Goal: Task Accomplishment & Management: Manage account settings

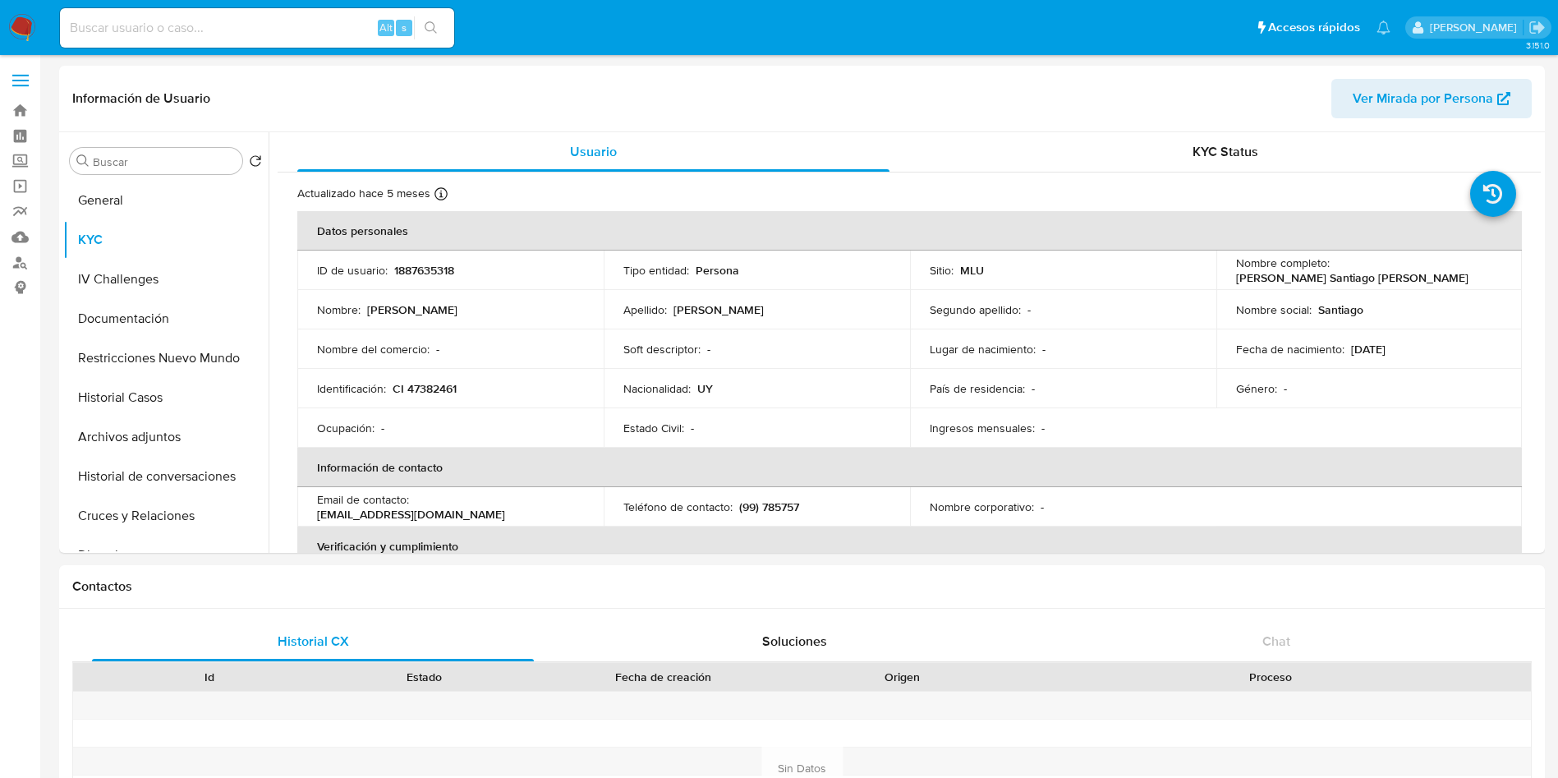
select select "10"
drag, startPoint x: 1228, startPoint y: 281, endPoint x: 1398, endPoint y: 274, distance: 170.2
click at [1398, 274] on td "Nombre completo : Jose Santiago Sanchez Moreira" at bounding box center [1370, 270] width 306 height 39
copy p "Jose Santiago Sanchez Moreira"
click at [877, 475] on th "Información de contacto" at bounding box center [909, 467] width 1225 height 39
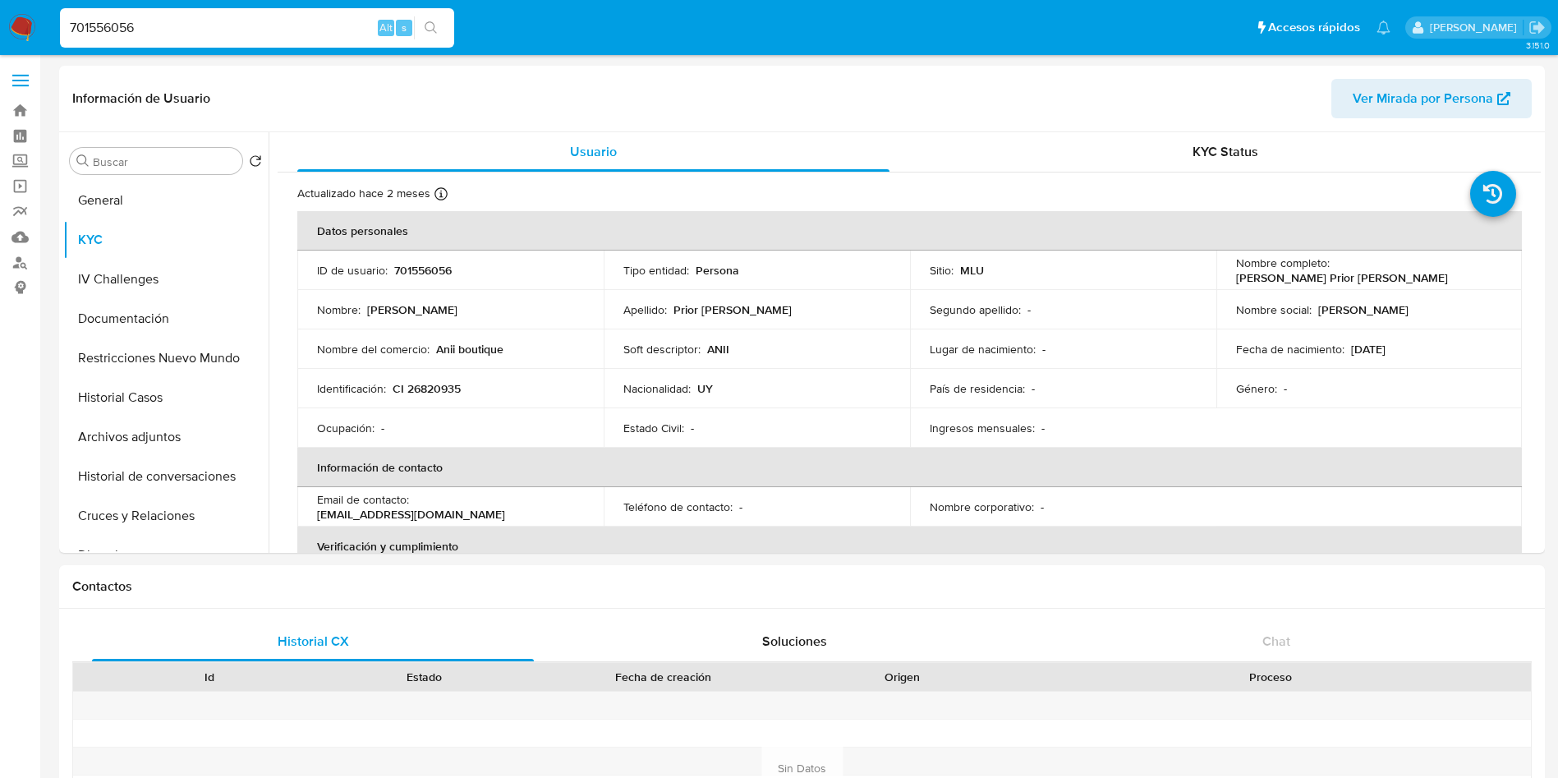
select select "10"
click at [689, 412] on td "Estado Civil : -" at bounding box center [757, 427] width 306 height 39
click at [583, 403] on td "Identificación : CI 26820935" at bounding box center [450, 388] width 306 height 39
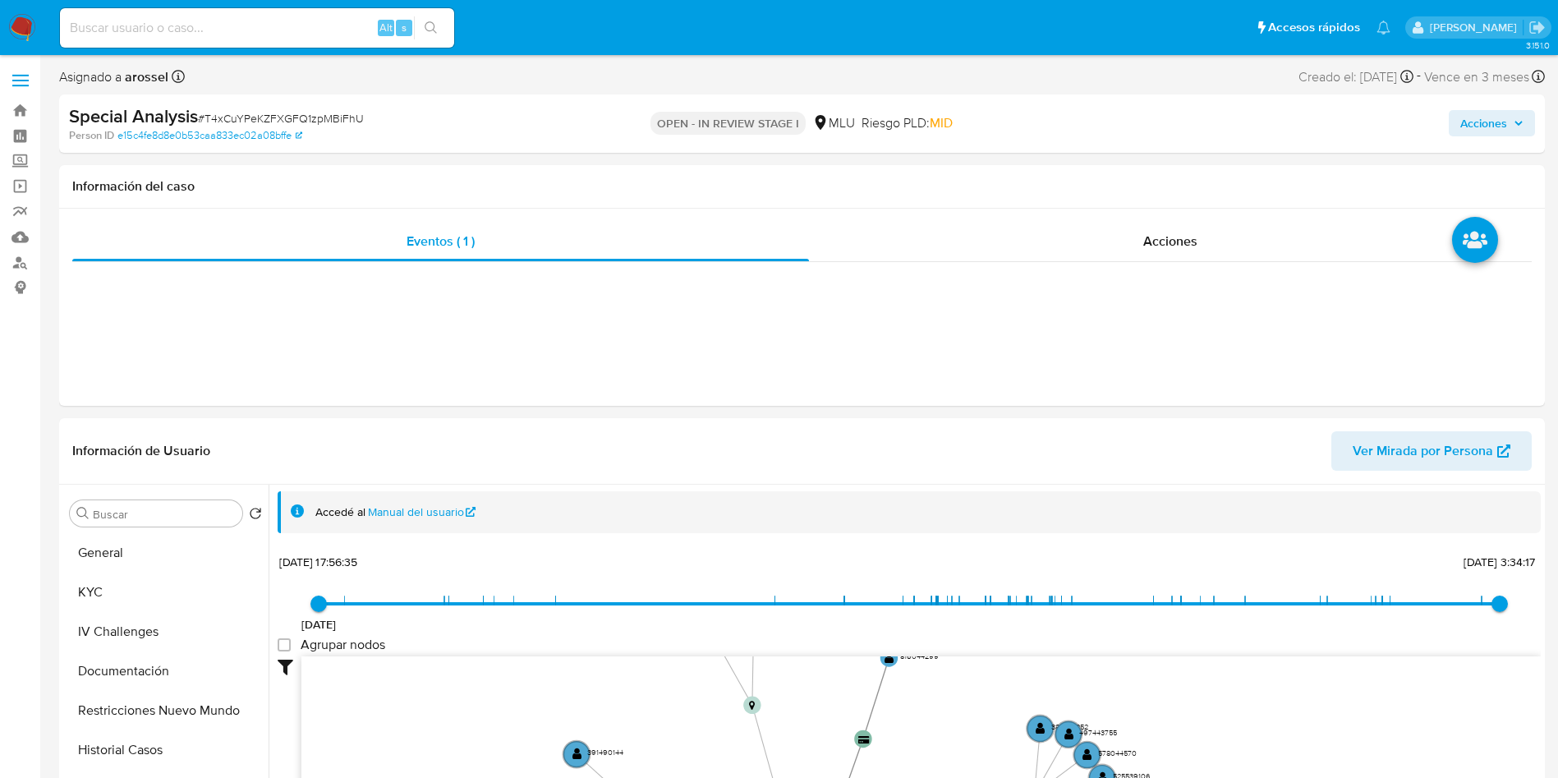
select select "10"
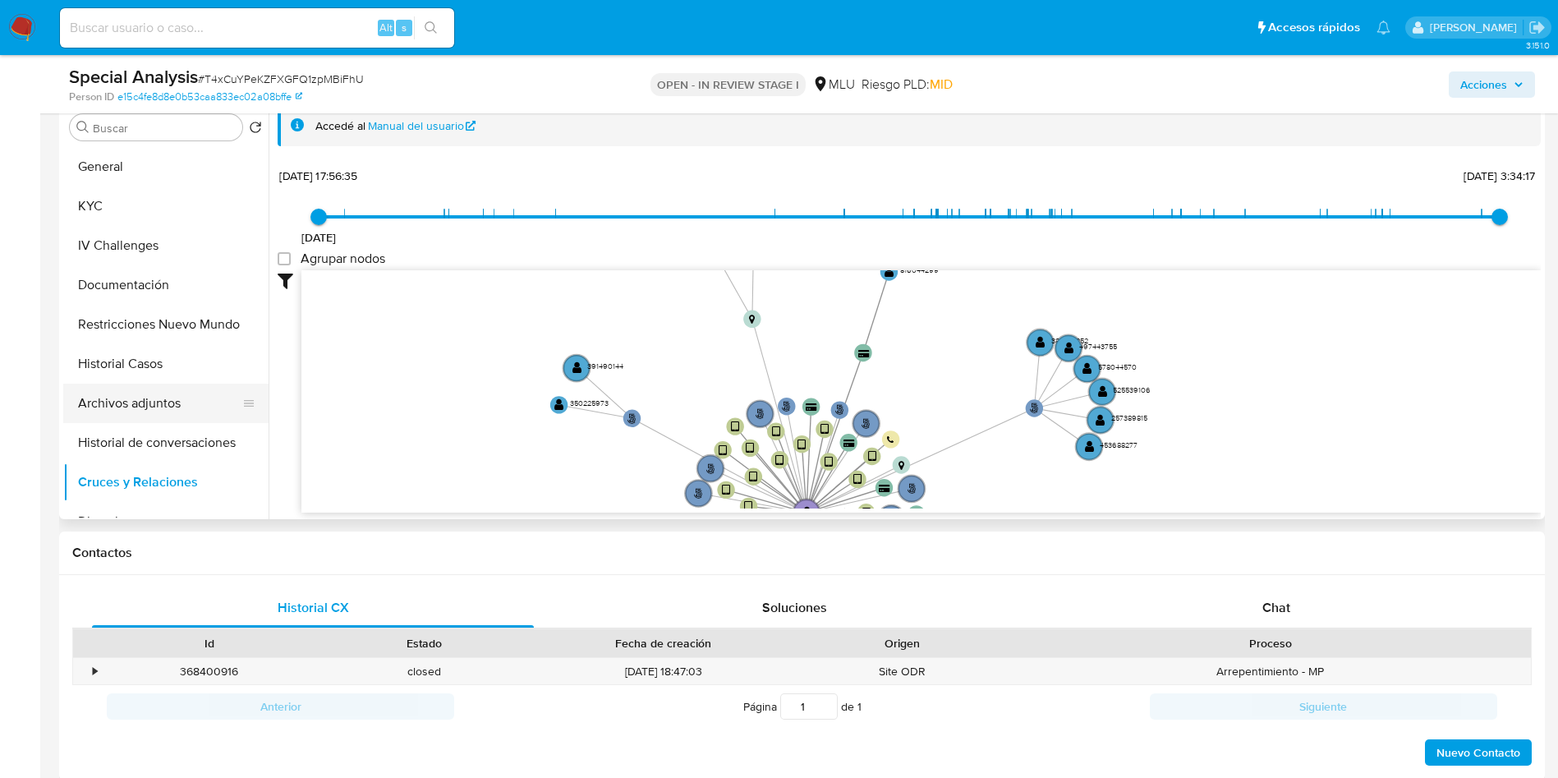
scroll to position [370, 0]
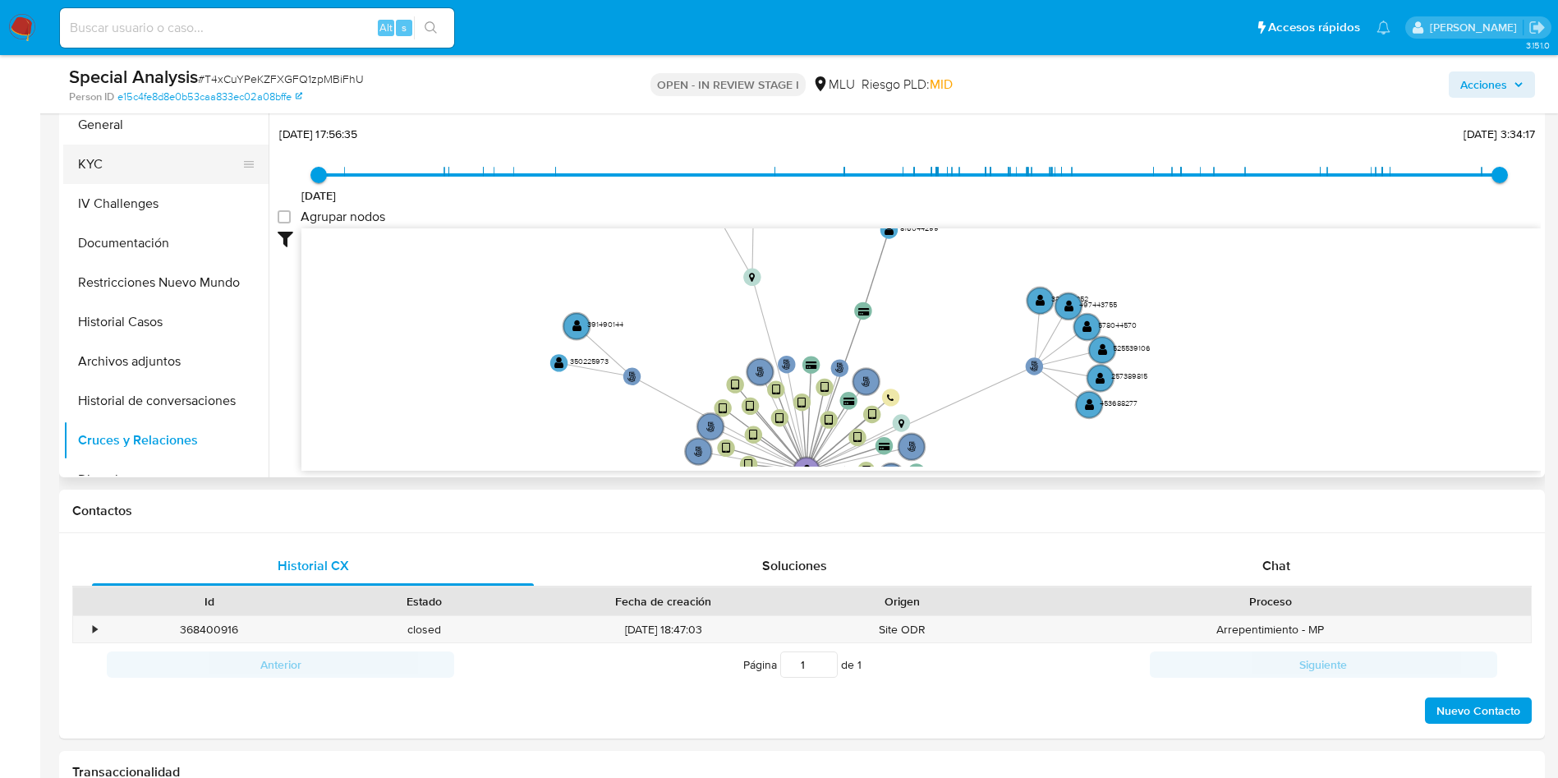
click at [140, 153] on button "KYC" at bounding box center [159, 164] width 192 height 39
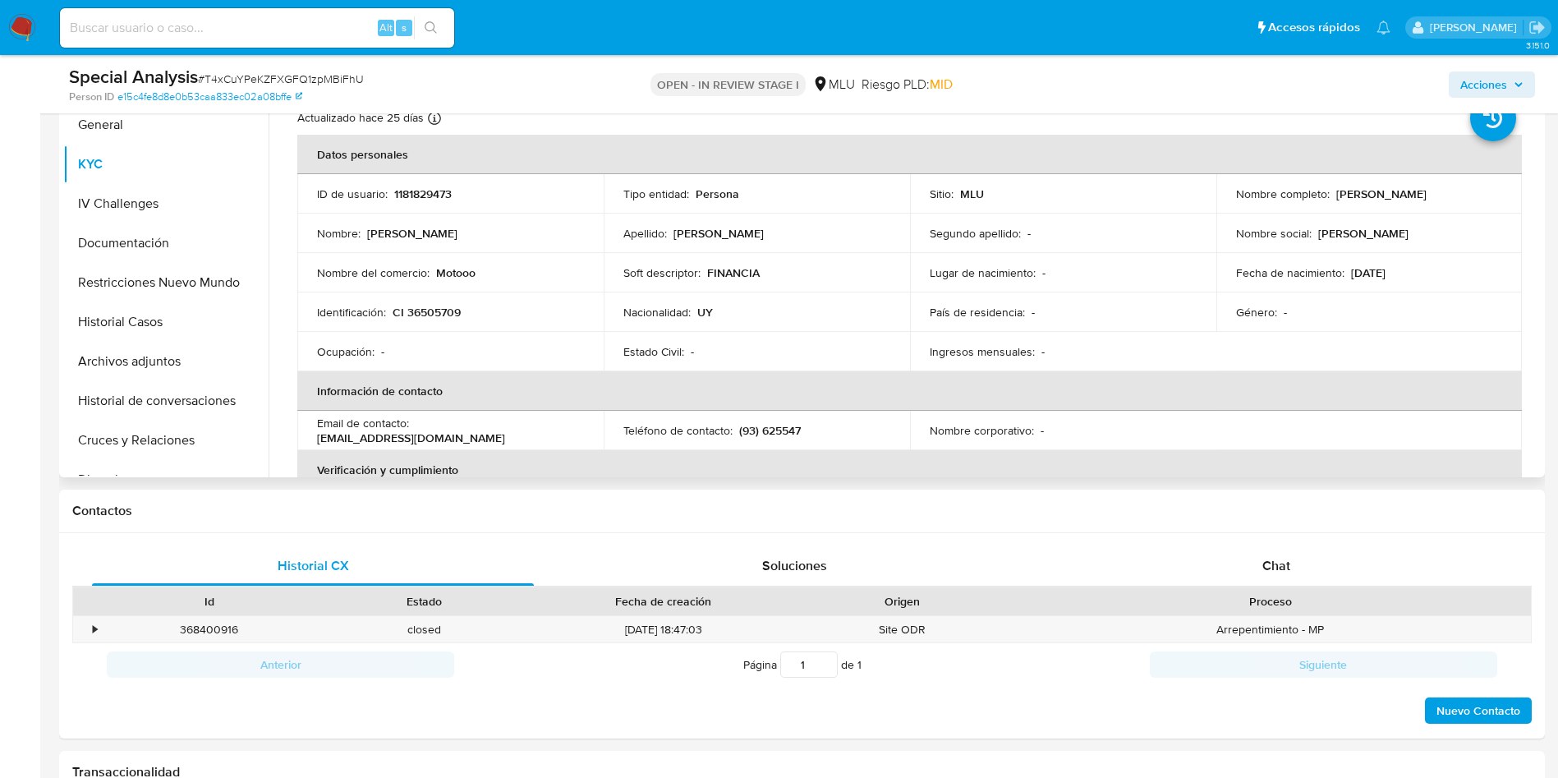
drag, startPoint x: 1326, startPoint y: 196, endPoint x: 1483, endPoint y: 204, distance: 157.1
click at [1483, 204] on td "Nombre completo : John Thomas Williams Torres" at bounding box center [1370, 193] width 306 height 39
click at [306, 23] on input at bounding box center [257, 27] width 394 height 21
paste input "10UaXB3cdW6CRa6KwZCWencc"
type input "10UaXB3cdW6CRa6KwZCWencc"
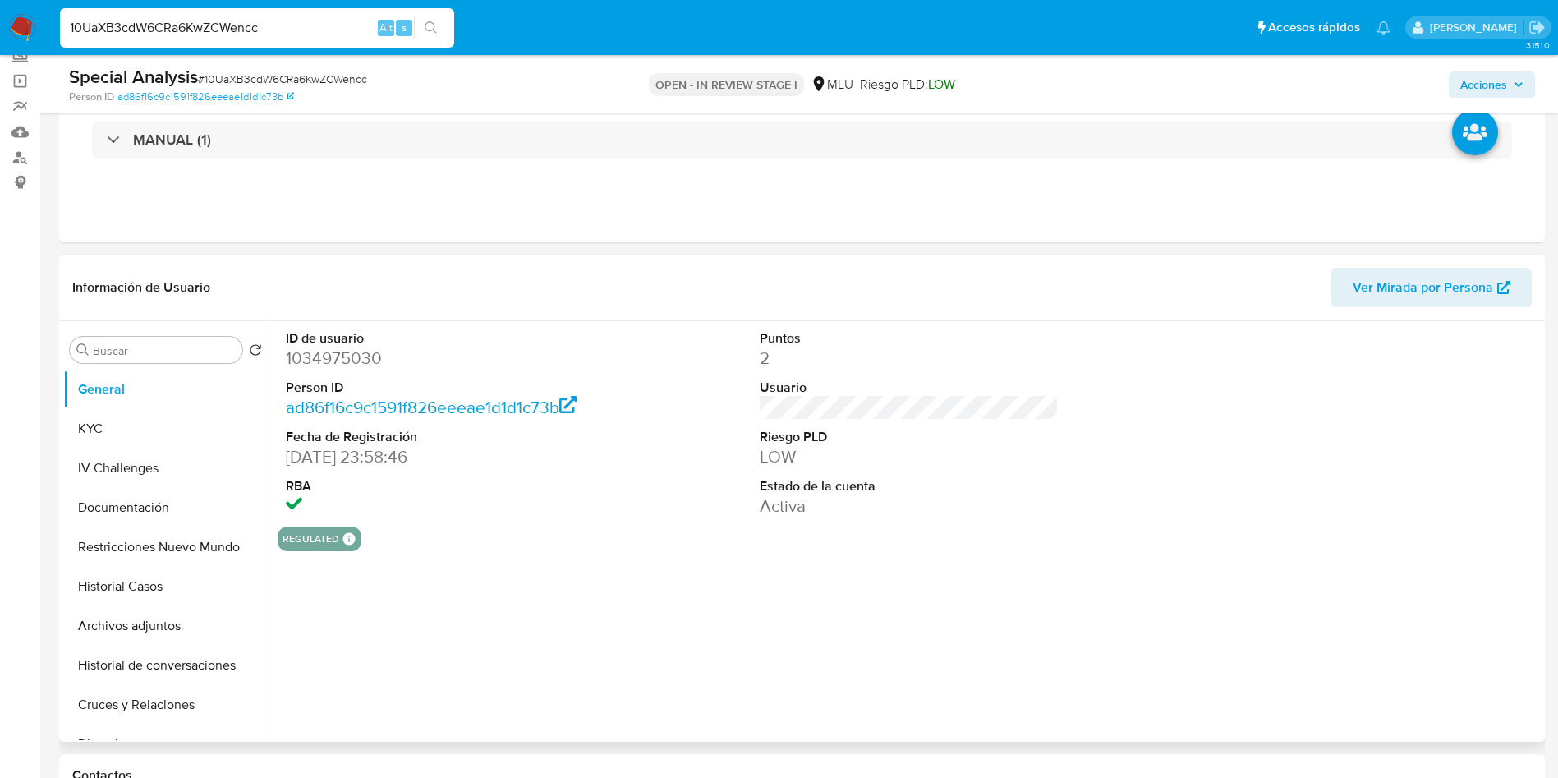
scroll to position [246, 0]
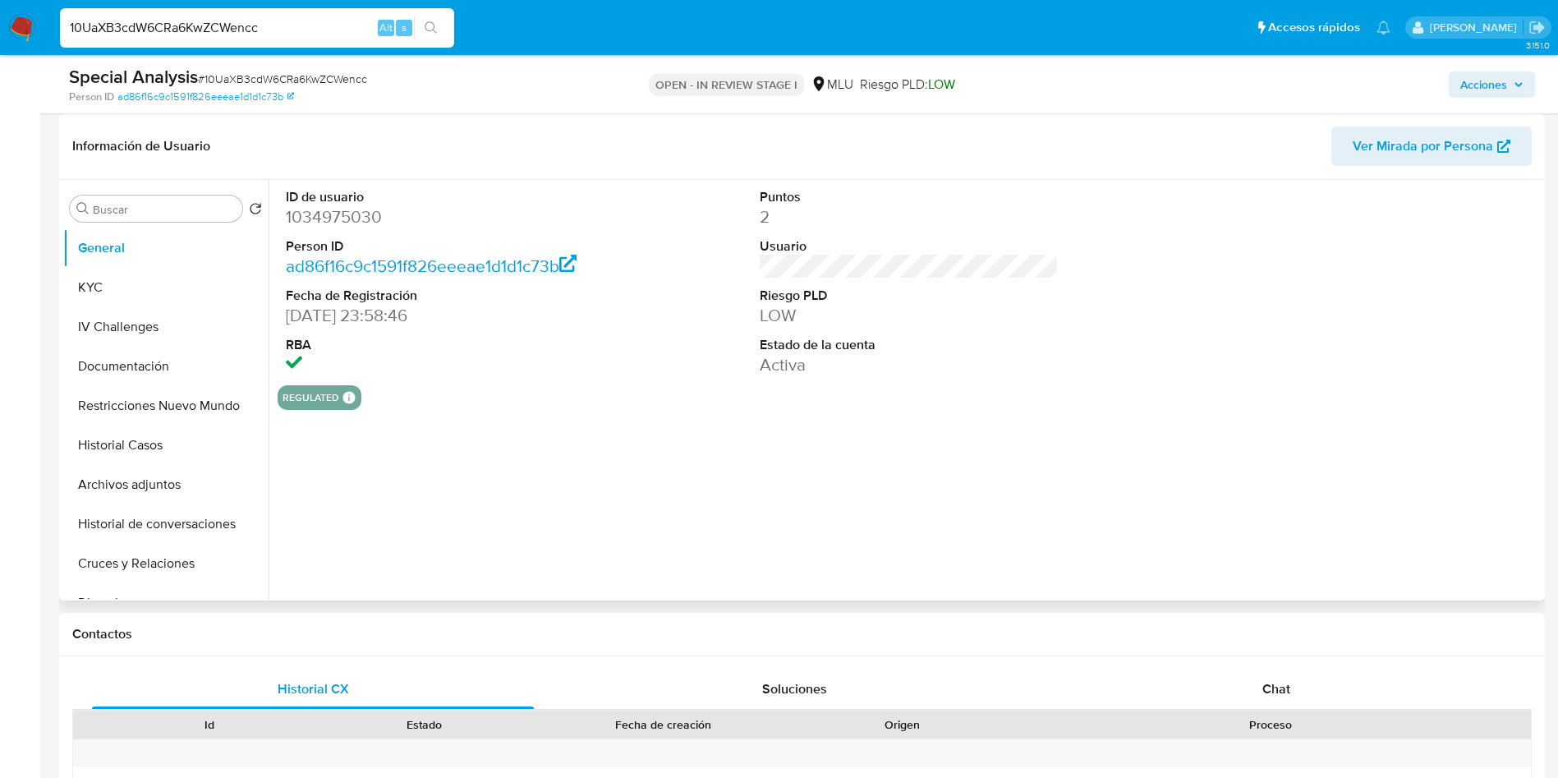
select select "10"
click at [906, 491] on div "ID de usuario 1034975030 Person ID ad86f16c9c1591f826eeeae1d1d1c73b Fecha de Re…" at bounding box center [905, 390] width 1273 height 421
click at [909, 395] on div "regulated Regulated MLU PASARELA Evaluation Result COMPLIES User Regulated Date…" at bounding box center [910, 397] width 1264 height 25
click at [148, 286] on button "KYC" at bounding box center [159, 287] width 192 height 39
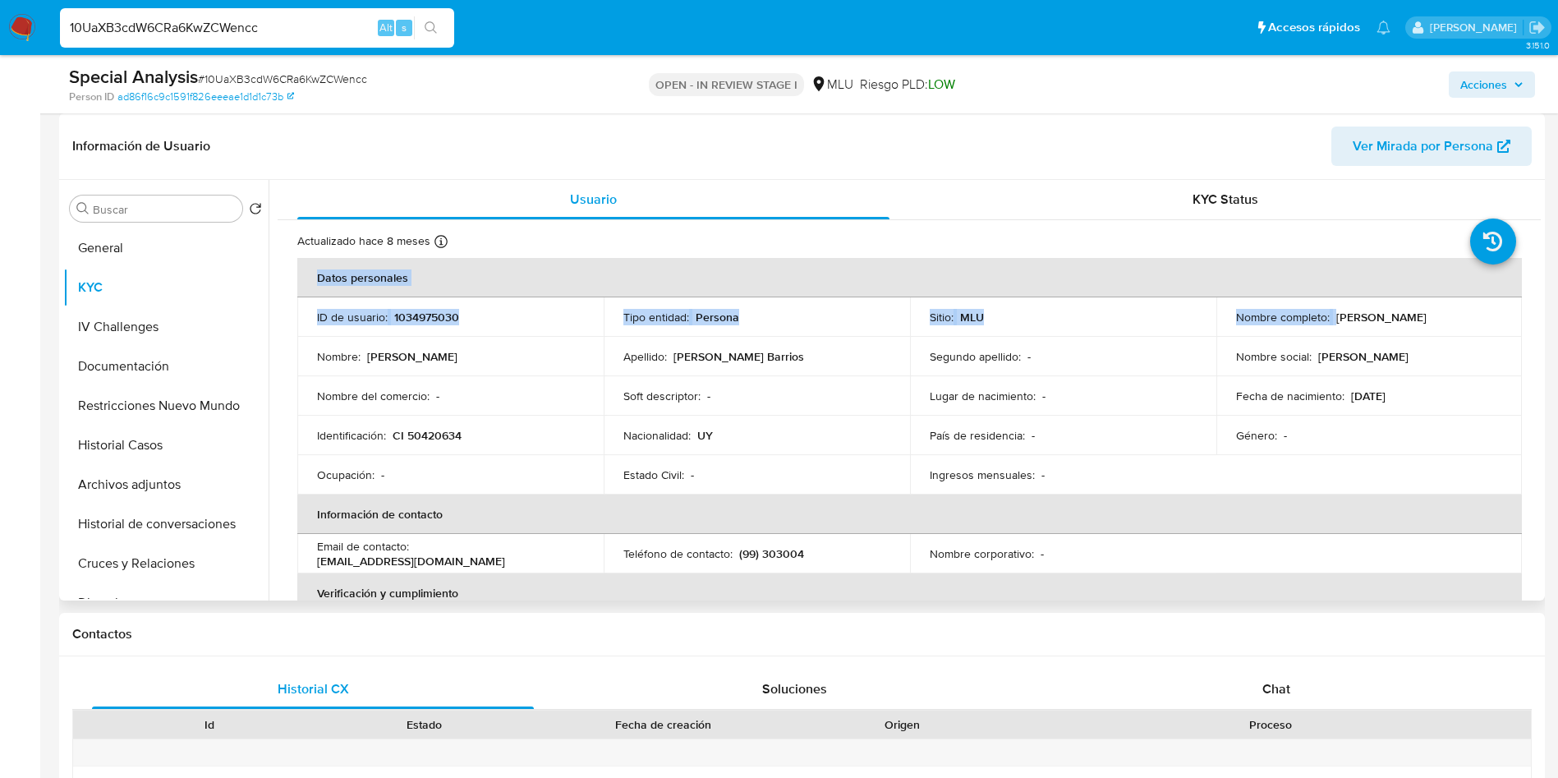
drag, startPoint x: 1331, startPoint y: 315, endPoint x: 1517, endPoint y: 320, distance: 185.7
copy table "Datos personales ID de usuario : 1034975030 Tipo entidad : Persona Sitio : MLU …"
click at [1282, 320] on p "Nombre completo :" at bounding box center [1283, 317] width 94 height 15
drag, startPoint x: 1334, startPoint y: 315, endPoint x: 1466, endPoint y: 328, distance: 132.0
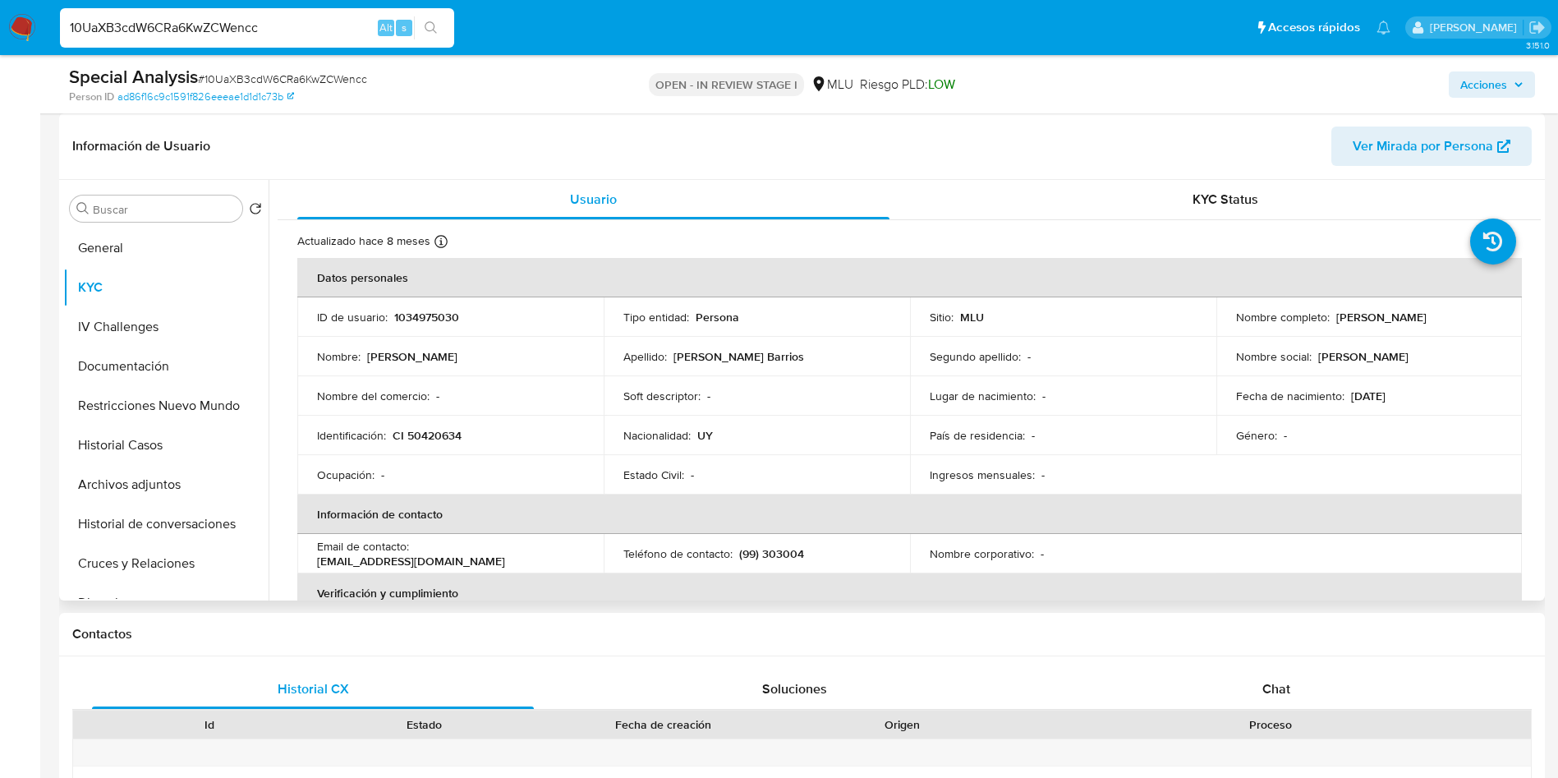
click at [1466, 328] on td "Nombre completo : Valentina Perillo Barrios" at bounding box center [1370, 316] width 306 height 39
copy p "Valentina Perillo Barrios"
click at [444, 430] on p "CI 50420634" at bounding box center [427, 435] width 69 height 15
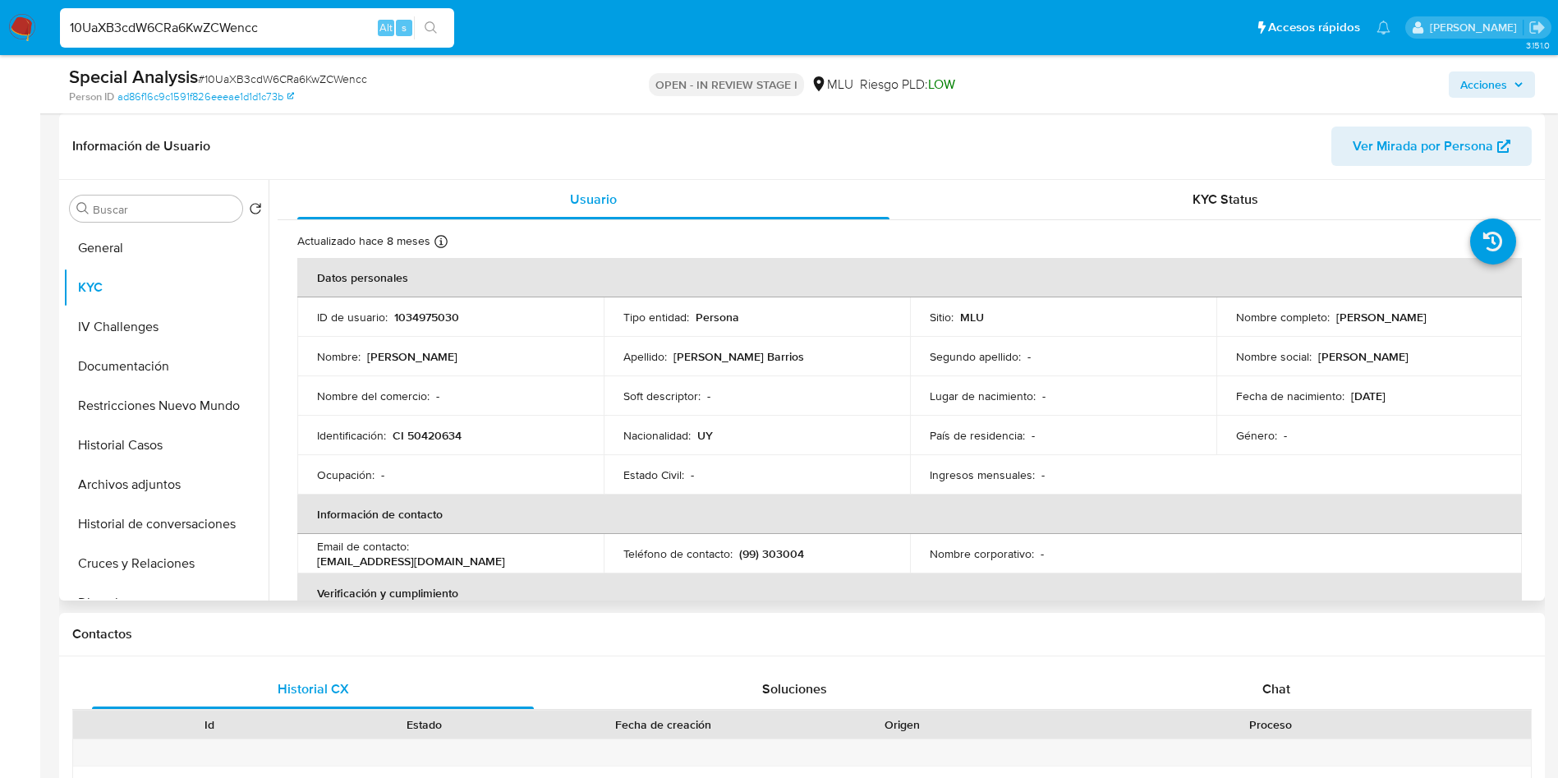
click at [417, 430] on p "CI 50420634" at bounding box center [427, 435] width 69 height 15
copy p "50420634"
click at [433, 311] on p "1034975030" at bounding box center [426, 317] width 65 height 15
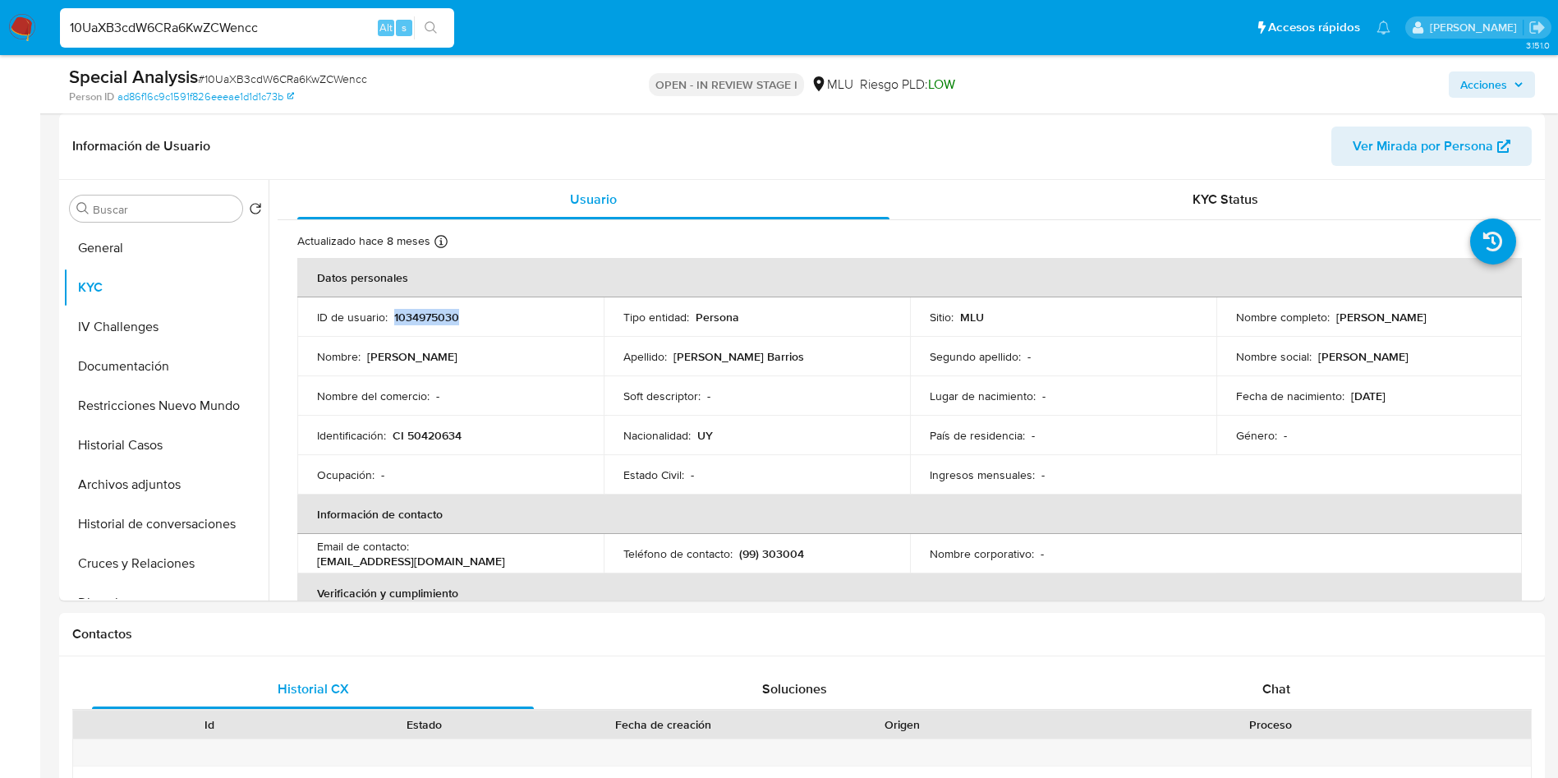
copy p "1034975030"
click at [148, 353] on button "Documentación" at bounding box center [159, 366] width 192 height 39
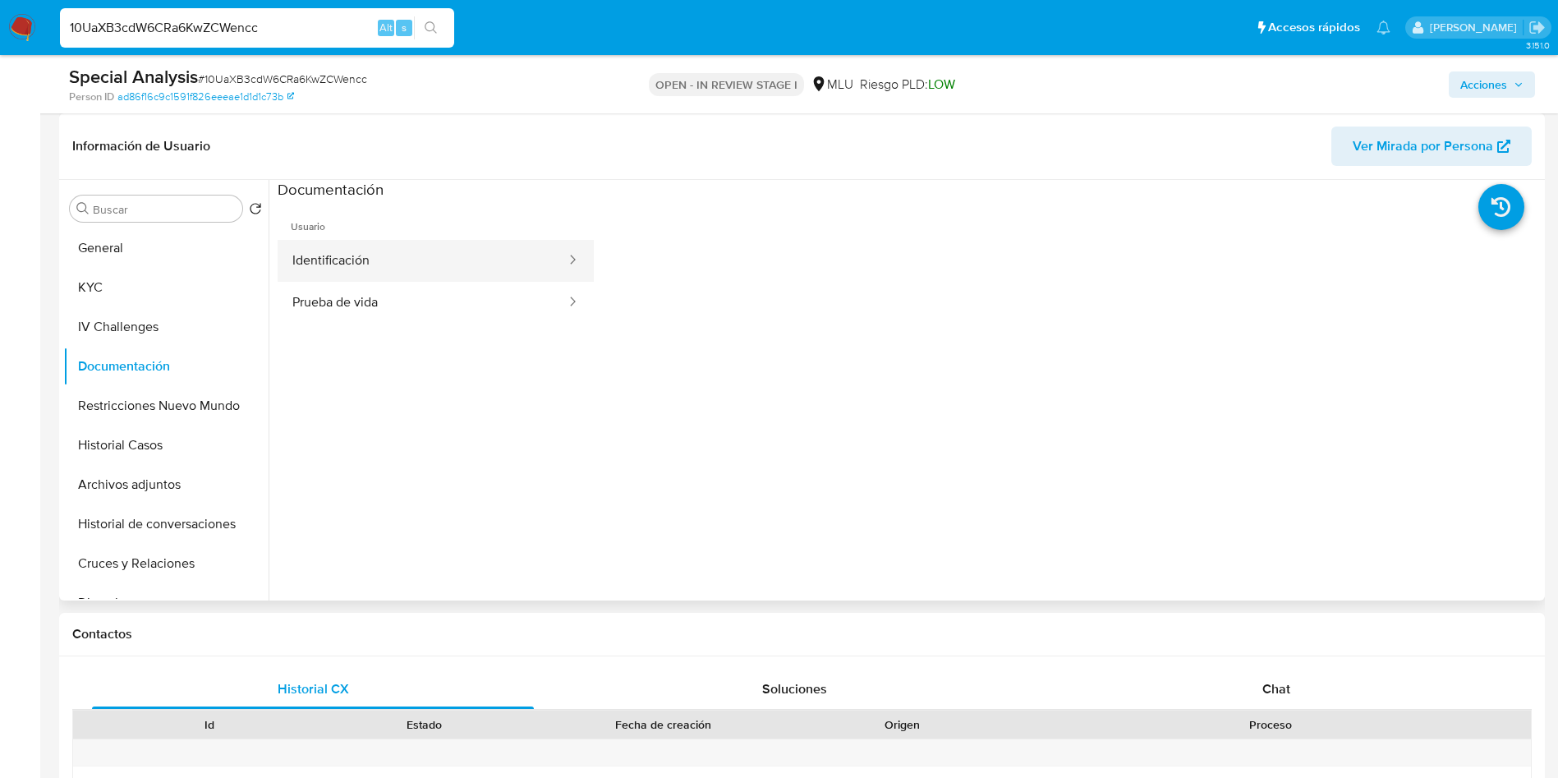
click at [362, 243] on button "Identificación" at bounding box center [423, 261] width 290 height 42
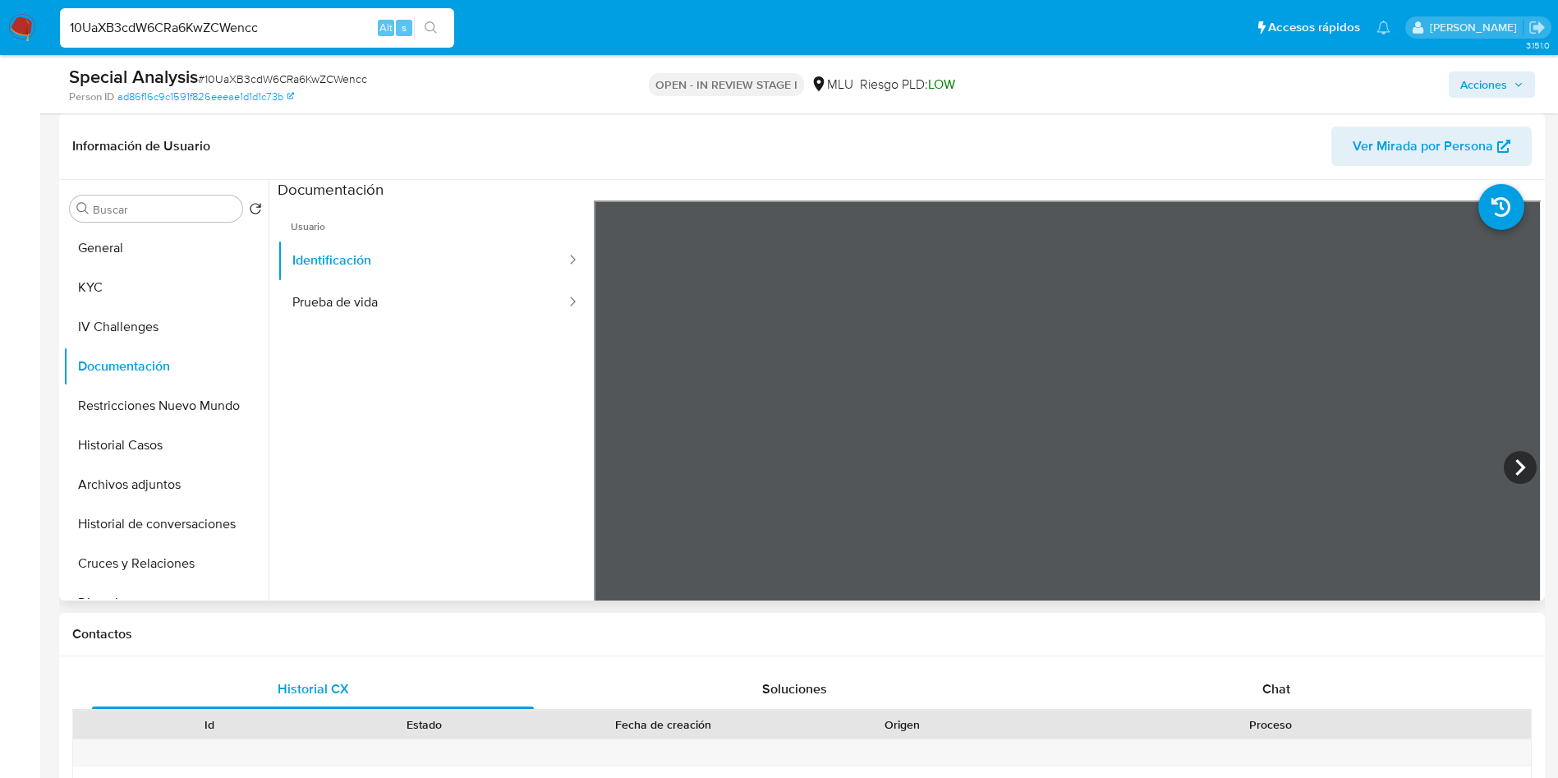
click at [404, 325] on ul "Usuario Identificación Prueba de vida" at bounding box center [436, 436] width 316 height 473
click at [439, 347] on ul "Usuario Identificación Prueba de vida" at bounding box center [436, 436] width 316 height 473
click at [415, 292] on button "Prueba de vida" at bounding box center [423, 303] width 290 height 42
click at [151, 285] on button "KYC" at bounding box center [159, 287] width 192 height 39
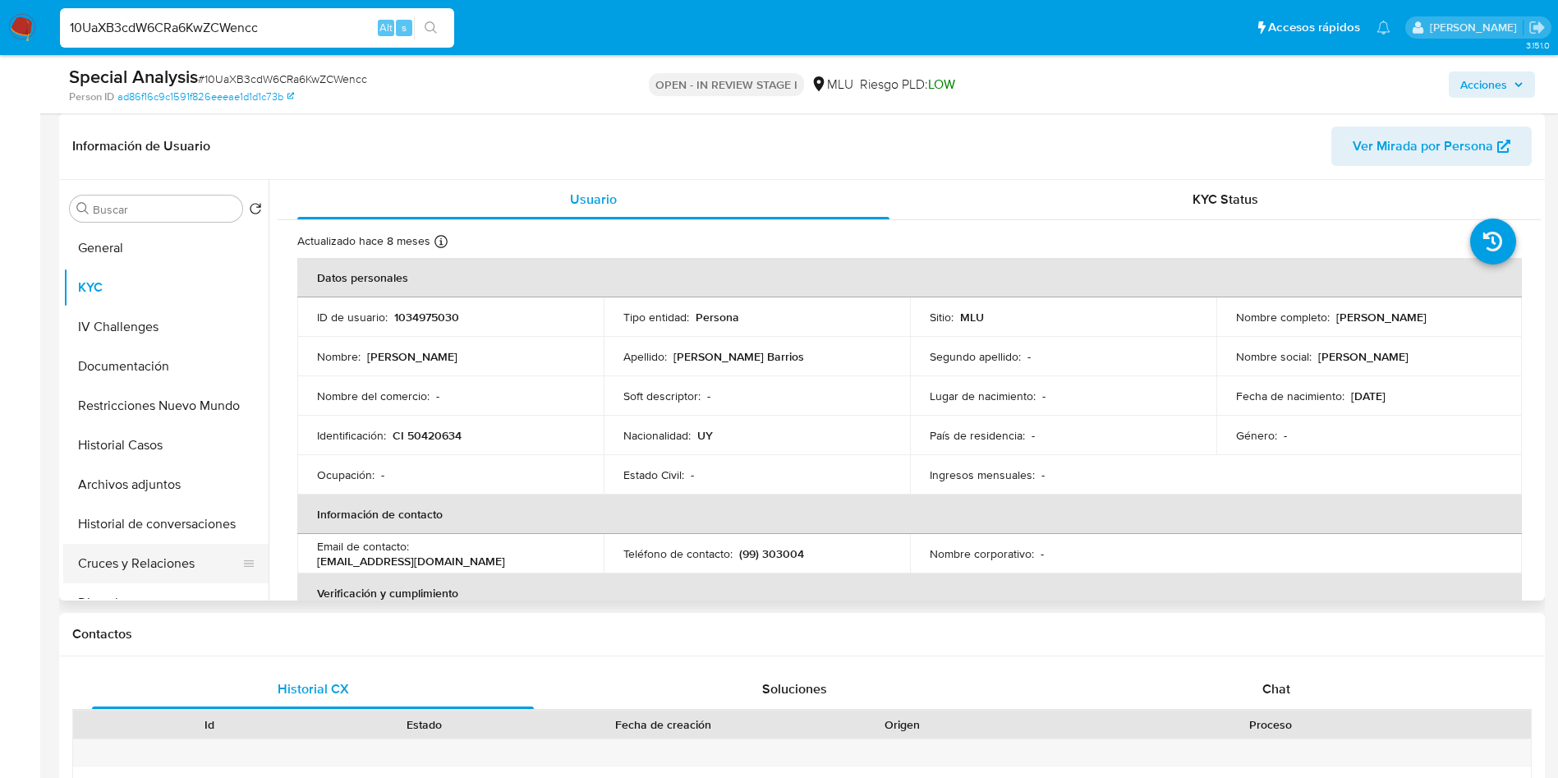
click at [171, 559] on button "Cruces y Relaciones" at bounding box center [159, 563] width 192 height 39
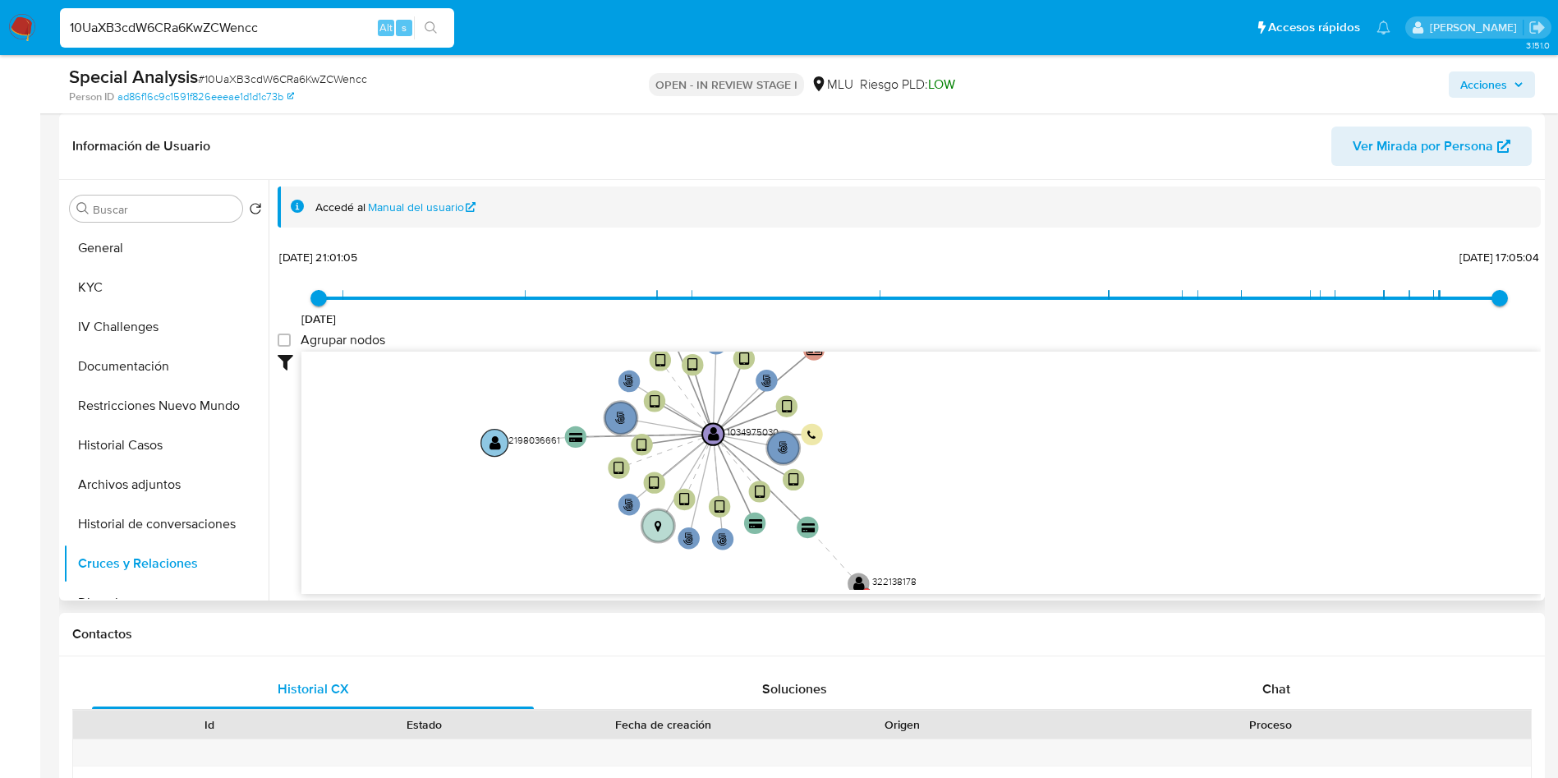
drag, startPoint x: 588, startPoint y: 403, endPoint x: 499, endPoint y: 471, distance: 112.1
click at [499, 471] on icon "phone-0af63f00aa5724c6d10b6fa92a1492f9  user-1034975030  1034975030 person-ad…" at bounding box center [922, 471] width 1240 height 238
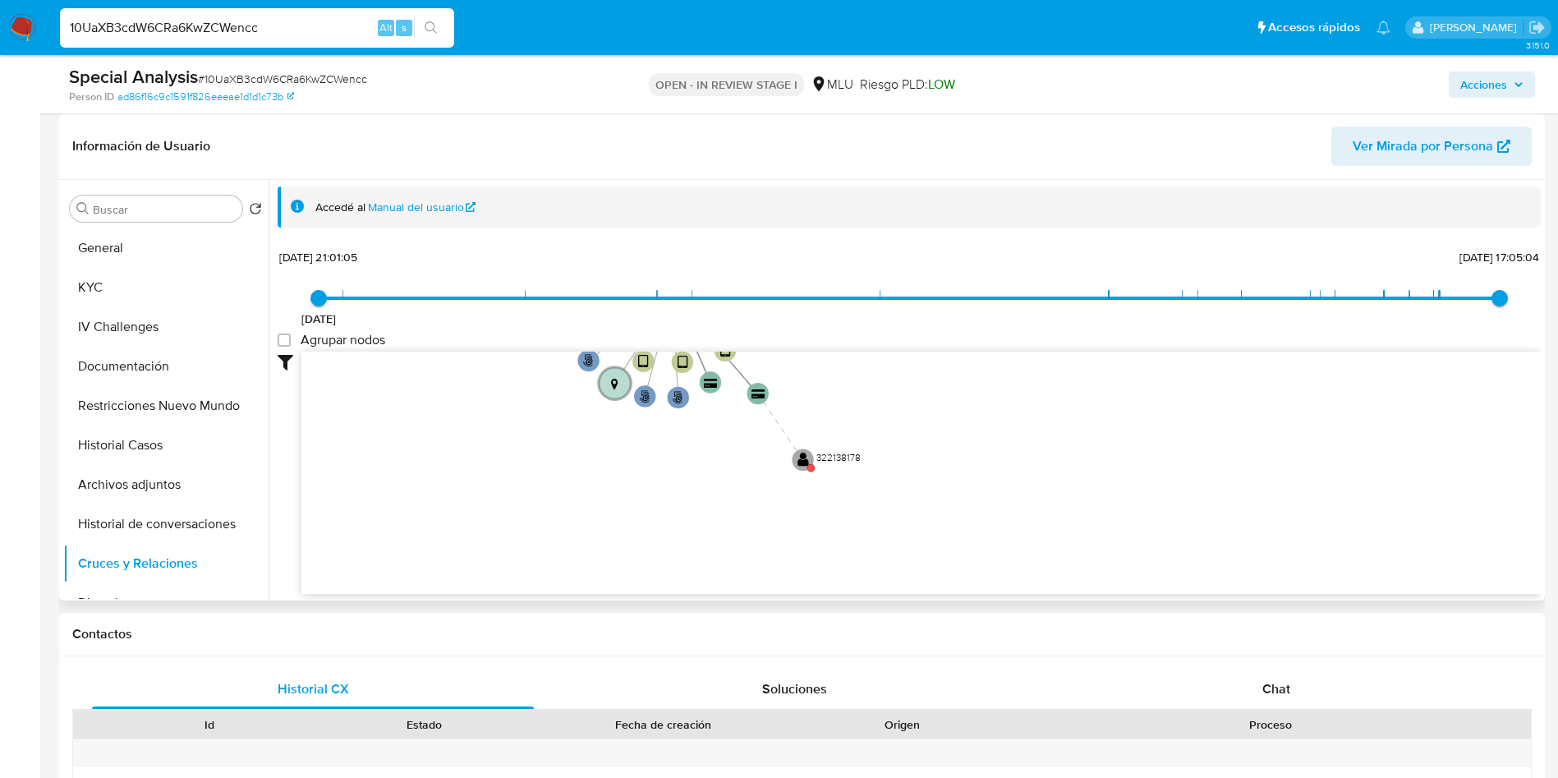
drag, startPoint x: 1003, startPoint y: 445, endPoint x: 946, endPoint y: 282, distance: 173.3
click at [946, 282] on div "7/12/2021 7/12/2021, 21:01:05 10/8/2025, 17:05:04 Agrupar nodos Filtros Confian…" at bounding box center [910, 419] width 1264 height 349
click at [810, 459] on circle at bounding box center [802, 460] width 27 height 27
click at [805, 453] on text "" at bounding box center [803, 461] width 12 height 16
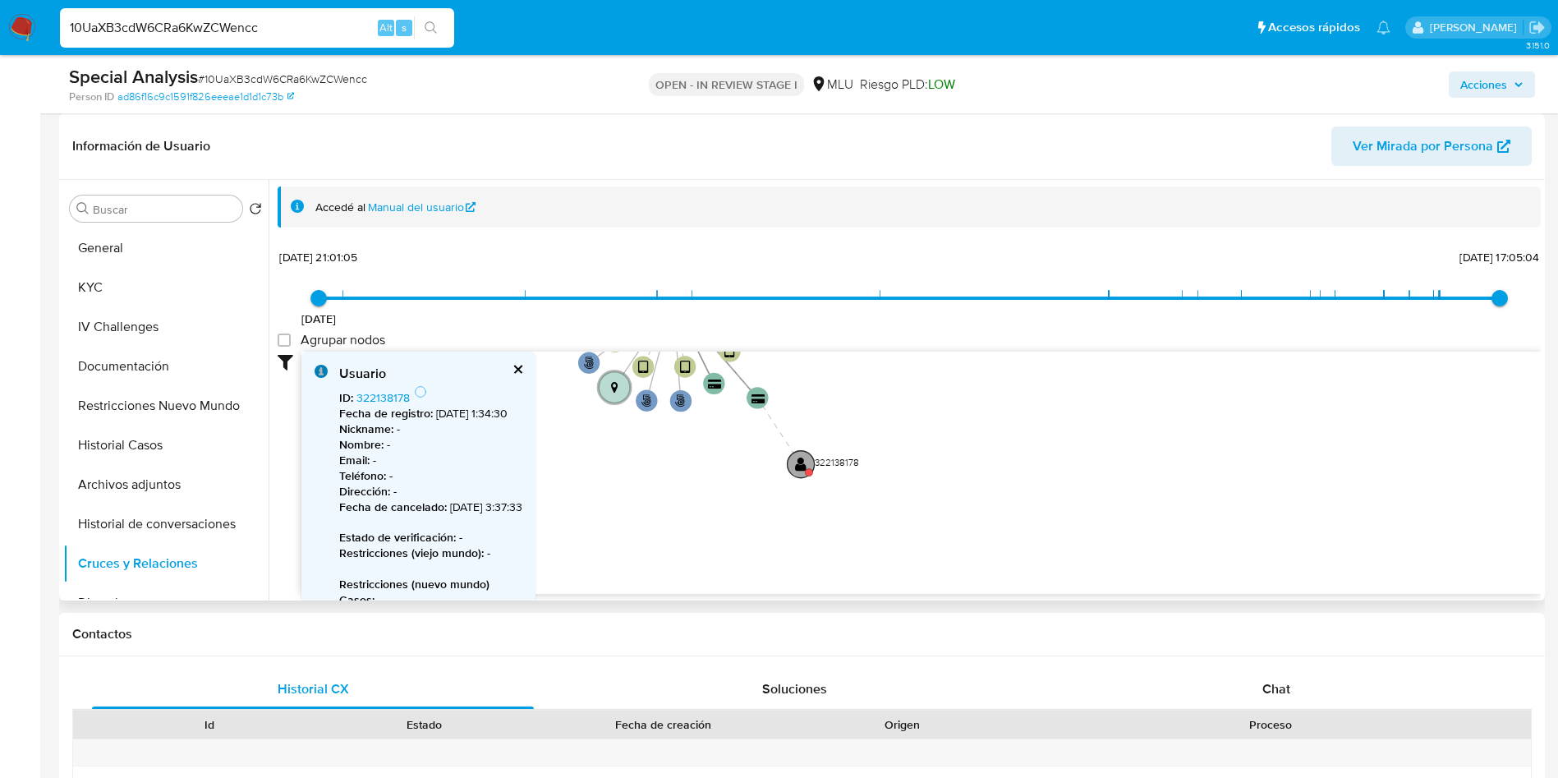
click at [807, 463] on circle at bounding box center [801, 463] width 27 height 27
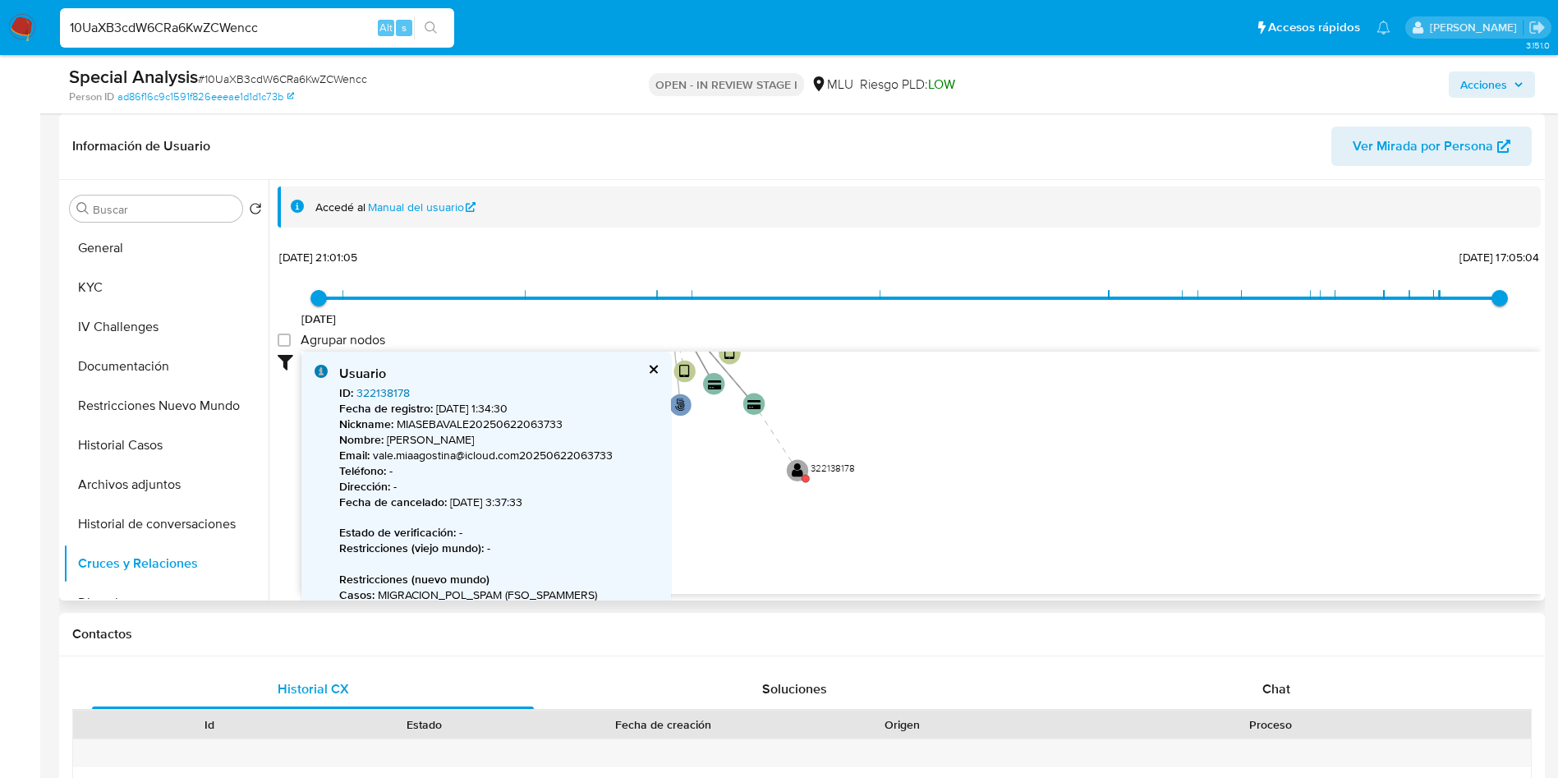
click at [391, 381] on div "Usuario" at bounding box center [498, 374] width 319 height 18
click at [394, 392] on link "322138178" at bounding box center [383, 392] width 53 height 16
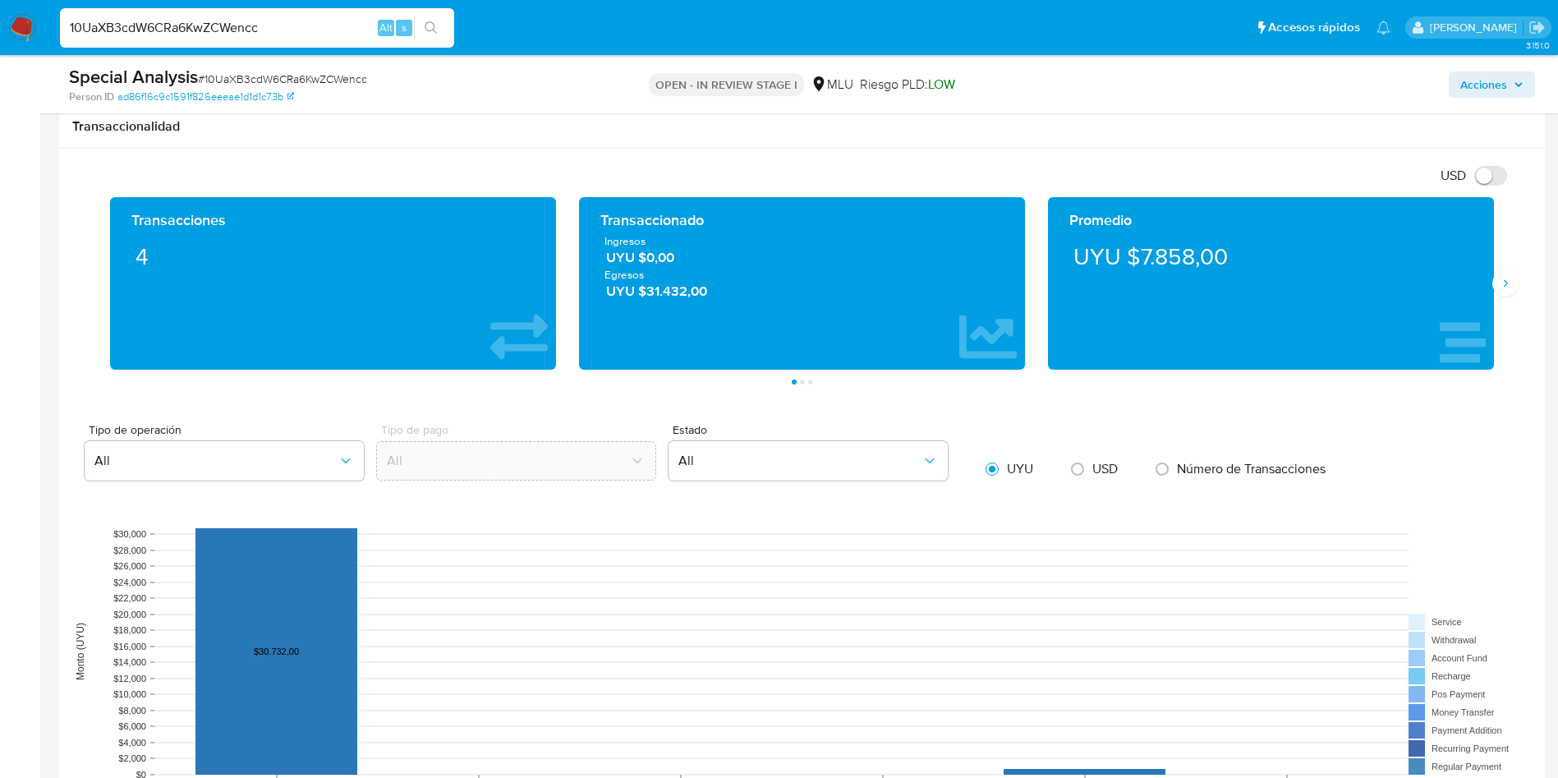
scroll to position [1602, 0]
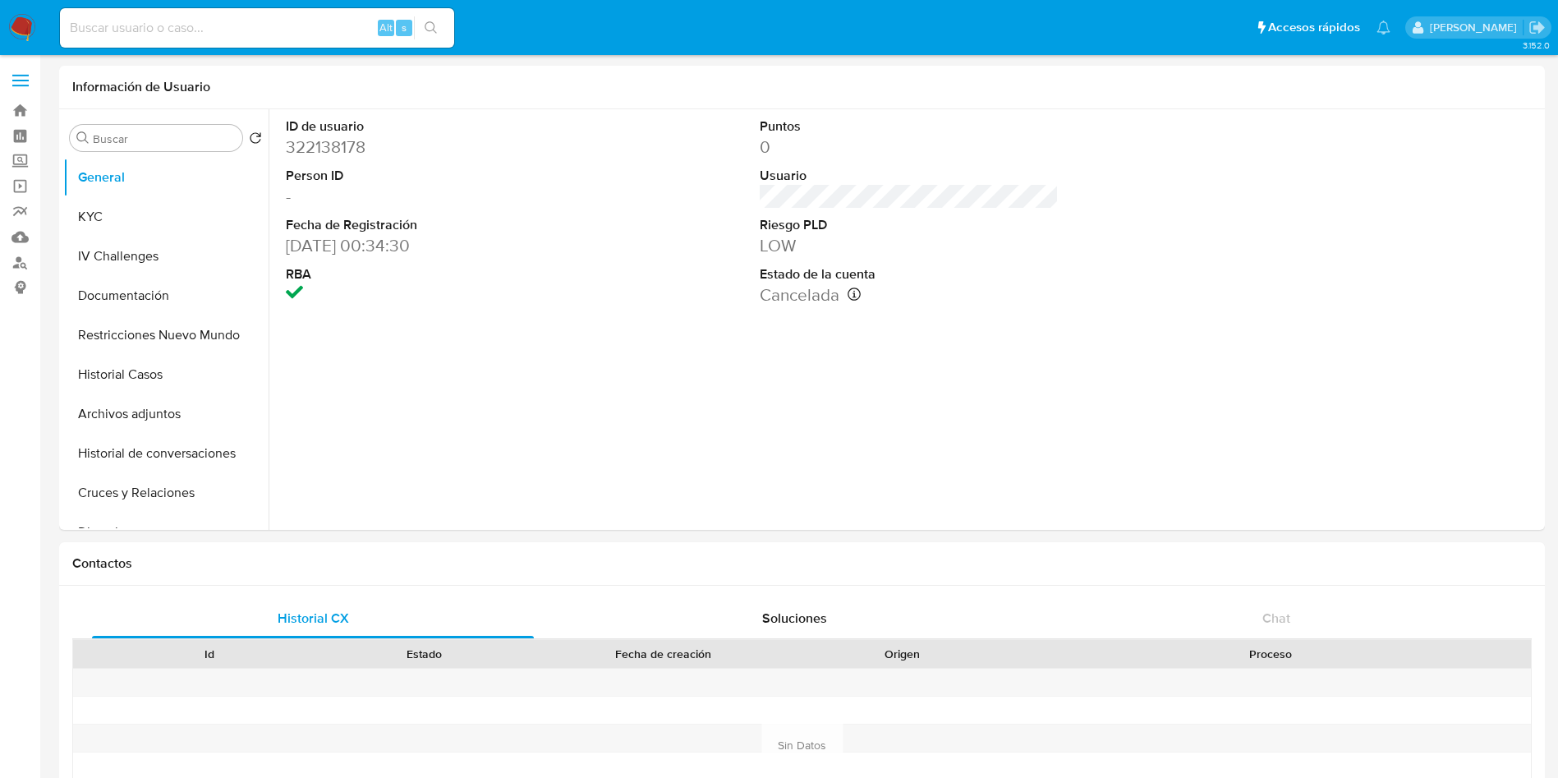
select select "10"
click at [129, 205] on button "KYC" at bounding box center [159, 216] width 192 height 39
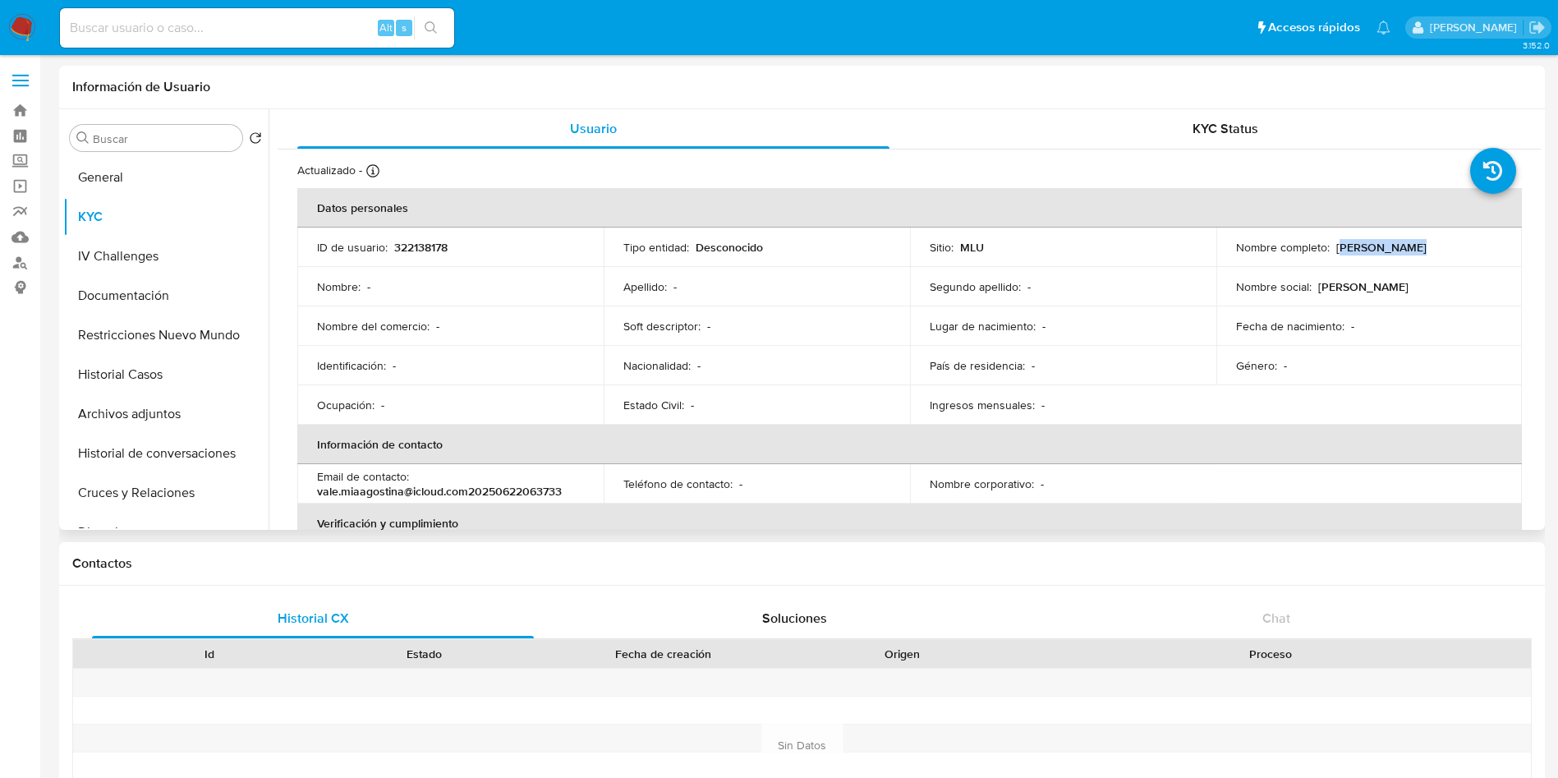
drag, startPoint x: 1336, startPoint y: 244, endPoint x: 1495, endPoint y: 252, distance: 159.6
click at [1495, 252] on div "Nombre completo : Mia Seba Vale" at bounding box center [1369, 247] width 267 height 15
drag, startPoint x: 1368, startPoint y: 216, endPoint x: 1124, endPoint y: 279, distance: 252.1
click at [1367, 215] on th "Datos personales" at bounding box center [909, 207] width 1225 height 39
drag, startPoint x: 150, startPoint y: 329, endPoint x: 156, endPoint y: 336, distance: 8.7
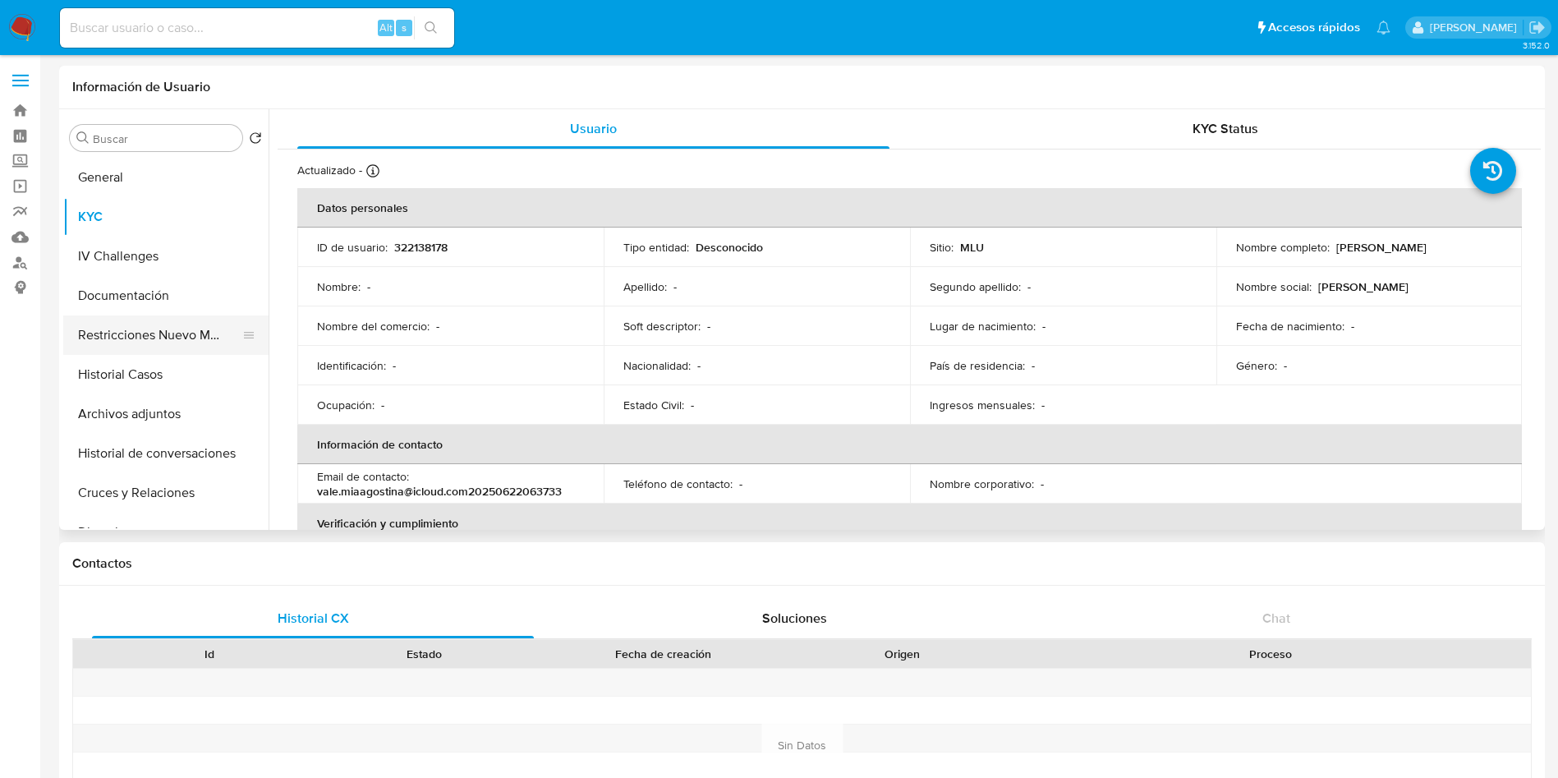
click at [151, 325] on button "Restricciones Nuevo Mundo" at bounding box center [159, 334] width 192 height 39
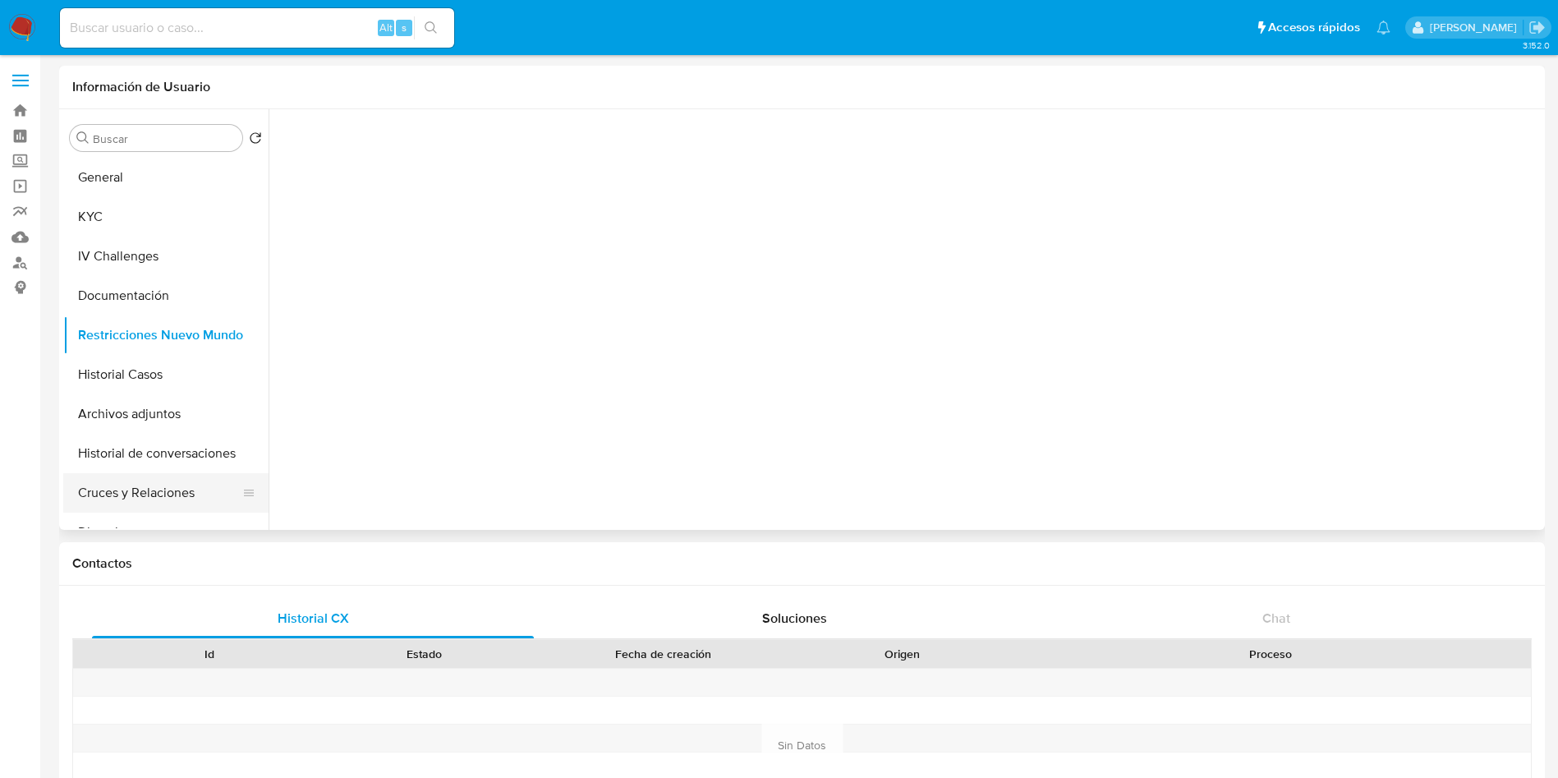
drag, startPoint x: 153, startPoint y: 490, endPoint x: 204, endPoint y: 564, distance: 89.8
click at [152, 489] on button "Cruces y Relaciones" at bounding box center [165, 492] width 205 height 39
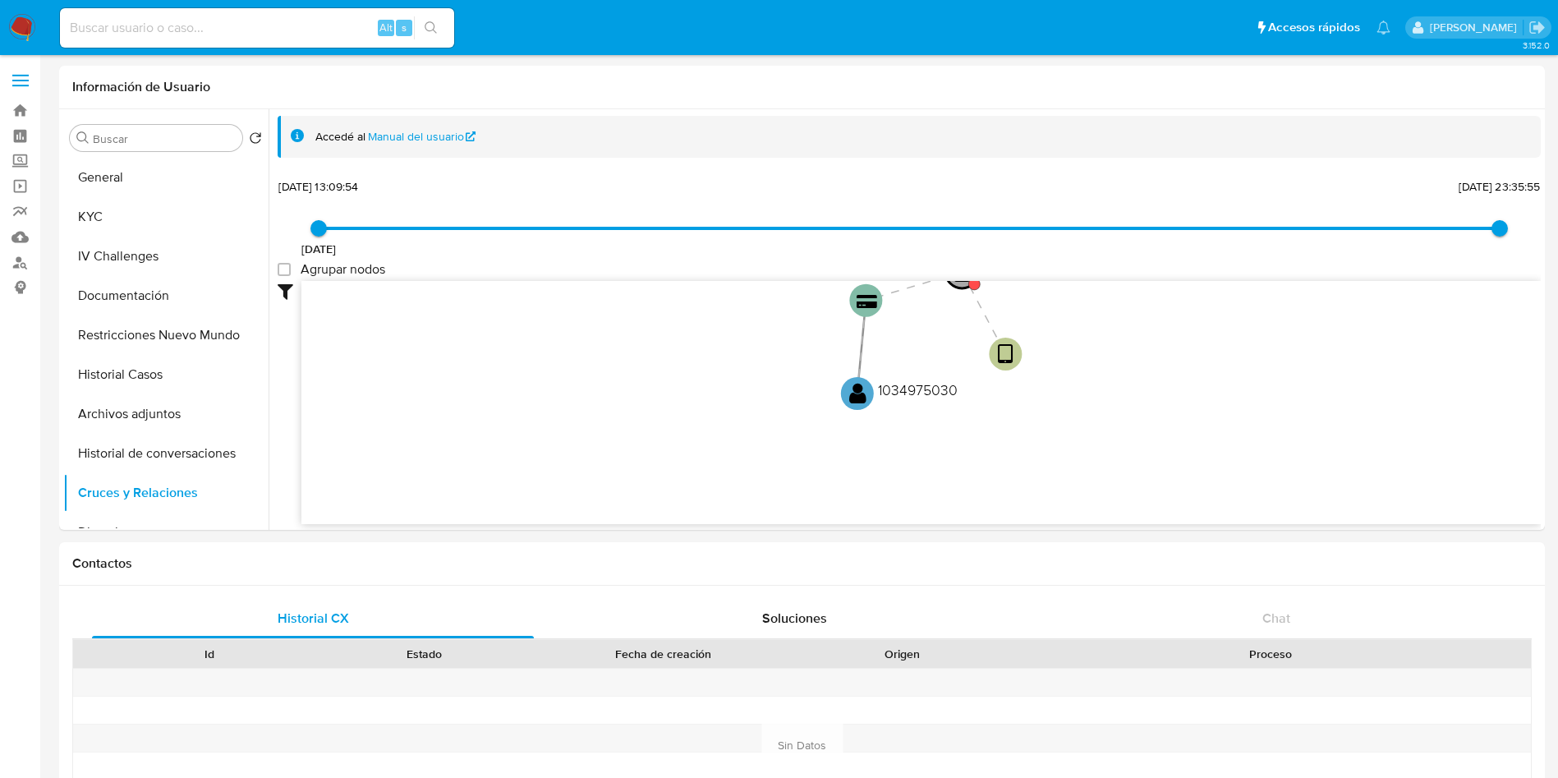
click at [237, 29] on input at bounding box center [257, 27] width 394 height 21
paste input "313260452"
type input "313260452"
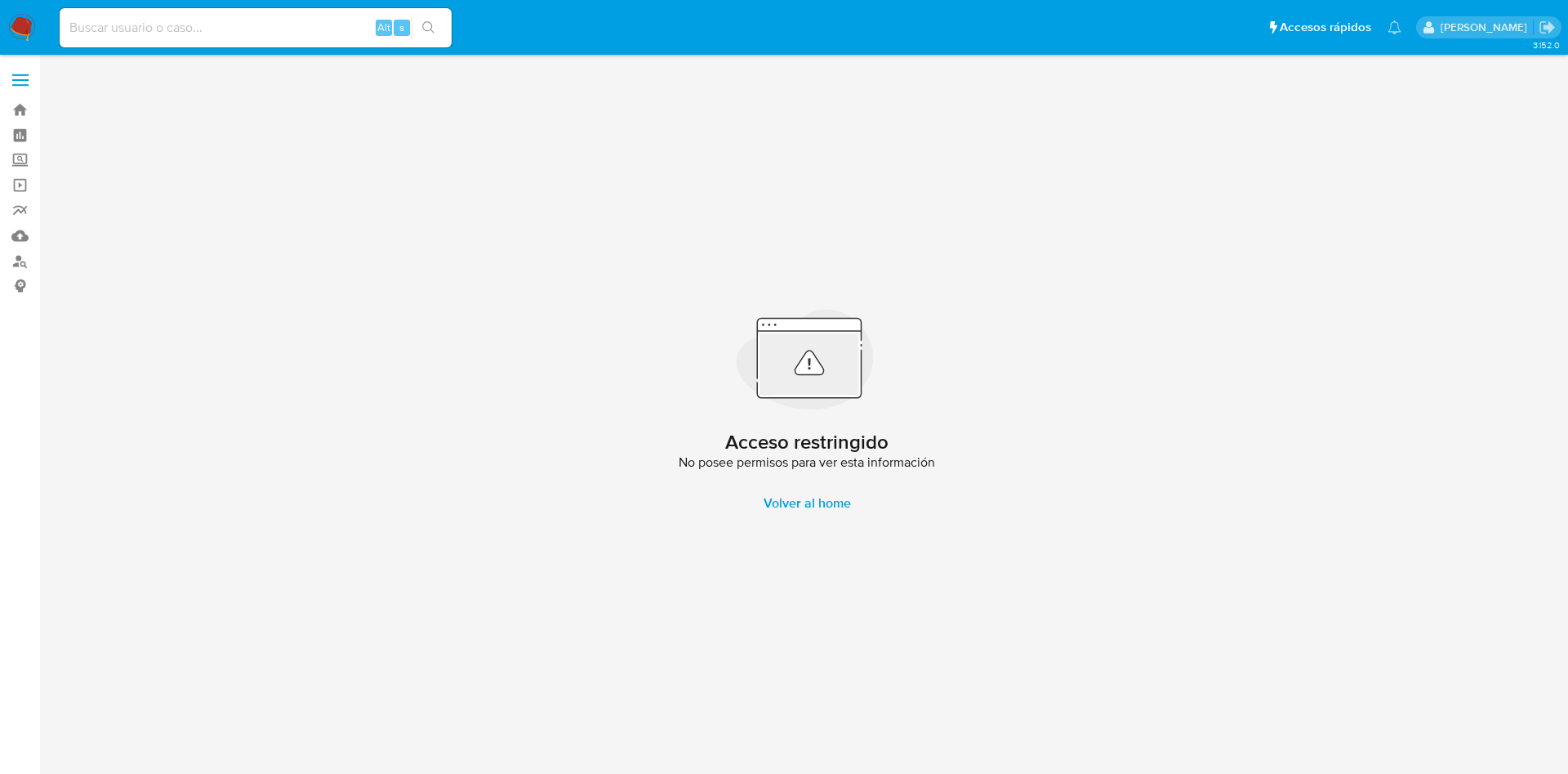
click at [234, 21] on input at bounding box center [256, 27] width 392 height 21
paste input "313260452"
type input "313260452"
click at [286, 12] on div "313260452 Alt s" at bounding box center [256, 27] width 392 height 39
click at [303, 39] on div "313260452 Alt s" at bounding box center [256, 27] width 392 height 39
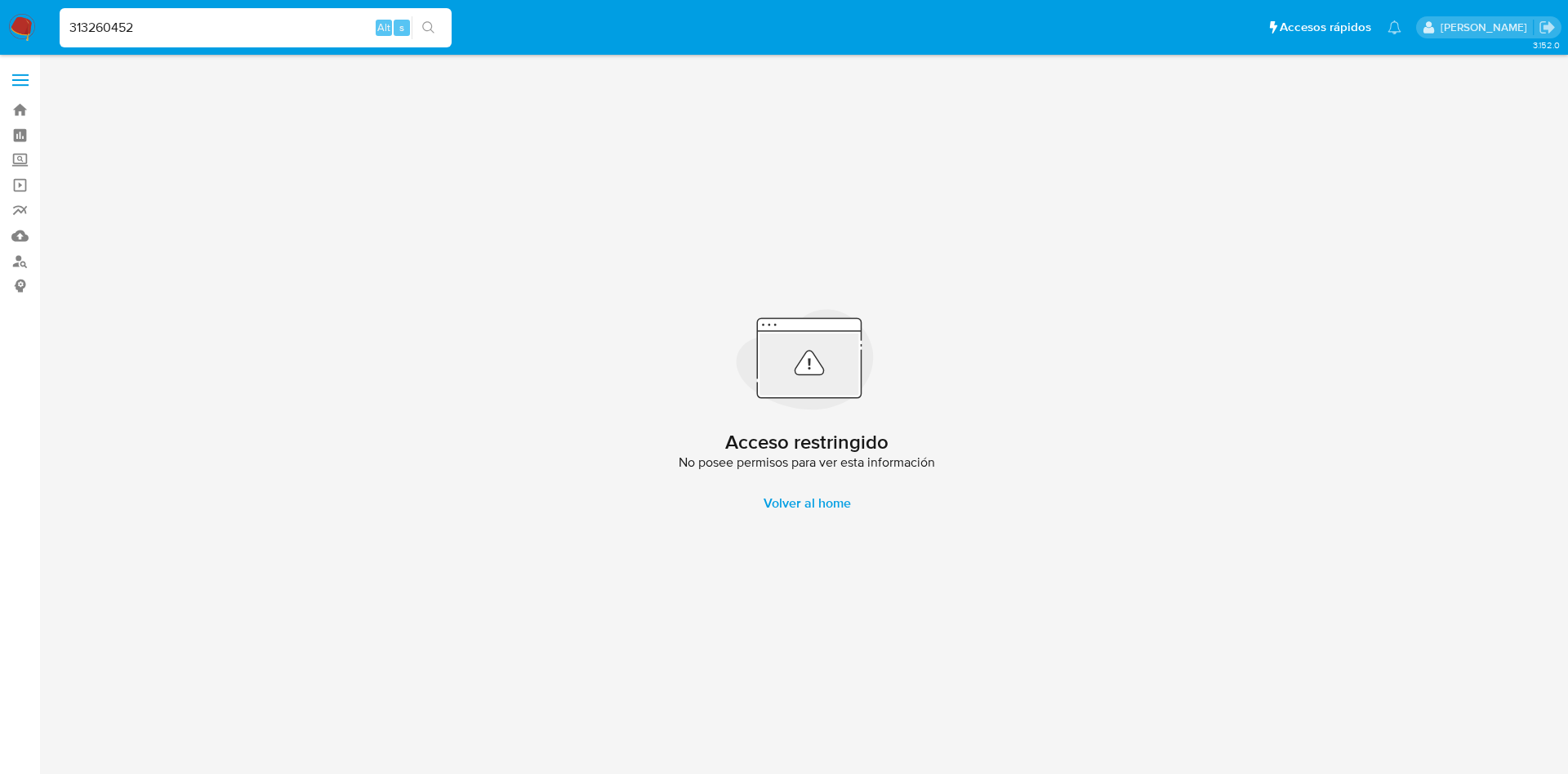
click at [300, 32] on input "313260452" at bounding box center [256, 27] width 392 height 21
click at [1348, 257] on div "Acceso restringido No posee permisos para ver esta información Volver al home" at bounding box center [806, 415] width 1496 height 698
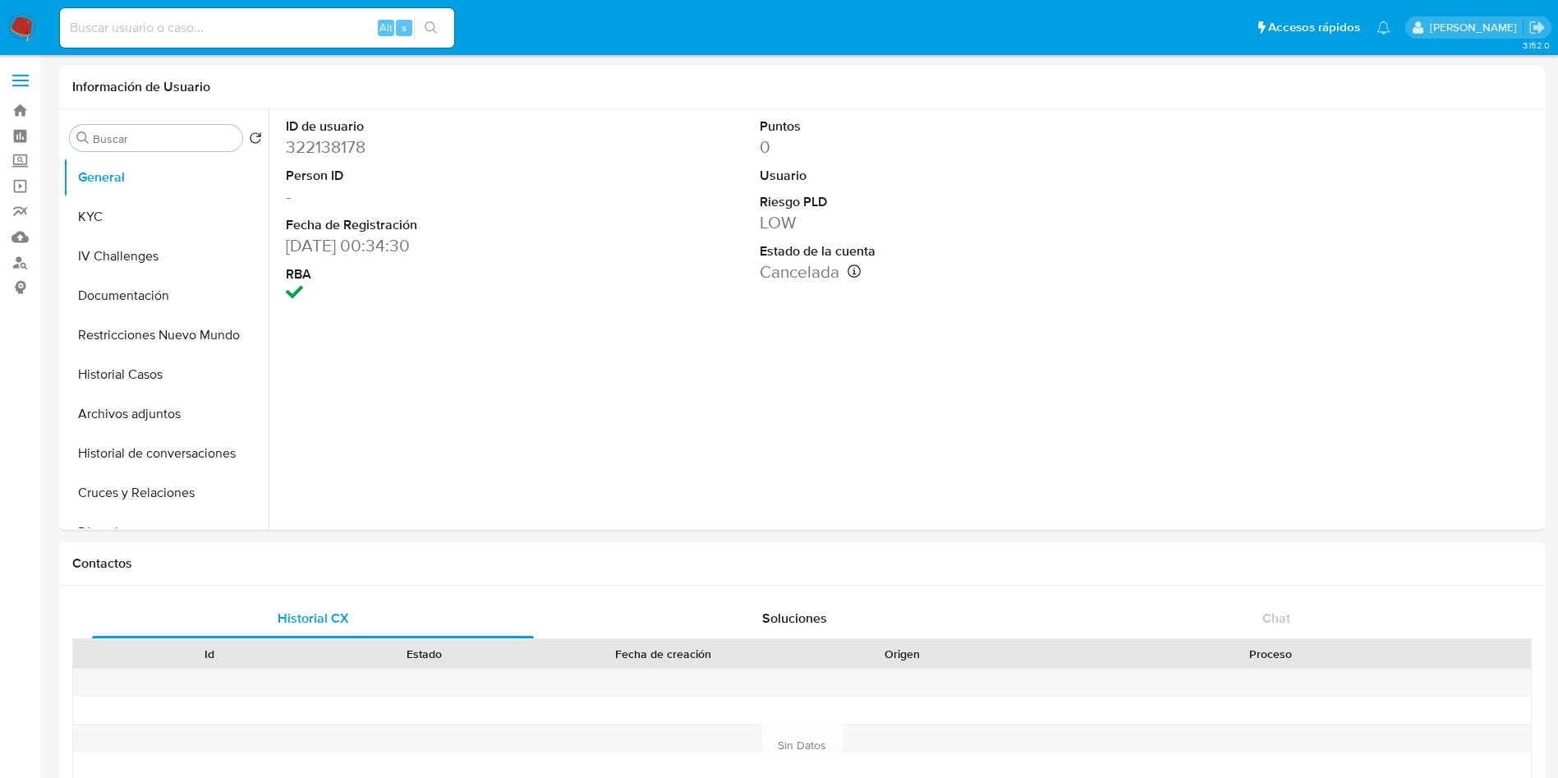
select select "10"
click at [211, 22] on input at bounding box center [257, 27] width 394 height 21
paste input "mrAGyntGNNIiUVJpyH06qhae"
type input "mrAGyntGNNIiUVJpyH06qhae"
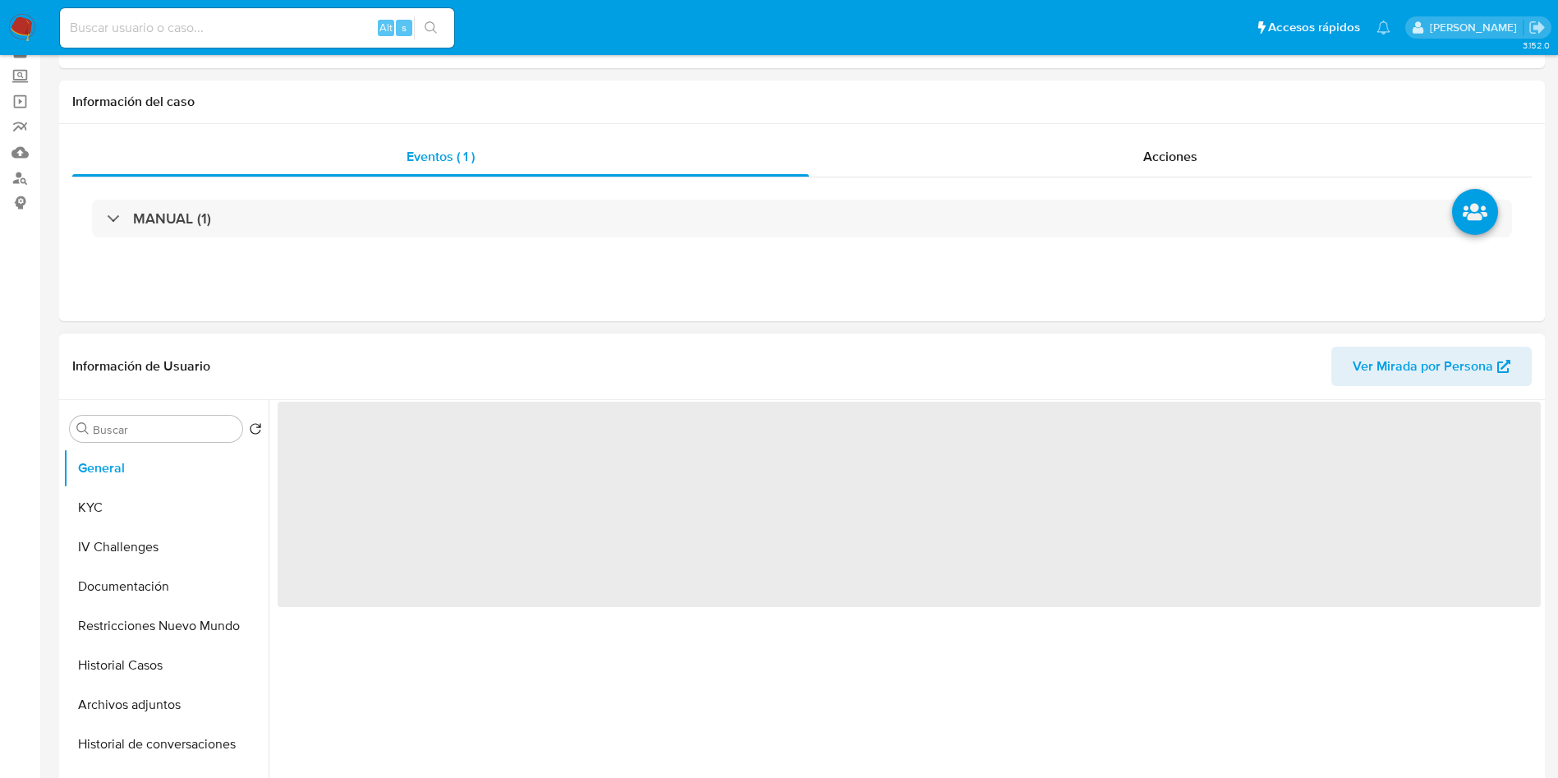
scroll to position [123, 0]
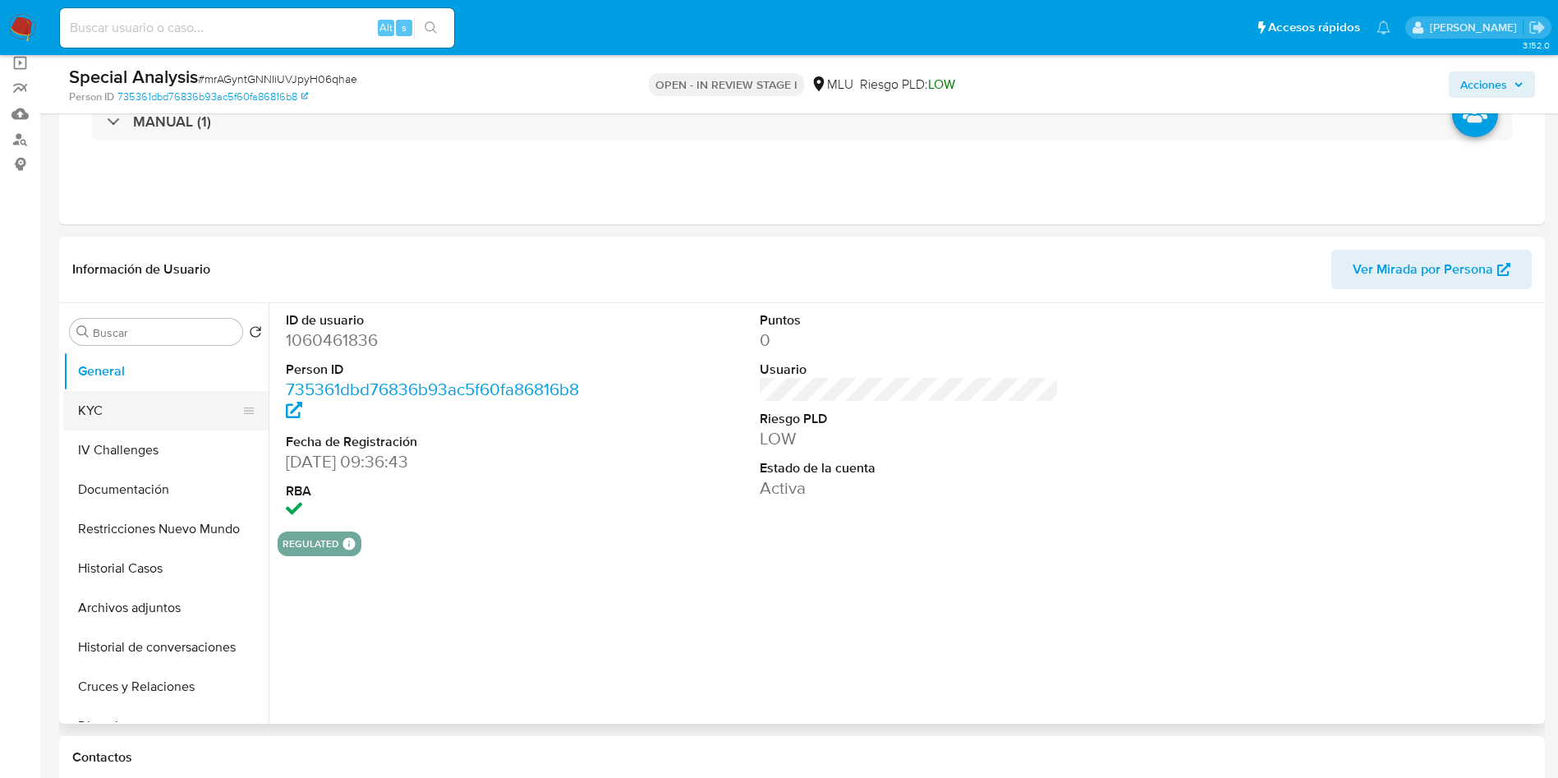
select select "10"
click at [95, 416] on button "KYC" at bounding box center [159, 410] width 192 height 39
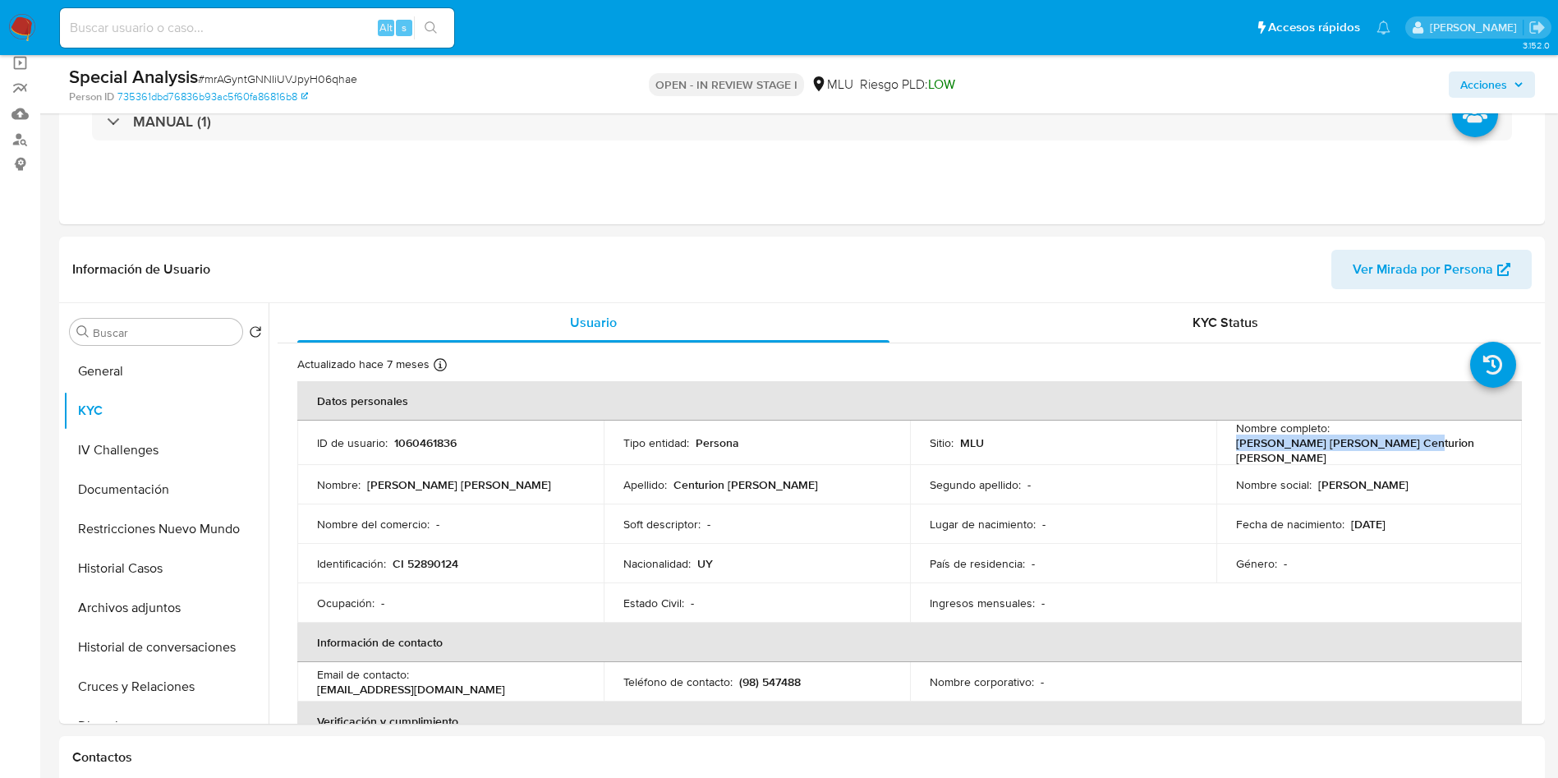
drag, startPoint x: 1231, startPoint y: 447, endPoint x: 1399, endPoint y: 444, distance: 168.4
click at [1399, 444] on div "Nombre completo : [PERSON_NAME] [PERSON_NAME] Centurion [PERSON_NAME]" at bounding box center [1369, 443] width 267 height 44
copy p "[PERSON_NAME] [PERSON_NAME] Centurion [PERSON_NAME]"
click at [135, 498] on button "Documentación" at bounding box center [159, 489] width 192 height 39
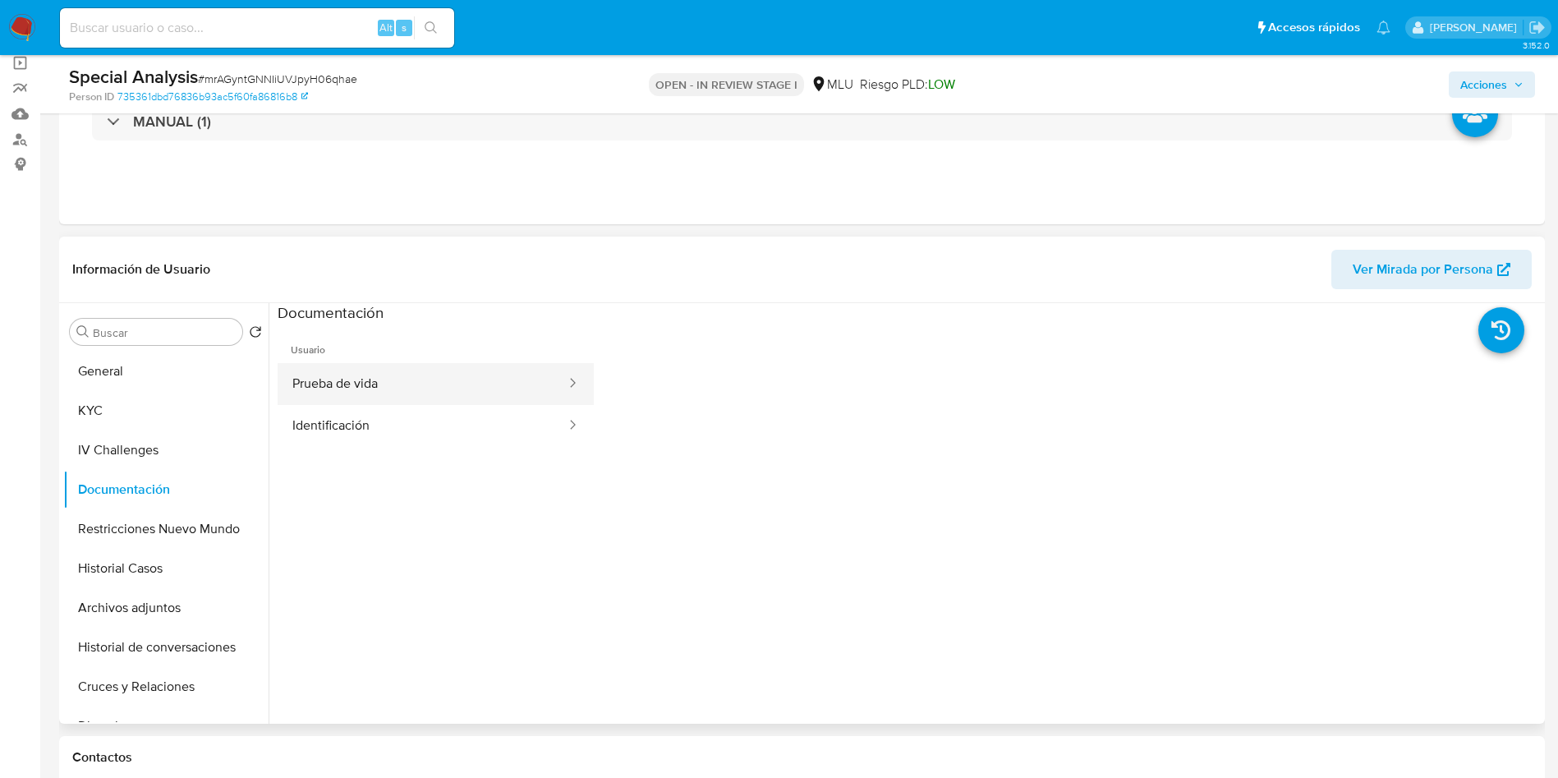
click at [362, 385] on button "Prueba de vida" at bounding box center [423, 384] width 290 height 42
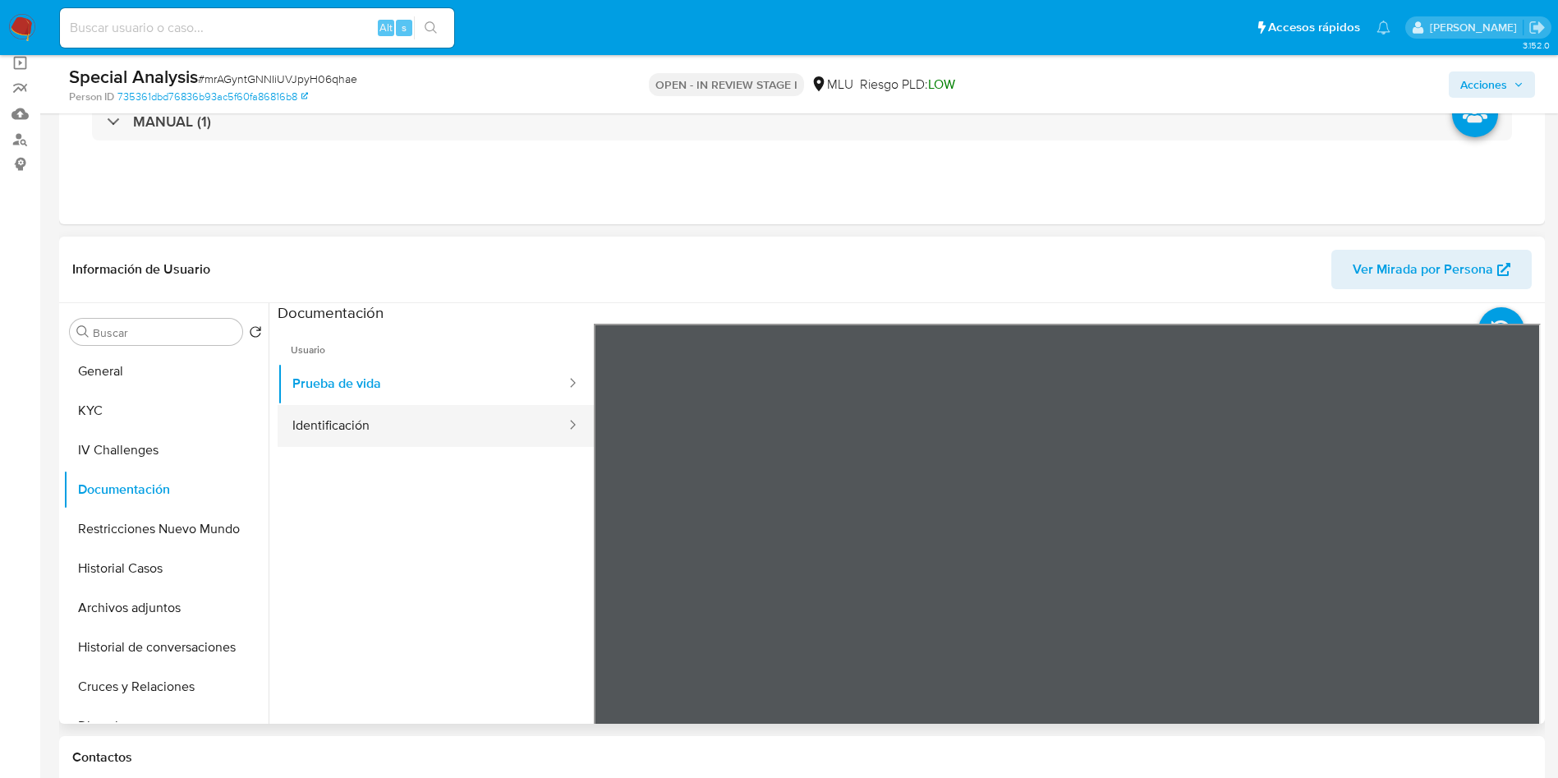
click at [390, 427] on button "Identificación" at bounding box center [423, 426] width 290 height 42
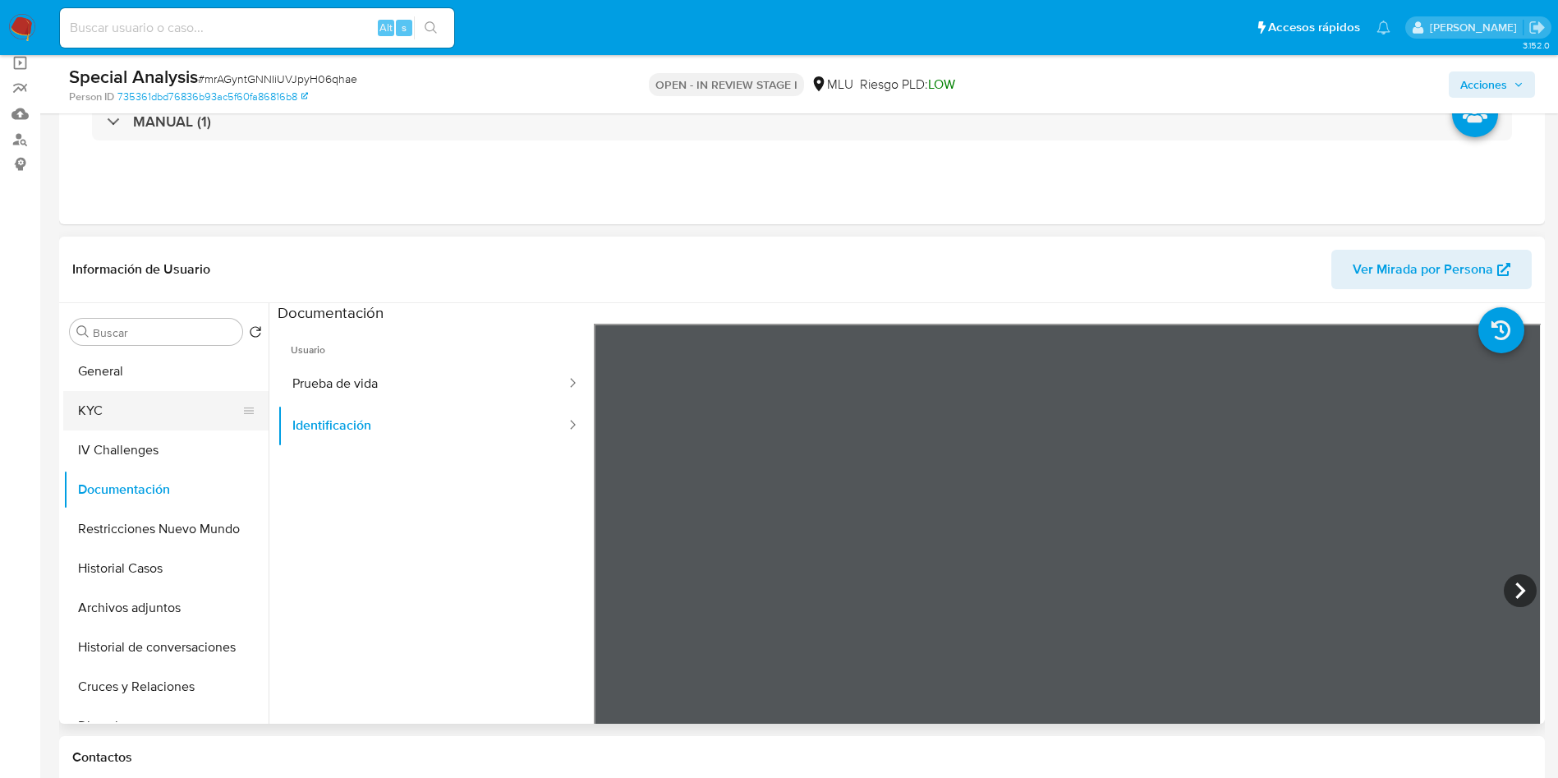
click at [90, 411] on button "KYC" at bounding box center [159, 410] width 192 height 39
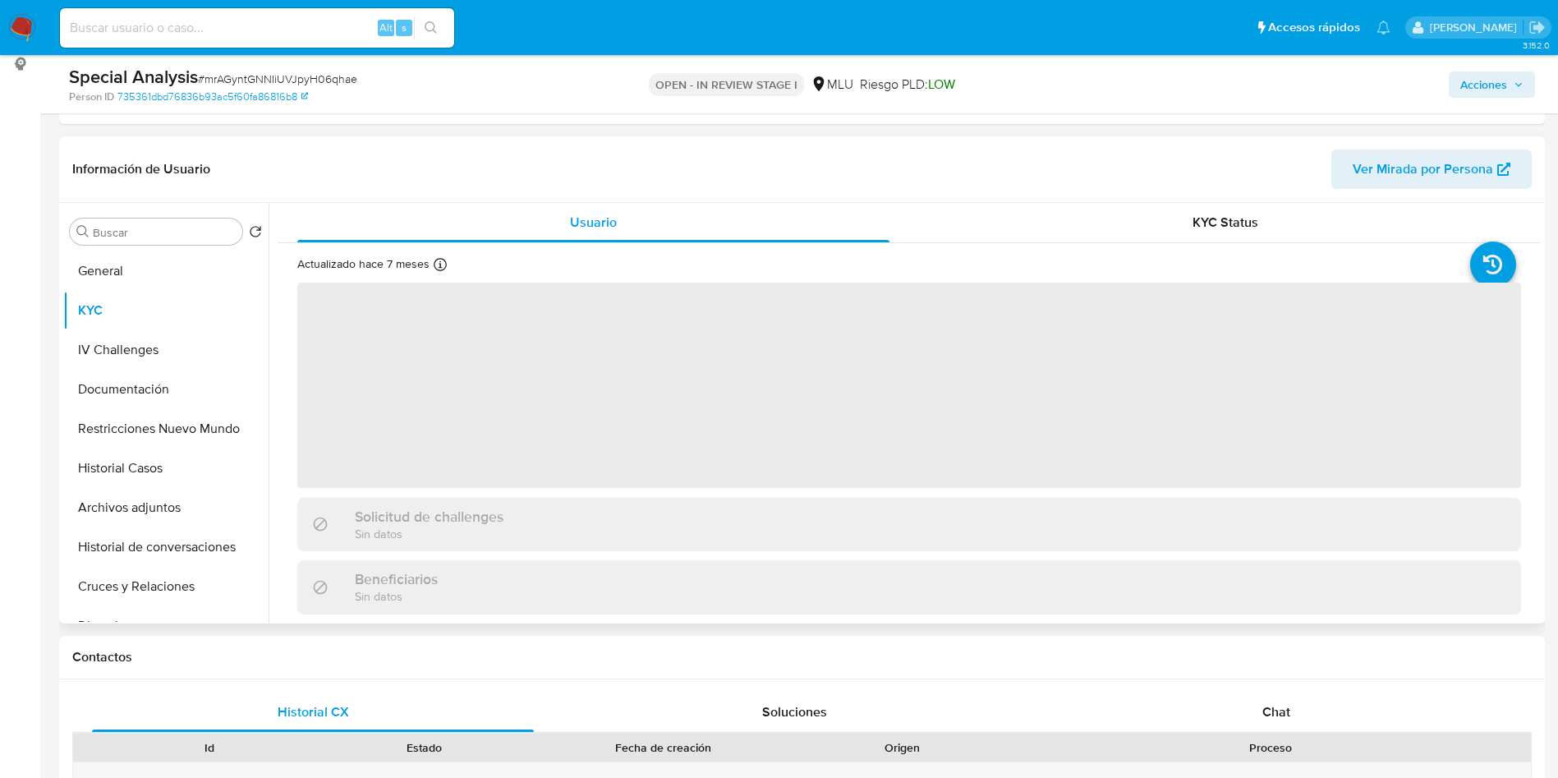
scroll to position [246, 0]
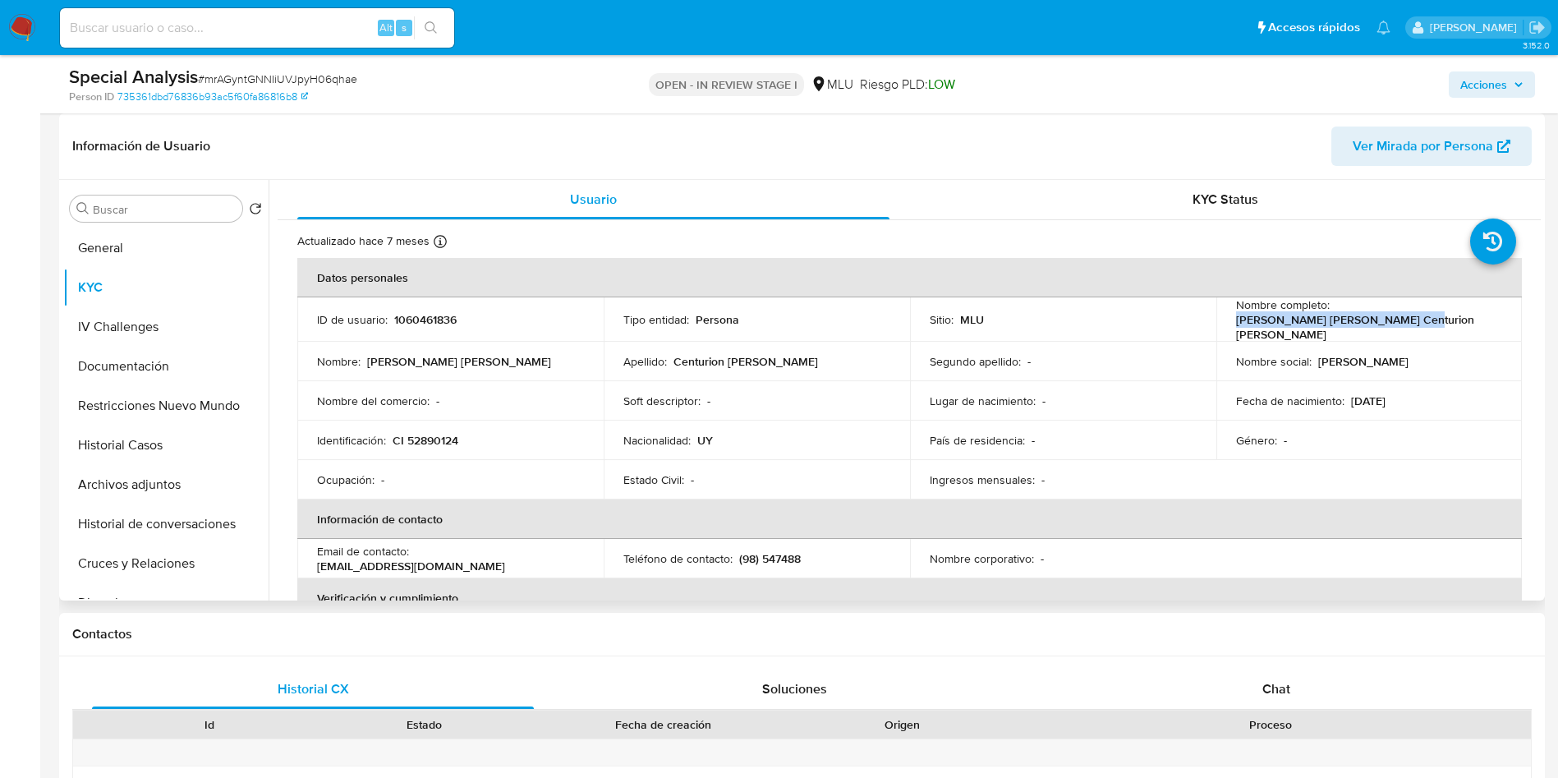
drag, startPoint x: 1228, startPoint y: 326, endPoint x: 1411, endPoint y: 320, distance: 182.5
click at [1411, 320] on td "Nombre completo : Nadia Patricia Centurion Albano" at bounding box center [1370, 319] width 306 height 44
copy p "Nadia Patricia Centurion Albano"
click at [421, 433] on p "CI 52890124" at bounding box center [426, 440] width 66 height 15
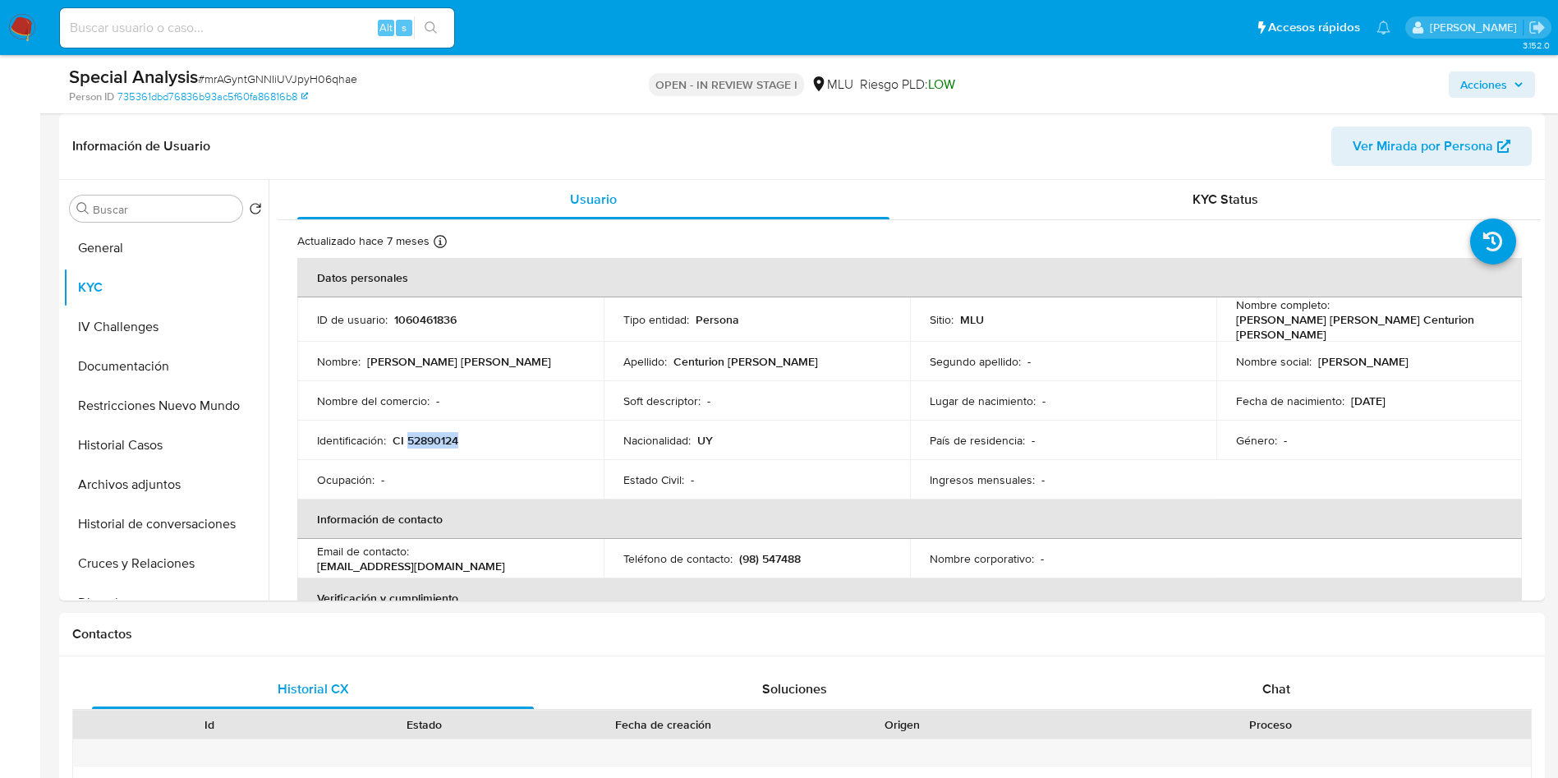
copy p "52890124"
click at [433, 318] on p "1060461836" at bounding box center [425, 319] width 62 height 15
copy p "1060461836"
drag, startPoint x: 1233, startPoint y: 320, endPoint x: 1286, endPoint y: 332, distance: 53.8
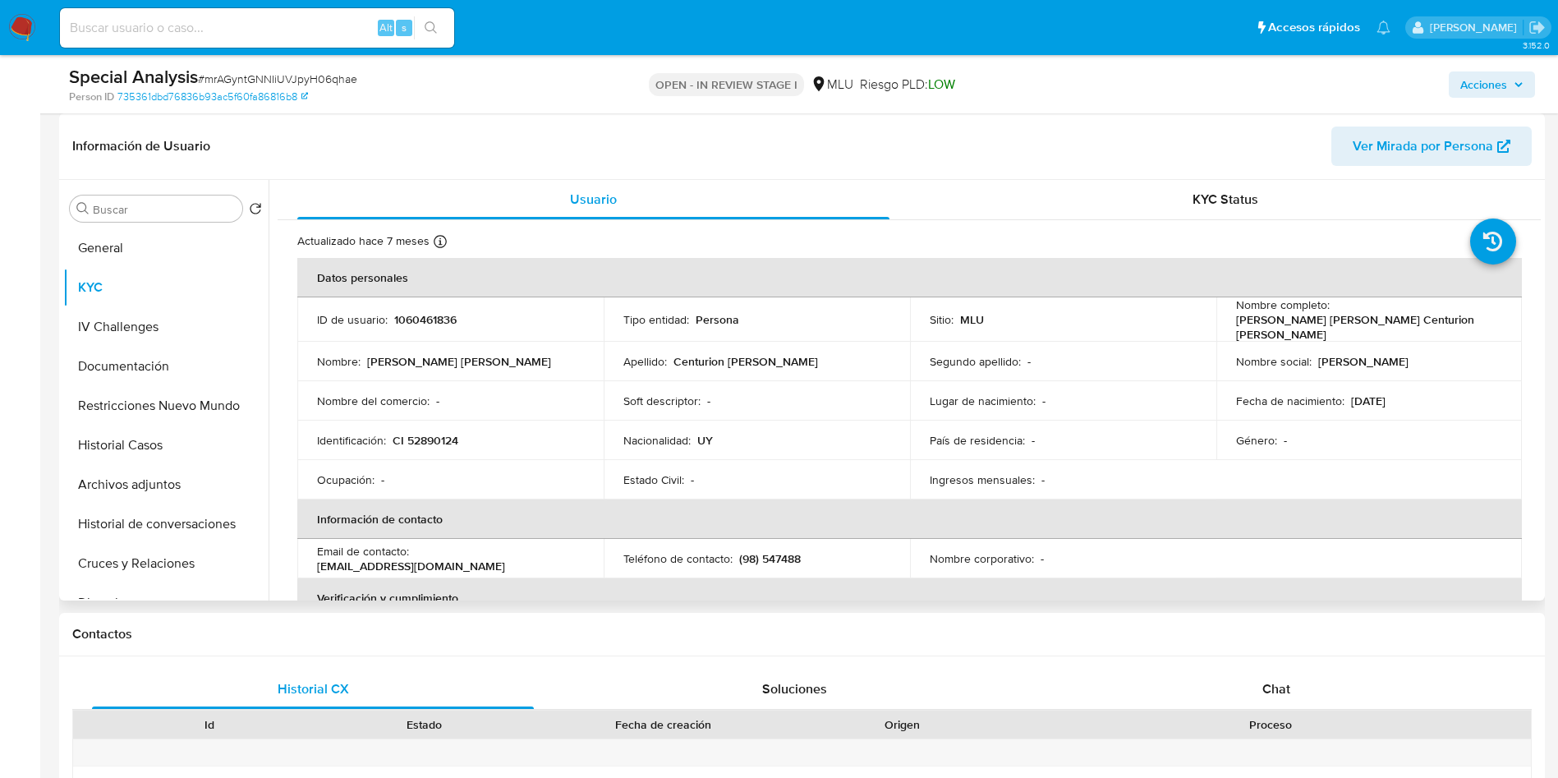
click at [1391, 315] on p "[PERSON_NAME] [PERSON_NAME] Centurion [PERSON_NAME]" at bounding box center [1366, 327] width 260 height 30
drag, startPoint x: 1226, startPoint y: 325, endPoint x: 1412, endPoint y: 323, distance: 186.5
click at [1412, 323] on td "Nombre completo : Nadia Patricia Centurion Albano" at bounding box center [1370, 319] width 306 height 44
copy p "[PERSON_NAME] [PERSON_NAME] Centurion [PERSON_NAME]"
click at [174, 386] on button "Restricciones Nuevo Mundo" at bounding box center [159, 405] width 192 height 39
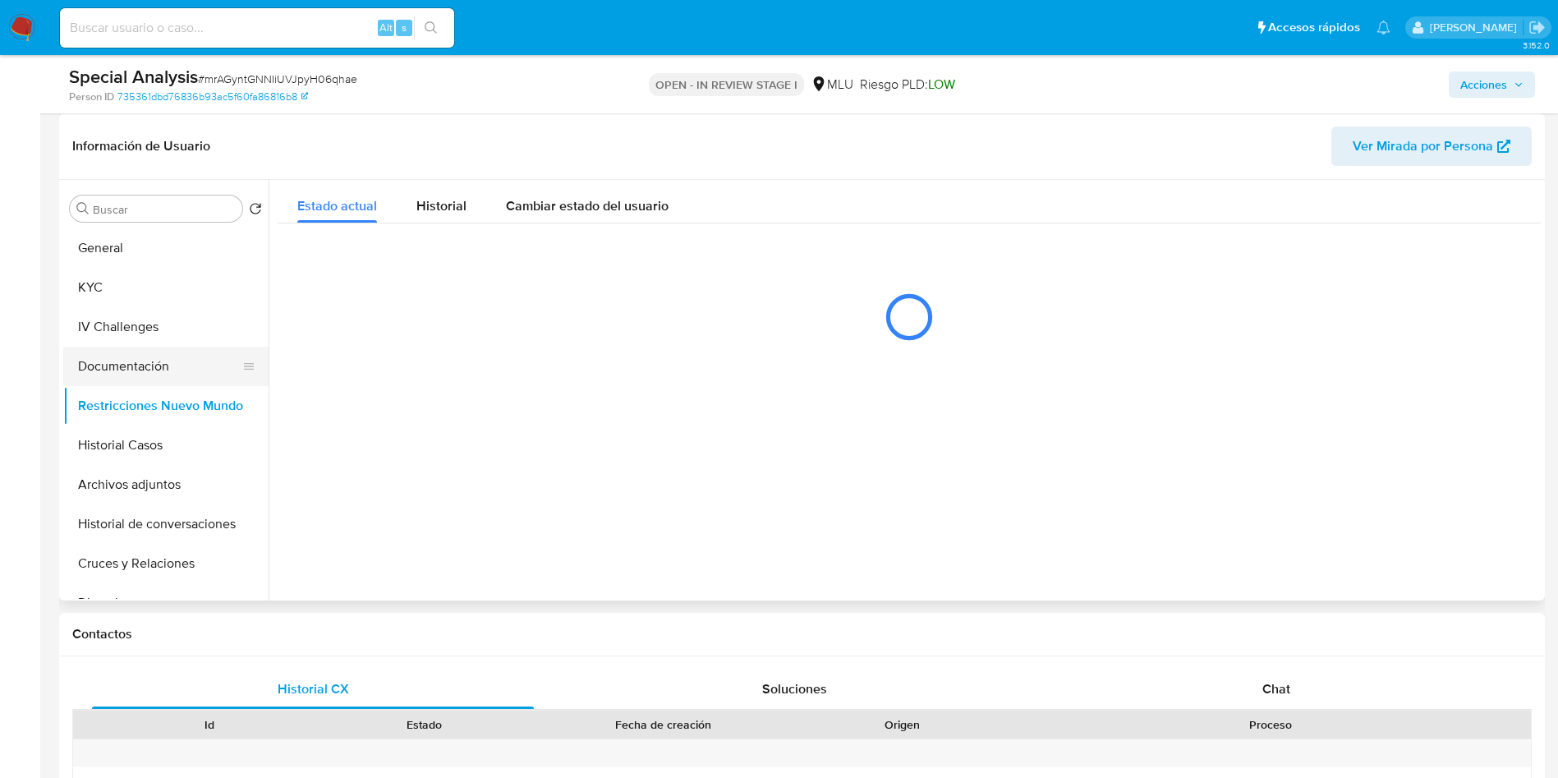
click at [180, 371] on button "Documentación" at bounding box center [159, 366] width 192 height 39
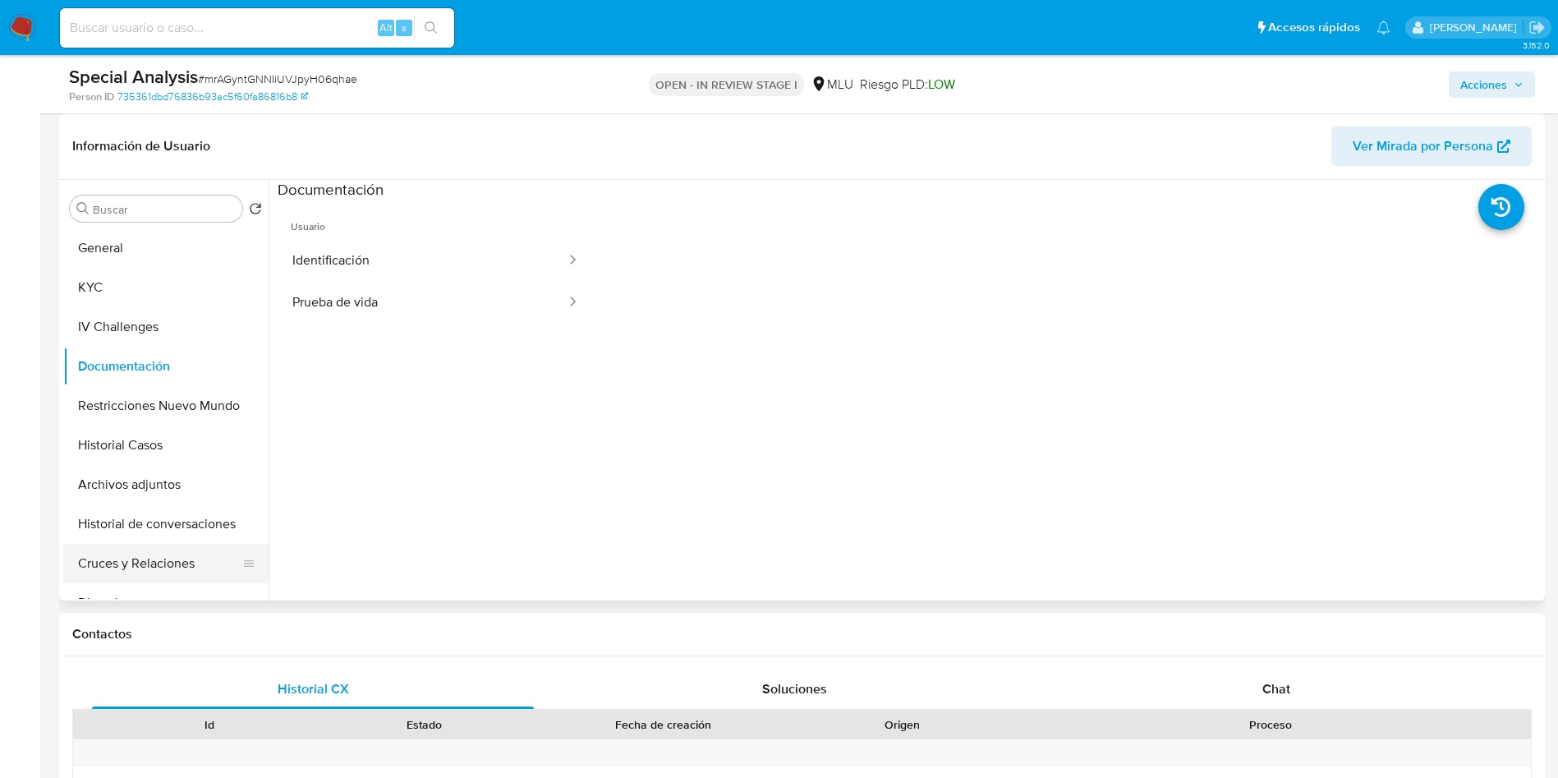
click at [181, 551] on button "Cruces y Relaciones" at bounding box center [159, 563] width 192 height 39
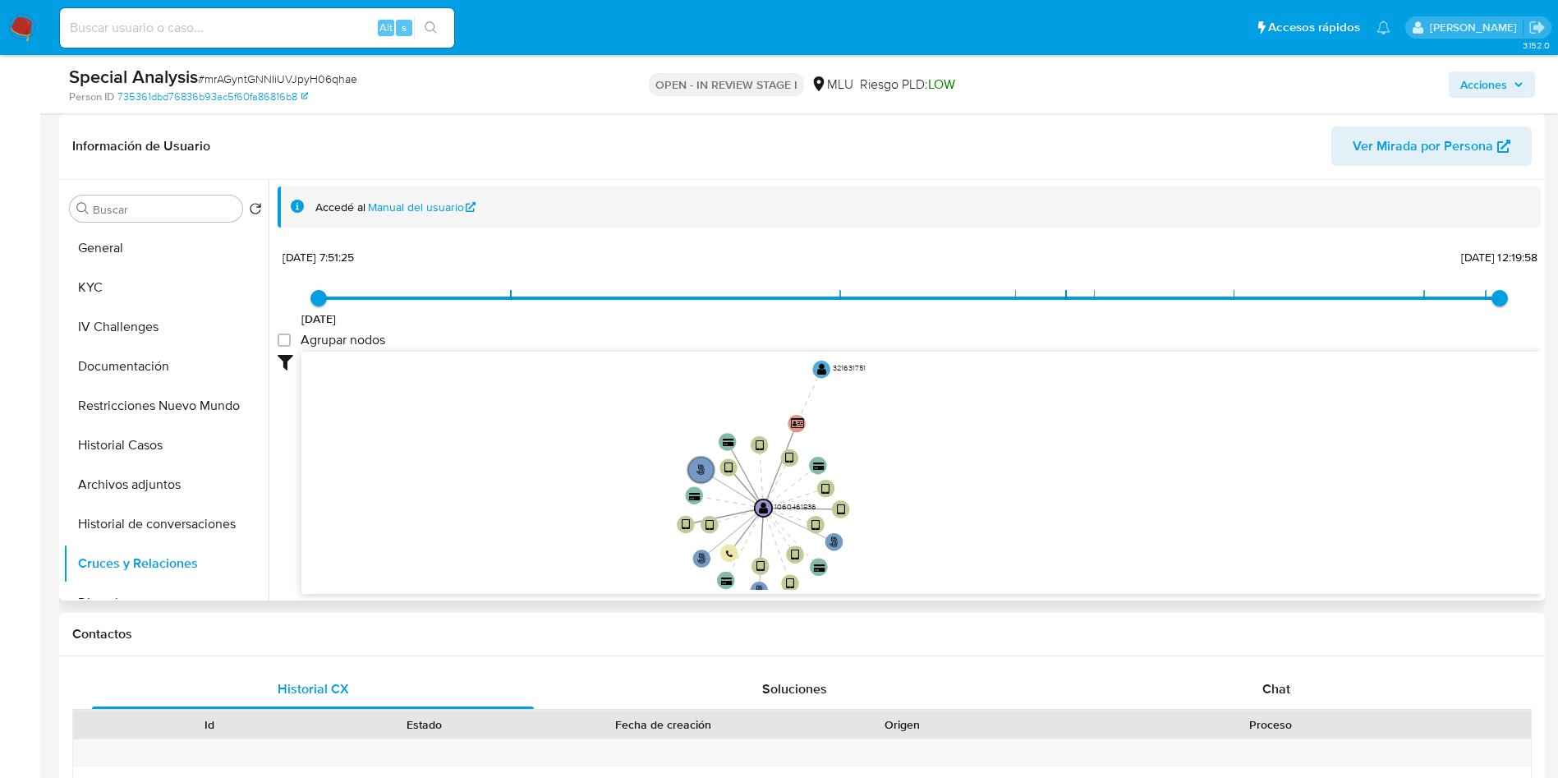
drag, startPoint x: 702, startPoint y: 472, endPoint x: 616, endPoint y: 563, distance: 125.0
click at [616, 563] on icon "user-1060461836  1060461836 phone-87a91f28b2f9a7a11267014bbffb2bb8  person-73…" at bounding box center [922, 471] width 1240 height 238
click at [139, 290] on button "KYC" at bounding box center [159, 287] width 192 height 39
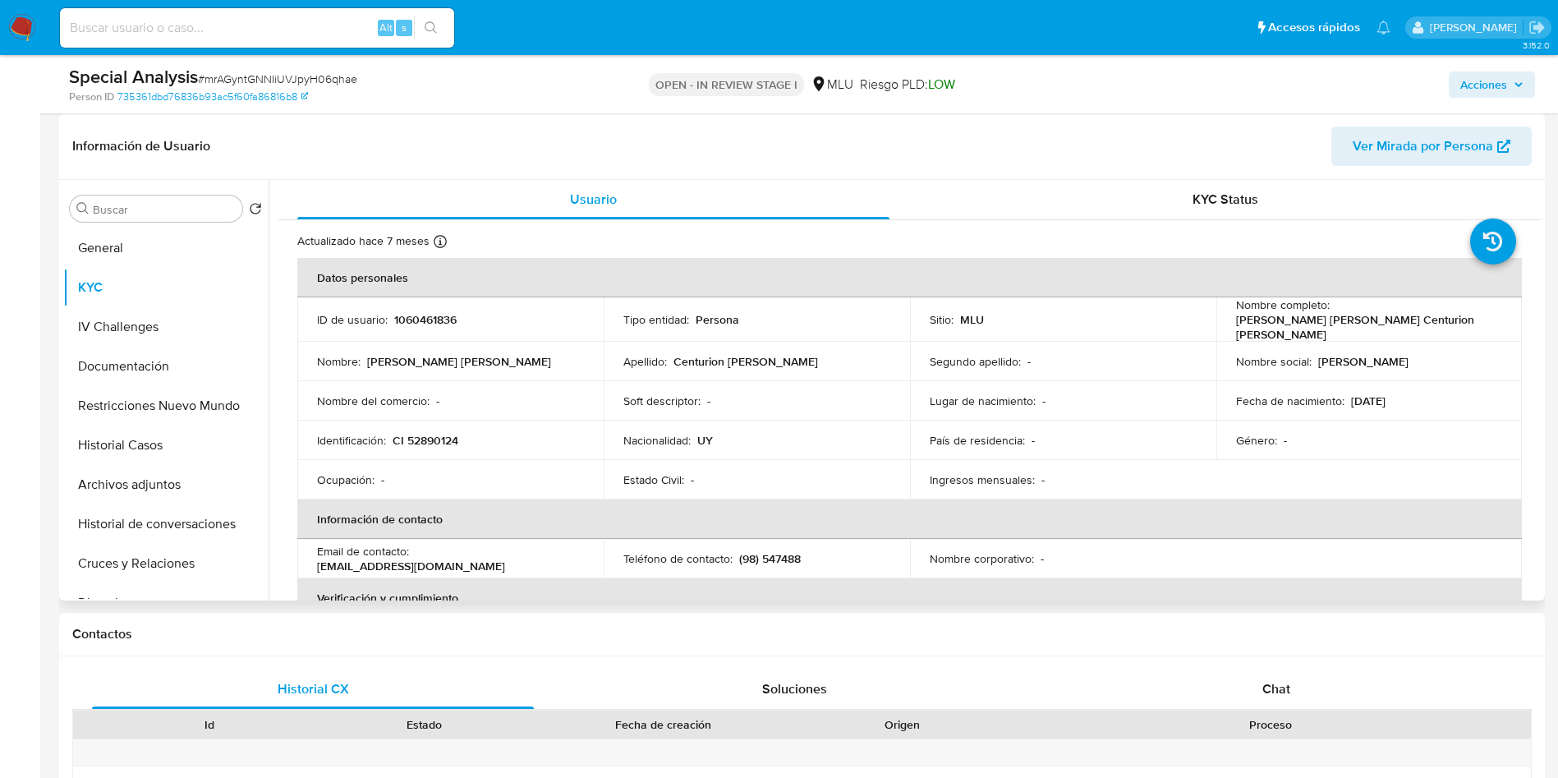
drag, startPoint x: 1416, startPoint y: 416, endPoint x: 1411, endPoint y: 430, distance: 14.8
click at [1416, 421] on td "Género : -" at bounding box center [1370, 440] width 306 height 39
click at [230, 33] on input at bounding box center [257, 27] width 394 height 21
paste input "184424038"
type input "184424038"
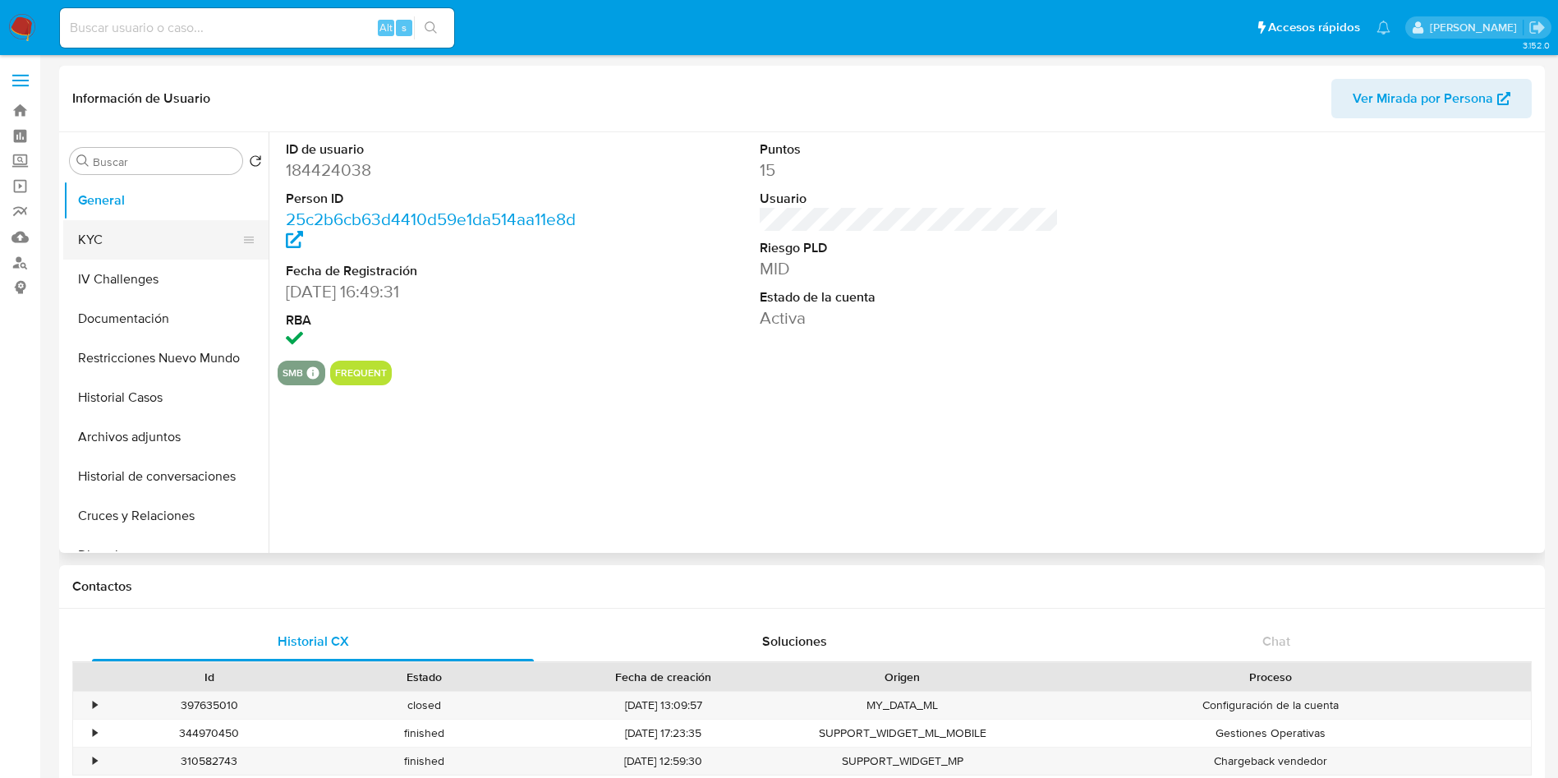
select select "10"
click at [115, 236] on button "KYC" at bounding box center [159, 239] width 192 height 39
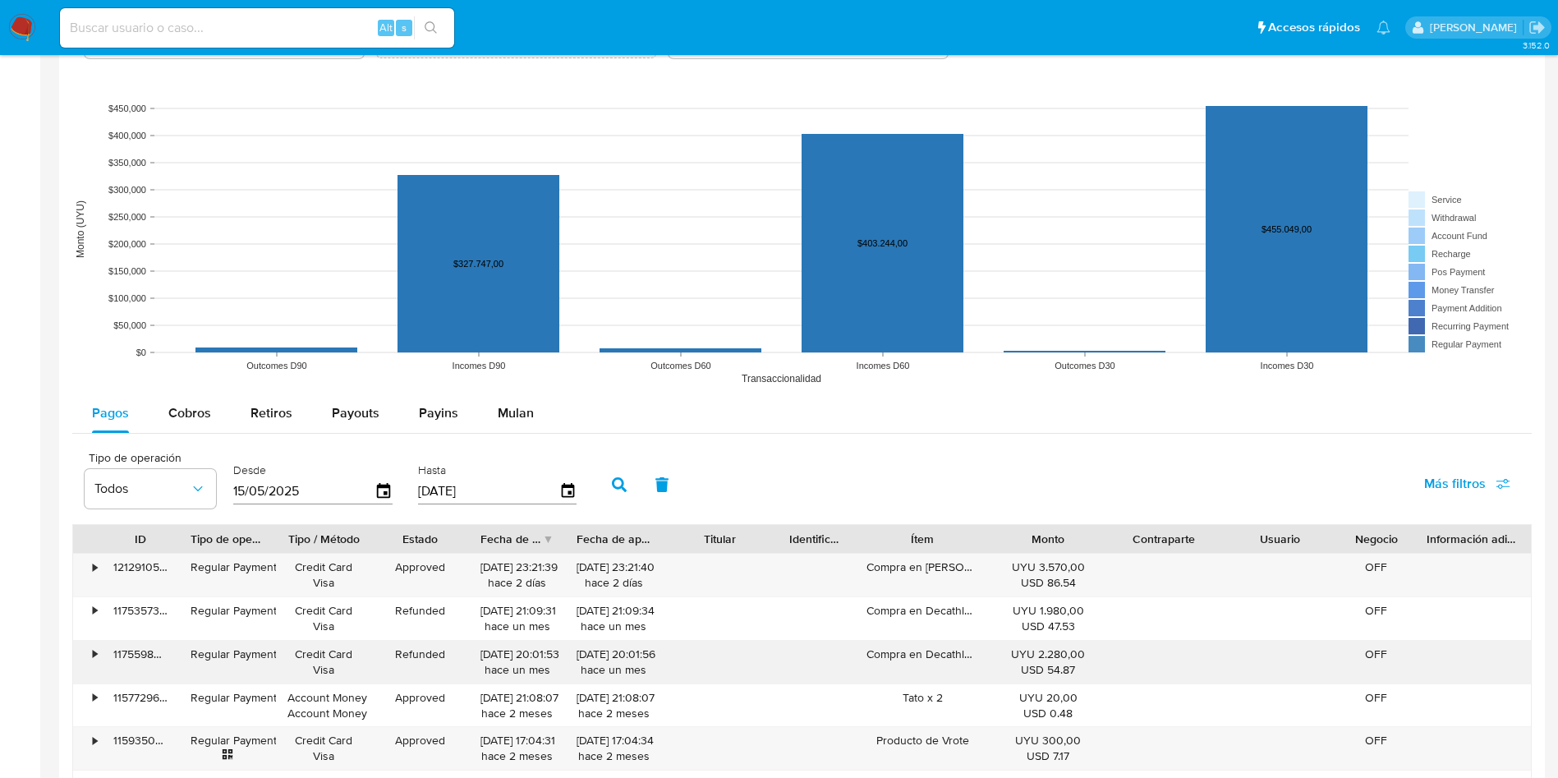
scroll to position [1356, 0]
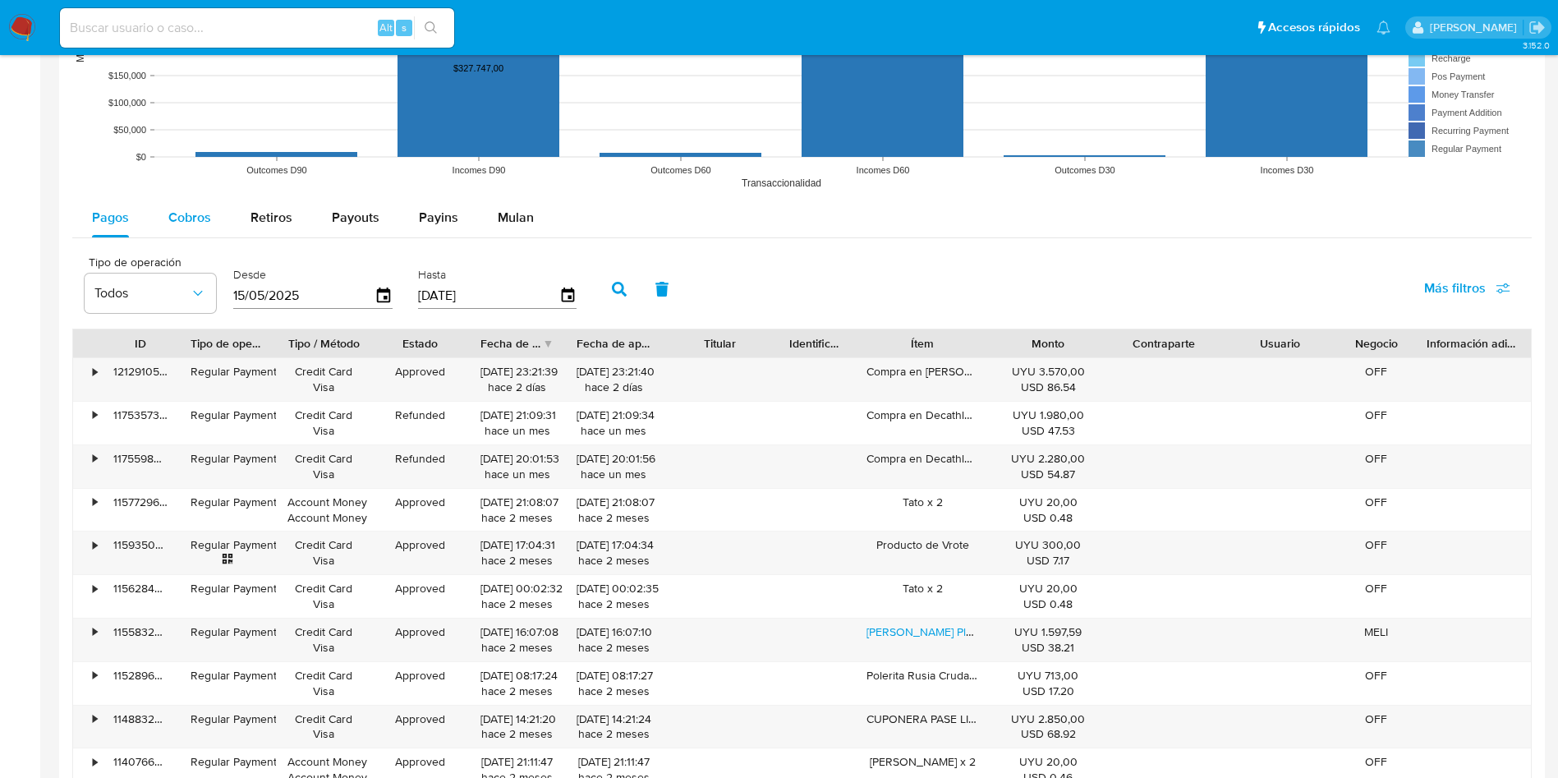
click at [157, 222] on button "Cobros" at bounding box center [190, 217] width 82 height 39
select select "10"
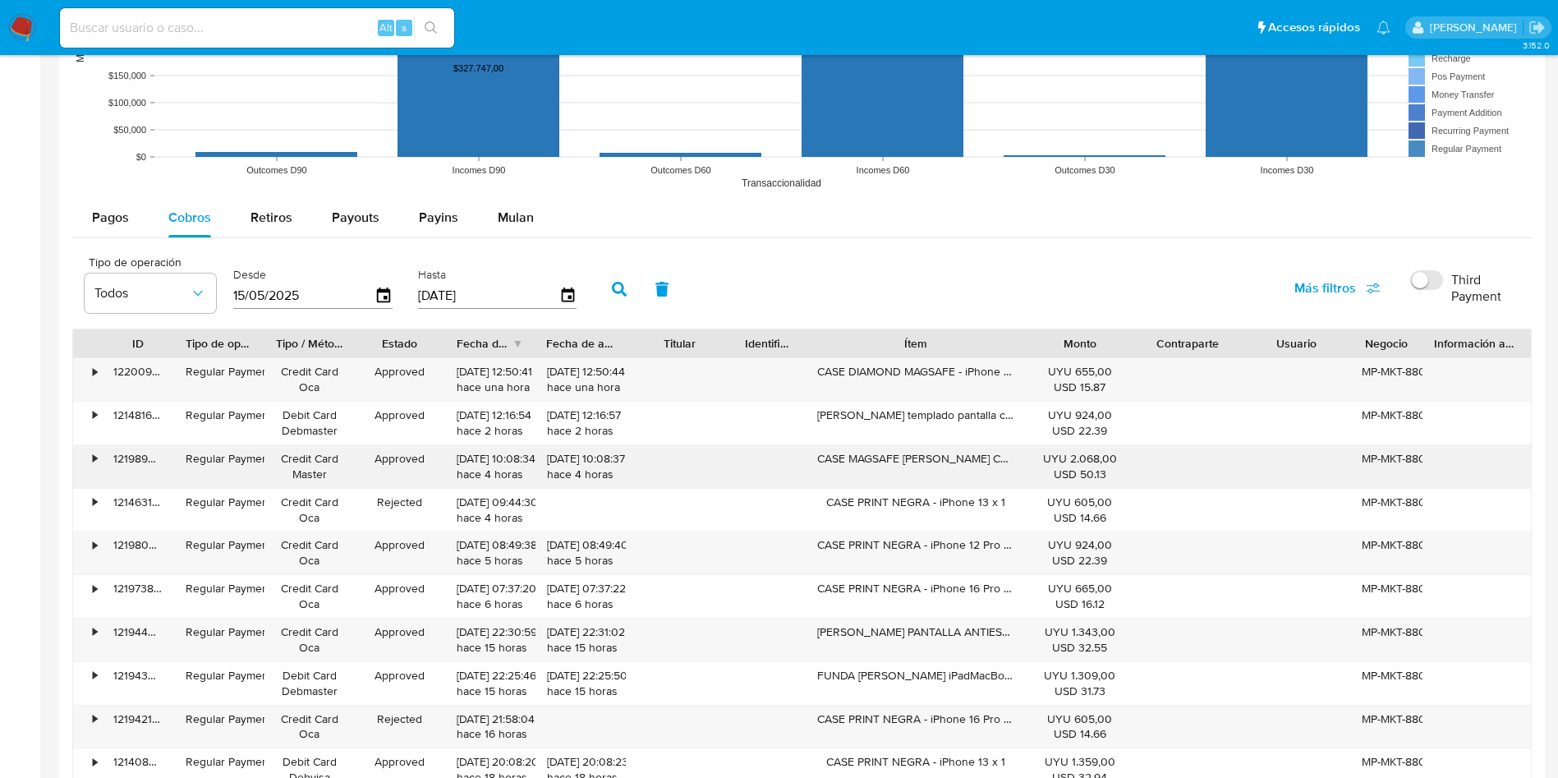
drag, startPoint x: 994, startPoint y: 339, endPoint x: 522, endPoint y: 483, distance: 493.8
click at [1061, 373] on div "ID Tipo de operación Tipo / Método Estado Fecha de creación Fecha de aprobación…" at bounding box center [802, 560] width 1460 height 463
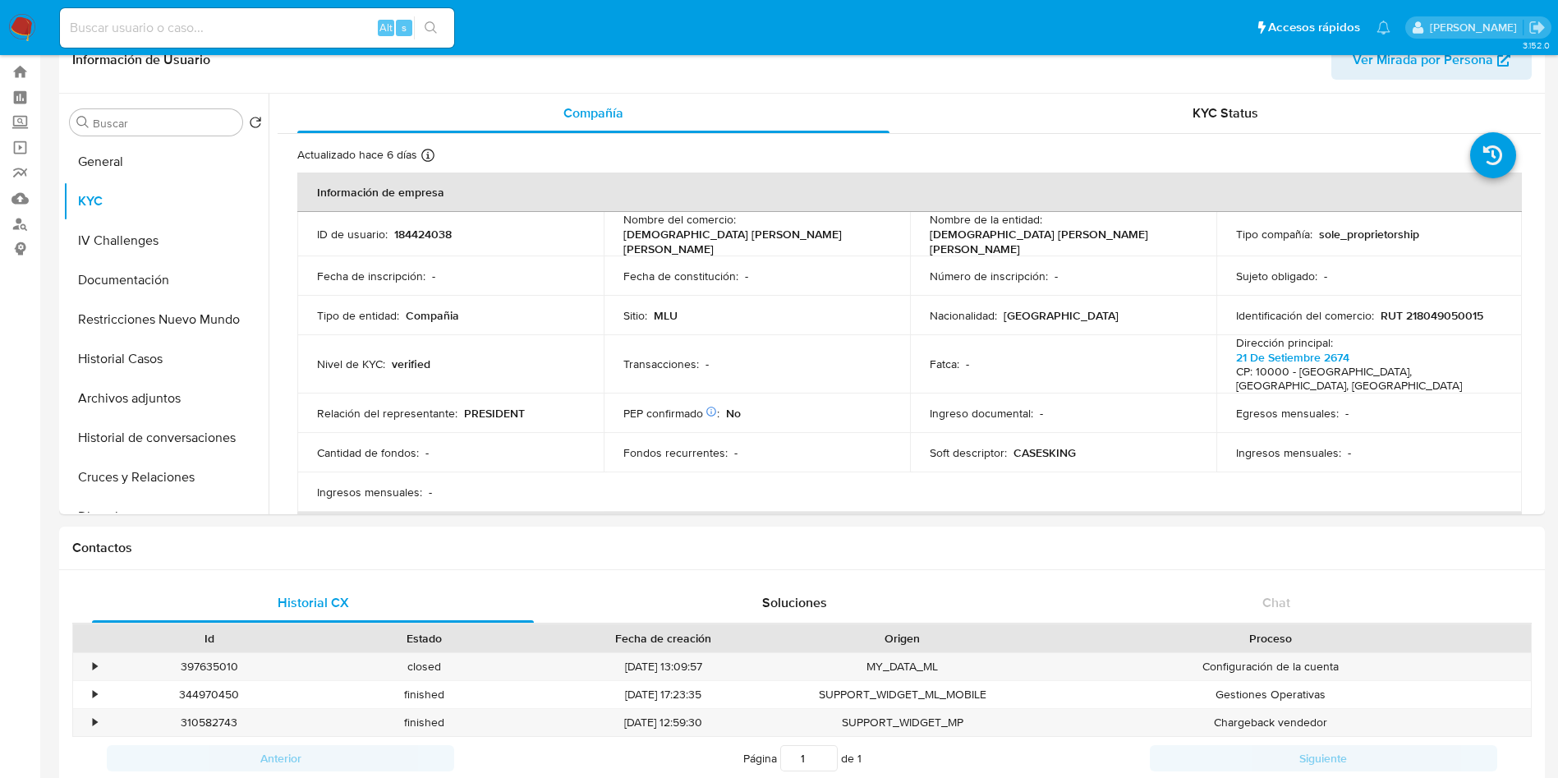
scroll to position [0, 0]
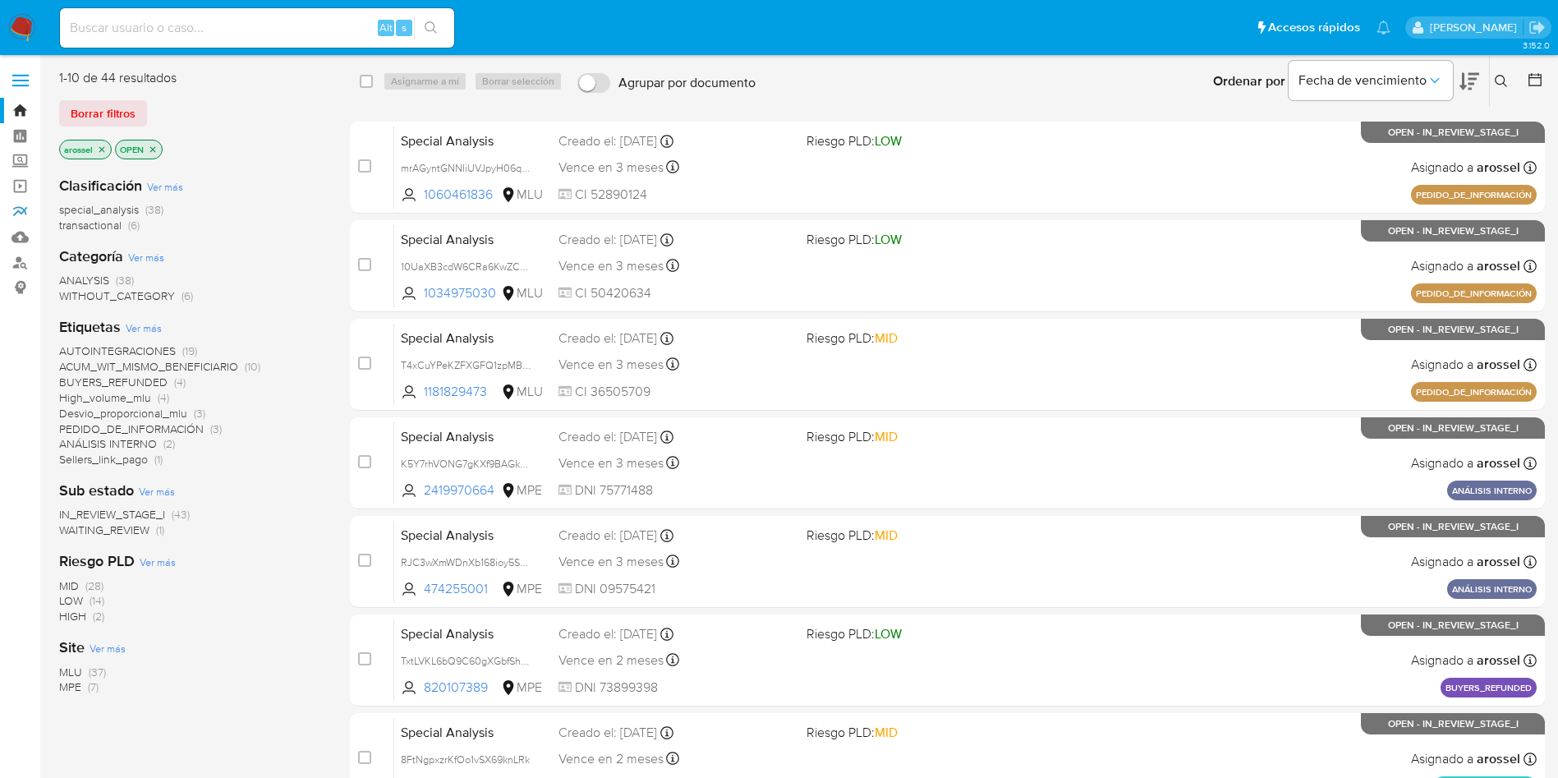
click at [21, 216] on link "Reportes" at bounding box center [98, 211] width 196 height 25
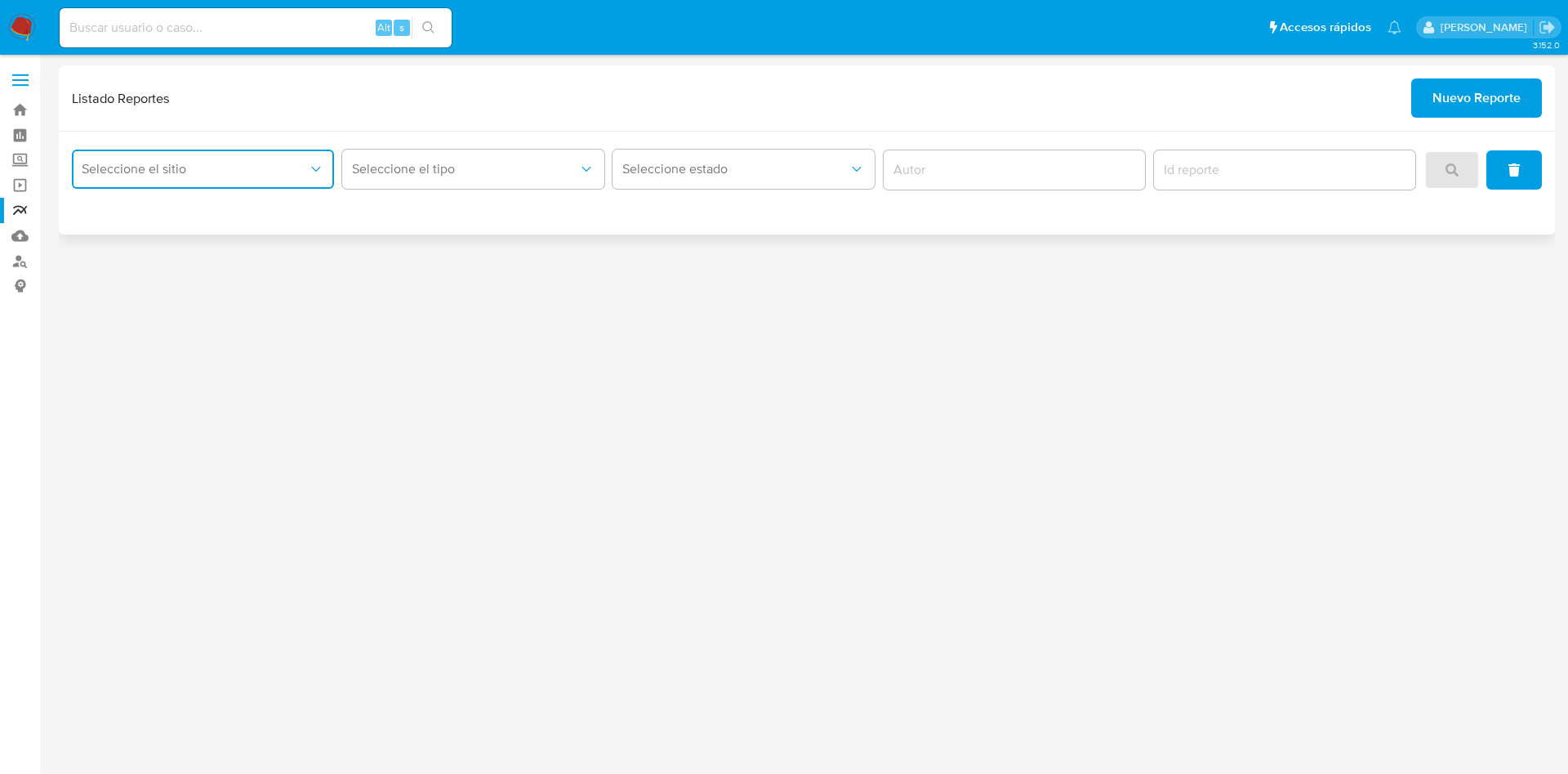
click at [290, 170] on span "Seleccione el sitio" at bounding box center [195, 169] width 227 height 16
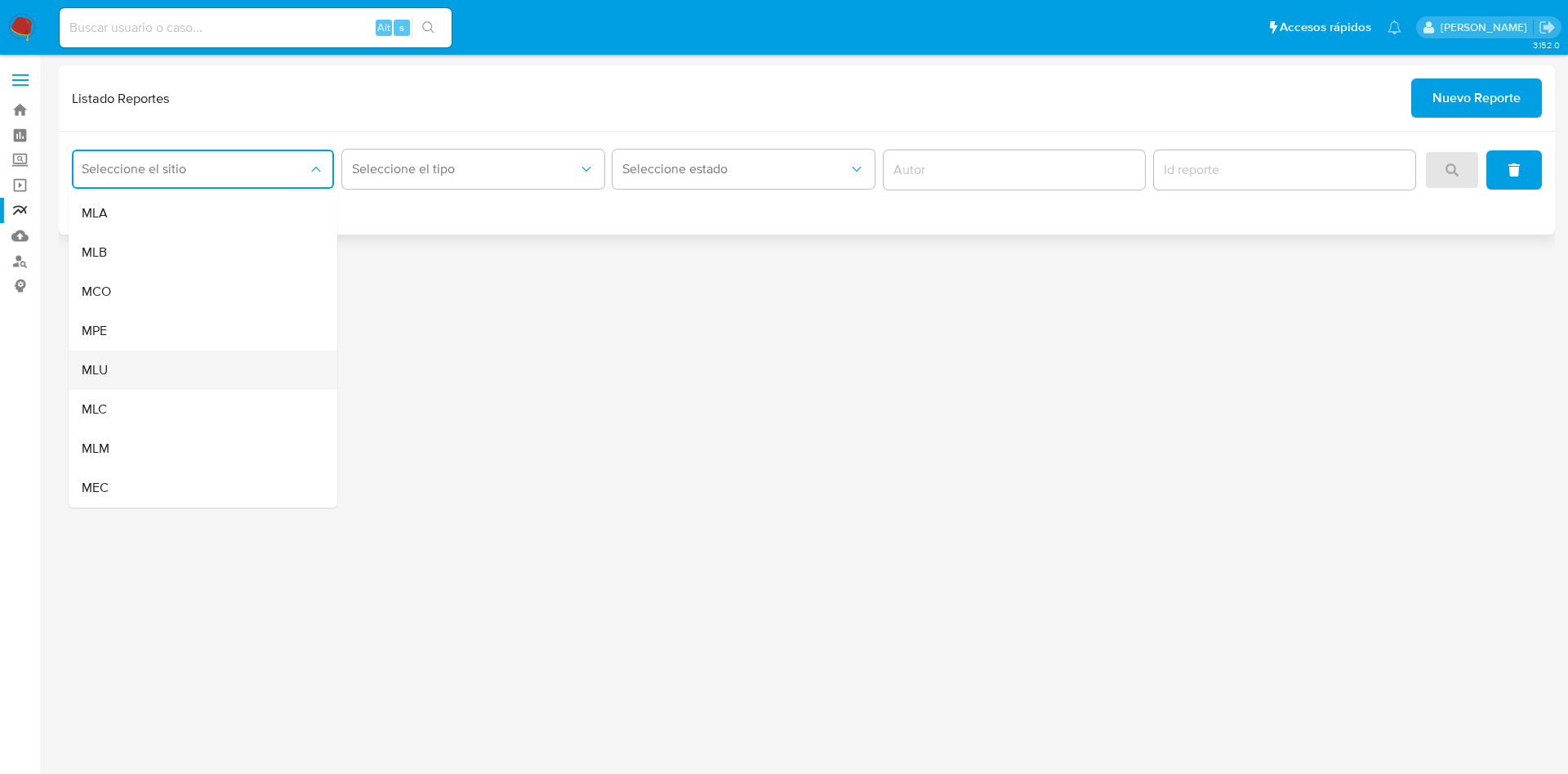
click at [221, 360] on div "MLU" at bounding box center [198, 369] width 233 height 39
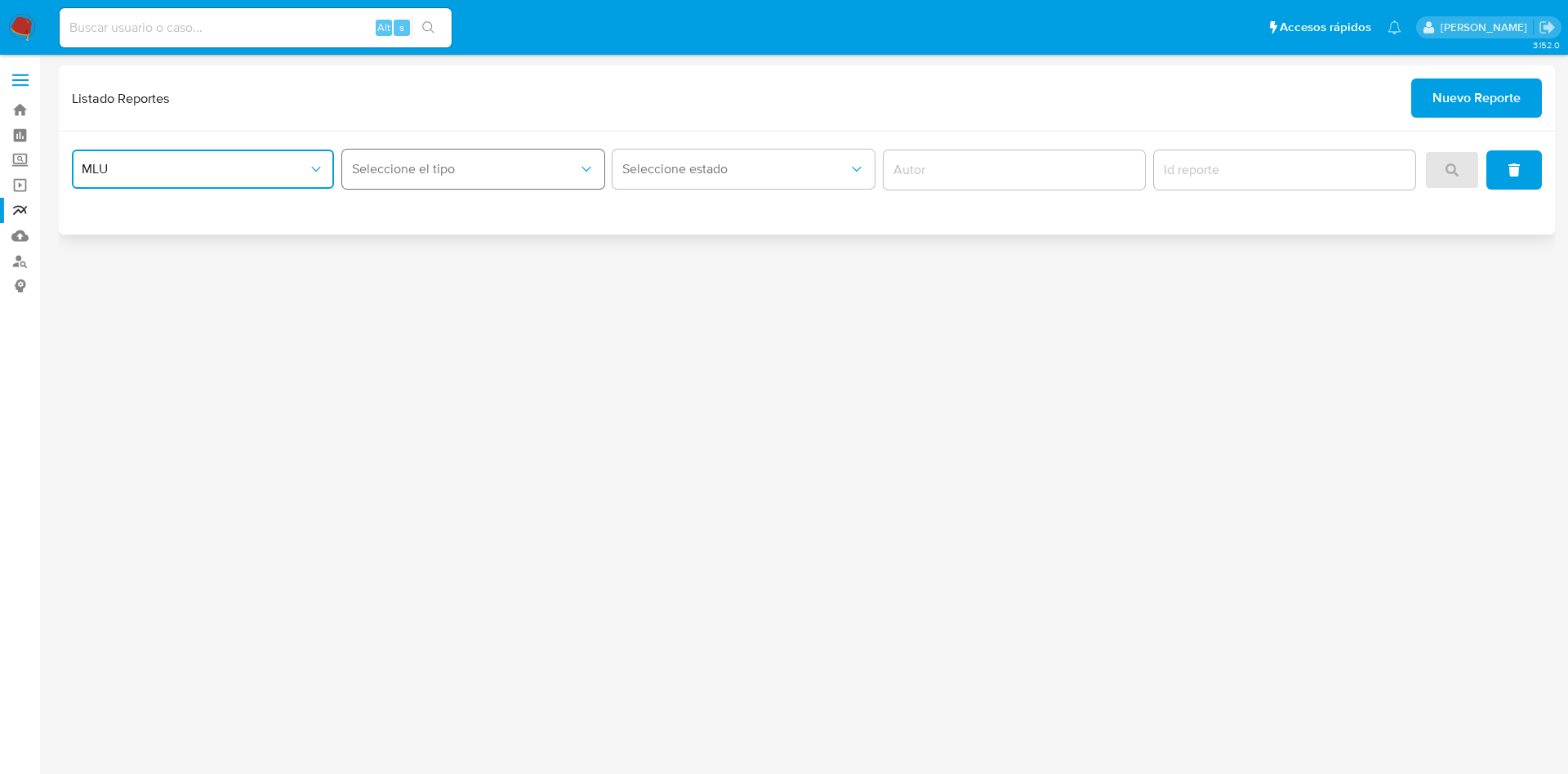
click at [567, 157] on button "Seleccione el tipo" at bounding box center [473, 168] width 262 height 39
click at [542, 244] on div "LEGAJO UNICO" at bounding box center [468, 252] width 233 height 39
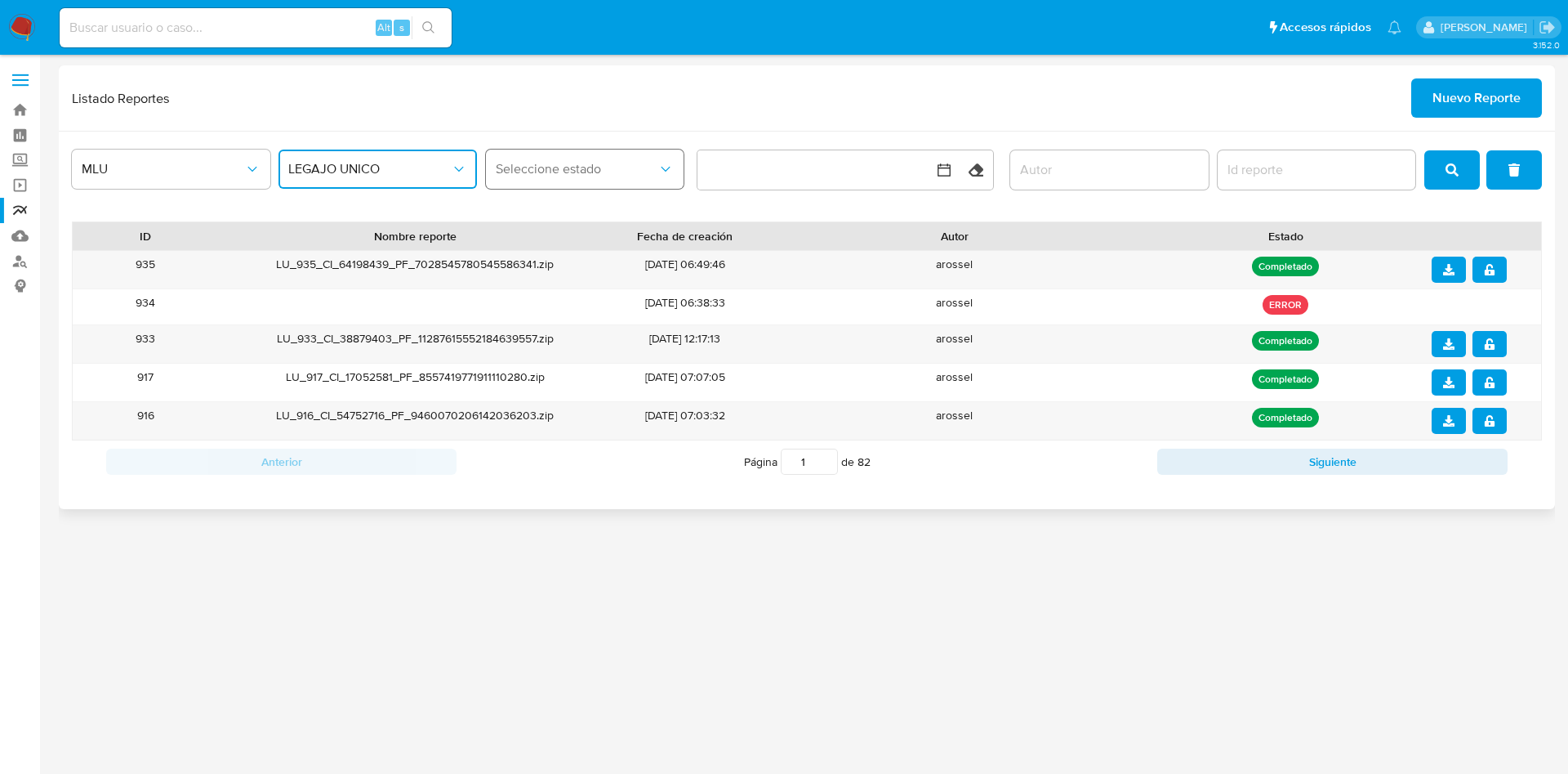
click at [658, 176] on icon "status" at bounding box center [665, 169] width 16 height 16
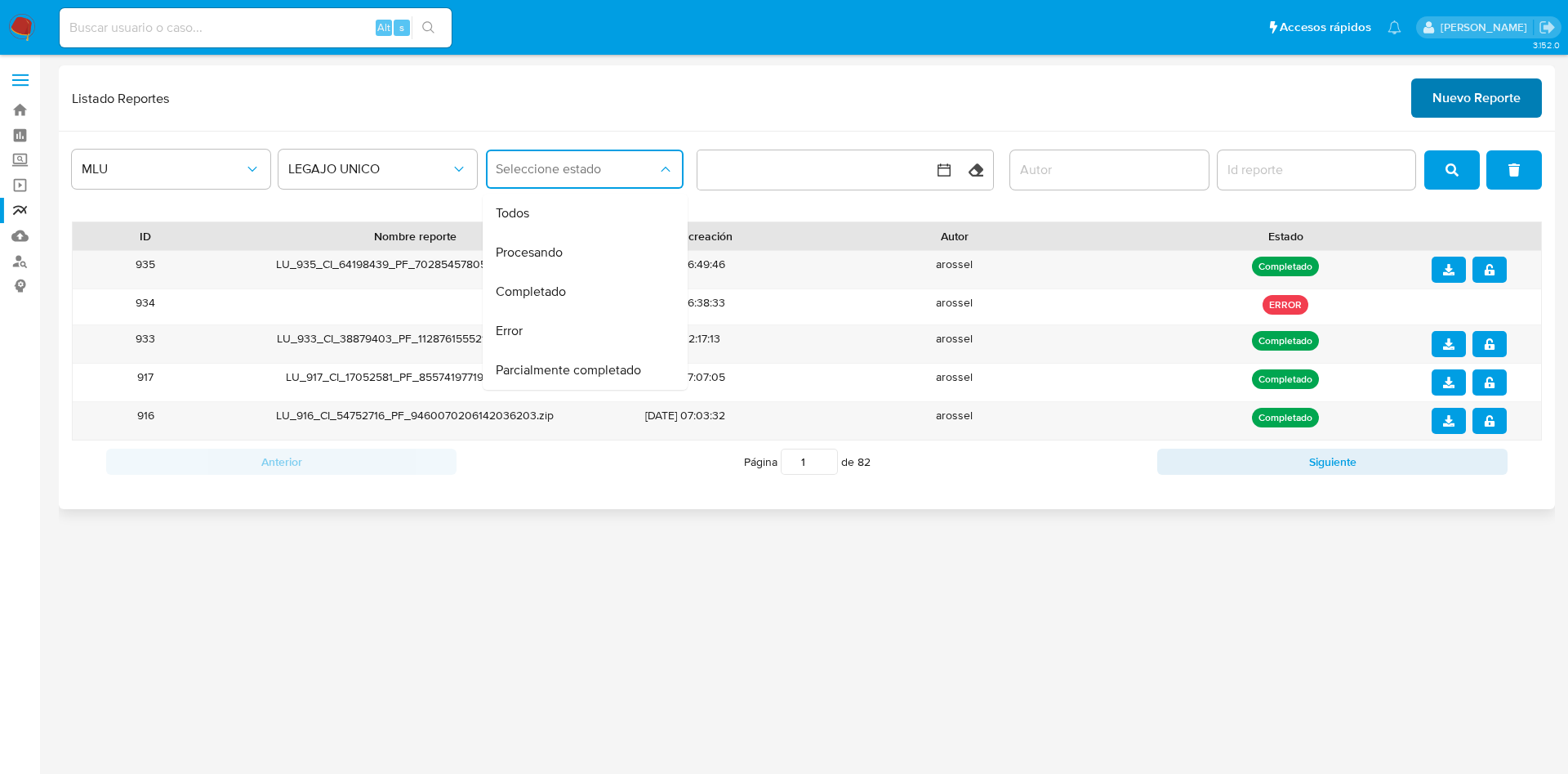
click at [1488, 101] on span "Nuevo Reporte" at bounding box center [1477, 98] width 88 height 36
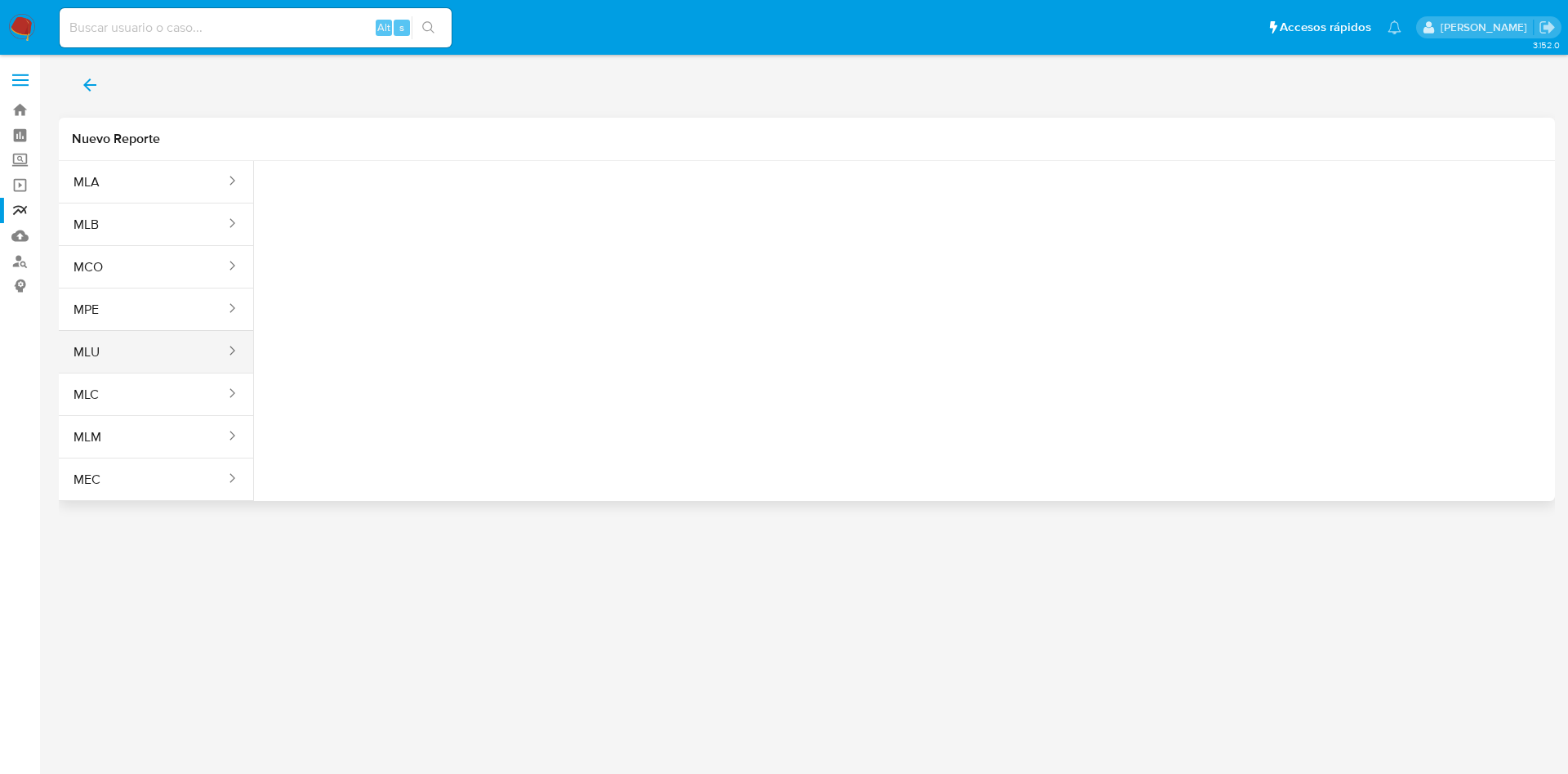
click at [178, 345] on button "MLU" at bounding box center [142, 351] width 168 height 39
click at [401, 195] on button "Seleccione una opcion" at bounding box center [357, 204] width 180 height 39
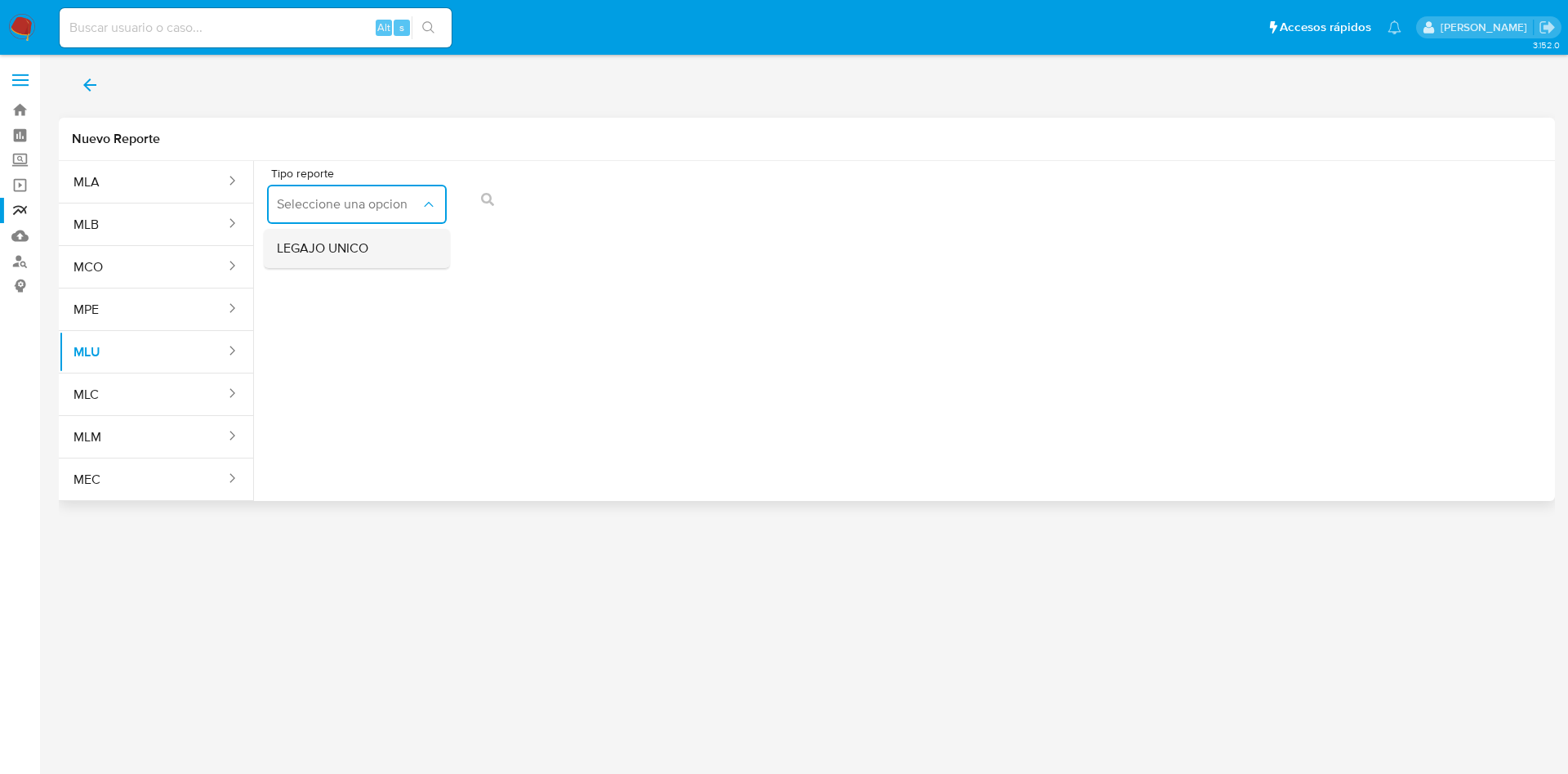
click at [393, 253] on div "LEGAJO UNICO" at bounding box center [351, 248] width 150 height 39
click at [855, 193] on icon "action-search" at bounding box center [853, 199] width 13 height 13
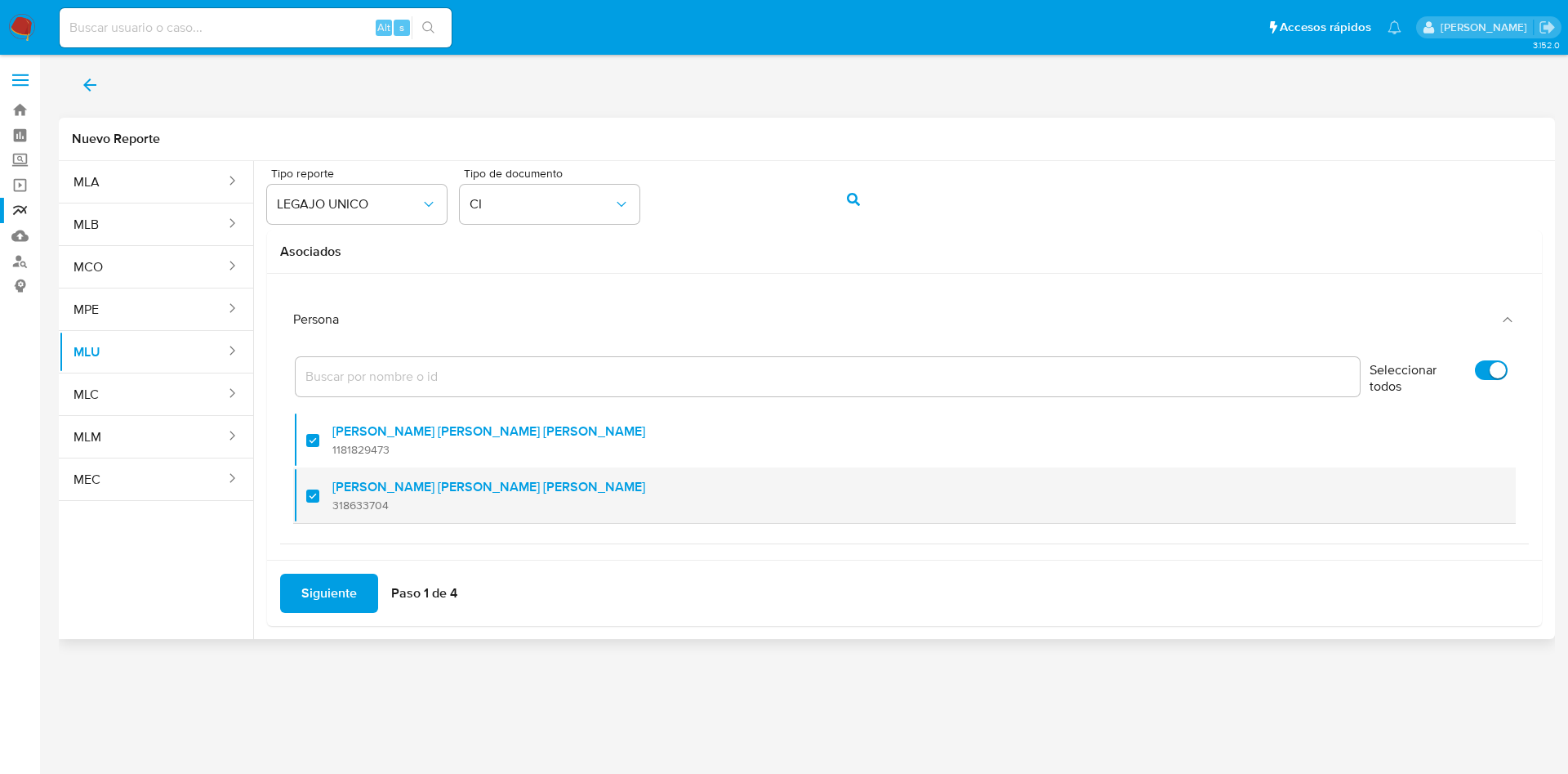
click at [315, 493] on div at bounding box center [319, 495] width 26 height 39
checkbox input "false"
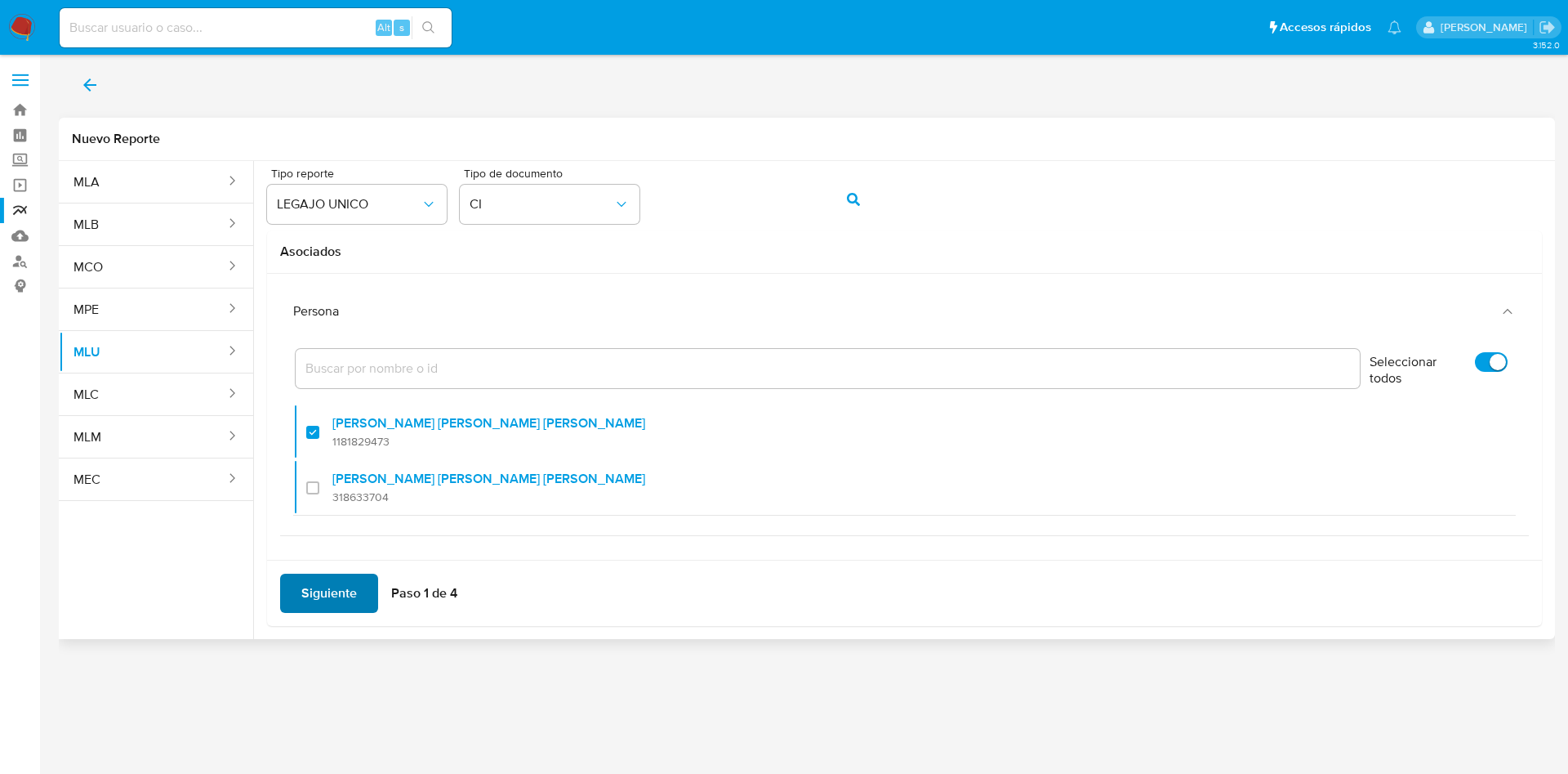
scroll to position [11, 0]
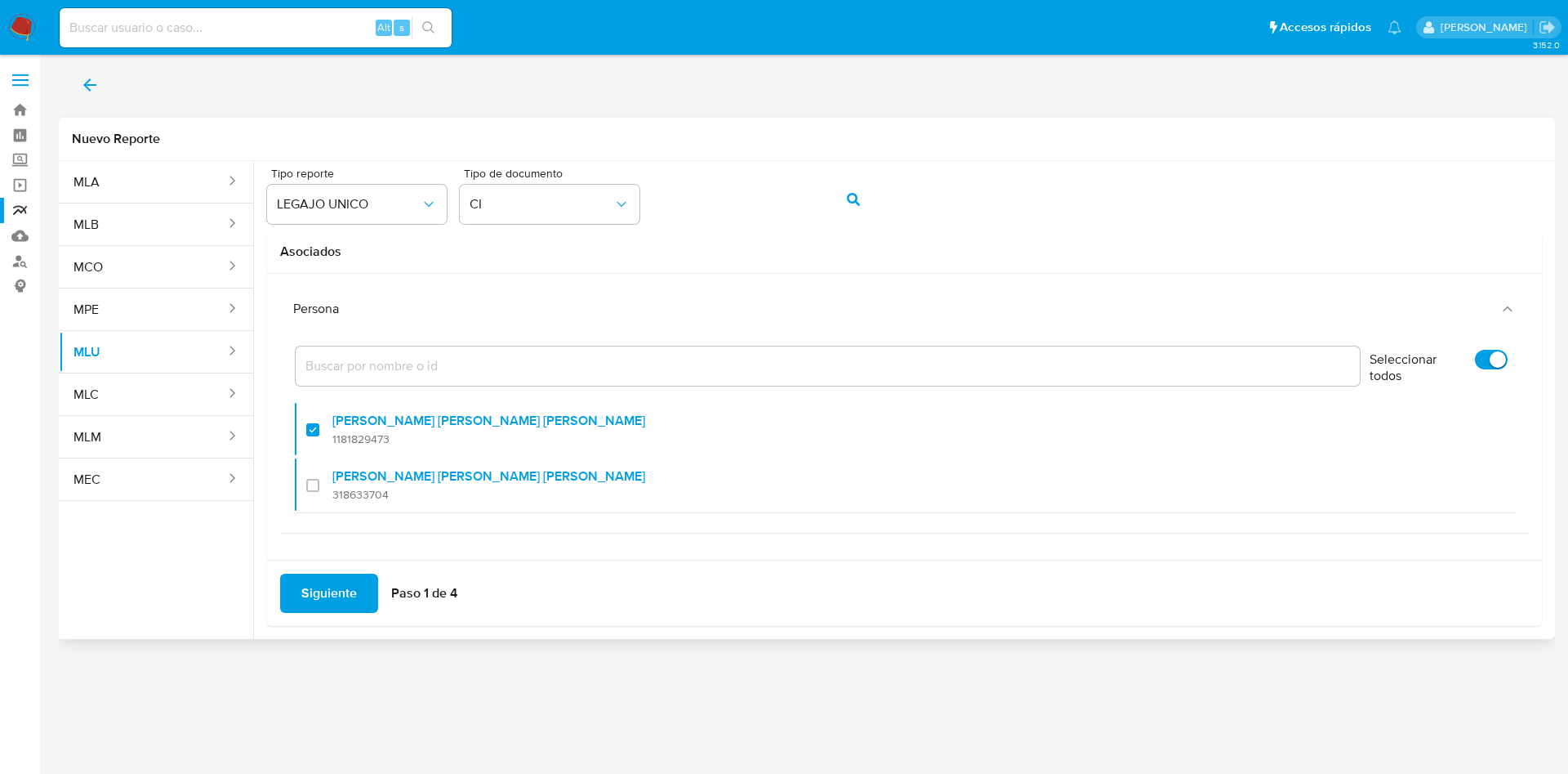
click at [358, 599] on button "Siguiente" at bounding box center [329, 593] width 98 height 39
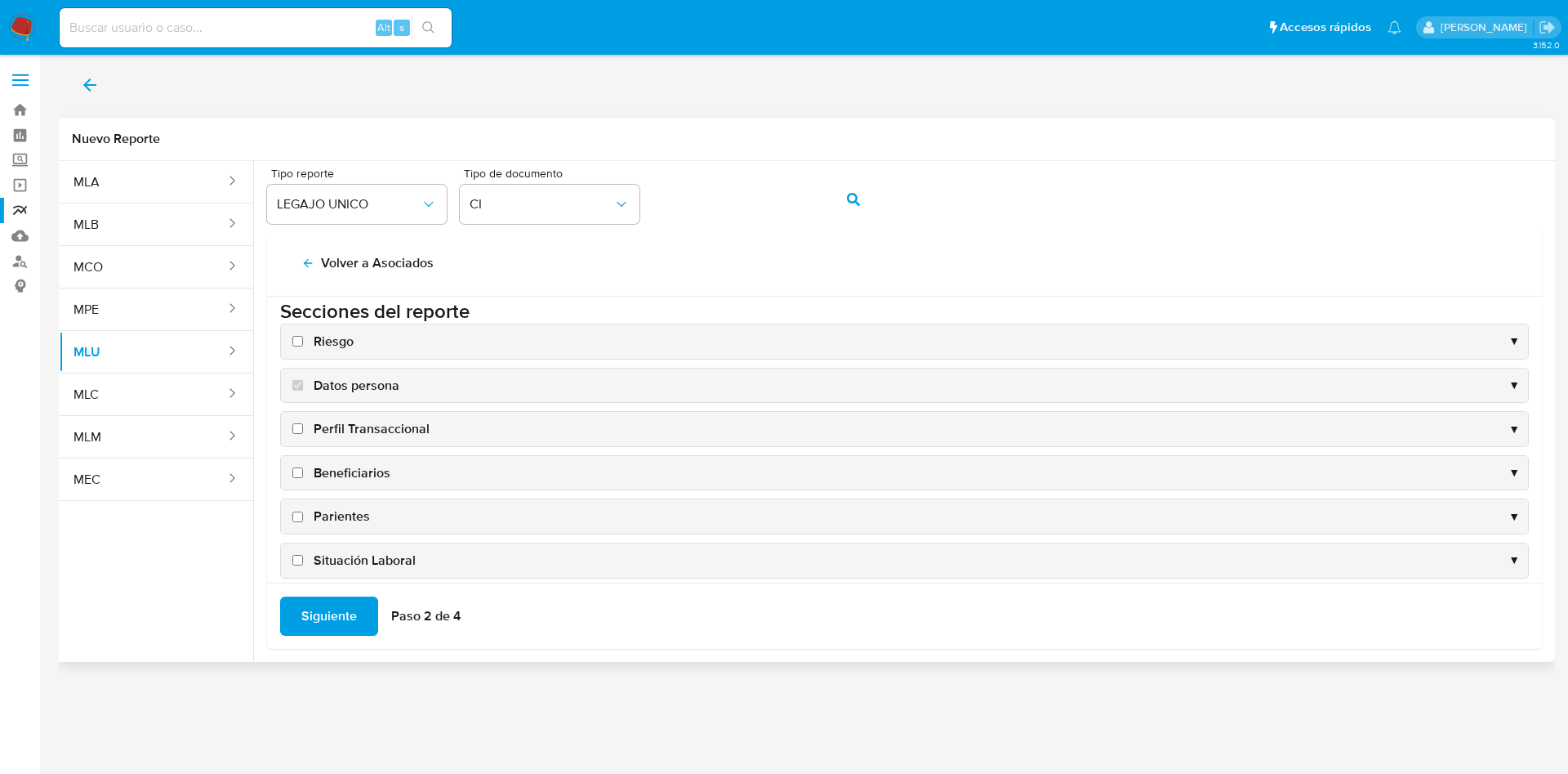
click at [297, 342] on input "Riesgo" at bounding box center [297, 341] width 11 height 11
checkbox input "true"
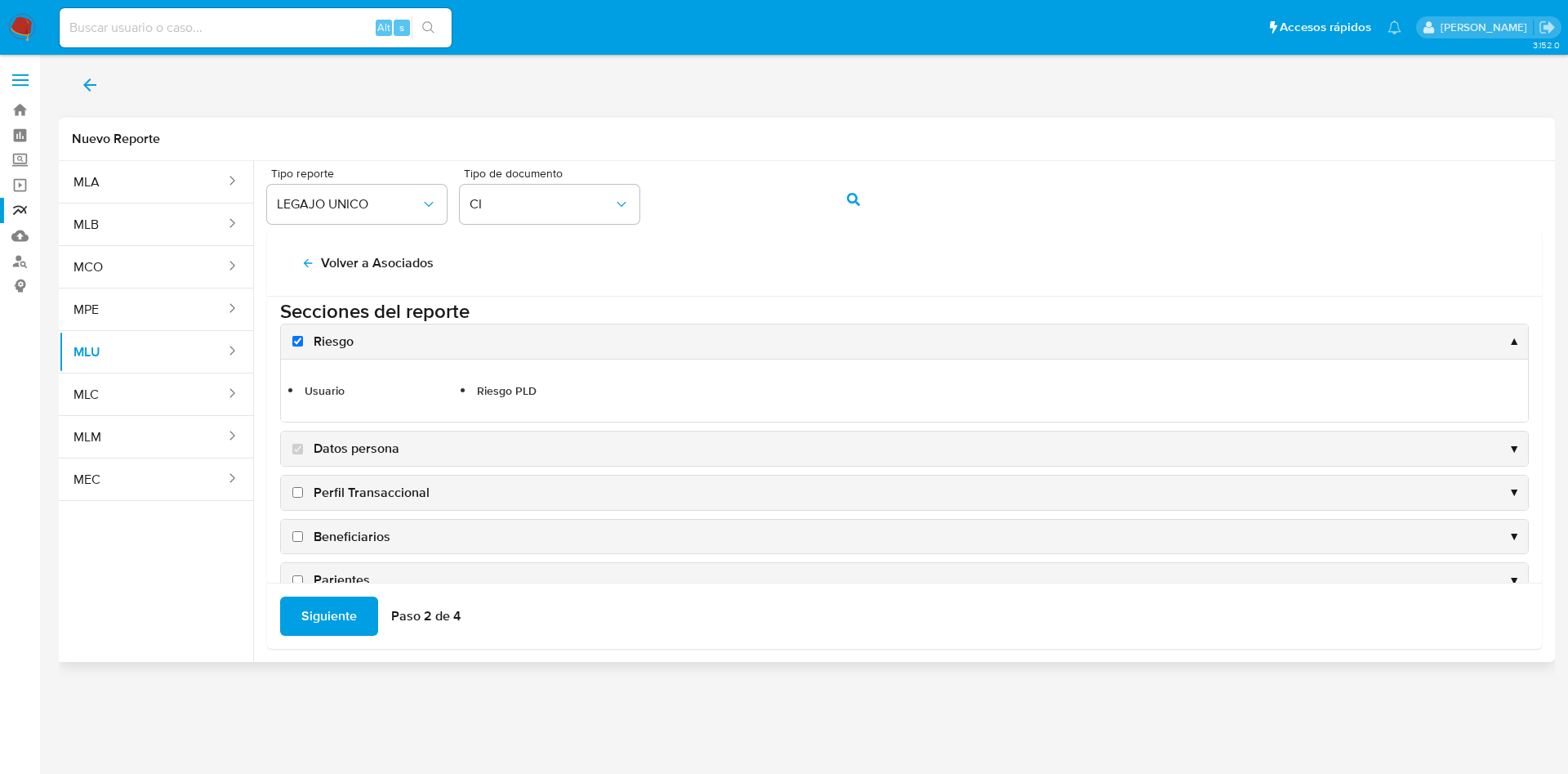
click at [302, 491] on input "Perfil Transaccional" at bounding box center [297, 492] width 11 height 11
checkbox input "true"
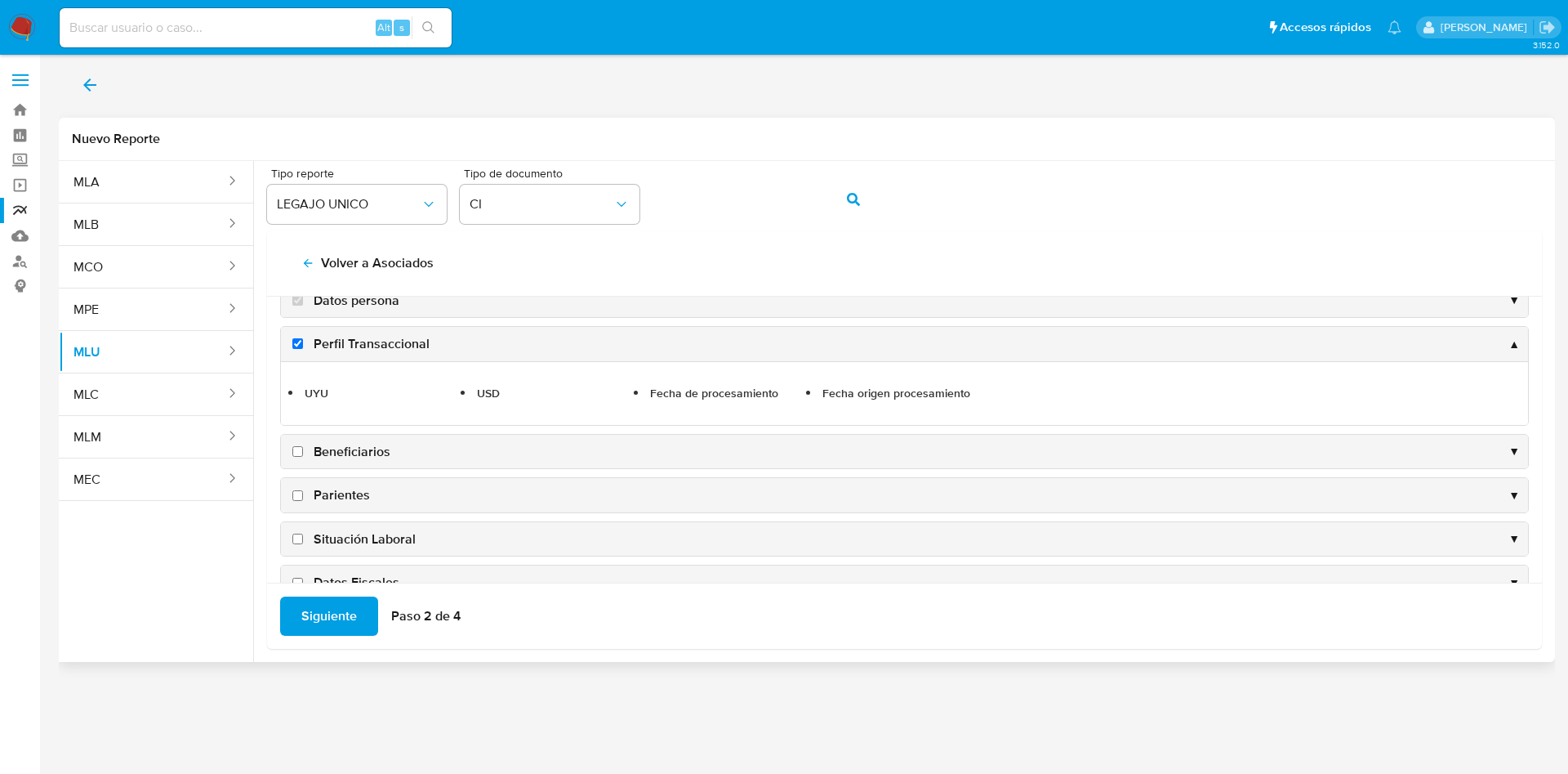
scroll to position [133, 0]
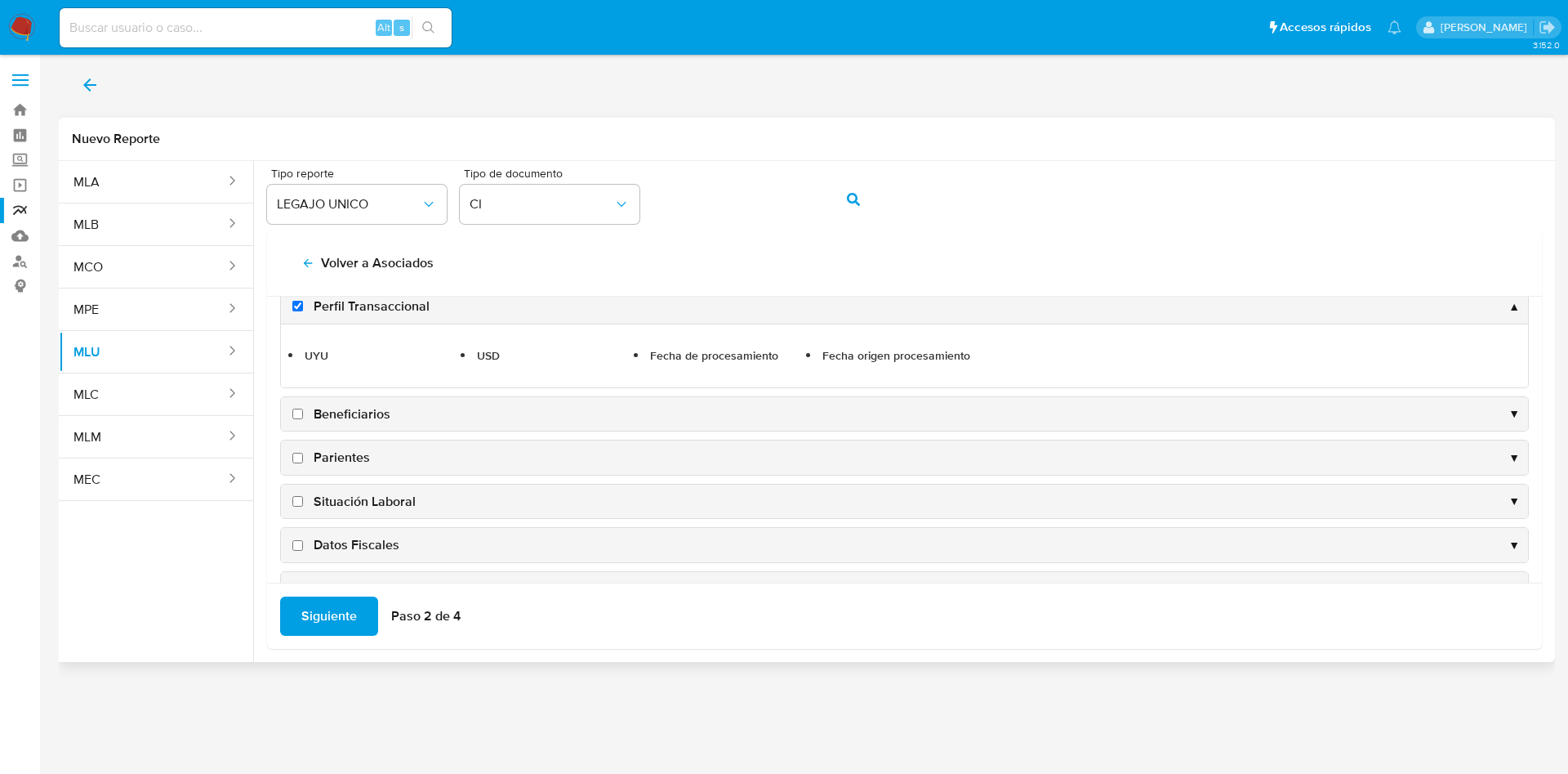
click at [300, 419] on label "Beneficiarios" at bounding box center [340, 414] width 101 height 18
click at [300, 419] on input "Beneficiarios" at bounding box center [297, 414] width 11 height 11
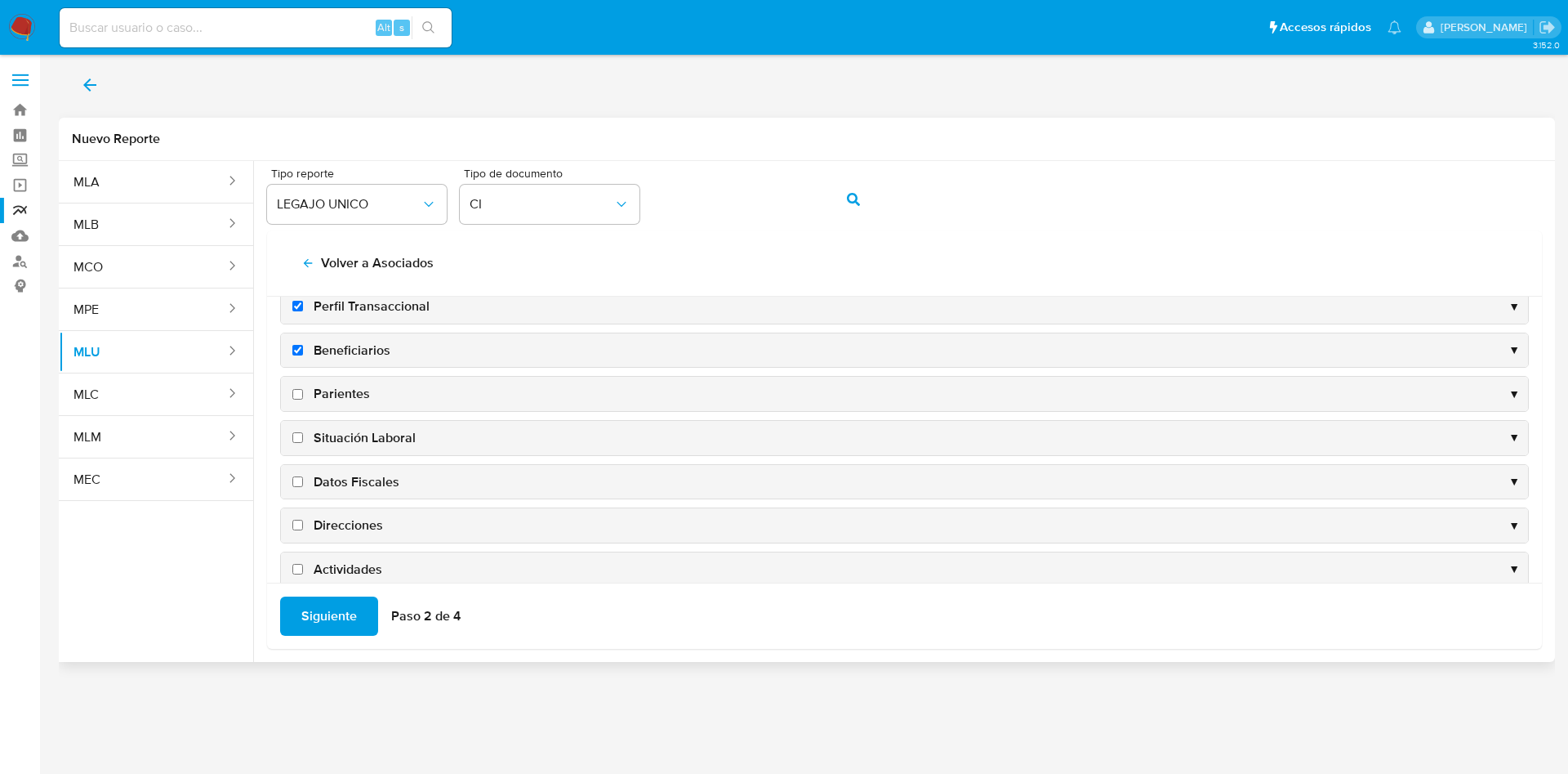
click at [296, 354] on input "Beneficiarios" at bounding box center [297, 350] width 11 height 11
checkbox input "false"
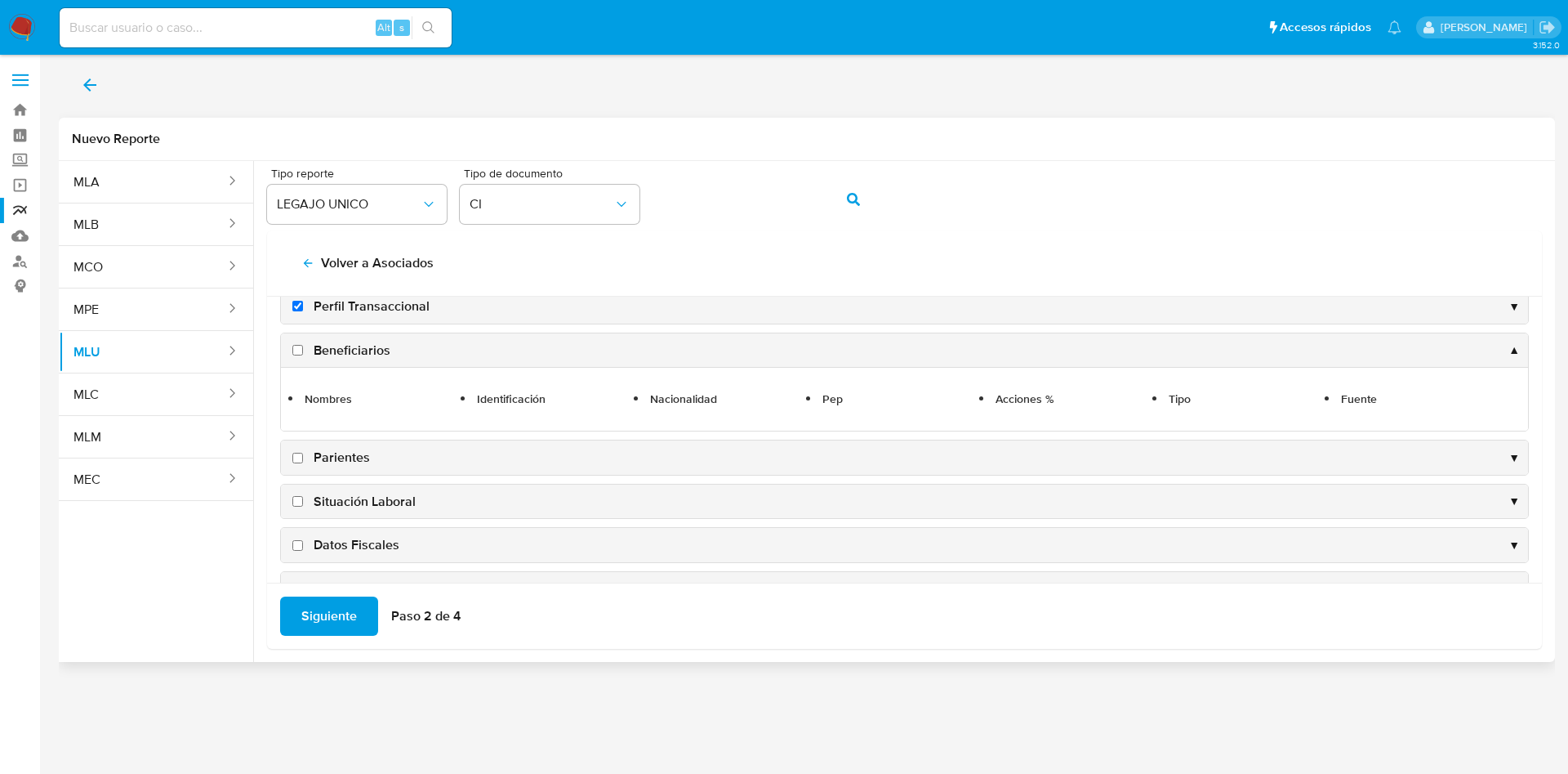
scroll to position [256, 0]
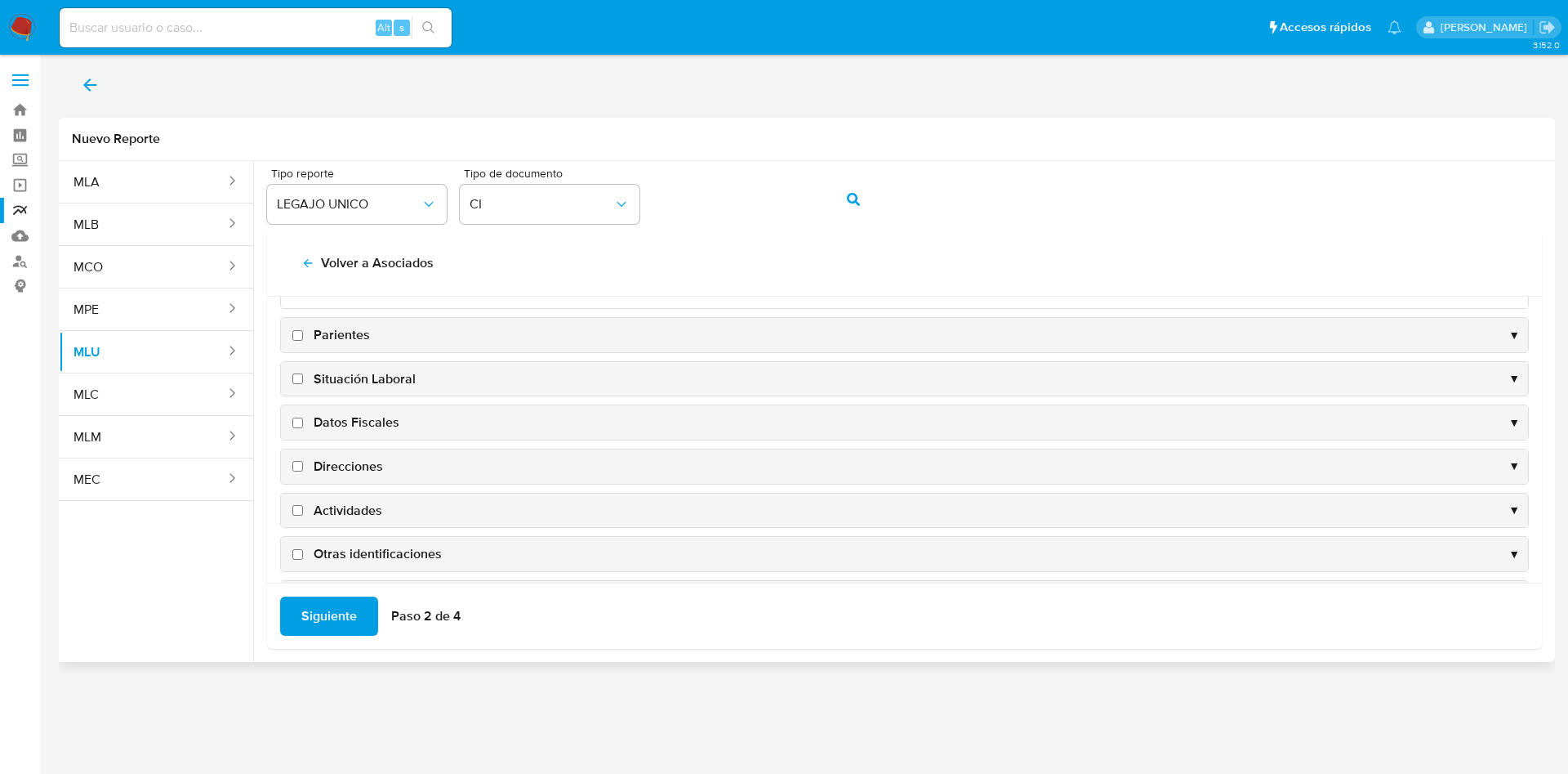
click at [295, 465] on input "Direcciones" at bounding box center [297, 466] width 11 height 11
checkbox input "true"
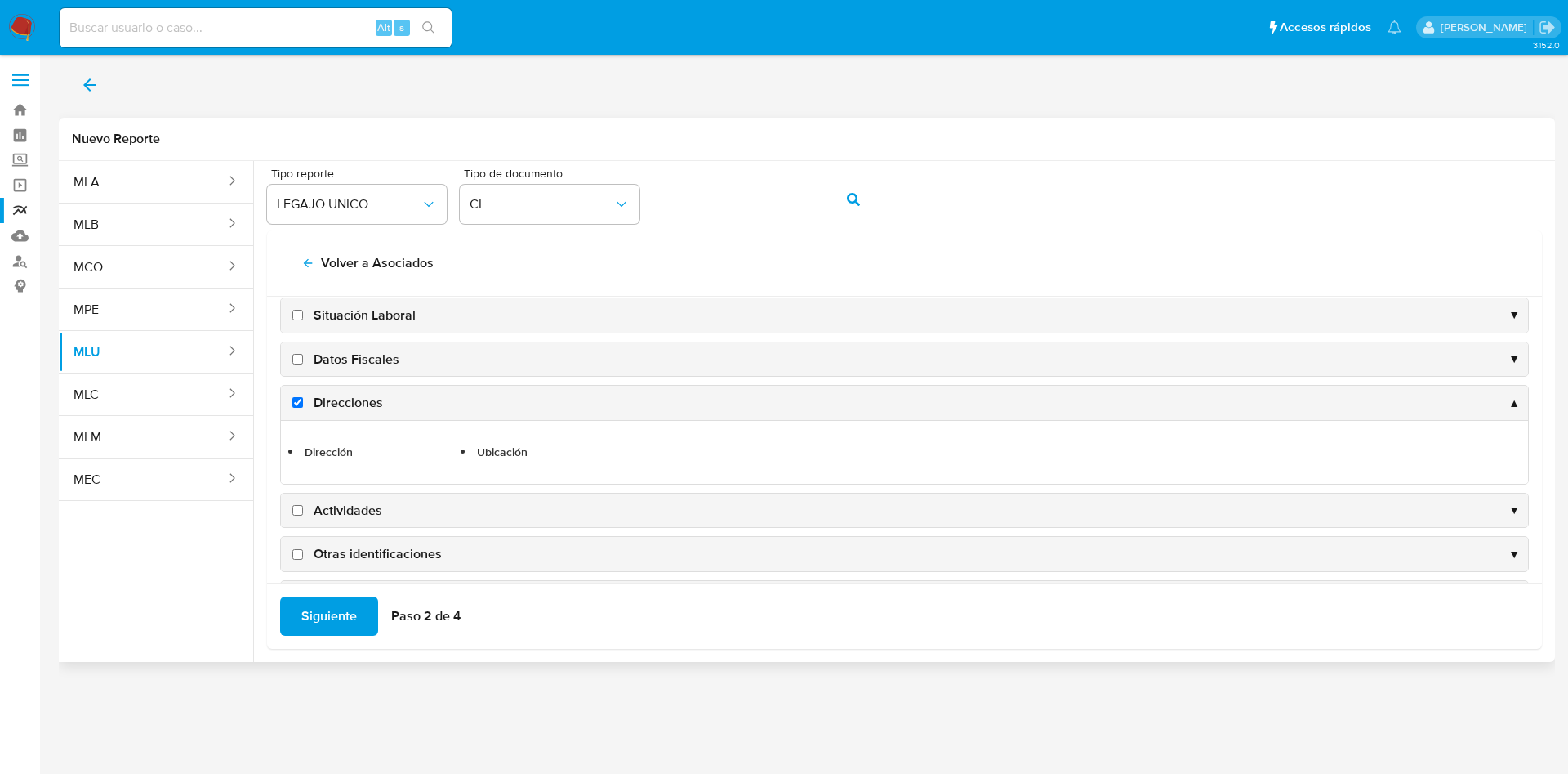
click at [301, 509] on input "Actividades" at bounding box center [297, 510] width 11 height 11
checkbox input "true"
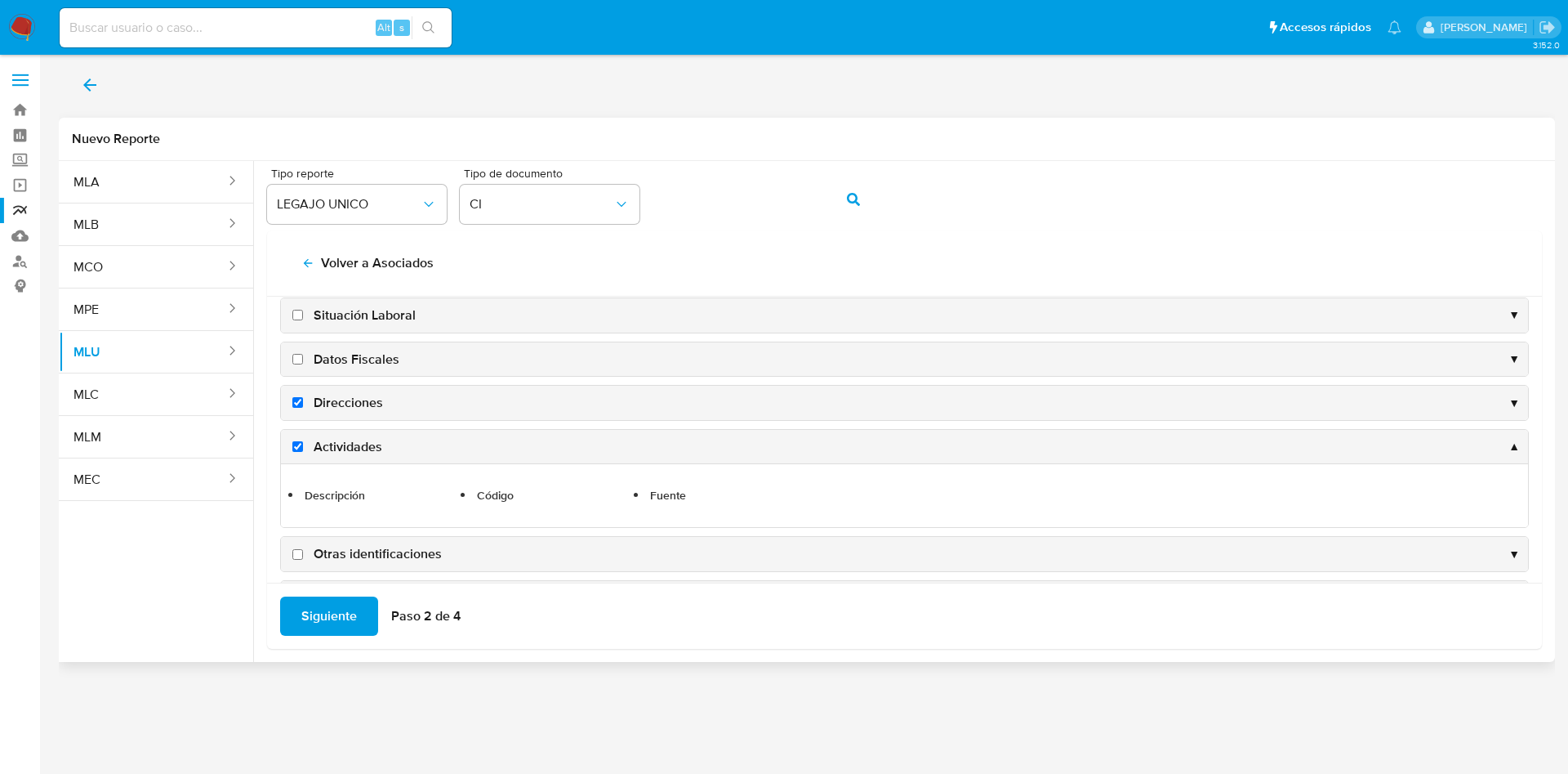
click at [300, 556] on input "Otras identificaciones" at bounding box center [297, 554] width 11 height 11
checkbox input "true"
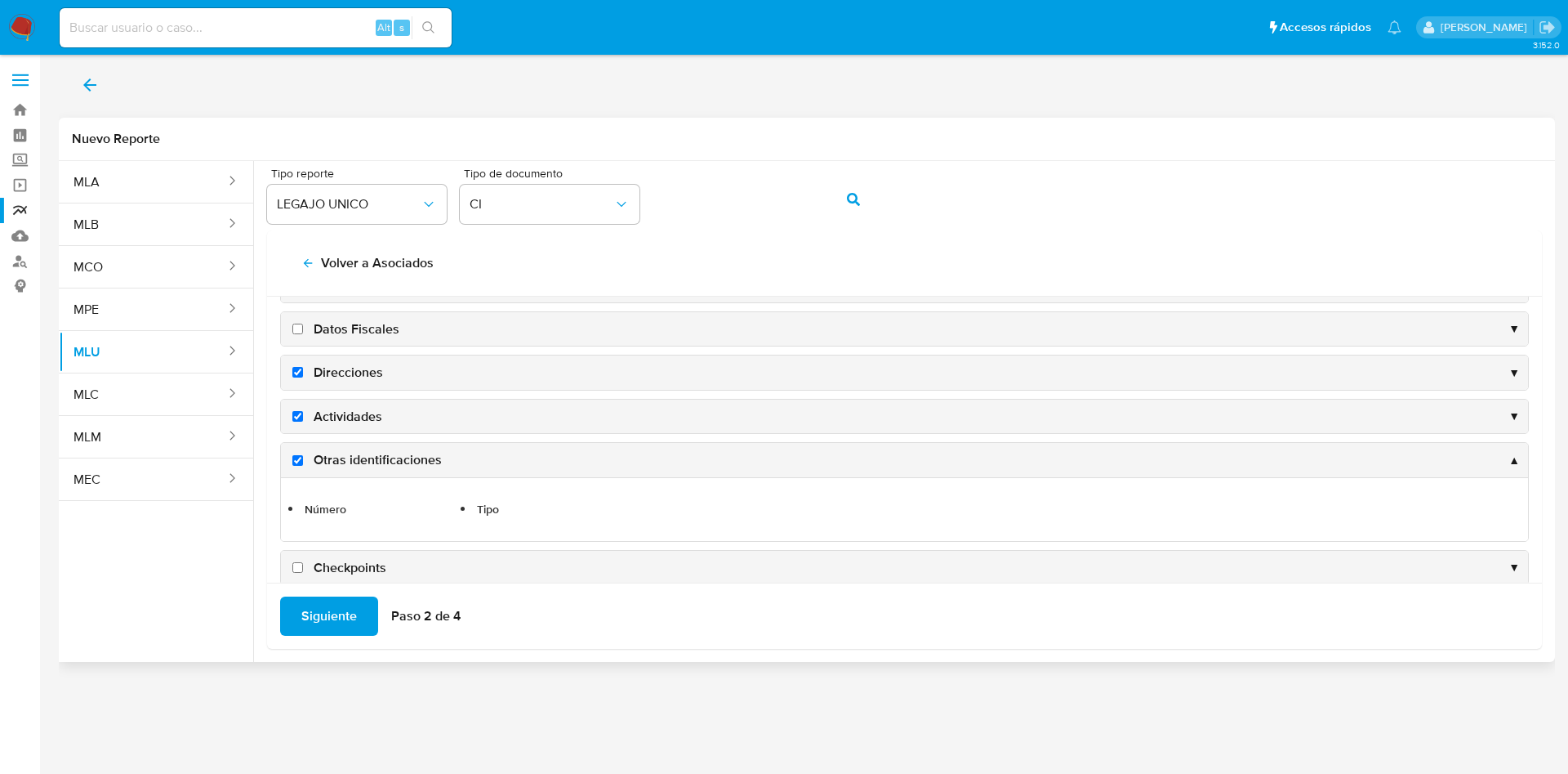
scroll to position [309, 0]
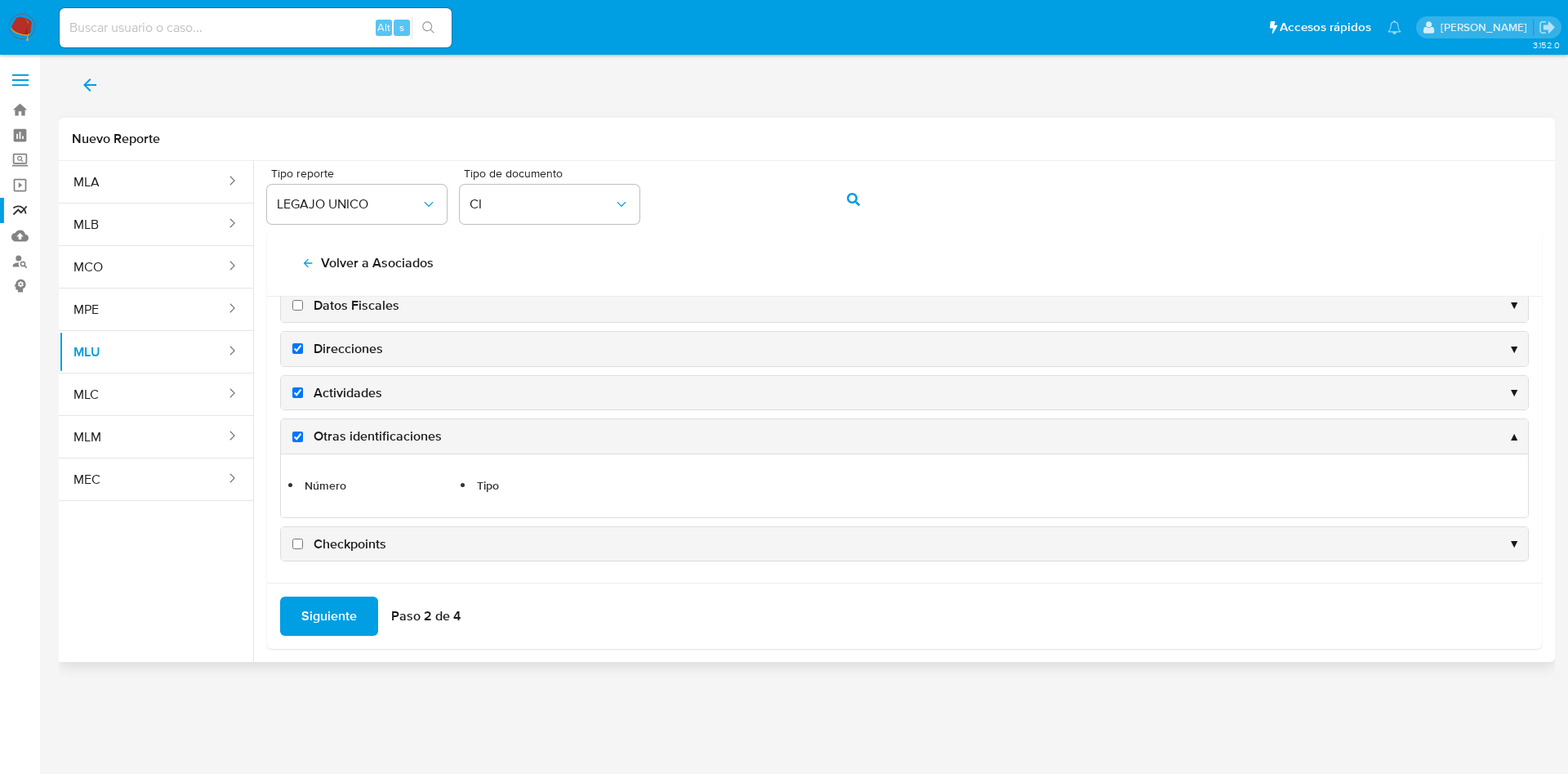
click at [296, 545] on input "Checkpoints" at bounding box center [297, 543] width 11 height 11
checkbox input "true"
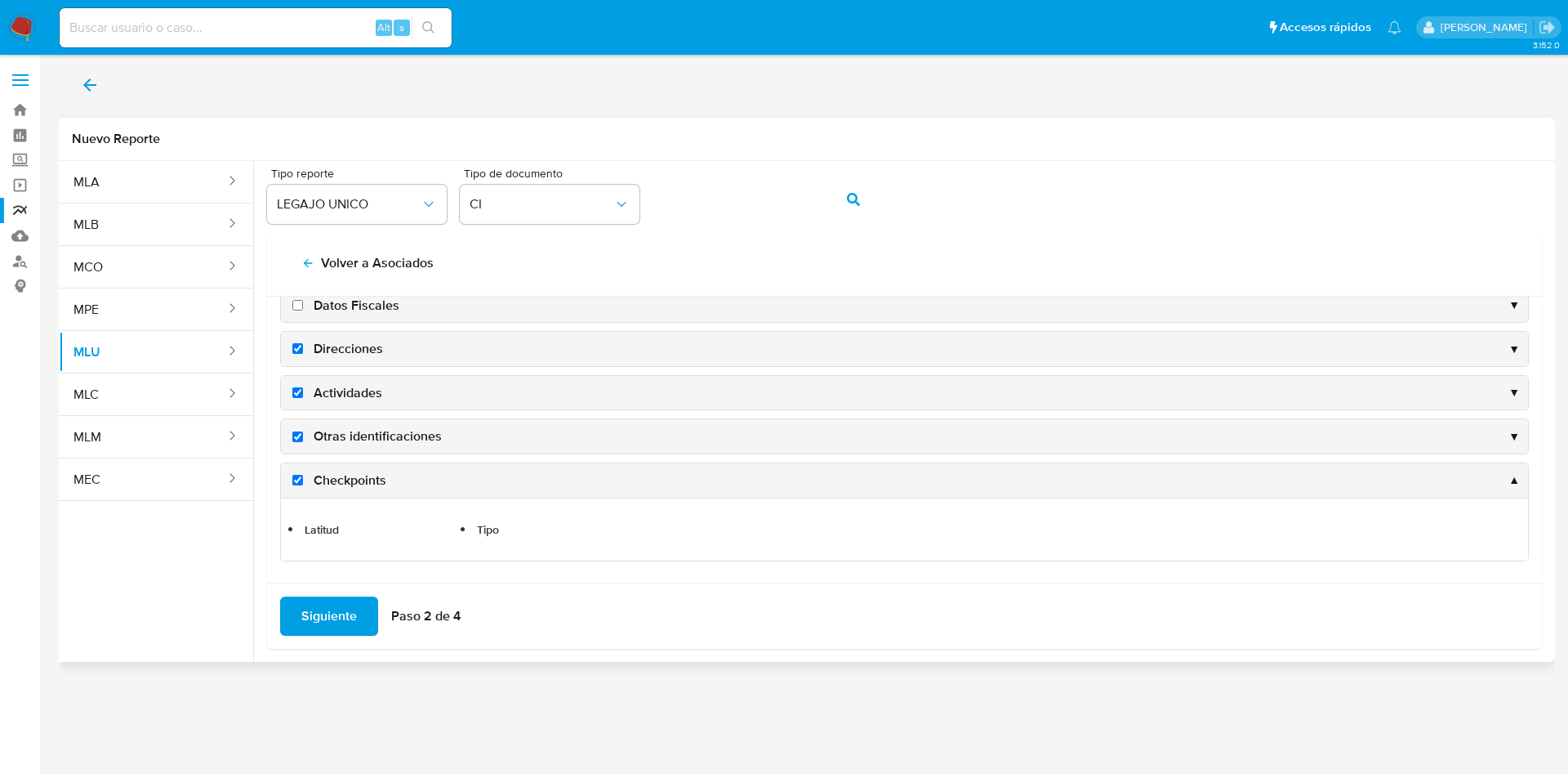
click at [331, 608] on span "Siguiente" at bounding box center [329, 616] width 56 height 36
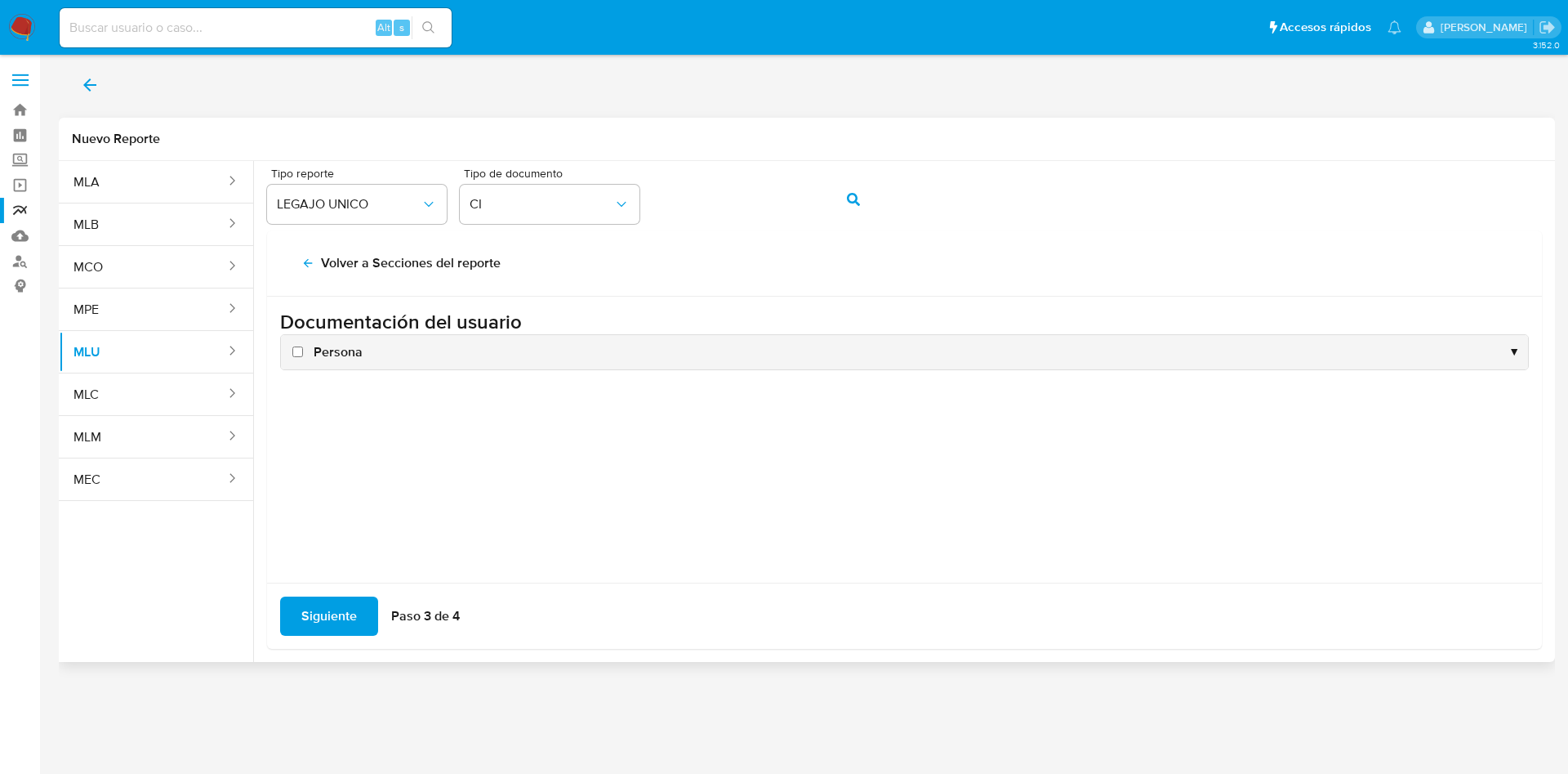
click at [298, 355] on input "Persona" at bounding box center [297, 351] width 11 height 11
checkbox input "true"
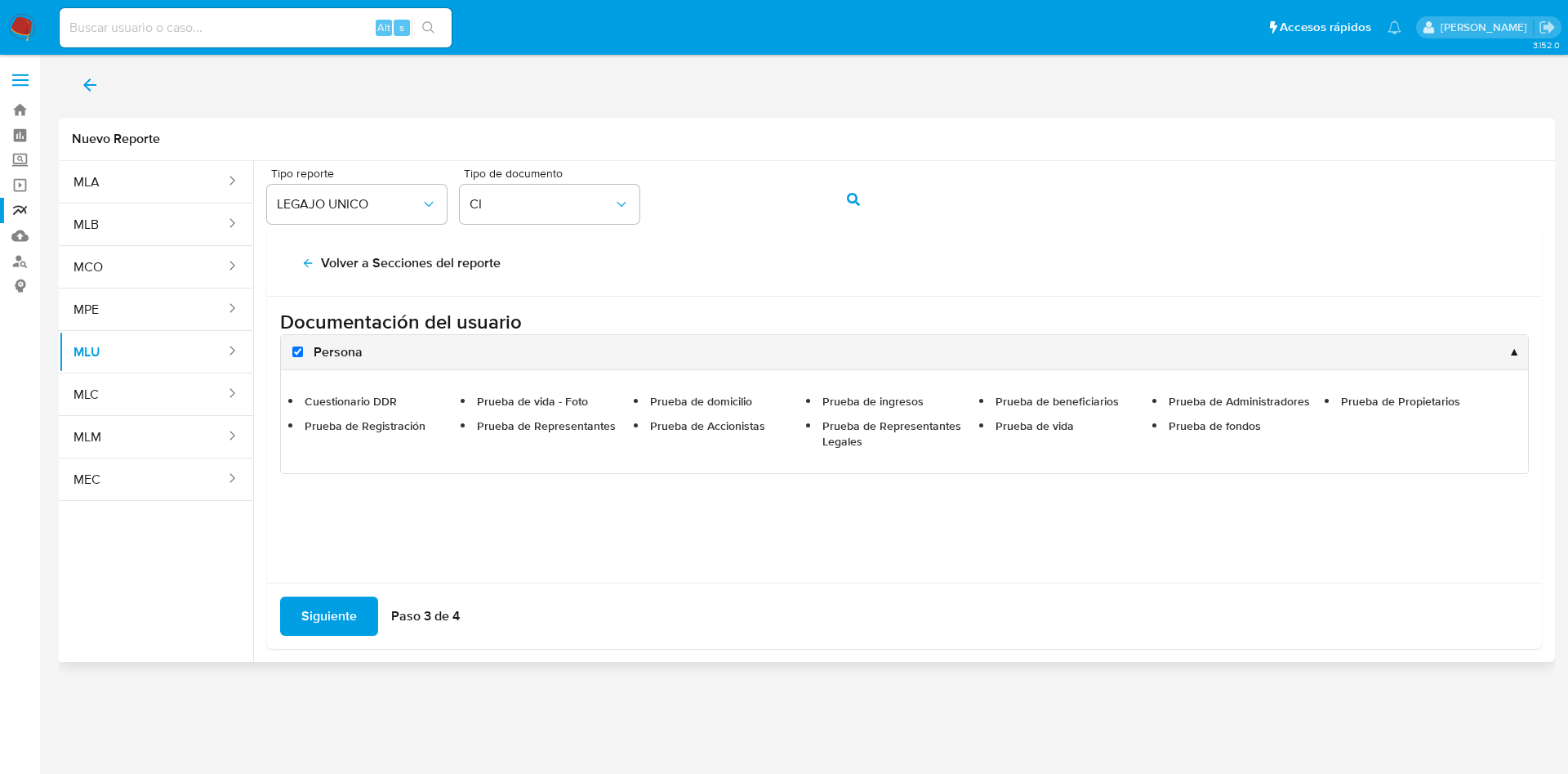
click at [320, 598] on span "Siguiente" at bounding box center [329, 616] width 56 height 36
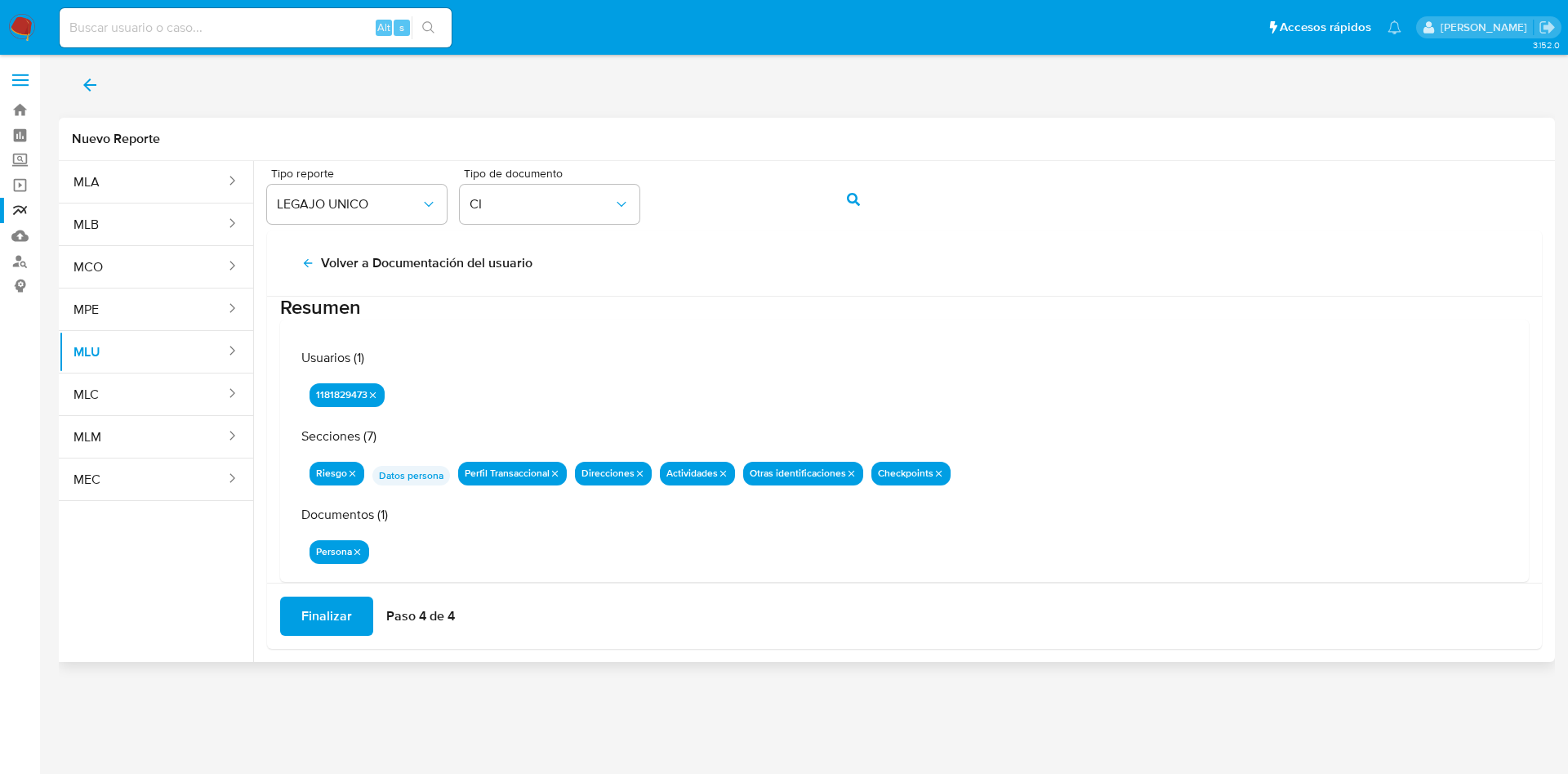
scroll to position [53, 0]
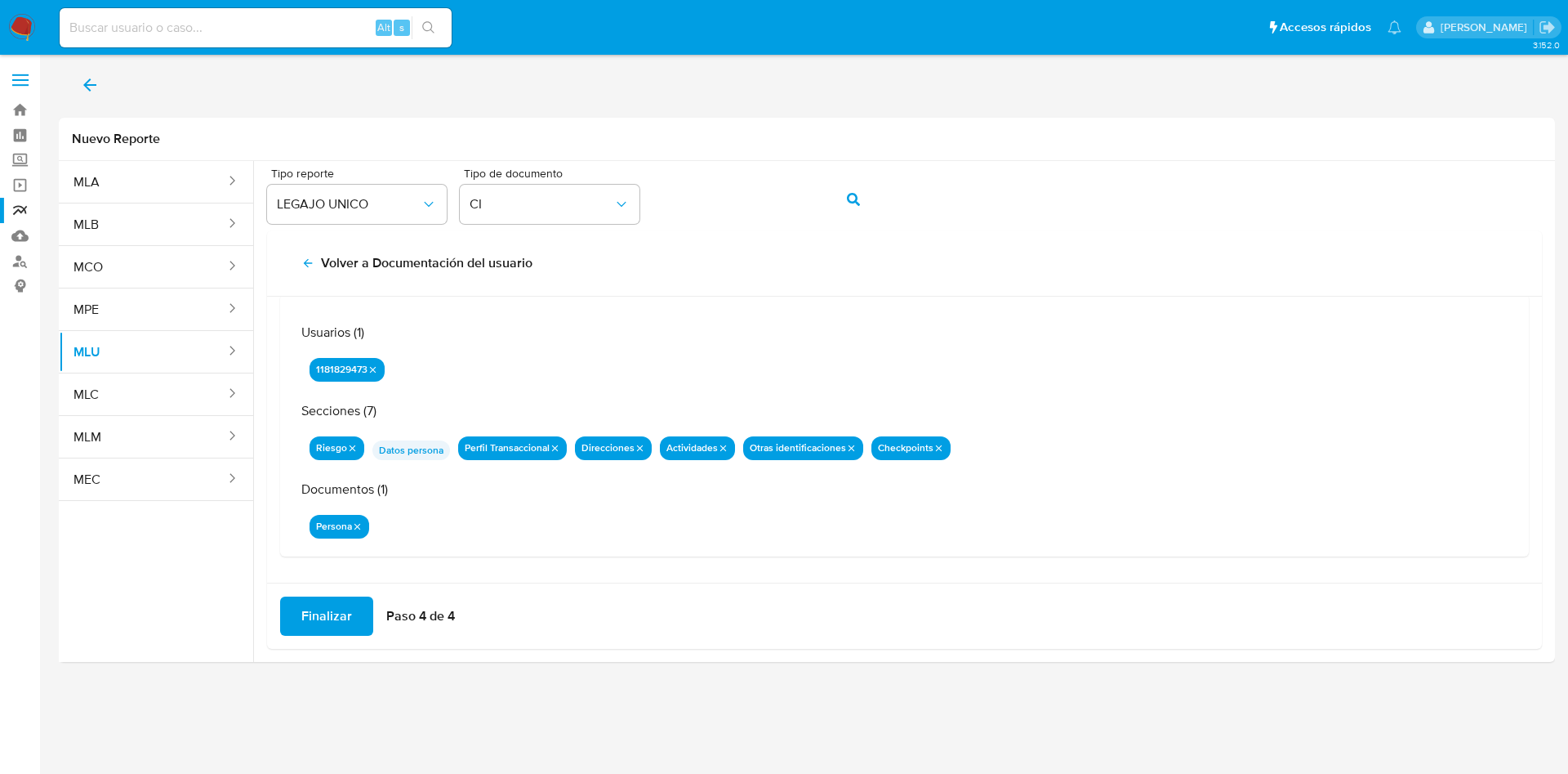
drag, startPoint x: 336, startPoint y: 617, endPoint x: 352, endPoint y: 641, distance: 28.8
click at [336, 616] on span "Finalizar" at bounding box center [326, 616] width 51 height 36
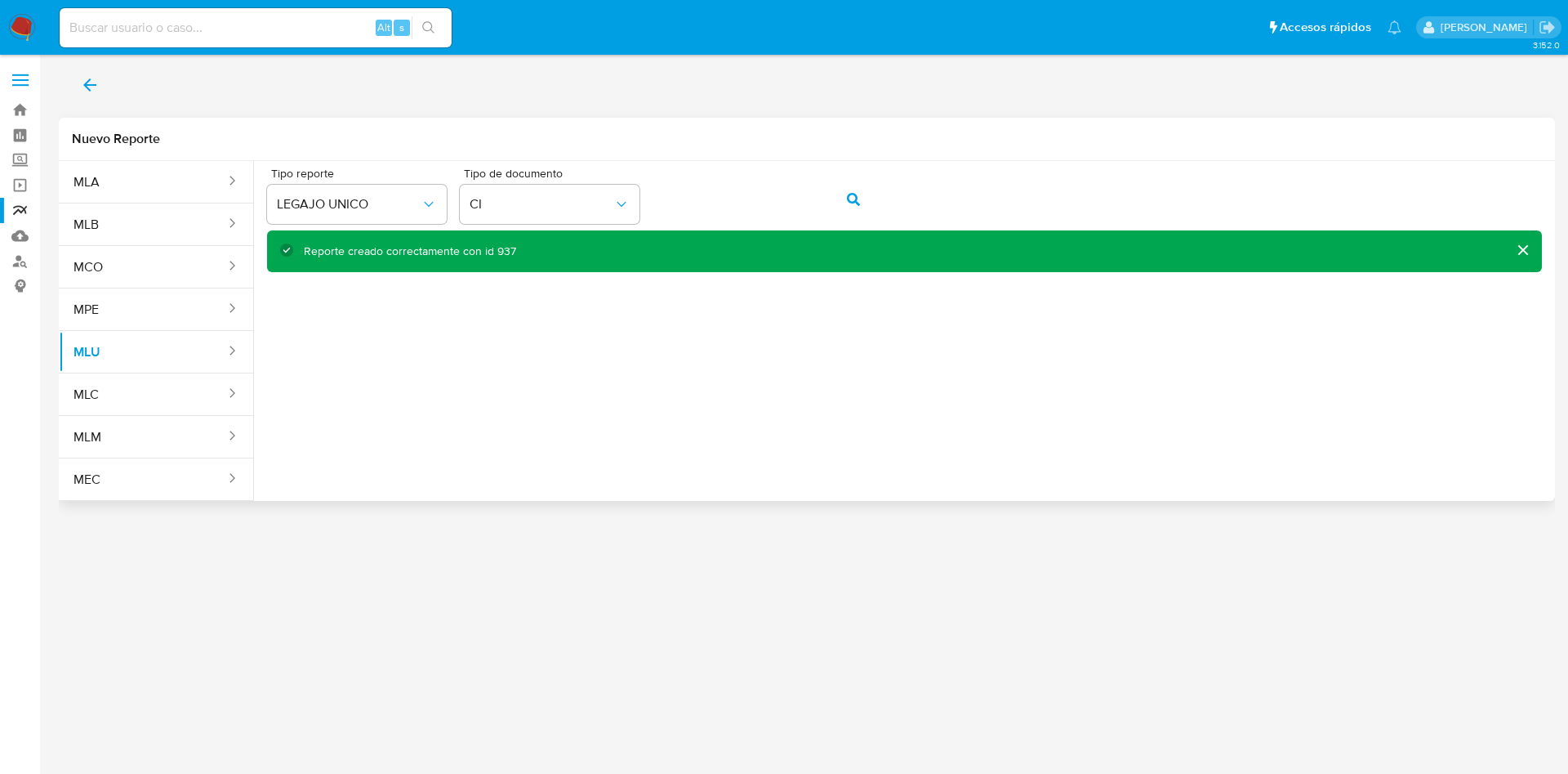
click at [494, 254] on div "Reporte creado correctamente con id 937" at bounding box center [411, 252] width 213 height 16
click at [16, 206] on link "Reportes" at bounding box center [97, 210] width 195 height 25
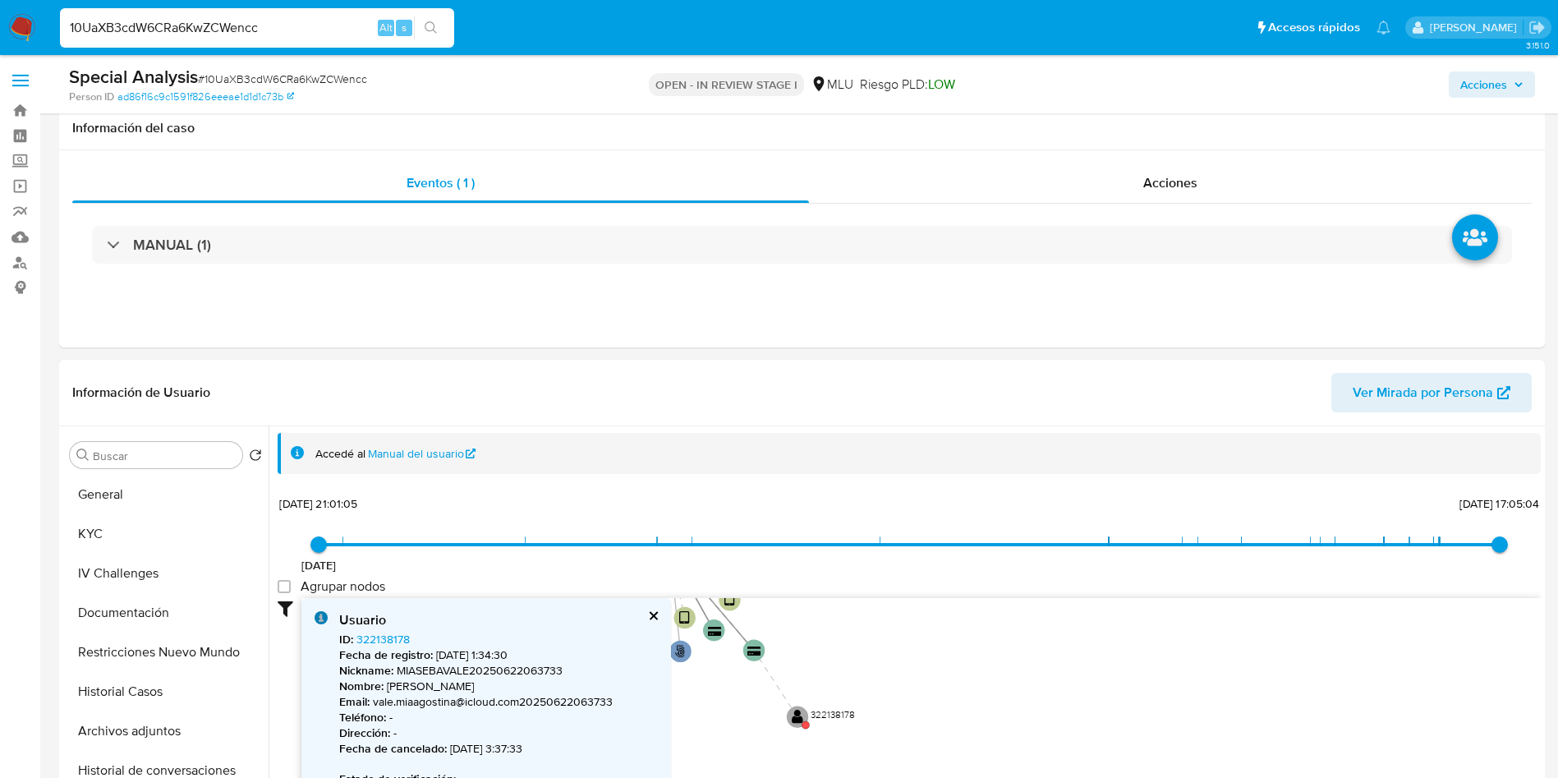
select select "10"
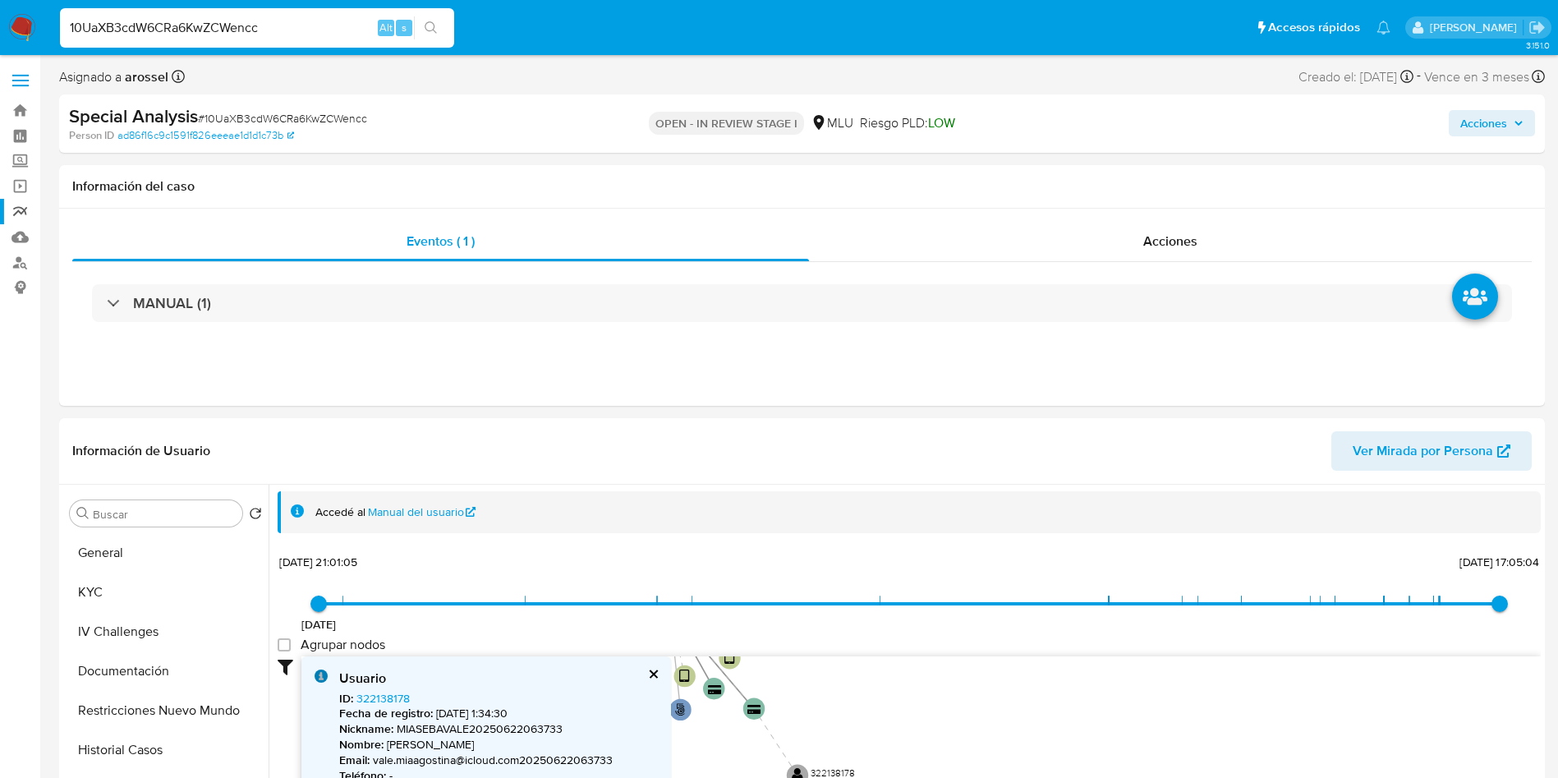
click at [21, 210] on link "Reportes" at bounding box center [98, 211] width 196 height 25
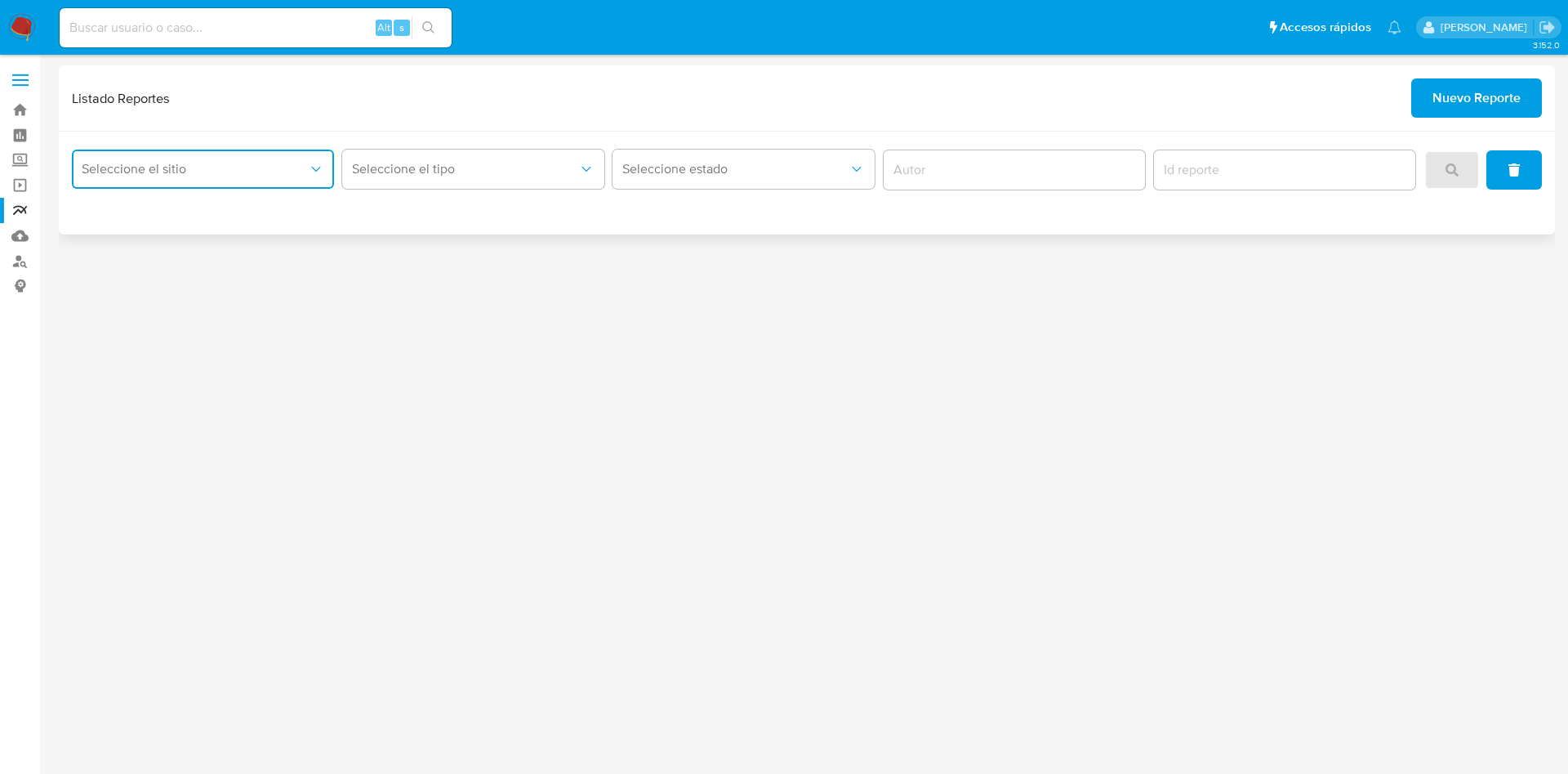
click at [201, 167] on span "Seleccione el sitio" at bounding box center [195, 169] width 227 height 16
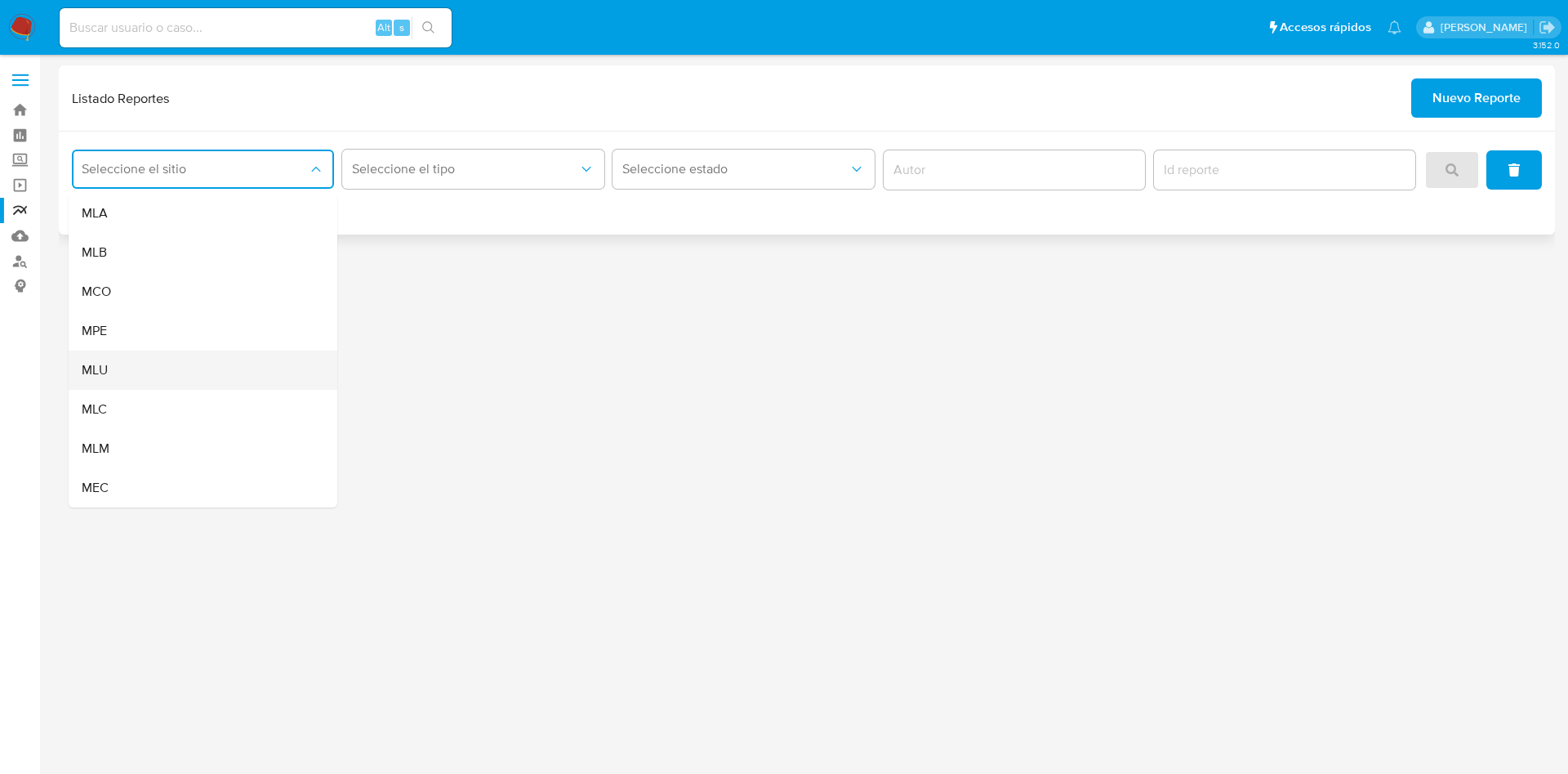
click at [211, 375] on div "MLU" at bounding box center [198, 369] width 233 height 39
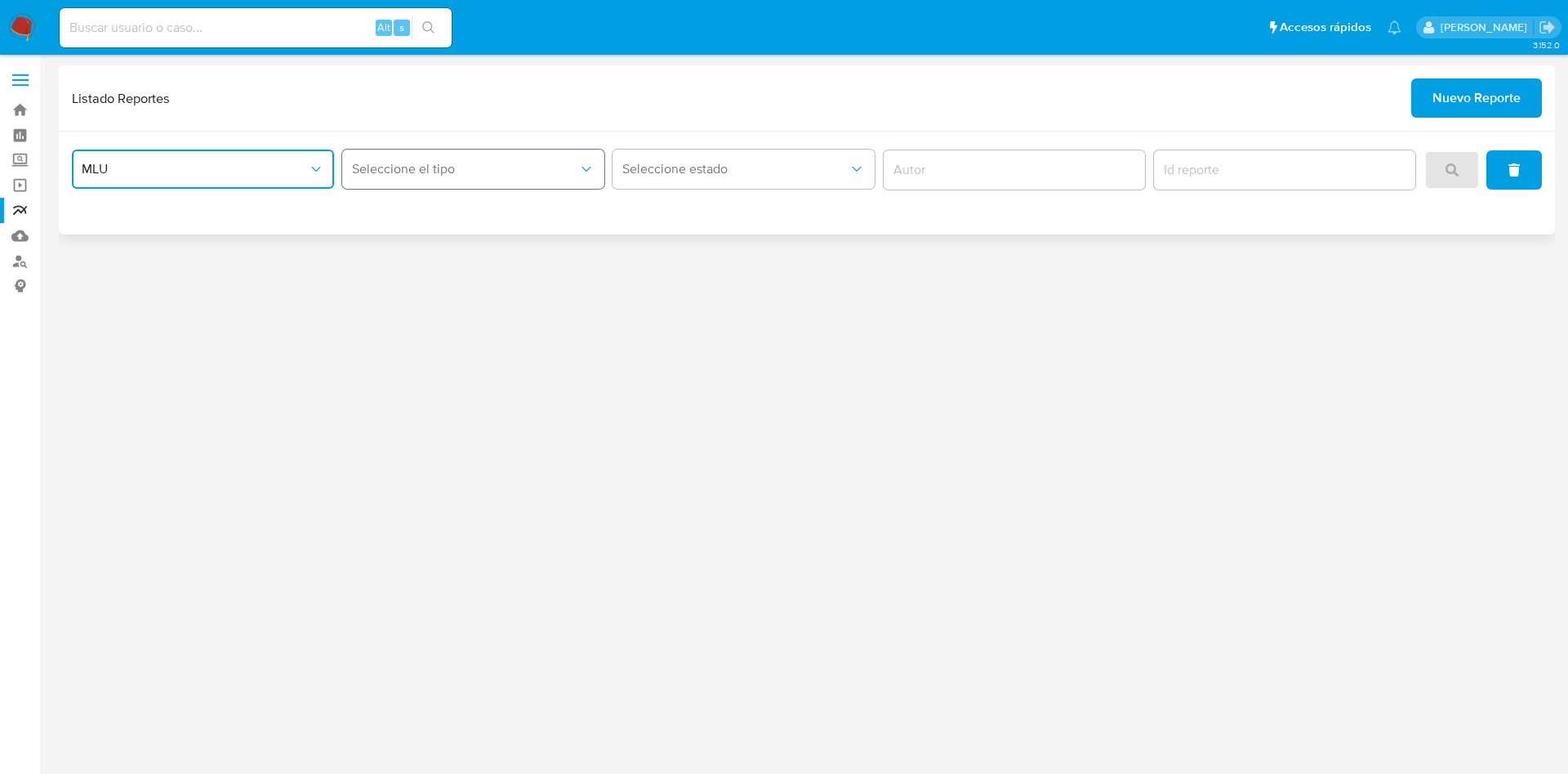
click at [515, 162] on span "Seleccione el tipo" at bounding box center [465, 169] width 227 height 16
click at [485, 254] on div "LEGAJO UNICO" at bounding box center [468, 252] width 233 height 39
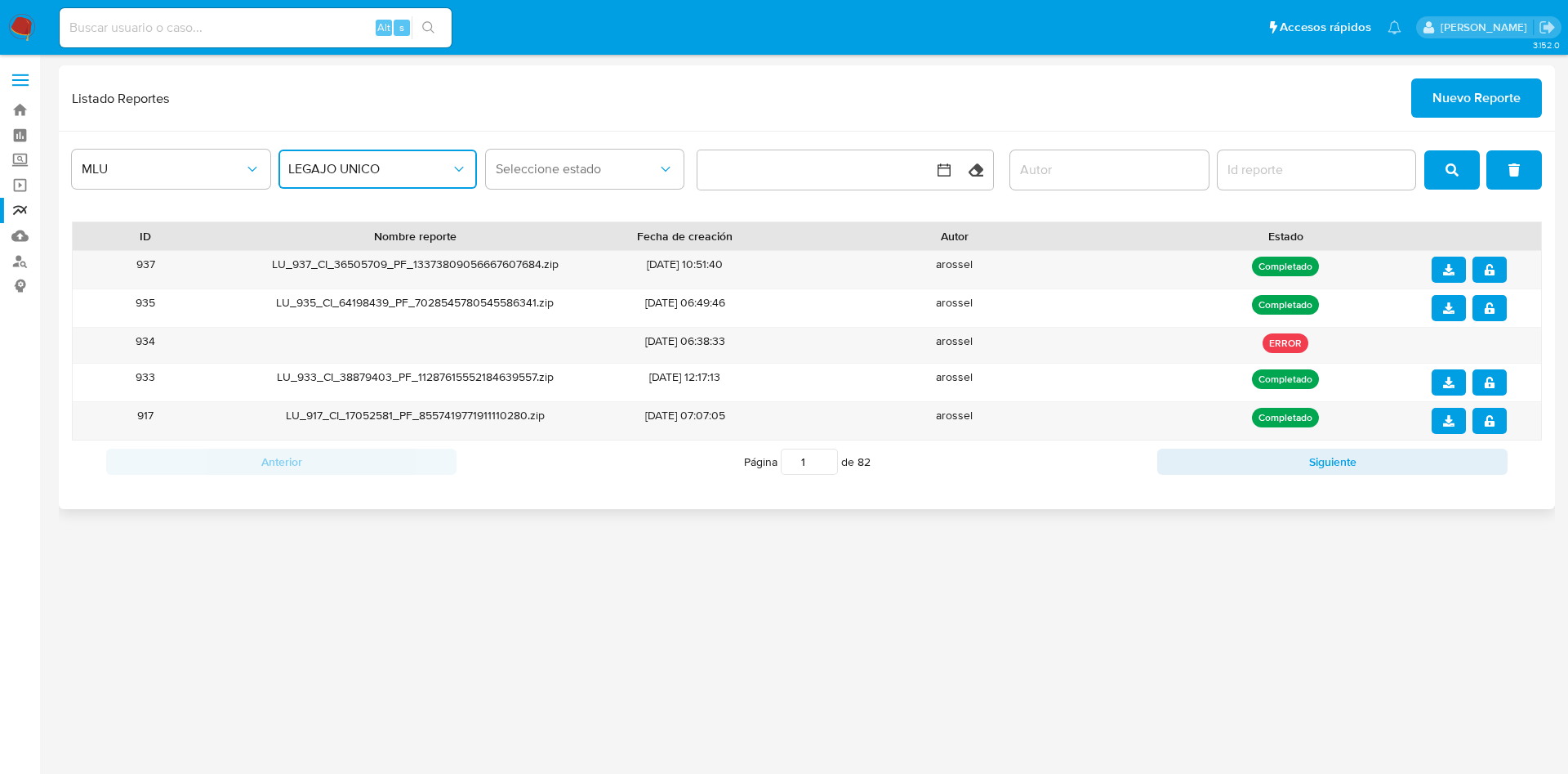
click at [1265, 164] on input "report-id" at bounding box center [1317, 169] width 199 height 21
type input "937"
click at [1452, 272] on icon "download" at bounding box center [1450, 270] width 12 height 12
click at [1496, 270] on button "notify_security" at bounding box center [1489, 270] width 35 height 26
click at [1494, 101] on span "Nuevo Reporte" at bounding box center [1477, 98] width 88 height 36
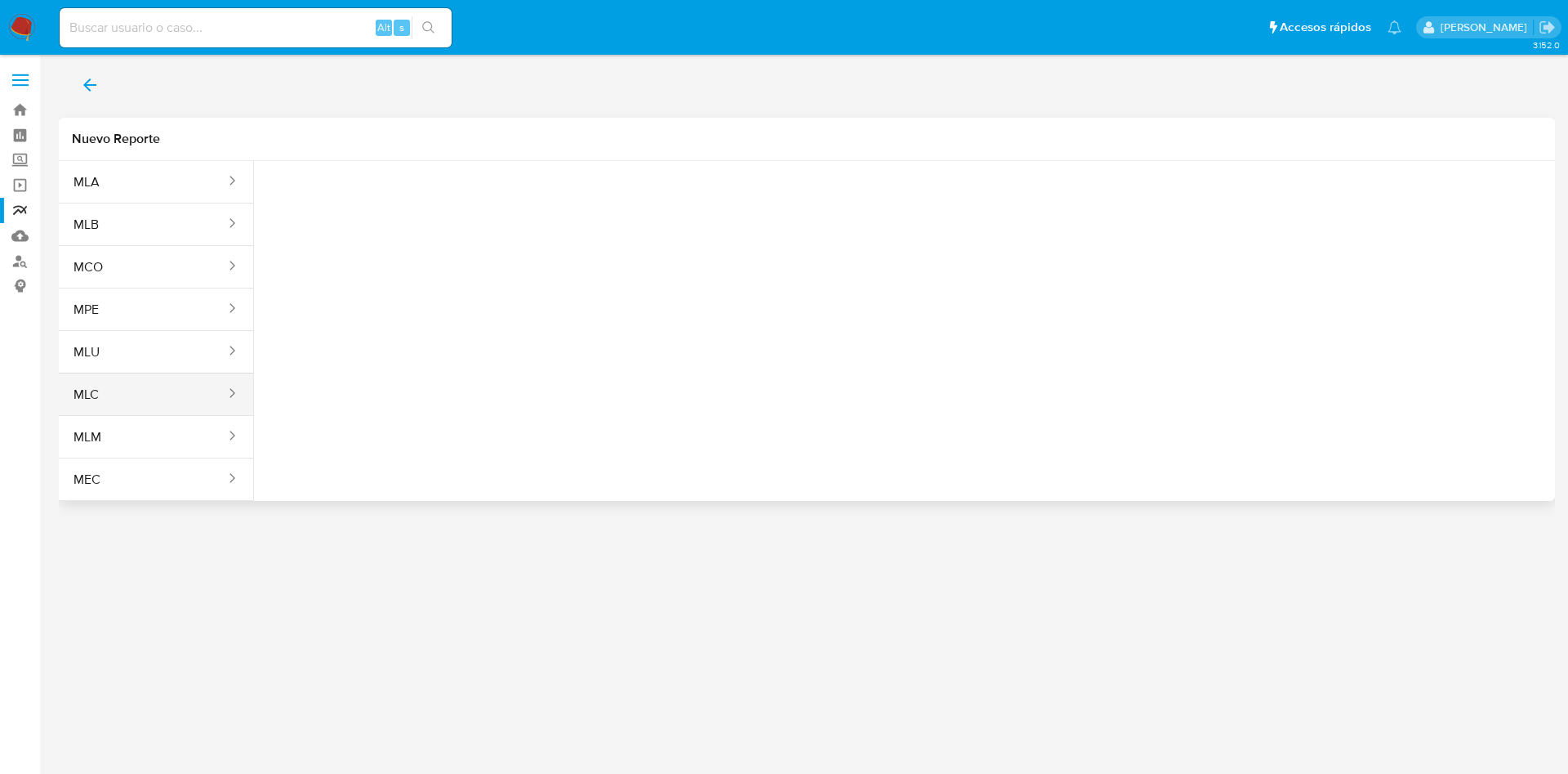
drag, startPoint x: 160, startPoint y: 359, endPoint x: 183, endPoint y: 389, distance: 37.8
click at [159, 359] on button "MLU" at bounding box center [142, 351] width 168 height 39
click at [373, 196] on span "Seleccione una opcion" at bounding box center [348, 204] width 144 height 16
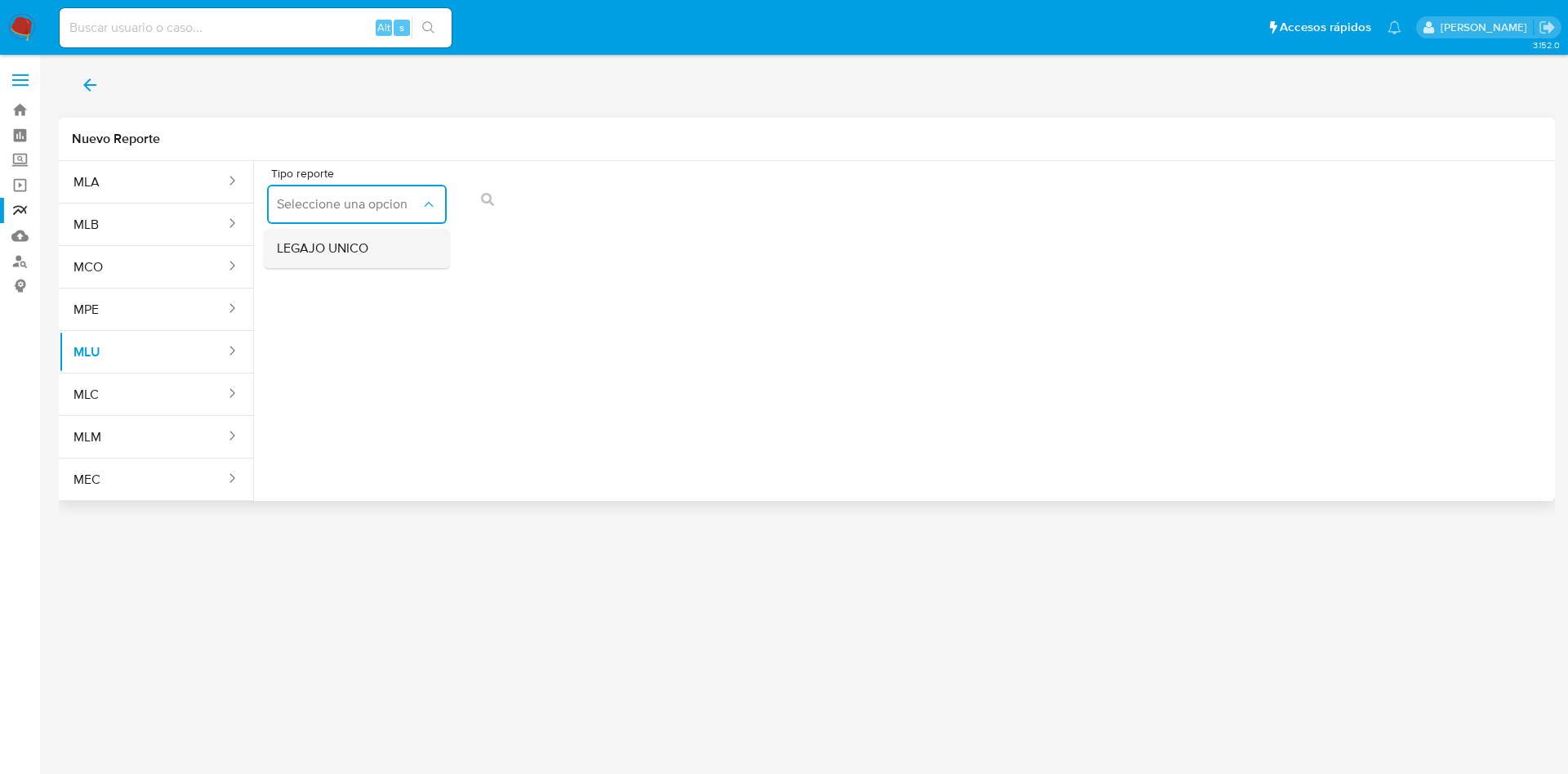
click at [361, 252] on span "LEGAJO UNICO" at bounding box center [322, 249] width 91 height 16
click at [858, 188] on span "action-search" at bounding box center [853, 199] width 13 height 36
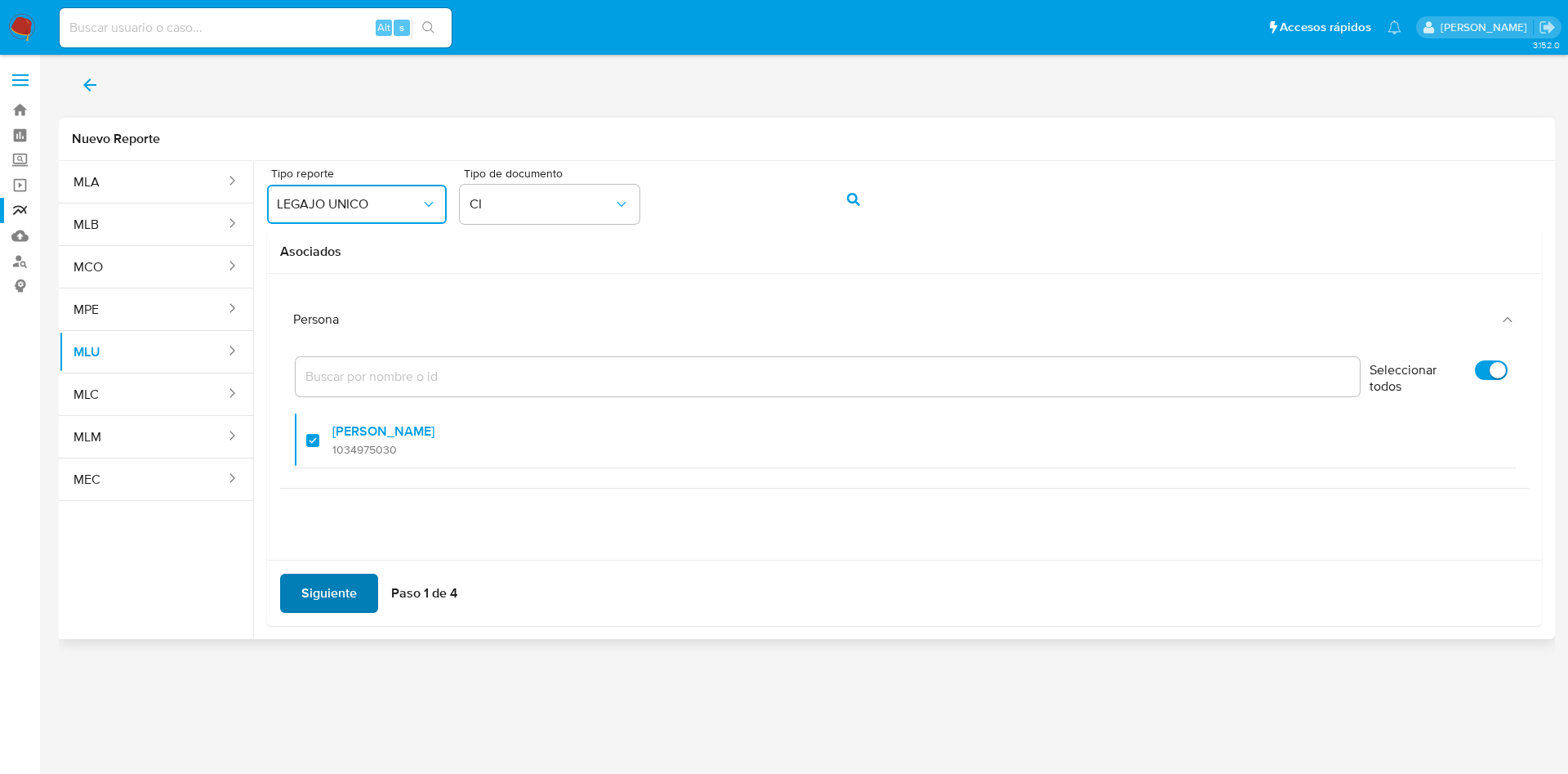
click at [341, 588] on span "Siguiente" at bounding box center [329, 593] width 56 height 36
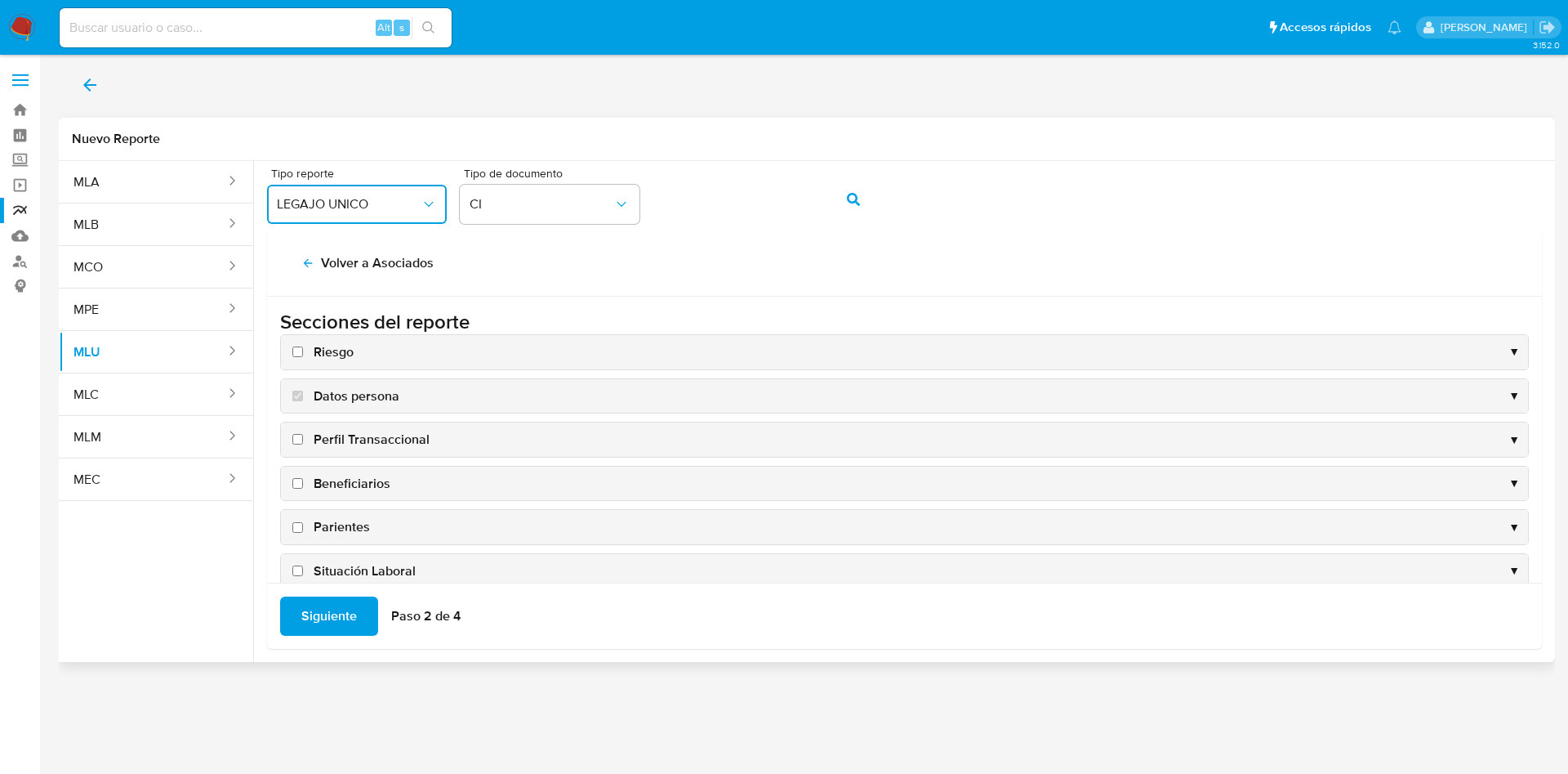
click at [299, 351] on input "Riesgo" at bounding box center [297, 351] width 11 height 11
checkbox input "true"
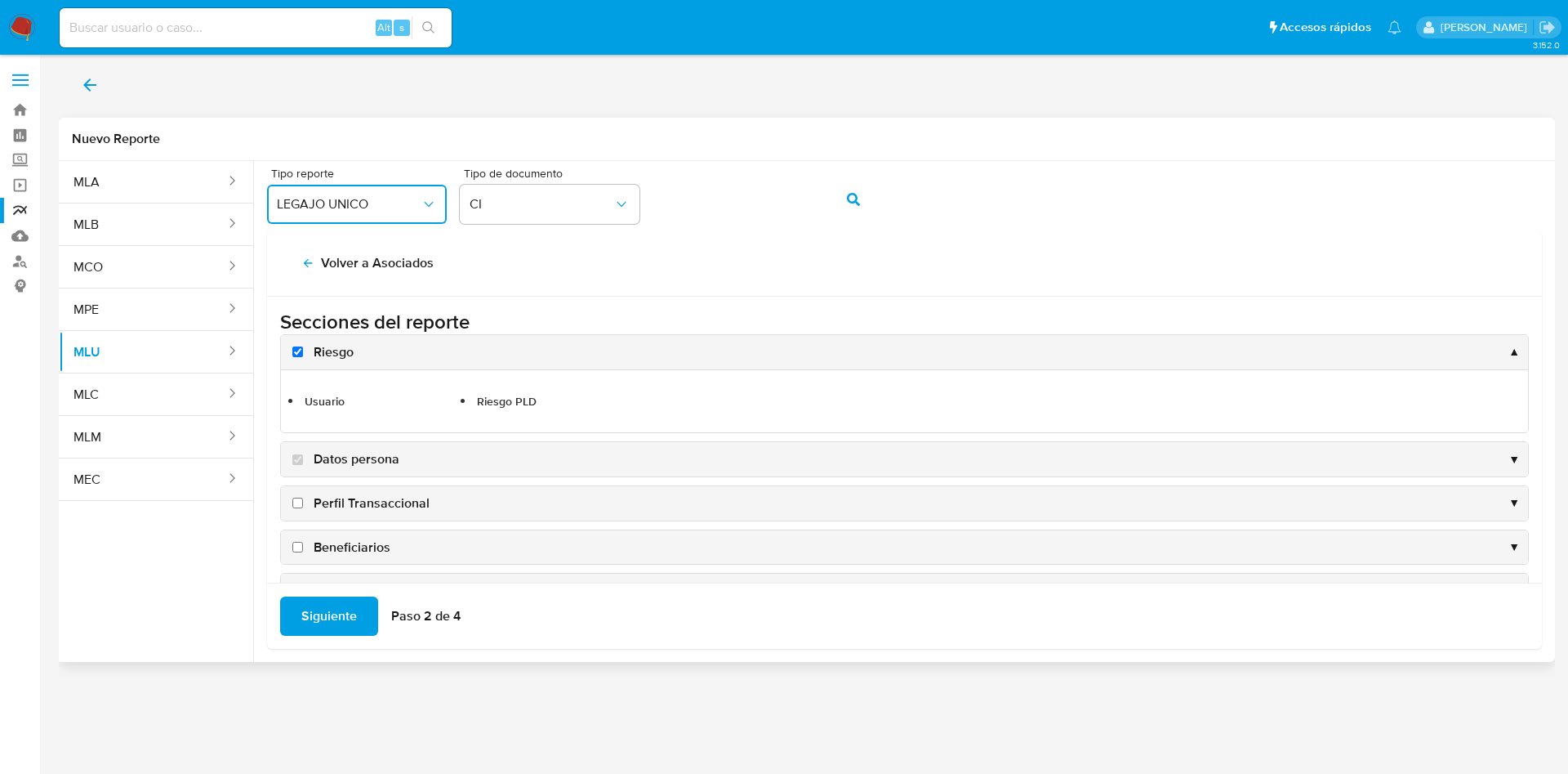
scroll to position [122, 0]
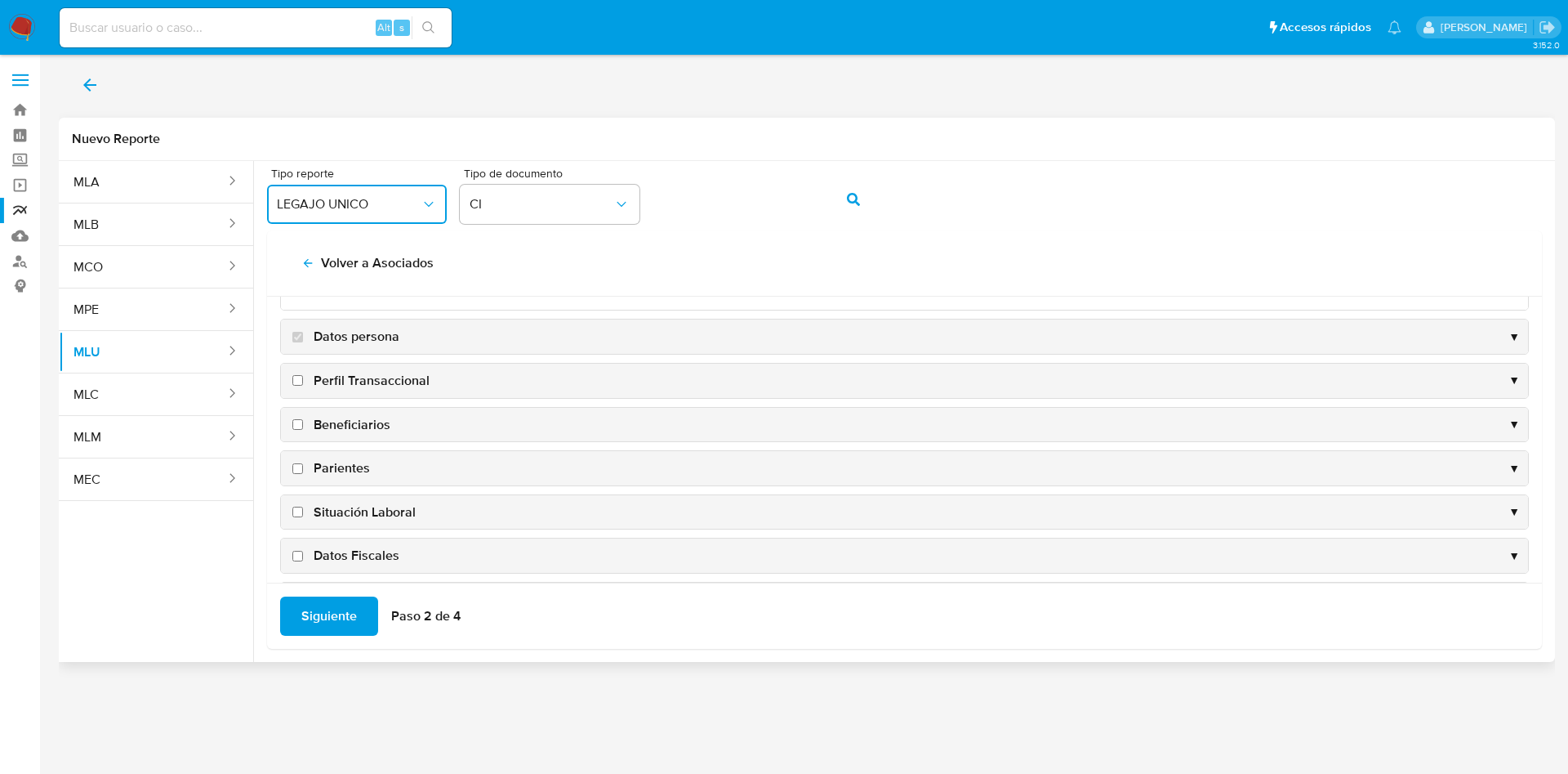
click at [295, 377] on input "Perfil Transaccional" at bounding box center [297, 380] width 11 height 11
checkbox input "true"
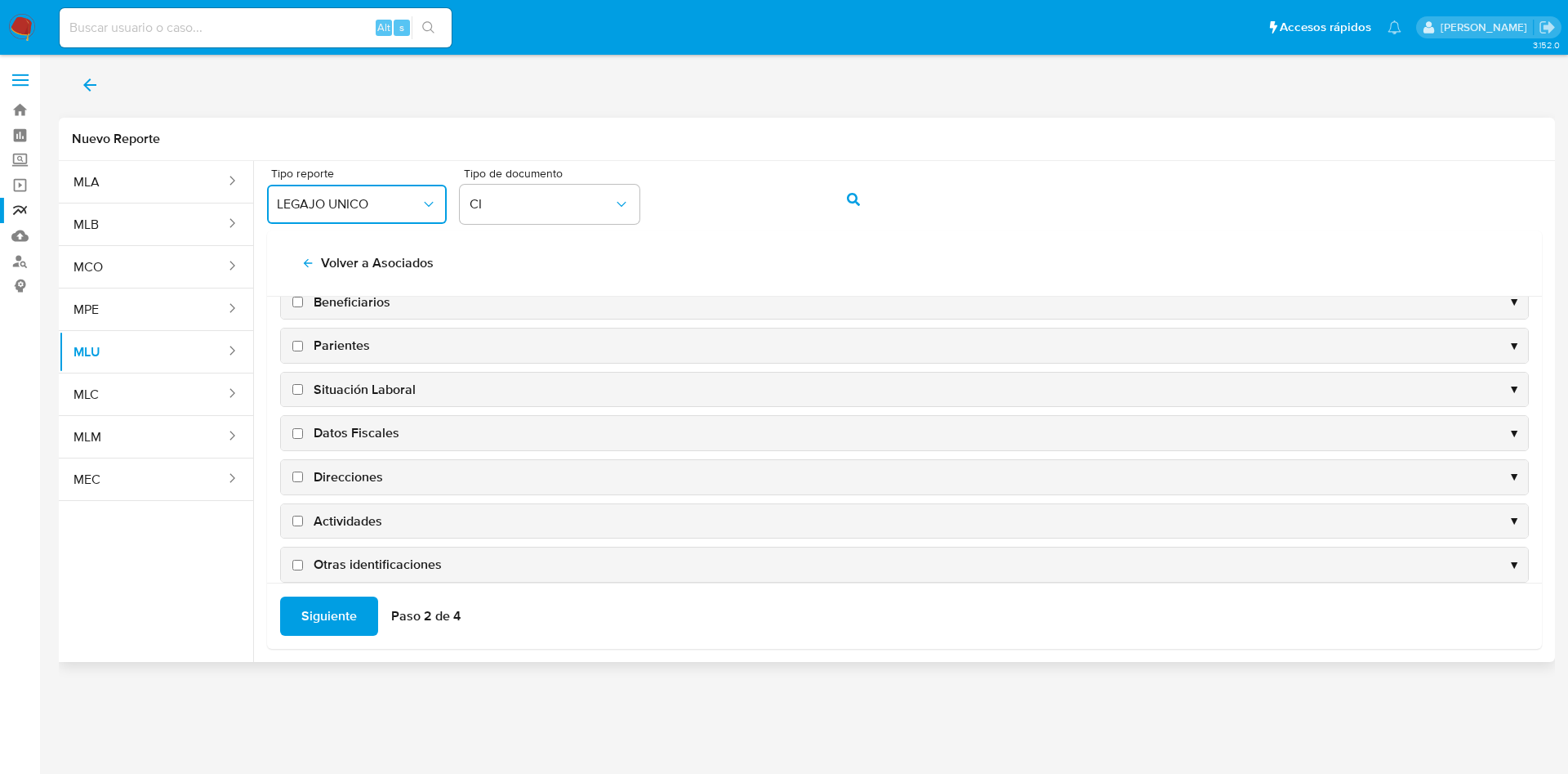
click at [297, 475] on input "Direcciones" at bounding box center [297, 477] width 11 height 11
checkbox input "true"
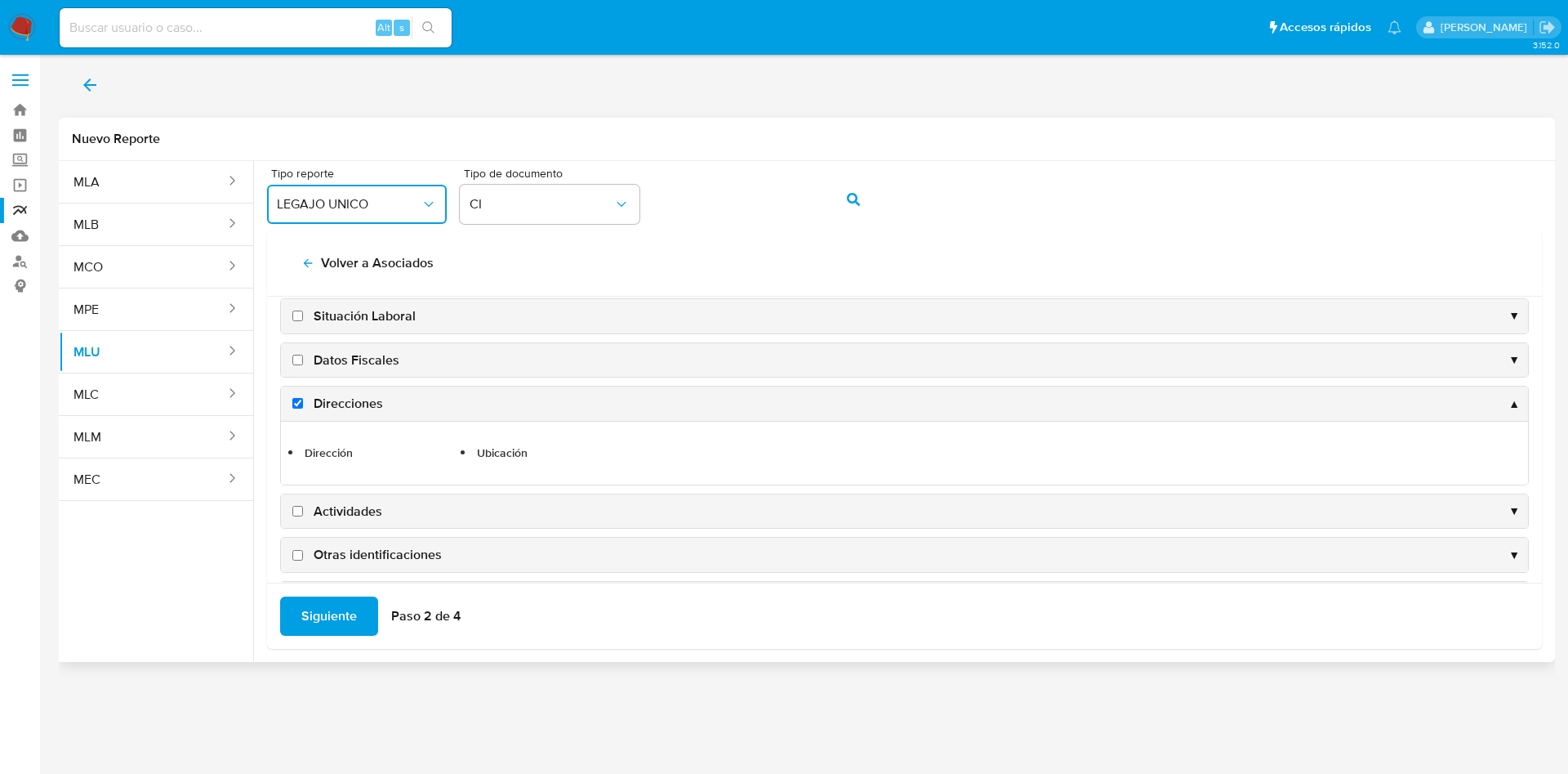
scroll to position [304, 0]
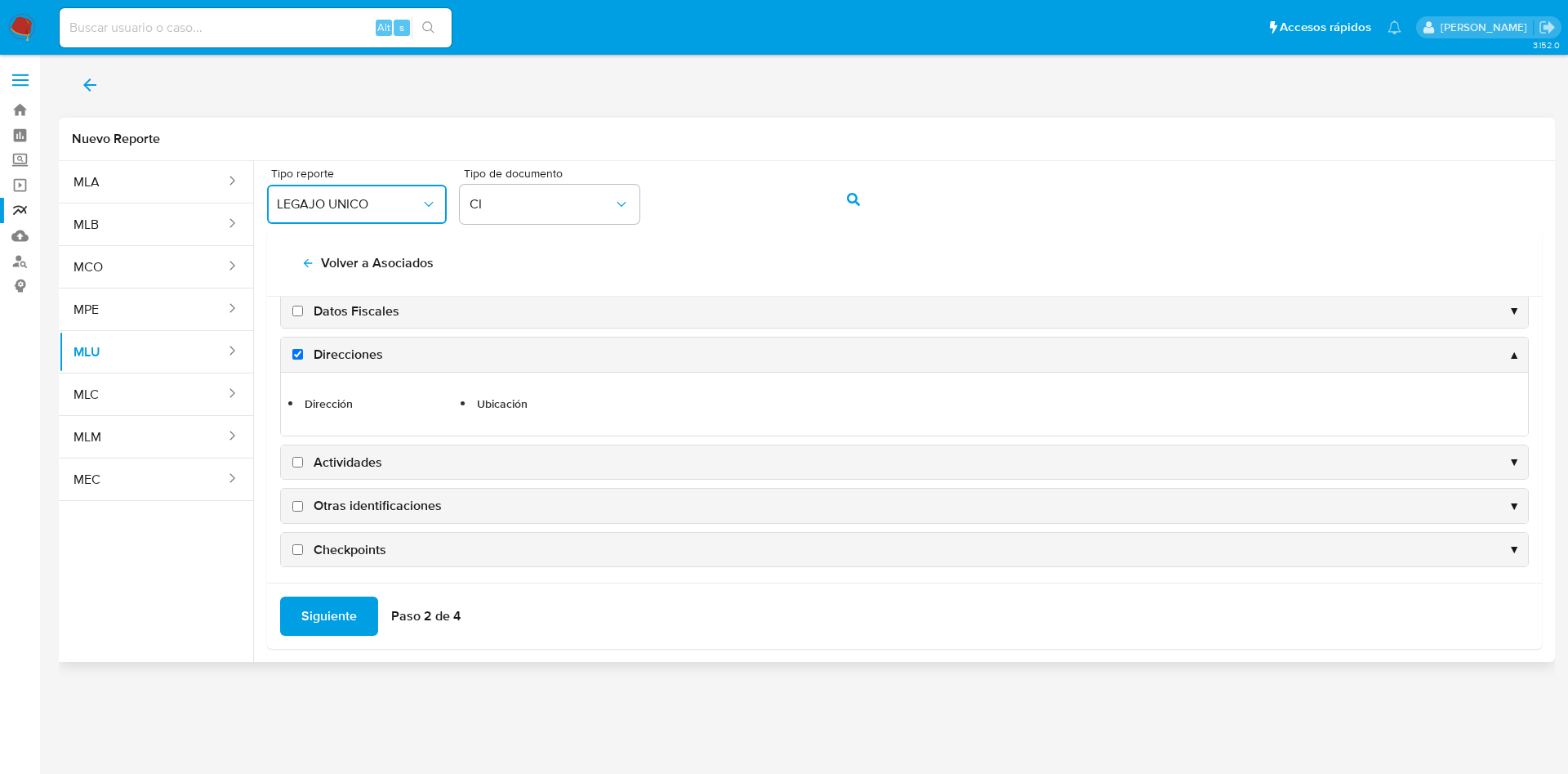
click at [298, 467] on input "Actividades" at bounding box center [297, 462] width 11 height 11
checkbox input "true"
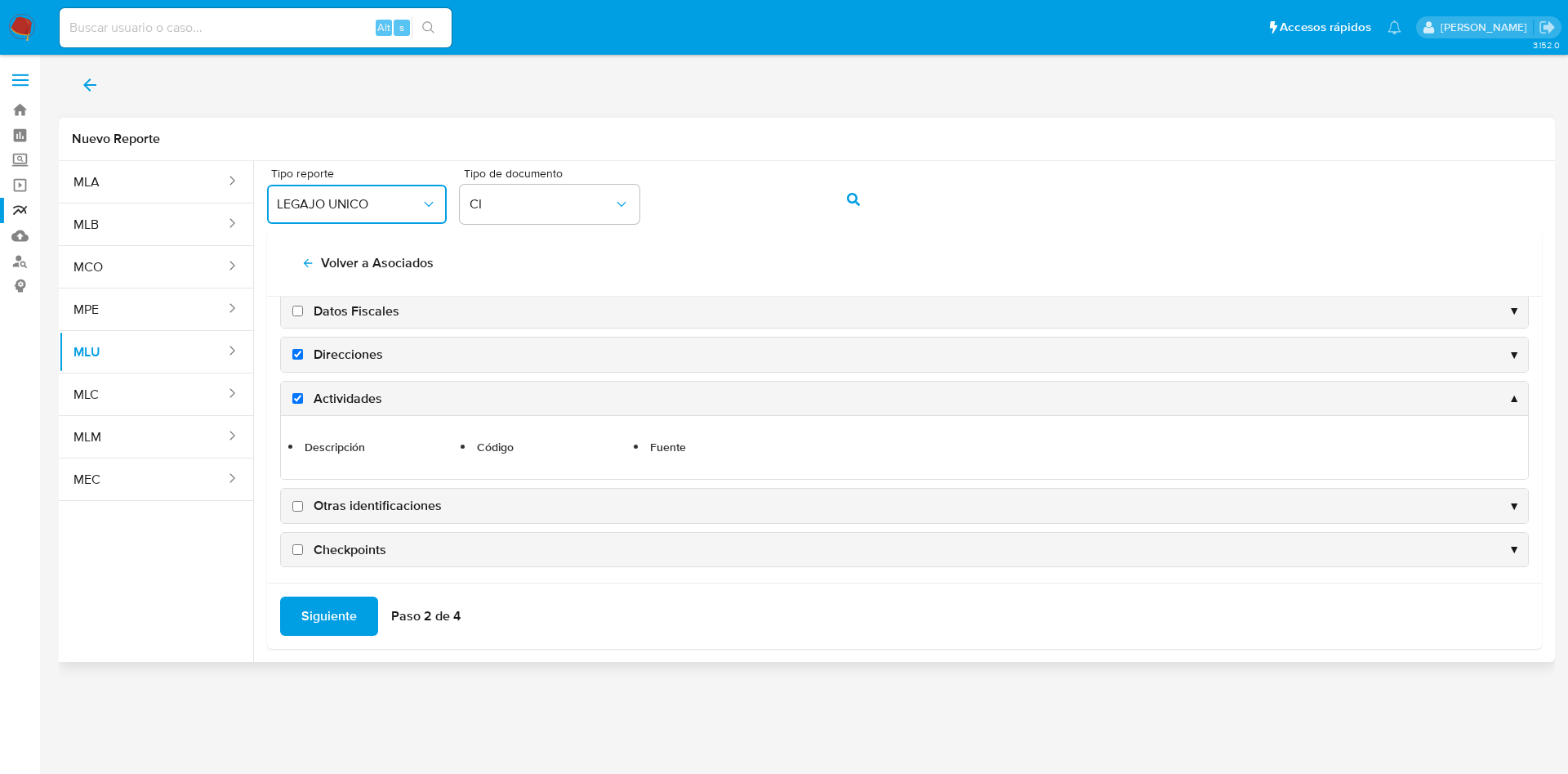
click at [297, 509] on input "Otras identificaciones" at bounding box center [297, 506] width 11 height 11
checkbox input "true"
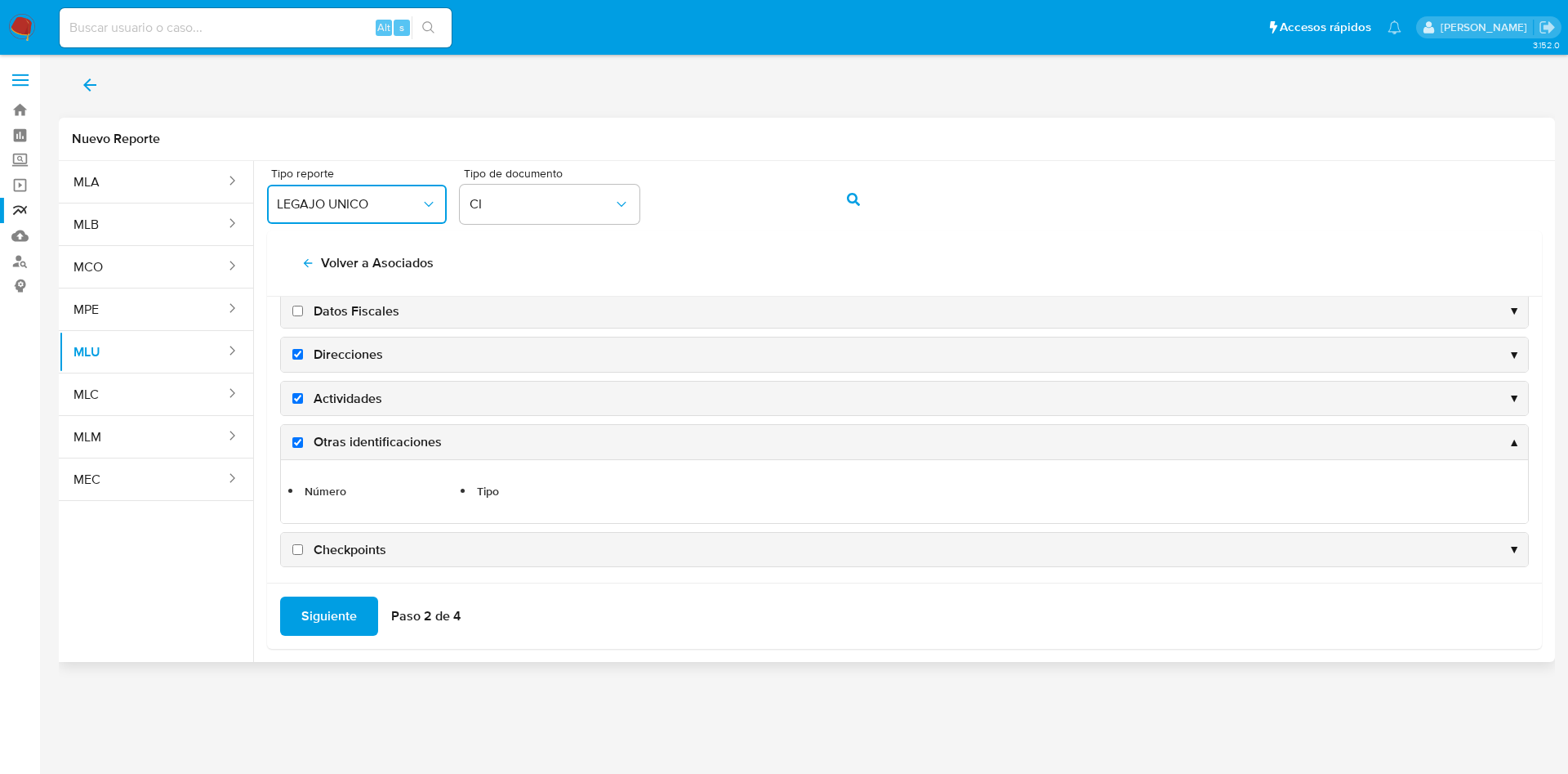
click at [301, 552] on input "Checkpoints" at bounding box center [297, 549] width 11 height 11
checkbox input "true"
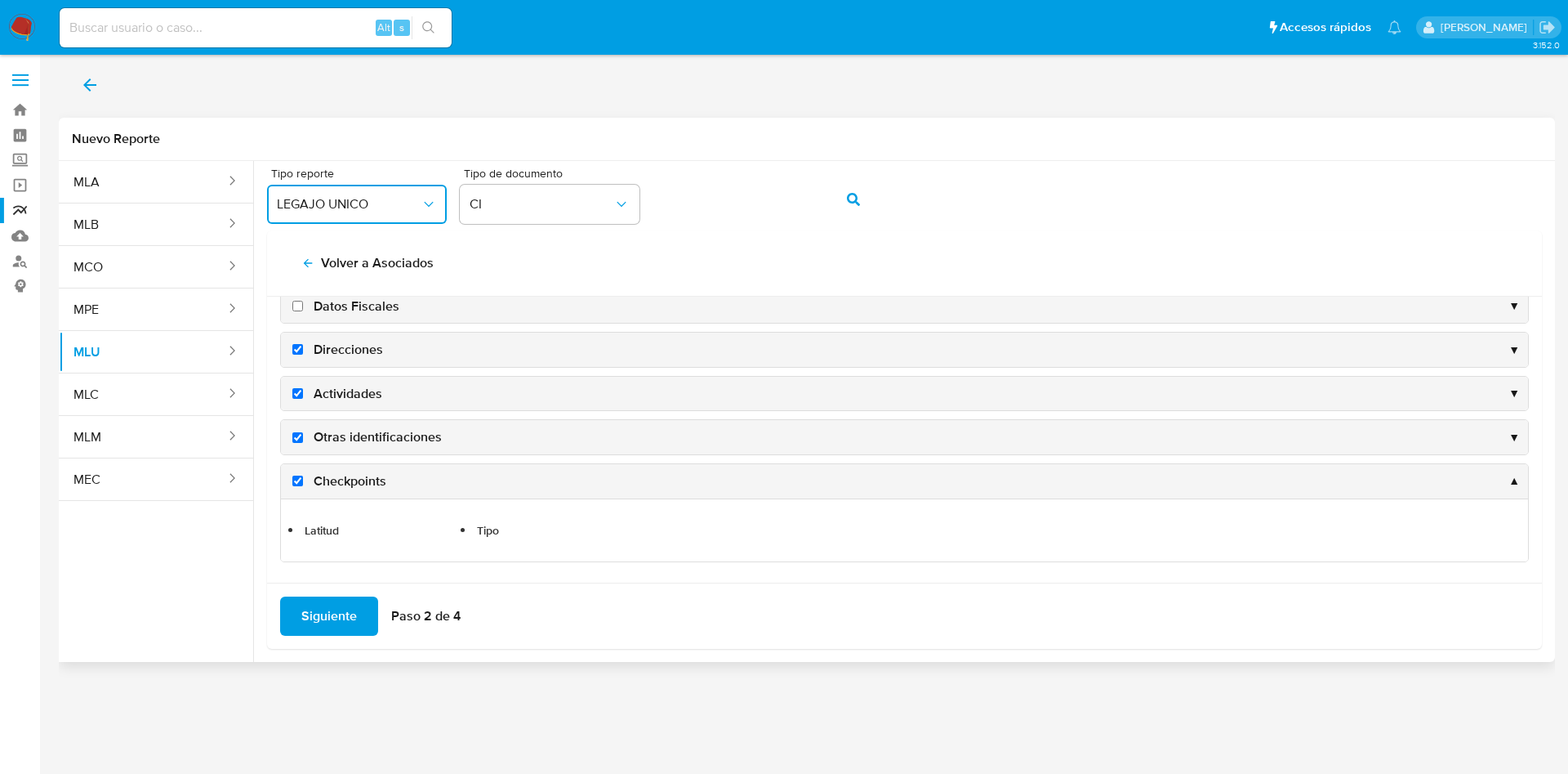
scroll to position [309, 0]
click at [347, 610] on span "Siguiente" at bounding box center [329, 616] width 56 height 36
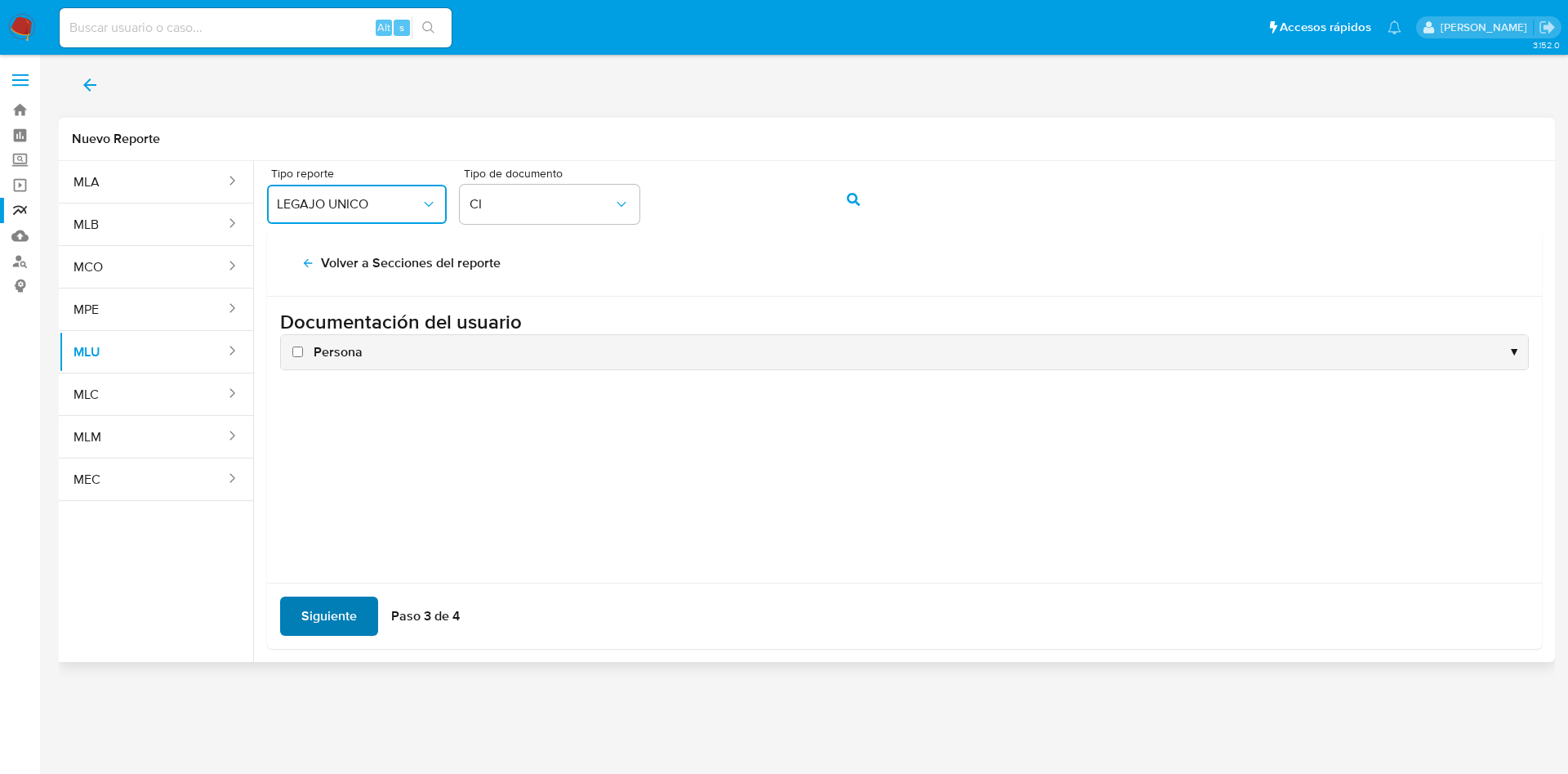
scroll to position [0, 0]
click at [299, 351] on input "Persona" at bounding box center [297, 351] width 11 height 11
checkbox input "true"
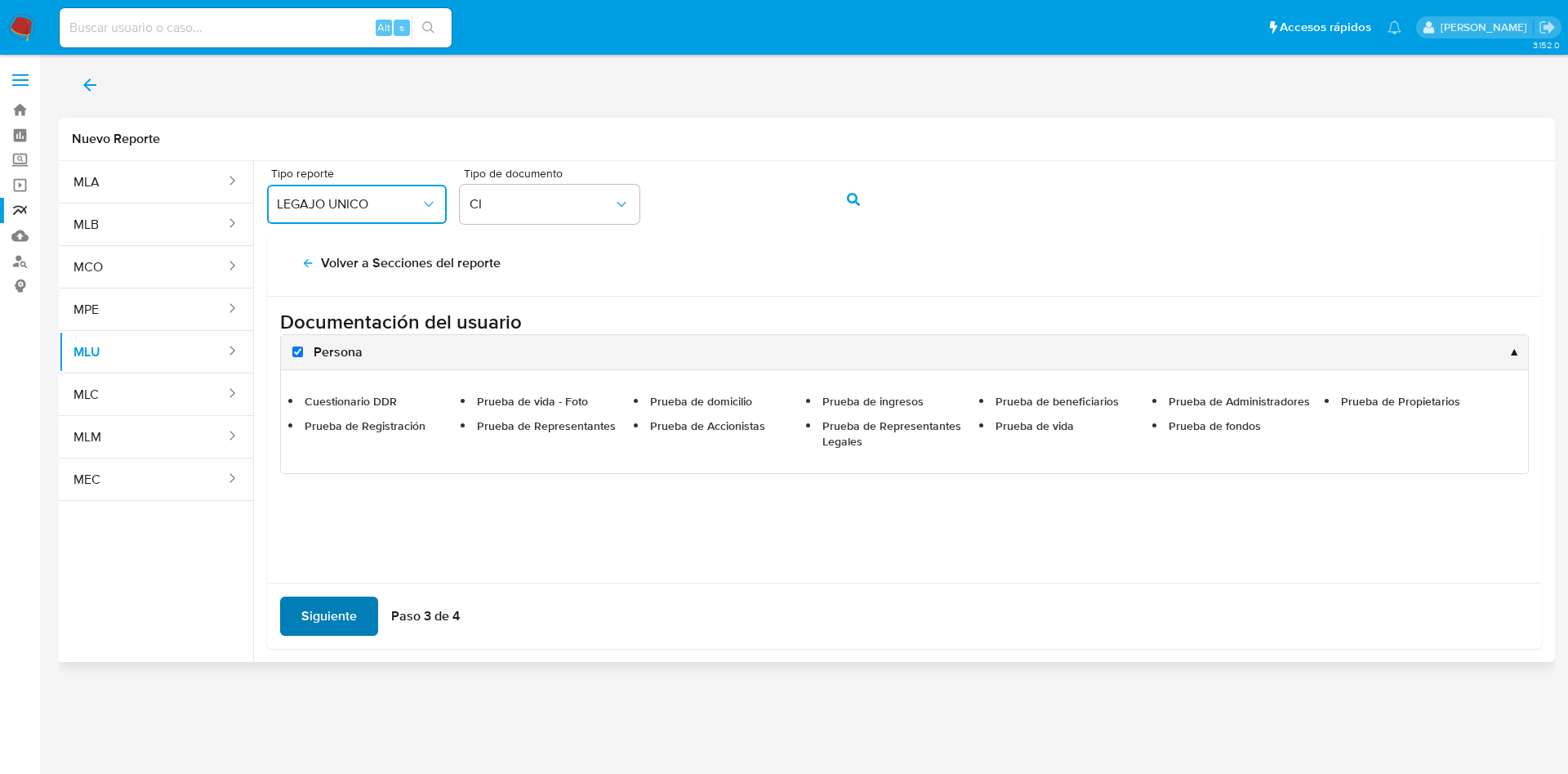
click at [344, 600] on span "Siguiente" at bounding box center [329, 616] width 56 height 36
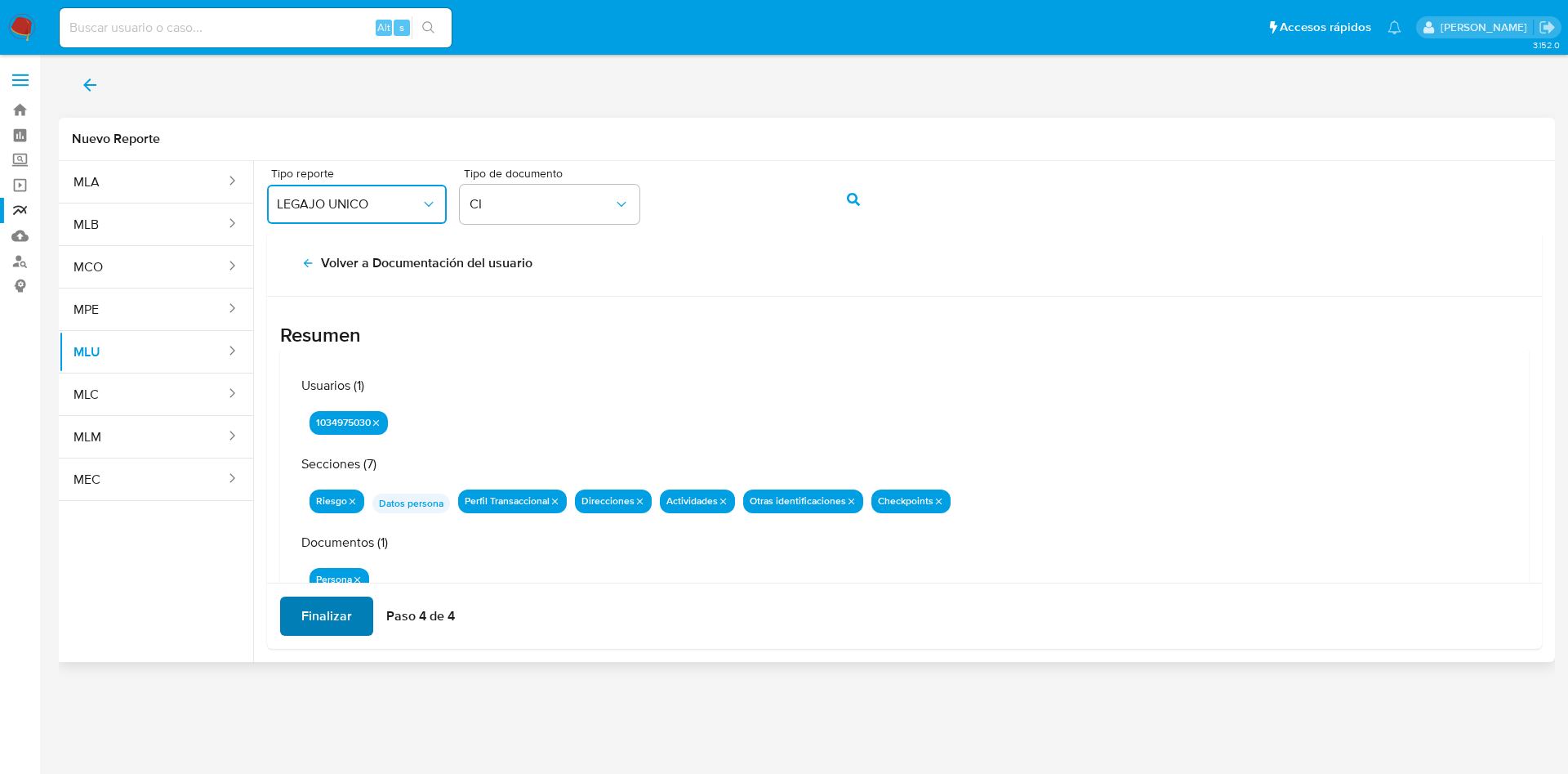
click at [348, 612] on span "Finalizar" at bounding box center [326, 616] width 51 height 36
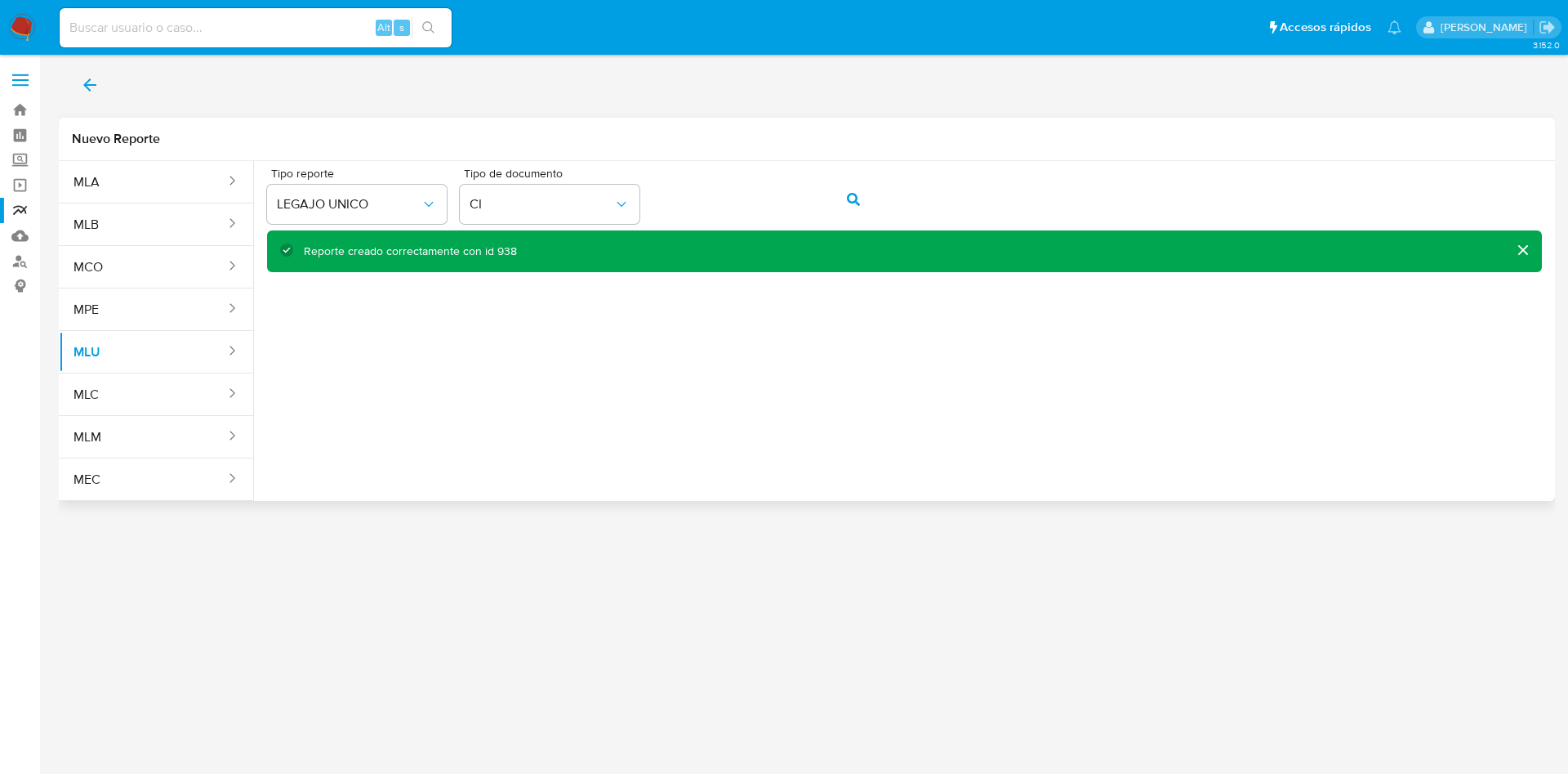
click at [498, 245] on div "Reporte creado correctamente con id 938" at bounding box center [411, 252] width 213 height 16
click at [23, 208] on link "Reportes" at bounding box center [97, 210] width 195 height 25
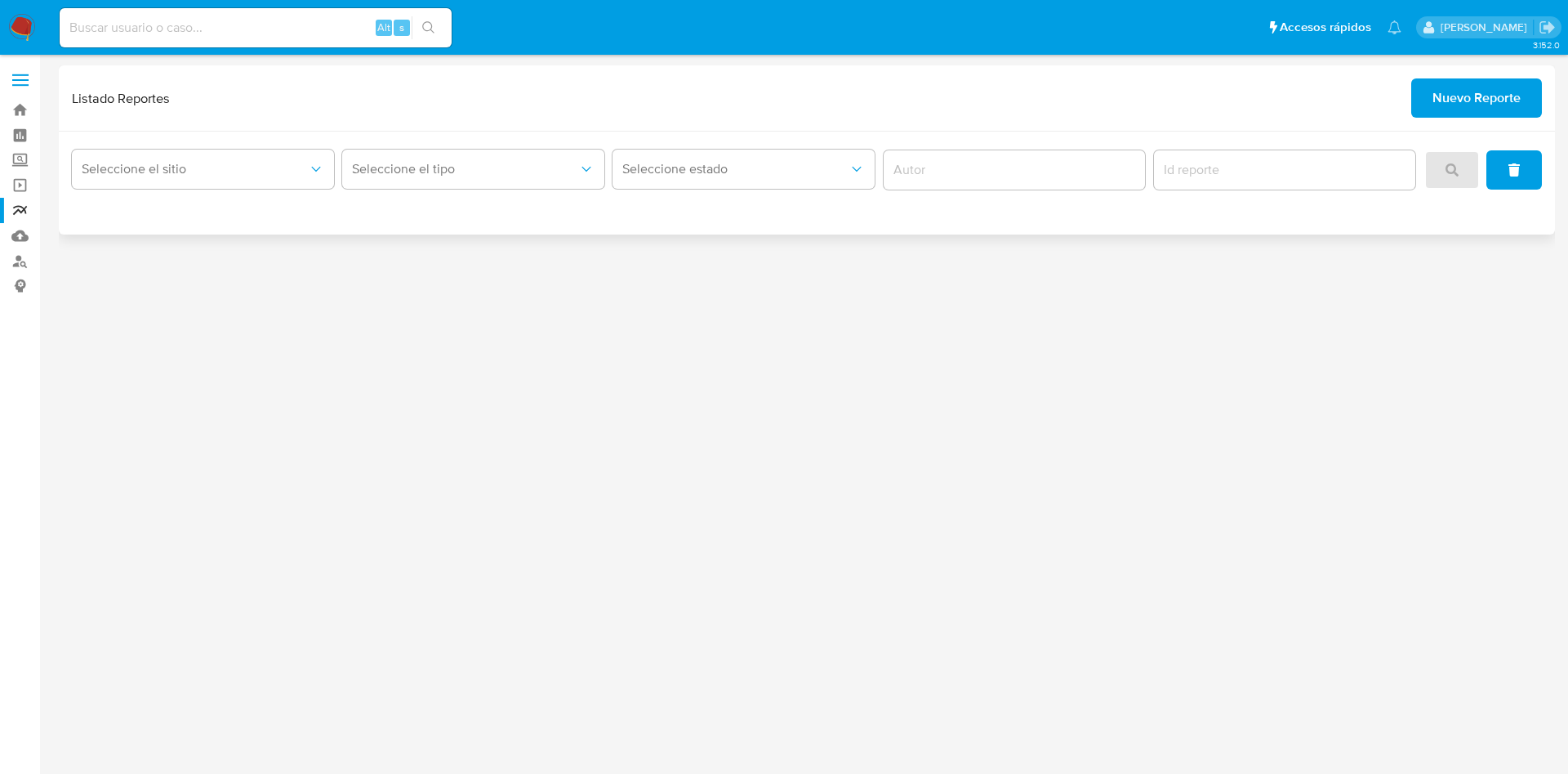
click at [204, 138] on div "Seleccione el sitio Seleccione el tipo Seleccione estado" at bounding box center [806, 183] width 1496 height 103
click at [208, 176] on span "Seleccione el sitio" at bounding box center [195, 169] width 227 height 16
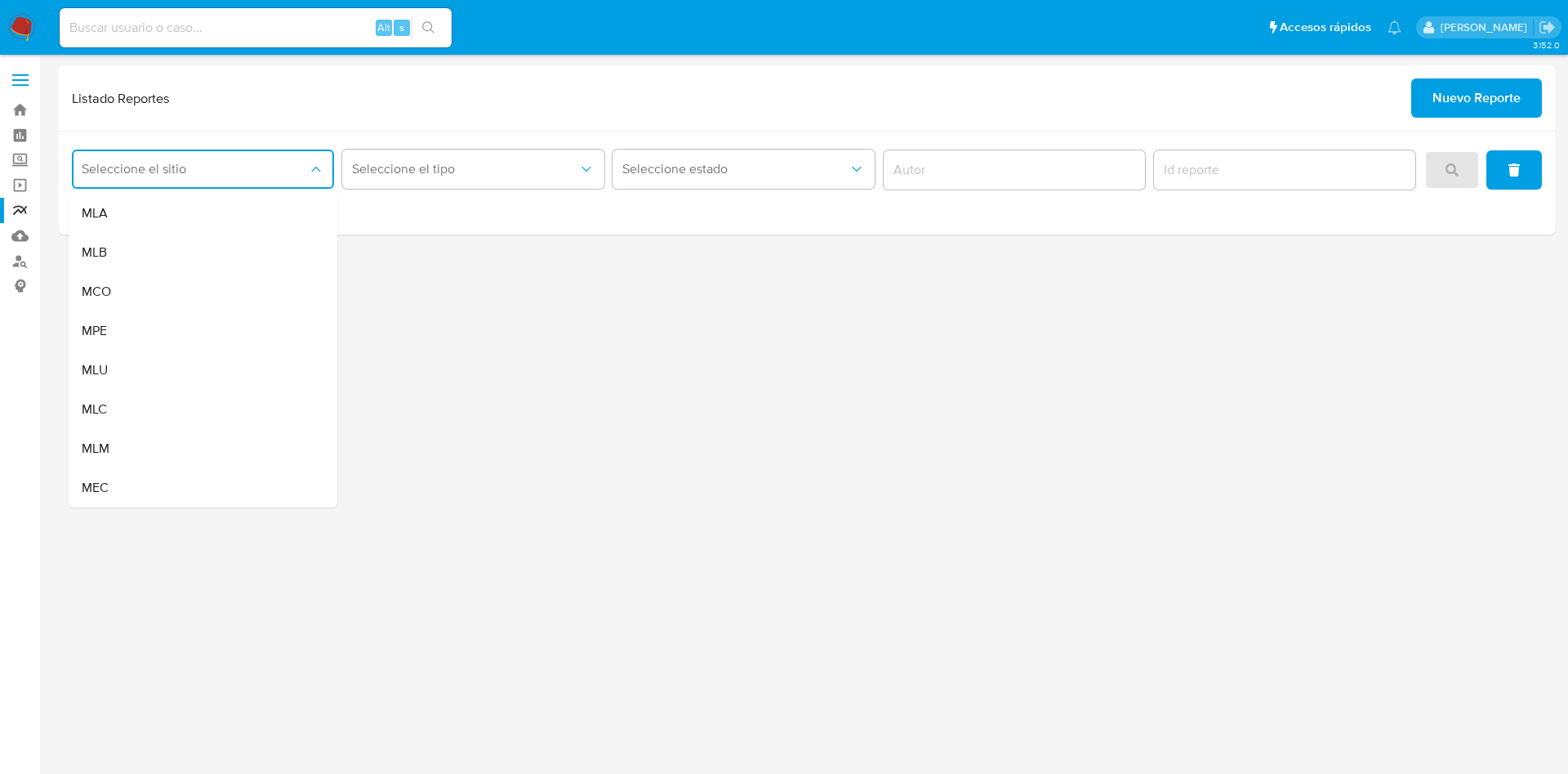
drag, startPoint x: 151, startPoint y: 366, endPoint x: 151, endPoint y: 378, distance: 12.0
click at [151, 365] on div "MLU" at bounding box center [198, 369] width 233 height 39
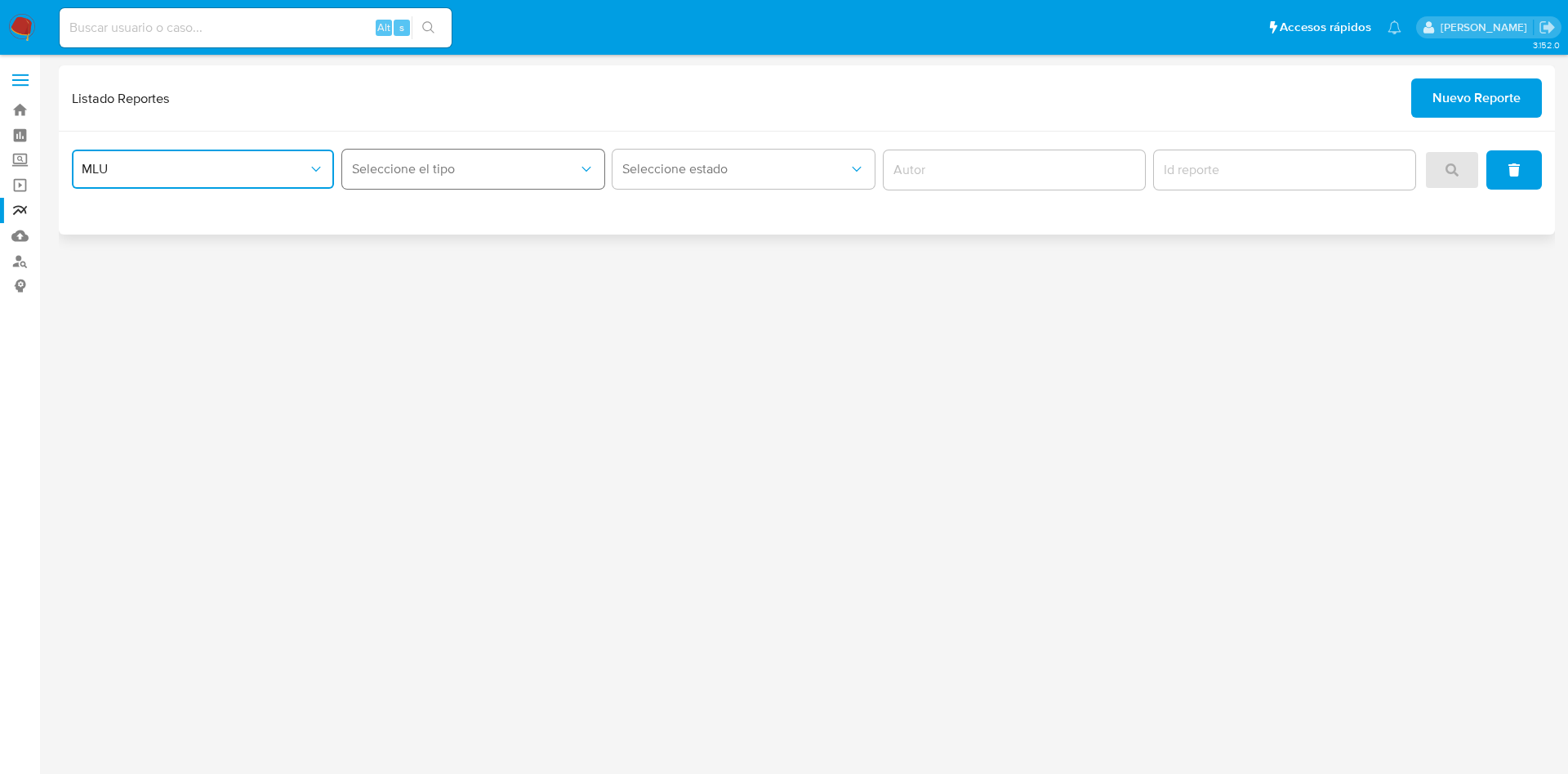
click at [526, 167] on span "Seleccione el tipo" at bounding box center [465, 169] width 227 height 16
click at [517, 238] on div "LEGAJO UNICO" at bounding box center [468, 252] width 233 height 39
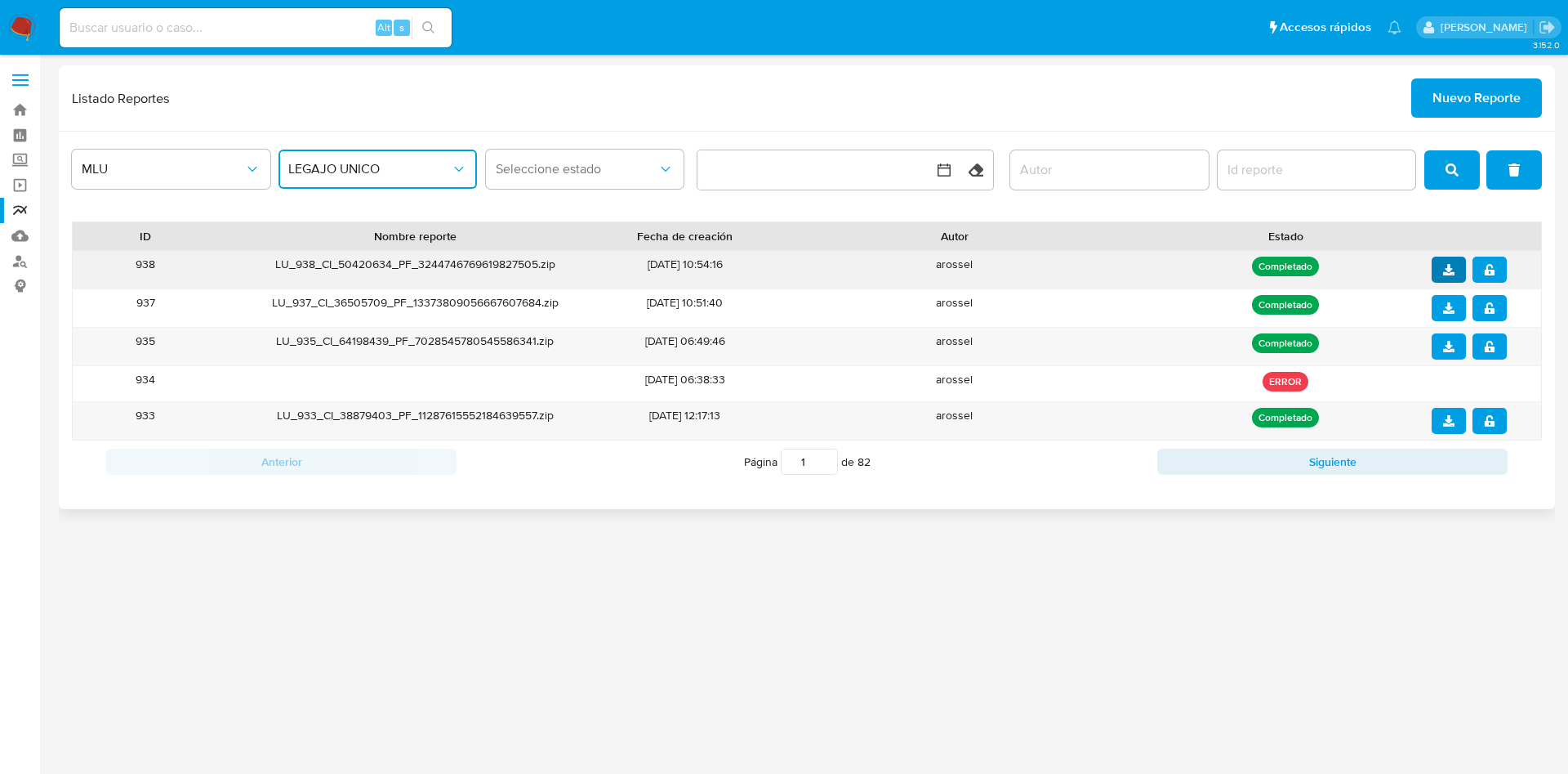
click at [1449, 267] on icon "download" at bounding box center [1450, 270] width 12 height 12
click at [1498, 265] on button "notify_security" at bounding box center [1489, 270] width 35 height 26
click at [1120, 546] on div "3.152.0" at bounding box center [806, 415] width 1496 height 698
click at [1460, 99] on span "Nuevo Reporte" at bounding box center [1477, 98] width 88 height 36
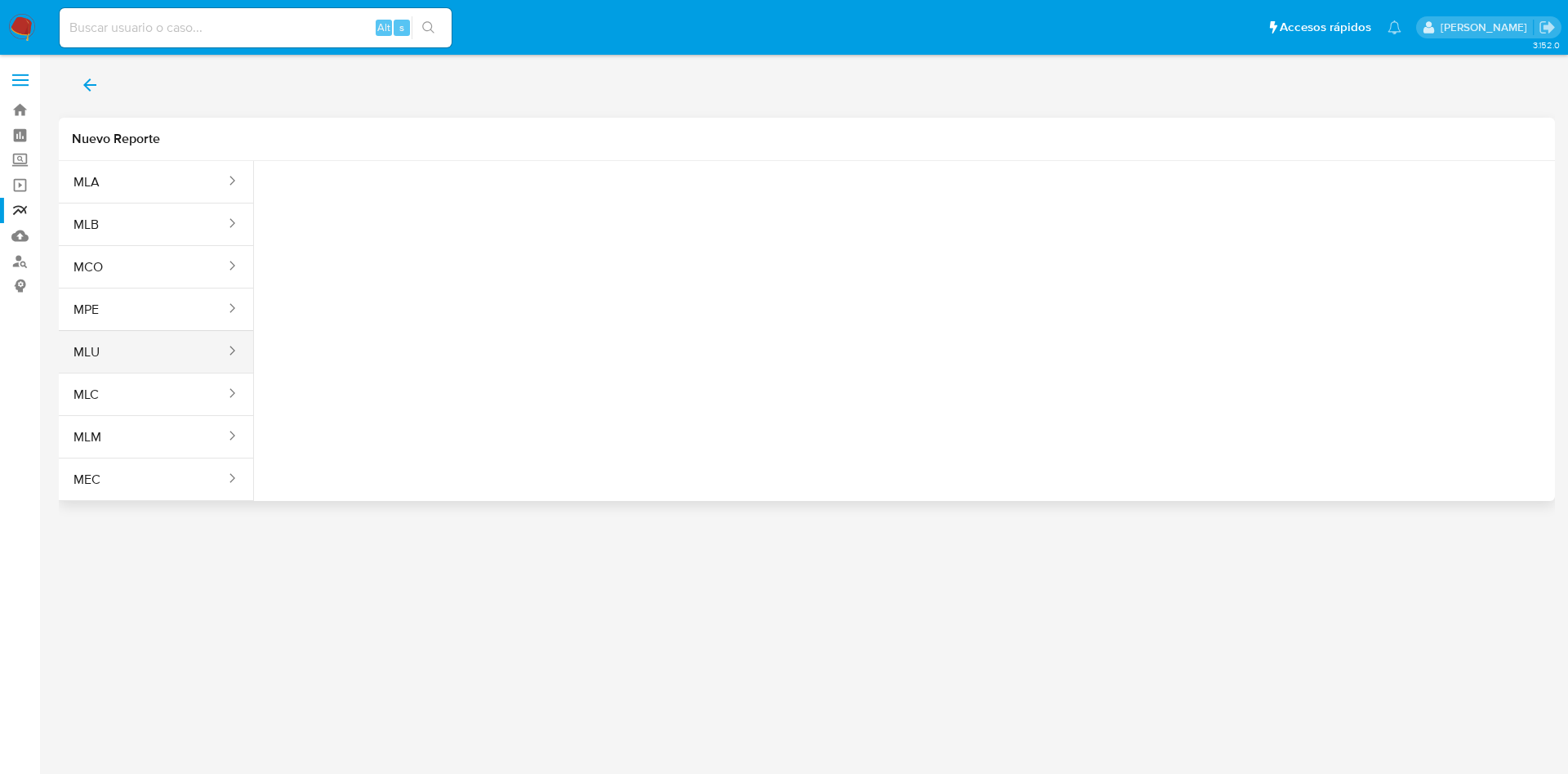
click at [106, 354] on button "MLU" at bounding box center [142, 351] width 168 height 39
click at [340, 207] on span "Seleccione una opcion" at bounding box center [348, 204] width 144 height 16
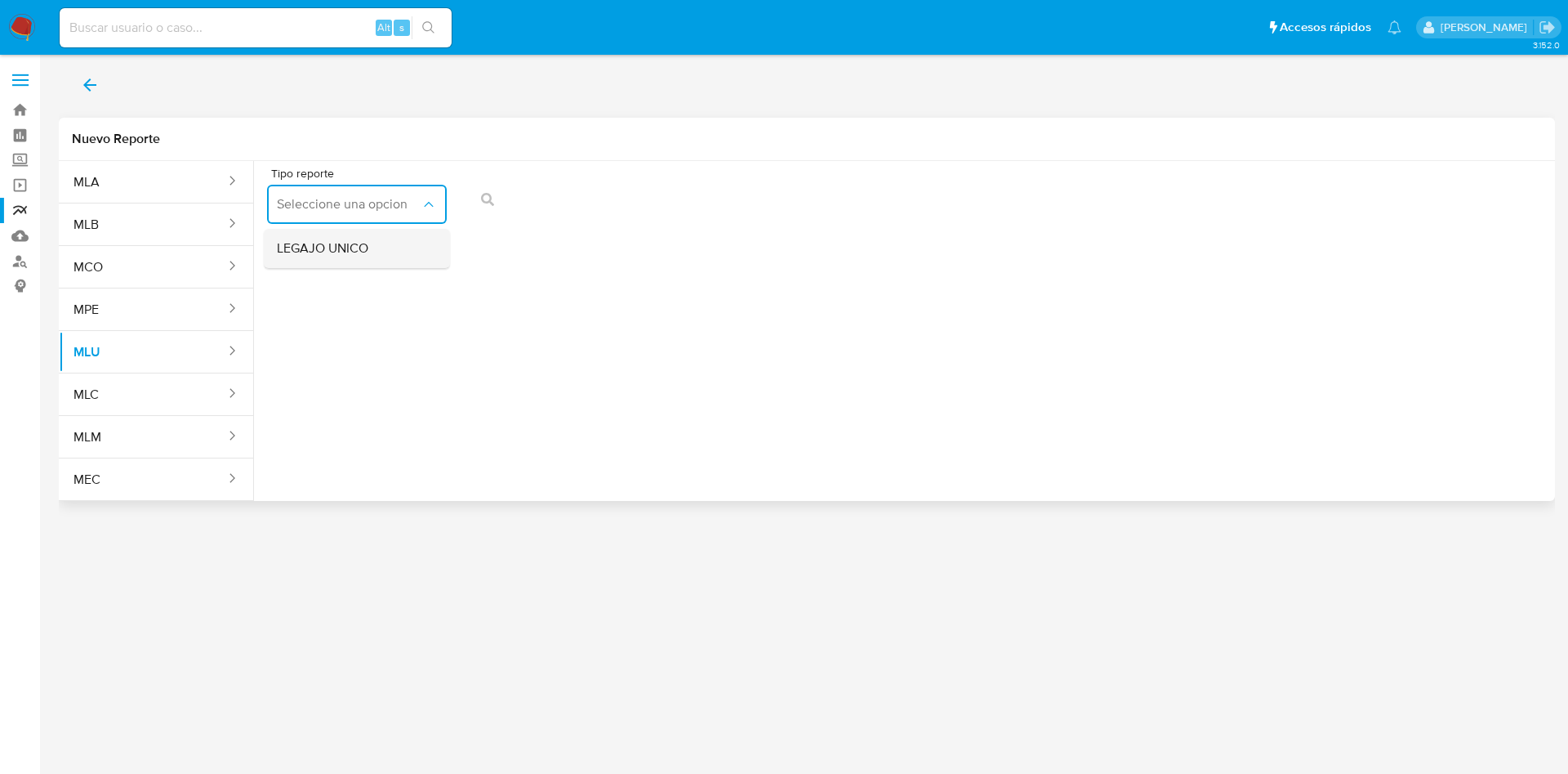
click at [368, 254] on span "LEGAJO UNICO" at bounding box center [322, 249] width 91 height 16
click at [857, 206] on span "action-search" at bounding box center [853, 199] width 13 height 36
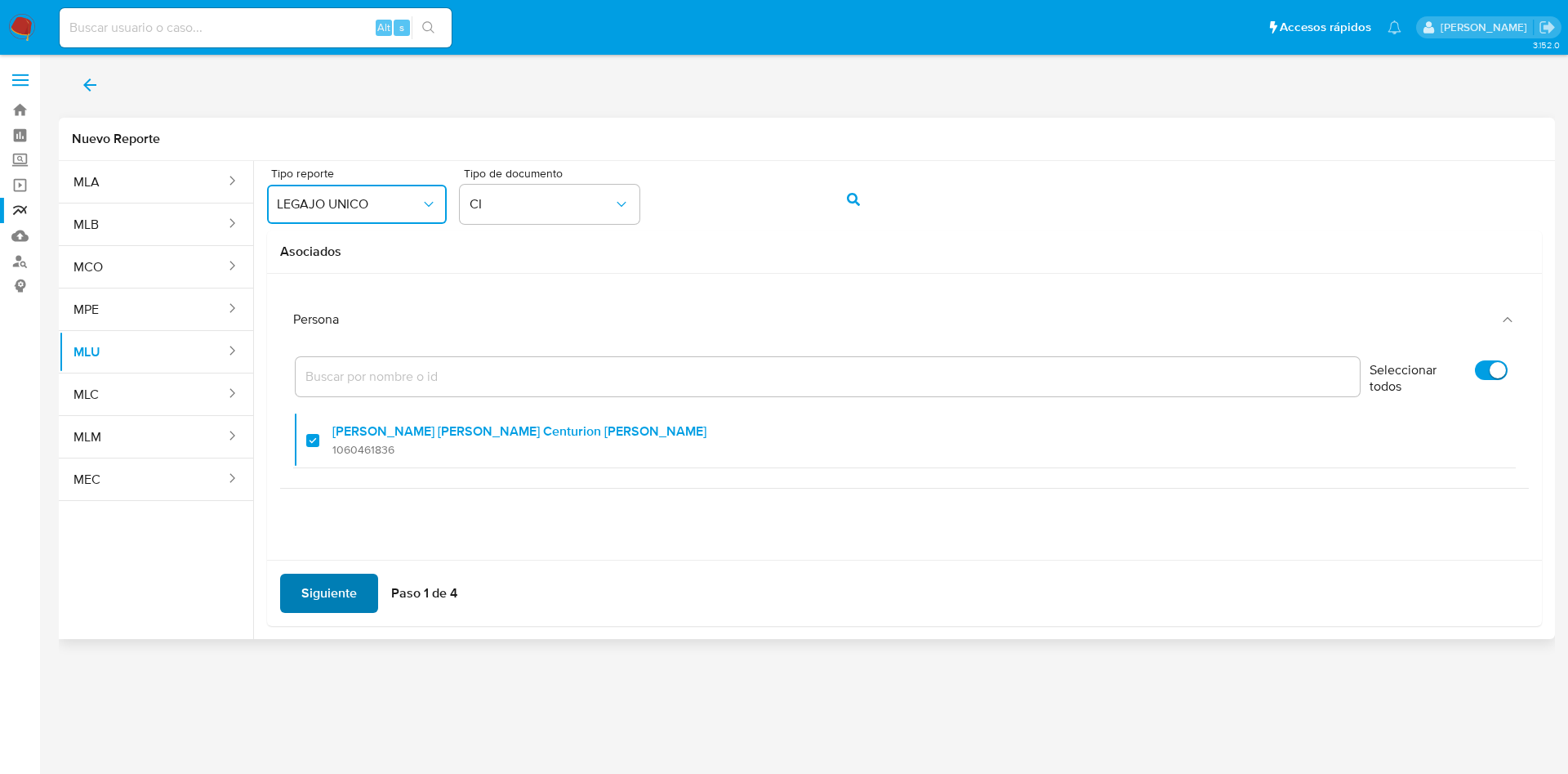
click at [349, 575] on span "Siguiente" at bounding box center [329, 593] width 56 height 36
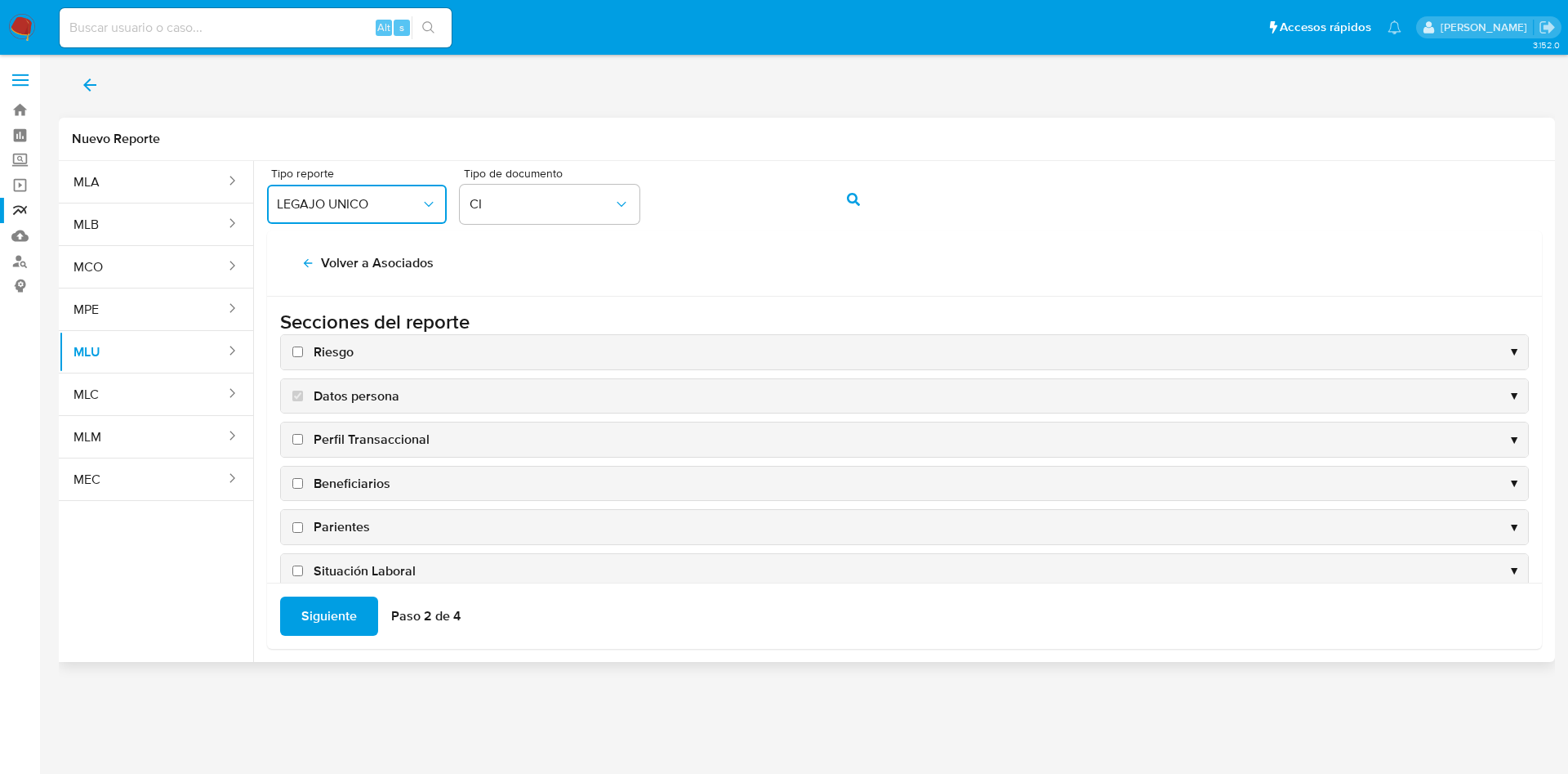
click at [295, 353] on input "Riesgo" at bounding box center [297, 351] width 11 height 11
checkbox input "true"
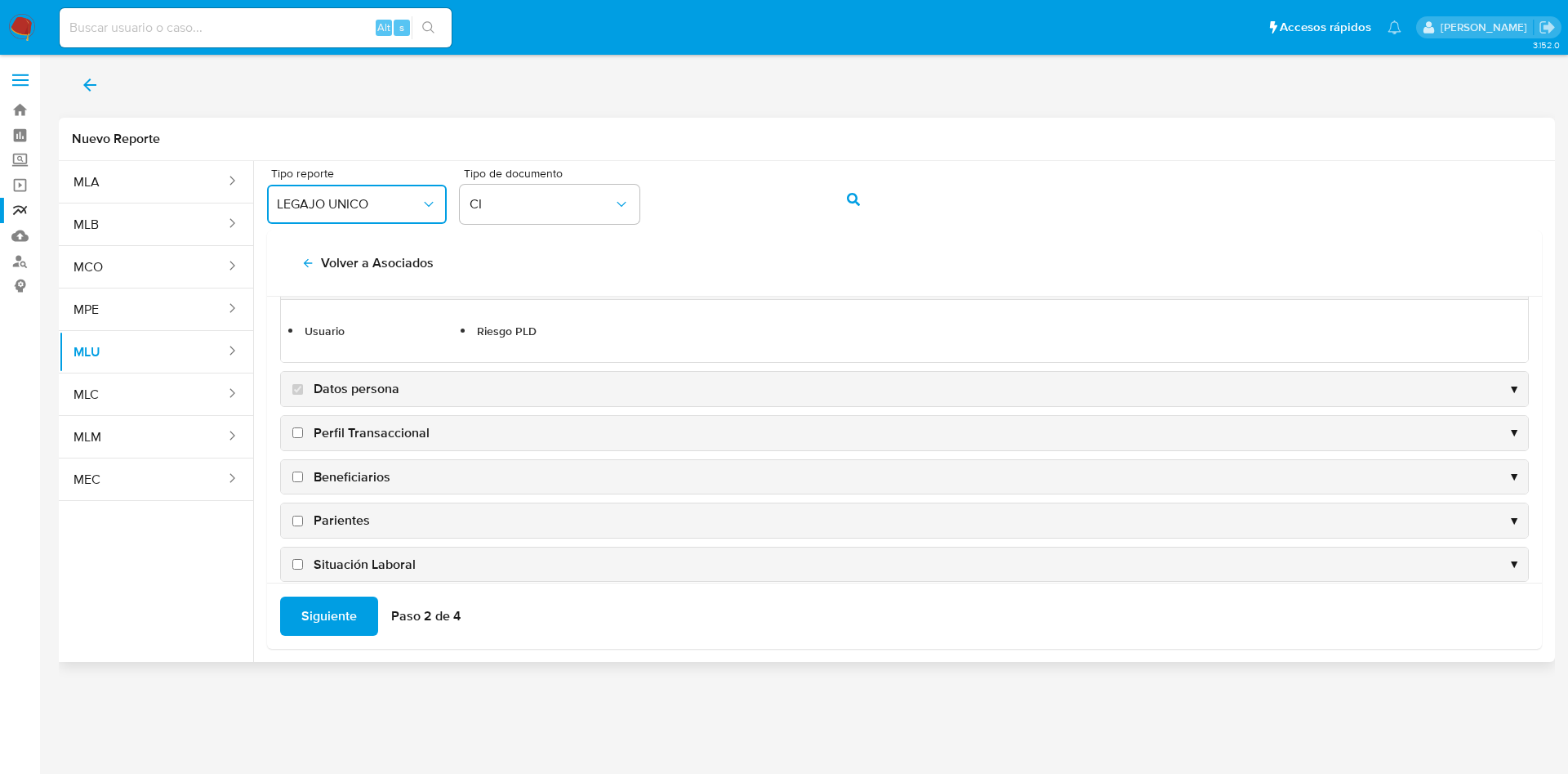
scroll to position [122, 0]
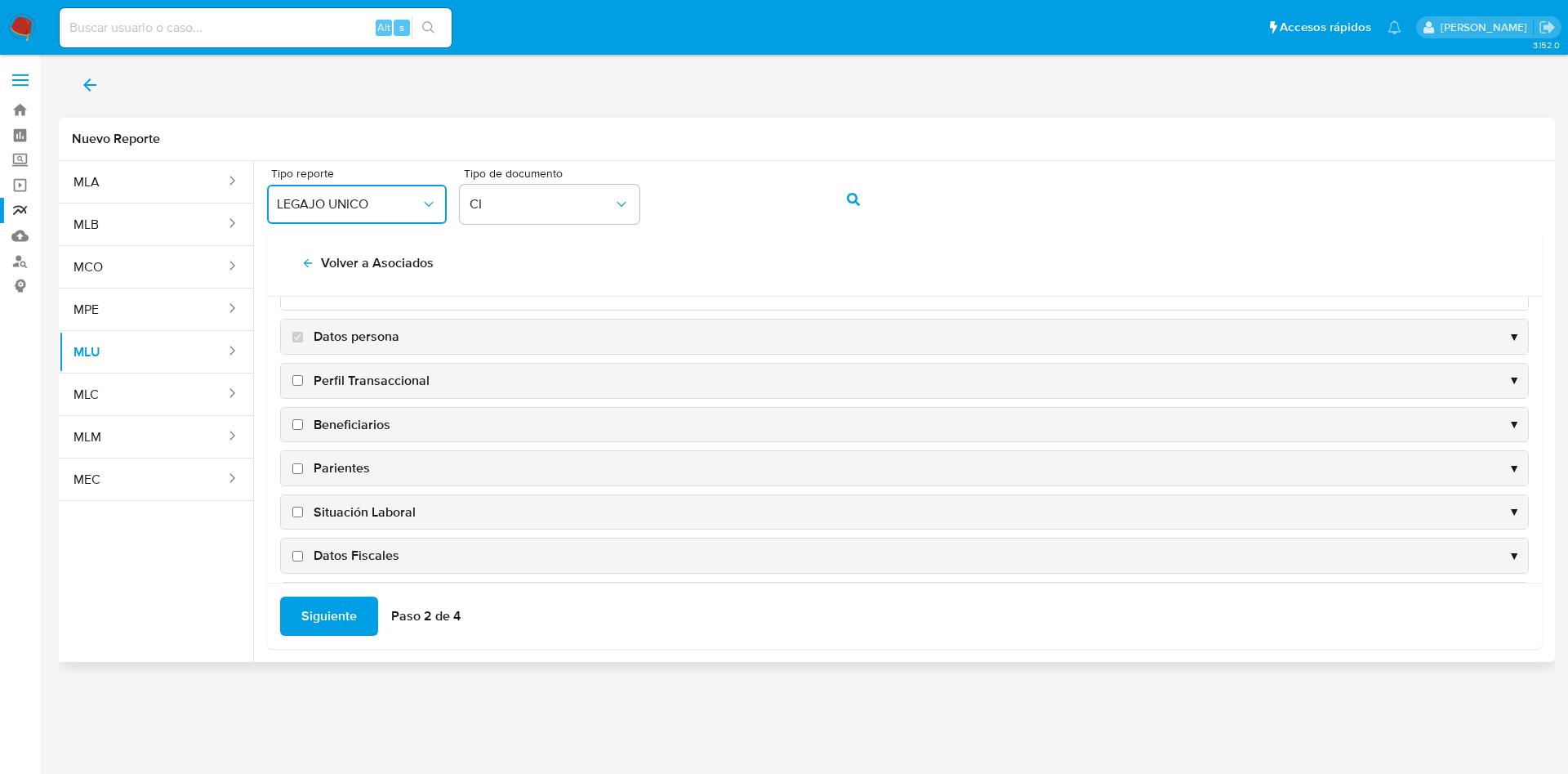
click at [297, 379] on input "Perfil Transaccional" at bounding box center [297, 380] width 11 height 11
checkbox input "true"
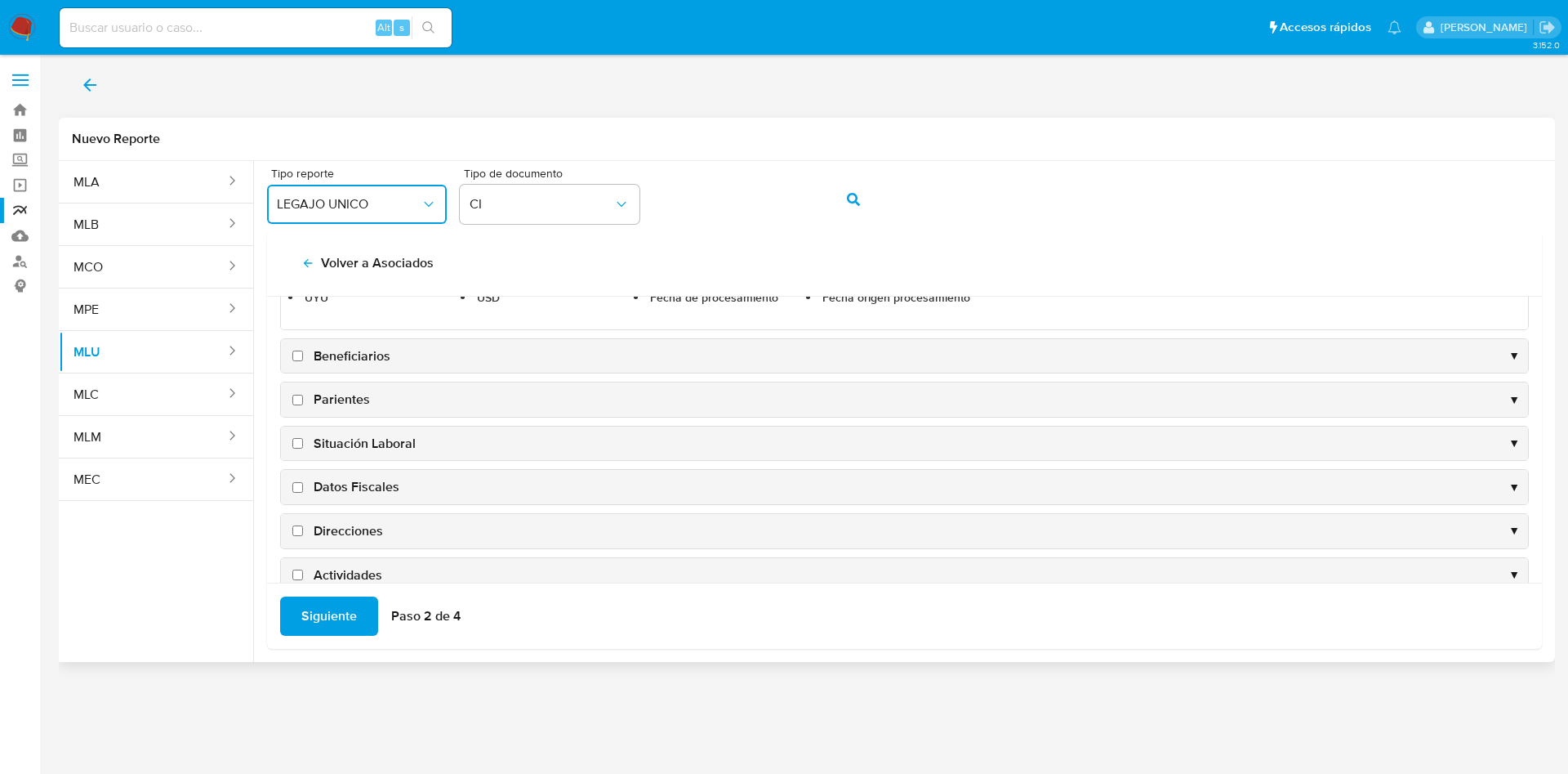
scroll to position [245, 0]
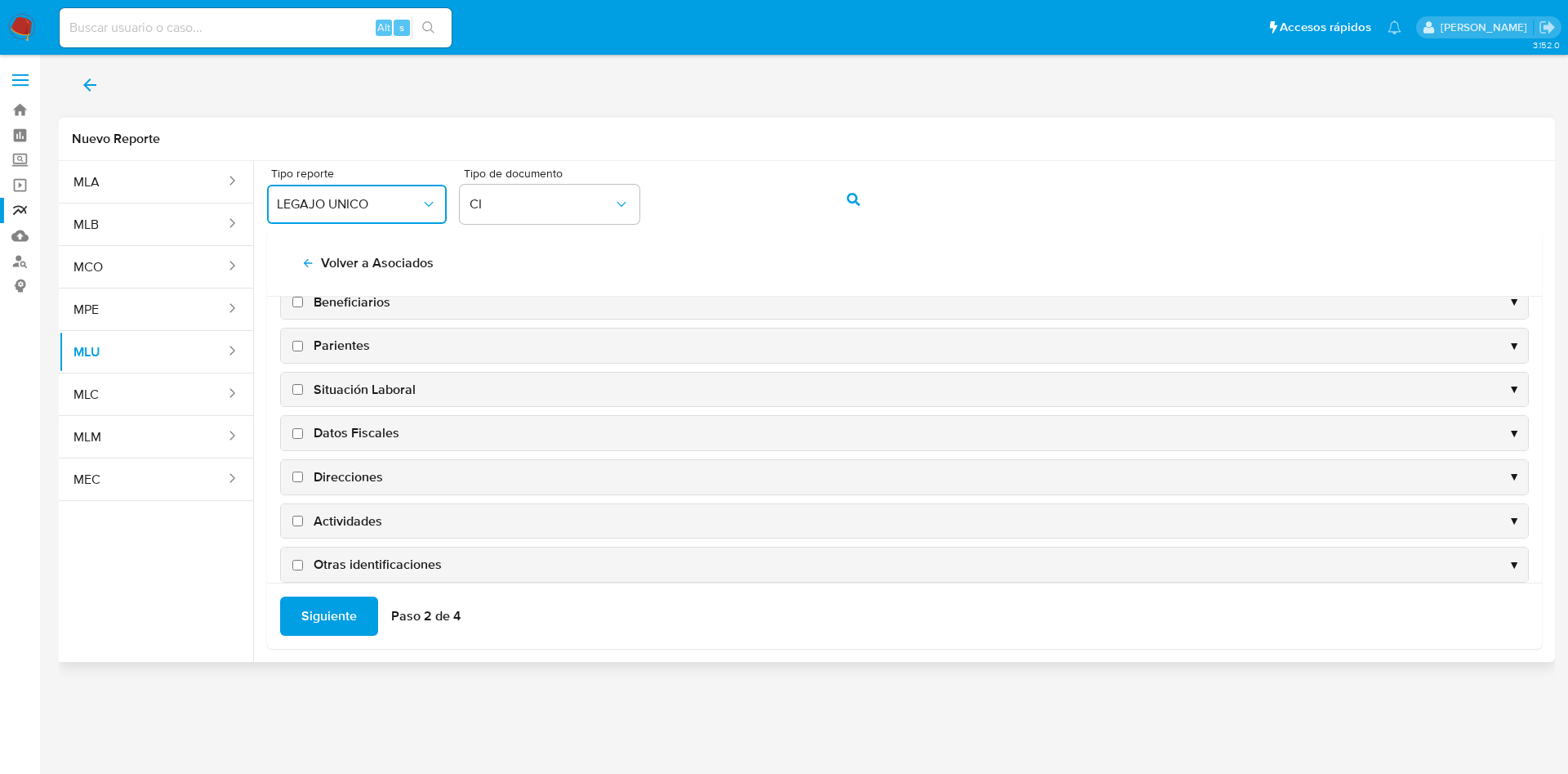
click at [298, 481] on input "Direcciones" at bounding box center [297, 477] width 11 height 11
checkbox input "true"
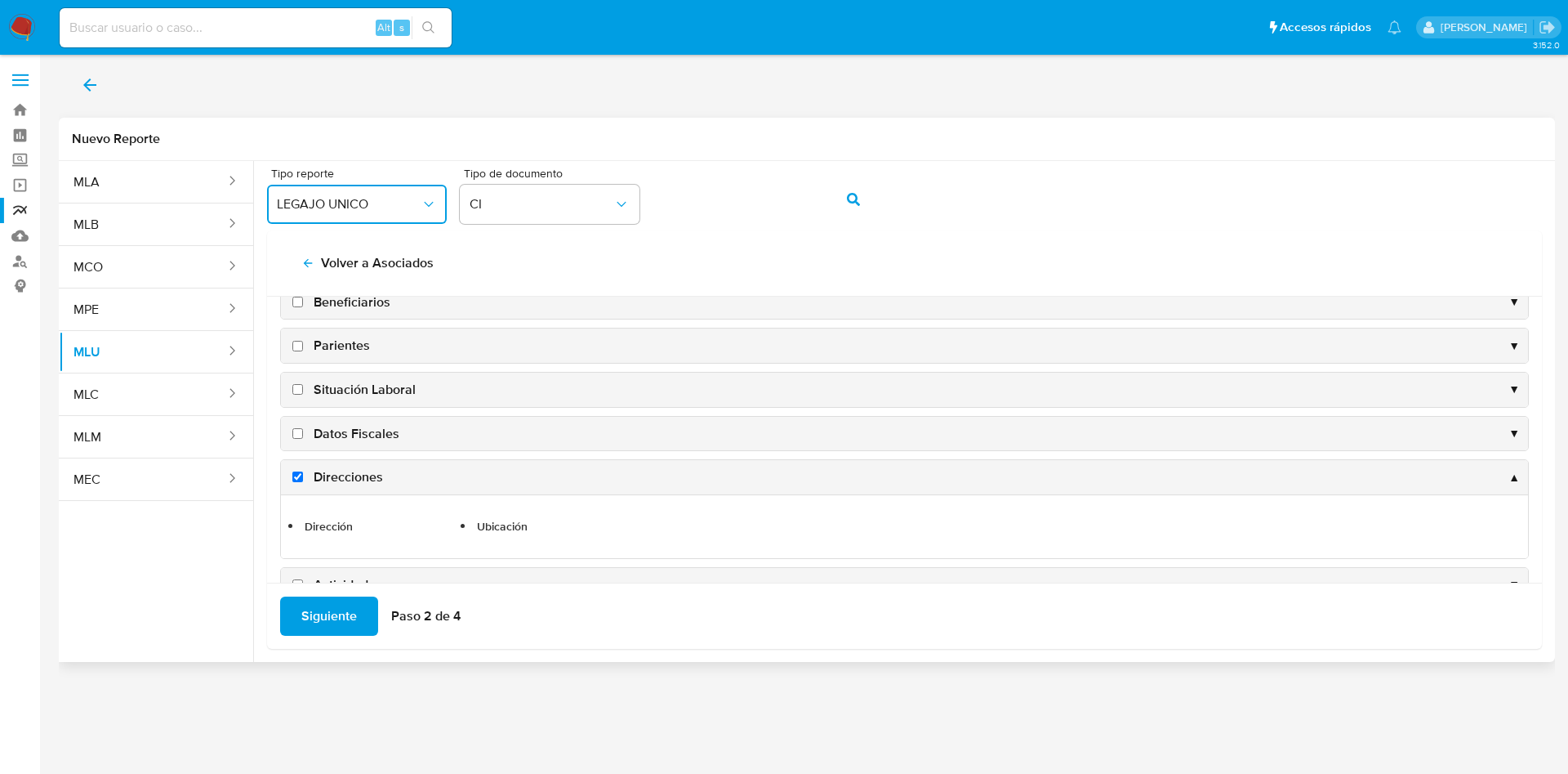
scroll to position [304, 0]
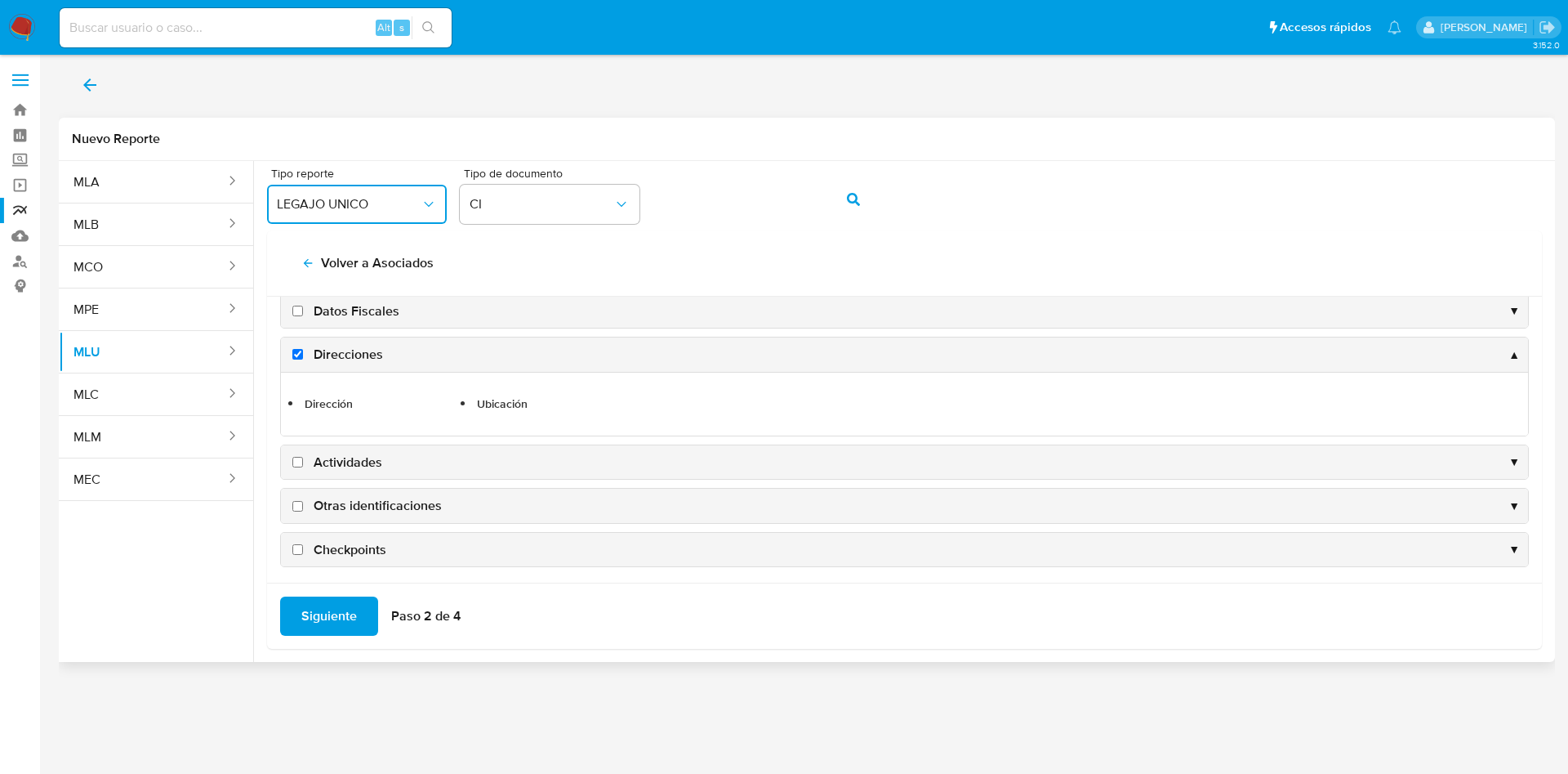
click at [297, 462] on input "Actividades" at bounding box center [297, 462] width 11 height 11
checkbox input "true"
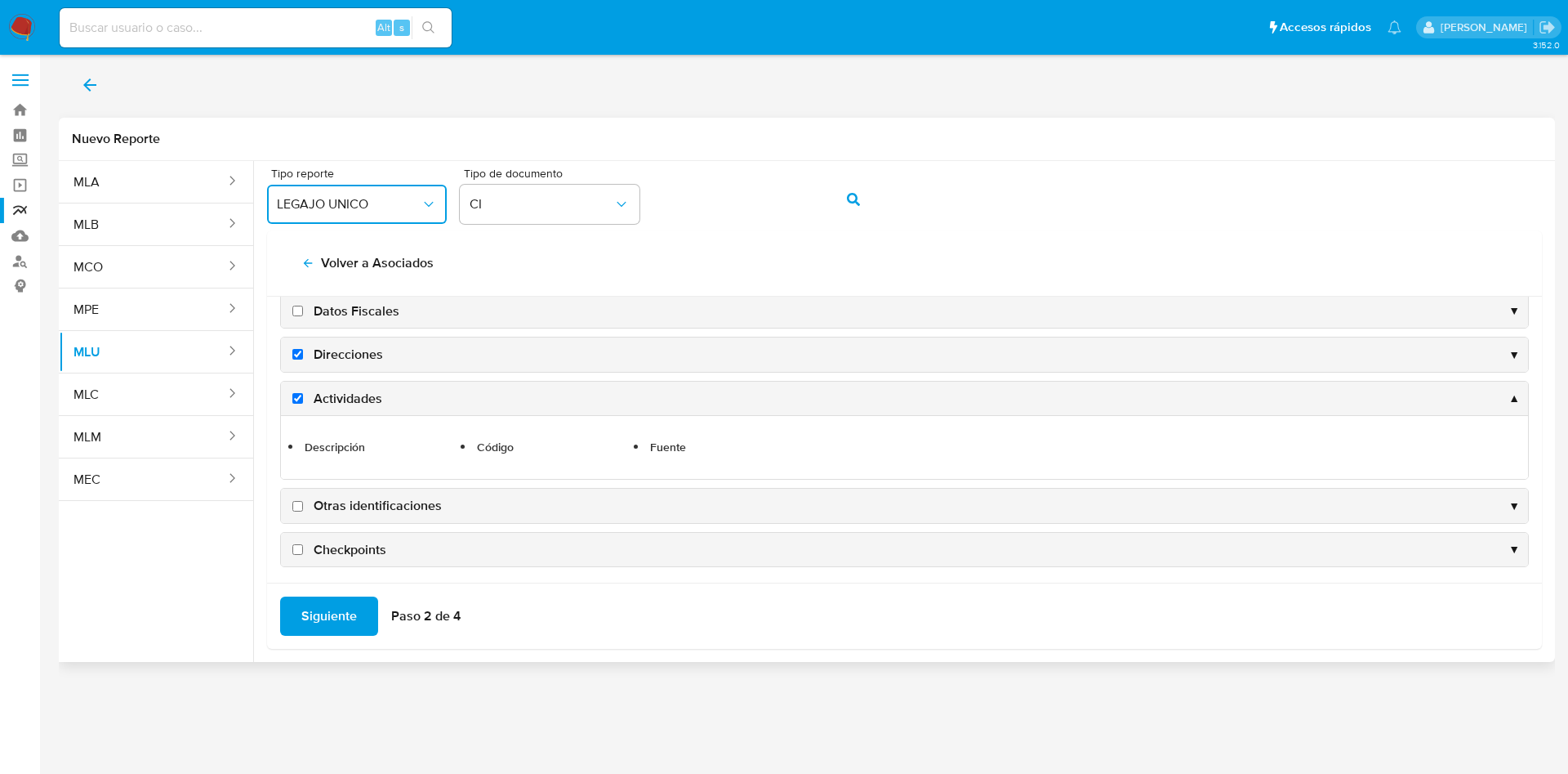
click at [300, 507] on input "Otras identificaciones" at bounding box center [297, 506] width 11 height 11
checkbox input "true"
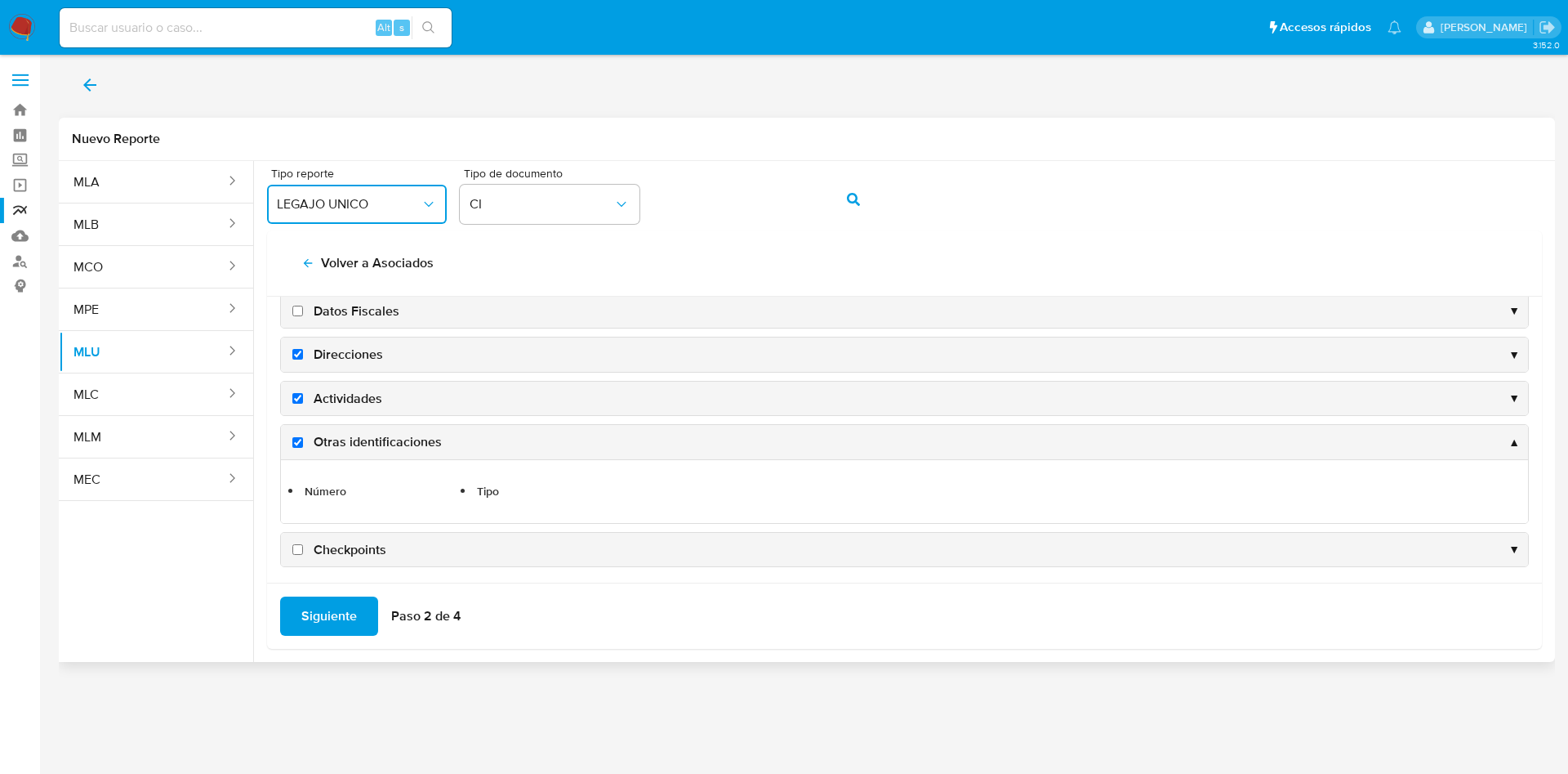
click at [297, 551] on input "Checkpoints" at bounding box center [297, 549] width 11 height 11
checkbox input "true"
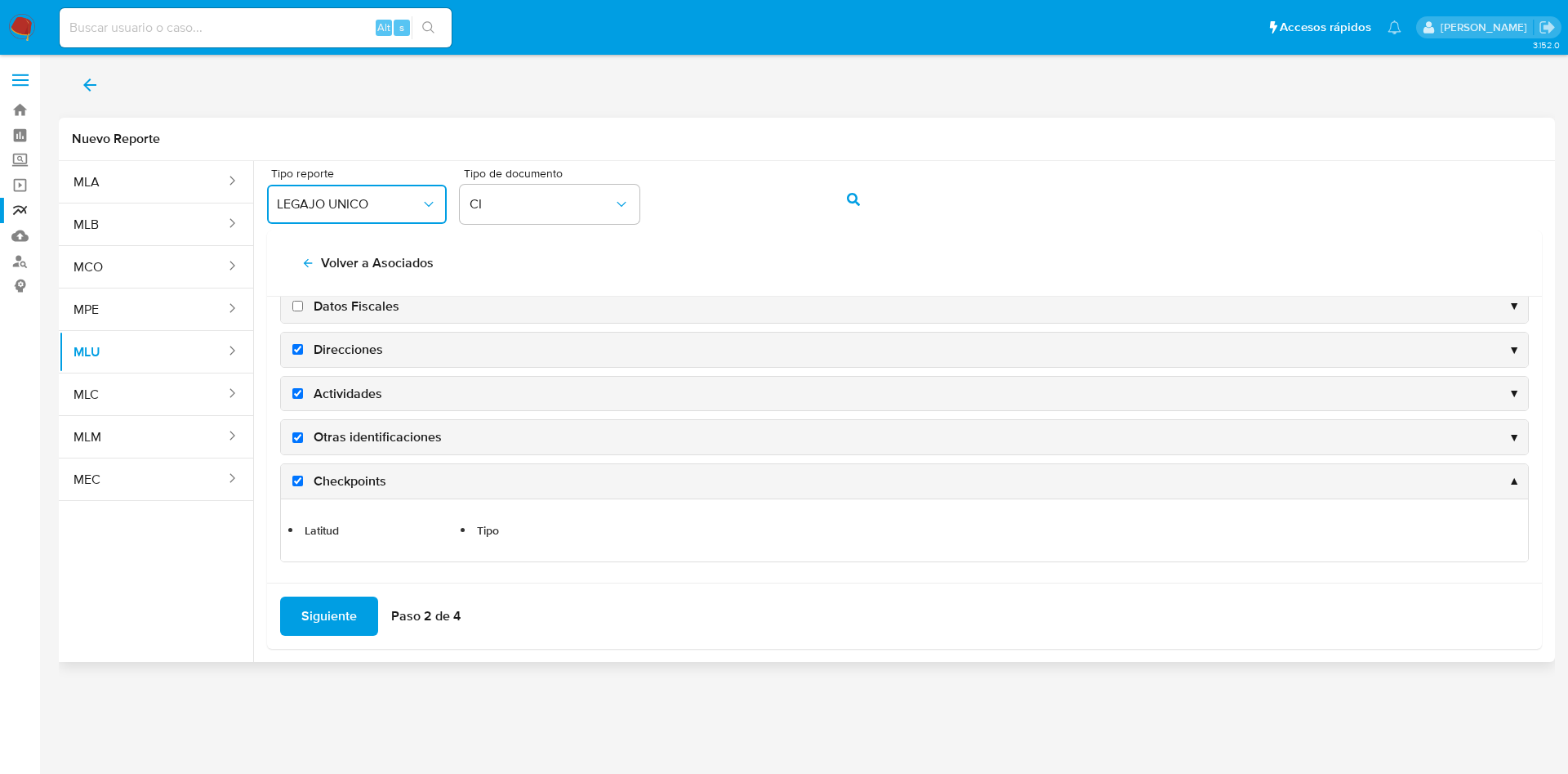
scroll to position [309, 0]
click at [335, 614] on span "Siguiente" at bounding box center [329, 616] width 56 height 36
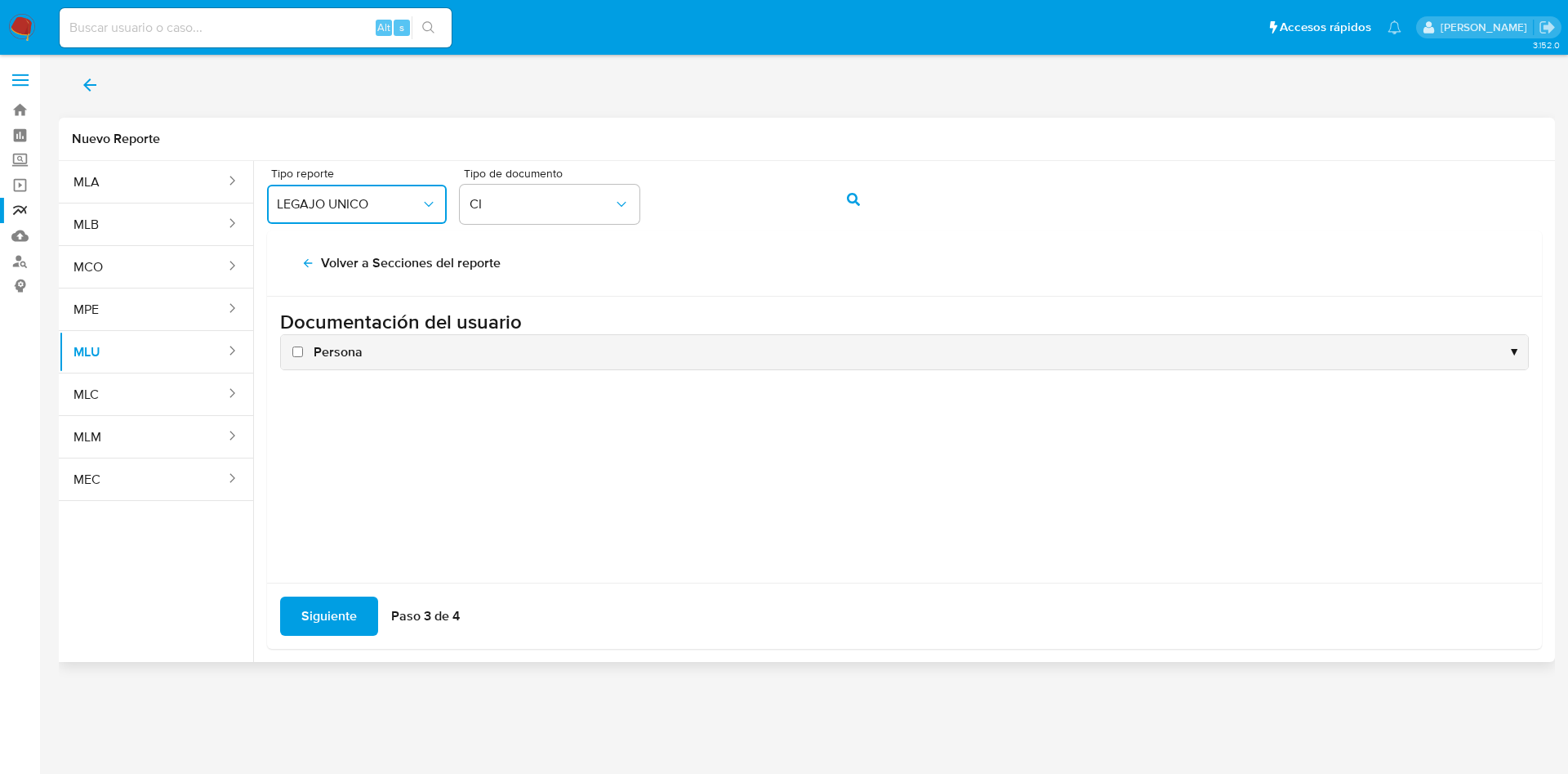
click at [295, 355] on input "Persona" at bounding box center [297, 351] width 11 height 11
checkbox input "true"
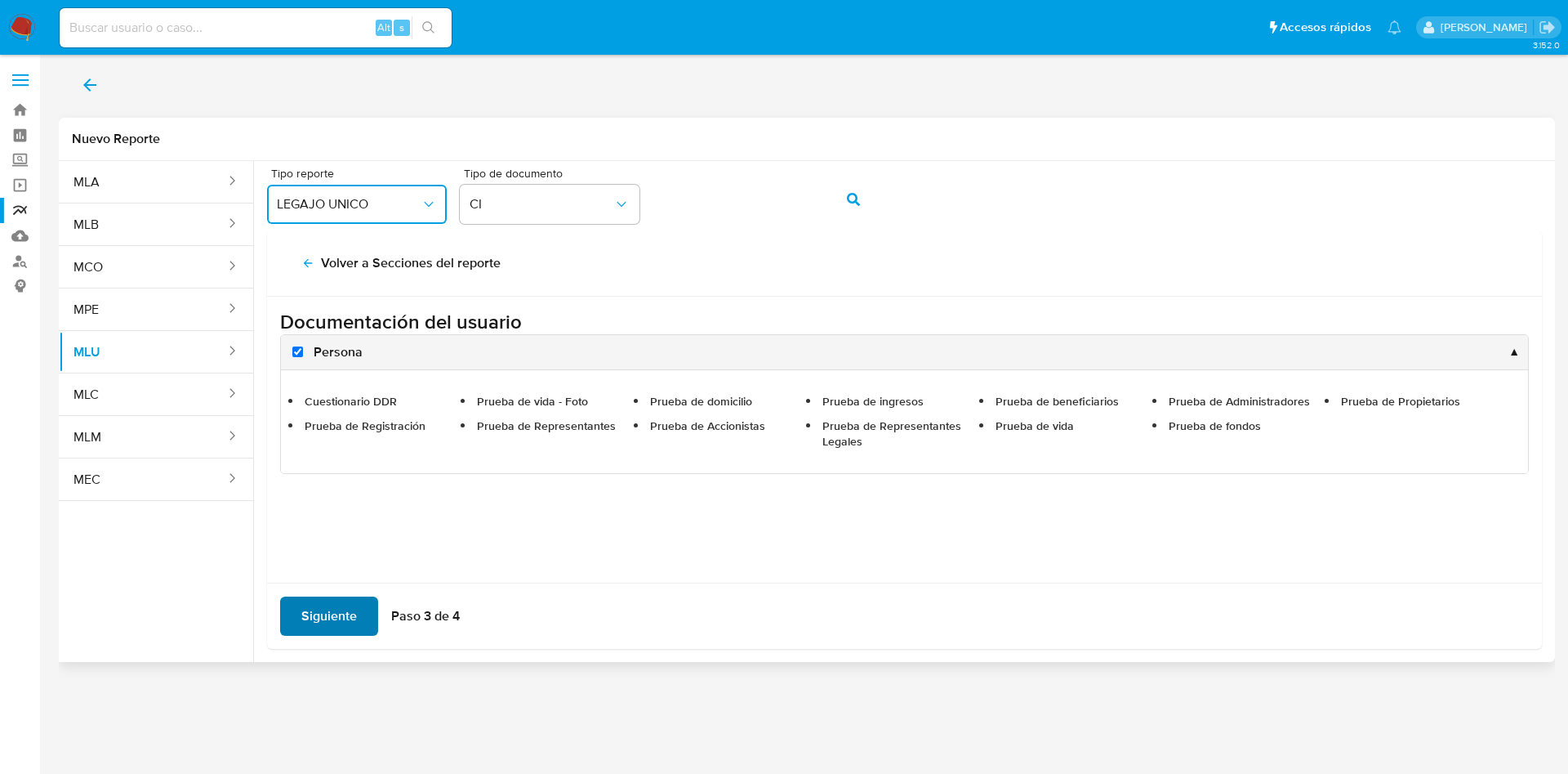
click at [341, 607] on span "Siguiente" at bounding box center [329, 616] width 56 height 36
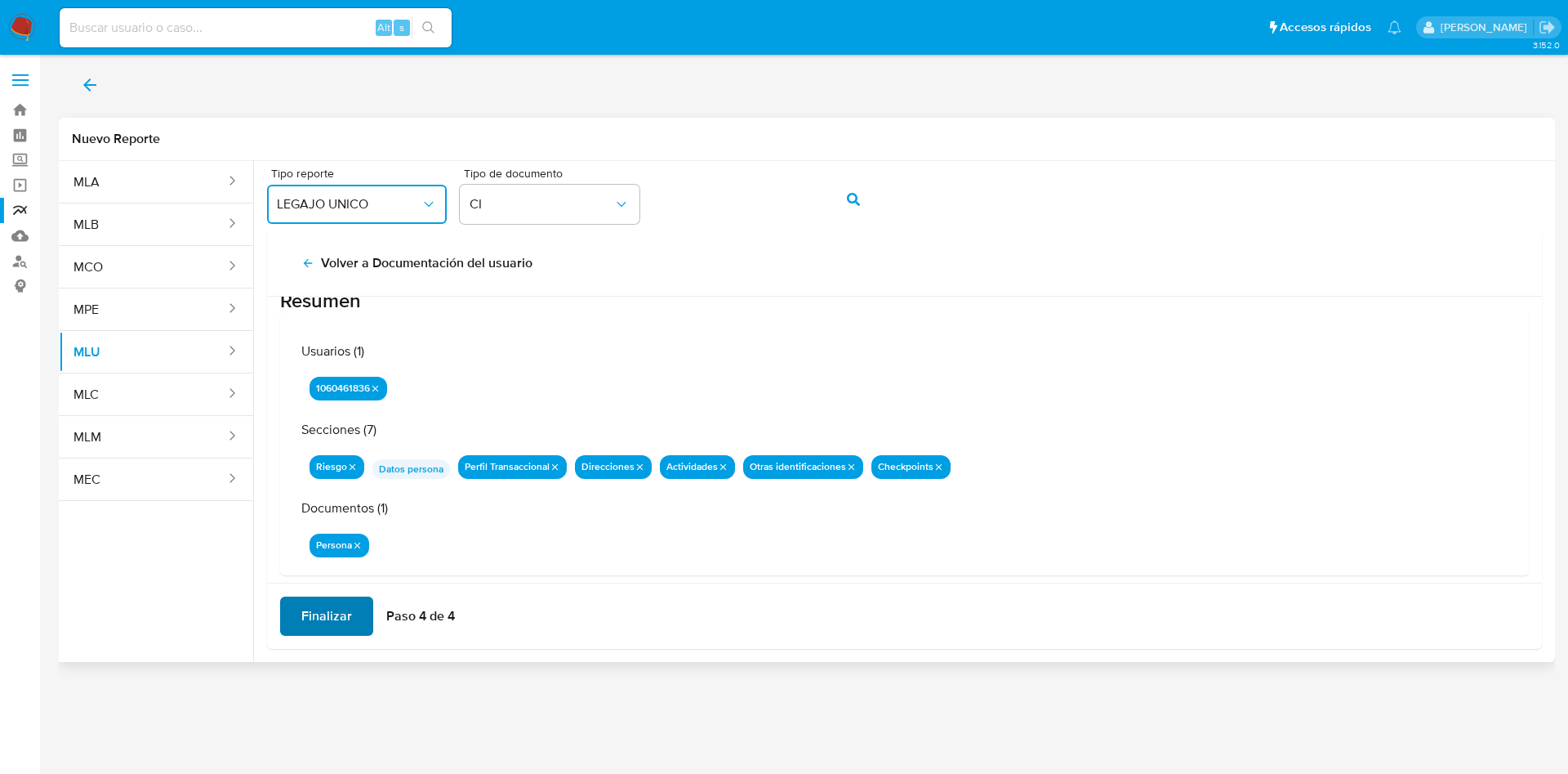
scroll to position [53, 0]
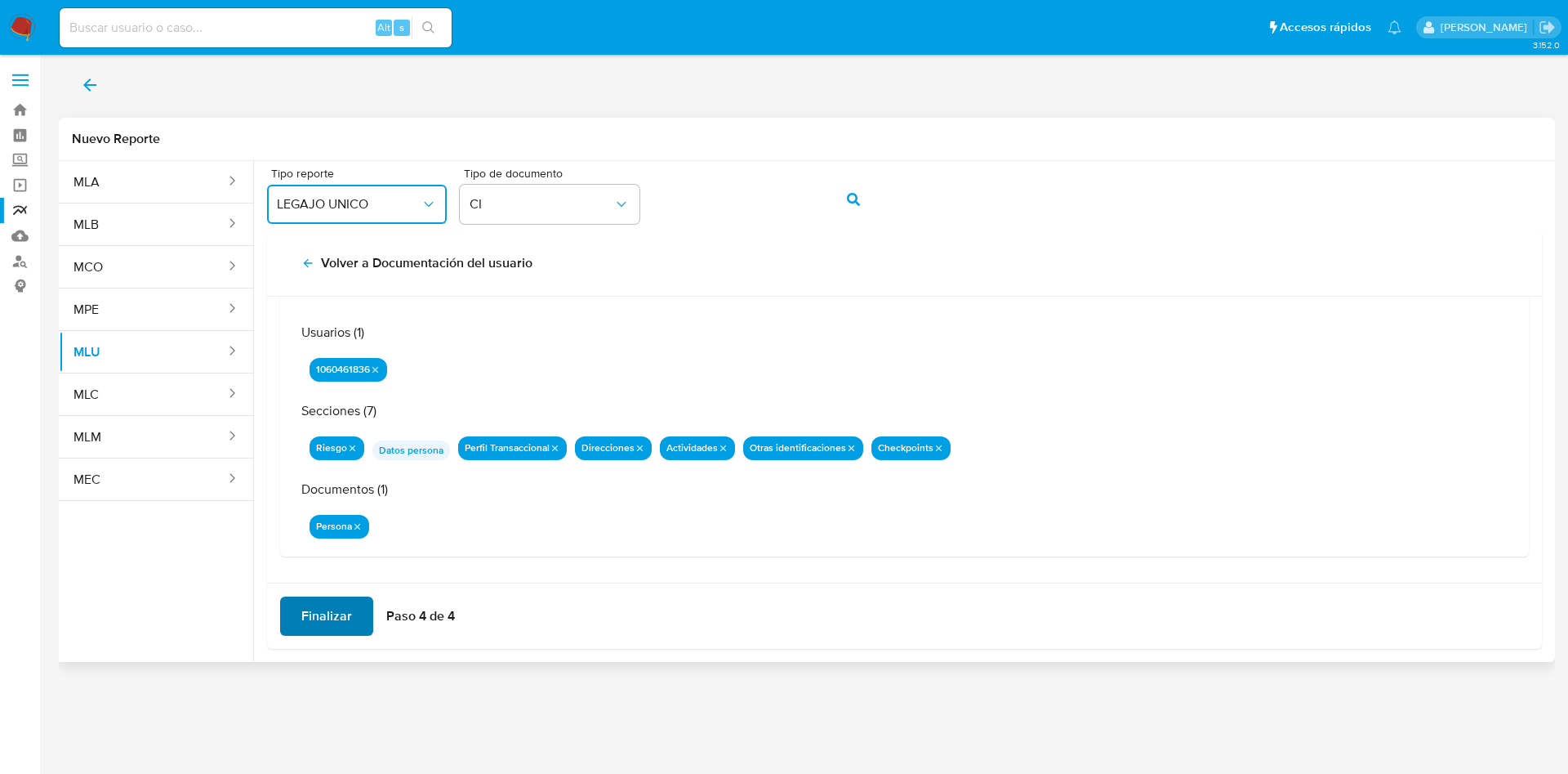
click at [323, 627] on span "Finalizar" at bounding box center [326, 616] width 51 height 36
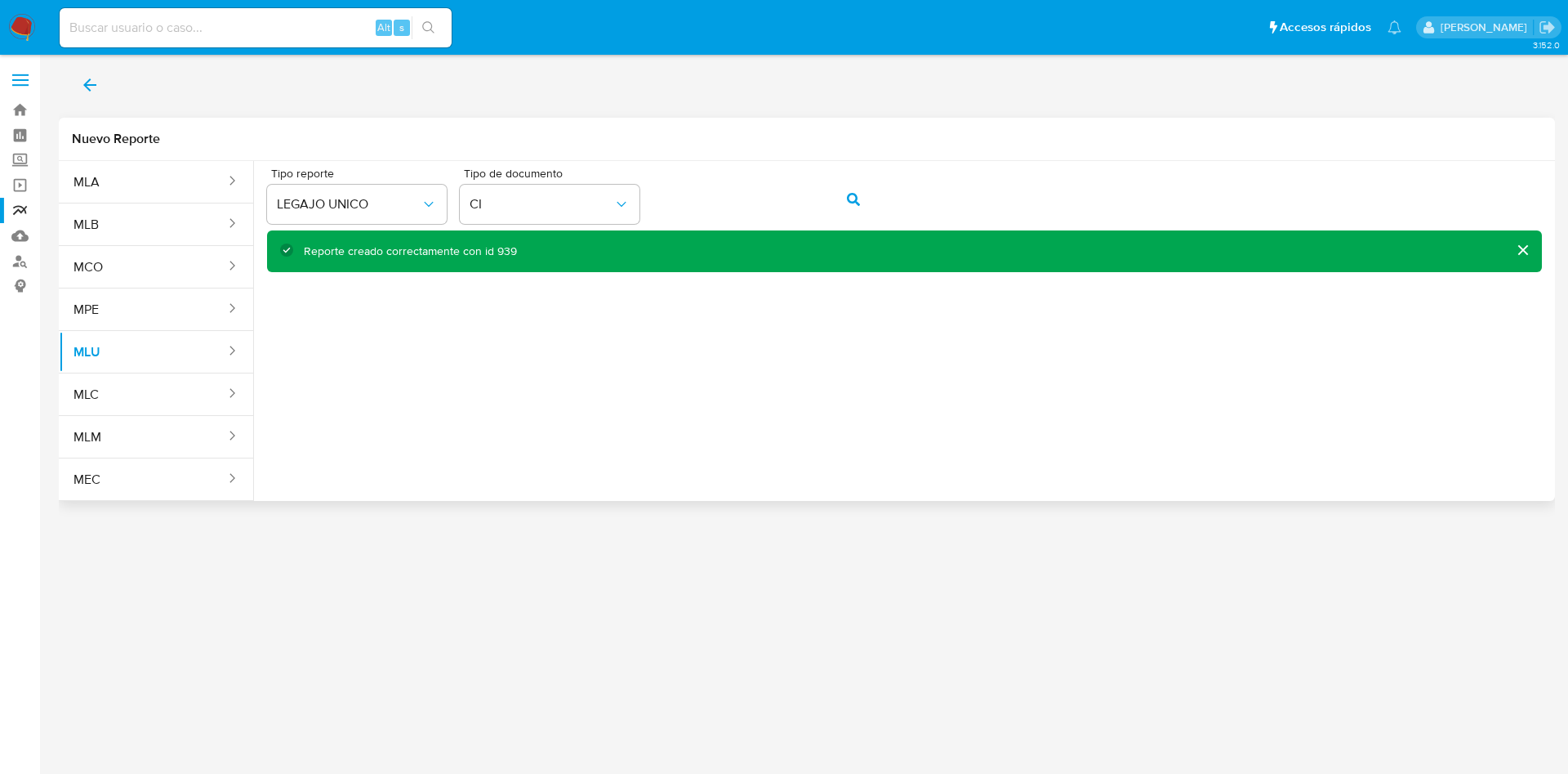
click at [500, 248] on div "Reporte creado correctamente con id 939" at bounding box center [411, 252] width 213 height 16
click at [505, 239] on div "Reporte creado correctamente con id 939" at bounding box center [905, 252] width 1275 height 42
click at [507, 250] on div "Reporte creado correctamente con id 939" at bounding box center [411, 252] width 213 height 16
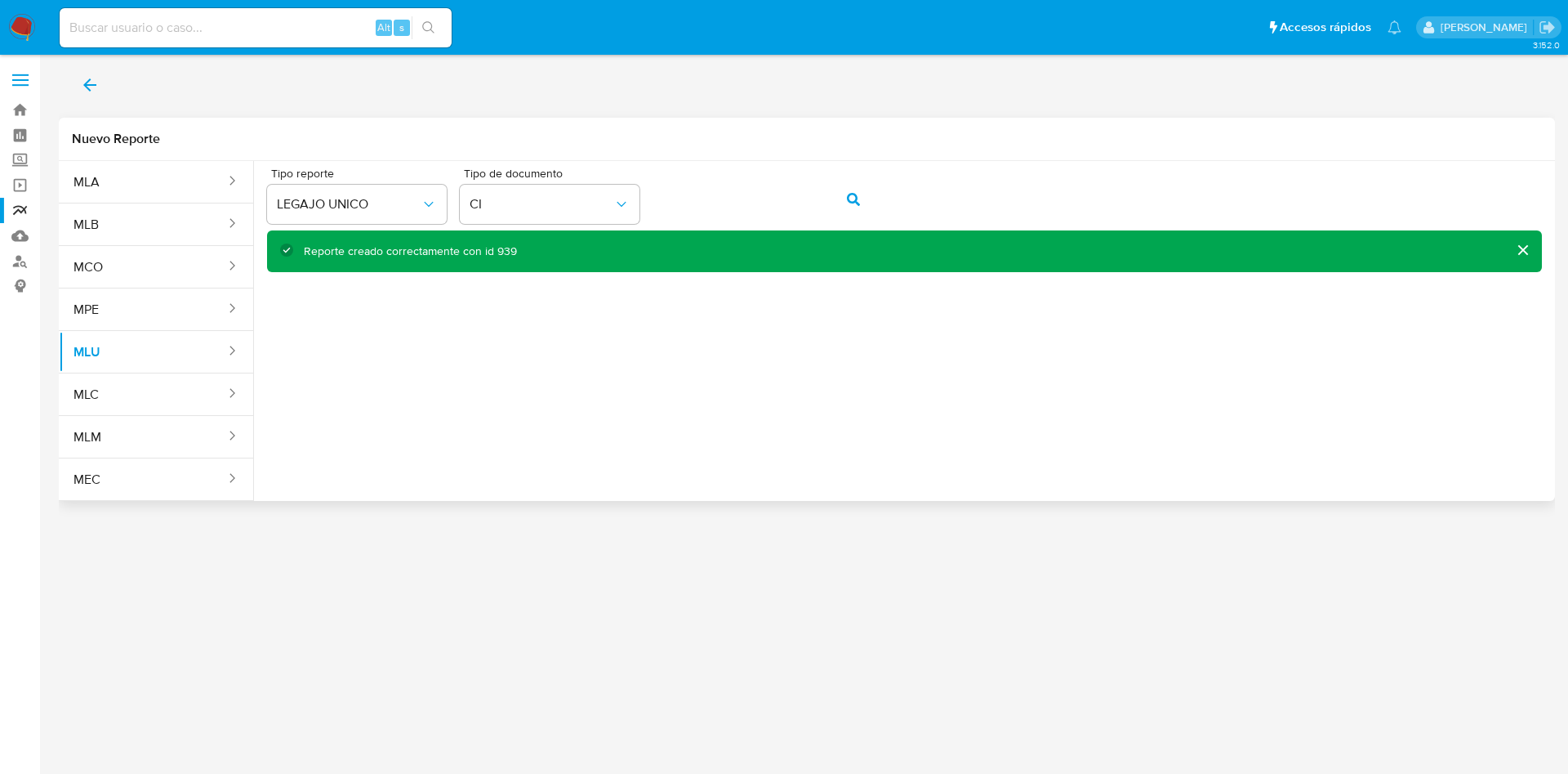
click at [507, 250] on div "Reporte creado correctamente con id 939" at bounding box center [411, 252] width 213 height 16
click at [849, 199] on icon "action-search" at bounding box center [853, 199] width 13 height 13
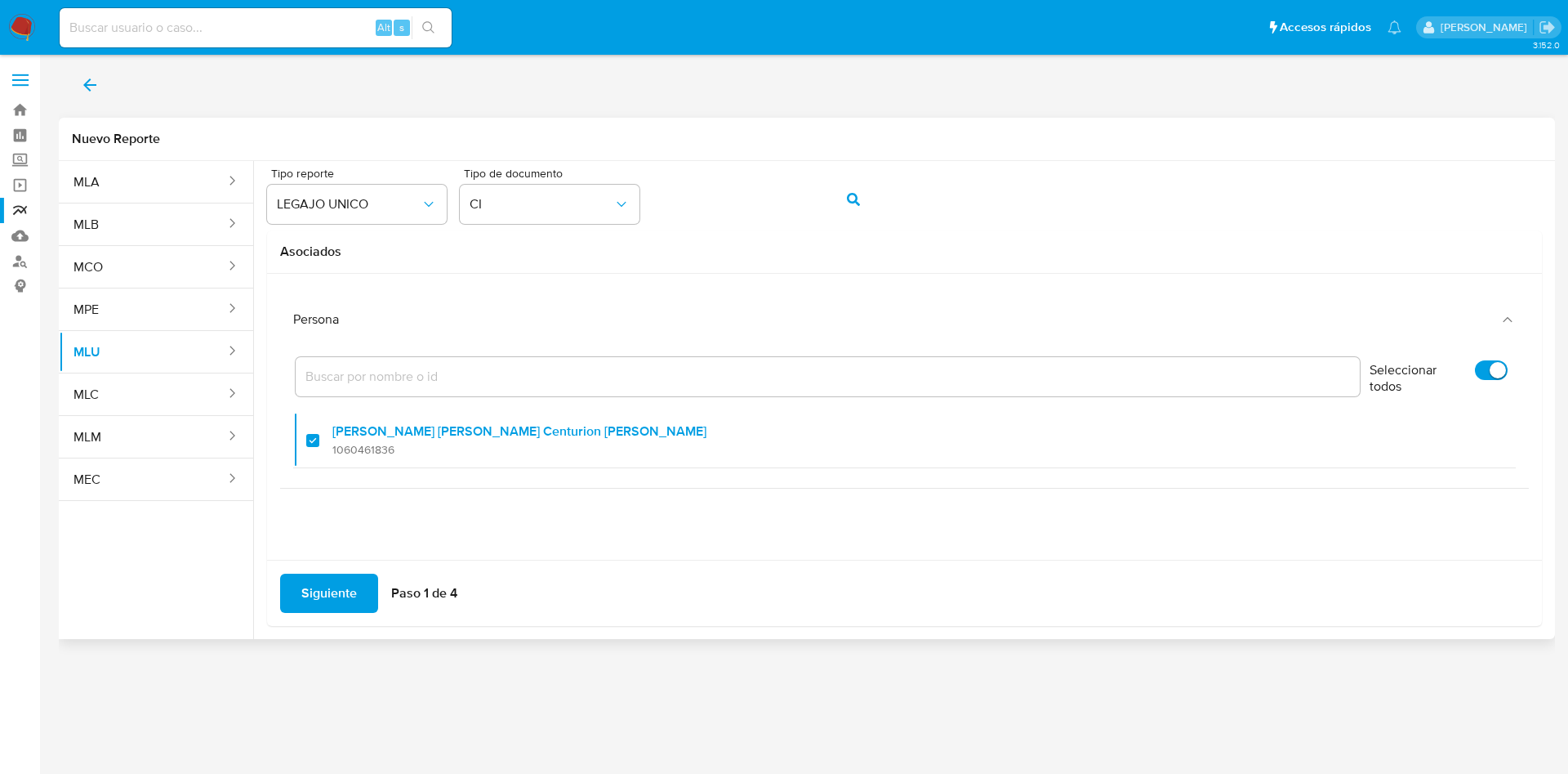
click at [326, 589] on span "Siguiente" at bounding box center [329, 593] width 56 height 36
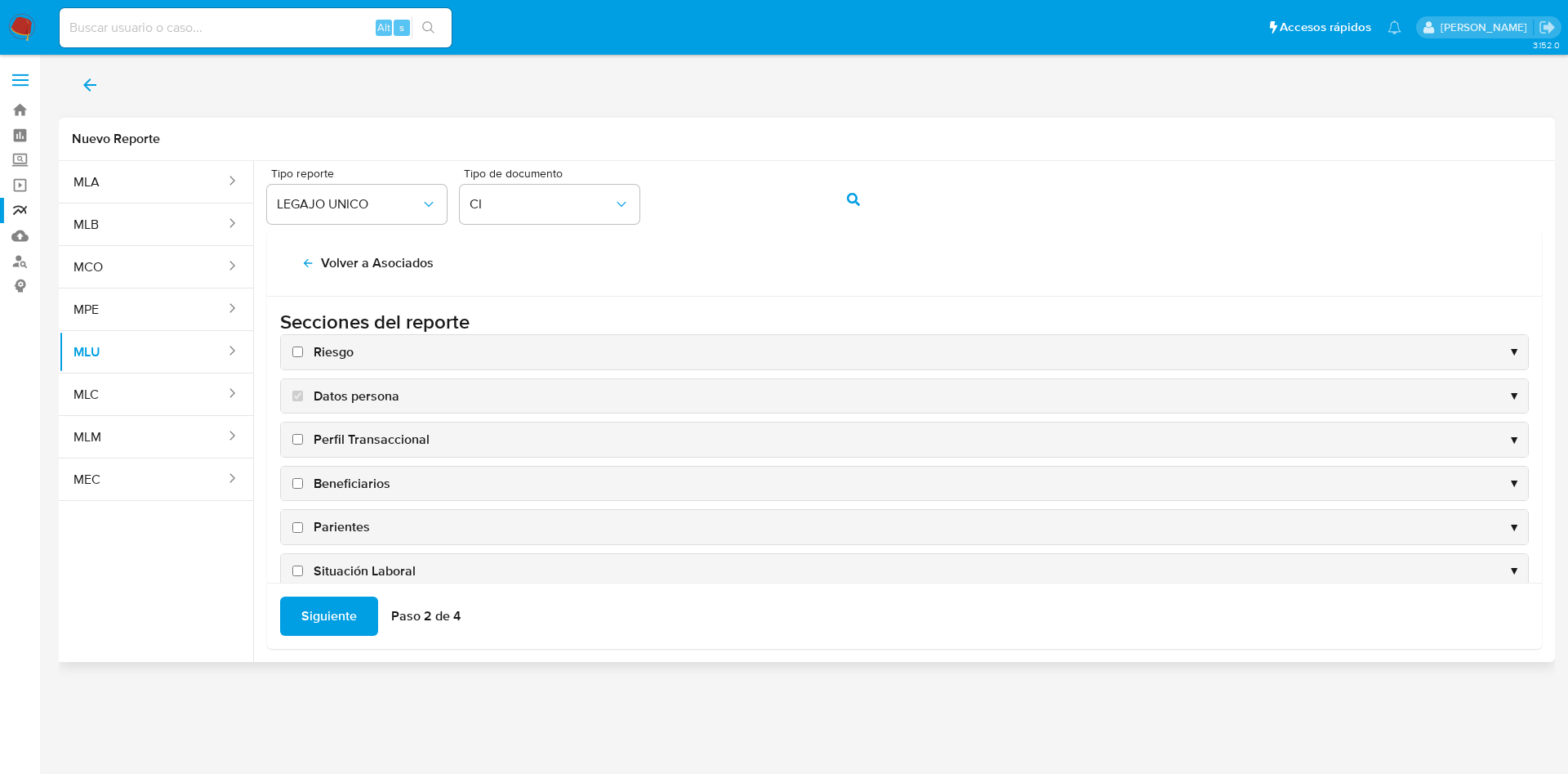
click at [294, 350] on input "Riesgo" at bounding box center [297, 351] width 11 height 11
checkbox input "true"
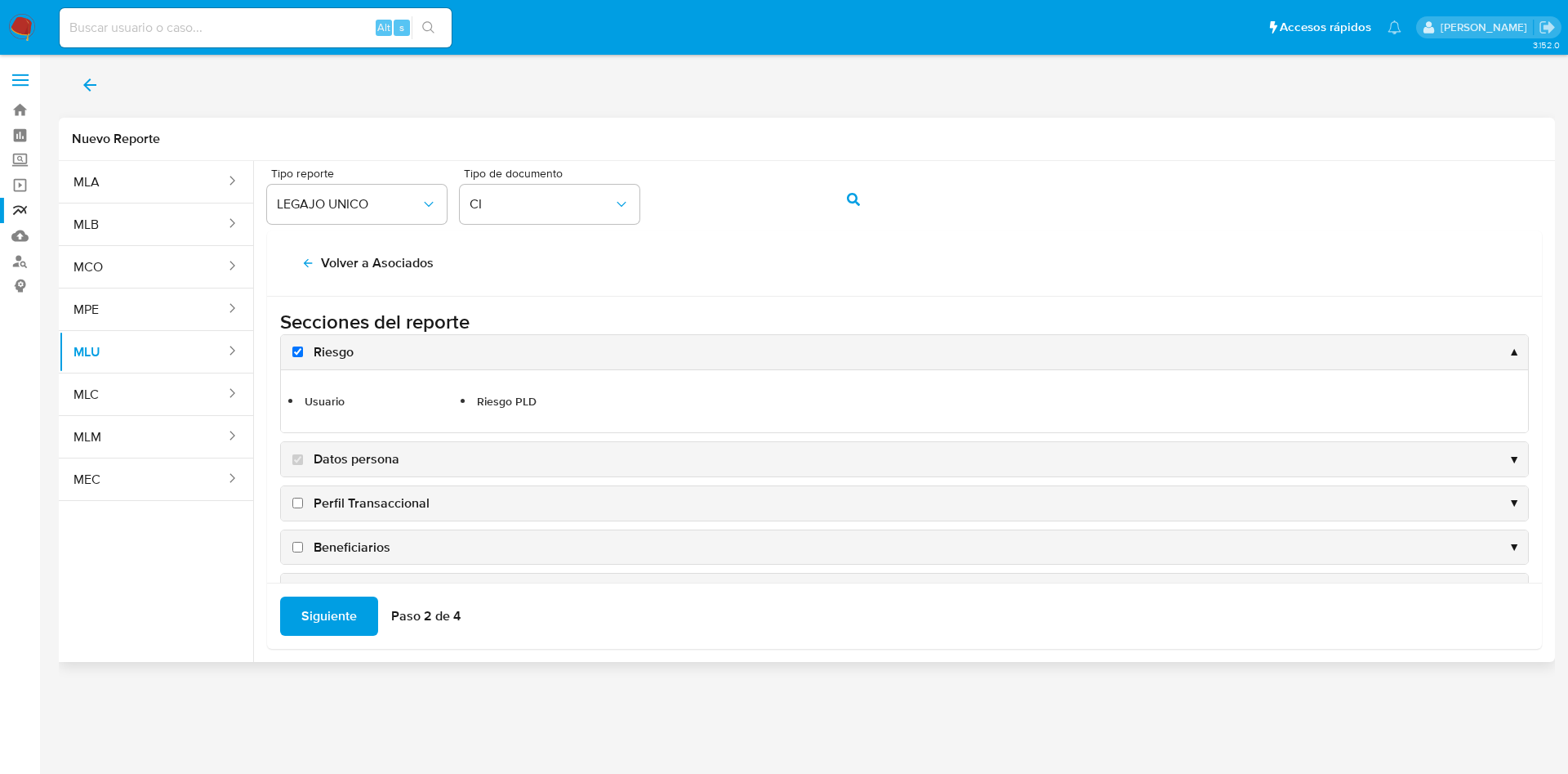
click at [297, 502] on input "Perfil Transaccional" at bounding box center [297, 502] width 11 height 11
checkbox input "true"
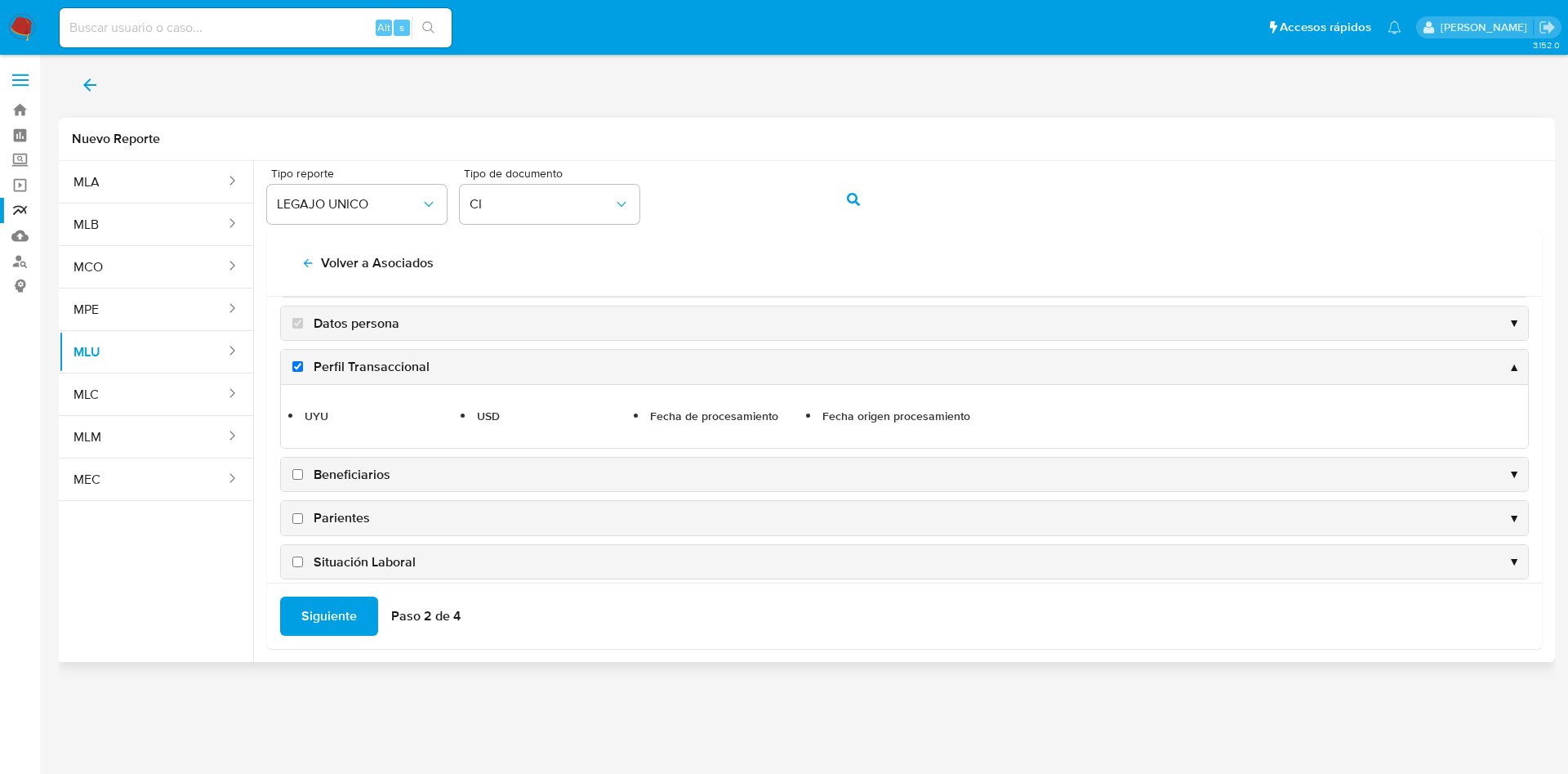
scroll to position [122, 0]
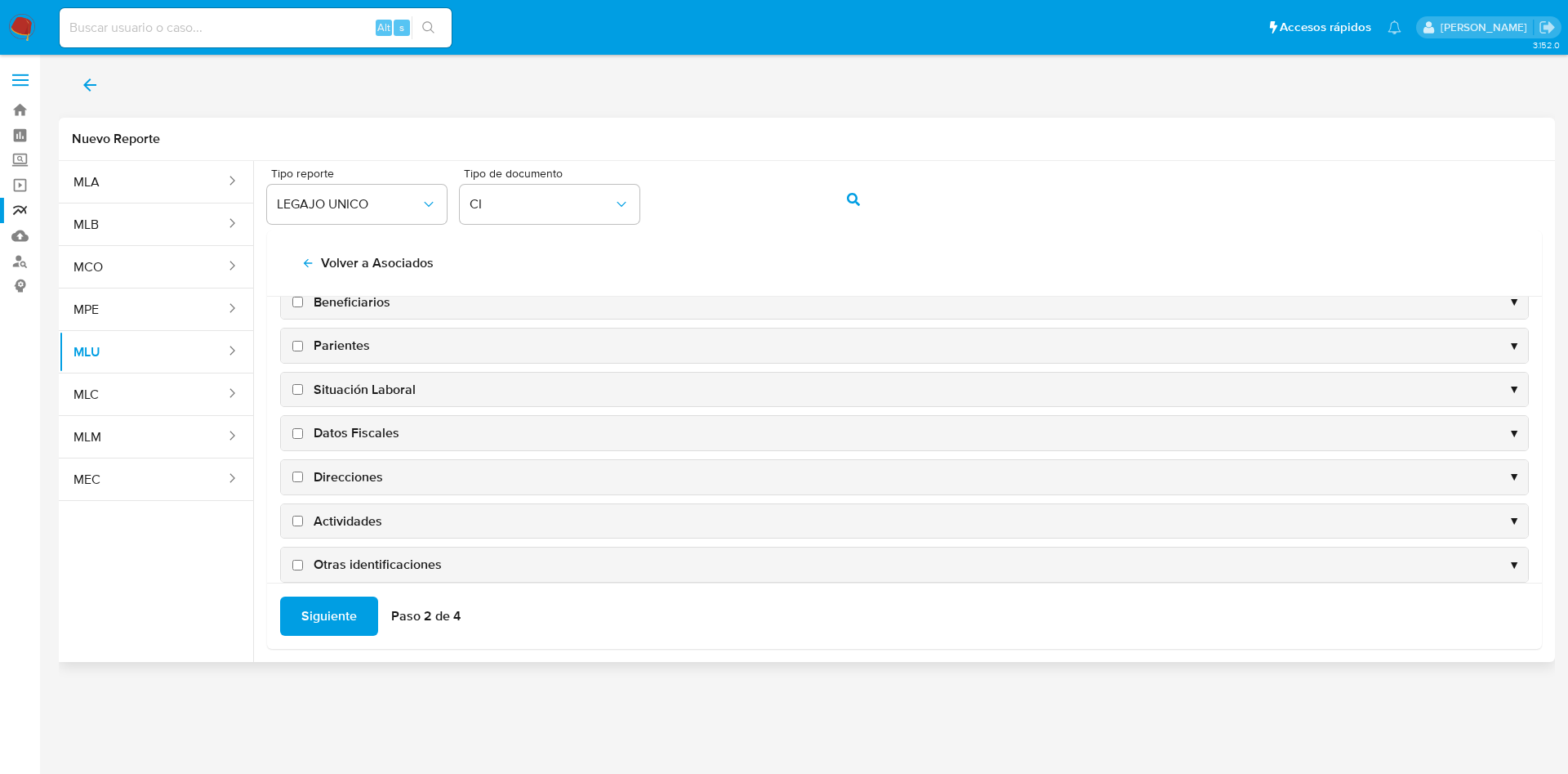
click at [299, 477] on input "Direcciones" at bounding box center [297, 477] width 11 height 11
checkbox input "true"
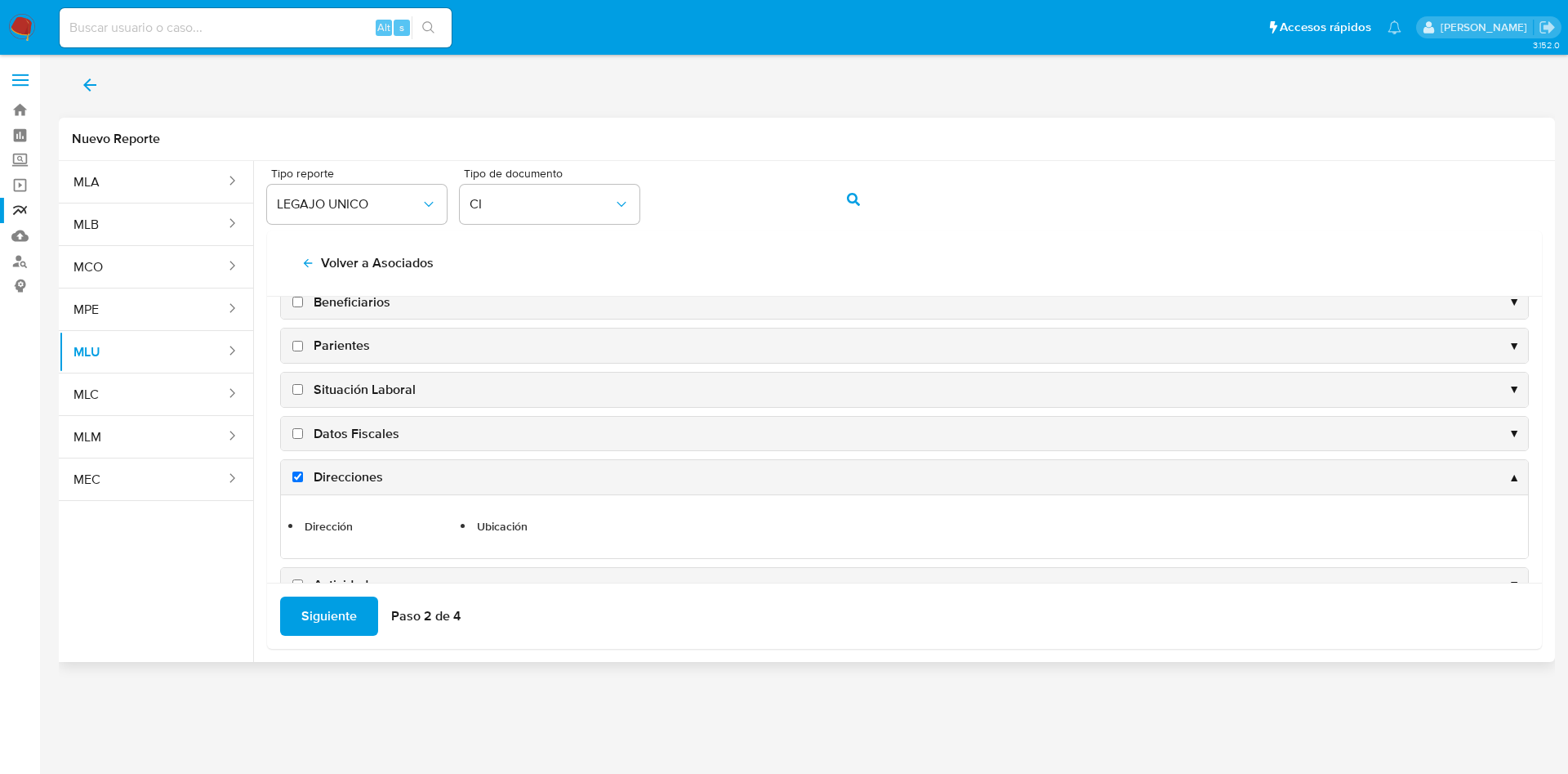
scroll to position [304, 0]
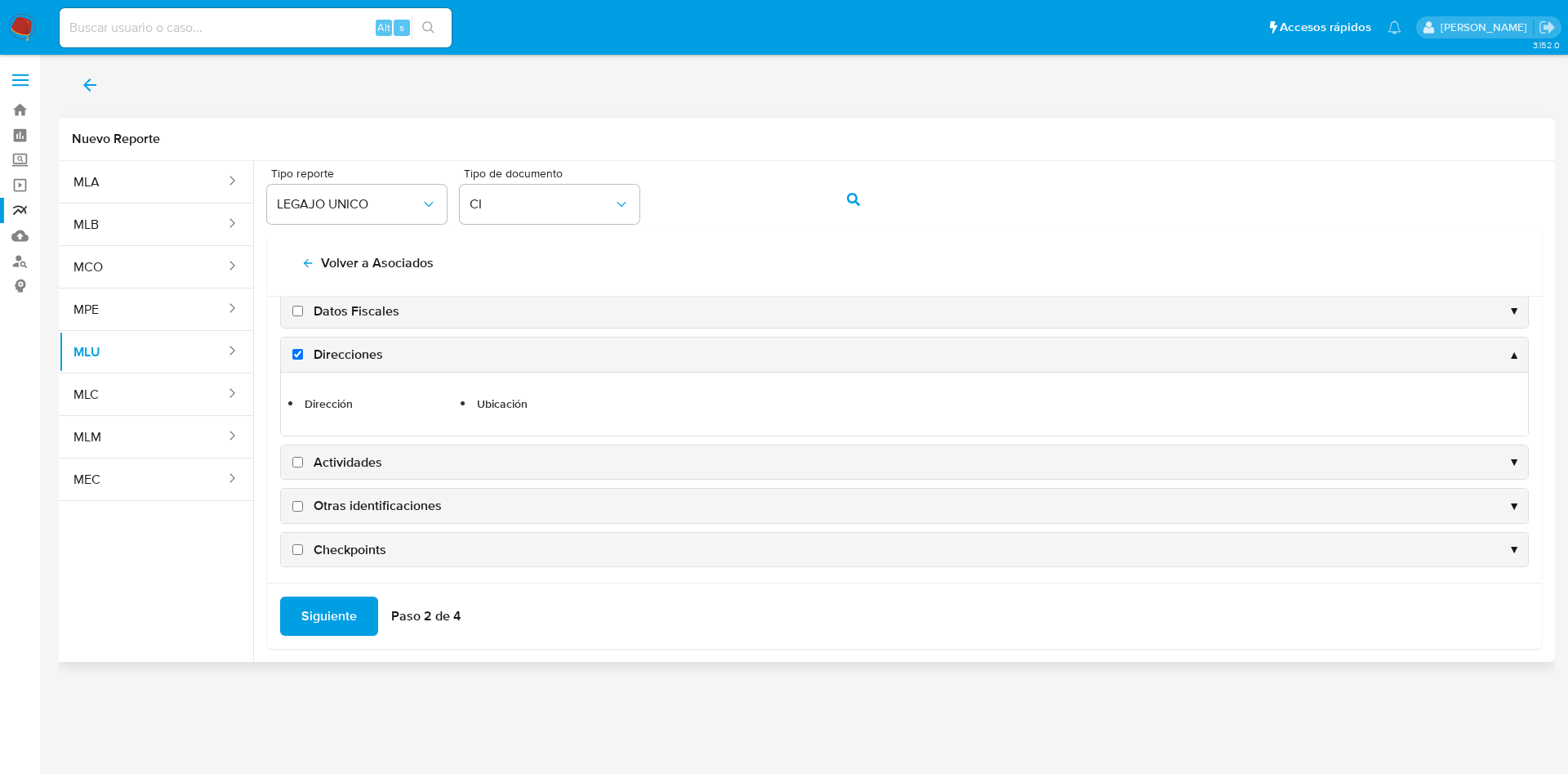
click at [297, 464] on input "Actividades" at bounding box center [297, 462] width 11 height 11
checkbox input "true"
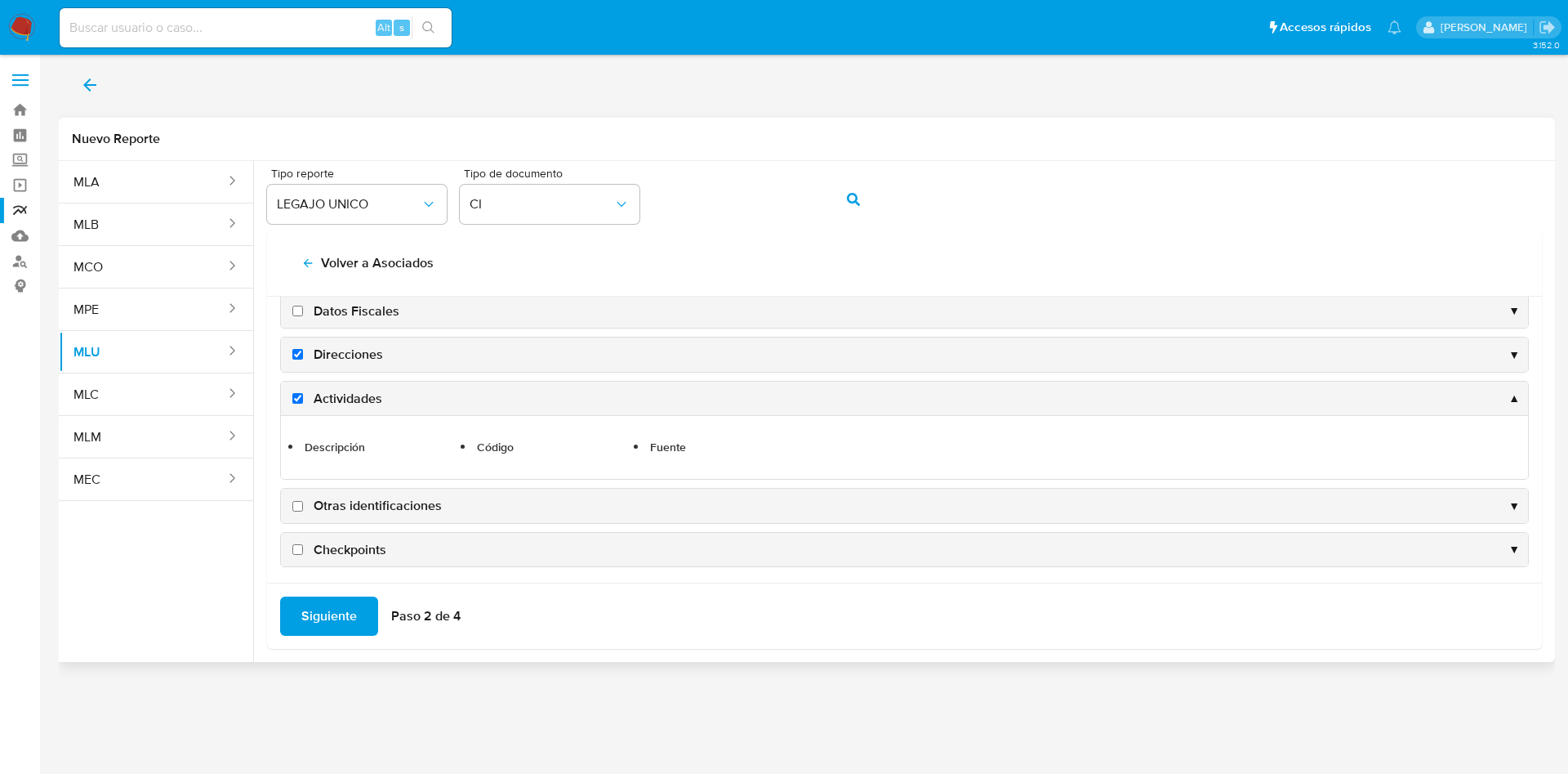
click at [300, 508] on input "Otras identificaciones" at bounding box center [297, 506] width 11 height 11
checkbox input "true"
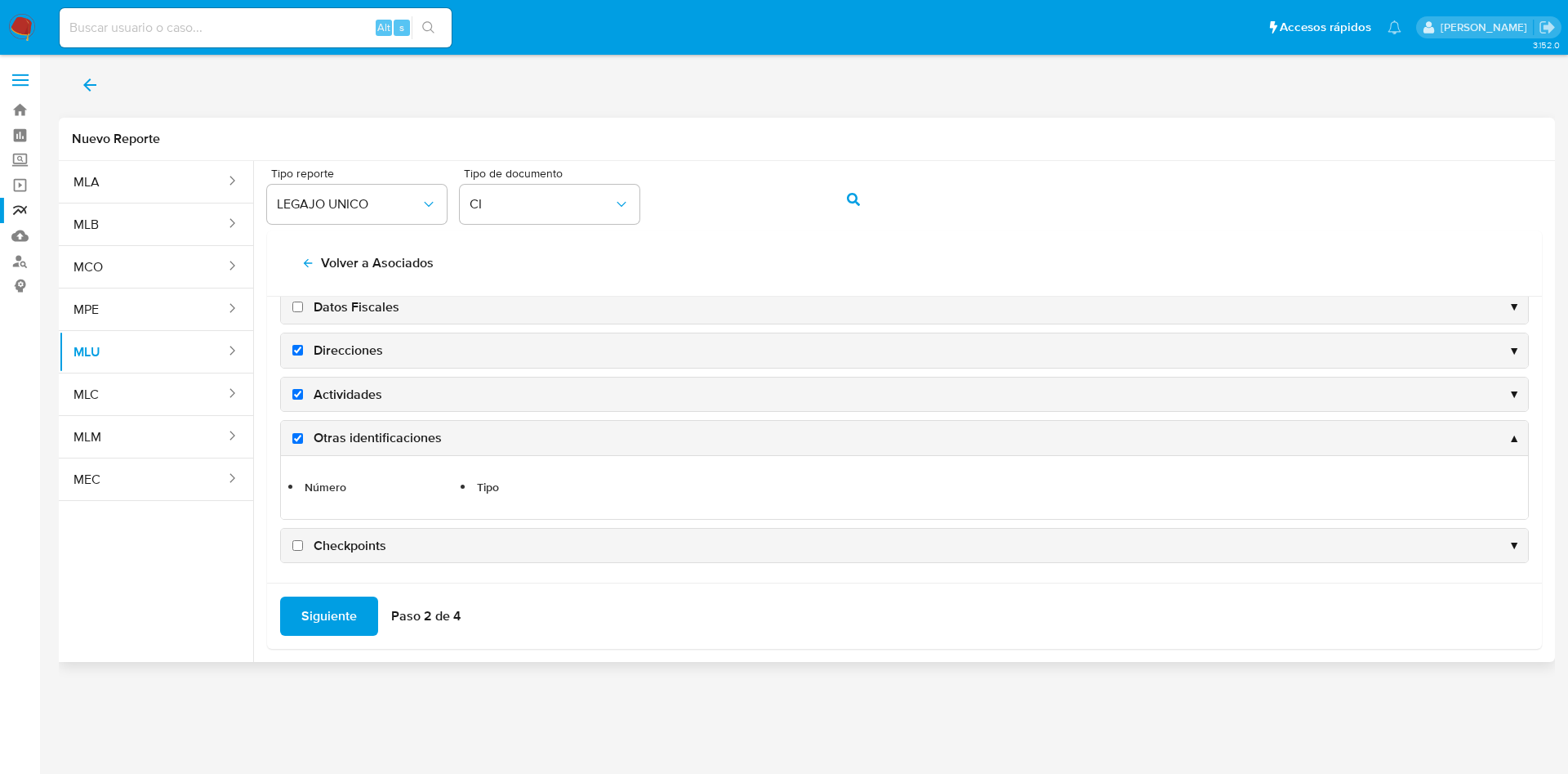
scroll to position [309, 0]
click at [297, 546] on input "Checkpoints" at bounding box center [297, 543] width 11 height 11
checkbox input "true"
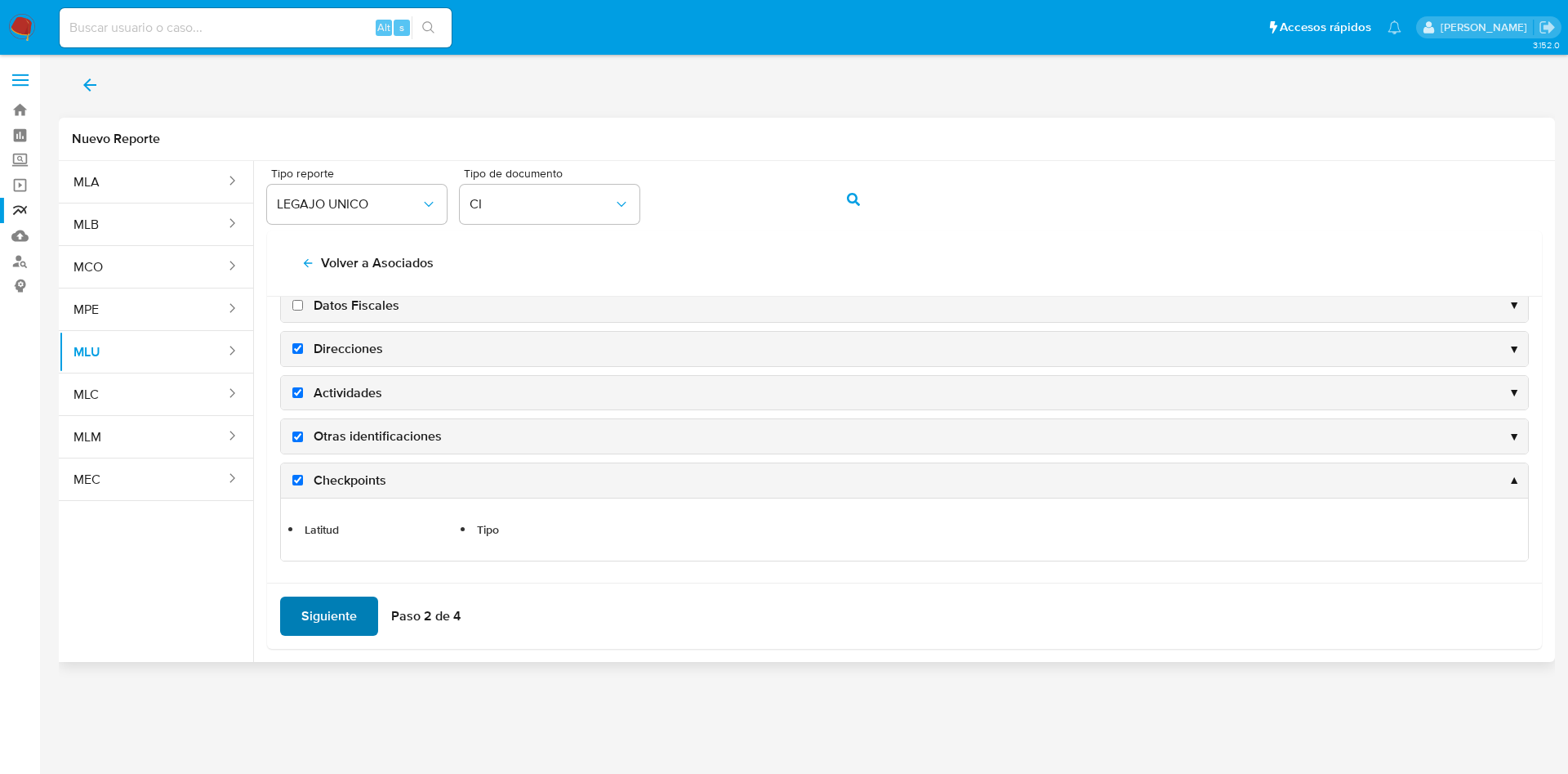
click at [322, 601] on span "Siguiente" at bounding box center [329, 616] width 56 height 36
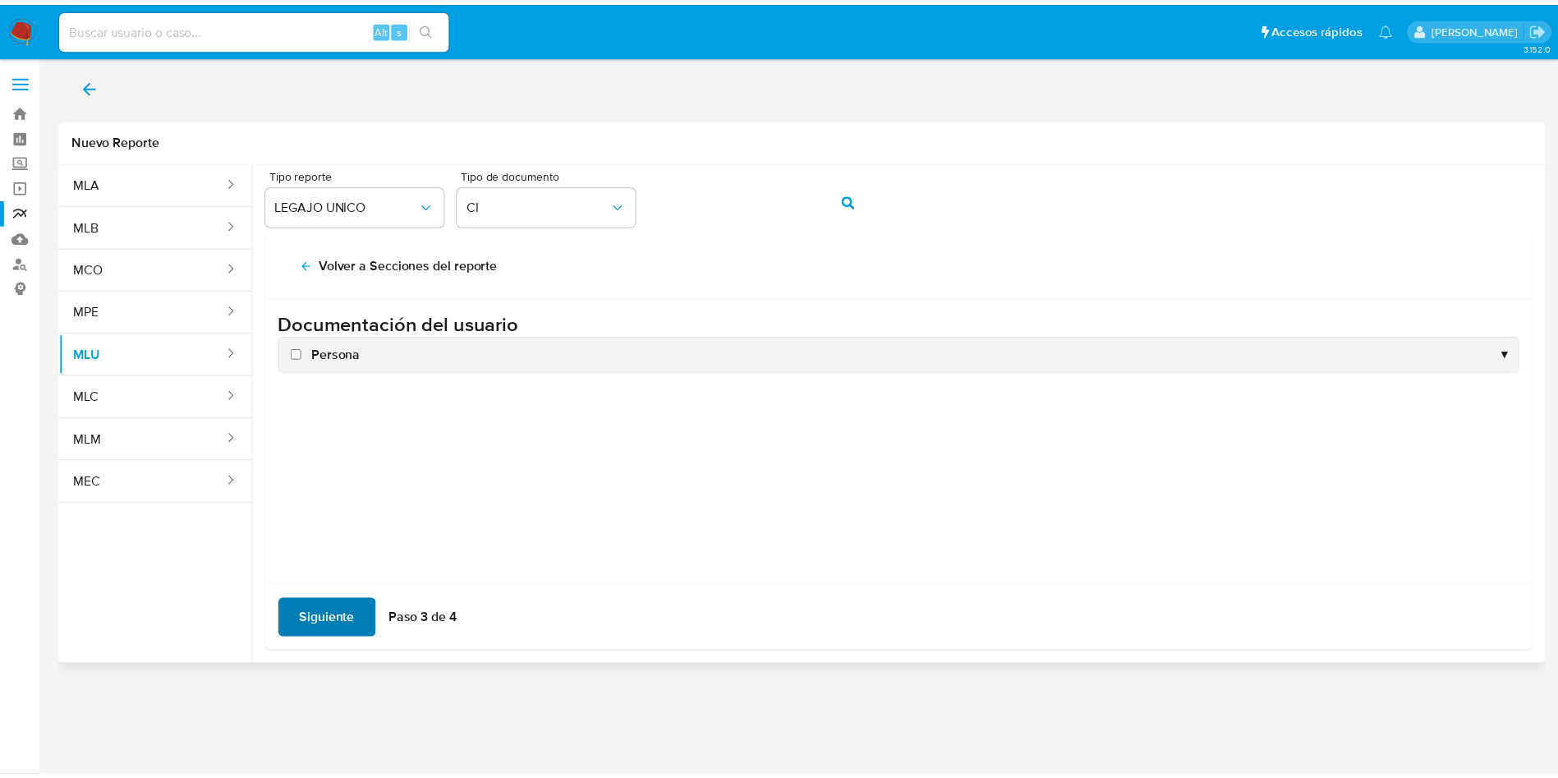
scroll to position [0, 0]
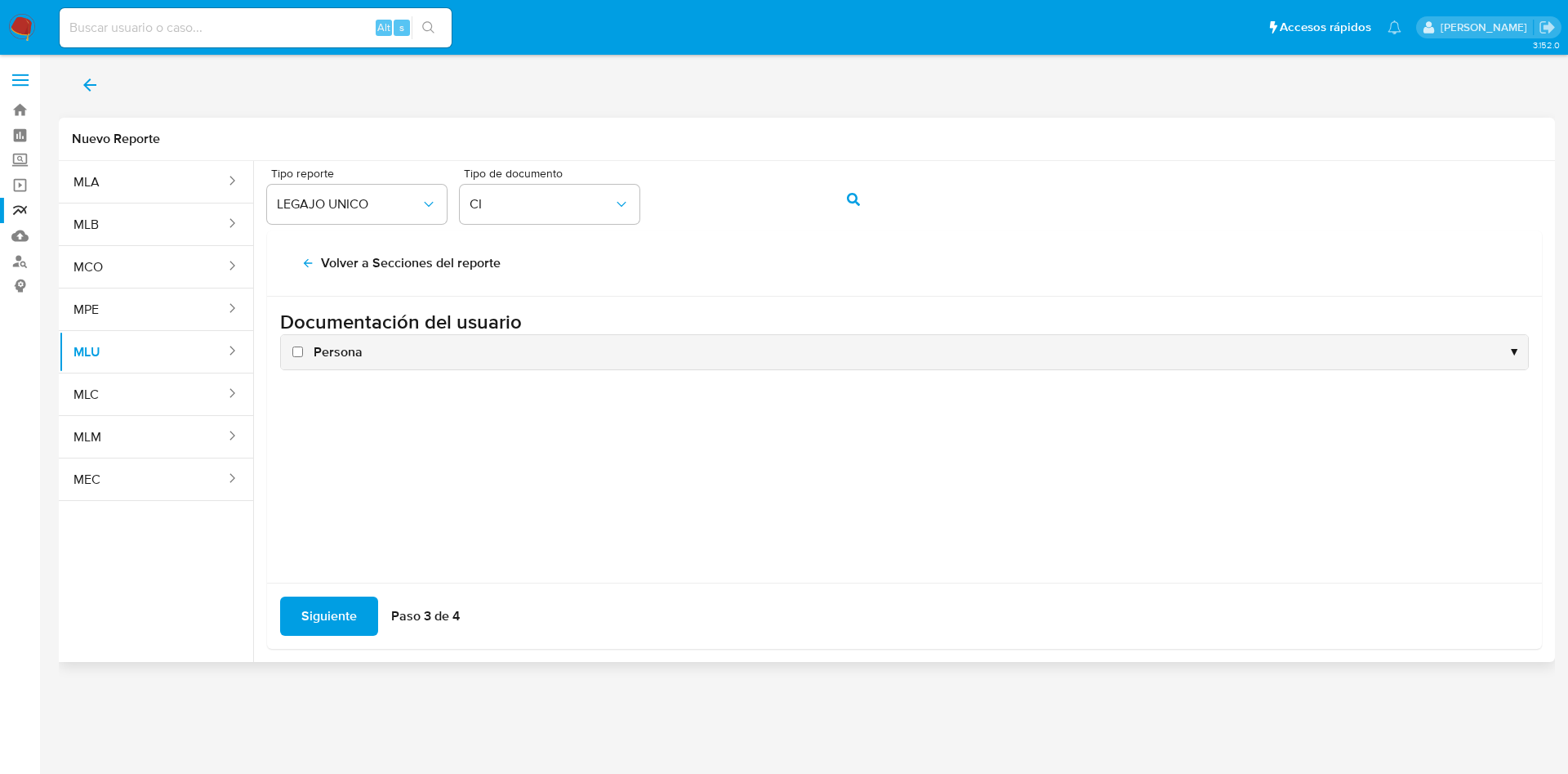
click at [298, 351] on input "Persona" at bounding box center [297, 351] width 11 height 11
checkbox input "true"
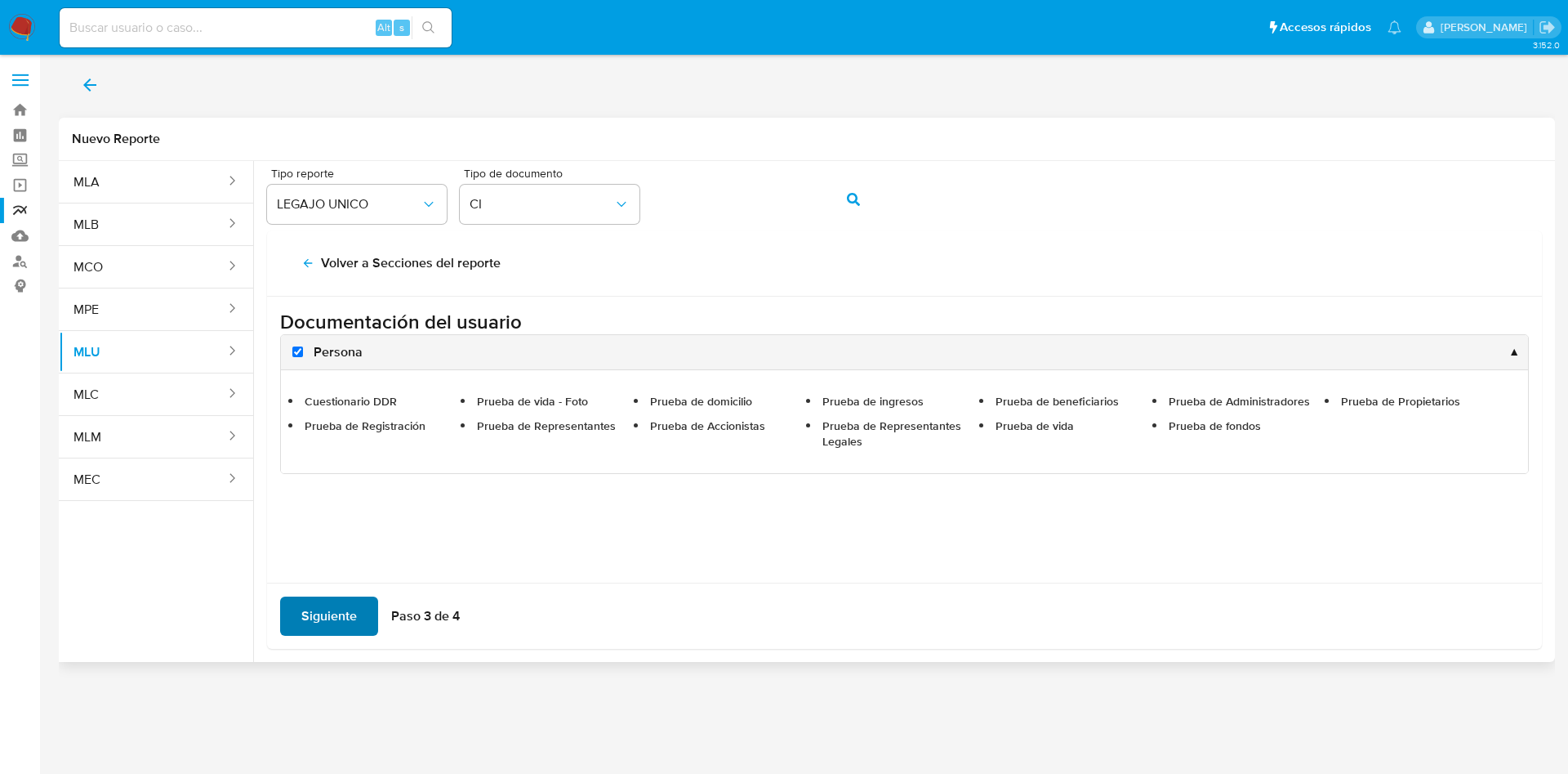
click at [330, 621] on span "Siguiente" at bounding box center [329, 616] width 56 height 36
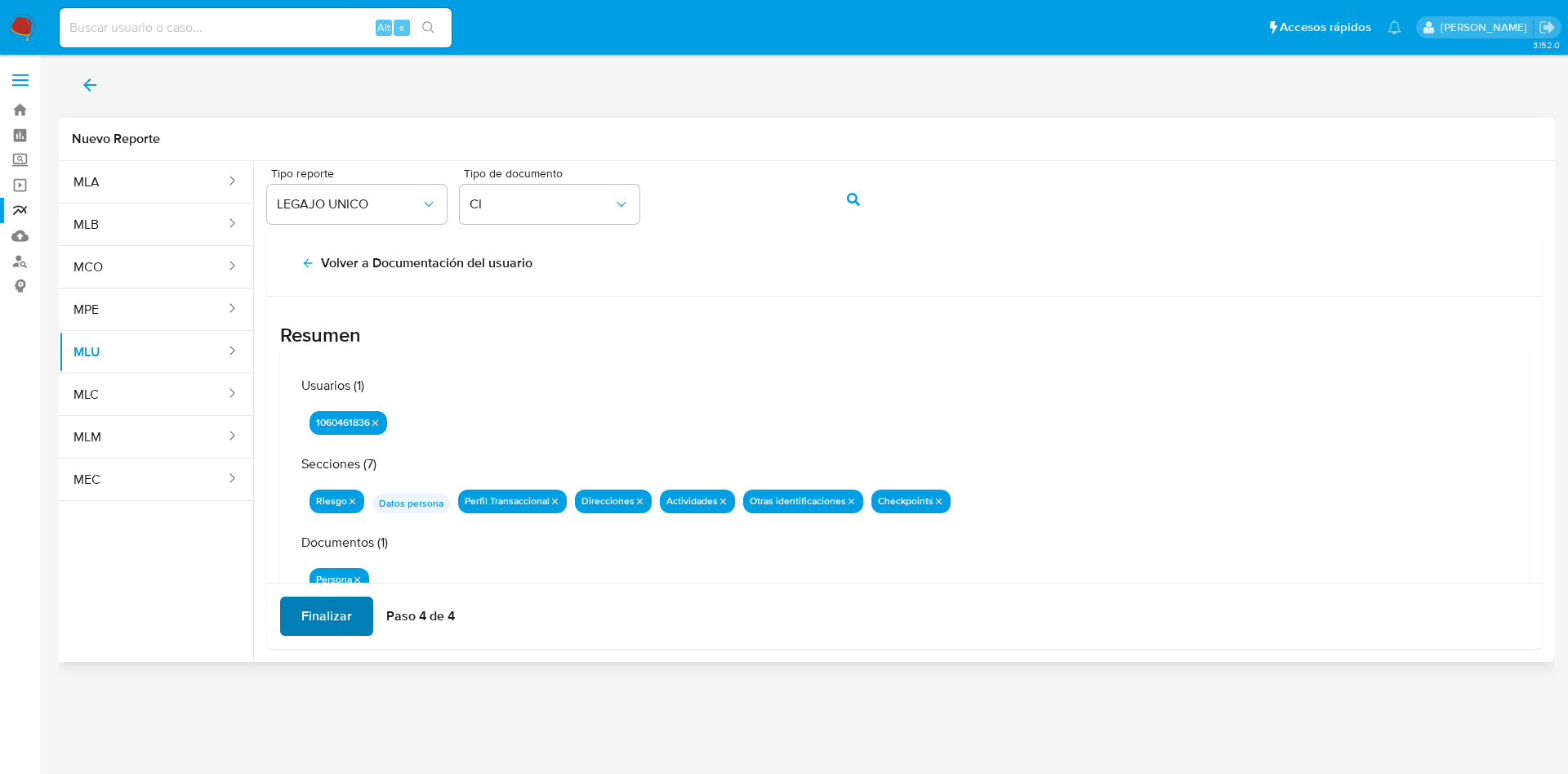
click at [342, 615] on span "Finalizar" at bounding box center [326, 616] width 51 height 36
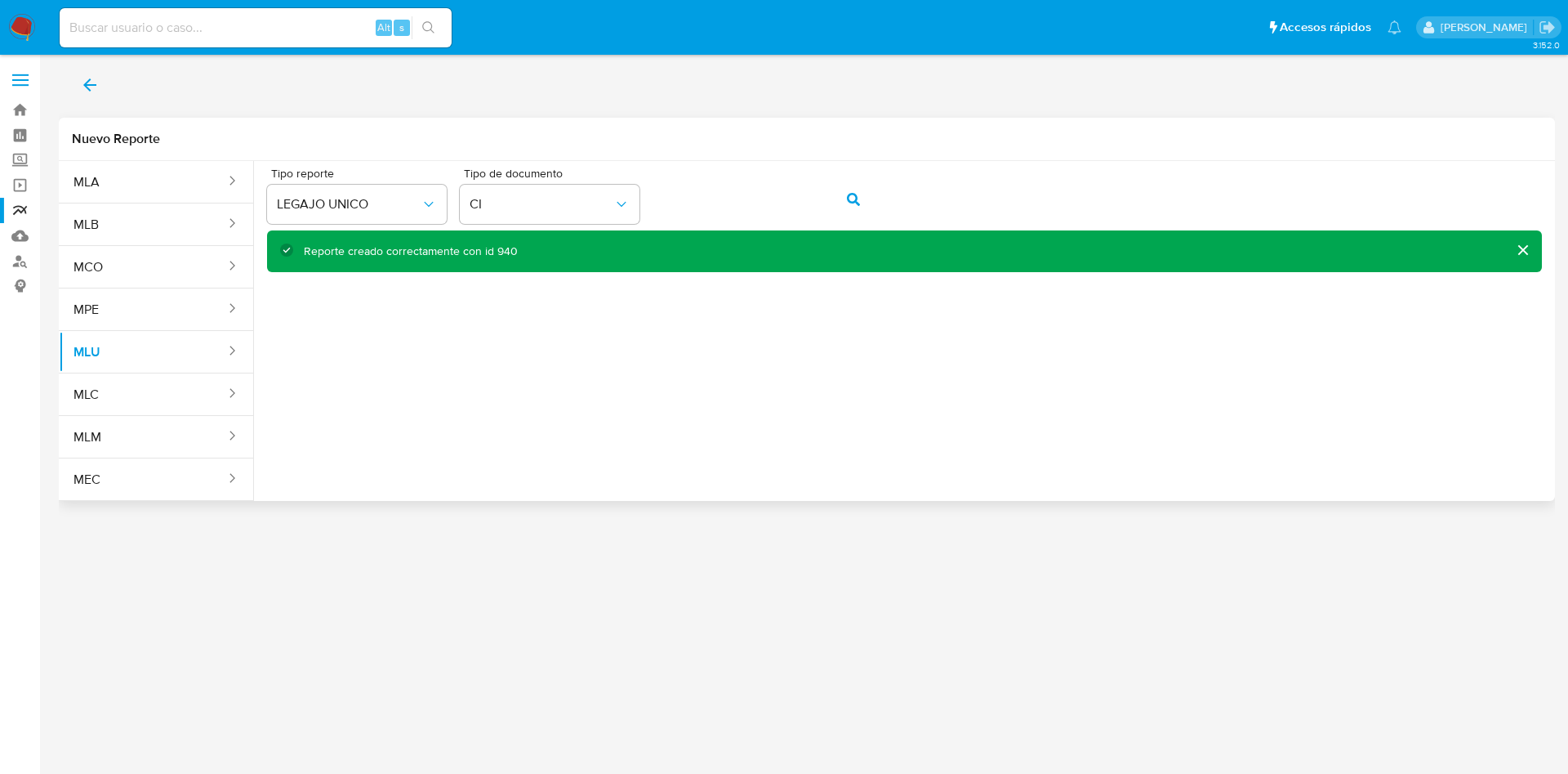
click at [505, 252] on div "Reporte creado correctamente con id 940" at bounding box center [411, 252] width 214 height 16
click at [504, 251] on div "Reporte creado correctamente con id 940" at bounding box center [411, 252] width 214 height 16
click at [185, 20] on input at bounding box center [256, 27] width 392 height 21
paste input "T4xCuYPeKZFXGFQ1zpMBiFhU"
type input "T4xCuYPeKZFXGFQ1zpMBiFhU"
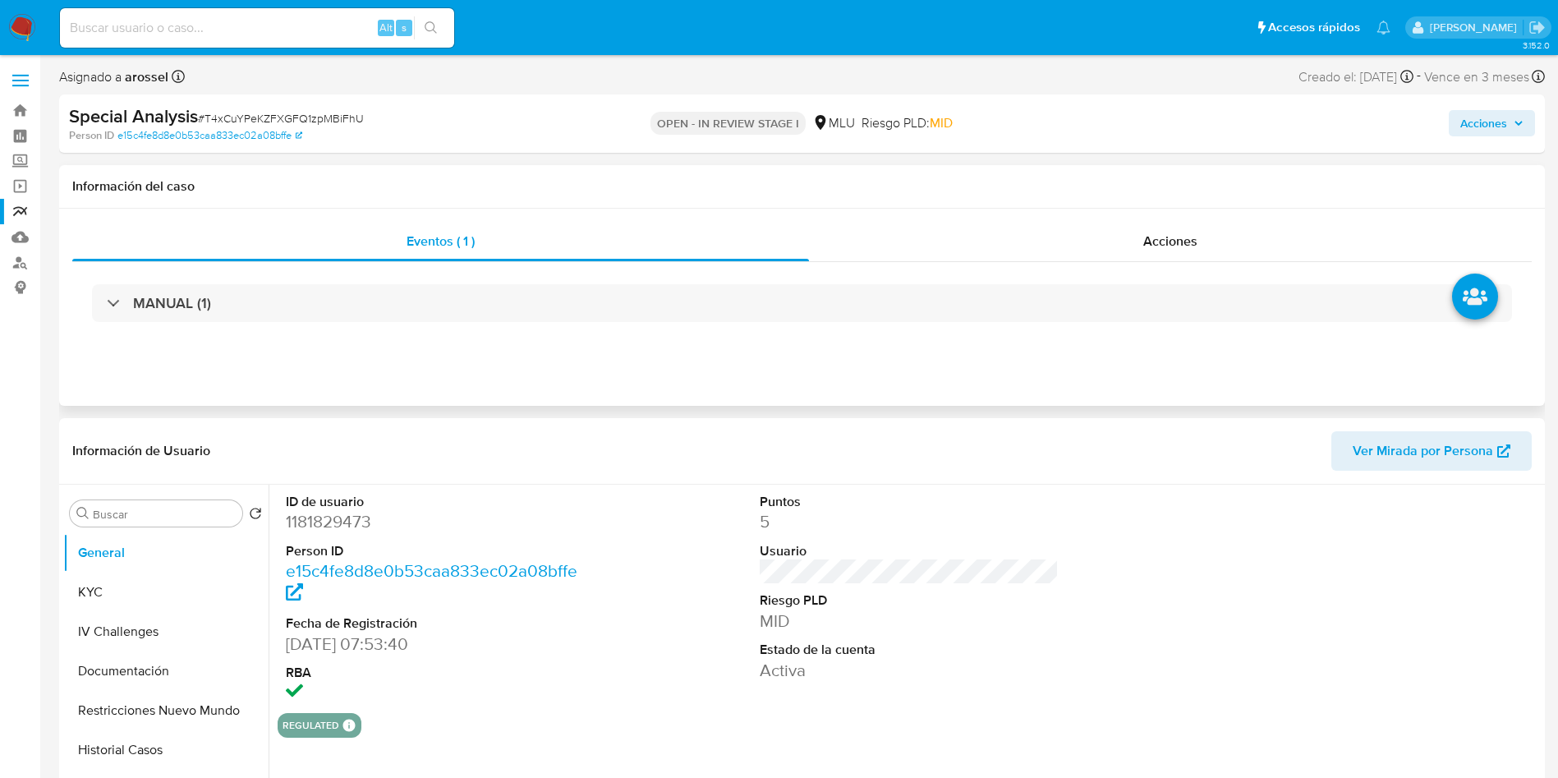
select select "10"
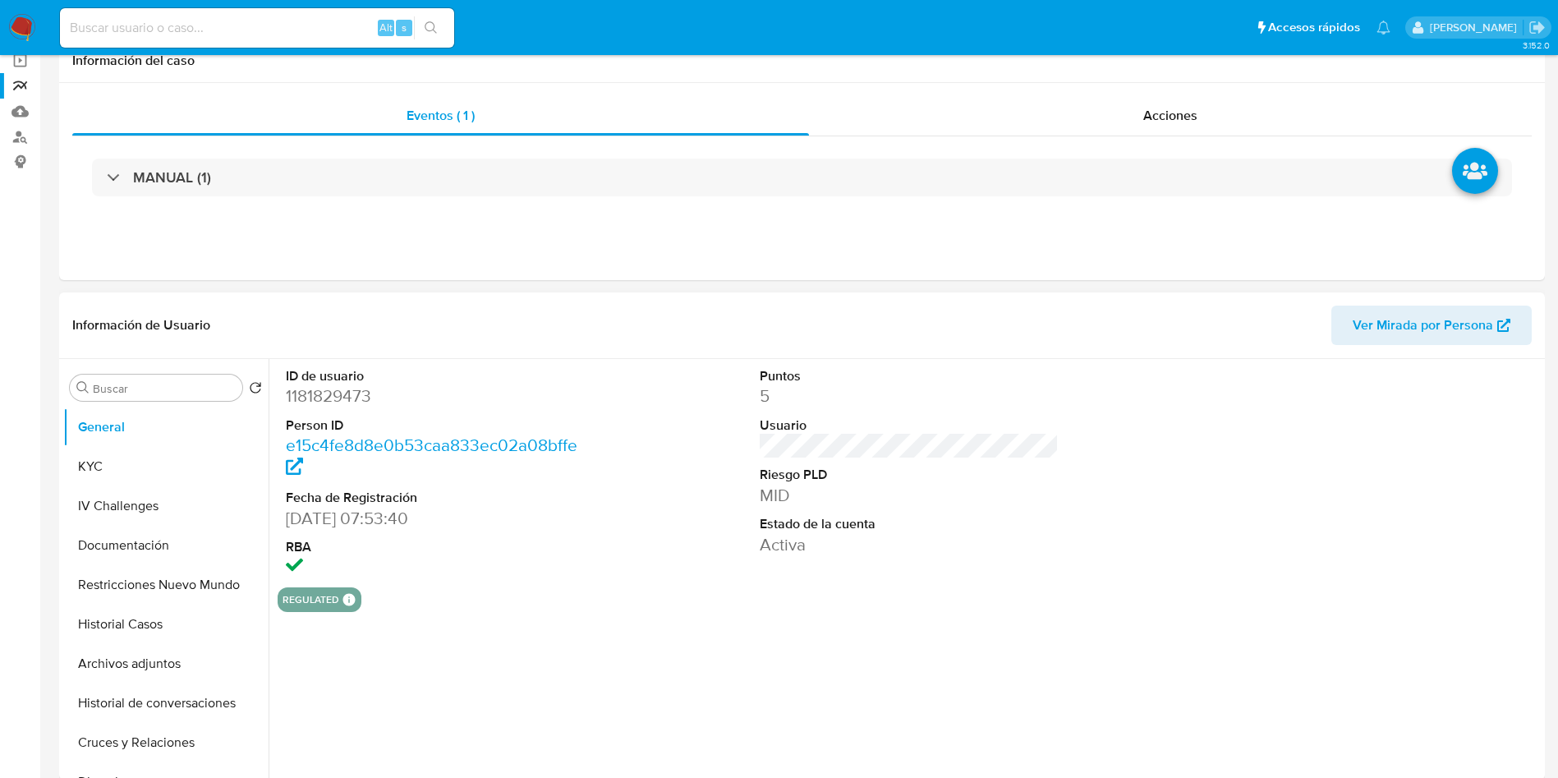
scroll to position [246, 0]
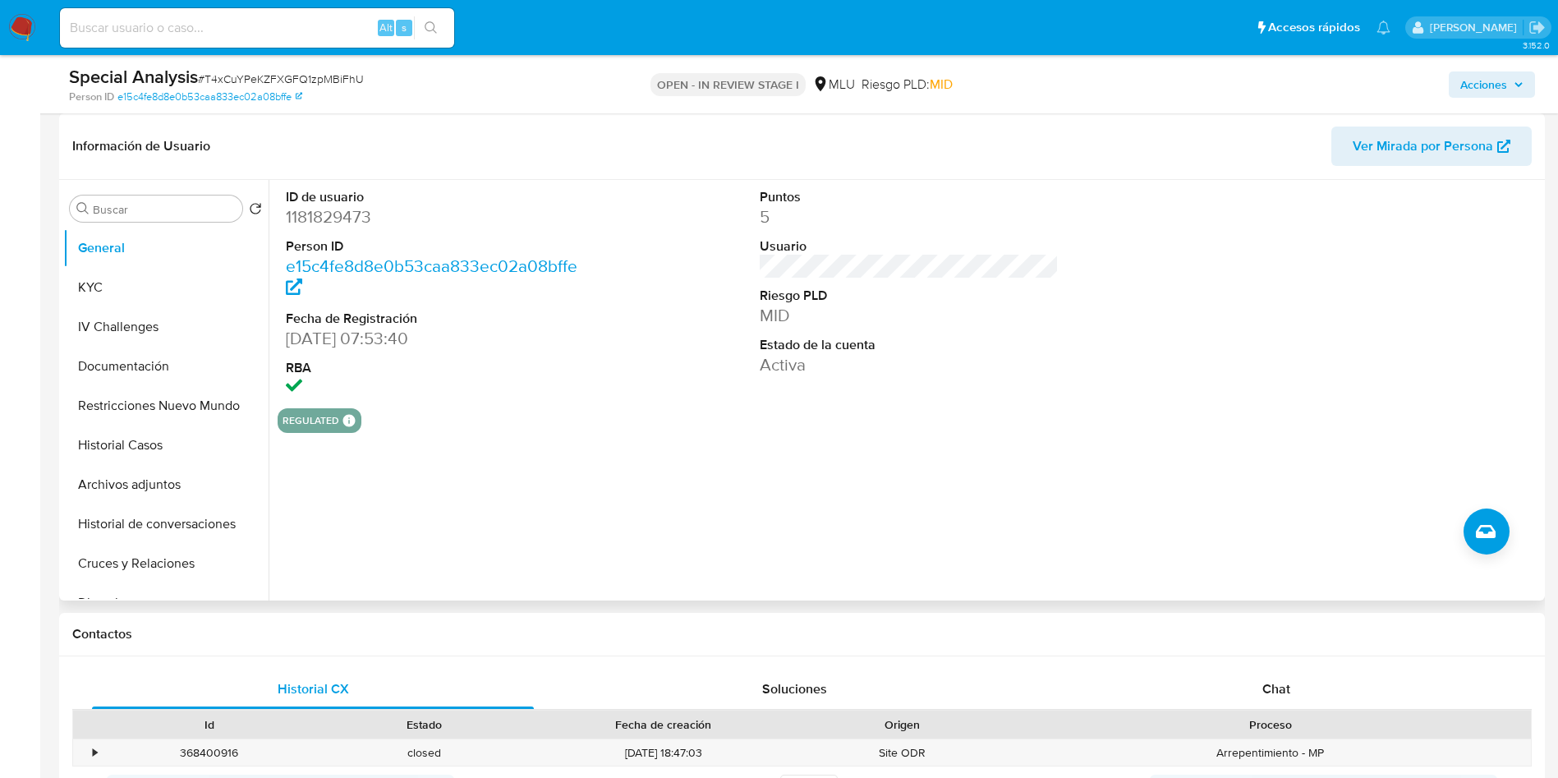
click at [339, 219] on dd "1181829473" at bounding box center [436, 216] width 300 height 23
copy dd "1181829473"
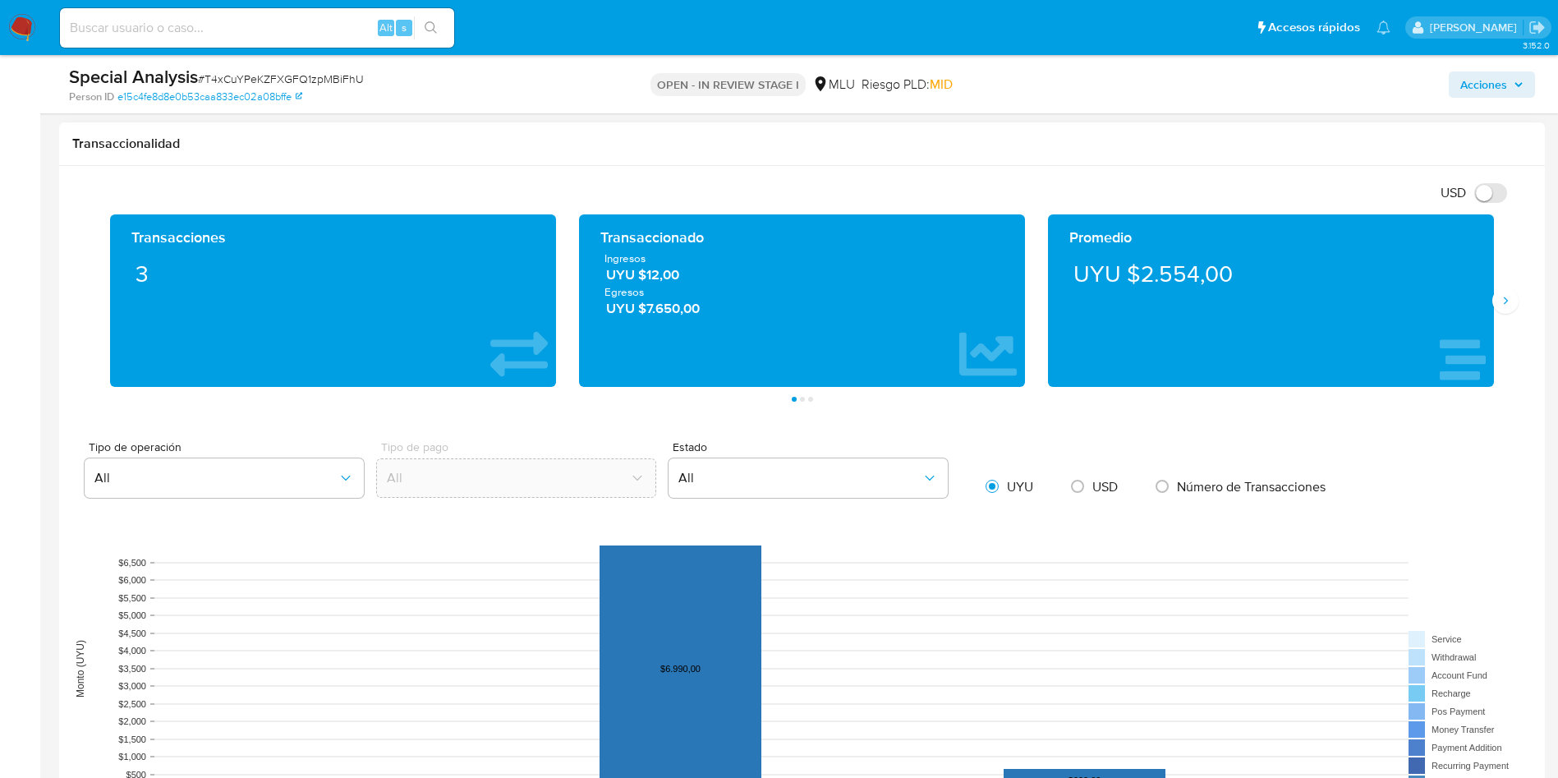
scroll to position [1109, 0]
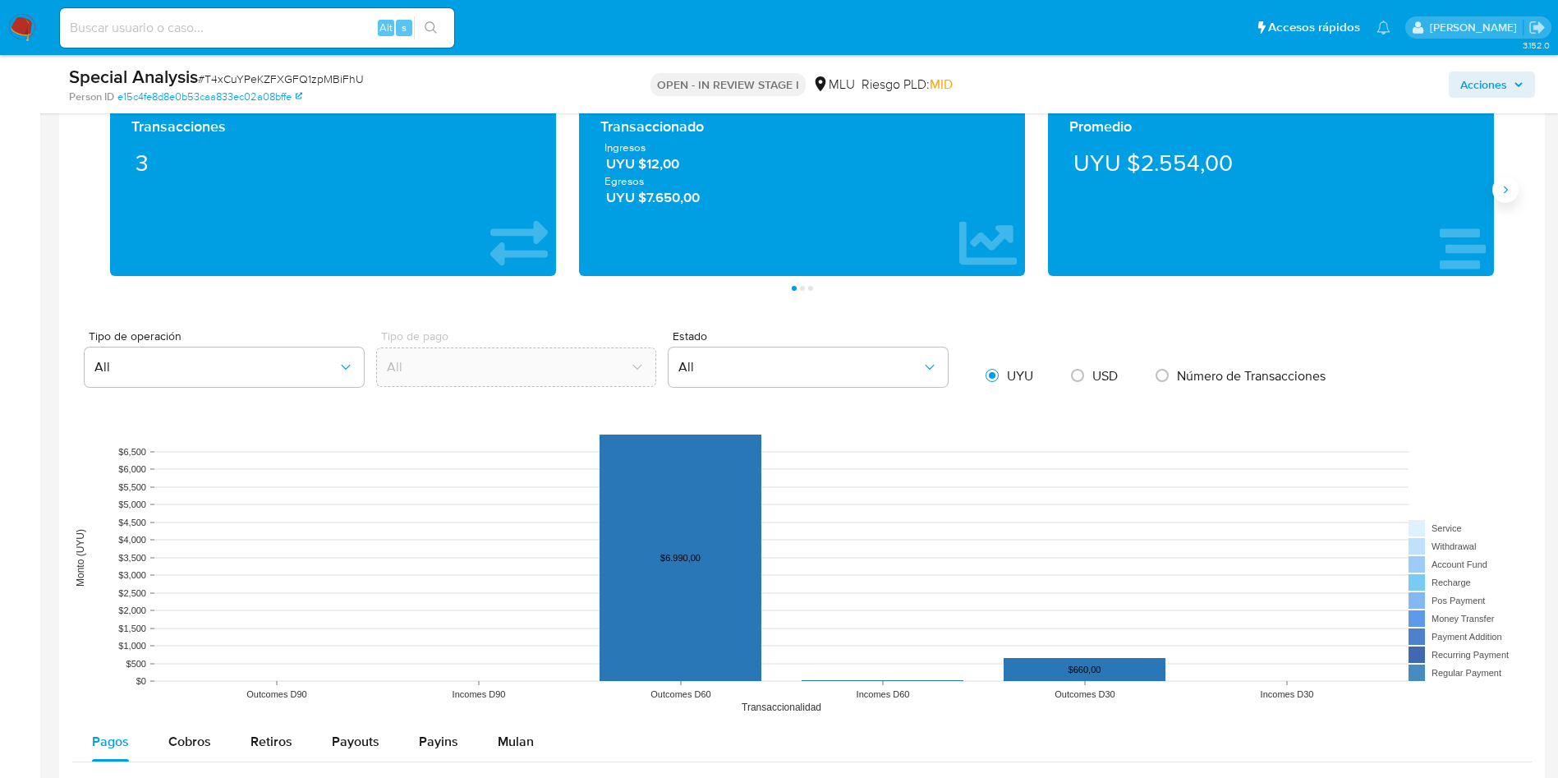
click at [1508, 192] on icon "Siguiente" at bounding box center [1505, 189] width 13 height 13
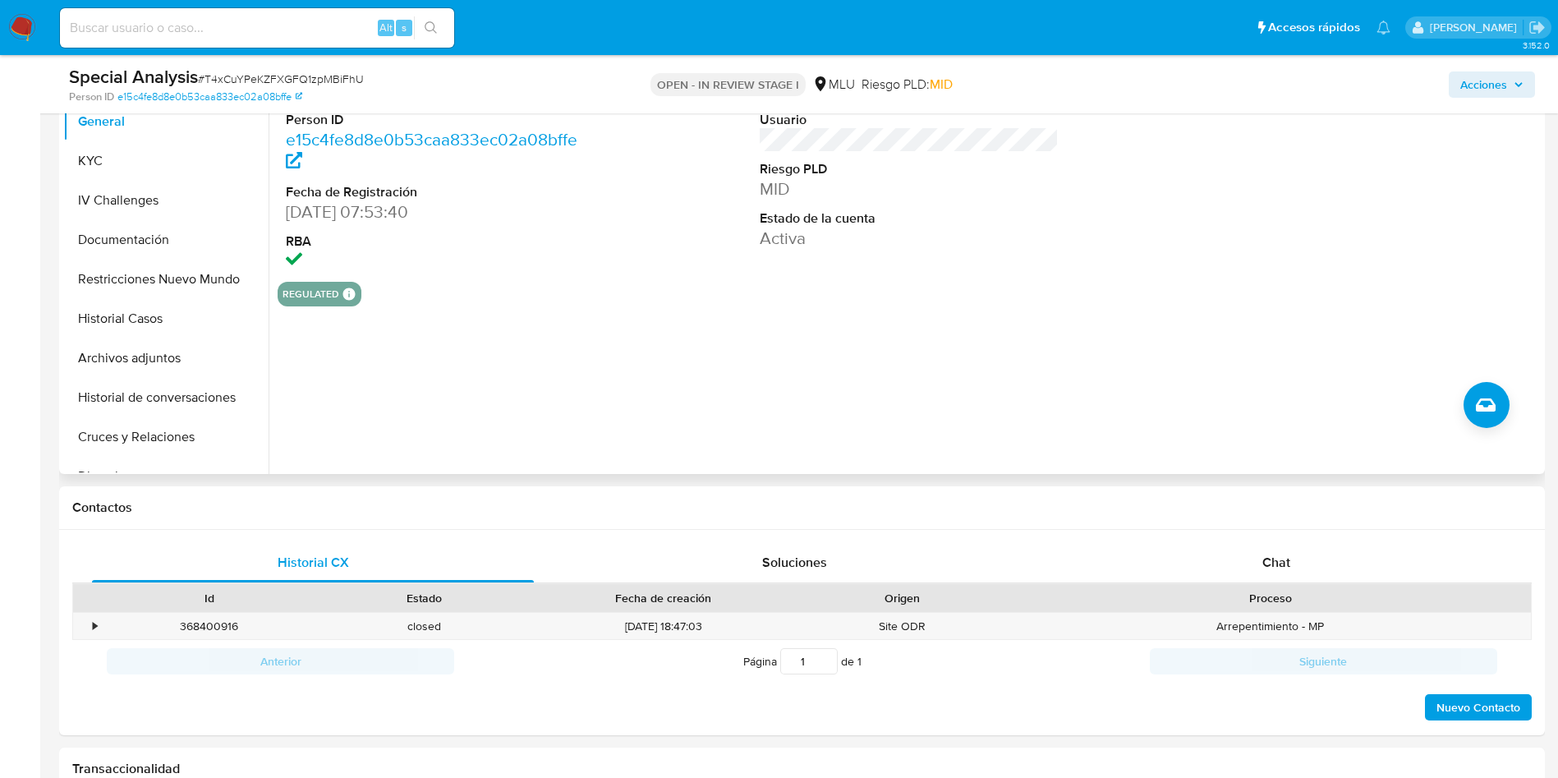
scroll to position [246, 0]
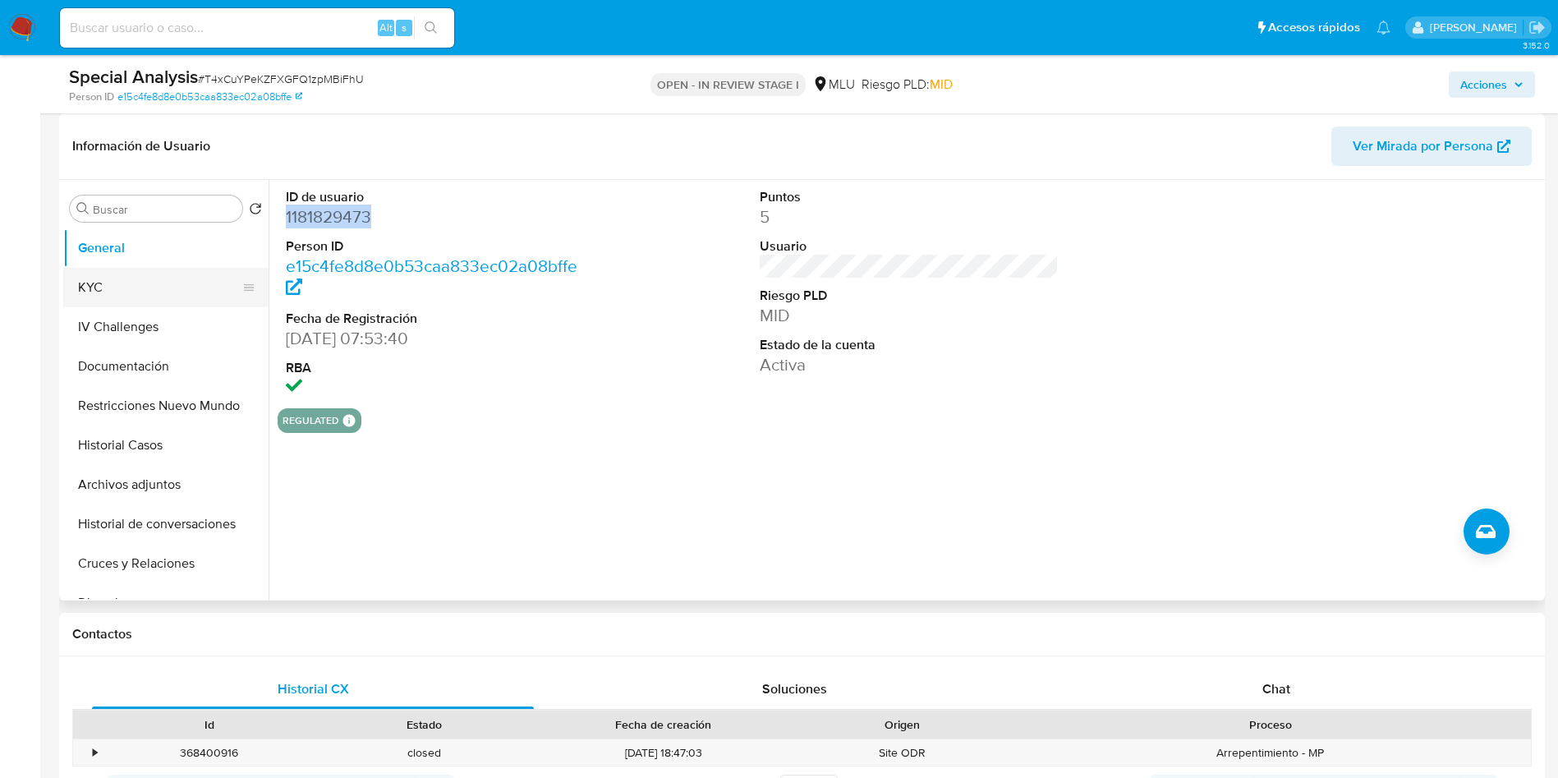
click at [110, 280] on button "KYC" at bounding box center [159, 287] width 192 height 39
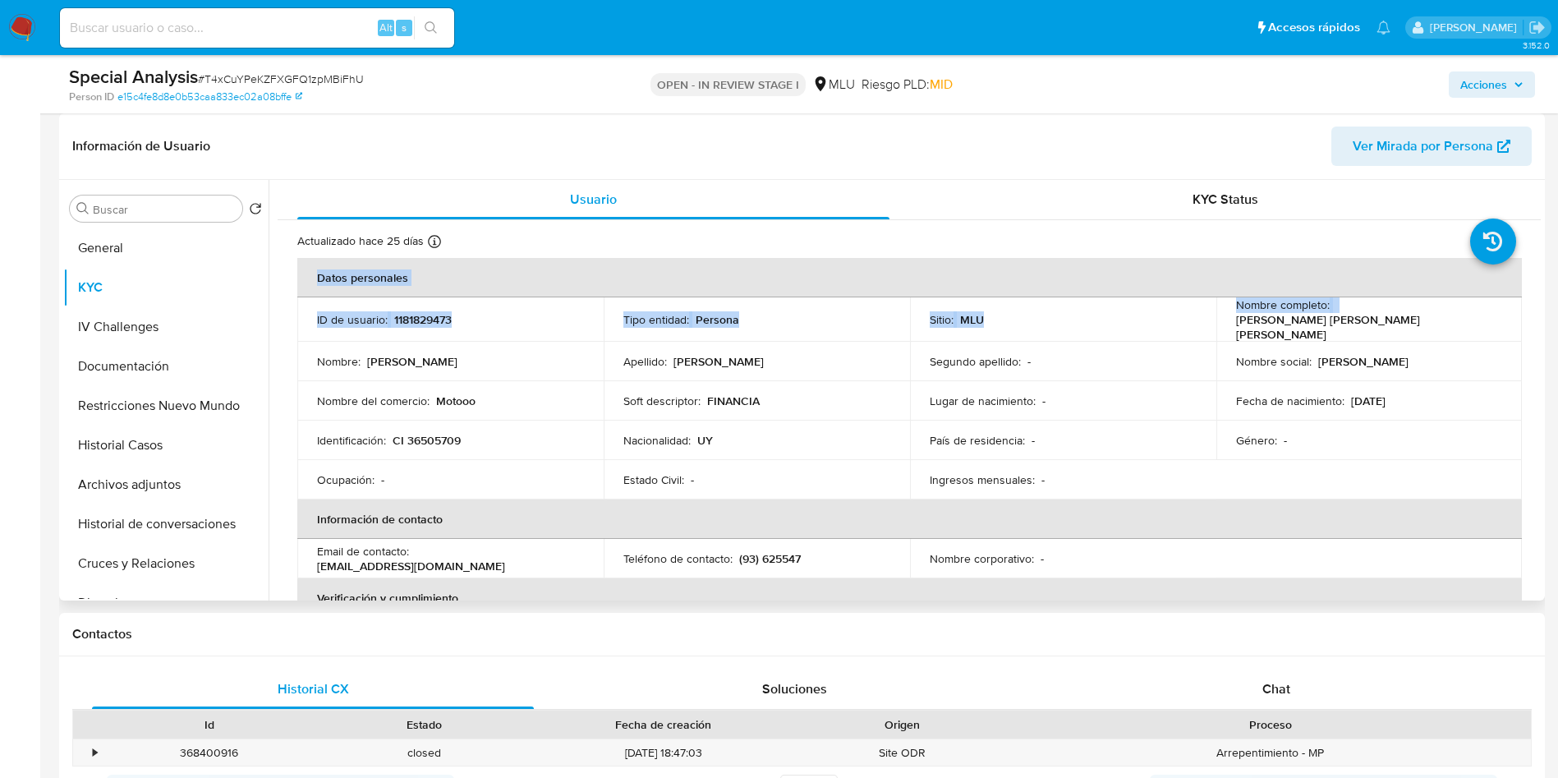
drag, startPoint x: 1332, startPoint y: 319, endPoint x: 1525, endPoint y: 308, distance: 193.4
drag, startPoint x: 1328, startPoint y: 361, endPoint x: 1333, endPoint y: 348, distance: 14.0
click at [1328, 359] on p "John" at bounding box center [1364, 361] width 90 height 15
click at [1336, 325] on p "John Thomas Williams Torres" at bounding box center [1366, 327] width 260 height 30
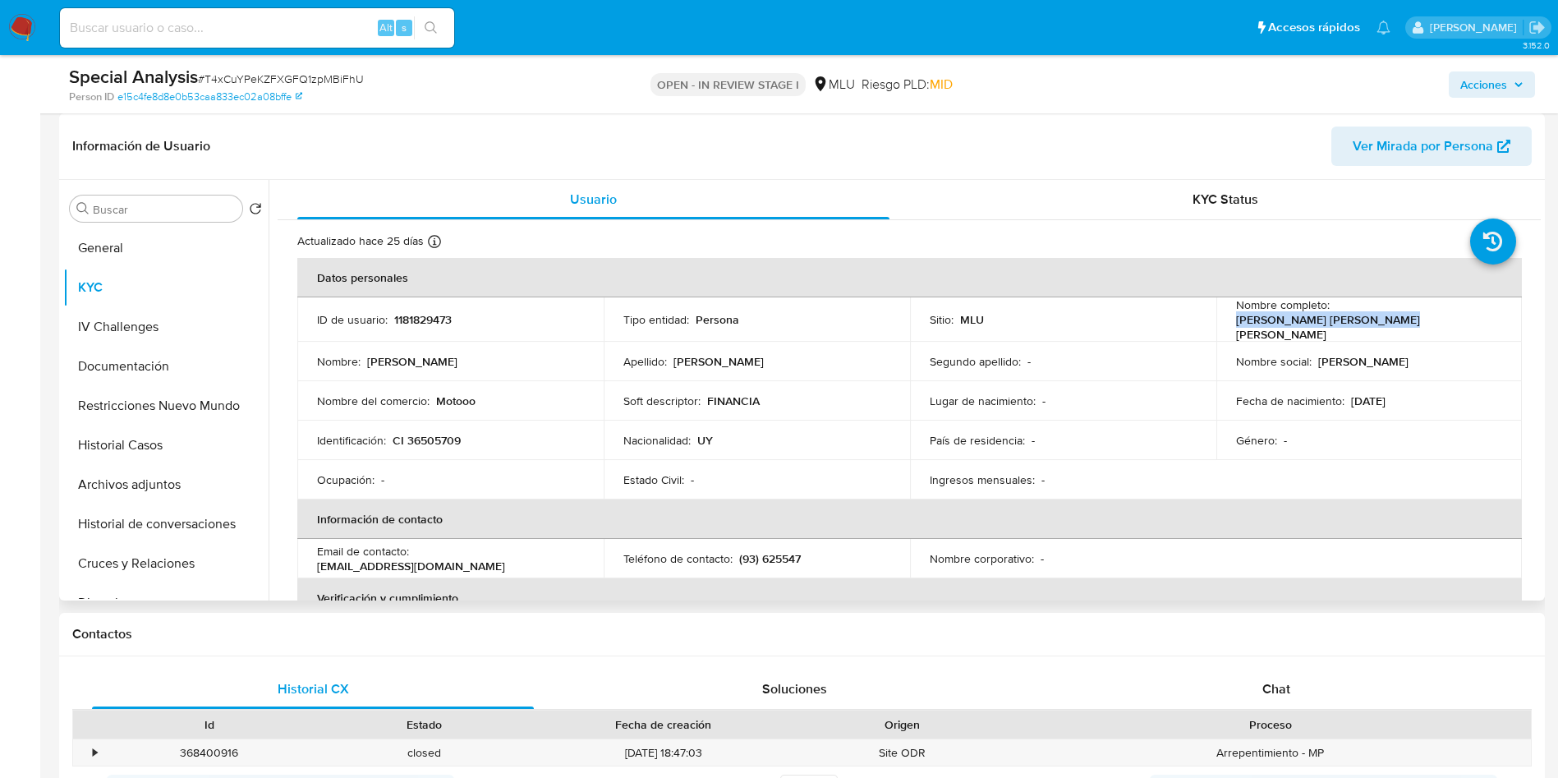
drag, startPoint x: 1332, startPoint y: 317, endPoint x: 1484, endPoint y: 311, distance: 152.1
click at [1484, 311] on div "Nombre completo : John Thomas Williams Torres" at bounding box center [1369, 319] width 267 height 44
copy p "John Thomas Williams Torres"
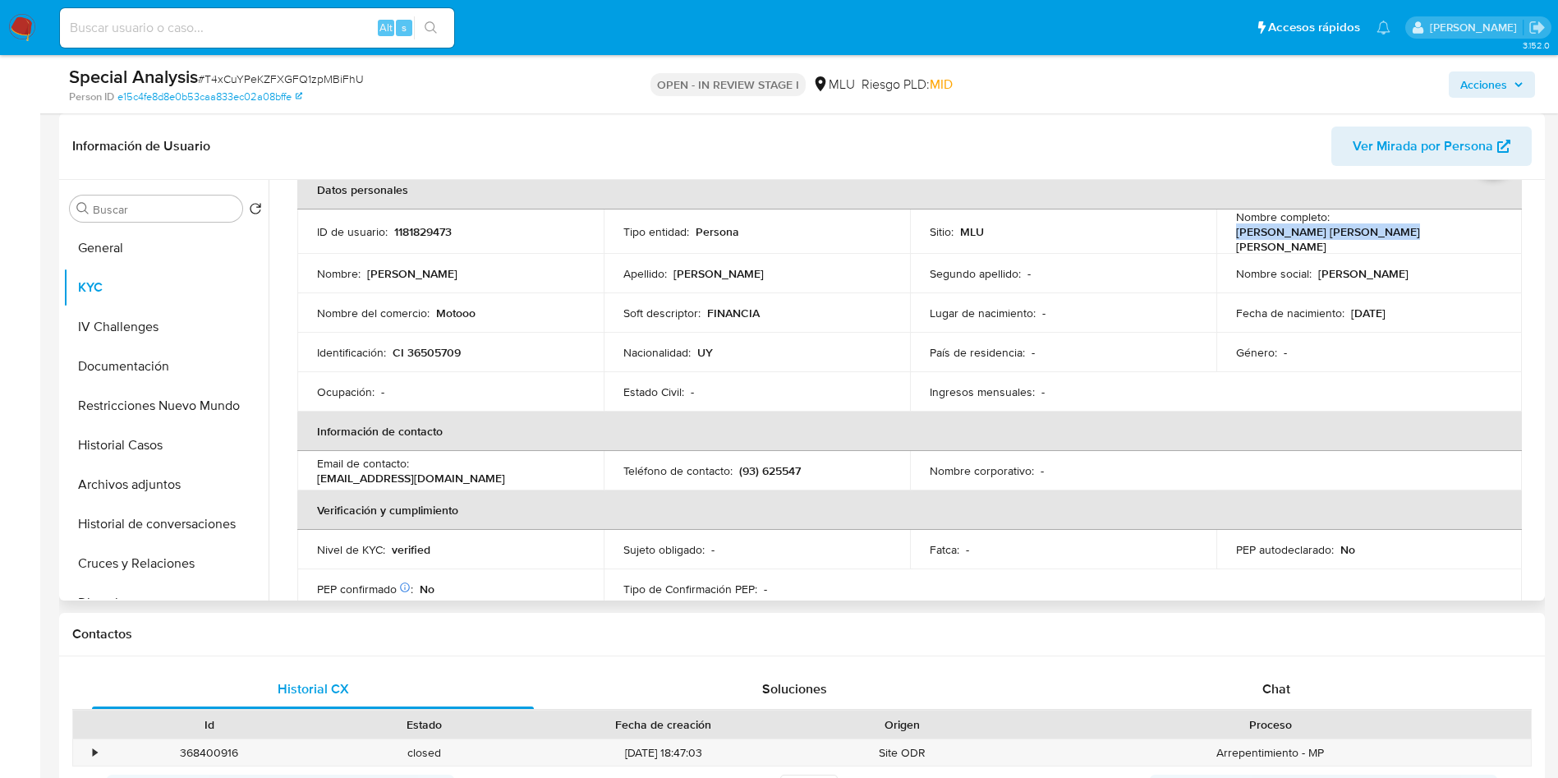
scroll to position [0, 0]
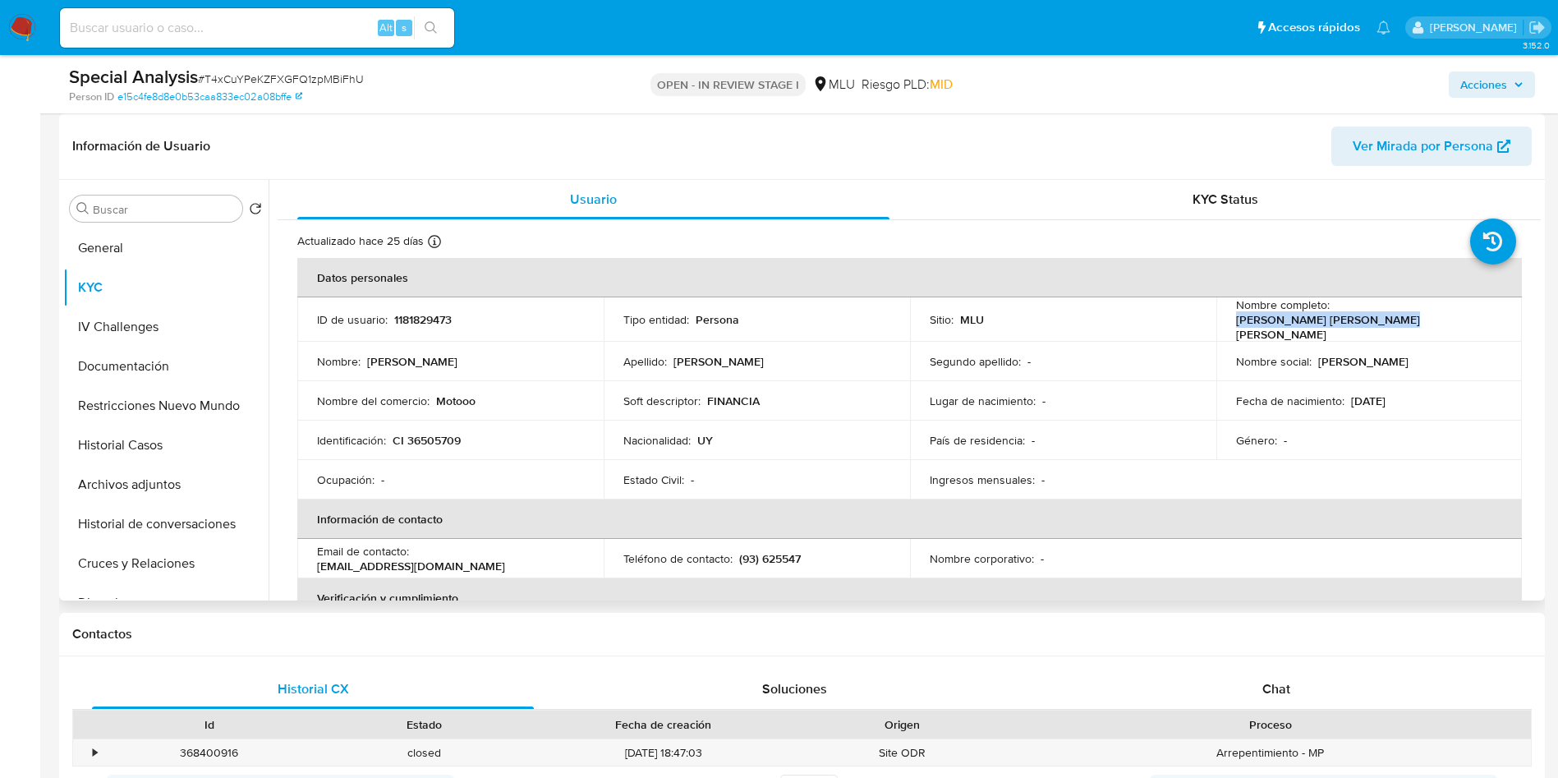
click at [449, 437] on p "CI 36505709" at bounding box center [427, 440] width 68 height 15
click at [454, 439] on p "CI 36505709" at bounding box center [427, 440] width 68 height 15
copy p "36505709"
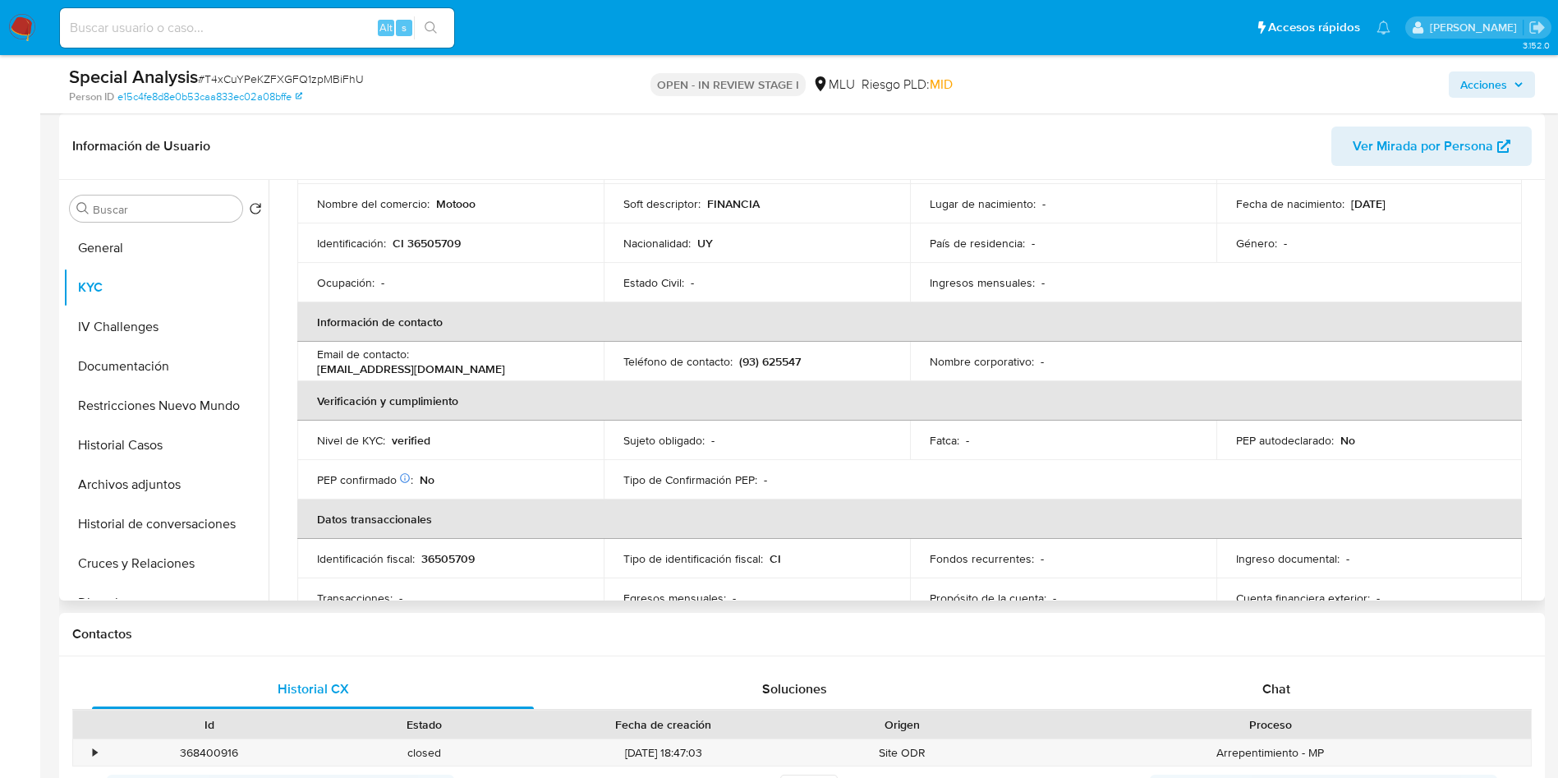
scroll to position [178, 0]
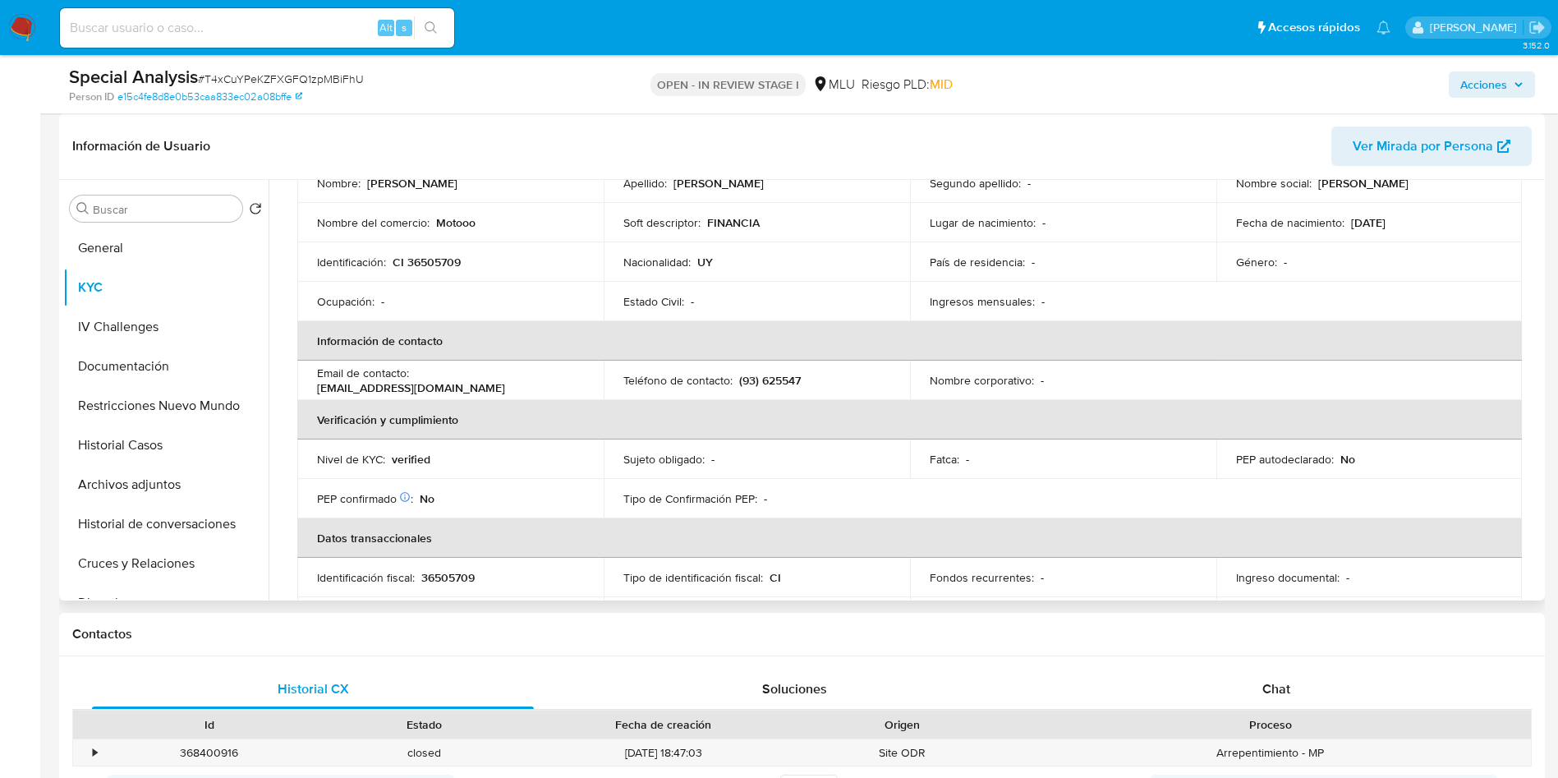
click at [782, 373] on p "(93) 625547" at bounding box center [770, 380] width 62 height 15
copy p "625547"
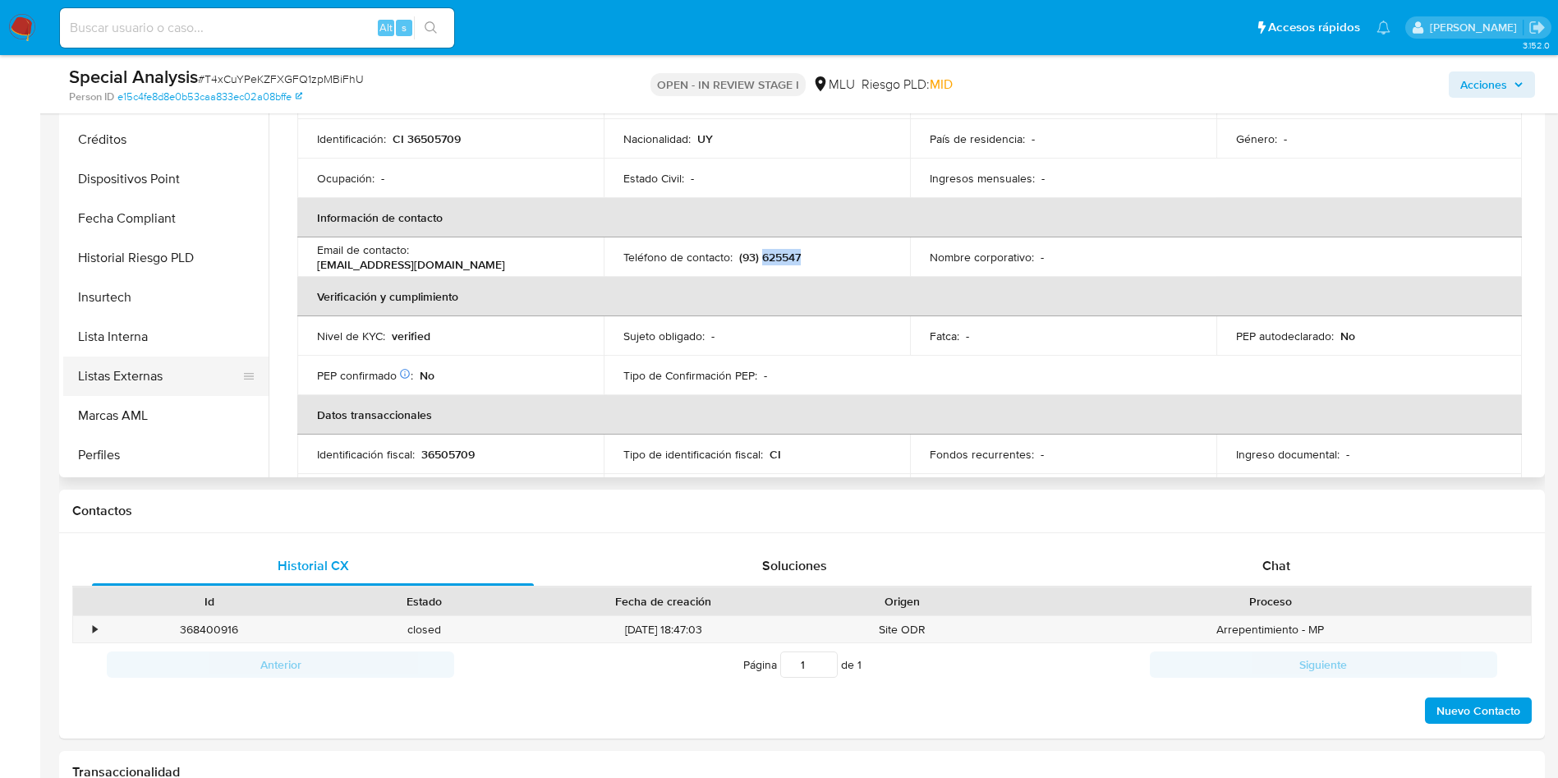
scroll to position [694, 0]
click at [158, 384] on button "Perfiles" at bounding box center [159, 376] width 192 height 39
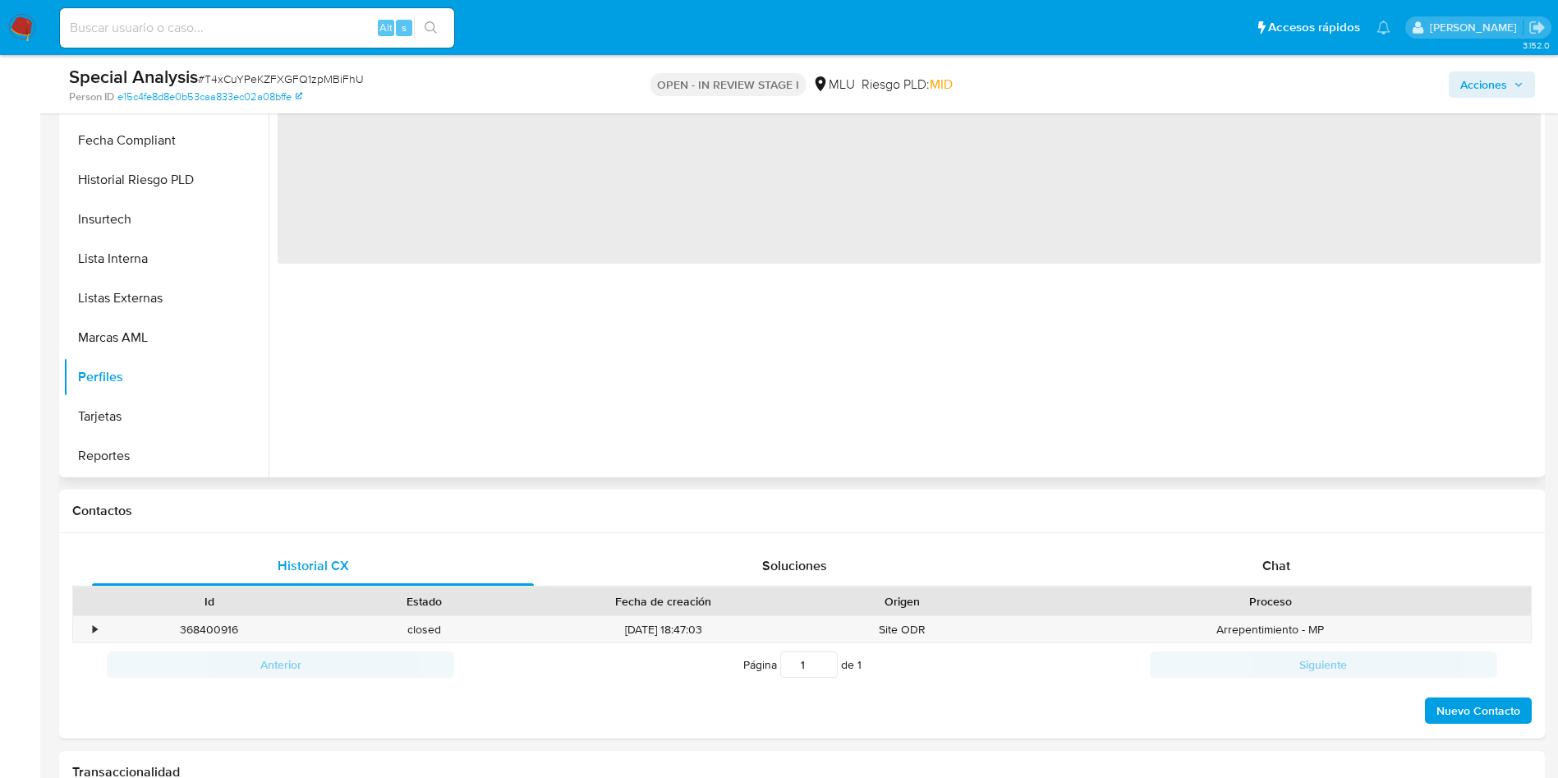
scroll to position [246, 0]
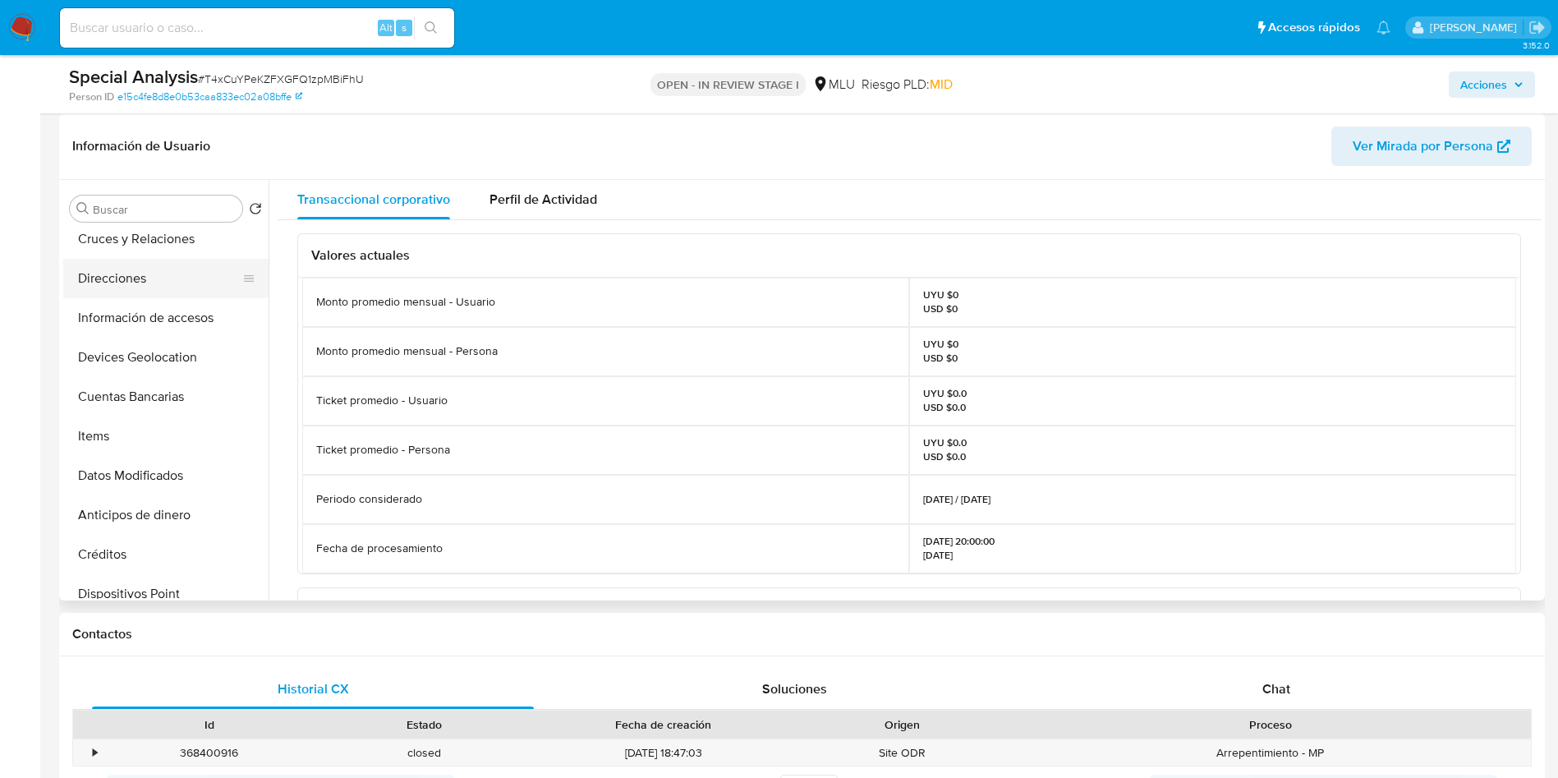
drag, startPoint x: 132, startPoint y: 283, endPoint x: 134, endPoint y: 292, distance: 9.2
click at [133, 283] on button "Direcciones" at bounding box center [159, 278] width 192 height 39
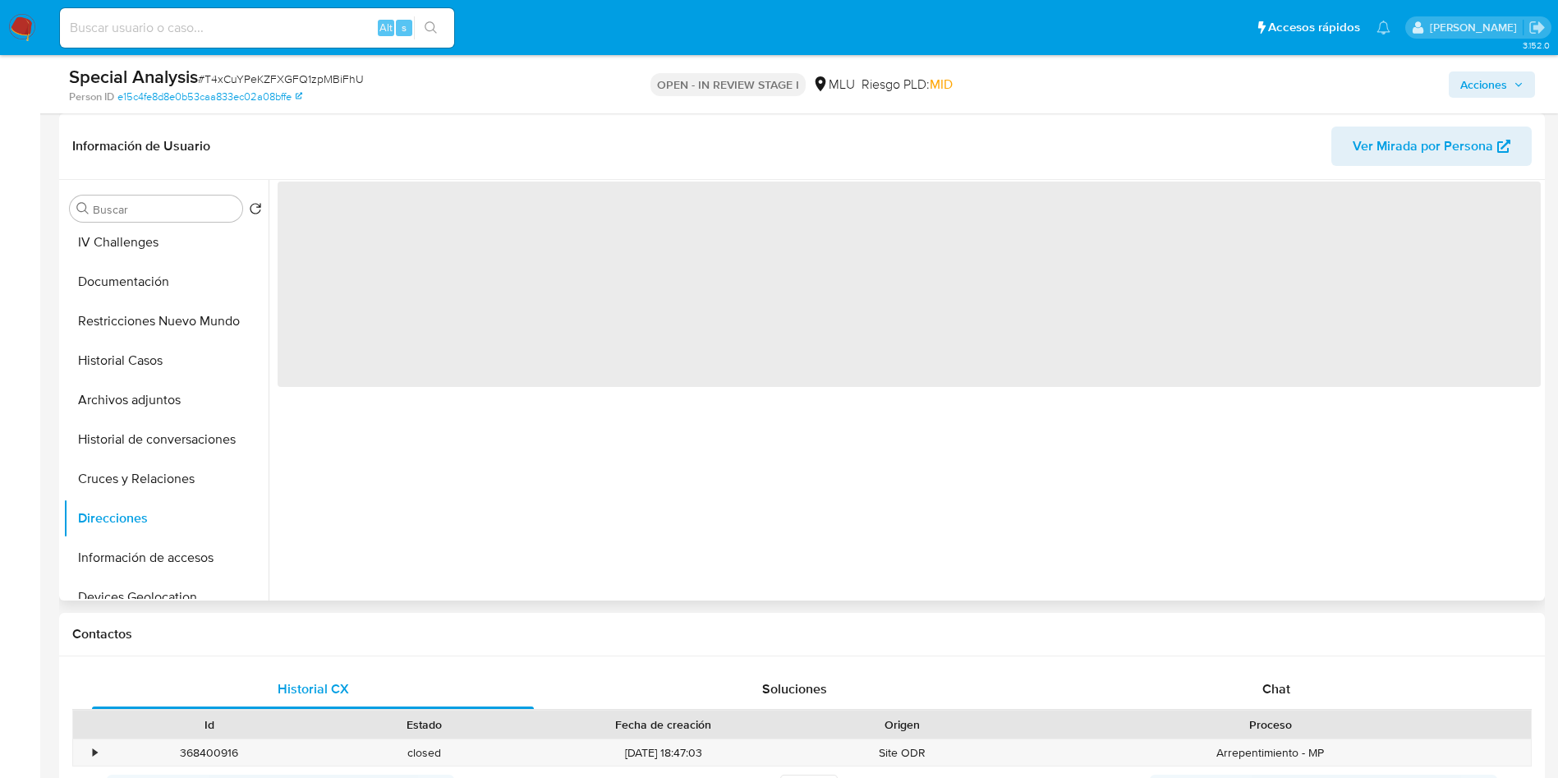
scroll to position [0, 0]
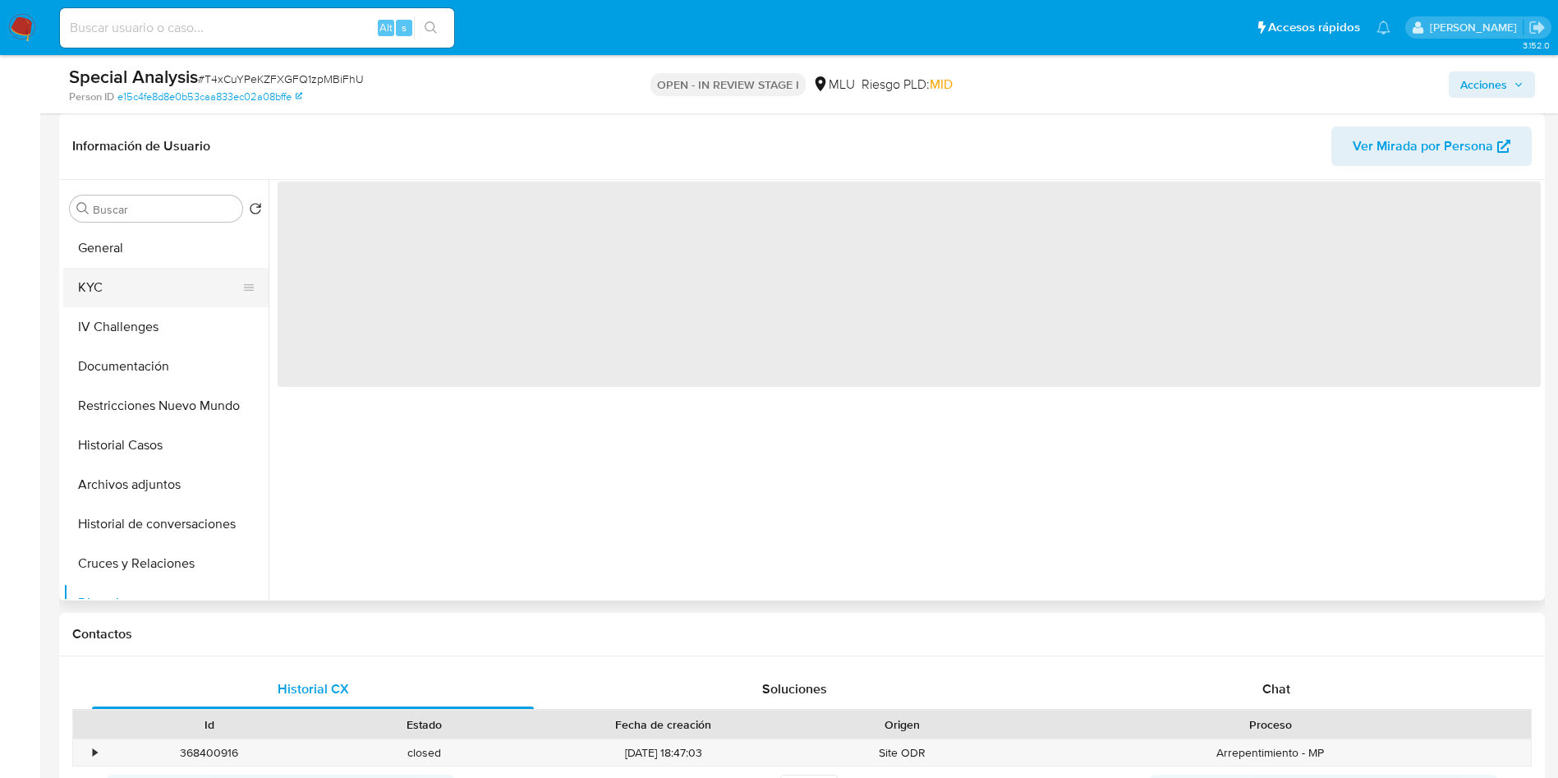
click at [136, 271] on button "KYC" at bounding box center [159, 287] width 192 height 39
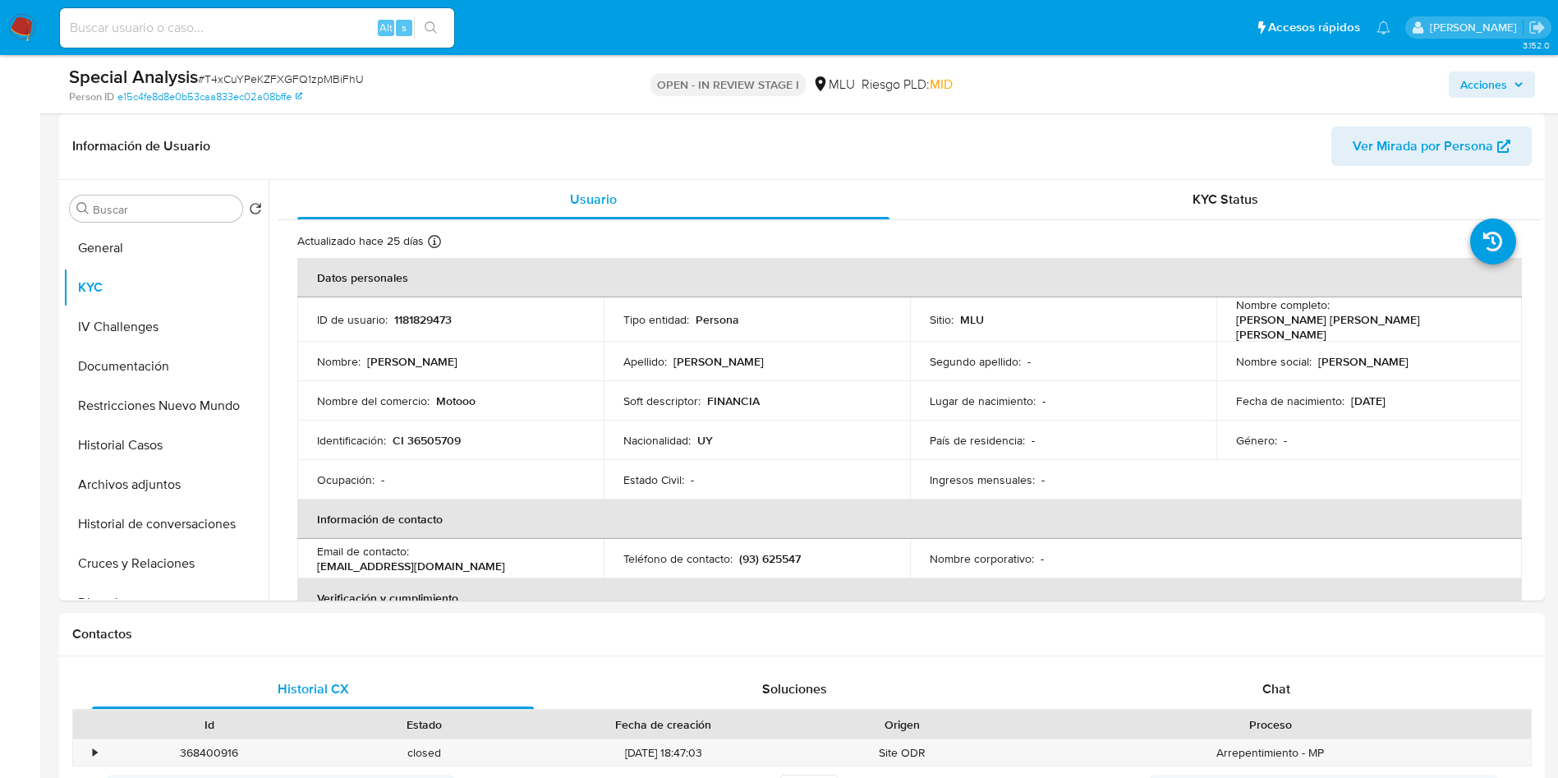
click at [162, 25] on input at bounding box center [257, 27] width 394 height 21
paste input "10UaXB3cdW6CRa6KwZCWencc"
type input "10UaXB3cdW6CRa6KwZCWencc"
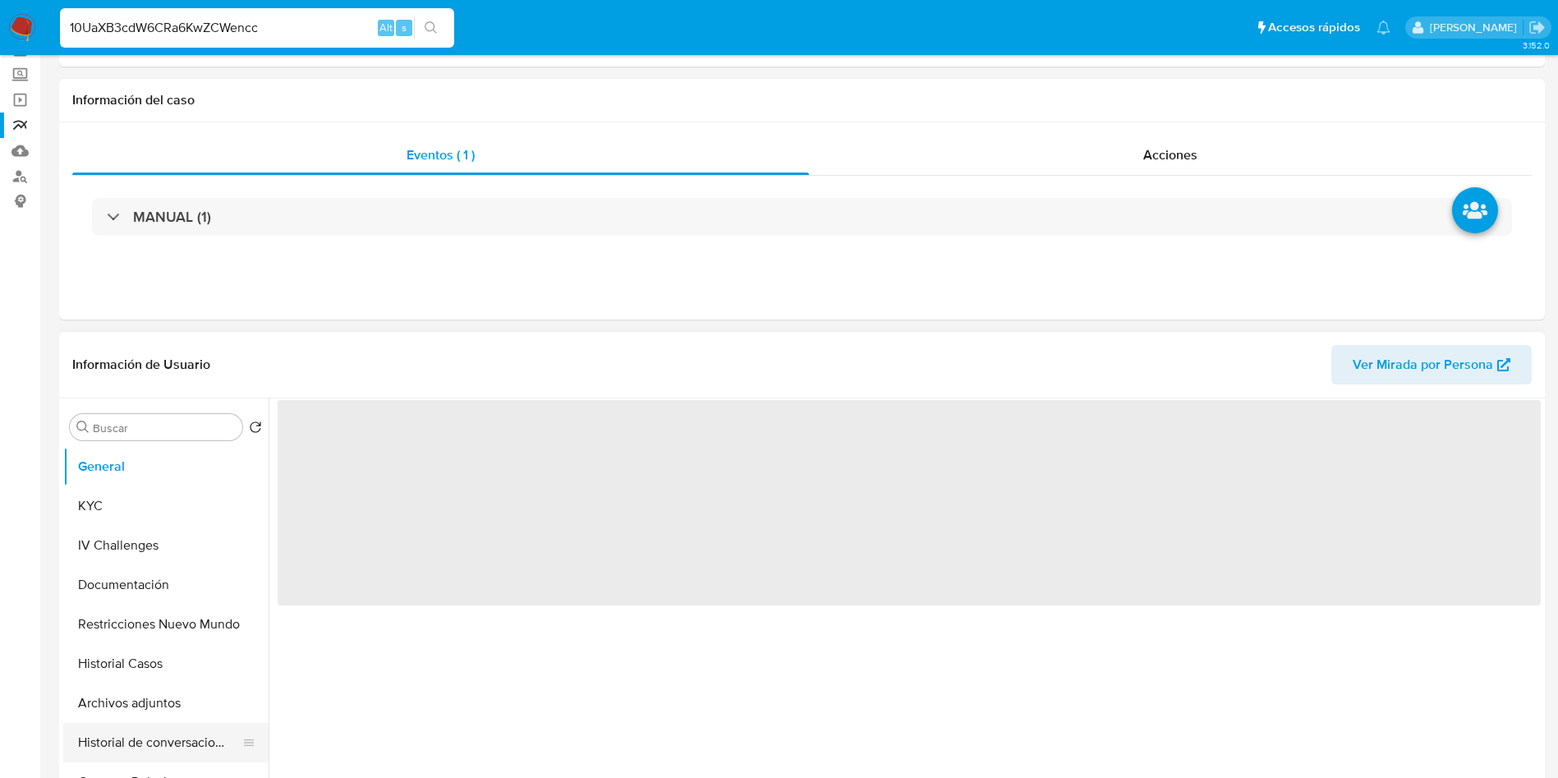
scroll to position [123, 0]
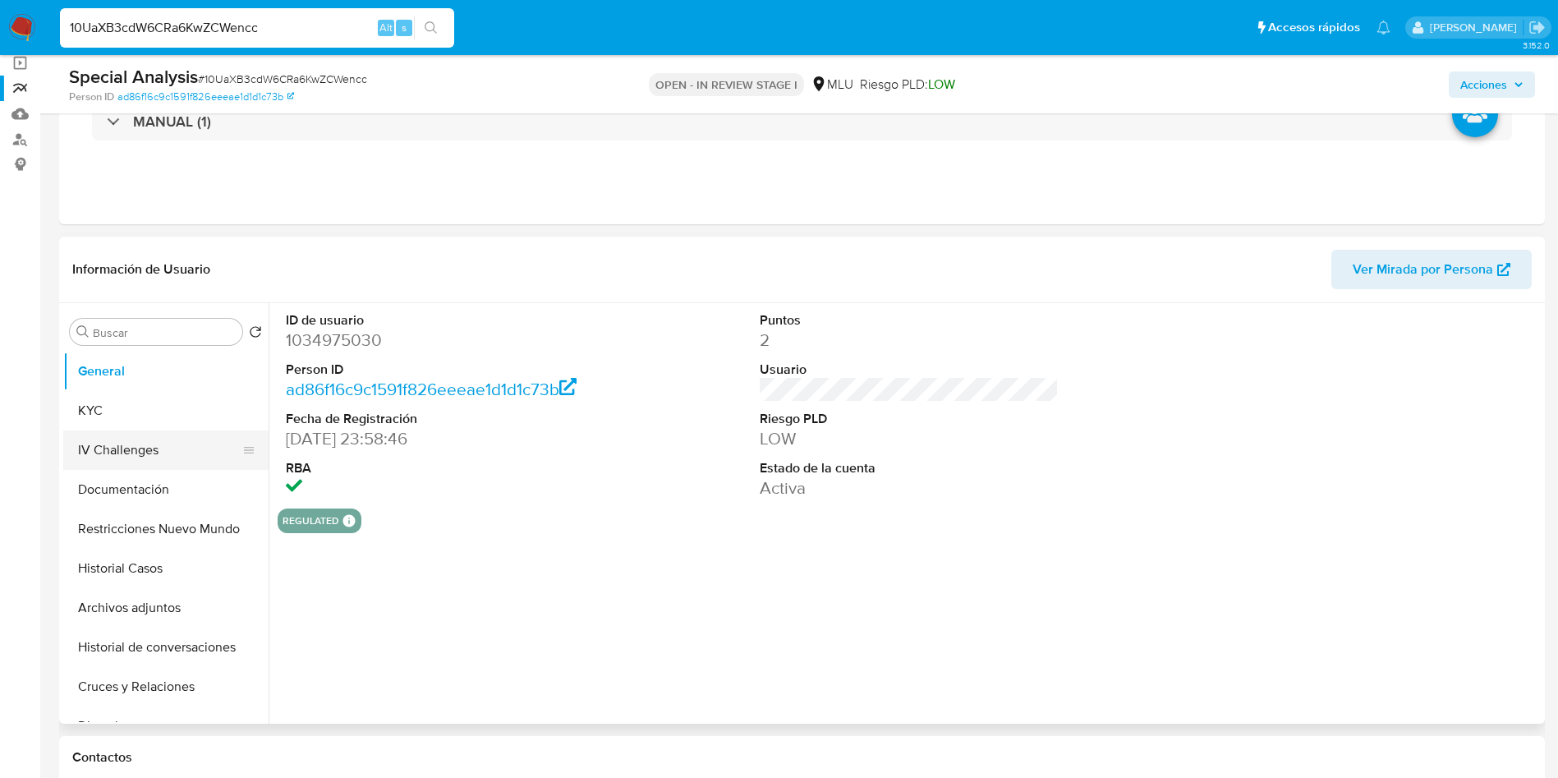
click at [172, 433] on button "IV Challenges" at bounding box center [159, 449] width 192 height 39
select select "10"
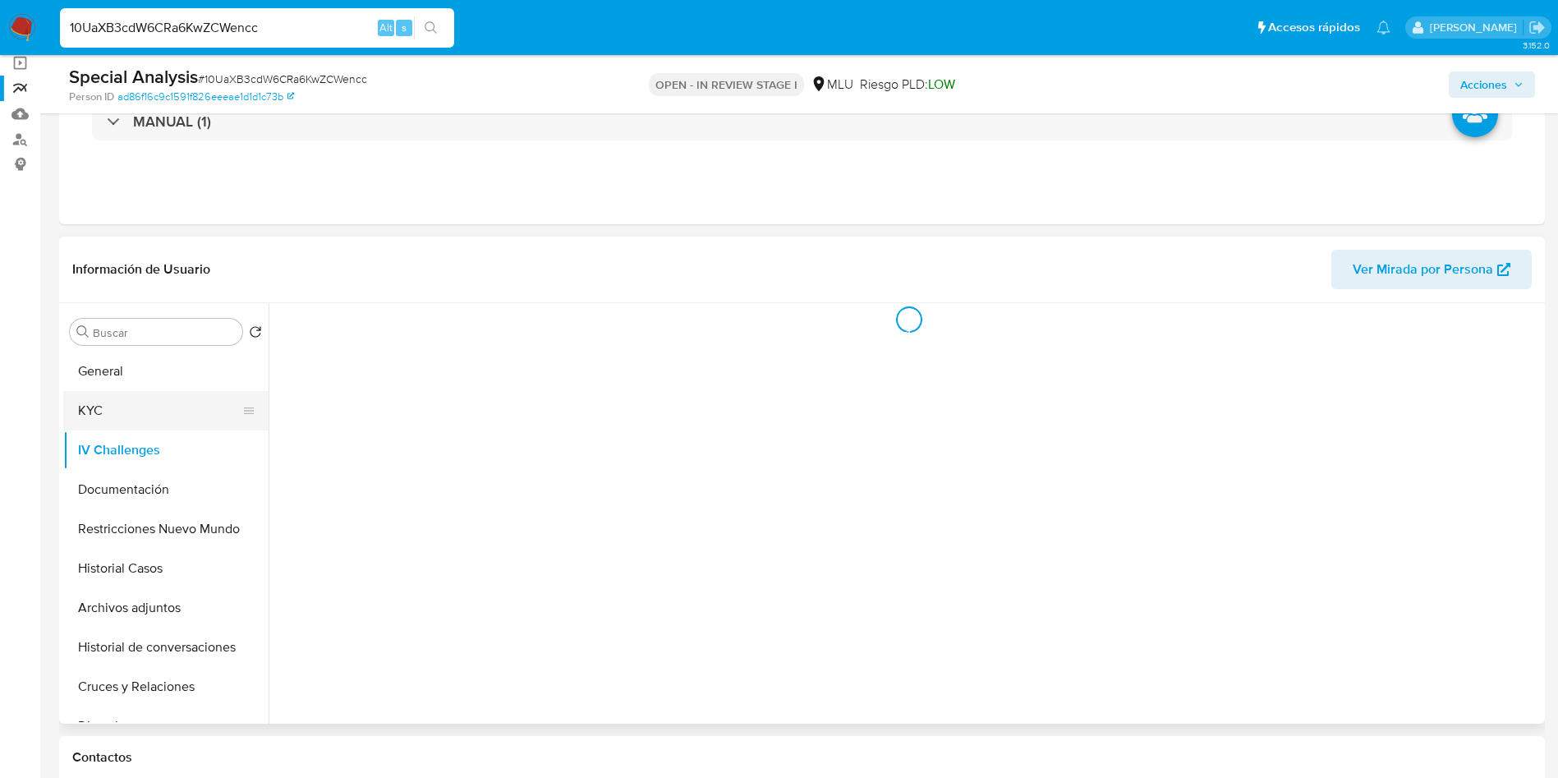
click at [172, 412] on button "KYC" at bounding box center [159, 410] width 192 height 39
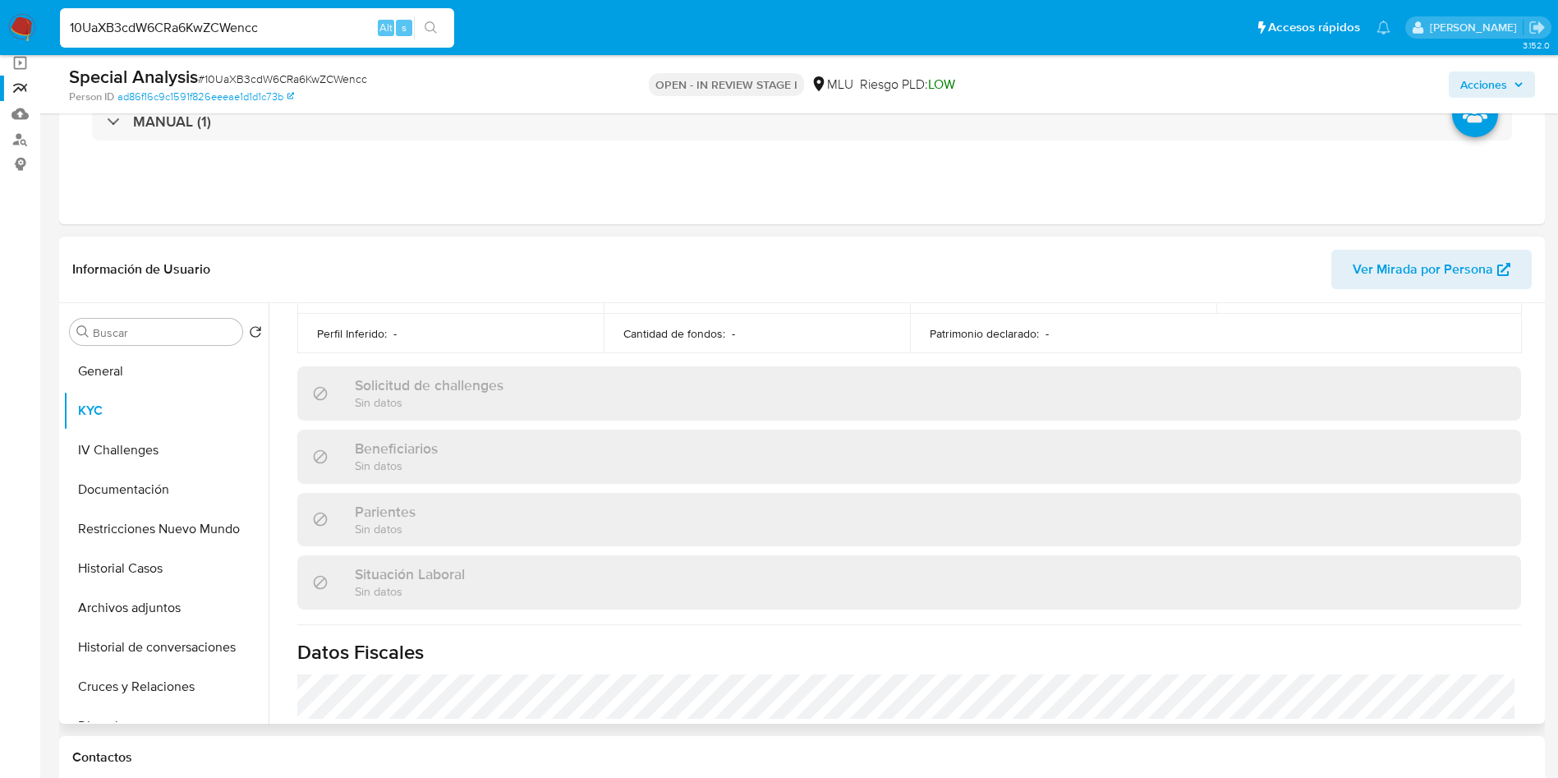
scroll to position [55, 0]
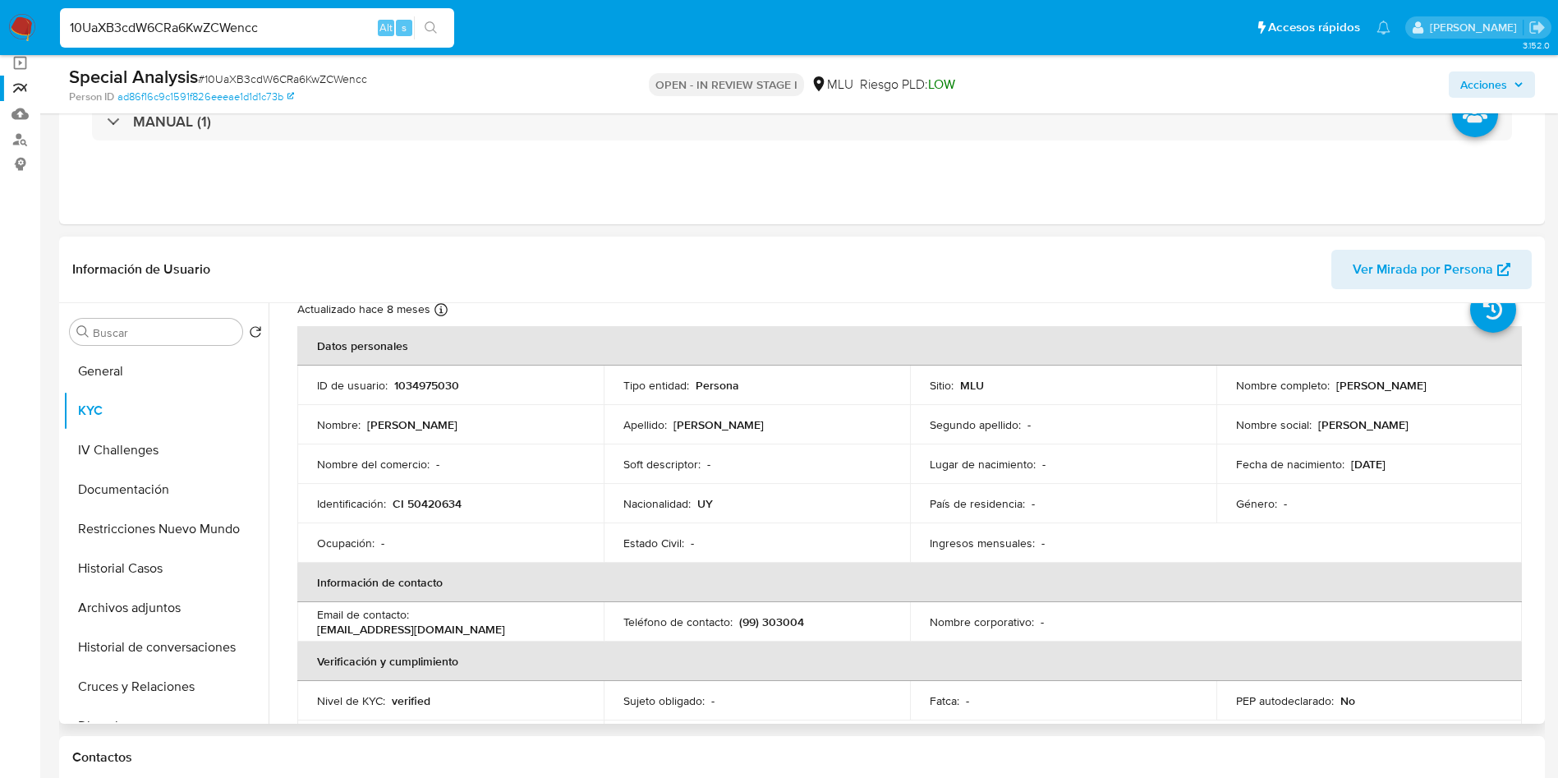
drag, startPoint x: 1333, startPoint y: 389, endPoint x: 1462, endPoint y: 383, distance: 129.1
click at [1462, 383] on div "Nombre completo : Valentina Perillo Barrios" at bounding box center [1369, 385] width 267 height 15
copy p "Valentina Perillo Barrios"
click at [422, 507] on p "CI 50420634" at bounding box center [427, 503] width 69 height 15
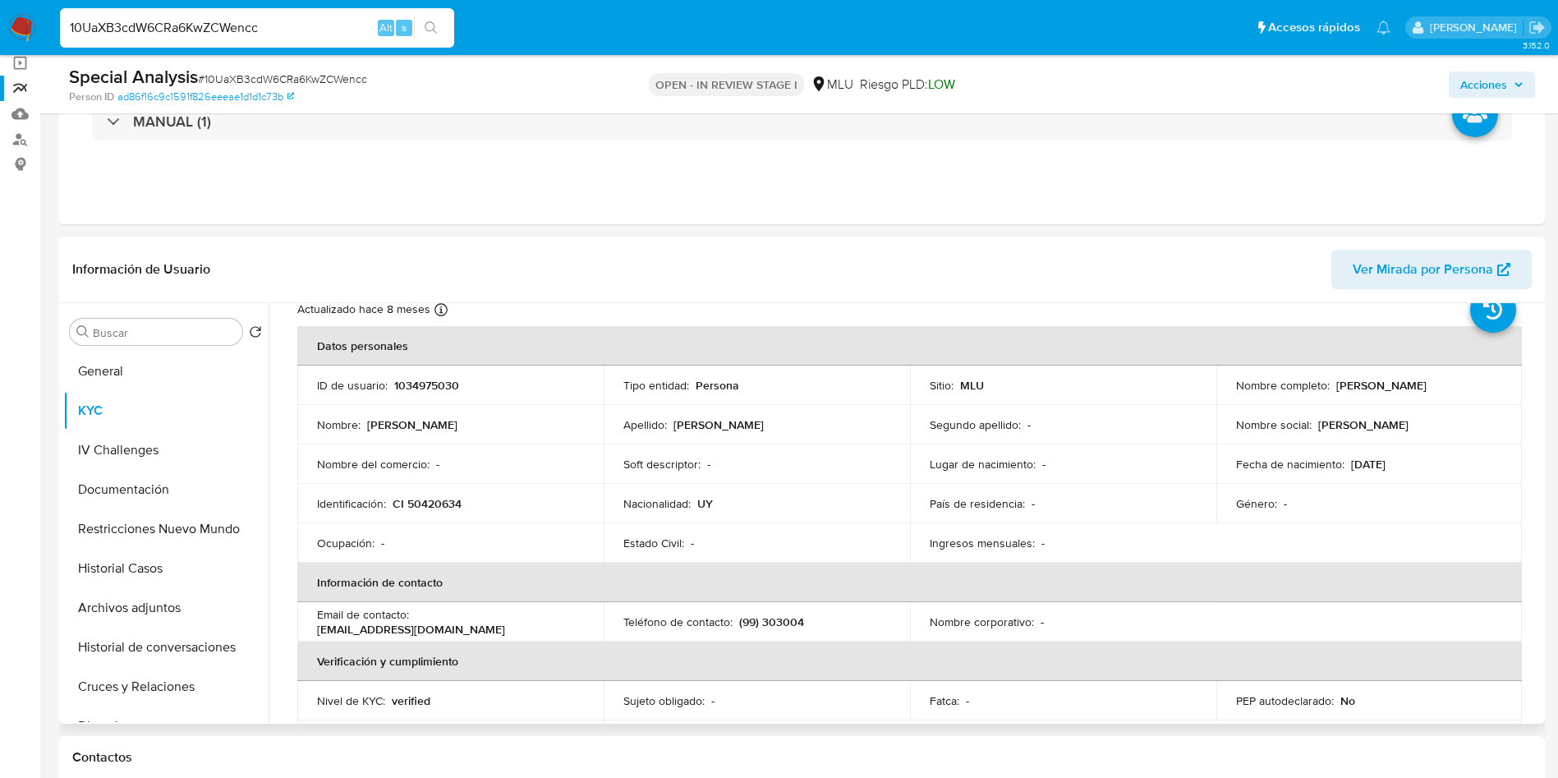
click at [478, 493] on td "Identificación : CI 50420634" at bounding box center [450, 503] width 306 height 39
drag, startPoint x: 486, startPoint y: 498, endPoint x: 394, endPoint y: 501, distance: 92.1
click at [394, 501] on div "Identificación : CI 50420634" at bounding box center [450, 503] width 267 height 15
click at [445, 500] on p "CI 50420634" at bounding box center [427, 503] width 69 height 15
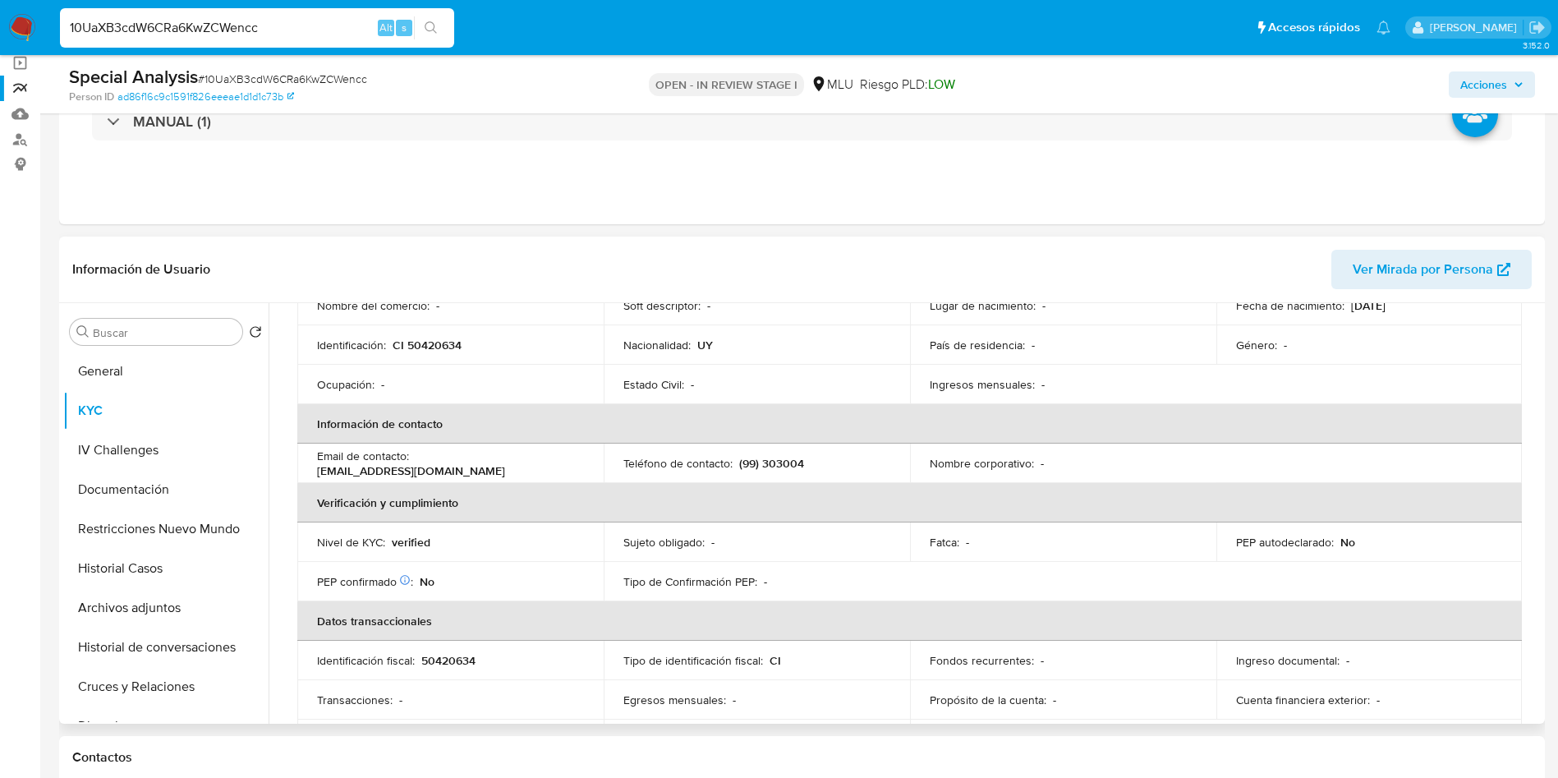
scroll to position [178, 0]
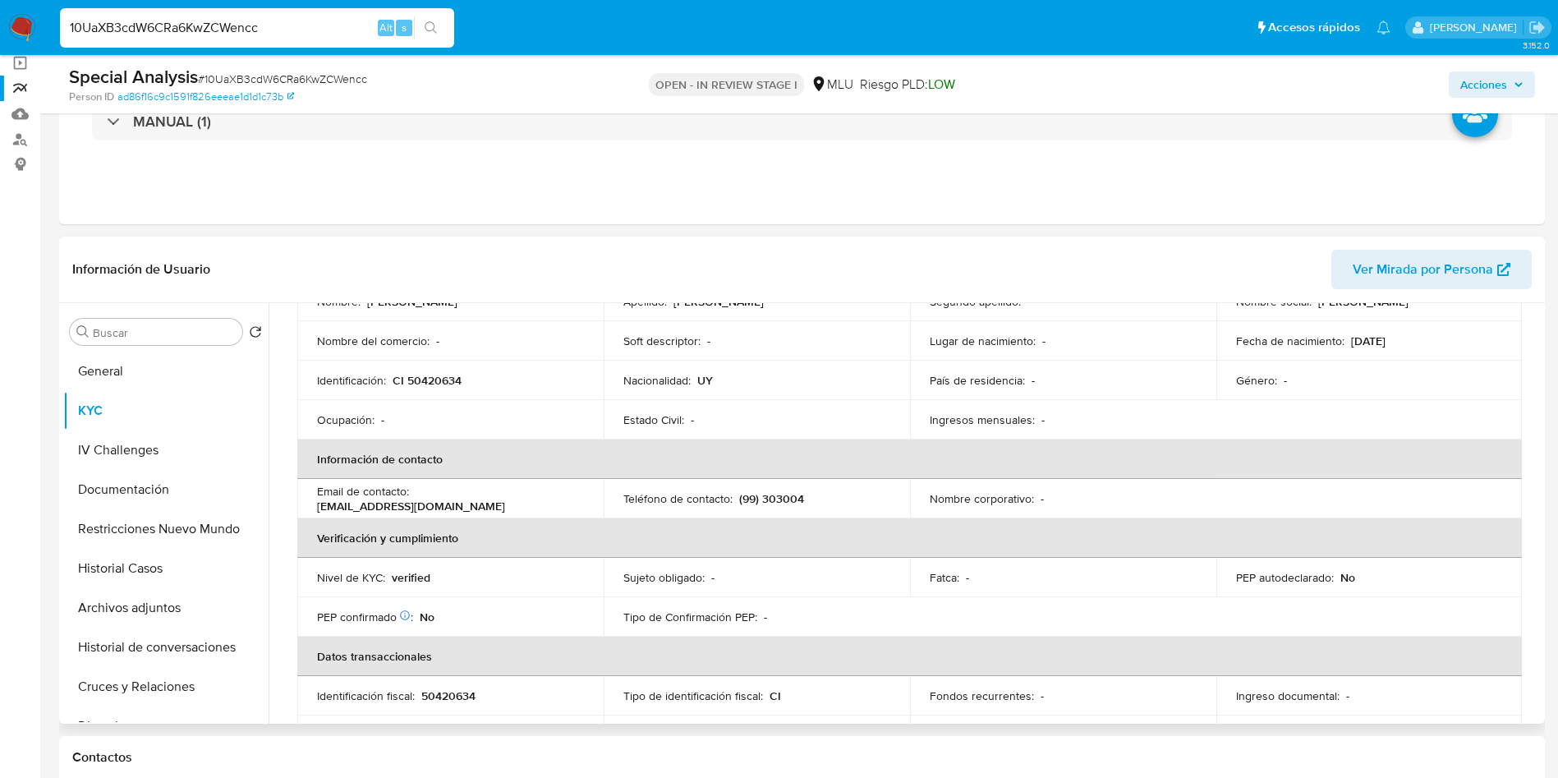
click at [765, 501] on p "(99) 303004" at bounding box center [771, 498] width 65 height 15
copy p "303004"
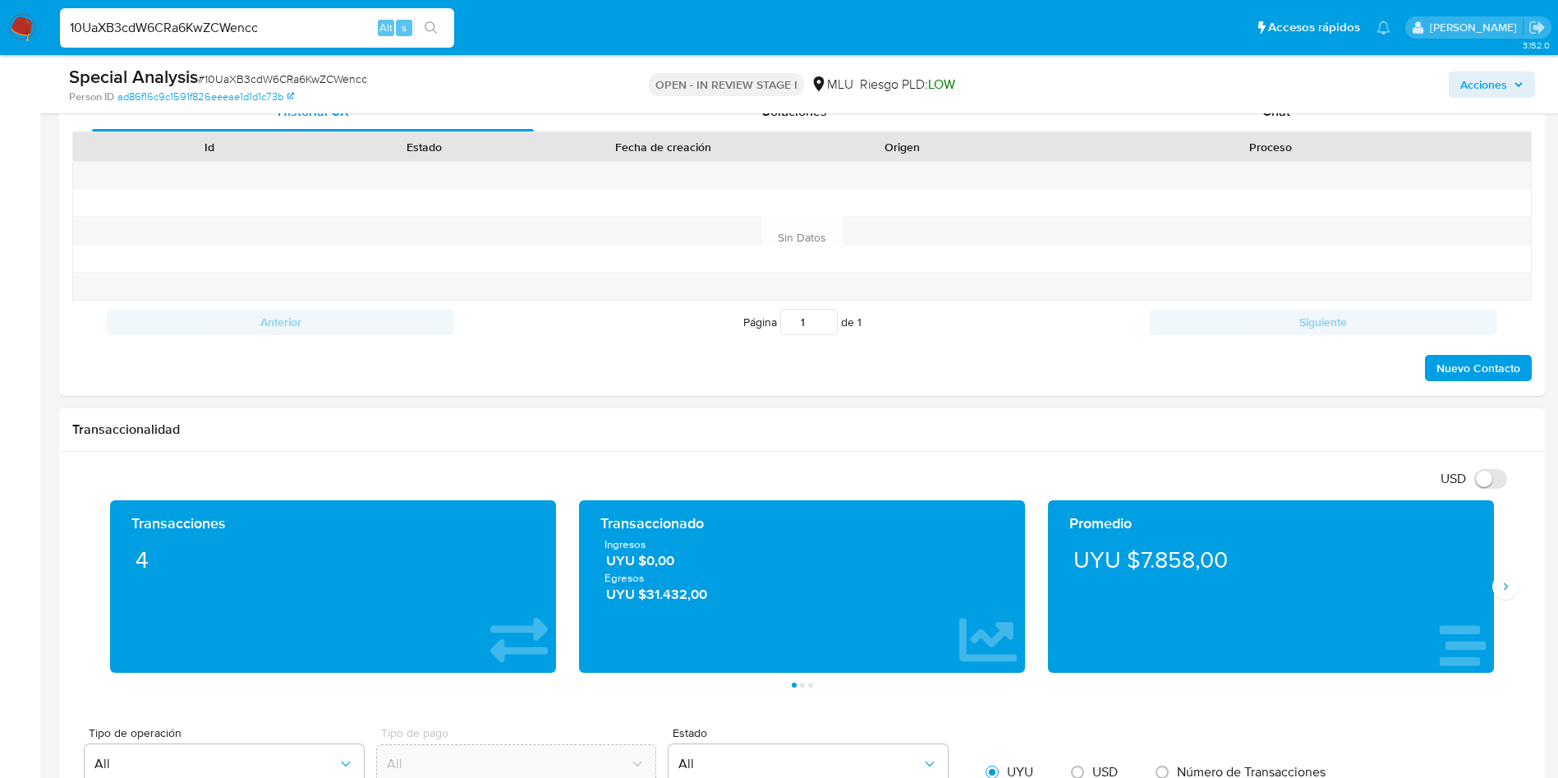
scroll to position [863, 0]
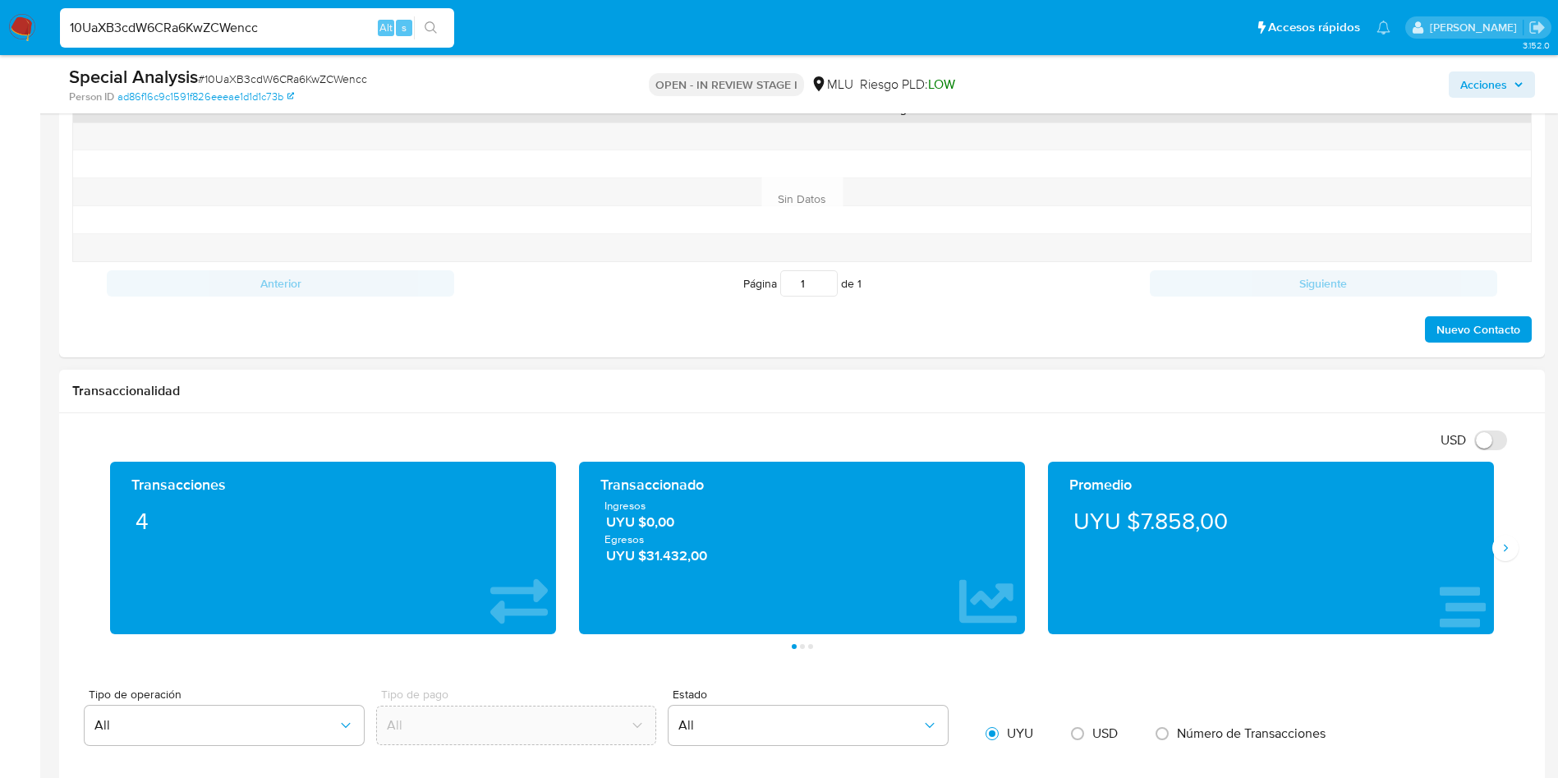
click at [1510, 561] on div "Transacciones 4 Transaccionado Ingresos UYU $0,00 Egresos UYU $31.432,00 Promed…" at bounding box center [802, 555] width 1460 height 187
click at [1510, 555] on button "Siguiente" at bounding box center [1506, 548] width 26 height 26
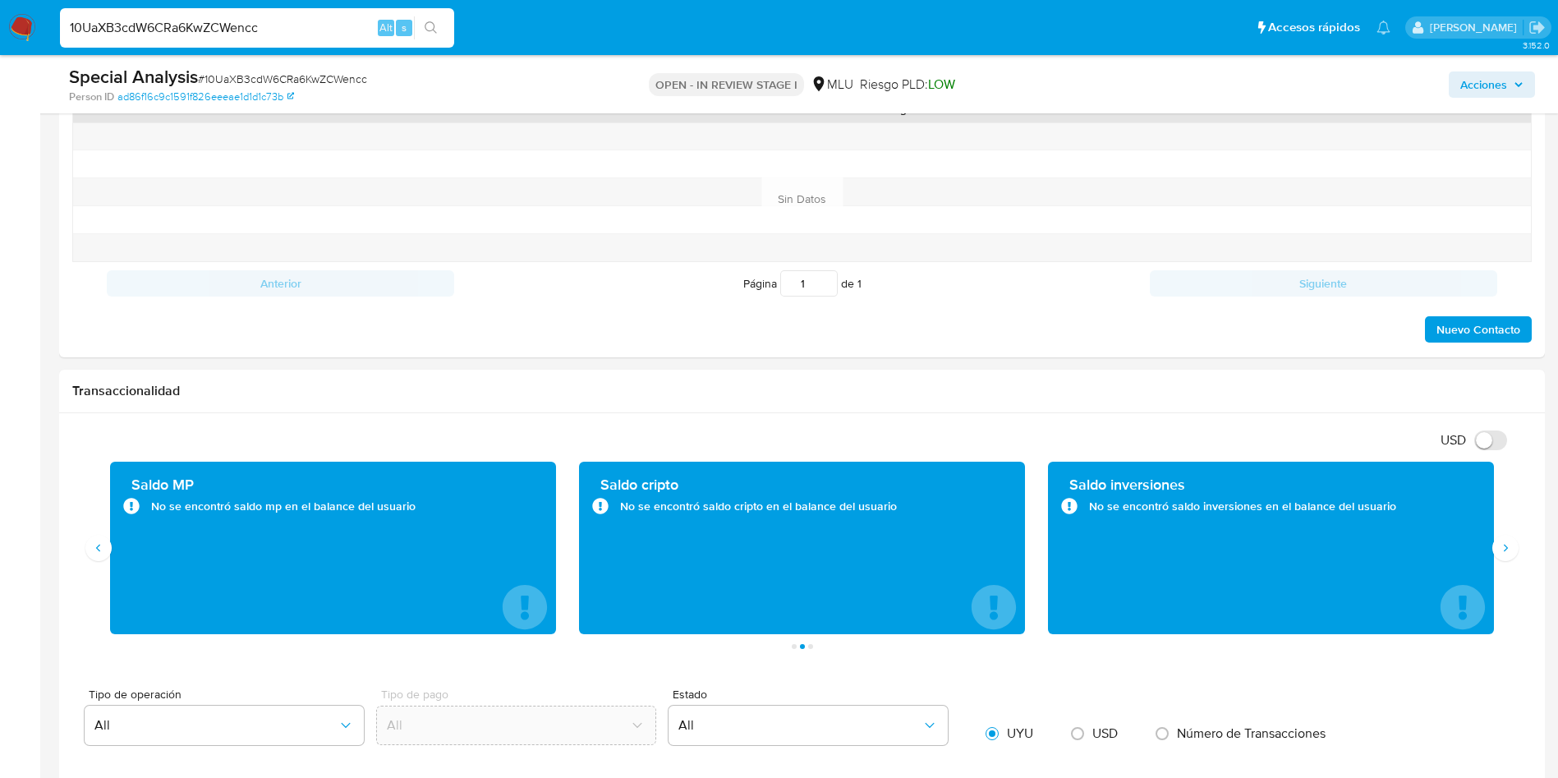
click at [228, 31] on input "10UaXB3cdW6CRa6KwZCWencc" at bounding box center [257, 27] width 394 height 21
paste input "mrAGyntGNNIiUVJpyH06qhae"
type input "mrAGyntGNNIiUVJpyH06qhae"
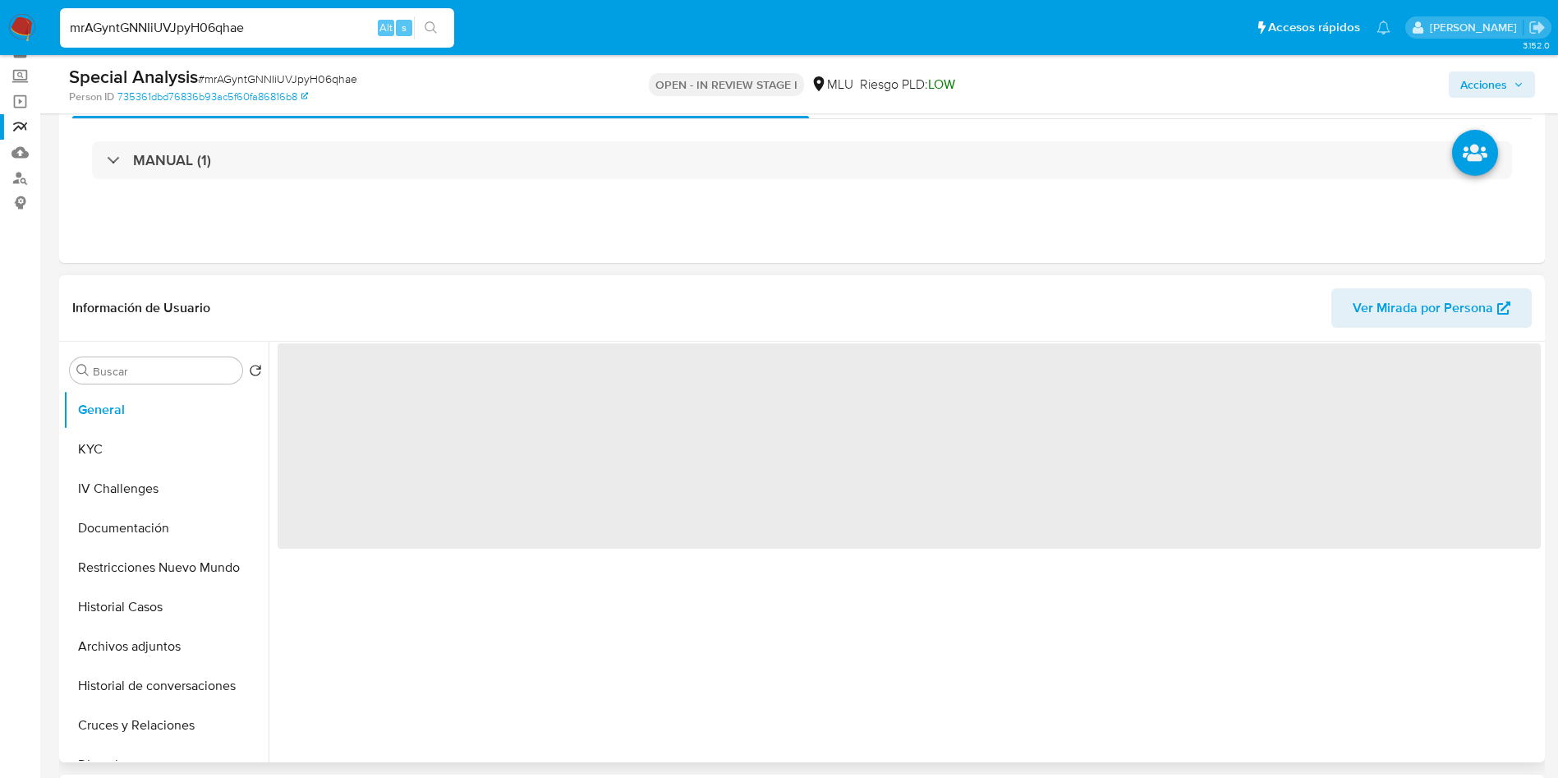
scroll to position [123, 0]
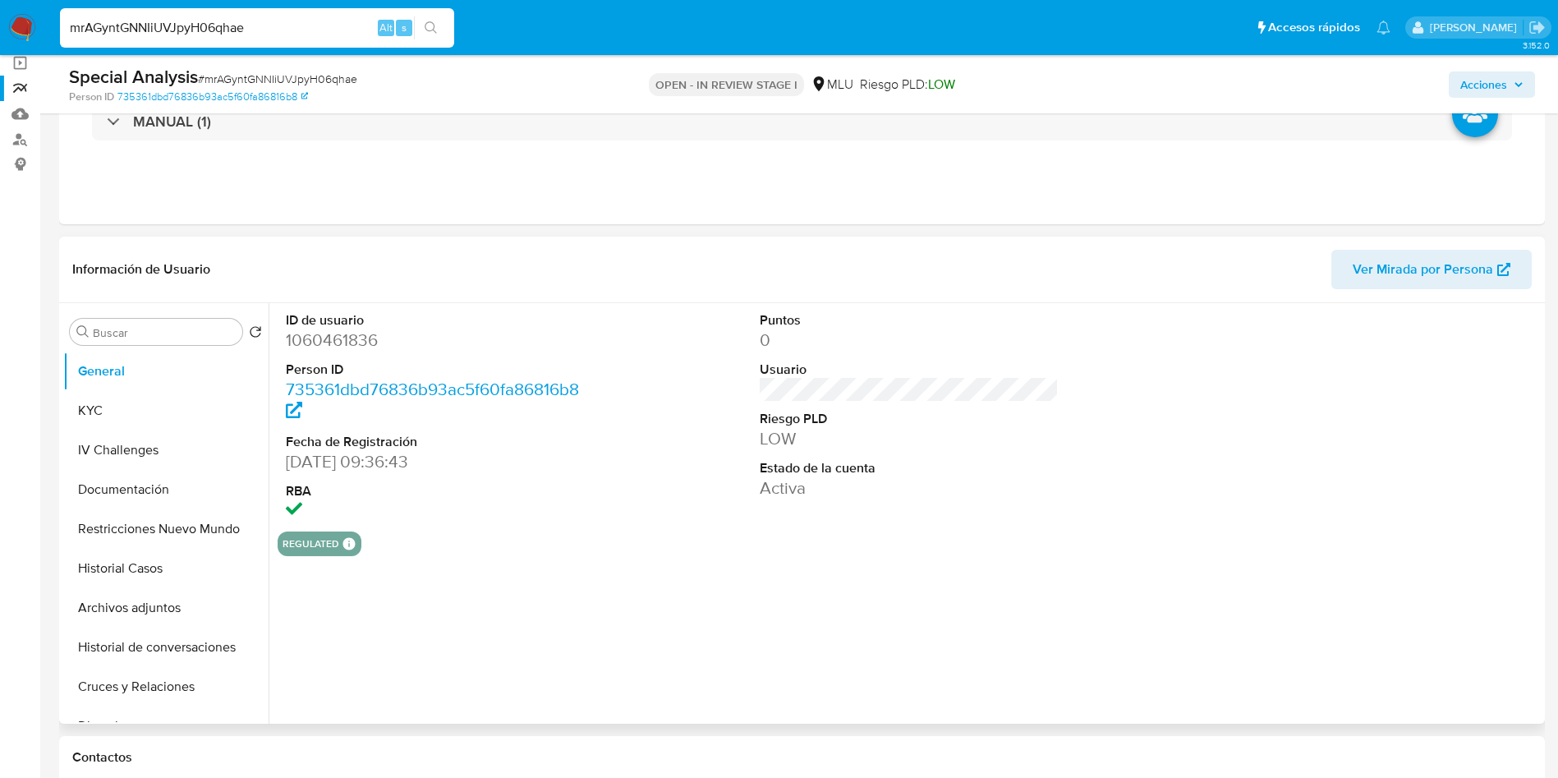
select select "10"
click at [138, 426] on button "KYC" at bounding box center [159, 410] width 192 height 39
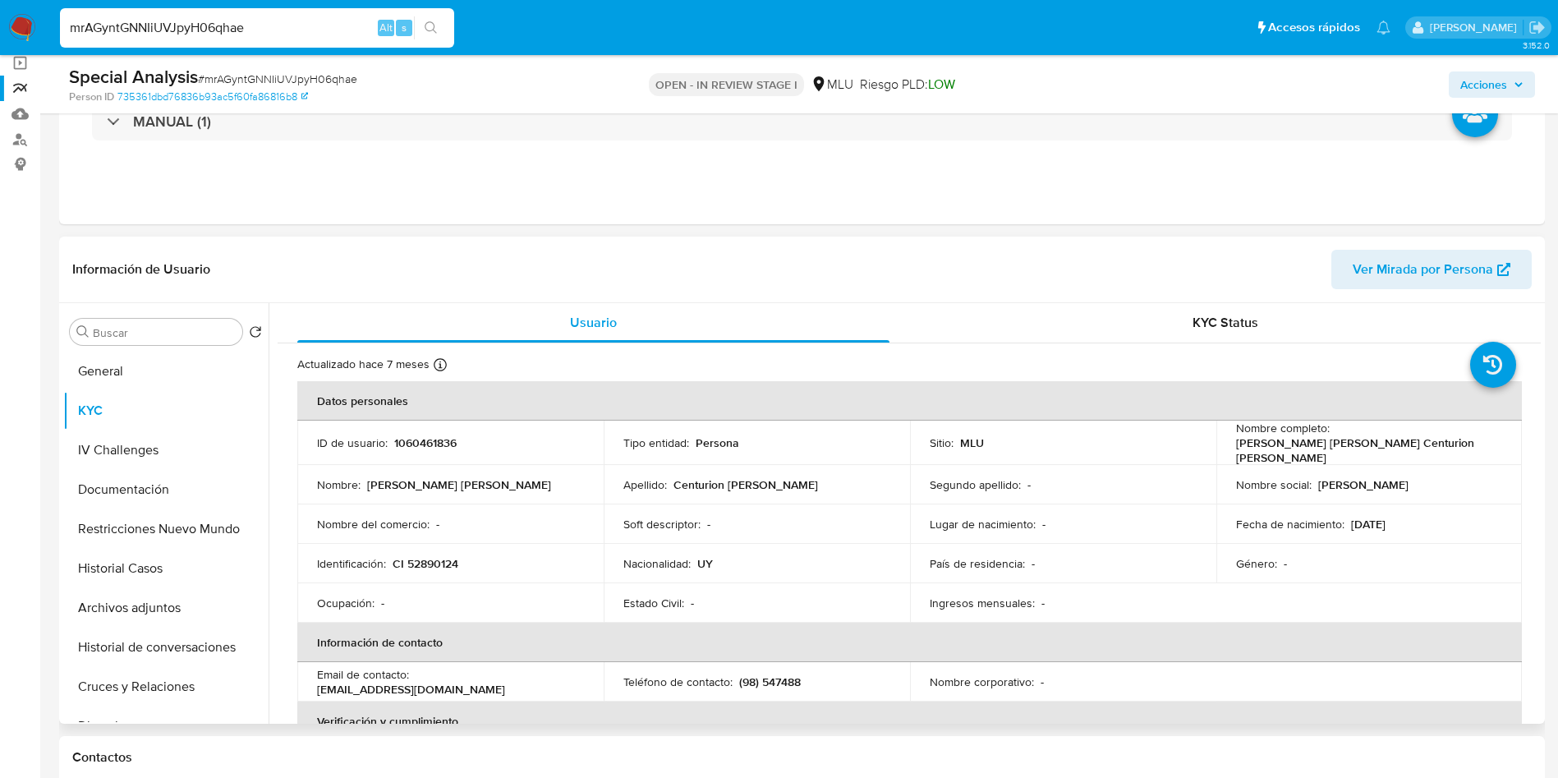
click at [425, 444] on p "1060461836" at bounding box center [425, 442] width 62 height 15
copy p "1060461836"
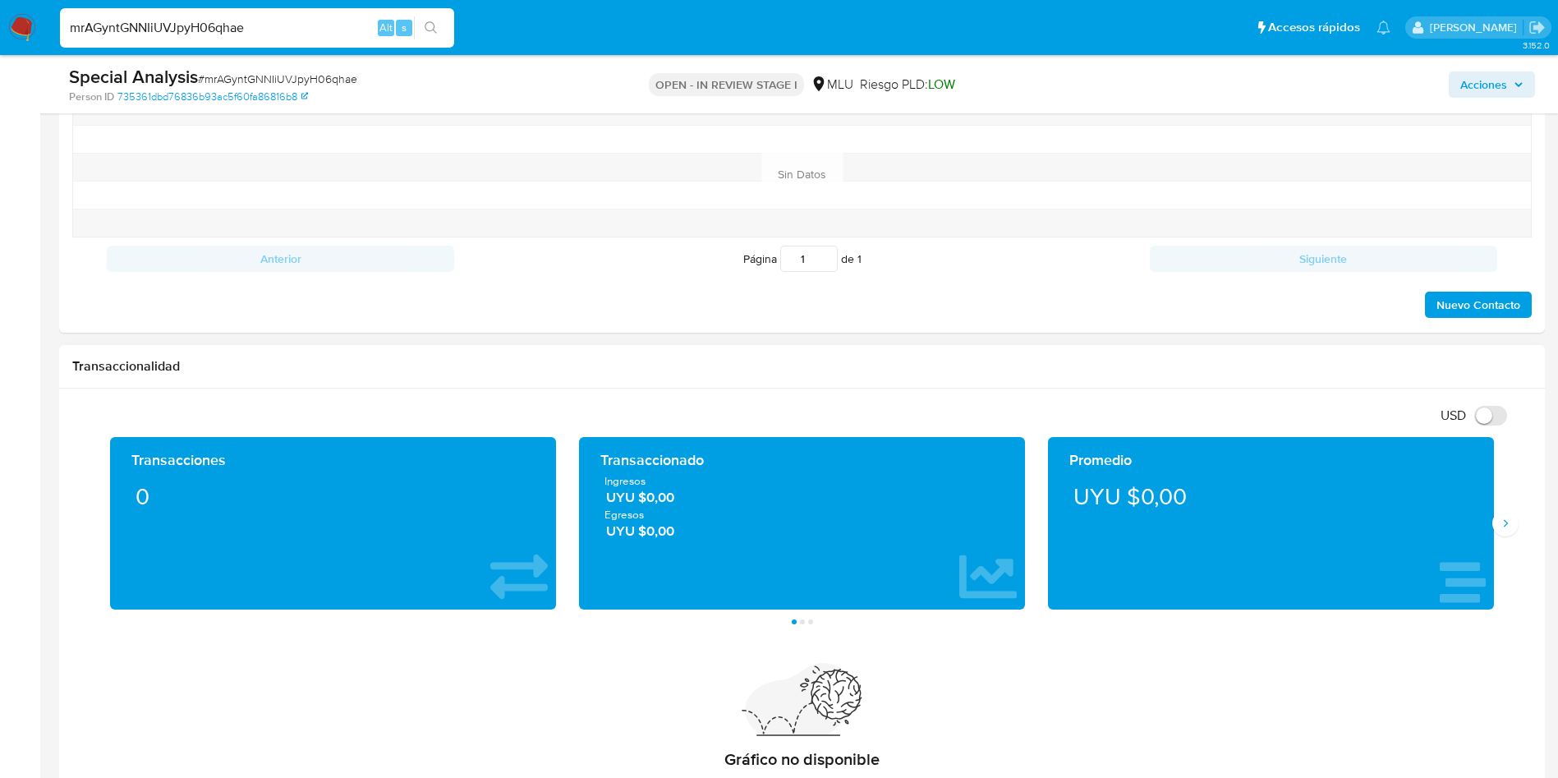
scroll to position [1109, 0]
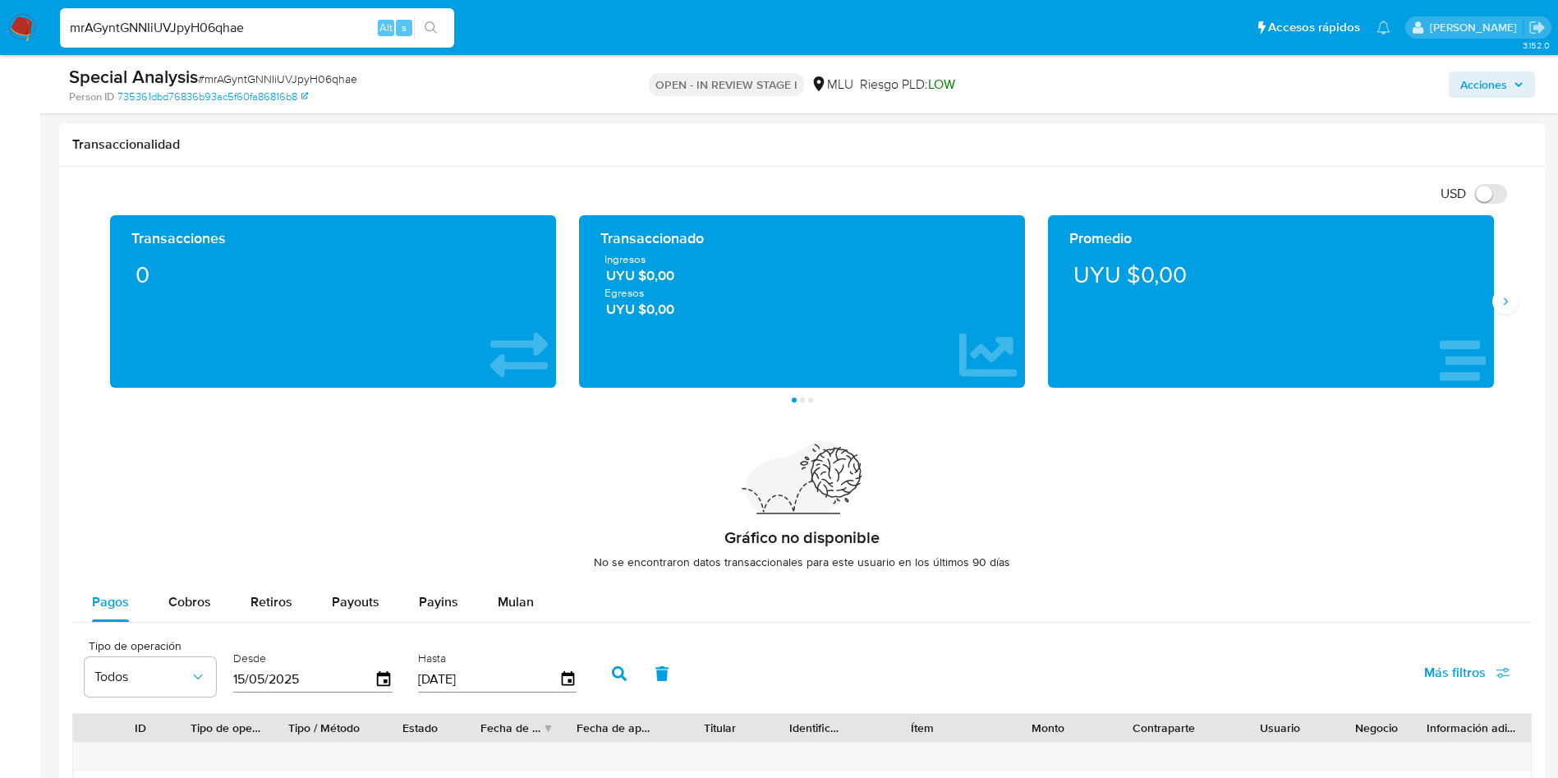
click at [1512, 317] on div "Transacciones 0 Transaccionado Ingresos UYU $0,00 Egresos UYU $0,00 Promedio UY…" at bounding box center [802, 308] width 1460 height 187
click at [1504, 289] on button "Siguiente" at bounding box center [1506, 301] width 26 height 26
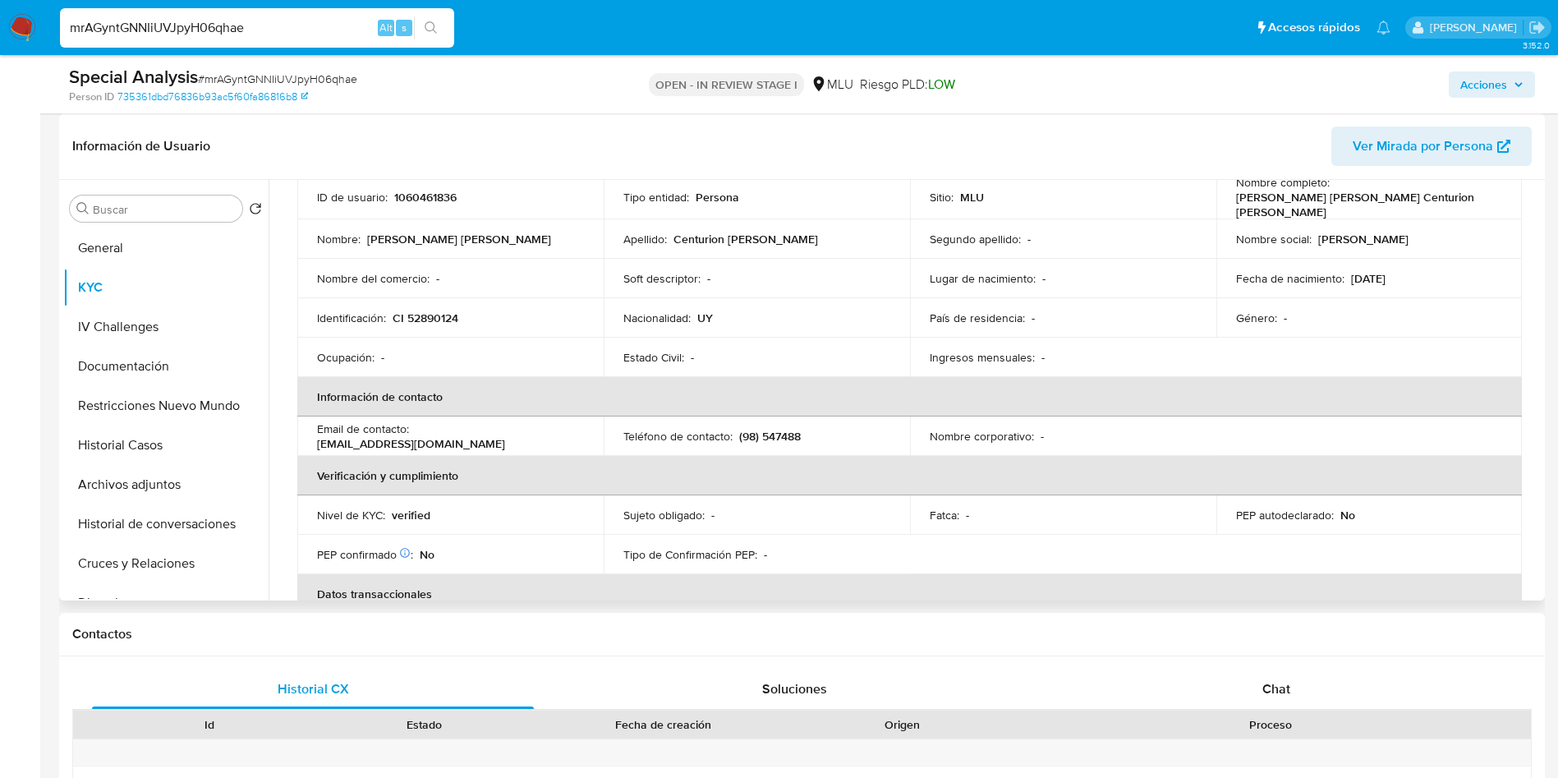
scroll to position [0, 0]
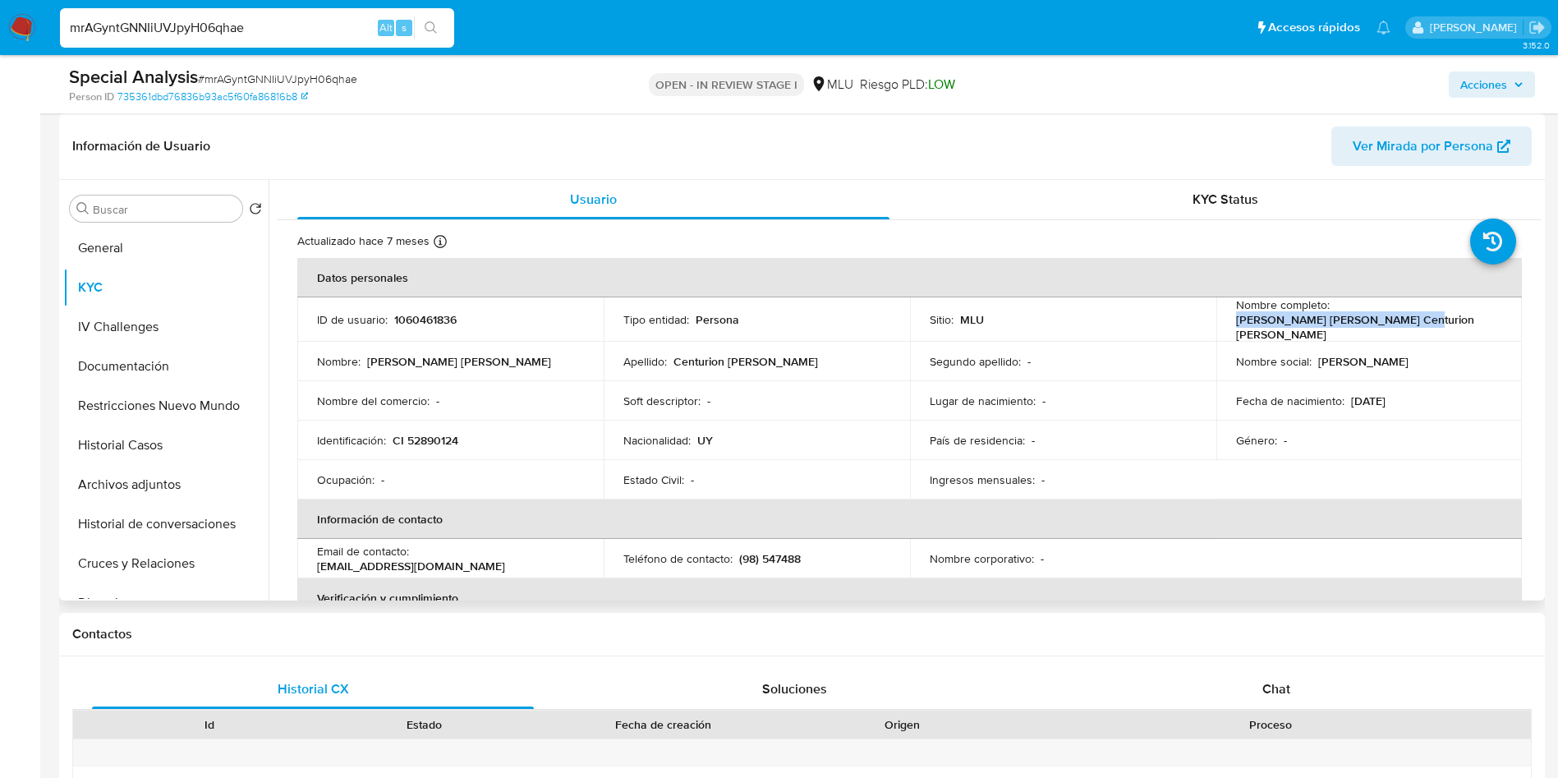
drag, startPoint x: 1228, startPoint y: 321, endPoint x: 1395, endPoint y: 320, distance: 166.8
click at [1395, 320] on td "Nombre completo : Nadia Patricia Centurion Albano" at bounding box center [1370, 319] width 306 height 44
copy p "Nadia Patricia Centurion Albano"
click at [439, 433] on p "CI 52890124" at bounding box center [426, 440] width 66 height 15
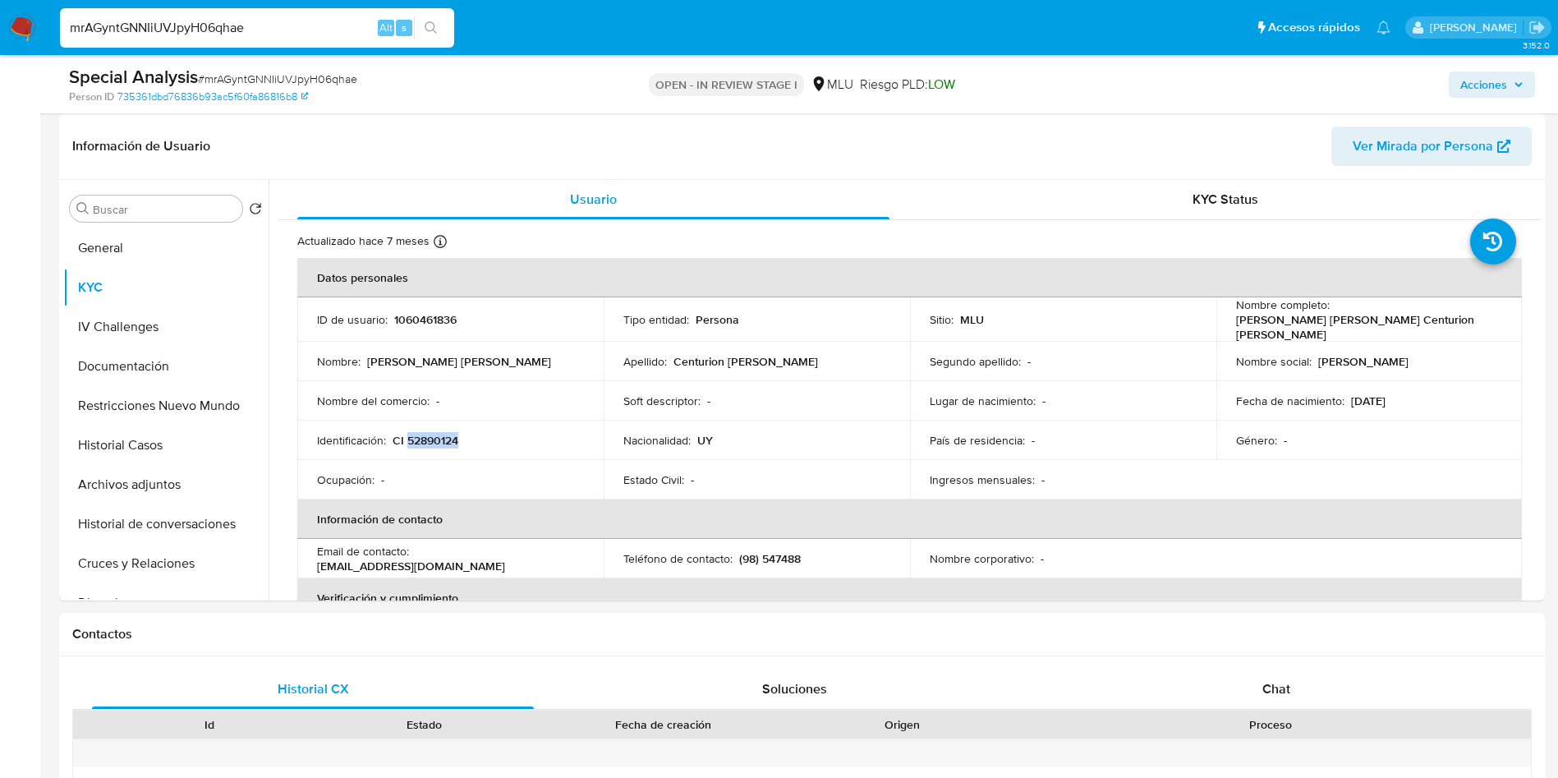
copy p "52890124"
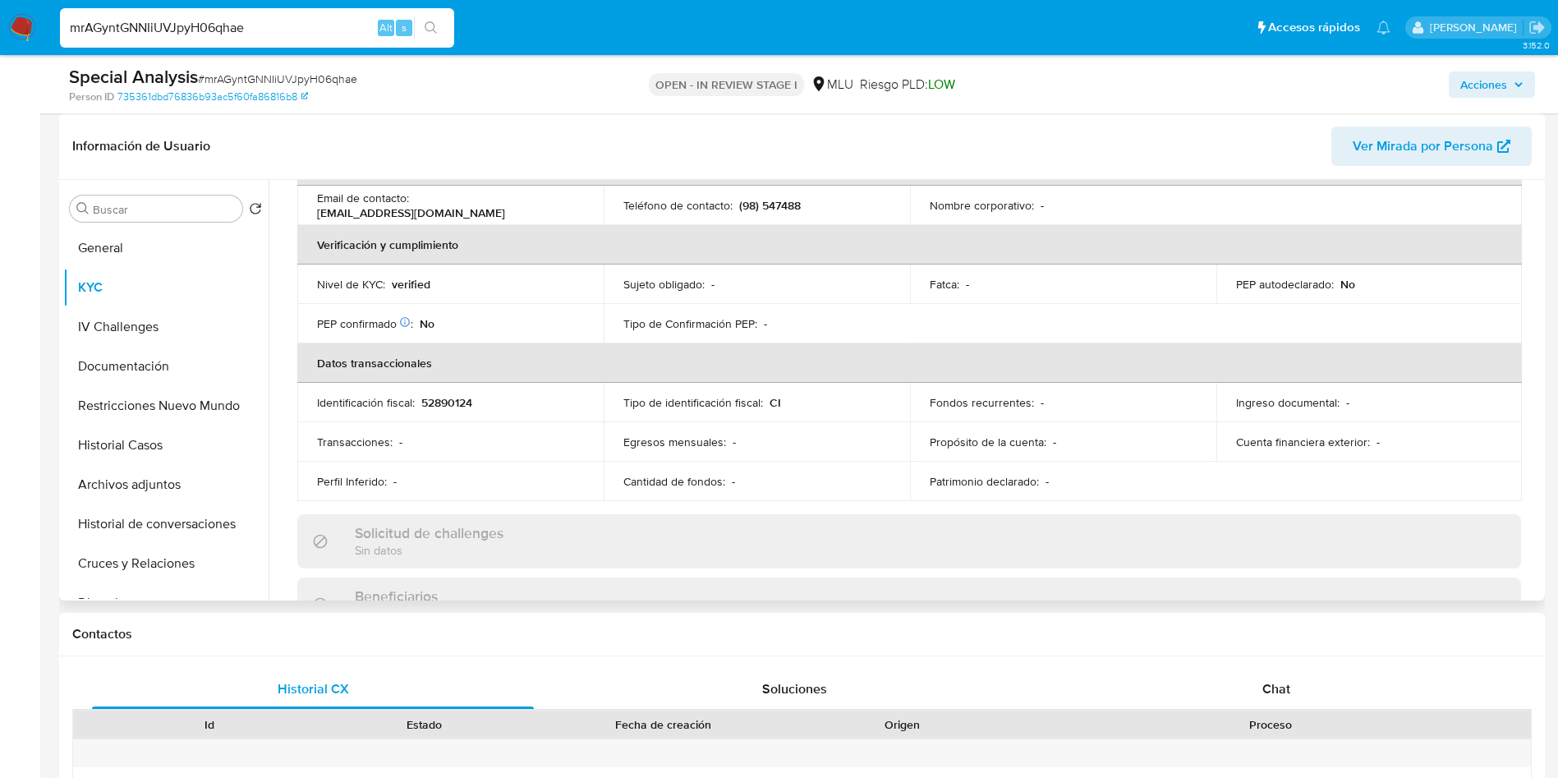
scroll to position [302, 0]
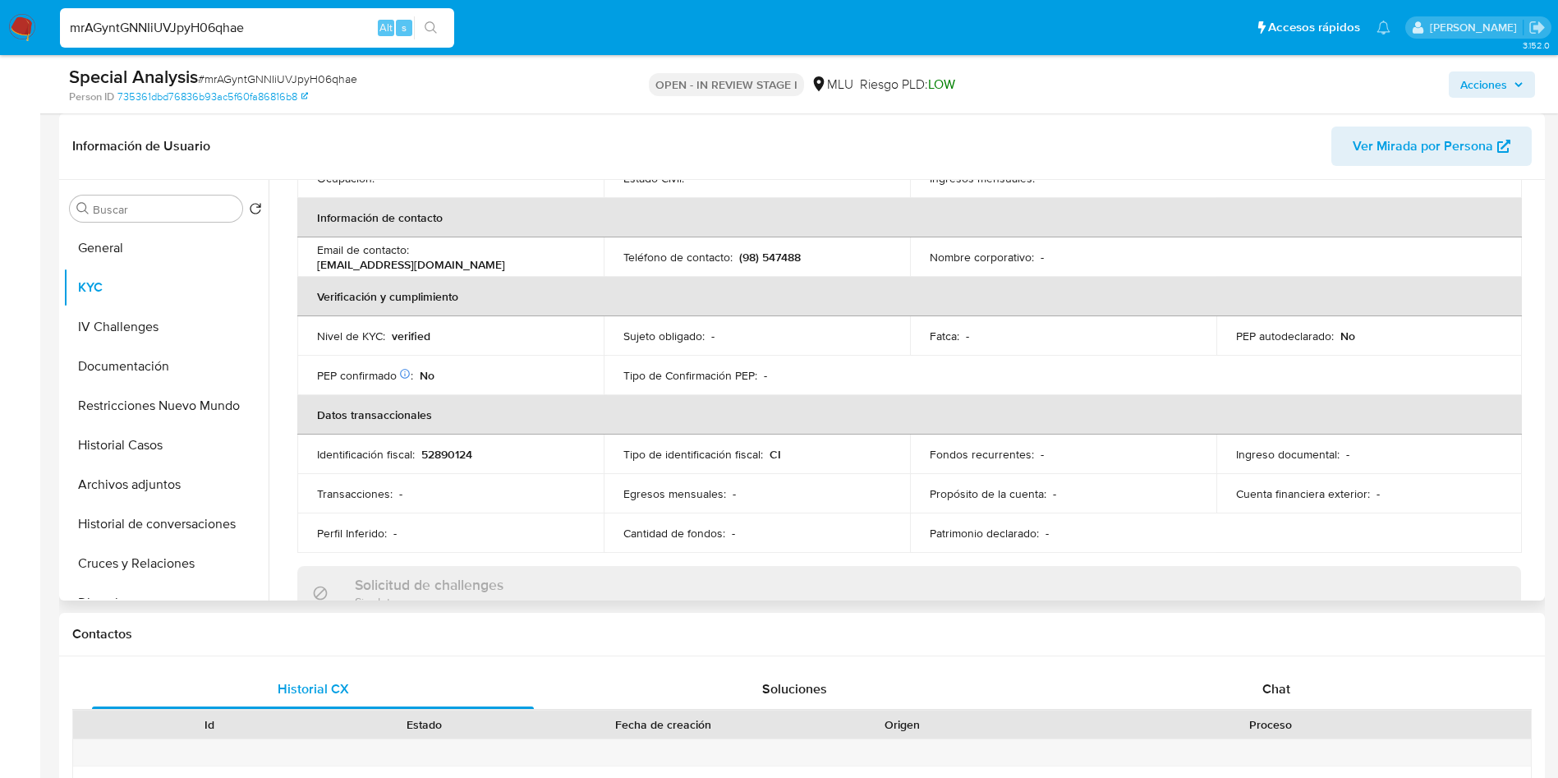
click at [785, 242] on td "Teléfono de contacto : (98) 547488" at bounding box center [757, 256] width 306 height 39
click at [785, 251] on p "(98) 547488" at bounding box center [770, 257] width 62 height 15
copy p "547488"
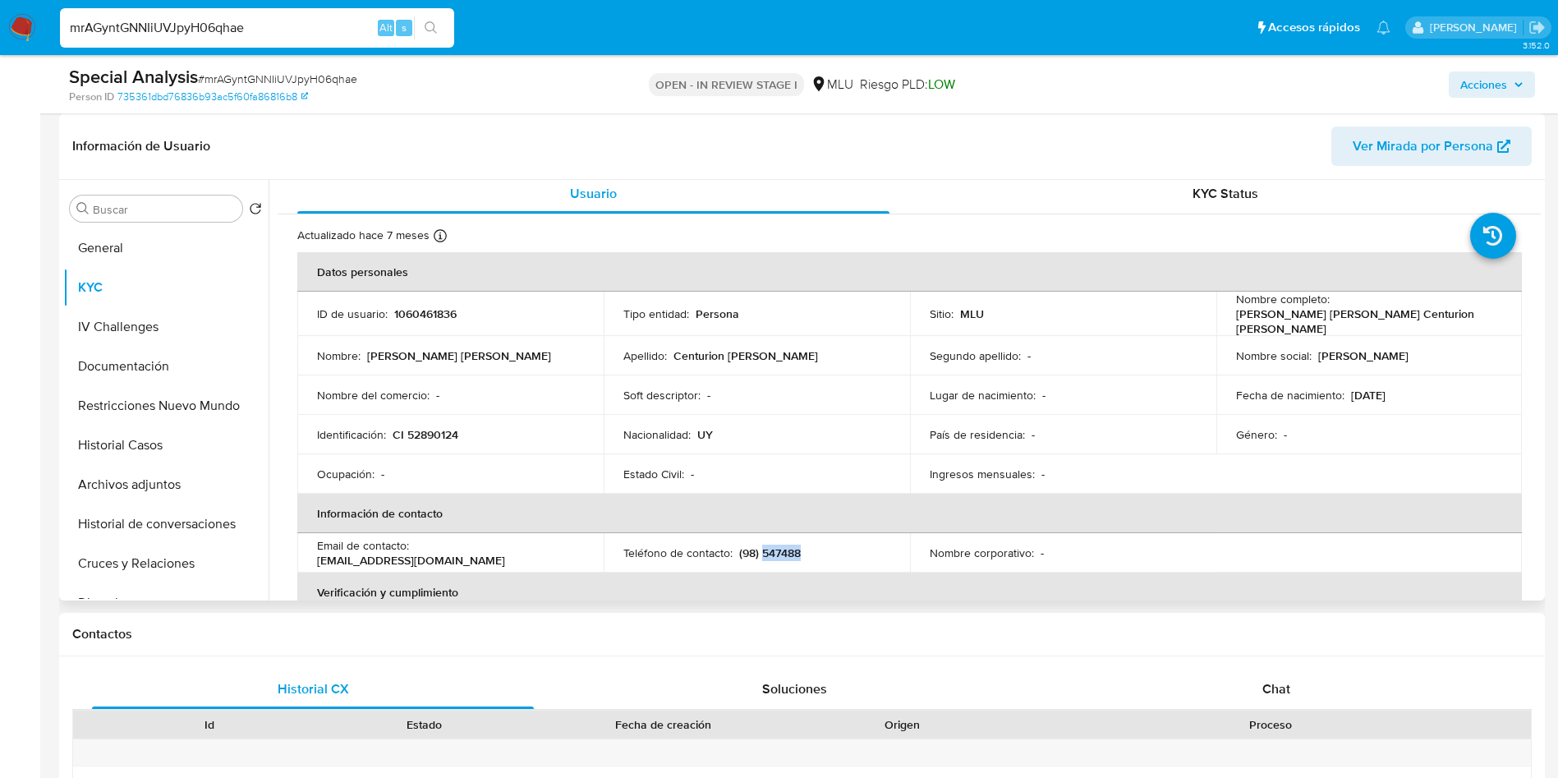
scroll to position [0, 0]
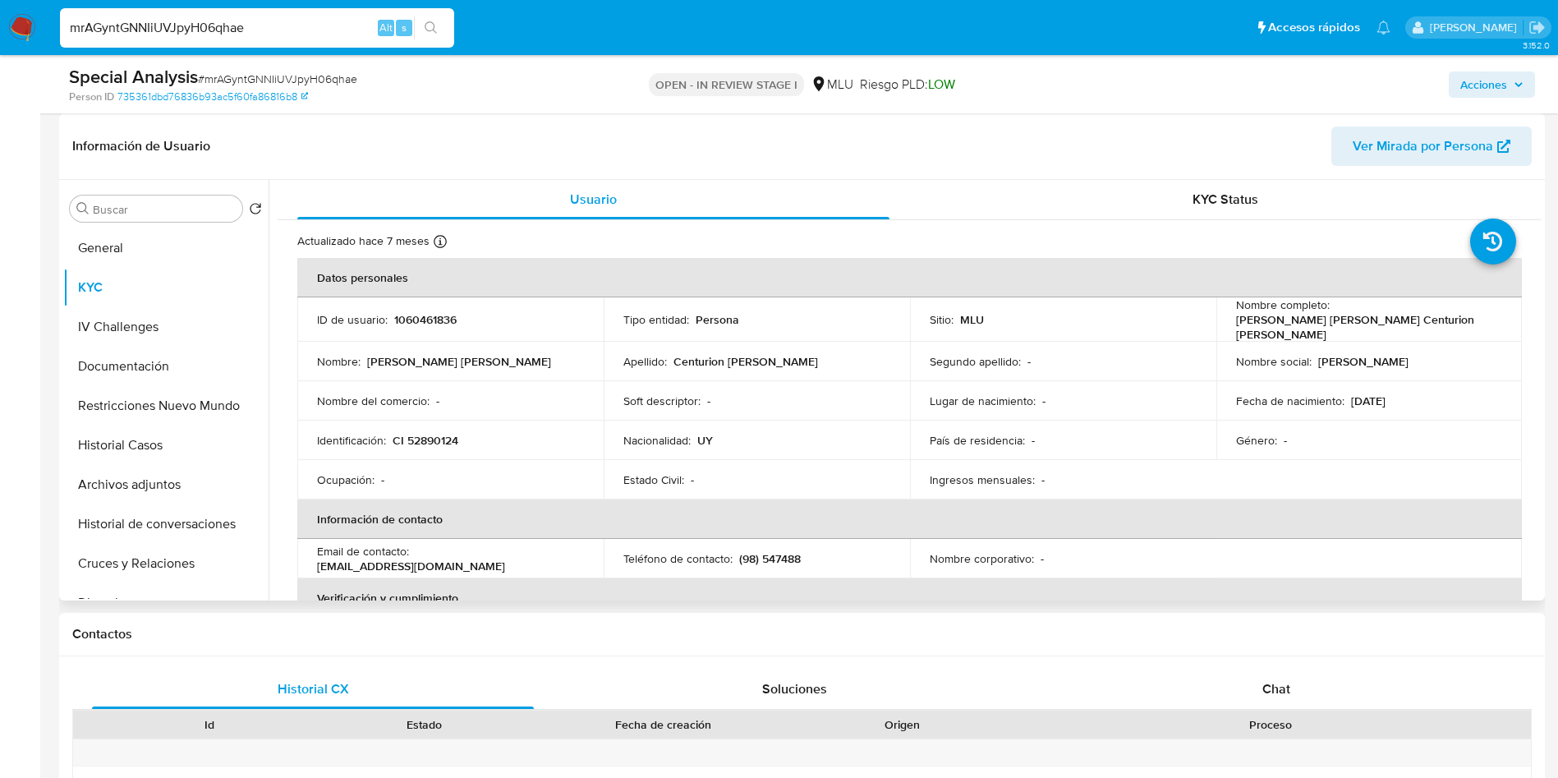
click at [659, 382] on td "Soft descriptor : -" at bounding box center [757, 400] width 306 height 39
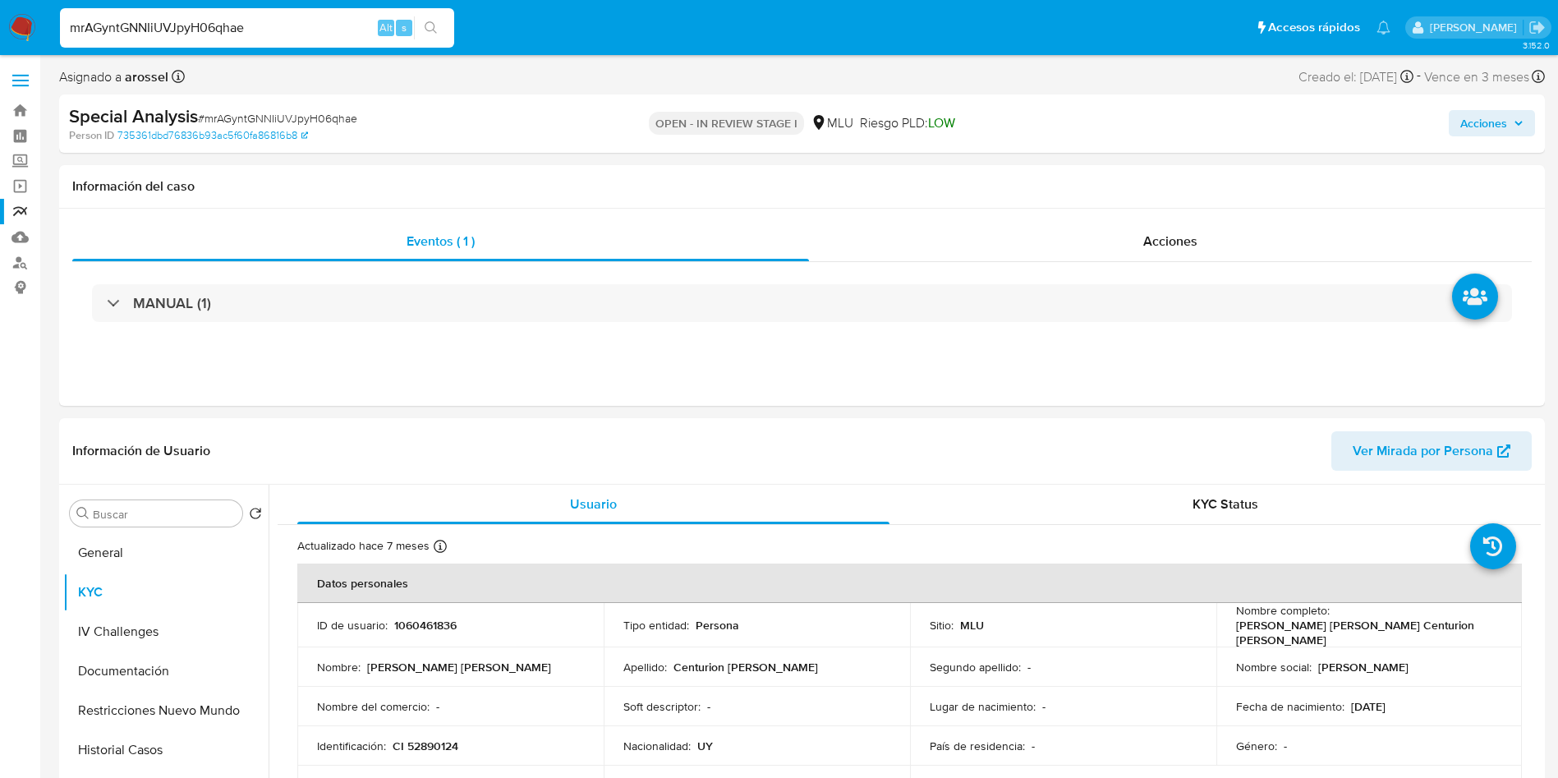
click at [612, 110] on div "OPEN - IN REVIEW STAGE I MLU Riesgo PLD: LOW" at bounding box center [802, 123] width 485 height 39
click at [194, 39] on div "mrAGyntGNNIiUVJpyH06qhae Alt s" at bounding box center [257, 27] width 394 height 39
click at [194, 31] on input "mrAGyntGNNIiUVJpyH06qhae" at bounding box center [257, 27] width 394 height 21
paste input "T4xCuYPeKZFXGFQ1zpMBiFhU"
type input "T4xCuYPeKZFXGFQ1zpMBiFhU"
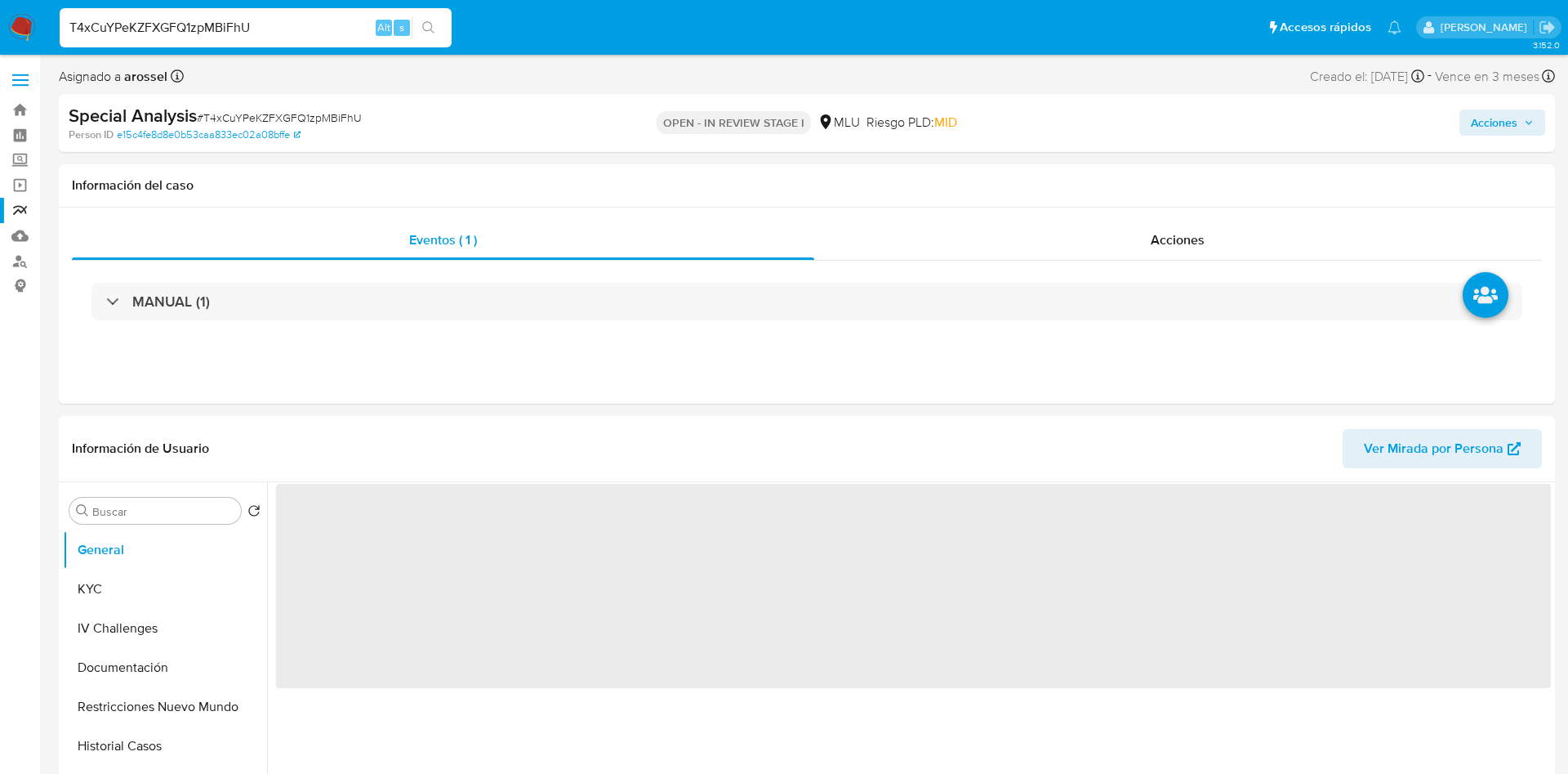
select select "10"
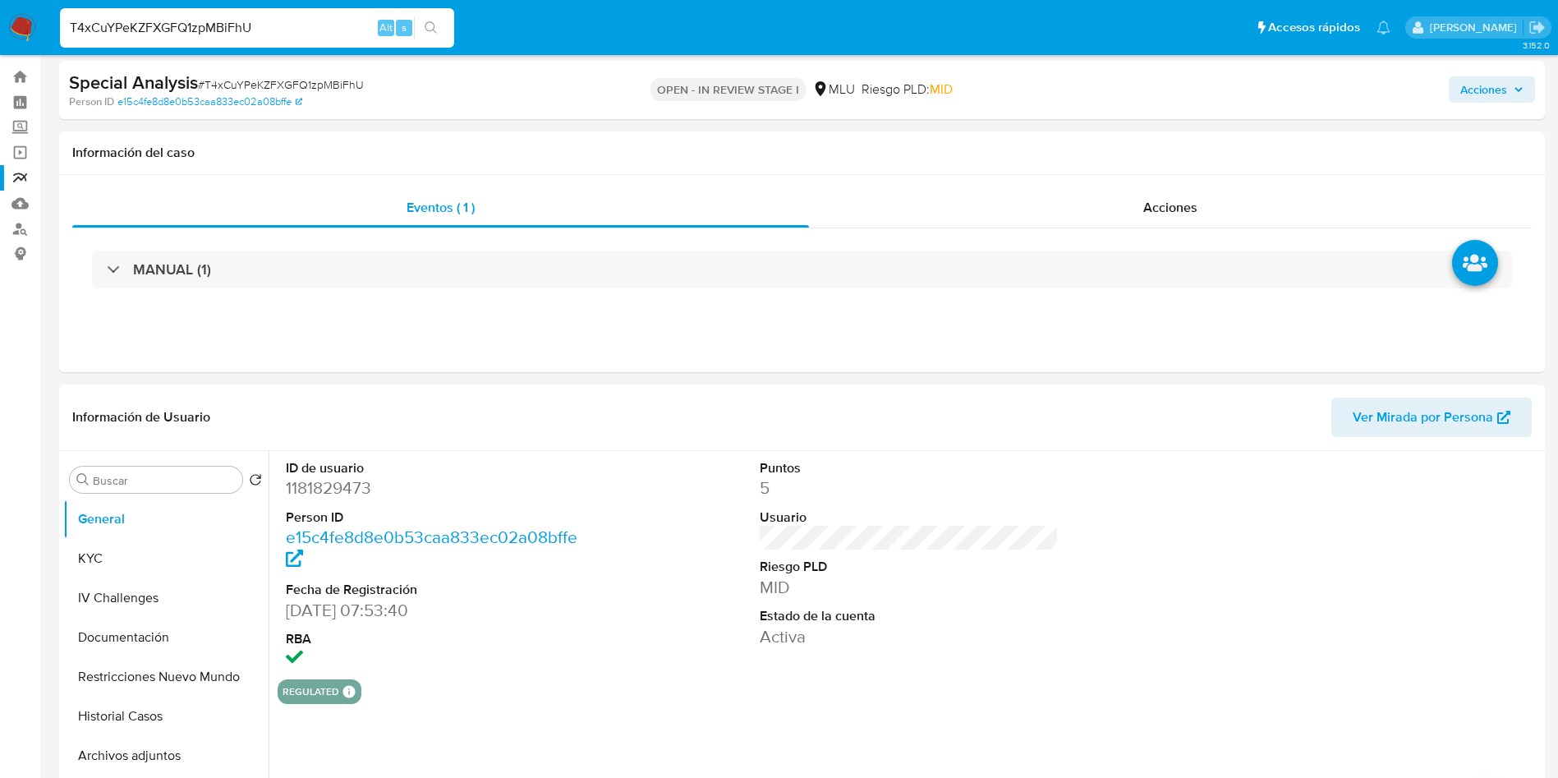
scroll to position [246, 0]
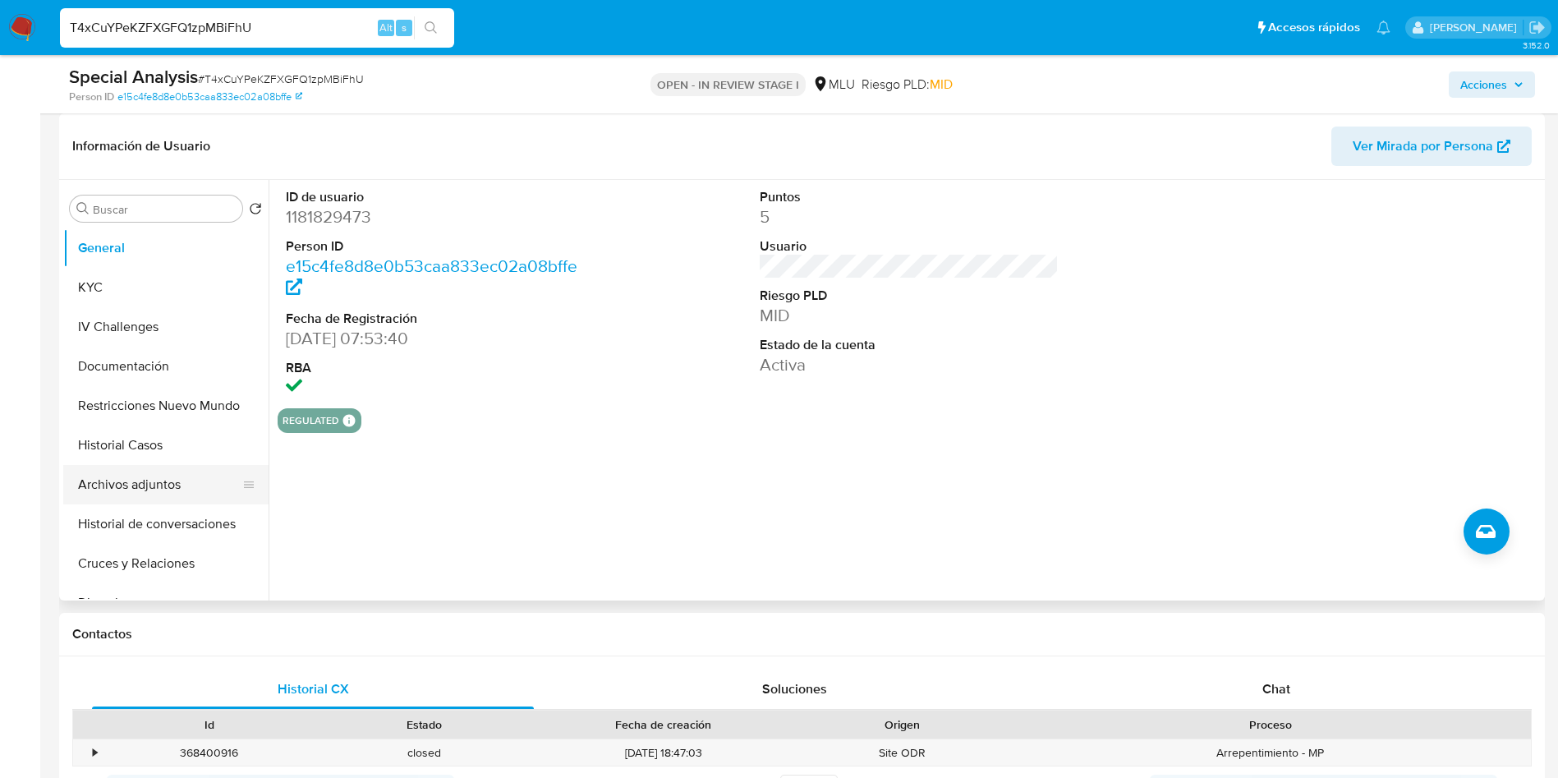
click at [149, 479] on button "Archivos adjuntos" at bounding box center [159, 484] width 192 height 39
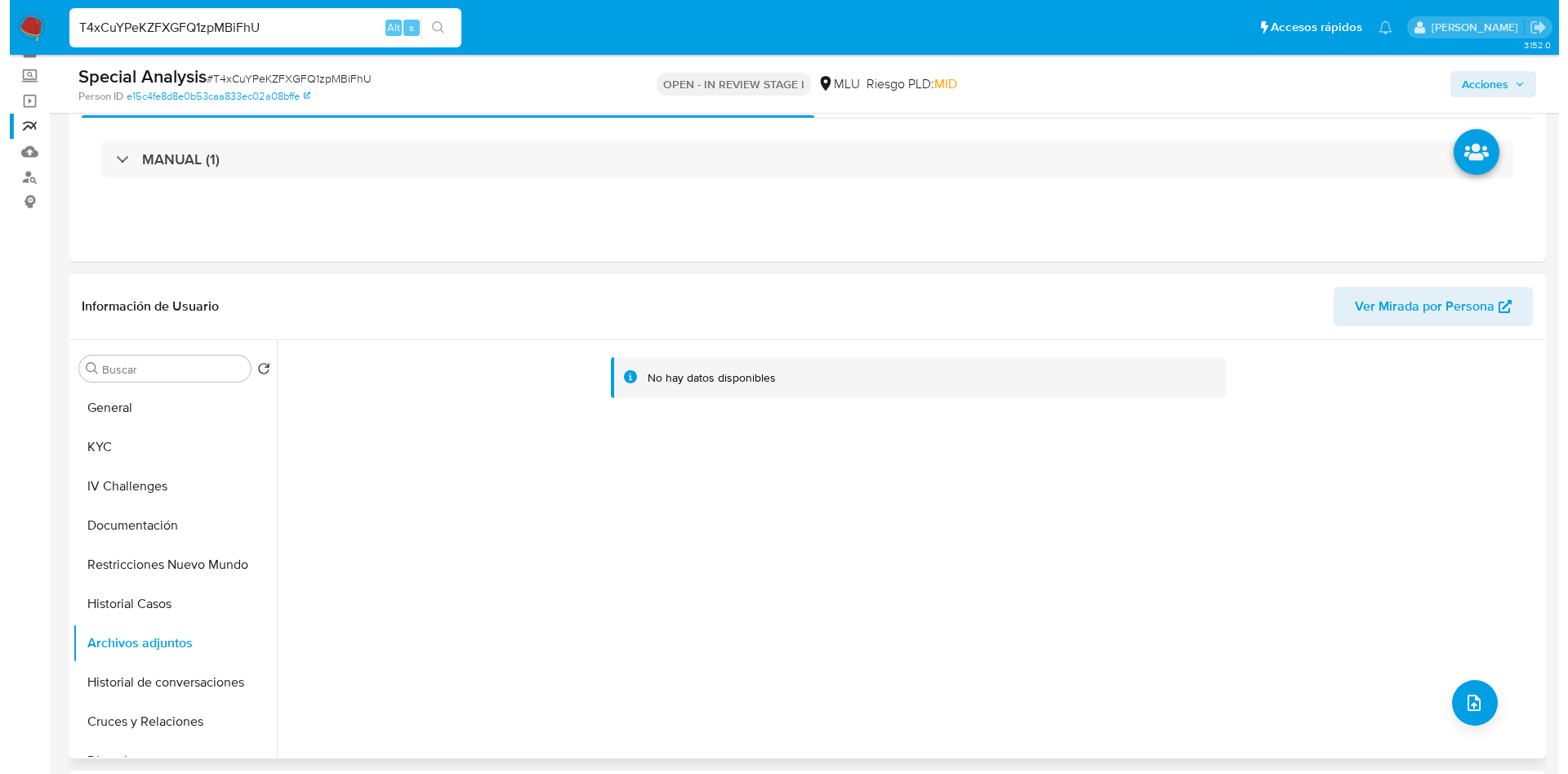
scroll to position [122, 0]
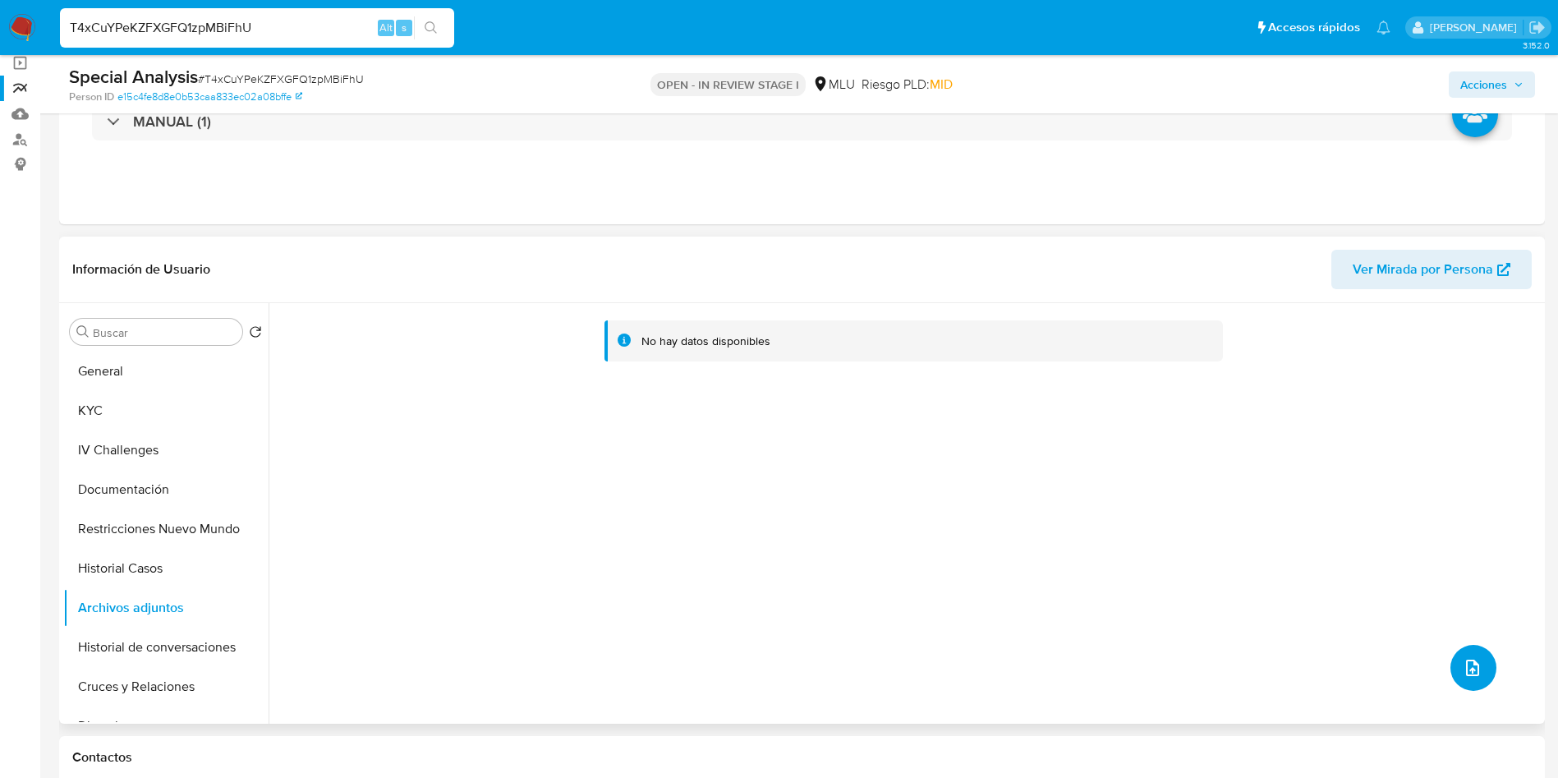
click at [1463, 664] on icon "upload-file" at bounding box center [1473, 668] width 20 height 20
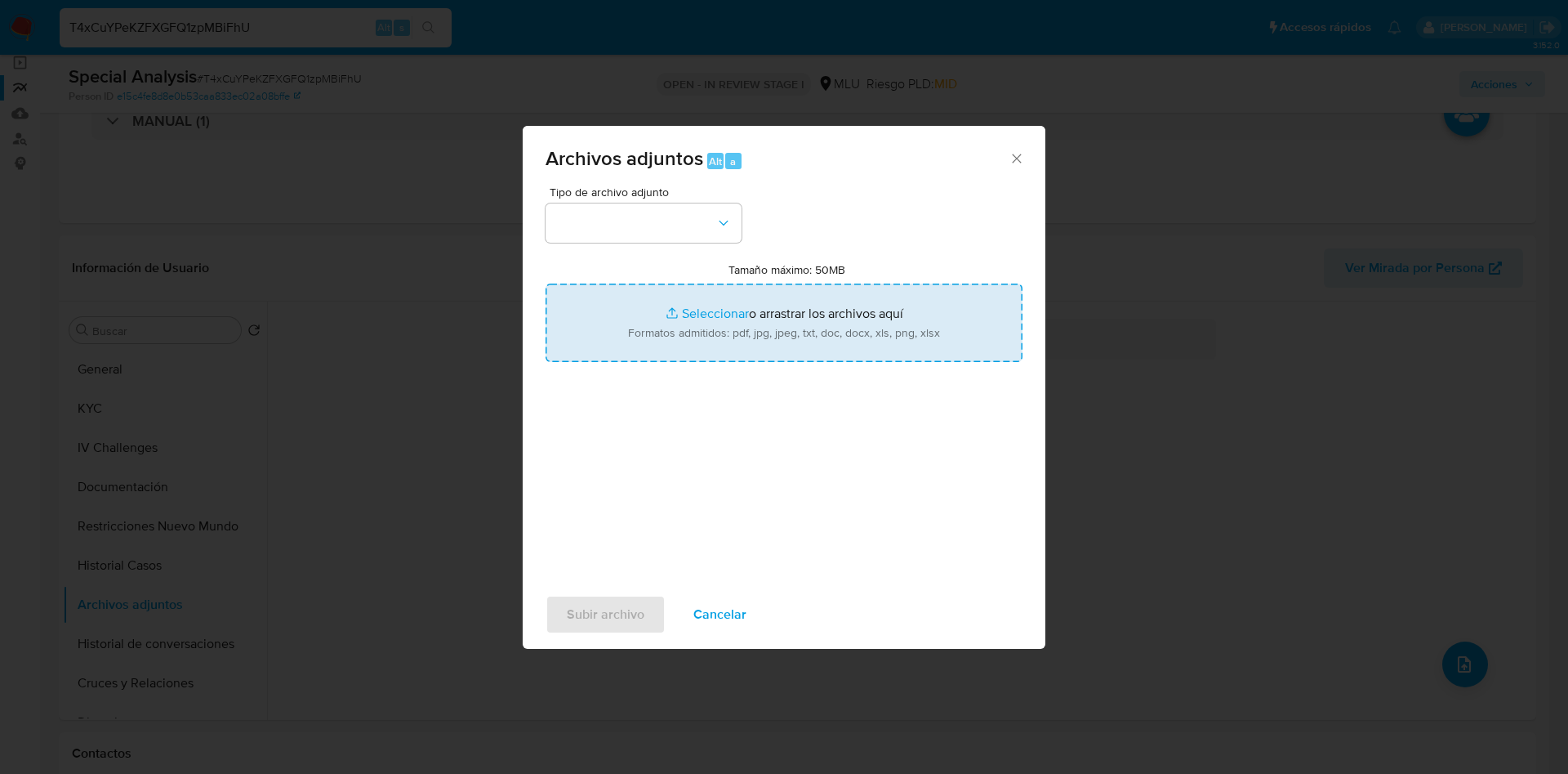
click at [809, 334] on input "Tamaño máximo: 50MB Seleccionar archivos" at bounding box center [784, 322] width 477 height 79
type input "C:\fakepath\Análisis de Pedido de información - 7544.pdf"
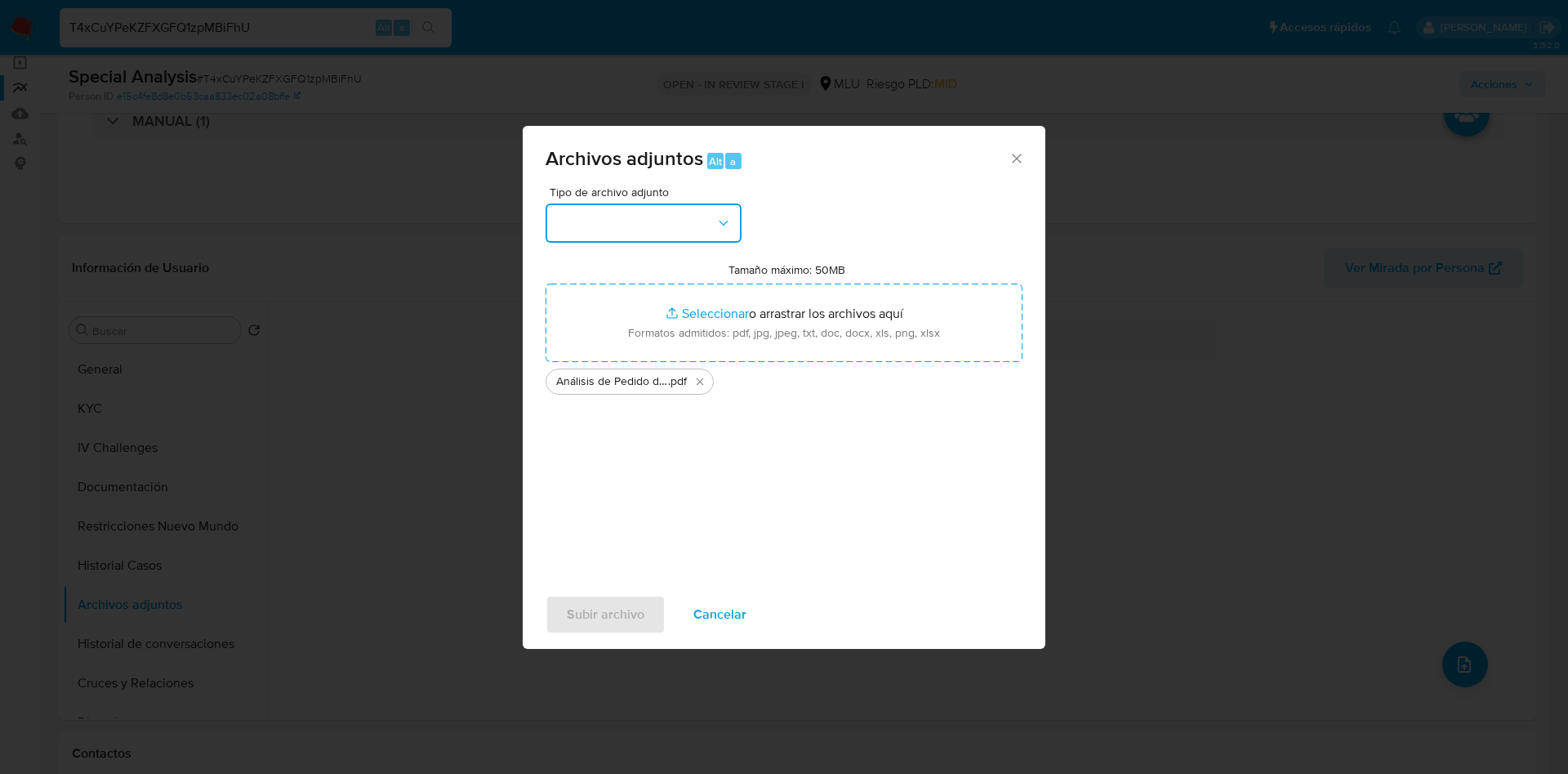
click at [679, 226] on button "button" at bounding box center [643, 223] width 196 height 39
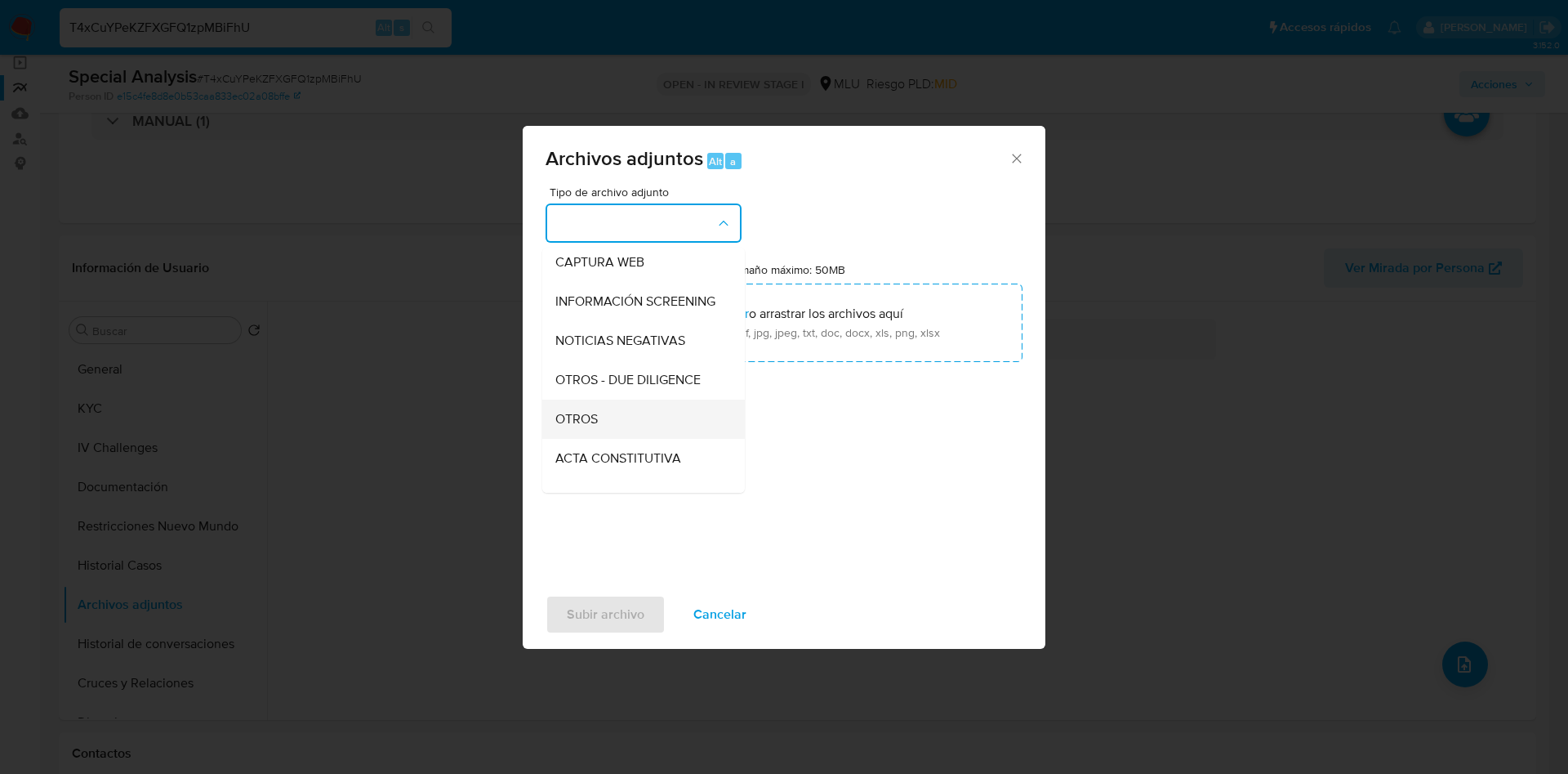
click at [610, 431] on div "OTROS" at bounding box center [639, 419] width 167 height 39
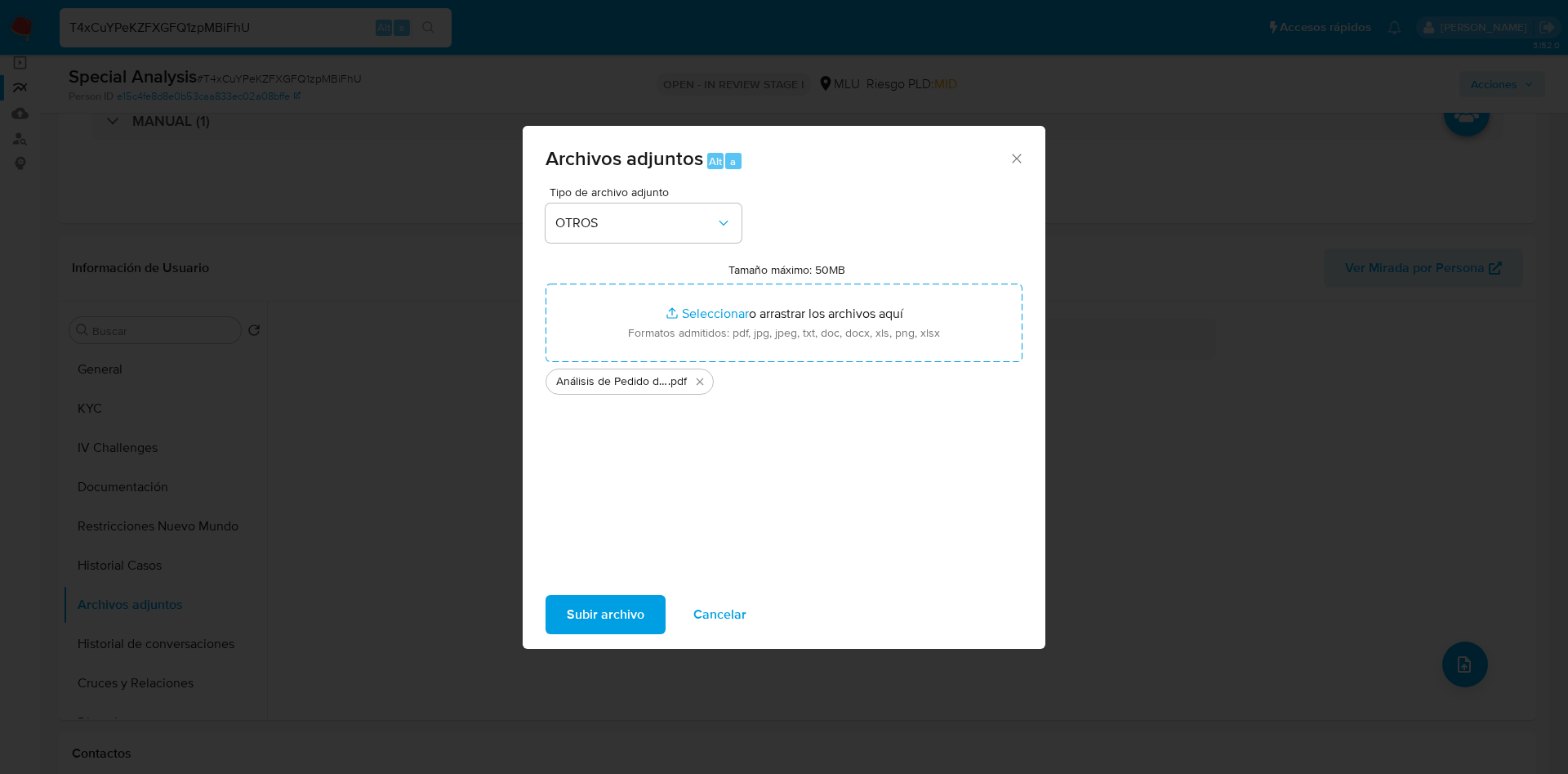
click at [616, 612] on span "Subir archivo" at bounding box center [606, 615] width 78 height 36
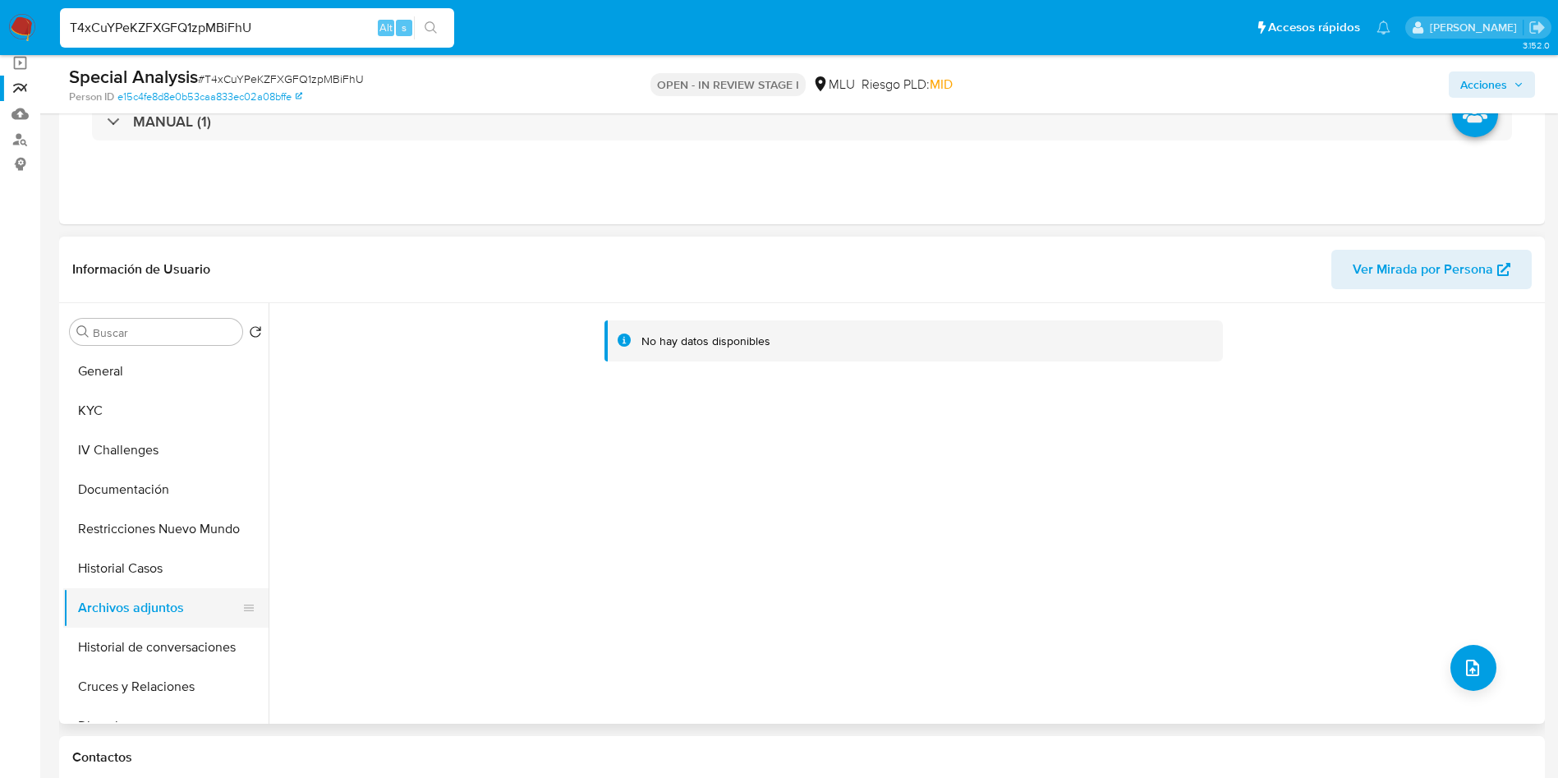
click at [159, 594] on button "Archivos adjuntos" at bounding box center [159, 607] width 192 height 39
click at [163, 566] on button "Historial Casos" at bounding box center [159, 568] width 192 height 39
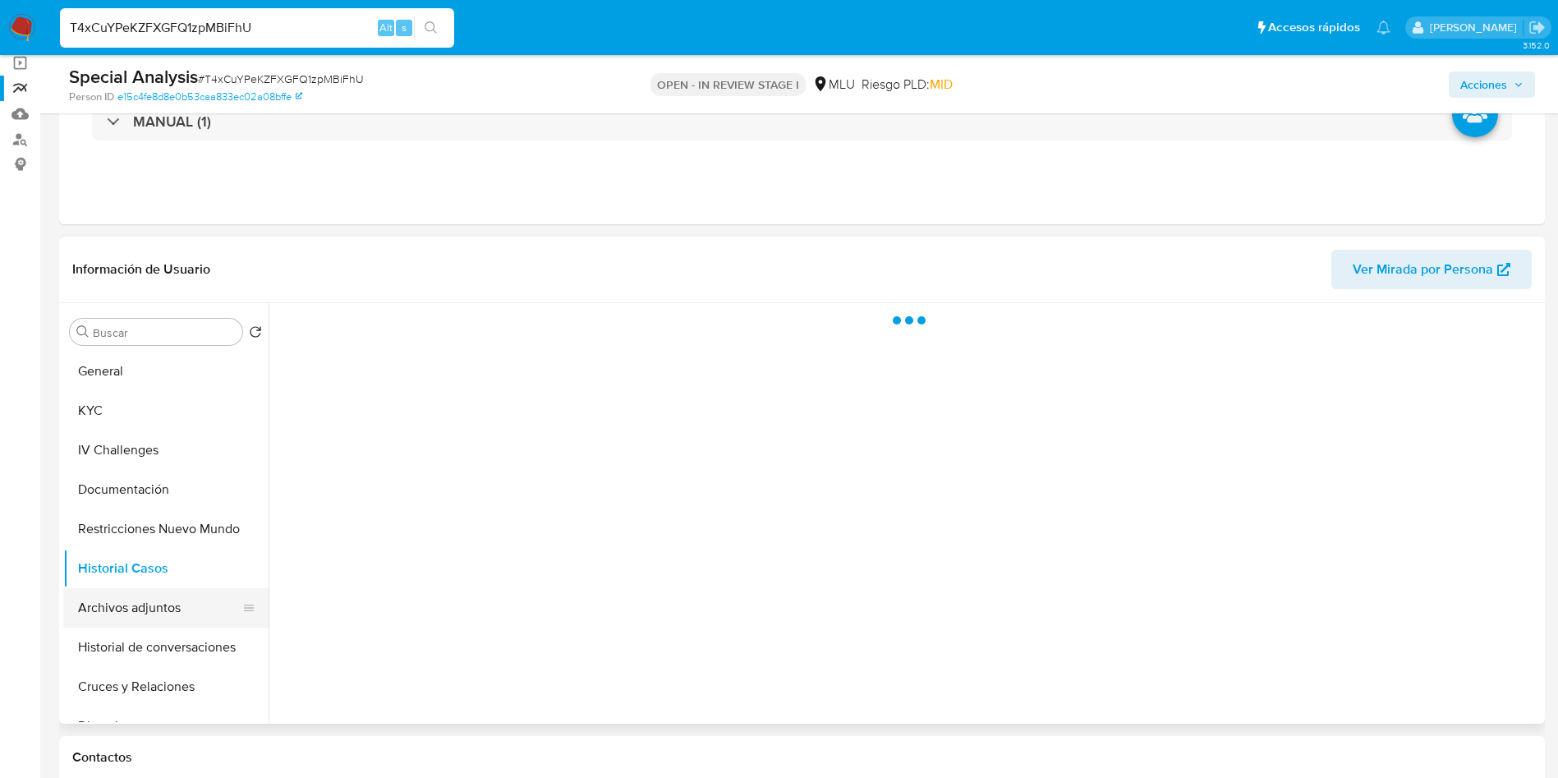
click at [168, 601] on button "Archivos adjuntos" at bounding box center [159, 607] width 192 height 39
click at [1519, 82] on icon "button" at bounding box center [1519, 85] width 10 height 10
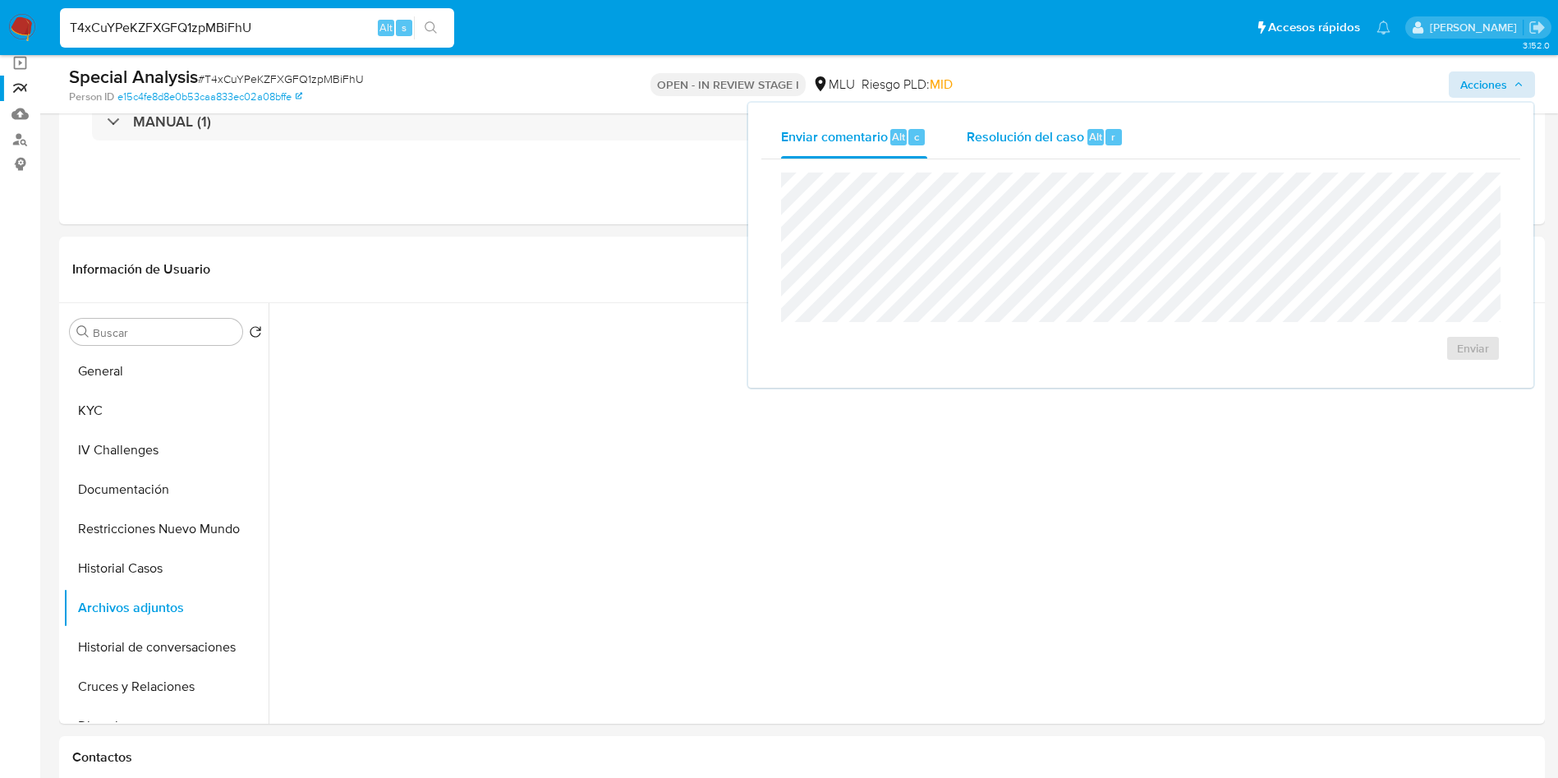
click at [1038, 144] on span "Resolución del caso" at bounding box center [1025, 136] width 117 height 19
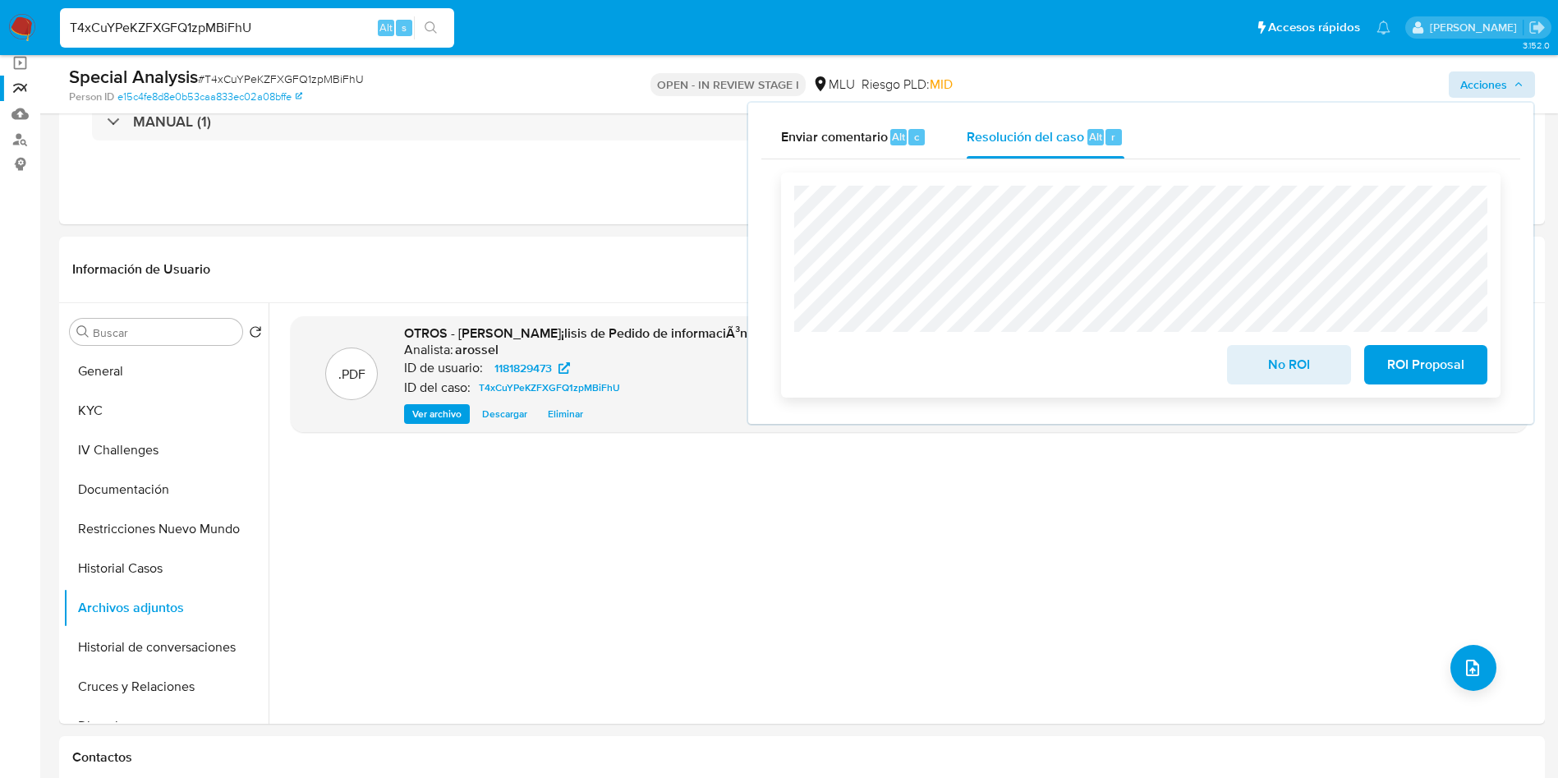
click at [1245, 368] on button "No ROI" at bounding box center [1288, 364] width 123 height 39
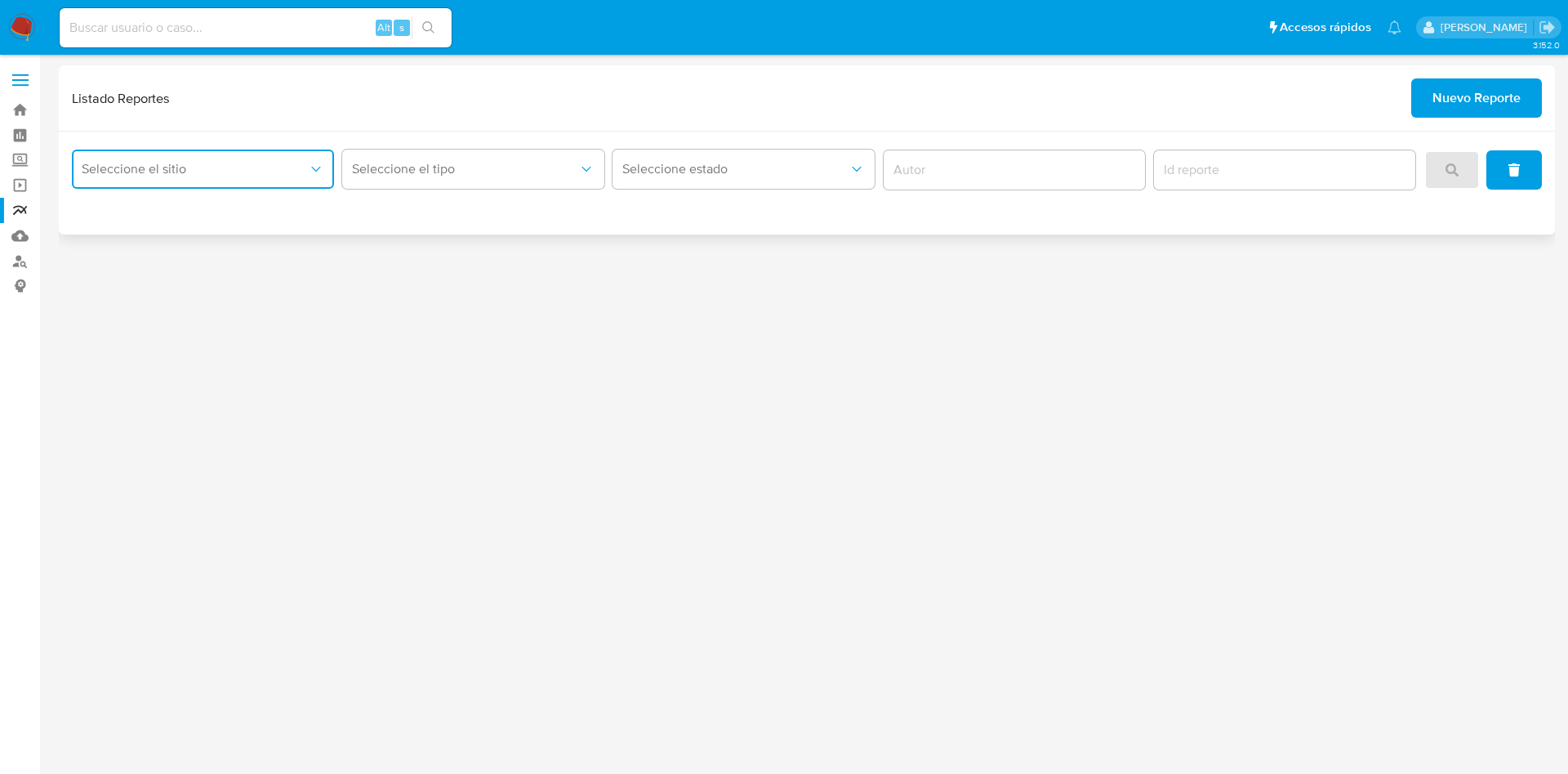
drag, startPoint x: 260, startPoint y: 167, endPoint x: 258, endPoint y: 185, distance: 18.1
click at [259, 166] on span "Seleccione el sitio" at bounding box center [195, 169] width 227 height 16
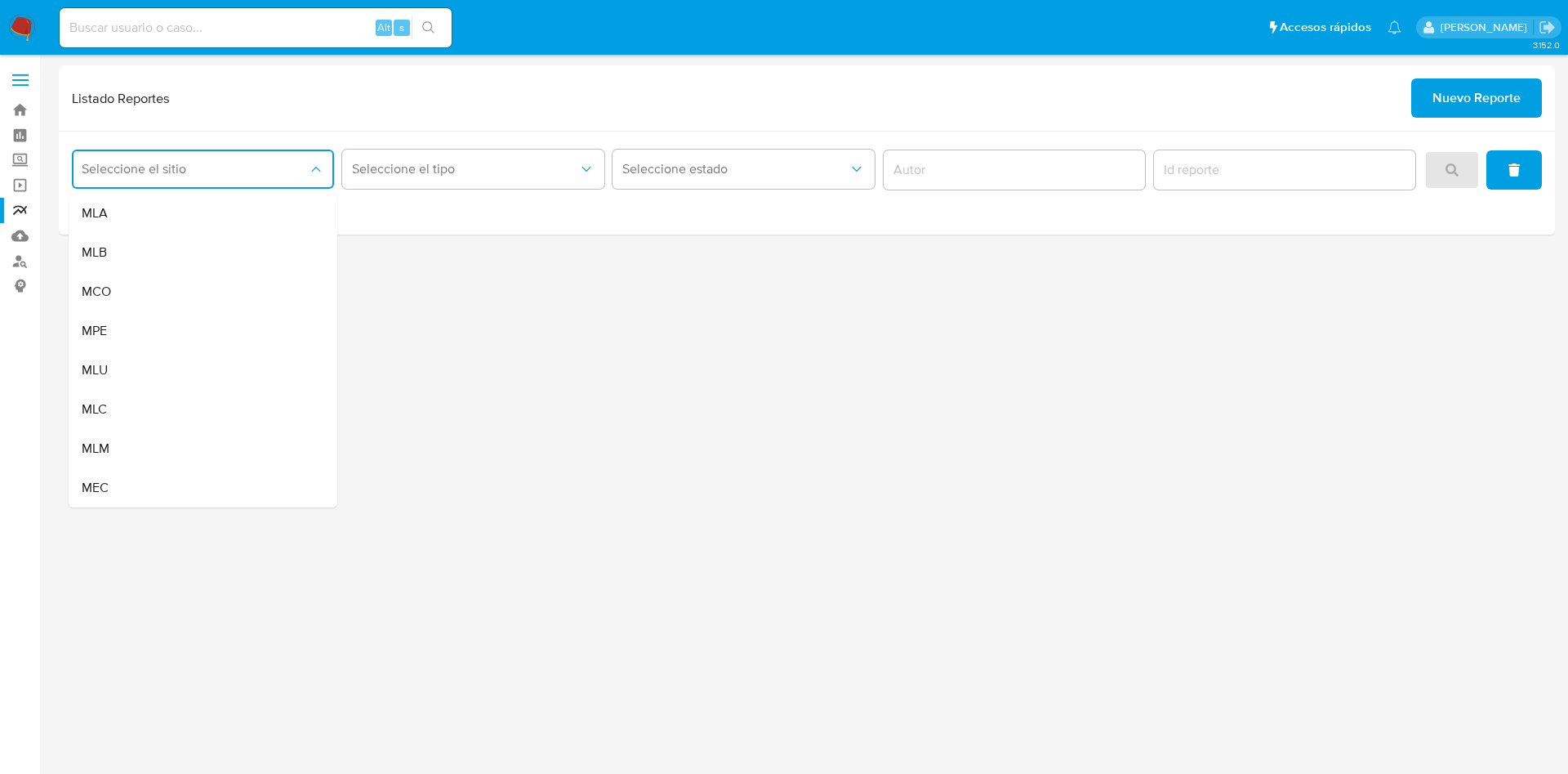
drag, startPoint x: 232, startPoint y: 354, endPoint x: 383, endPoint y: 235, distance: 192.3
click at [232, 355] on div "MLU" at bounding box center [198, 369] width 233 height 39
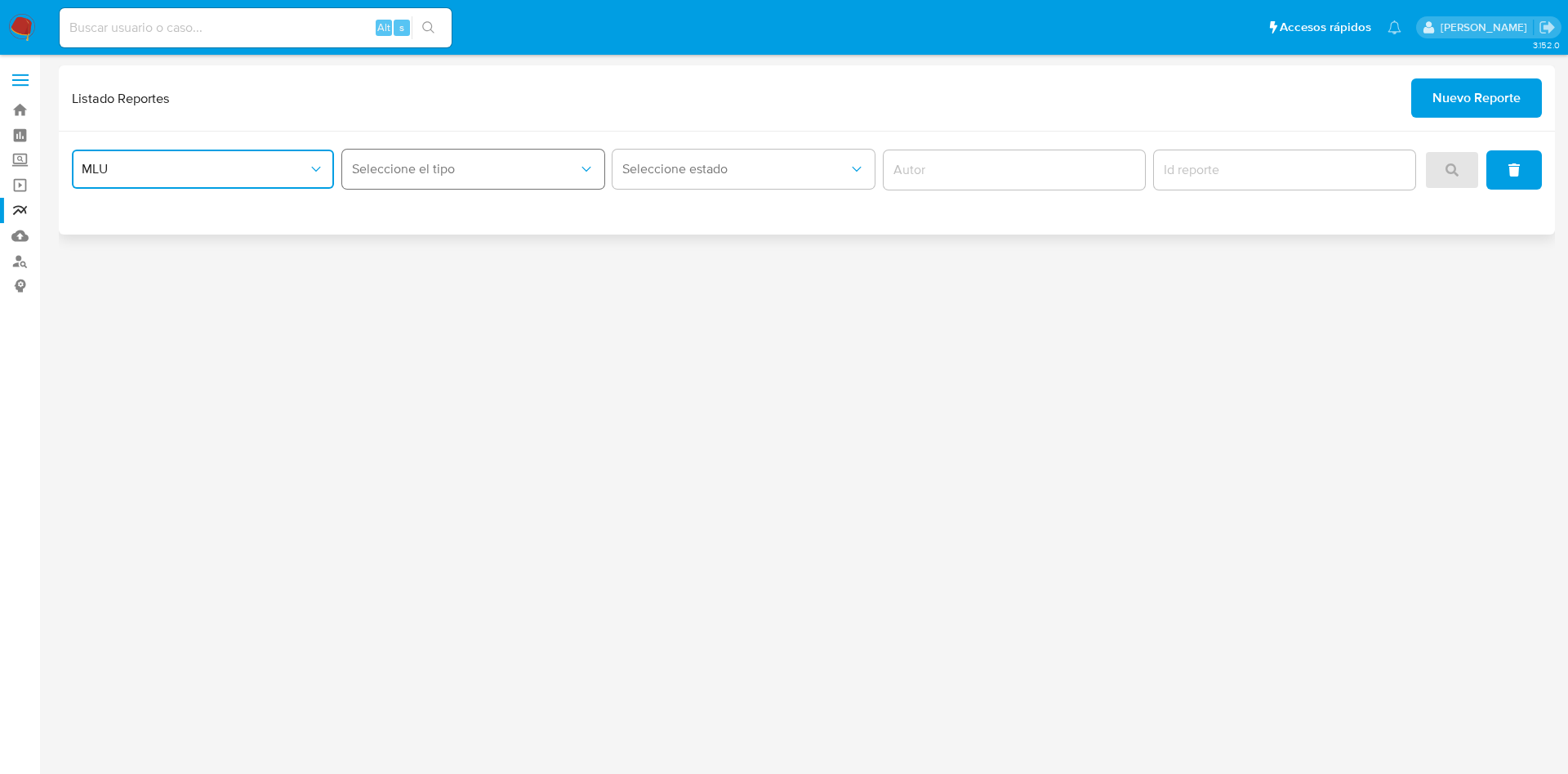
click at [514, 167] on span "Seleccione el tipo" at bounding box center [465, 169] width 227 height 16
click at [487, 251] on div "LEGAJO UNICO" at bounding box center [468, 252] width 233 height 39
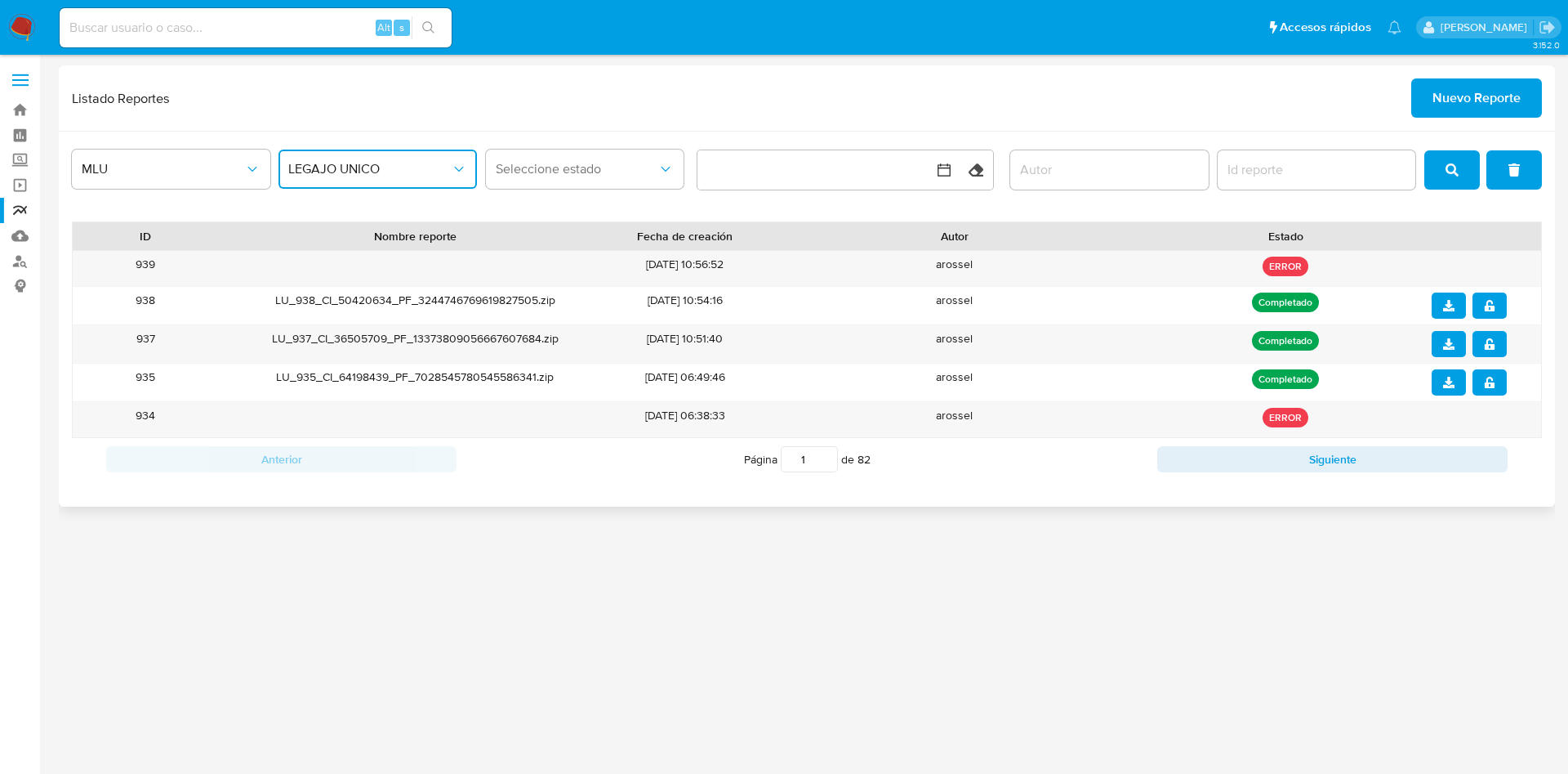
click at [1259, 176] on input "report-id" at bounding box center [1317, 169] width 199 height 21
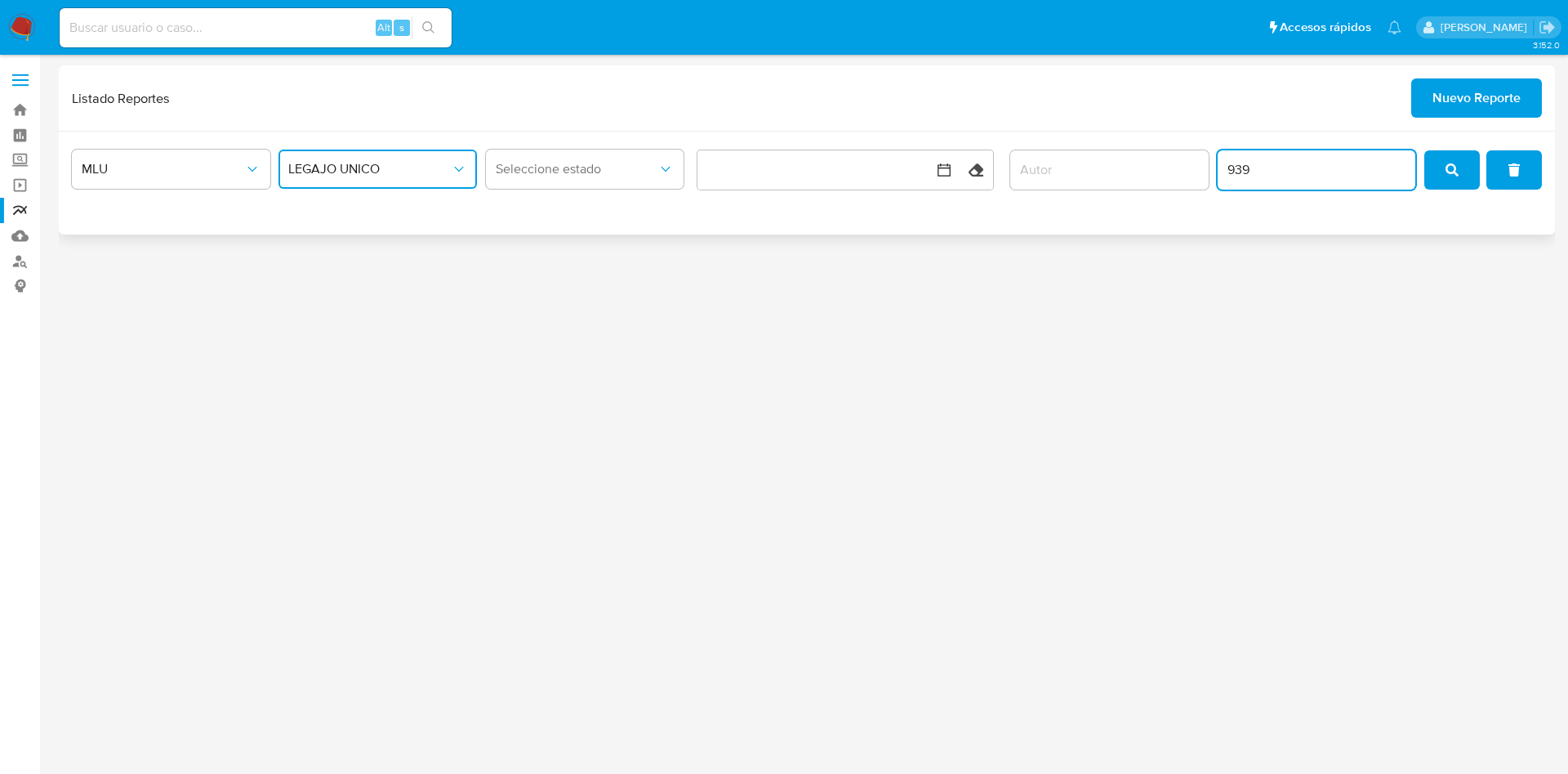
type input "939"
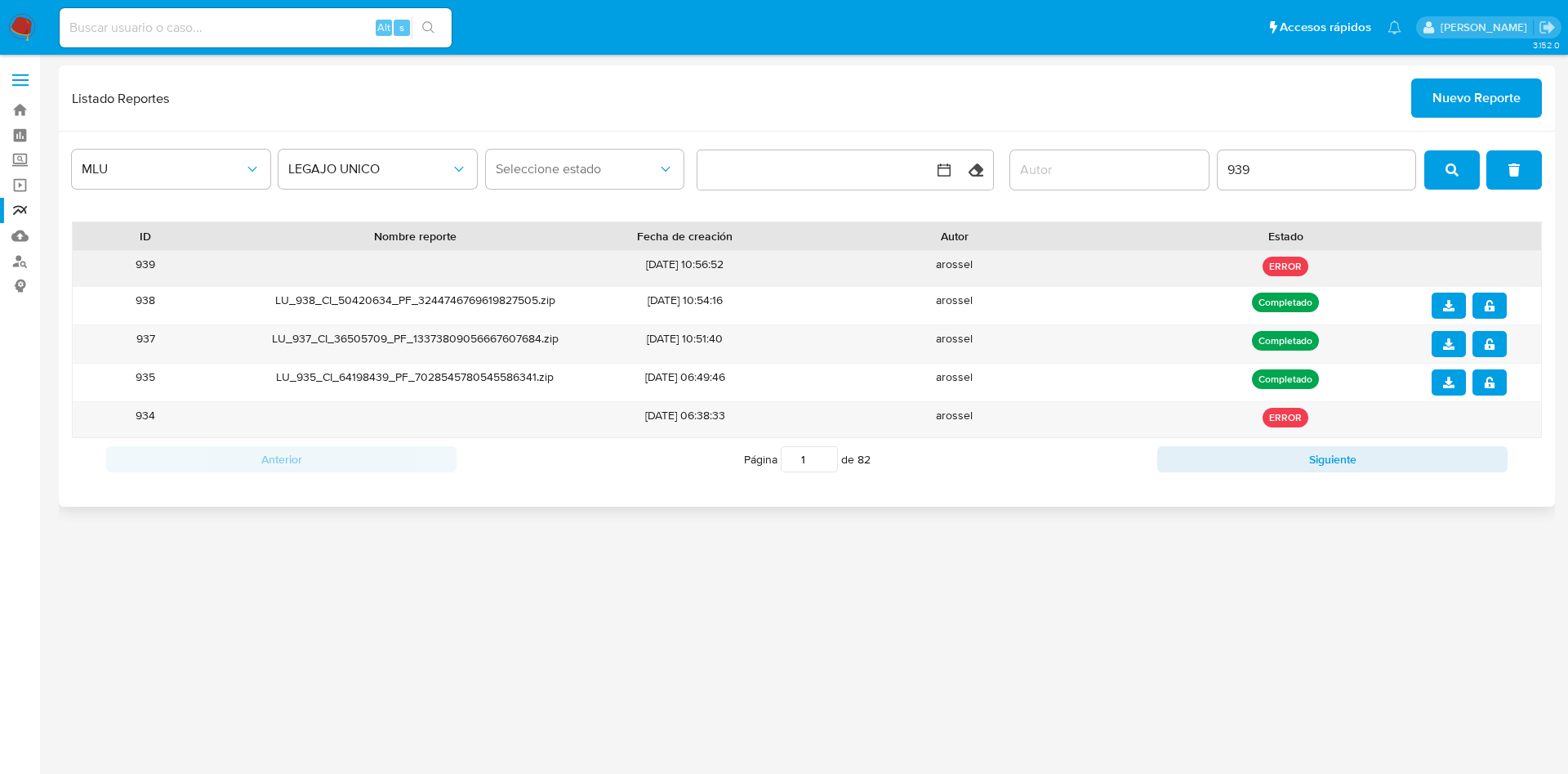
click at [622, 264] on div "[DATE] 10:56:52" at bounding box center [684, 268] width 146 height 35
click at [23, 213] on link "Reportes" at bounding box center [97, 210] width 195 height 25
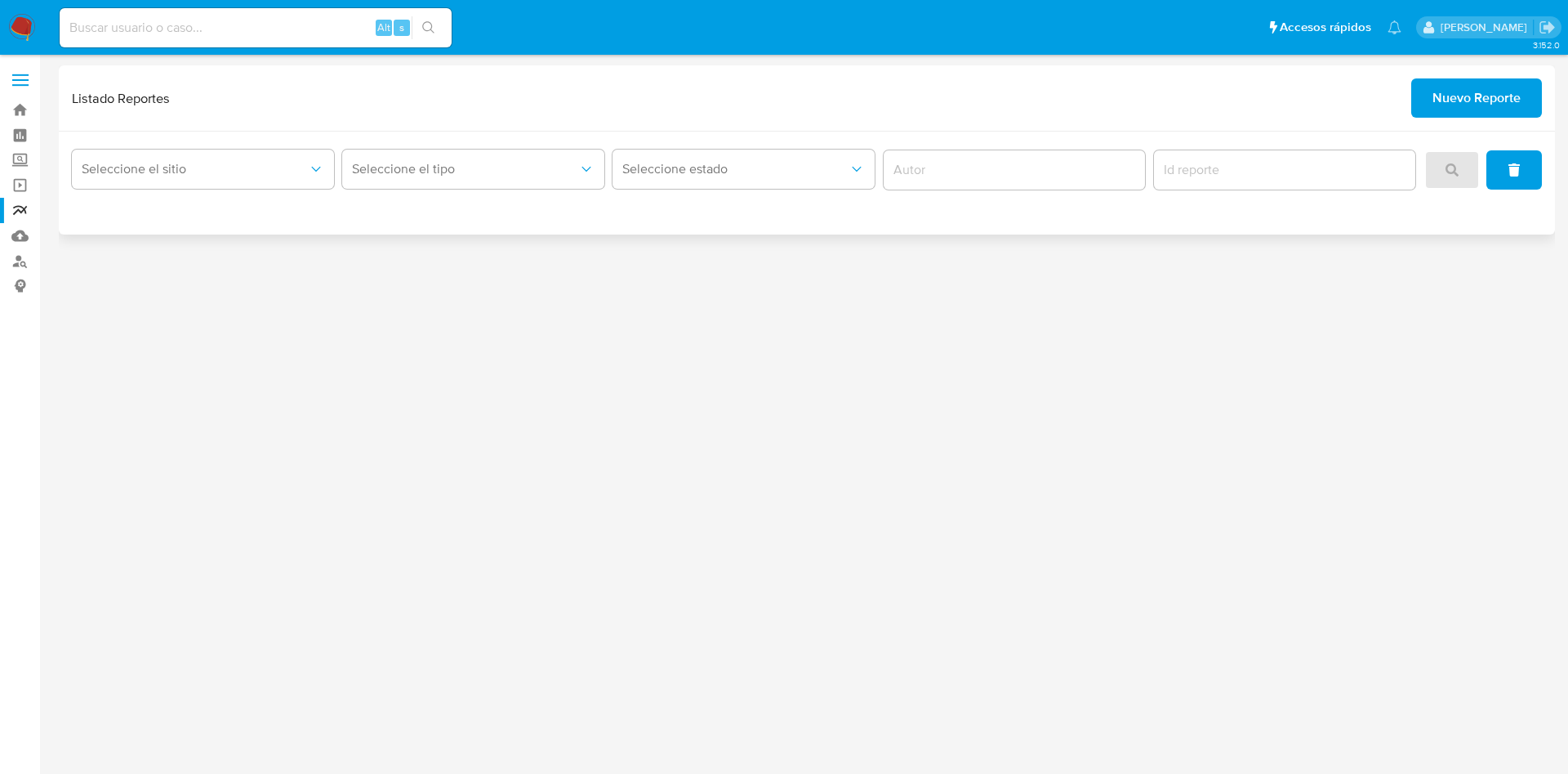
click at [149, 134] on div "Seleccione el sitio Seleccione el tipo Seleccione estado" at bounding box center [806, 183] width 1496 height 103
click at [168, 173] on span "Seleccione el sitio" at bounding box center [195, 169] width 227 height 16
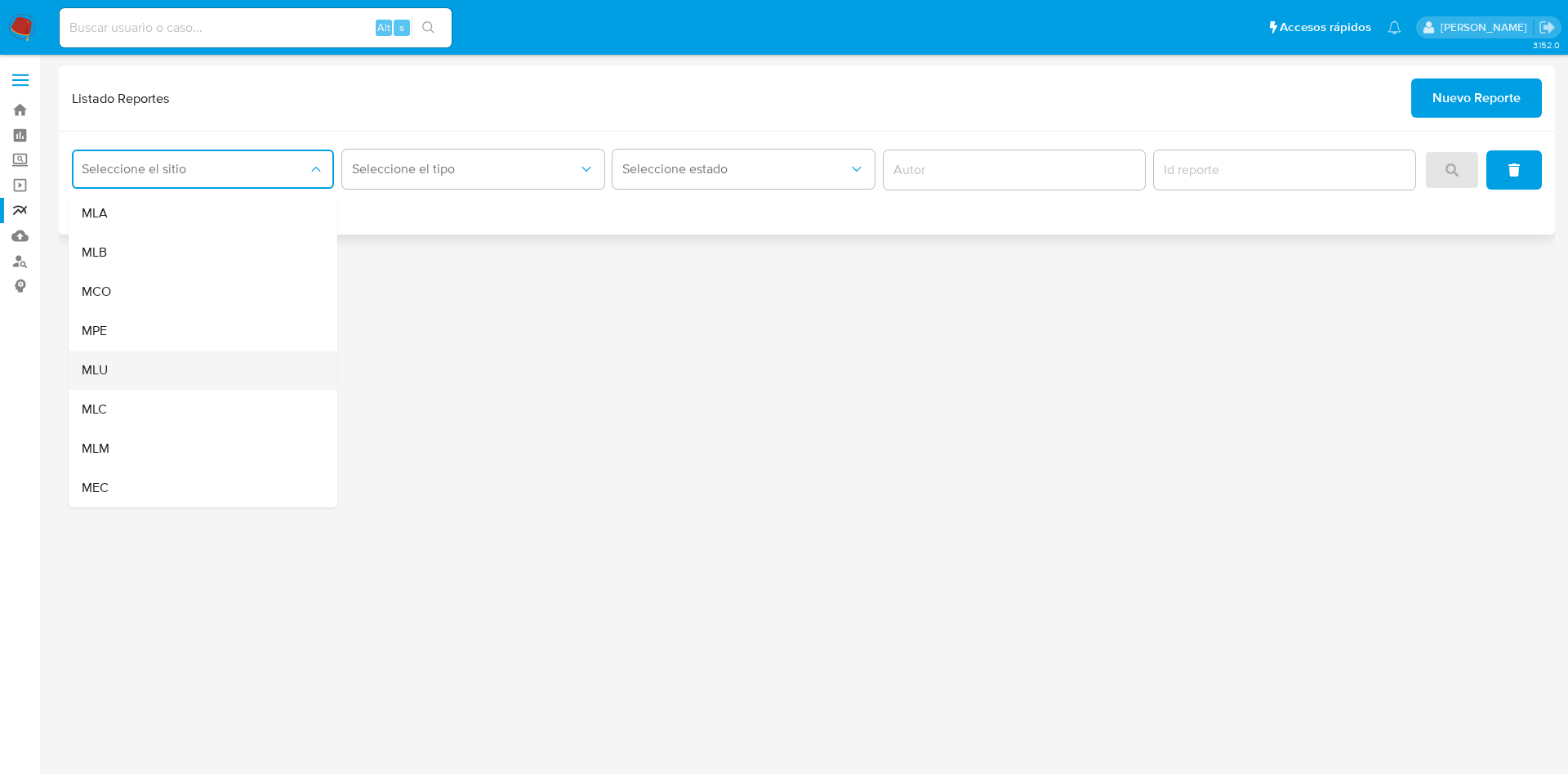
click at [173, 358] on div "MLU" at bounding box center [198, 369] width 233 height 39
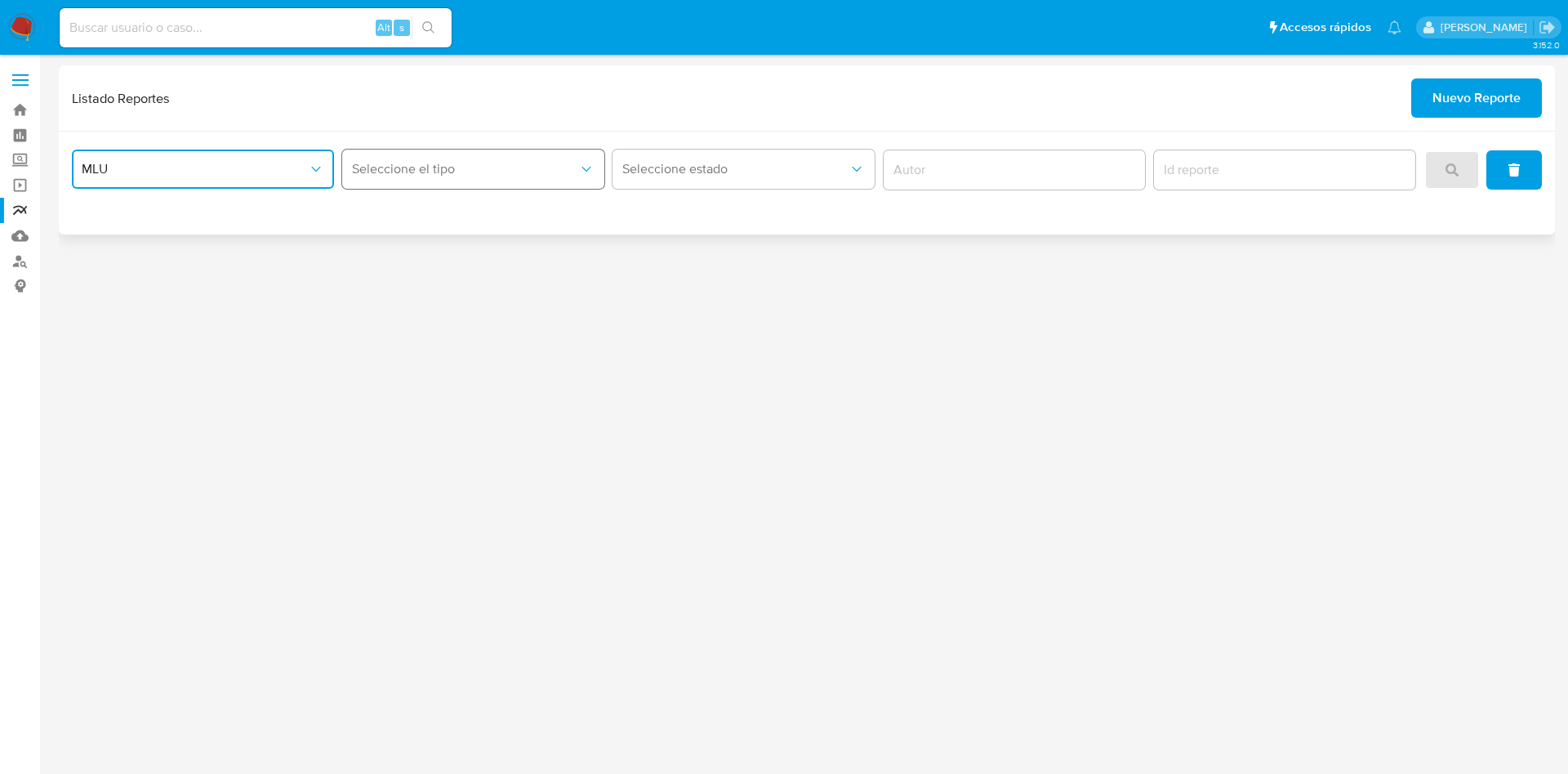
click at [543, 163] on span "Seleccione el tipo" at bounding box center [465, 169] width 227 height 16
click at [550, 241] on div "LEGAJO UNICO" at bounding box center [468, 252] width 233 height 39
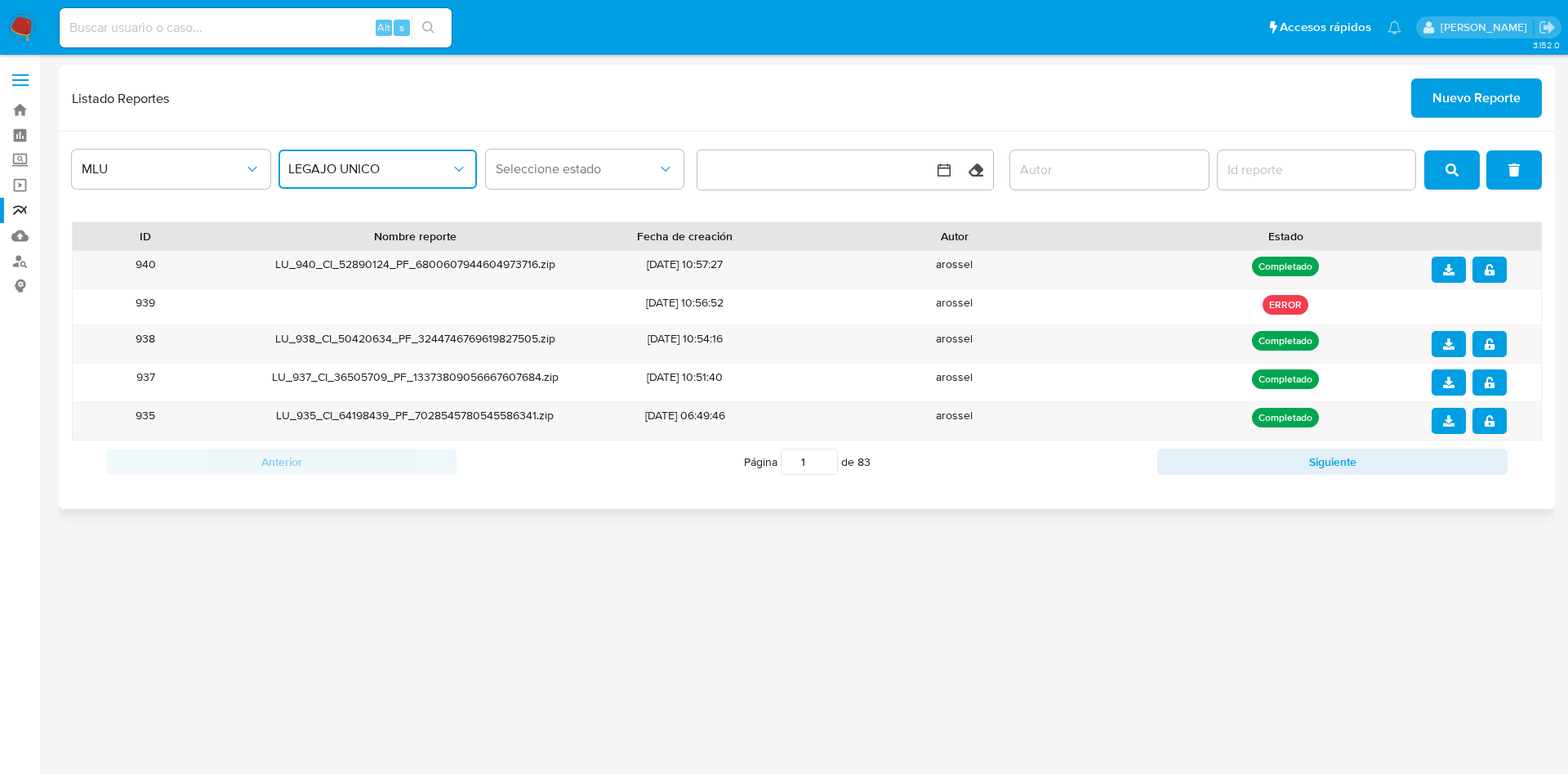
click at [1103, 167] on input "author" at bounding box center [1110, 169] width 199 height 21
click at [1448, 273] on icon "download" at bounding box center [1450, 270] width 12 height 12
click at [1497, 274] on button "notify_security" at bounding box center [1489, 270] width 35 height 26
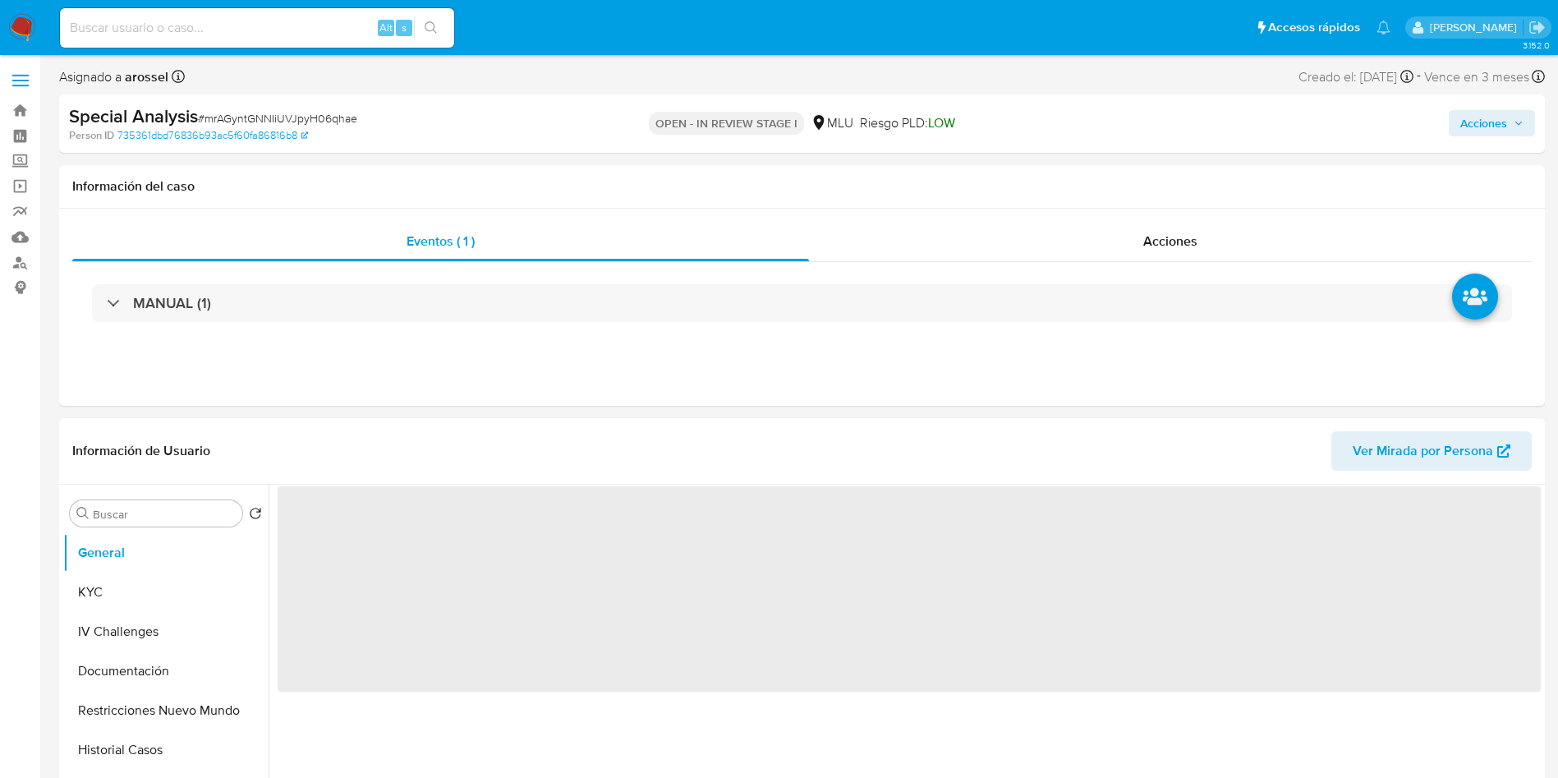
select select "10"
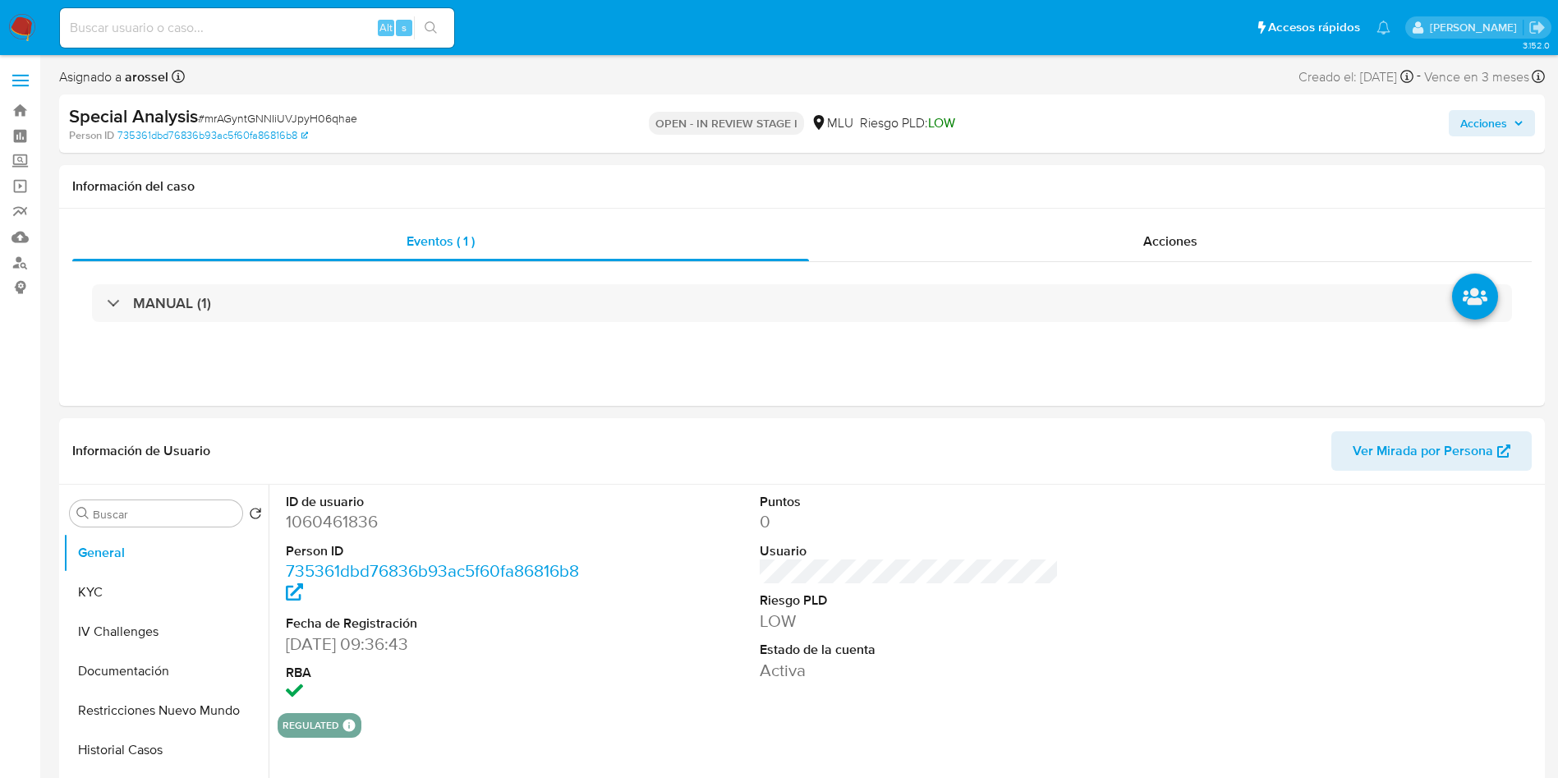
click at [242, 20] on input at bounding box center [257, 27] width 394 height 21
paste input "10UaXB3cdW6CRa6KwZCWencc"
type input "10UaXB3cdW6CRa6KwZCWencc"
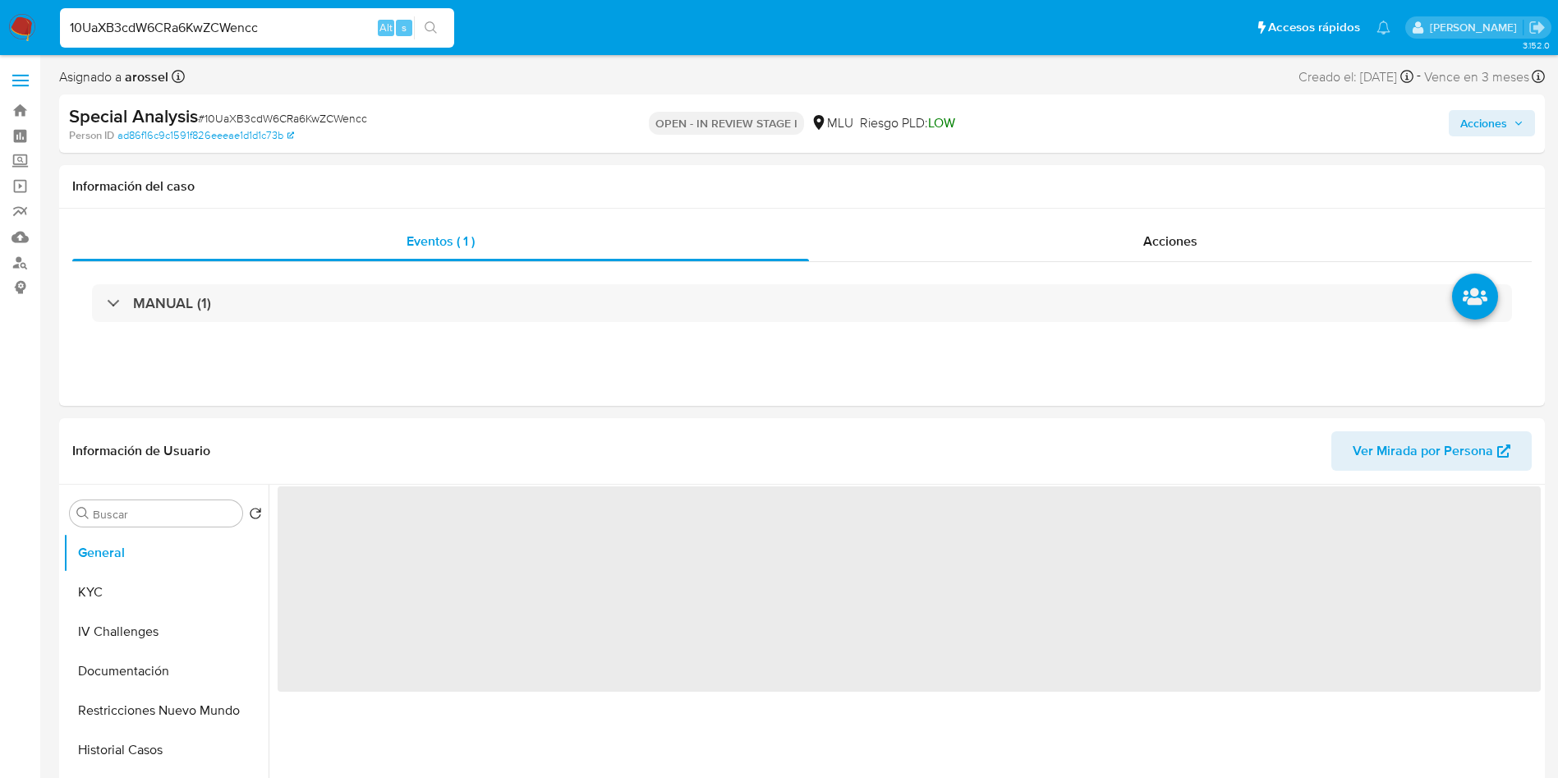
select select "10"
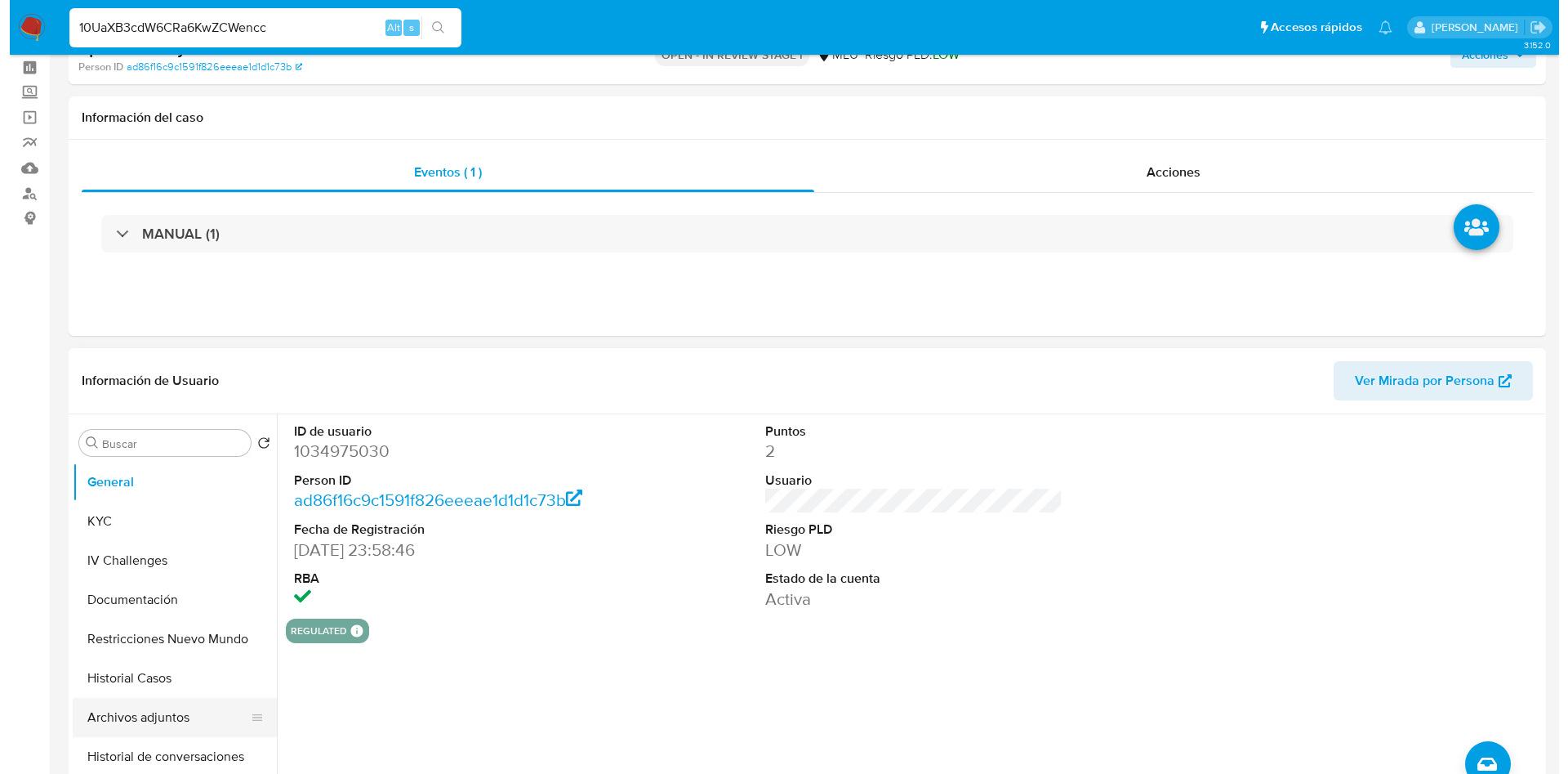
scroll to position [122, 0]
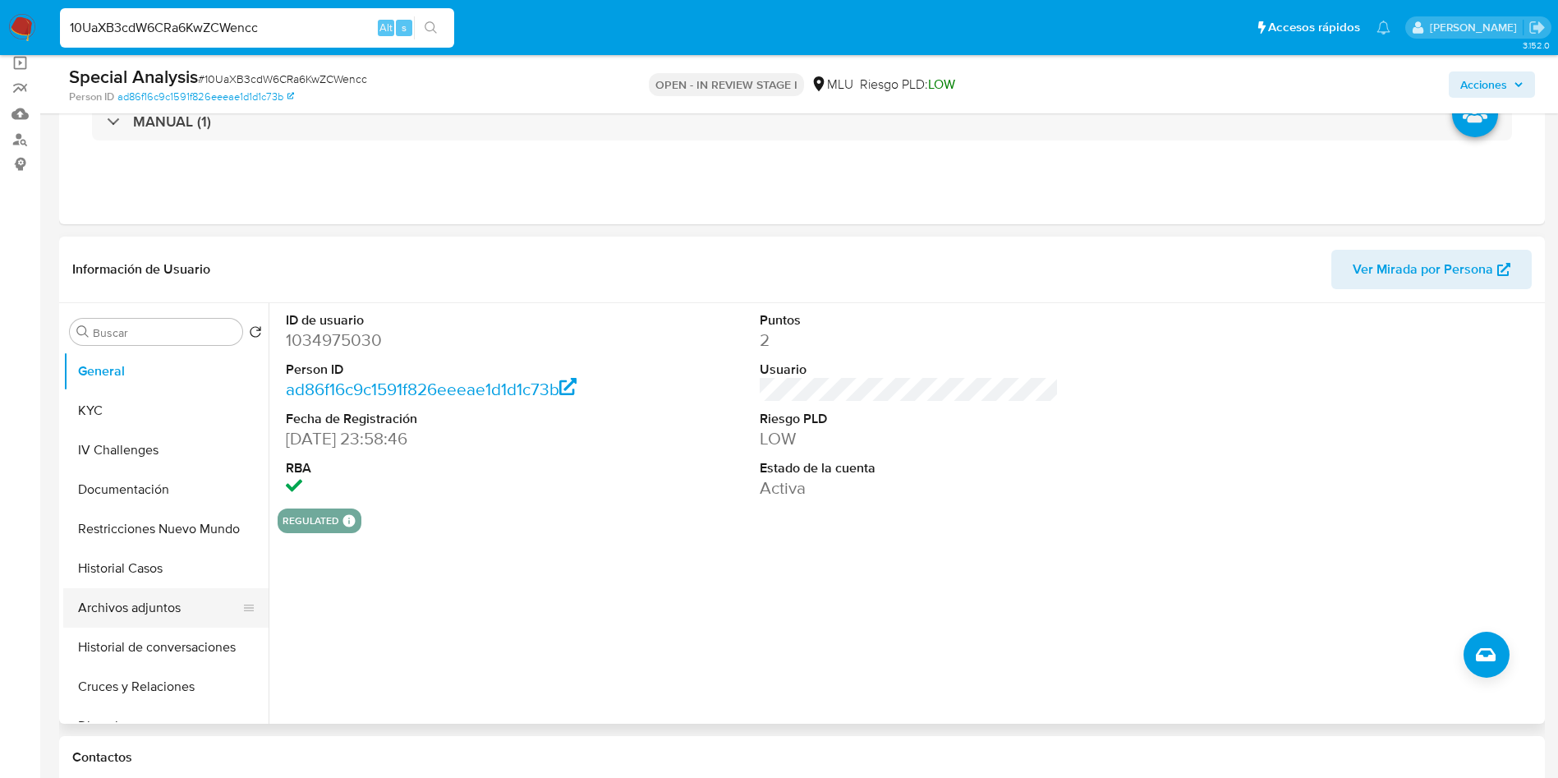
click at [212, 614] on button "Archivos adjuntos" at bounding box center [159, 607] width 192 height 39
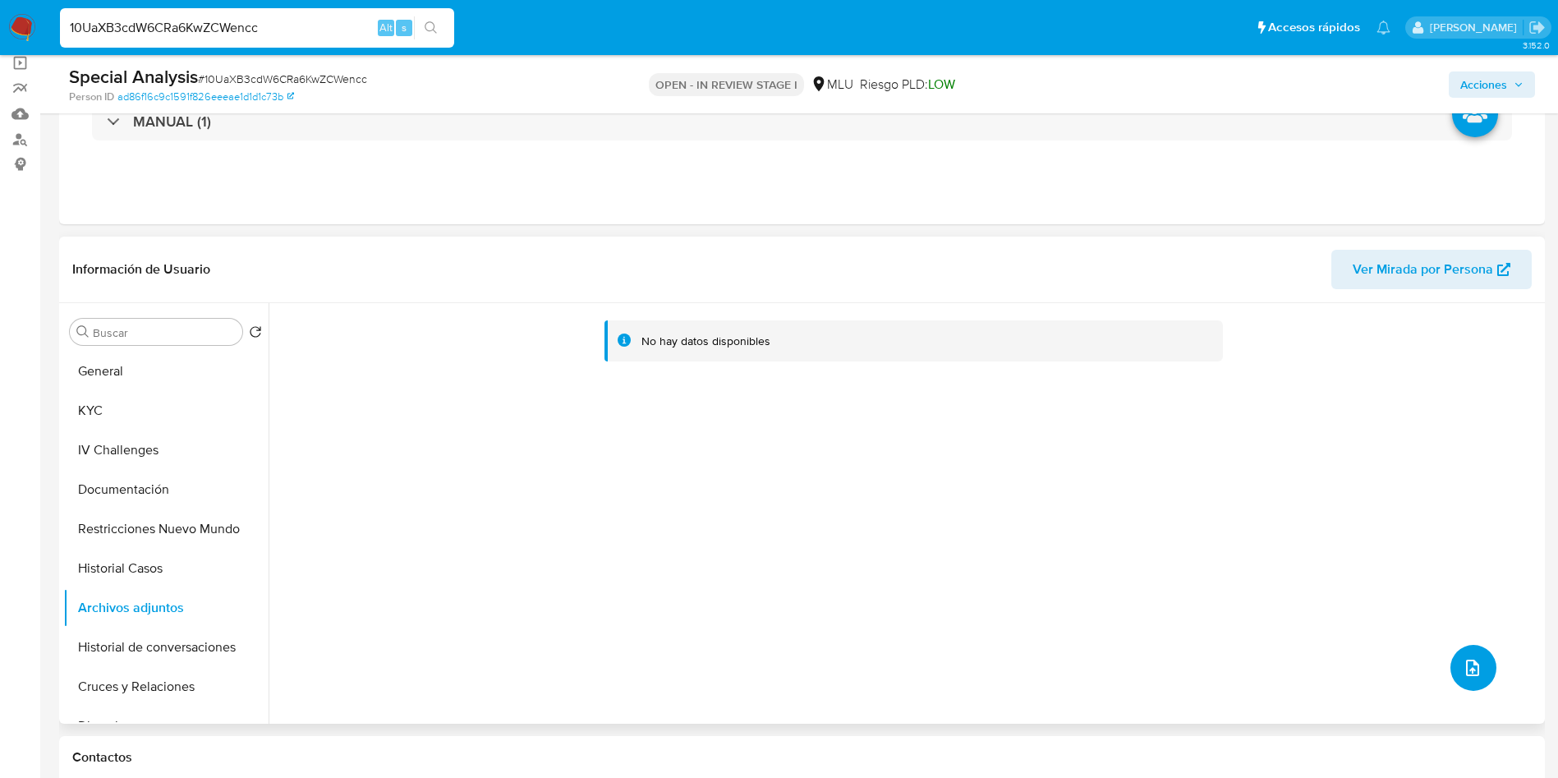
click at [1471, 661] on icon "upload-file" at bounding box center [1473, 668] width 20 height 20
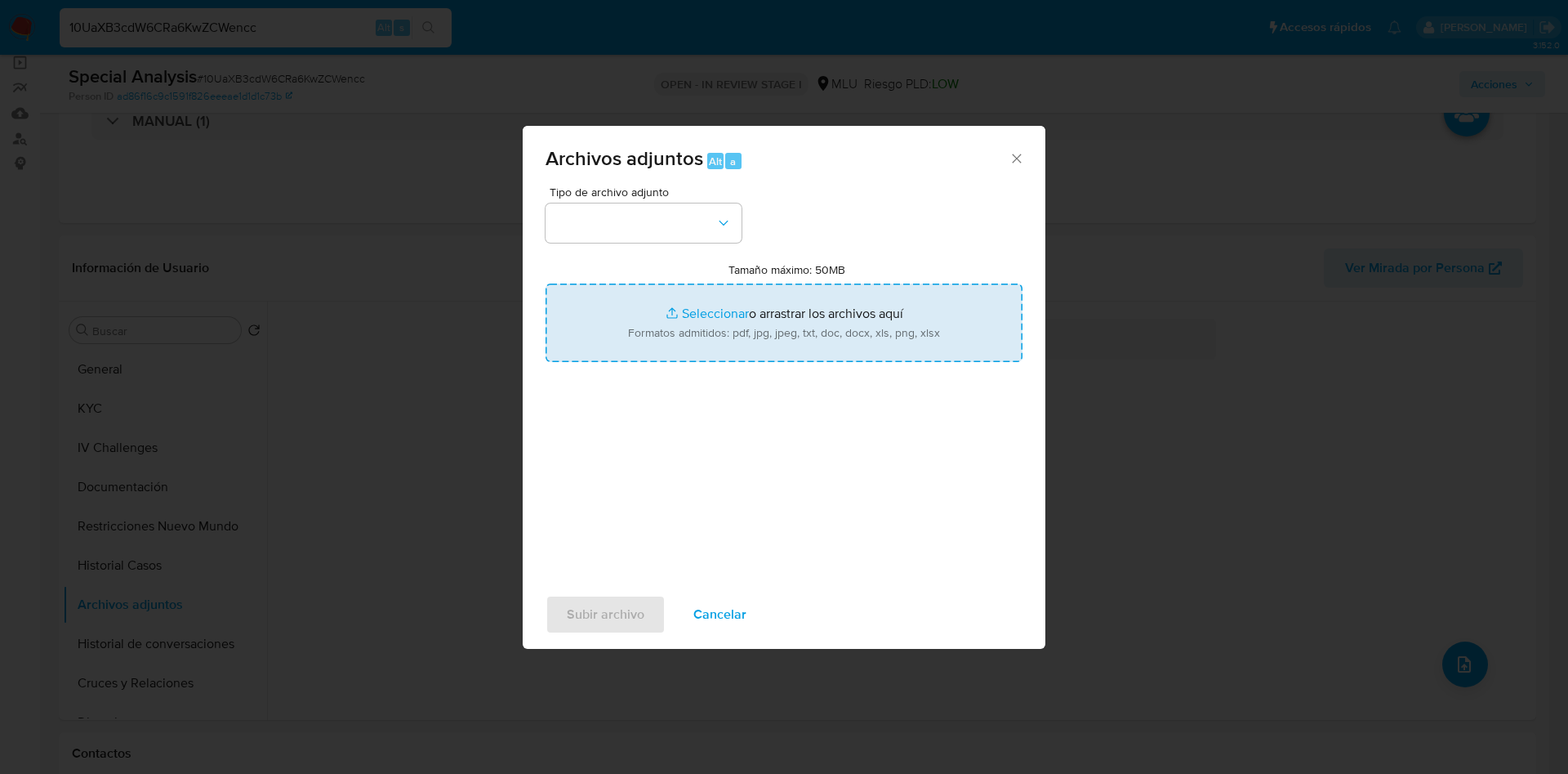
click at [763, 295] on input "Tamaño máximo: 50MB Seleccionar archivos" at bounding box center [784, 322] width 477 height 79
type input "C:\fakepath\Análisis de Pedido de información - 7544.pdf"
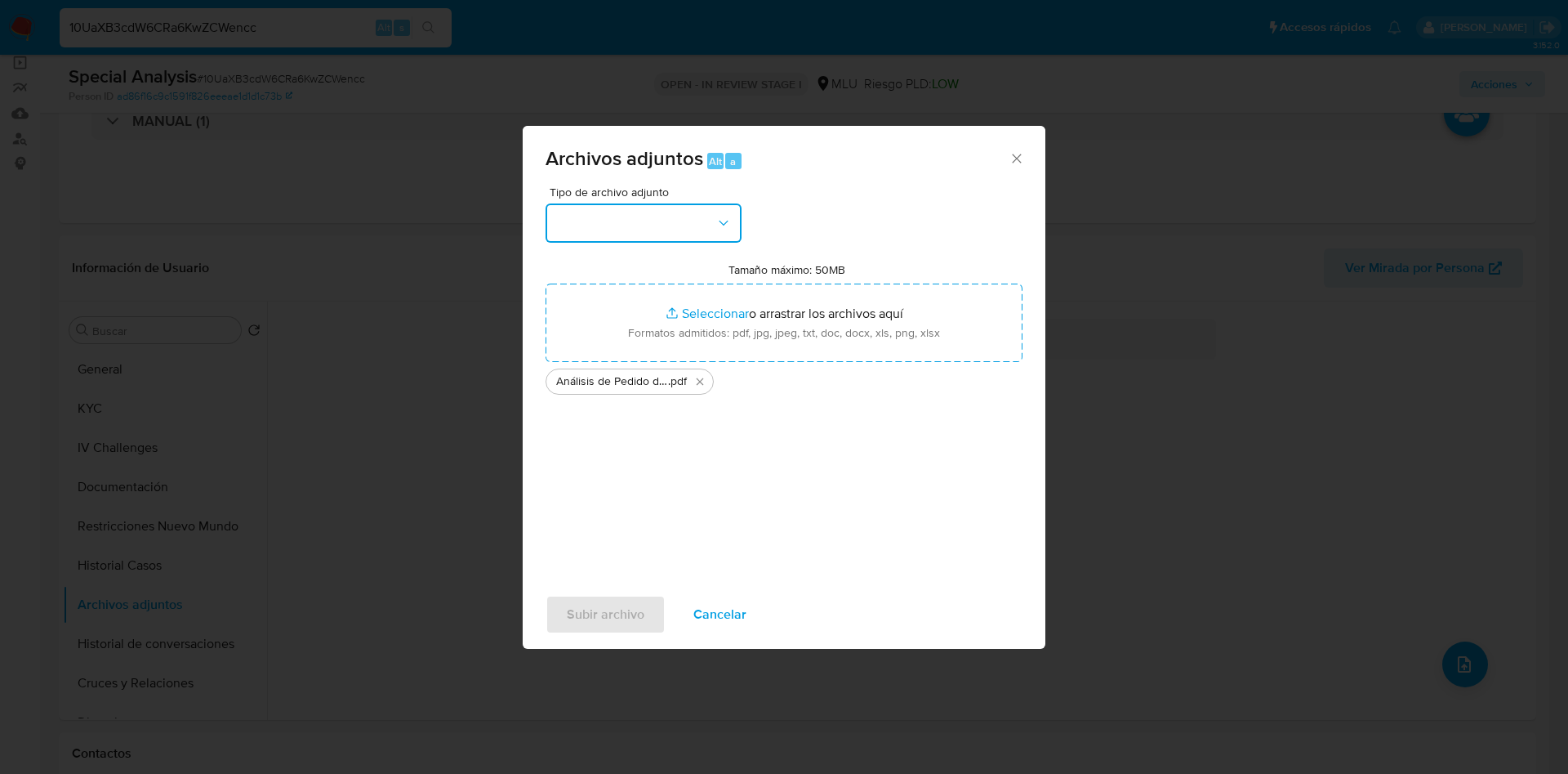
click at [710, 214] on button "button" at bounding box center [643, 223] width 196 height 39
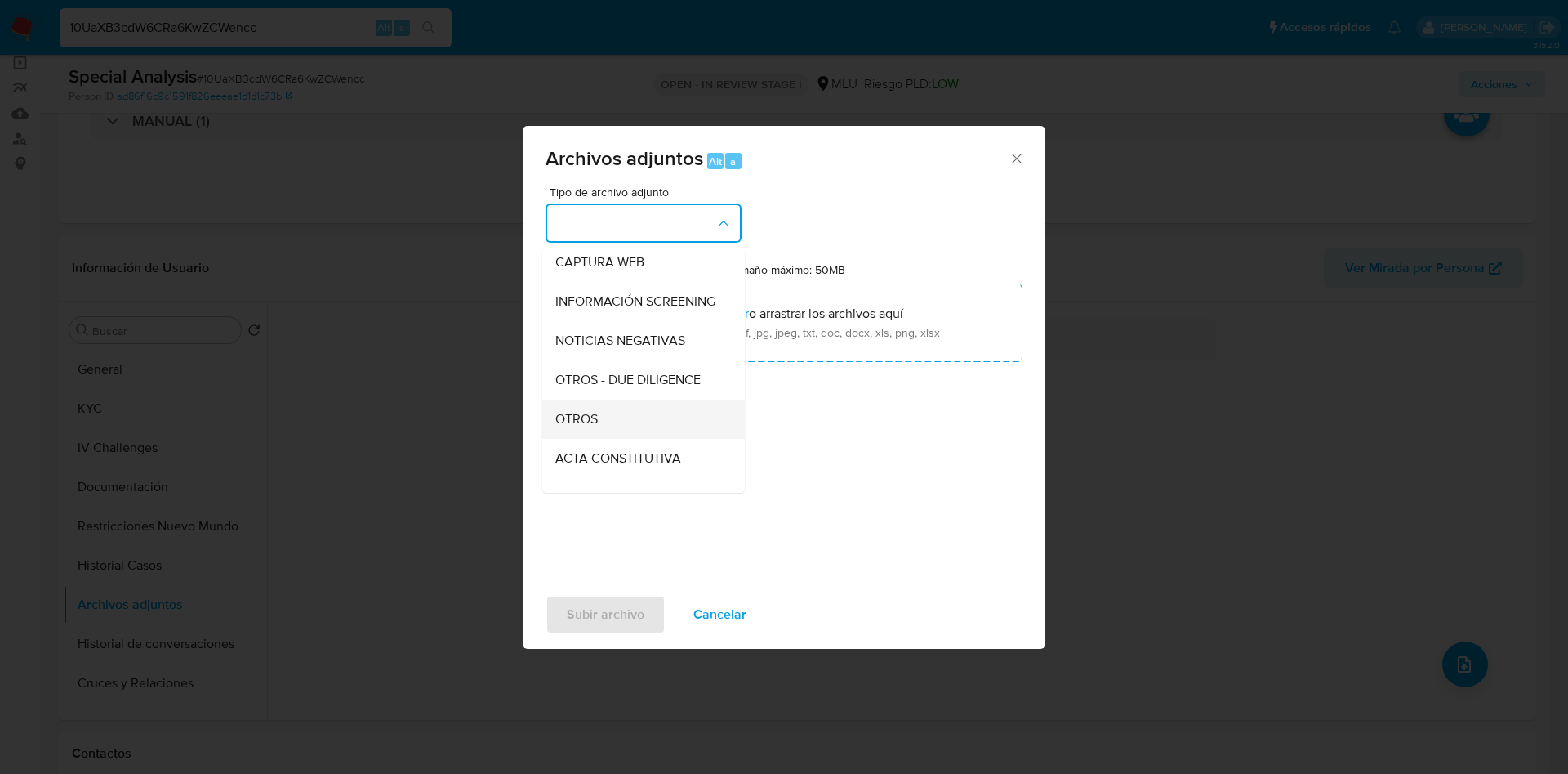
click at [598, 428] on span "OTROS" at bounding box center [577, 419] width 43 height 16
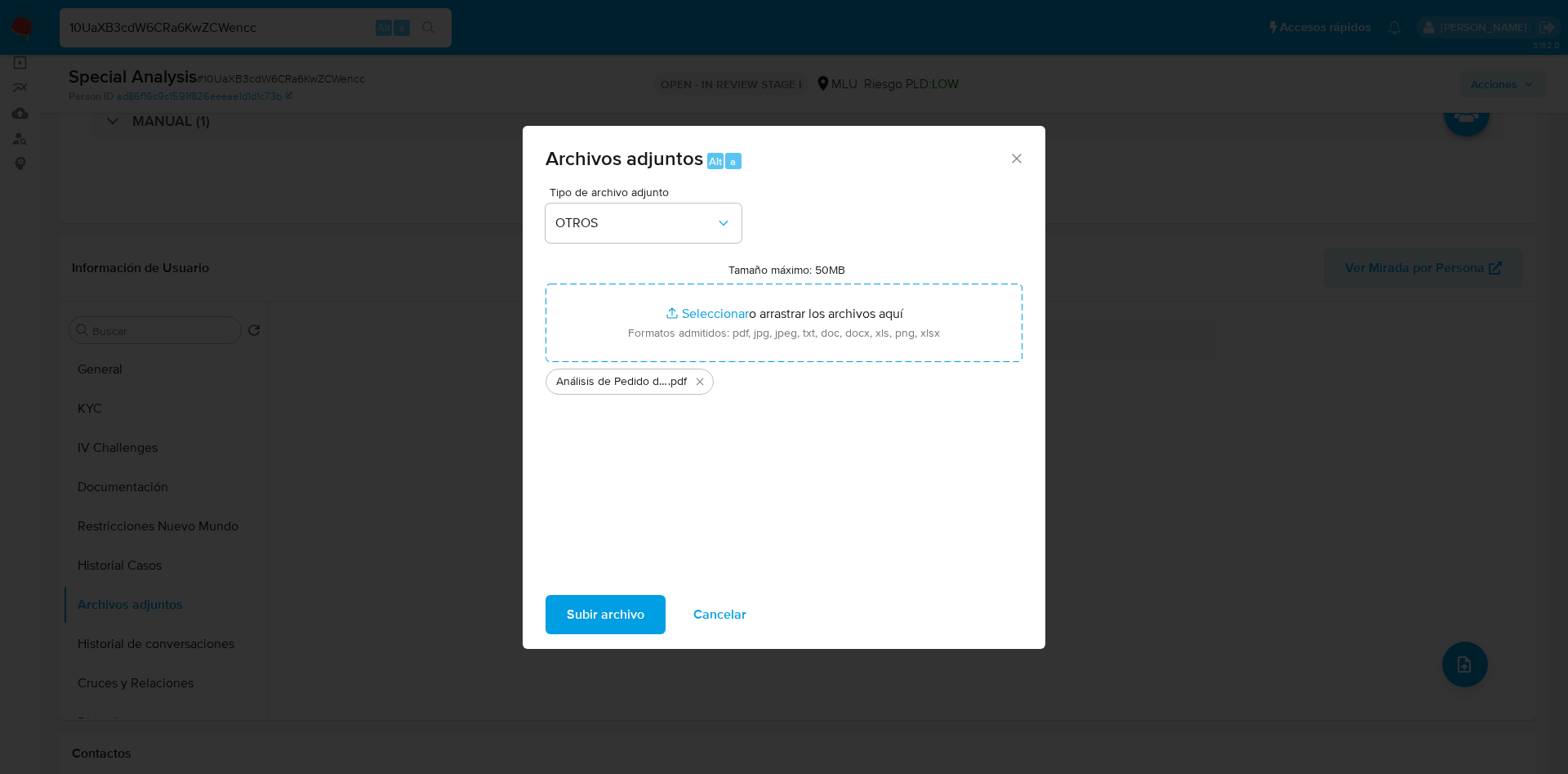
click at [593, 629] on span "Subir archivo" at bounding box center [606, 615] width 78 height 36
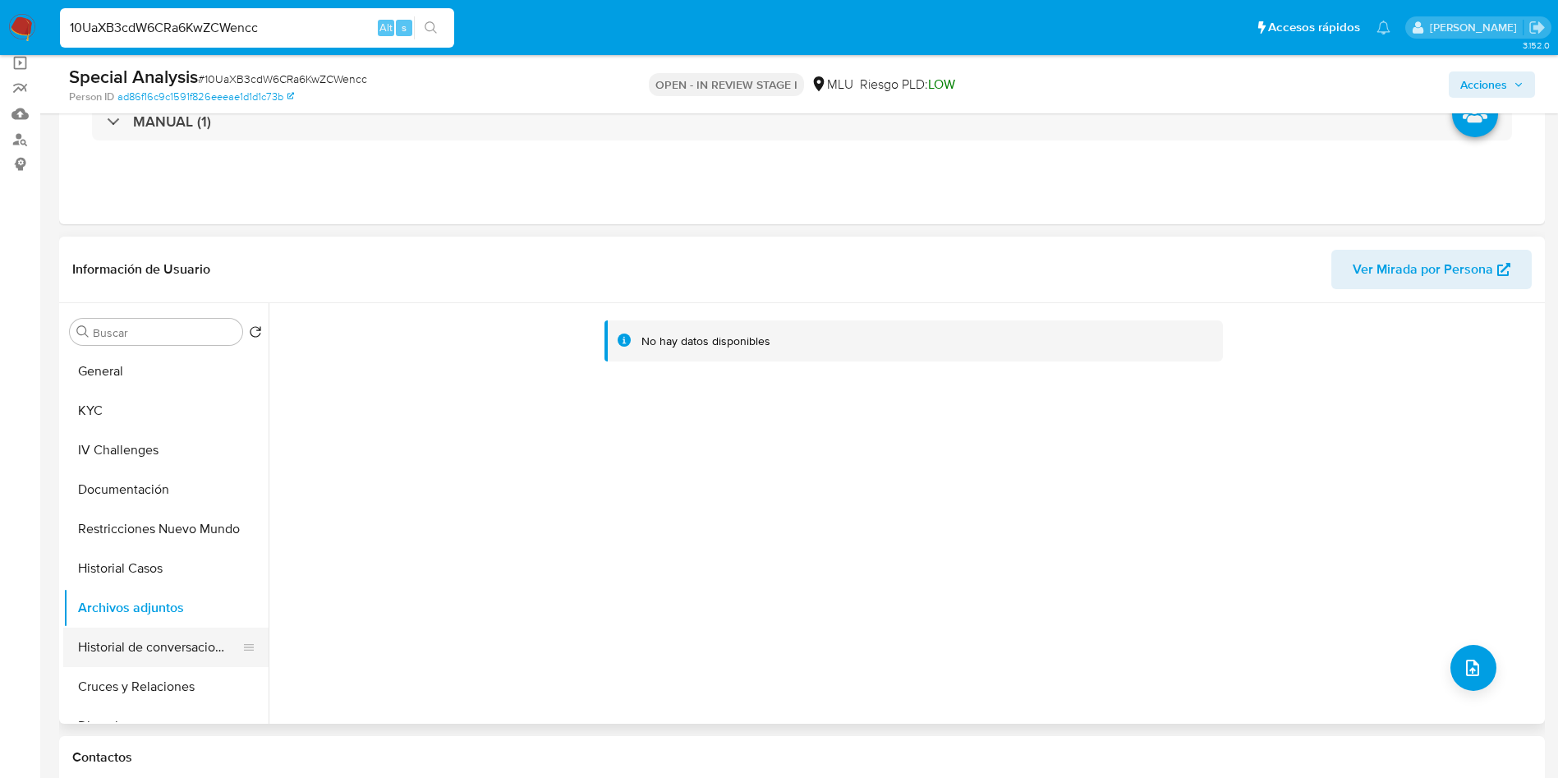
click at [159, 658] on button "Historial de conversaciones" at bounding box center [159, 647] width 192 height 39
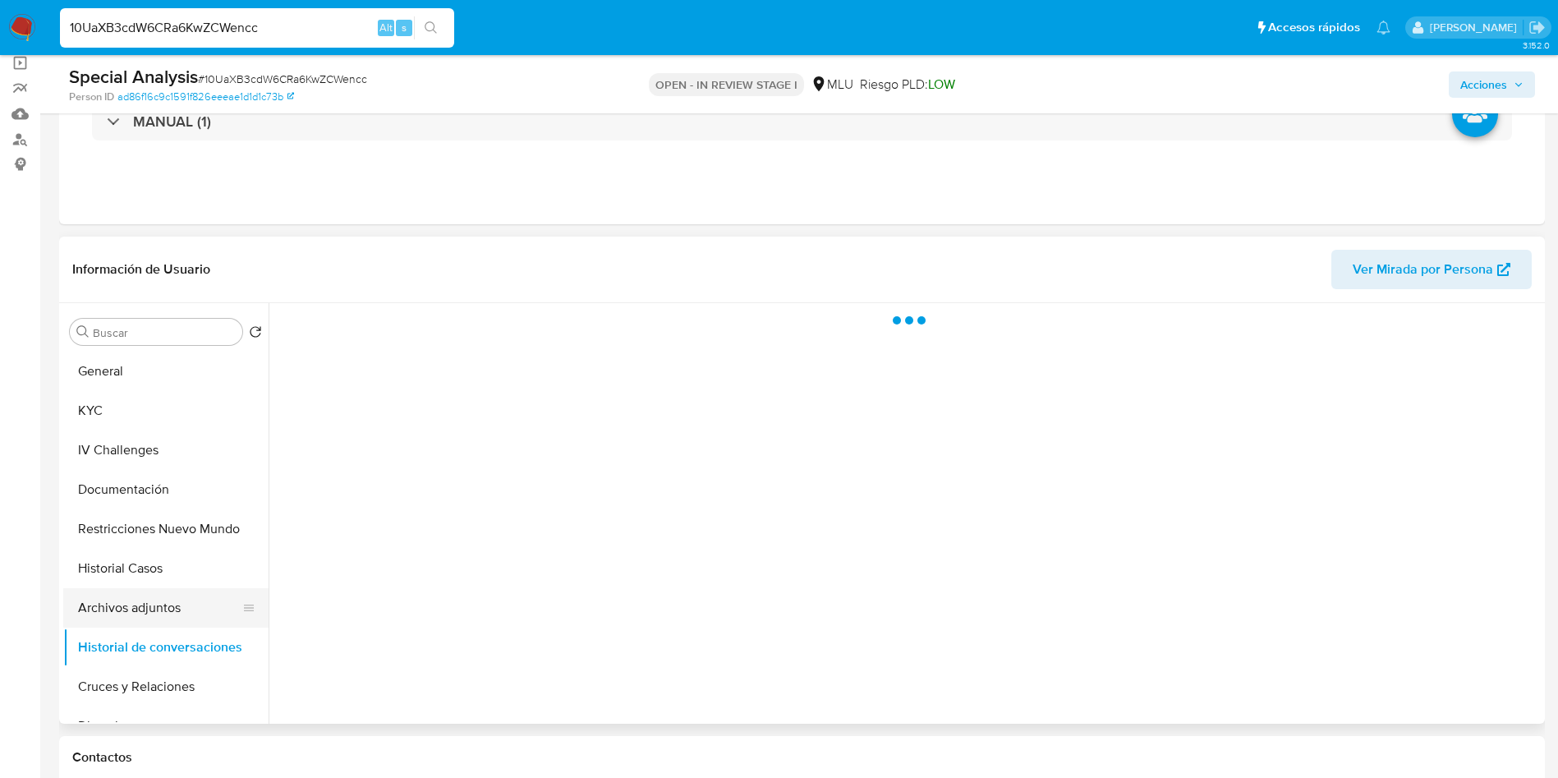
click at [159, 597] on button "Archivos adjuntos" at bounding box center [159, 607] width 192 height 39
click at [1471, 91] on span "Acciones" at bounding box center [1484, 84] width 47 height 26
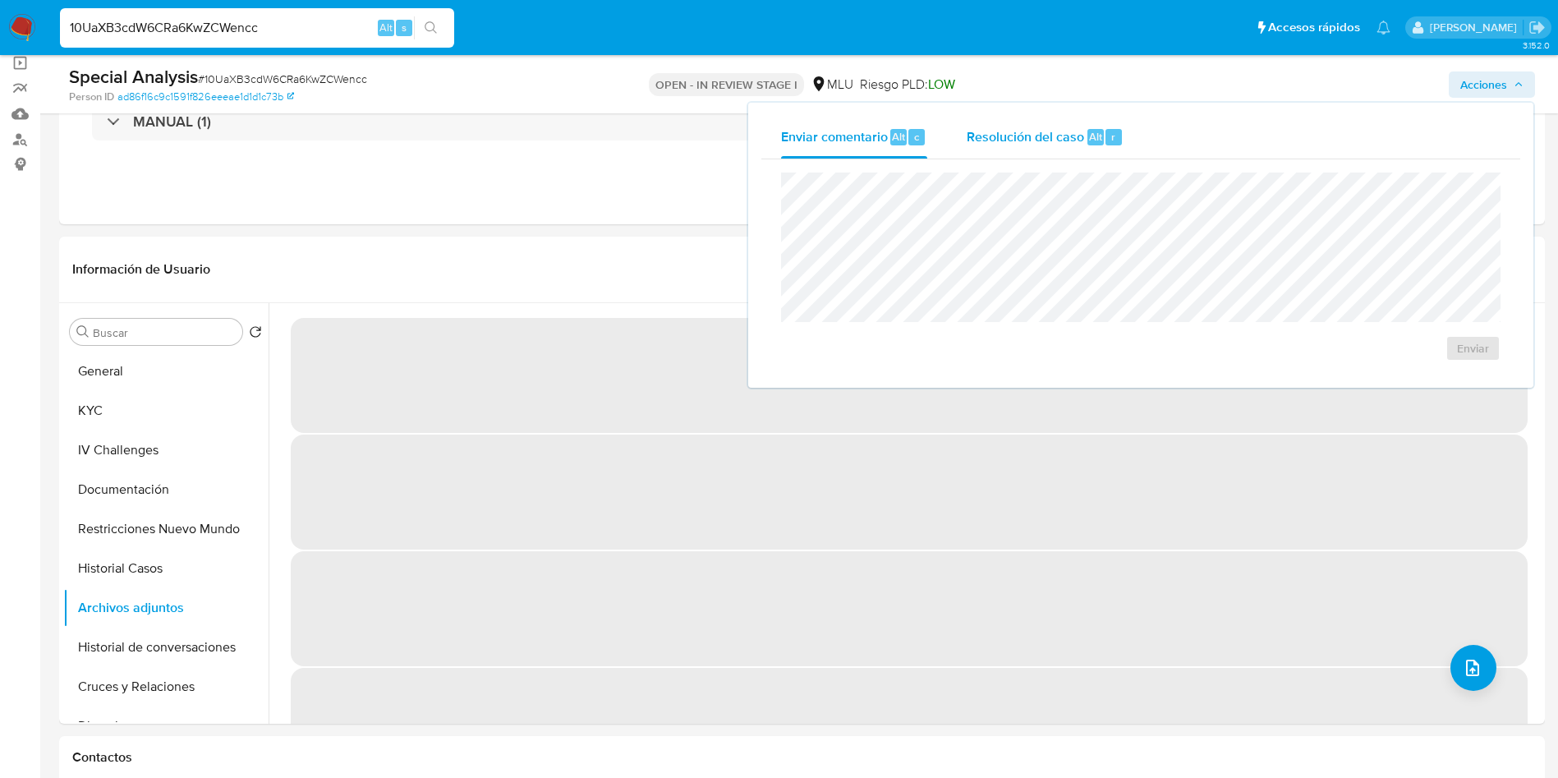
click at [1031, 129] on span "Resolución del caso" at bounding box center [1025, 136] width 117 height 19
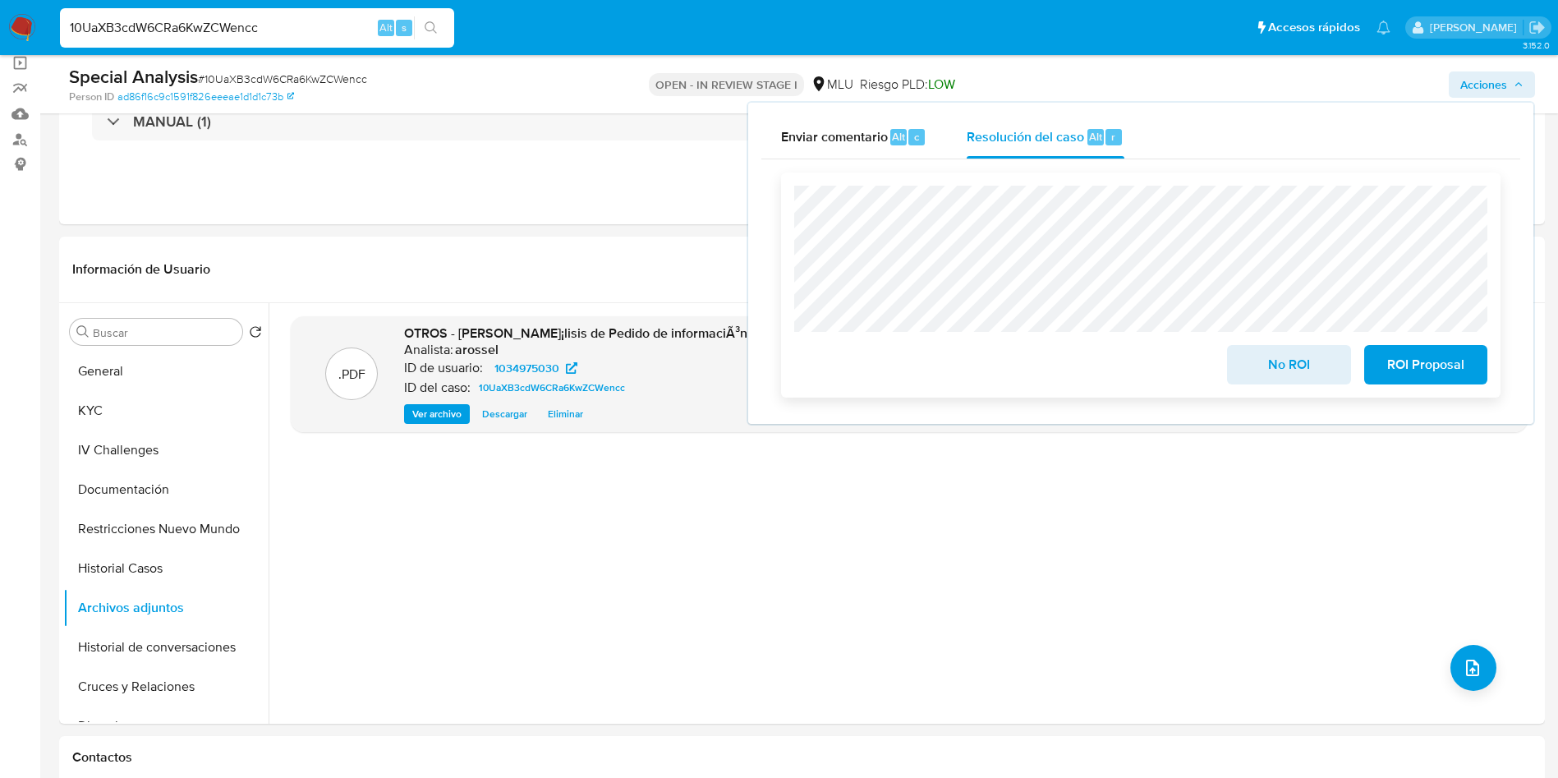
click at [1268, 371] on span "No ROI" at bounding box center [1289, 365] width 81 height 36
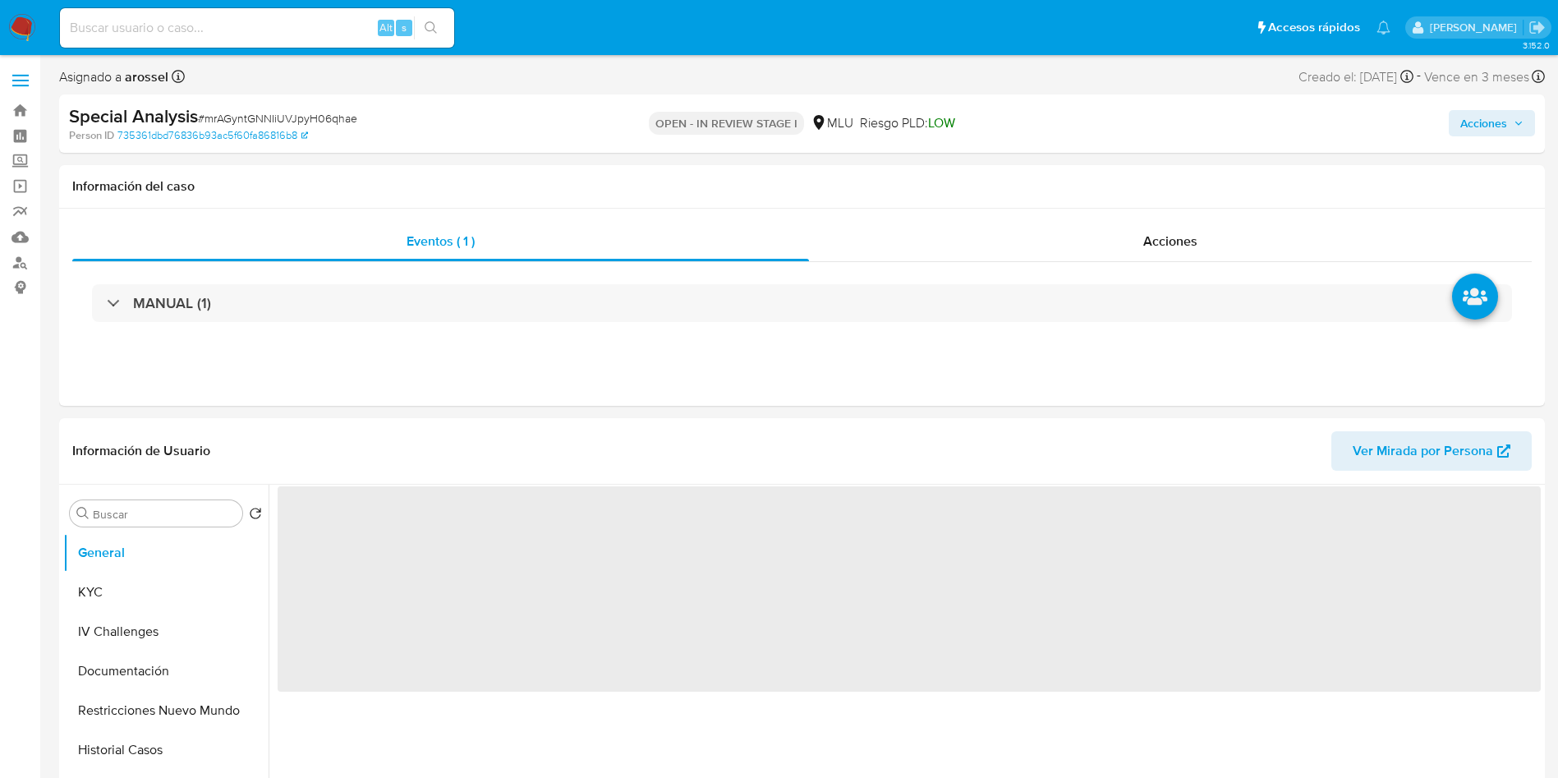
select select "10"
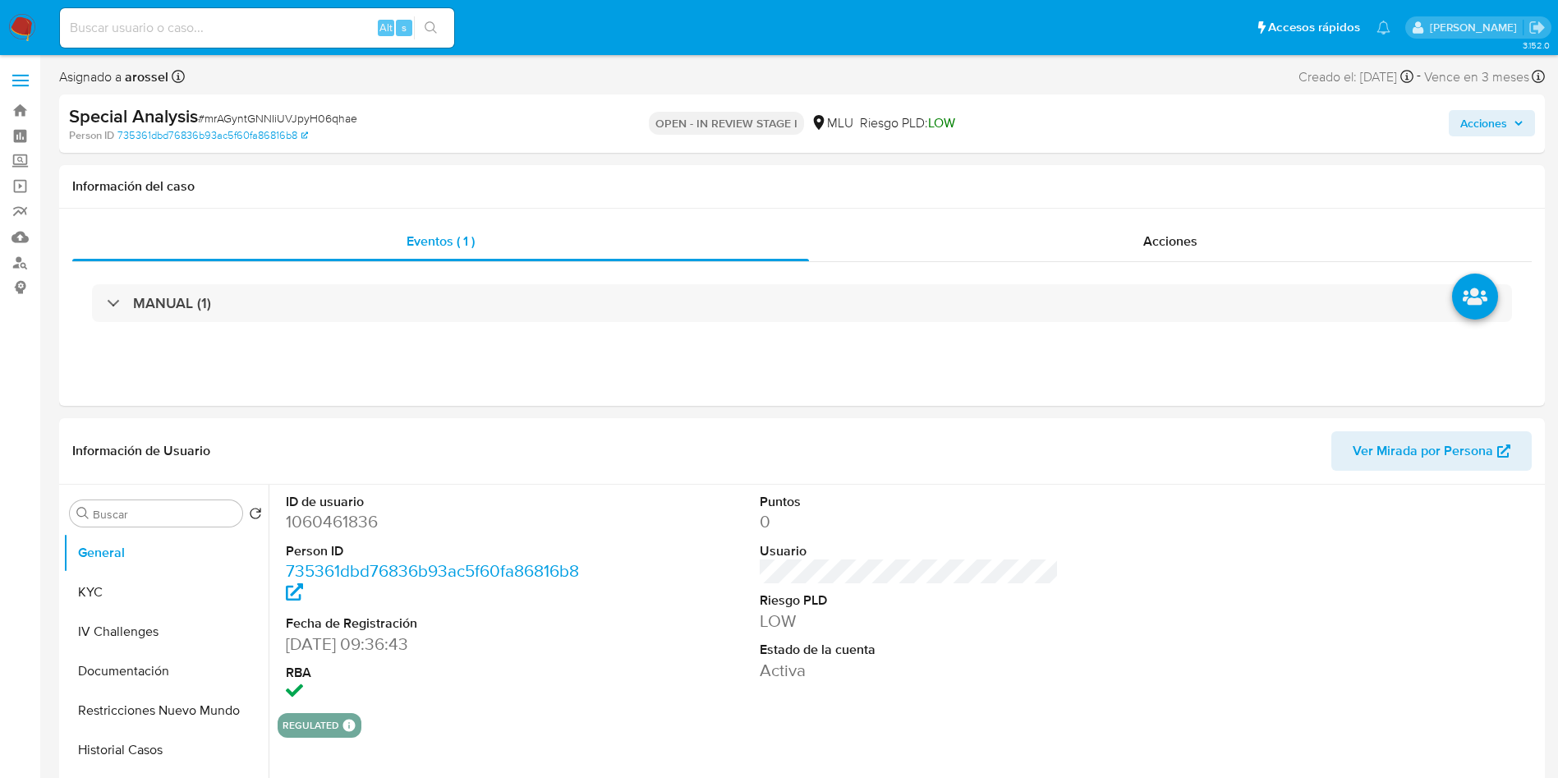
click at [271, 24] on input at bounding box center [257, 27] width 394 height 21
paste input "mrAGyntGNNIiUVJpyH06qhae"
type input "mrAGyntGNNIiUVJpyH06qhae"
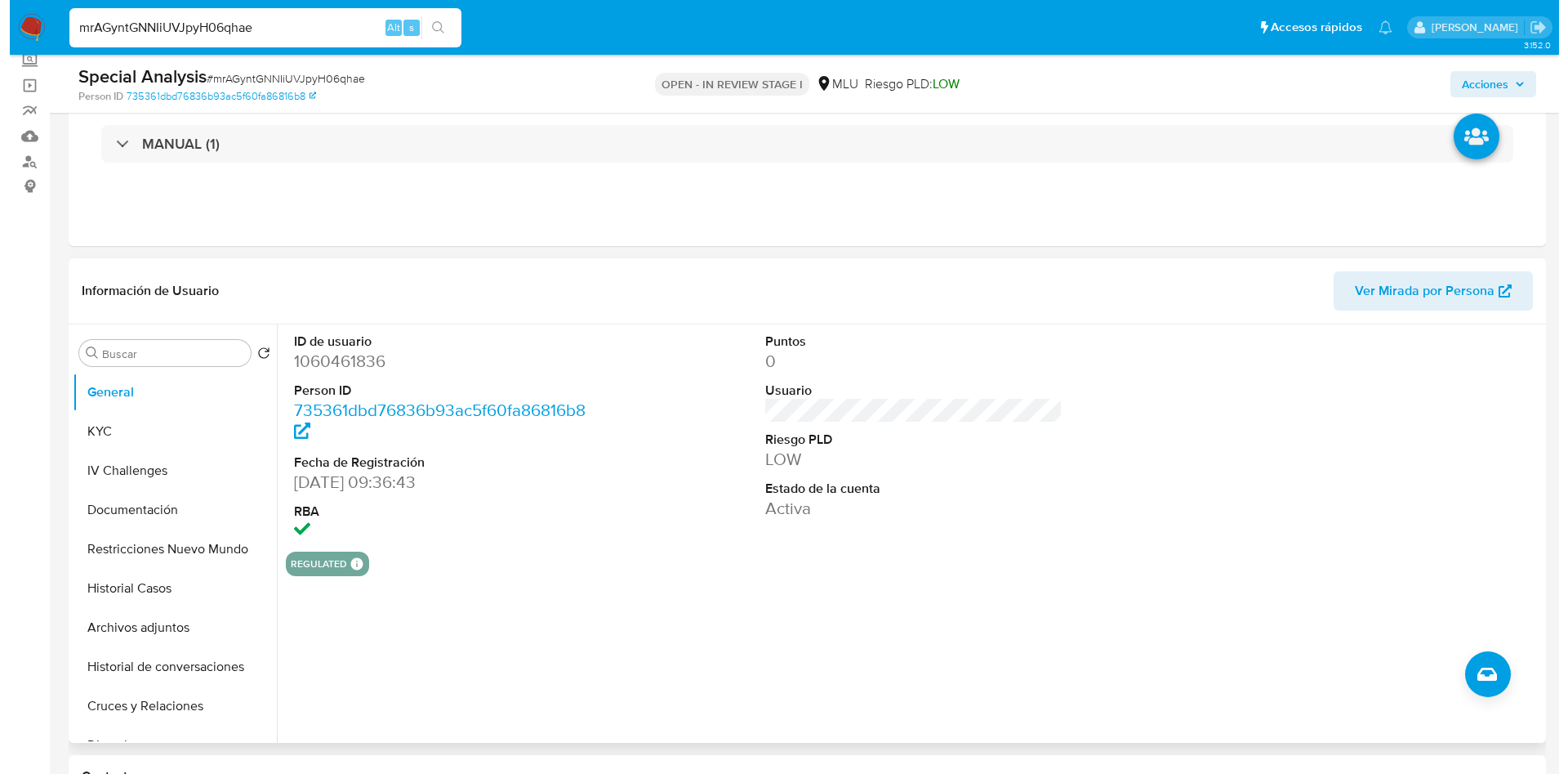
scroll to position [122, 0]
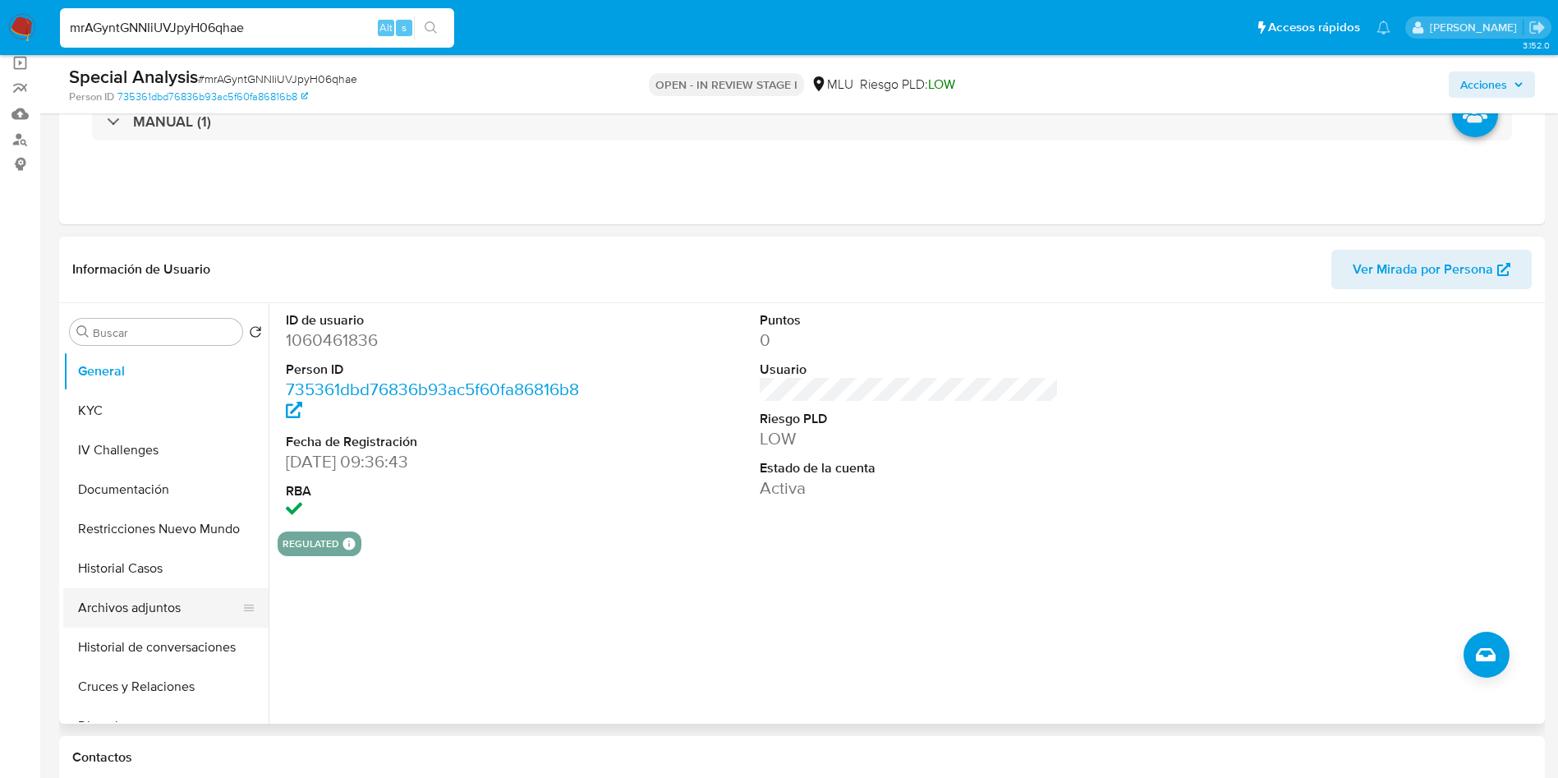
click at [193, 607] on button "Archivos adjuntos" at bounding box center [159, 607] width 192 height 39
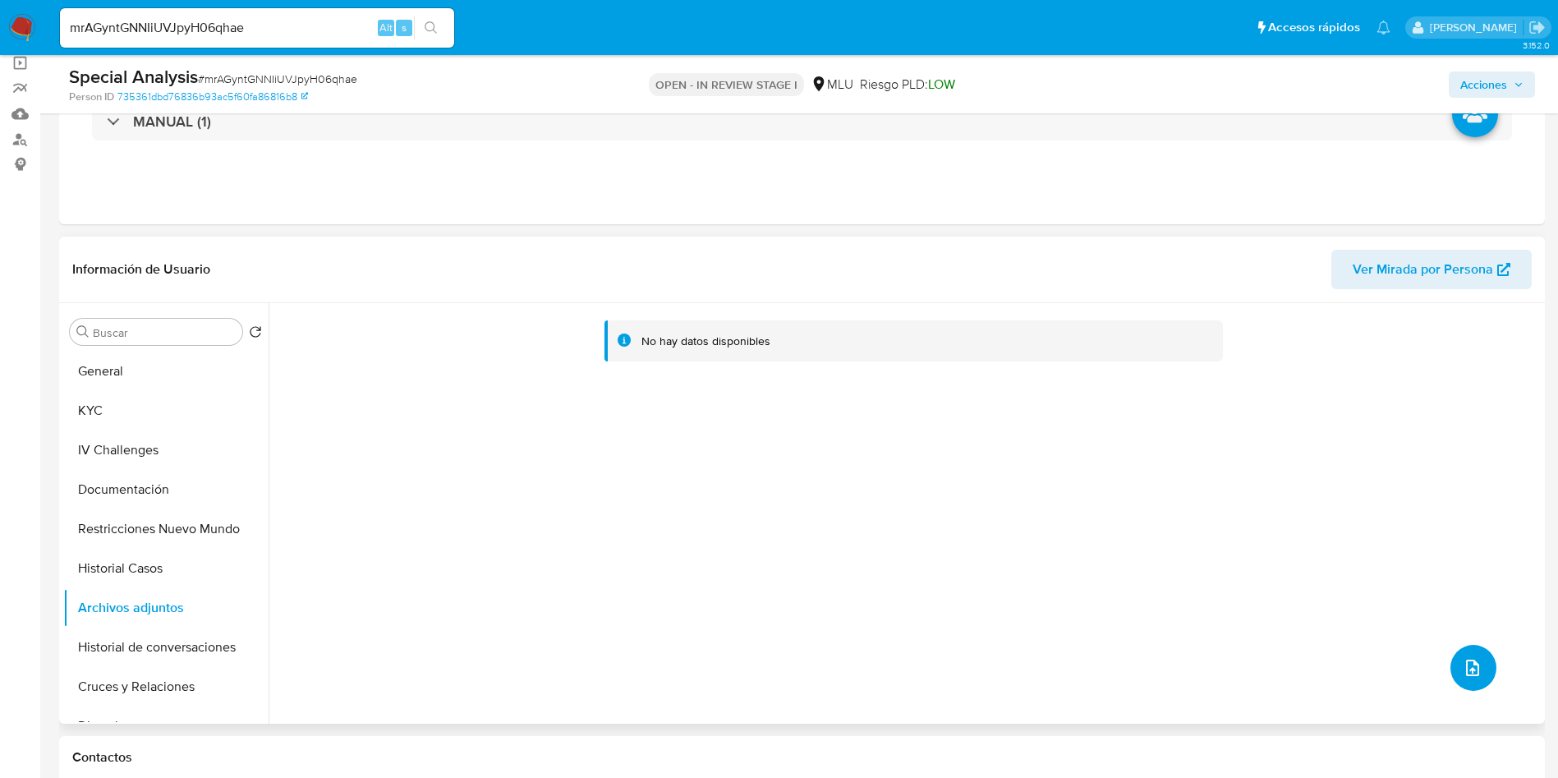
click at [1485, 657] on button "upload-file" at bounding box center [1474, 668] width 46 height 46
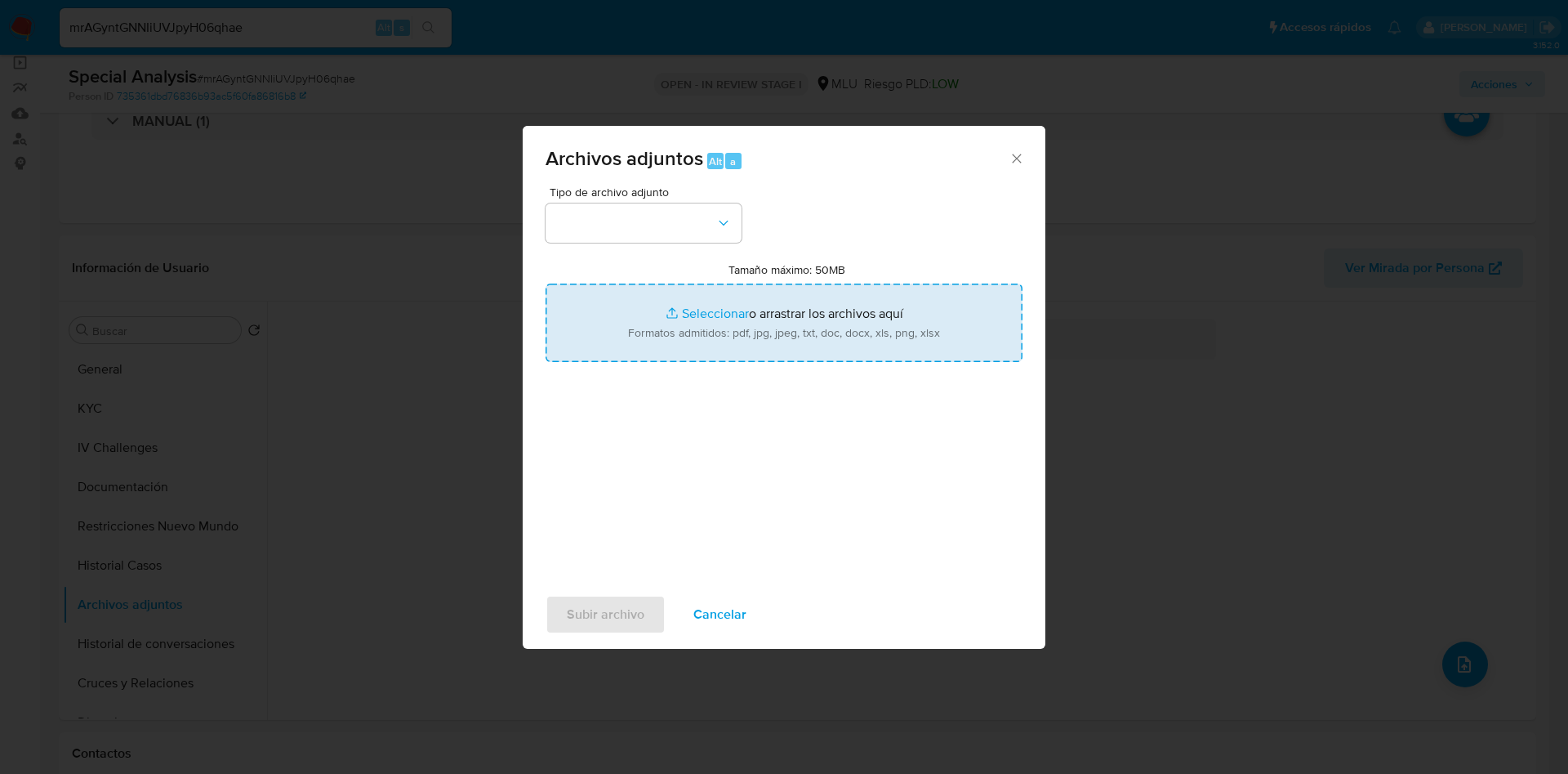
click at [805, 317] on input "Tamaño máximo: 50MB Seleccionar archivos" at bounding box center [784, 322] width 477 height 79
type input "C:\fakepath\Análisis de Pedido de información - 7544.pdf"
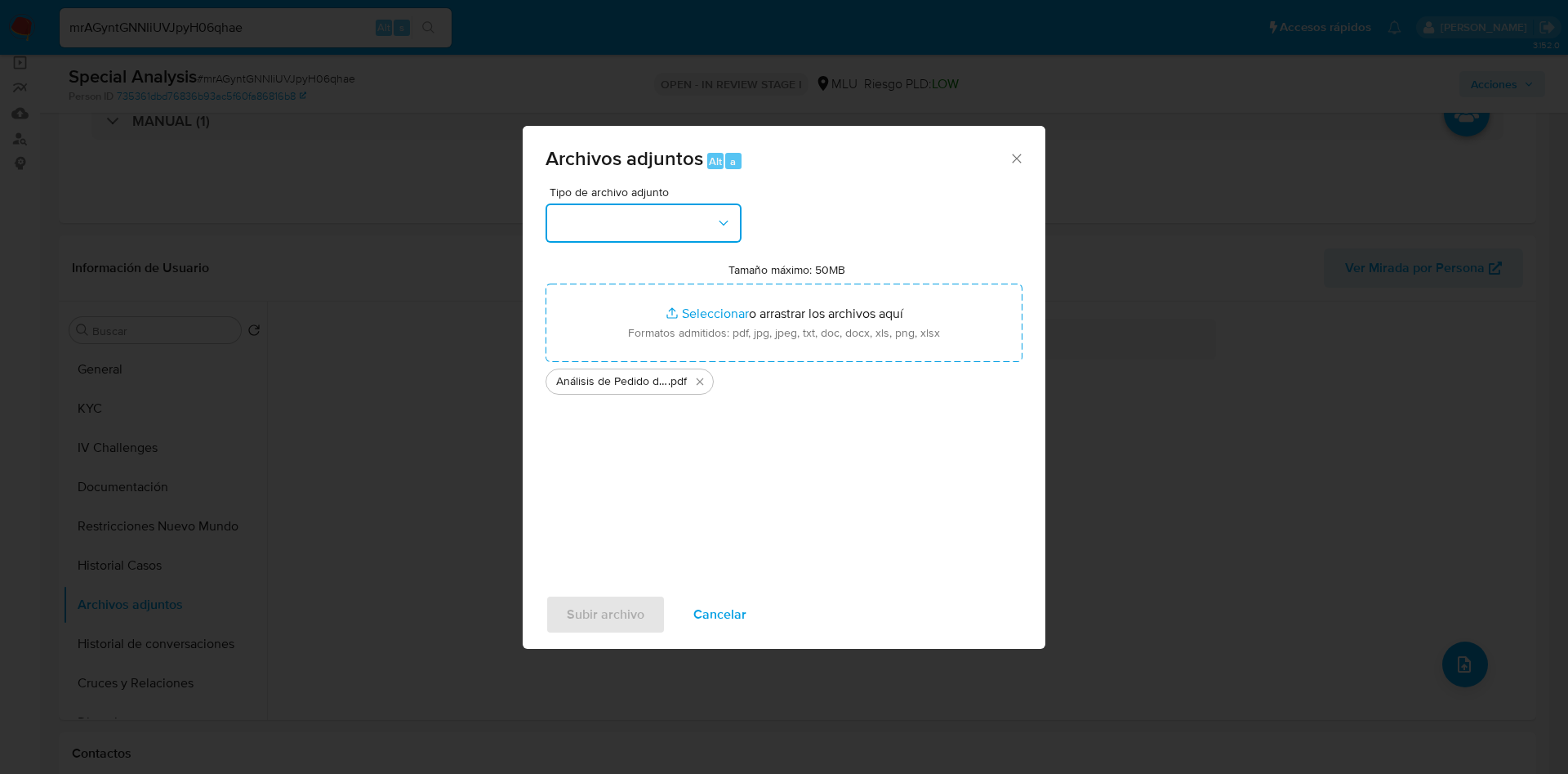
click at [666, 217] on button "button" at bounding box center [643, 223] width 196 height 39
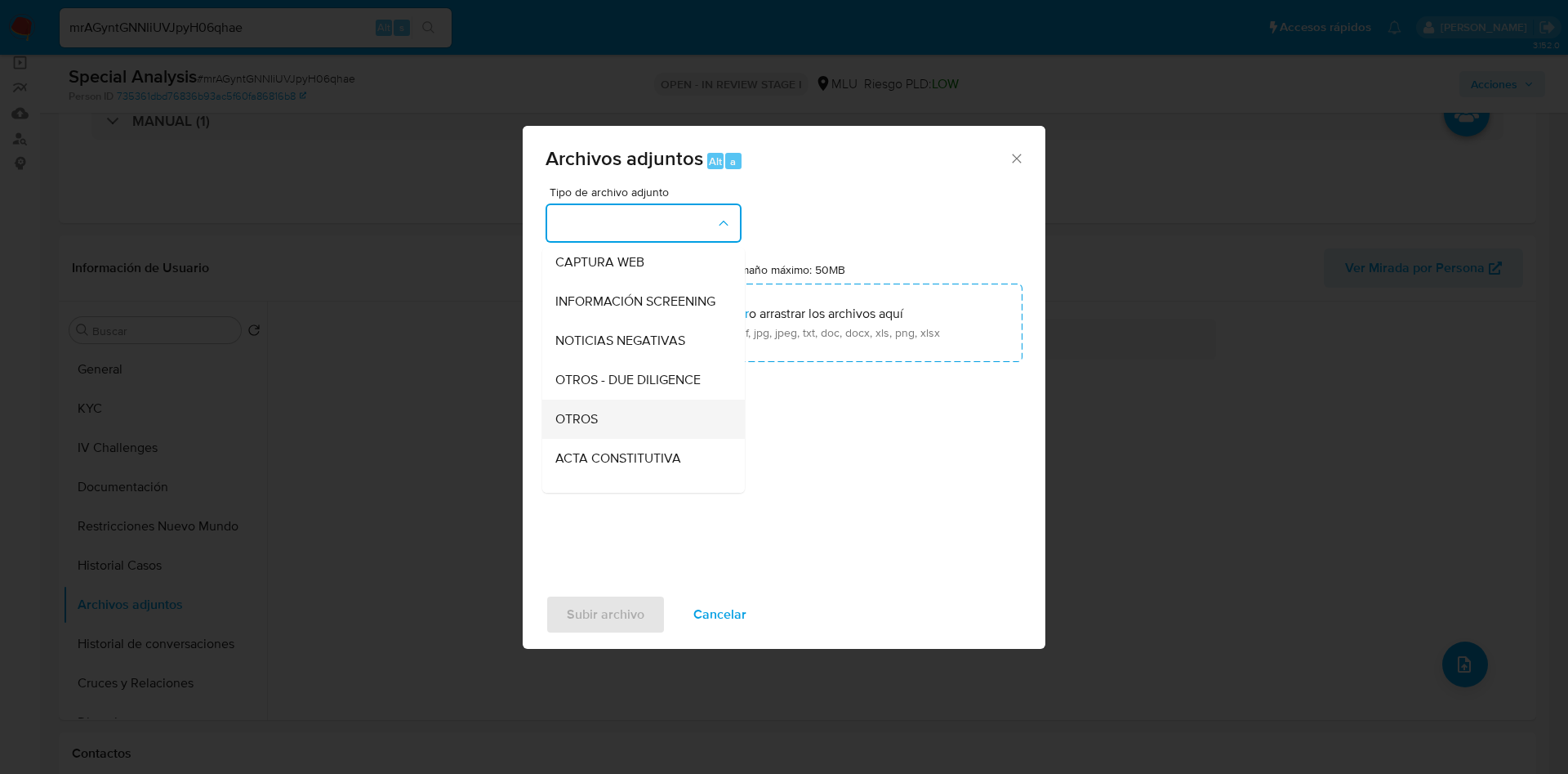
click at [592, 428] on span "OTROS" at bounding box center [577, 419] width 43 height 16
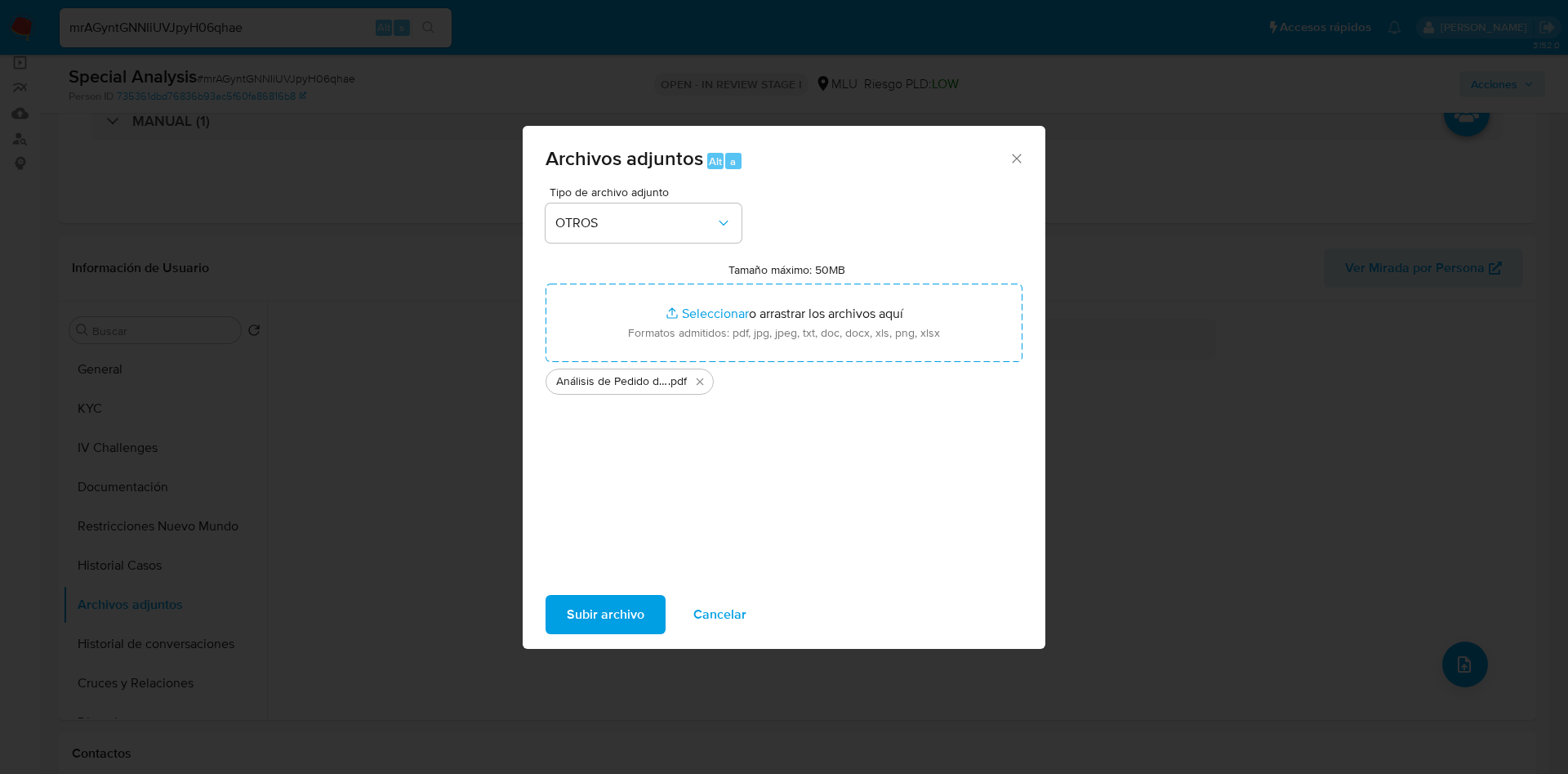
click at [613, 619] on span "Subir archivo" at bounding box center [606, 615] width 78 height 36
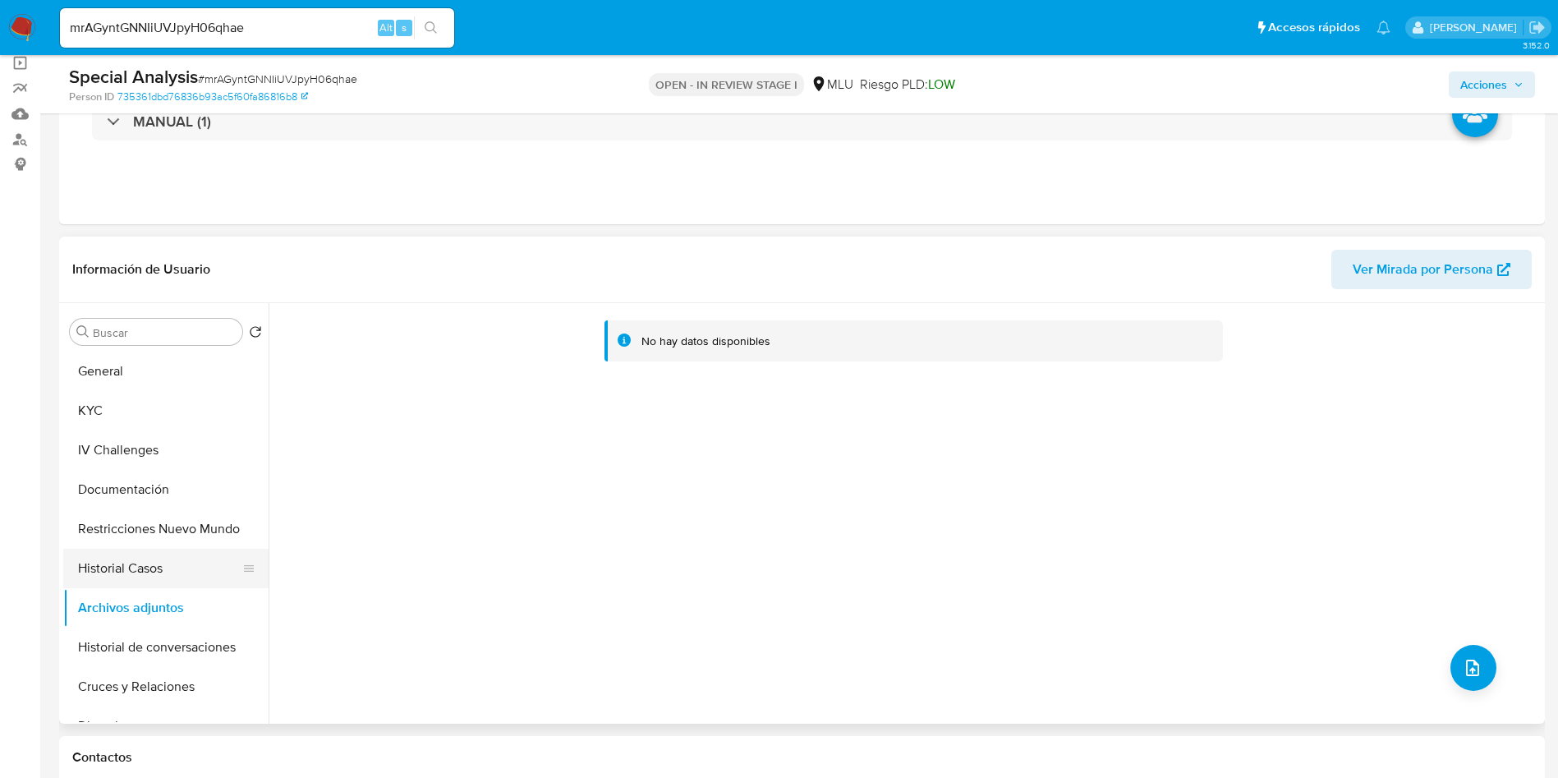
click at [132, 580] on button "Historial Casos" at bounding box center [159, 568] width 192 height 39
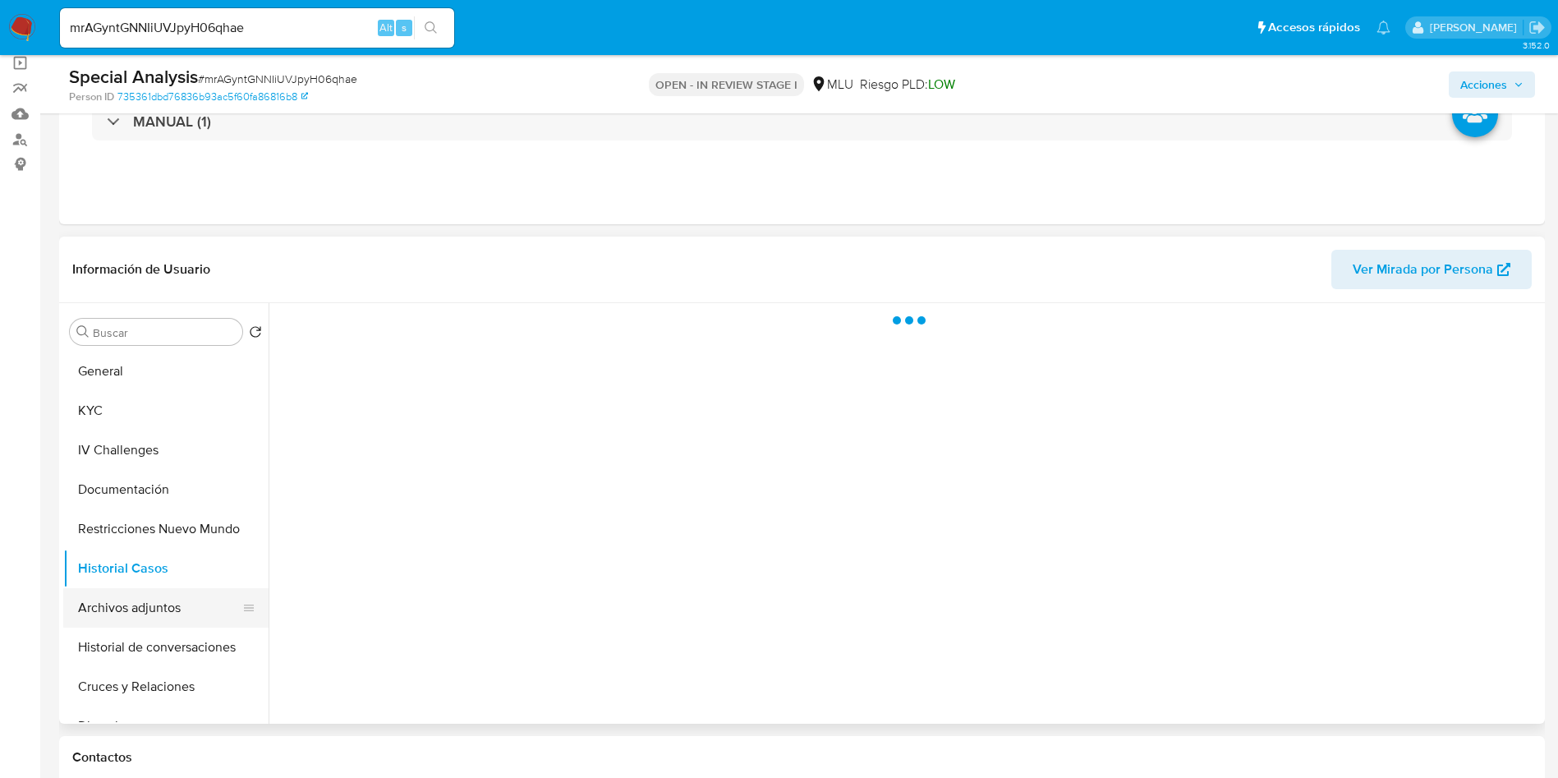
click at [139, 601] on button "Archivos adjuntos" at bounding box center [159, 607] width 192 height 39
click at [1508, 86] on span "Acciones" at bounding box center [1492, 84] width 63 height 23
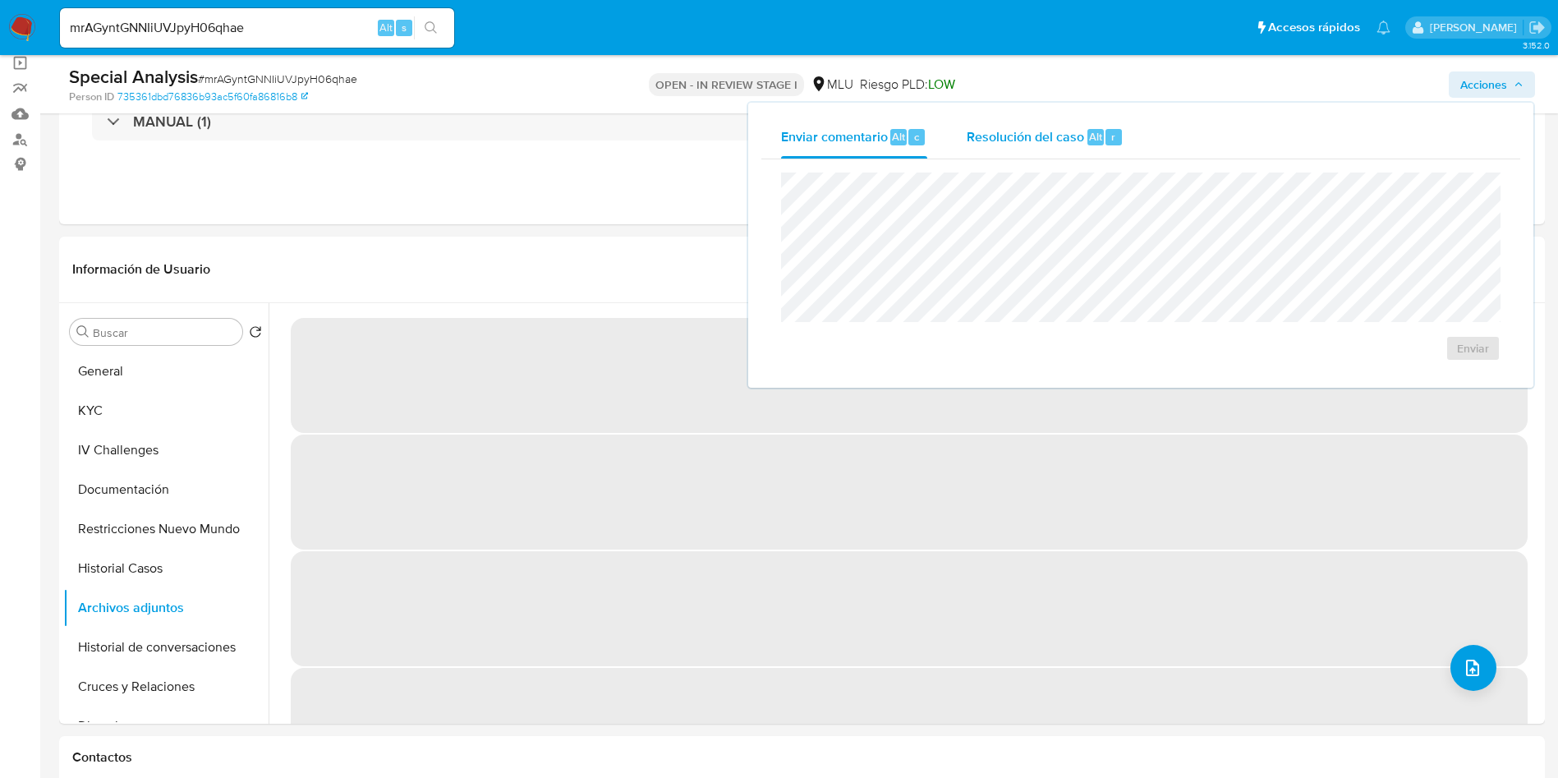
click at [1066, 138] on span "Resolución del caso" at bounding box center [1025, 136] width 117 height 19
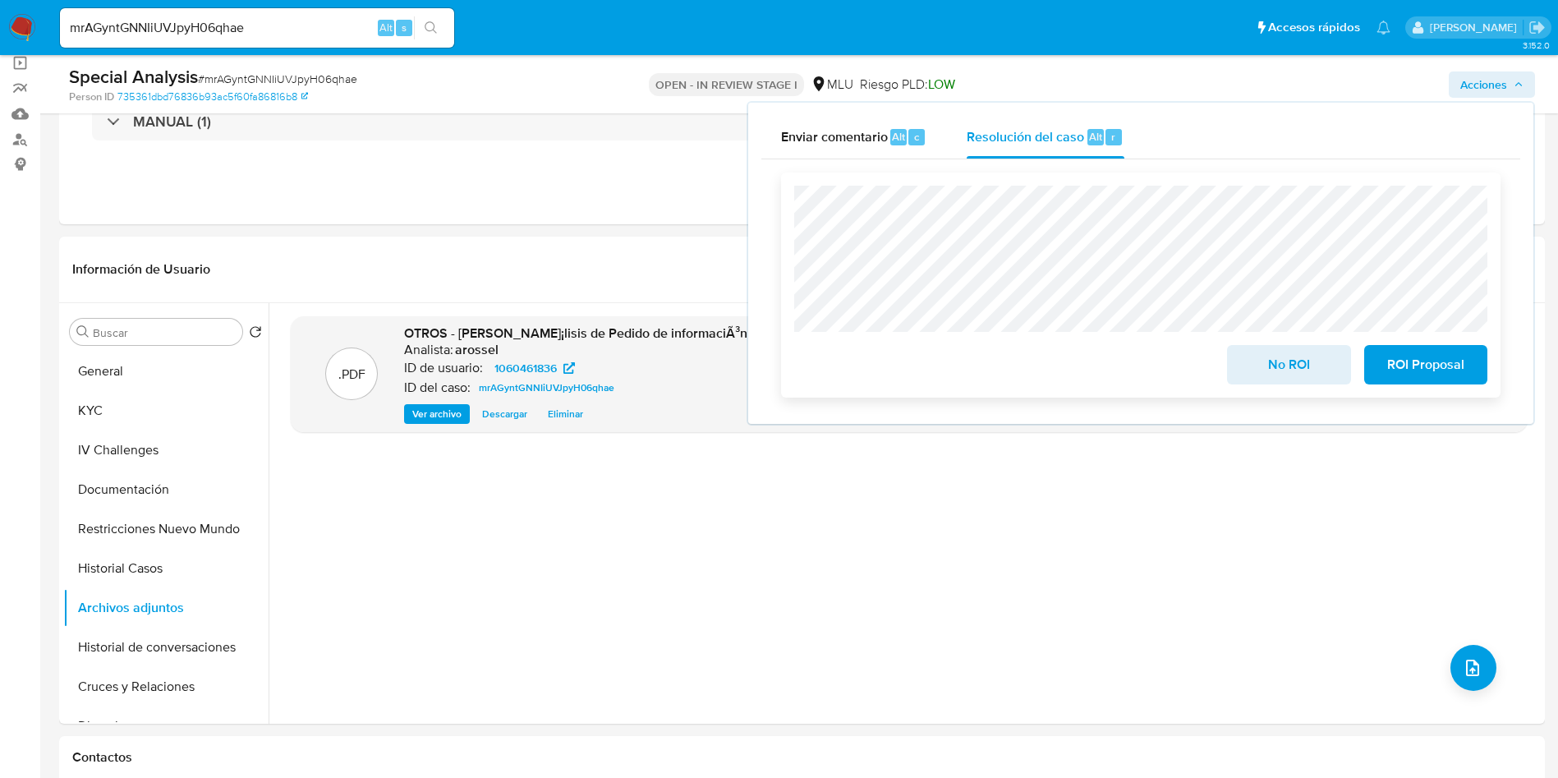
click at [1255, 357] on span "No ROI" at bounding box center [1289, 365] width 81 height 36
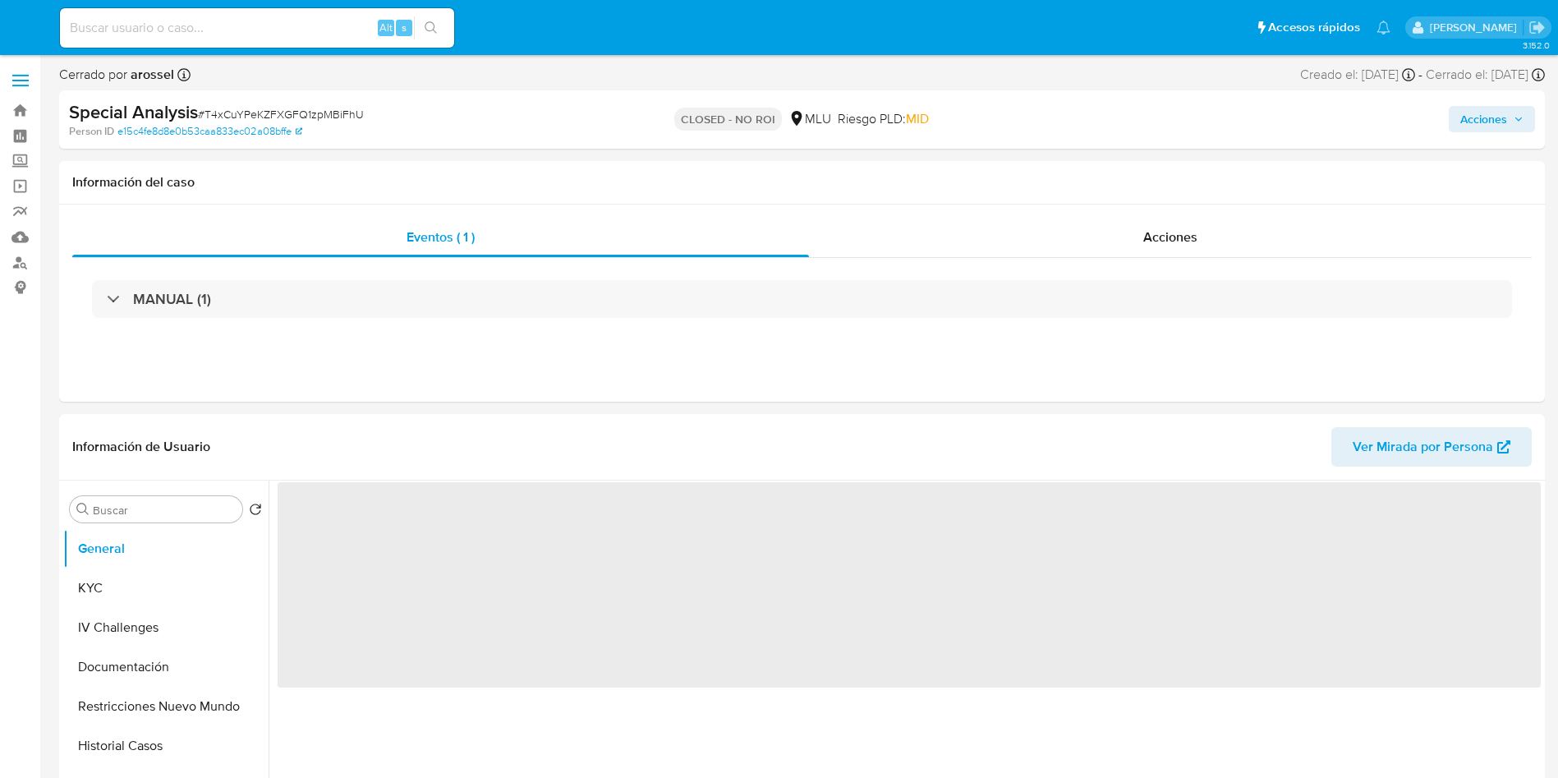
select select "10"
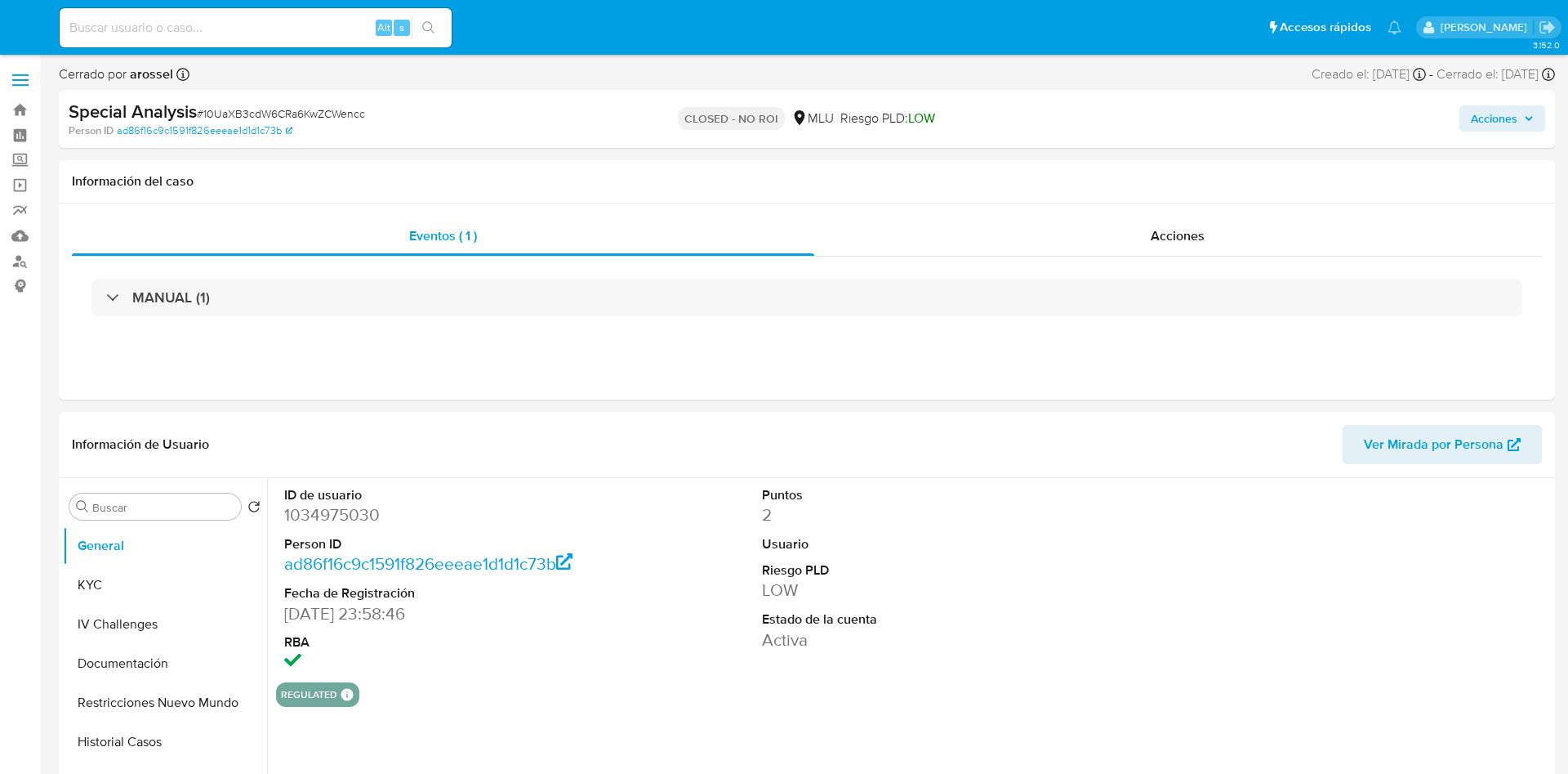
select select "10"
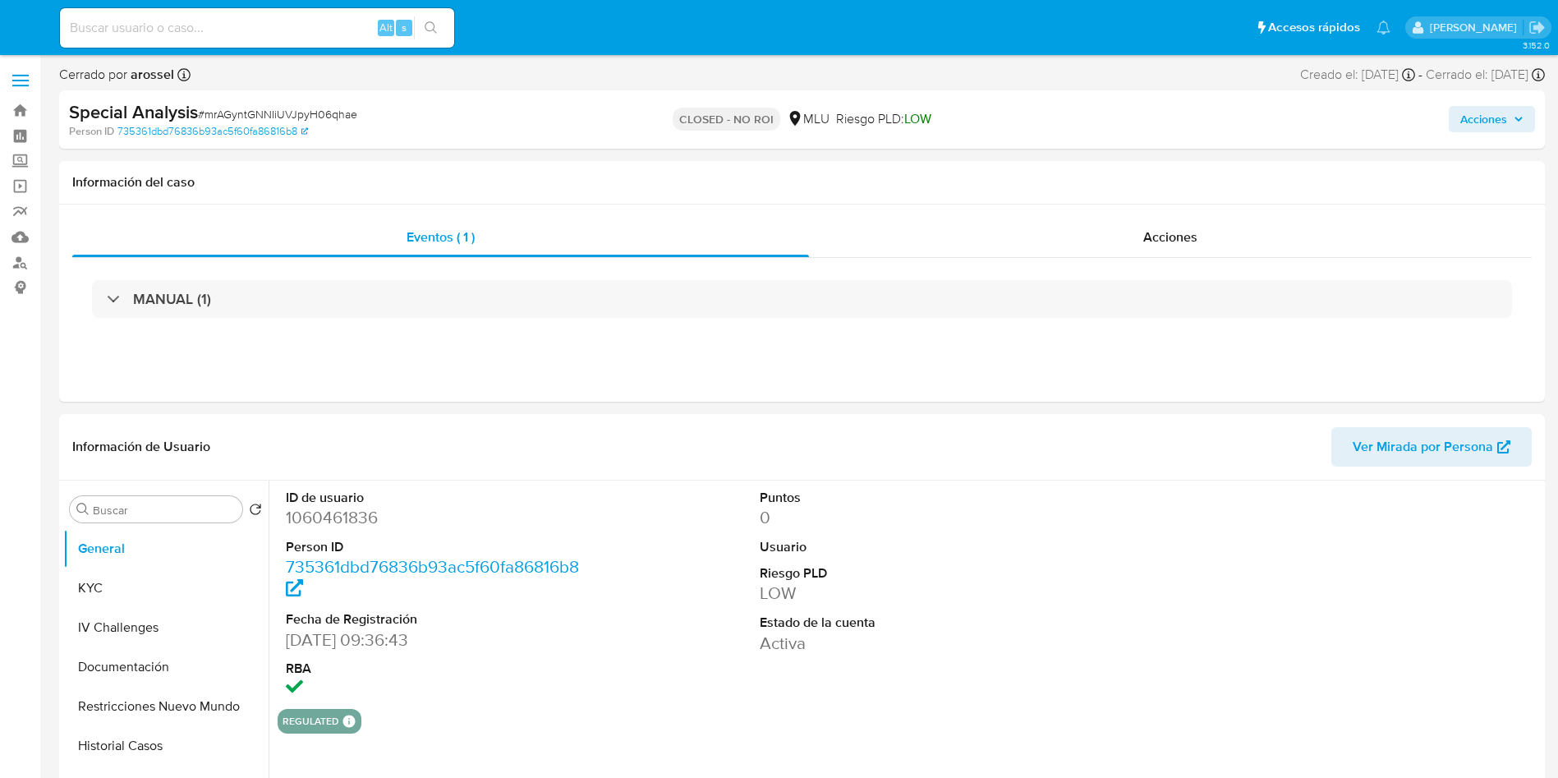
select select "10"
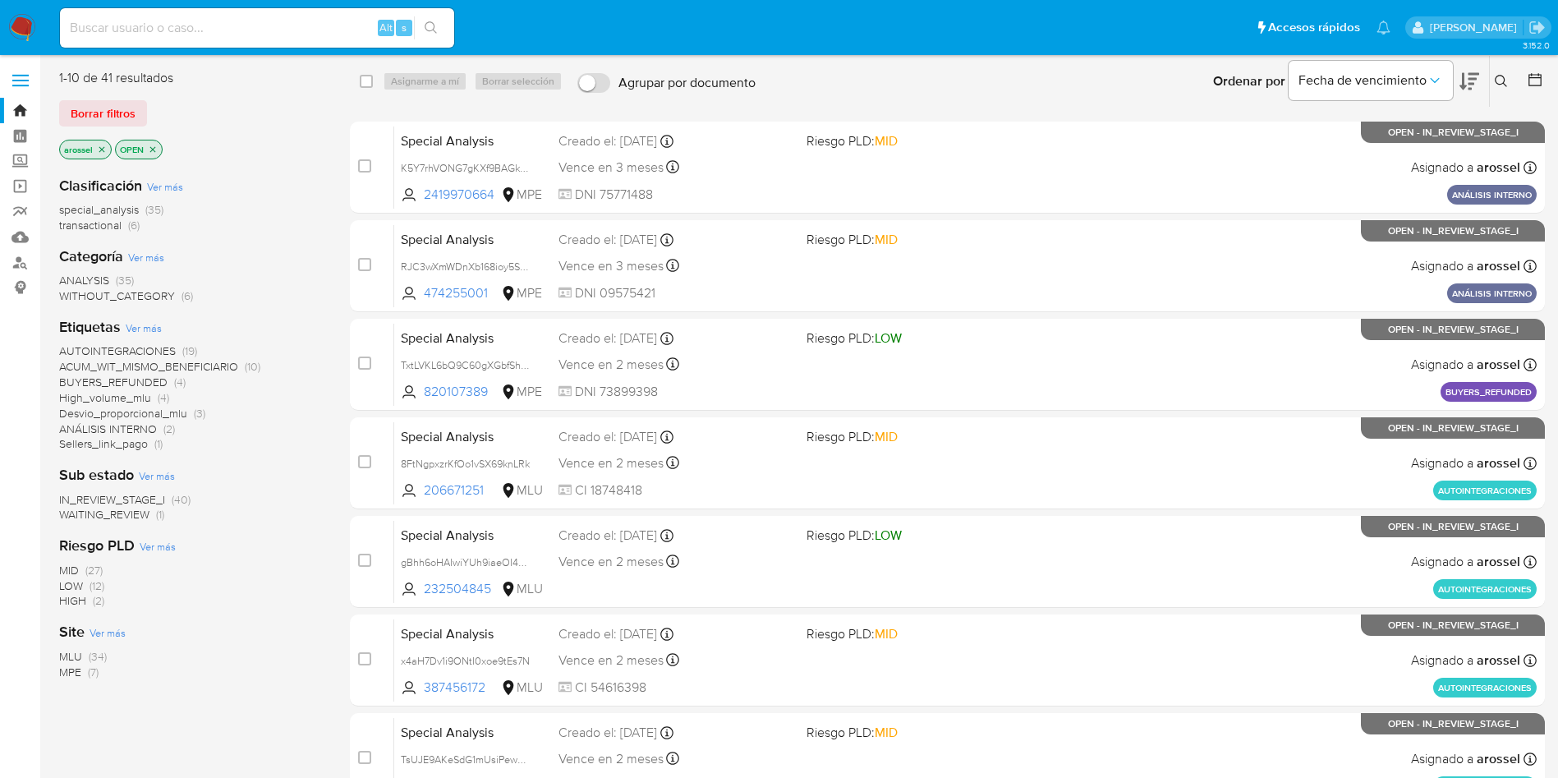
click at [146, 518] on span "WAITING_REVIEW" at bounding box center [104, 514] width 90 height 16
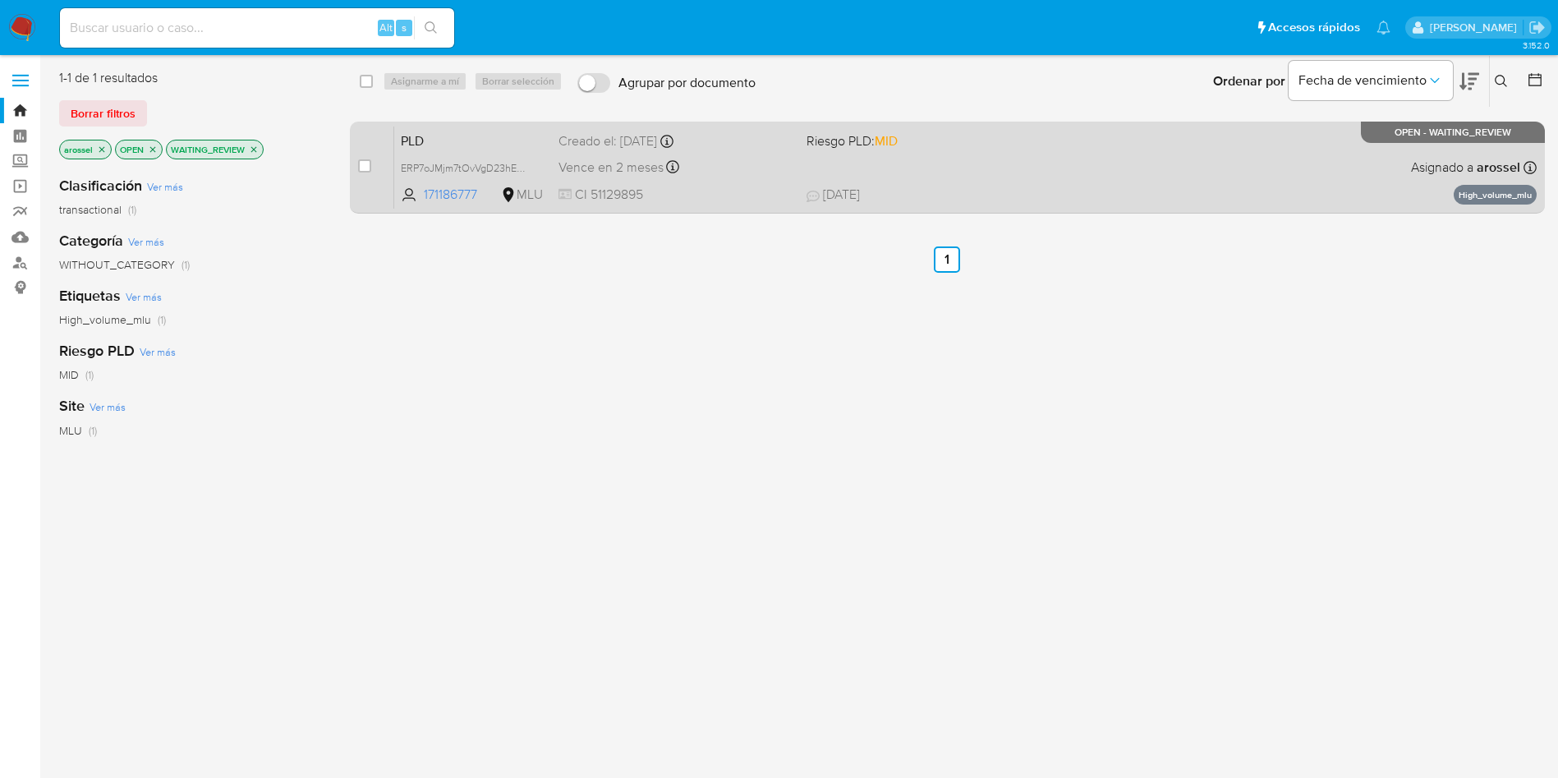
click at [951, 132] on span "Riesgo PLD: MID" at bounding box center [924, 139] width 235 height 21
click at [360, 170] on input "checkbox" at bounding box center [364, 165] width 13 height 13
checkbox input "true"
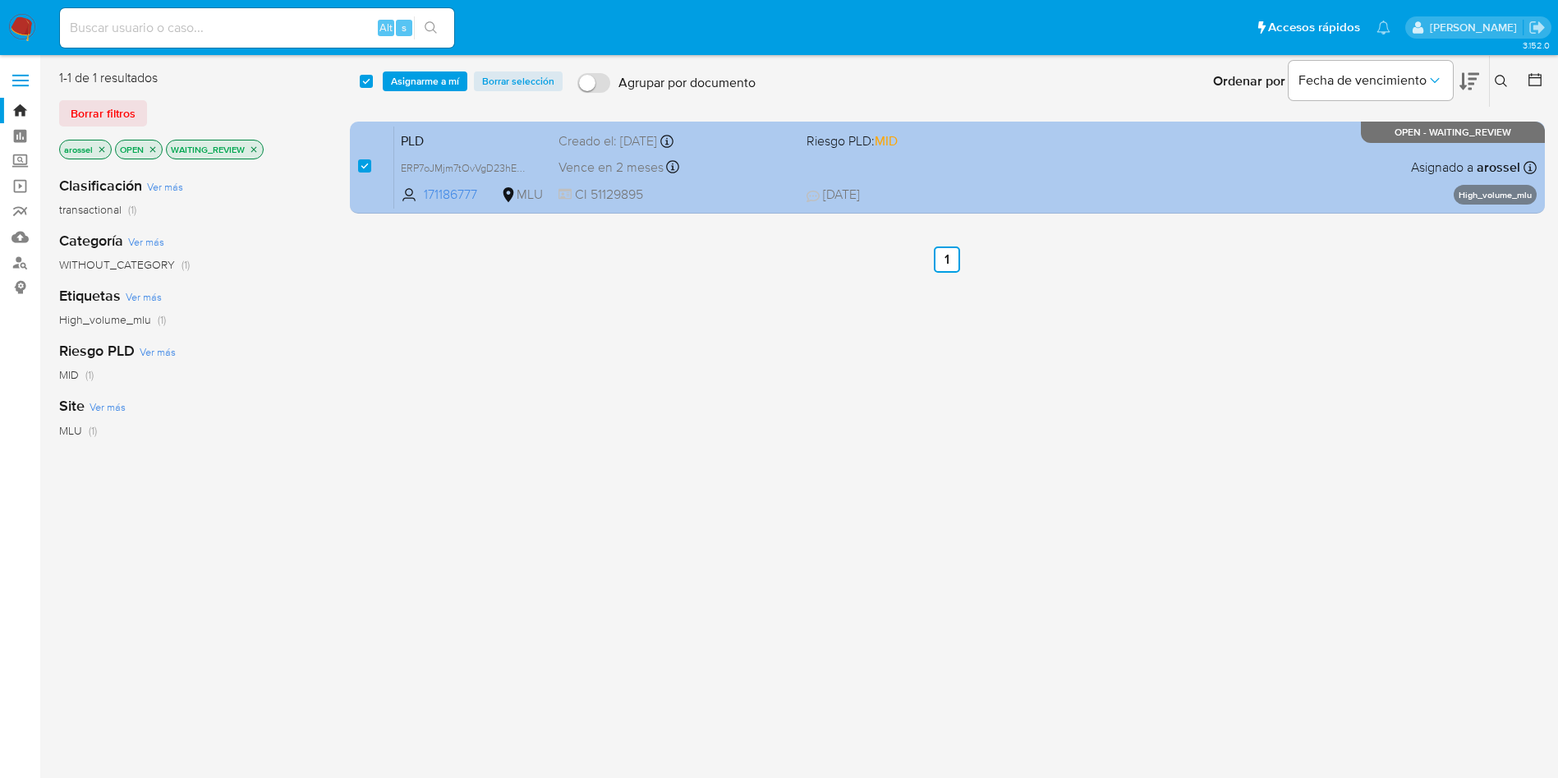
click at [364, 162] on input "checkbox" at bounding box center [364, 165] width 13 height 13
checkbox input "false"
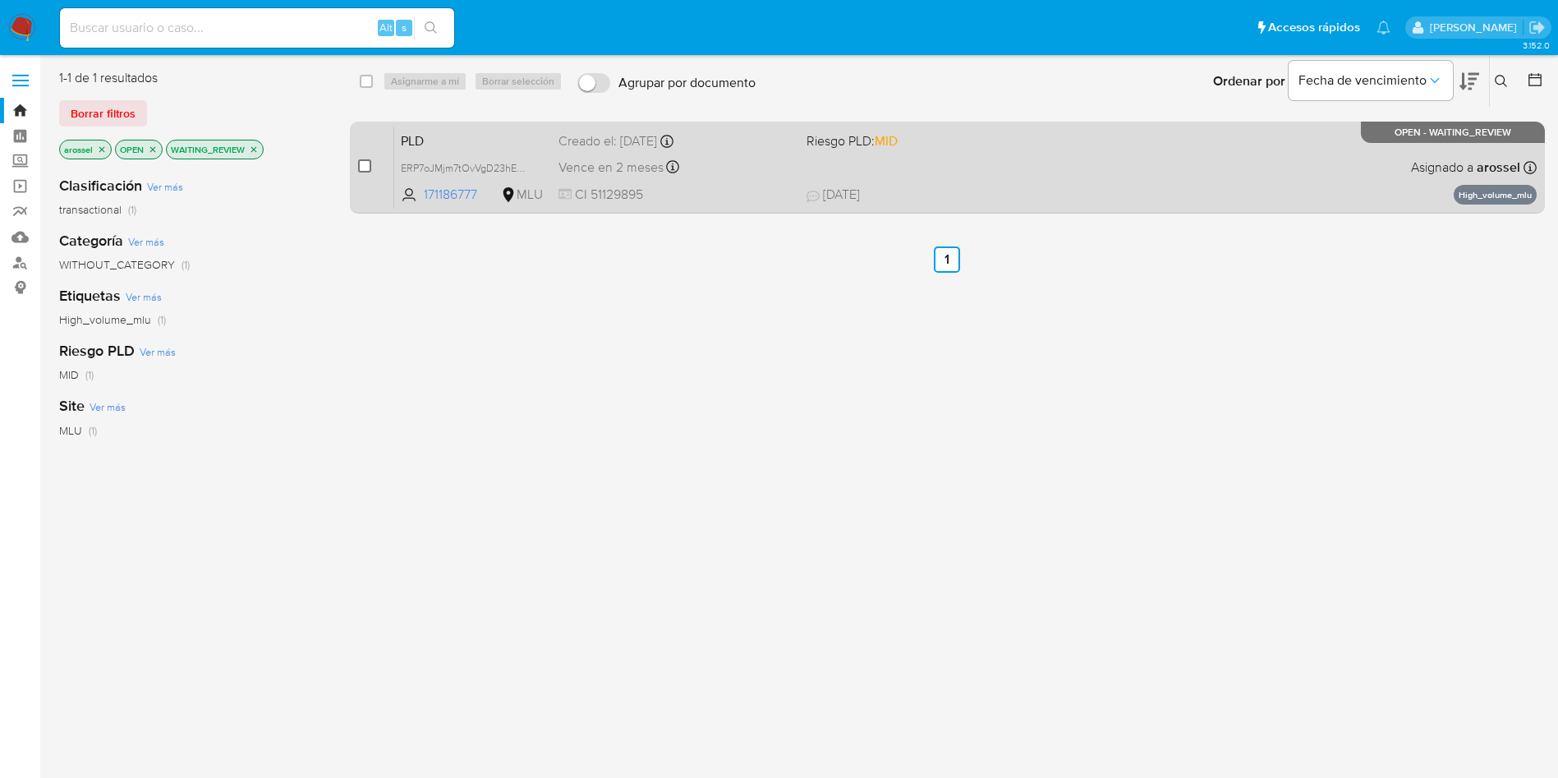
click at [358, 163] on input "checkbox" at bounding box center [364, 165] width 13 height 13
checkbox input "true"
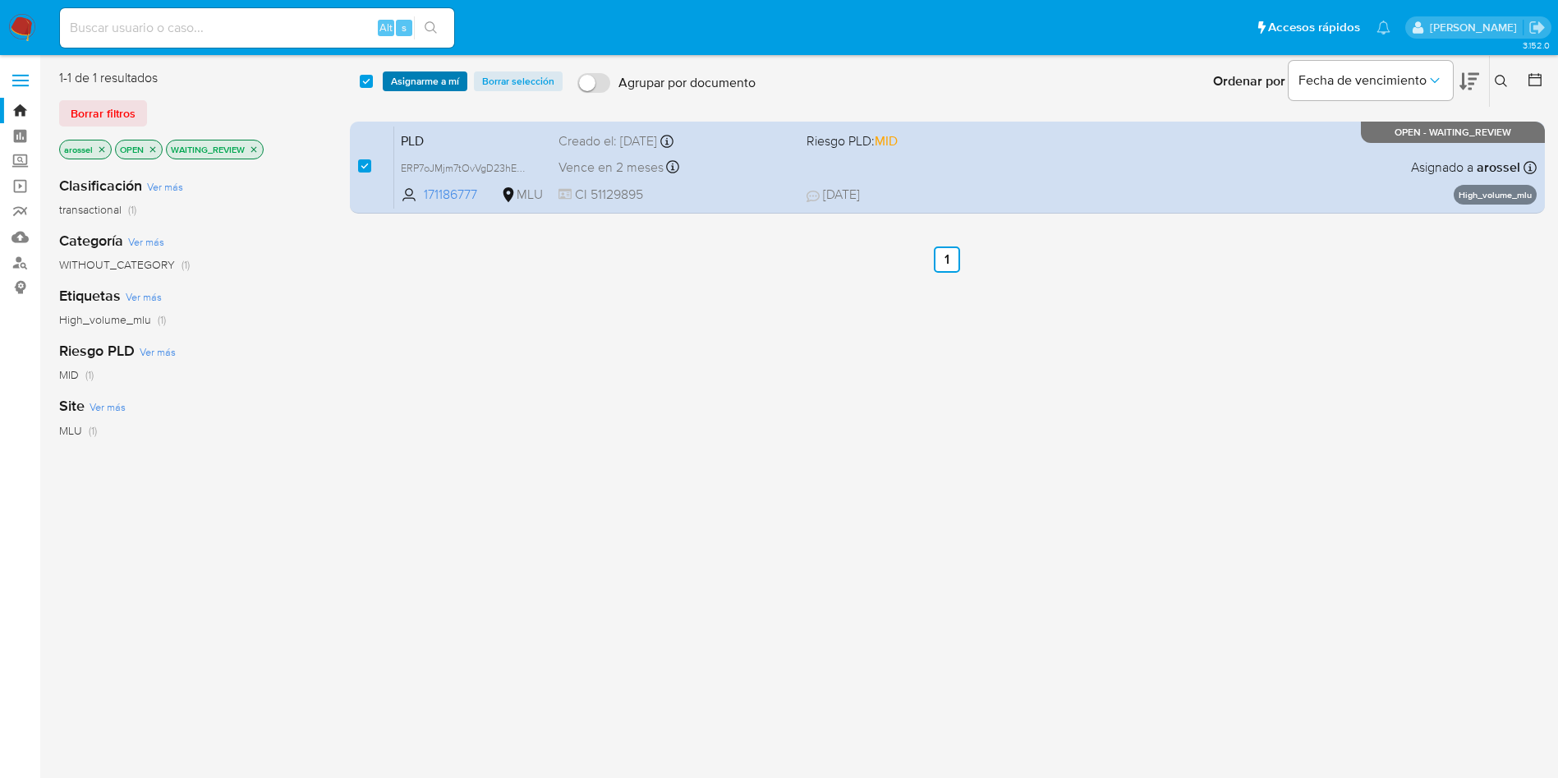
click at [430, 80] on span "Asignarme a mí" at bounding box center [425, 81] width 68 height 16
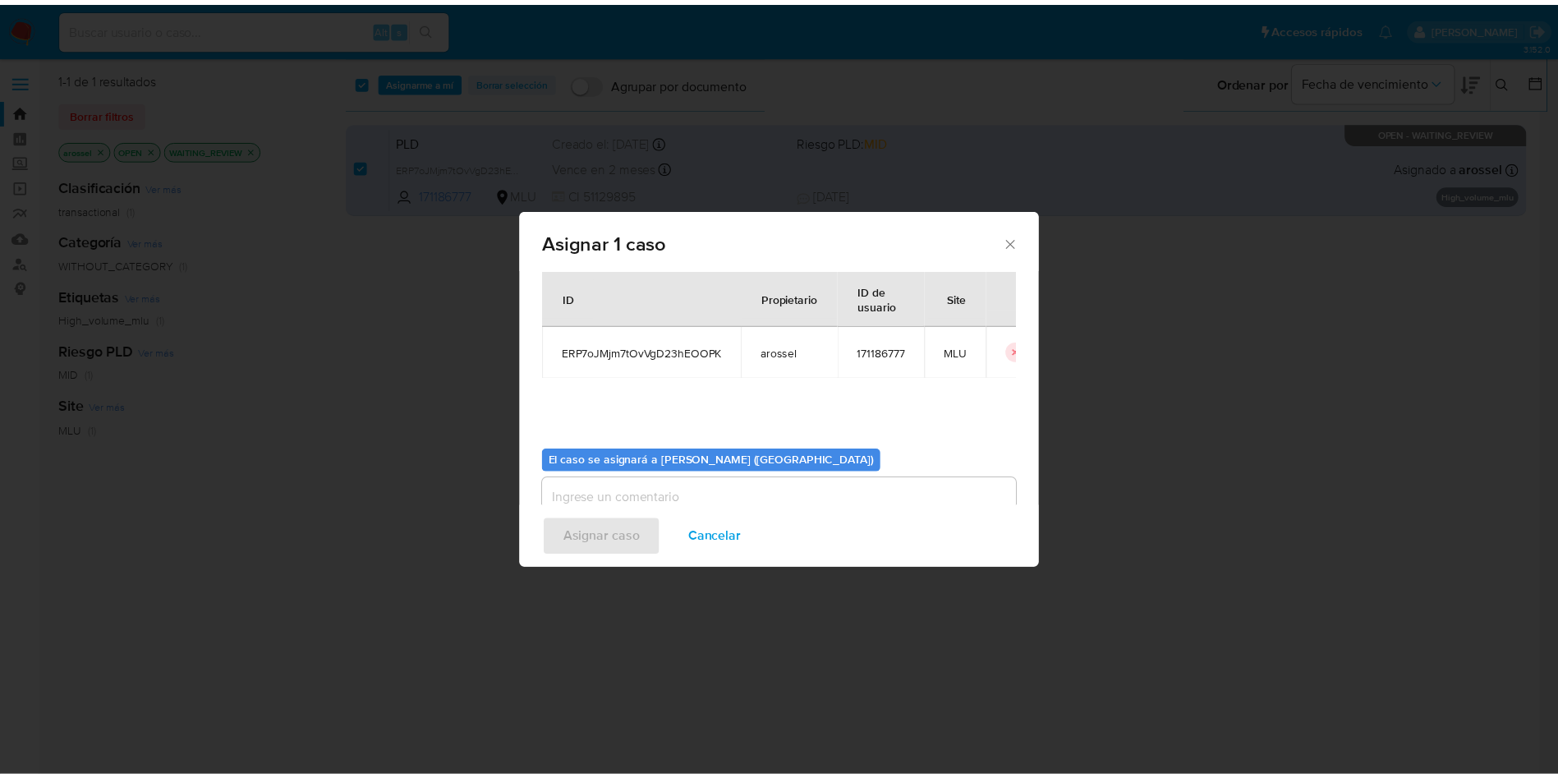
scroll to position [85, 0]
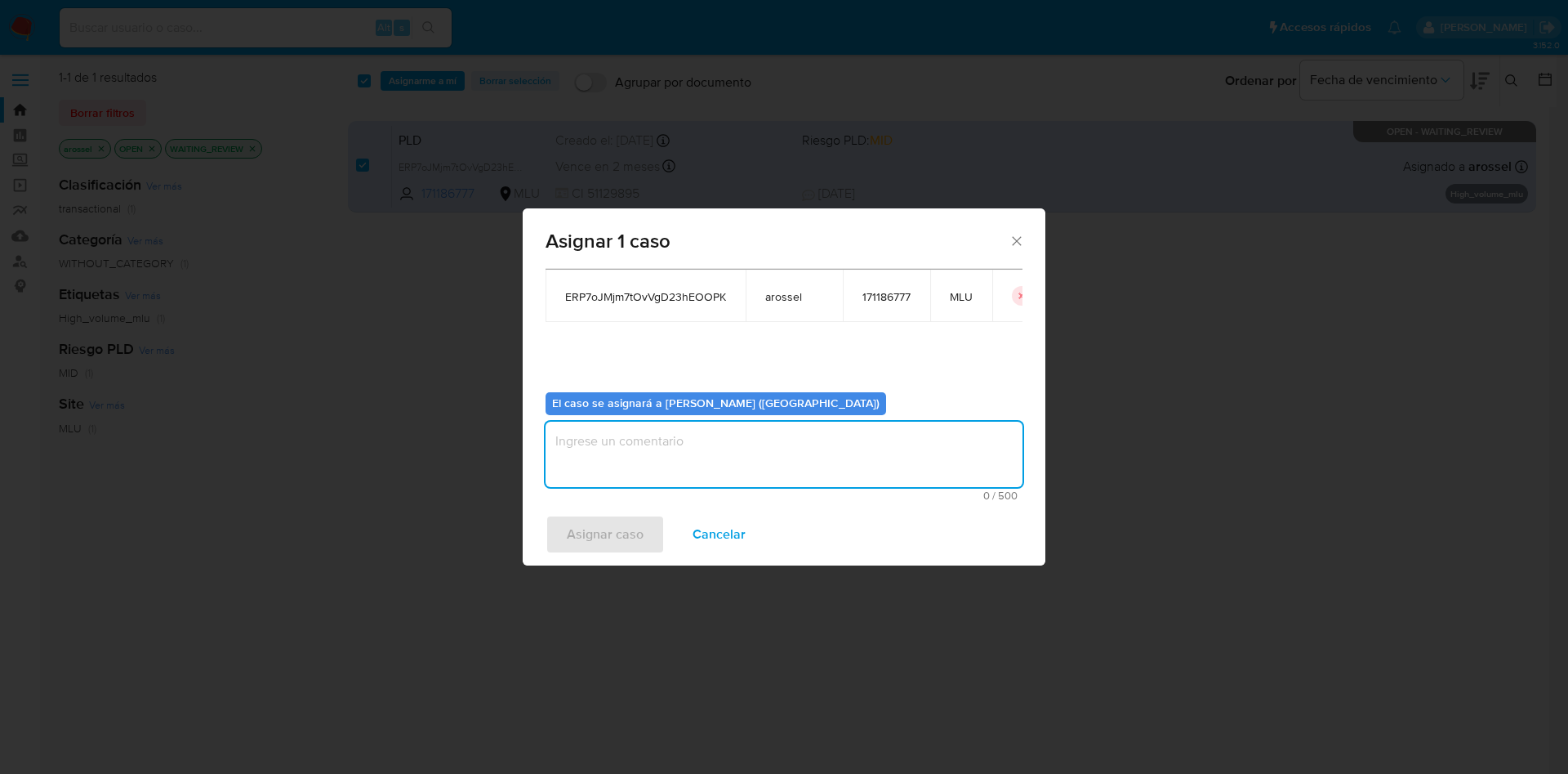
click at [671, 425] on textarea "assign-modal" at bounding box center [784, 455] width 477 height 66
click at [615, 543] on span "Asignar caso" at bounding box center [605, 534] width 77 height 36
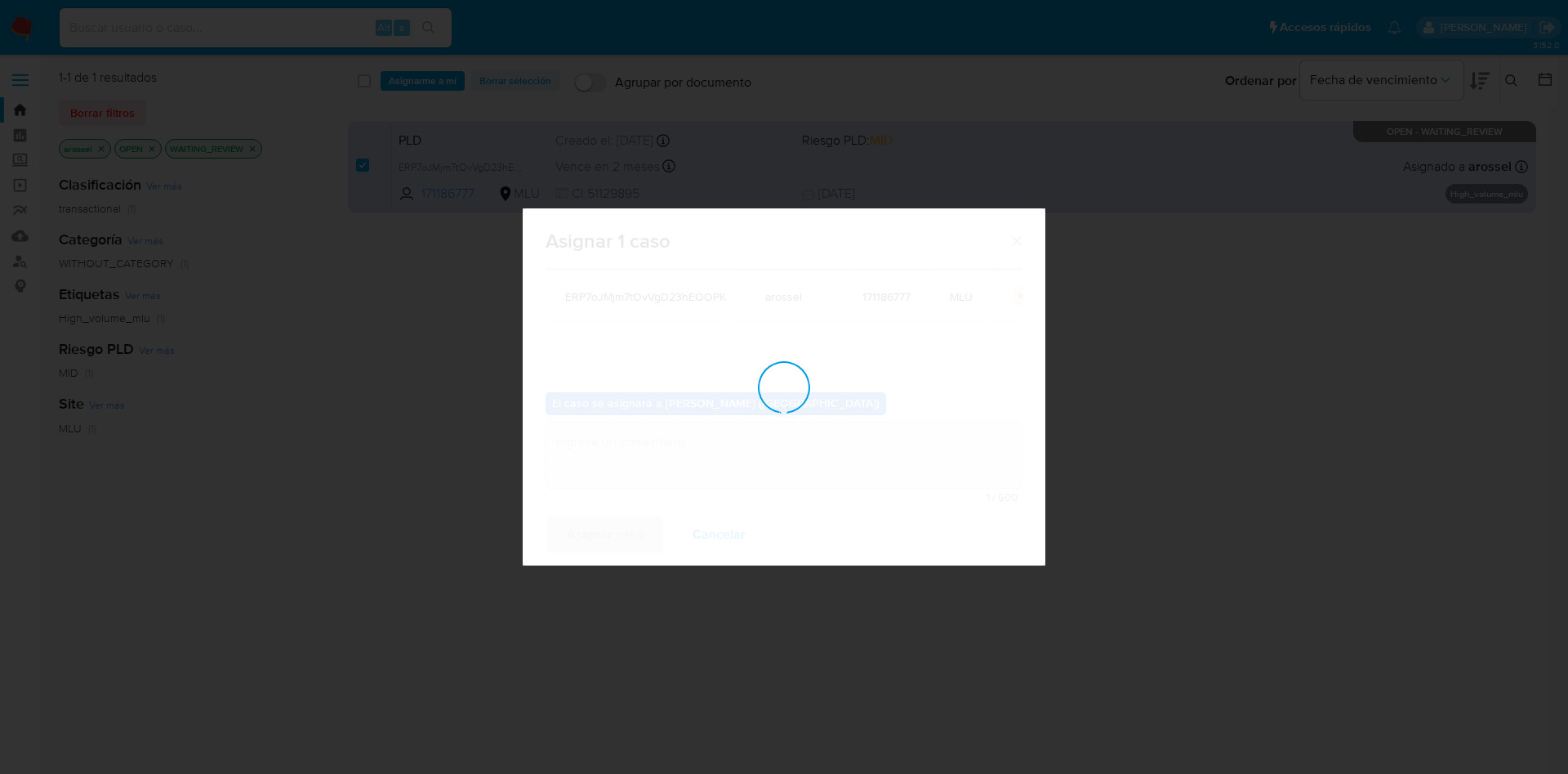
checkbox input "false"
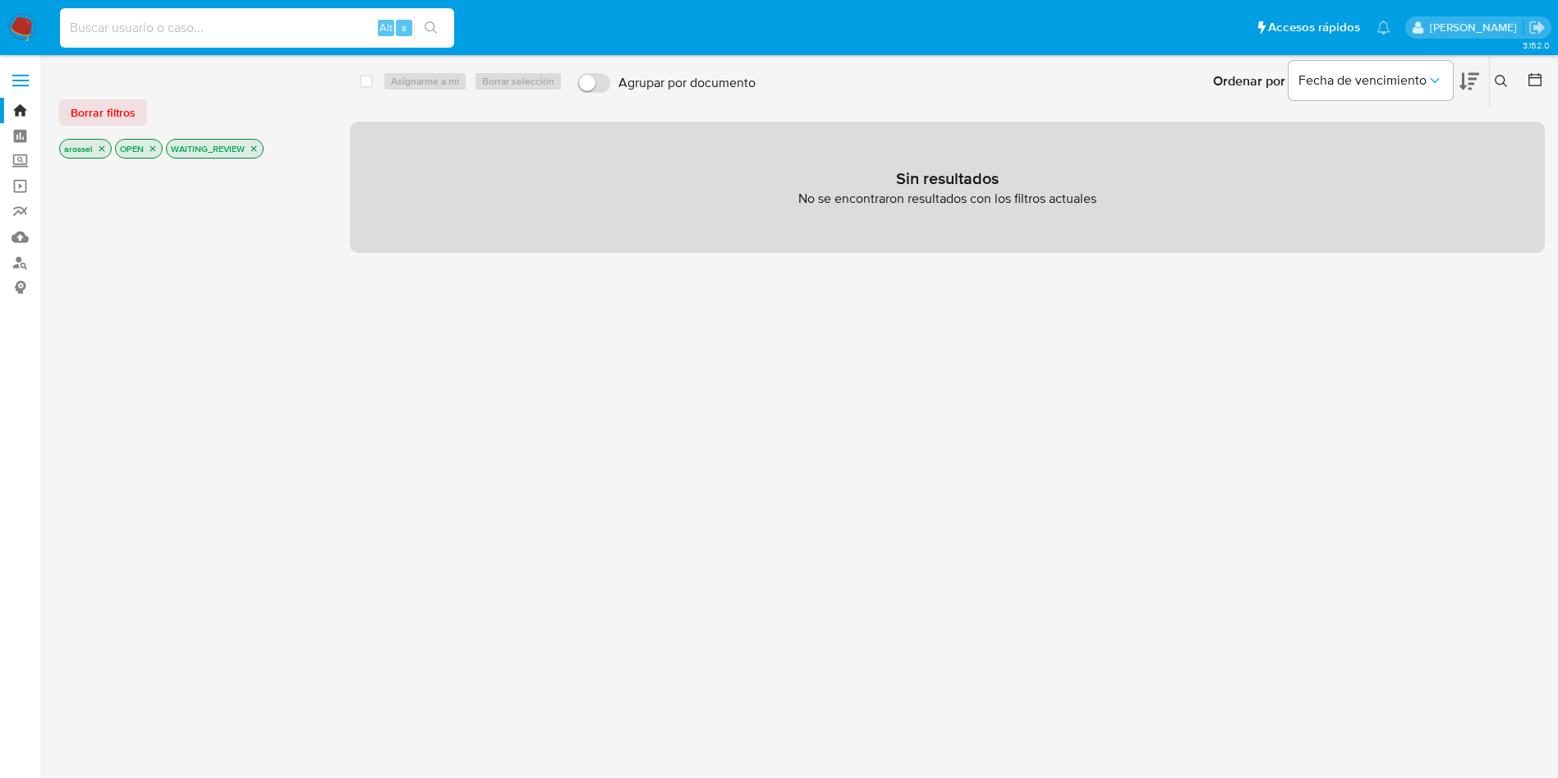
click at [228, 31] on input at bounding box center [257, 27] width 394 height 21
paste input "113371562"
type input "113371562"
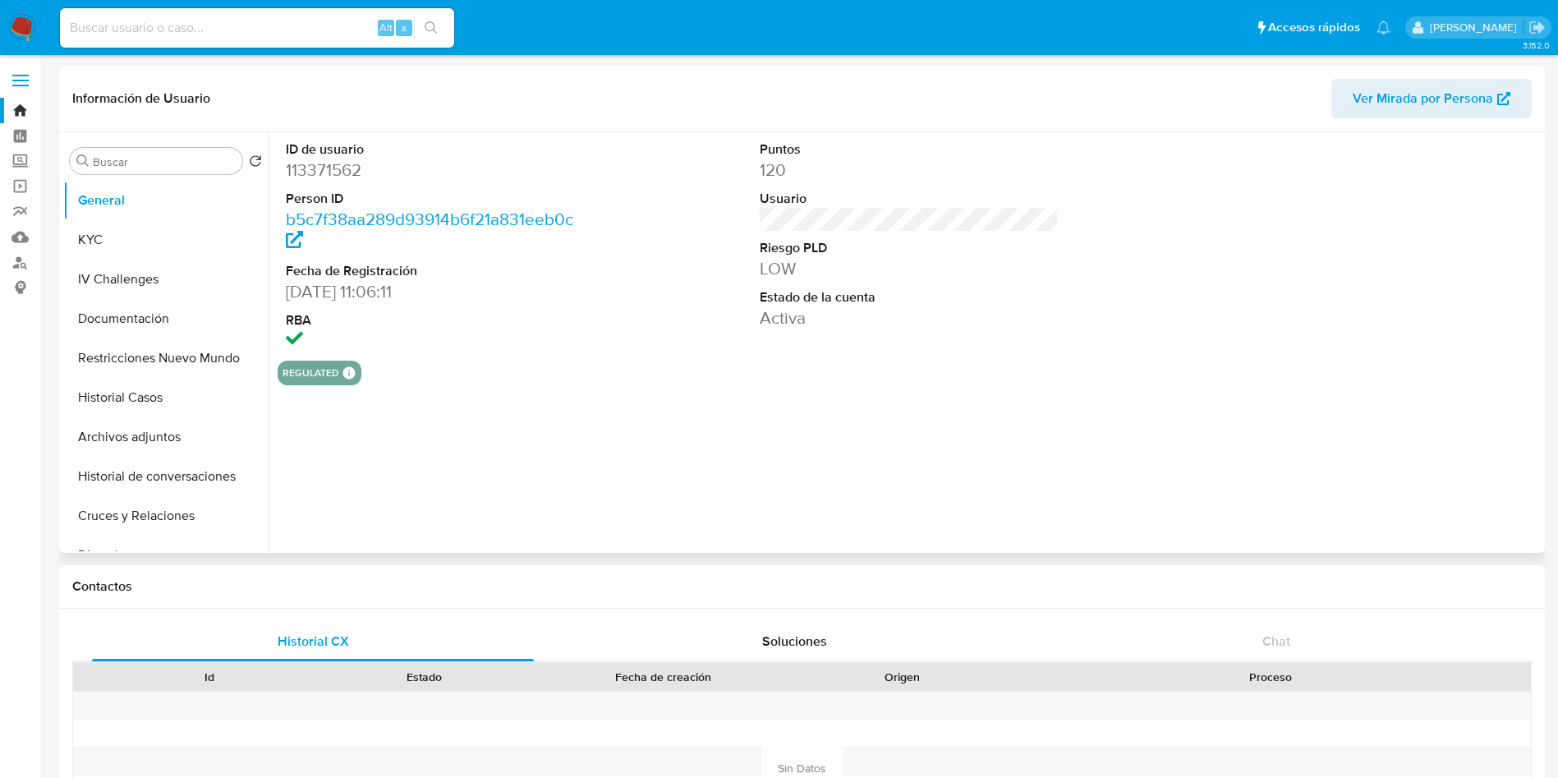
select select "10"
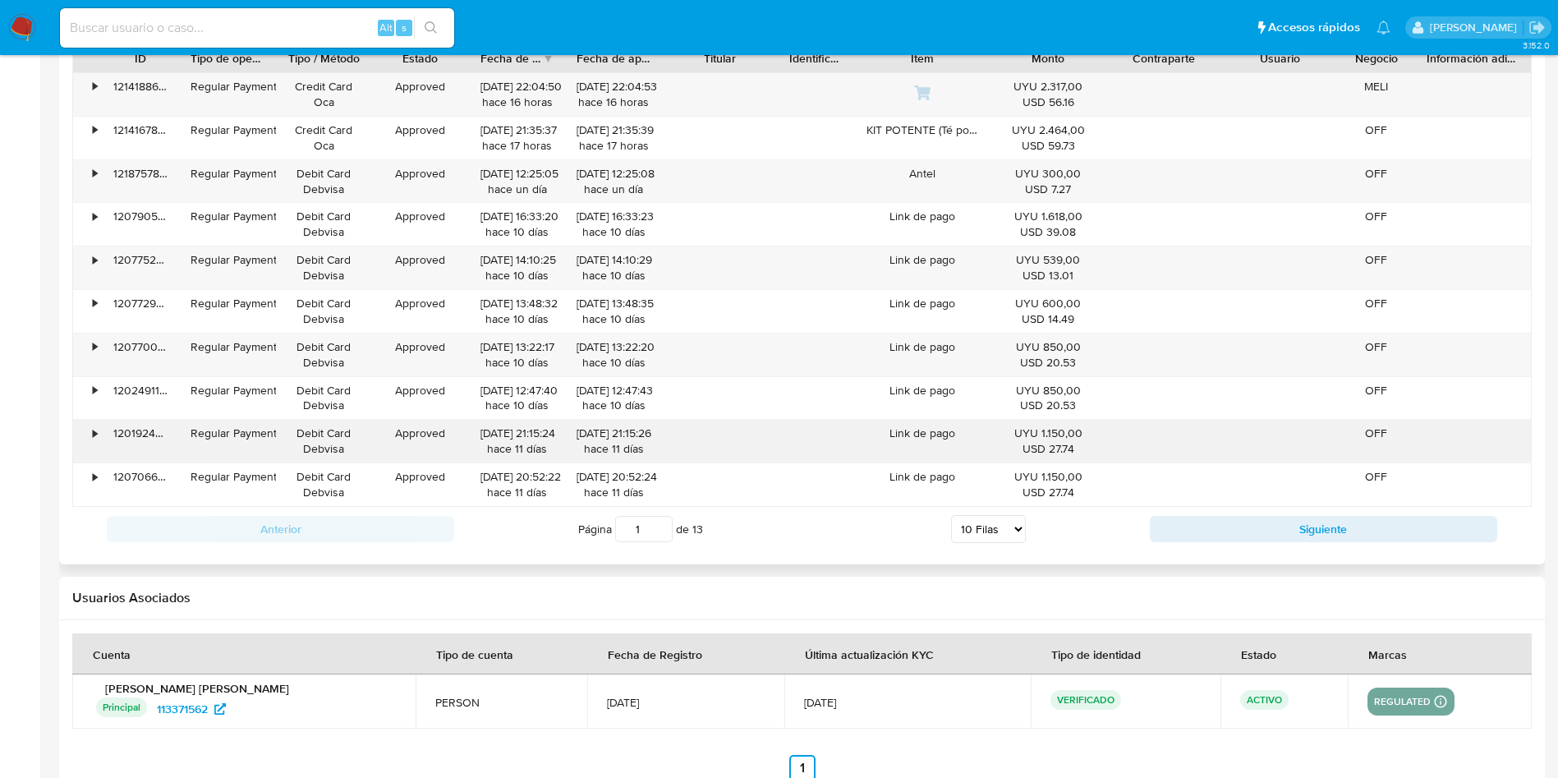
scroll to position [1725, 0]
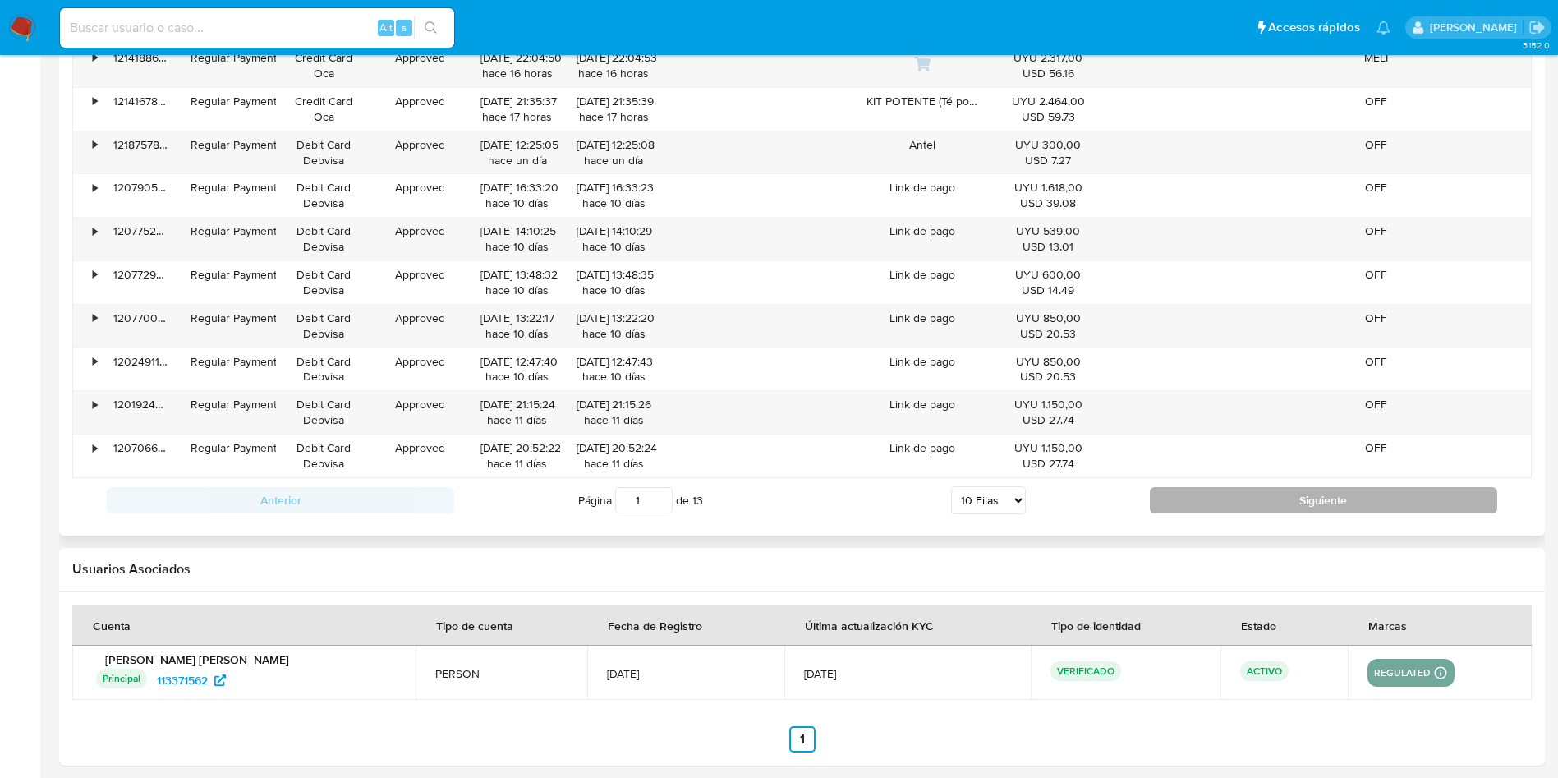
click at [1218, 492] on button "Siguiente" at bounding box center [1324, 500] width 348 height 26
click at [1237, 489] on button "Siguiente" at bounding box center [1324, 500] width 348 height 26
type input "3"
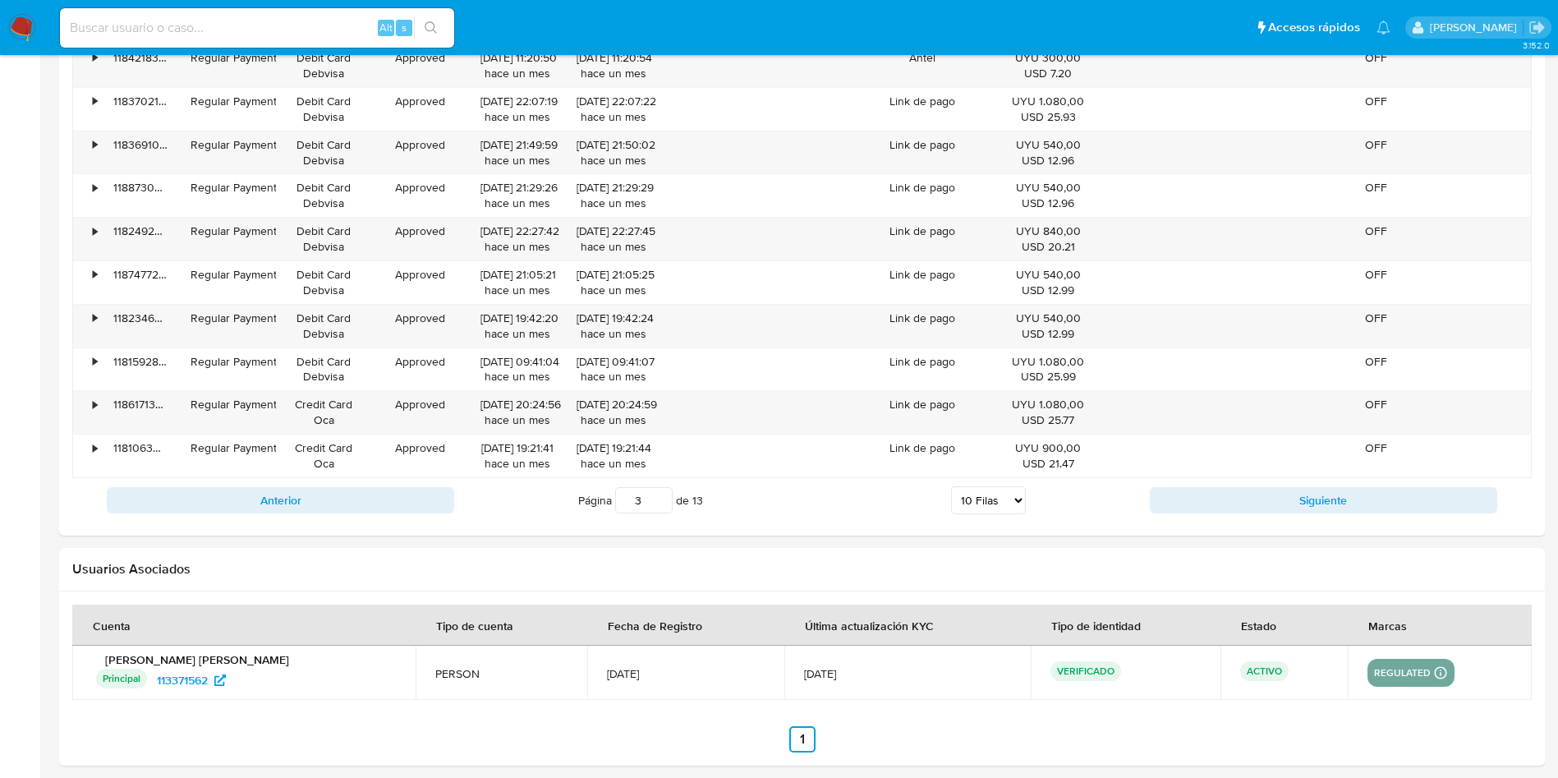
click at [205, 14] on div "Alt s" at bounding box center [257, 27] width 394 height 39
click at [206, 14] on div "Alt s" at bounding box center [257, 27] width 394 height 39
click at [208, 27] on input at bounding box center [257, 27] width 394 height 21
paste input "2003559798"
type input "2003559798"
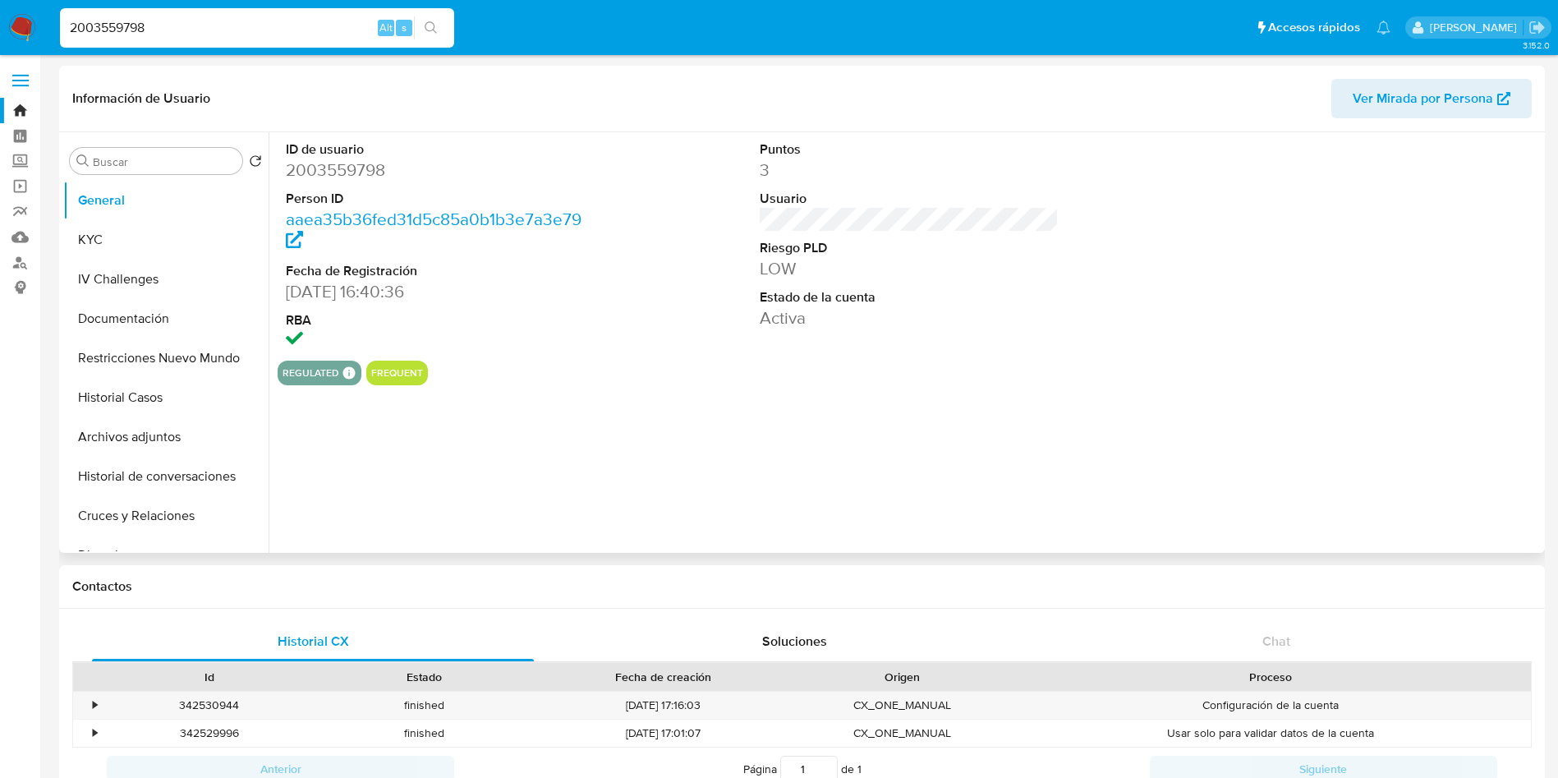
select select "10"
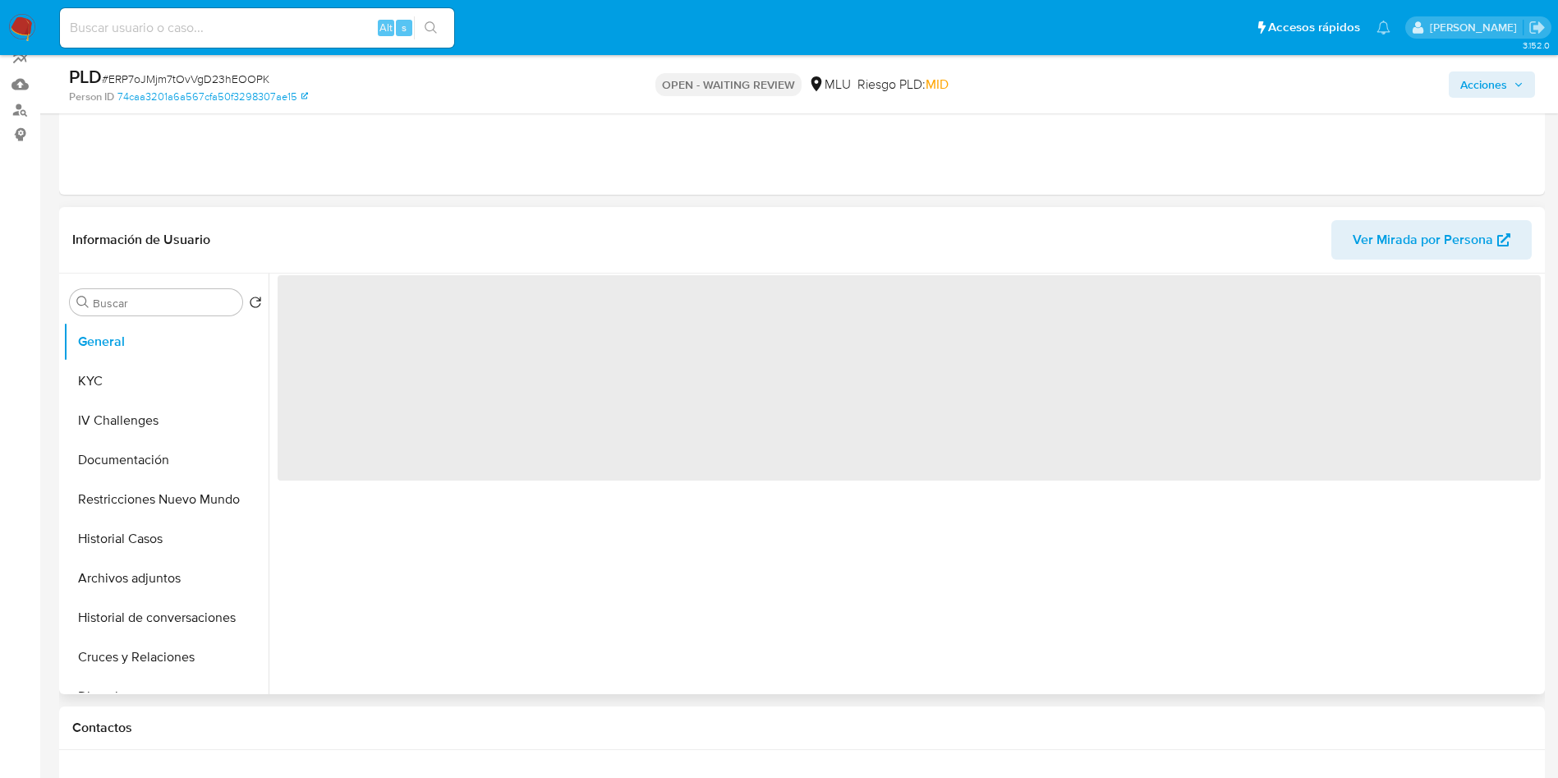
scroll to position [370, 0]
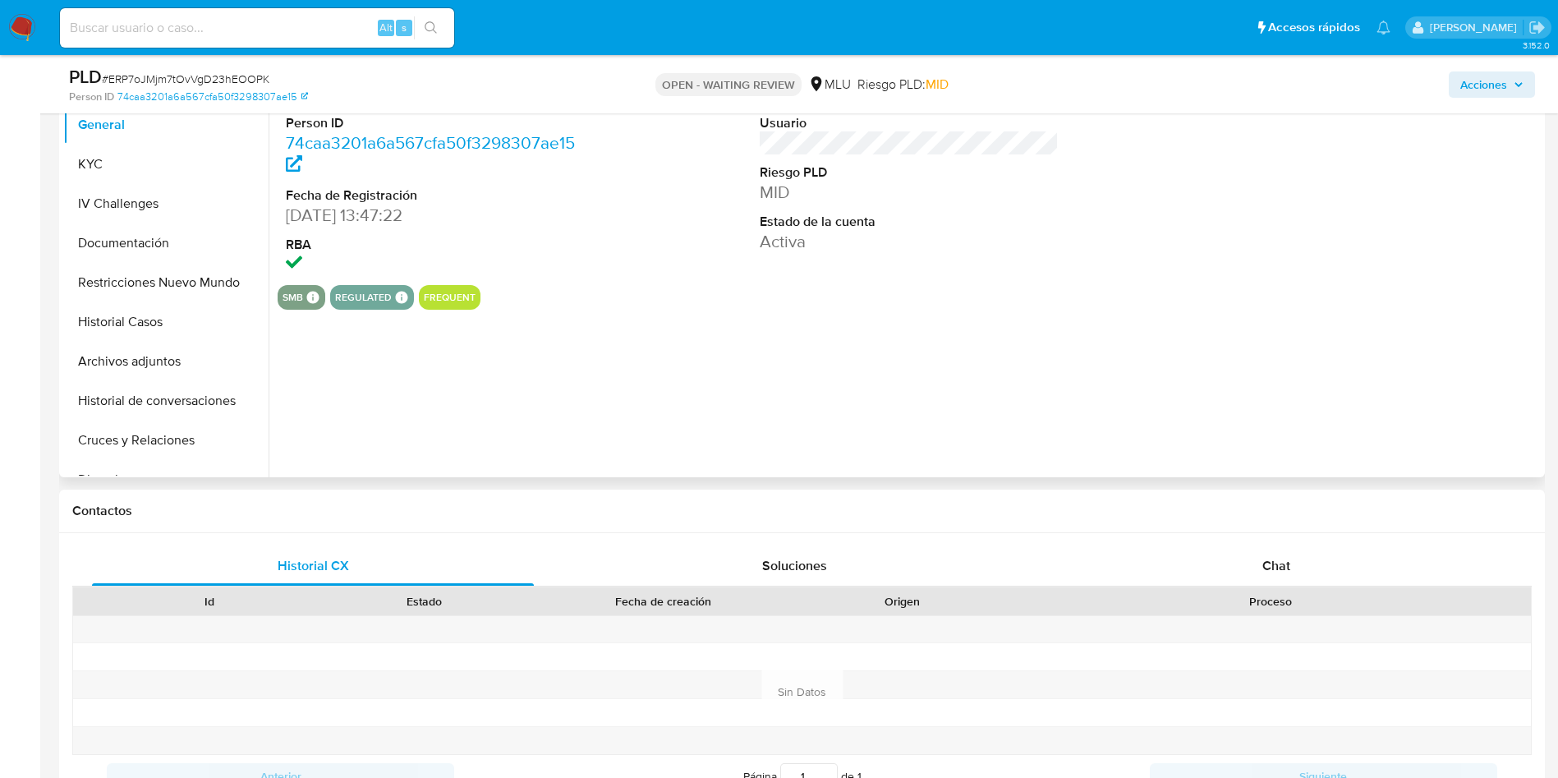
select select "10"
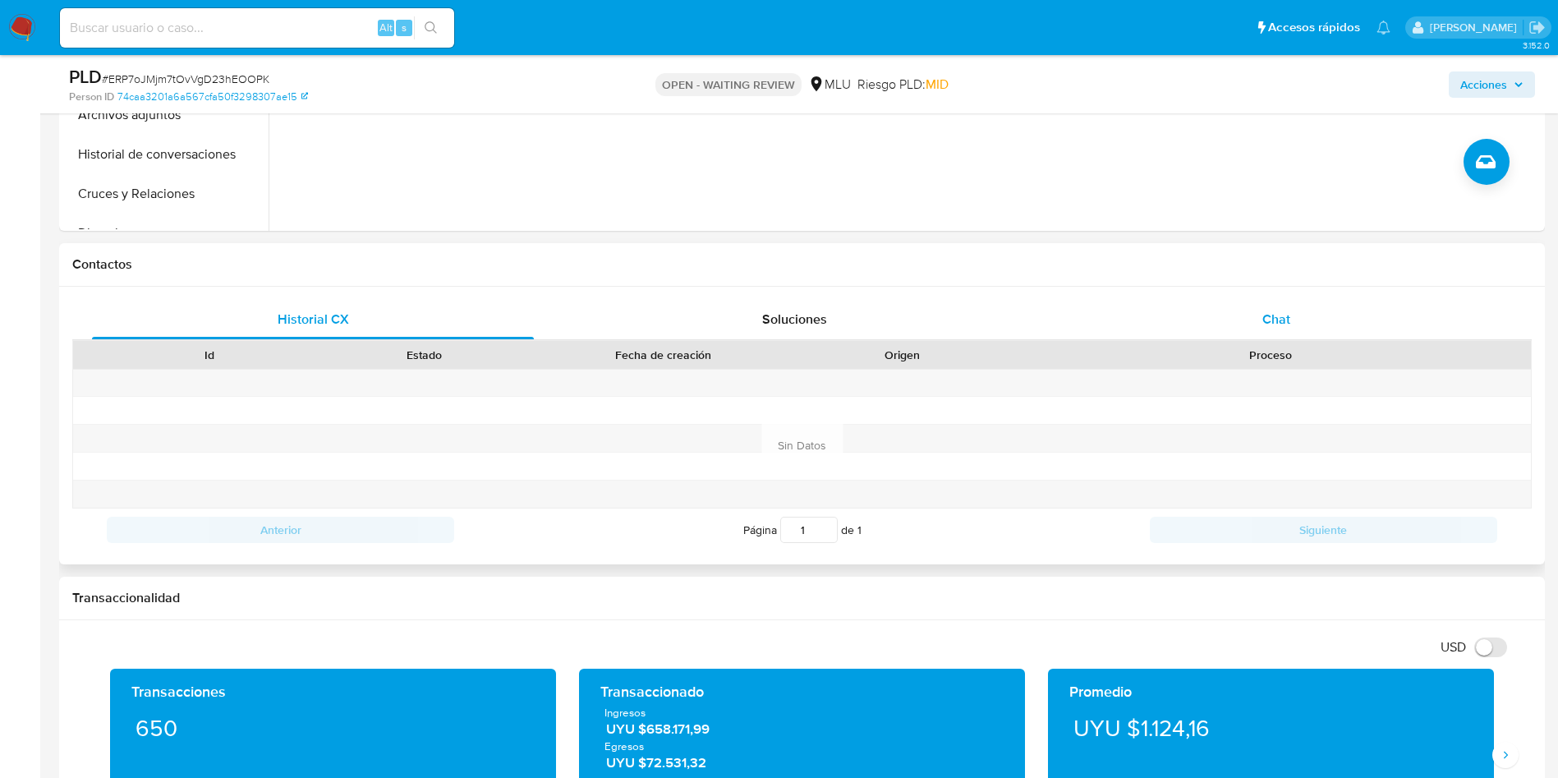
click at [1282, 335] on div "Chat" at bounding box center [1277, 319] width 442 height 39
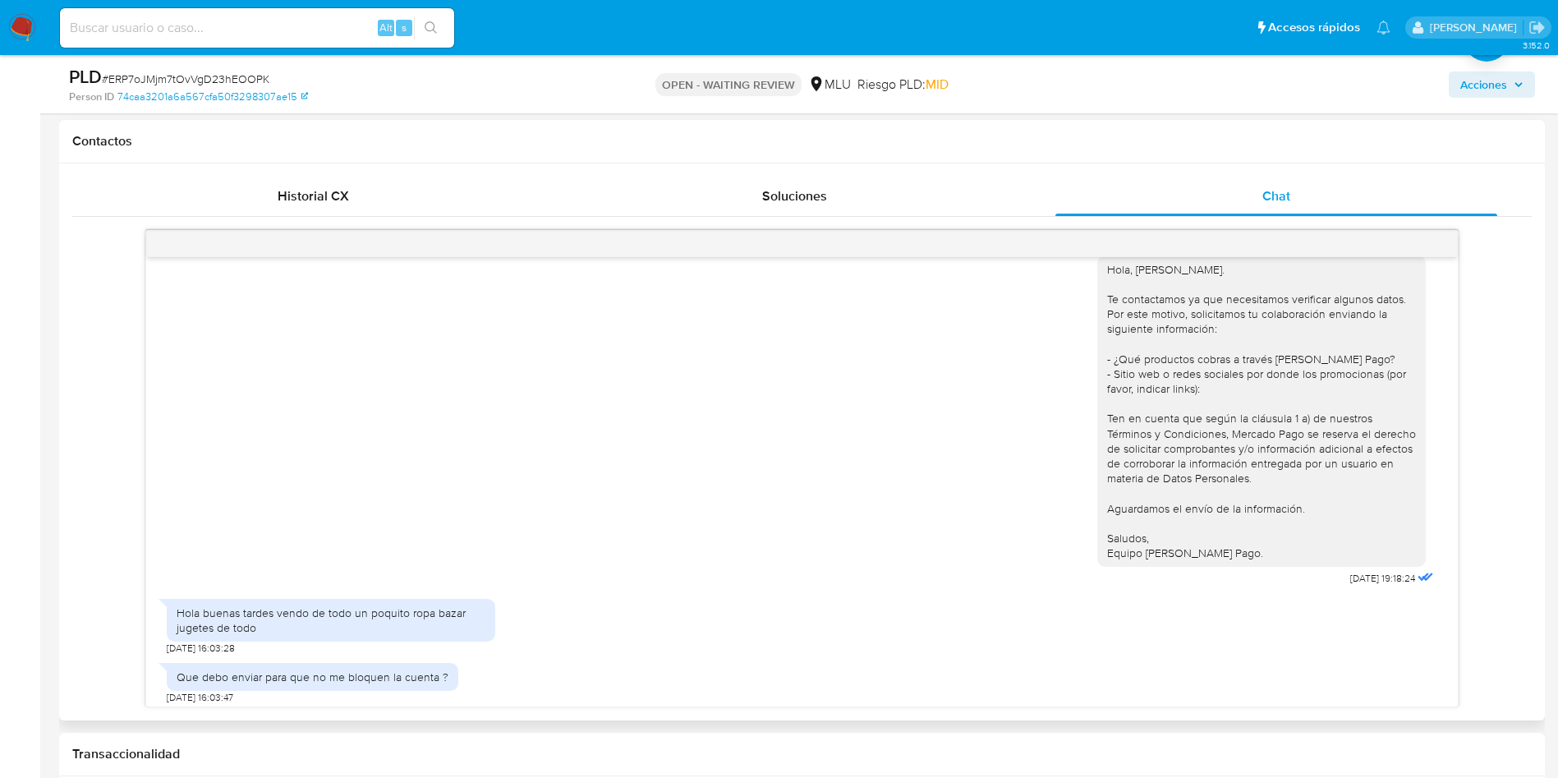
scroll to position [27, 0]
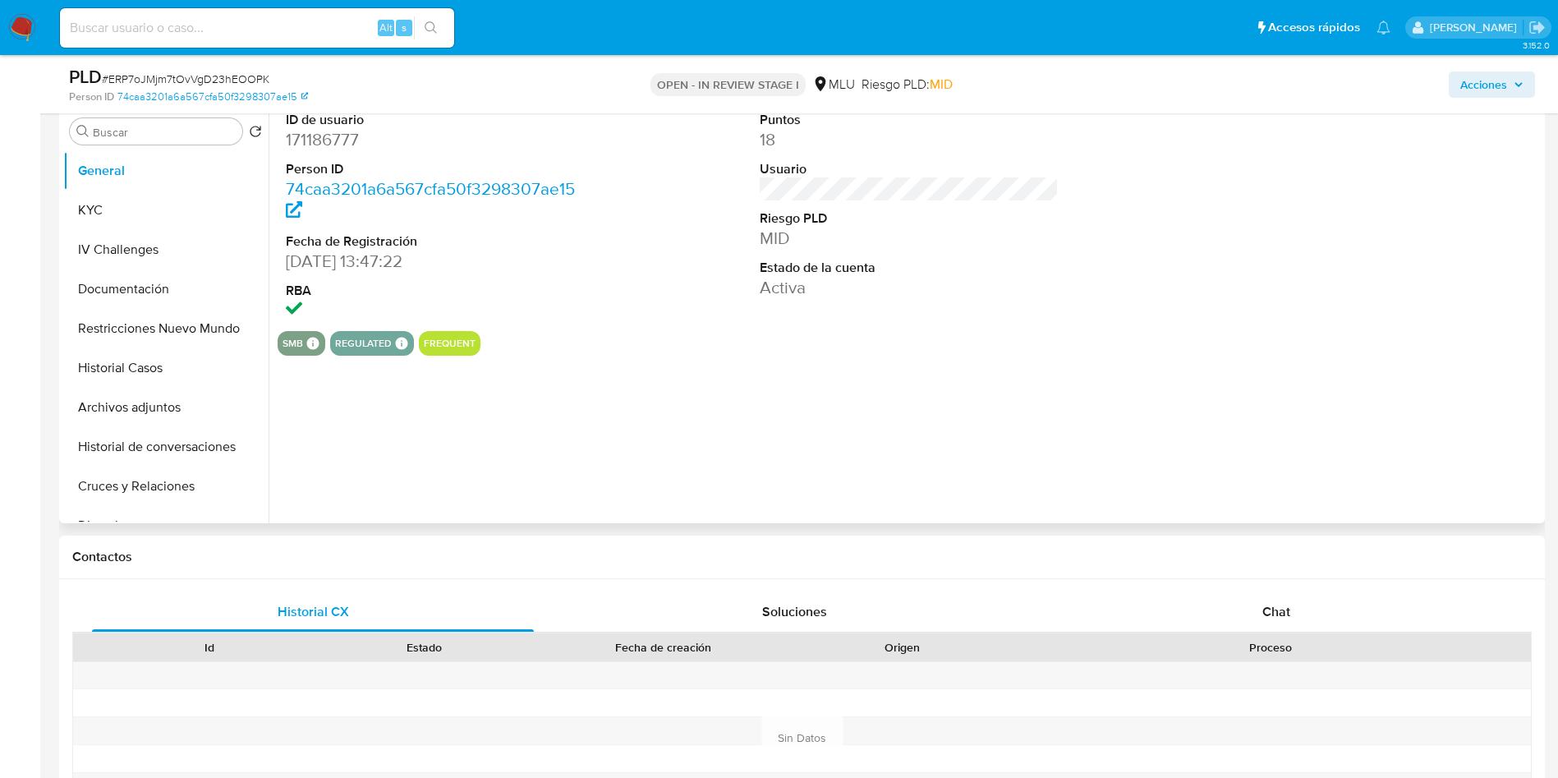
scroll to position [493, 0]
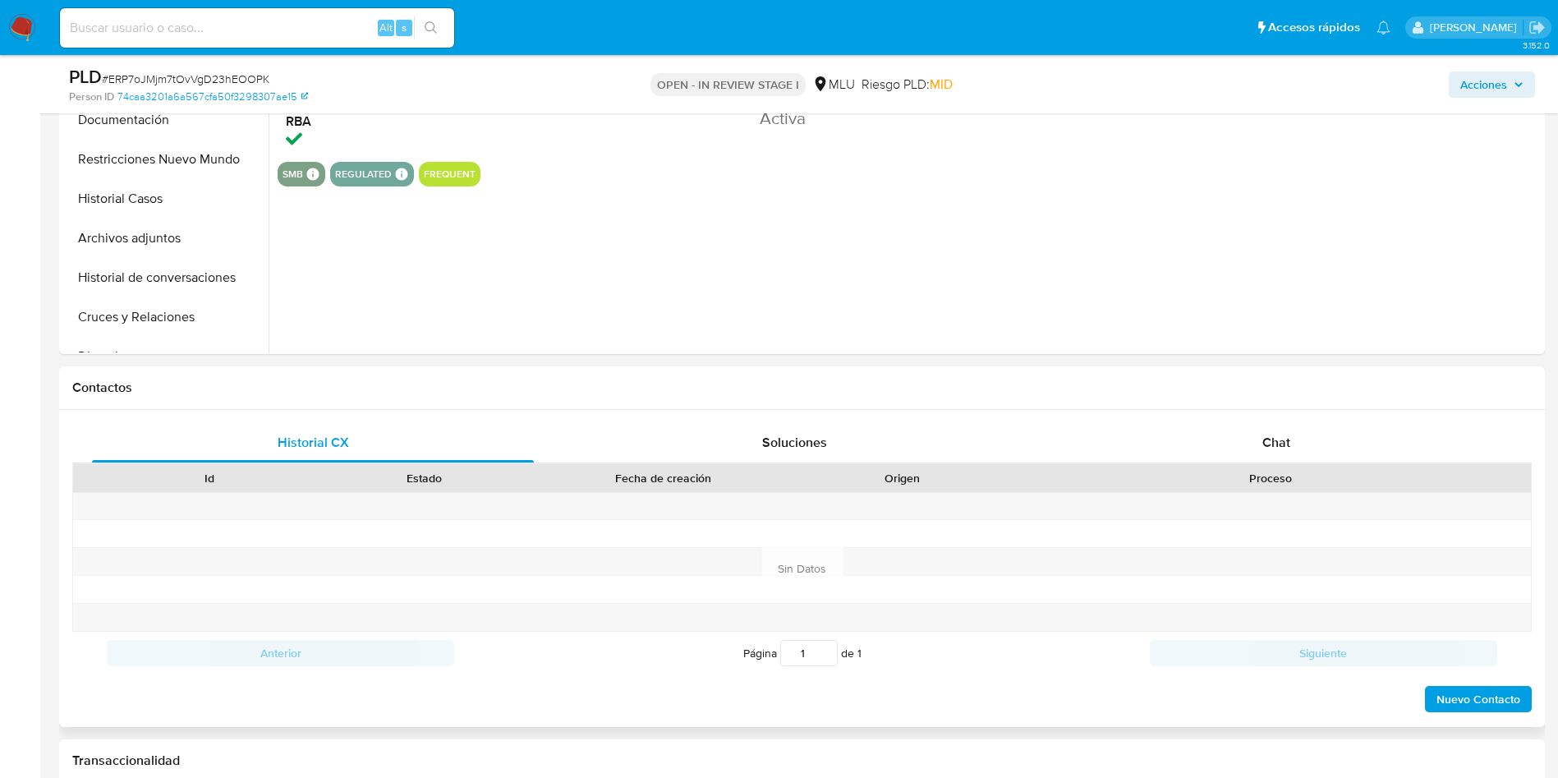
select select "10"
click at [407, 361] on div "Historial CX Soluciones Chat Id Estado Fecha de creación Origen Proceso Anterio…" at bounding box center [402, 315] width 8 height 92
click at [1254, 450] on div "Chat" at bounding box center [1277, 442] width 442 height 39
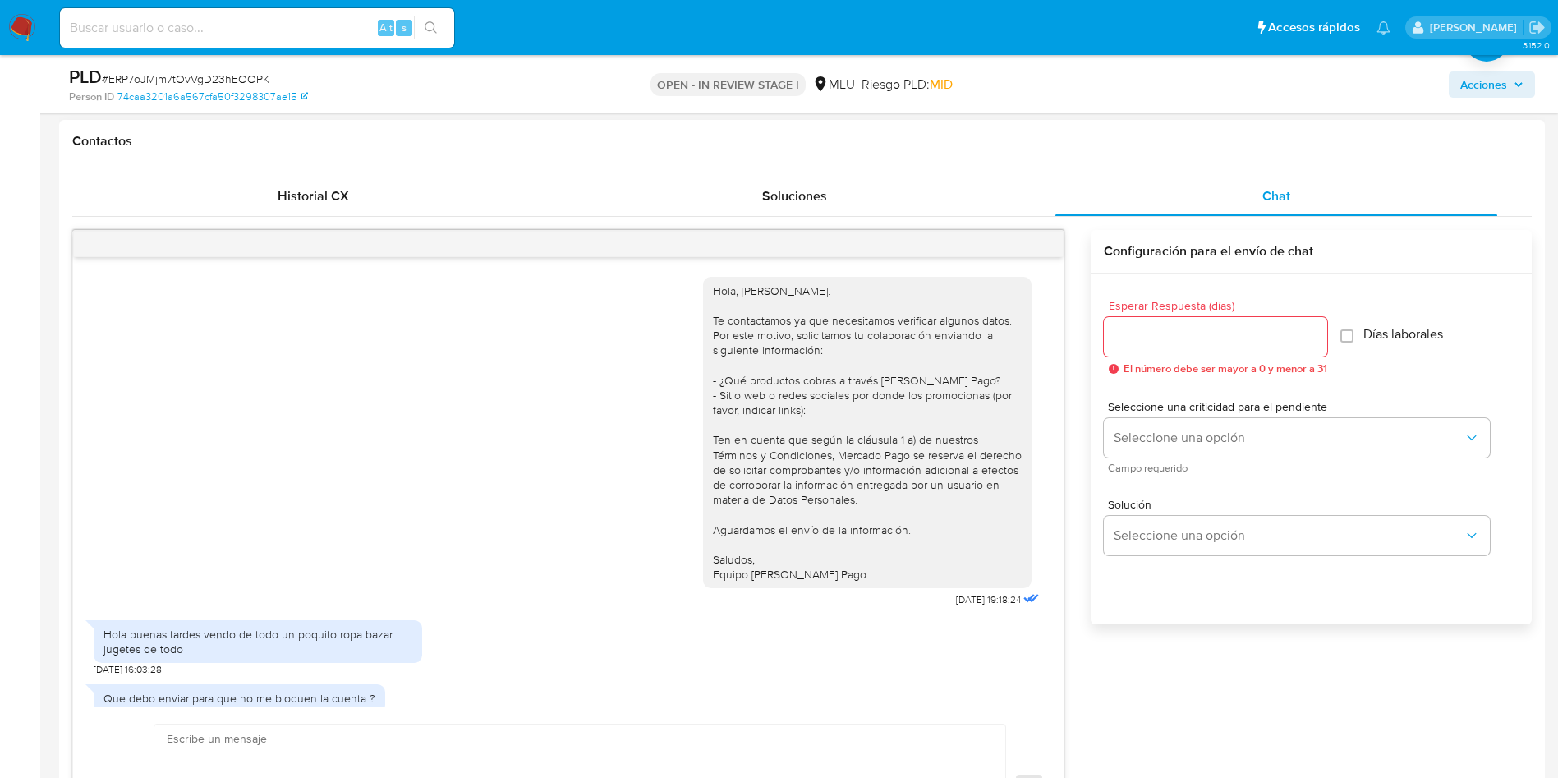
scroll to position [27, 0]
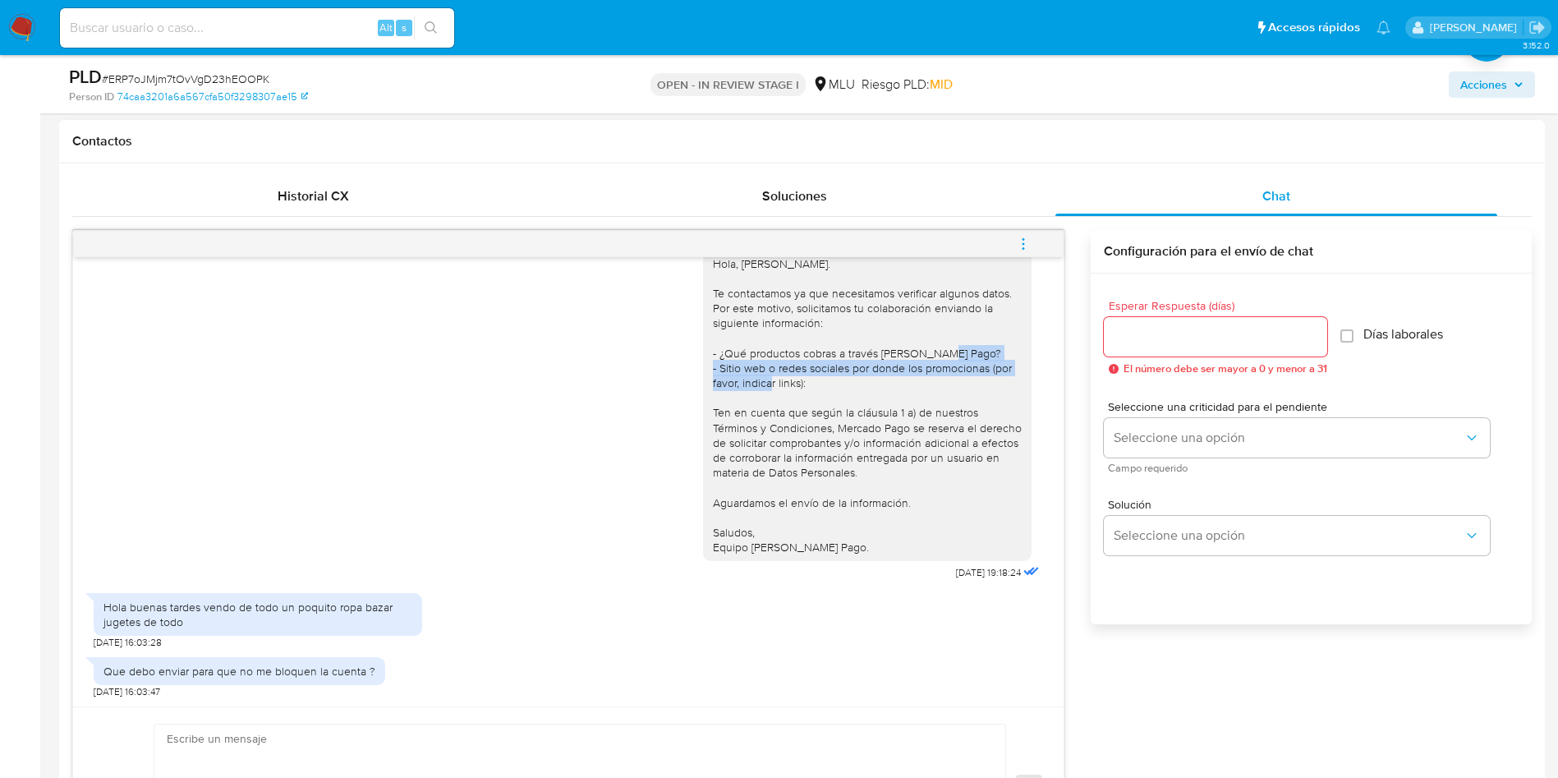
drag, startPoint x: 797, startPoint y: 384, endPoint x: 693, endPoint y: 370, distance: 104.6
click at [703, 370] on div "Hola, [PERSON_NAME]. Te contactamos ya que necesitamos verificar algunos datos.…" at bounding box center [867, 406] width 329 height 312
copy div "- Sitio web o redes sociales por donde los promocionas (por favor, indicar link…"
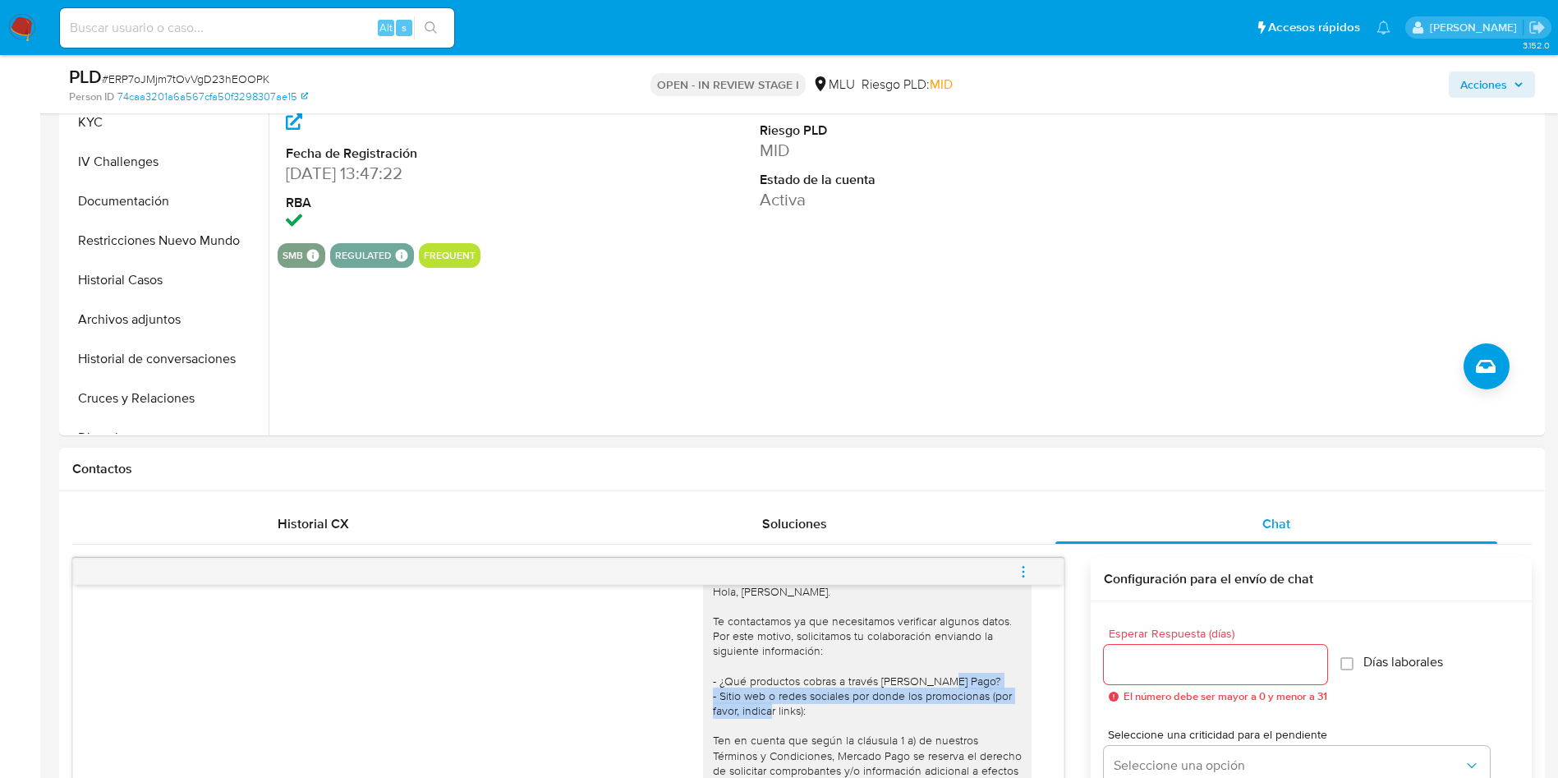
scroll to position [123, 0]
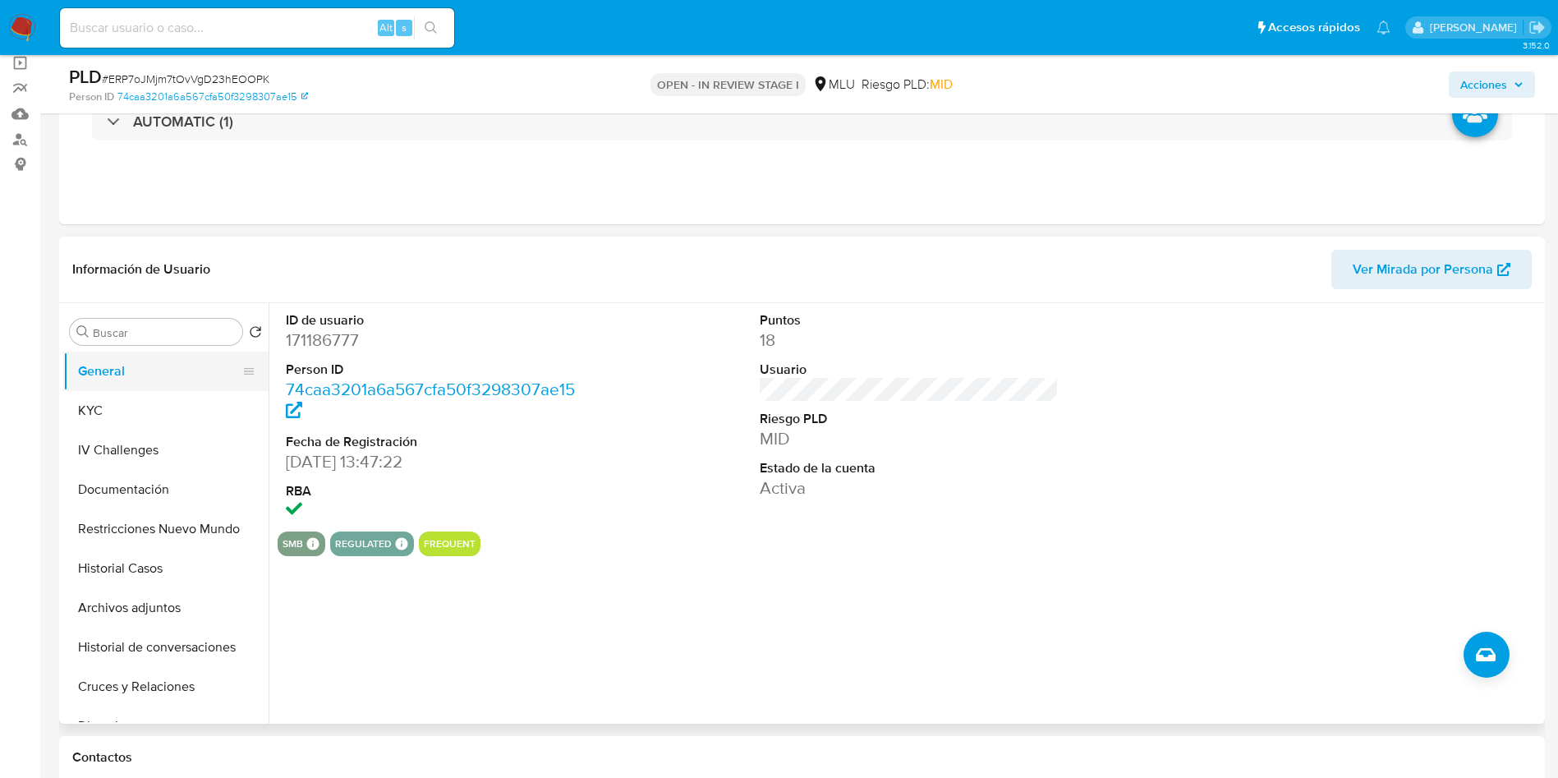
click at [122, 389] on button "General" at bounding box center [159, 371] width 192 height 39
click at [145, 419] on button "KYC" at bounding box center [159, 410] width 192 height 39
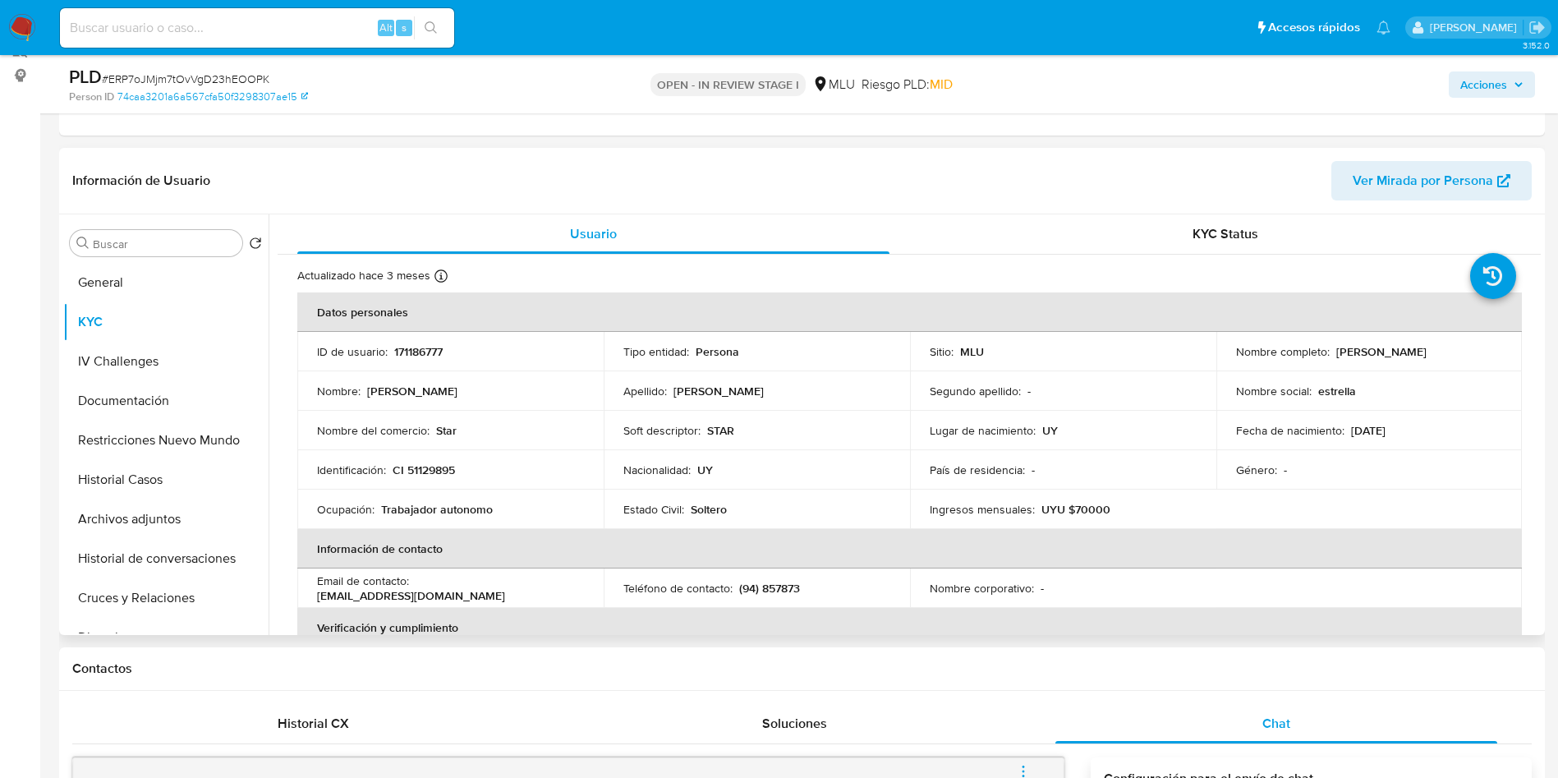
scroll to position [246, 0]
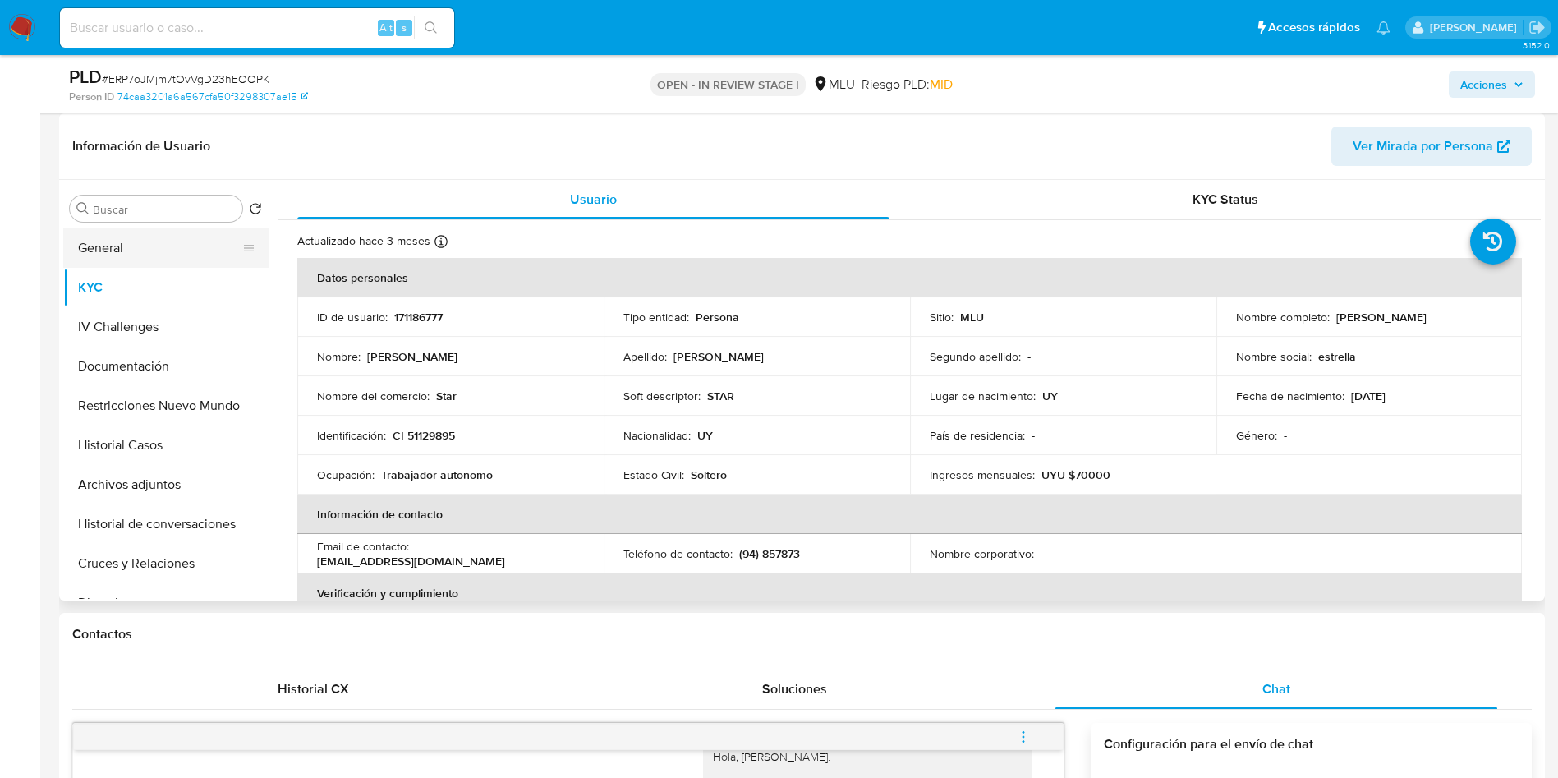
click at [147, 239] on button "General" at bounding box center [159, 247] width 192 height 39
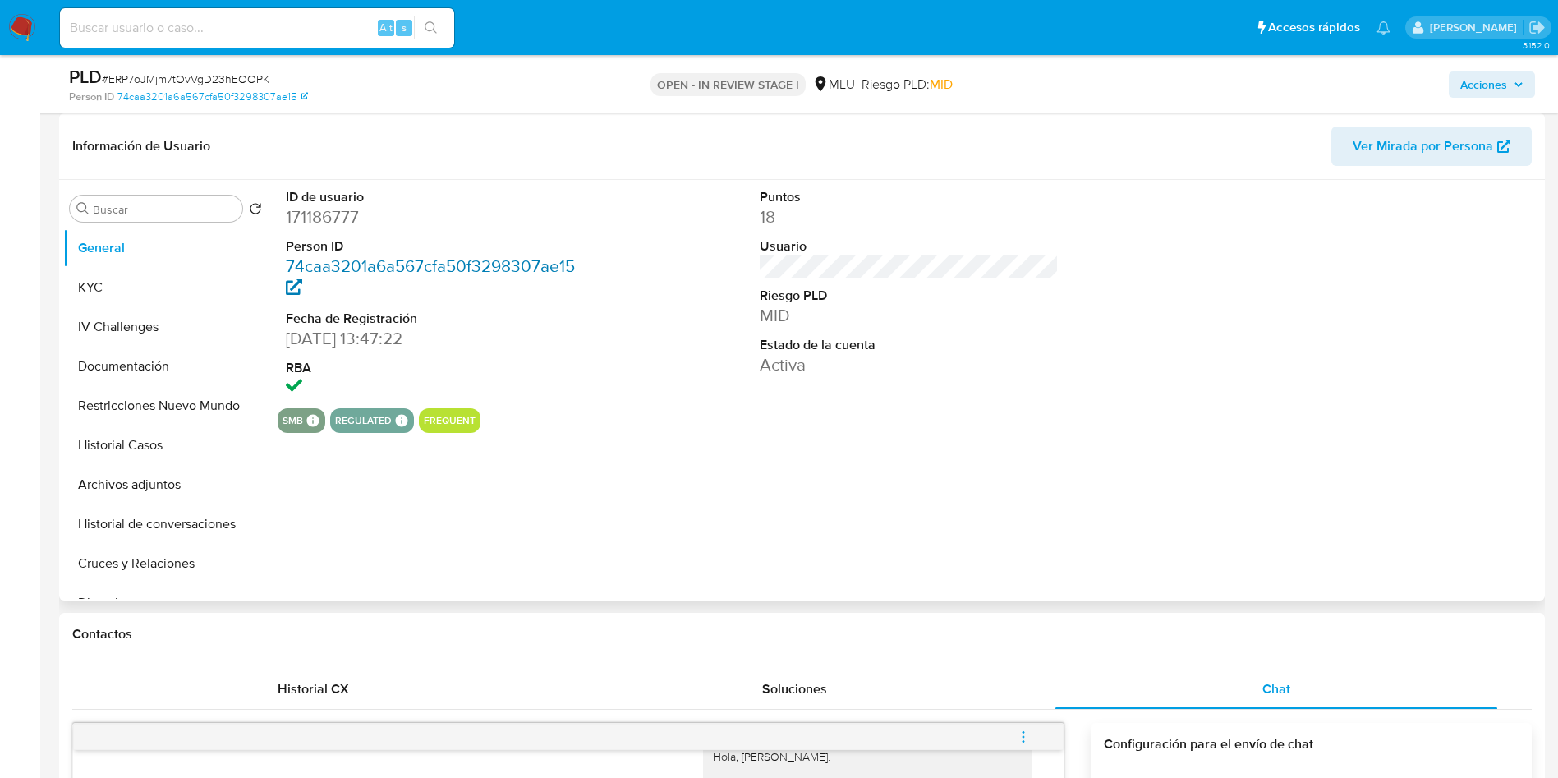
click at [362, 261] on link "74caa3201a6a567cfa50f3298307ae15" at bounding box center [430, 277] width 289 height 47
click at [338, 228] on dl "ID de usuario 171186777 Person ID 74caa3201a6a567cfa50f3298307ae15 Fecha de Reg…" at bounding box center [436, 294] width 300 height 212
click at [333, 218] on dd "171186777" at bounding box center [436, 216] width 300 height 23
copy dd "171186777"
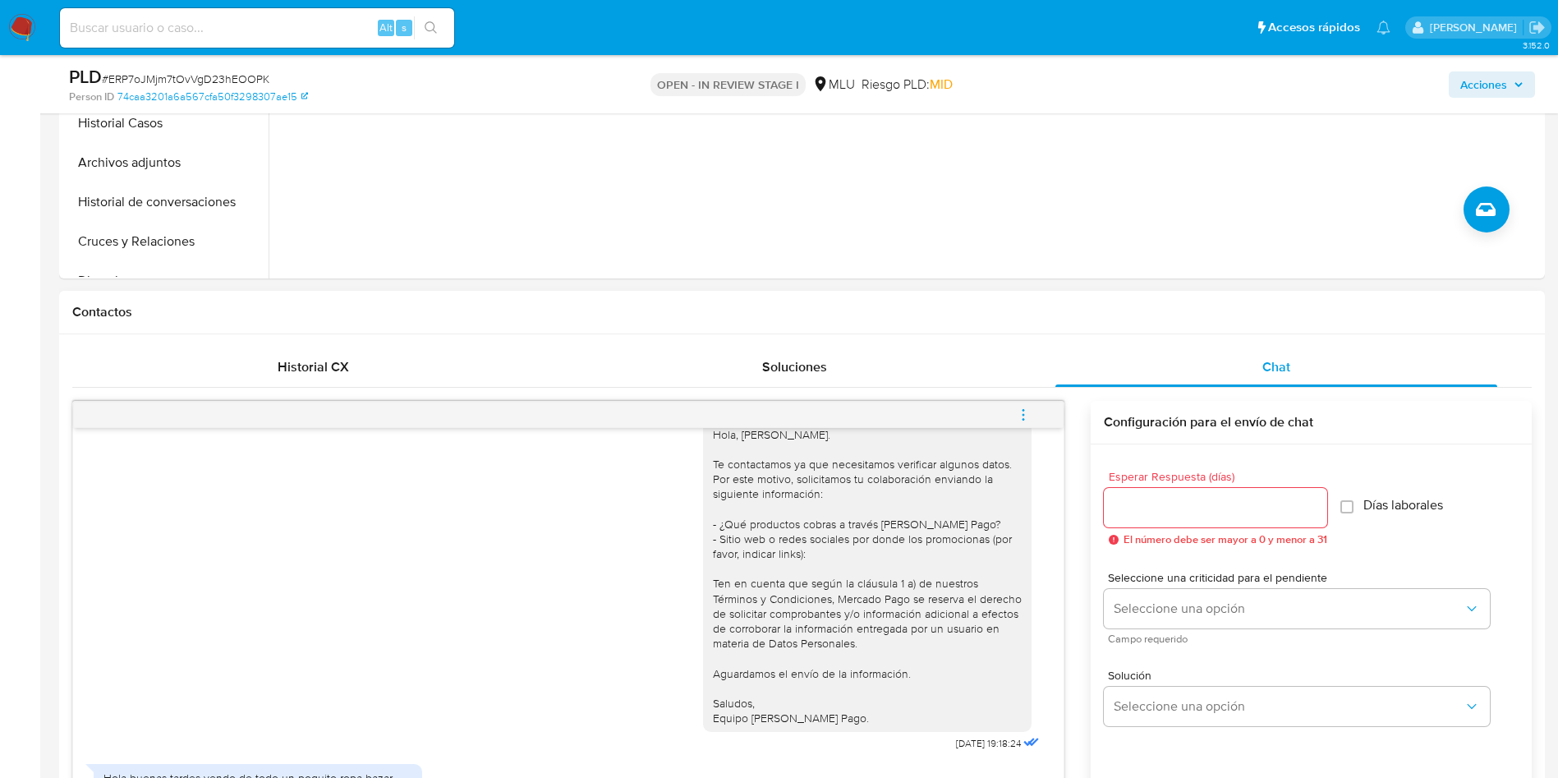
scroll to position [863, 0]
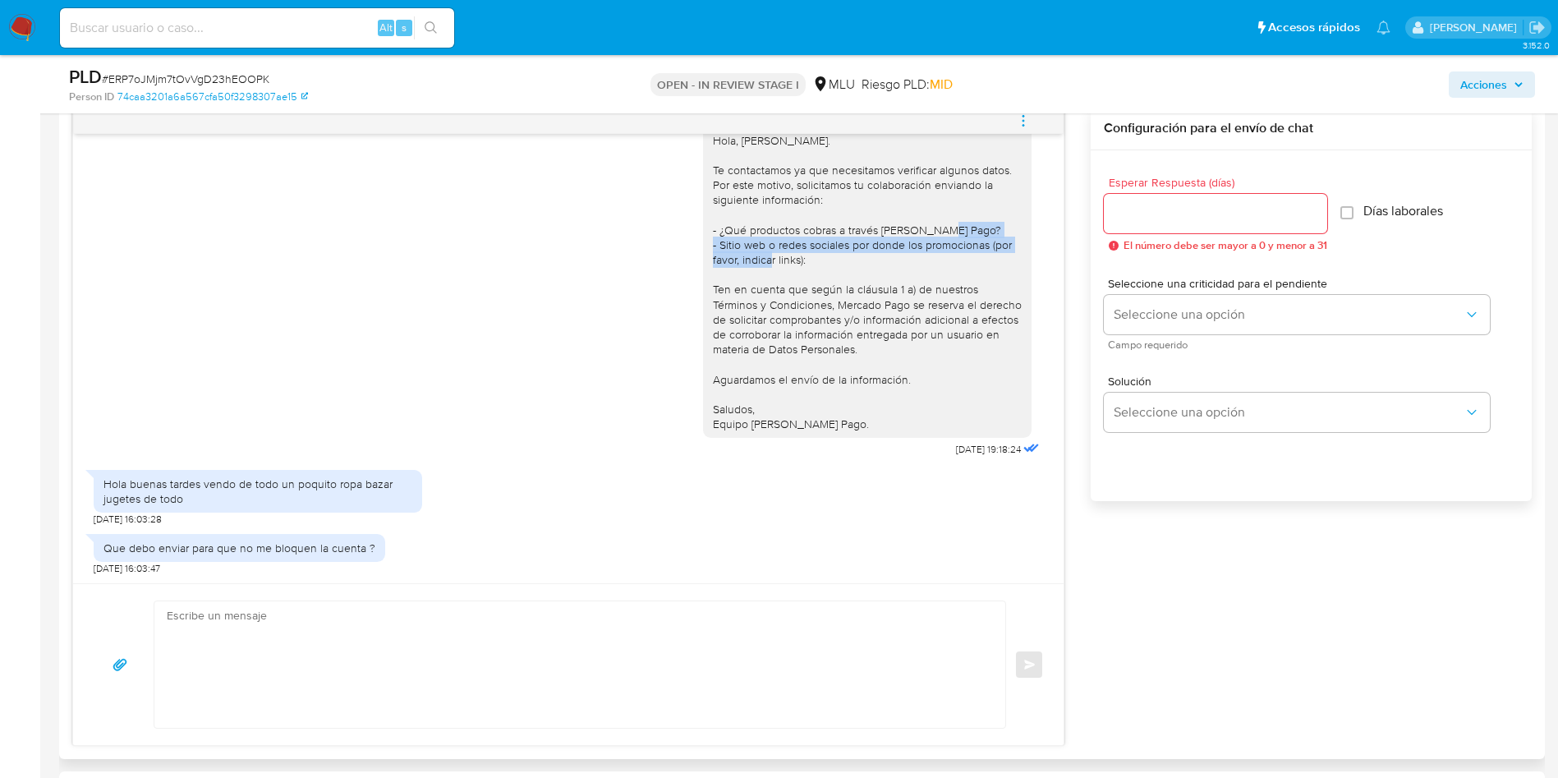
drag, startPoint x: 817, startPoint y: 258, endPoint x: 690, endPoint y: 248, distance: 127.7
click at [703, 248] on div "Hola, Jenifer. Te contactamos ya que necesitamos verificar algunos datos. Por e…" at bounding box center [867, 283] width 329 height 312
copy div "- Sitio web o redes sociales por donde los promocionas (por favor, indicar link…"
click at [564, 651] on textarea at bounding box center [576, 664] width 818 height 127
type textarea "G"
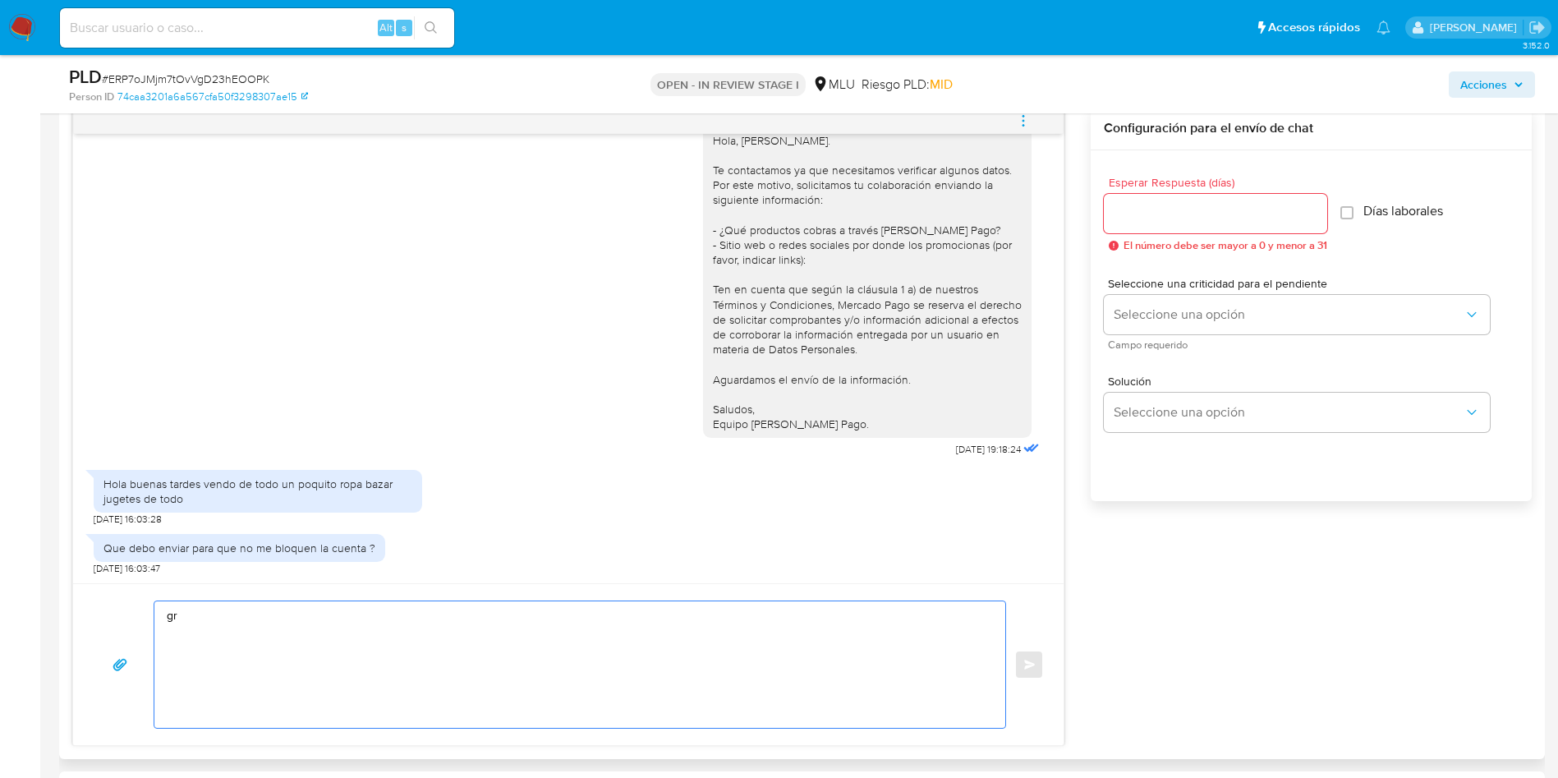
type textarea "g"
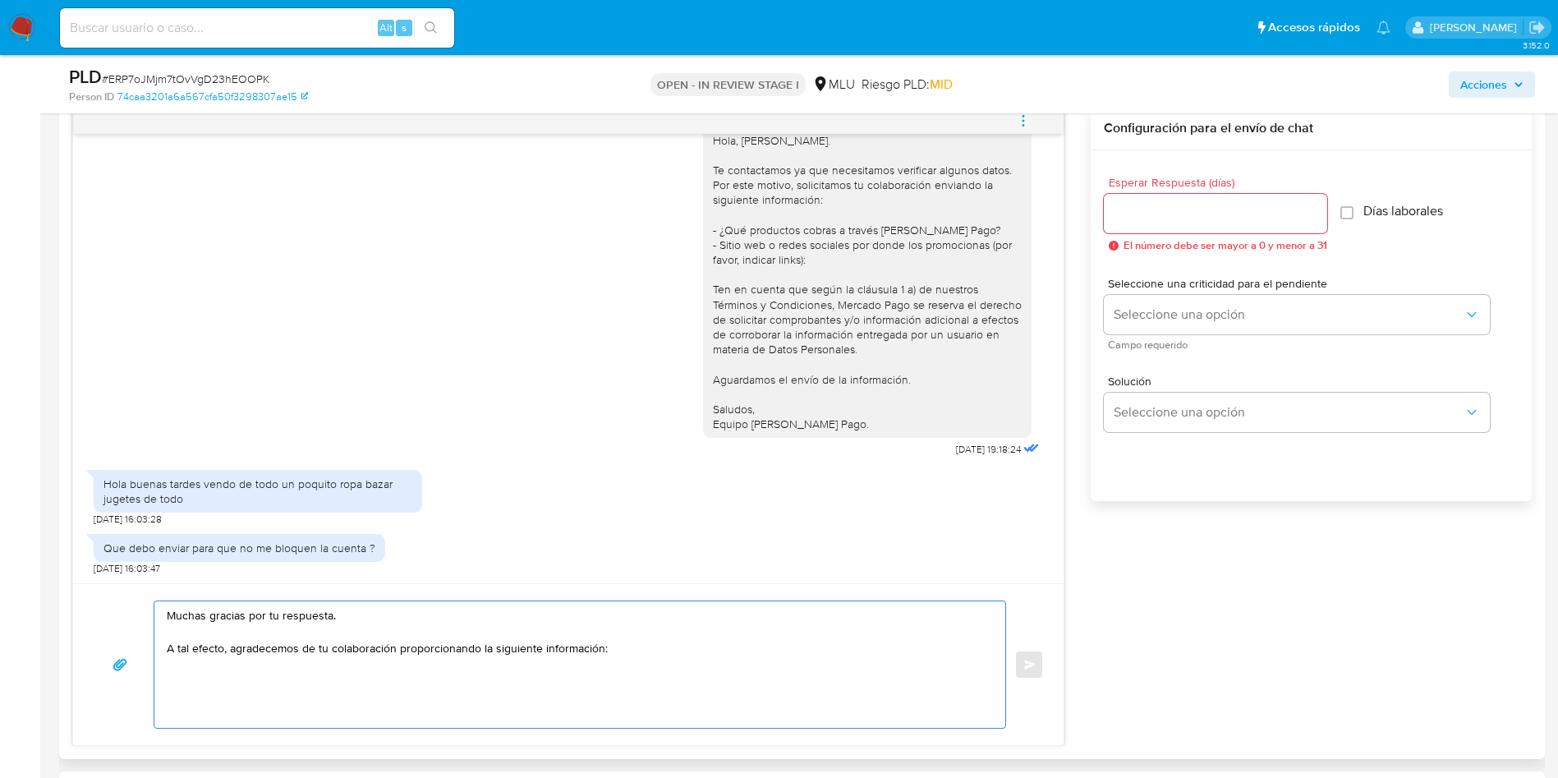
paste textarea "- Sitio web o redes sociales por donde los promocionas (por favor, indicar link…"
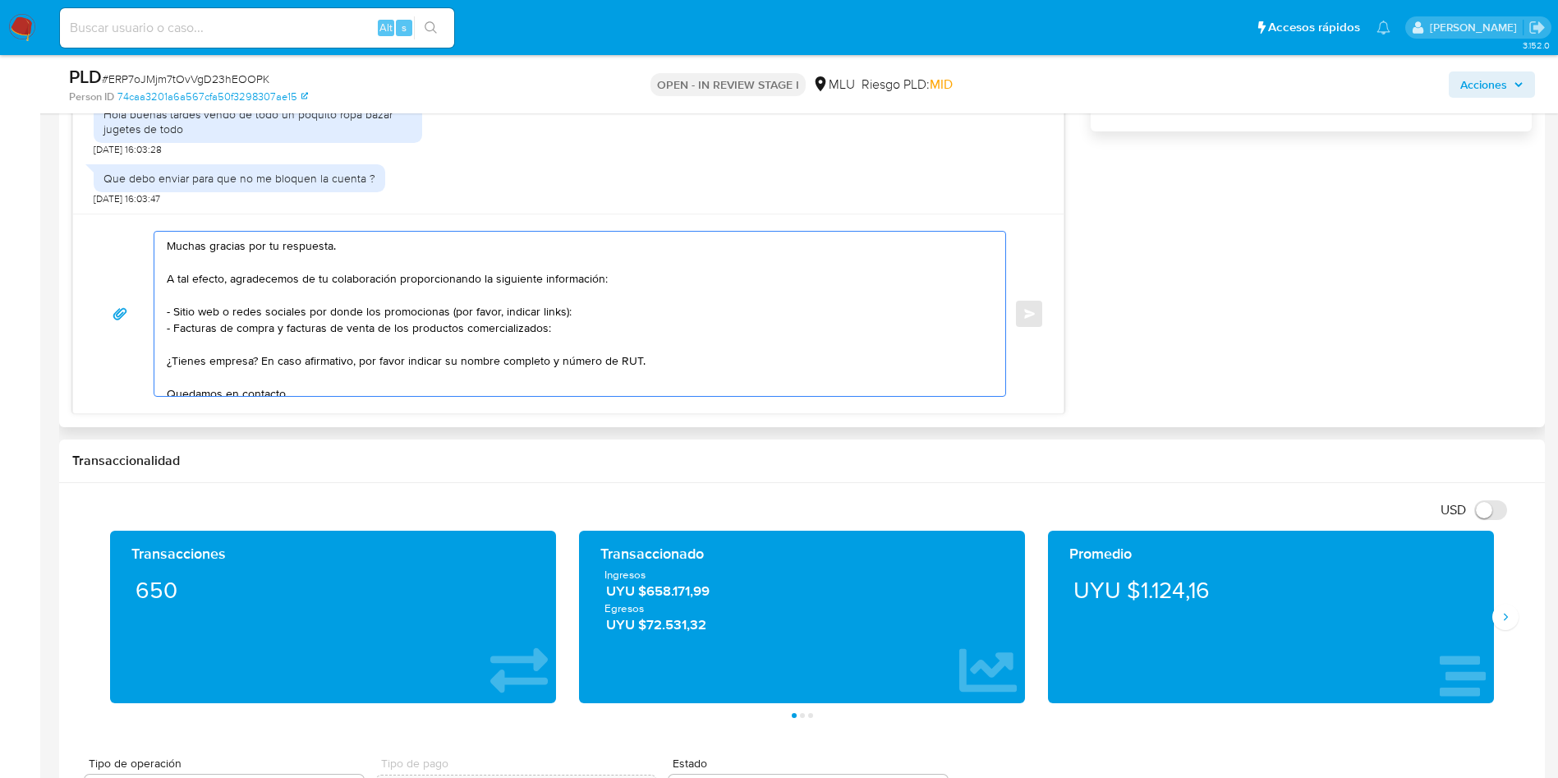
scroll to position [1109, 0]
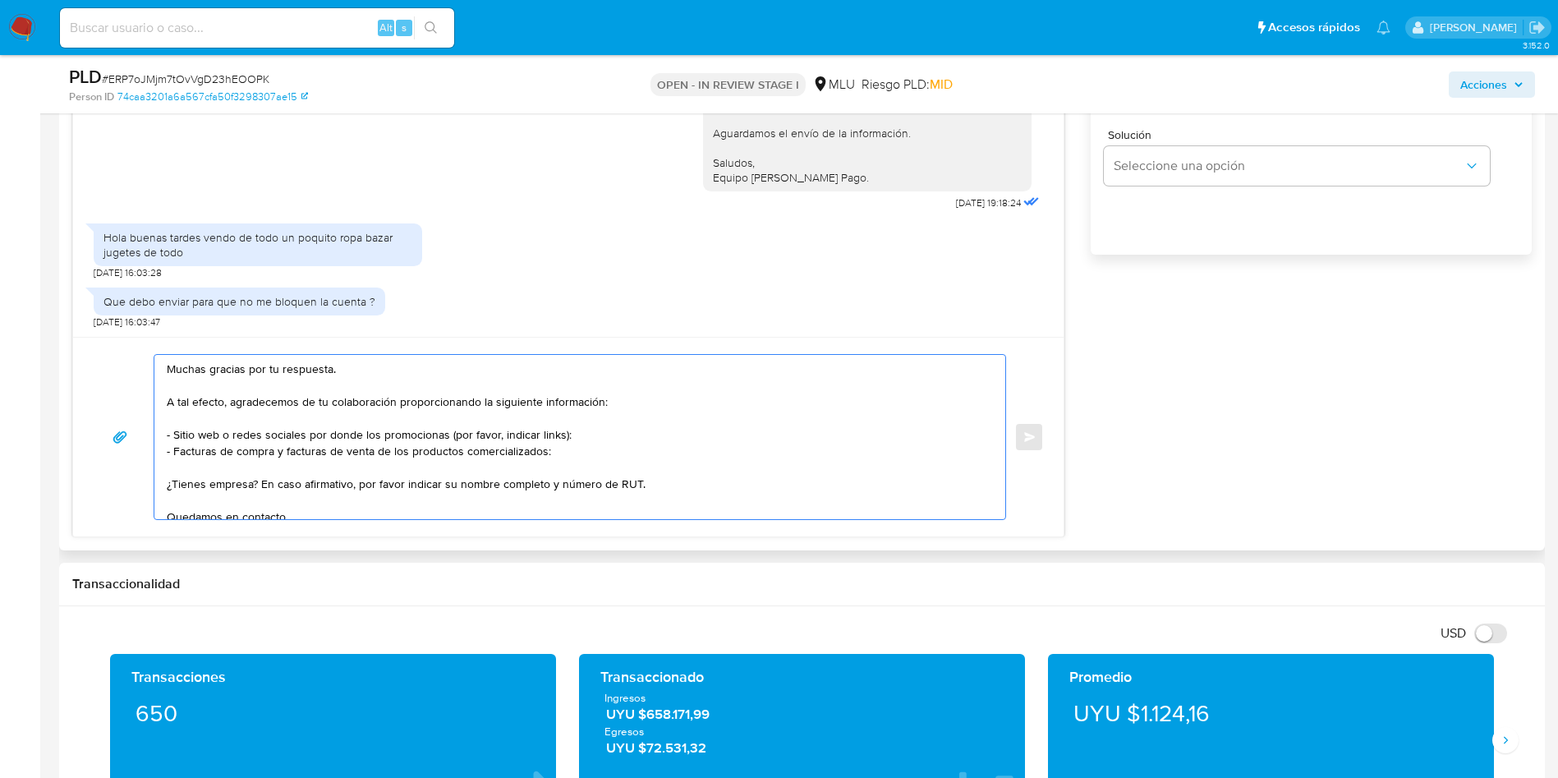
click at [643, 457] on textarea "Muchas gracias por tu respuesta. A tal efecto, agradecemos de tu colaboración p…" at bounding box center [576, 437] width 818 height 164
paste textarea "KARINA2104"
paste textarea "MO20240924201141"
click at [603, 466] on textarea "Muchas gracias por tu respuesta. A tal efecto, agradecemos de tu colaboración p…" at bounding box center [576, 437] width 818 height 164
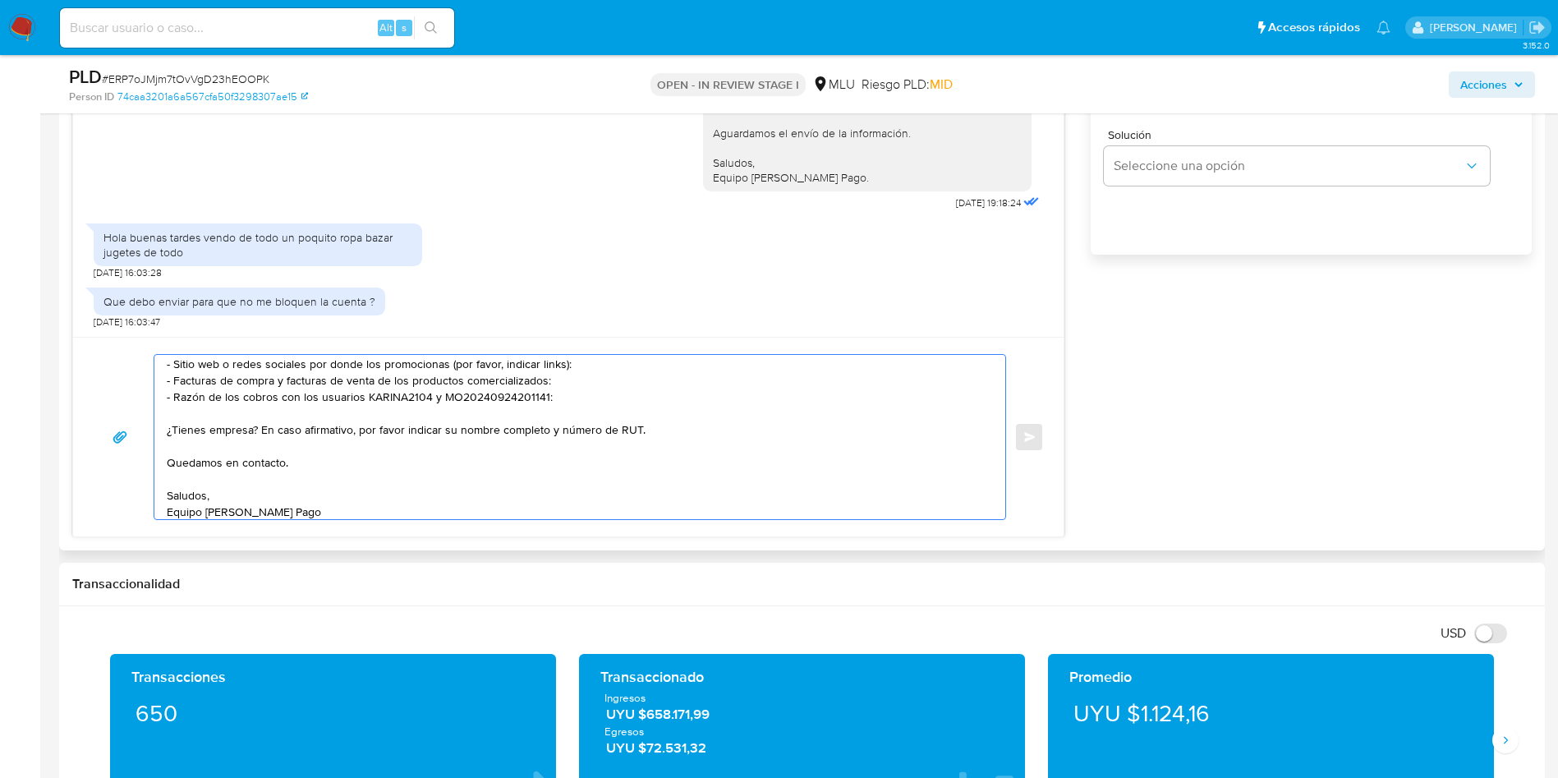
scroll to position [77, 0]
click at [679, 430] on textarea "Muchas gracias por tu respuesta. A tal efecto, agradecemos de tu colaboración p…" at bounding box center [576, 437] width 818 height 164
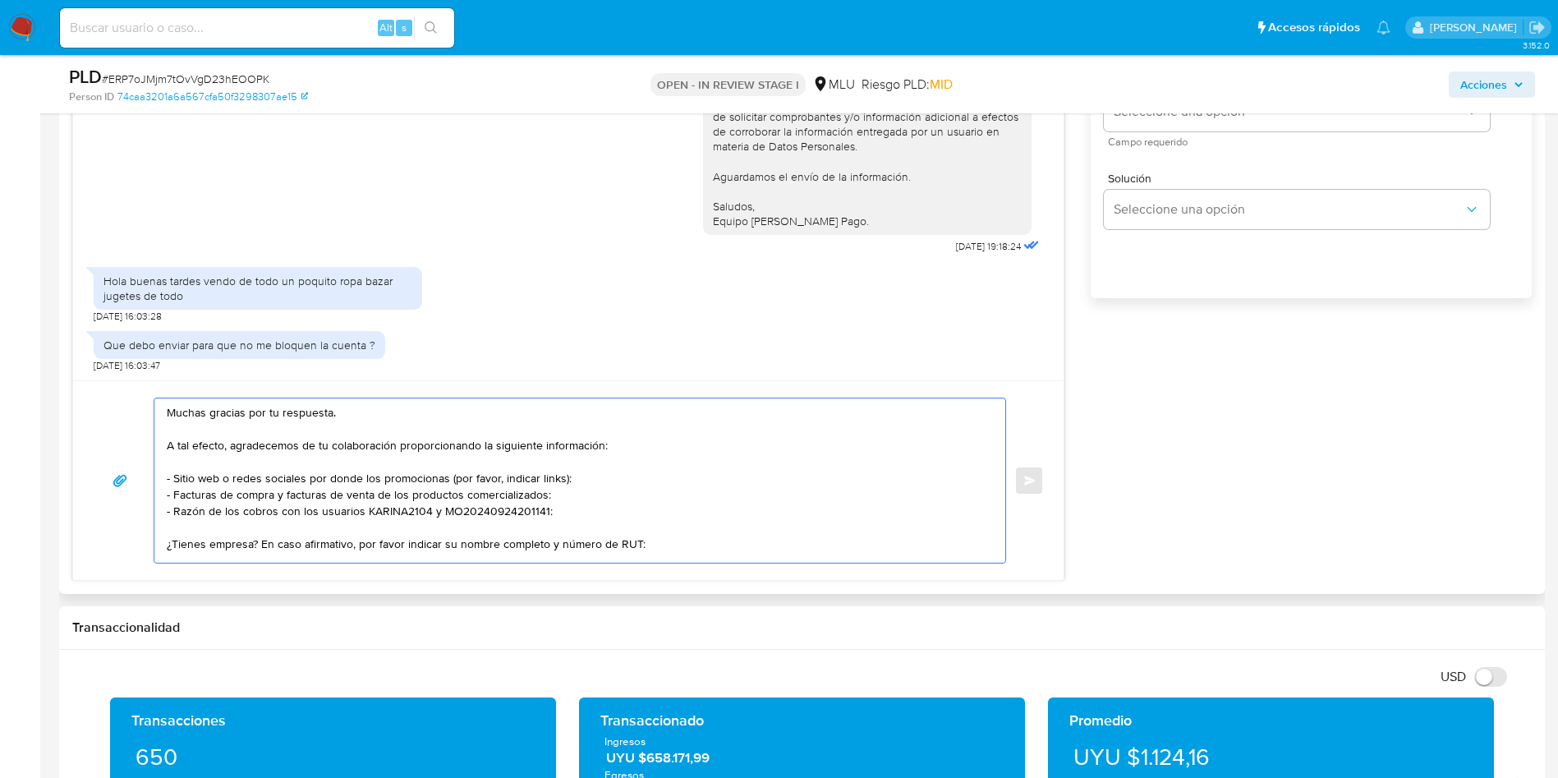
scroll to position [739, 0]
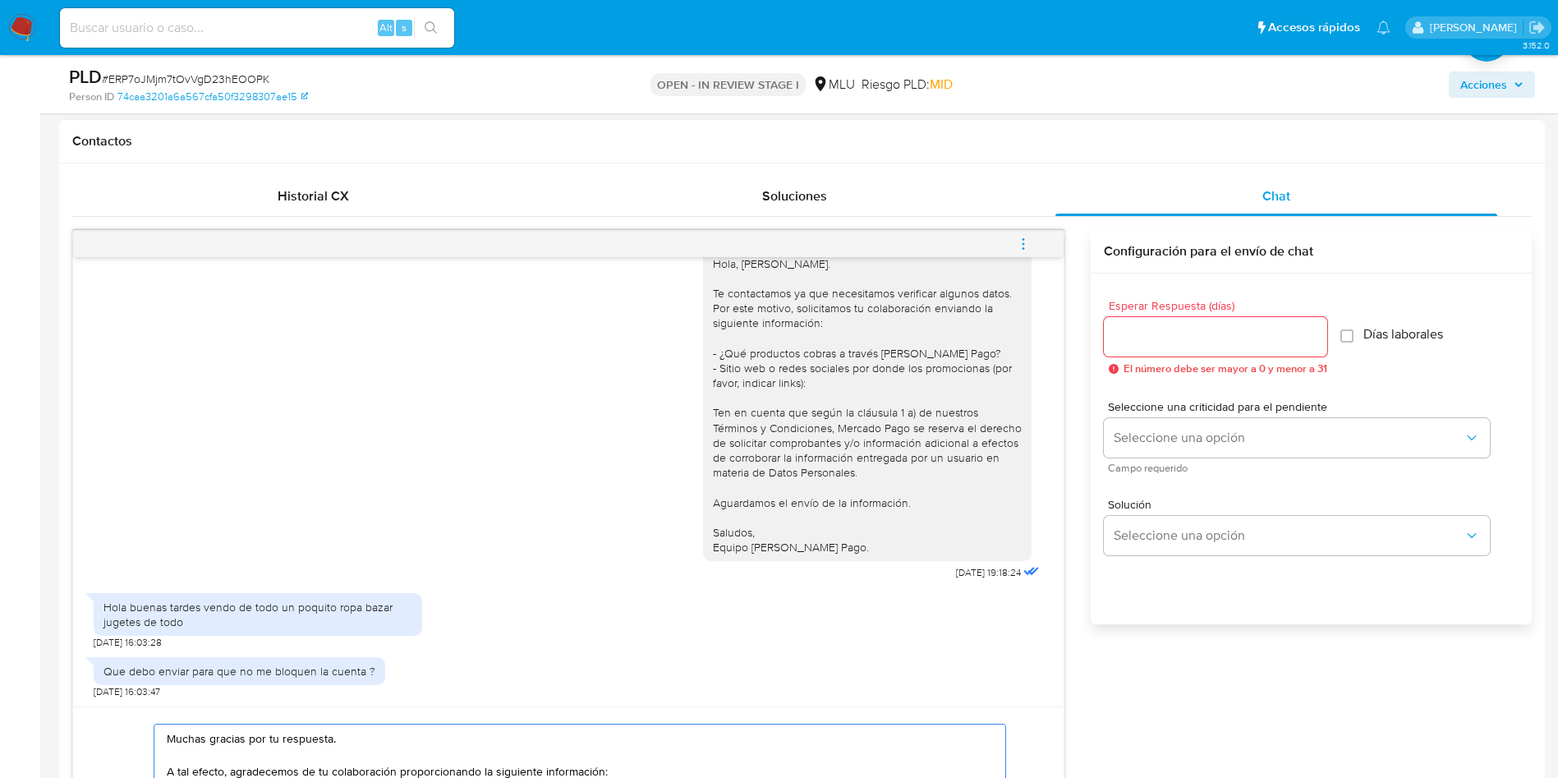
type textarea "Muchas gracias por tu respuesta. A tal efecto, agradecemos de tu colaboración p…"
click at [1260, 332] on input "Esperar Respuesta (días)" at bounding box center [1215, 336] width 223 height 21
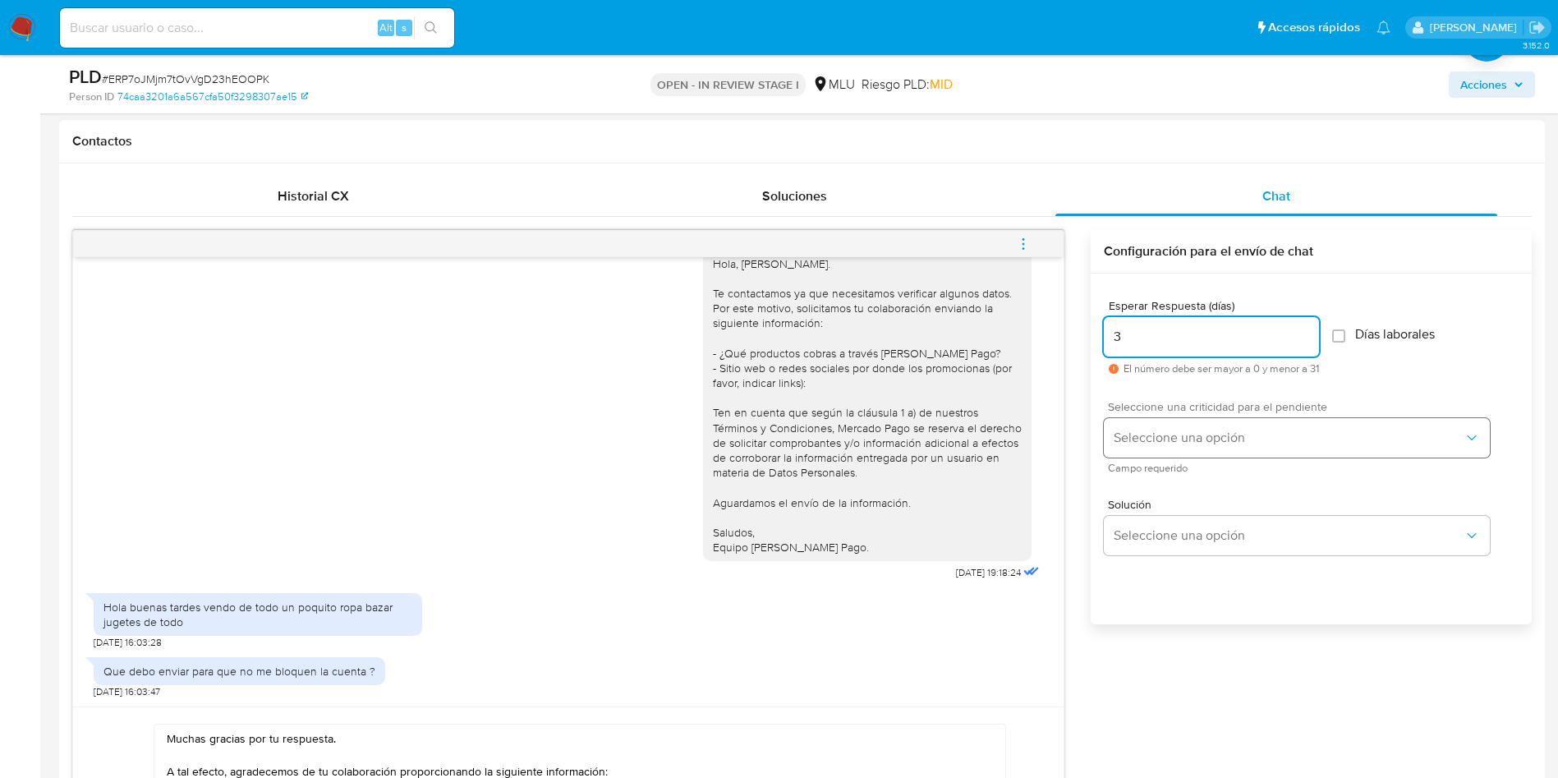
type input "3"
click at [1150, 435] on span "Seleccione una opción" at bounding box center [1289, 438] width 350 height 16
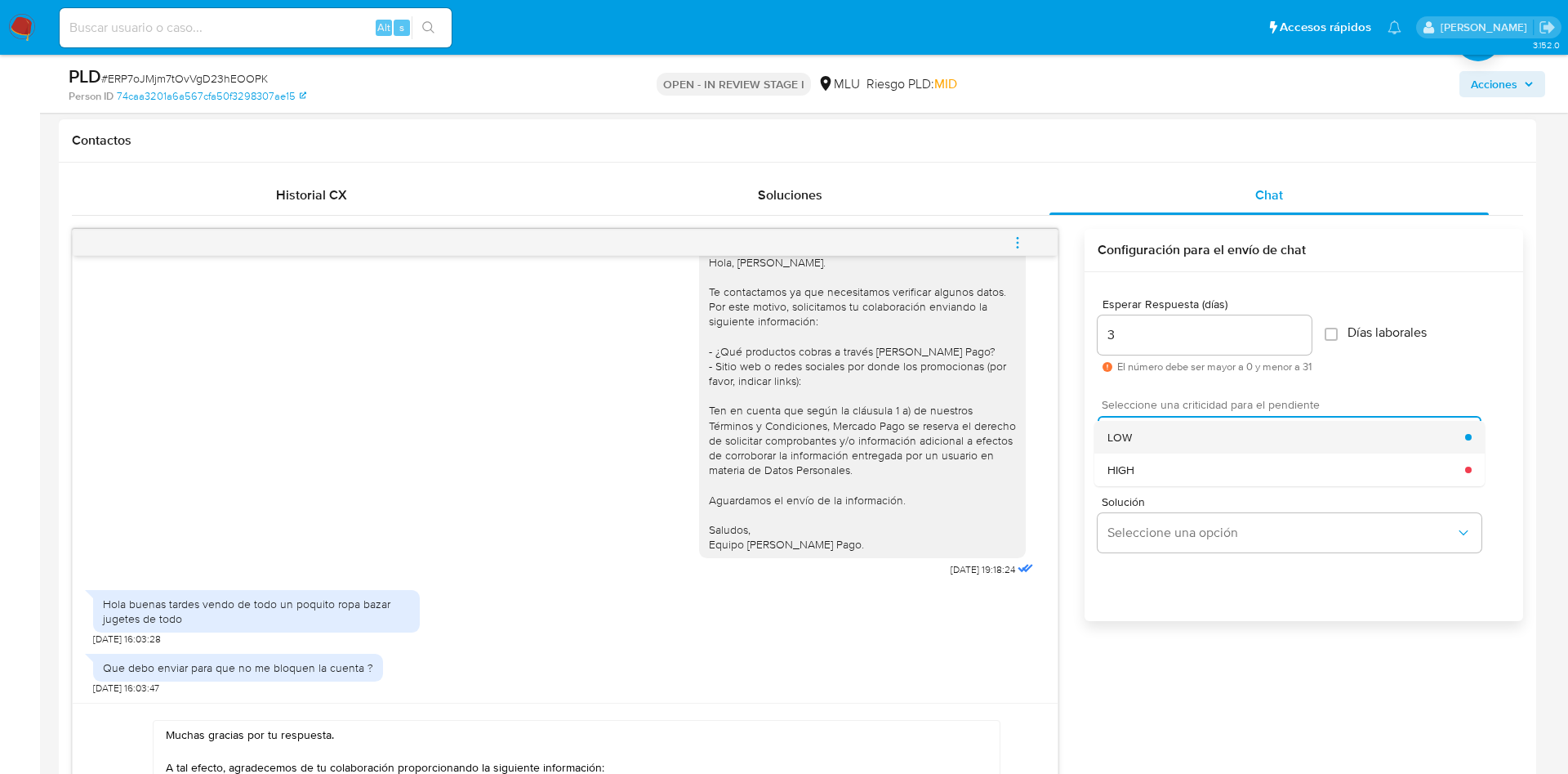
click at [1133, 431] on div "LOW" at bounding box center [1287, 437] width 358 height 33
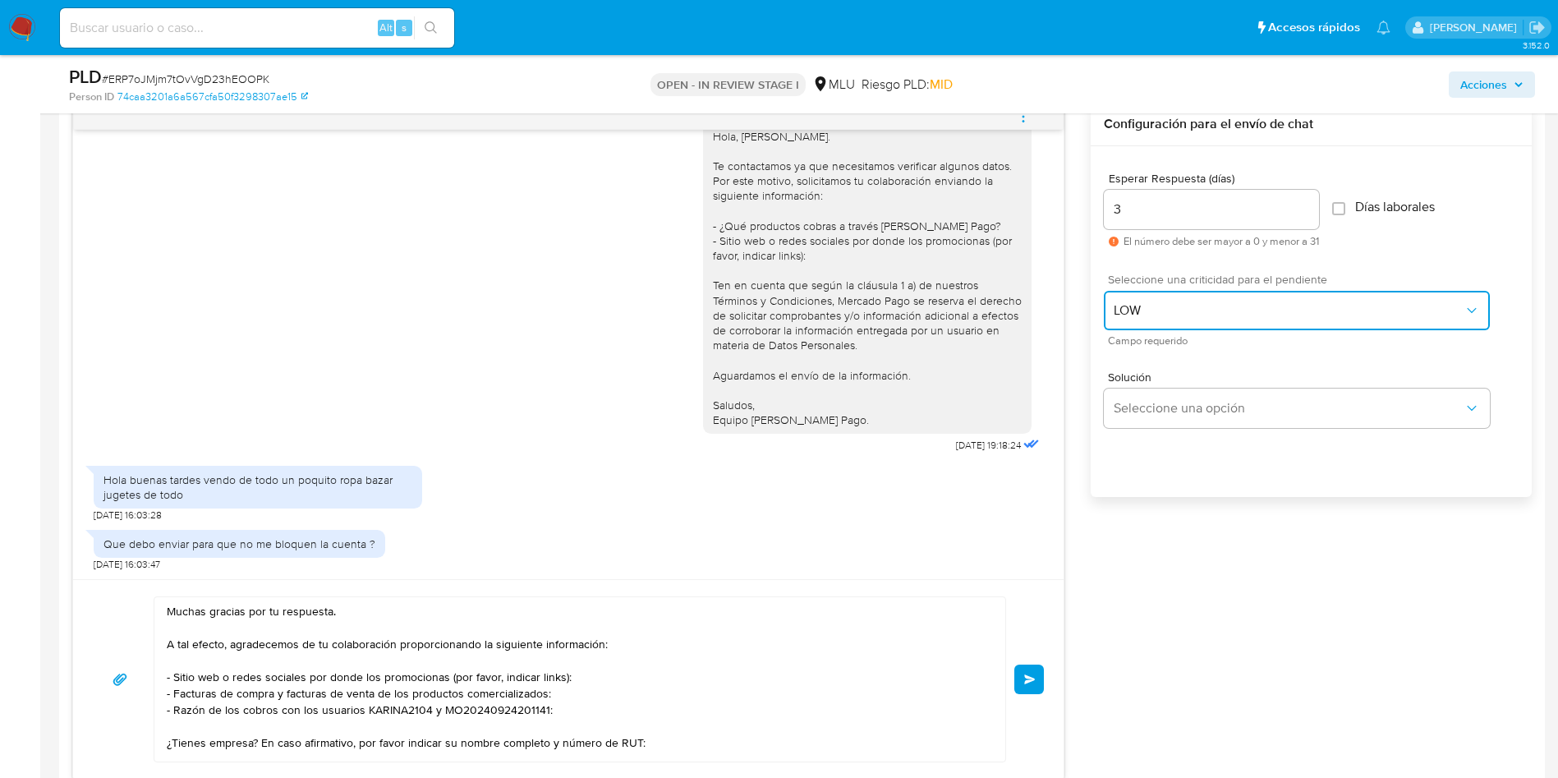
scroll to position [986, 0]
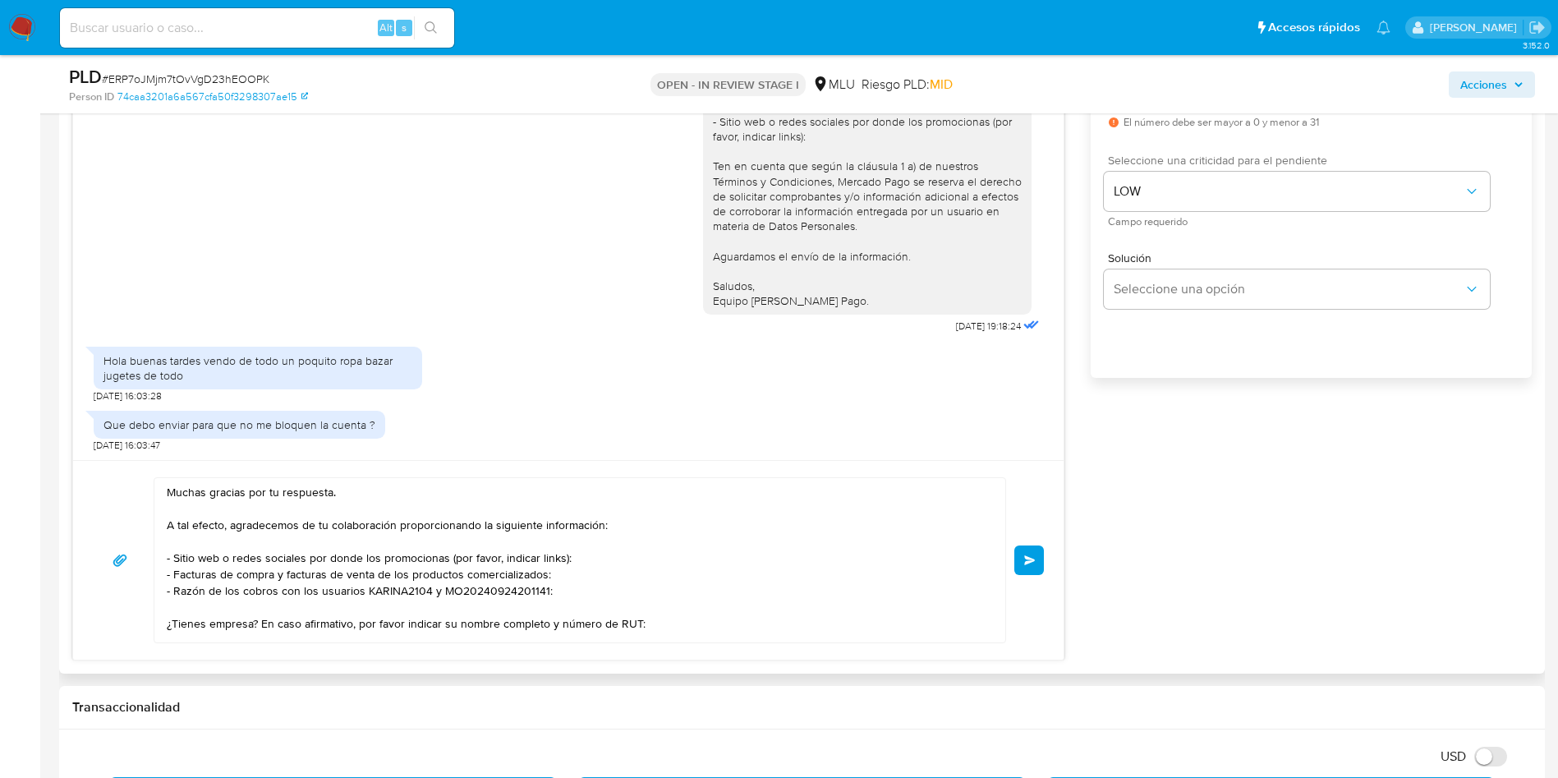
click at [1028, 559] on span "Enviar" at bounding box center [1030, 560] width 12 height 10
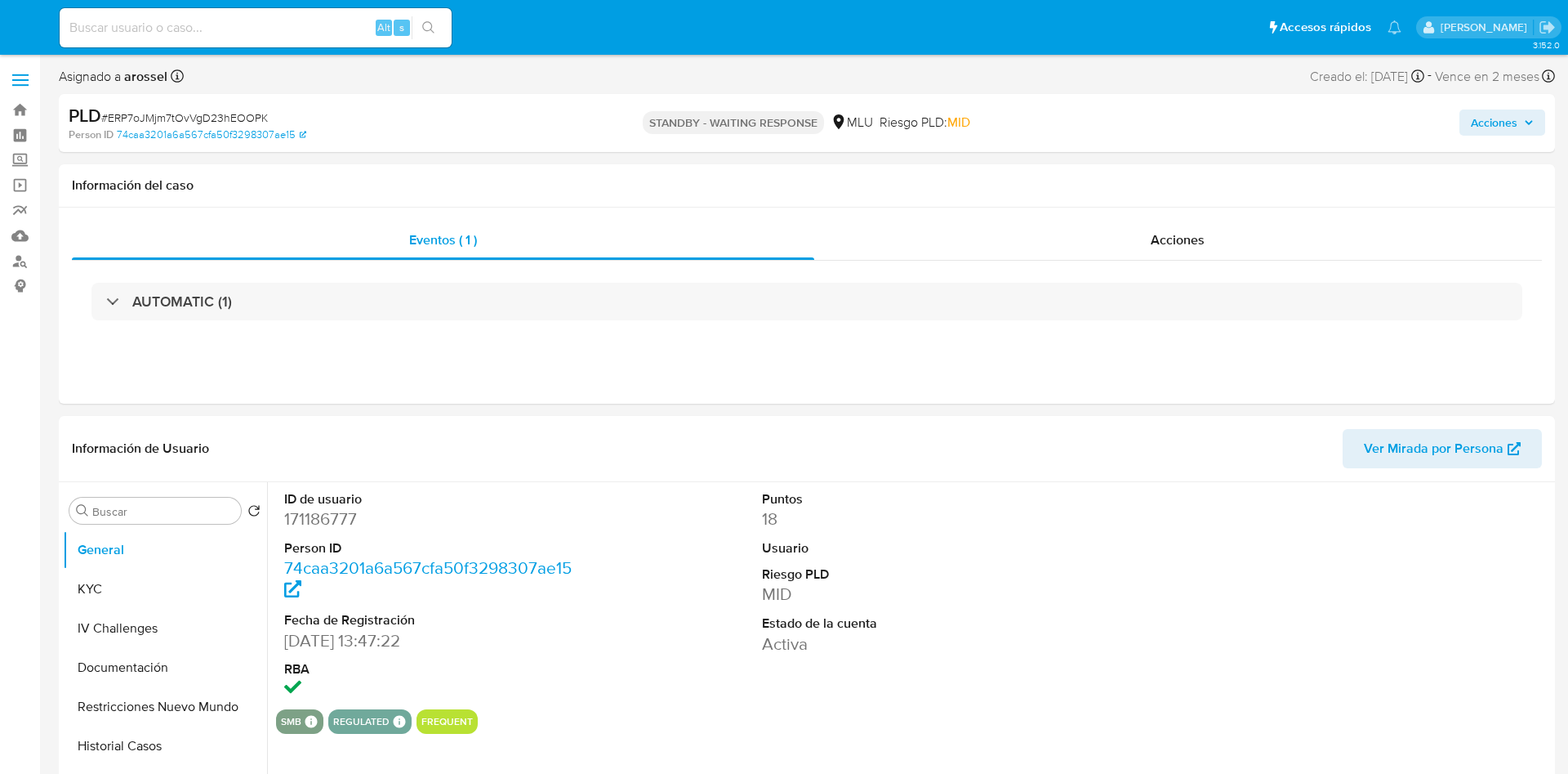
select select "10"
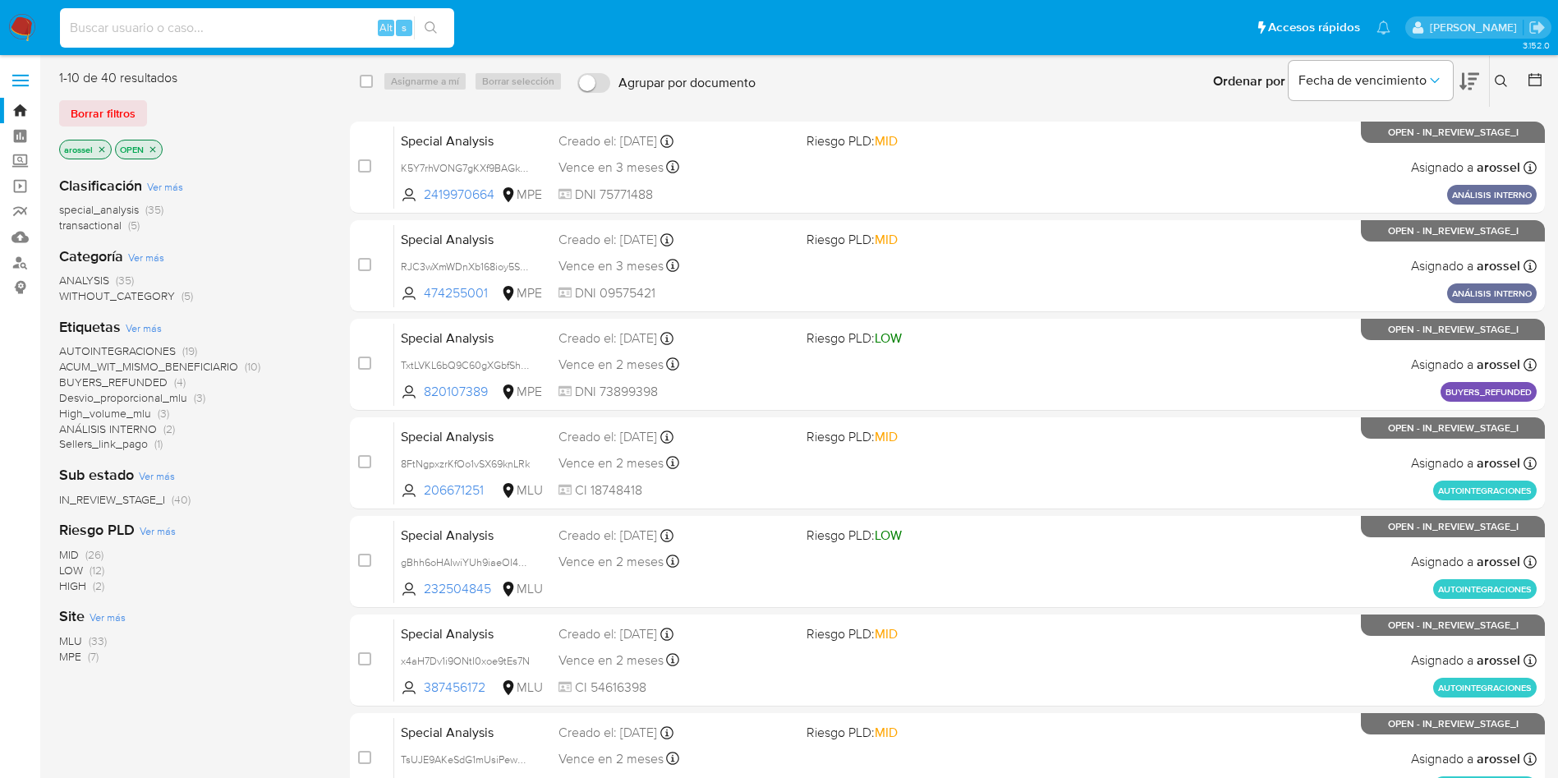
click at [247, 32] on input at bounding box center [257, 27] width 394 height 21
paste input "538677494"
type input "538677494"
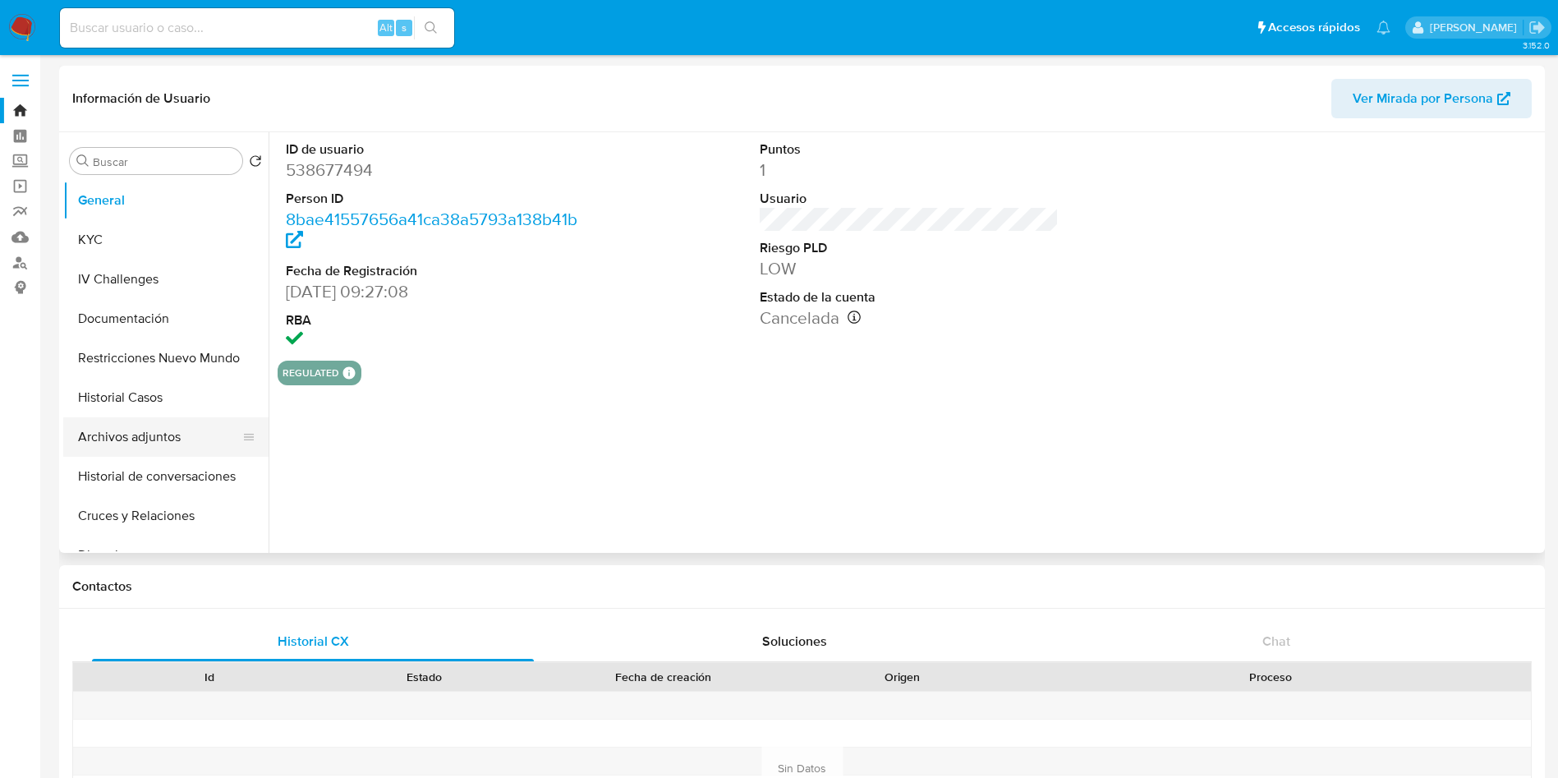
select select "10"
click at [1485, 469] on button "Crear caso manual" at bounding box center [1487, 484] width 46 height 46
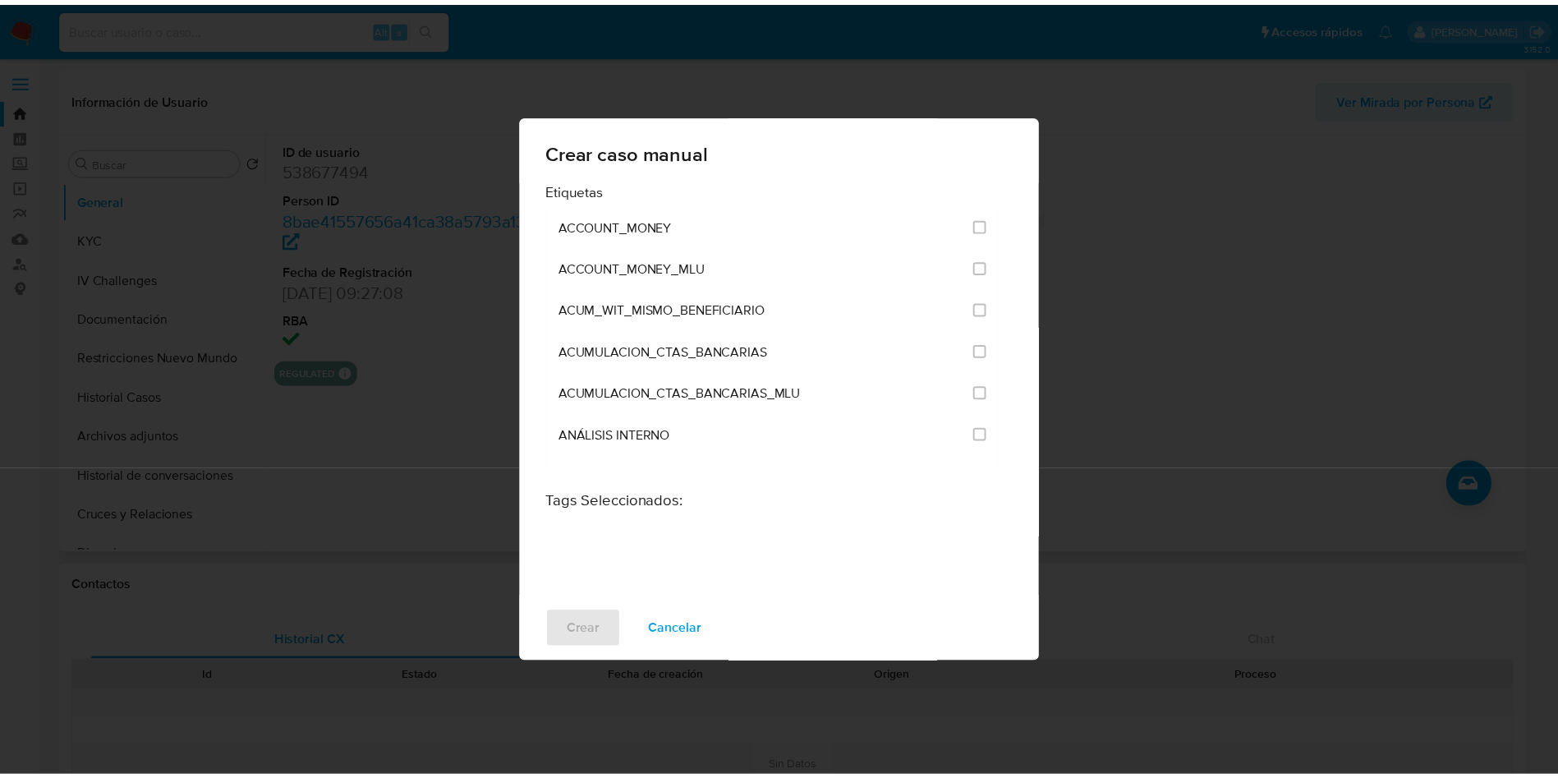
scroll to position [3298, 0]
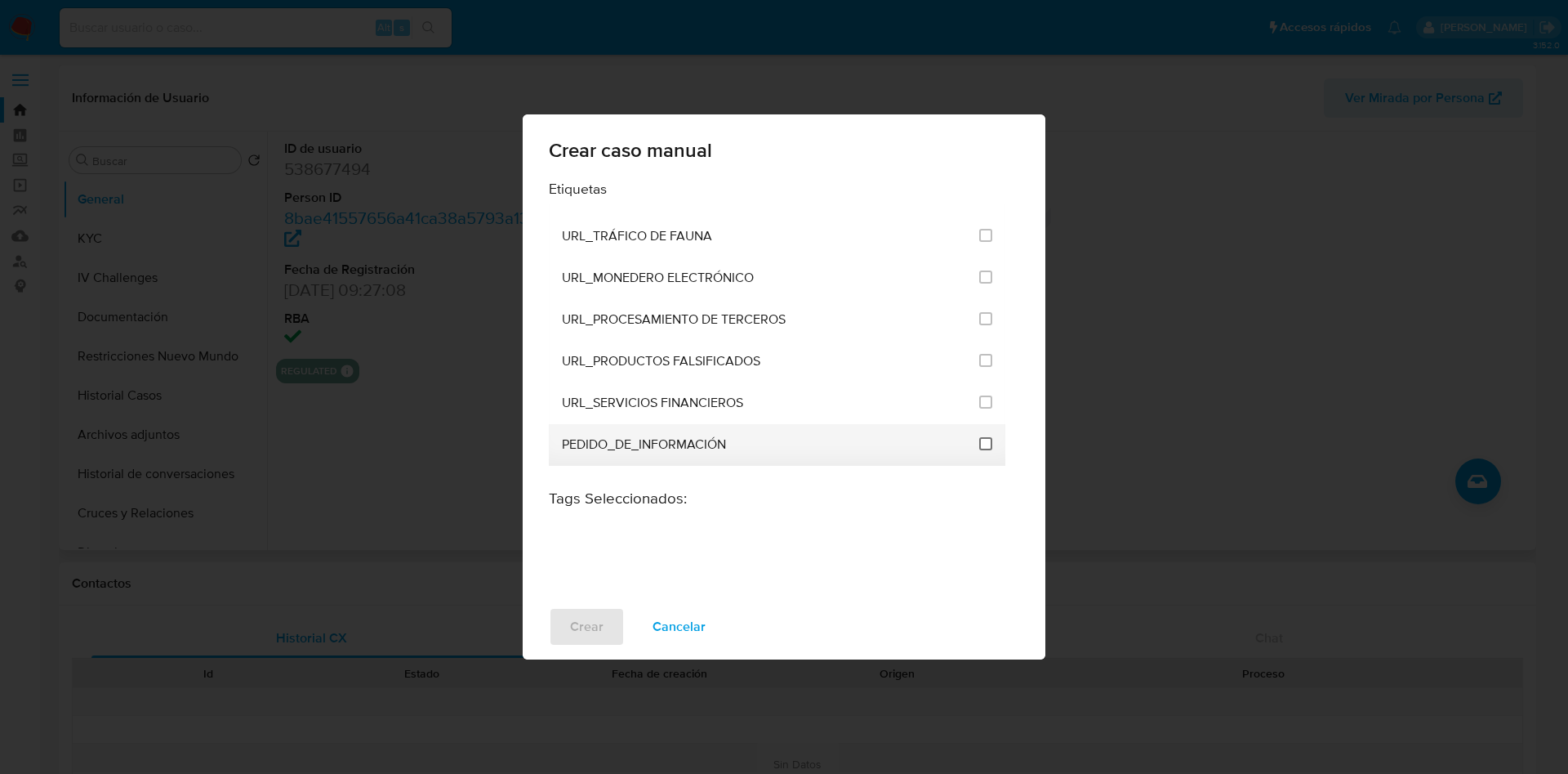
click at [979, 439] on input "3234" at bounding box center [985, 444] width 13 height 13
checkbox input "true"
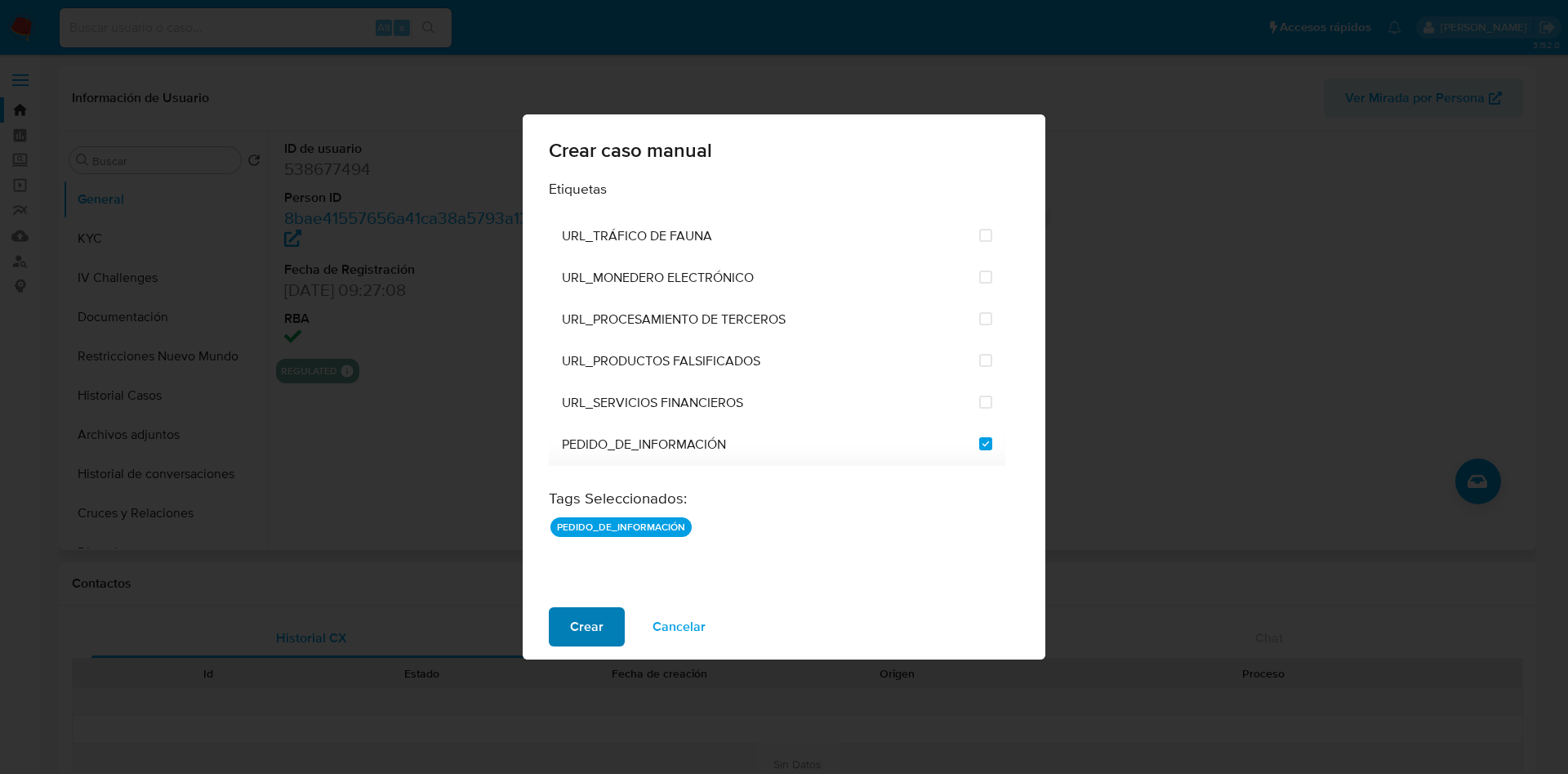
click at [591, 630] on span "Crear" at bounding box center [587, 627] width 34 height 36
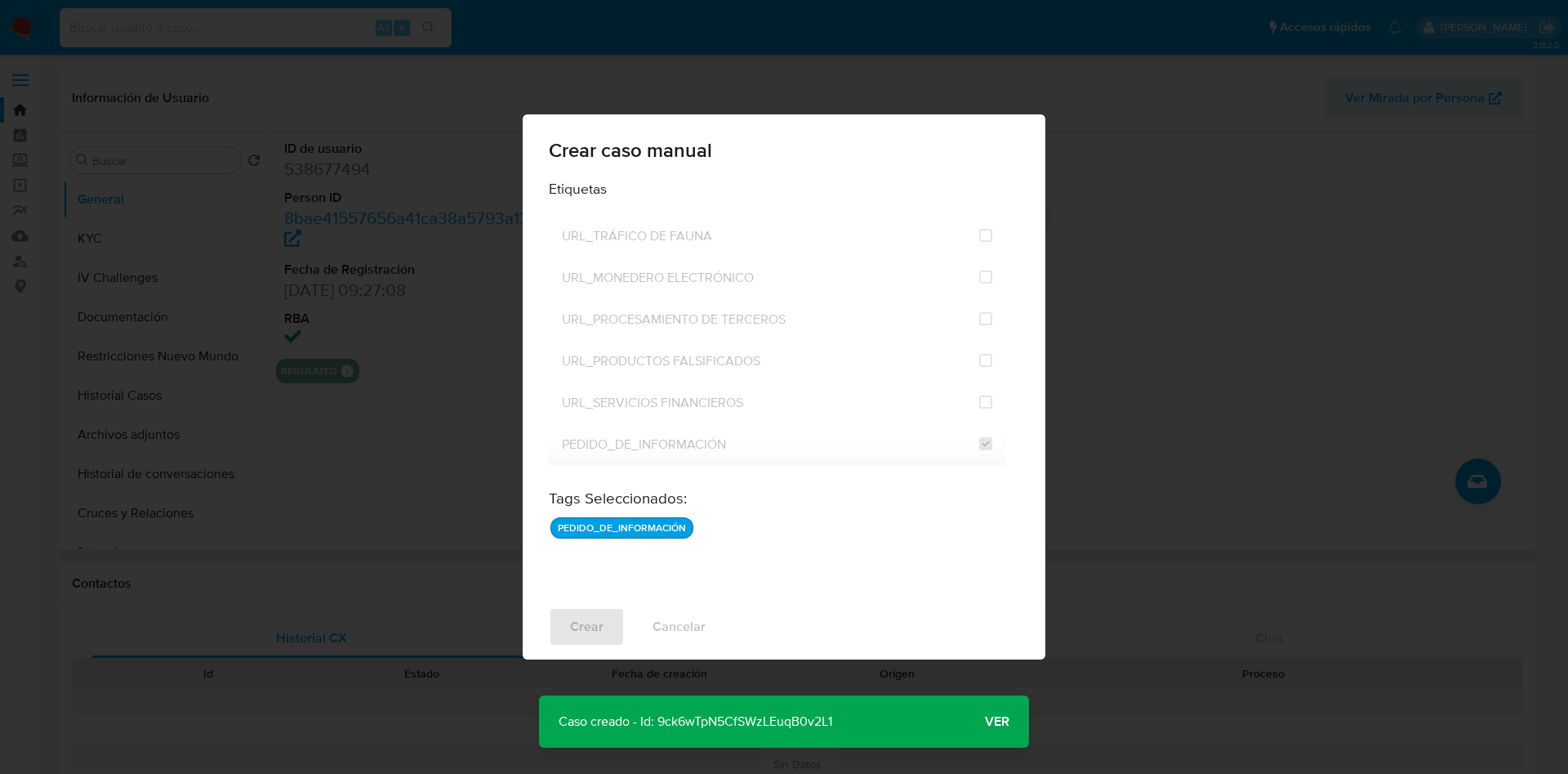
click at [791, 733] on p "Caso creado - Id: 9ck6wTpN5CfSWzLEuqB0v2L1" at bounding box center [695, 721] width 313 height 53
click at [790, 725] on p "Caso creado - Id: 9ck6wTpN5CfSWzLEuqB0v2L1" at bounding box center [695, 721] width 313 height 53
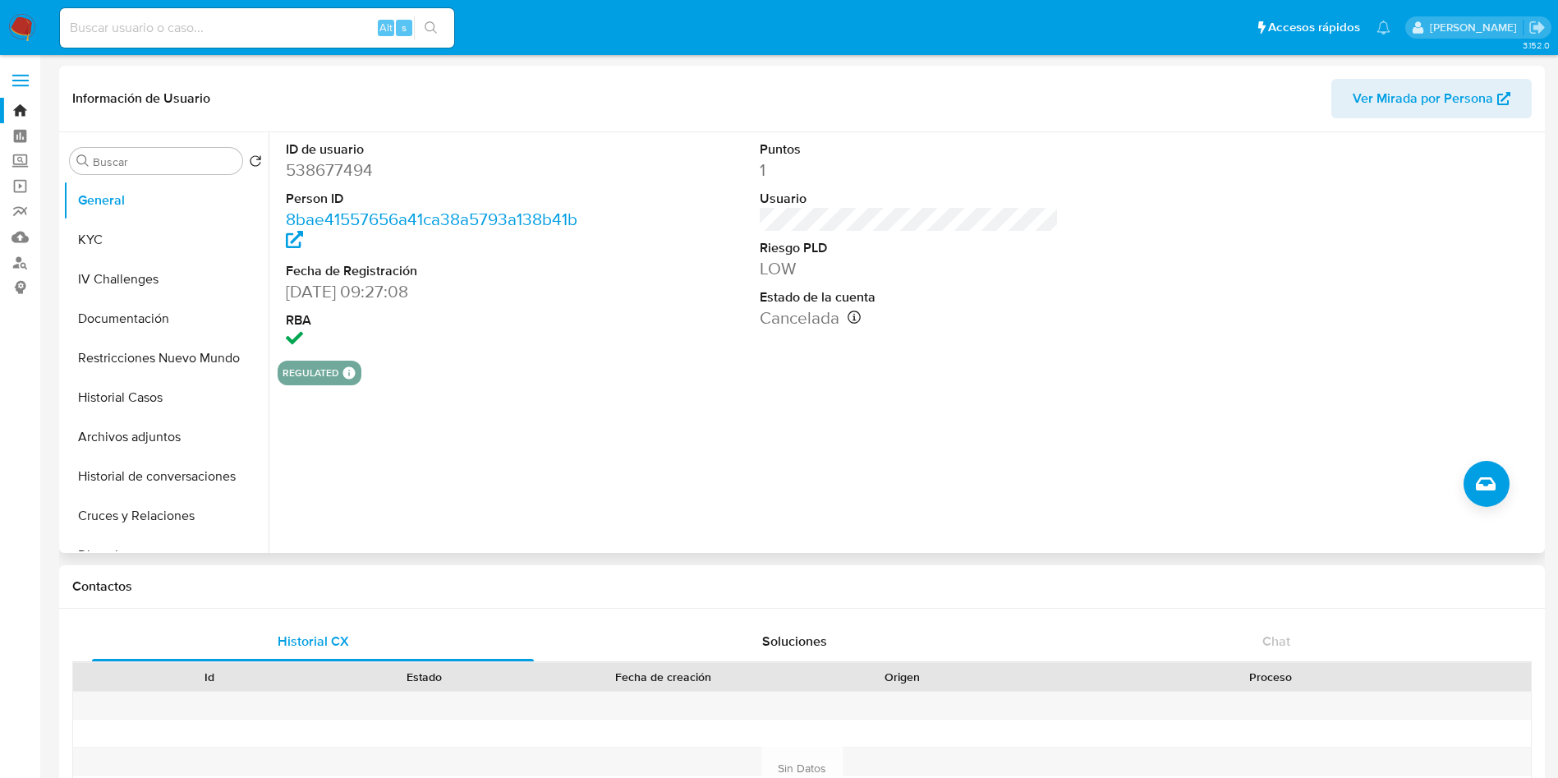
click at [343, 169] on dd "538677494" at bounding box center [436, 170] width 300 height 23
copy dd "538677494"
drag, startPoint x: 91, startPoint y: 231, endPoint x: 217, endPoint y: 313, distance: 150.2
click at [94, 230] on button "KYC" at bounding box center [165, 239] width 205 height 39
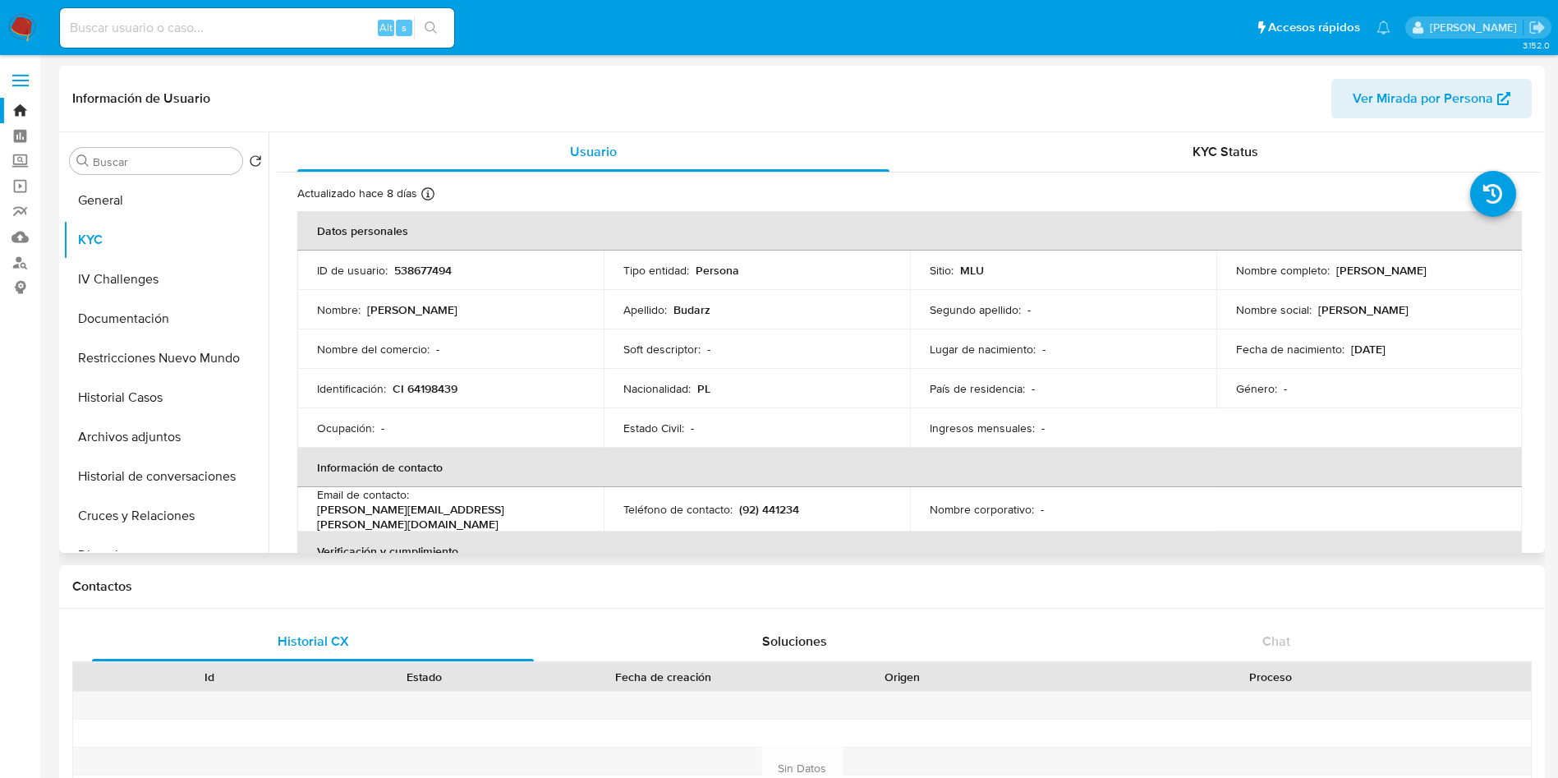
drag, startPoint x: 1333, startPoint y: 269, endPoint x: 1452, endPoint y: 271, distance: 119.1
click at [1452, 271] on div "Nombre completo : Barbara Budarz" at bounding box center [1369, 270] width 267 height 15
copy p "[PERSON_NAME]"
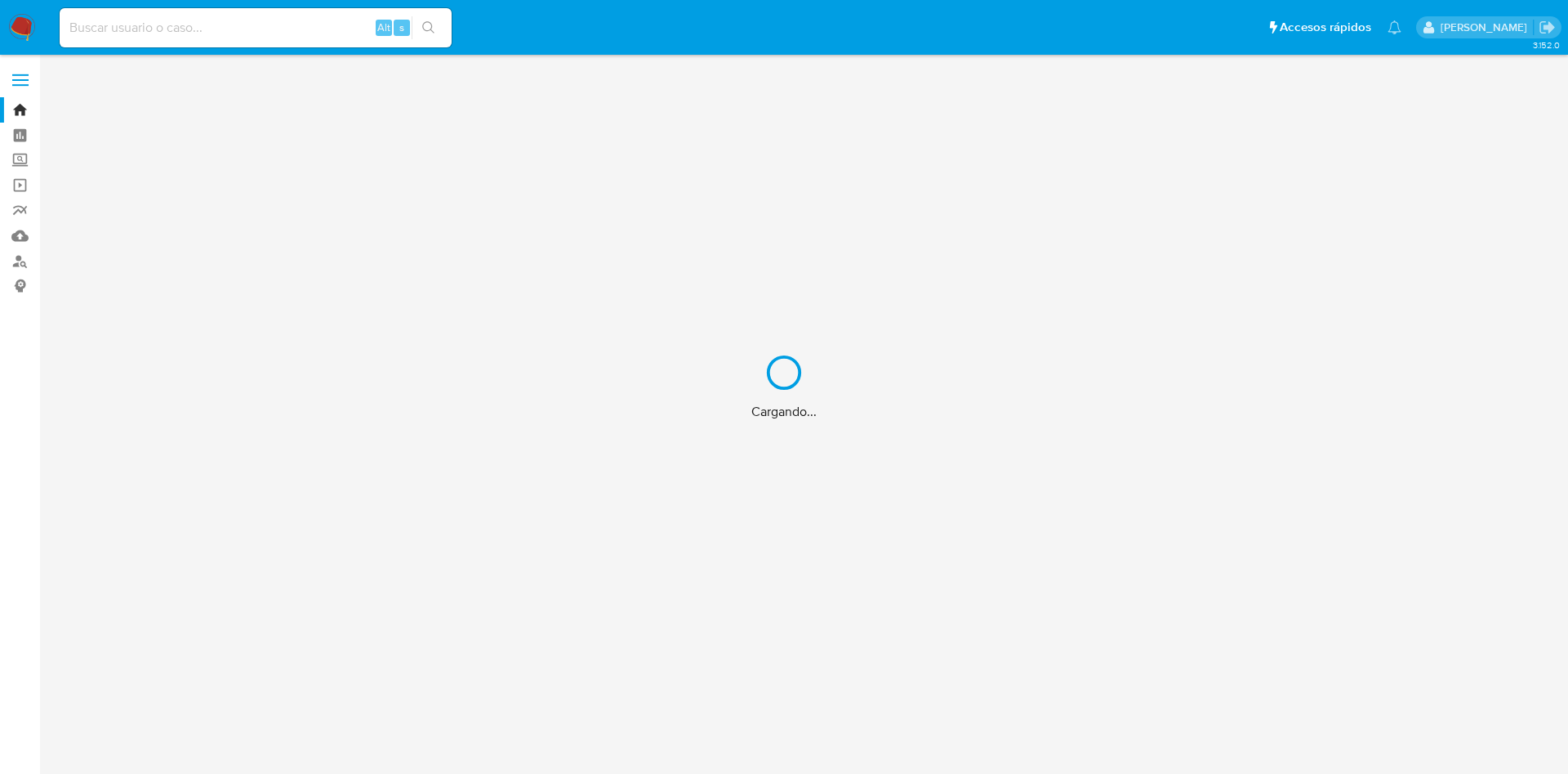
click at [17, 214] on div "Cargando..." at bounding box center [784, 387] width 1568 height 774
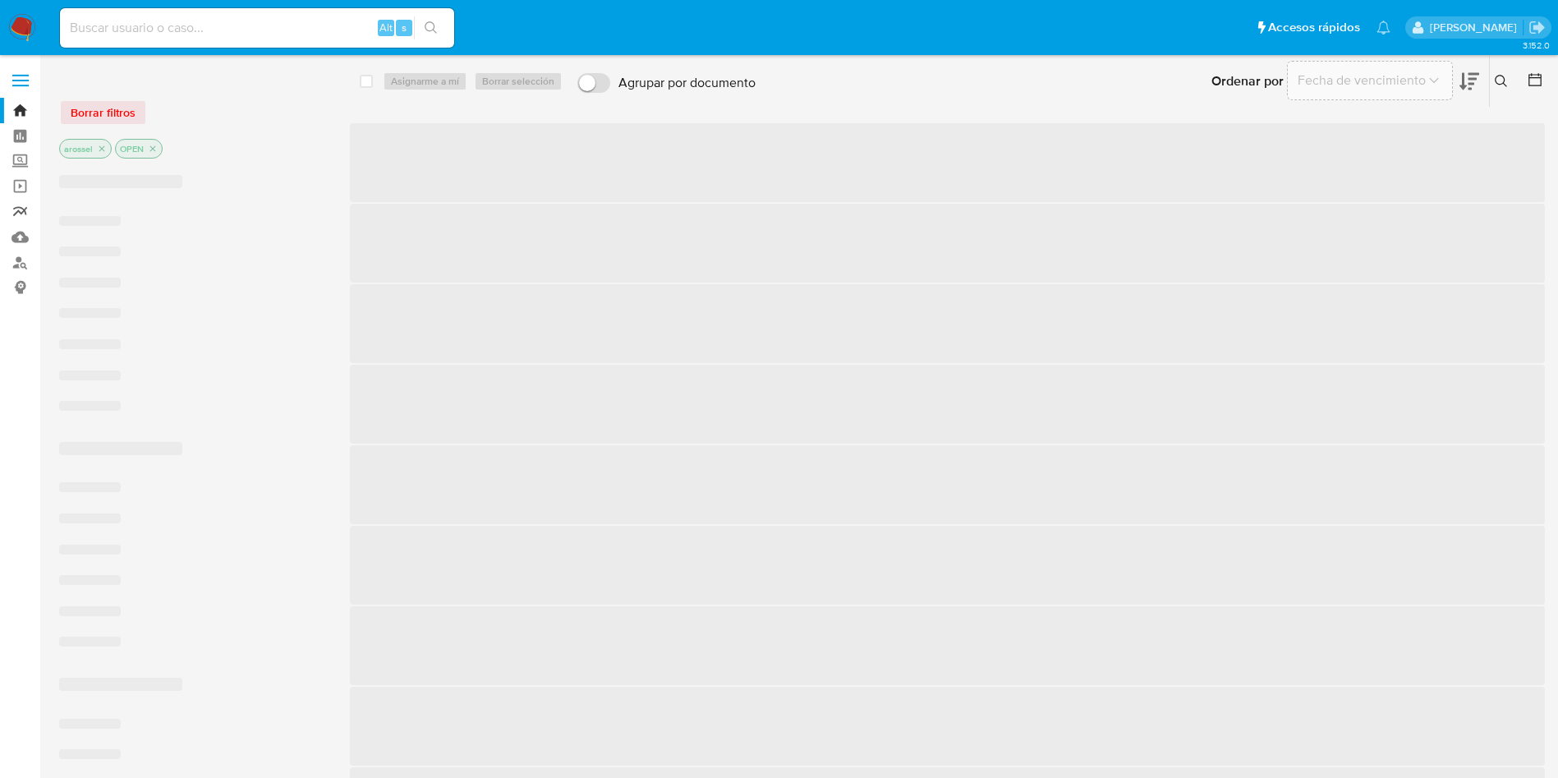
click at [24, 215] on link "Reportes" at bounding box center [98, 211] width 196 height 25
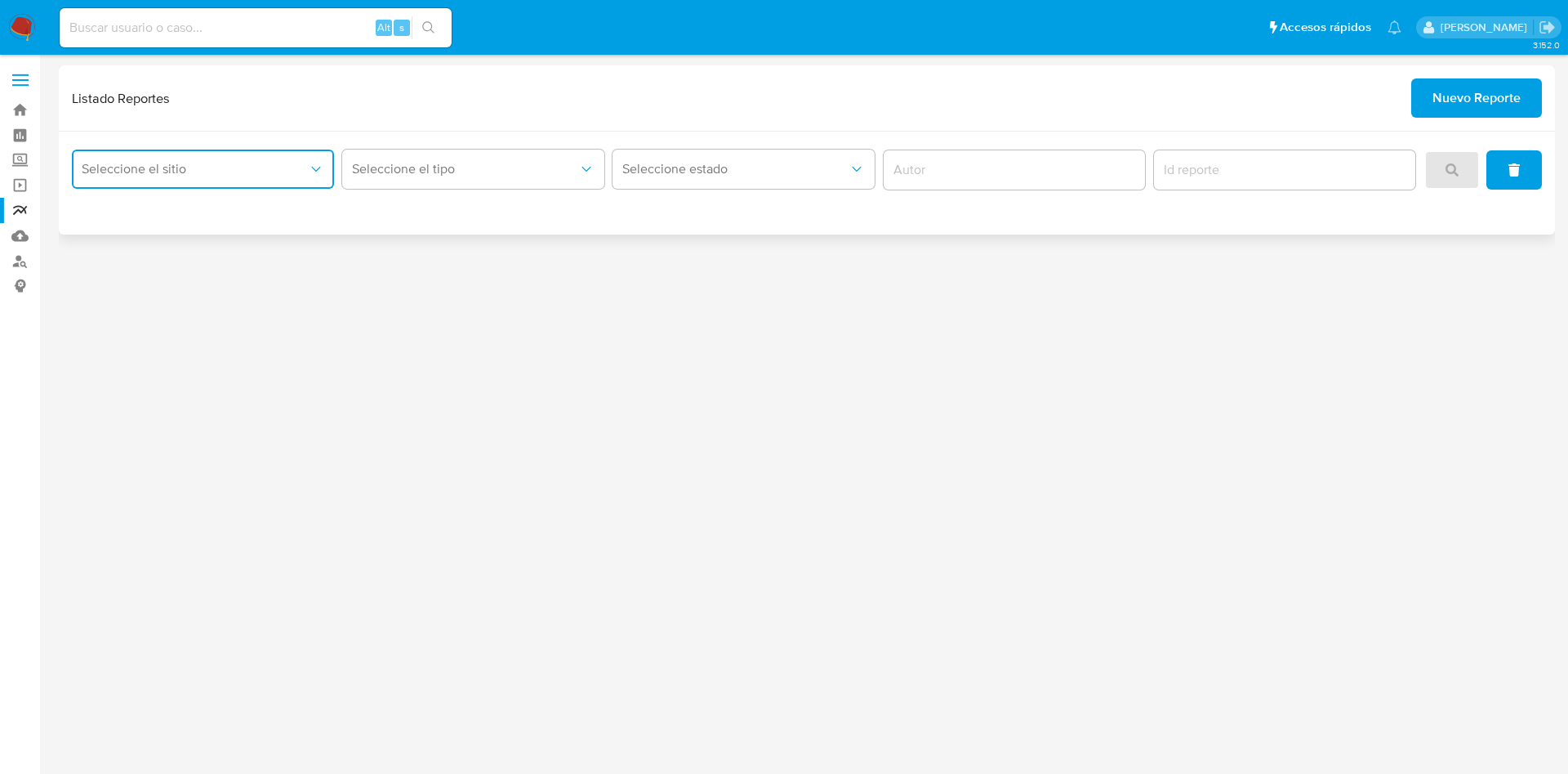
click at [225, 168] on span "Seleccione el sitio" at bounding box center [195, 169] width 227 height 16
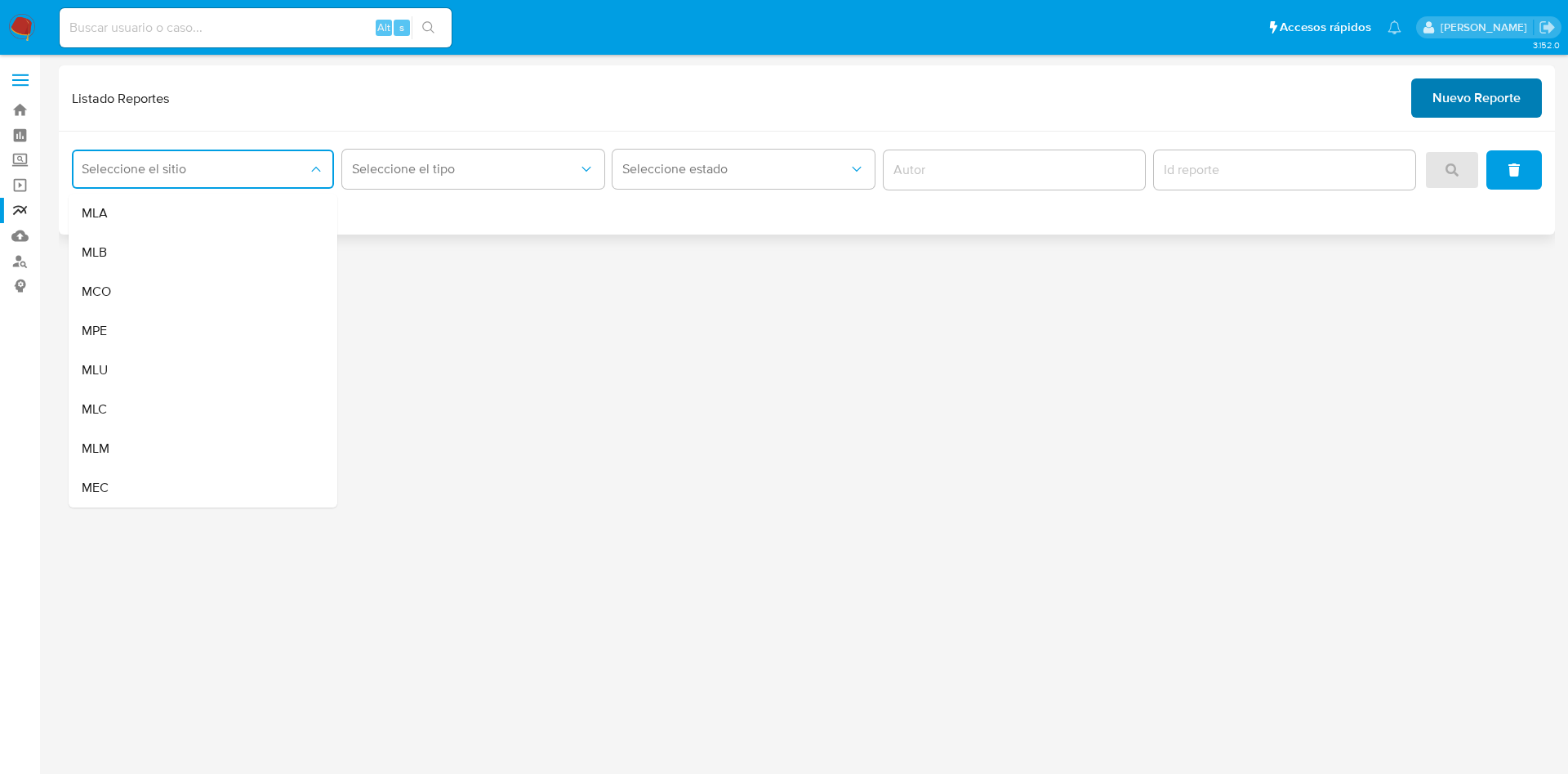
click at [1483, 98] on span "Nuevo Reporte" at bounding box center [1477, 98] width 88 height 36
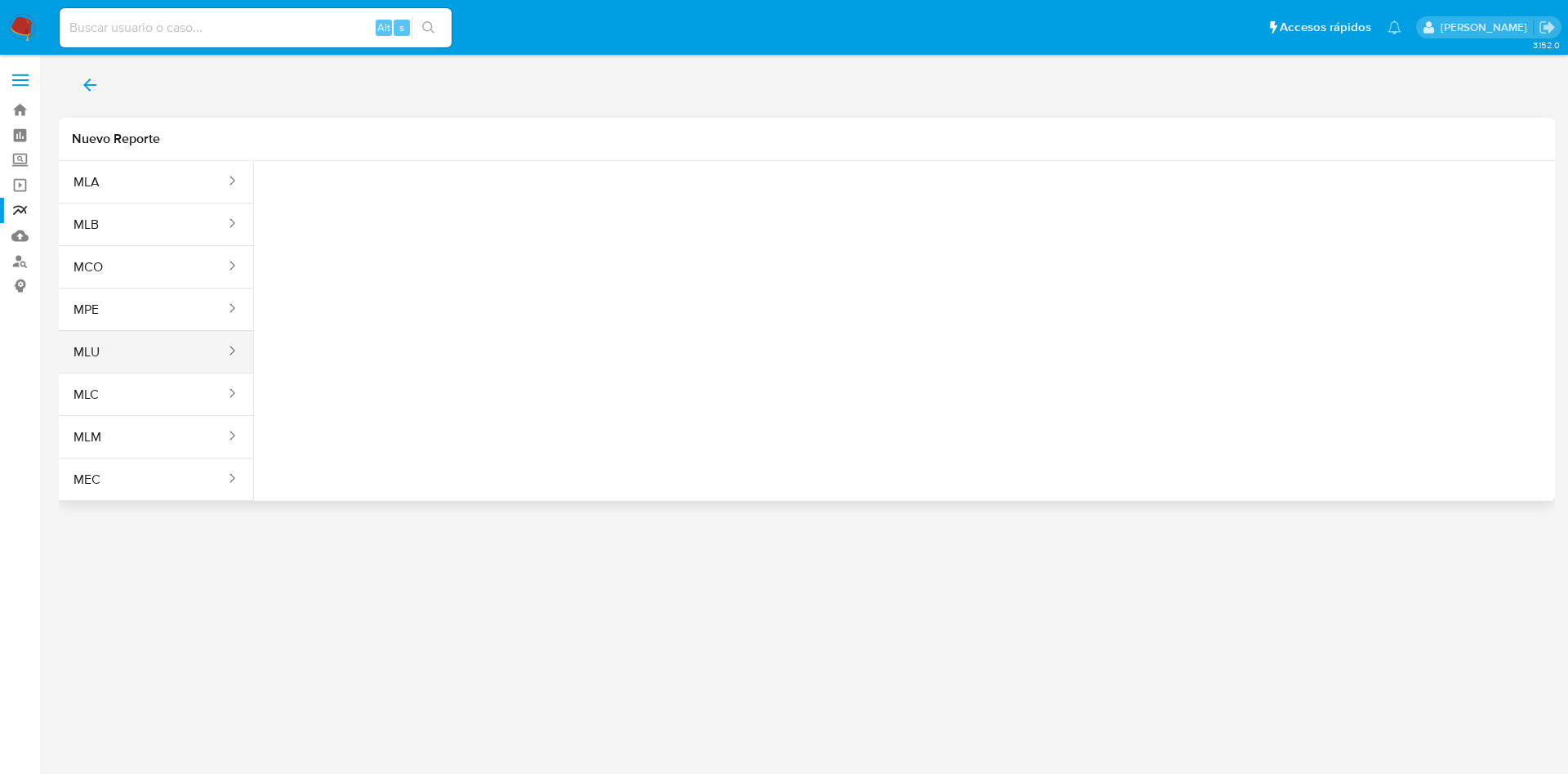
click at [171, 360] on button "MLU" at bounding box center [142, 351] width 168 height 39
click at [373, 202] on span "Seleccione una opcion" at bounding box center [348, 204] width 144 height 16
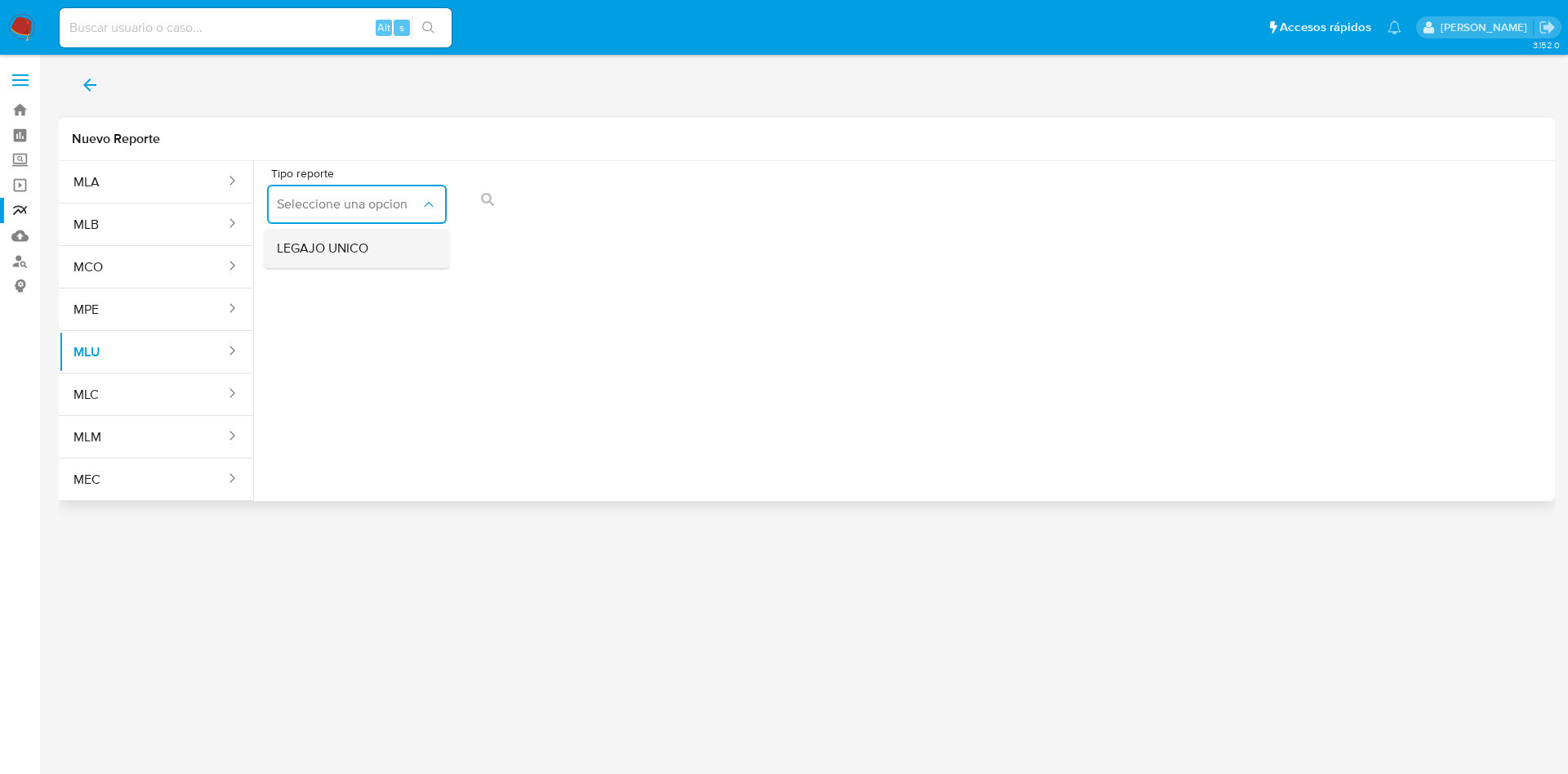
click at [389, 241] on div "LEGAJO UNICO" at bounding box center [351, 248] width 150 height 39
click at [849, 204] on icon "action-search" at bounding box center [853, 199] width 13 height 13
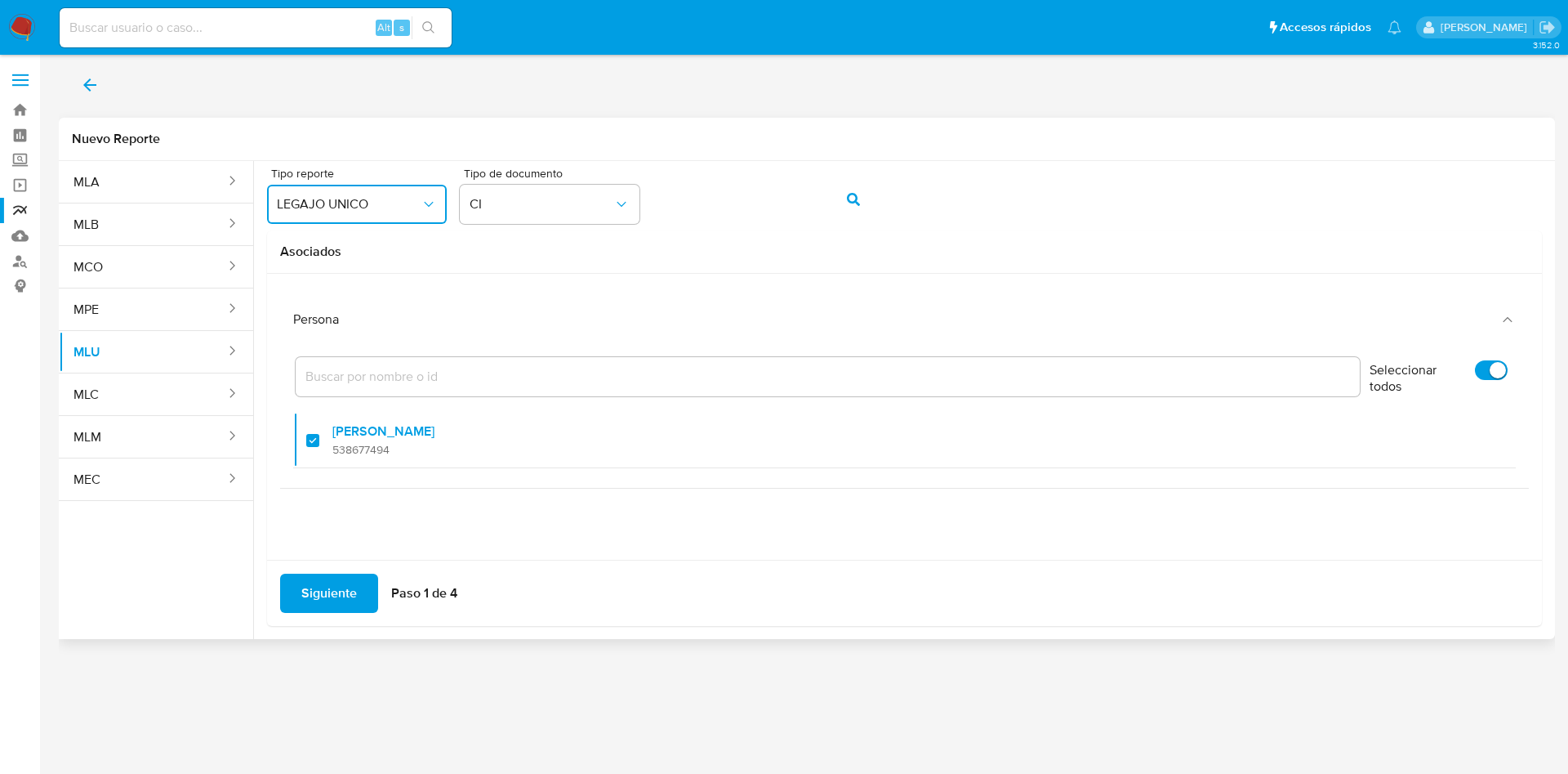
click at [346, 586] on span "Siguiente" at bounding box center [329, 593] width 56 height 36
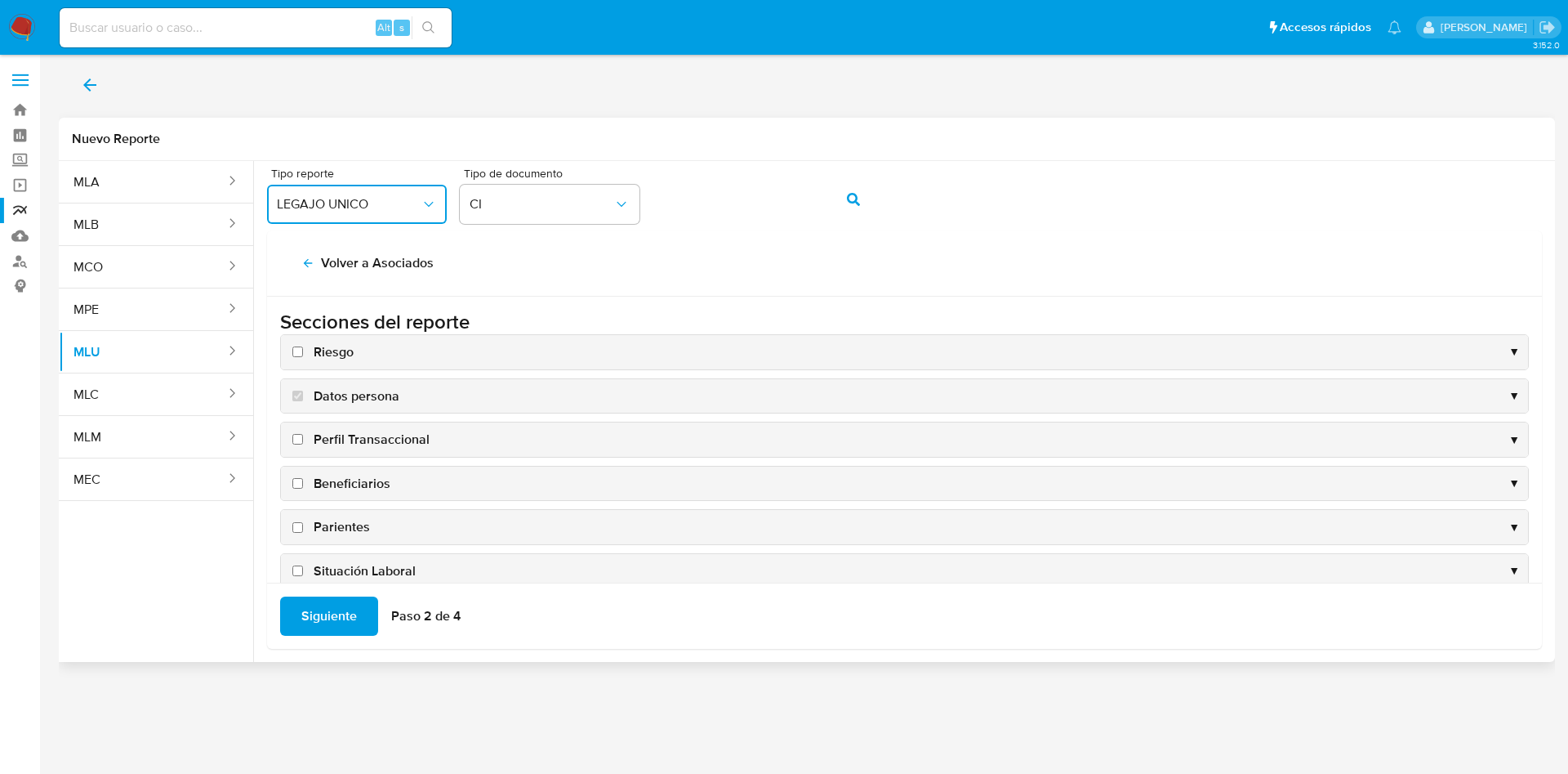
click at [298, 348] on input "Riesgo" at bounding box center [297, 351] width 11 height 11
checkbox input "true"
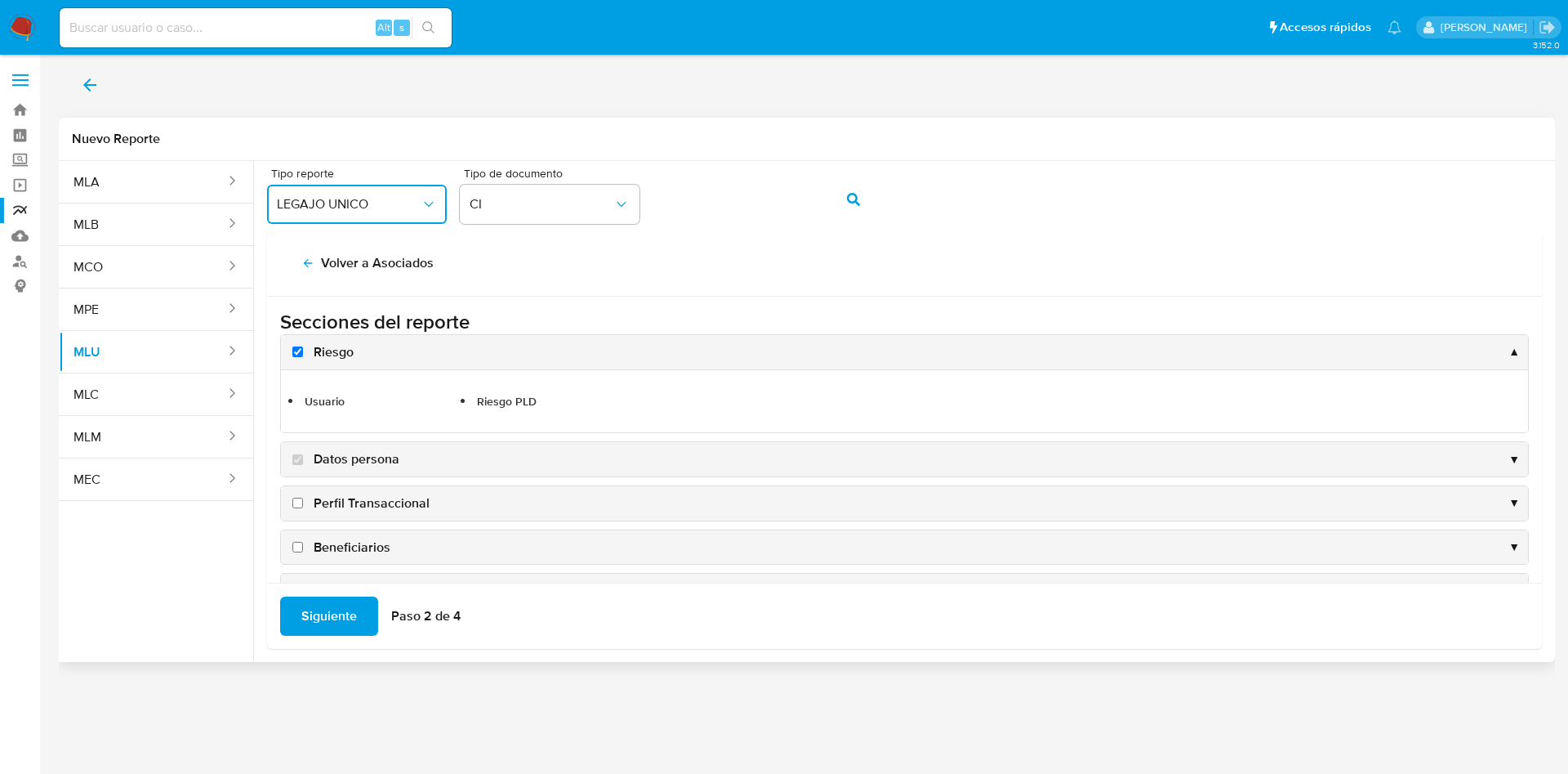
click at [298, 502] on input "Perfil Transaccional" at bounding box center [297, 502] width 11 height 11
checkbox input "true"
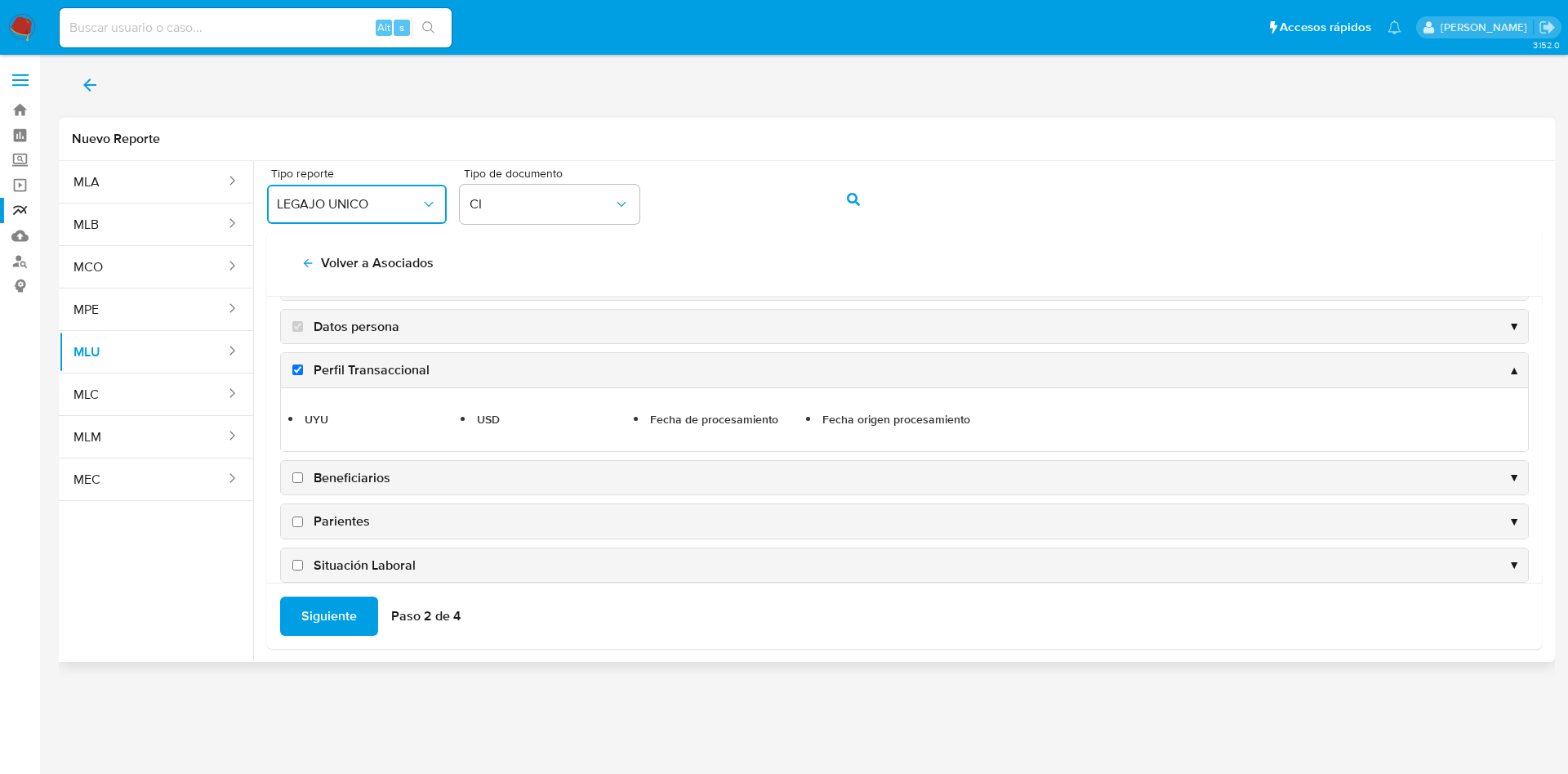
scroll to position [122, 0]
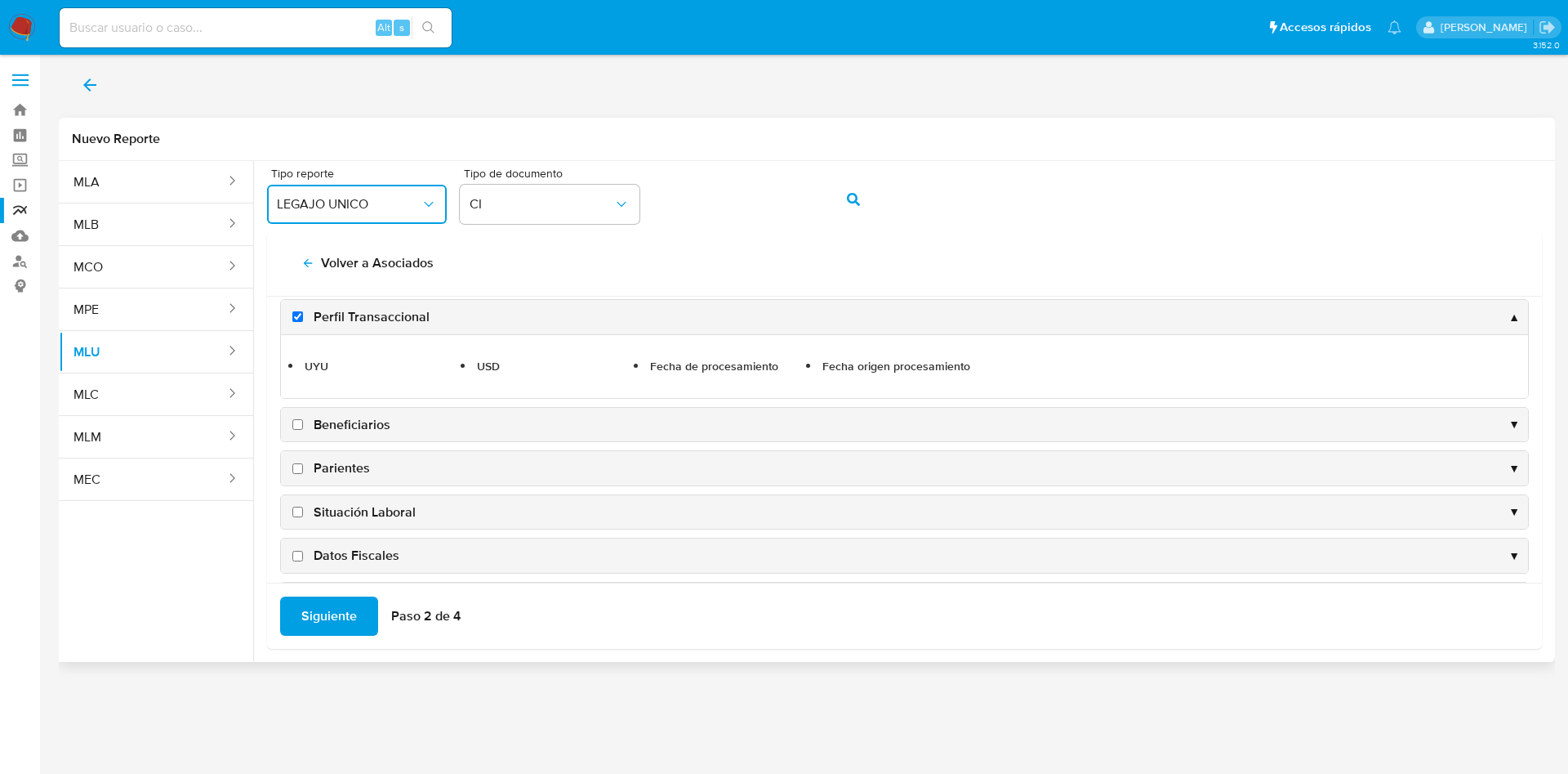
click at [297, 465] on input "Parientes" at bounding box center [297, 469] width 11 height 11
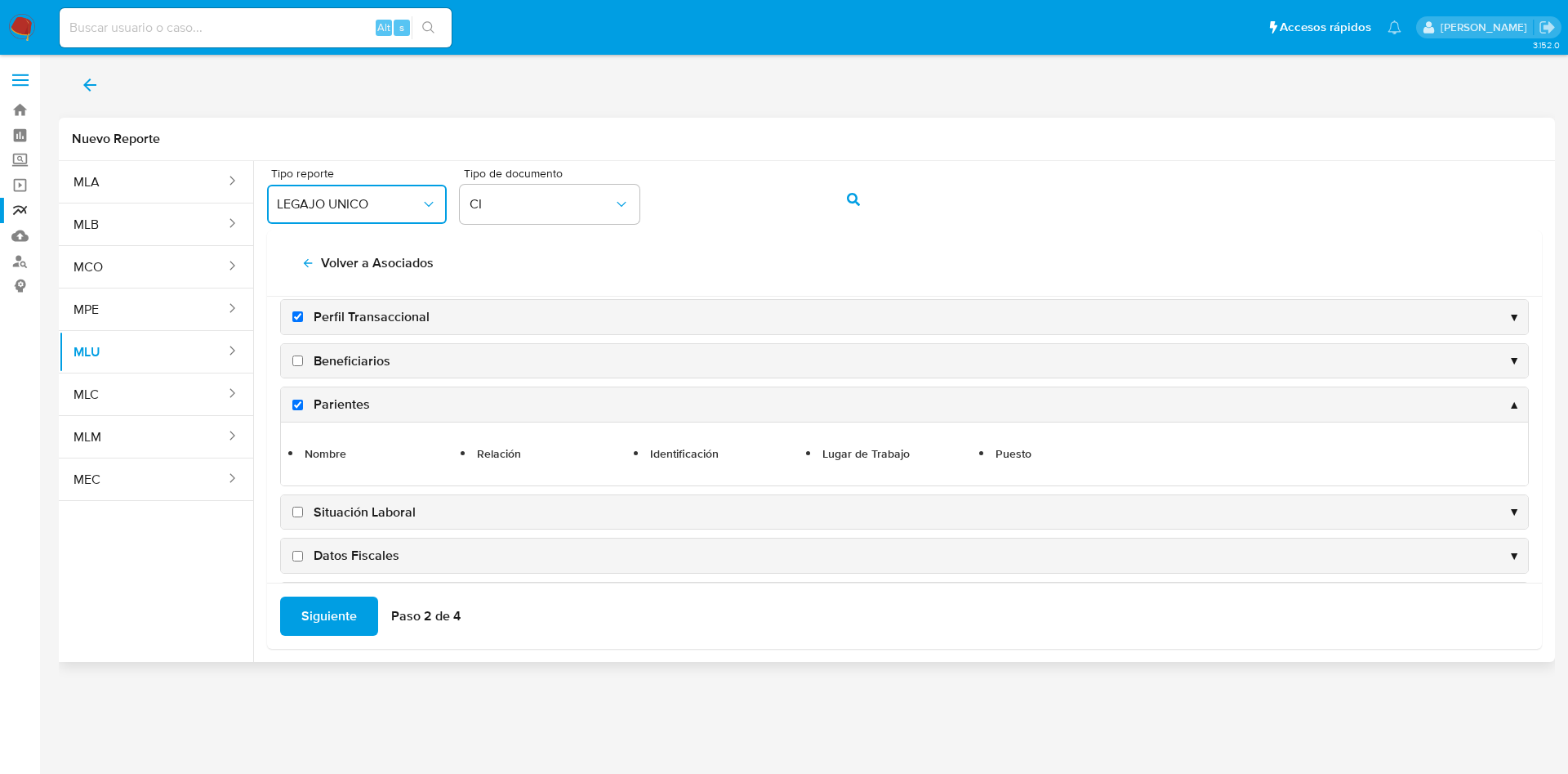
click at [298, 406] on input "Parientes" at bounding box center [297, 405] width 11 height 11
checkbox input "false"
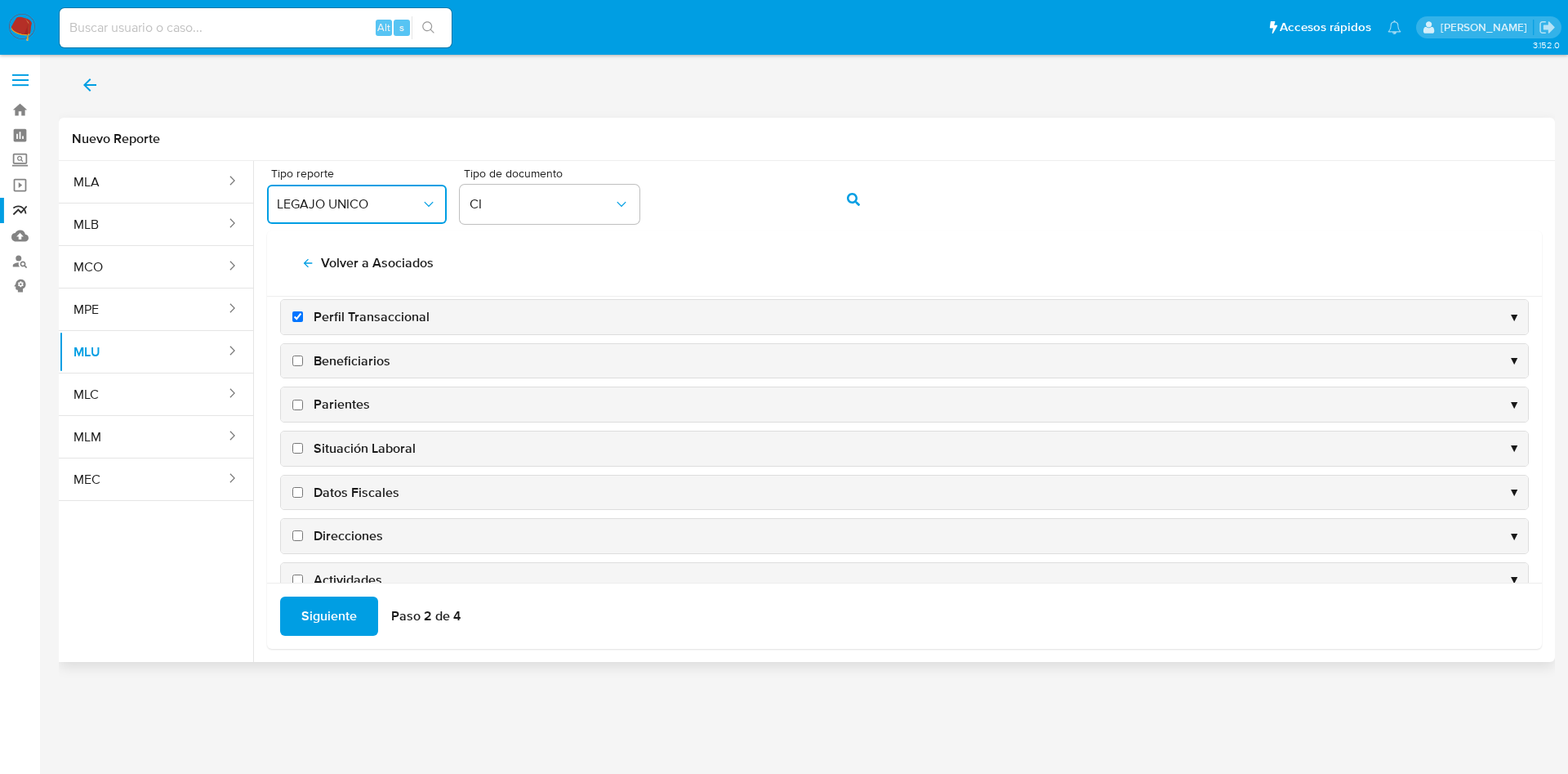
click at [294, 540] on input "Direcciones" at bounding box center [297, 535] width 11 height 11
checkbox input "true"
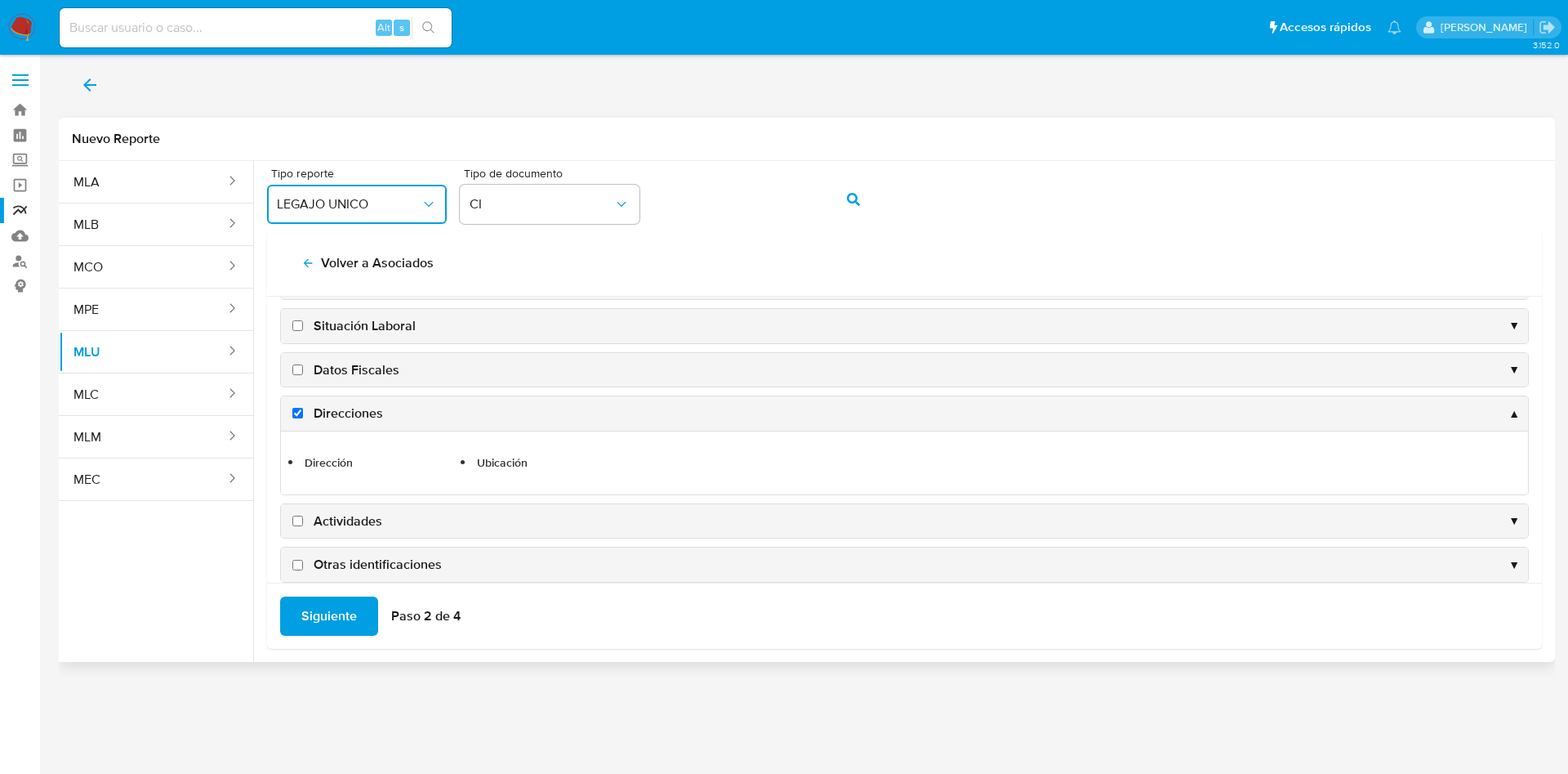
click at [297, 519] on input "Actividades" at bounding box center [297, 520] width 11 height 11
checkbox input "true"
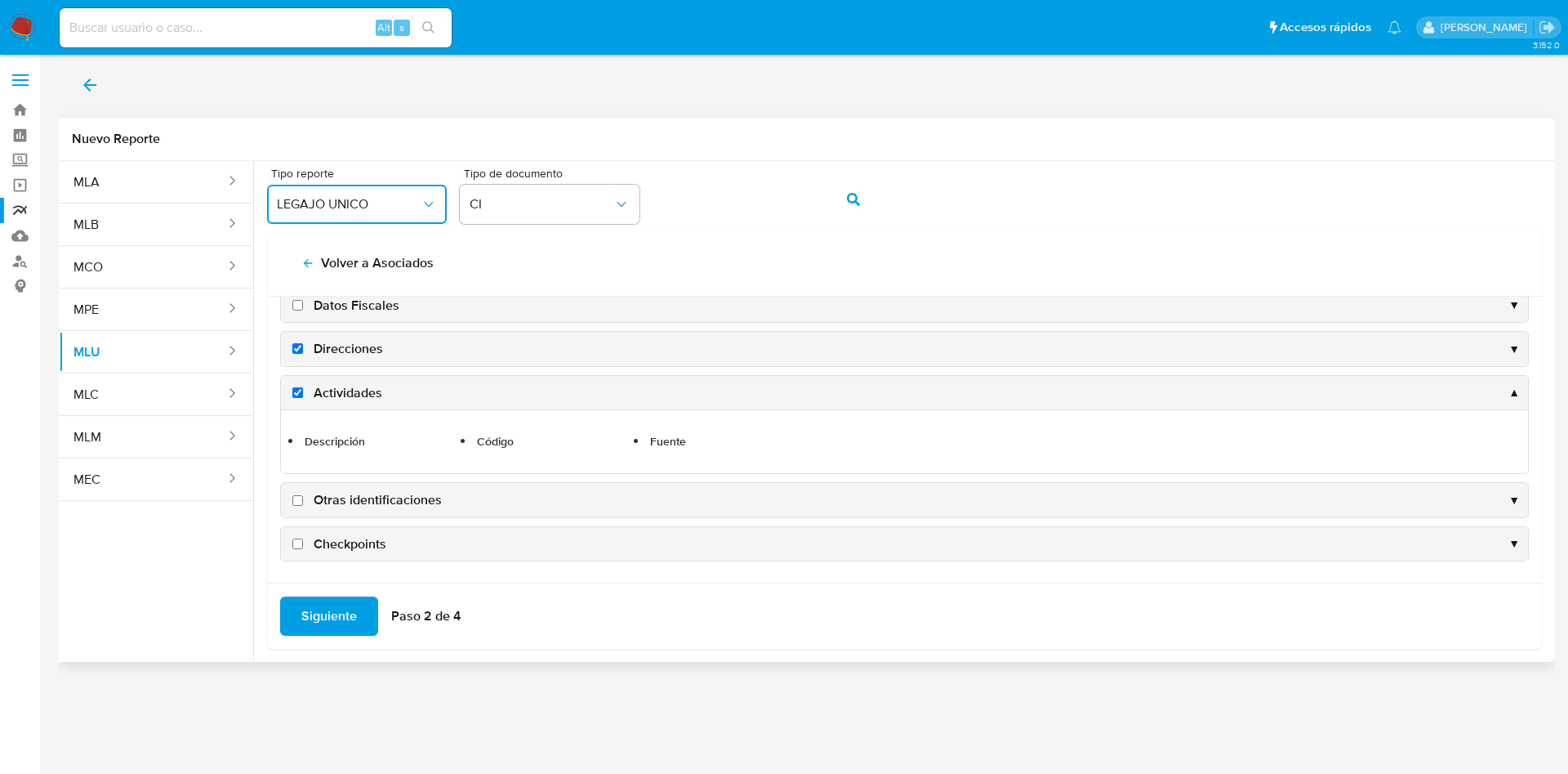
click at [298, 505] on input "Otras identificaciones" at bounding box center [297, 500] width 11 height 11
checkbox input "true"
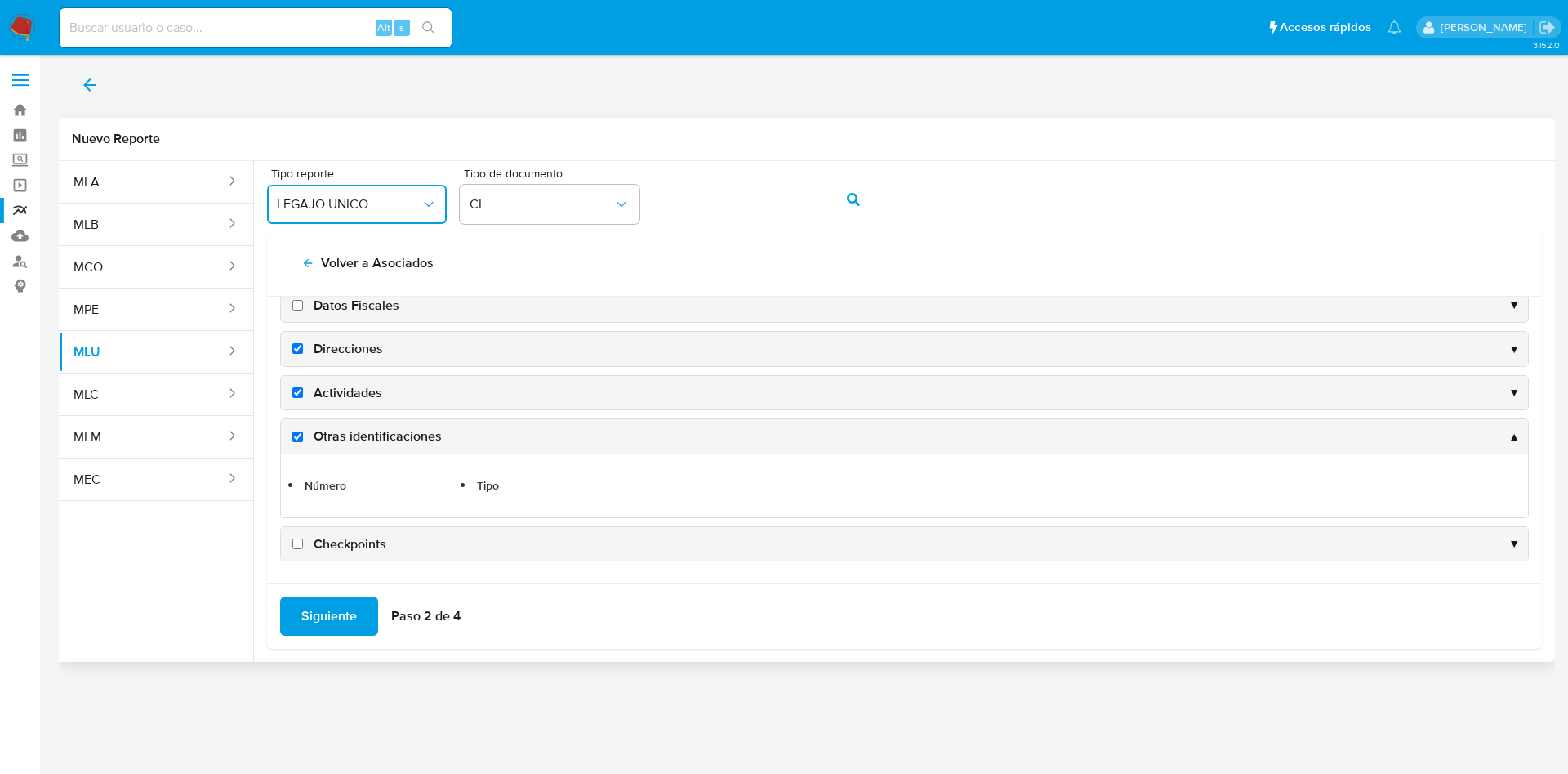
click at [304, 537] on label "Checkpoints" at bounding box center [338, 544] width 97 height 18
click at [303, 538] on input "Checkpoints" at bounding box center [297, 543] width 11 height 11
checkbox input "true"
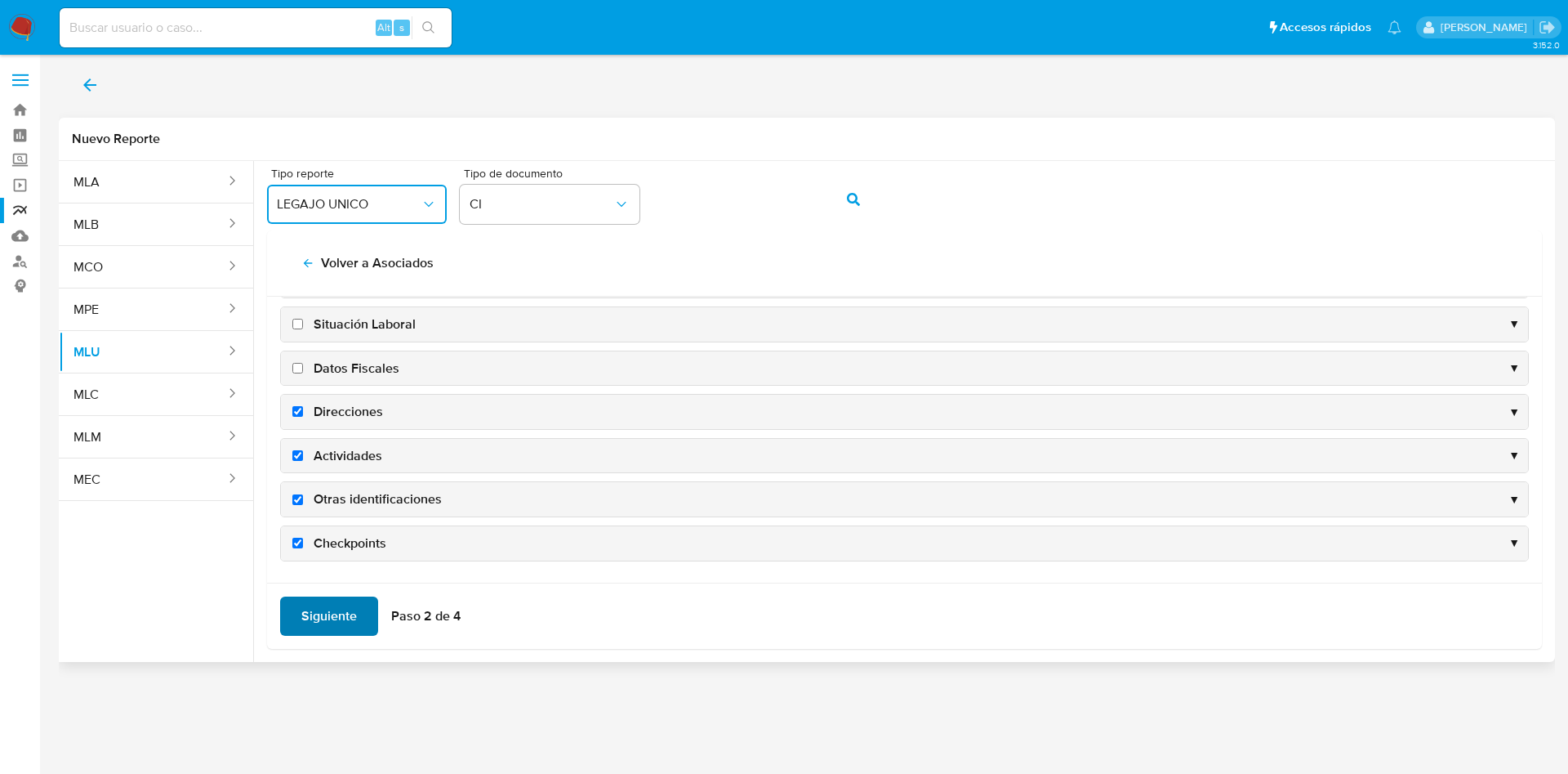
click at [364, 623] on button "Siguiente" at bounding box center [329, 616] width 98 height 39
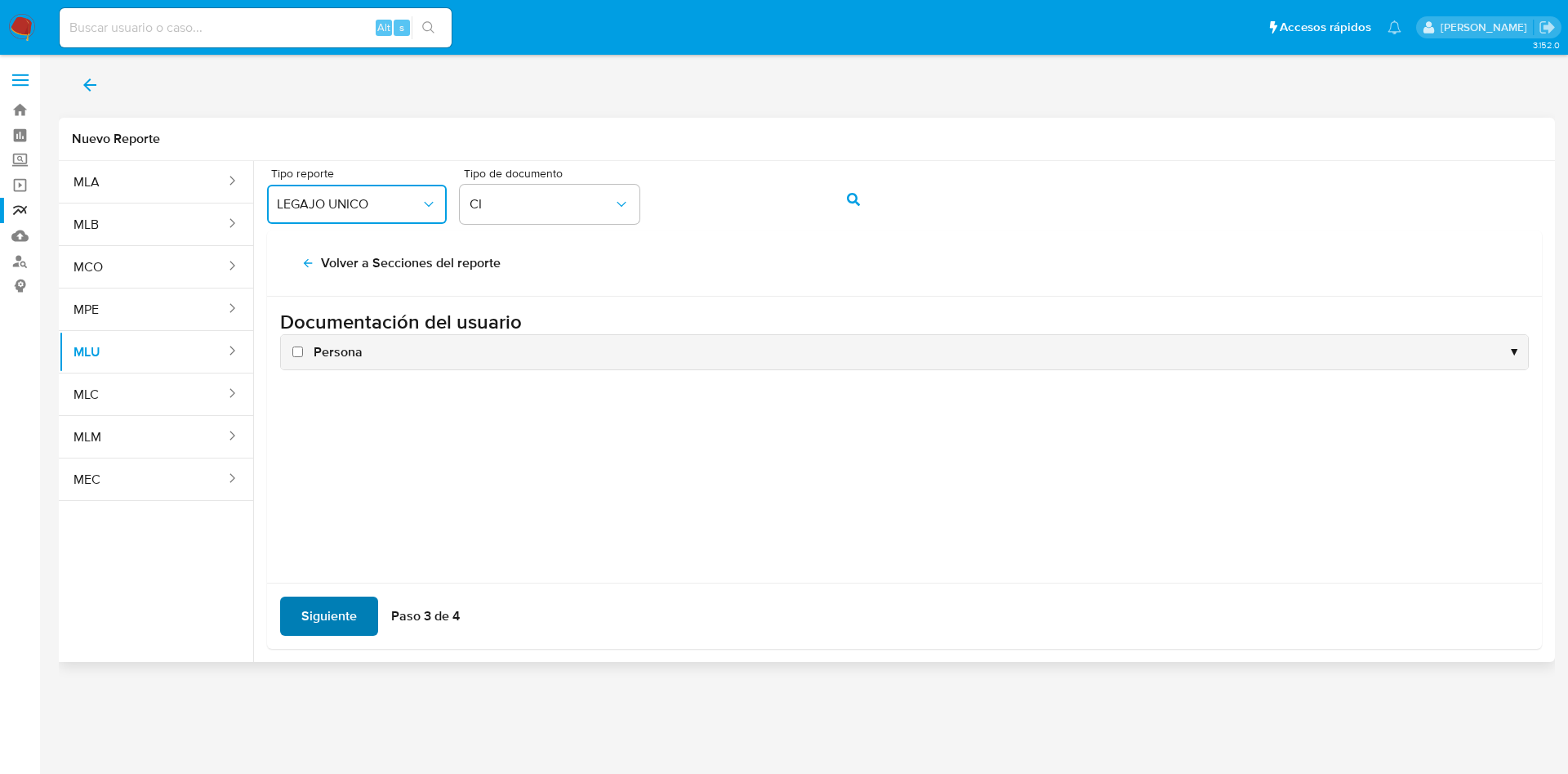
scroll to position [0, 0]
click at [300, 351] on input "Persona" at bounding box center [297, 351] width 11 height 11
checkbox input "true"
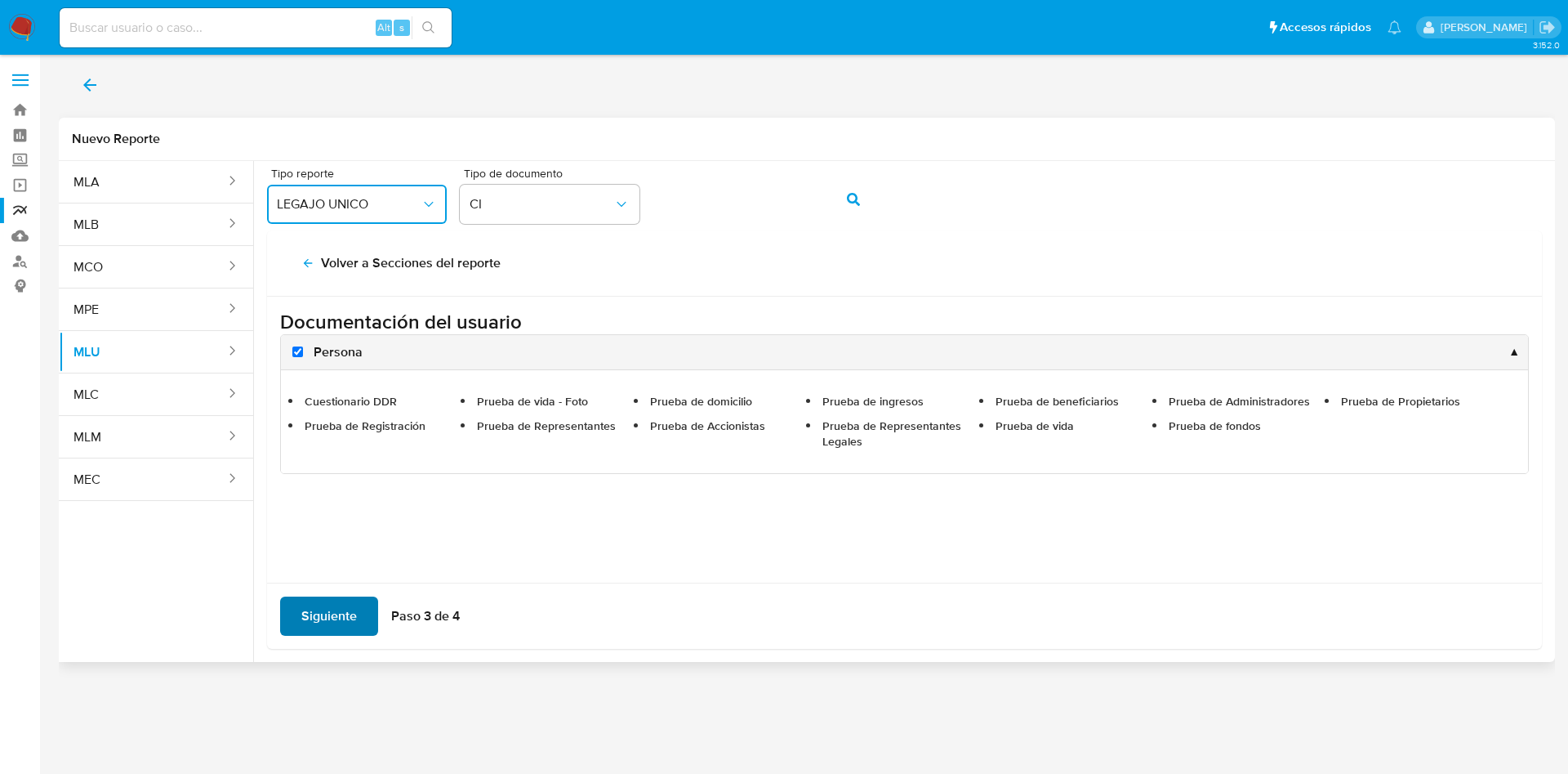
click at [354, 612] on span "Siguiente" at bounding box center [329, 616] width 56 height 36
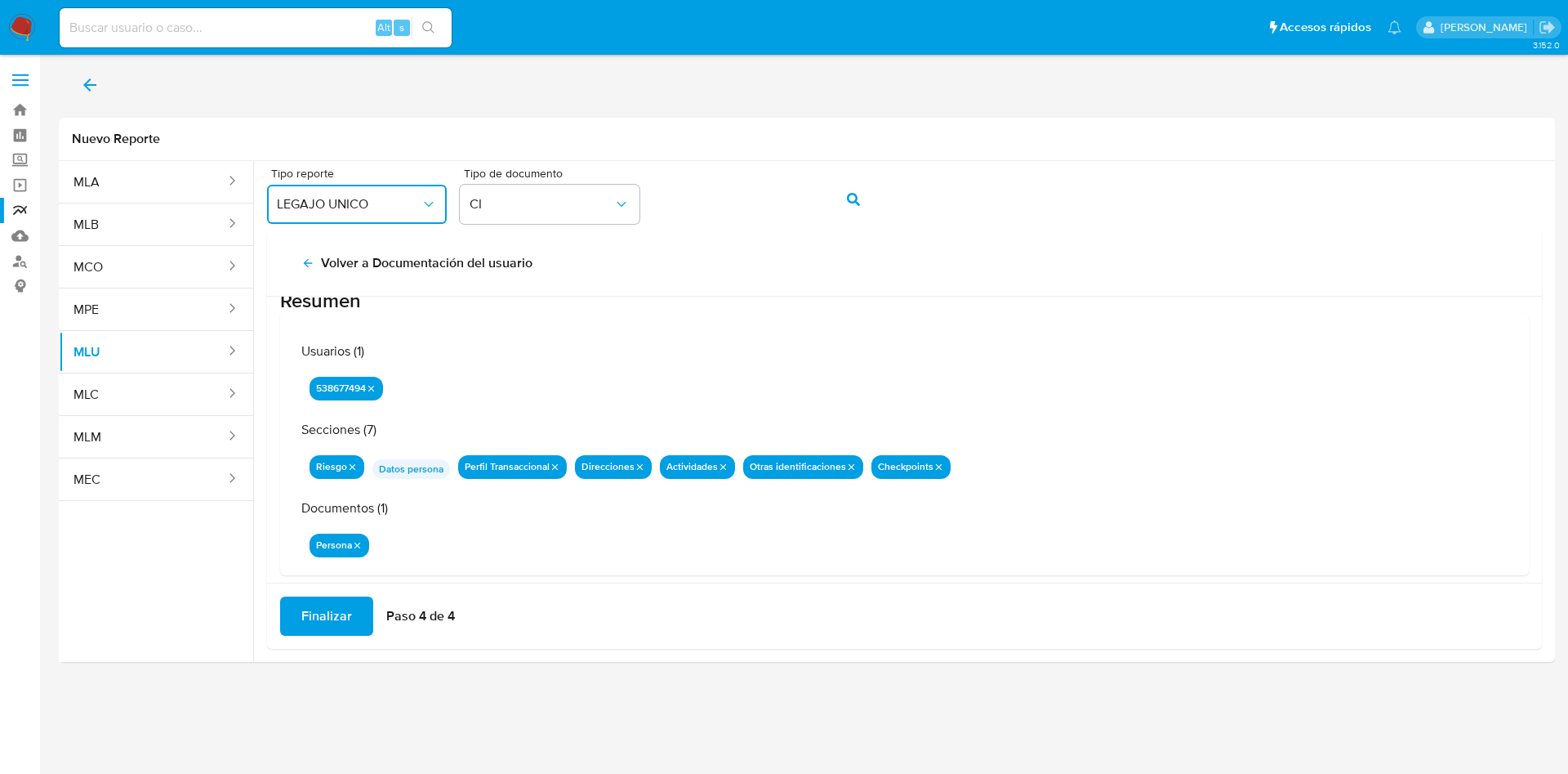
scroll to position [53, 0]
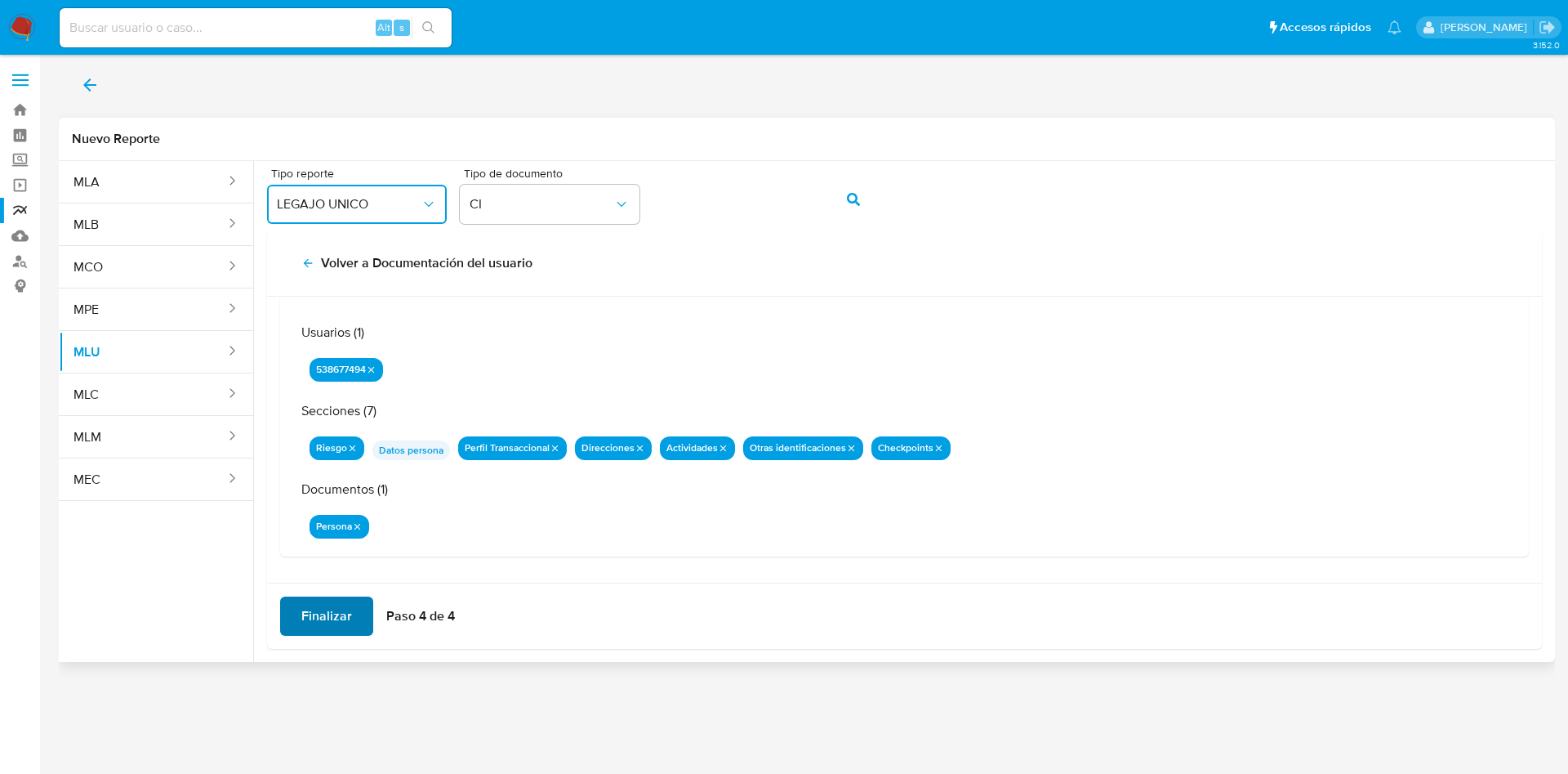
click at [326, 629] on span "Finalizar" at bounding box center [326, 616] width 51 height 36
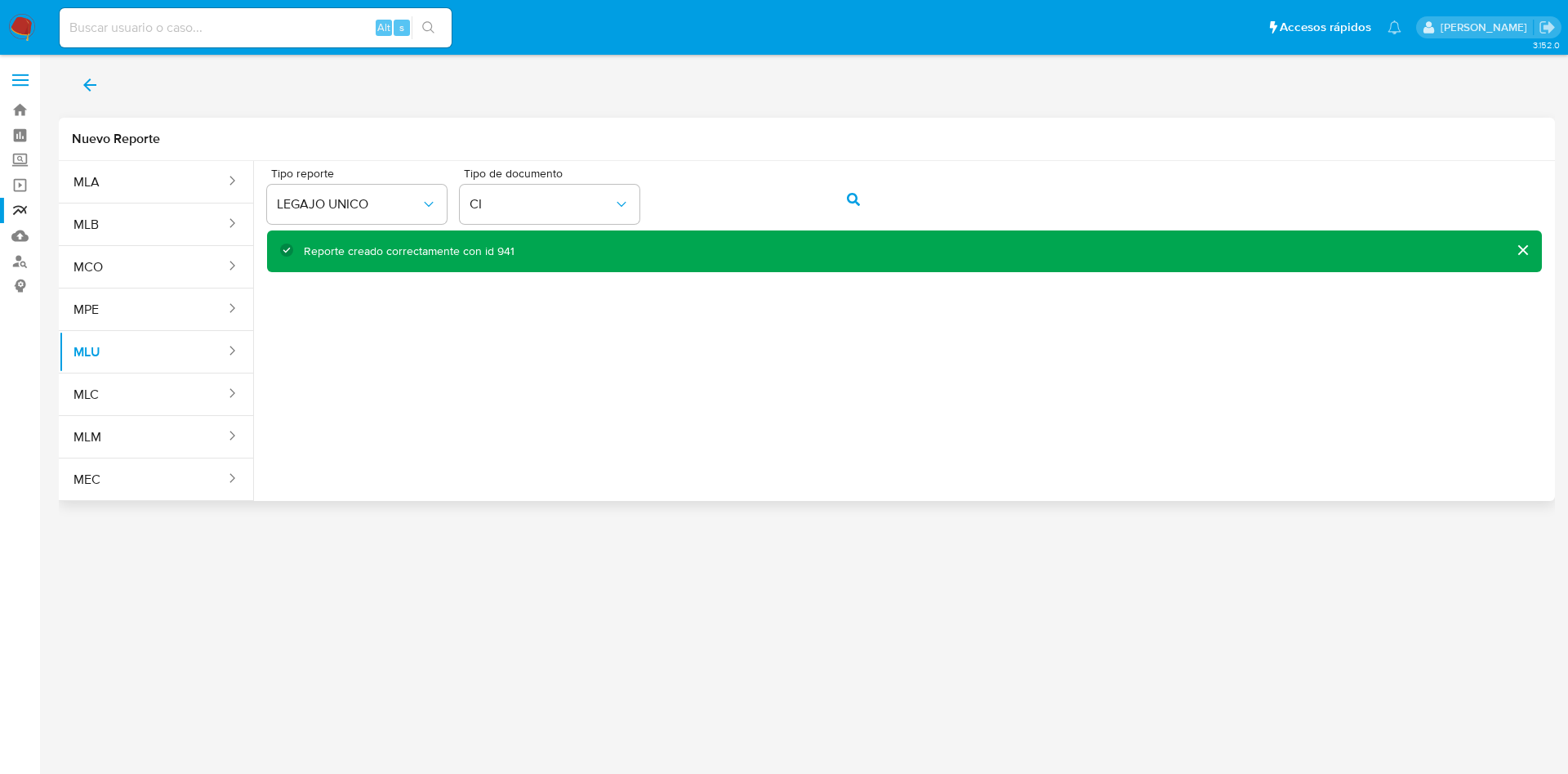
click at [510, 254] on div "Reporte creado correctamente con id 941" at bounding box center [410, 252] width 211 height 16
click at [501, 246] on div "Reporte creado correctamente con id 941" at bounding box center [410, 252] width 211 height 16
click at [15, 208] on link "Reportes" at bounding box center [97, 210] width 195 height 25
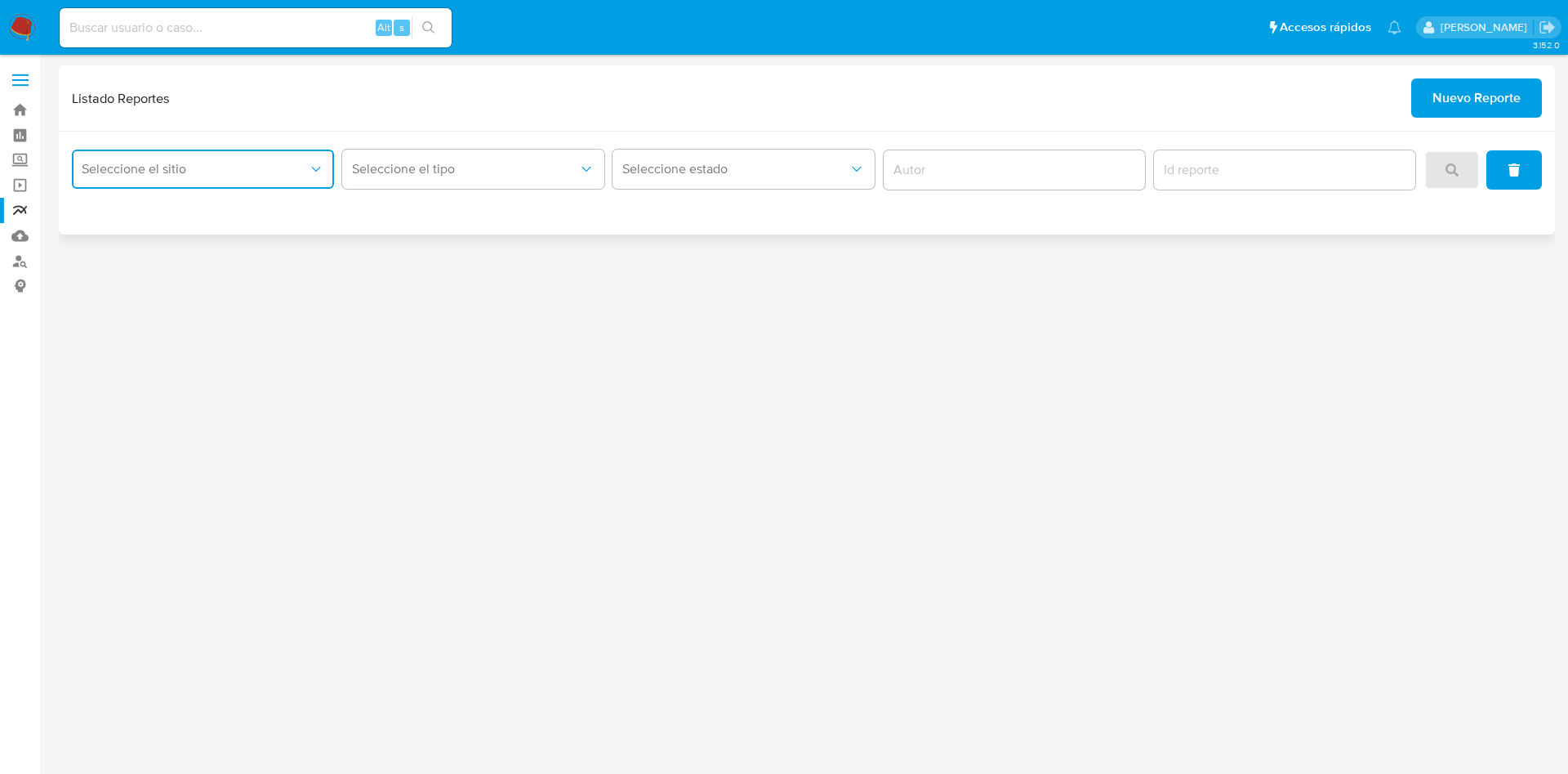
click at [234, 165] on span "Seleccione el sitio" at bounding box center [195, 169] width 227 height 16
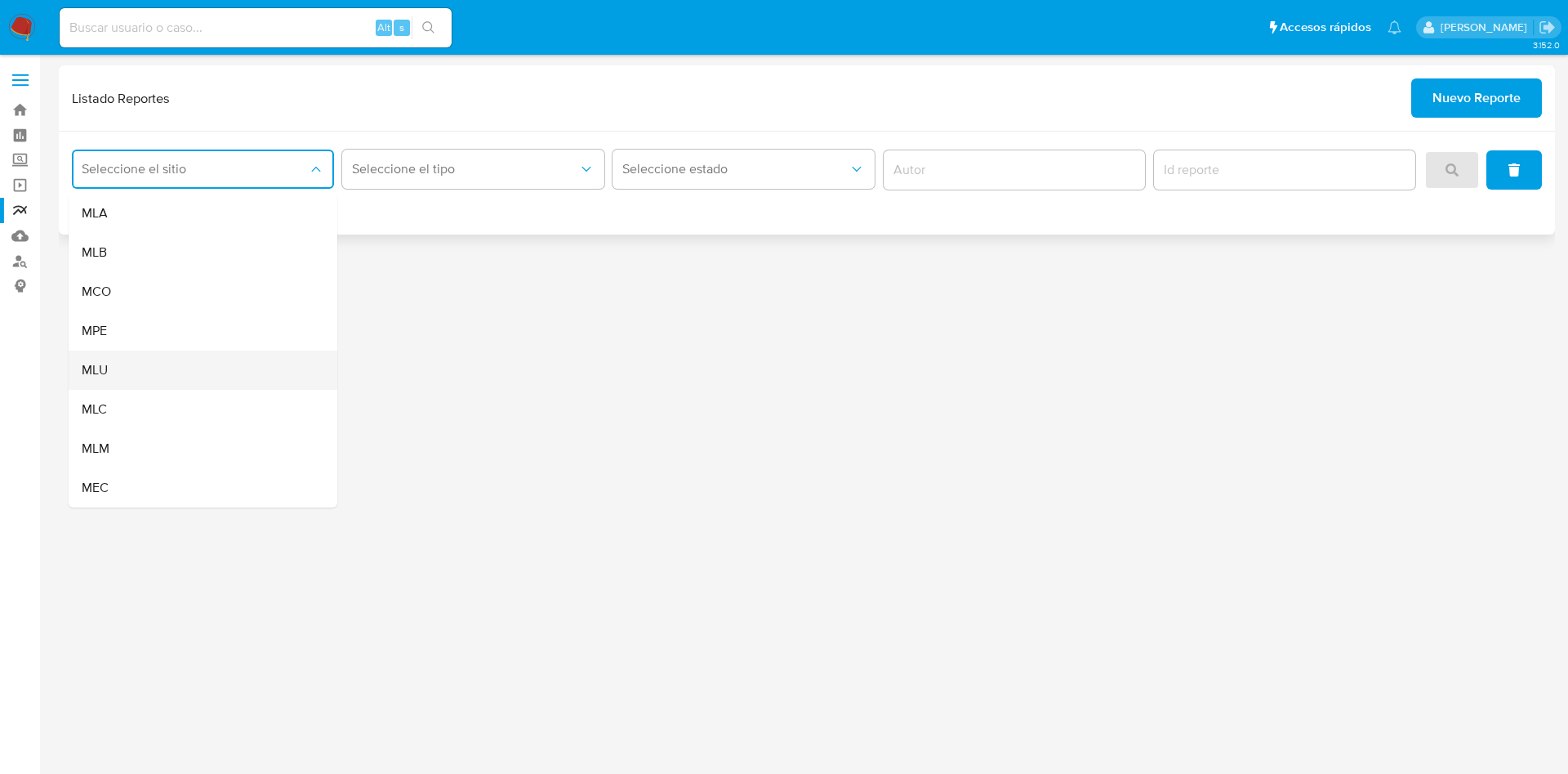
click at [168, 377] on div "MLU" at bounding box center [198, 369] width 233 height 39
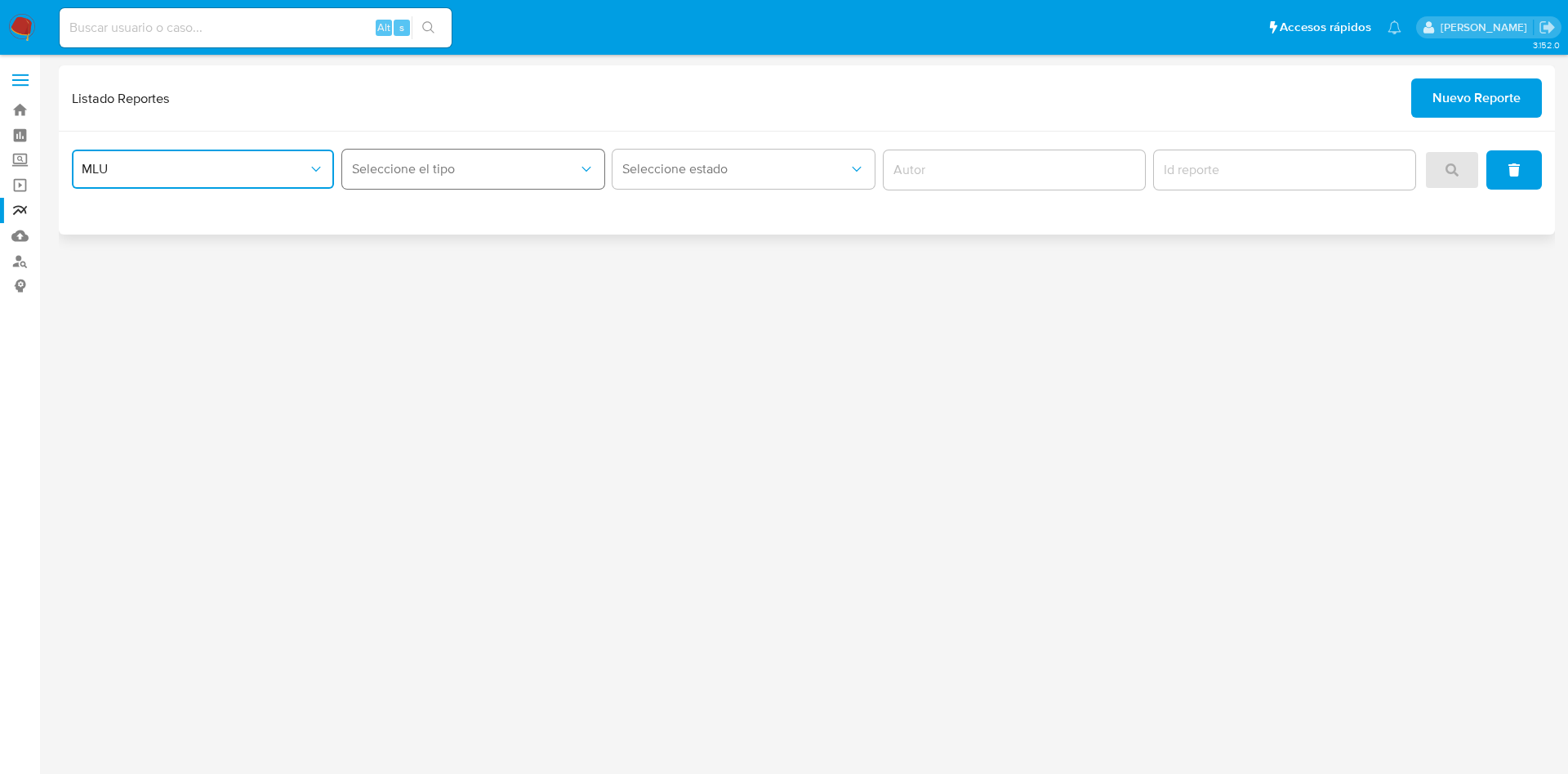
click at [524, 171] on span "Seleccione el tipo" at bounding box center [465, 169] width 227 height 16
click at [493, 249] on div "LEGAJO UNICO" at bounding box center [468, 252] width 233 height 39
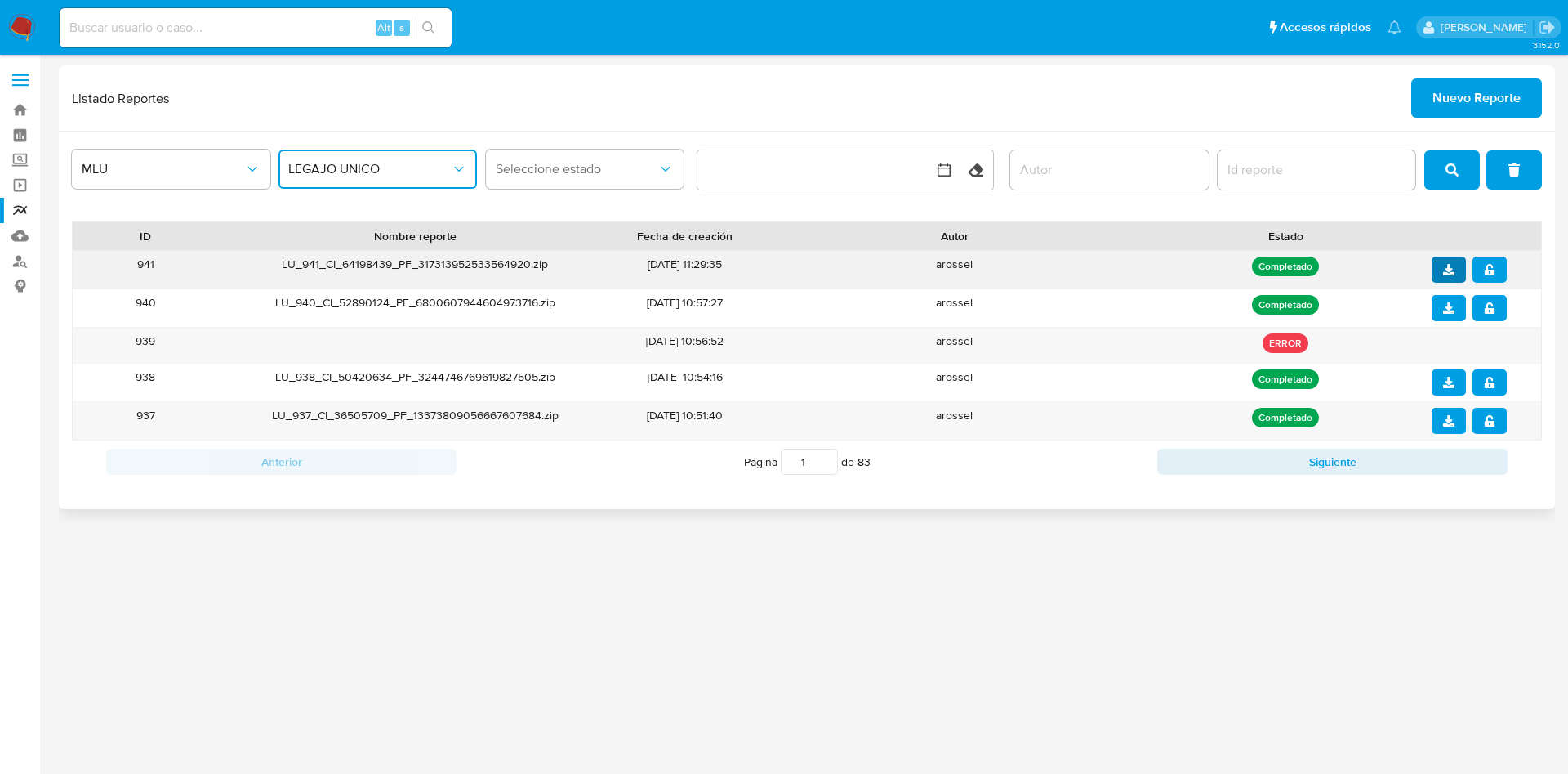
click at [1452, 270] on icon "download" at bounding box center [1450, 270] width 12 height 12
click at [1500, 273] on button "notify_security" at bounding box center [1489, 270] width 35 height 26
click at [233, 17] on input at bounding box center [256, 27] width 392 height 21
paste input "9ck6wTpN5CfSWzLEuqB0v2L1"
type input "9ck6wTpN5CfSWzLEuqB0v2L1"
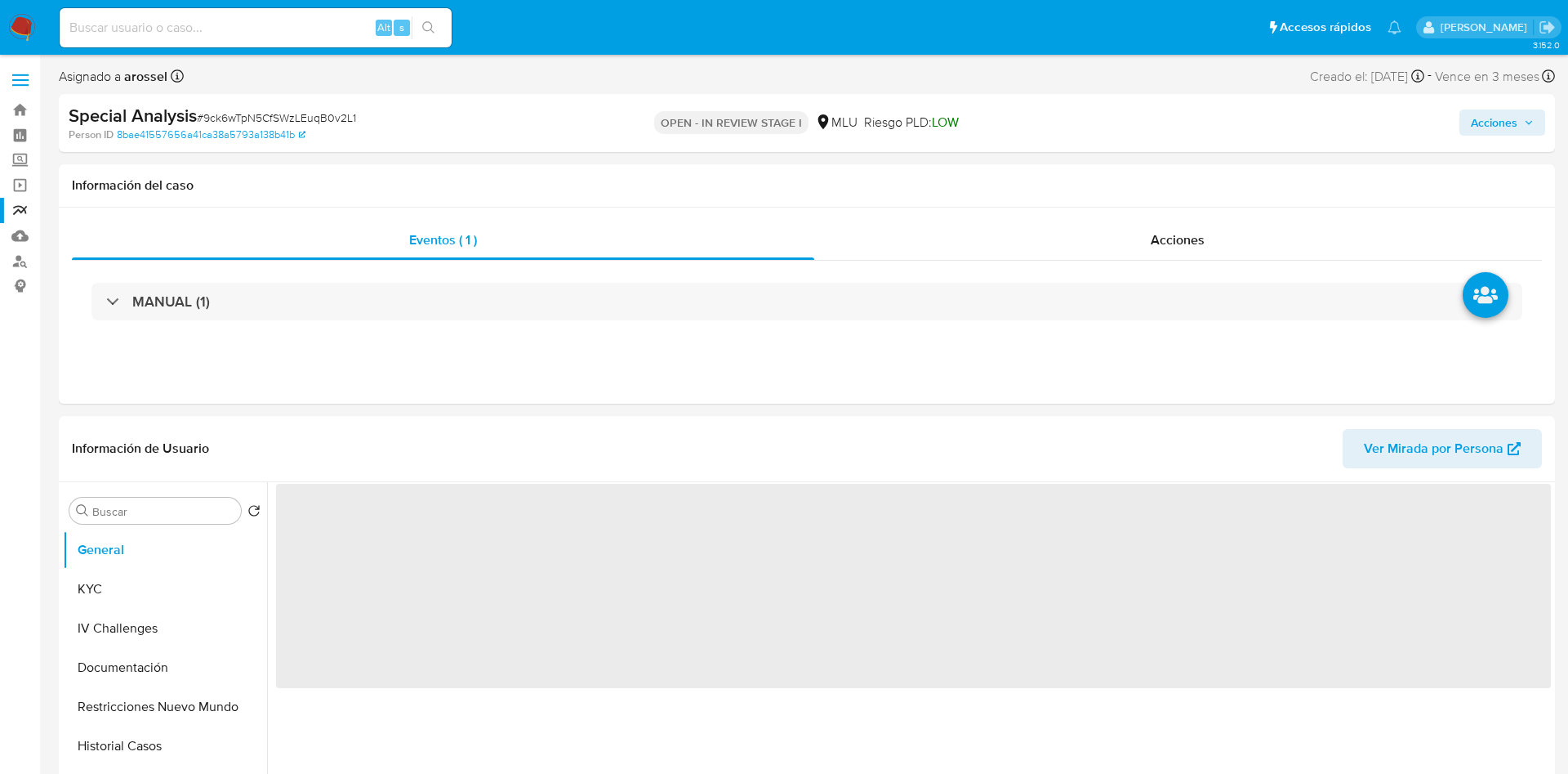
select select "10"
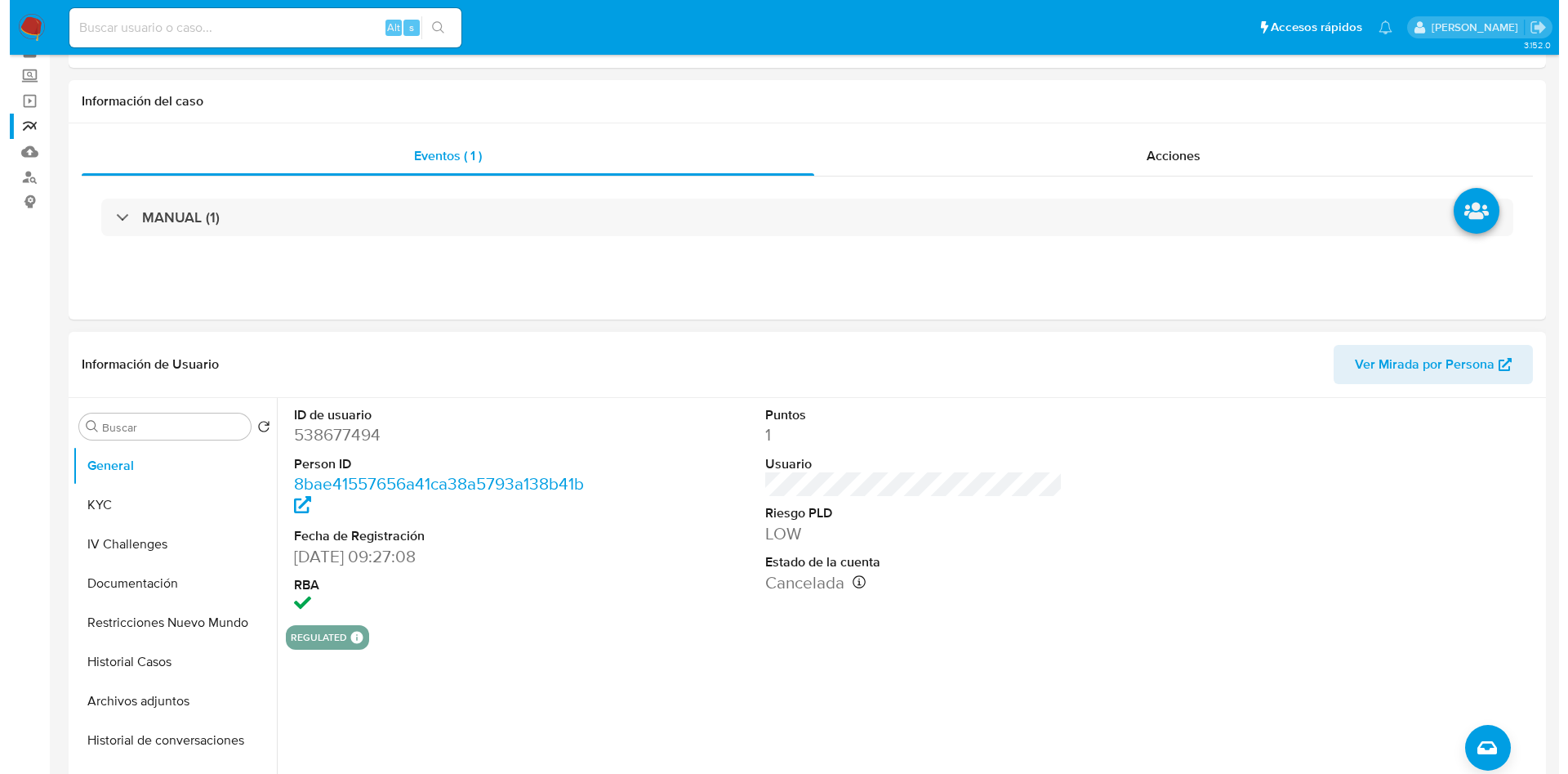
scroll to position [122, 0]
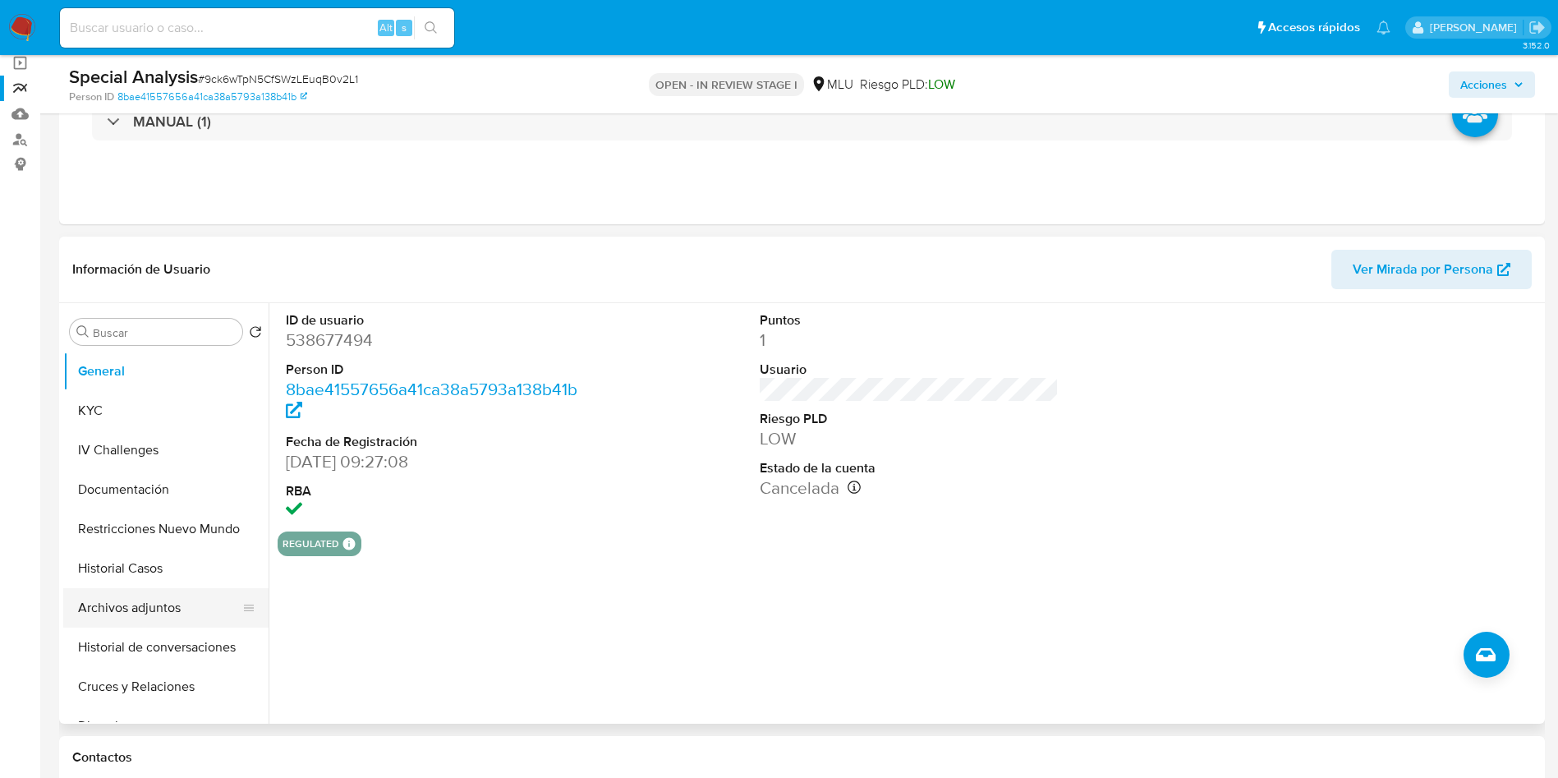
click at [177, 612] on button "Archivos adjuntos" at bounding box center [159, 607] width 192 height 39
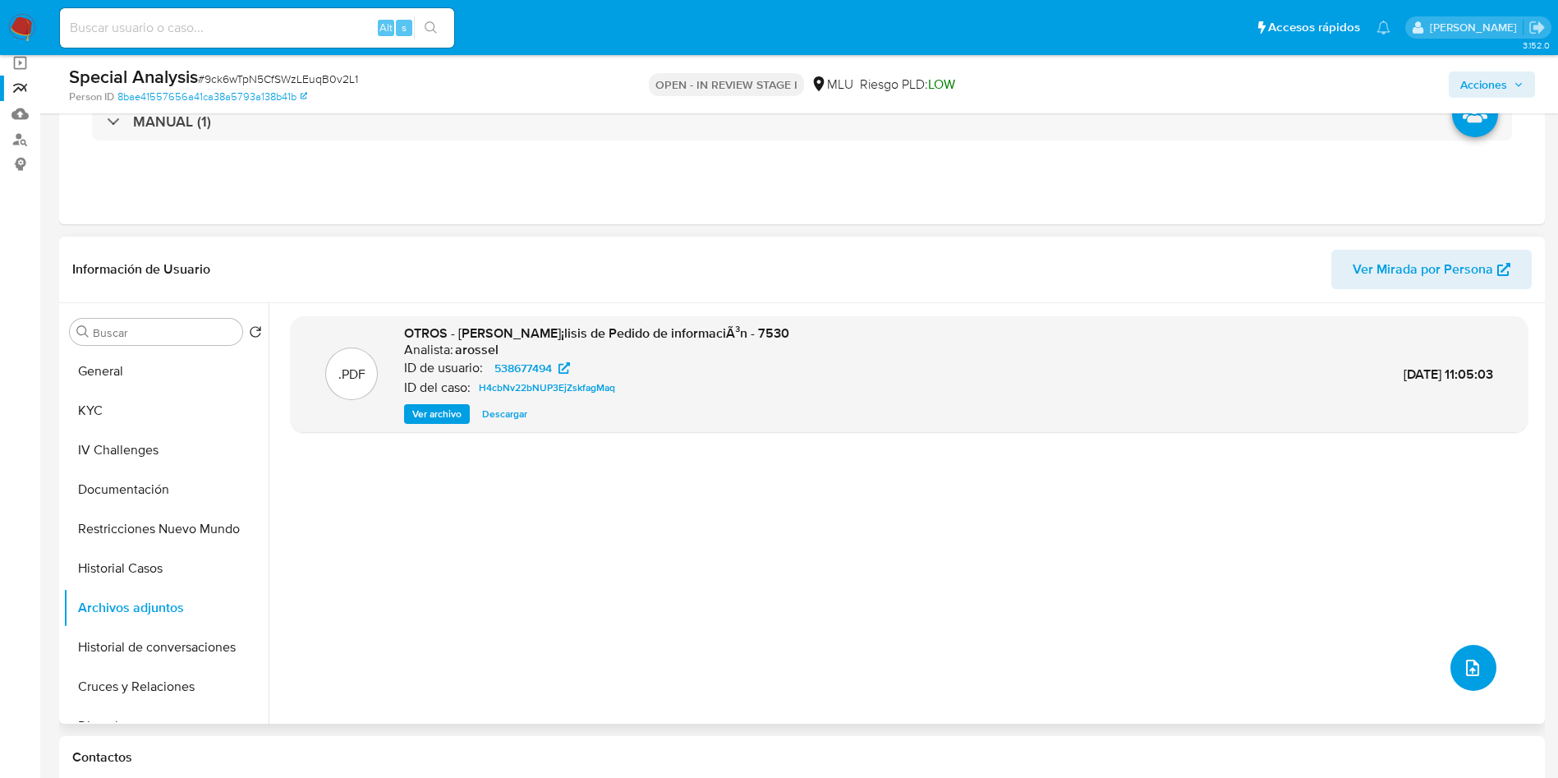
click at [1452, 662] on button "upload-file" at bounding box center [1474, 668] width 46 height 46
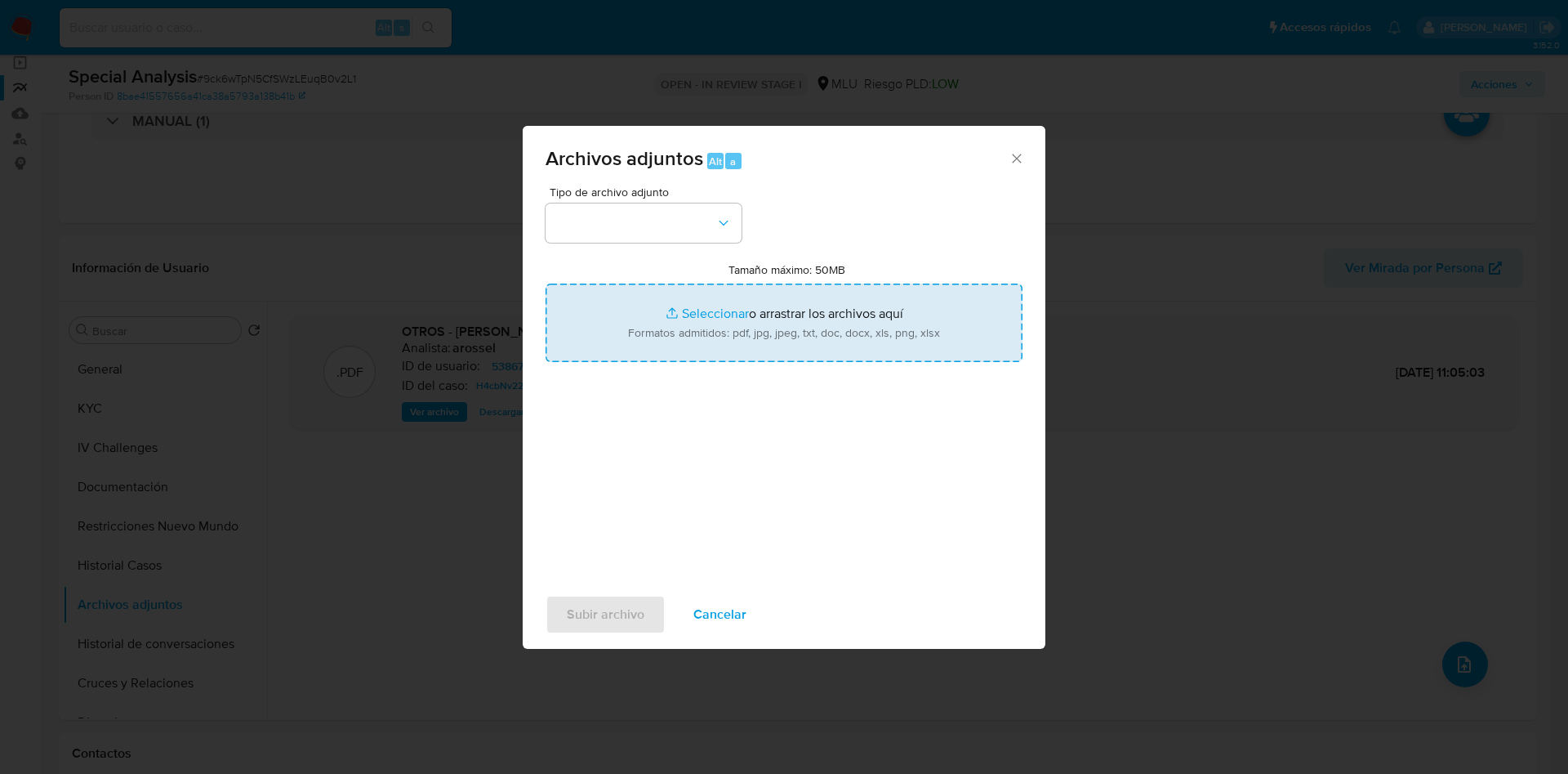
click at [910, 353] on input "Tamaño máximo: 50MB Seleccionar archivos" at bounding box center [784, 322] width 477 height 79
type input "C:\fakepath\Análisis de Pedido de información - 7545.pdf"
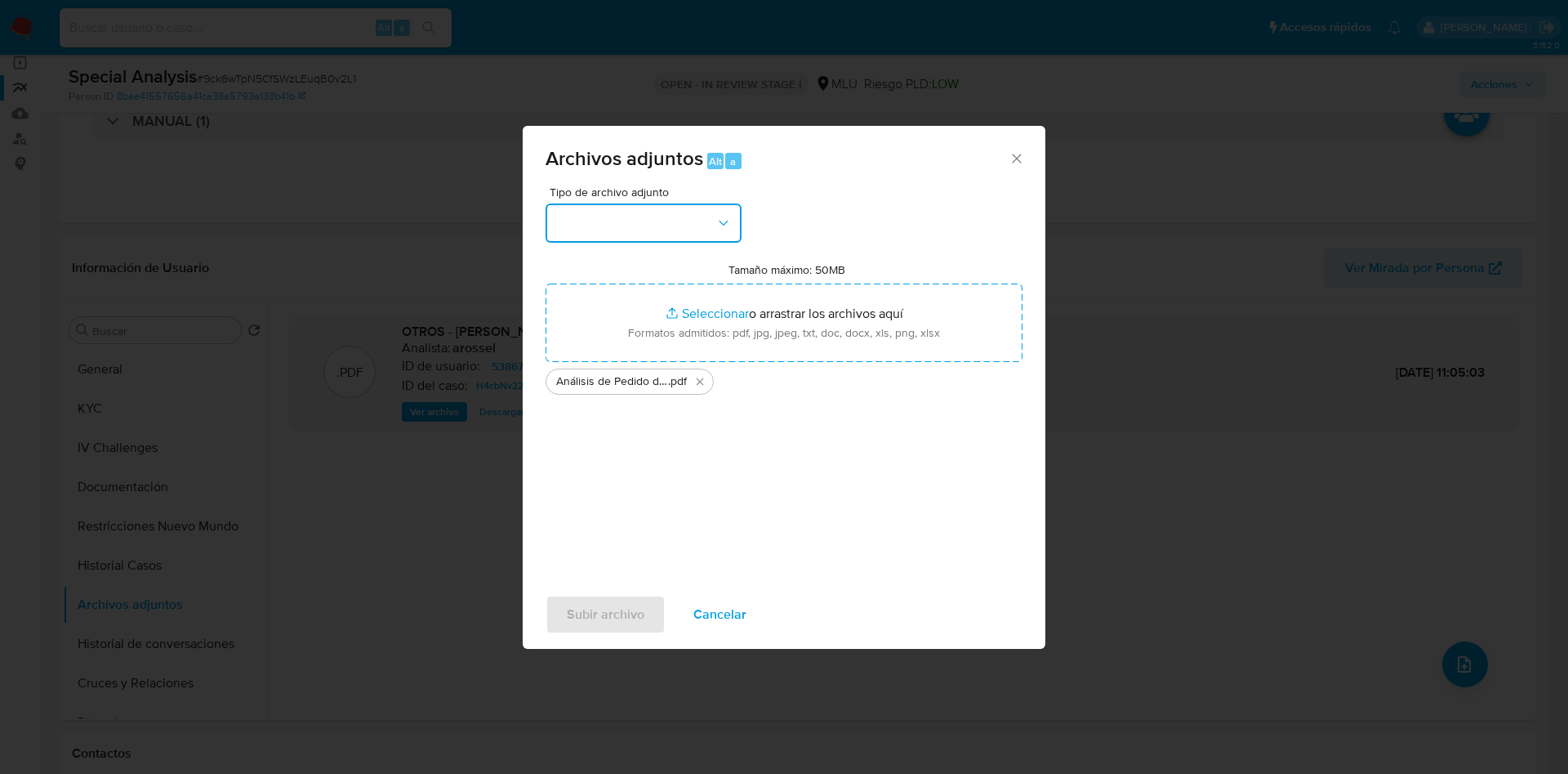
click at [634, 238] on button "button" at bounding box center [643, 223] width 196 height 39
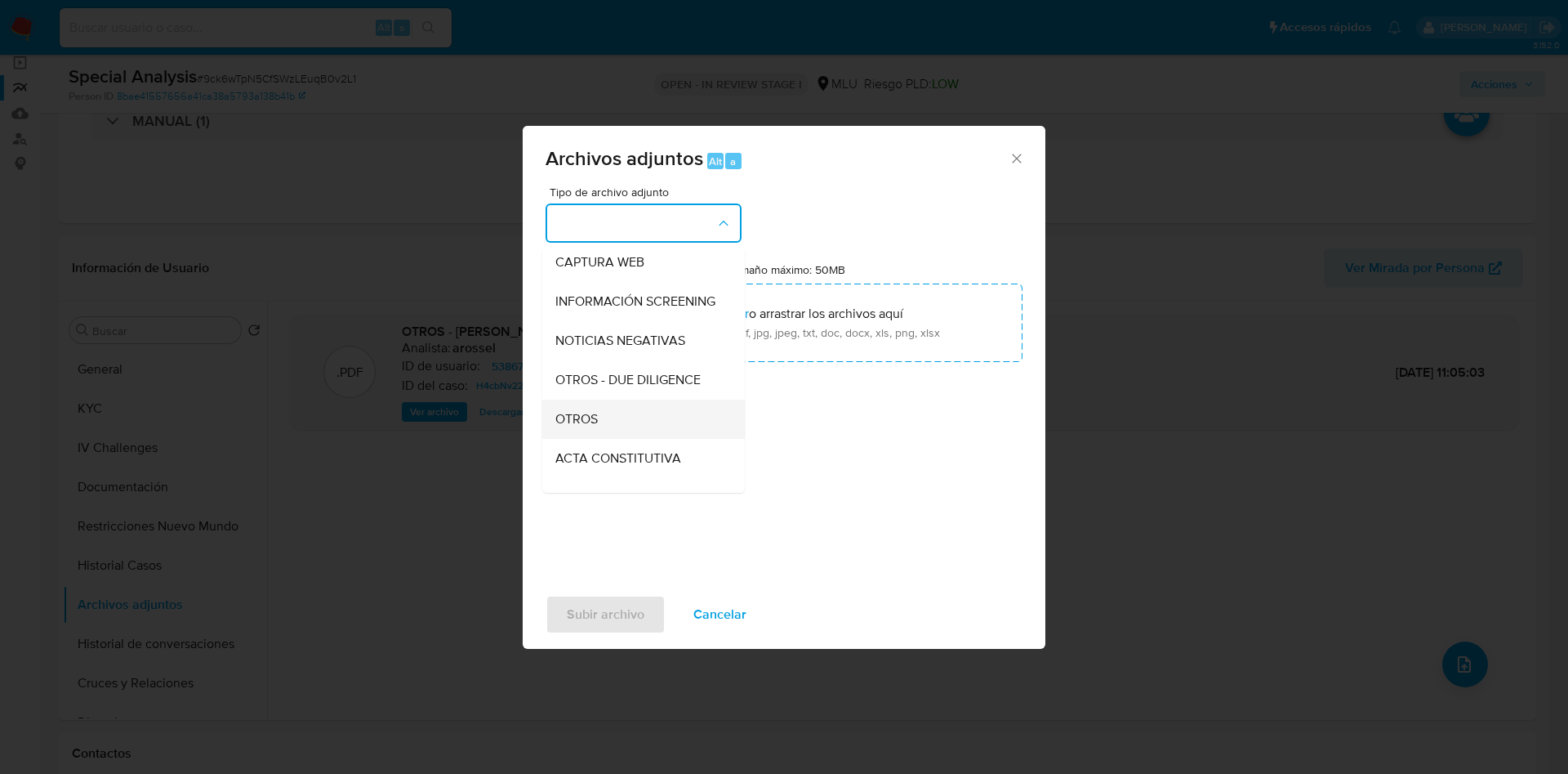
click at [636, 437] on div "OTROS" at bounding box center [639, 419] width 167 height 39
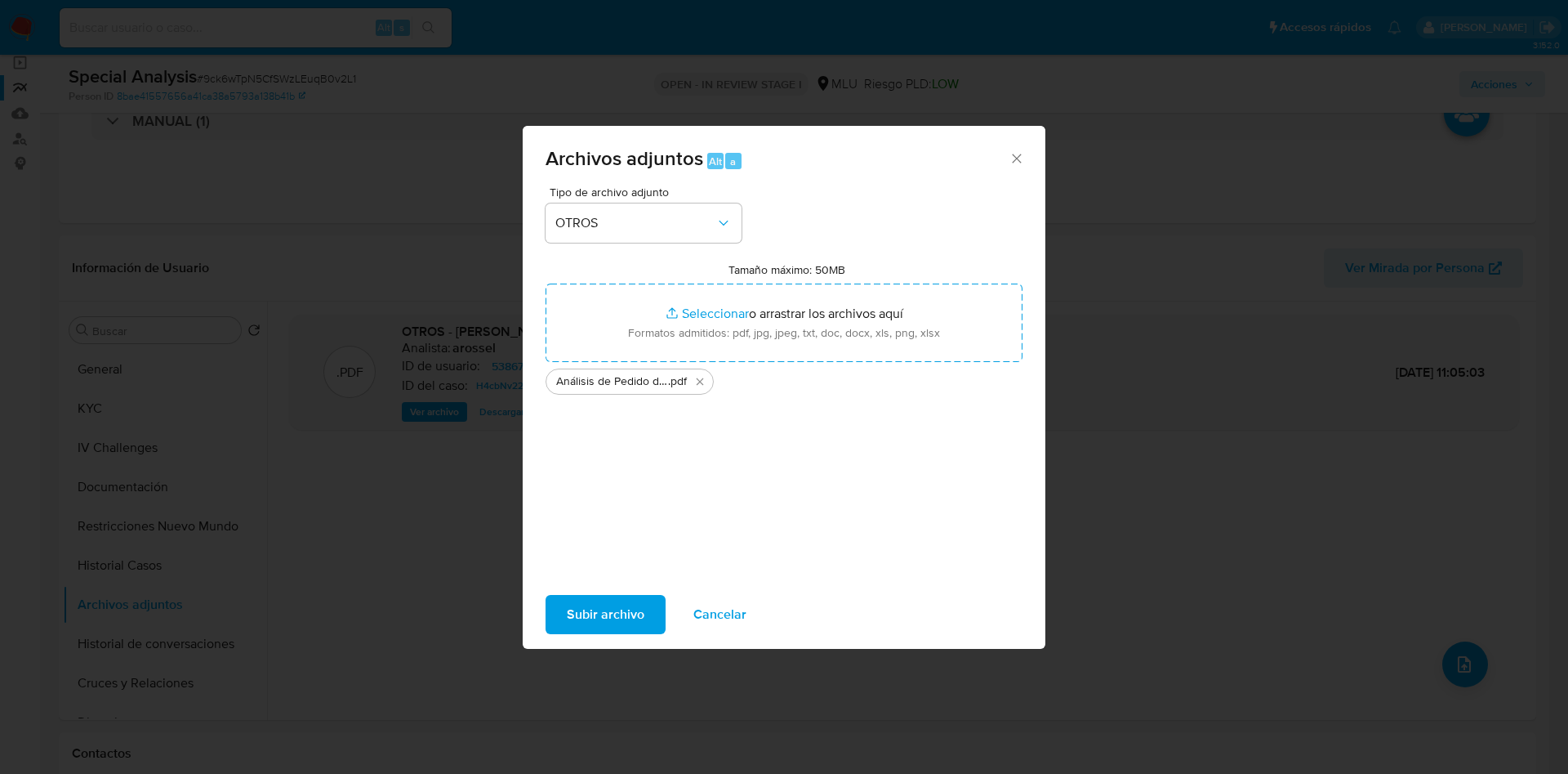
click at [640, 597] on span "Subir archivo" at bounding box center [606, 615] width 78 height 36
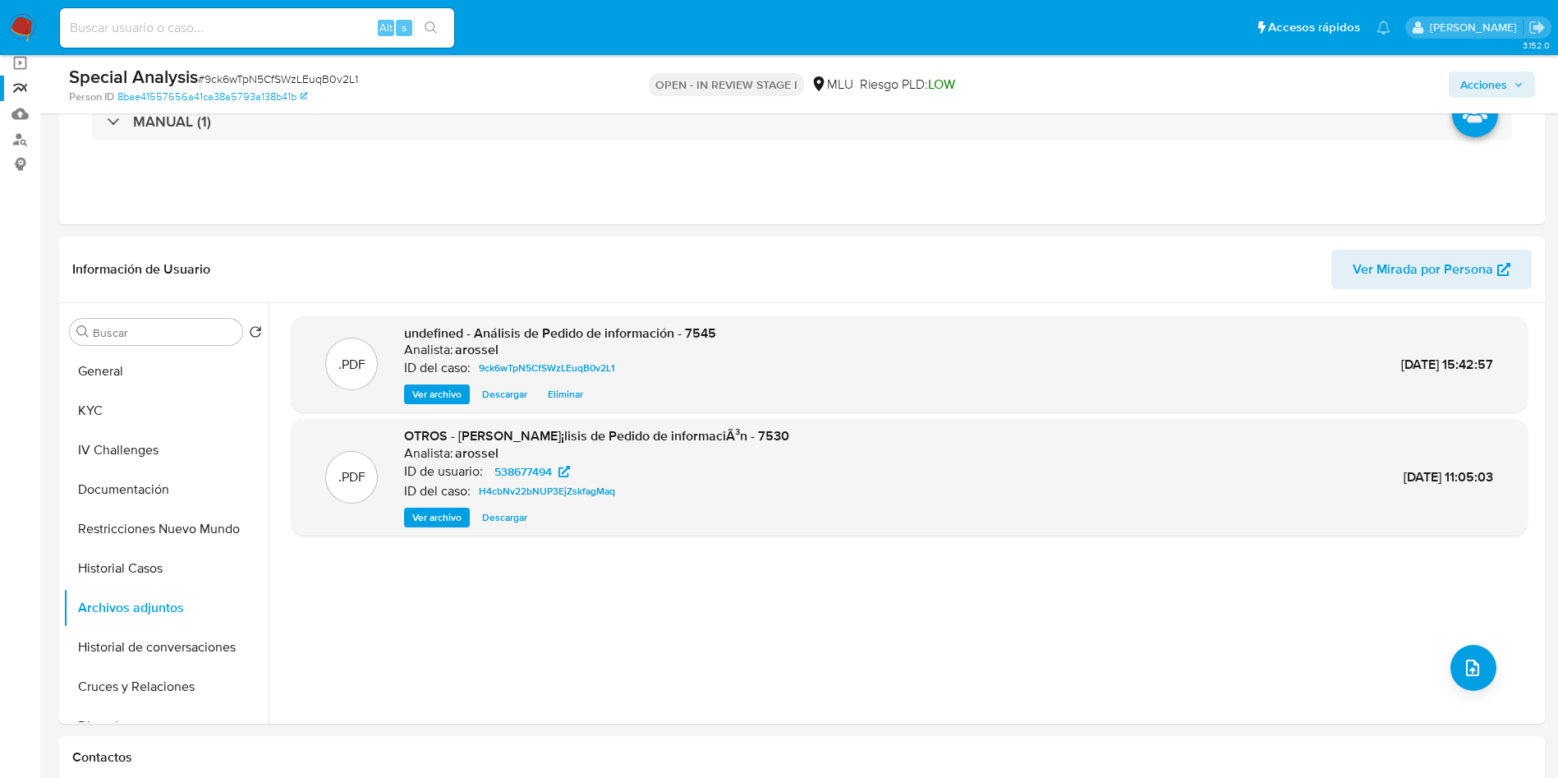
click at [1494, 79] on span "Acciones" at bounding box center [1484, 84] width 47 height 26
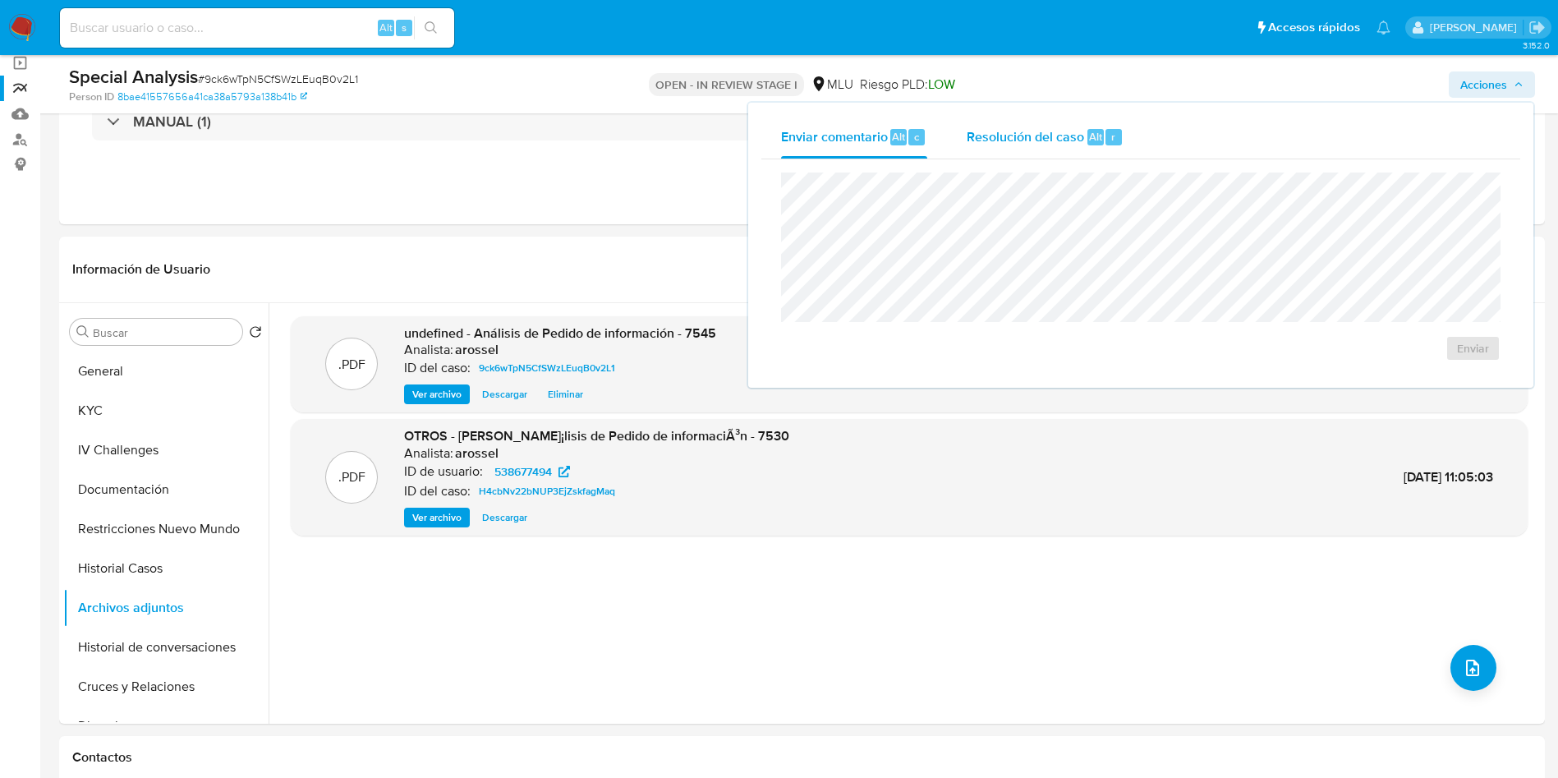
click at [1106, 130] on div "r" at bounding box center [1114, 137] width 16 height 16
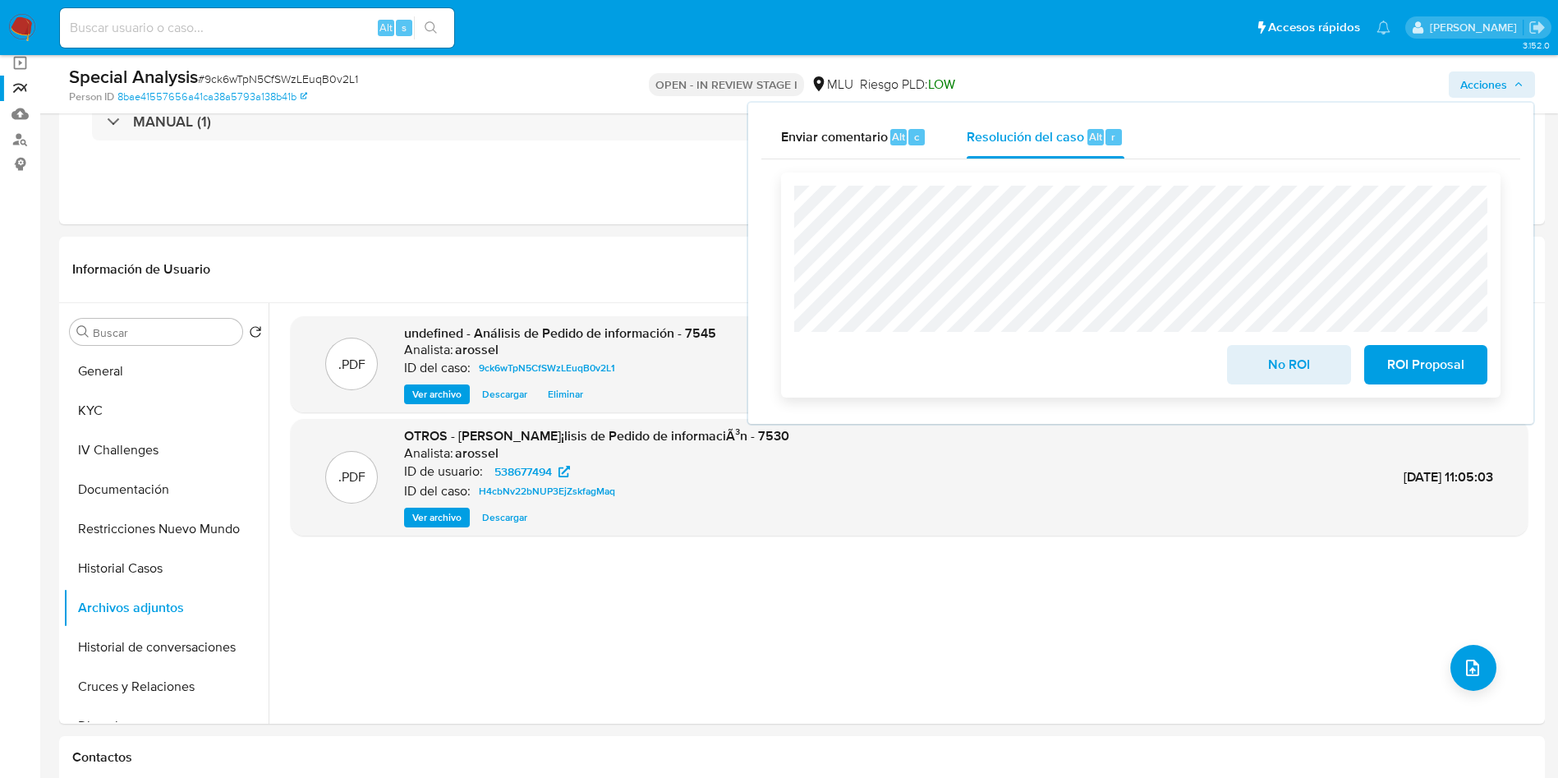
click at [1245, 368] on button "No ROI" at bounding box center [1288, 364] width 123 height 39
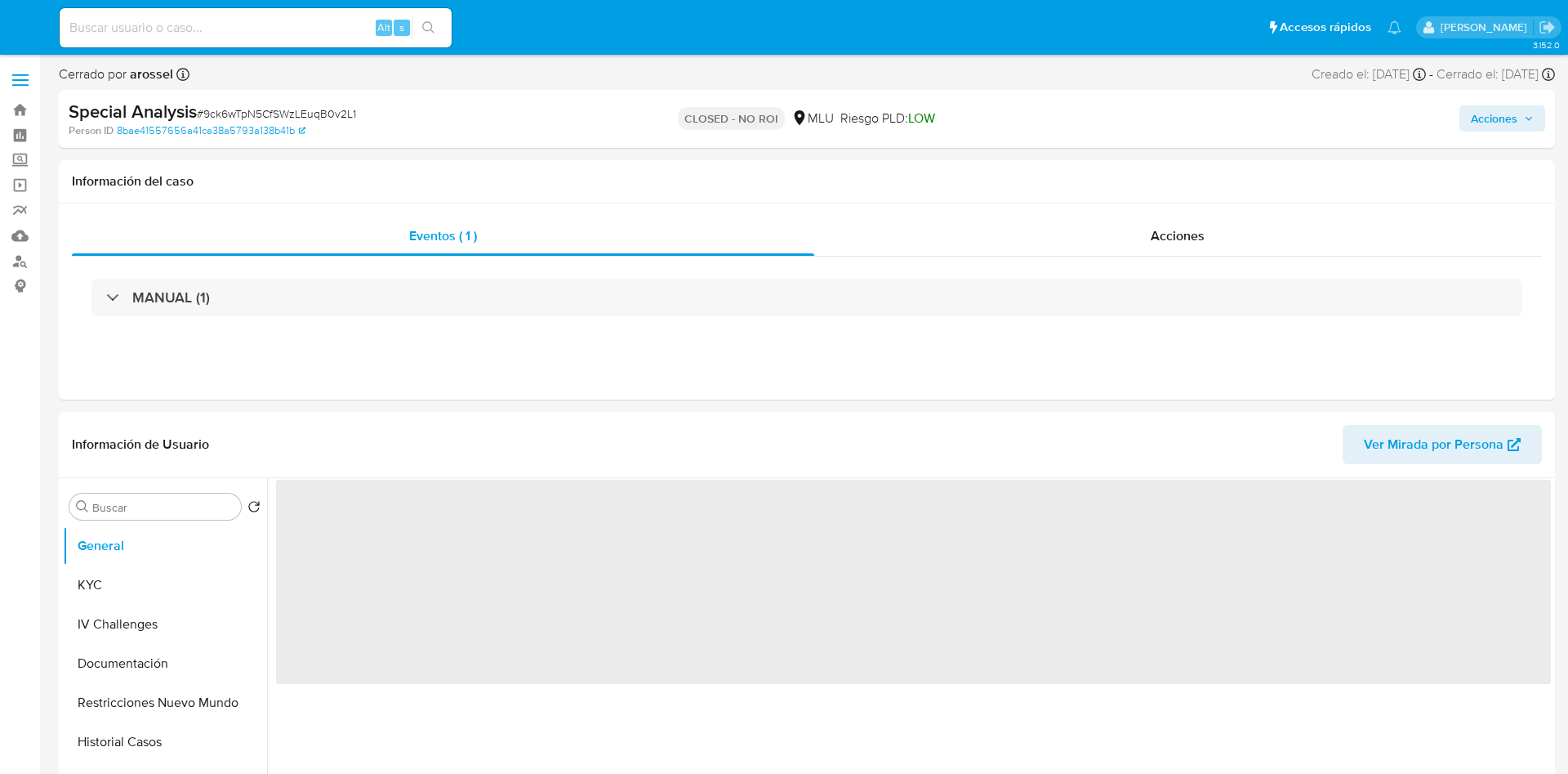
select select "10"
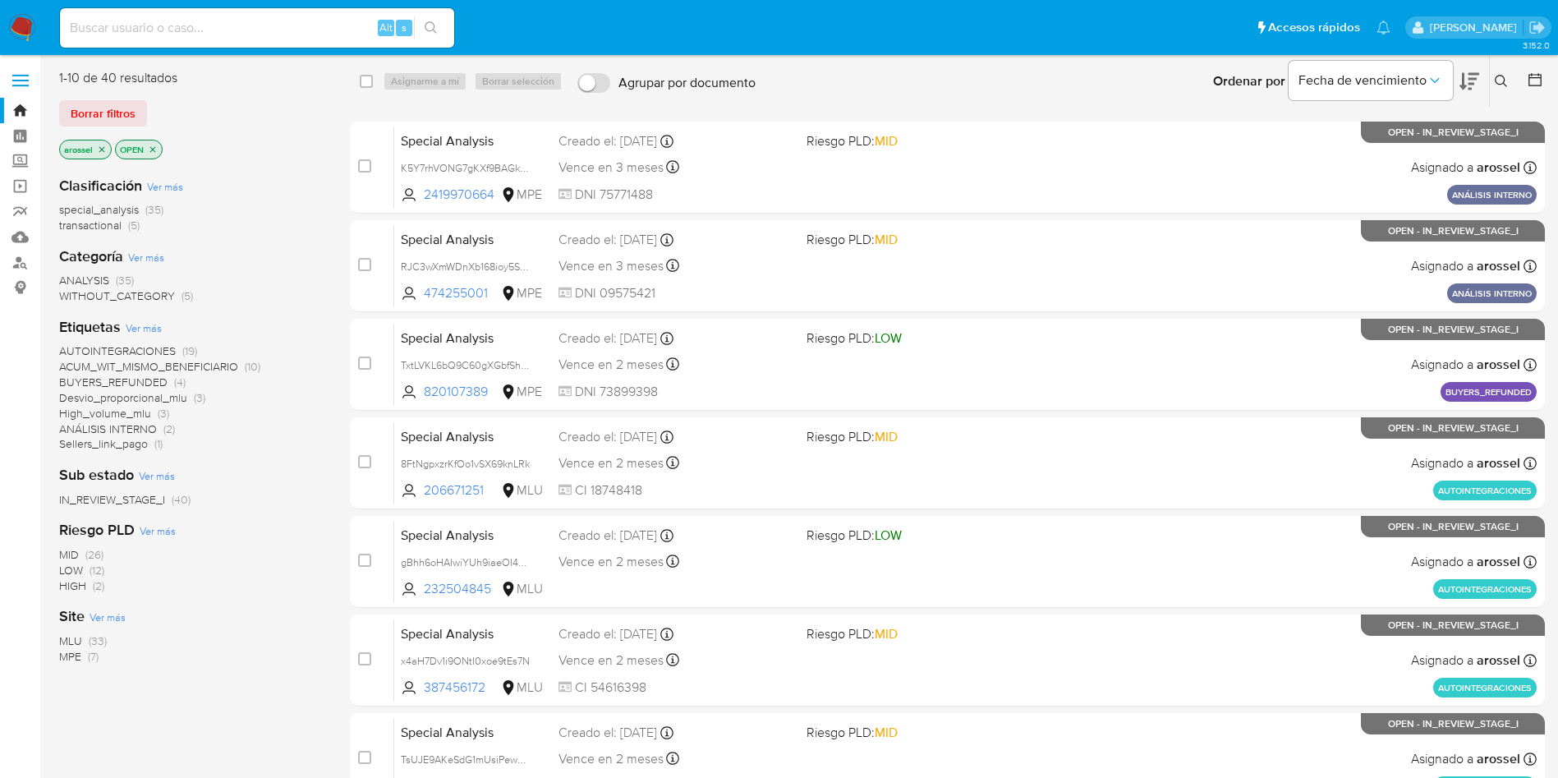
click at [208, 30] on input at bounding box center [257, 27] width 394 height 21
paste input "111453808"
type input "111453808"
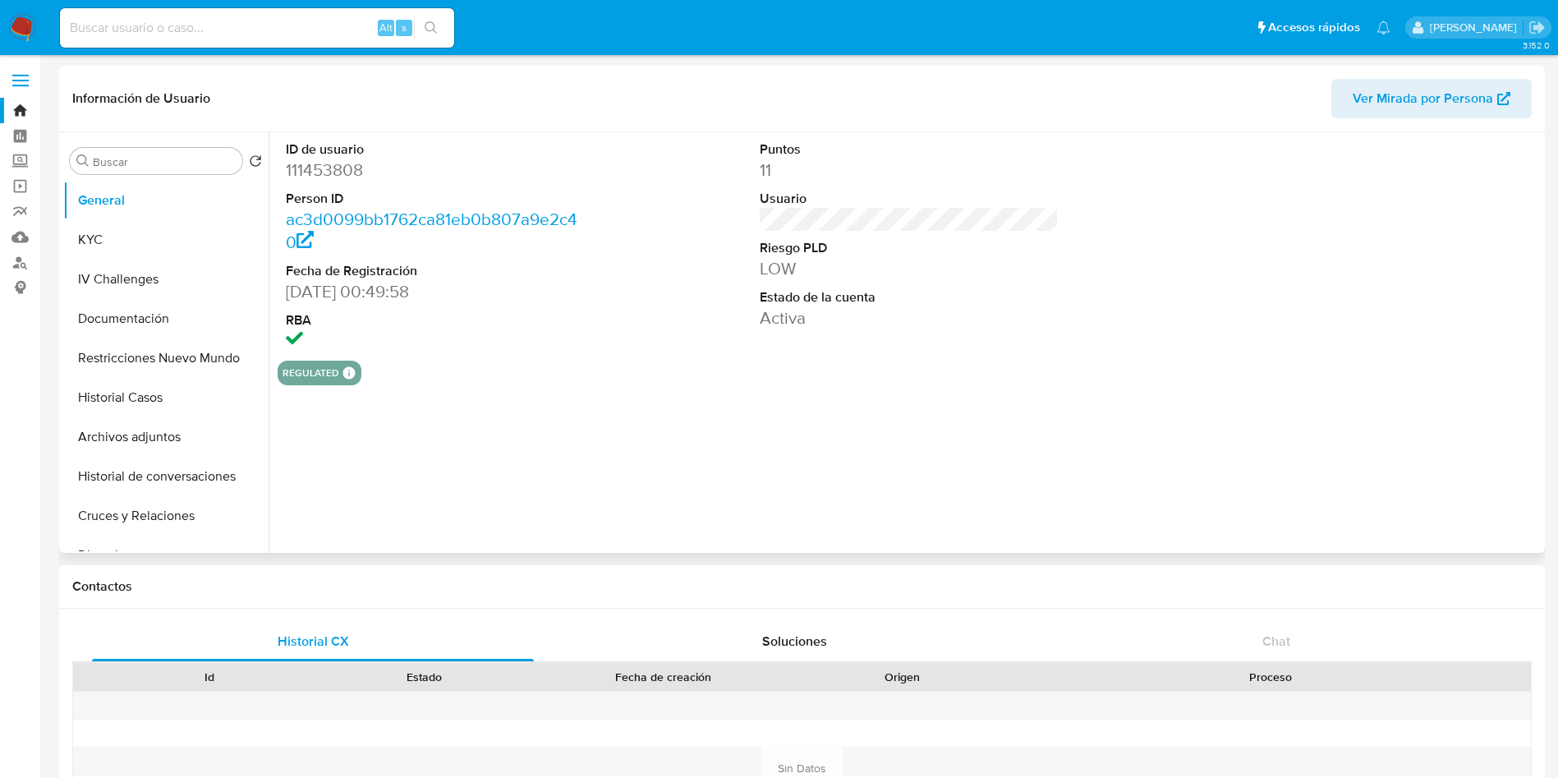
select select "10"
click at [1487, 482] on icon "Crear caso manual" at bounding box center [1486, 484] width 20 height 20
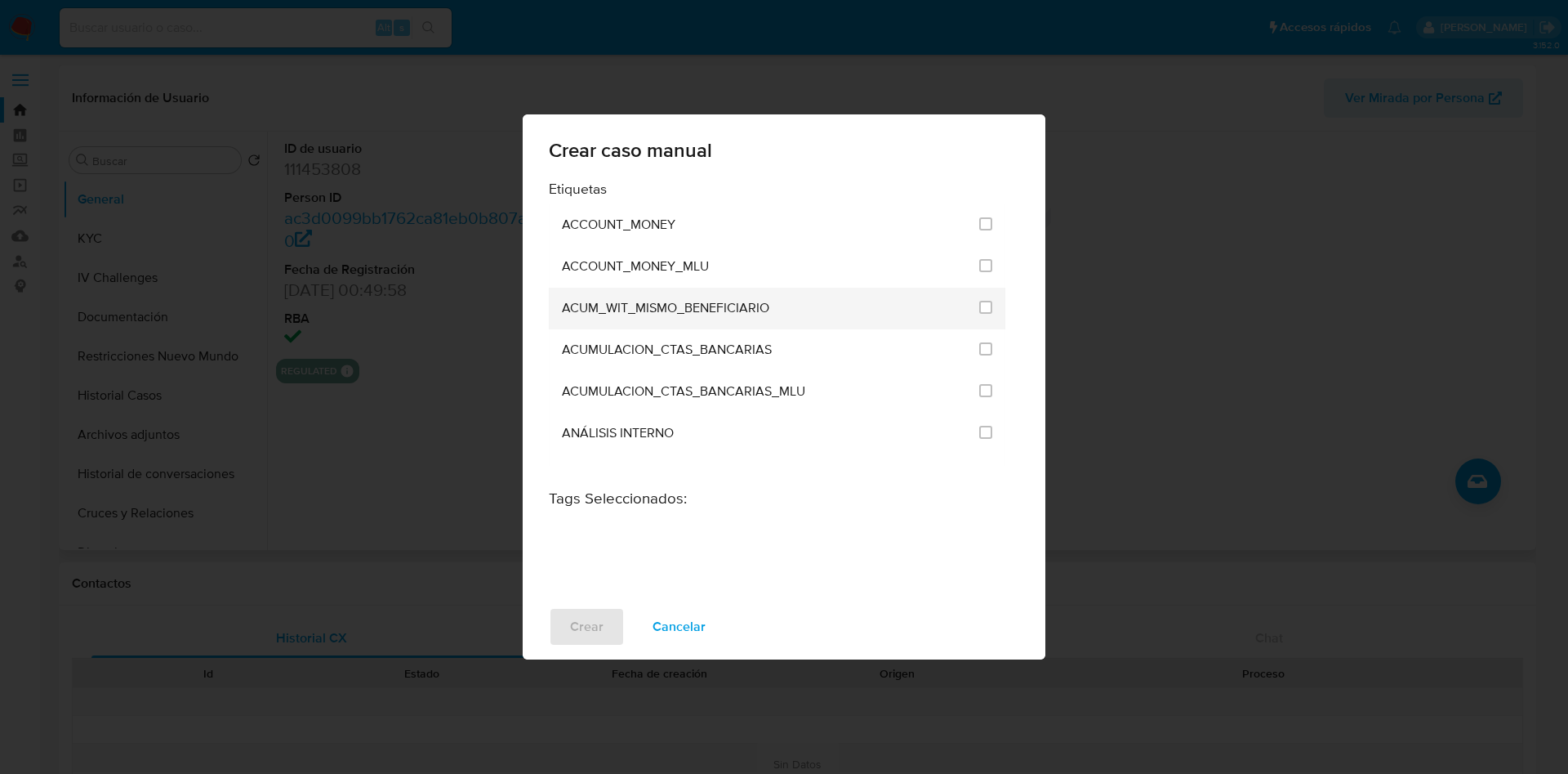
scroll to position [3281, 0]
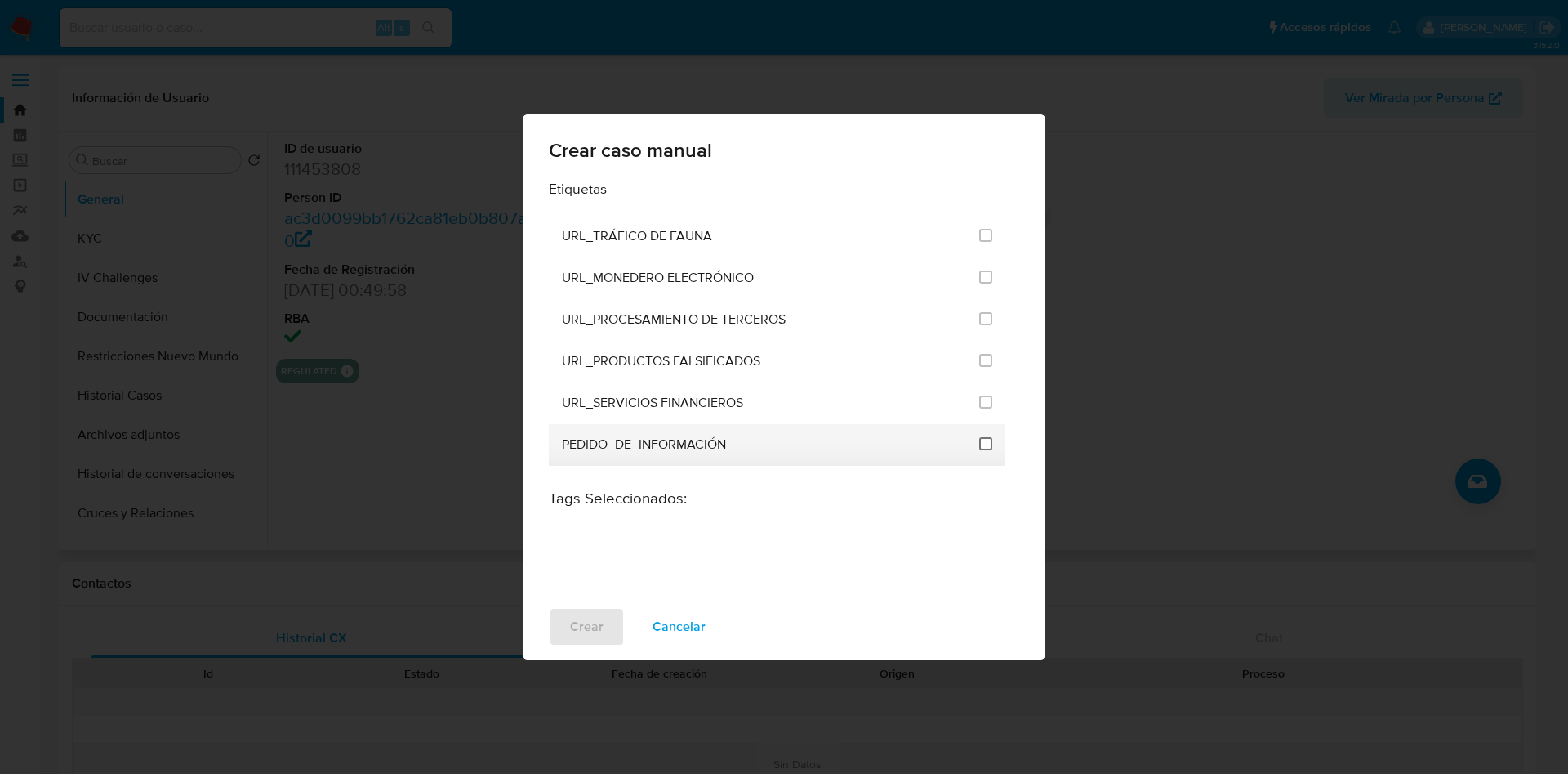
click at [981, 446] on input "3234" at bounding box center [985, 444] width 13 height 13
checkbox input "true"
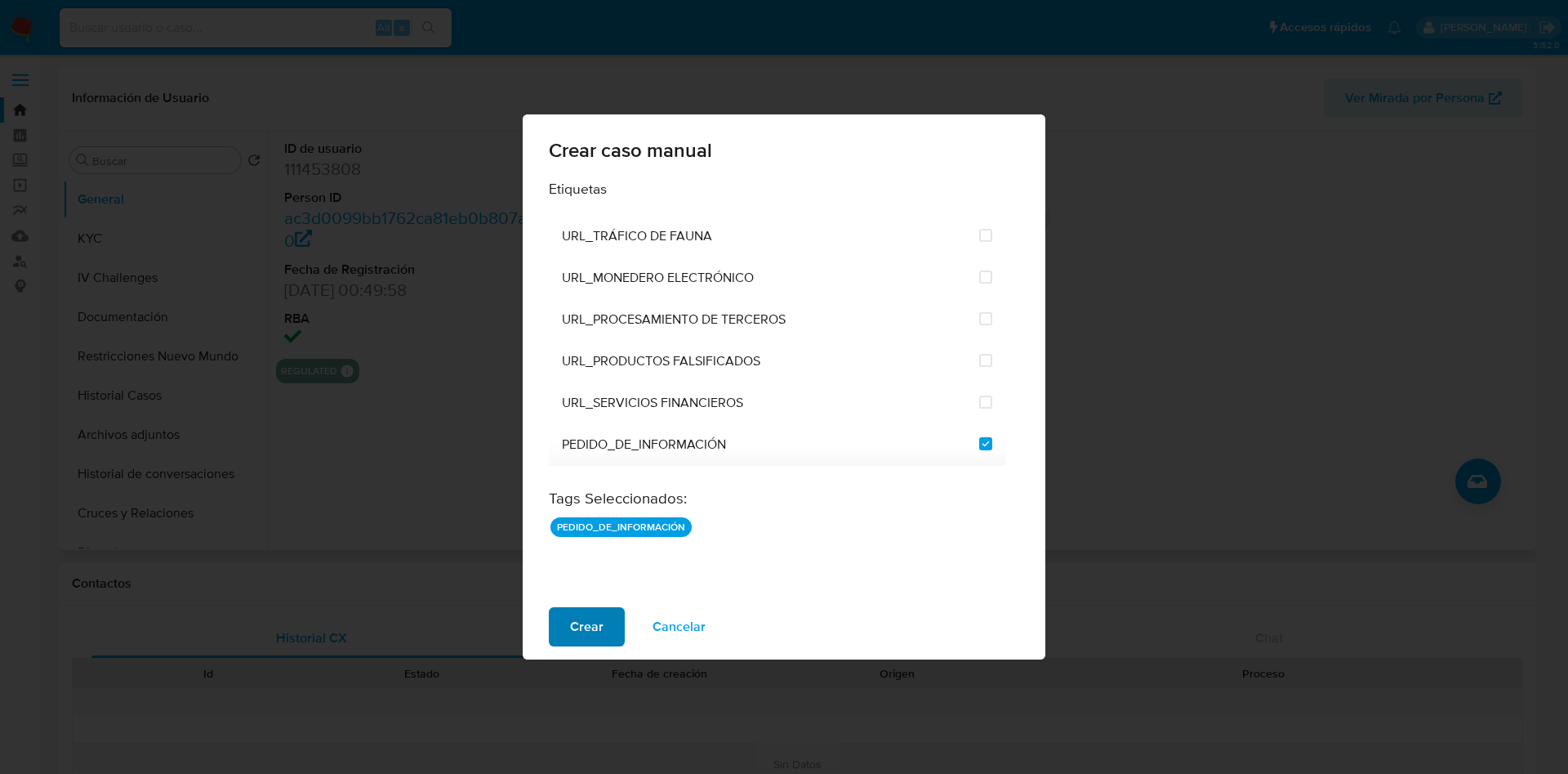
click at [584, 632] on span "Crear" at bounding box center [587, 627] width 34 height 36
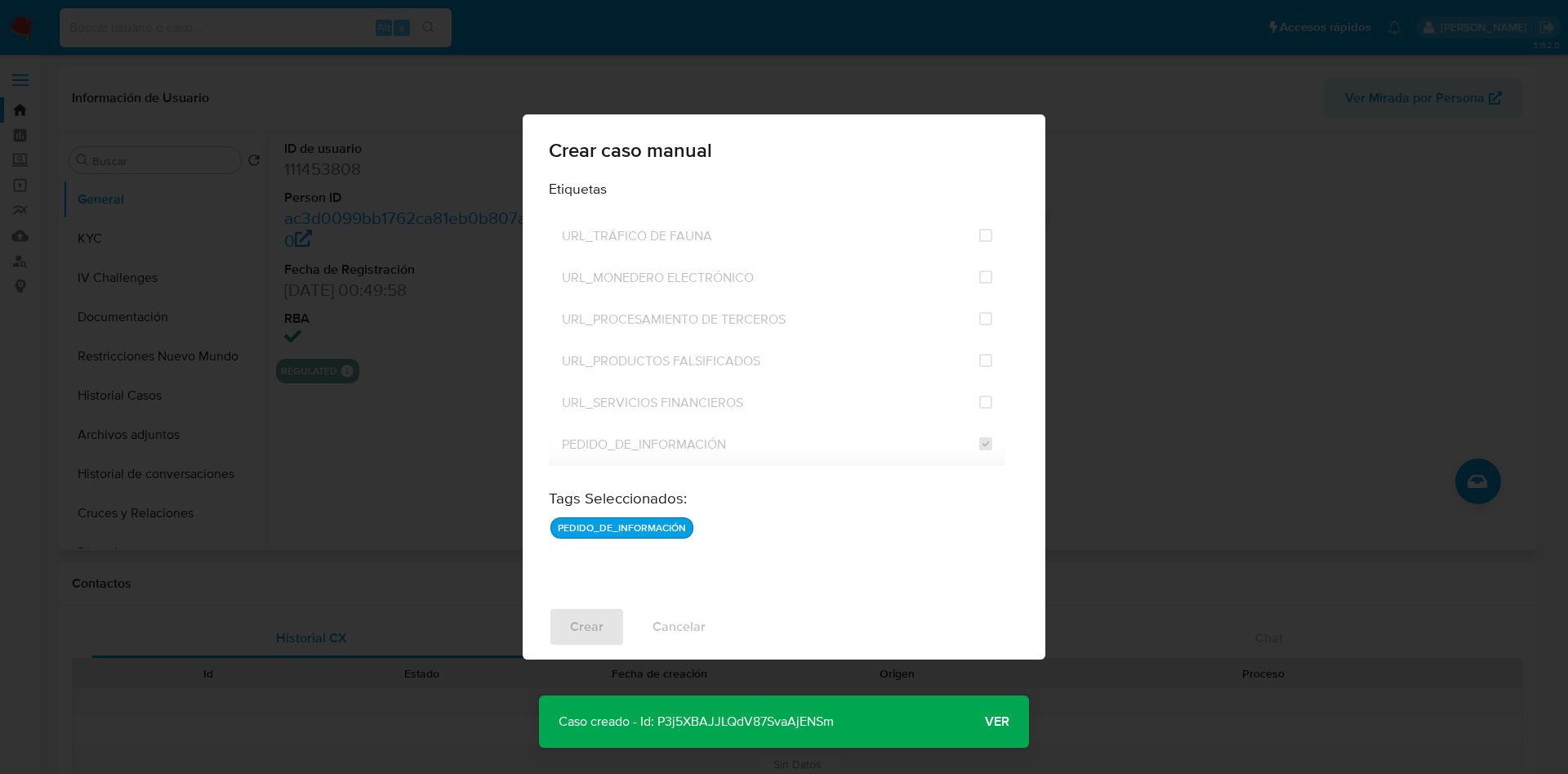
click at [809, 717] on p "Caso creado - Id: P3j5XBAJJLQdV87SvaAjENSm" at bounding box center [696, 721] width 314 height 53
click at [997, 721] on span "Ver" at bounding box center [997, 721] width 25 height 0
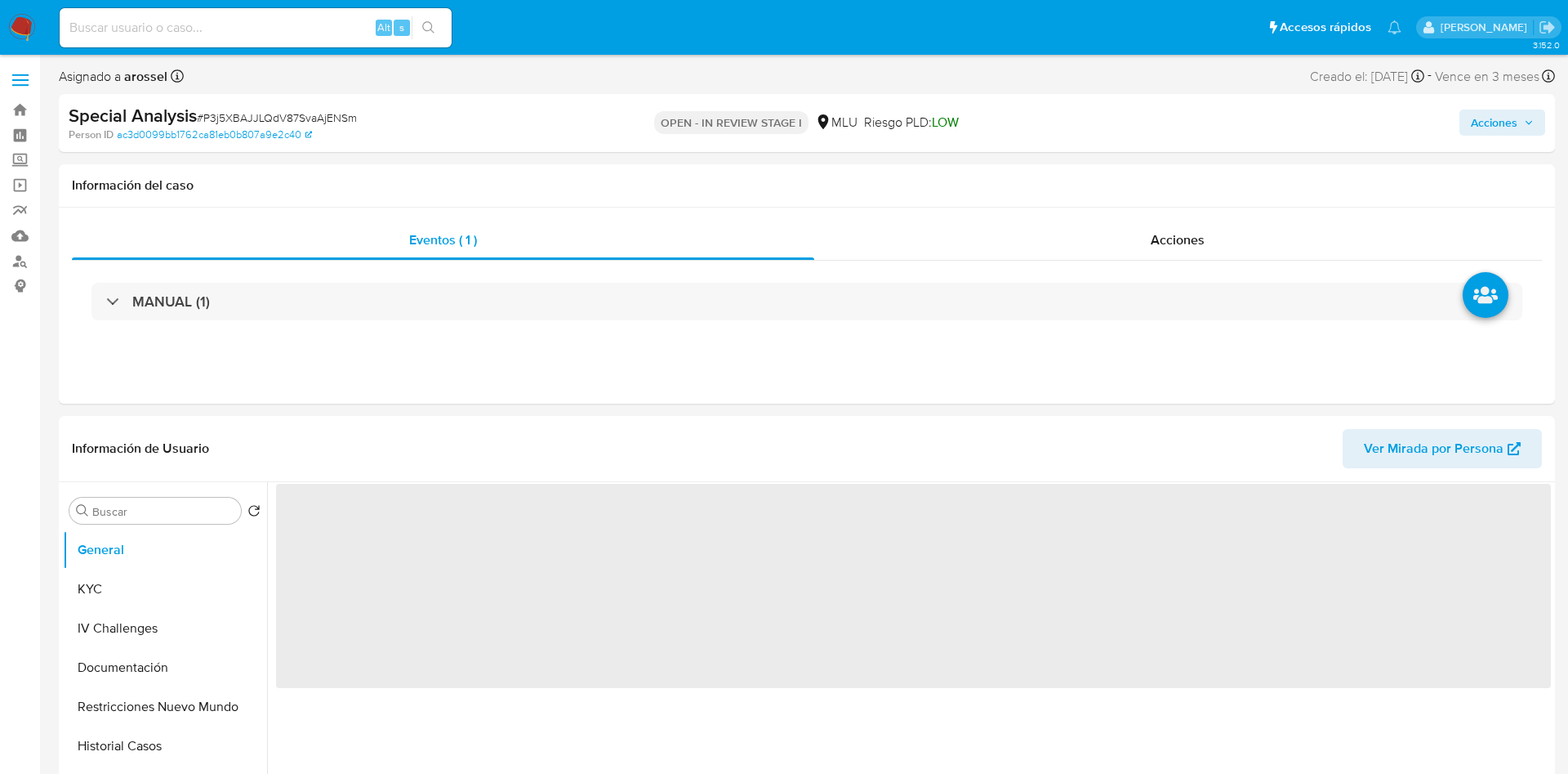
select select "10"
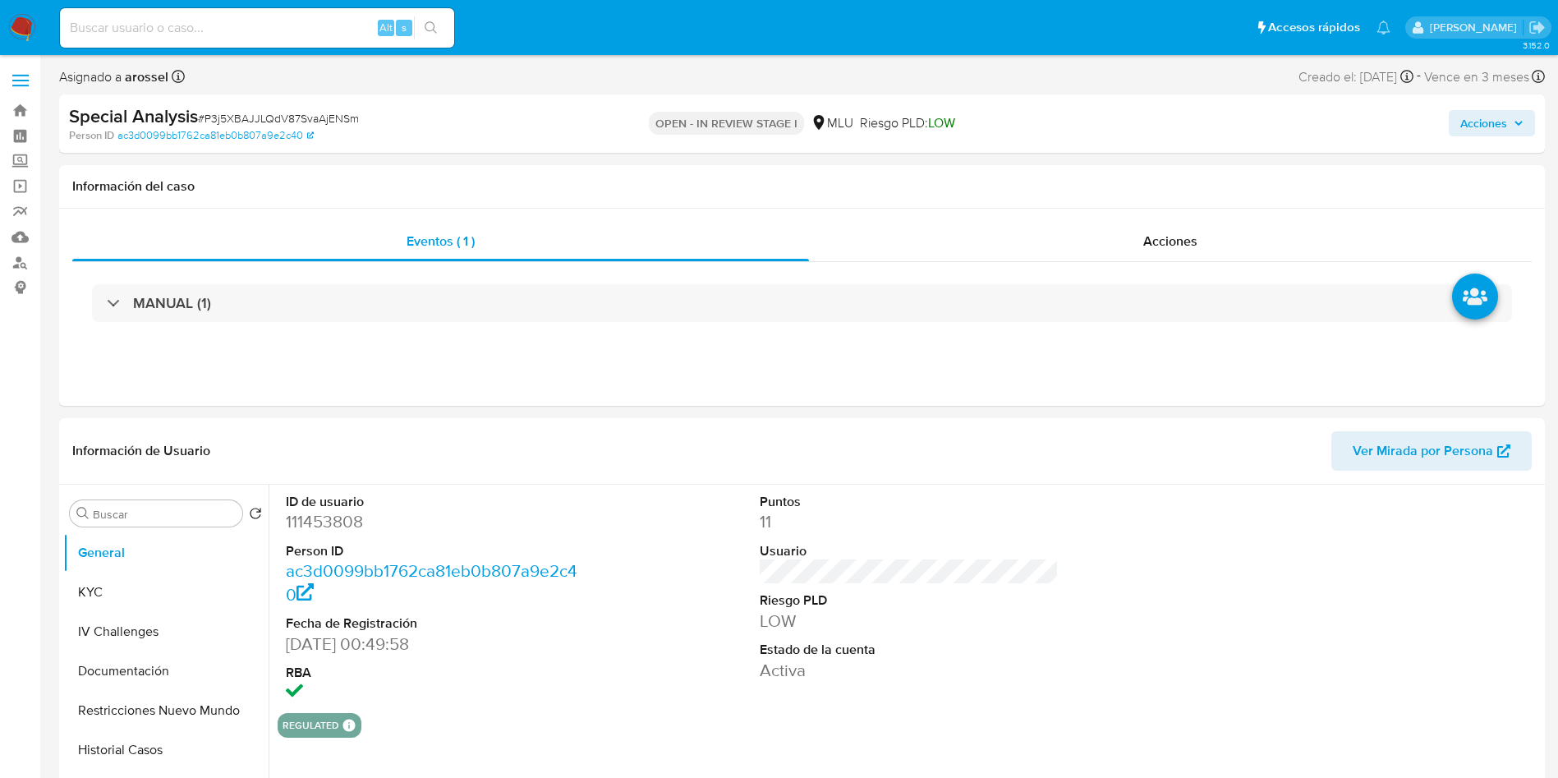
click at [336, 119] on span "# P3j5XBAJJLQdV87SvaAjENSm" at bounding box center [278, 118] width 161 height 16
copy span "P3j5XBAJJLQdV87SvaAjENSm"
click at [81, 581] on button "KYC" at bounding box center [159, 592] width 192 height 39
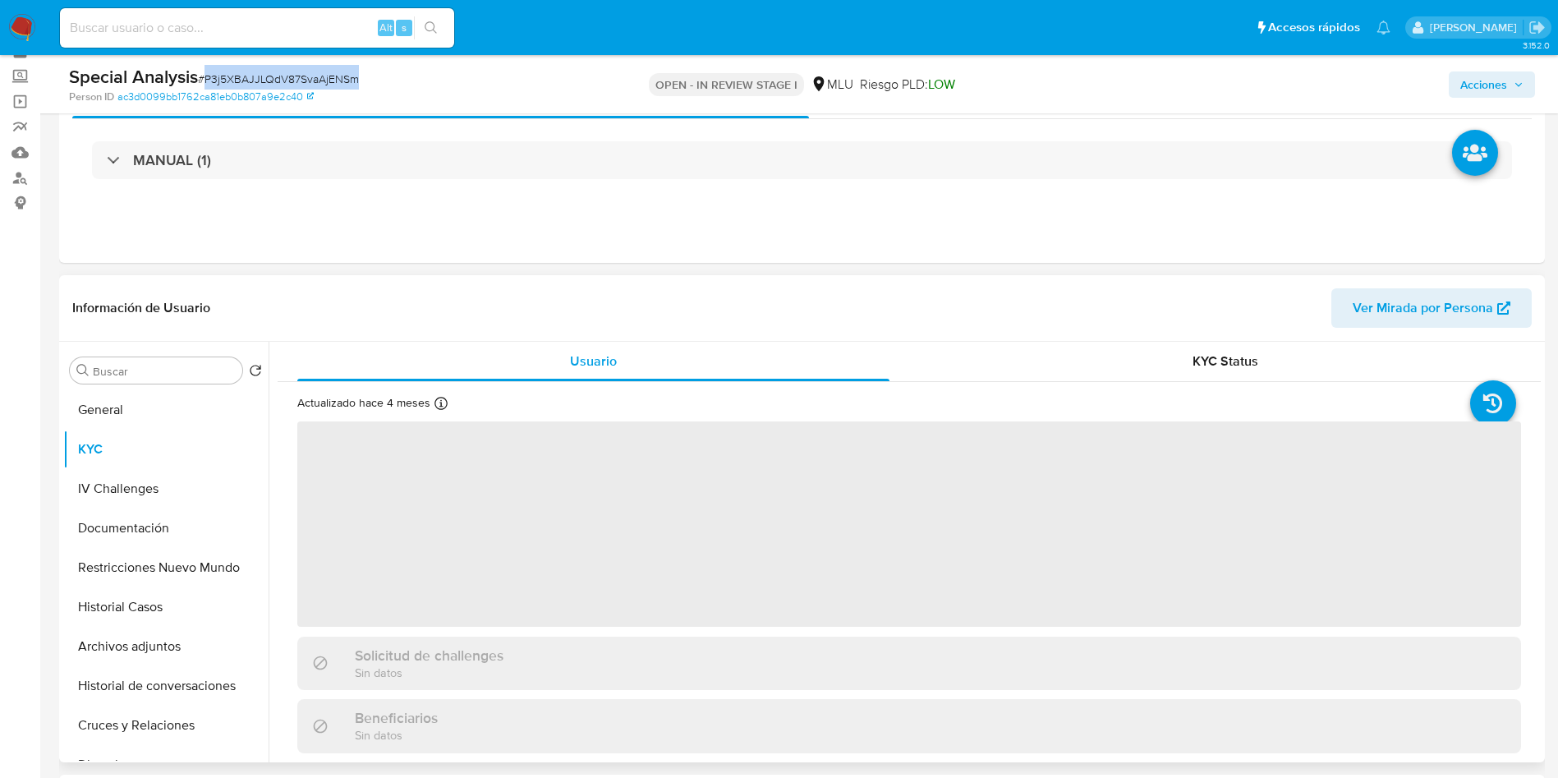
scroll to position [123, 0]
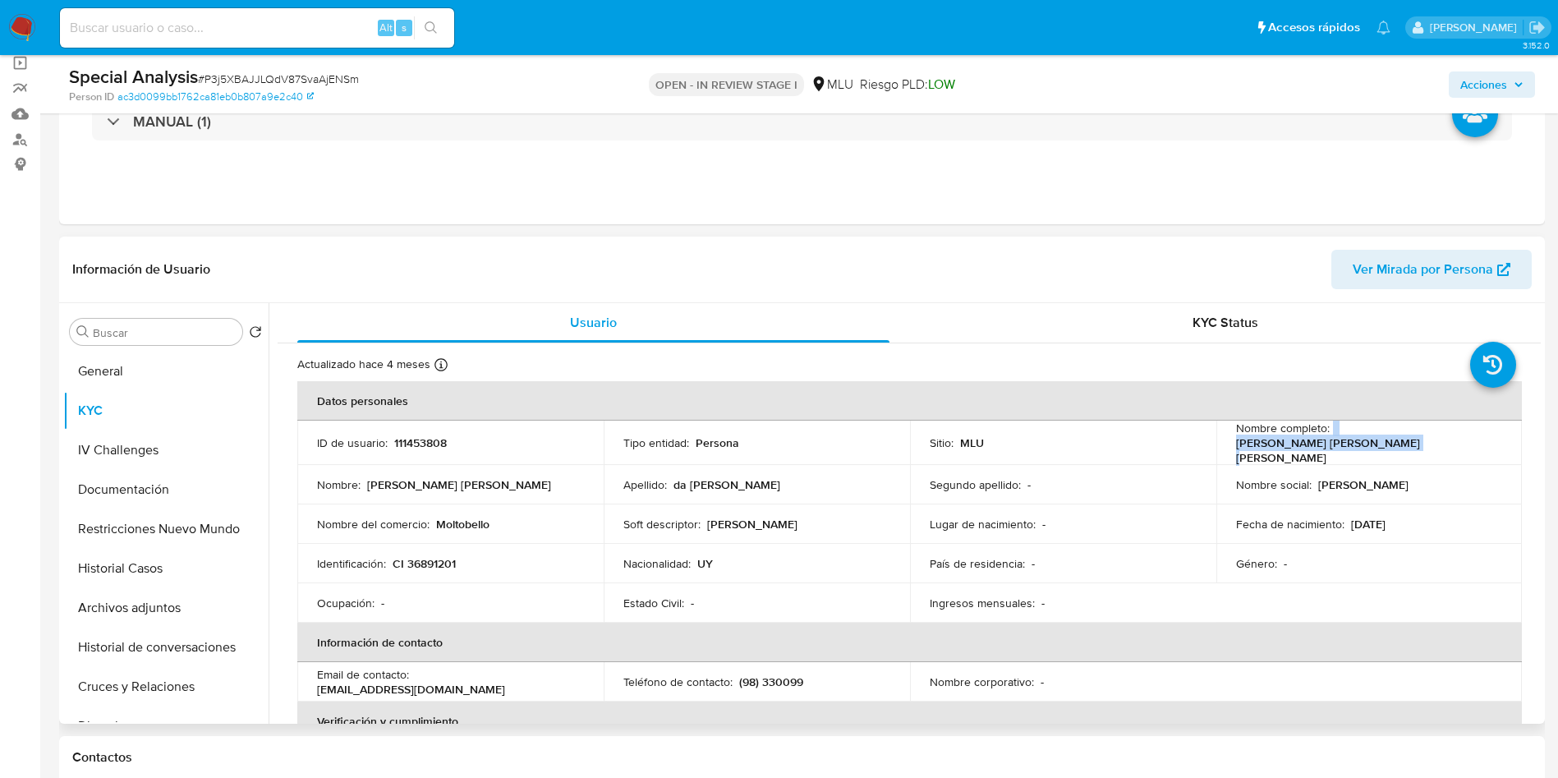
drag, startPoint x: 1327, startPoint y: 440, endPoint x: 1485, endPoint y: 446, distance: 157.9
click at [1485, 446] on div "Nombre completo : [PERSON_NAME] [PERSON_NAME] [PERSON_NAME]" at bounding box center [1369, 443] width 267 height 44
copy div "[PERSON_NAME] [PERSON_NAME] [PERSON_NAME]"
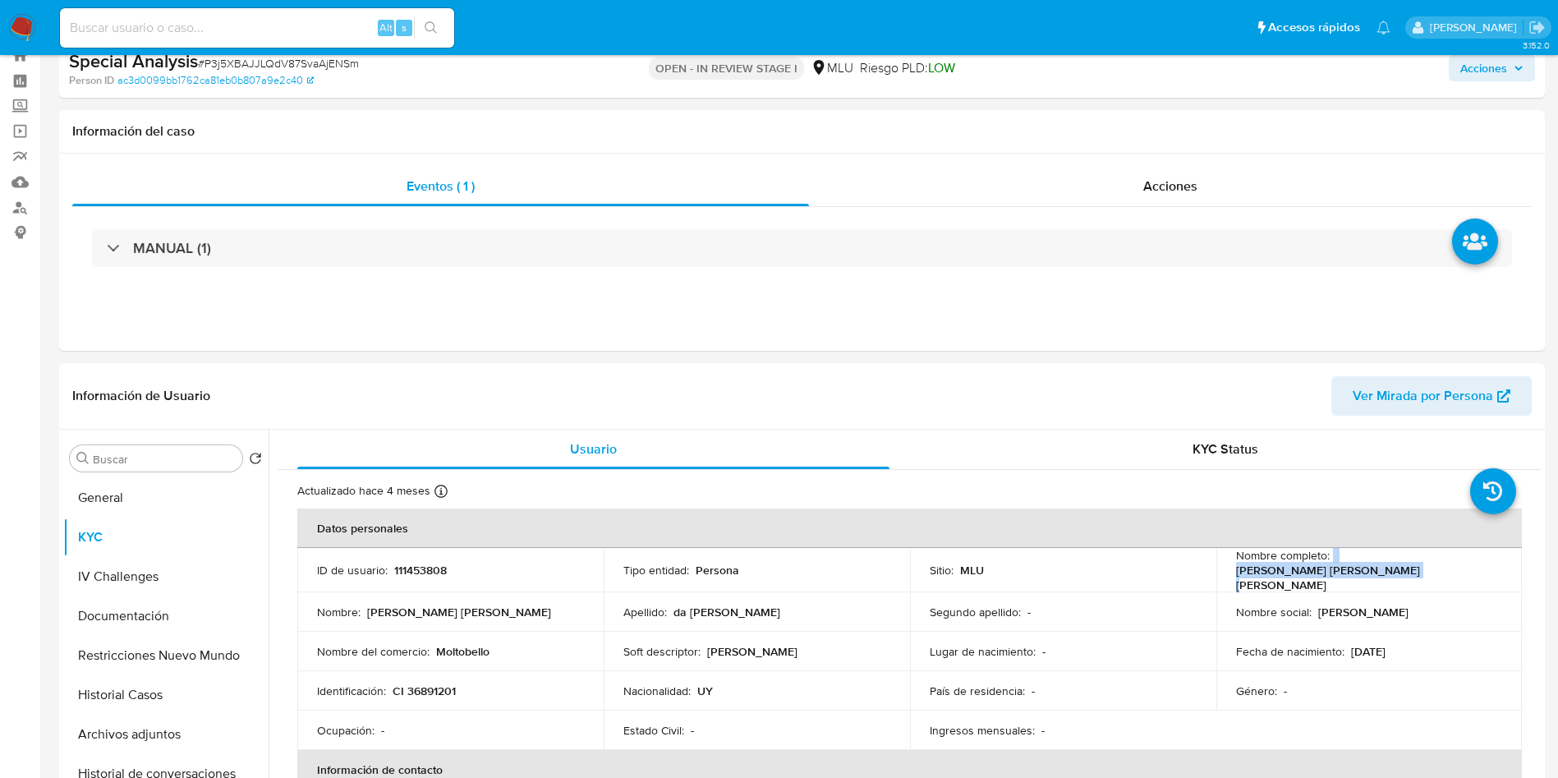
scroll to position [0, 0]
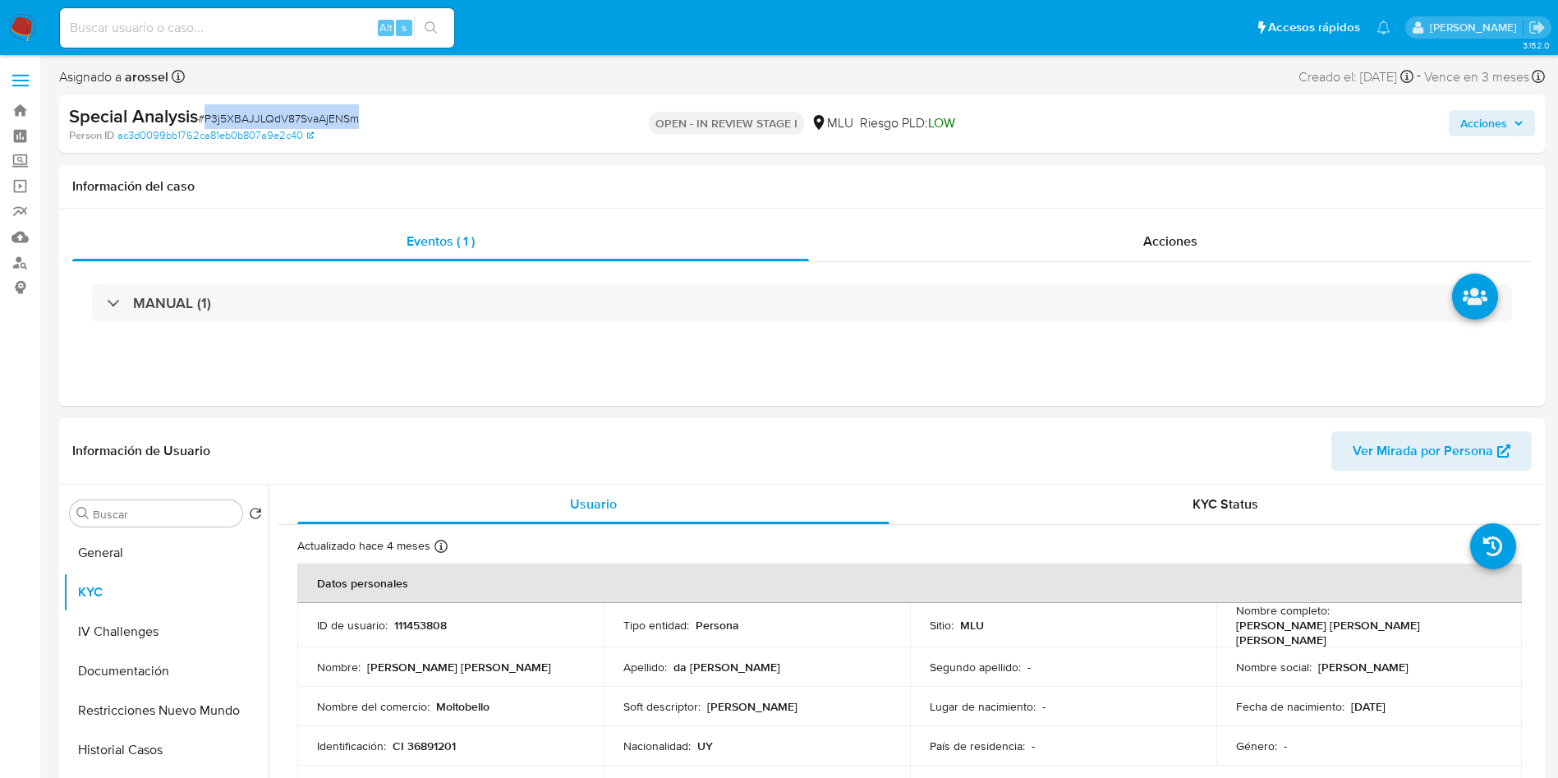
click at [288, 25] on input at bounding box center [257, 27] width 394 height 21
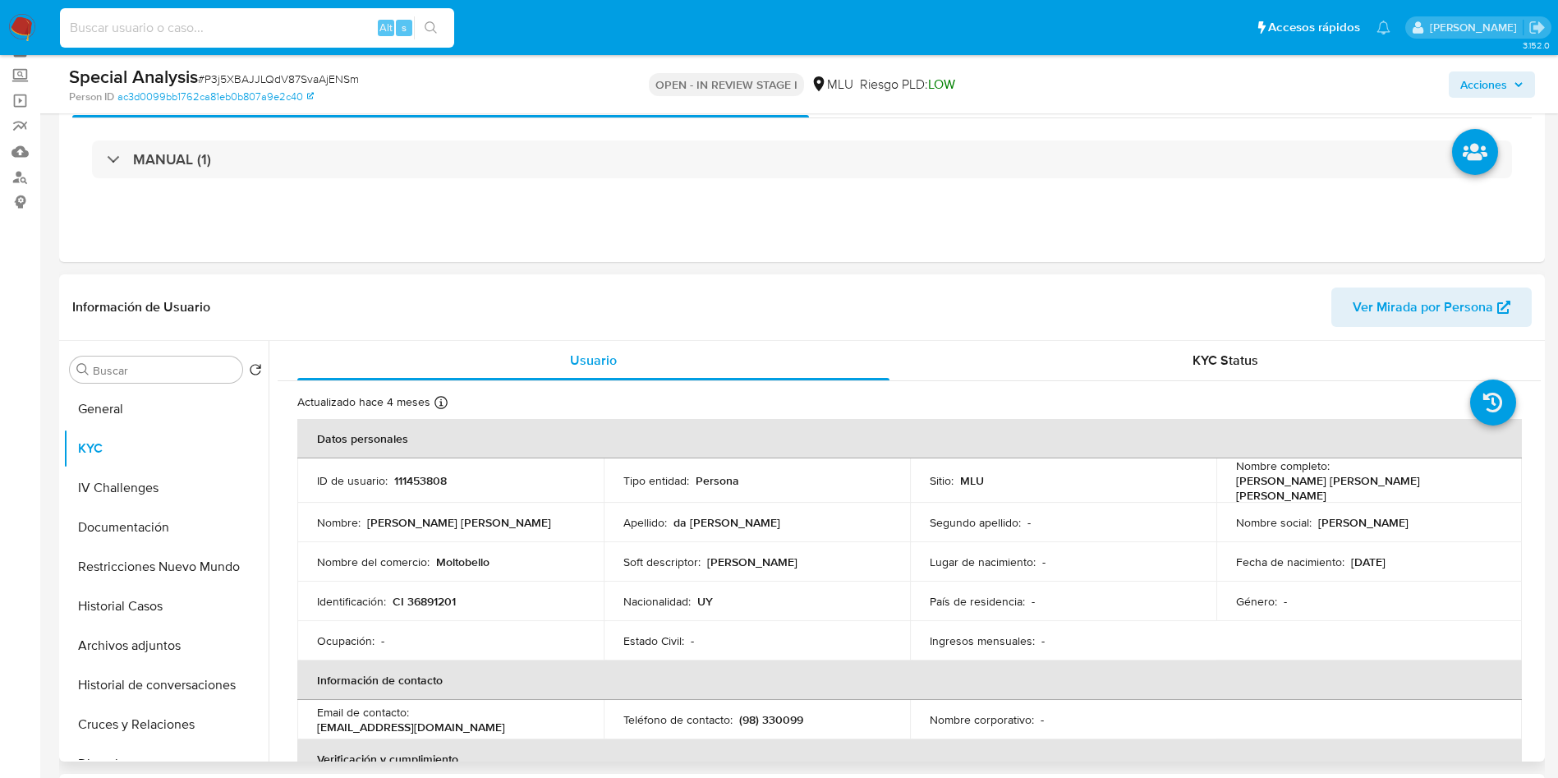
scroll to position [123, 0]
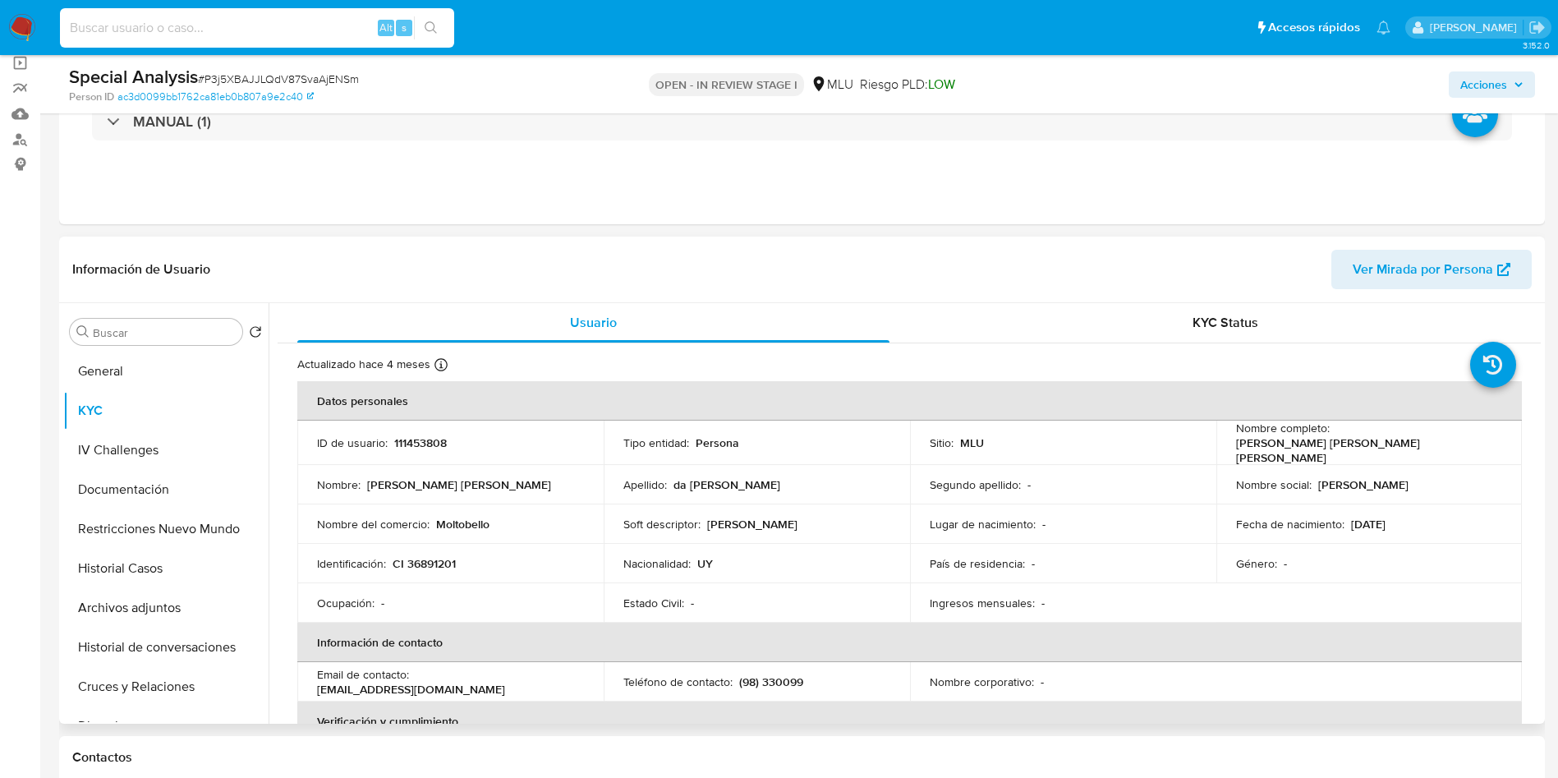
click at [1465, 271] on span "Ver Mirada por Persona" at bounding box center [1423, 269] width 140 height 39
click at [153, 493] on button "Documentación" at bounding box center [159, 489] width 192 height 39
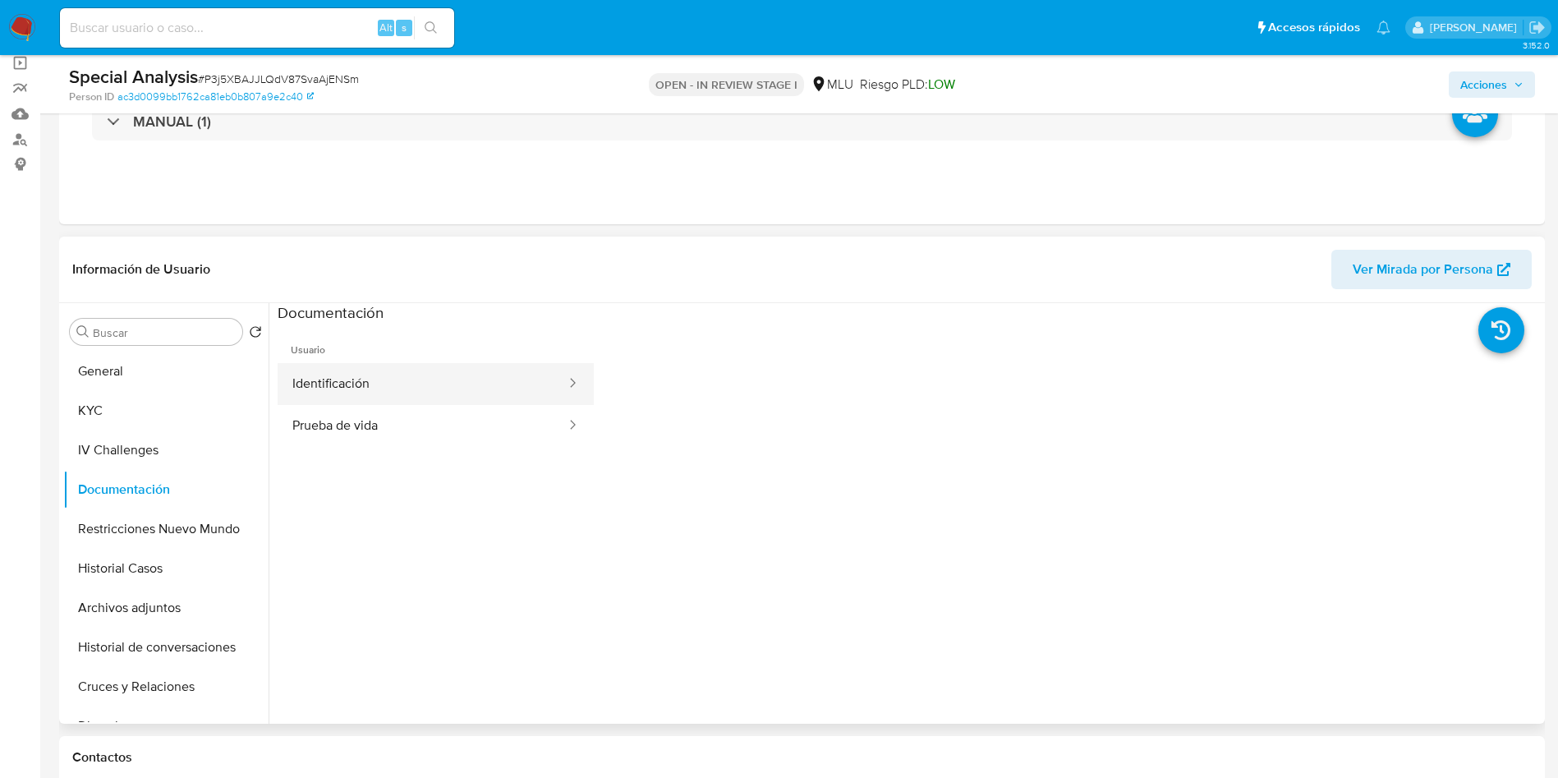
click at [435, 386] on button "Identificación" at bounding box center [423, 384] width 290 height 42
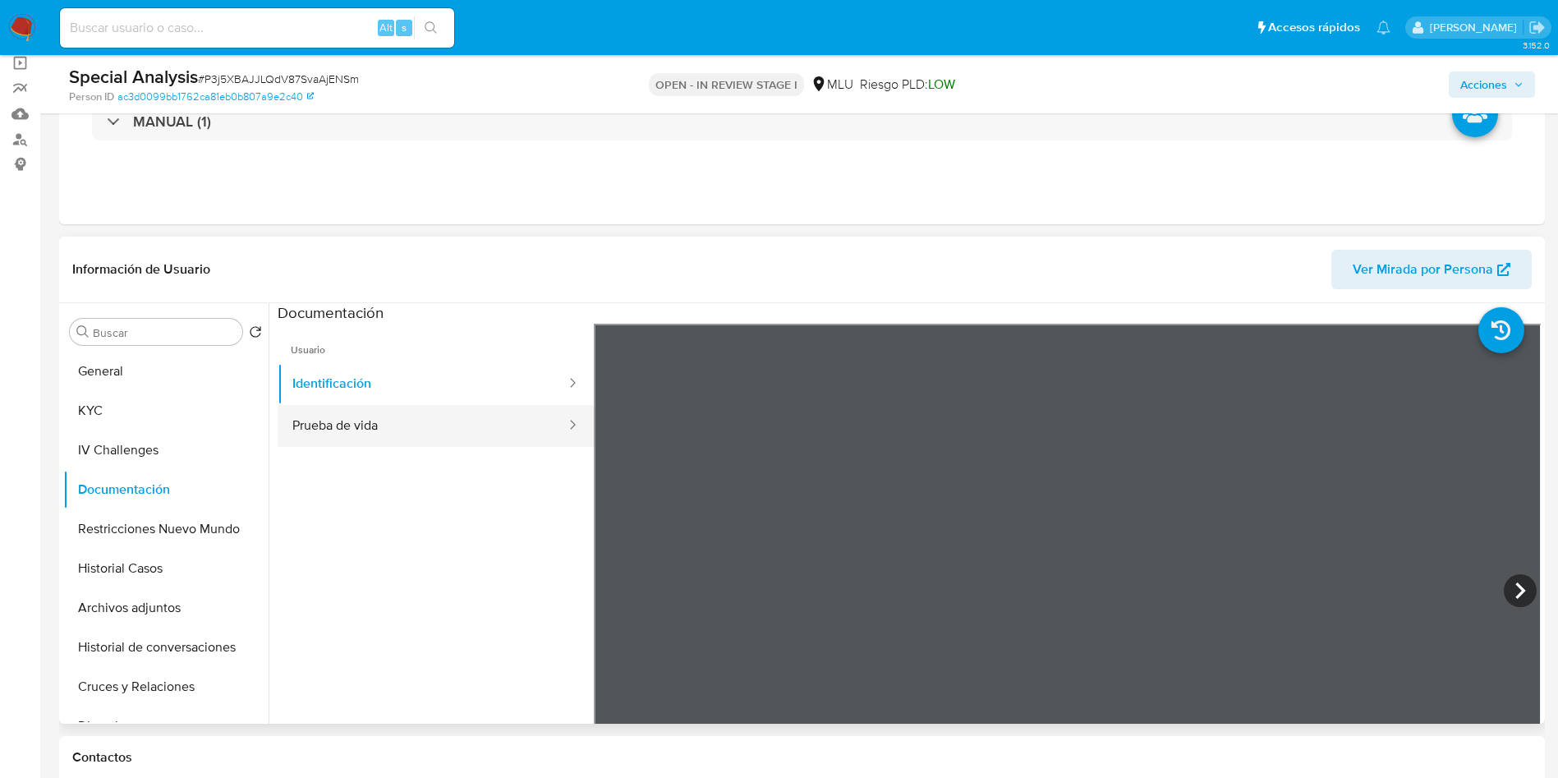
click at [358, 426] on button "Prueba de vida" at bounding box center [423, 426] width 290 height 42
click at [130, 345] on div "Buscar Volver al orden por defecto General KYC IV Challenges Documentación Rest…" at bounding box center [165, 515] width 205 height 418
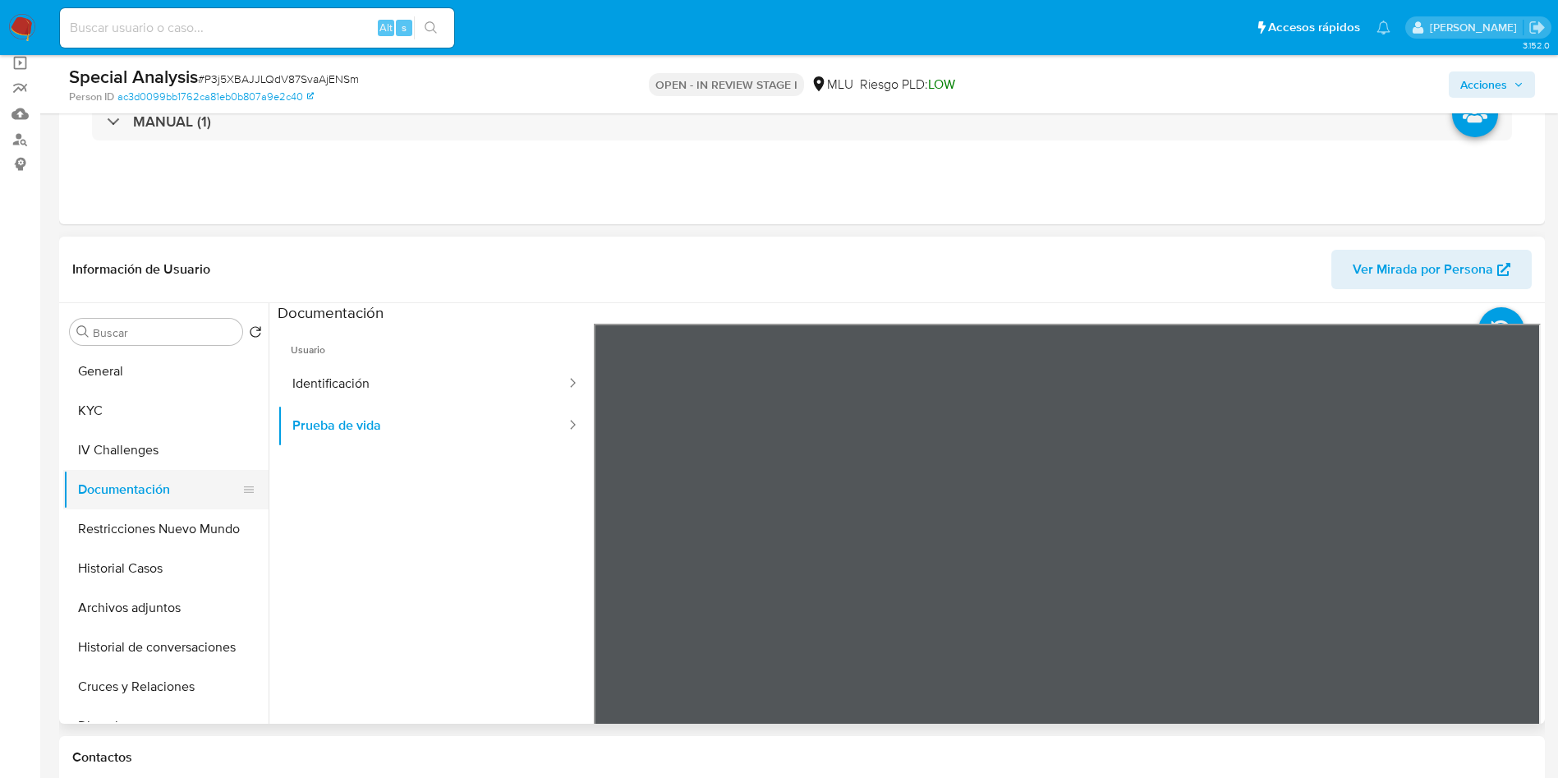
drag, startPoint x: 136, startPoint y: 378, endPoint x: 229, endPoint y: 478, distance: 136.6
click at [137, 379] on button "General" at bounding box center [165, 371] width 205 height 39
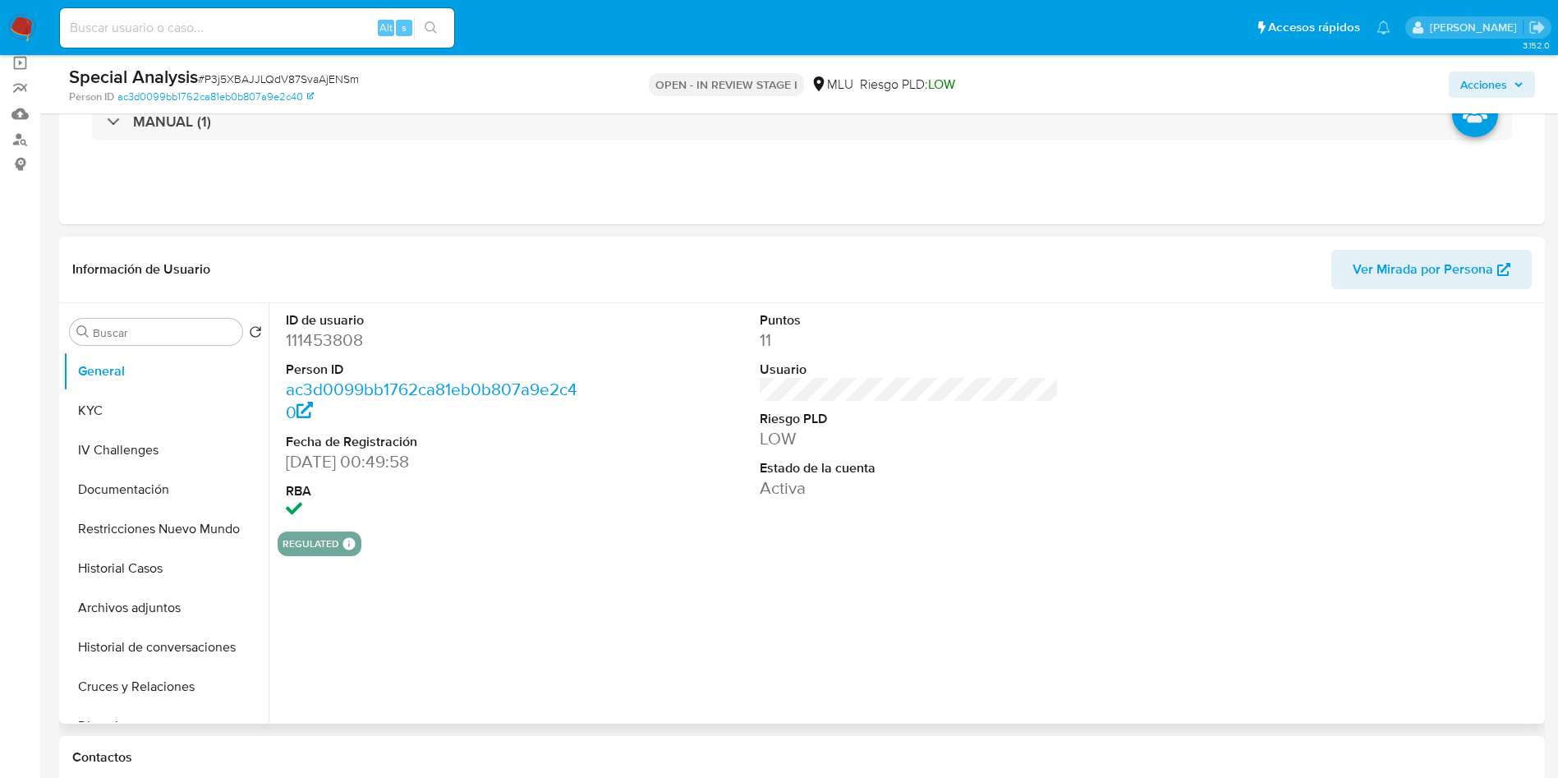
click at [339, 348] on dd "111453808" at bounding box center [436, 340] width 300 height 23
copy dd "111453808"
click at [120, 412] on button "KYC" at bounding box center [159, 410] width 192 height 39
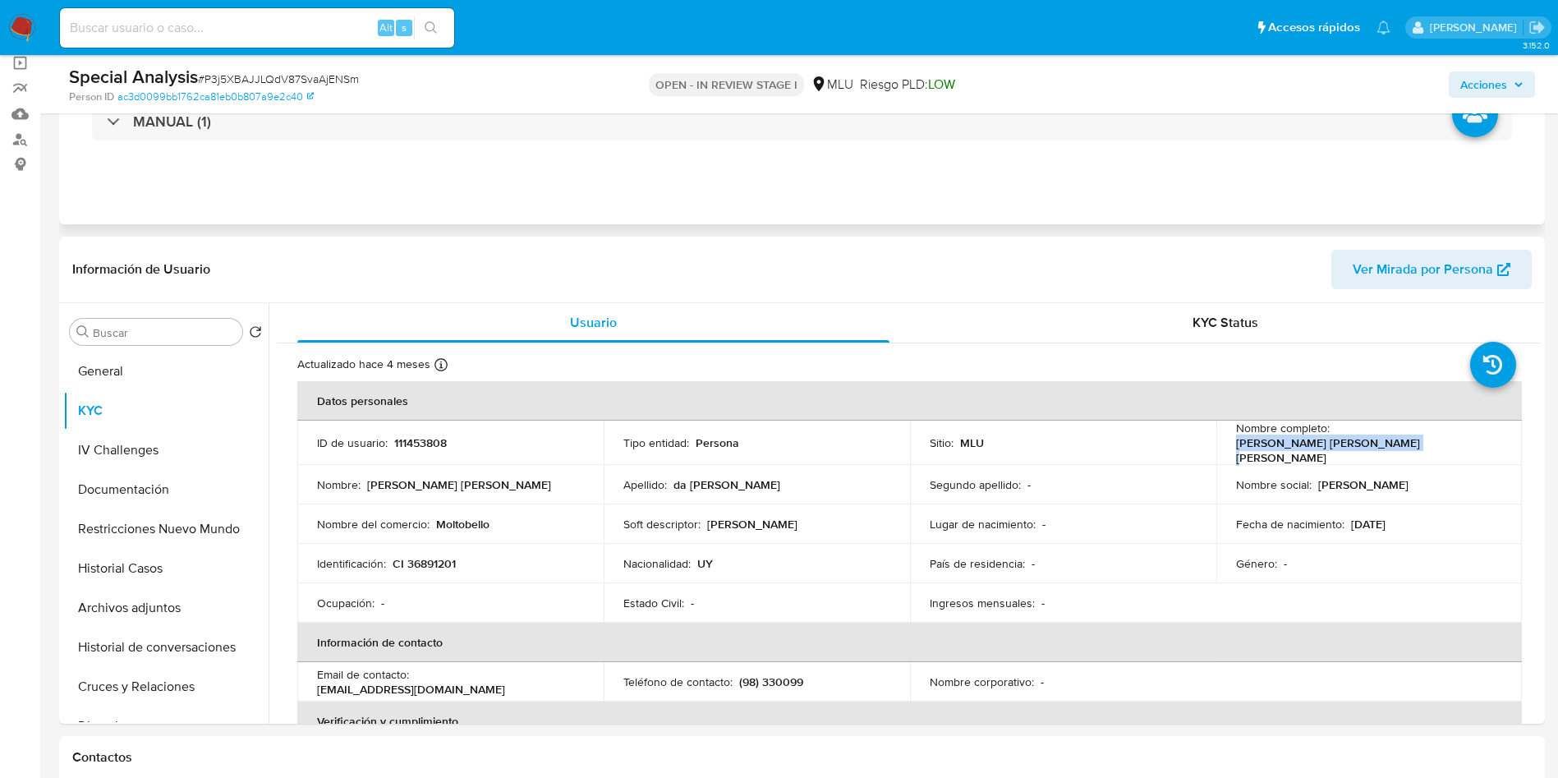
drag, startPoint x: 1333, startPoint y: 438, endPoint x: 1376, endPoint y: 217, distance: 225.2
click at [1484, 436] on div "Nombre completo : Natalia Sonia da Silva Nicoli" at bounding box center [1369, 443] width 267 height 44
copy p "Natalia Sonia da Silva Nicoli"
click at [524, 568] on td "Identificación : CI 36891201" at bounding box center [450, 563] width 306 height 39
click at [434, 560] on p "CI 36891201" at bounding box center [424, 563] width 63 height 15
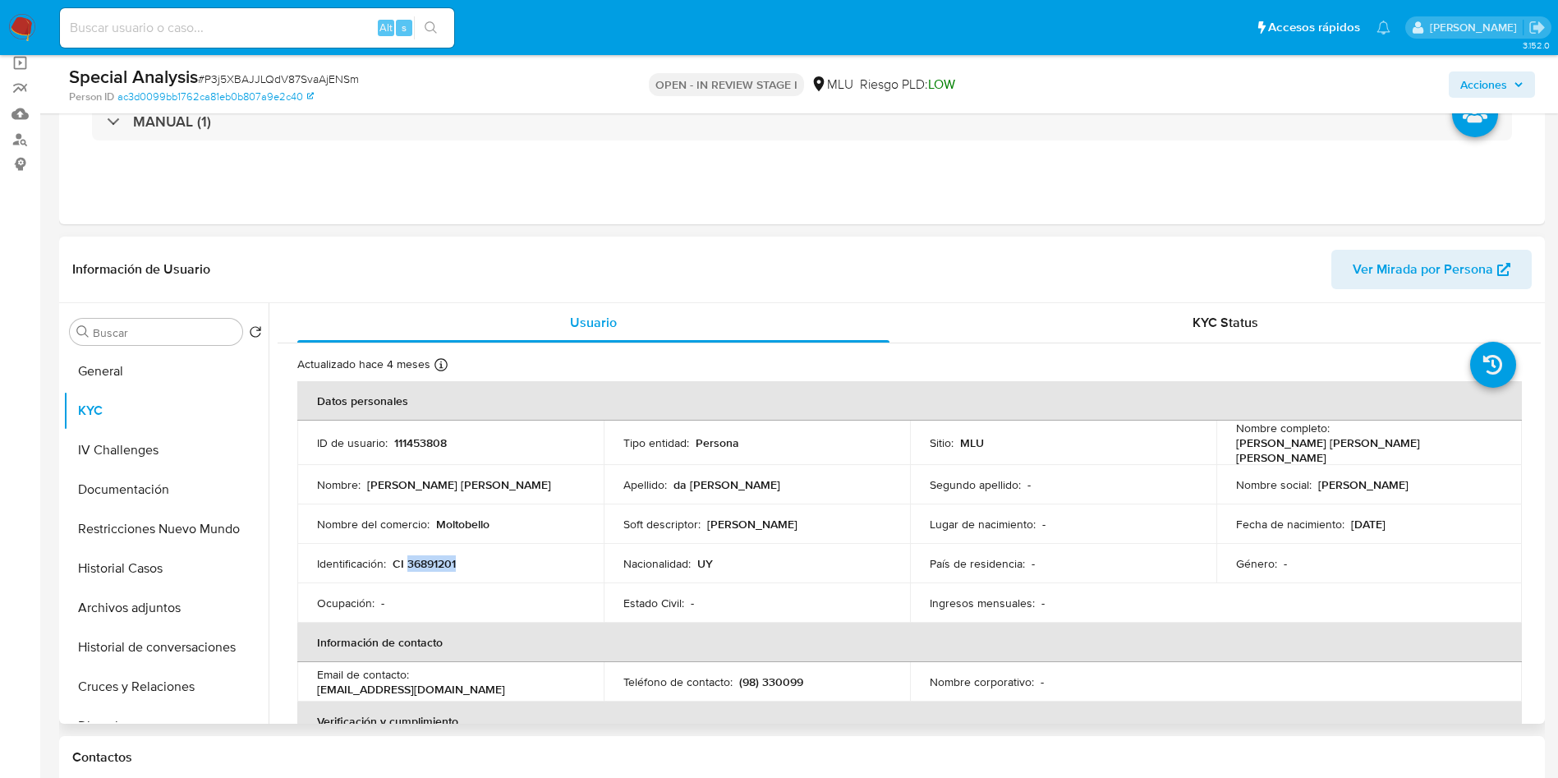
drag, startPoint x: 435, startPoint y: 560, endPoint x: 467, endPoint y: 569, distance: 33.3
click at [433, 560] on p "CI 36891201" at bounding box center [424, 563] width 63 height 15
copy p "36891201"
drag, startPoint x: 1330, startPoint y: 442, endPoint x: 1487, endPoint y: 441, distance: 156.9
click at [1487, 441] on div "Nombre completo : Natalia Sonia da Silva Nicoli" at bounding box center [1369, 443] width 267 height 44
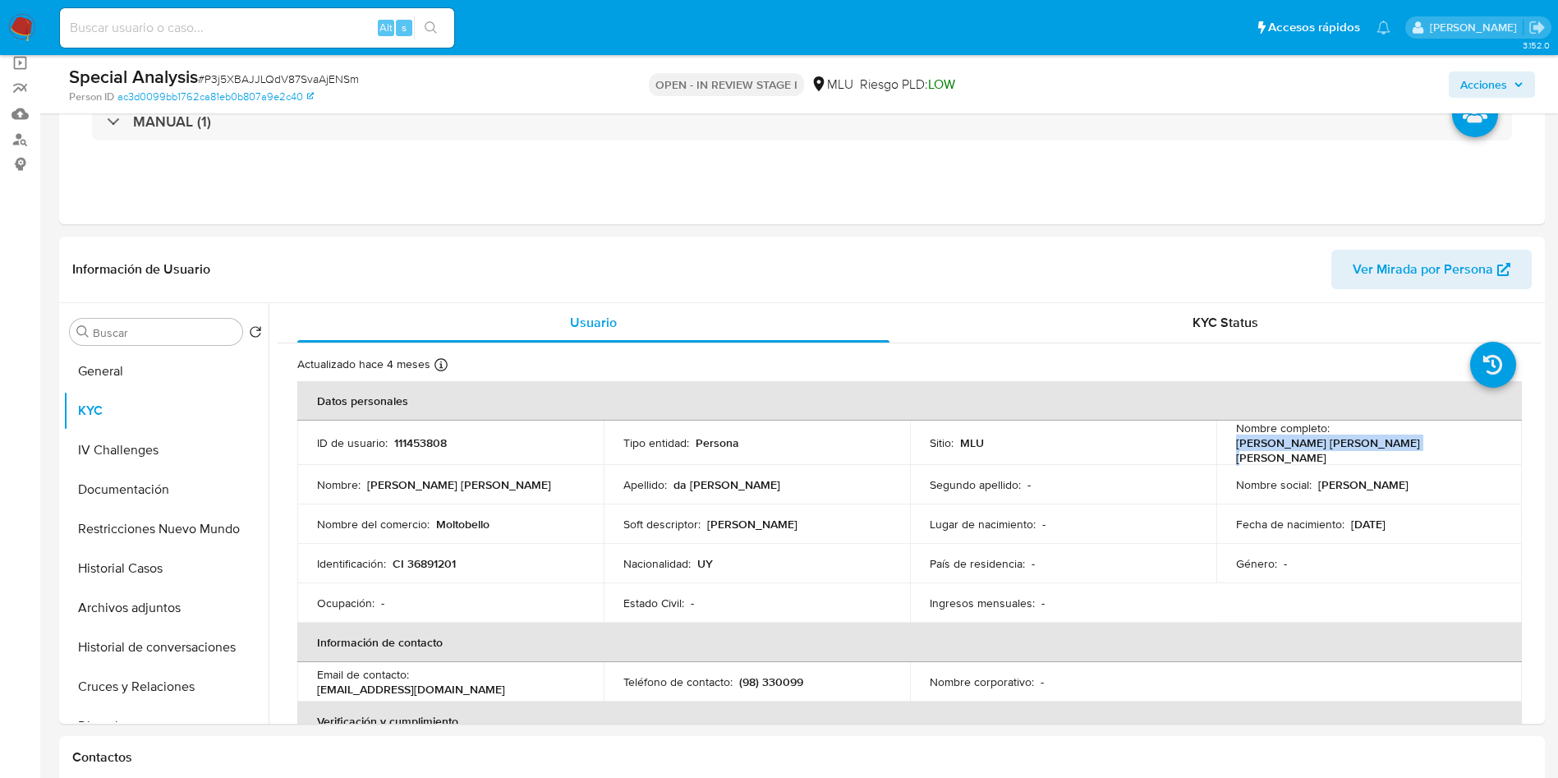
copy p "Natalia Sonia da Silva Nicoli"
click at [467, 517] on p "Moltobello" at bounding box center [462, 524] width 53 height 15
copy p "Moltobello"
click at [150, 688] on button "Cruces y Relaciones" at bounding box center [159, 686] width 192 height 39
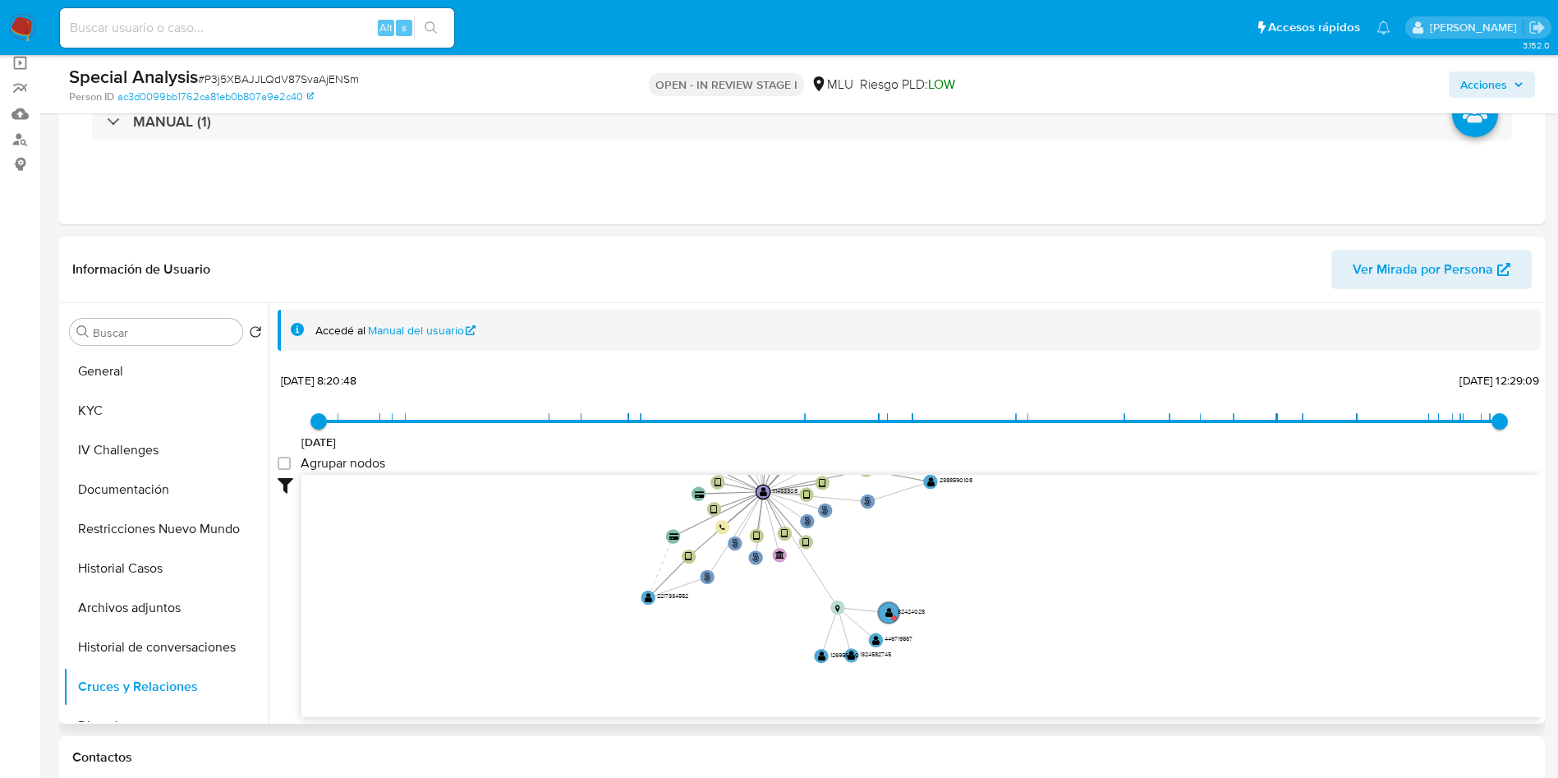
drag, startPoint x: 657, startPoint y: 538, endPoint x: 646, endPoint y: 480, distance: 59.5
click at [645, 478] on icon "user-111453808  111453808 phone-ba9102f5ea7e1921e94ce1929a5050e0  person-ac3d…" at bounding box center [922, 594] width 1240 height 238
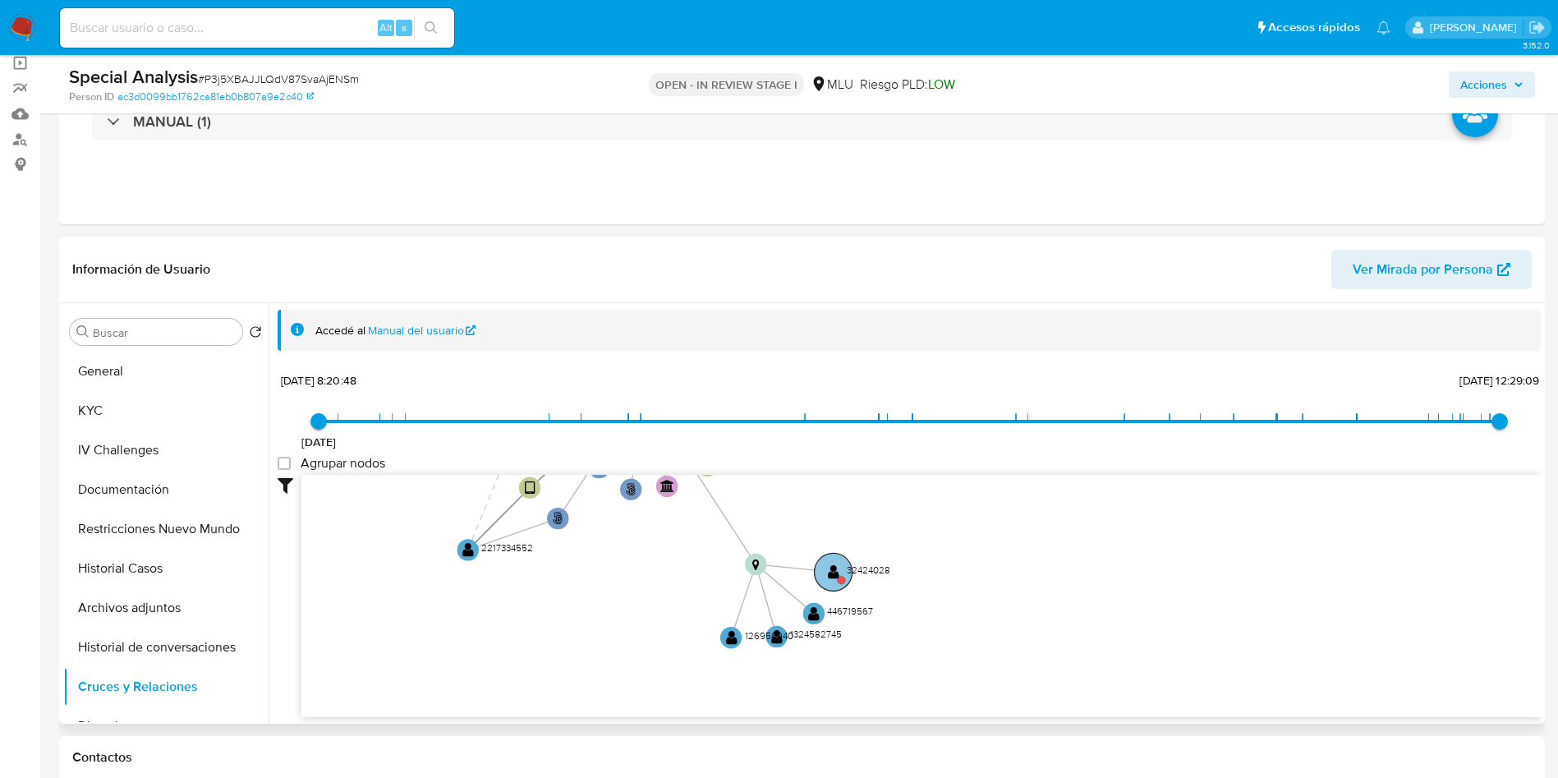
click at [843, 576] on circle at bounding box center [834, 572] width 38 height 38
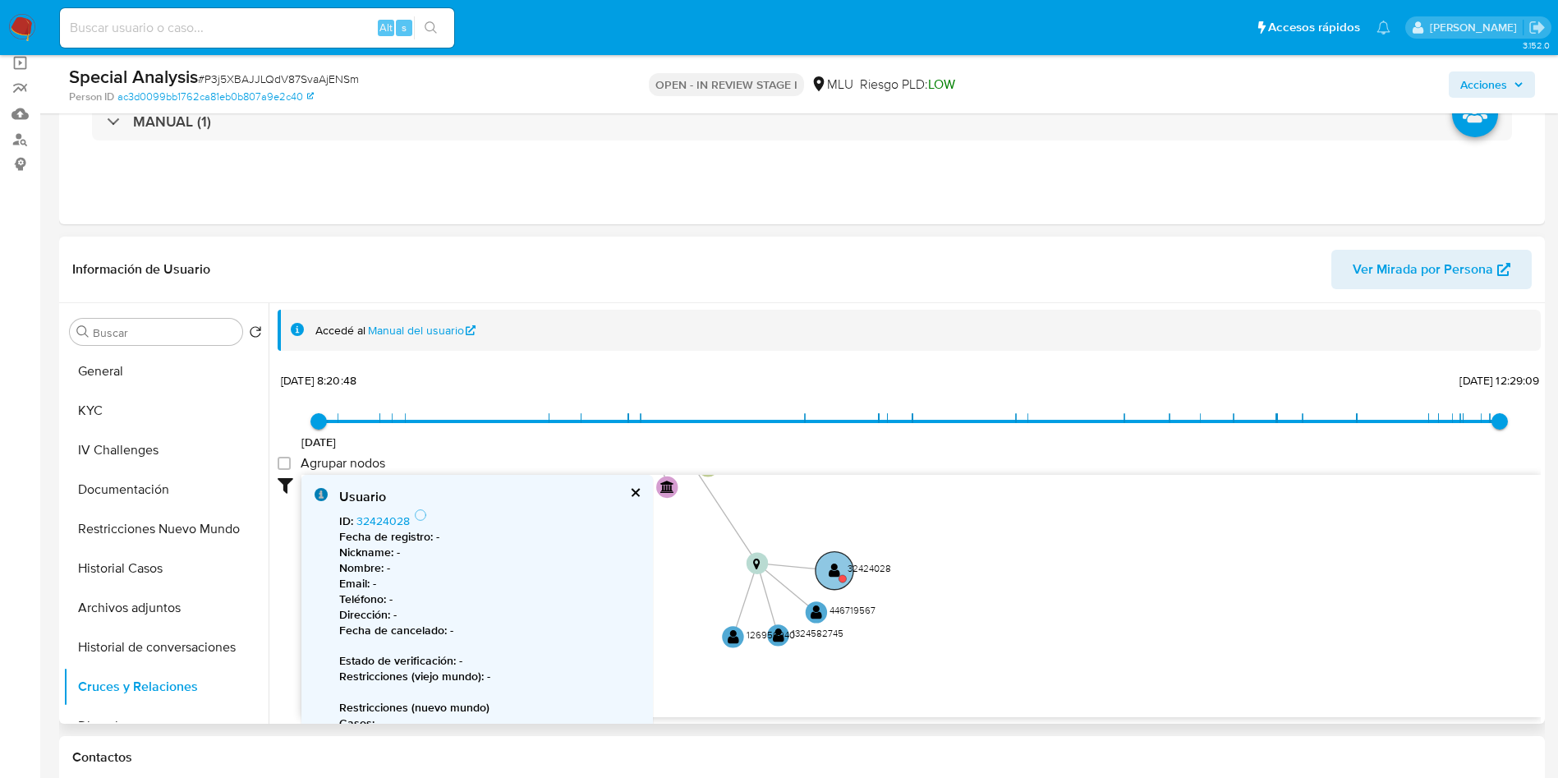
click at [835, 571] on text "" at bounding box center [835, 571] width 12 height 16
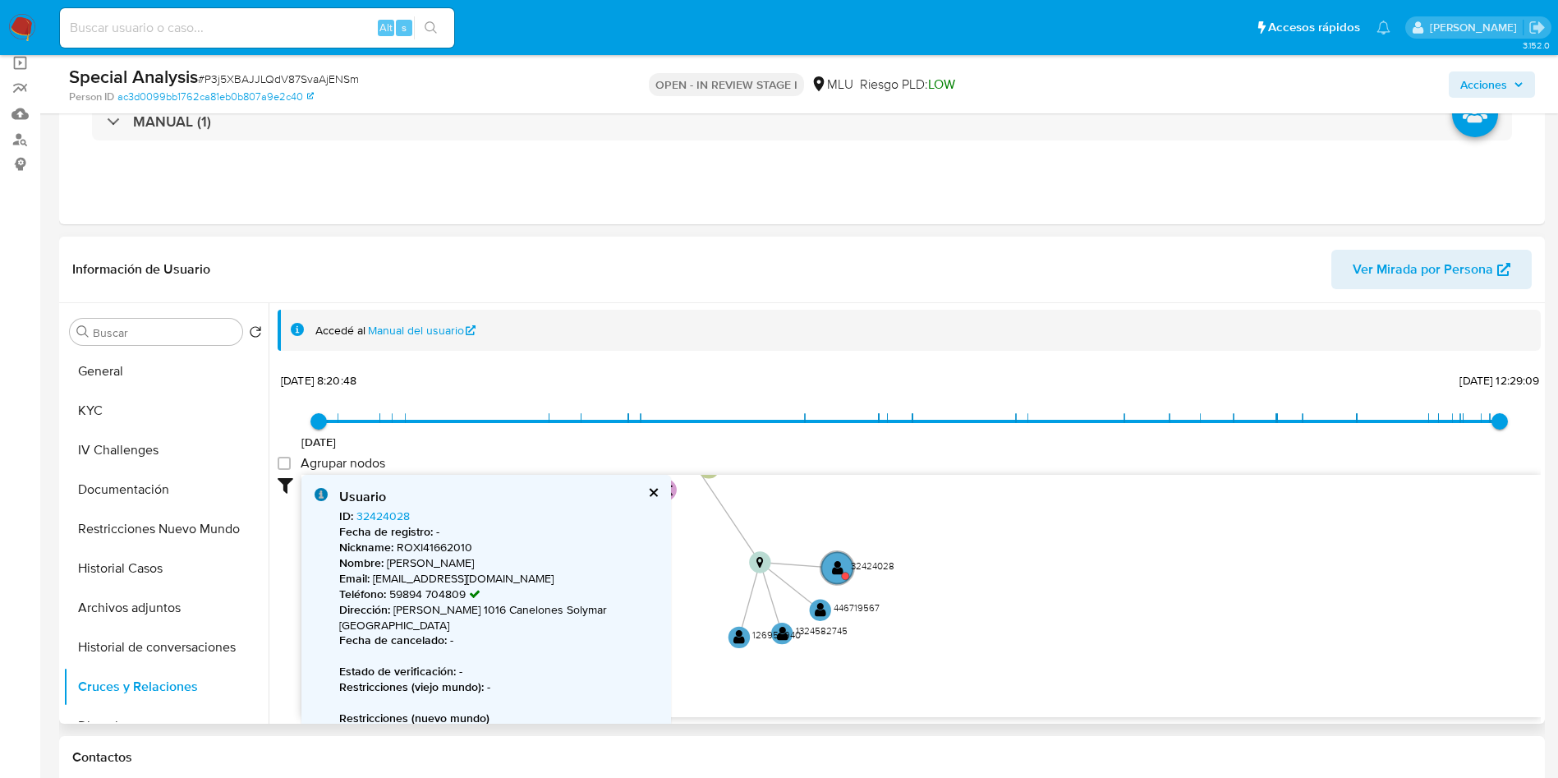
click at [382, 527] on b "Fecha de registro :" at bounding box center [386, 531] width 94 height 16
click at [380, 517] on link "32424028" at bounding box center [383, 516] width 53 height 16
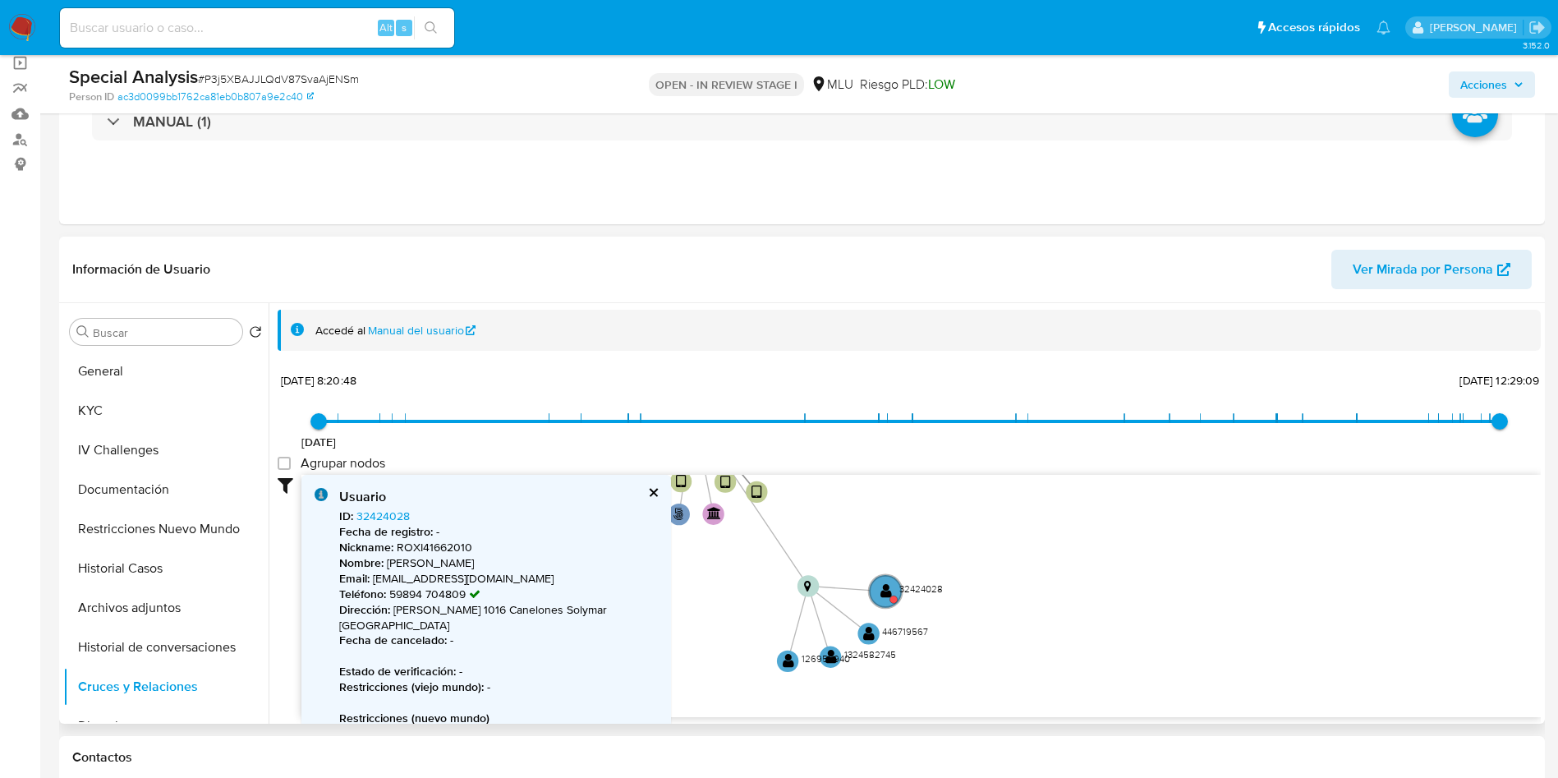
drag, startPoint x: 1075, startPoint y: 722, endPoint x: 1071, endPoint y: 566, distance: 156.1
click at [1071, 566] on icon "user-111453808  111453808 phone-ba9102f5ea7e1921e94ce1929a5050e0  person-ac3d…" at bounding box center [922, 594] width 1240 height 238
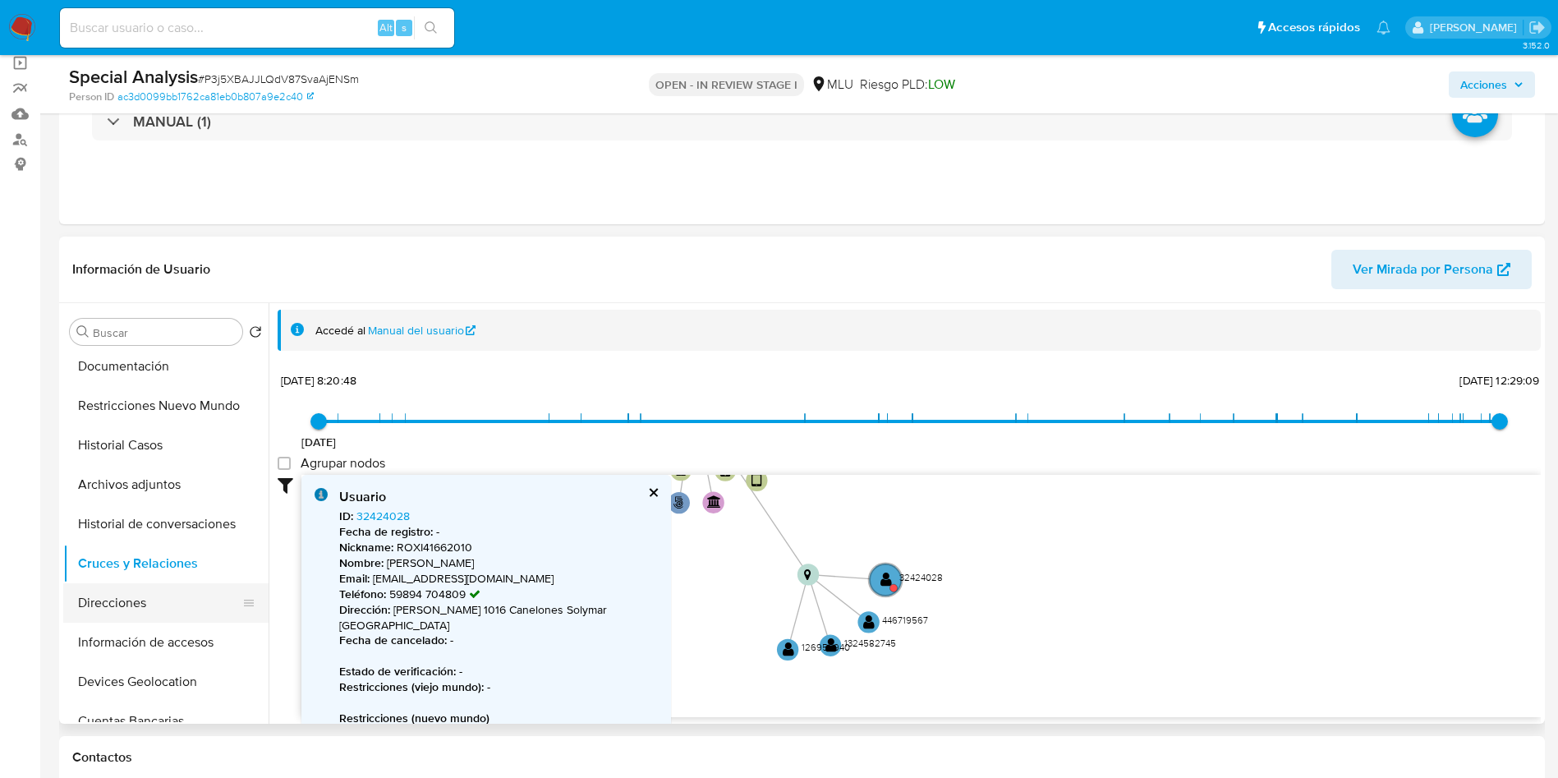
click at [166, 614] on button "Direcciones" at bounding box center [159, 602] width 192 height 39
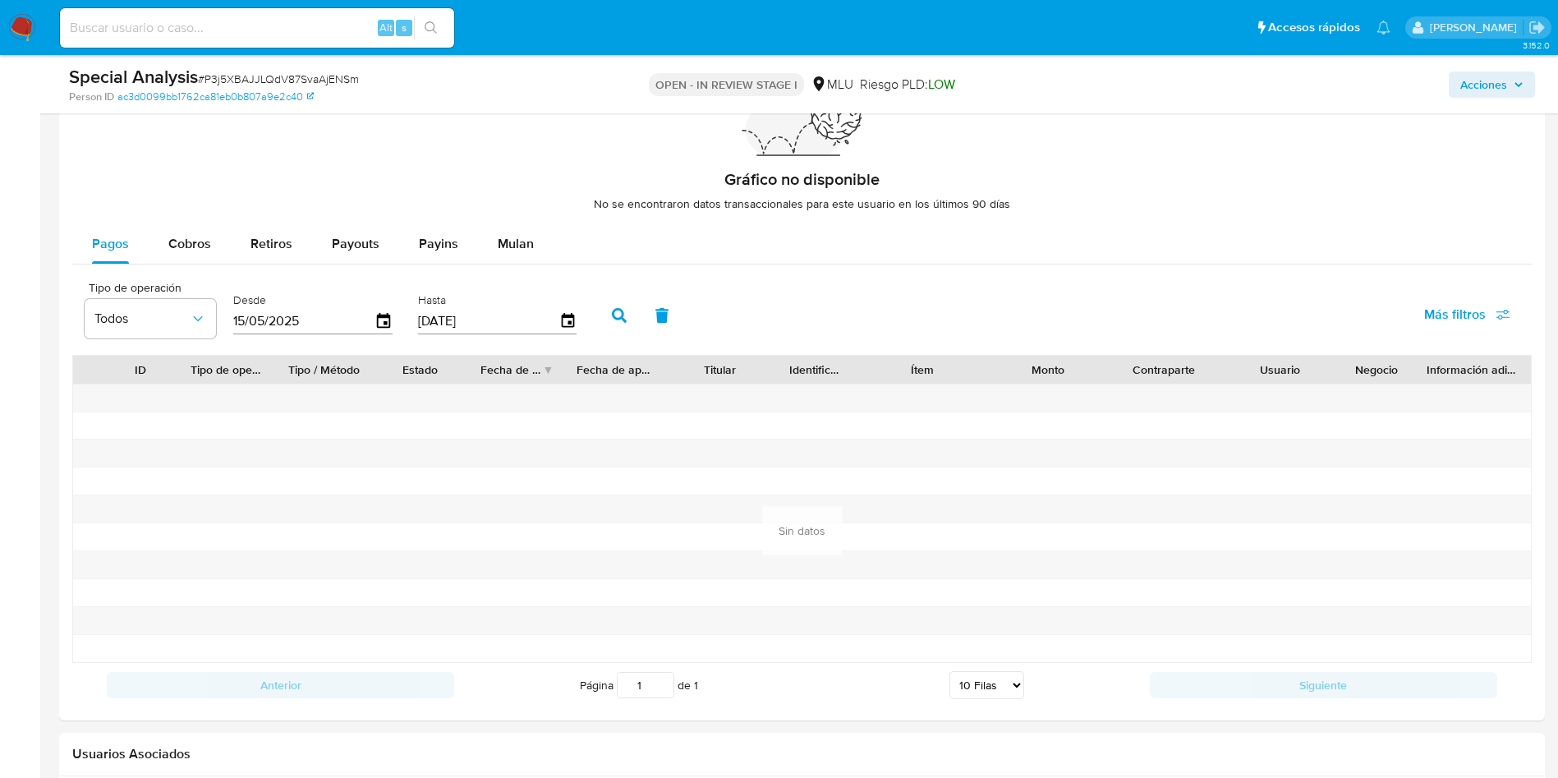
scroll to position [1232, 0]
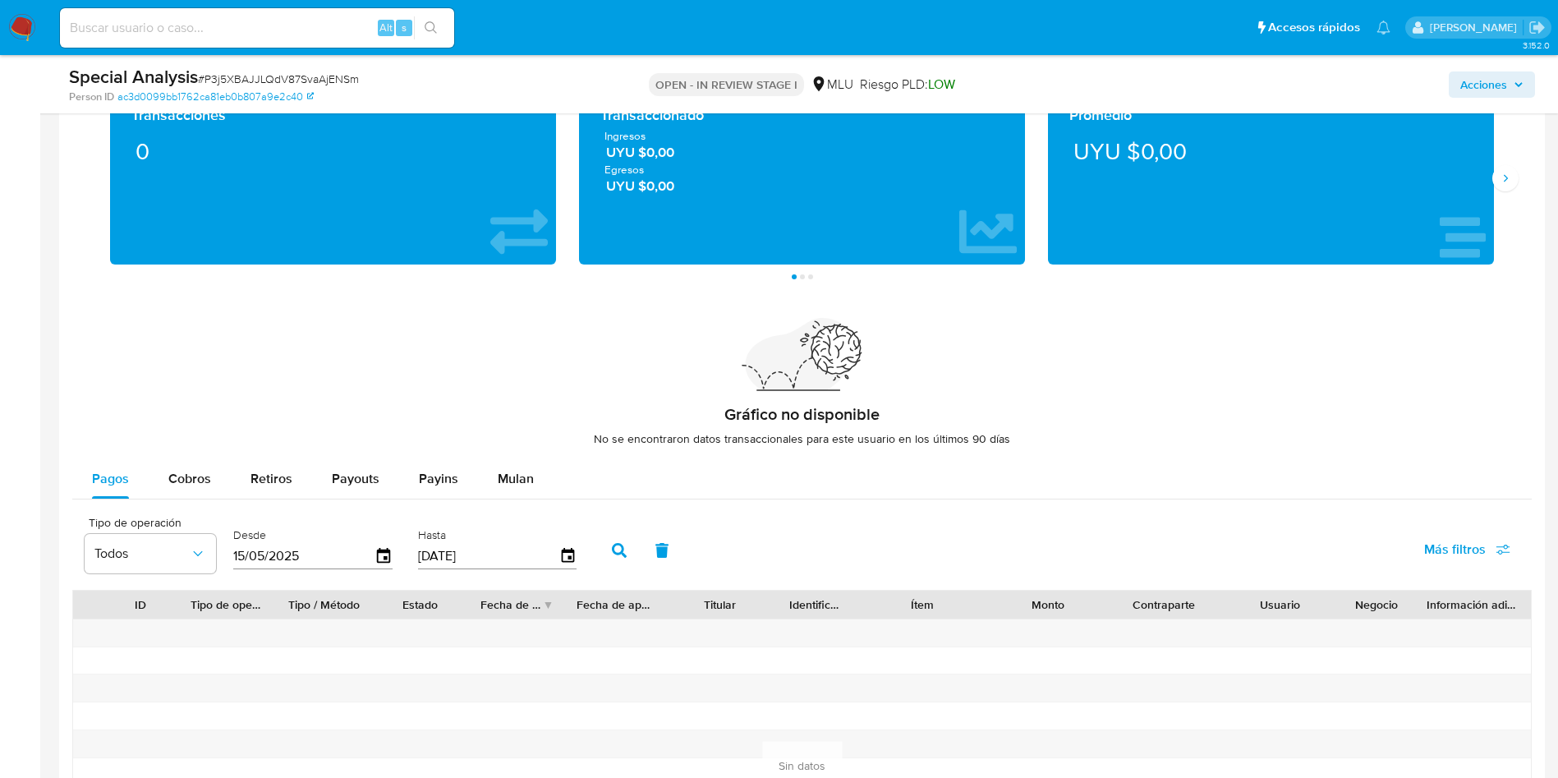
click at [398, 545] on div "Desde 15/05/2025" at bounding box center [315, 549] width 172 height 66
click at [380, 552] on icon "button" at bounding box center [383, 555] width 13 height 15
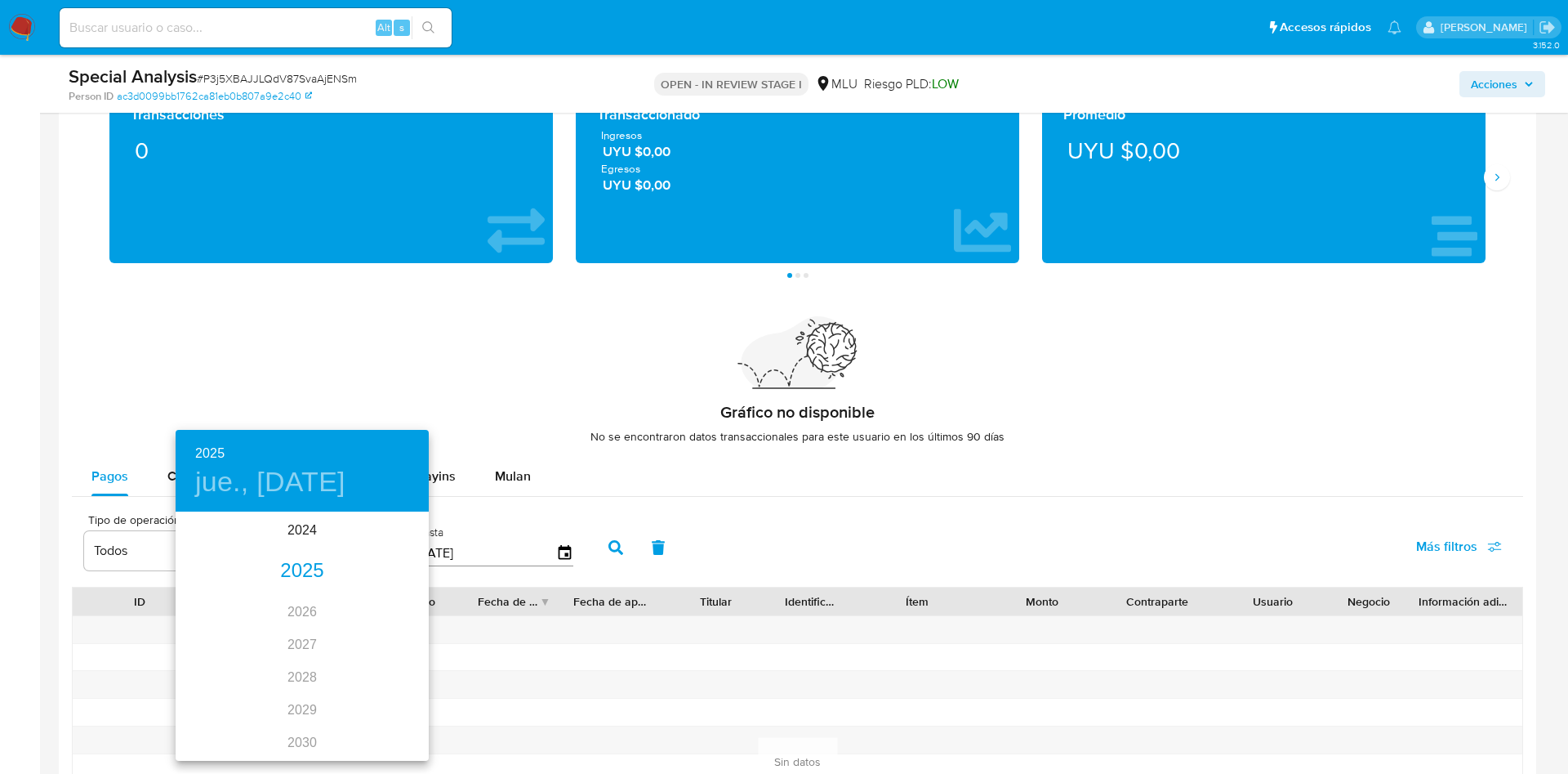
click at [294, 546] on div "2024 2025 2026 2027 2028 2029 2030 2031 2032 2033 2034 2035" at bounding box center [302, 637] width 254 height 245
click at [290, 531] on div "2024" at bounding box center [302, 530] width 254 height 33
click at [281, 670] on div "ago." at bounding box center [301, 668] width 85 height 62
click at [206, 653] on p "12" at bounding box center [204, 657] width 13 height 16
type input "12/08/2024"
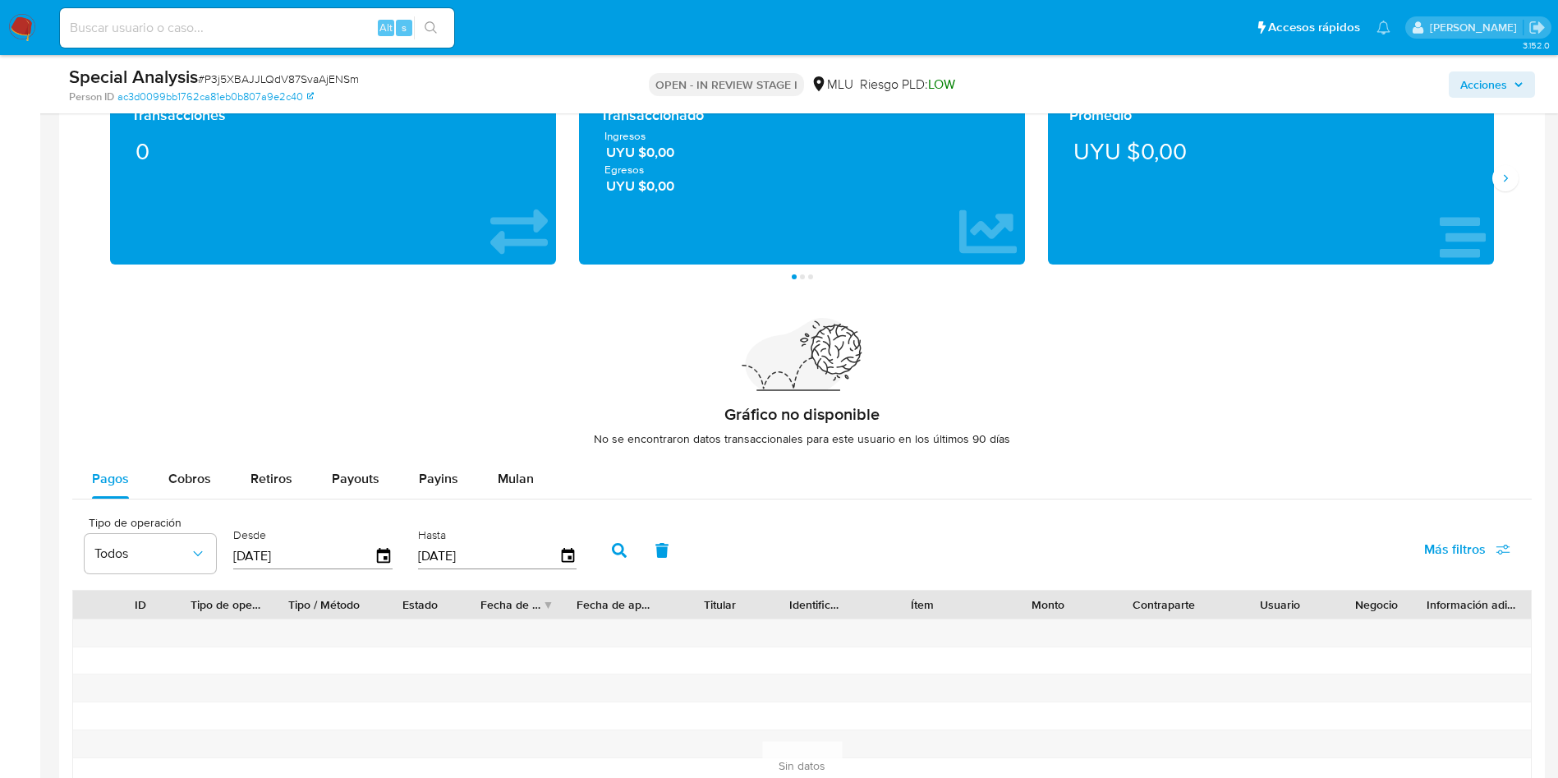
click at [615, 543] on icon "button" at bounding box center [619, 550] width 15 height 15
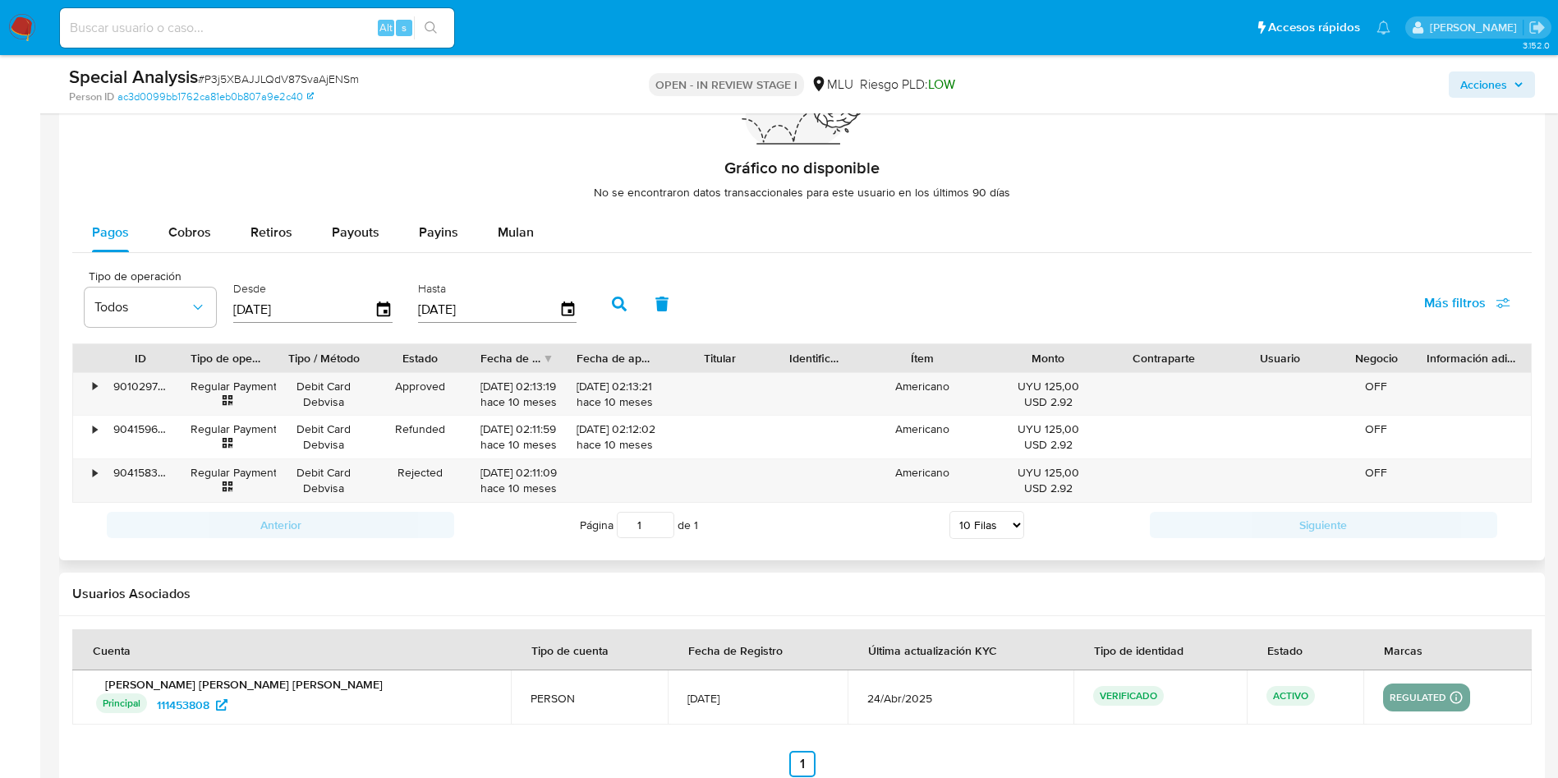
scroll to position [1602, 0]
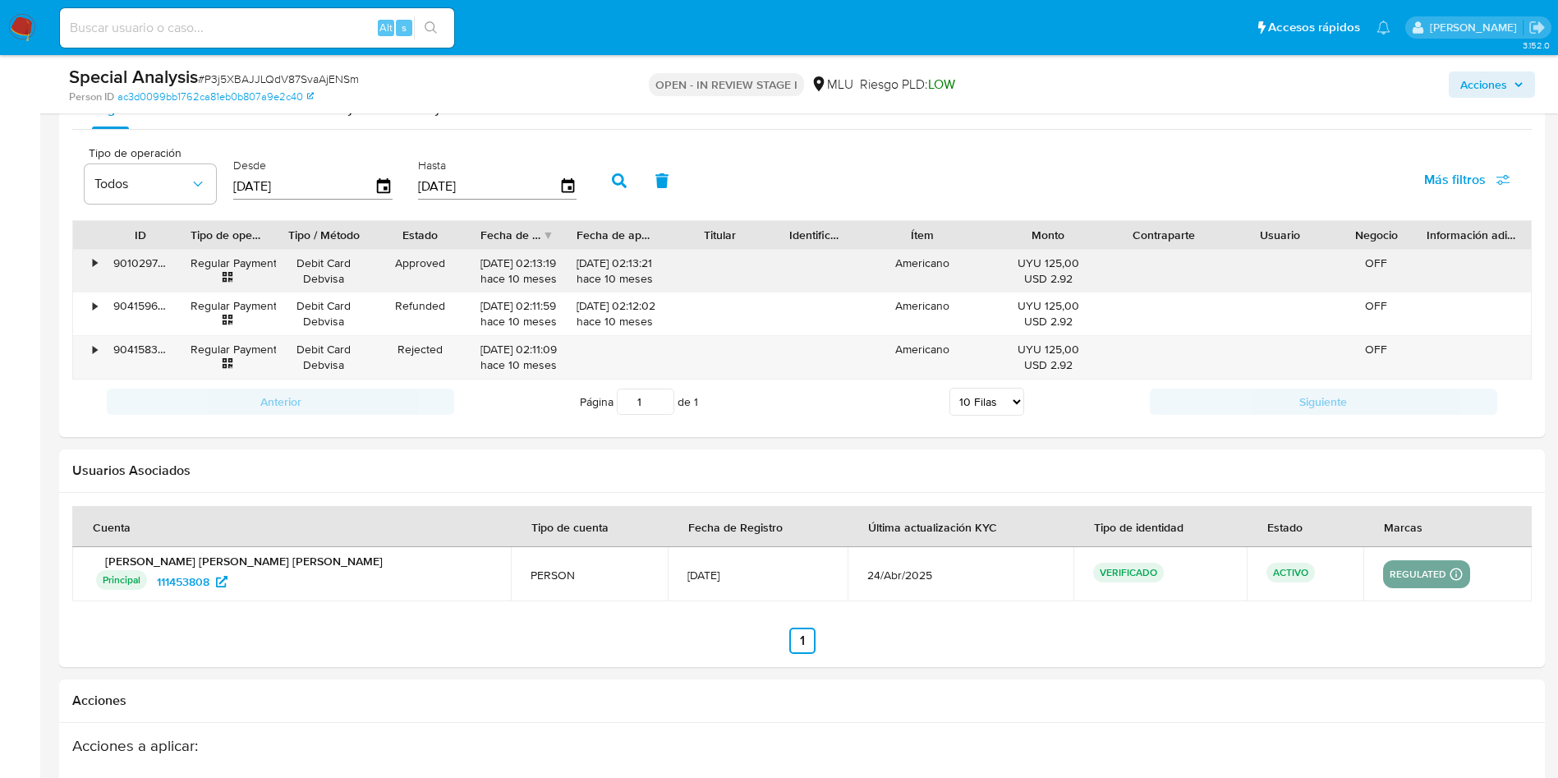
click at [222, 274] on icon at bounding box center [228, 277] width 12 height 12
click at [212, 38] on input at bounding box center [257, 27] width 394 height 21
paste input "315199856"
type input "315199856"
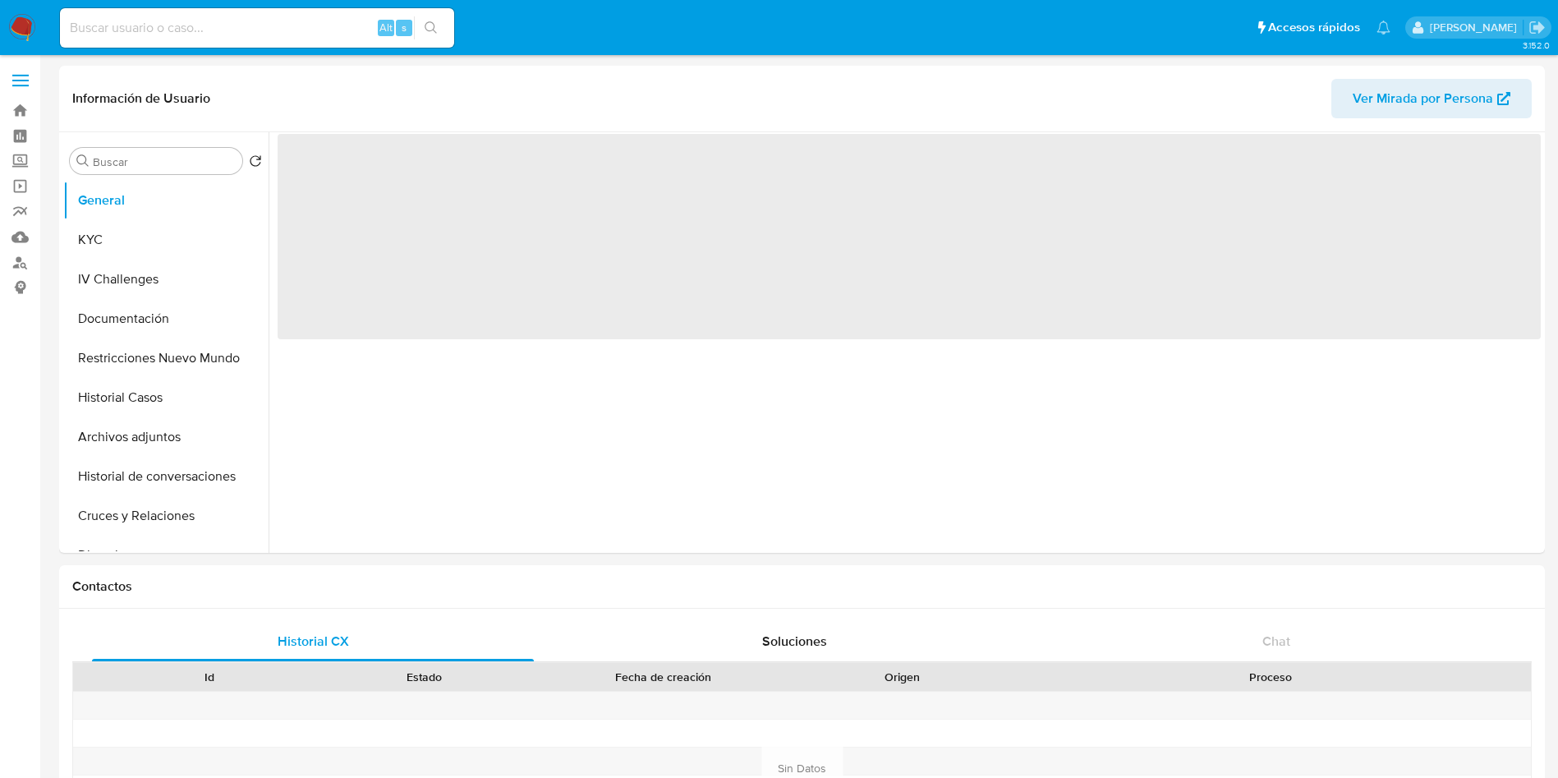
select select "10"
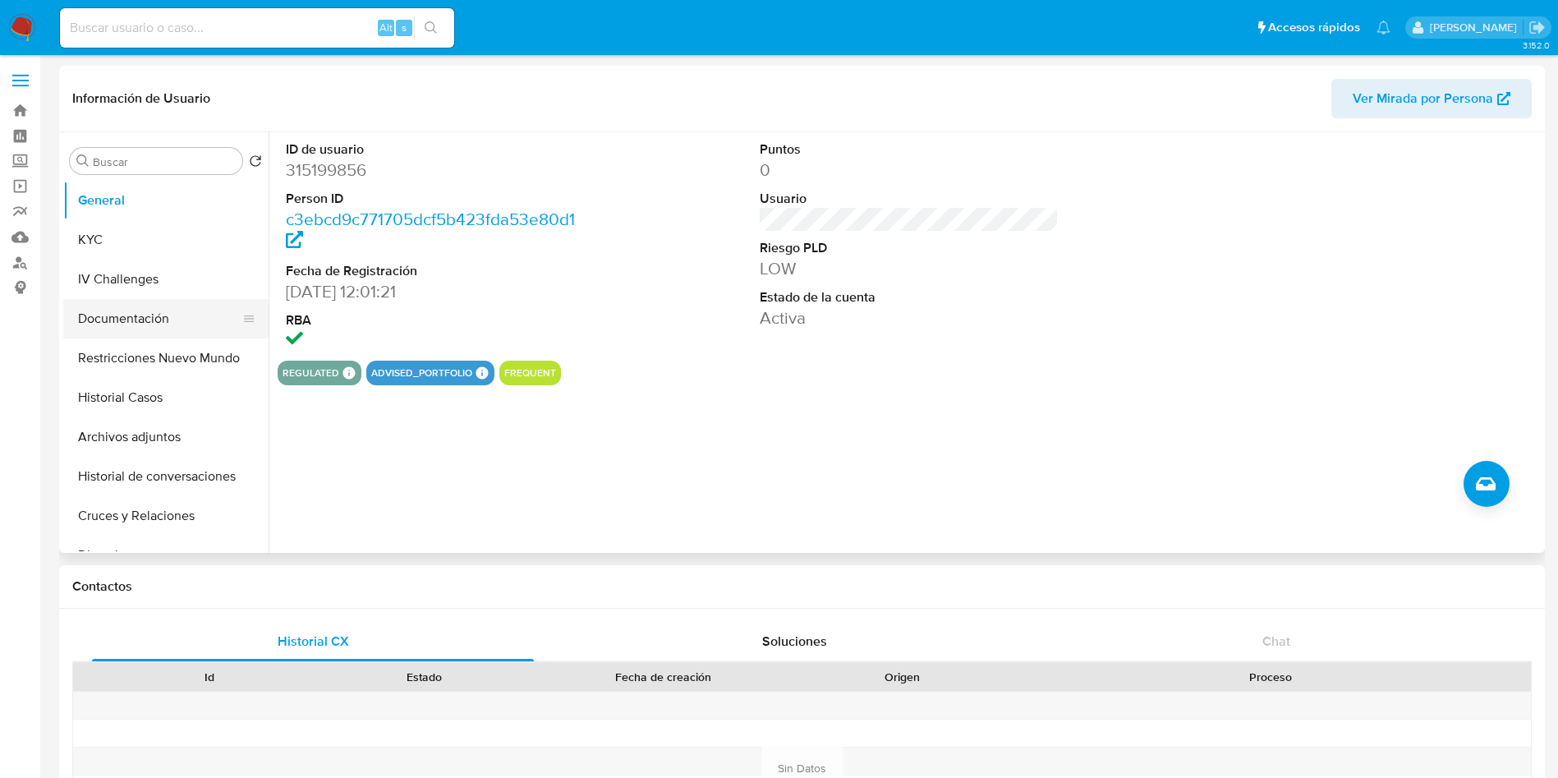
drag, startPoint x: 140, startPoint y: 233, endPoint x: 233, endPoint y: 298, distance: 113.9
click at [140, 232] on button "KYC" at bounding box center [165, 239] width 205 height 39
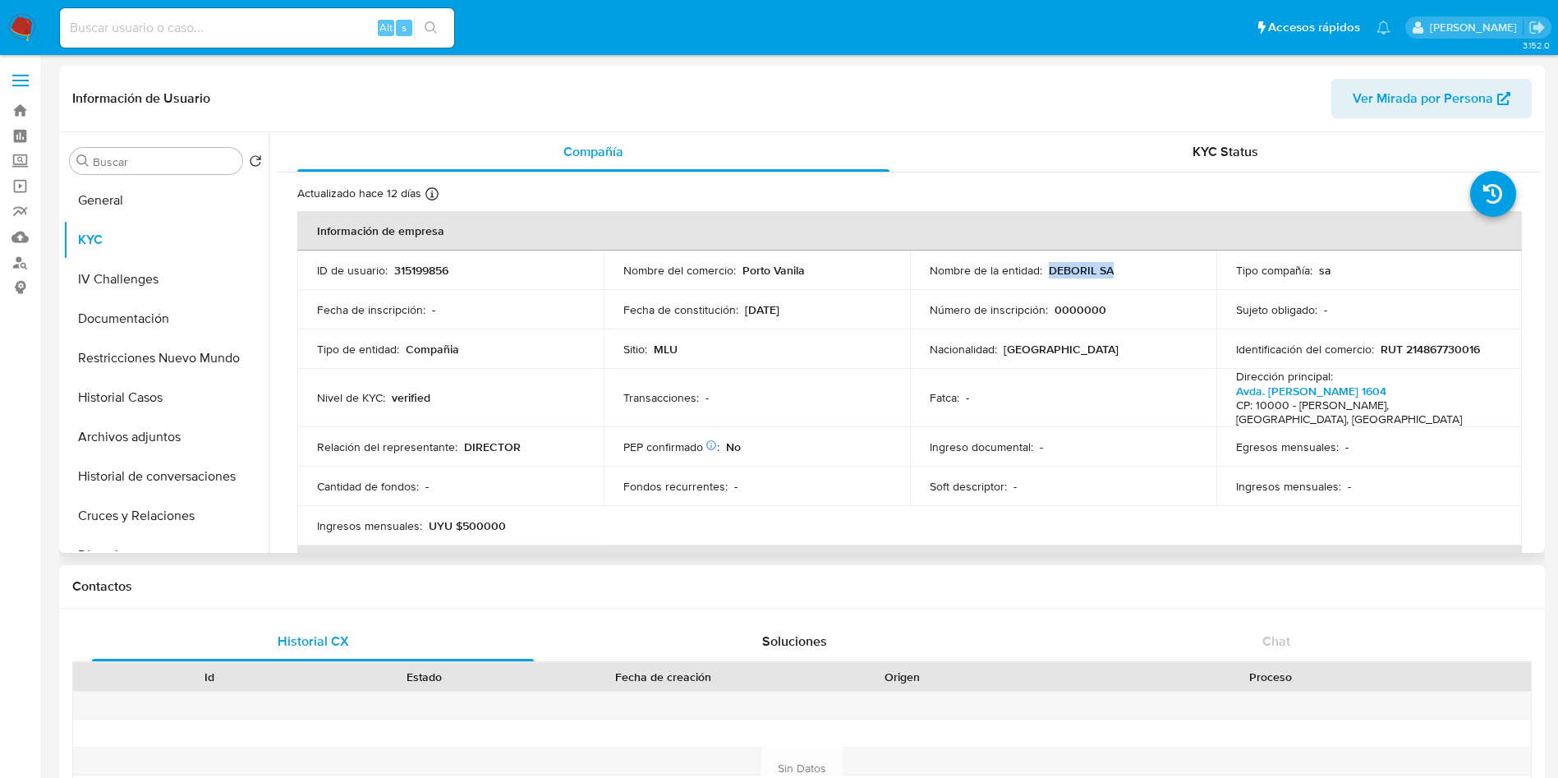
drag, startPoint x: 1043, startPoint y: 270, endPoint x: 1106, endPoint y: 270, distance: 62.4
click at [1106, 270] on div "Nombre de la entidad : DEBORIL SA" at bounding box center [1063, 270] width 267 height 15
copy p "DEBORIL SA"
click at [1415, 352] on p "RUT 214867730016" at bounding box center [1430, 349] width 99 height 15
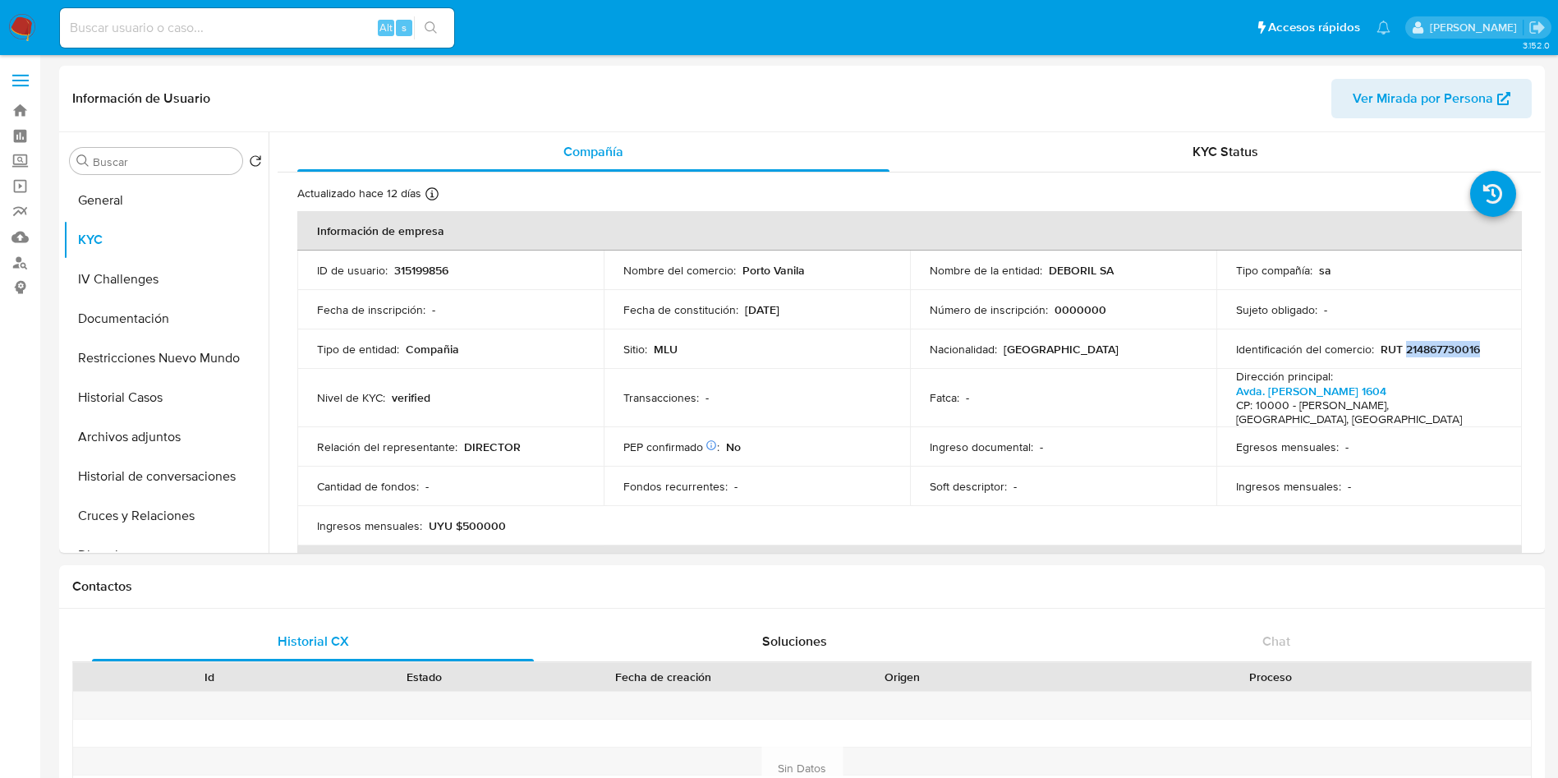
copy p "214867730016"
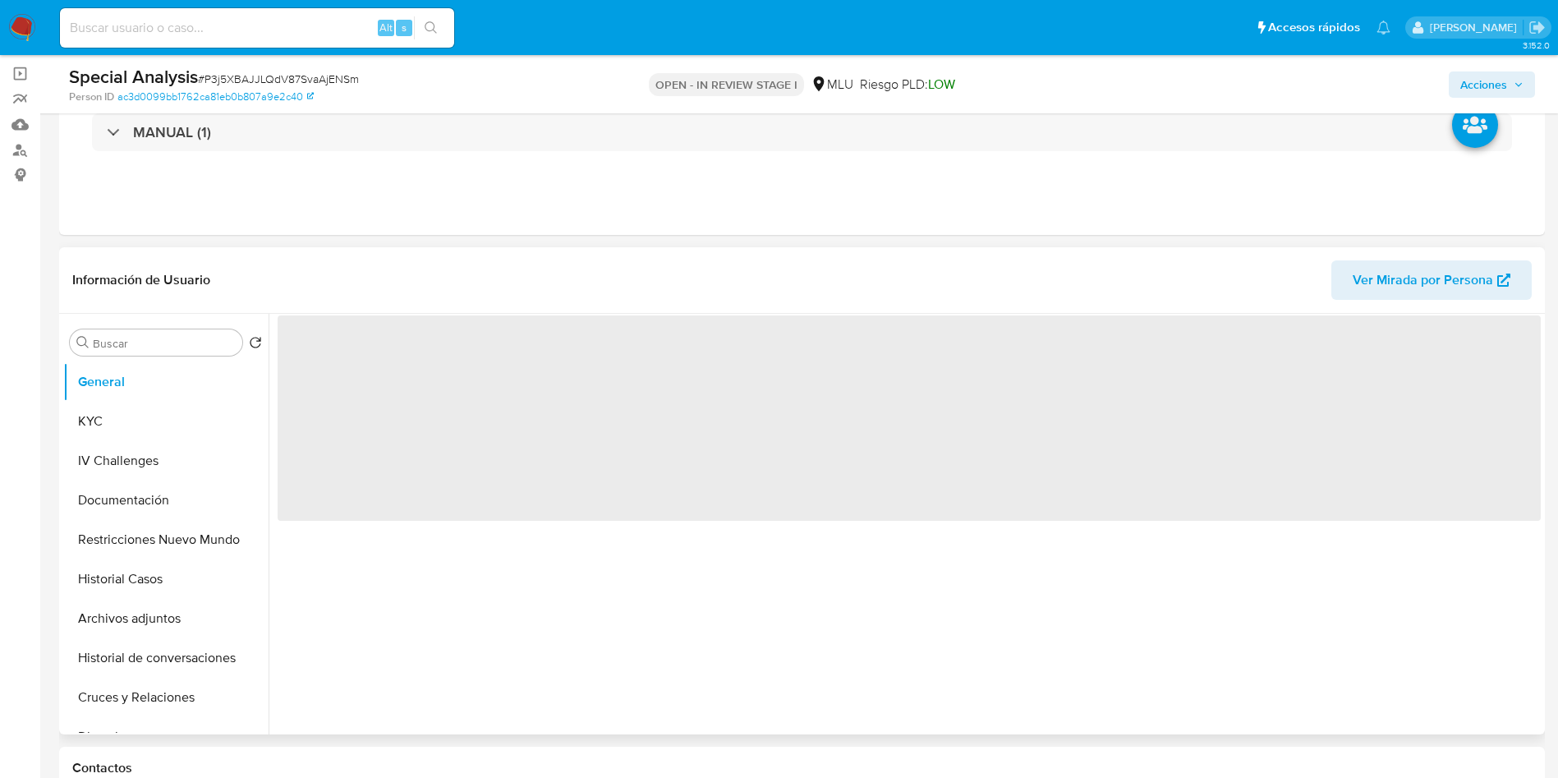
scroll to position [246, 0]
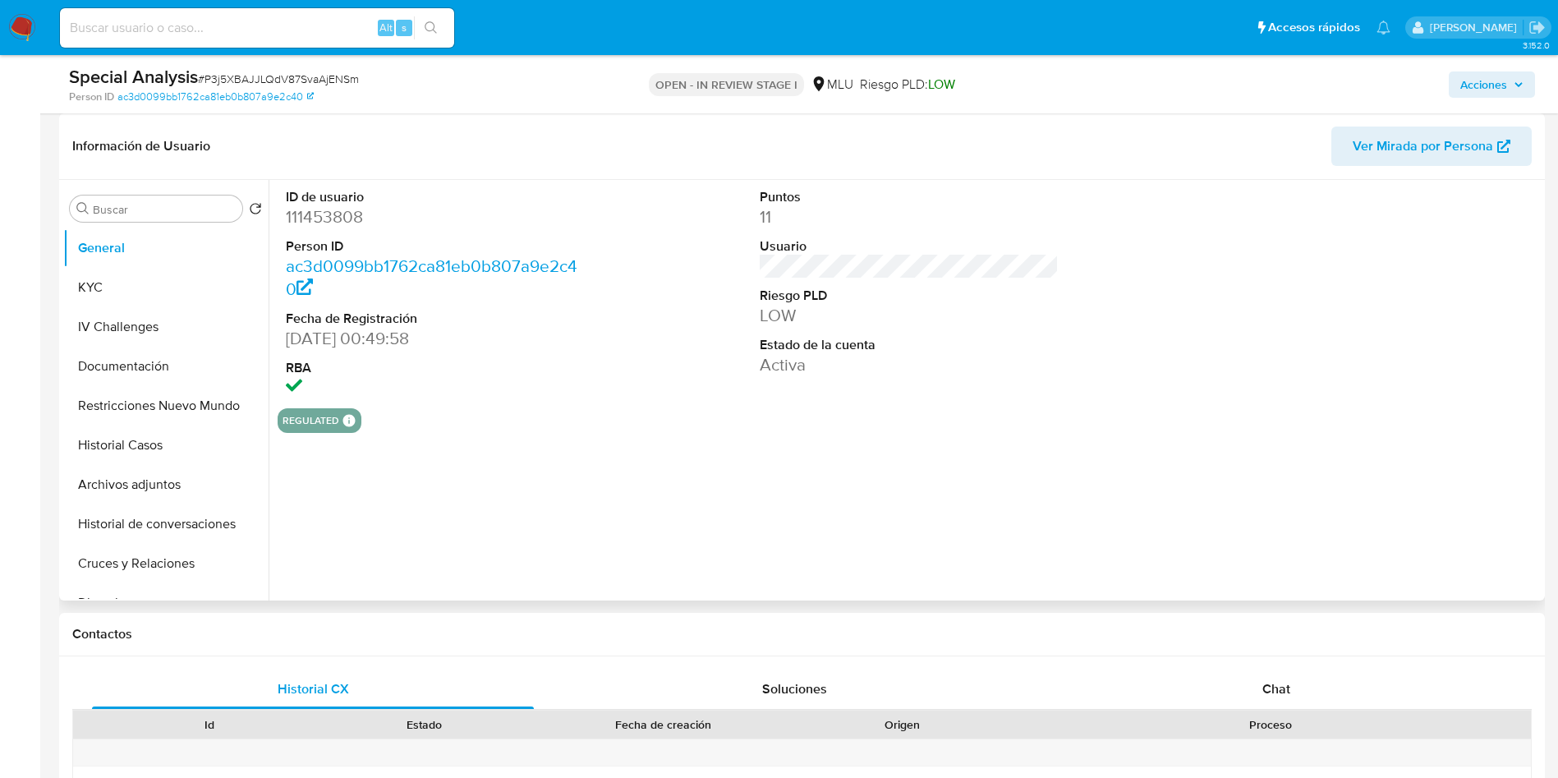
select select "10"
click at [151, 270] on button "KYC" at bounding box center [159, 287] width 192 height 39
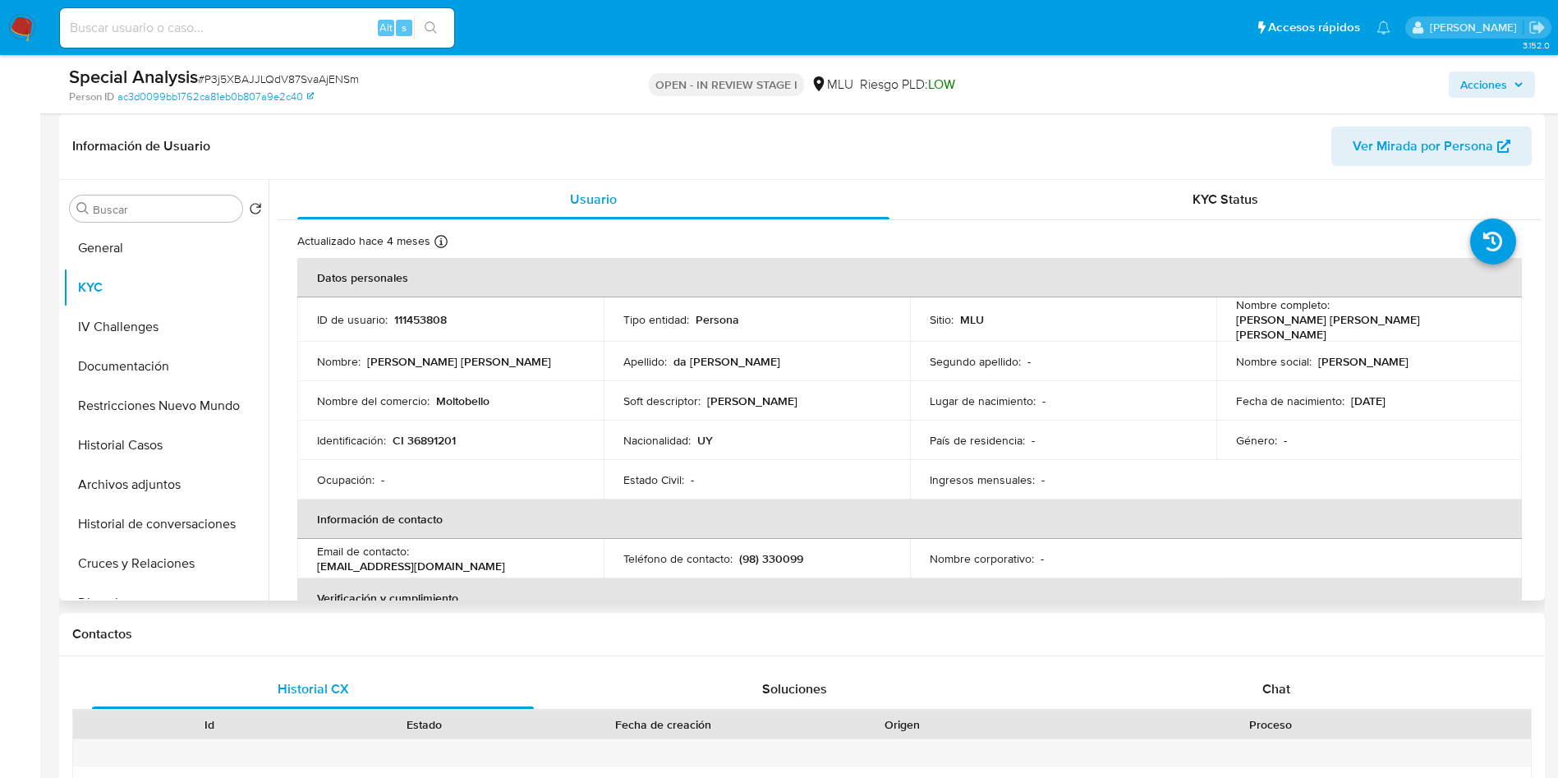
click at [430, 433] on p "CI 36891201" at bounding box center [424, 440] width 63 height 15
copy p "36891201"
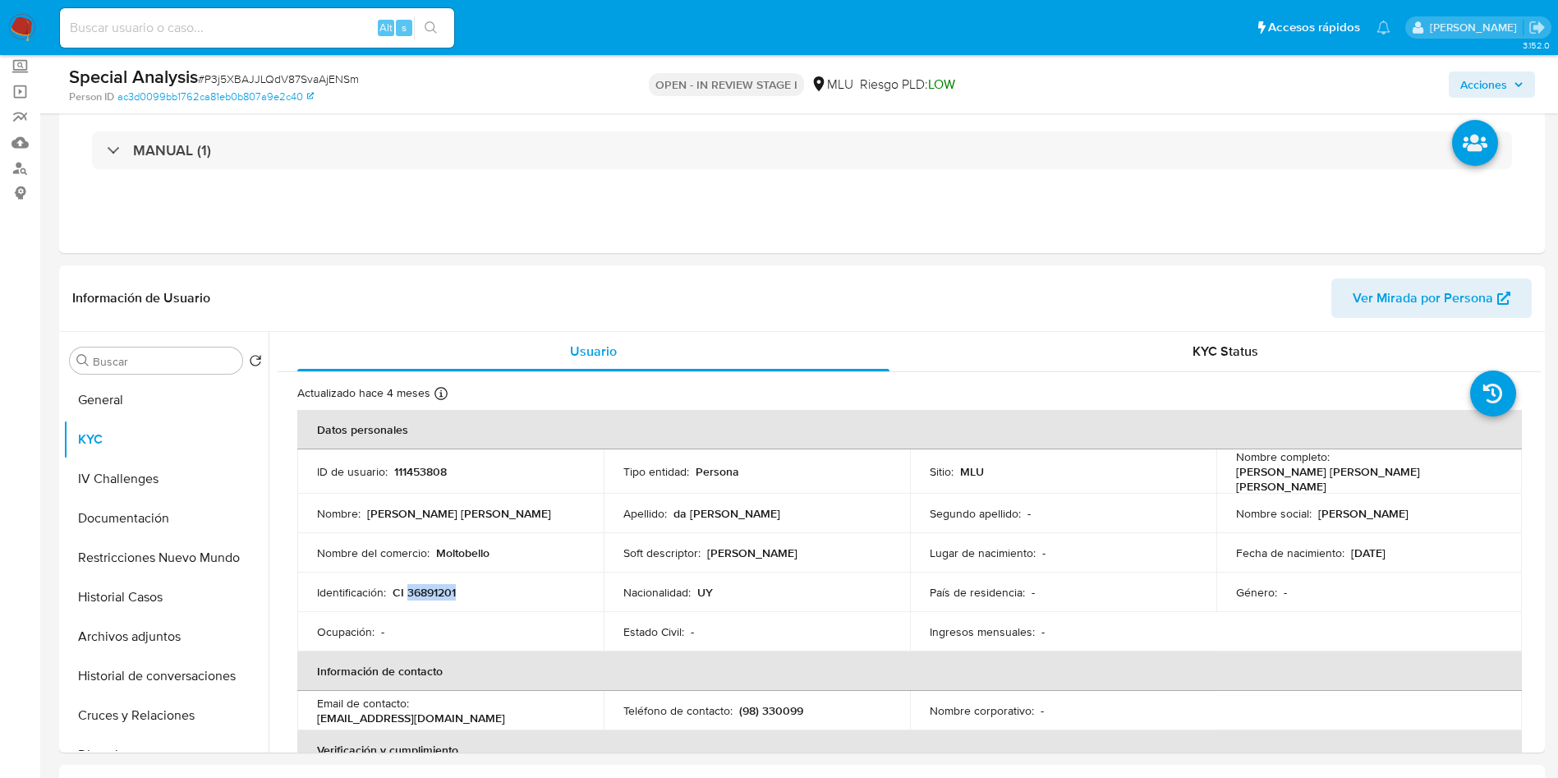
scroll to position [0, 0]
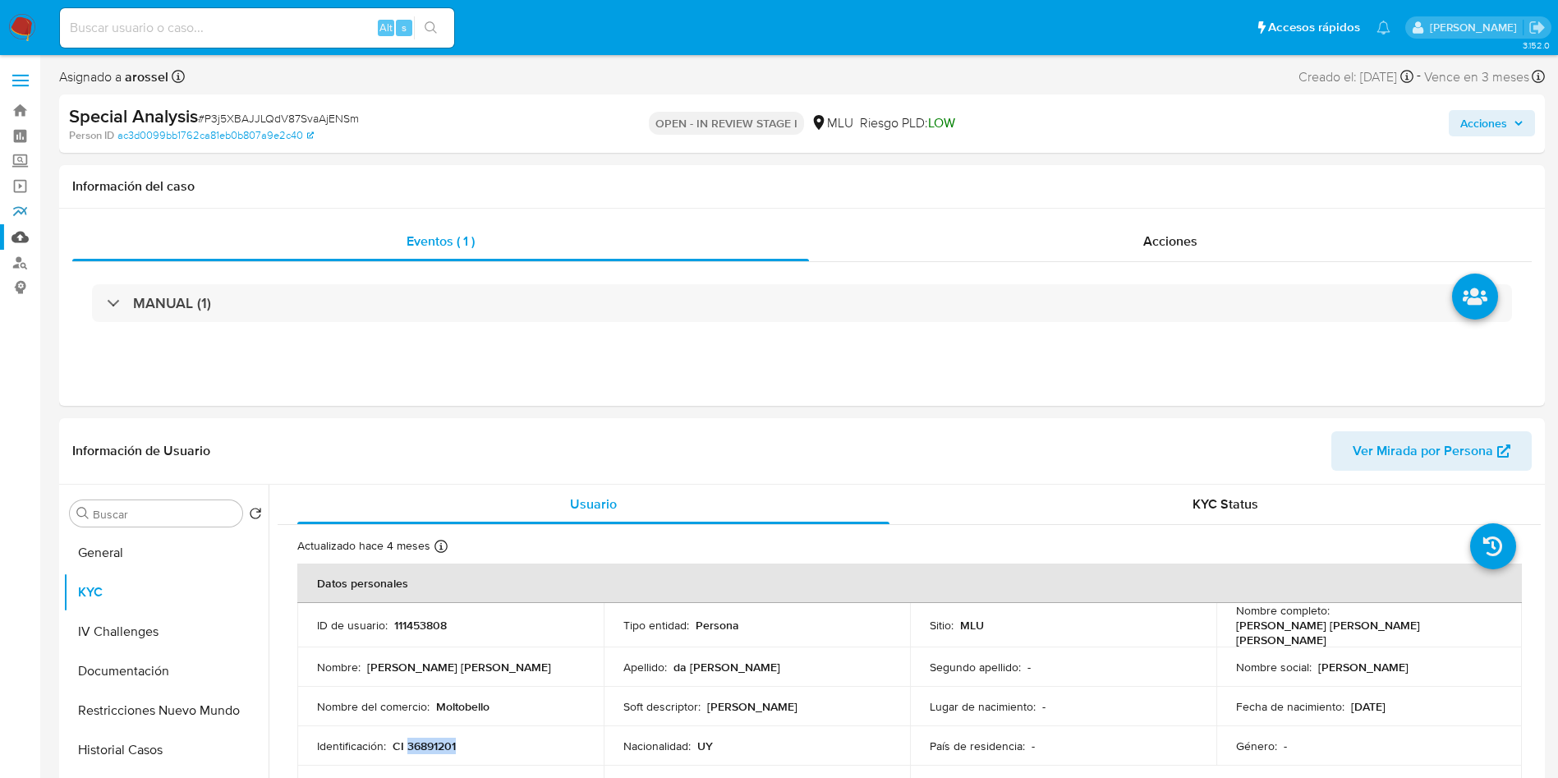
drag, startPoint x: 20, startPoint y: 216, endPoint x: 25, endPoint y: 246, distance: 30.0
click at [19, 216] on link "Reportes" at bounding box center [98, 211] width 196 height 25
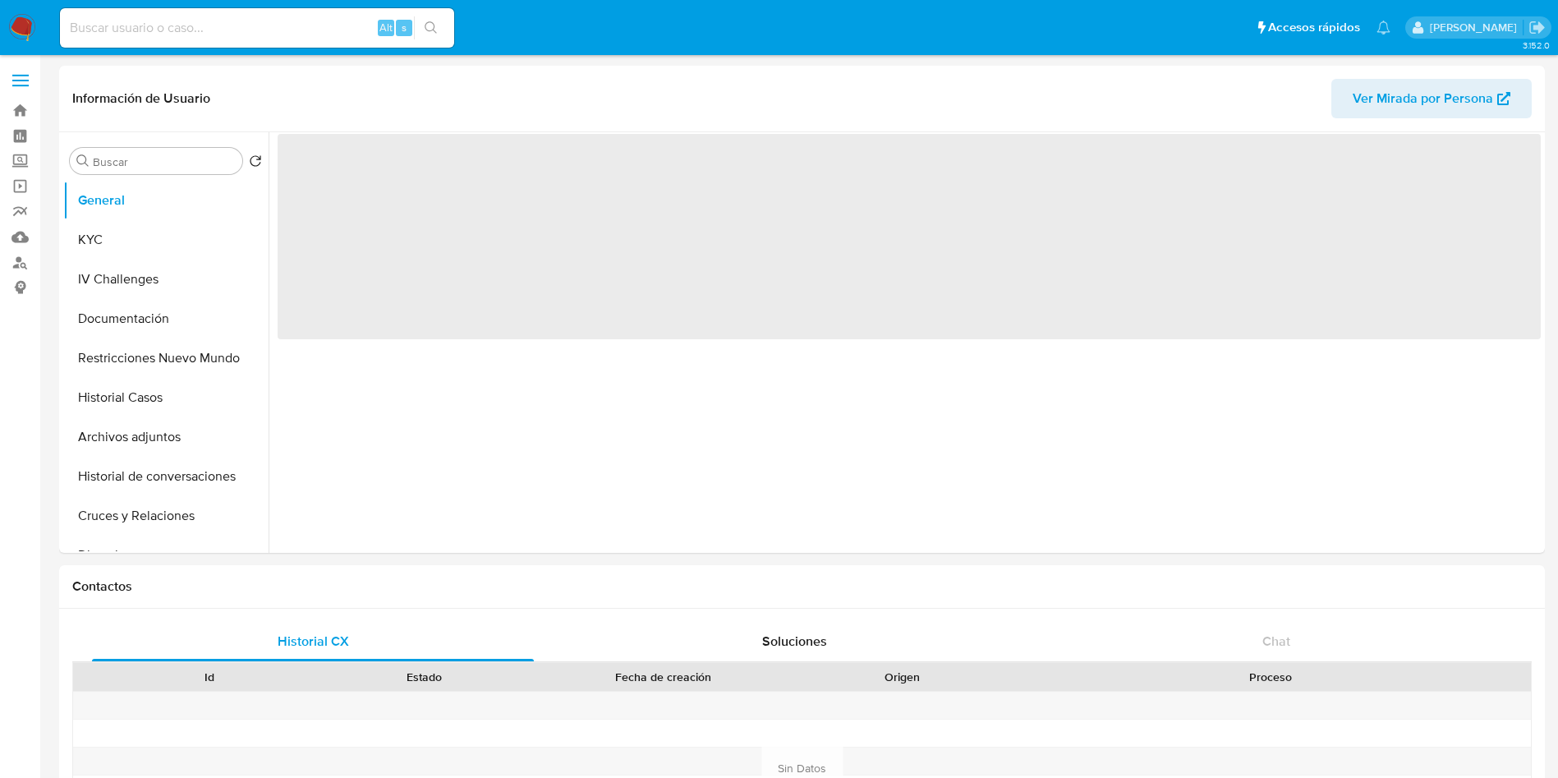
select select "10"
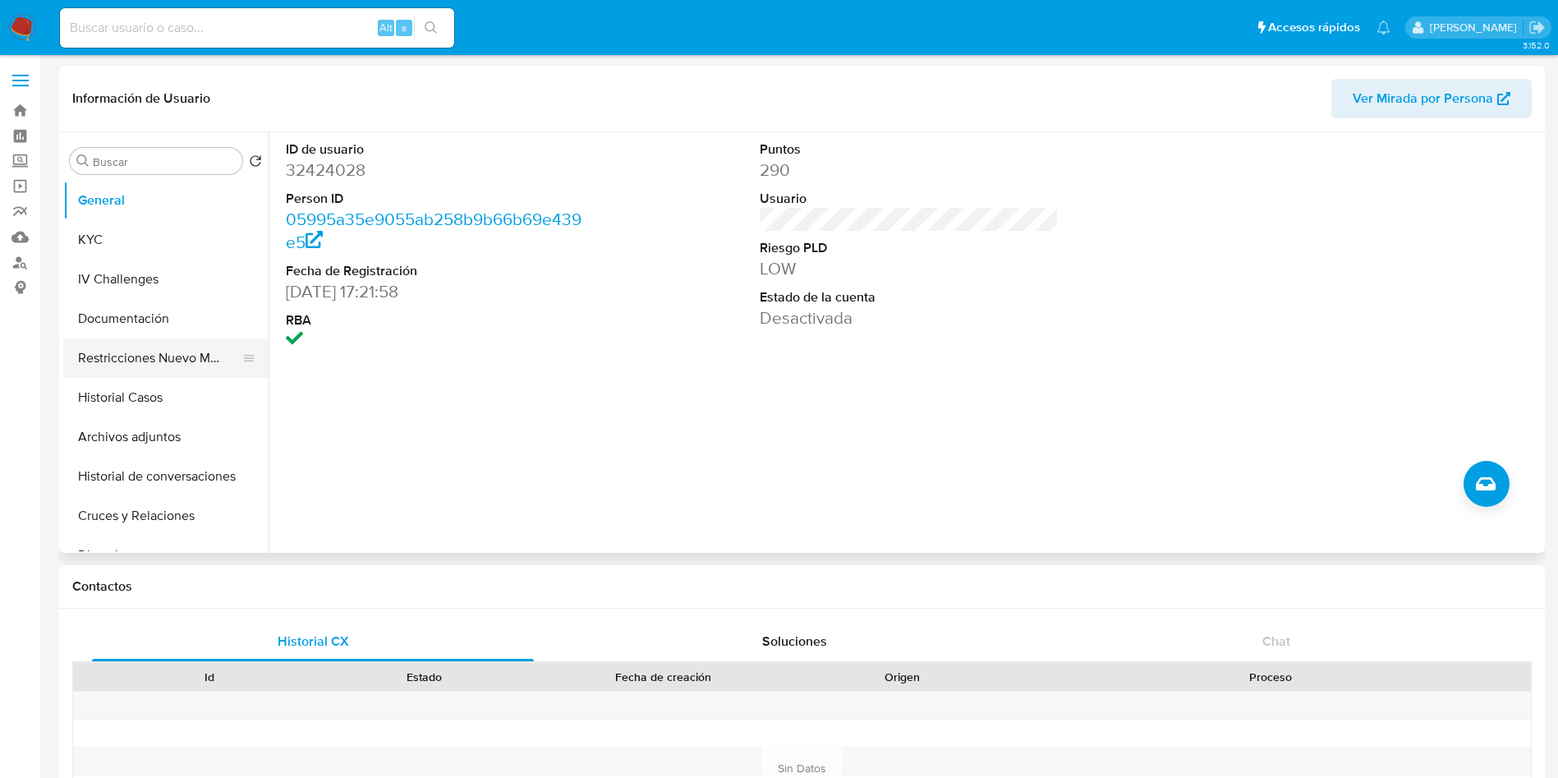
click at [136, 368] on button "Restricciones Nuevo Mundo" at bounding box center [159, 357] width 192 height 39
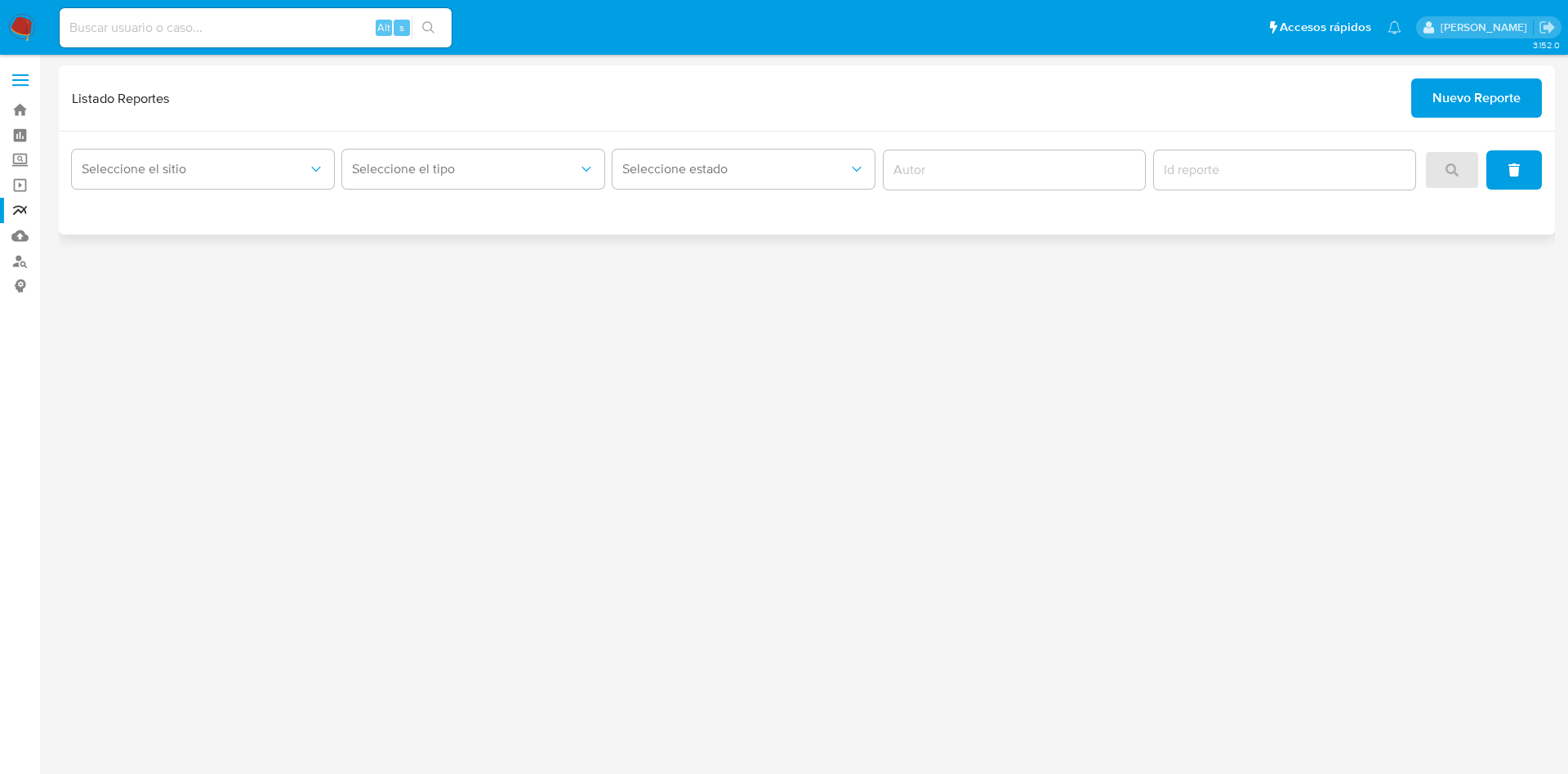
click at [1478, 90] on span "Nuevo Reporte" at bounding box center [1477, 98] width 88 height 36
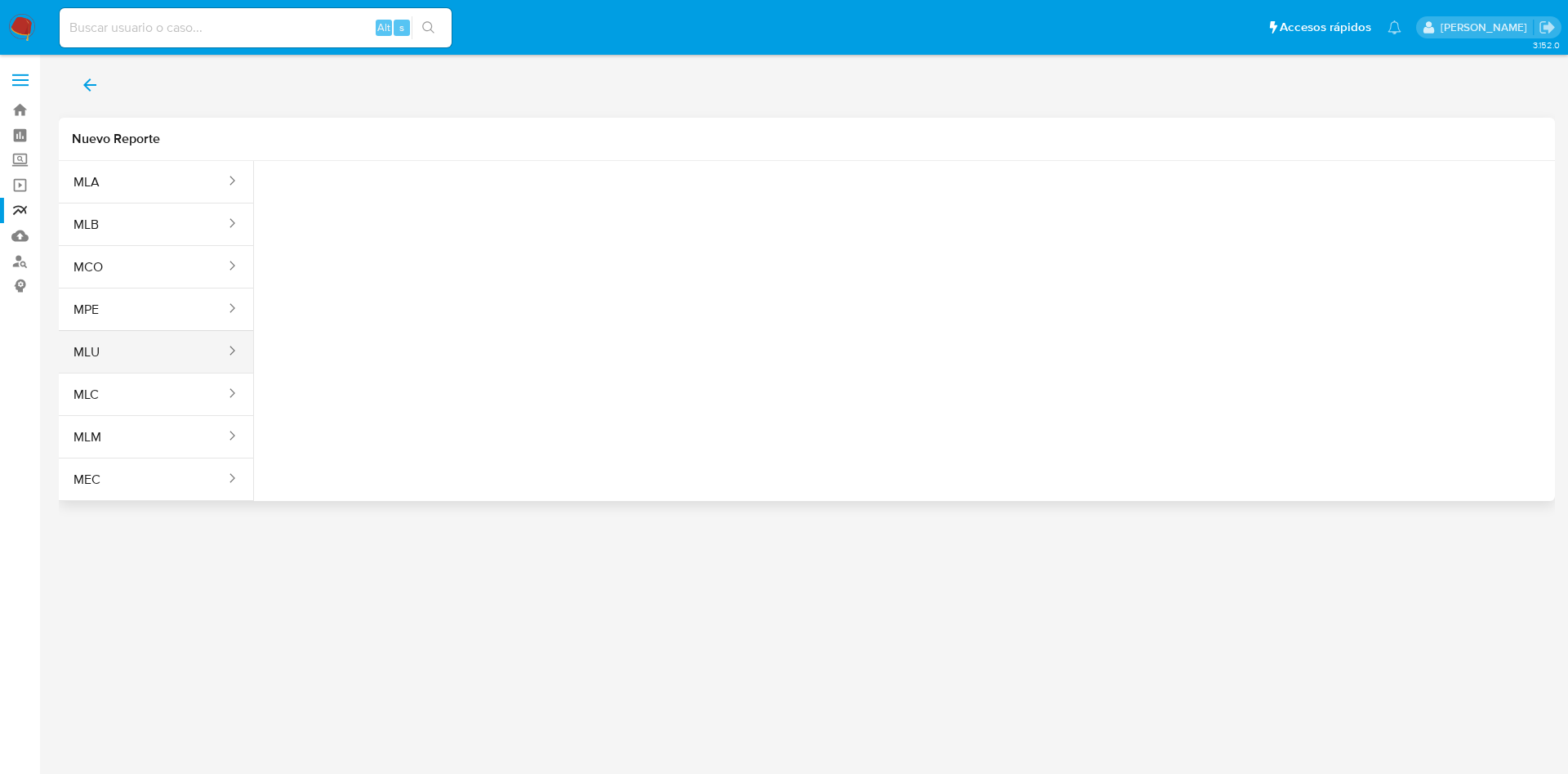
click at [127, 343] on button "MLU" at bounding box center [142, 351] width 168 height 39
drag, startPoint x: 390, startPoint y: 207, endPoint x: 390, endPoint y: 217, distance: 10.0
click at [388, 207] on span "Seleccione una opcion" at bounding box center [348, 204] width 144 height 16
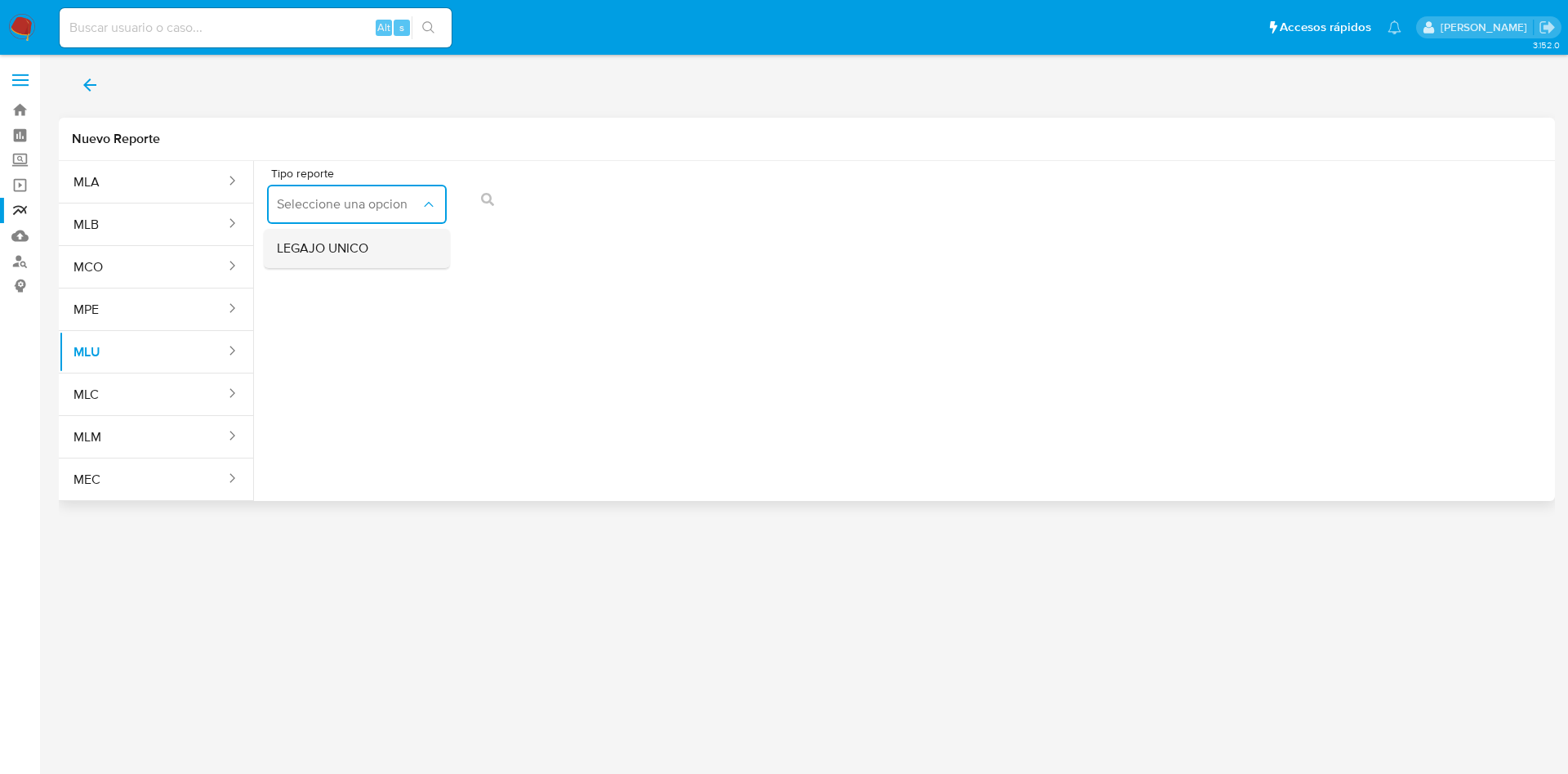
click at [366, 252] on span "LEGAJO UNICO" at bounding box center [322, 249] width 91 height 16
drag, startPoint x: 846, startPoint y: 215, endPoint x: 867, endPoint y: 236, distance: 29.7
click at [855, 229] on div "Tipo reporte LEGAJO UNICO Tipo de documento CI" at bounding box center [905, 198] width 1275 height 63
click at [857, 199] on button "action-search" at bounding box center [854, 199] width 56 height 39
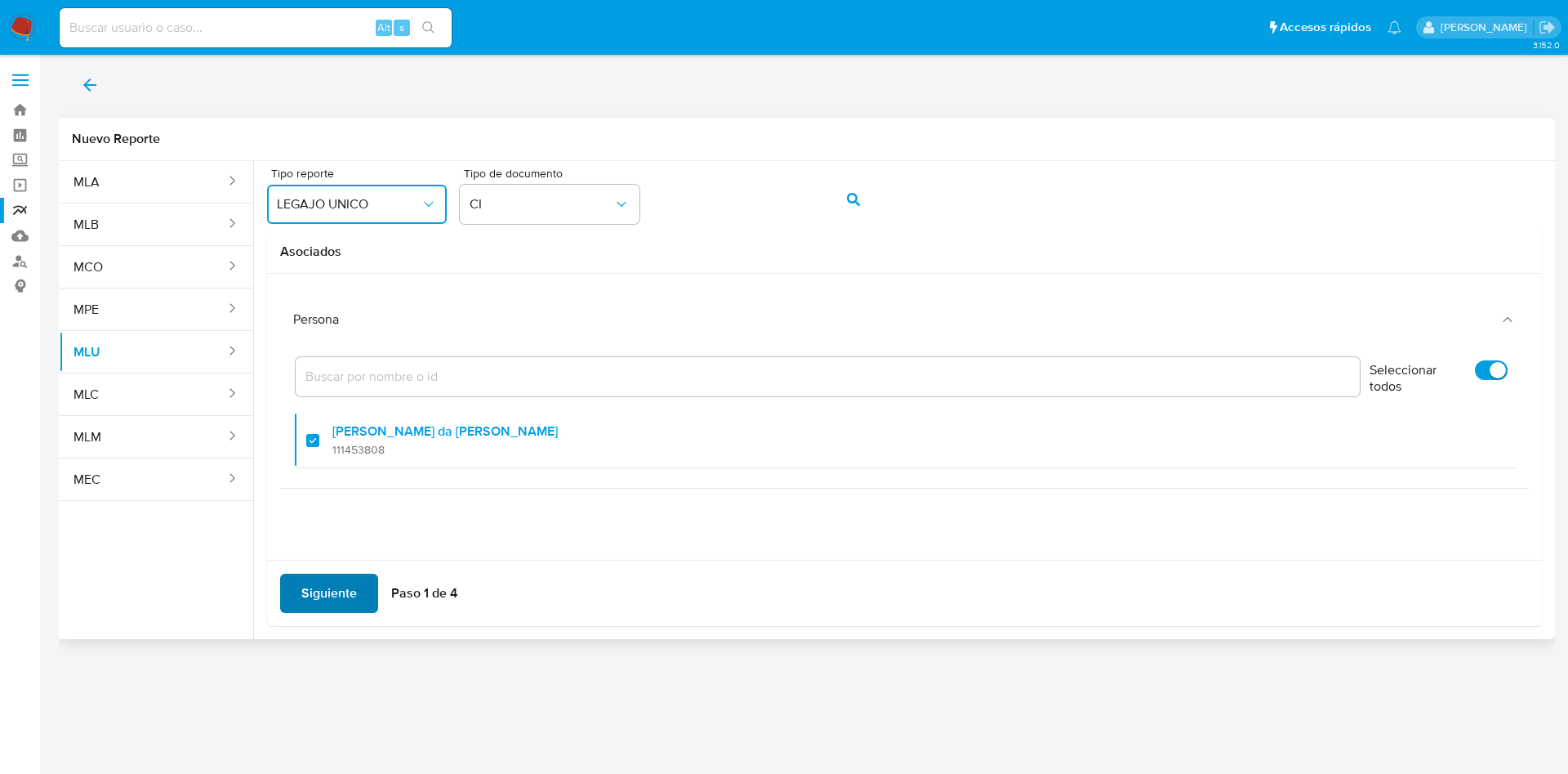
click at [327, 589] on span "Siguiente" at bounding box center [329, 593] width 56 height 36
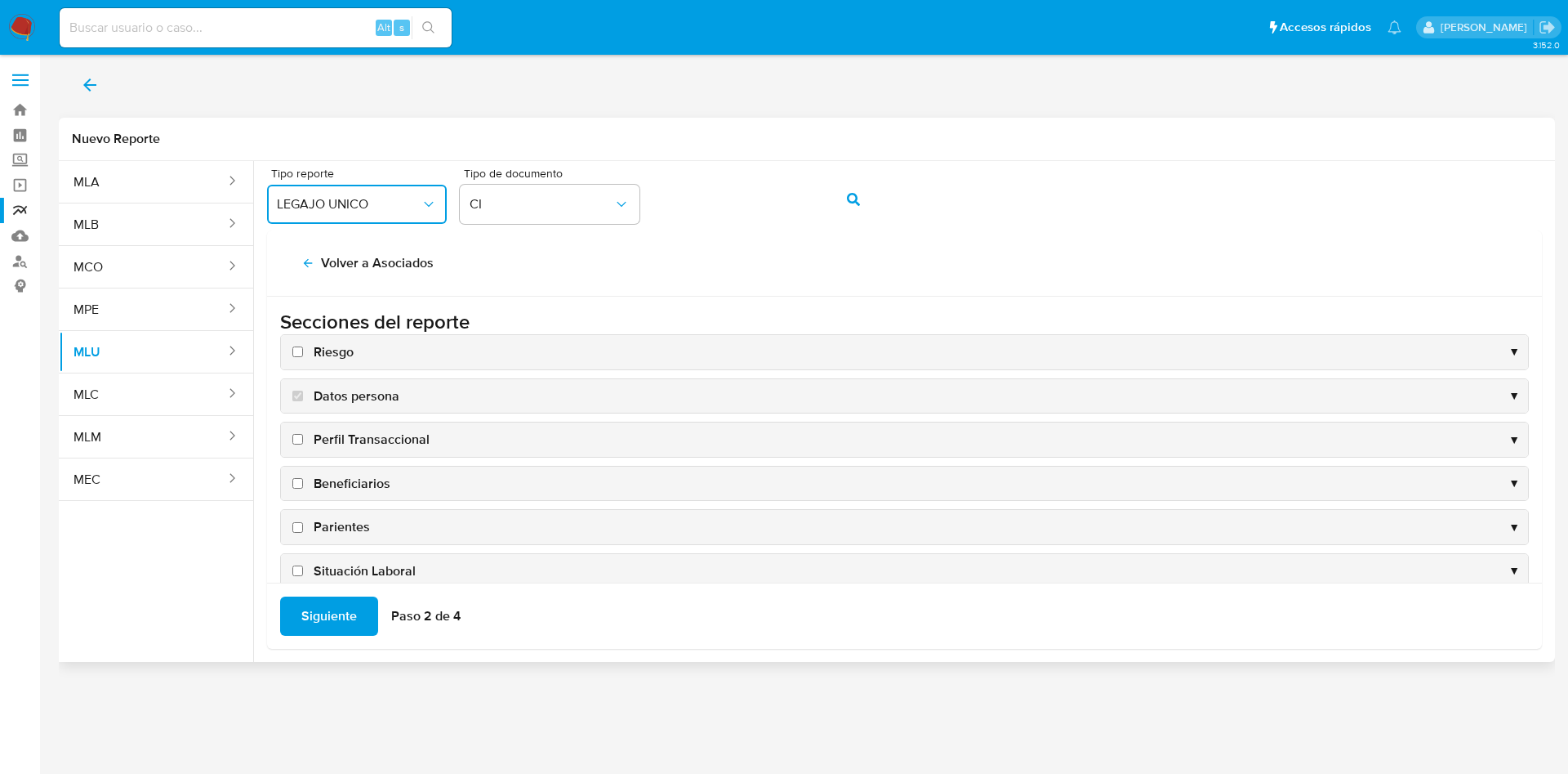
click at [298, 354] on input "Riesgo" at bounding box center [297, 351] width 11 height 11
checkbox input "true"
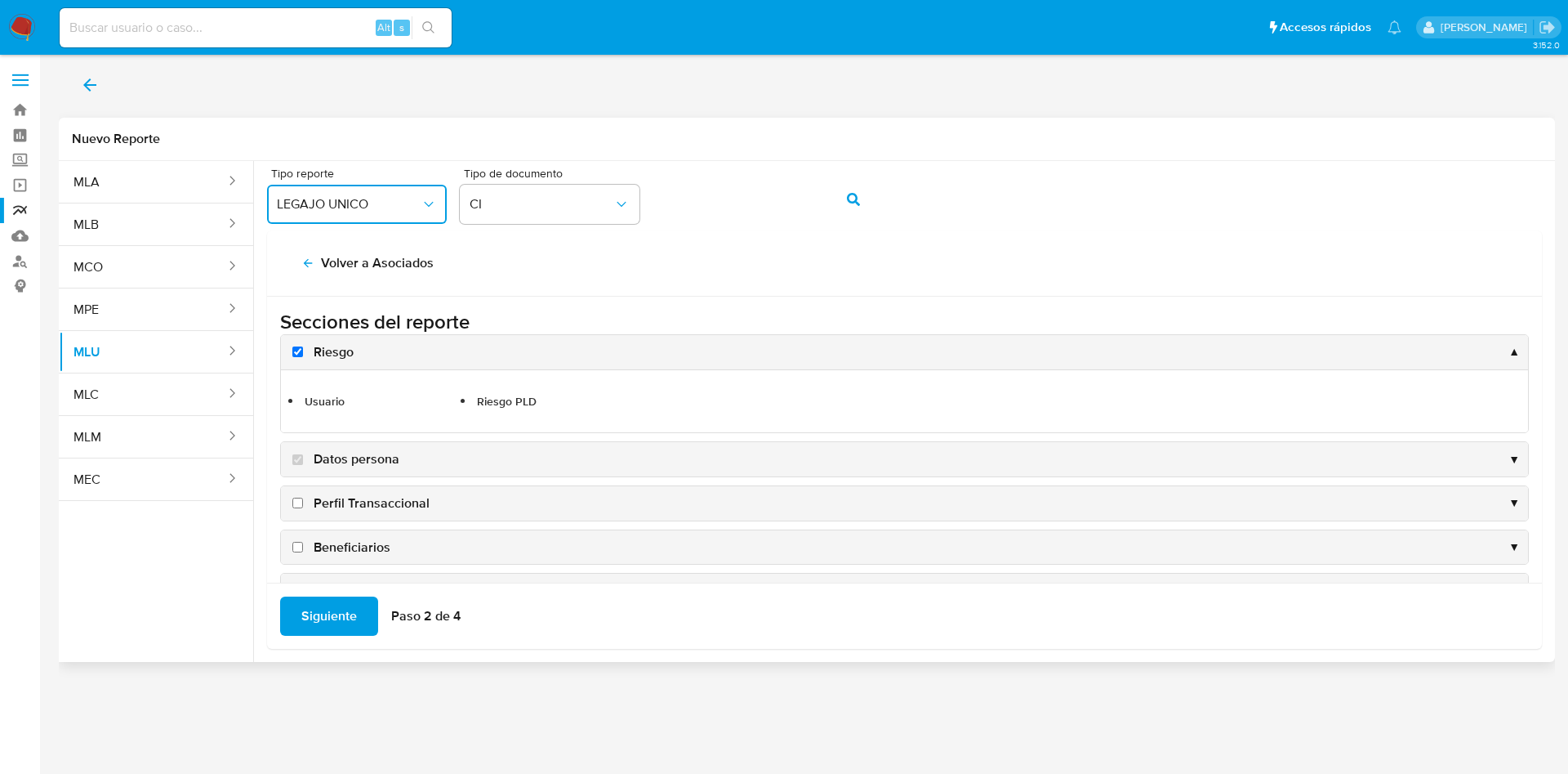
click at [297, 500] on input "Perfil Transaccional" at bounding box center [297, 502] width 11 height 11
checkbox input "true"
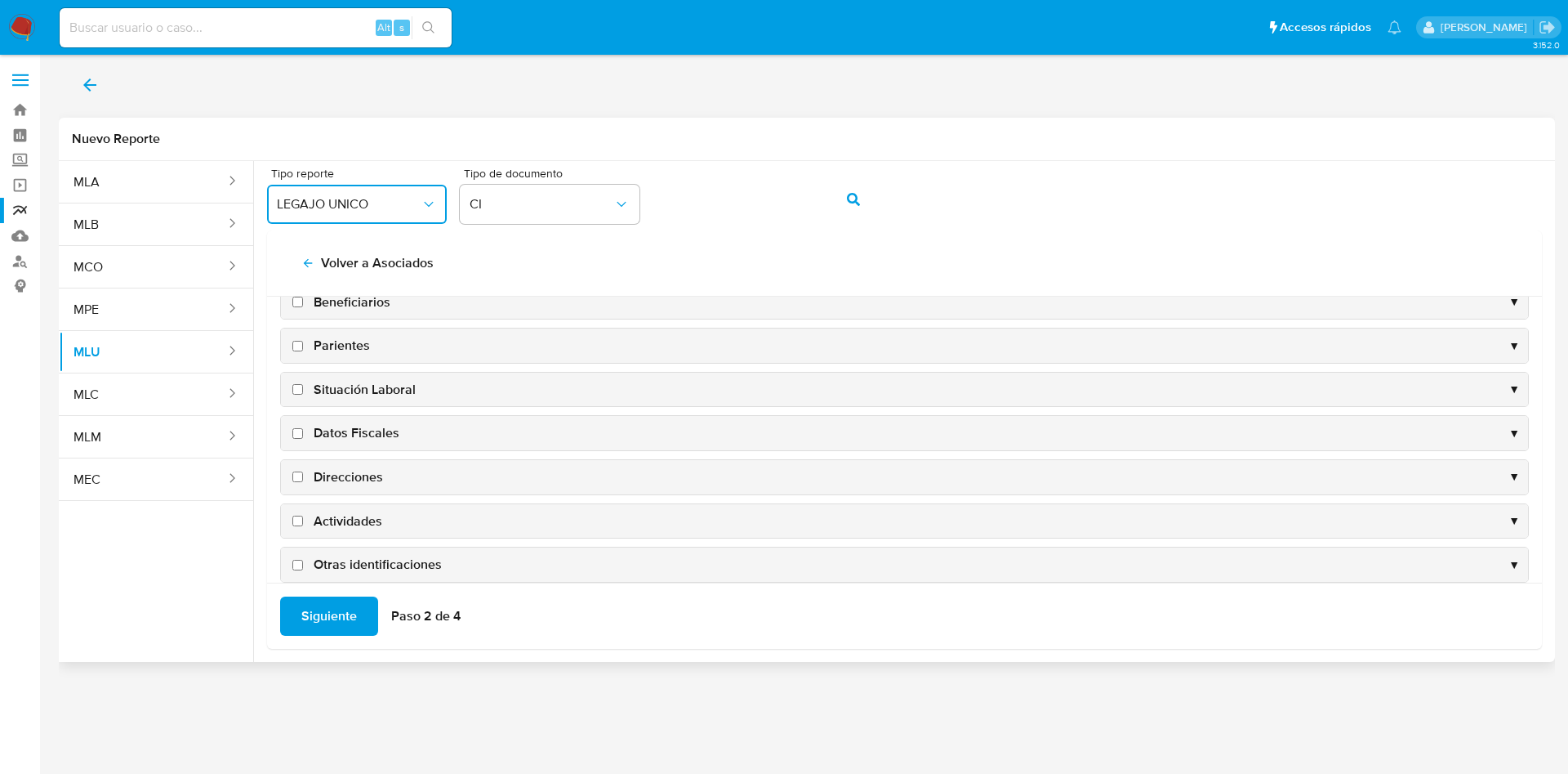
click at [298, 476] on input "Direcciones" at bounding box center [297, 477] width 11 height 11
checkbox input "true"
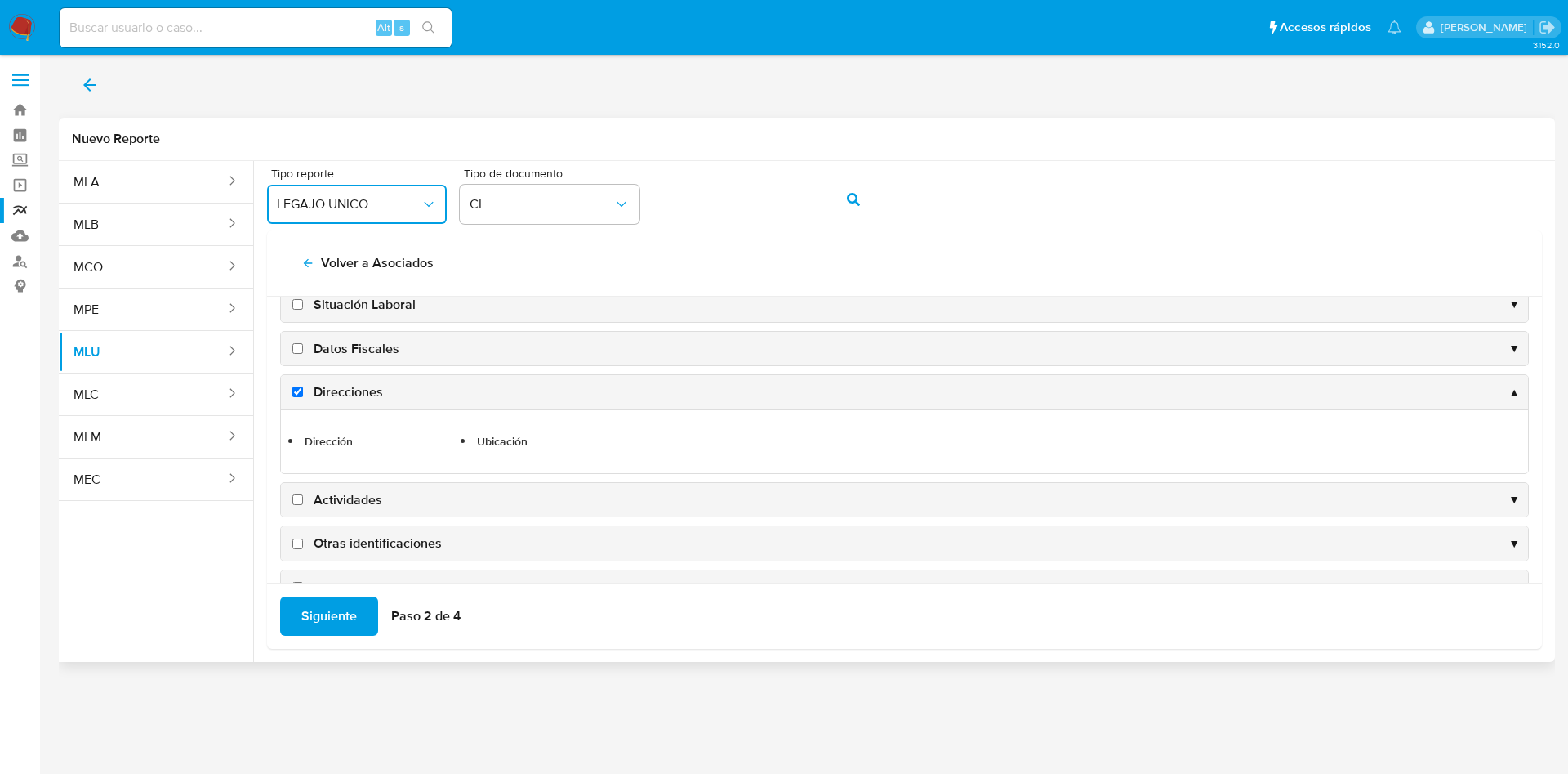
scroll to position [304, 0]
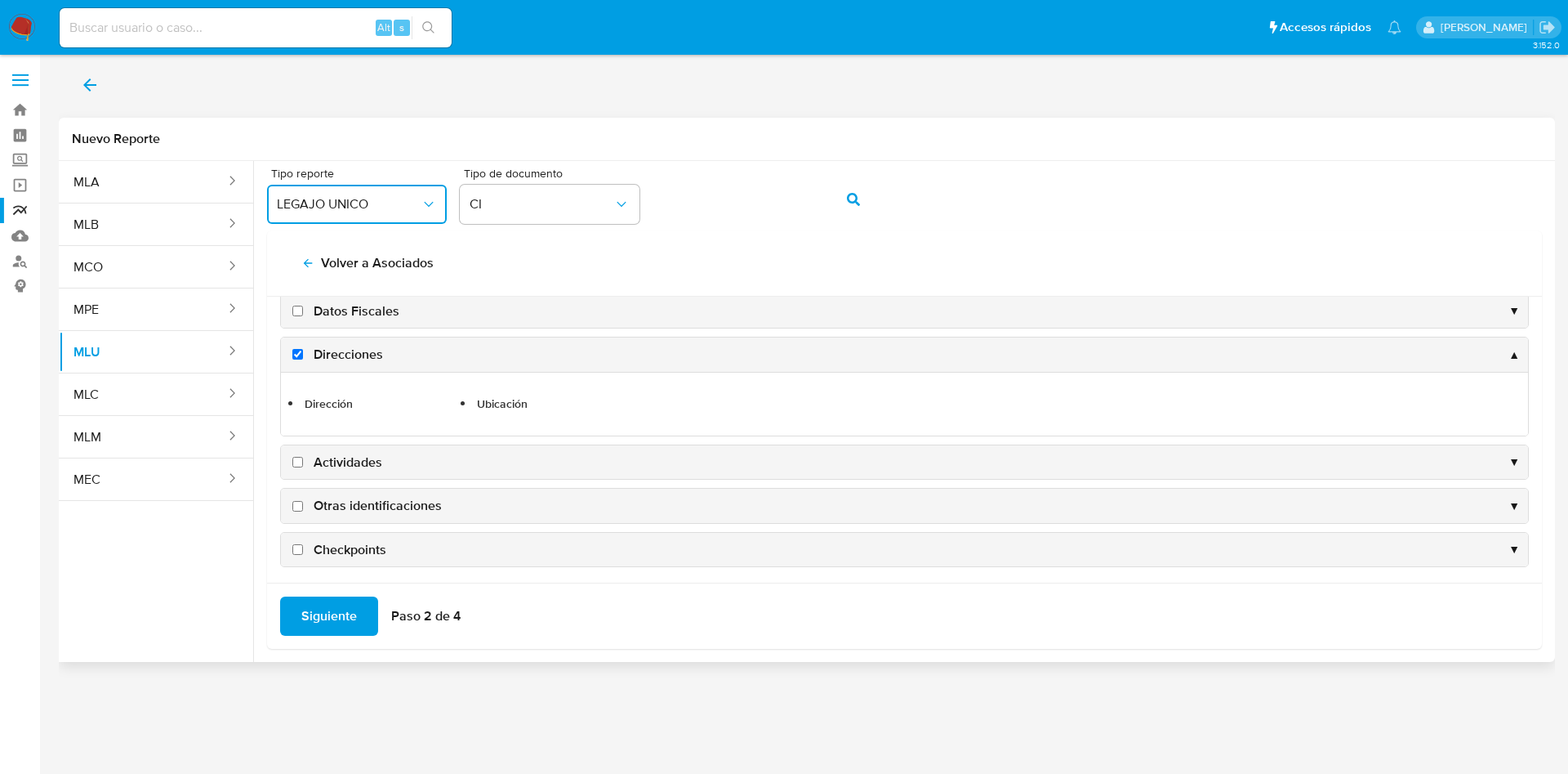
click at [296, 466] on input "Actividades" at bounding box center [297, 462] width 11 height 11
checkbox input "true"
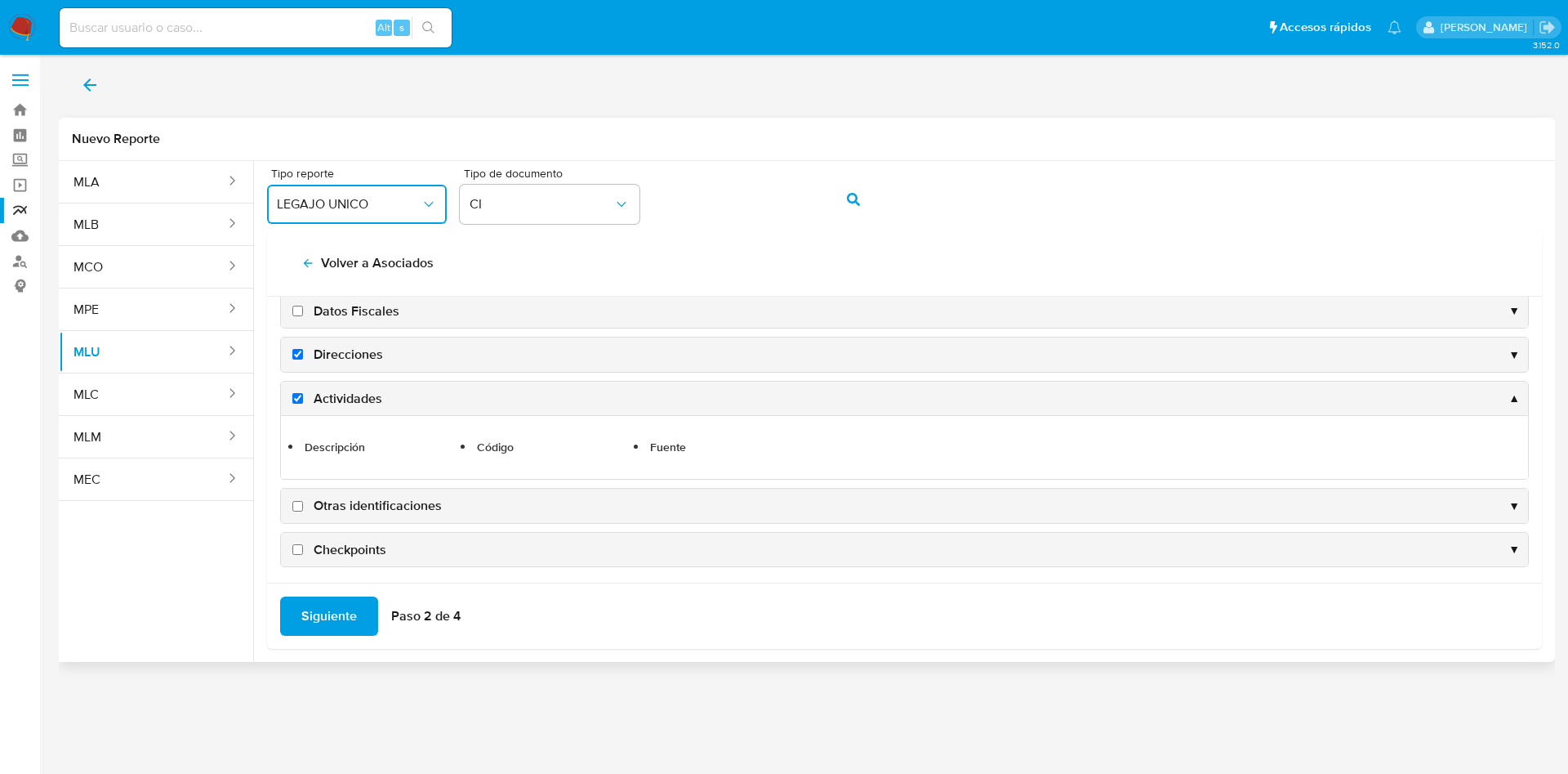
click at [299, 506] on input "Otras identificaciones" at bounding box center [297, 506] width 11 height 11
checkbox input "true"
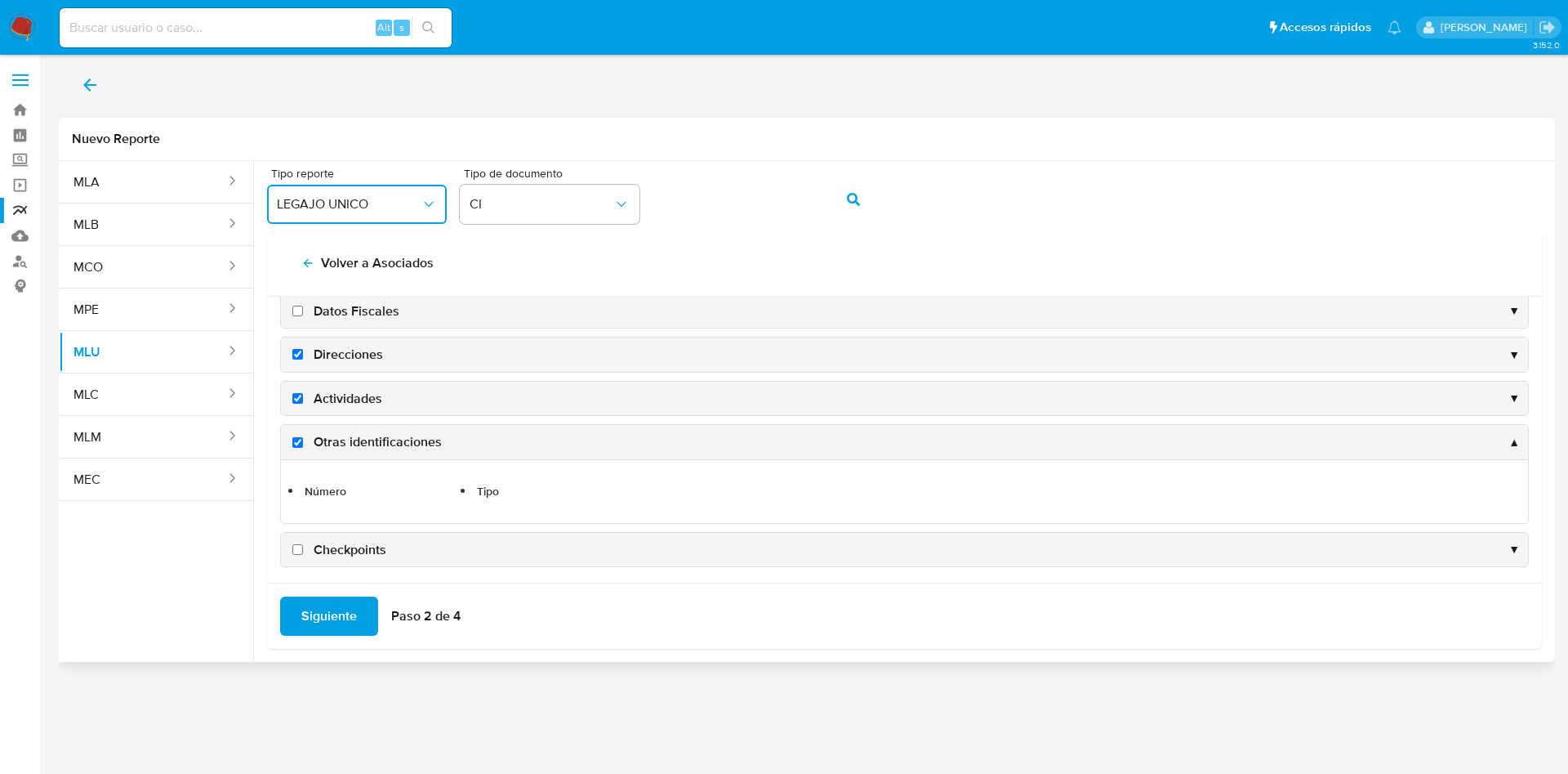
click at [300, 544] on input "Checkpoints" at bounding box center [297, 549] width 11 height 11
checkbox input "true"
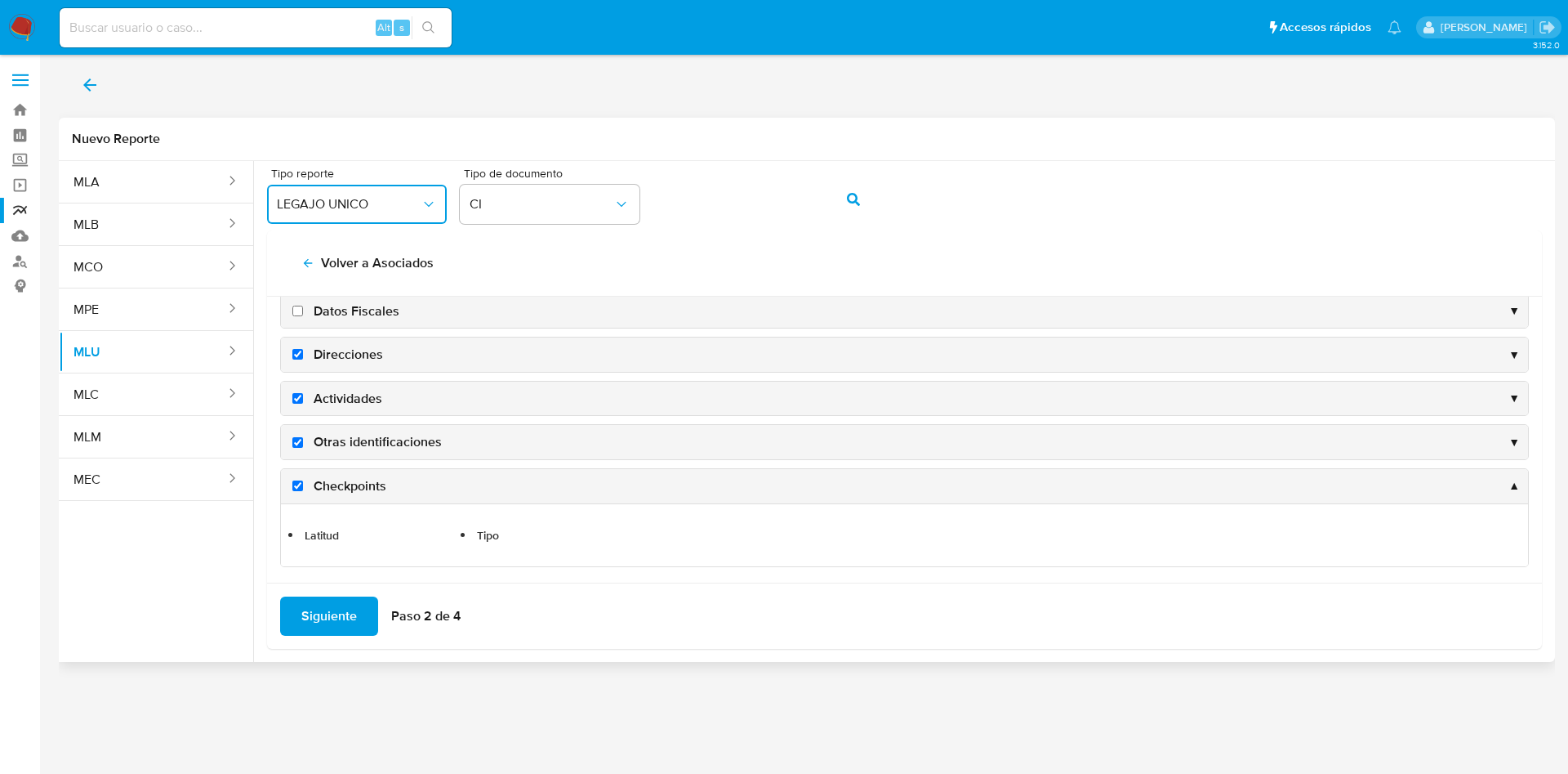
scroll to position [309, 0]
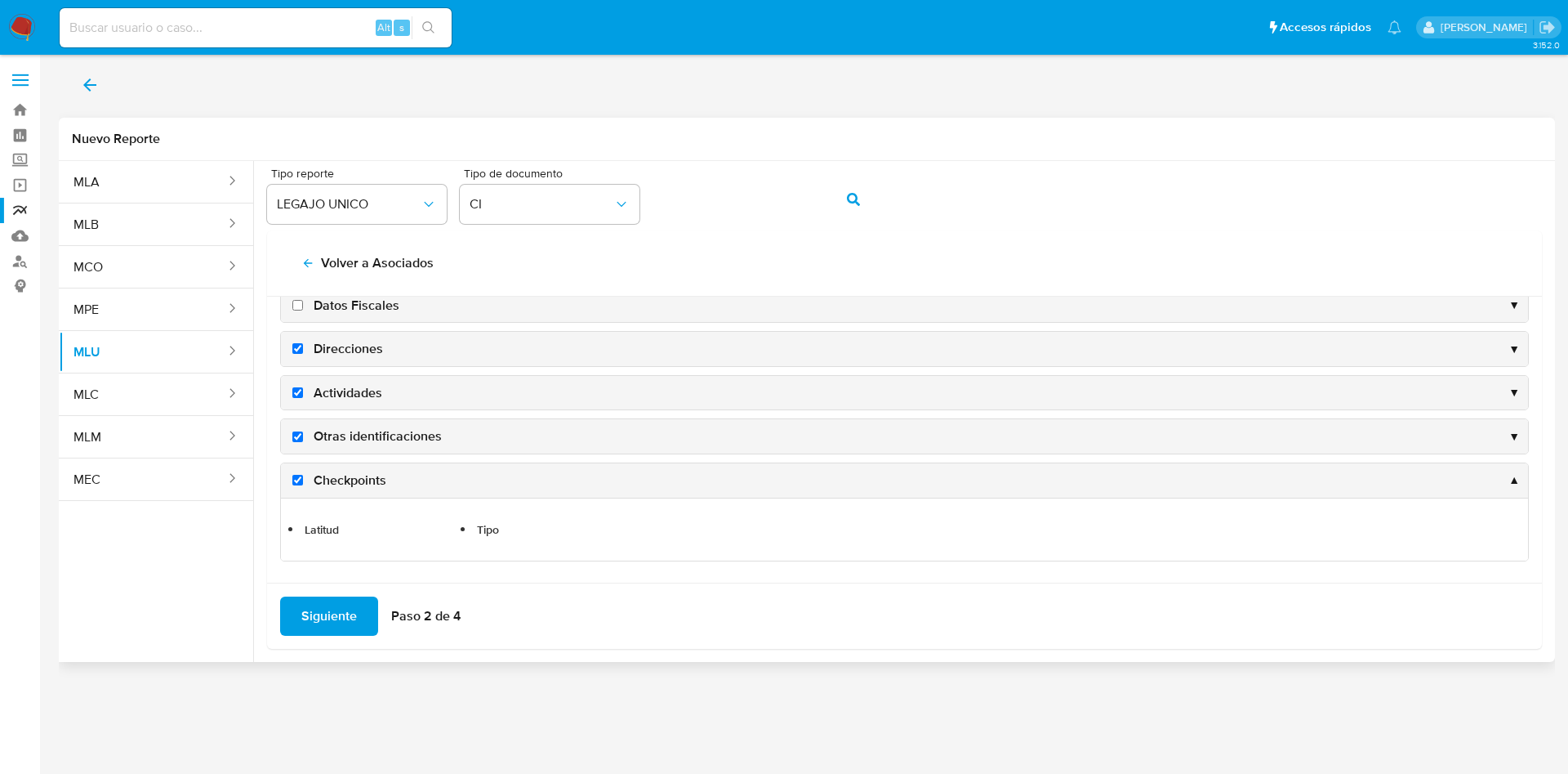
click at [336, 637] on div "Siguiente Paso 2 de 4" at bounding box center [905, 616] width 1275 height 67
click at [326, 626] on span "Siguiente" at bounding box center [329, 616] width 56 height 36
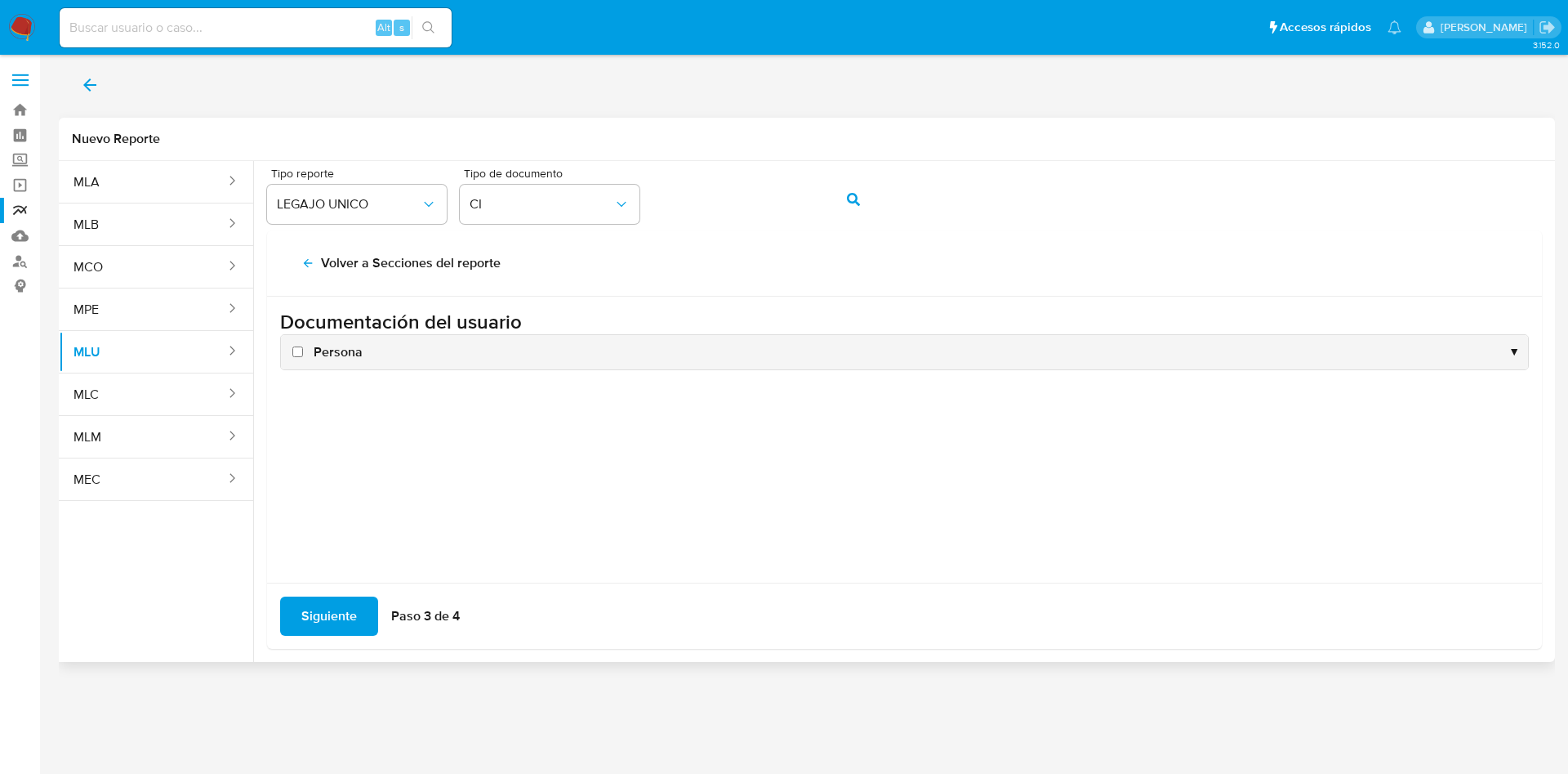
click at [297, 355] on input "Persona" at bounding box center [297, 351] width 11 height 11
checkbox input "true"
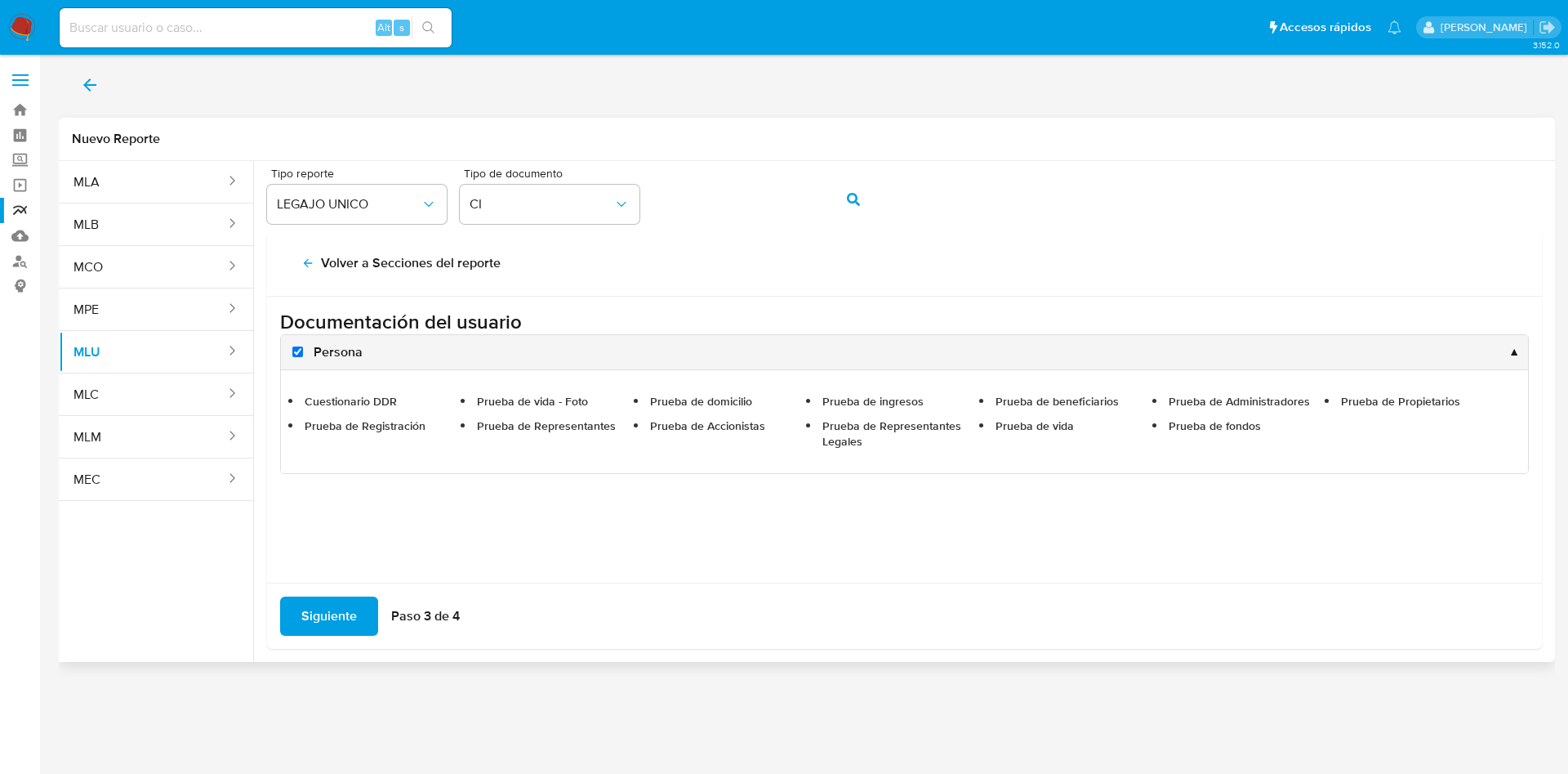
click at [335, 630] on span "Siguiente" at bounding box center [329, 616] width 56 height 36
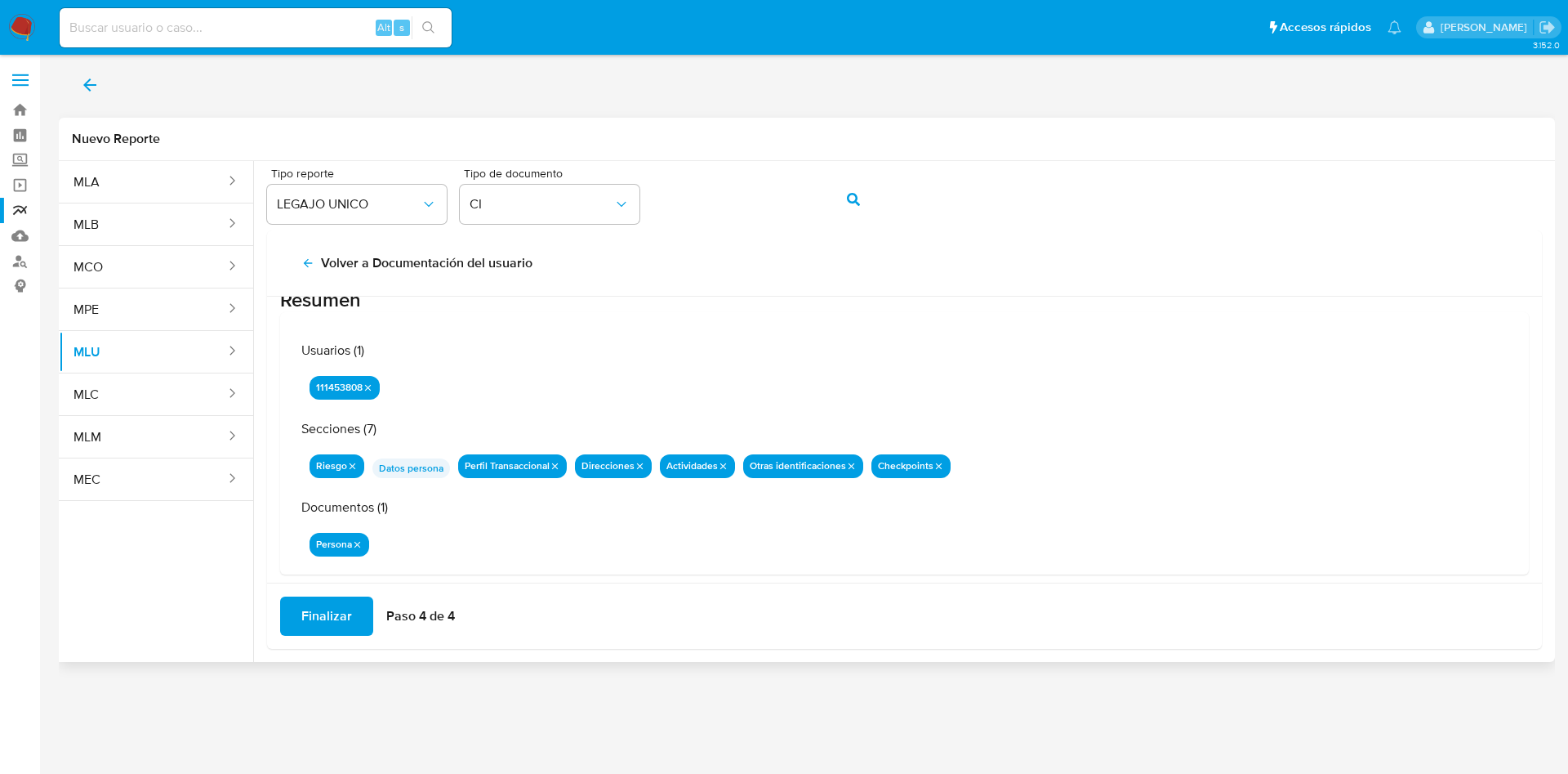
scroll to position [53, 0]
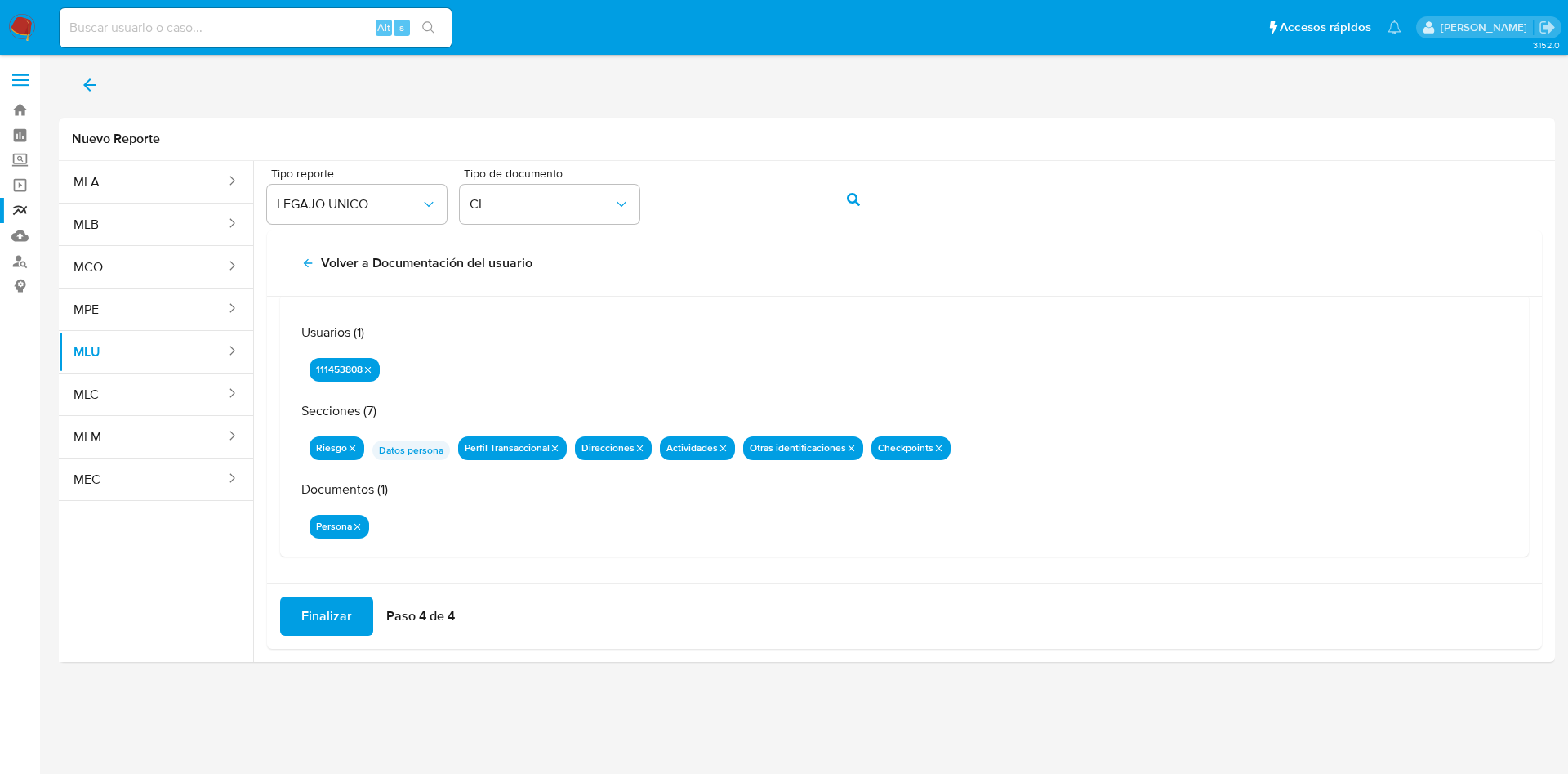
drag, startPoint x: 336, startPoint y: 615, endPoint x: 360, endPoint y: 668, distance: 58.2
click at [336, 614] on span "Finalizar" at bounding box center [326, 616] width 51 height 36
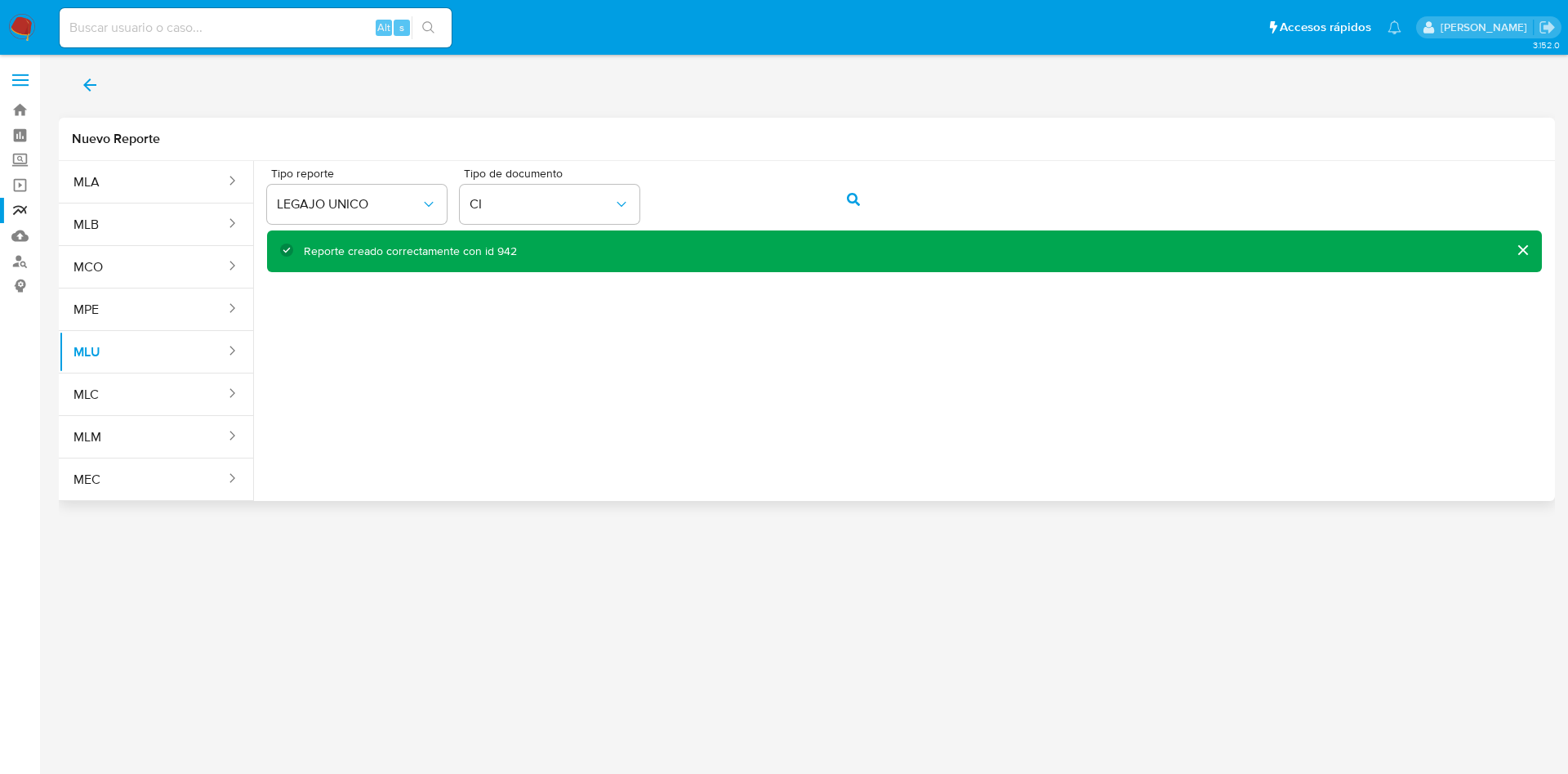
click at [507, 247] on div "Reporte creado correctamente con id 942" at bounding box center [411, 252] width 213 height 16
click at [23, 209] on link "Reportes" at bounding box center [97, 210] width 195 height 25
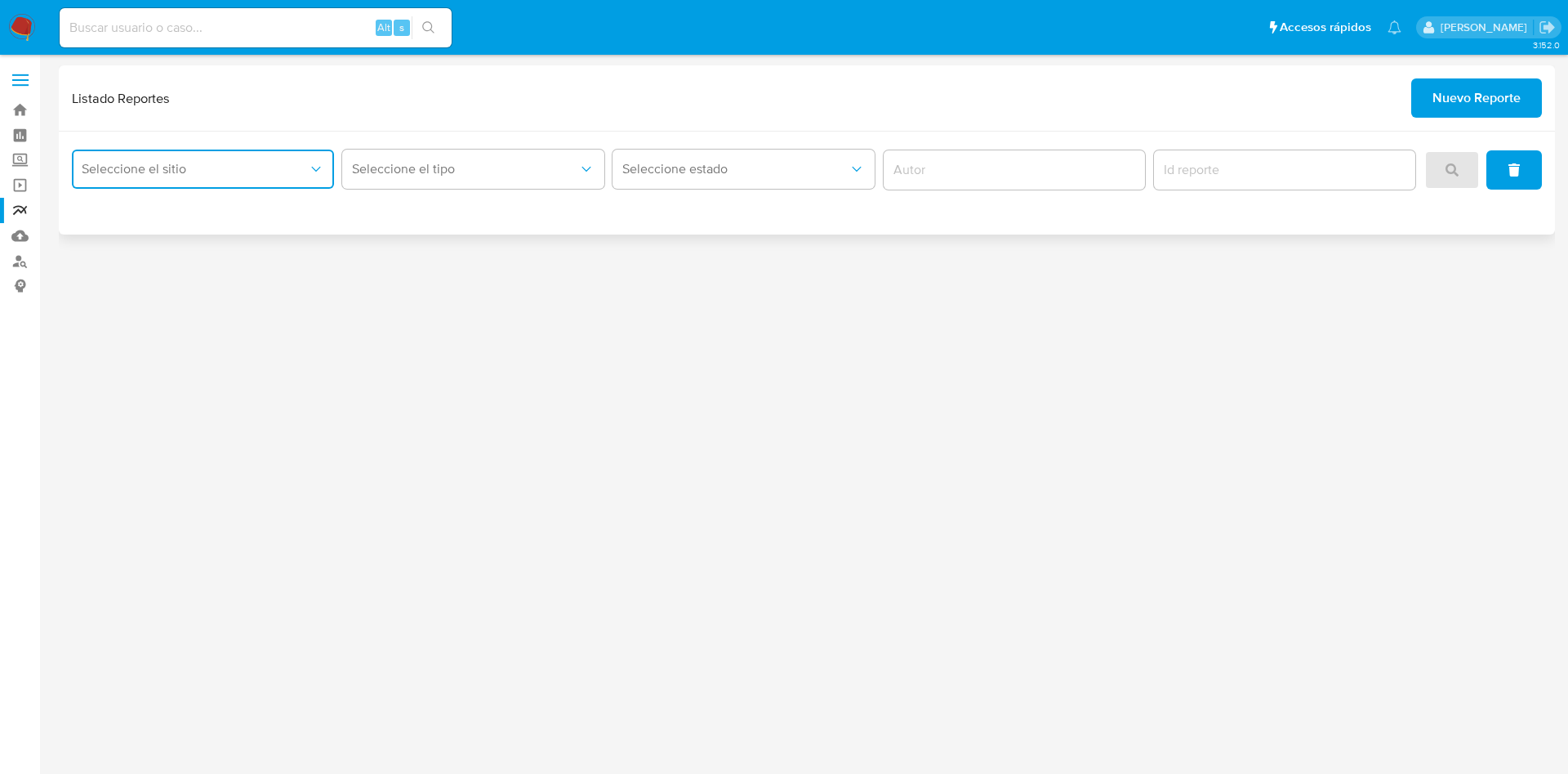
click at [243, 168] on span "Seleccione el sitio" at bounding box center [195, 169] width 227 height 16
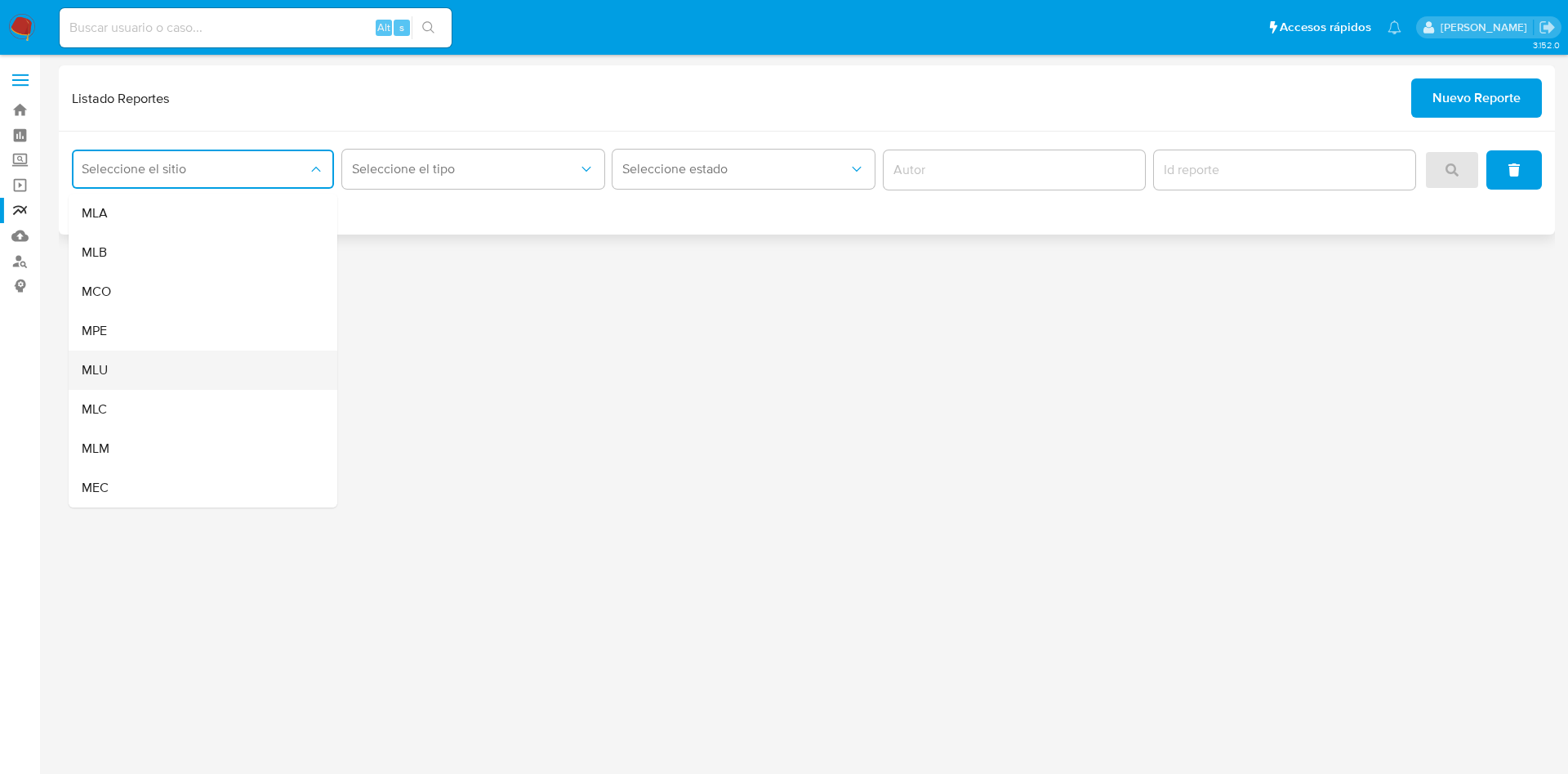
click at [204, 363] on div "MLU" at bounding box center [198, 369] width 233 height 39
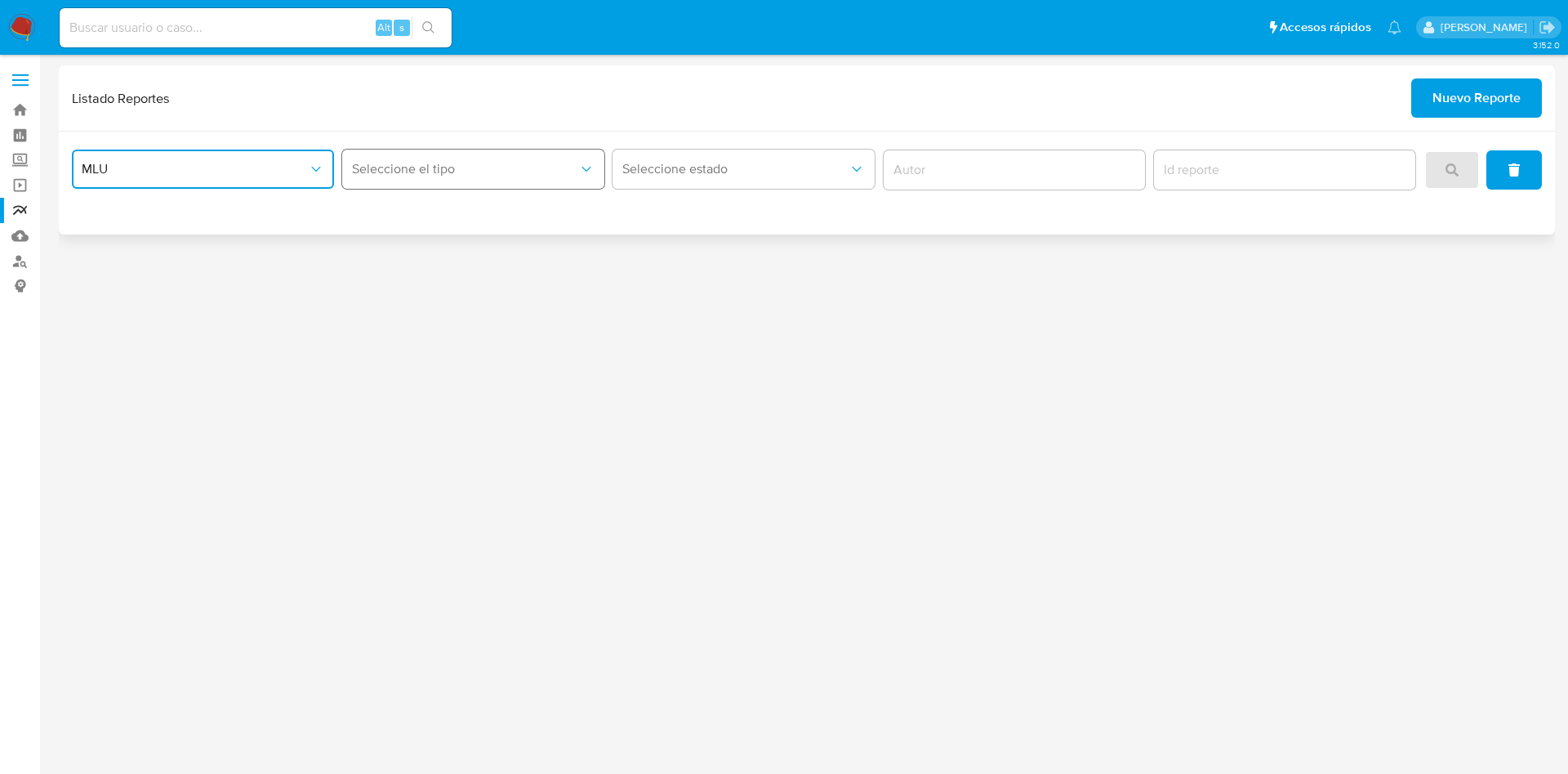
click at [420, 164] on span "Seleccione el tipo" at bounding box center [465, 169] width 227 height 16
click at [447, 236] on div "LEGAJO UNICO" at bounding box center [468, 252] width 233 height 39
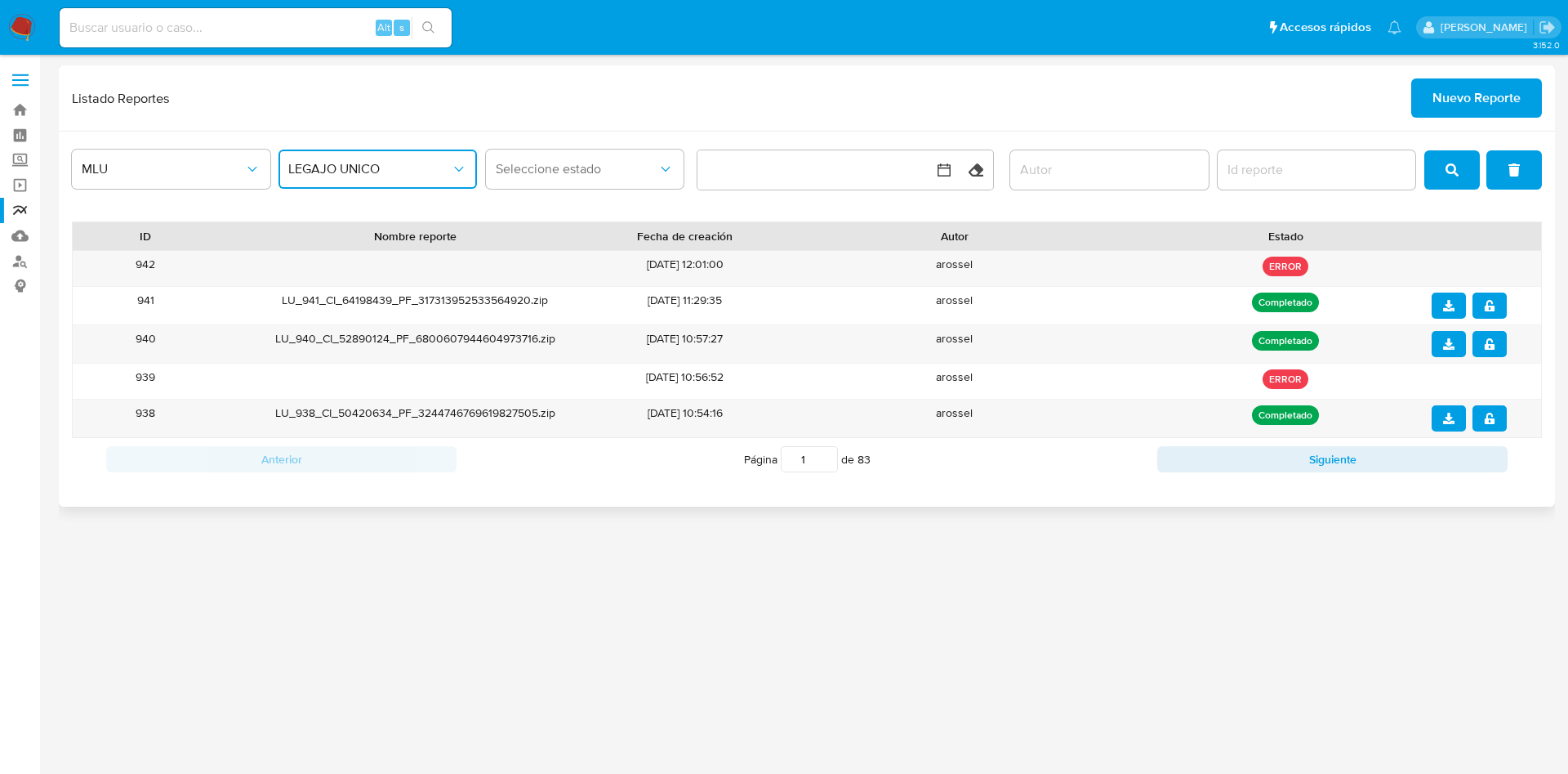
click at [1322, 165] on input "report-id" at bounding box center [1317, 169] width 199 height 21
type input "942"
click at [18, 208] on link "Reportes" at bounding box center [97, 210] width 195 height 25
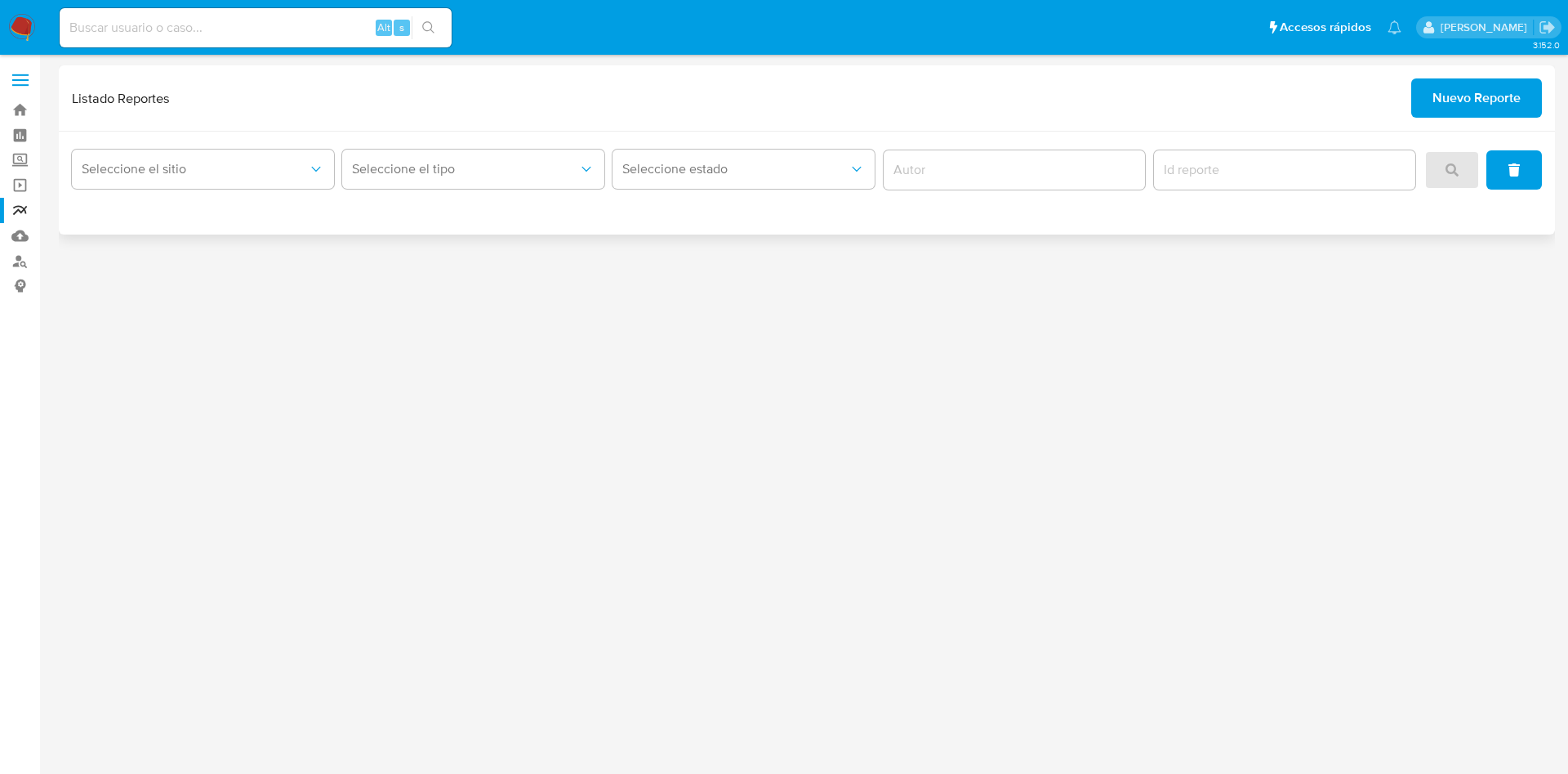
click at [1485, 90] on span "Nuevo Reporte" at bounding box center [1477, 98] width 88 height 36
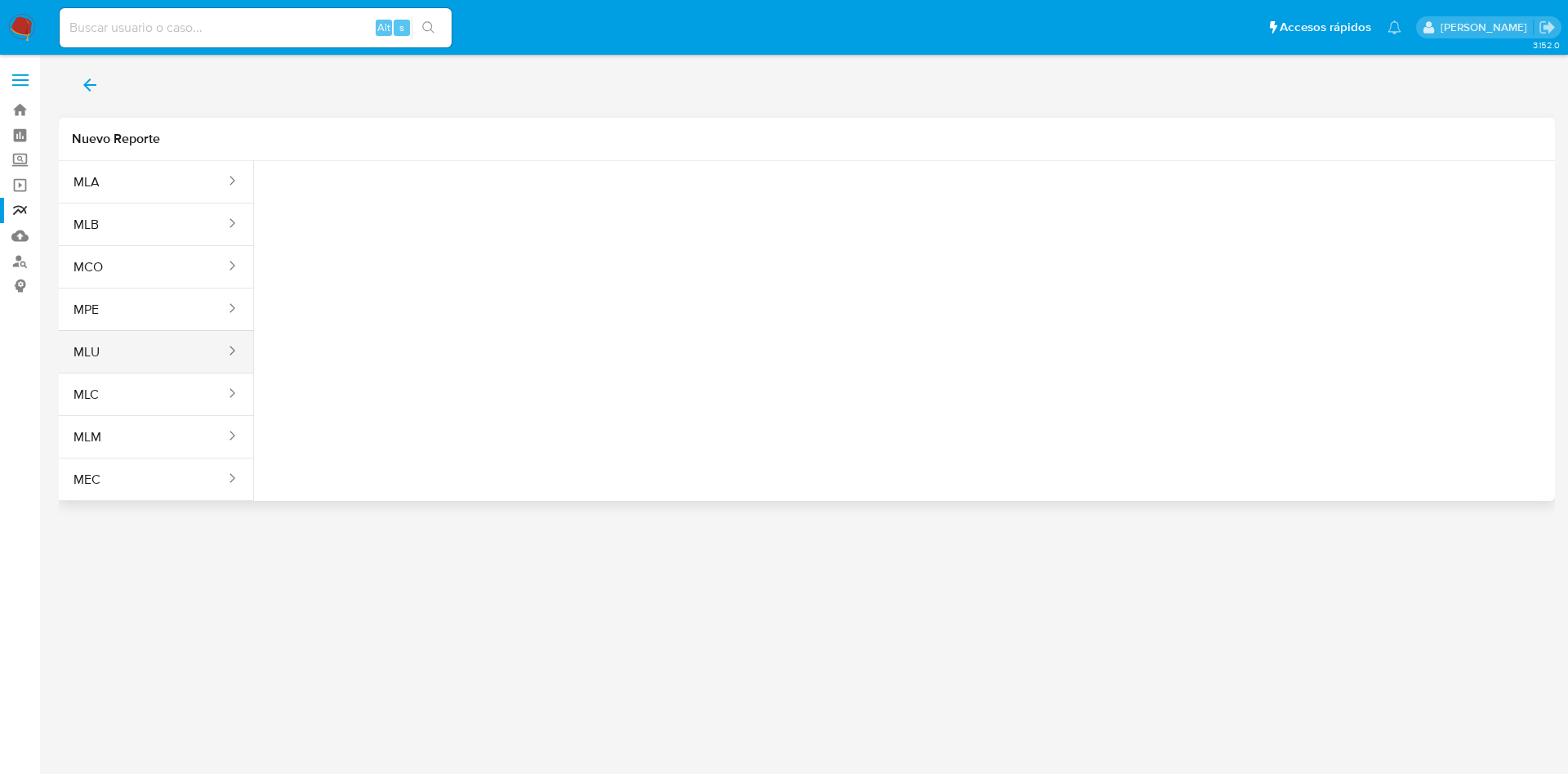
click at [175, 357] on button "MLU" at bounding box center [142, 351] width 168 height 39
drag, startPoint x: 374, startPoint y: 195, endPoint x: 372, endPoint y: 204, distance: 9.2
click at [374, 195] on button "Seleccione una opcion" at bounding box center [357, 204] width 180 height 39
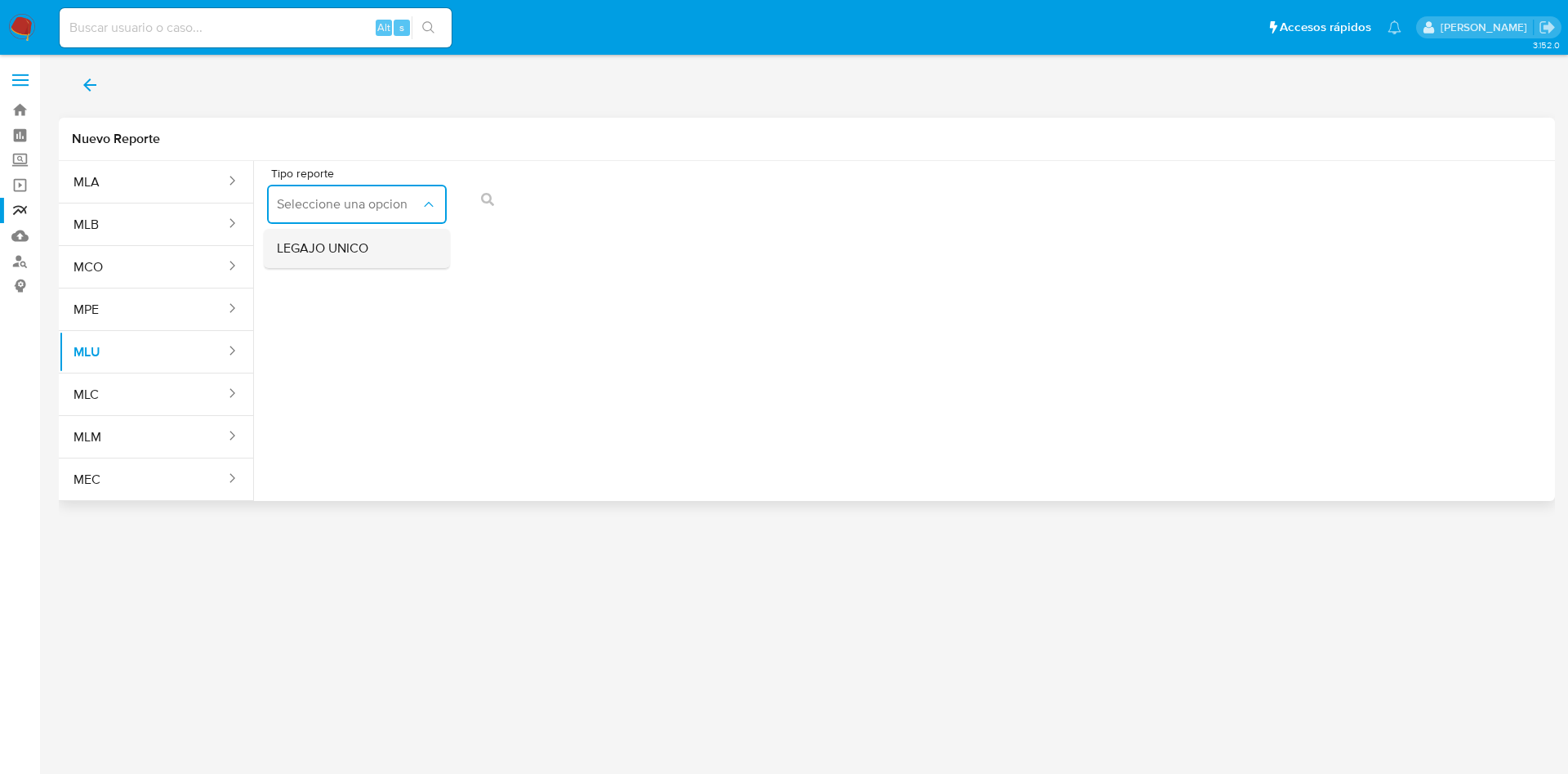
click at [357, 253] on span "LEGAJO UNICO" at bounding box center [322, 249] width 91 height 16
click at [858, 207] on span "action-search" at bounding box center [853, 199] width 13 height 36
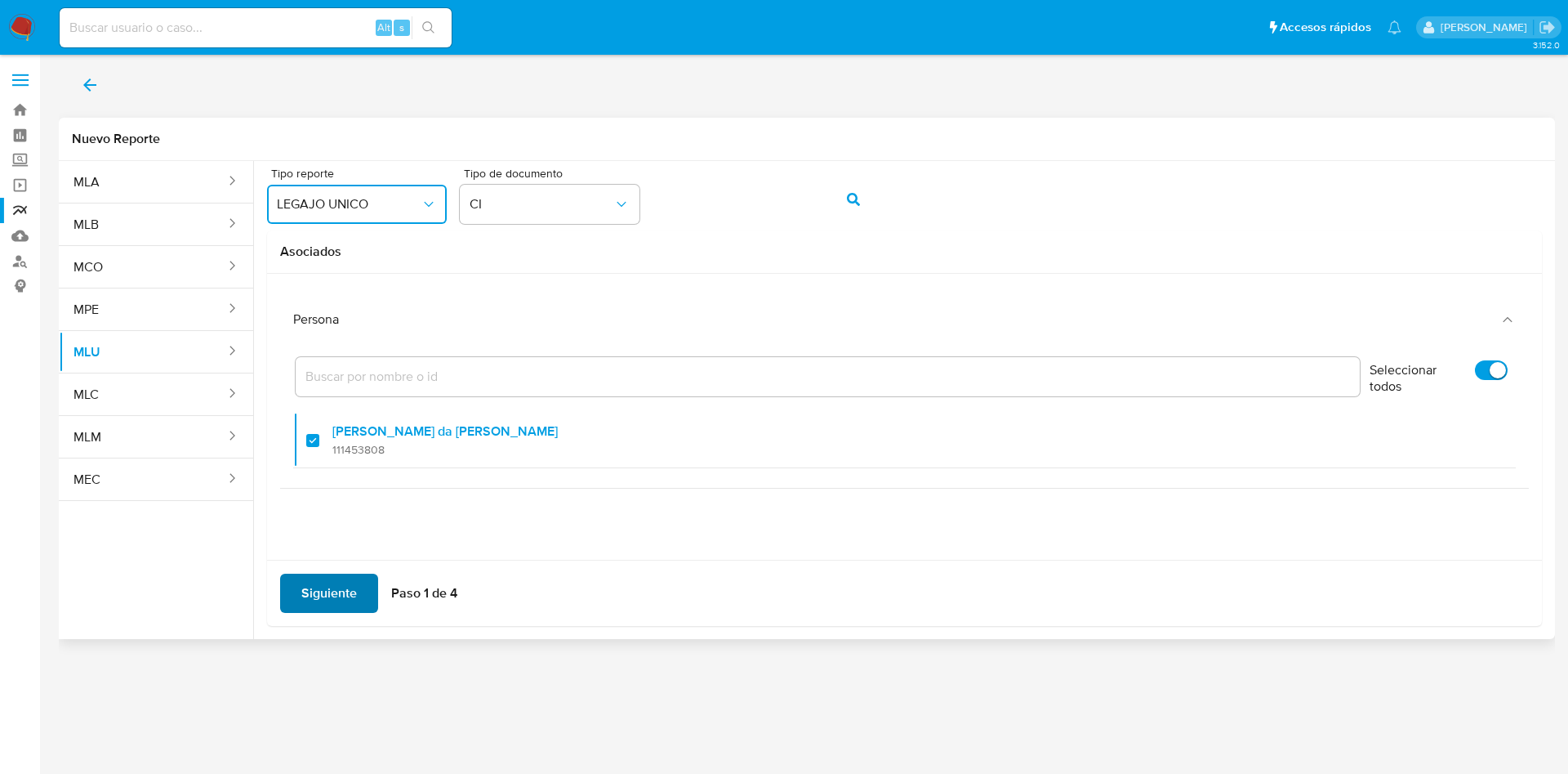
drag, startPoint x: 326, startPoint y: 582, endPoint x: 325, endPoint y: 598, distance: 16.0
click at [325, 581] on span "Siguiente" at bounding box center [329, 593] width 56 height 36
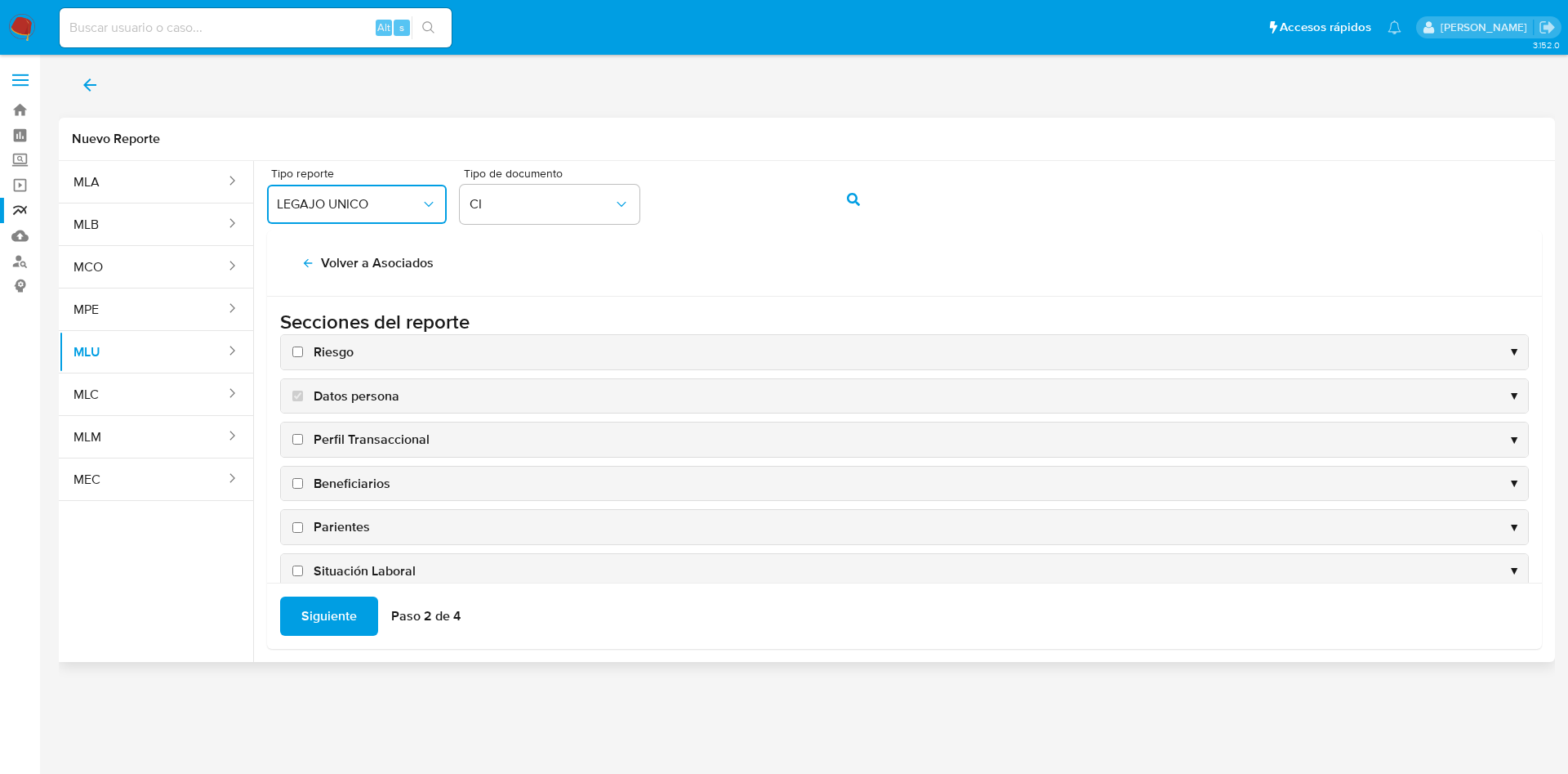
click at [299, 348] on input "Riesgo" at bounding box center [297, 351] width 11 height 11
checkbox input "true"
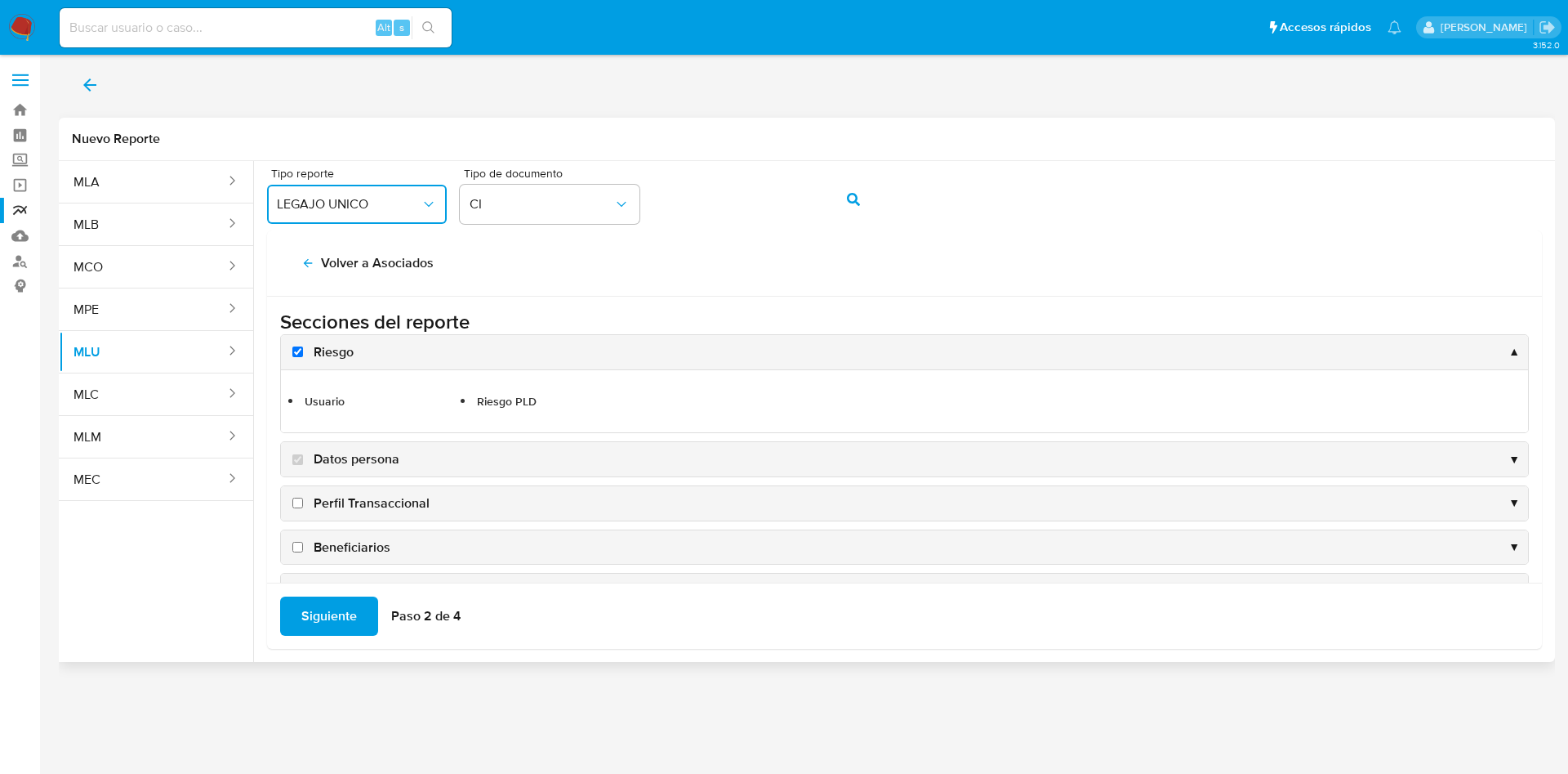
click at [298, 502] on input "Perfil Transaccional" at bounding box center [297, 502] width 11 height 11
checkbox input "true"
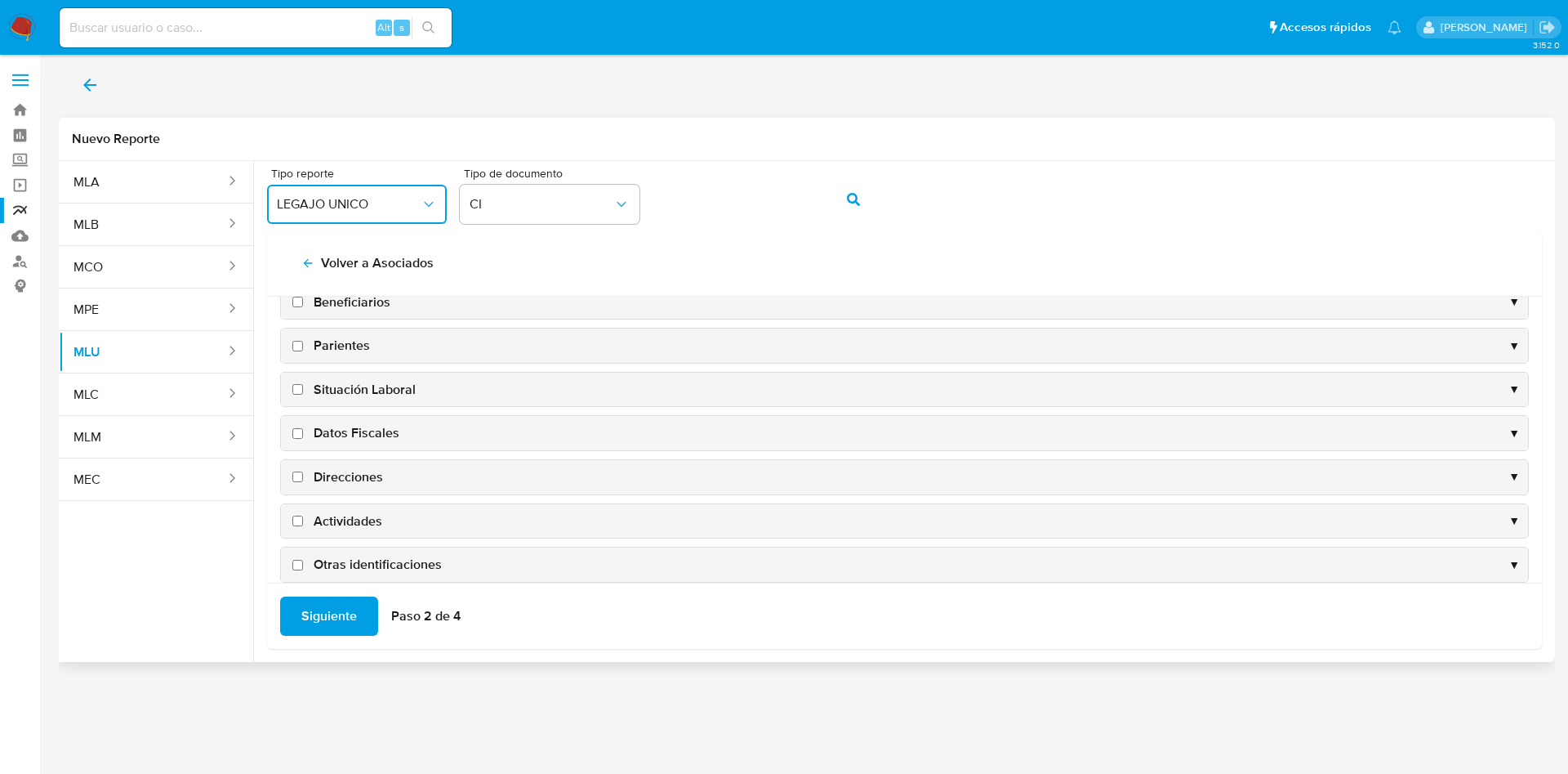
click at [299, 478] on input "Direcciones" at bounding box center [297, 477] width 11 height 11
checkbox input "true"
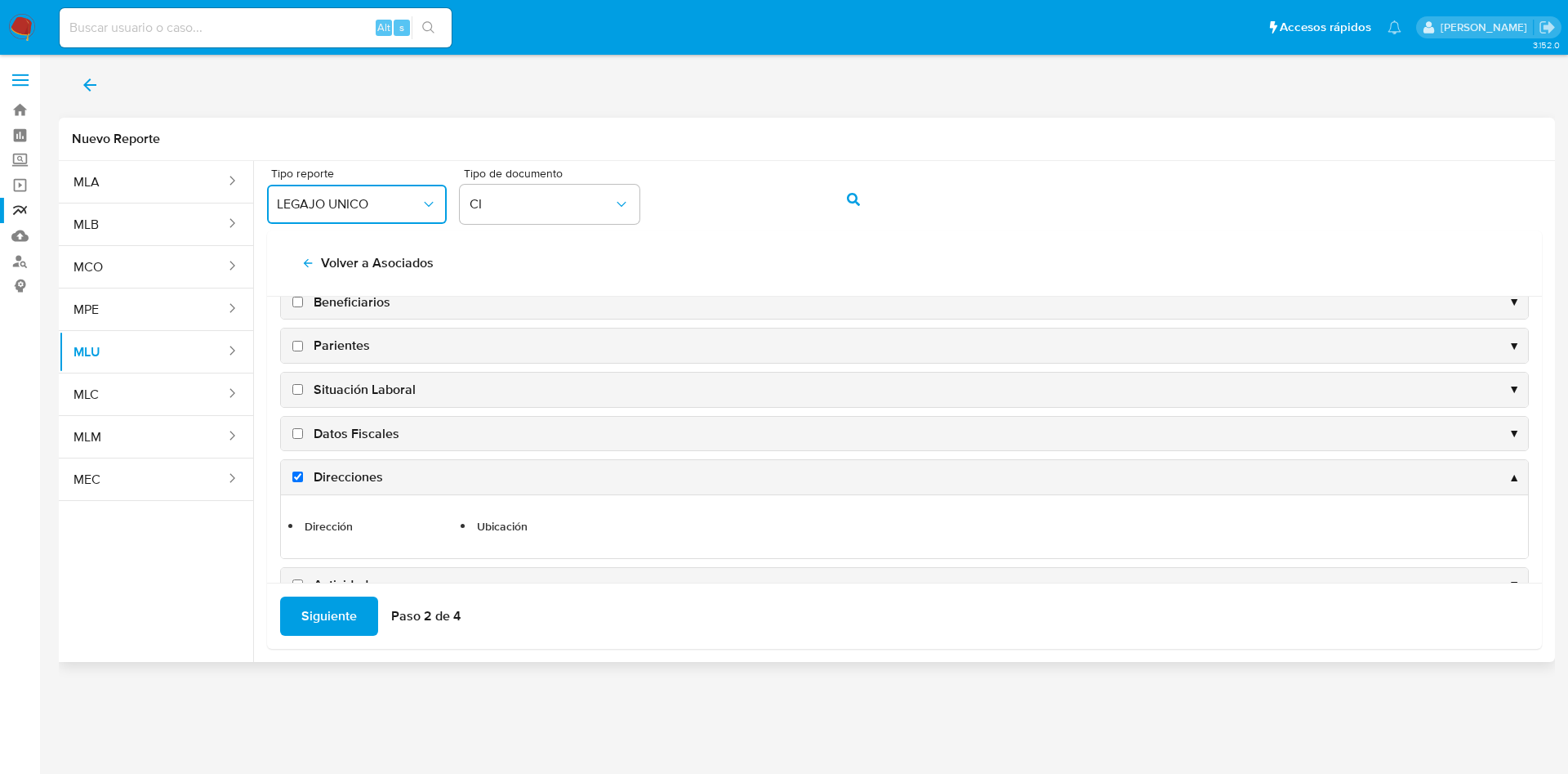
scroll to position [304, 0]
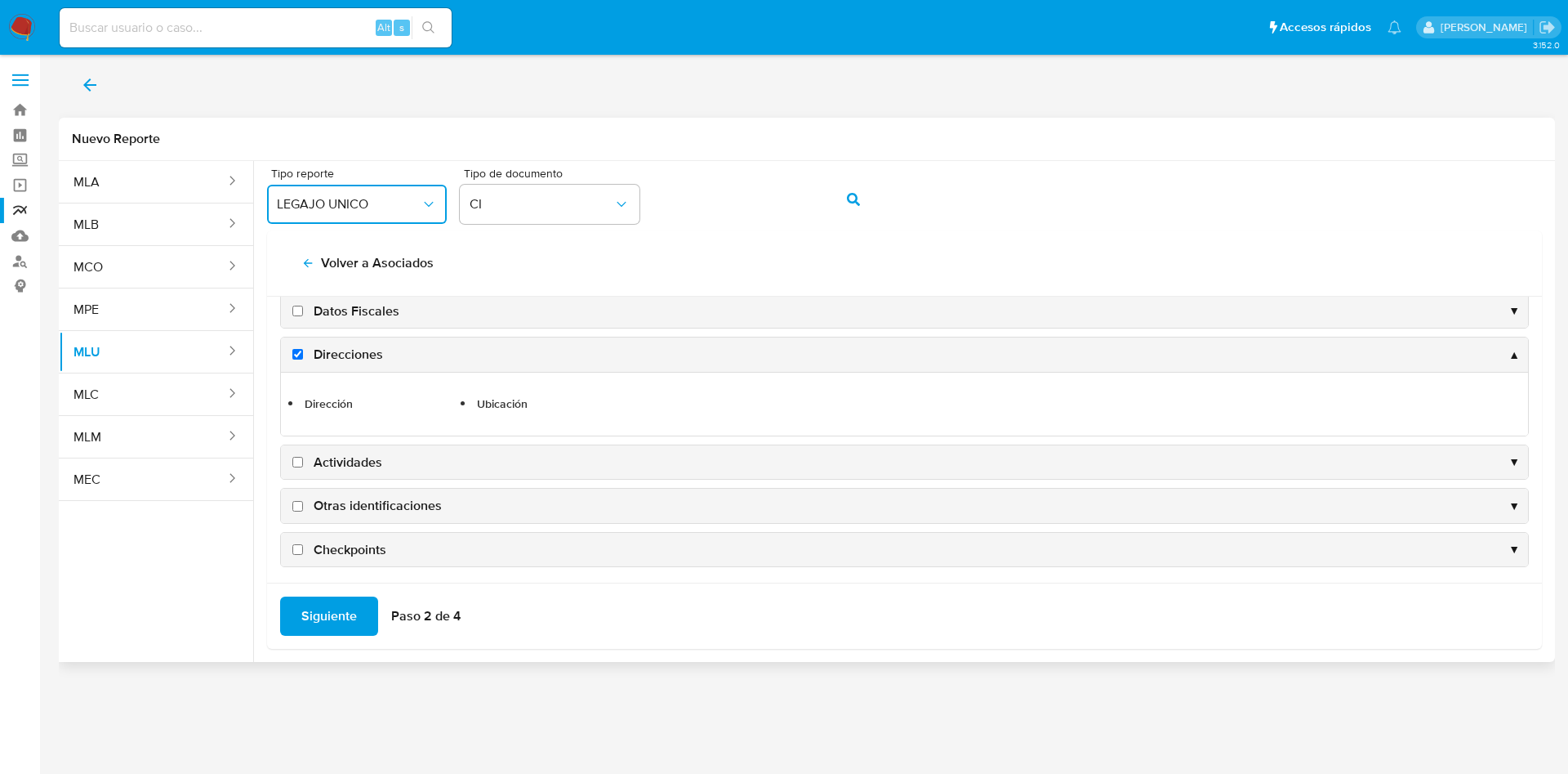
click at [299, 464] on input "Actividades" at bounding box center [297, 462] width 11 height 11
checkbox input "true"
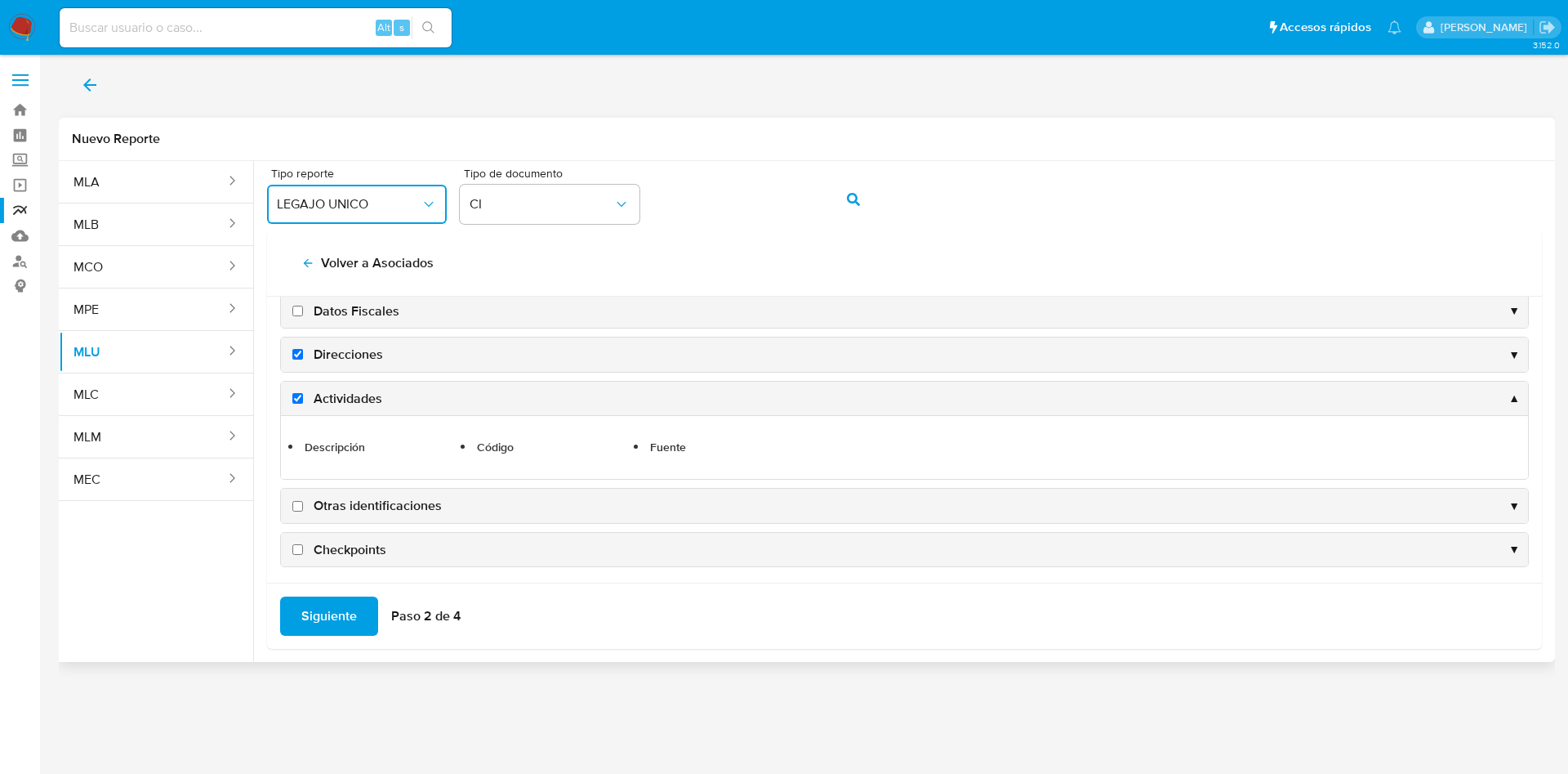
click at [293, 504] on input "Otras identificaciones" at bounding box center [297, 506] width 11 height 11
checkbox input "true"
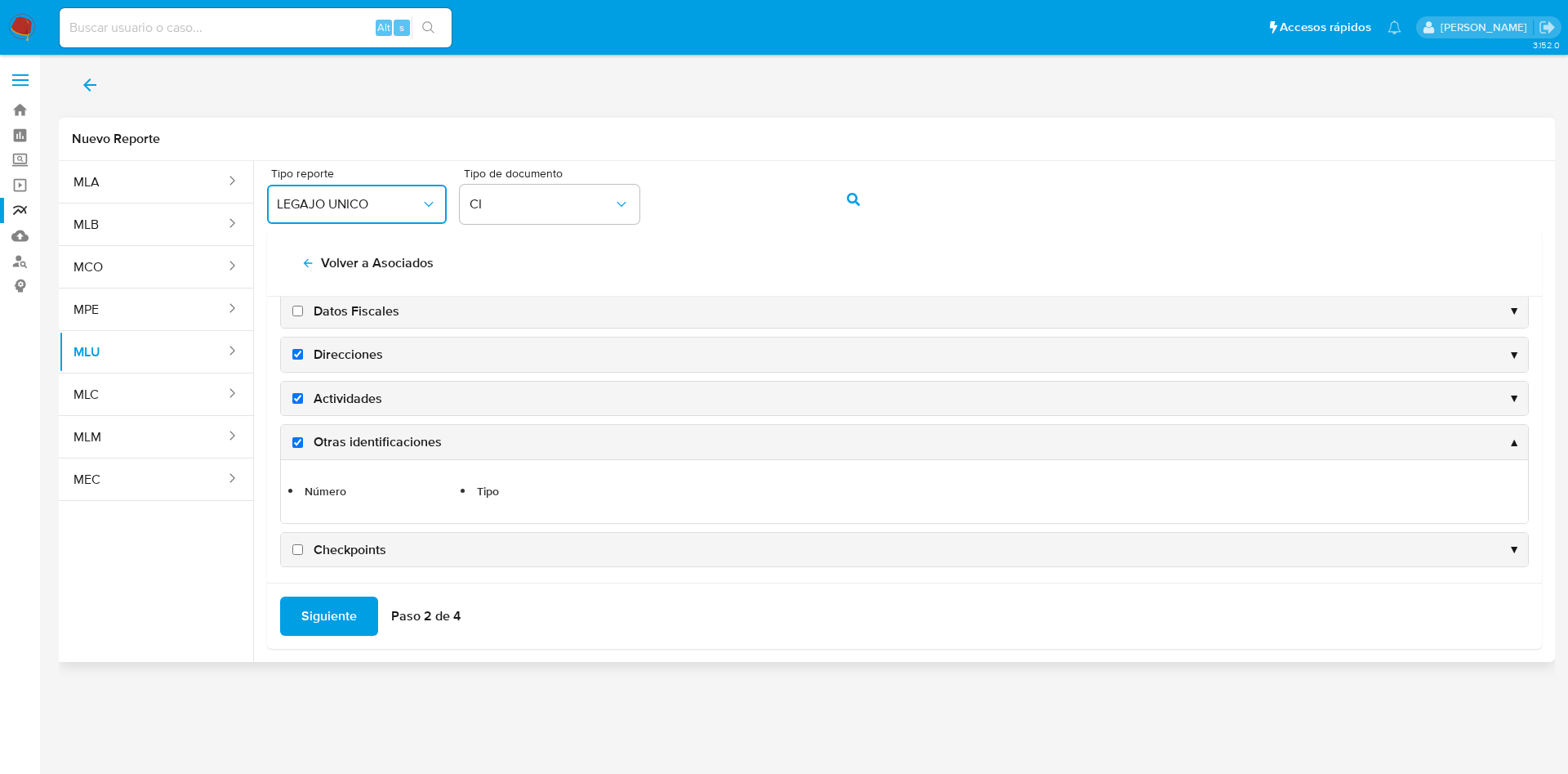
click at [299, 550] on input "Checkpoints" at bounding box center [297, 549] width 11 height 11
checkbox input "true"
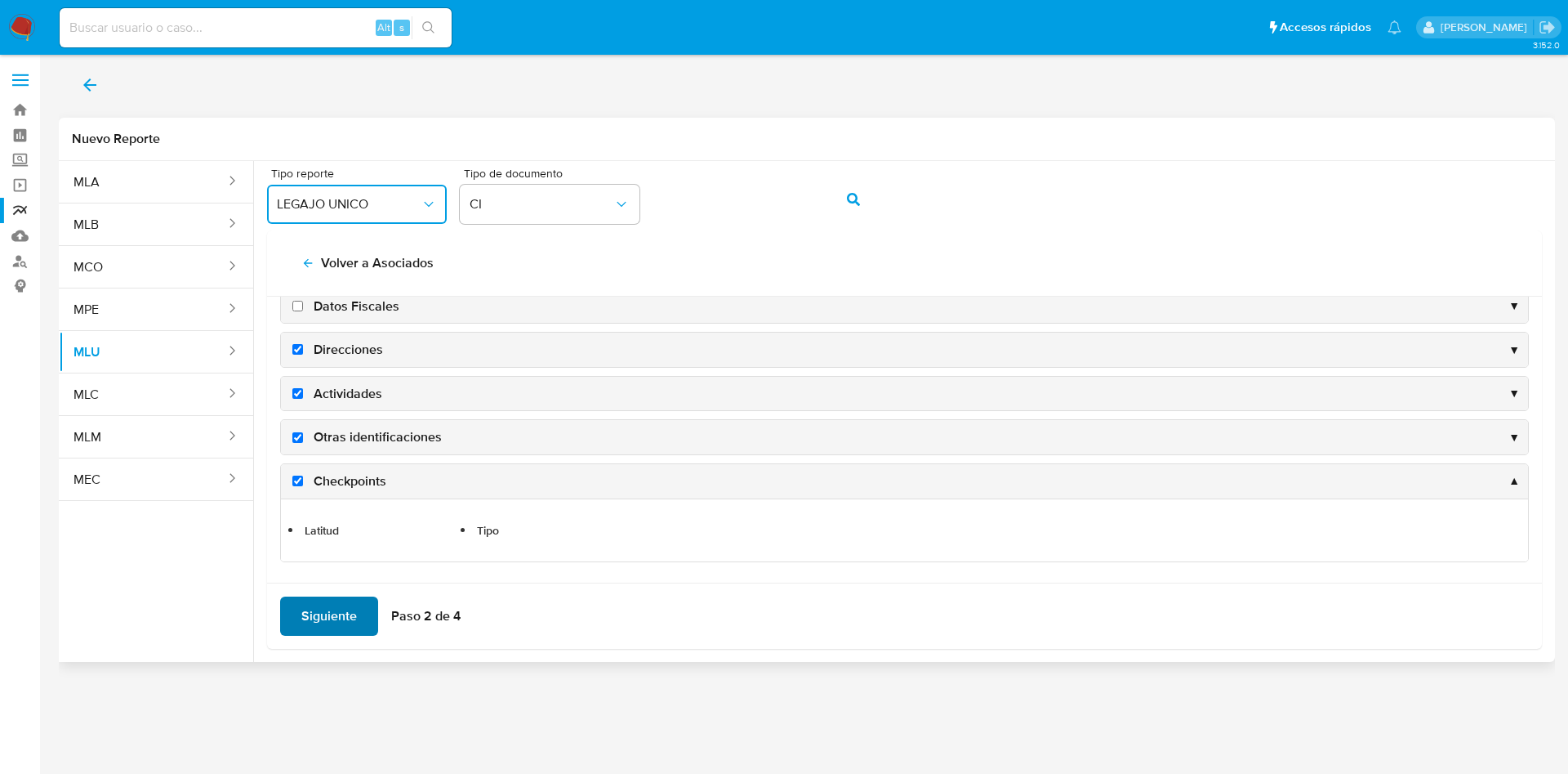
scroll to position [309, 0]
click at [338, 621] on span "Siguiente" at bounding box center [329, 616] width 56 height 36
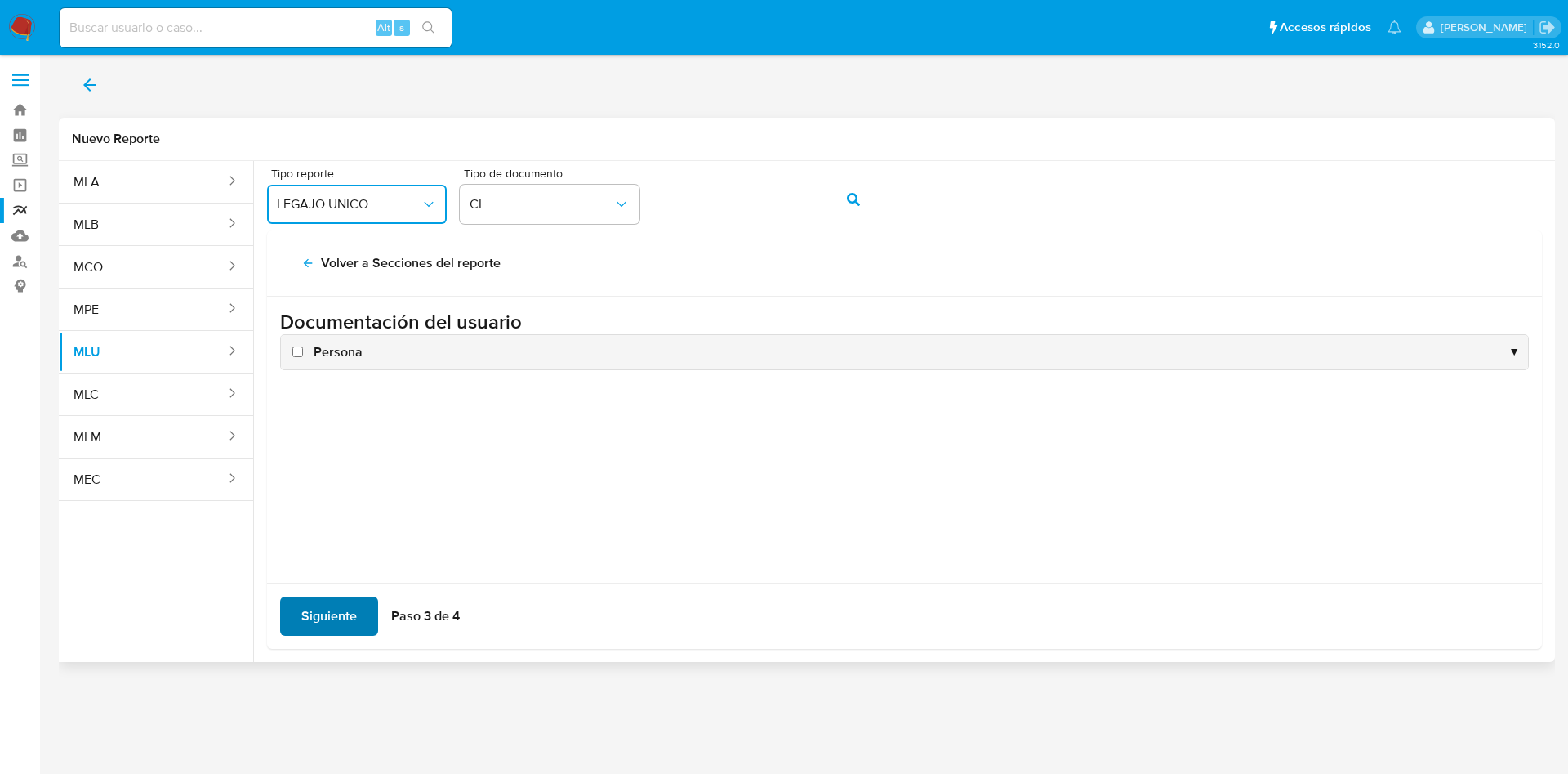
scroll to position [0, 0]
click at [295, 351] on input "Persona" at bounding box center [297, 351] width 11 height 11
checkbox input "true"
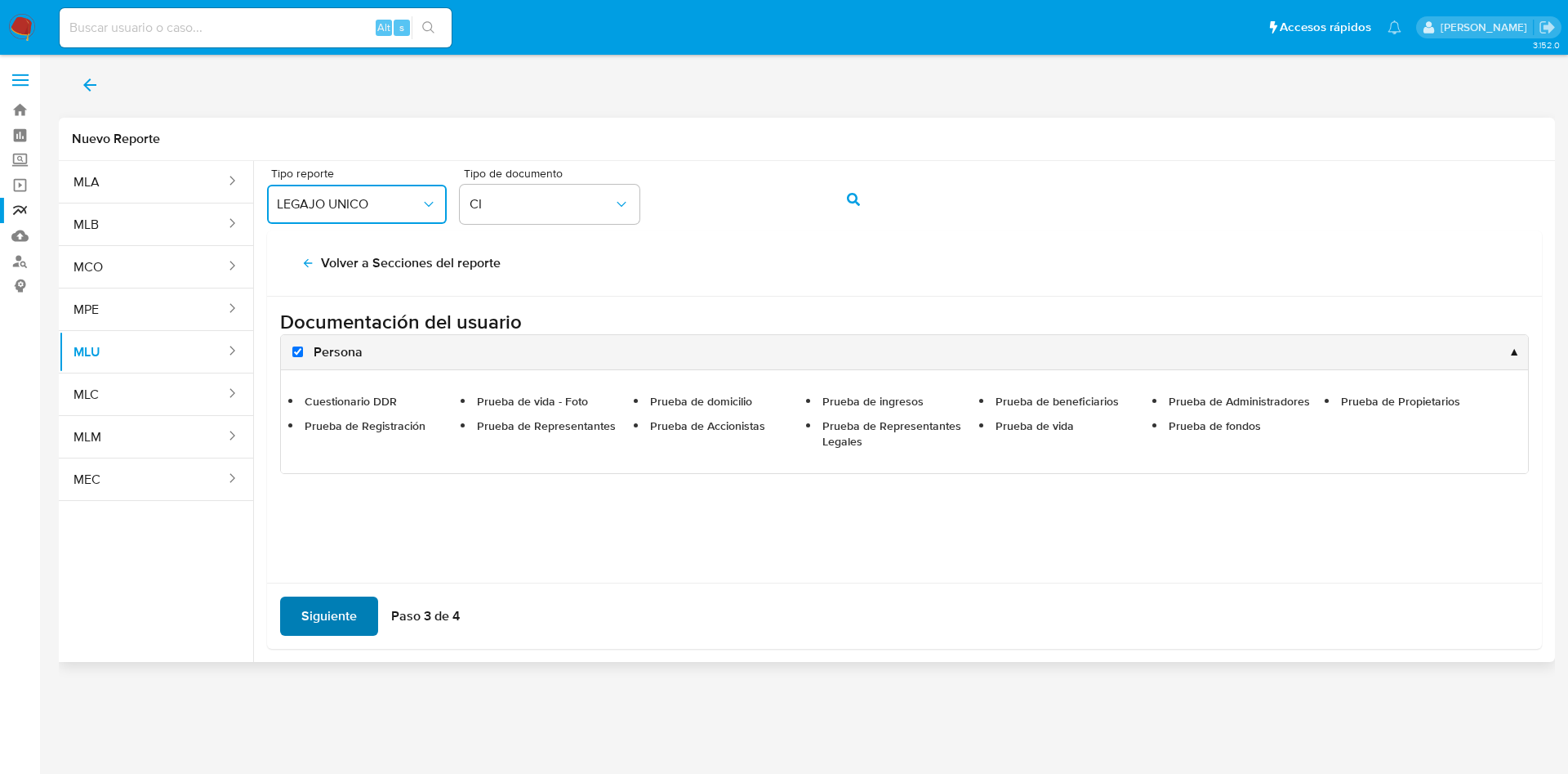
click at [332, 621] on span "Siguiente" at bounding box center [329, 616] width 56 height 36
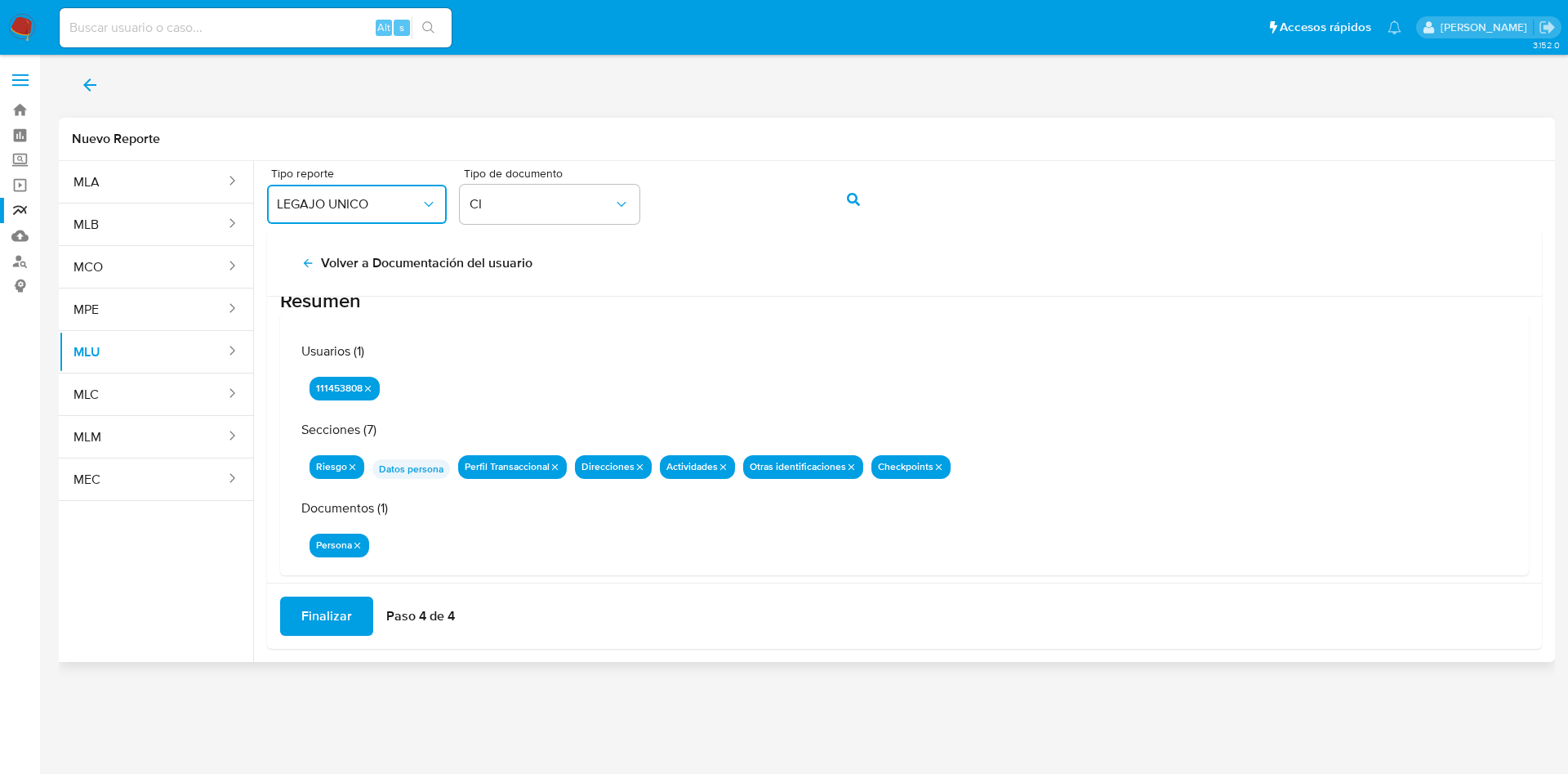
scroll to position [53, 0]
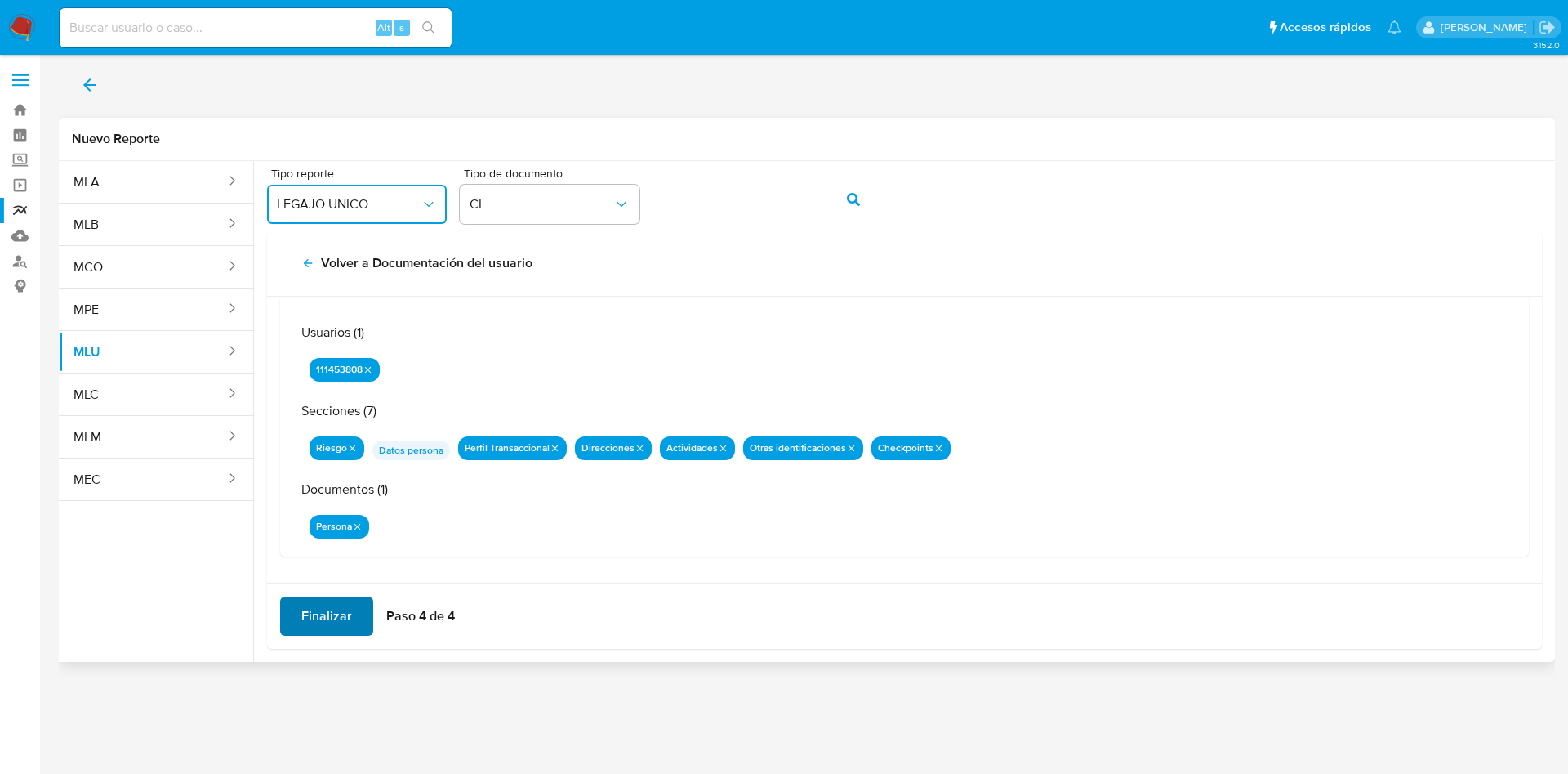
click at [324, 607] on span "Finalizar" at bounding box center [326, 616] width 51 height 36
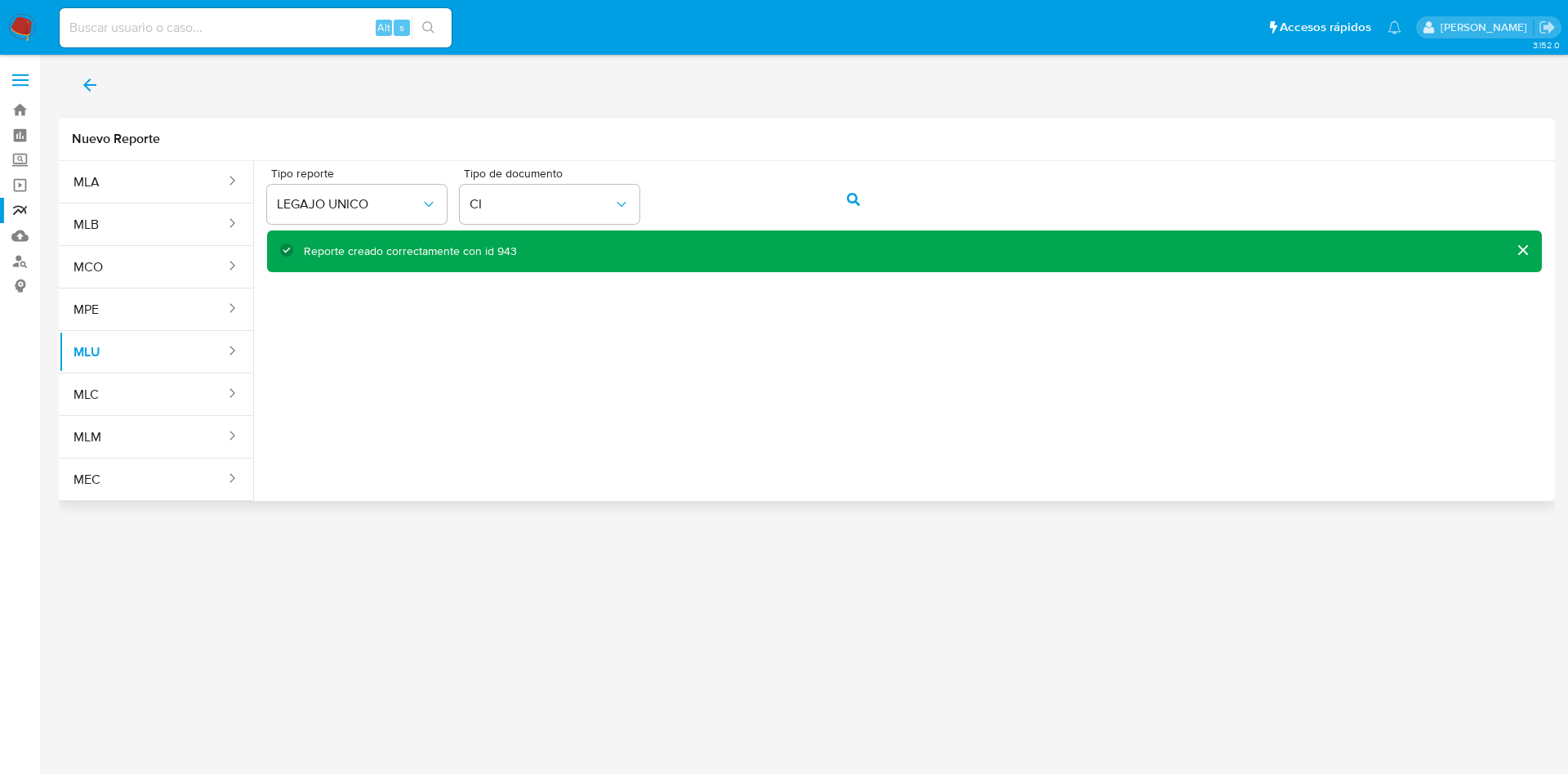
click at [500, 250] on div "Reporte creado correctamente con id 943" at bounding box center [411, 252] width 213 height 16
click at [15, 209] on link "Reportes" at bounding box center [97, 210] width 195 height 25
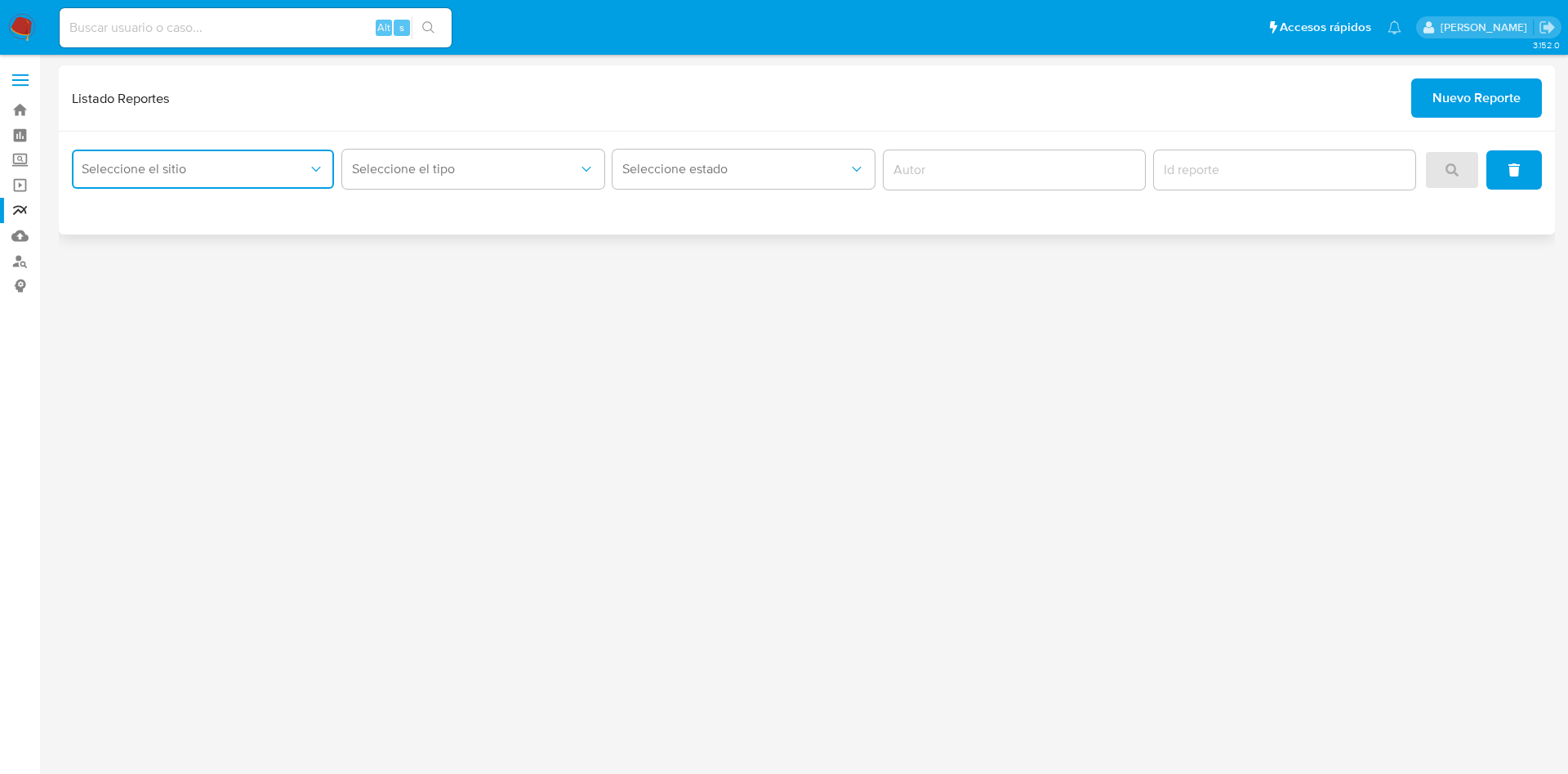
click at [260, 149] on button "Seleccione el sitio" at bounding box center [203, 168] width 262 height 39
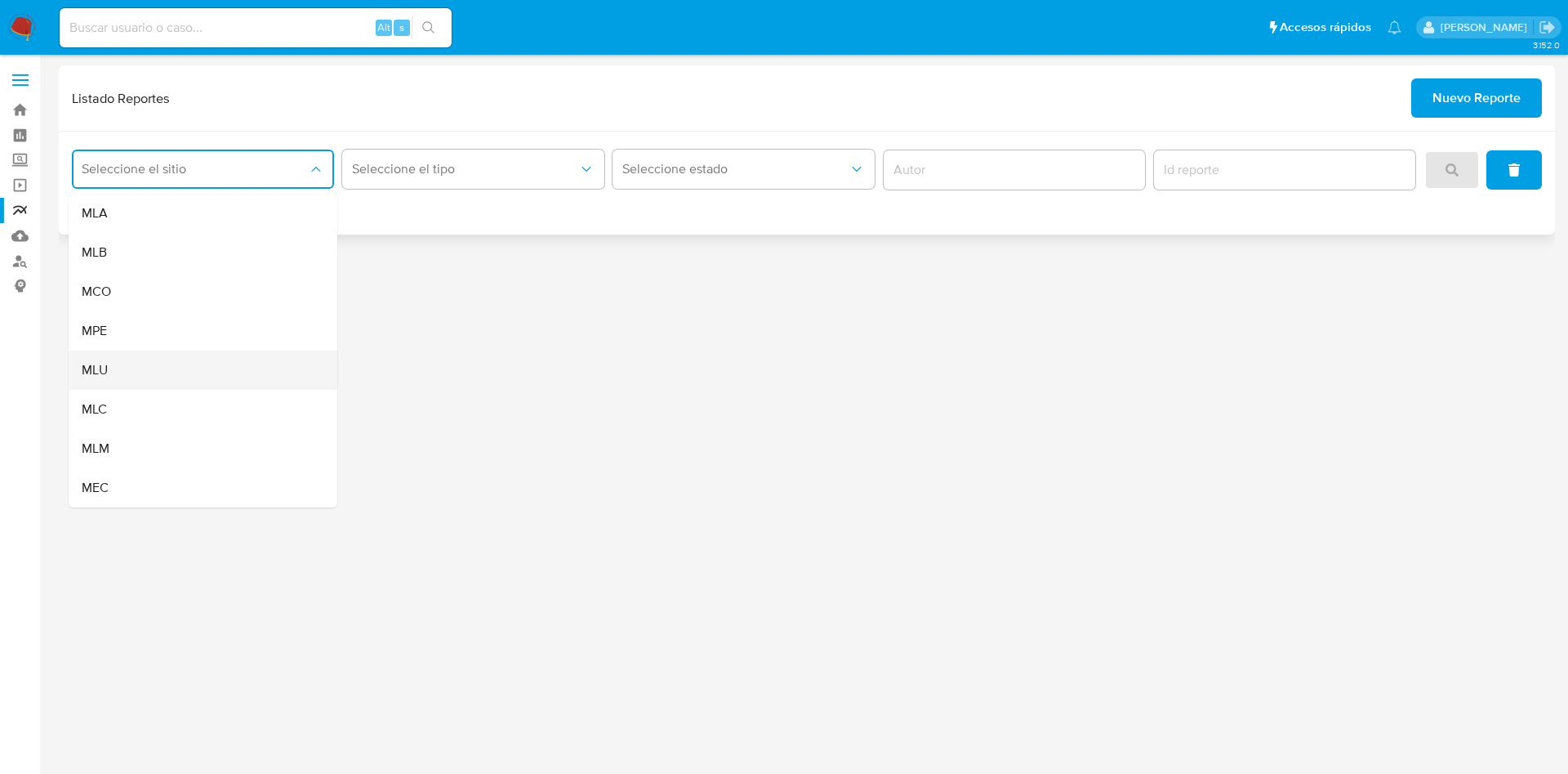
click at [164, 376] on div "MLU" at bounding box center [198, 369] width 233 height 39
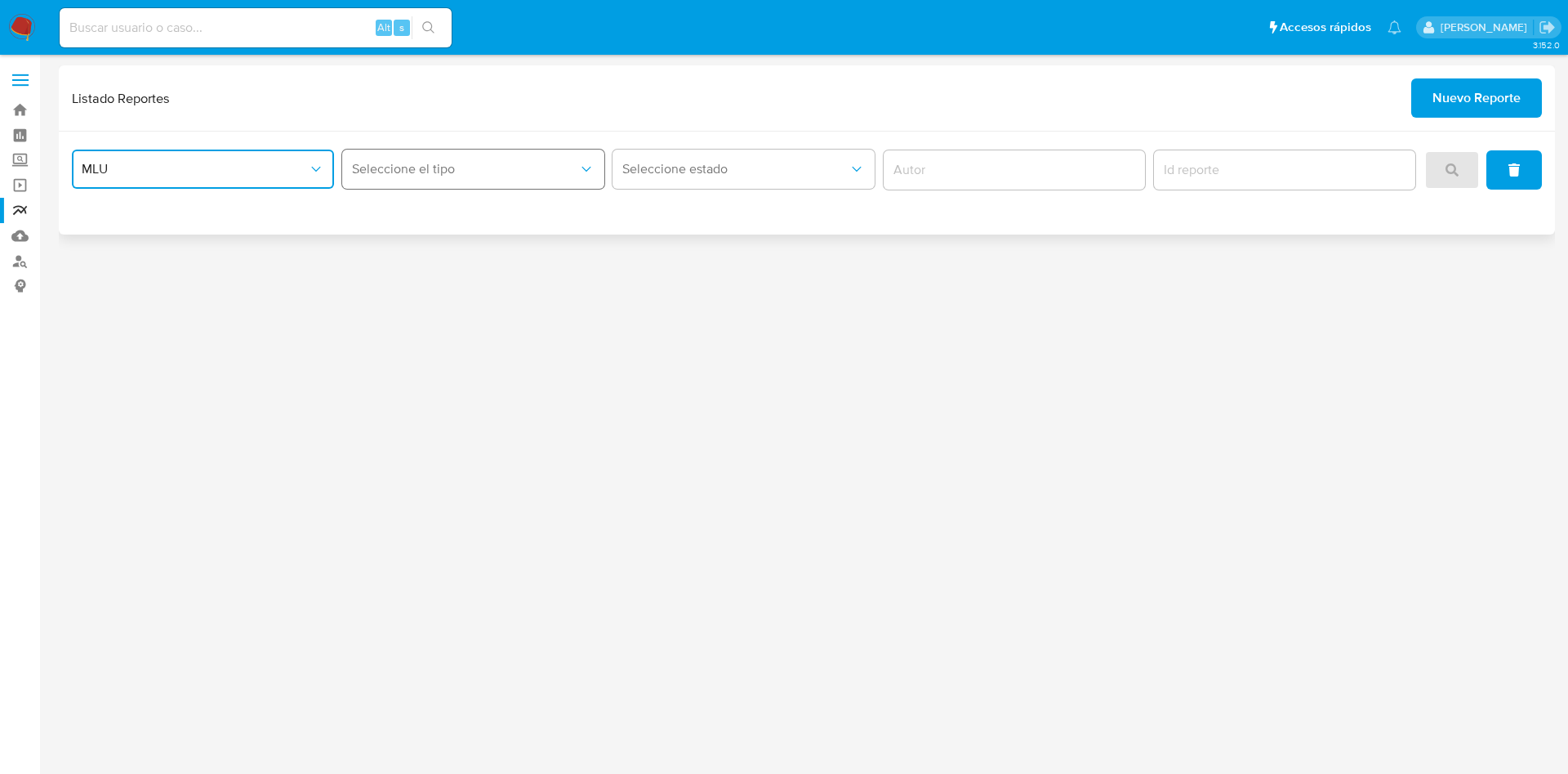
click at [510, 180] on button "Seleccione el tipo" at bounding box center [473, 168] width 262 height 39
click at [494, 254] on div "LEGAJO UNICO" at bounding box center [468, 252] width 233 height 39
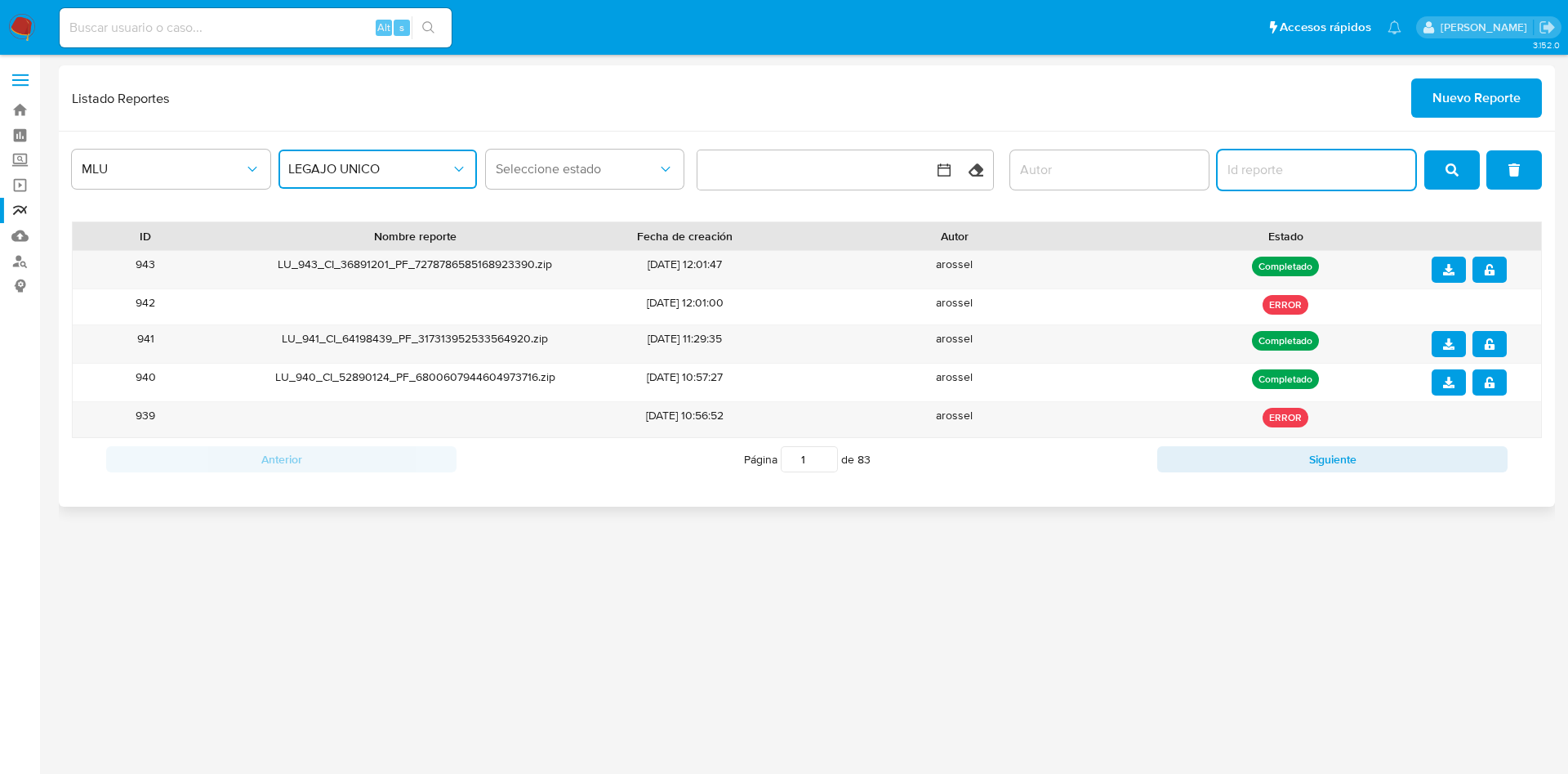
click at [1276, 167] on input "report-id" at bounding box center [1317, 169] width 199 height 21
type input "943"
click at [1454, 268] on icon "download" at bounding box center [1450, 270] width 12 height 12
click at [1500, 273] on button "notify_security" at bounding box center [1489, 270] width 35 height 26
click at [195, 30] on input at bounding box center [256, 27] width 392 height 21
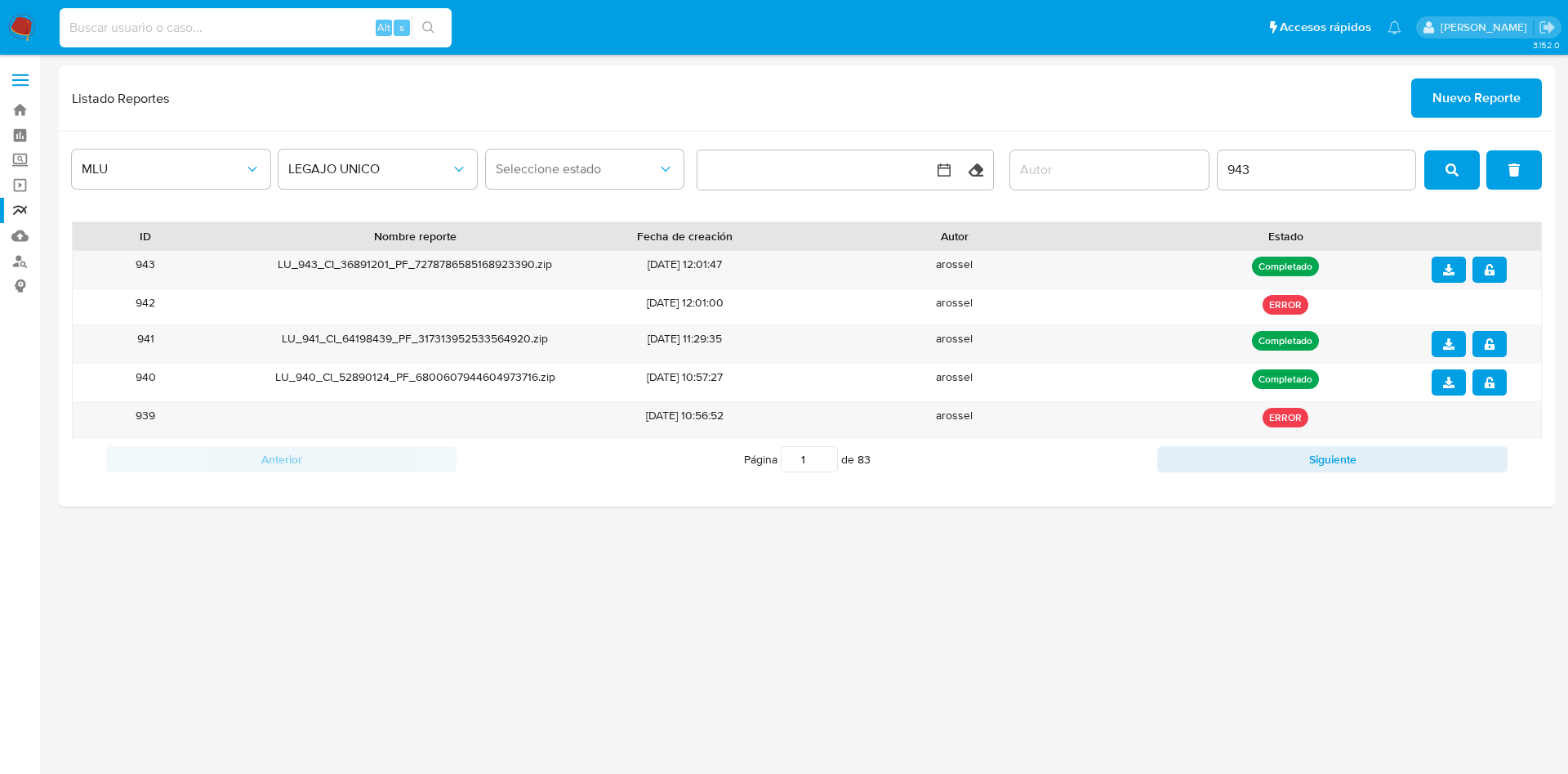
paste input "P3j5XBAJJLQdV87SvaAjENSm"
type input "P3j5XBAJJLQdV87SvaAjENSm"
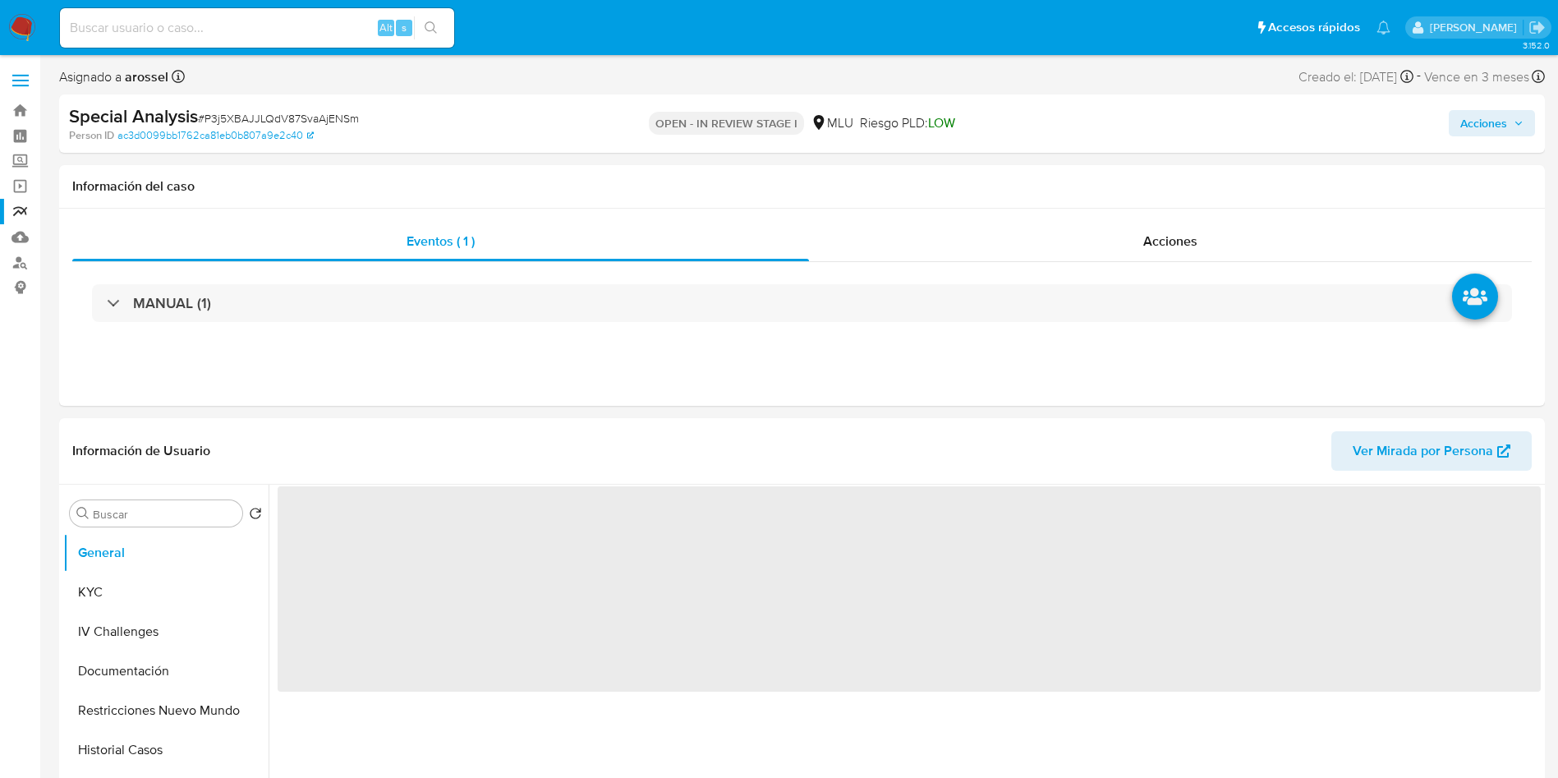
select select "10"
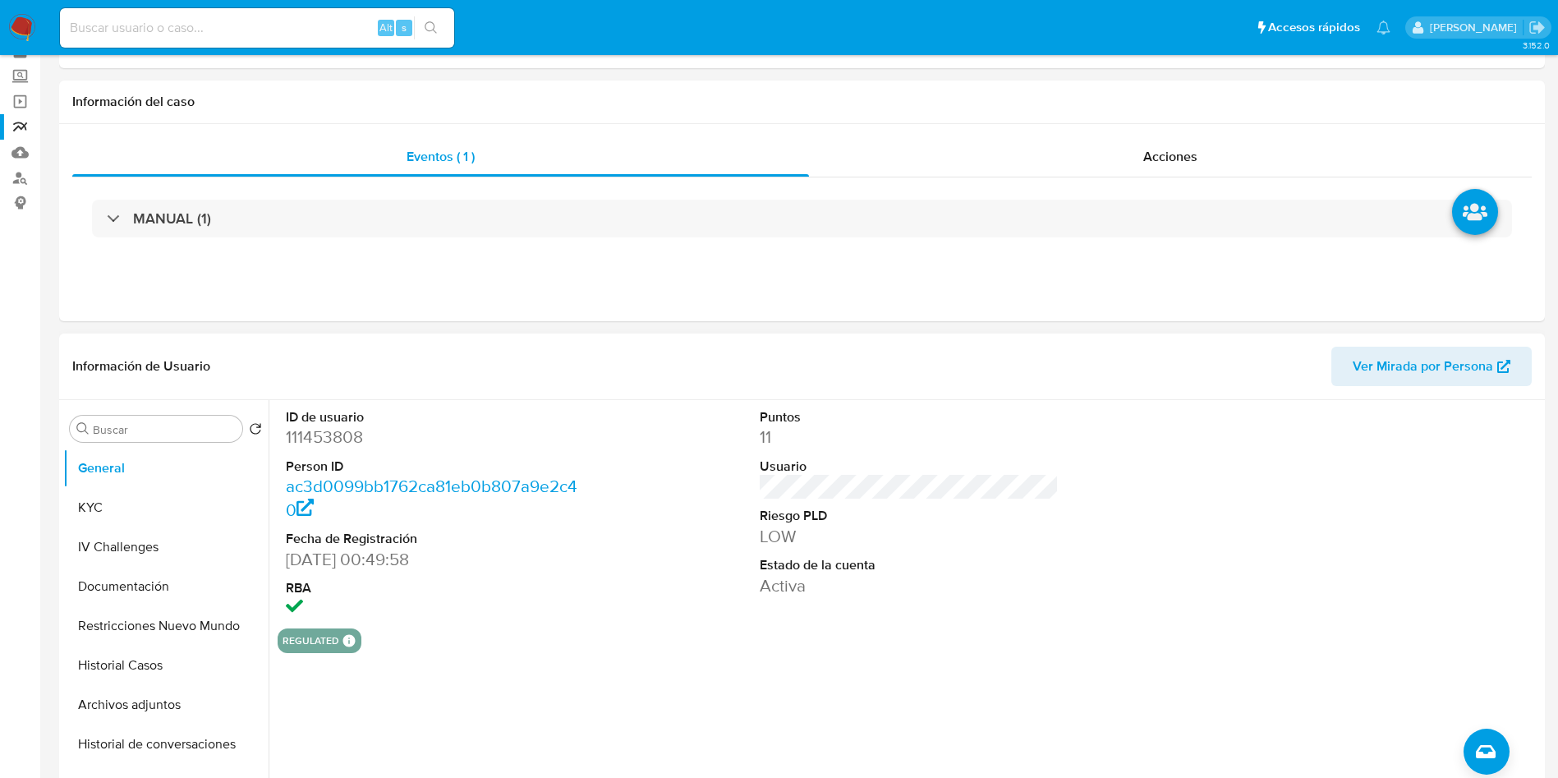
scroll to position [123, 0]
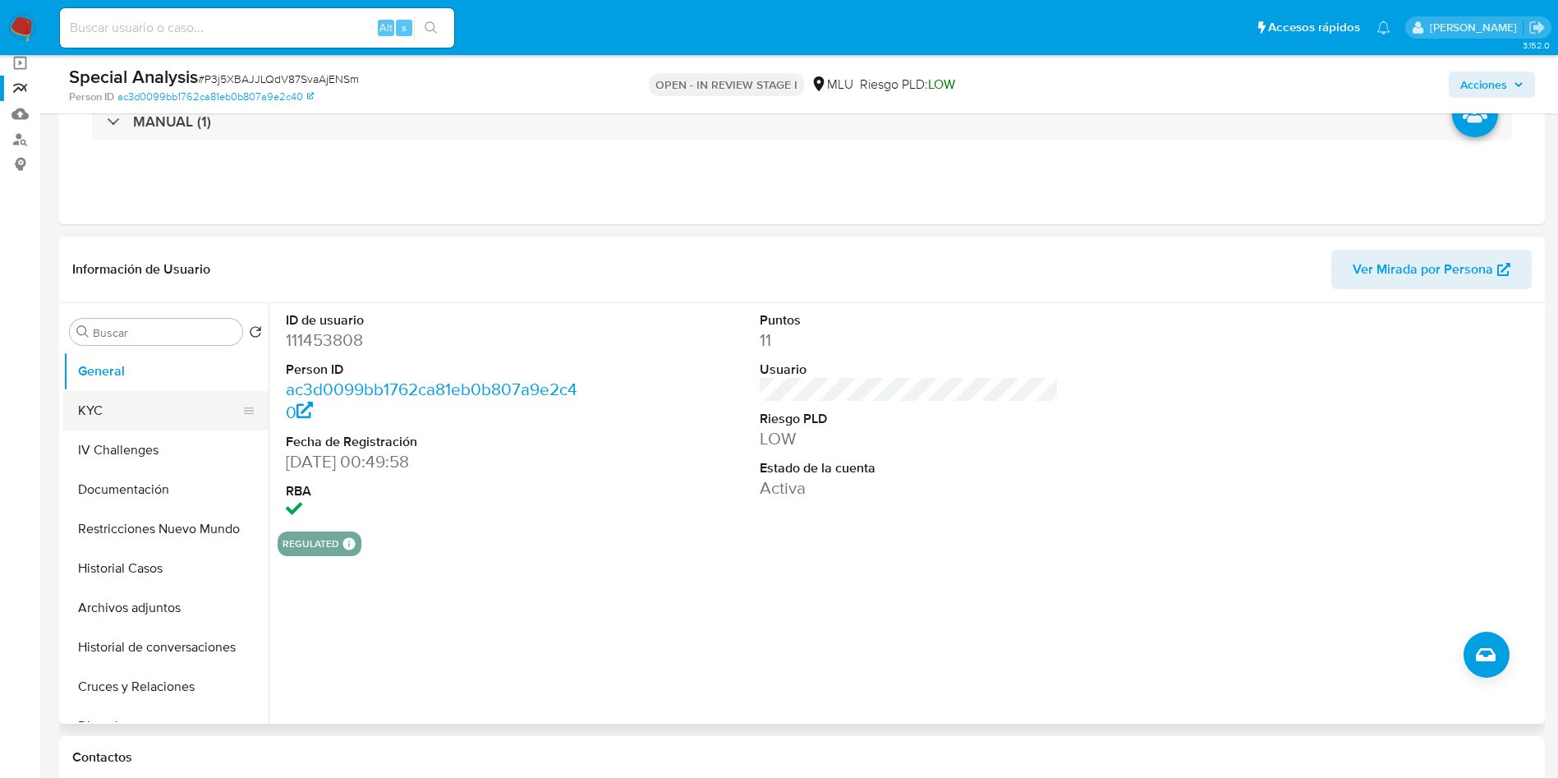
click at [144, 412] on button "KYC" at bounding box center [159, 410] width 192 height 39
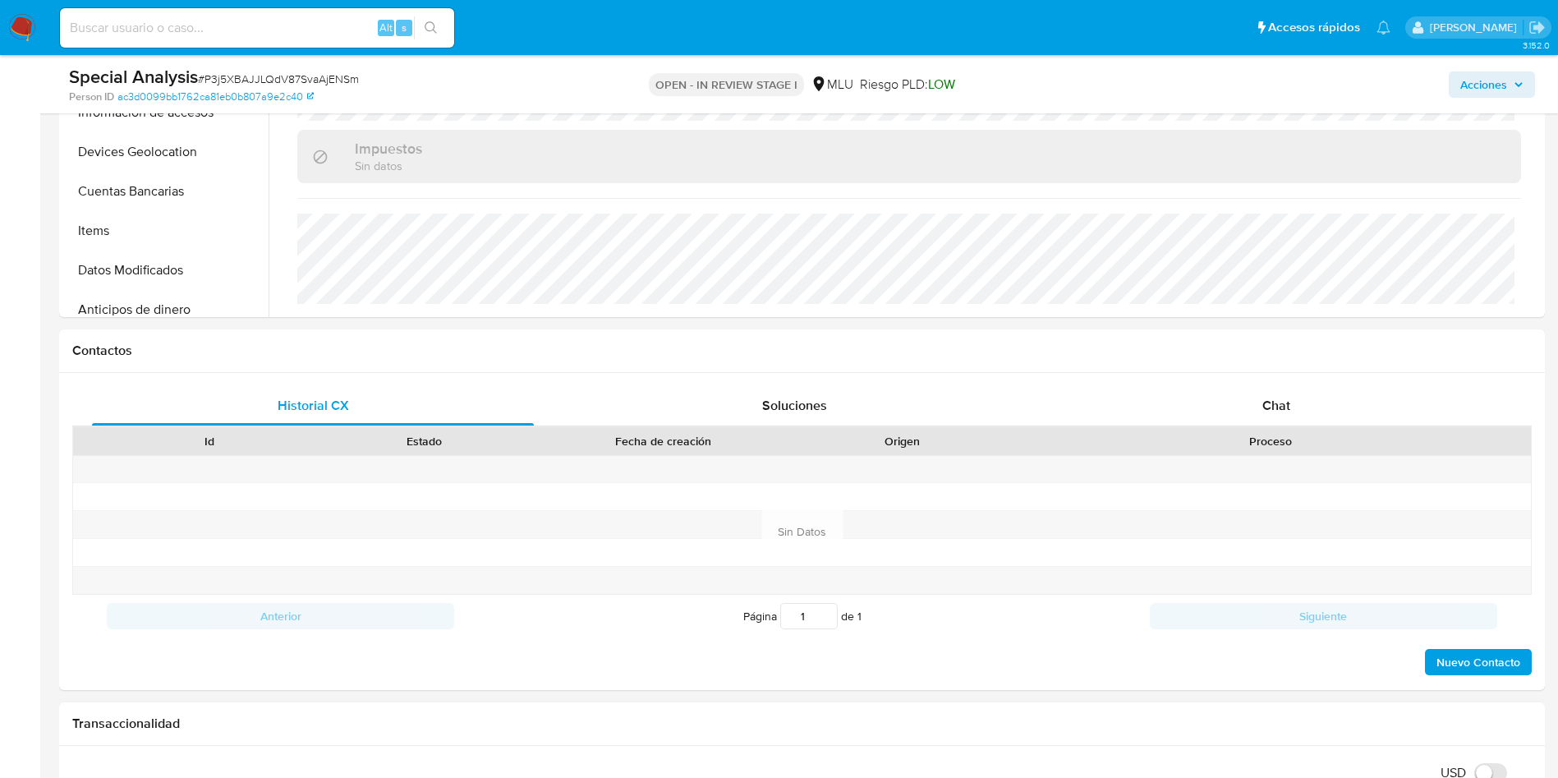
scroll to position [863, 0]
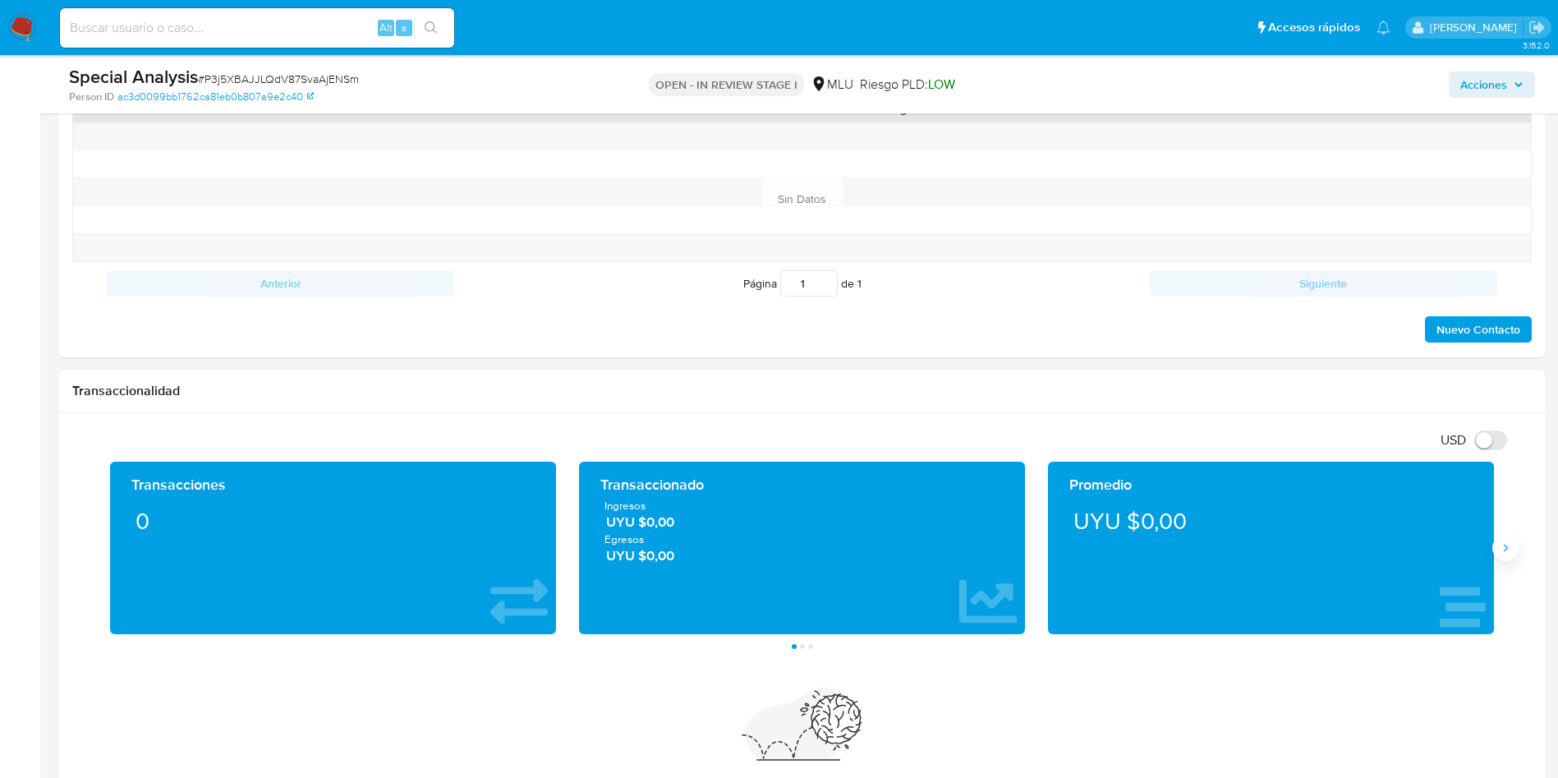
click at [1511, 558] on button "Siguiente" at bounding box center [1506, 548] width 26 height 26
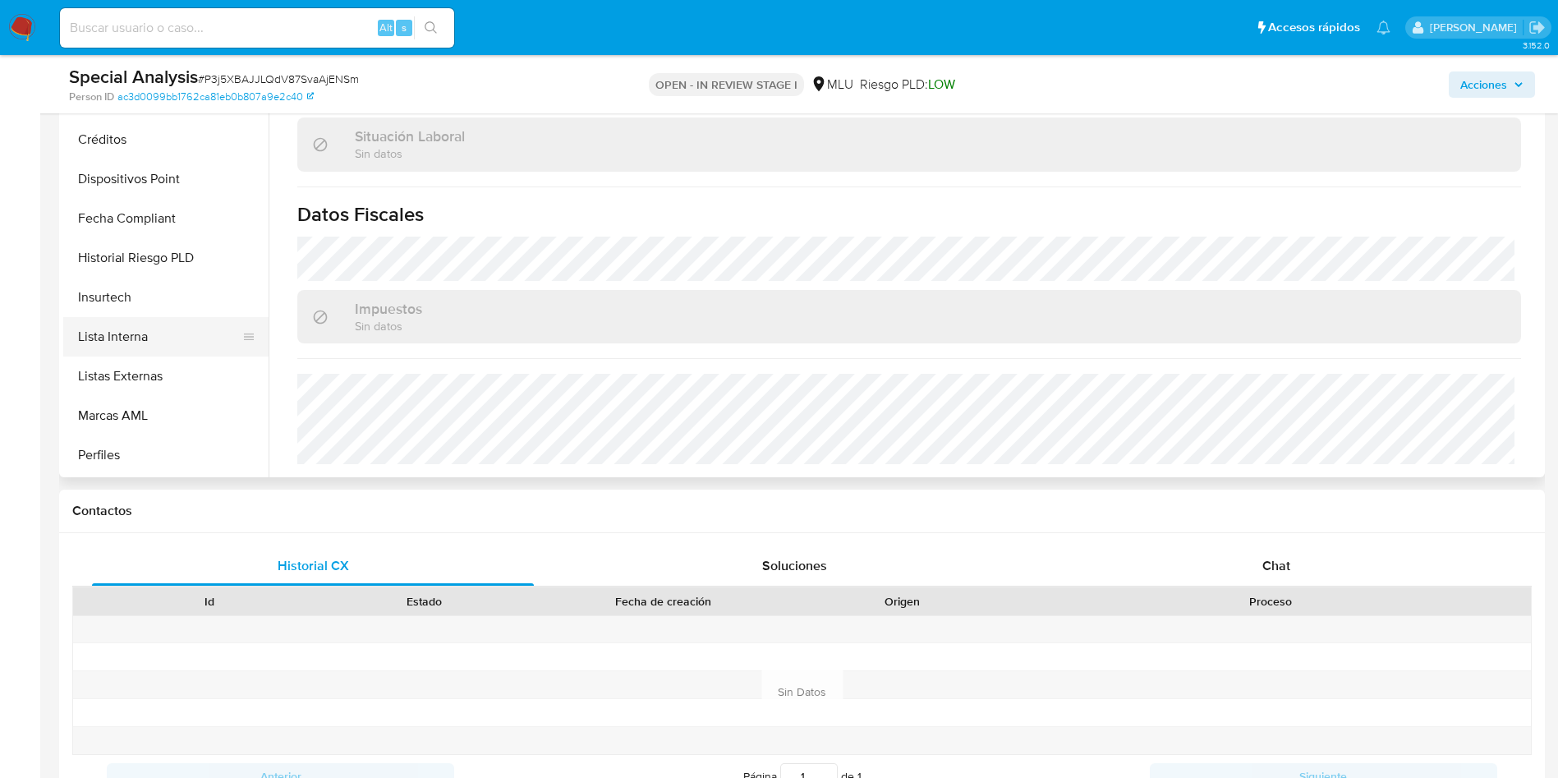
scroll to position [694, 0]
click at [159, 384] on button "Perfiles" at bounding box center [159, 376] width 192 height 39
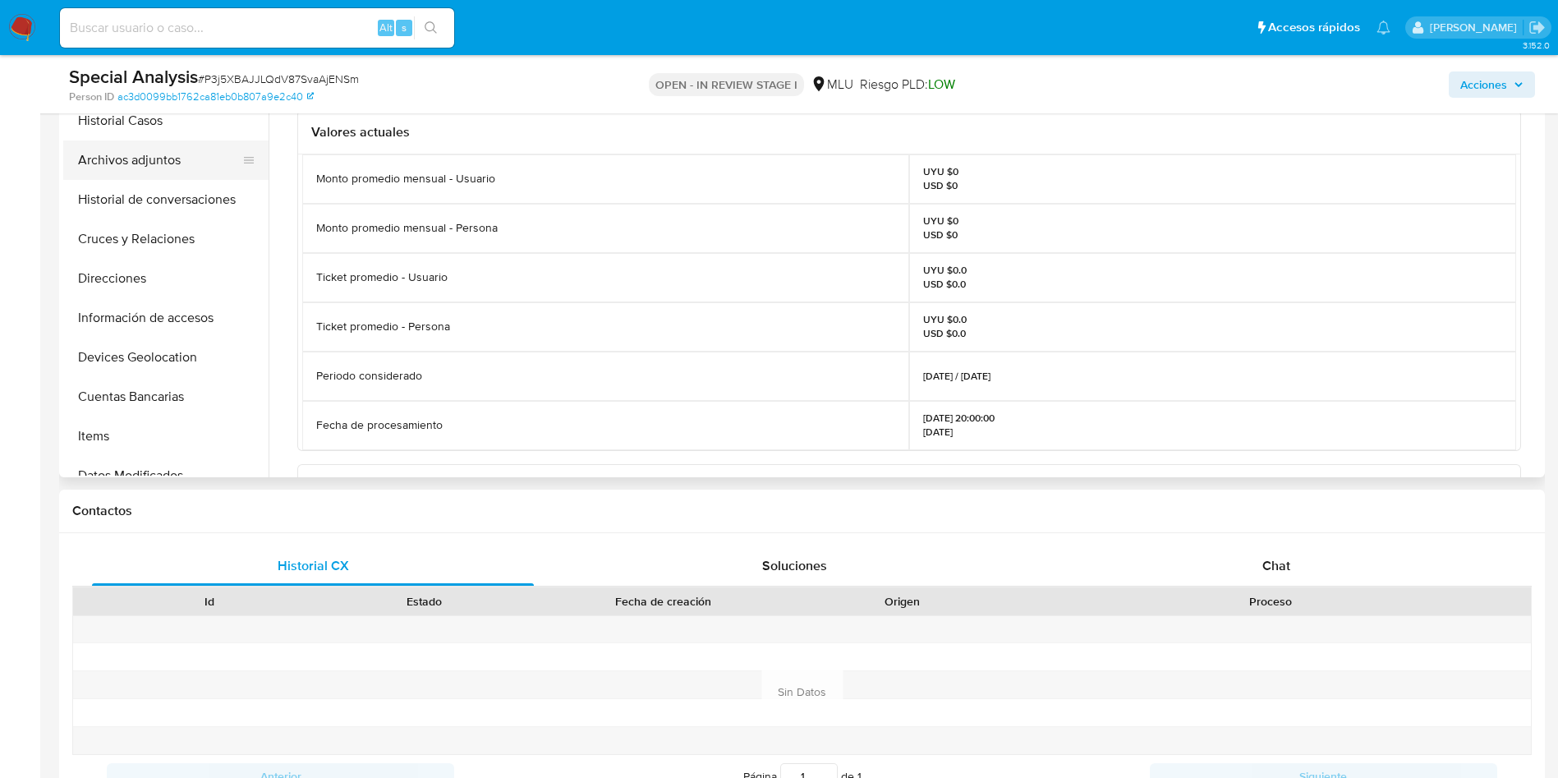
scroll to position [0, 0]
click at [117, 165] on button "KYC" at bounding box center [159, 164] width 192 height 39
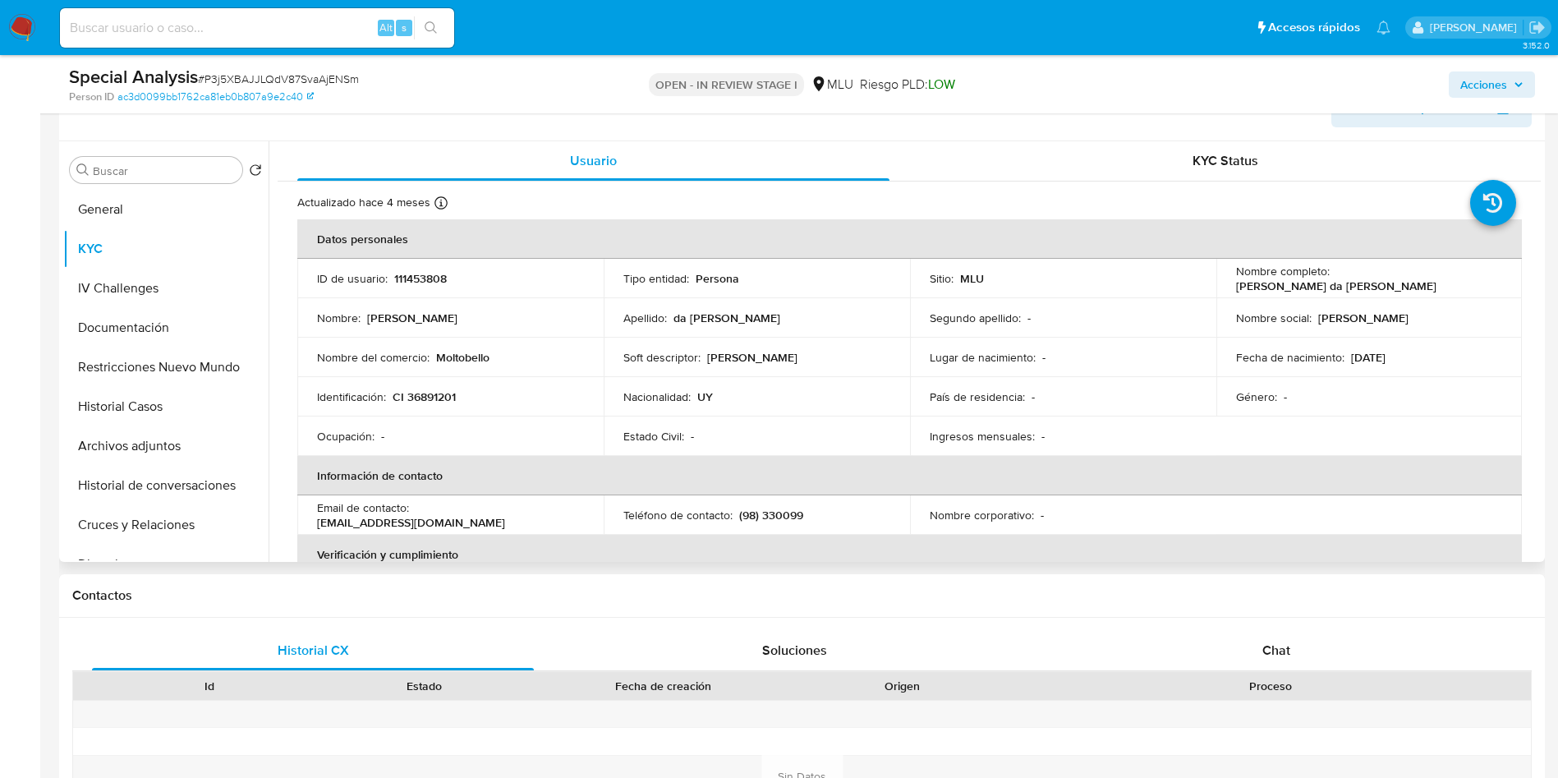
scroll to position [246, 0]
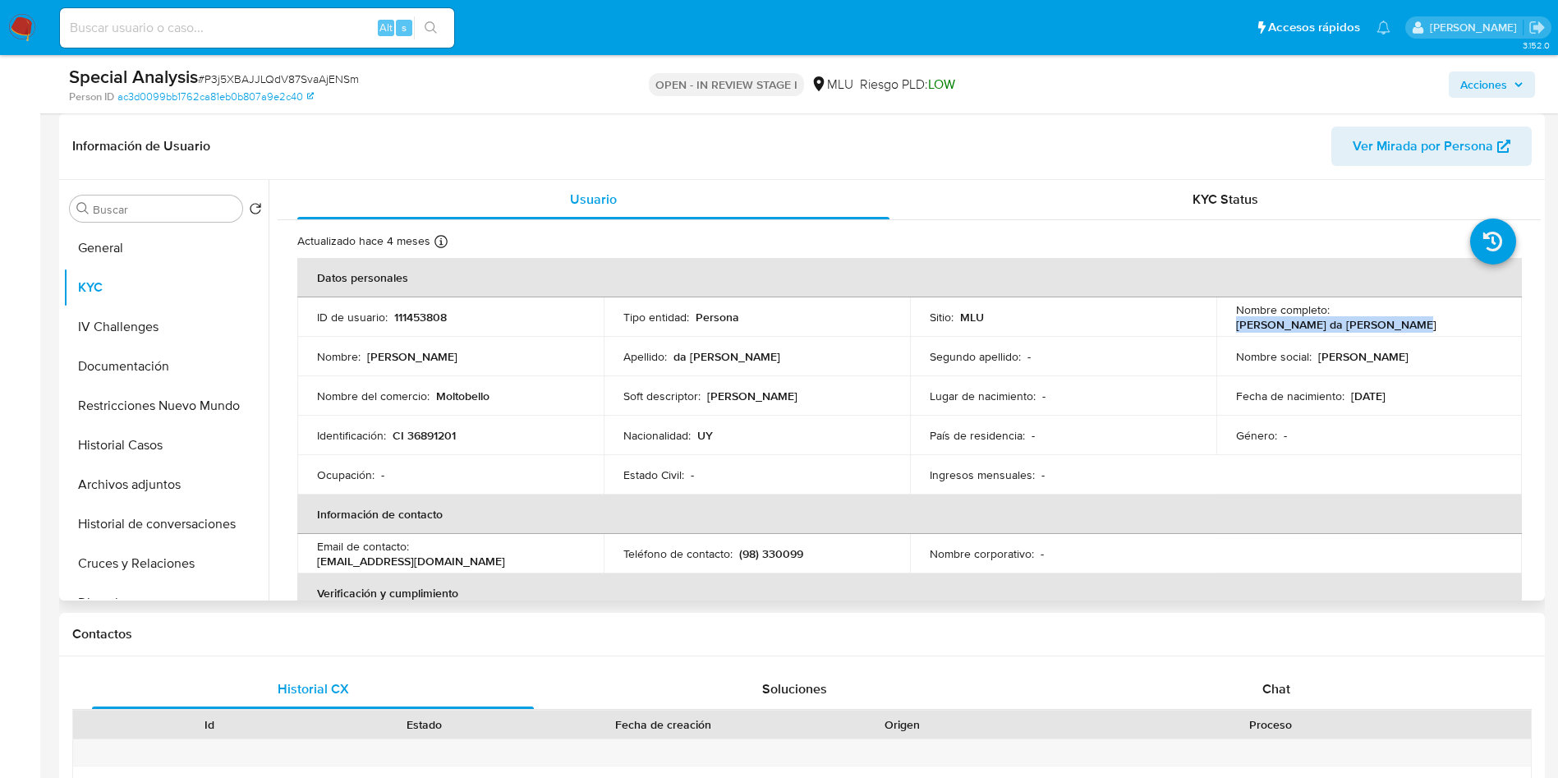
drag, startPoint x: 1330, startPoint y: 317, endPoint x: 1493, endPoint y: 306, distance: 163.0
click at [1493, 306] on td "Nombre completo : Natalia Sonia da Silva Nicoli" at bounding box center [1370, 316] width 306 height 39
copy p "Natalia Sonia da Silva Nicoli"
click at [481, 383] on td "Nombre del comercio : Moltobello" at bounding box center [450, 395] width 306 height 39
click at [445, 428] on p "CI 36891201" at bounding box center [424, 435] width 63 height 15
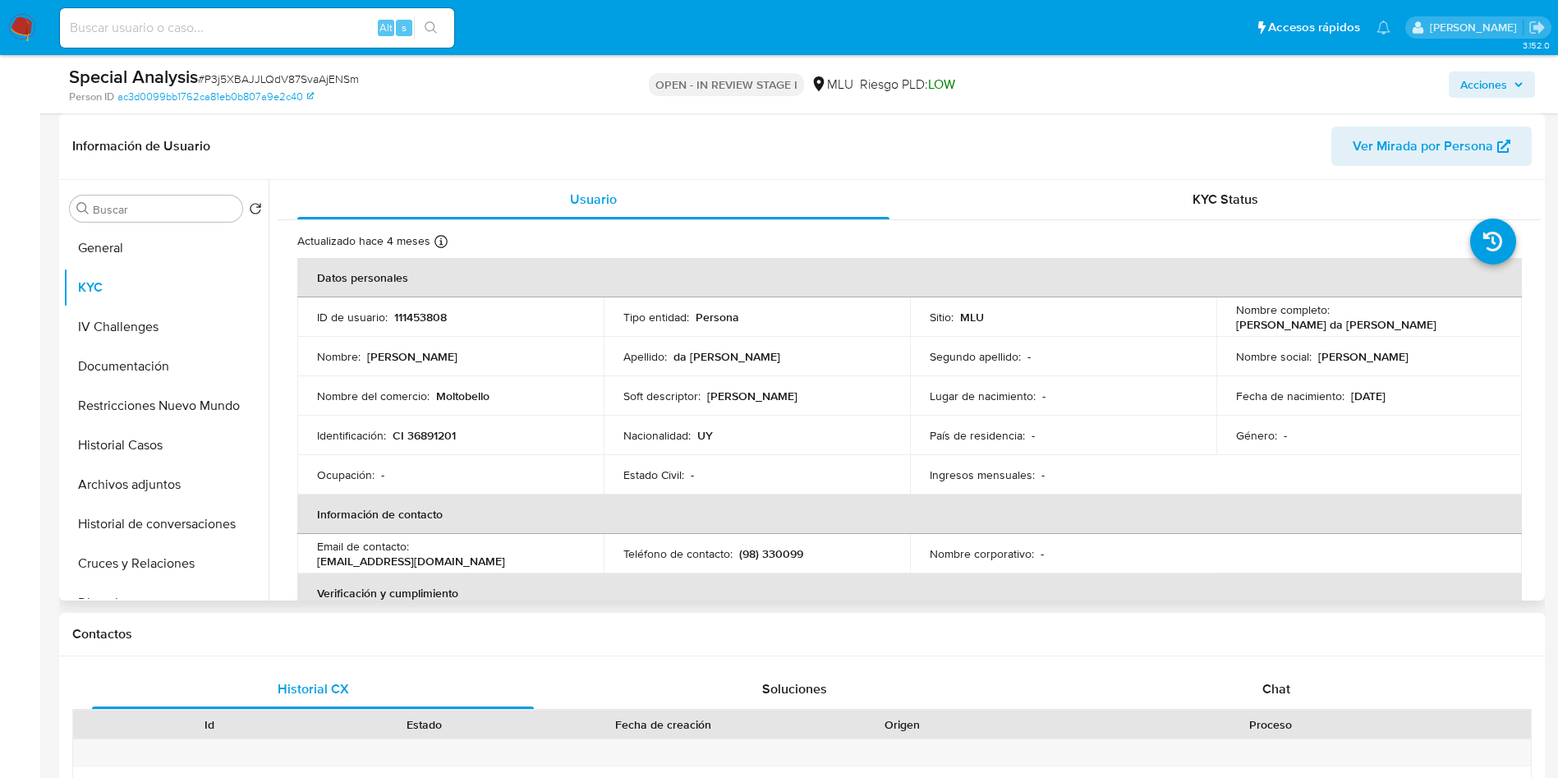
click at [445, 435] on p "CI 36891201" at bounding box center [424, 435] width 63 height 15
click at [445, 437] on p "CI 36891201" at bounding box center [424, 435] width 63 height 15
copy p "36891201"
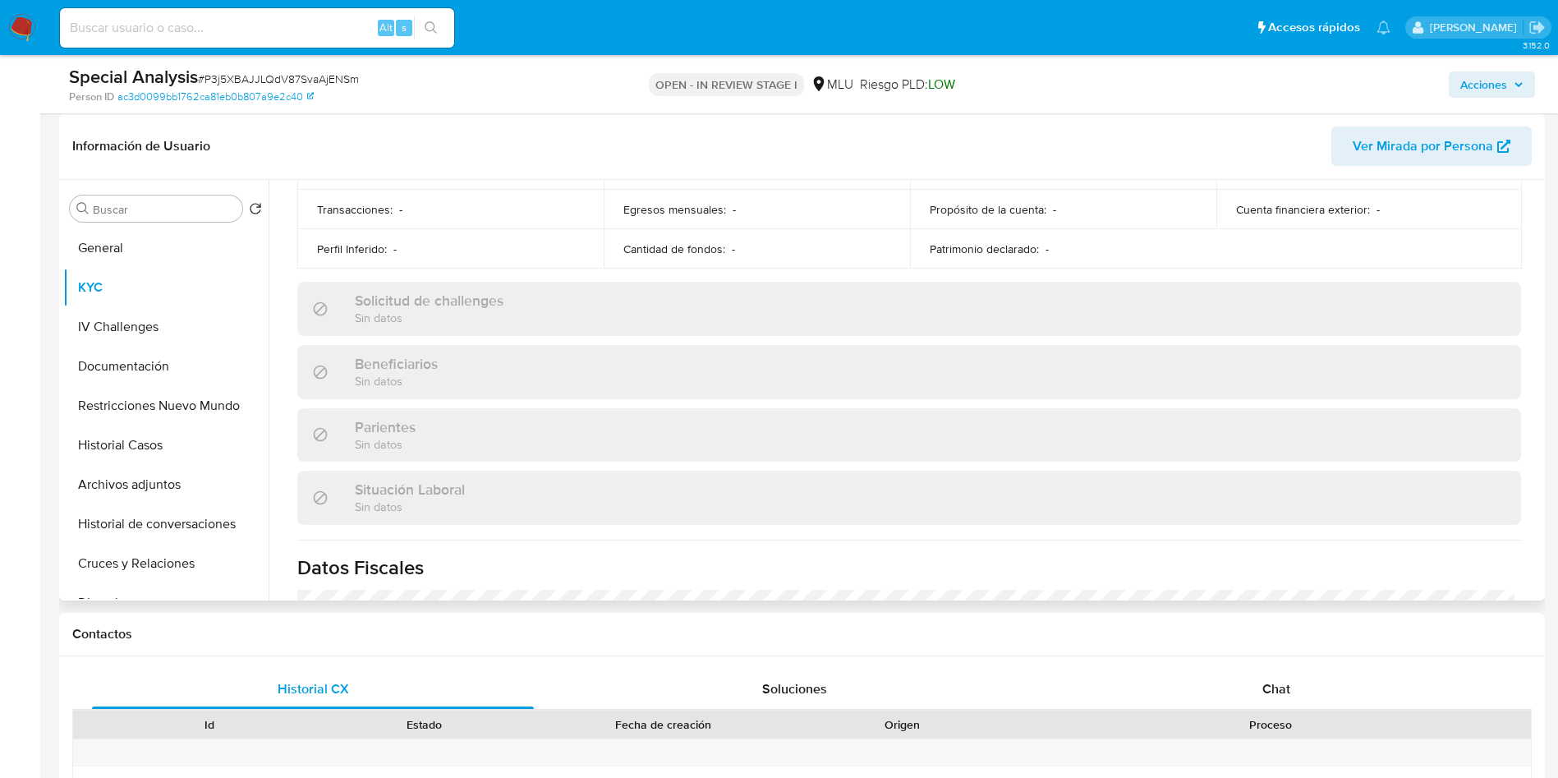
scroll to position [318, 0]
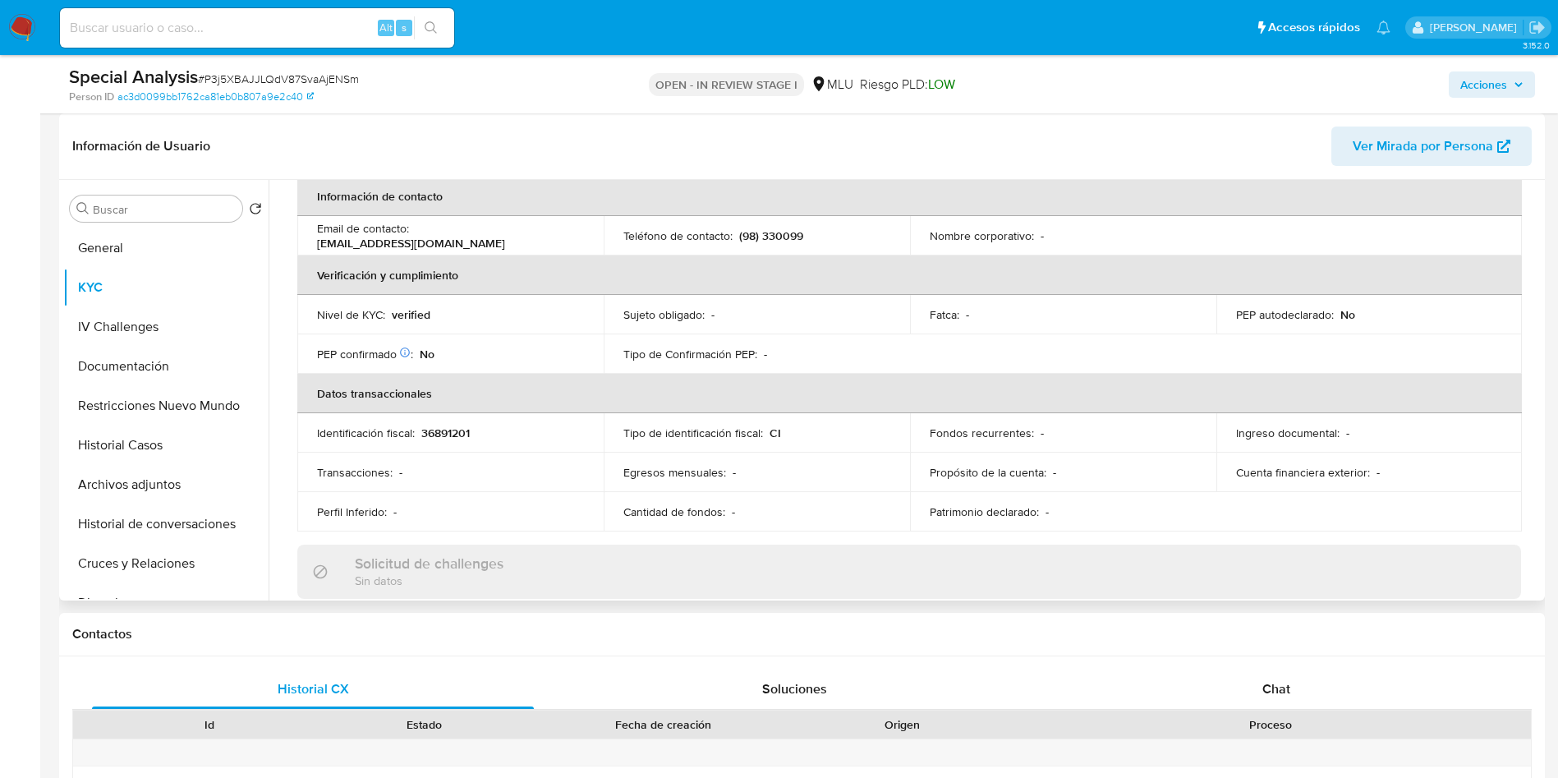
click at [779, 237] on p "(98) 330099" at bounding box center [771, 235] width 64 height 15
copy p "330099"
click at [1111, 283] on th "Verificación y cumplimiento" at bounding box center [909, 274] width 1225 height 39
click at [182, 479] on button "Archivos adjuntos" at bounding box center [159, 484] width 192 height 39
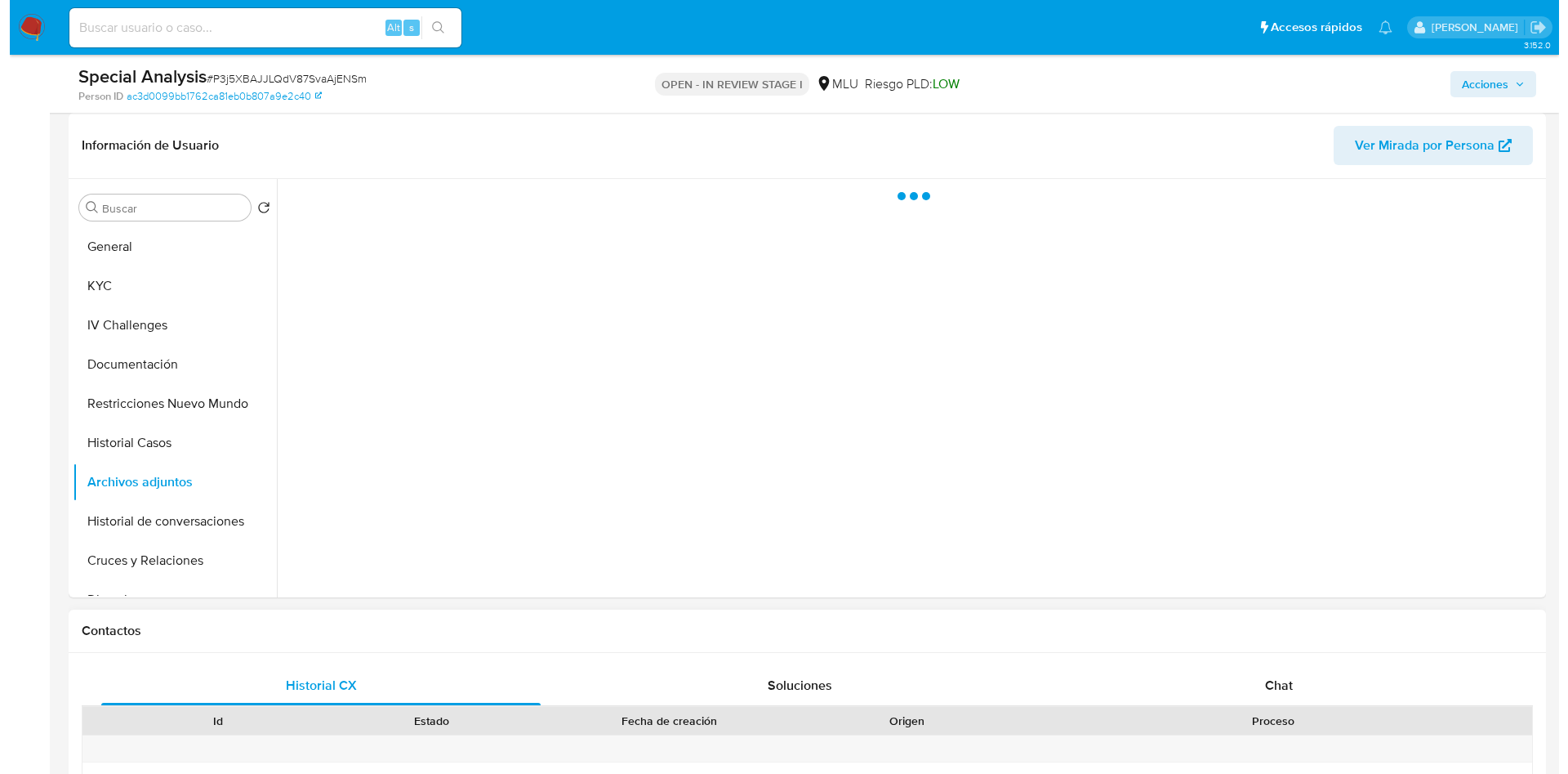
scroll to position [0, 0]
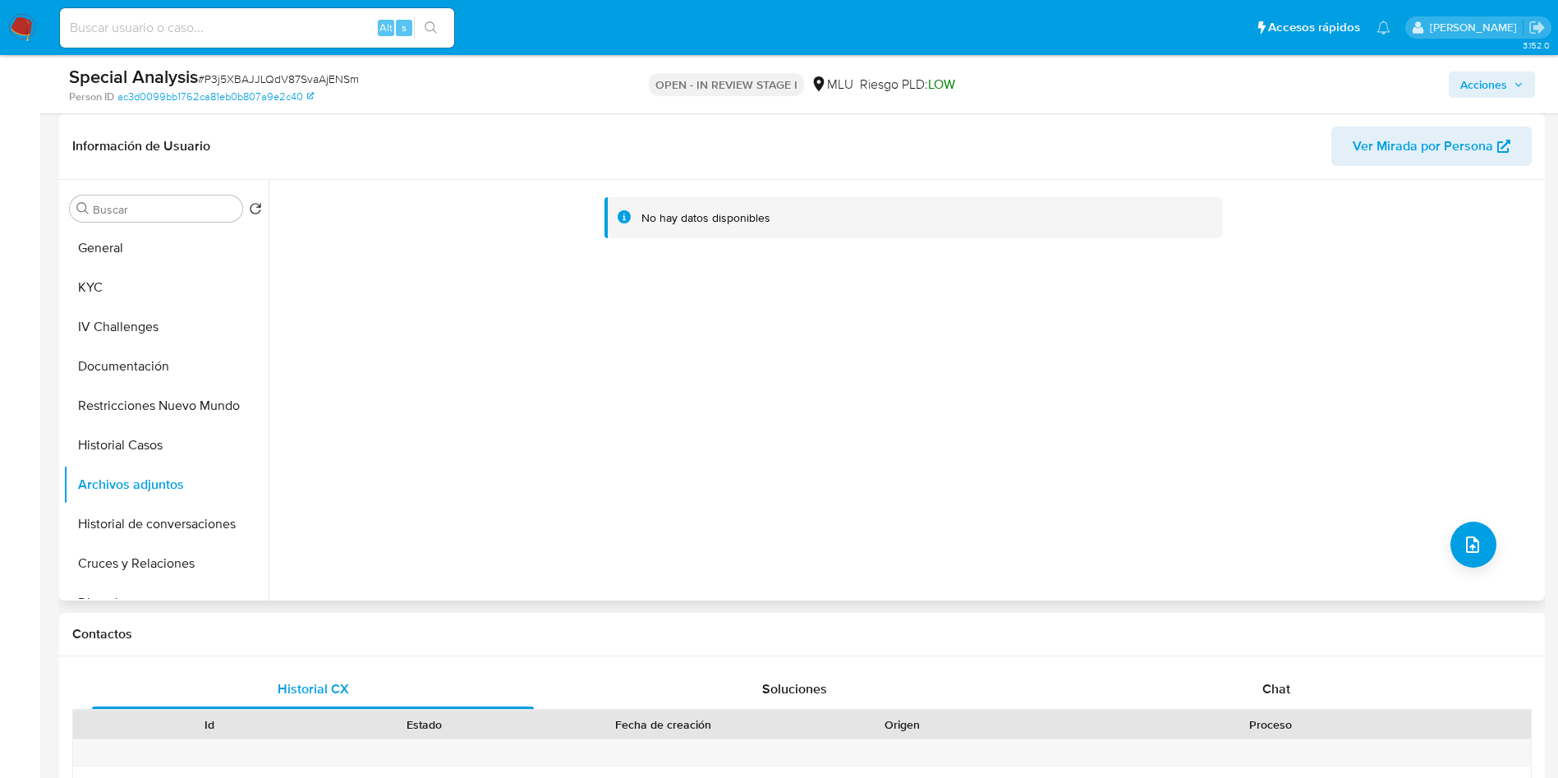
click at [334, 522] on div "No hay datos disponibles" at bounding box center [905, 390] width 1273 height 421
click at [1465, 540] on icon "upload-file" at bounding box center [1473, 545] width 20 height 20
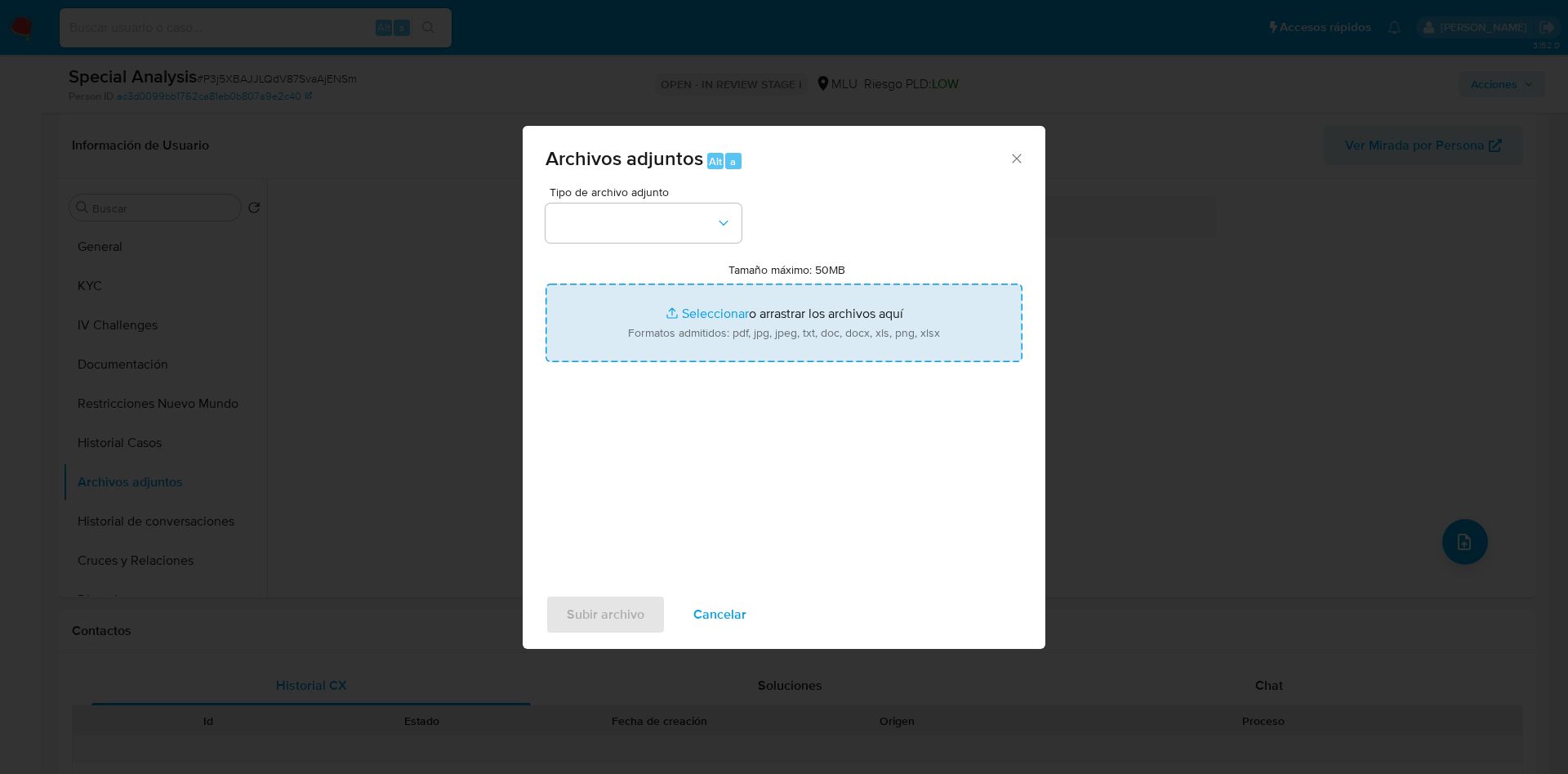
click at [904, 304] on input "Tamaño máximo: 50MB Seleccionar archivos" at bounding box center [784, 322] width 477 height 79
type input "C:\fakepath\Análisis Pedido de Información - #7546.pdf"
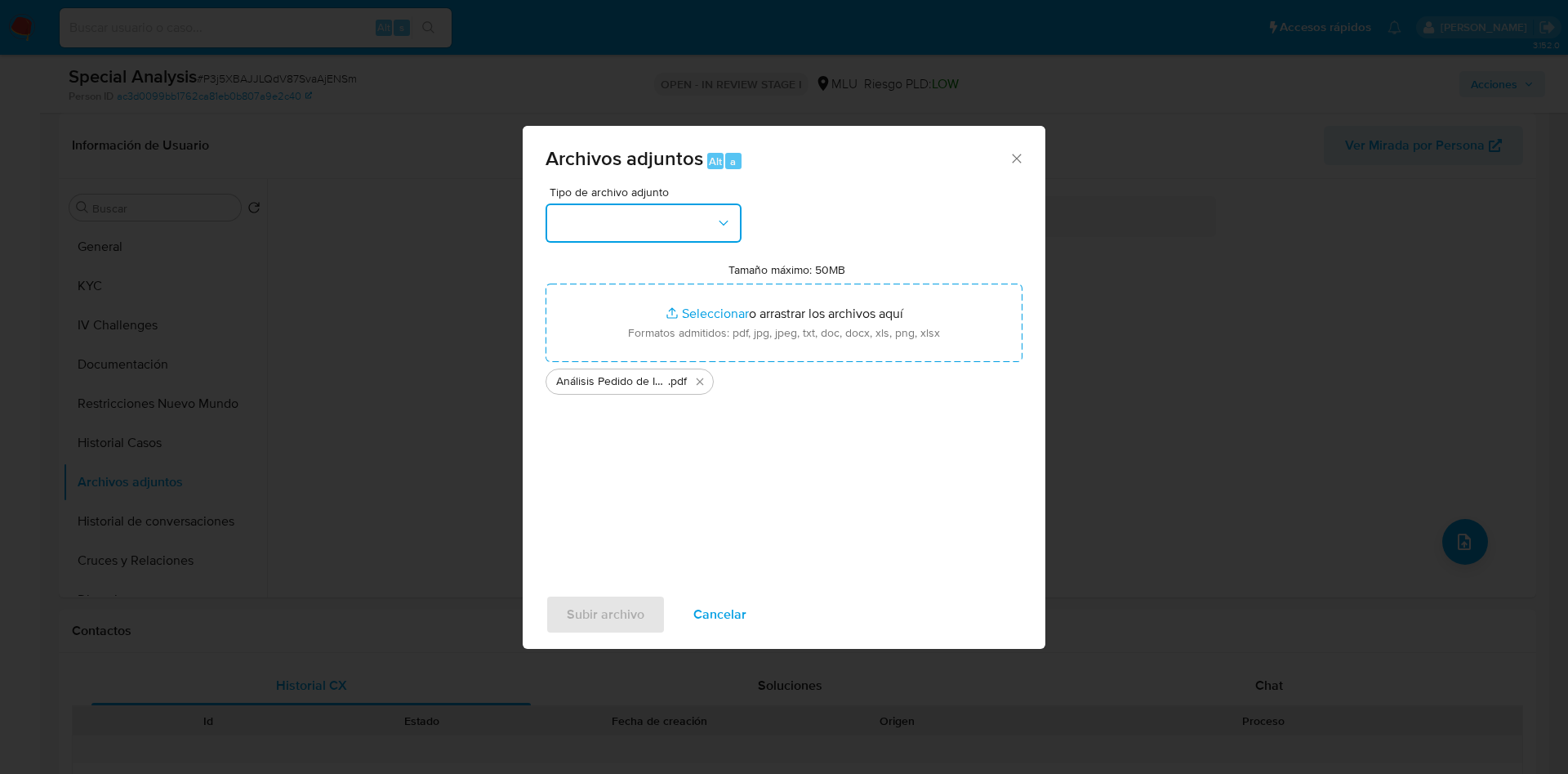
click at [641, 226] on button "button" at bounding box center [643, 223] width 196 height 39
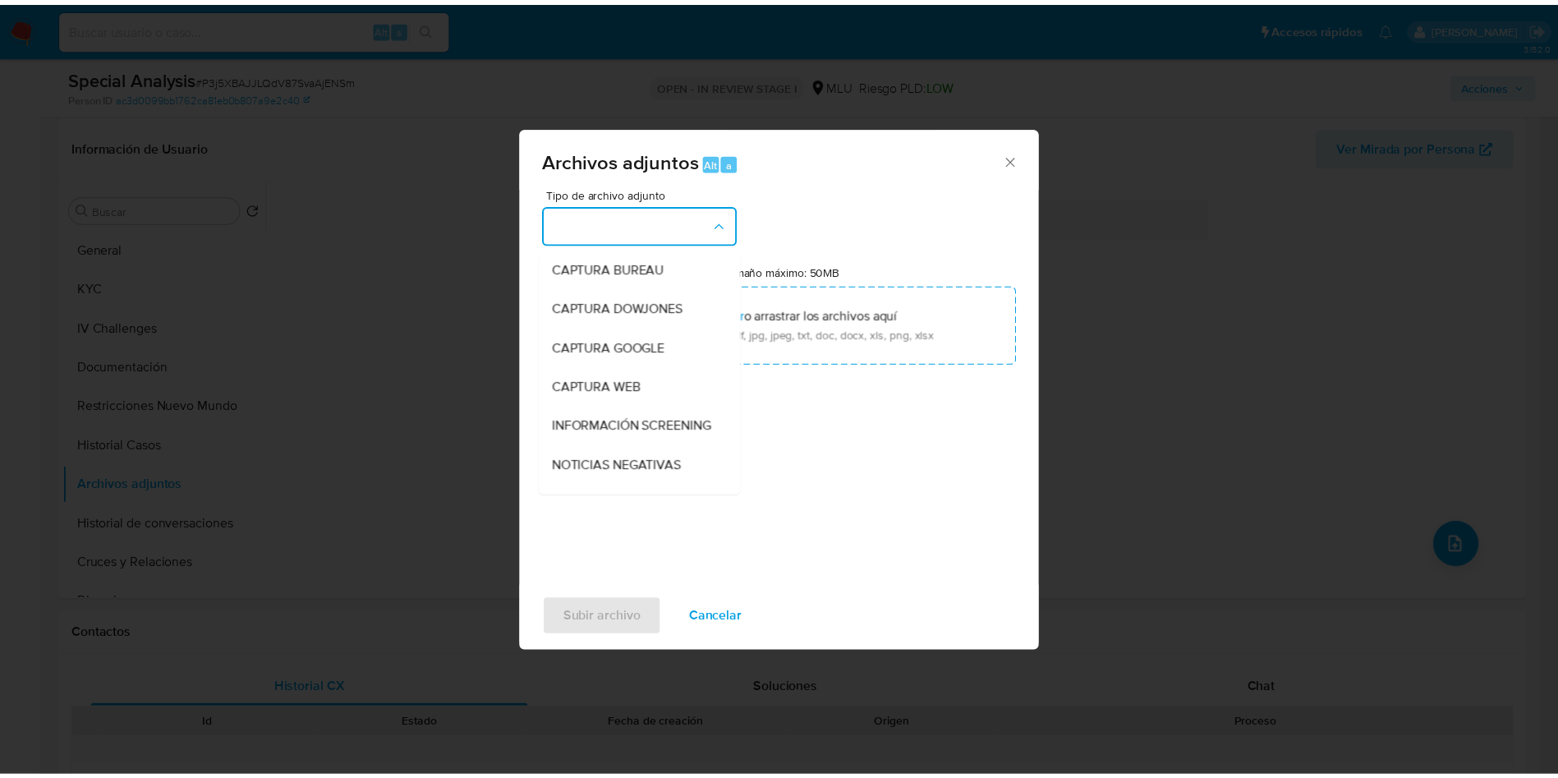
scroll to position [123, 0]
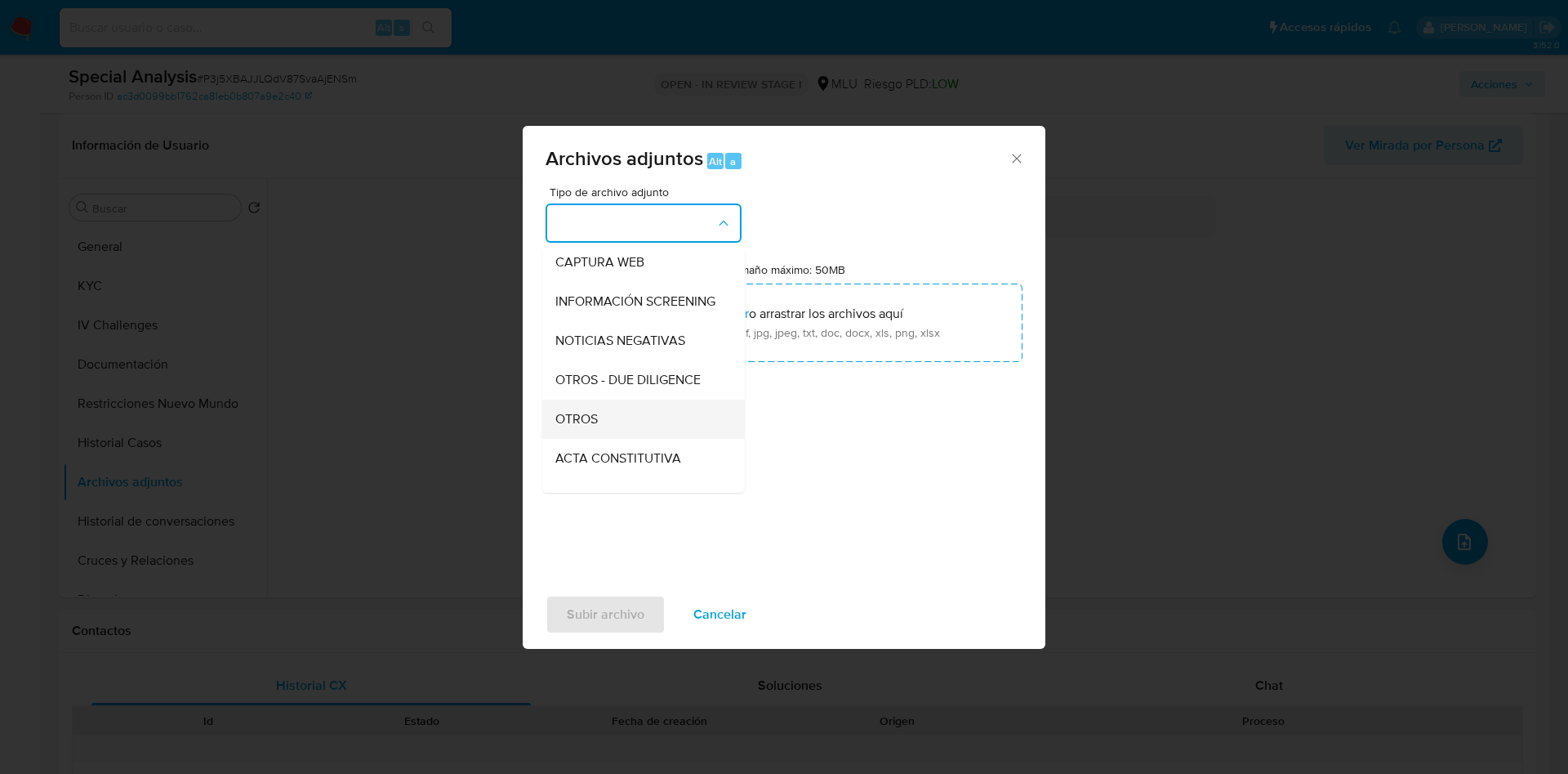
click at [632, 435] on div "OTROS" at bounding box center [639, 419] width 167 height 39
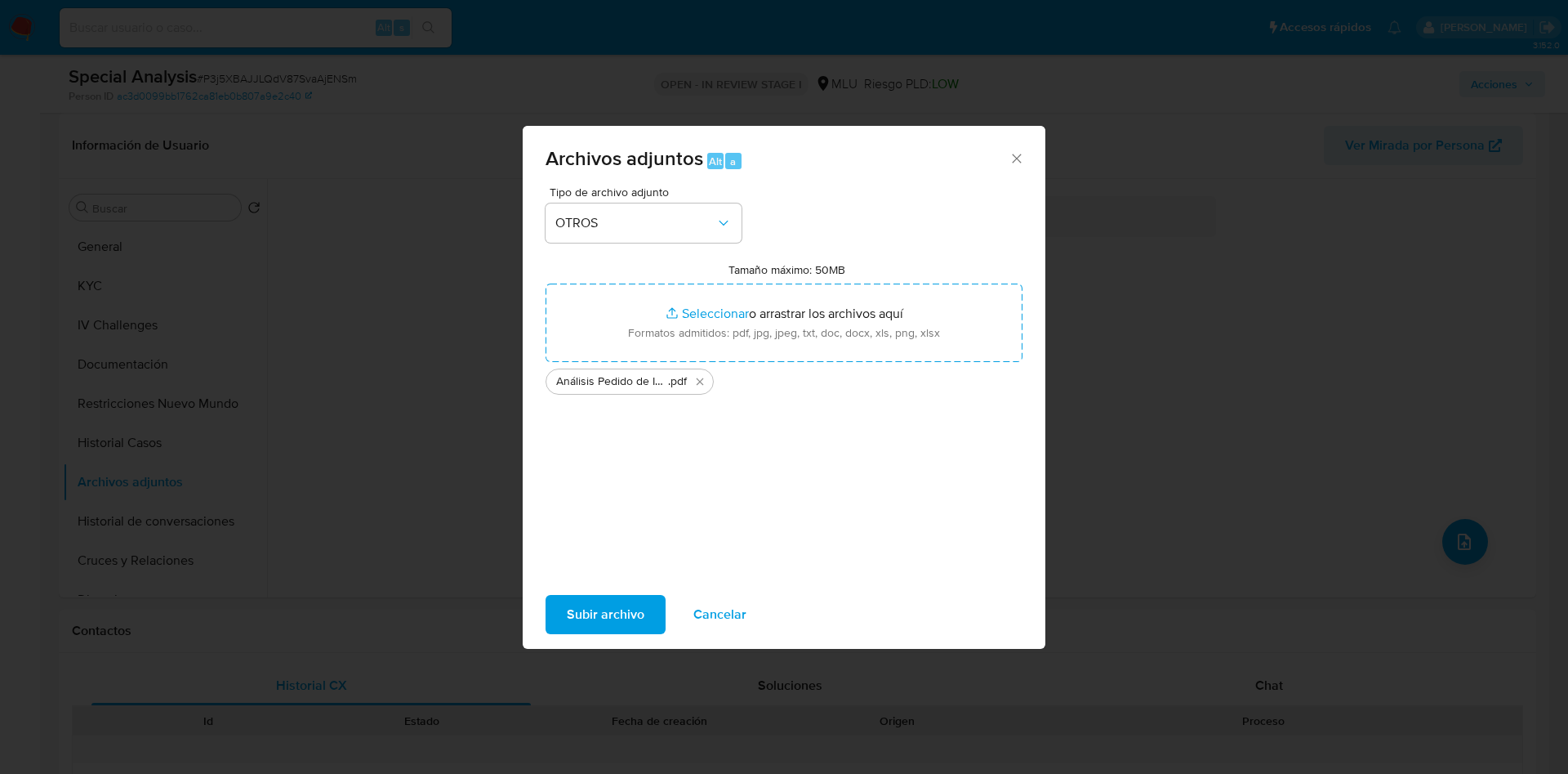
click at [595, 612] on span "Subir archivo" at bounding box center [606, 615] width 78 height 36
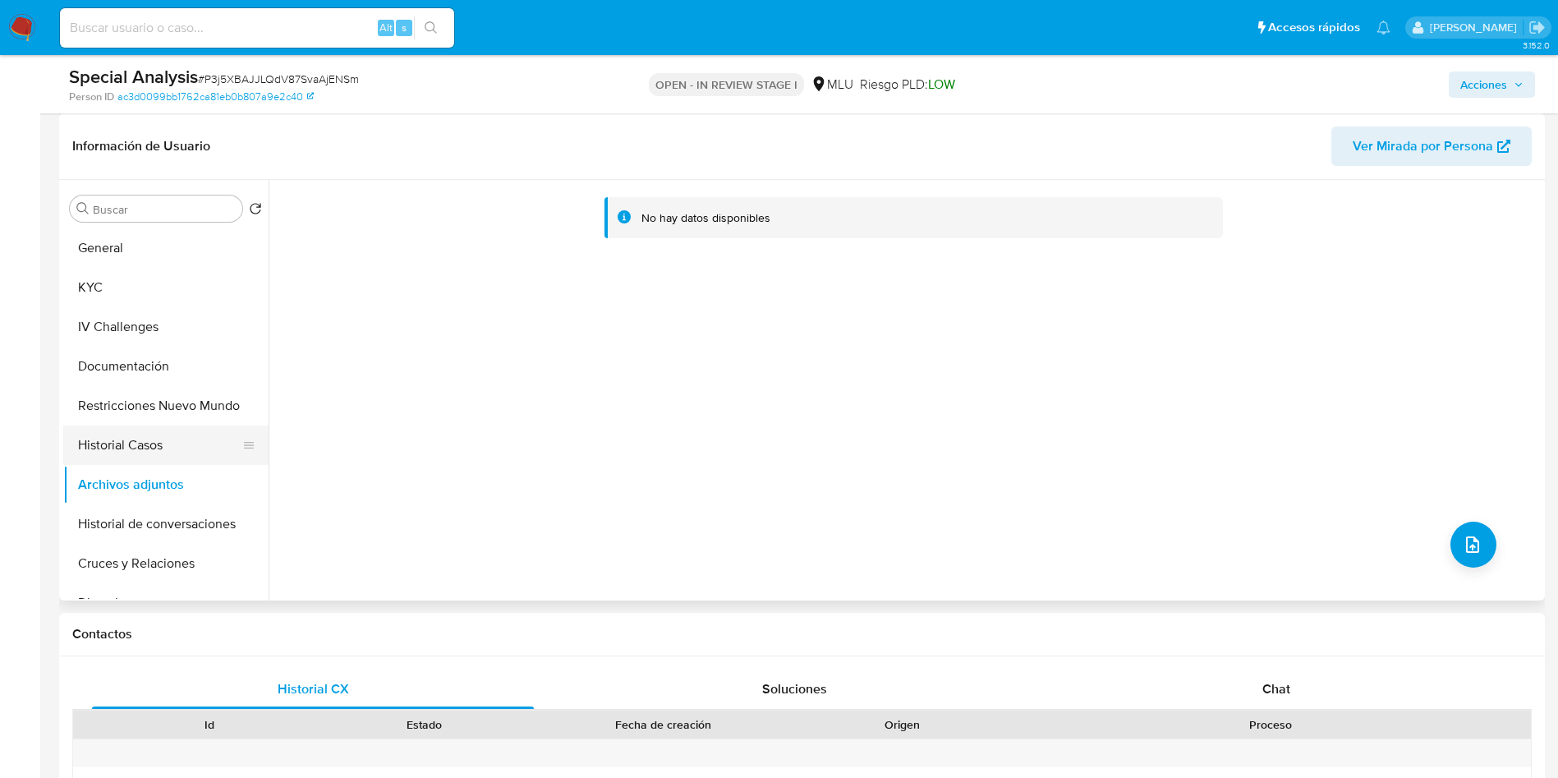
click at [159, 430] on button "Historial Casos" at bounding box center [159, 445] width 192 height 39
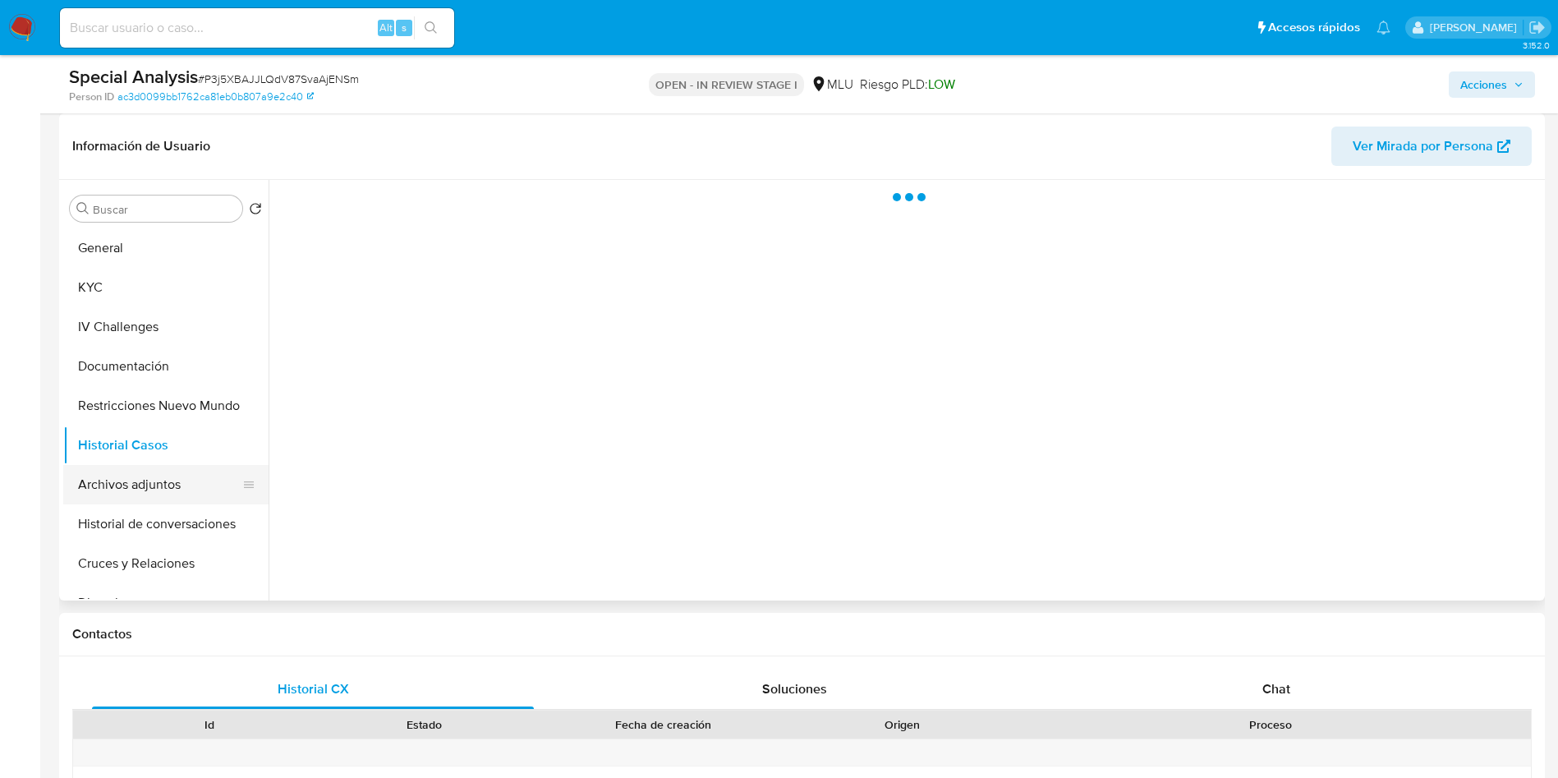
click at [163, 481] on button "Archivos adjuntos" at bounding box center [159, 484] width 192 height 39
click at [1489, 85] on span "Acciones" at bounding box center [1484, 84] width 47 height 26
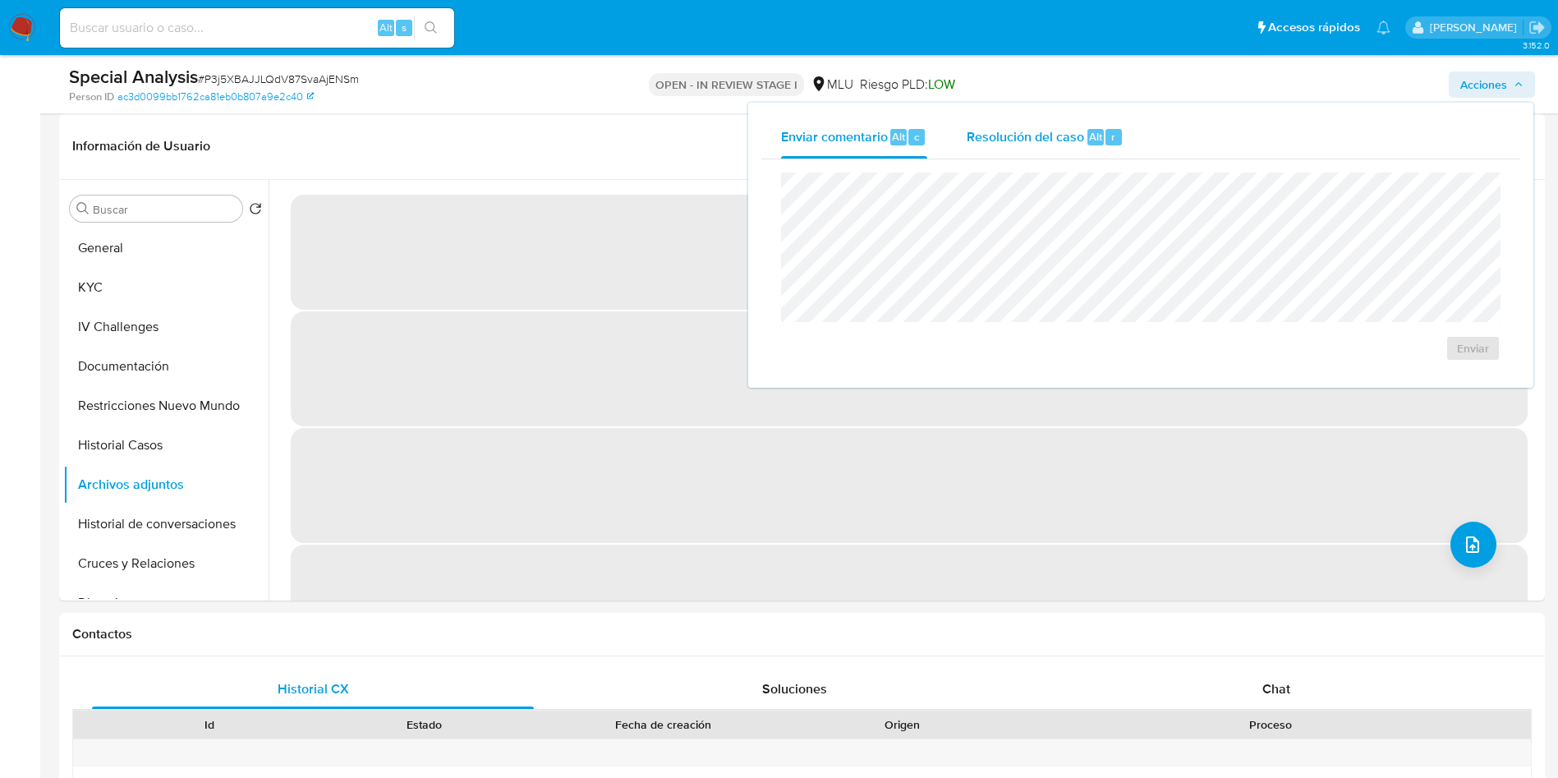
click at [1061, 143] on span "Resolución del caso" at bounding box center [1025, 136] width 117 height 19
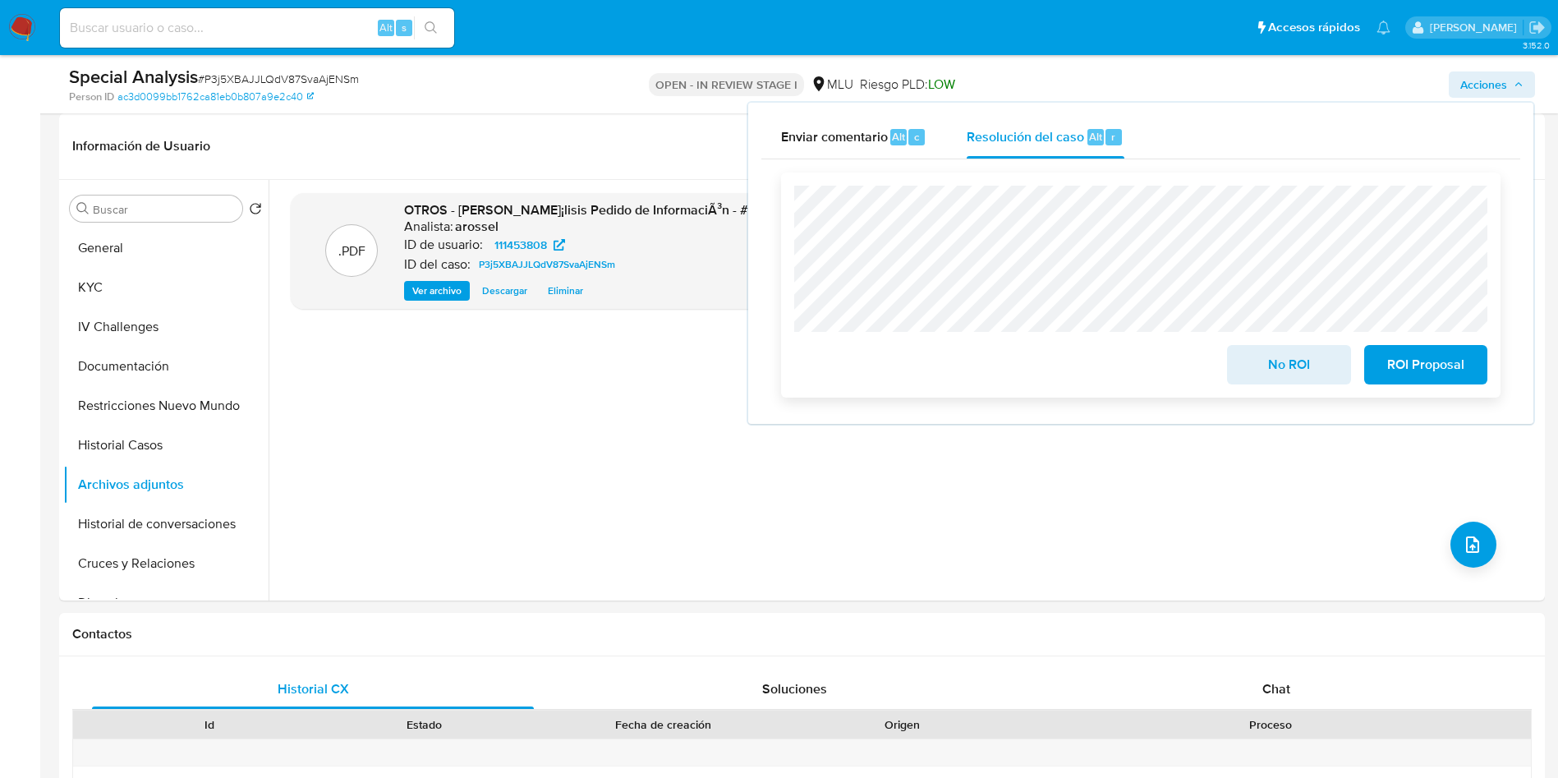
click at [1282, 383] on span "No ROI" at bounding box center [1289, 365] width 81 height 36
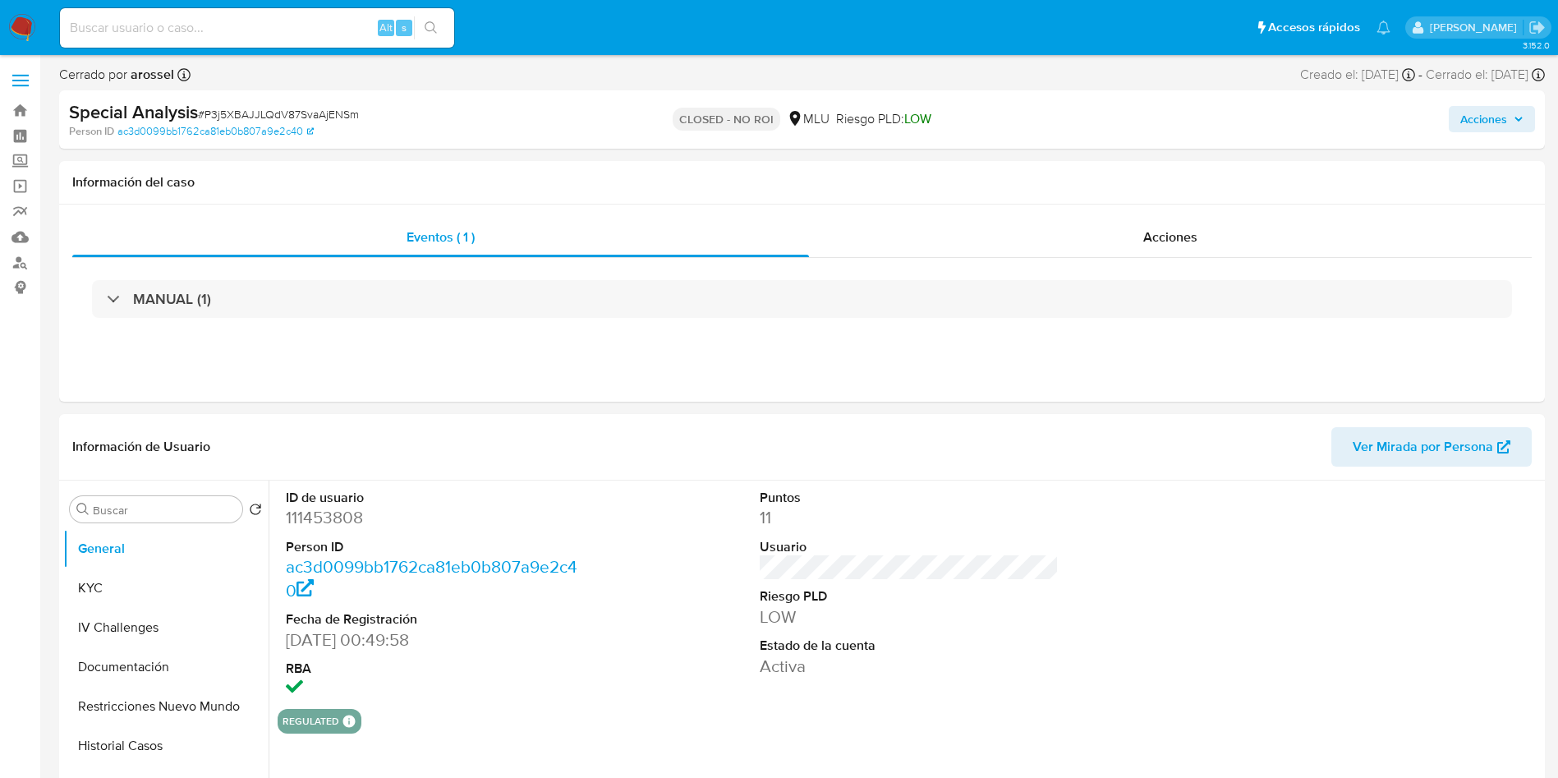
select select "10"
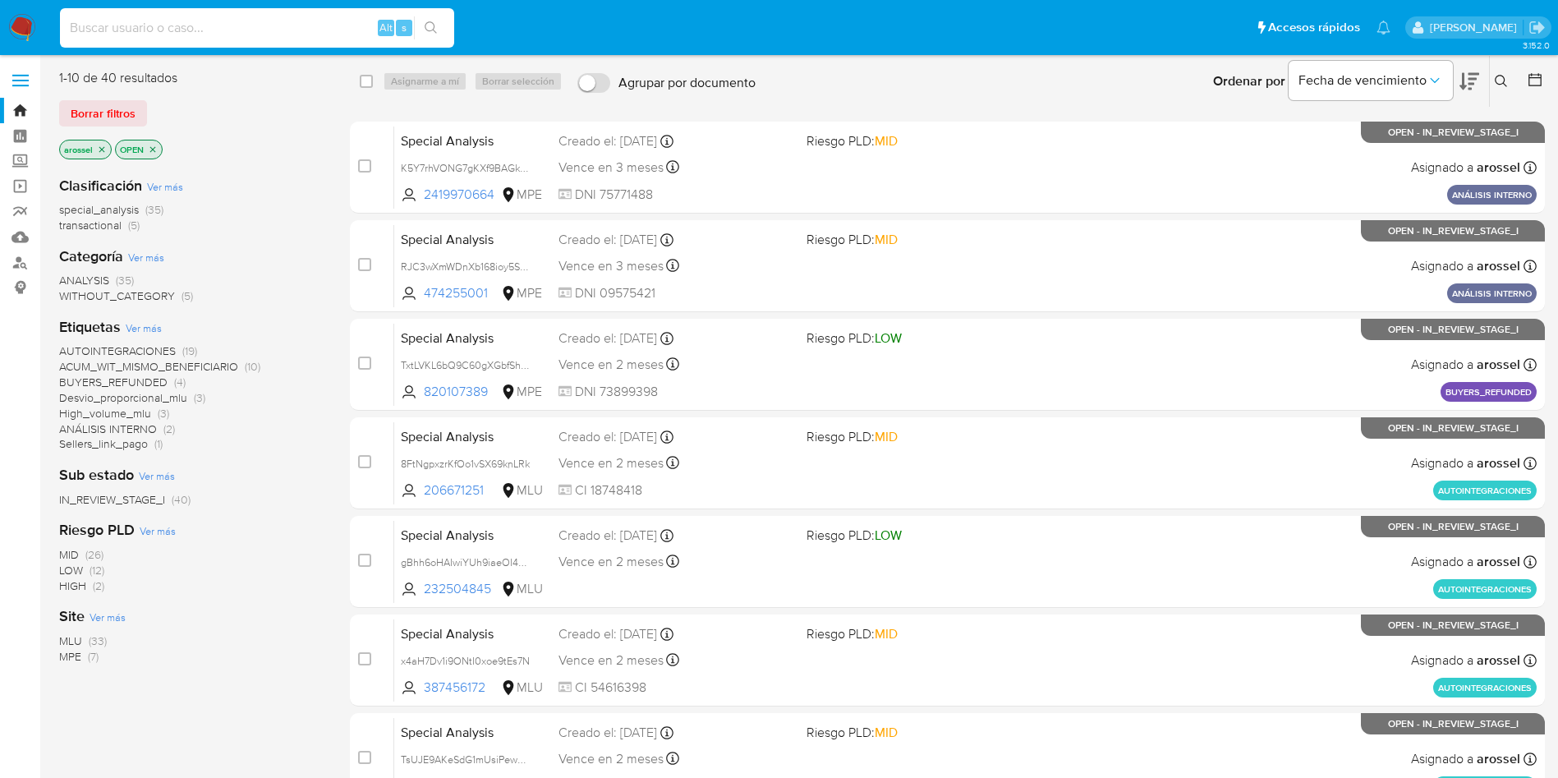
click at [216, 30] on input at bounding box center [257, 27] width 394 height 21
paste input "RJC3wXmWDnXb168ioy5SYWvT"
type input "RJC3wXmWDnXb168ioy5SYWvT"
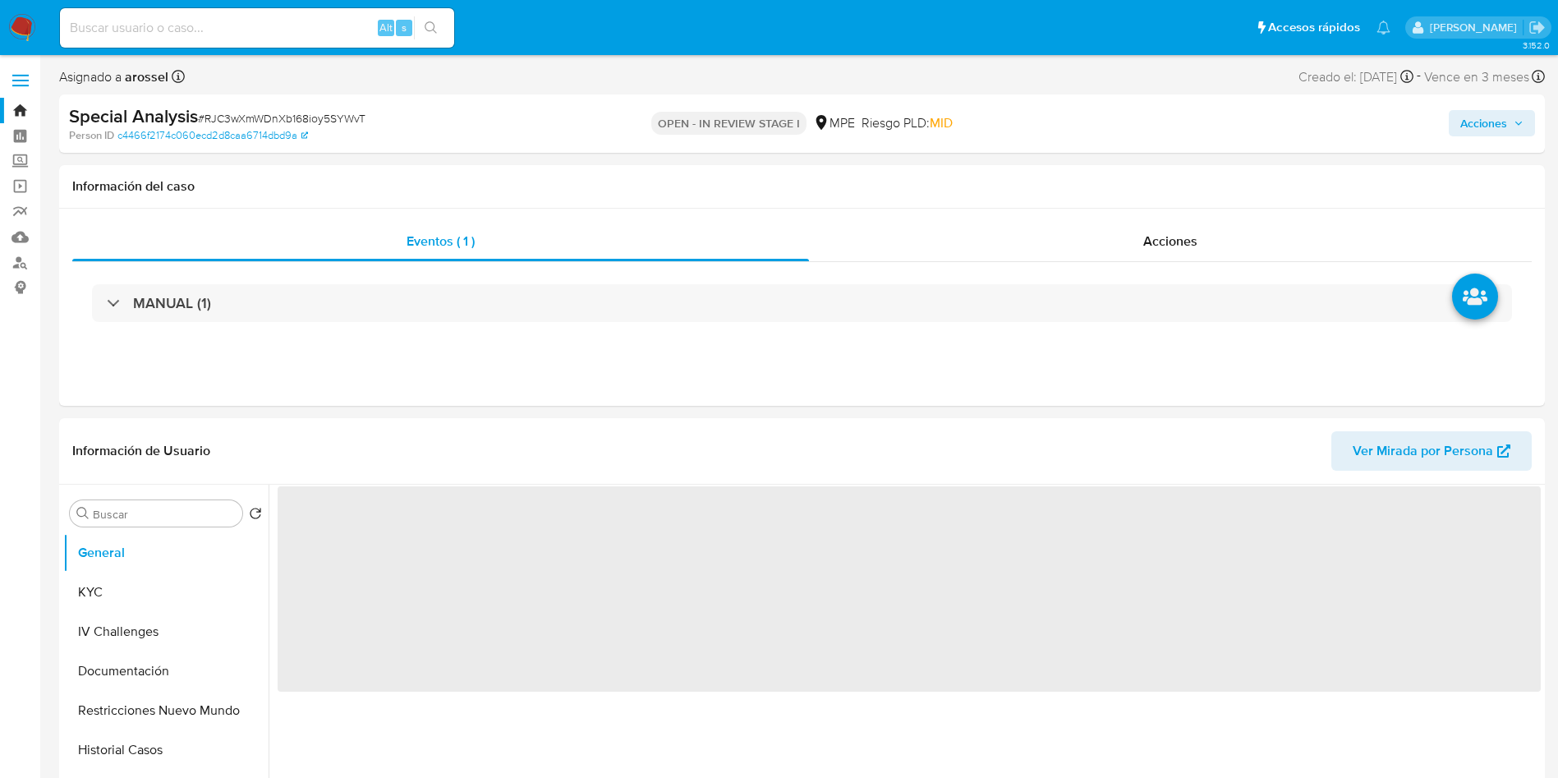
select select "10"
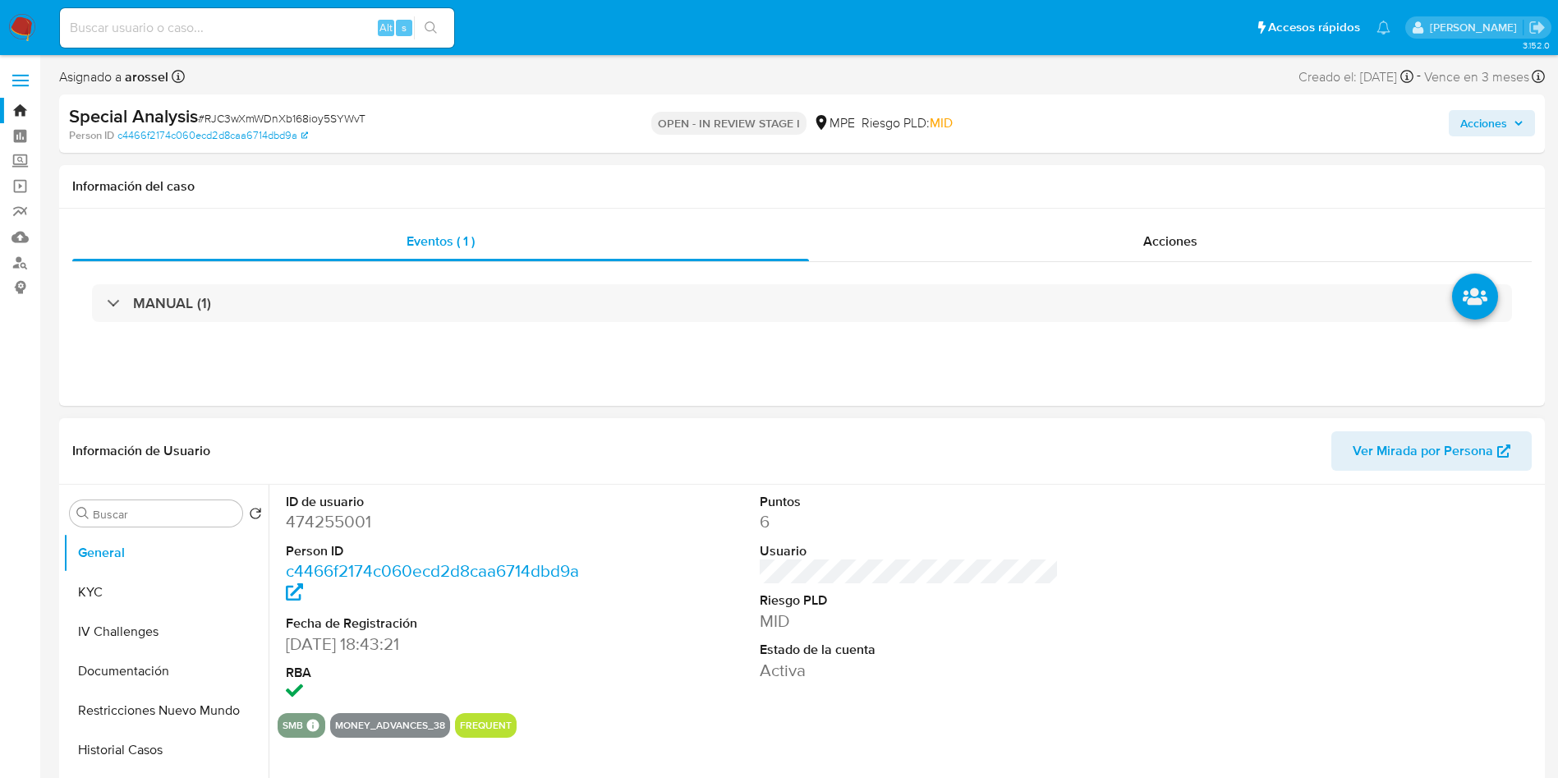
click at [753, 564] on div "Puntos 6 Usuario Riesgo PLD MID Estado de la cuenta Activa" at bounding box center [910, 599] width 316 height 228
drag, startPoint x: 777, startPoint y: 526, endPoint x: 852, endPoint y: 484, distance: 85.7
click at [778, 526] on dd "6" at bounding box center [910, 521] width 300 height 23
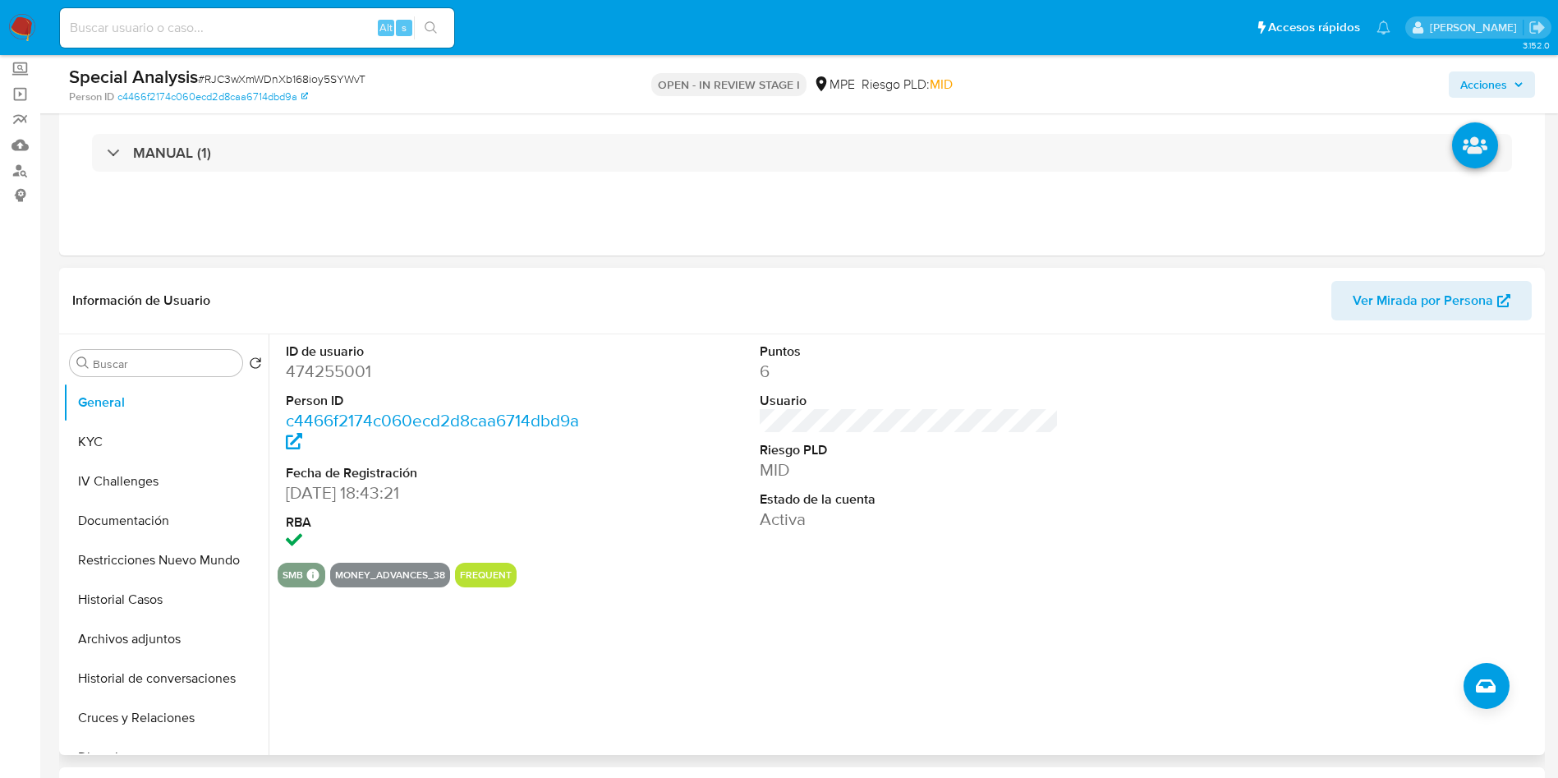
scroll to position [123, 0]
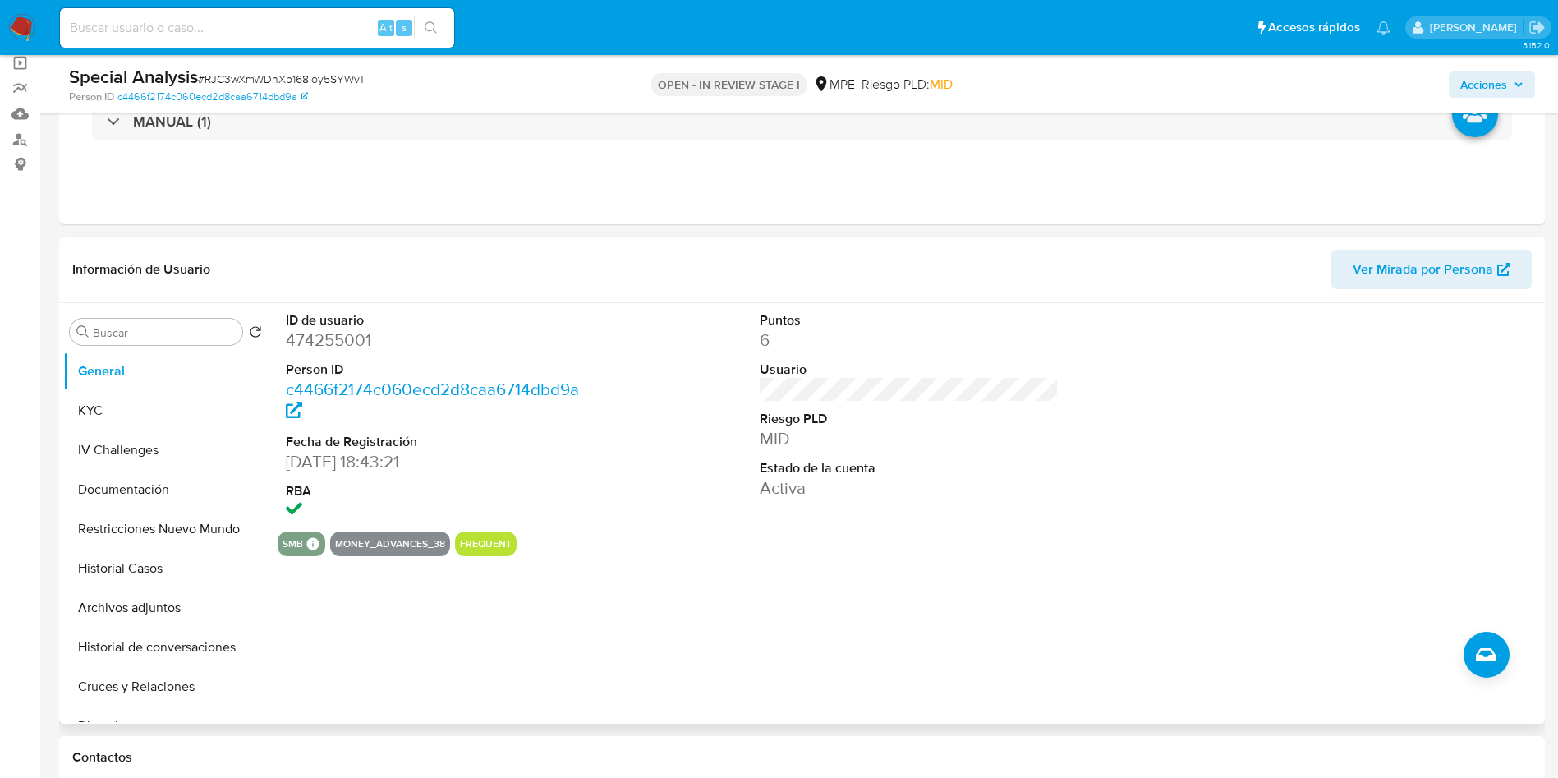
drag, startPoint x: 564, startPoint y: 453, endPoint x: 575, endPoint y: 461, distance: 13.7
click at [567, 456] on dd "25/09/2019 18:43:21" at bounding box center [436, 461] width 300 height 23
click at [1383, 273] on span "Ver Mirada por Persona" at bounding box center [1423, 269] width 140 height 39
click at [326, 339] on dd "474255001" at bounding box center [436, 340] width 300 height 23
click at [327, 338] on dd "474255001" at bounding box center [436, 340] width 300 height 23
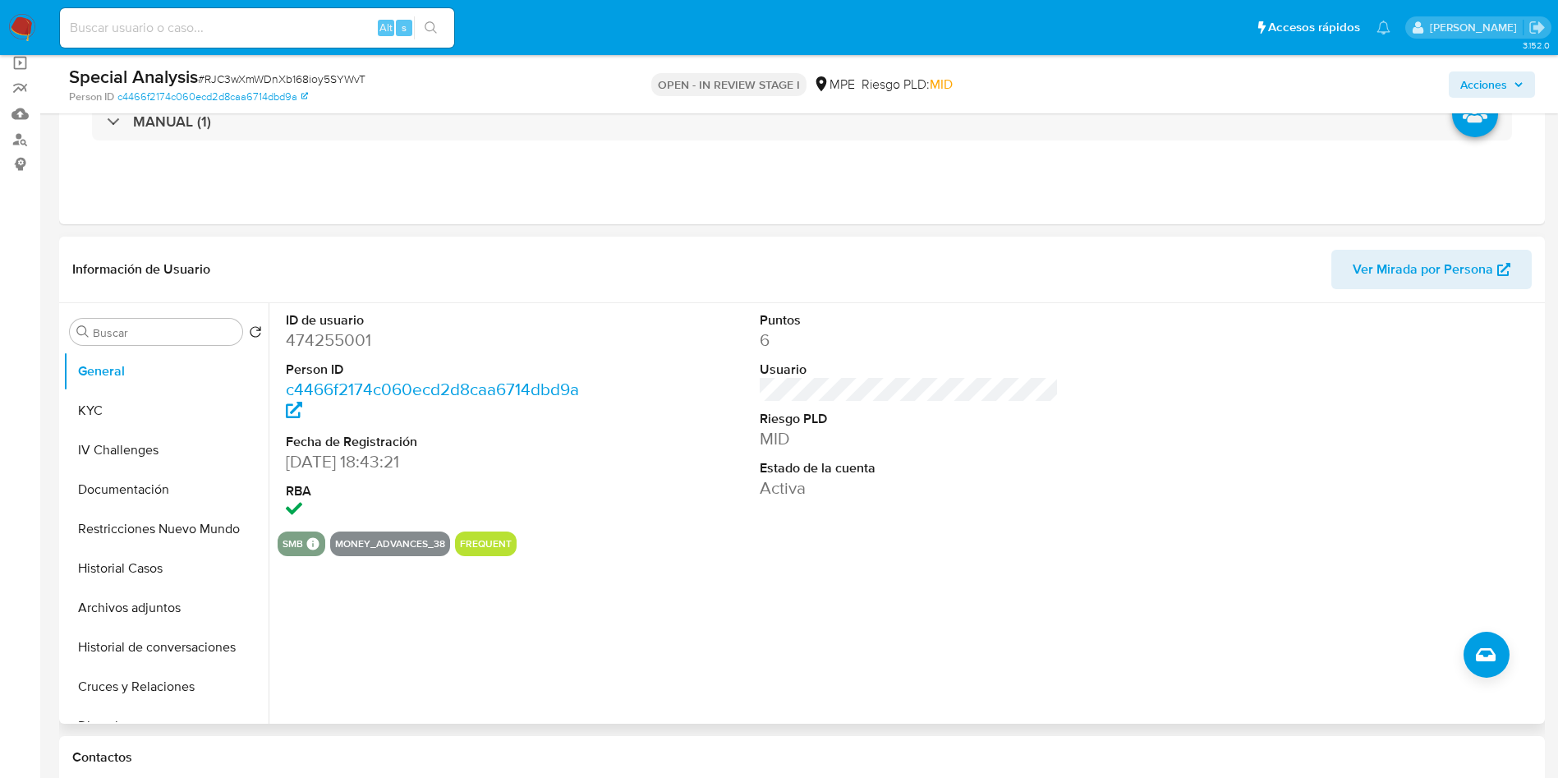
click at [671, 419] on div "ID de usuario 474255001 Person ID c4466f2174c060ecd2d8caa6714dbd9a Fecha de Reg…" at bounding box center [910, 417] width 1264 height 228
drag, startPoint x: 289, startPoint y: 462, endPoint x: 373, endPoint y: 463, distance: 83.8
click at [373, 463] on dd "[DATE] 18:43:21" at bounding box center [436, 461] width 300 height 23
copy dd "25/09/2019"
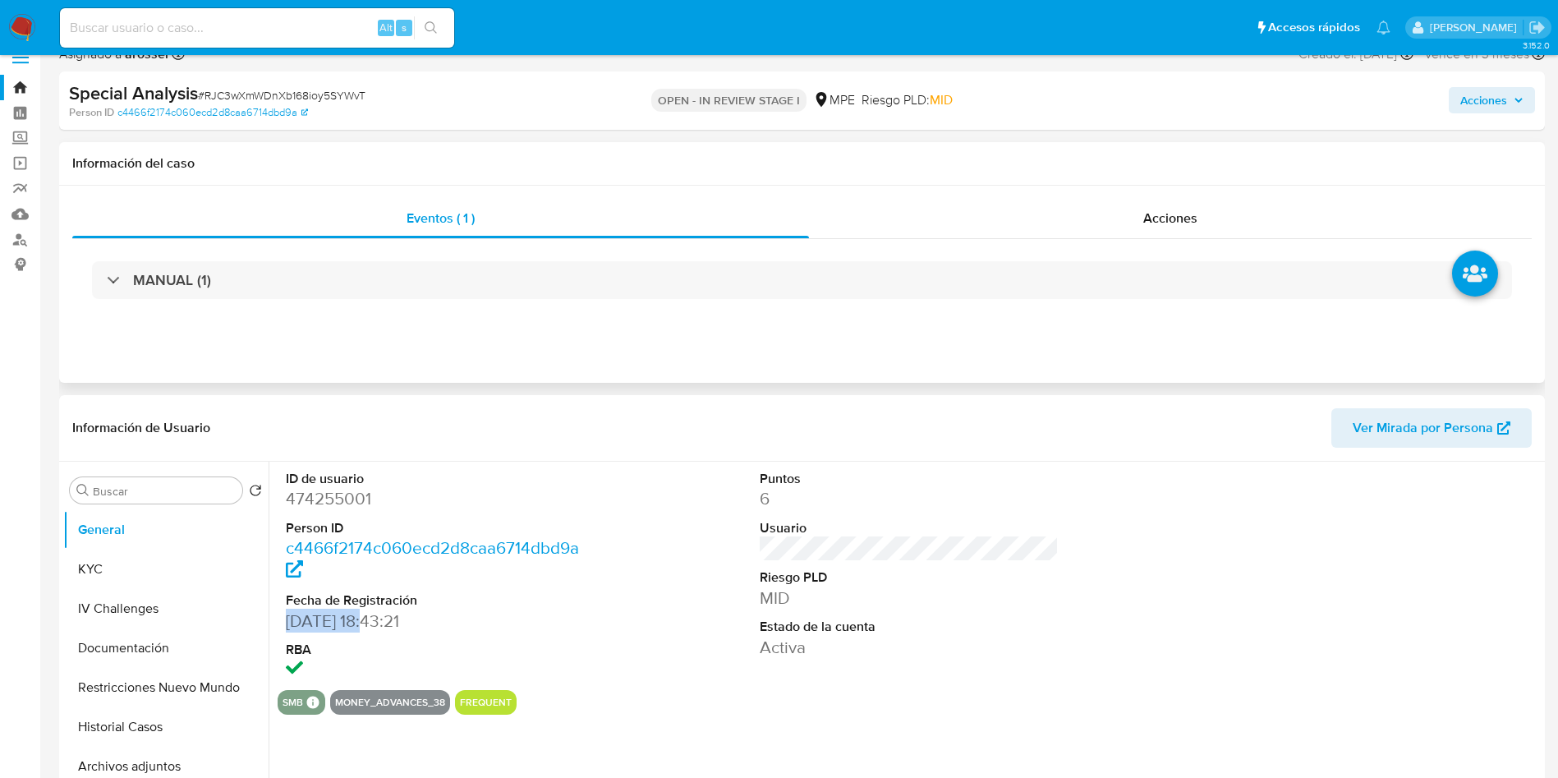
scroll to position [0, 0]
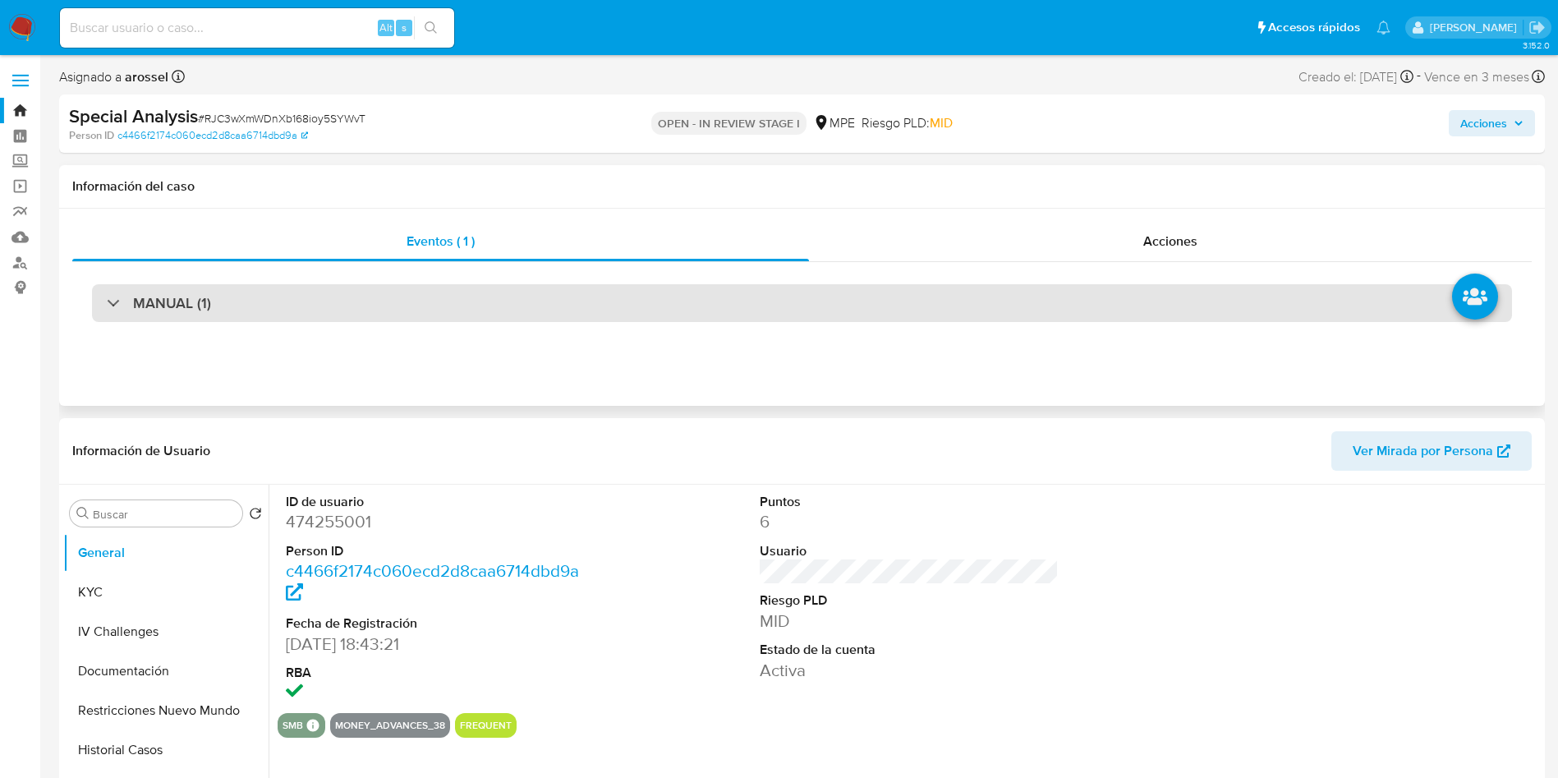
click at [289, 304] on div "MANUAL (1)" at bounding box center [802, 303] width 1420 height 38
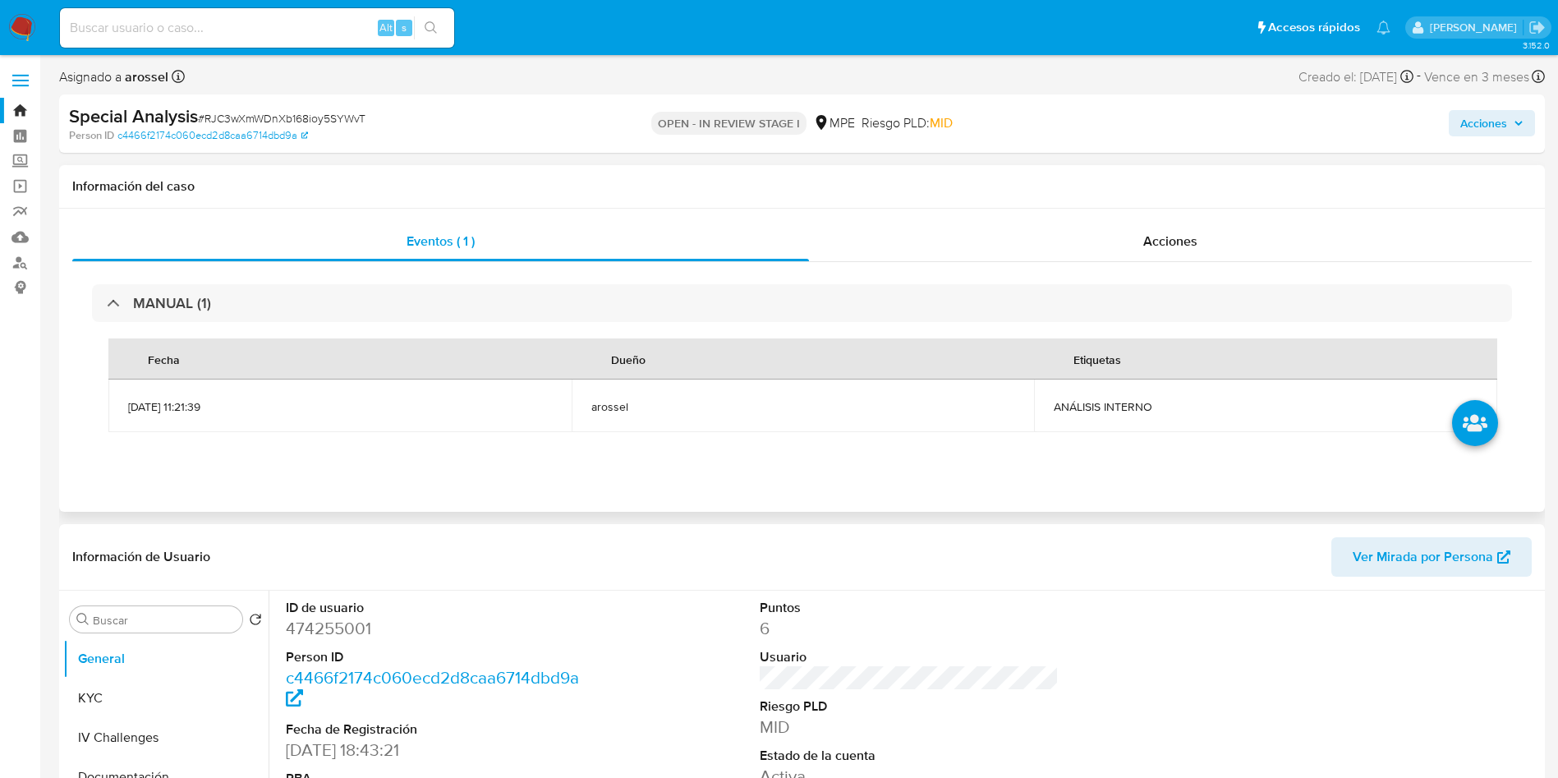
click at [1084, 402] on span "ANÁLISIS INTERNO" at bounding box center [1266, 406] width 424 height 15
copy span "ANÁLISIS INTERNO"
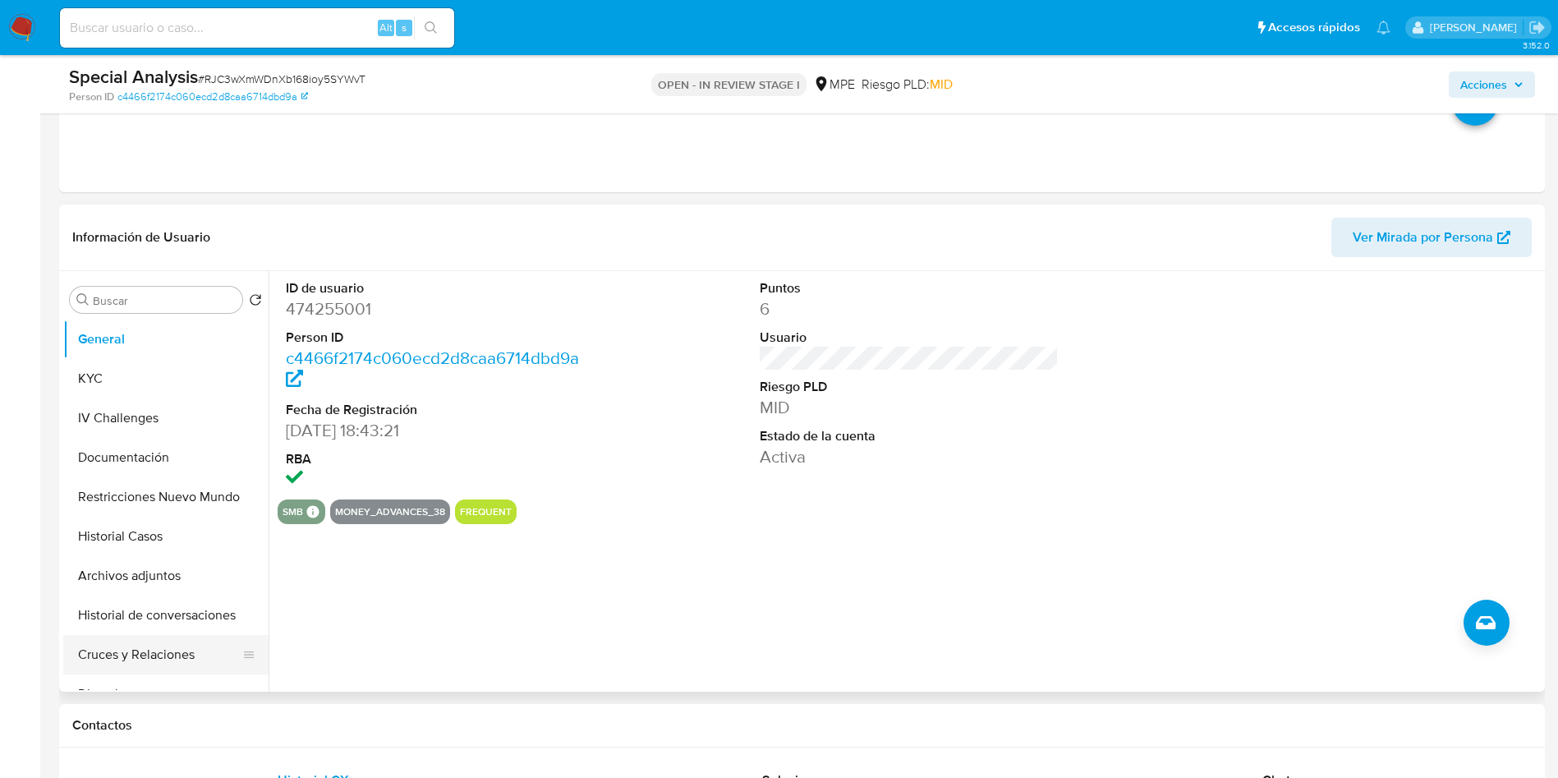
scroll to position [370, 0]
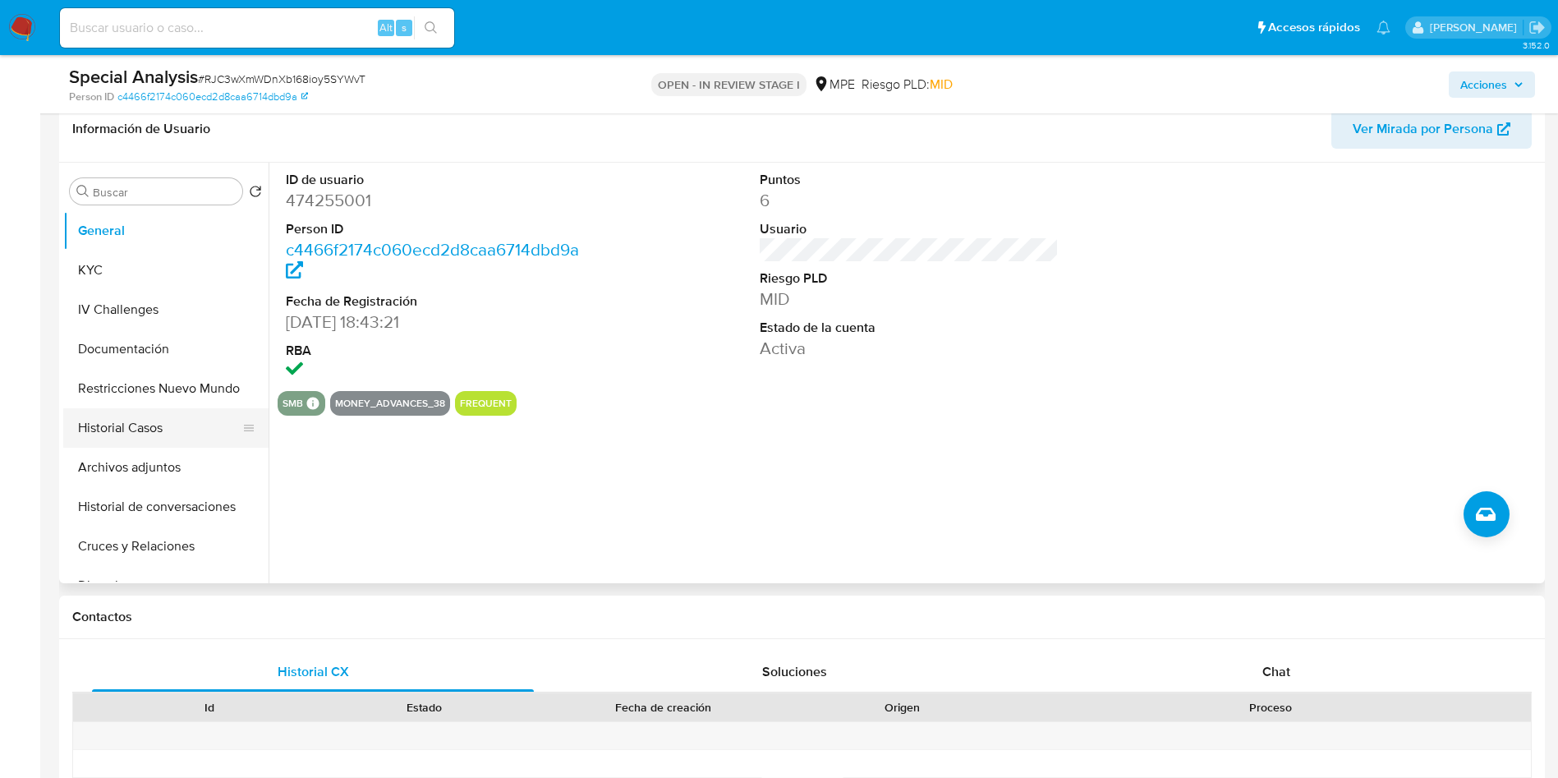
drag, startPoint x: 140, startPoint y: 417, endPoint x: 173, endPoint y: 393, distance: 39.9
click at [145, 420] on button "Historial Casos" at bounding box center [159, 427] width 192 height 39
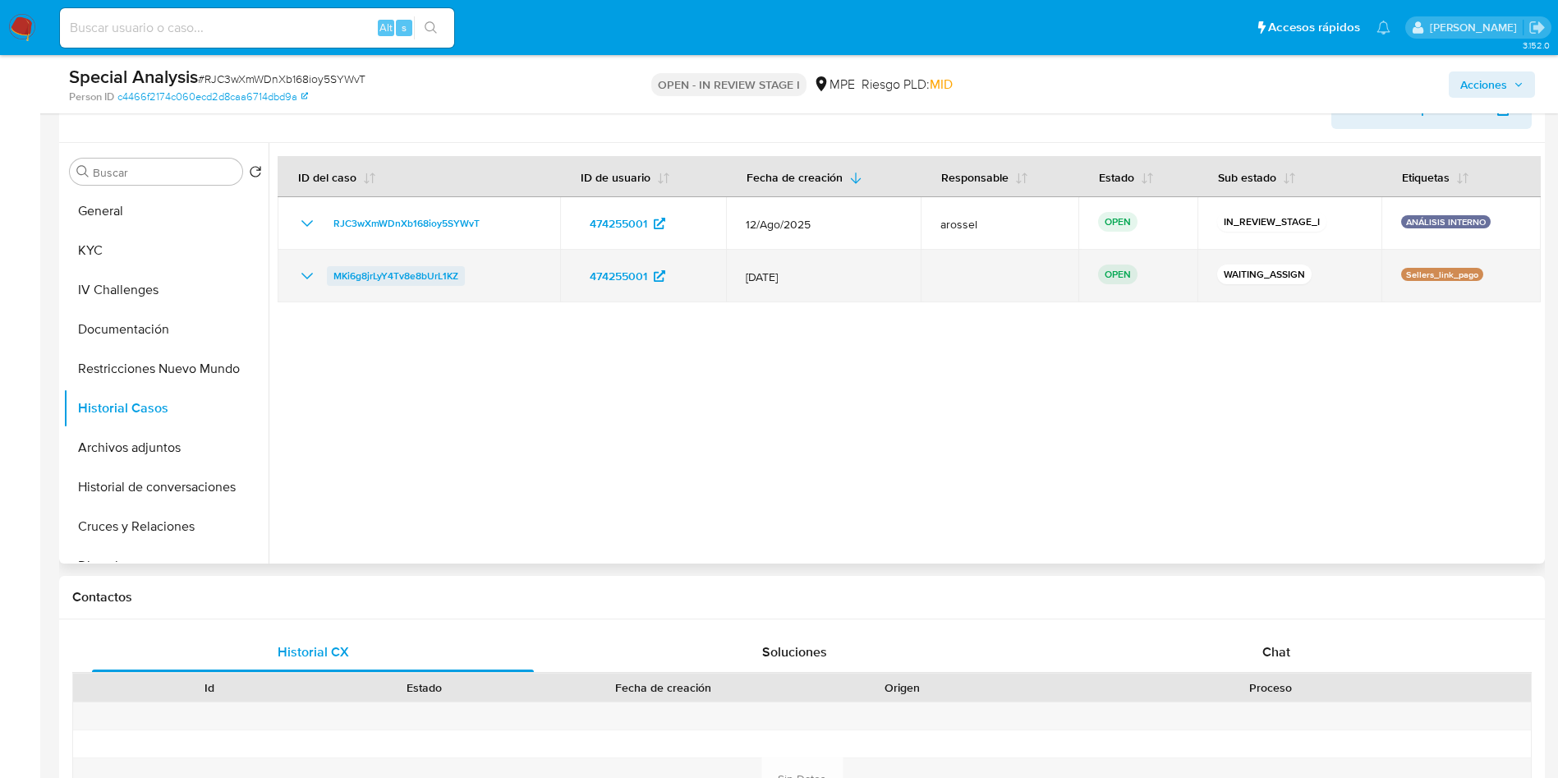
drag, startPoint x: 508, startPoint y: 270, endPoint x: 329, endPoint y: 283, distance: 179.5
click at [329, 283] on div "MKi6g8jrLyY4Tv8e8bUrL1KZ" at bounding box center [418, 276] width 243 height 20
click at [380, 276] on span "MKi6g8jrLyY4Tv8e8bUrL1KZ" at bounding box center [396, 276] width 125 height 20
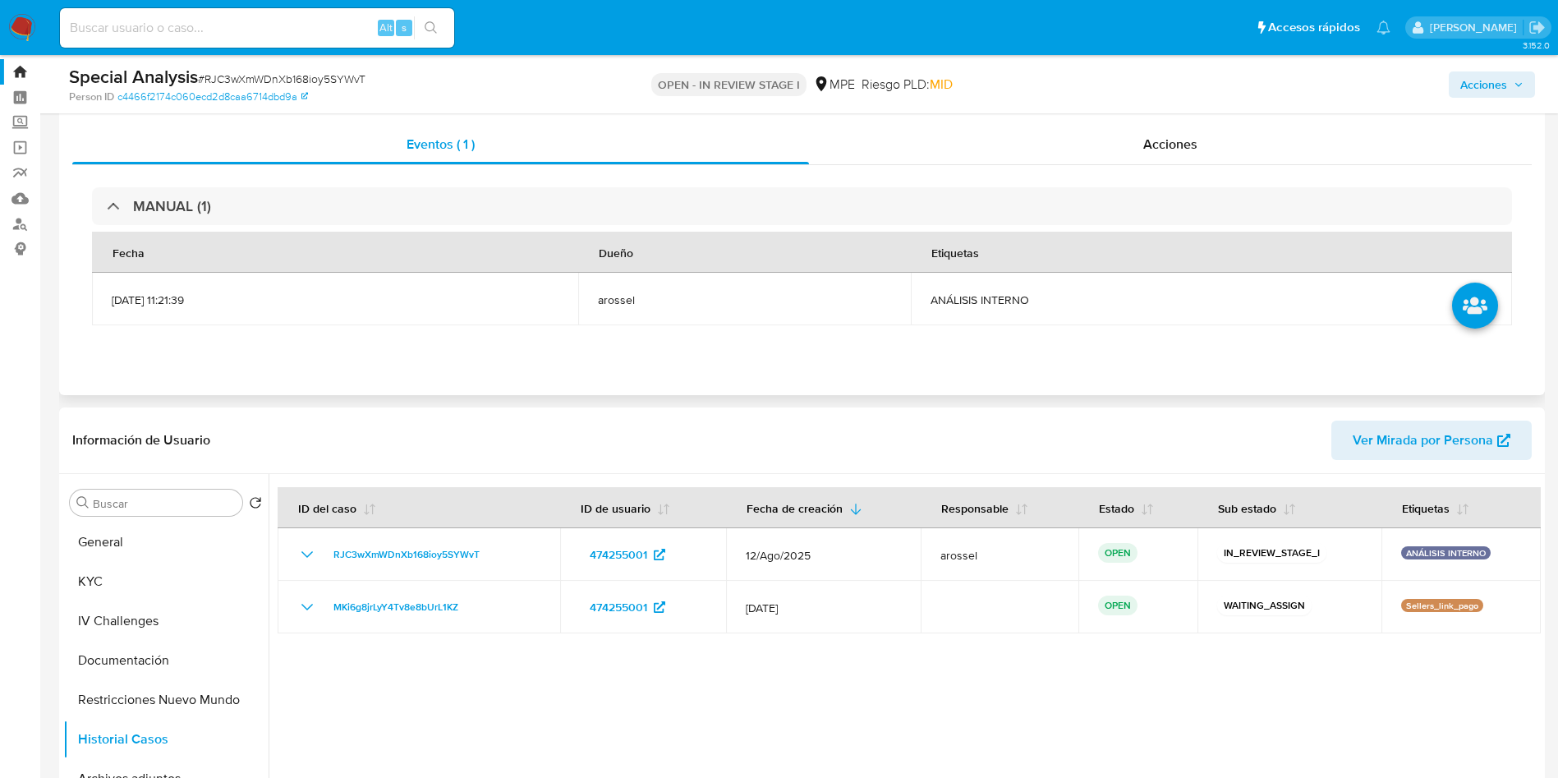
scroll to position [0, 0]
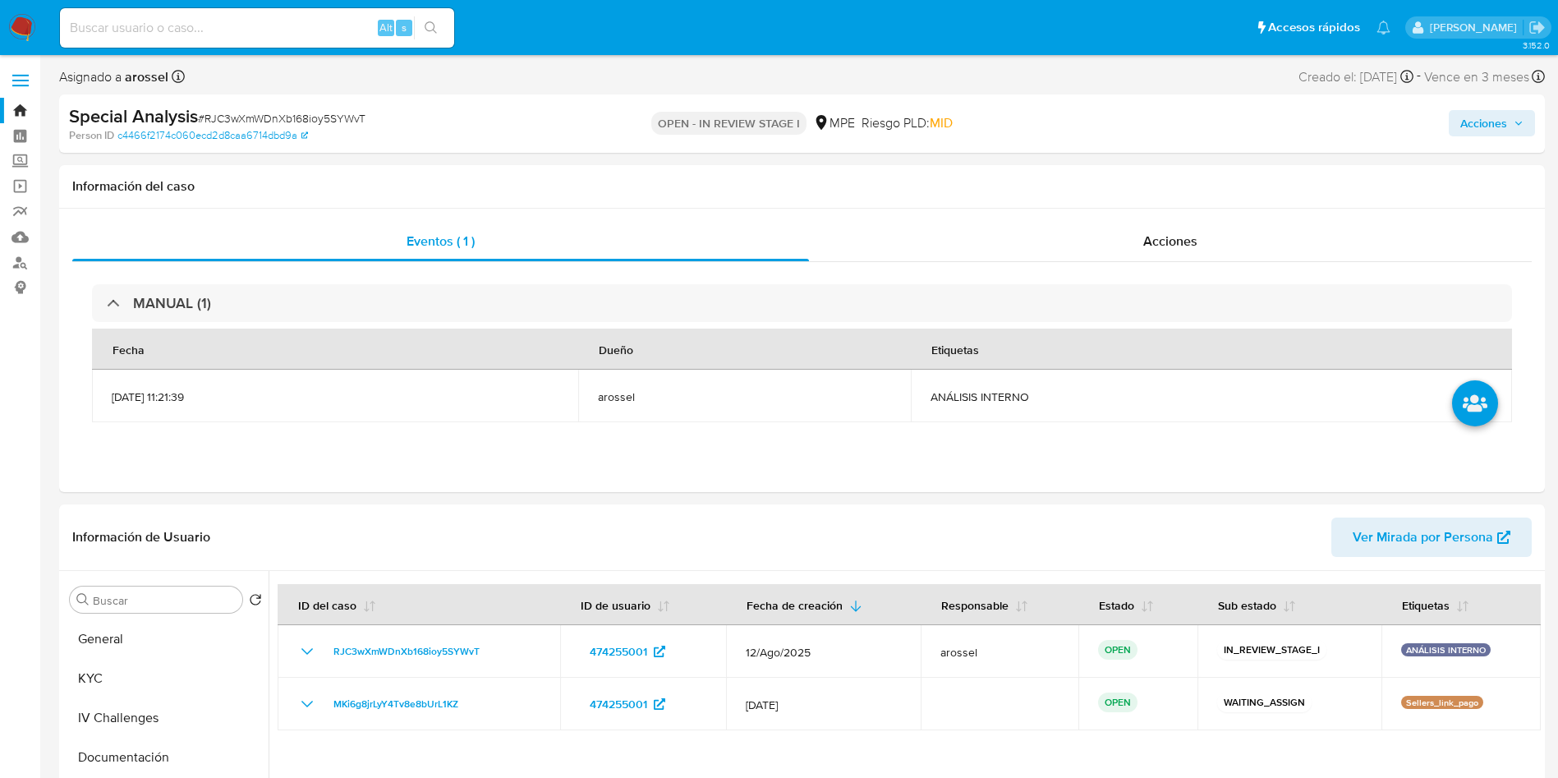
click at [249, 117] on span "# RJC3wXmWDnXb168ioy5SYWvT" at bounding box center [282, 118] width 168 height 16
copy span "RJC3wXmWDnXb168ioy5SYWvT"
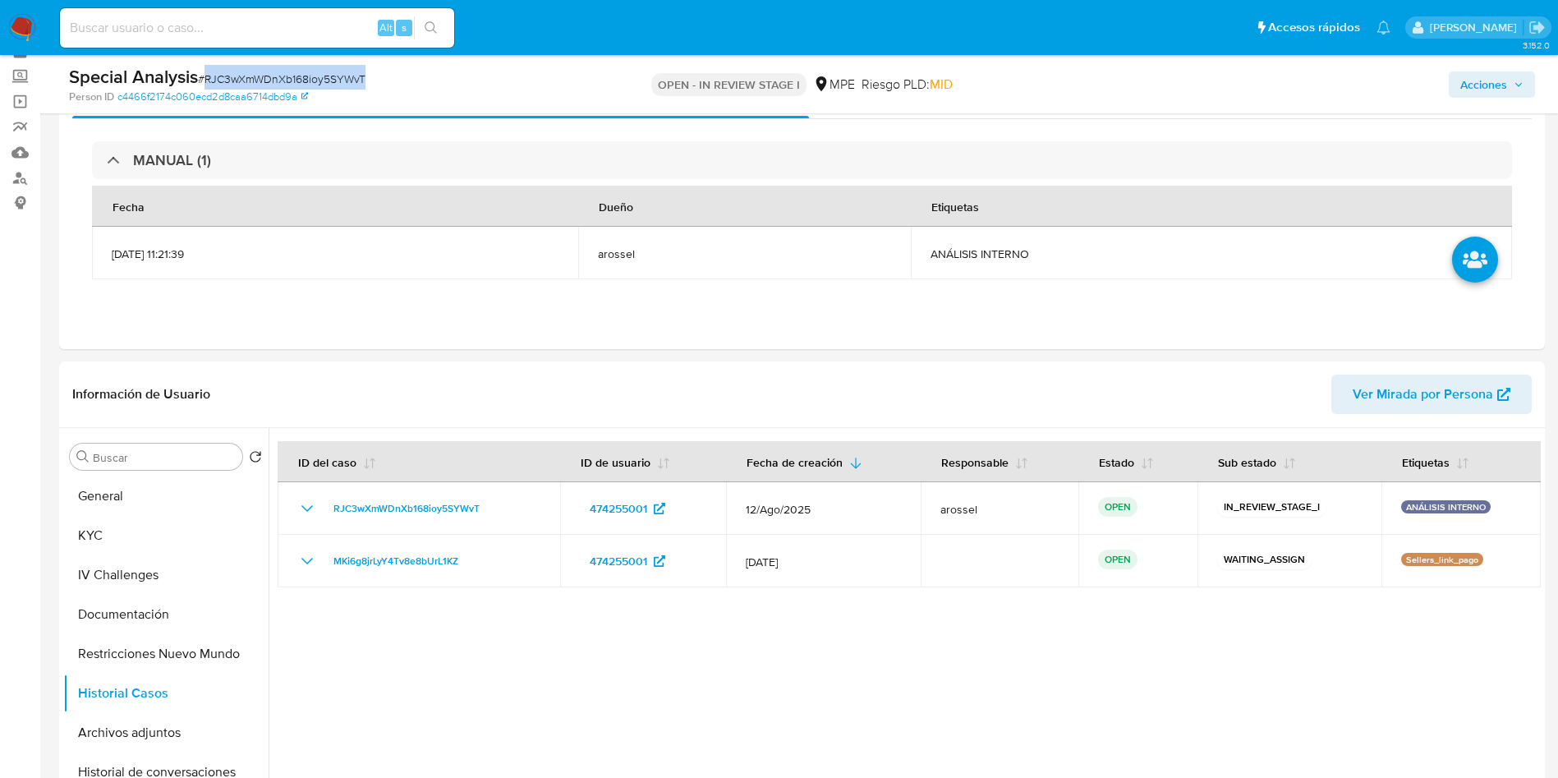
scroll to position [123, 0]
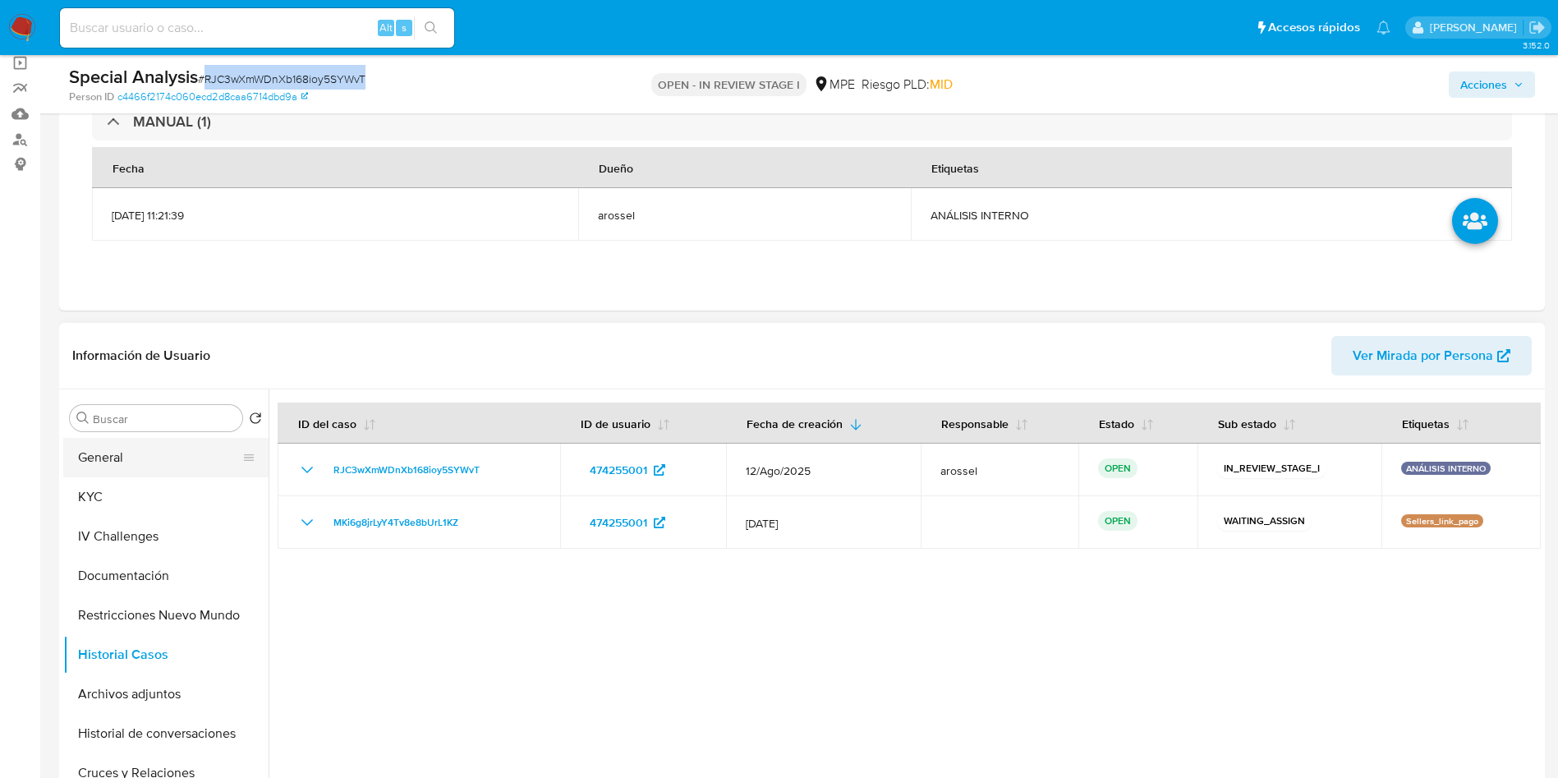
click at [133, 453] on button "General" at bounding box center [159, 457] width 192 height 39
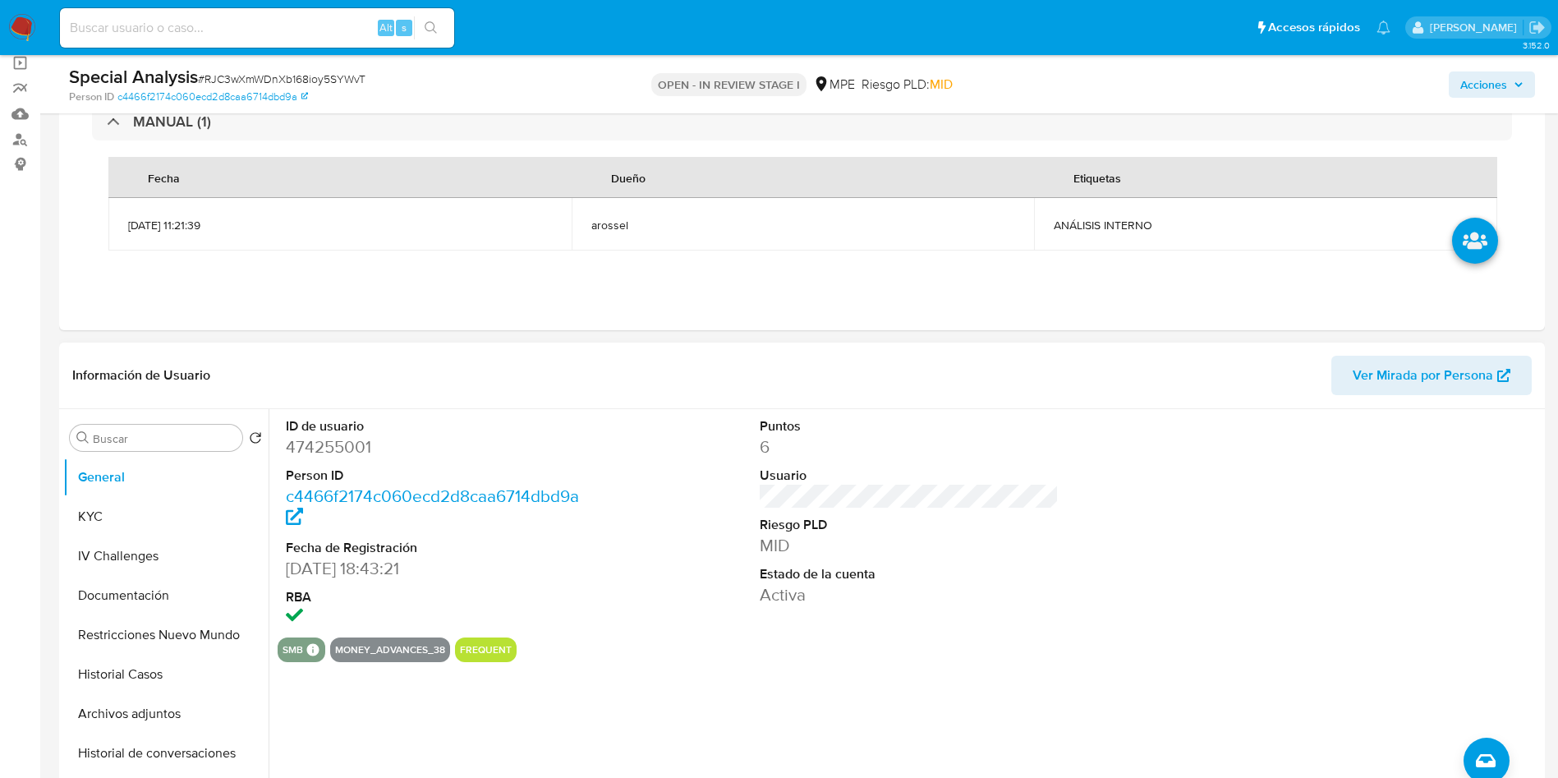
drag, startPoint x: 329, startPoint y: 465, endPoint x: 327, endPoint y: 446, distance: 19.1
click at [329, 464] on dl "ID de usuario 474255001 Person ID c4466f2174c060ecd2d8caa6714dbd9a Fecha de Reg…" at bounding box center [436, 523] width 300 height 212
click at [325, 444] on dd "474255001" at bounding box center [436, 446] width 300 height 23
copy dd "474255001"
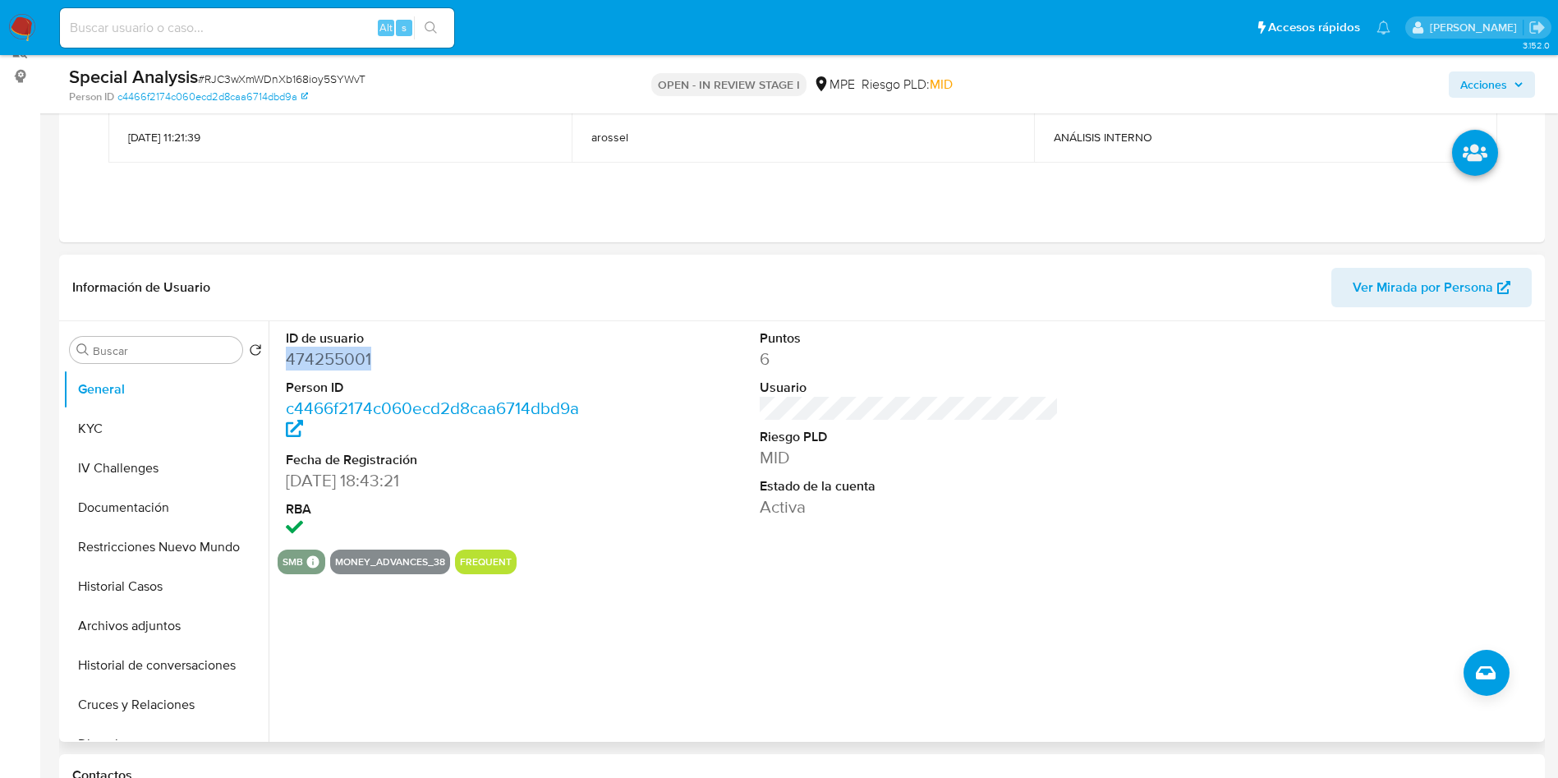
scroll to position [246, 0]
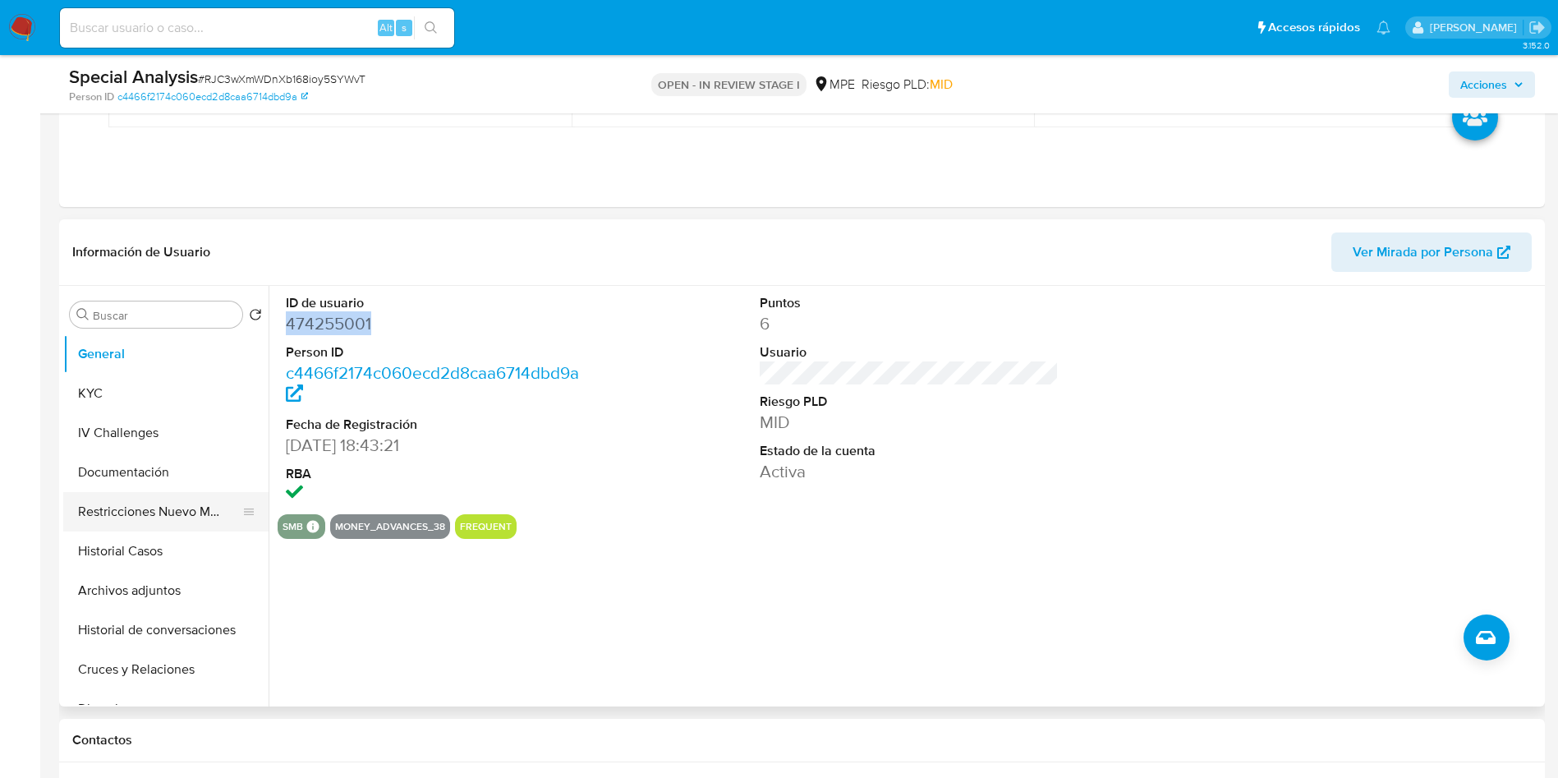
click at [172, 505] on button "Restricciones Nuevo Mundo" at bounding box center [159, 511] width 192 height 39
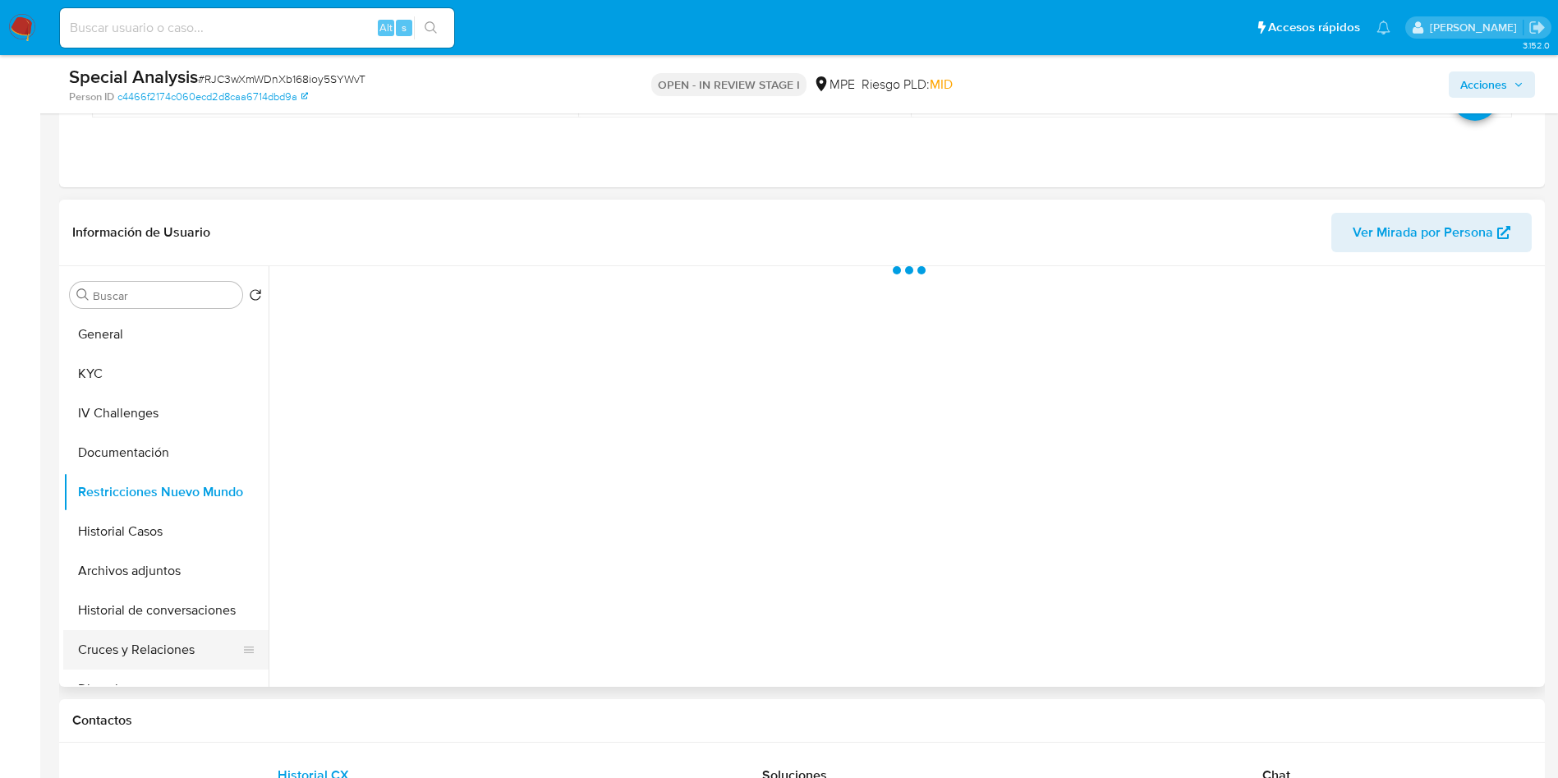
click at [181, 660] on button "Cruces y Relaciones" at bounding box center [159, 649] width 192 height 39
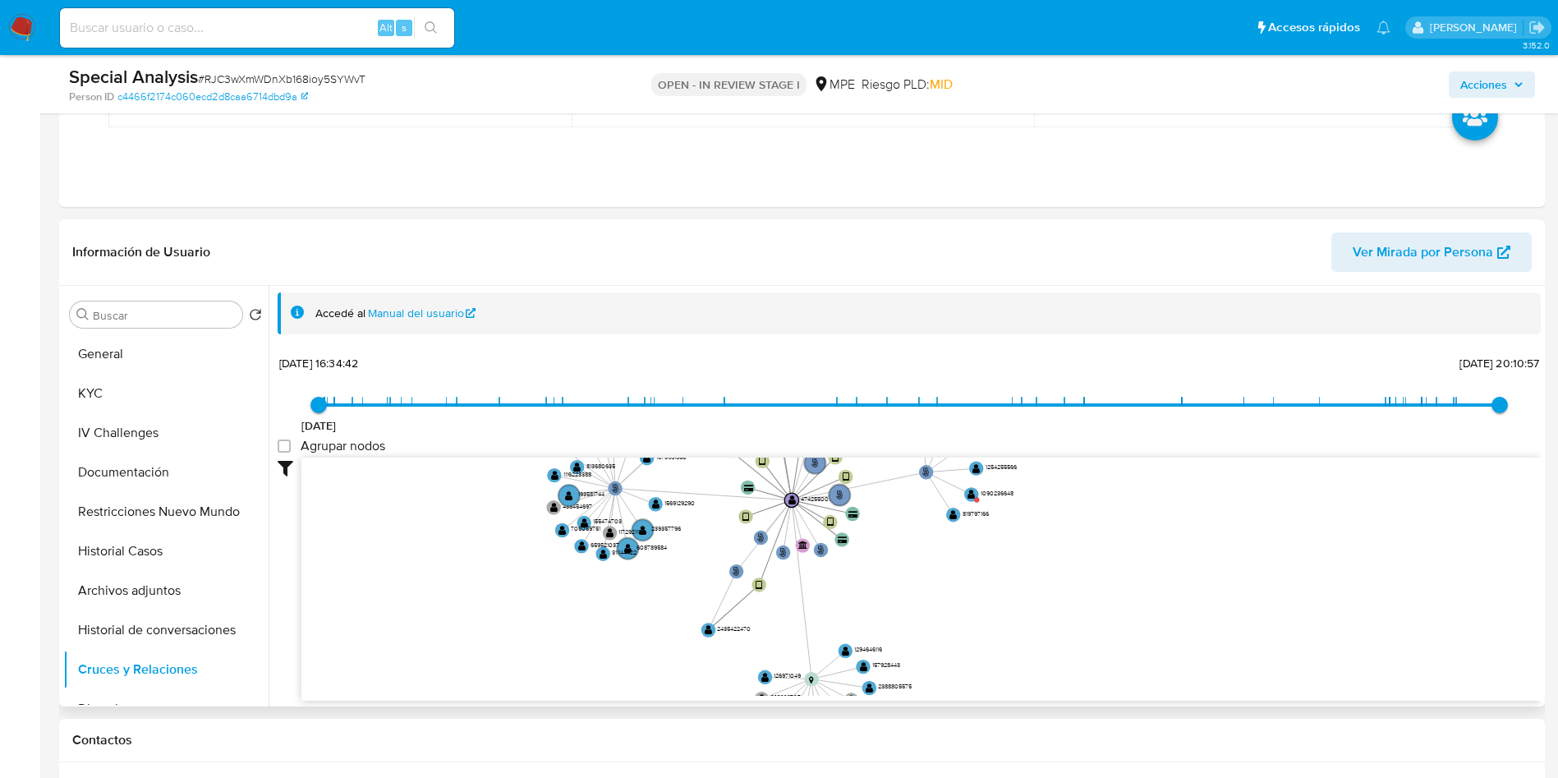
drag, startPoint x: 1048, startPoint y: 578, endPoint x: 992, endPoint y: 633, distance: 78.4
click at [992, 633] on icon "user-474255001  474255001 person-c4466f2174c060ecd2d8caa6714dbd9a  device-66e…" at bounding box center [922, 577] width 1240 height 238
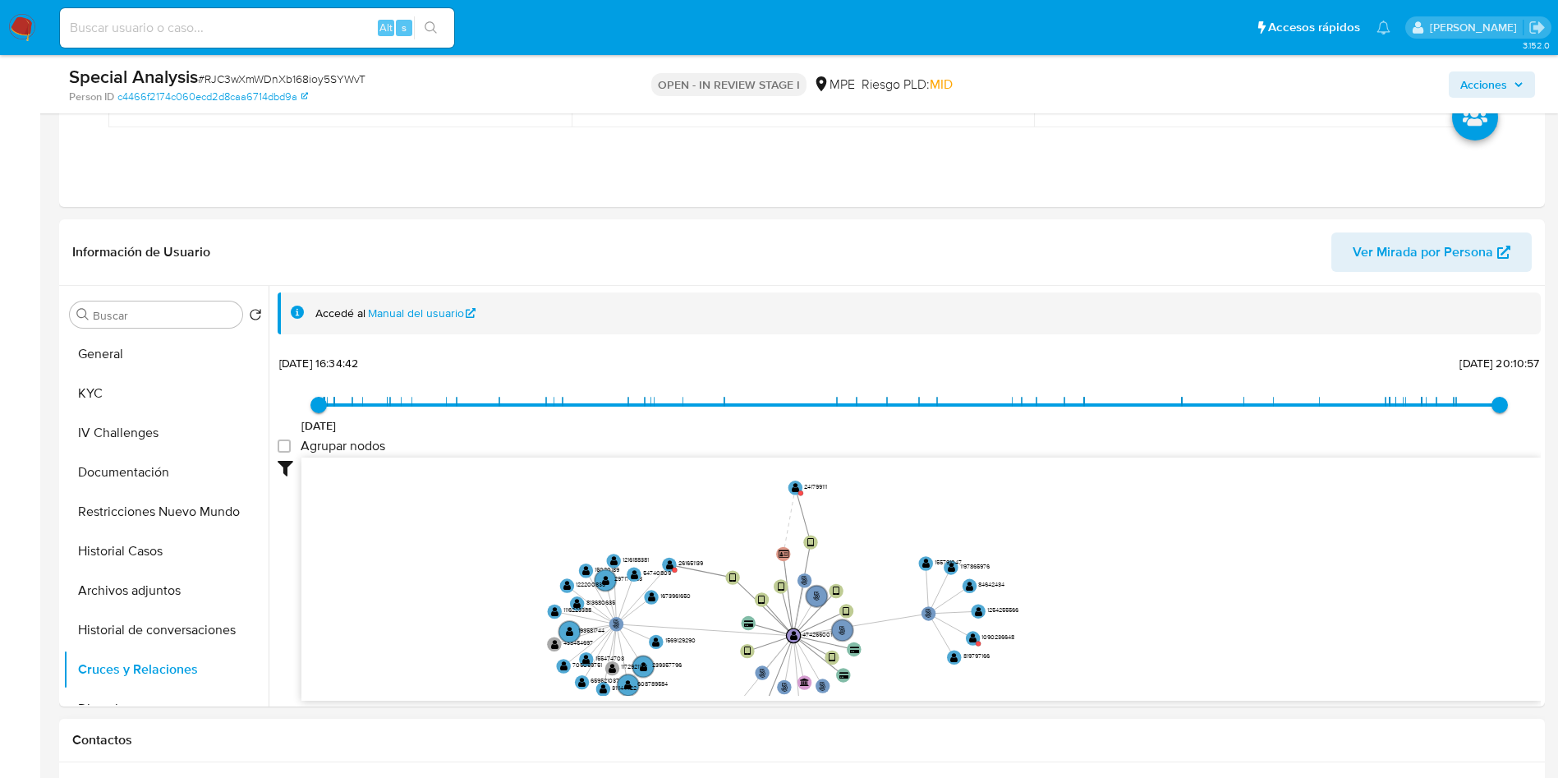
drag, startPoint x: 877, startPoint y: 671, endPoint x: 874, endPoint y: 736, distance: 64.9
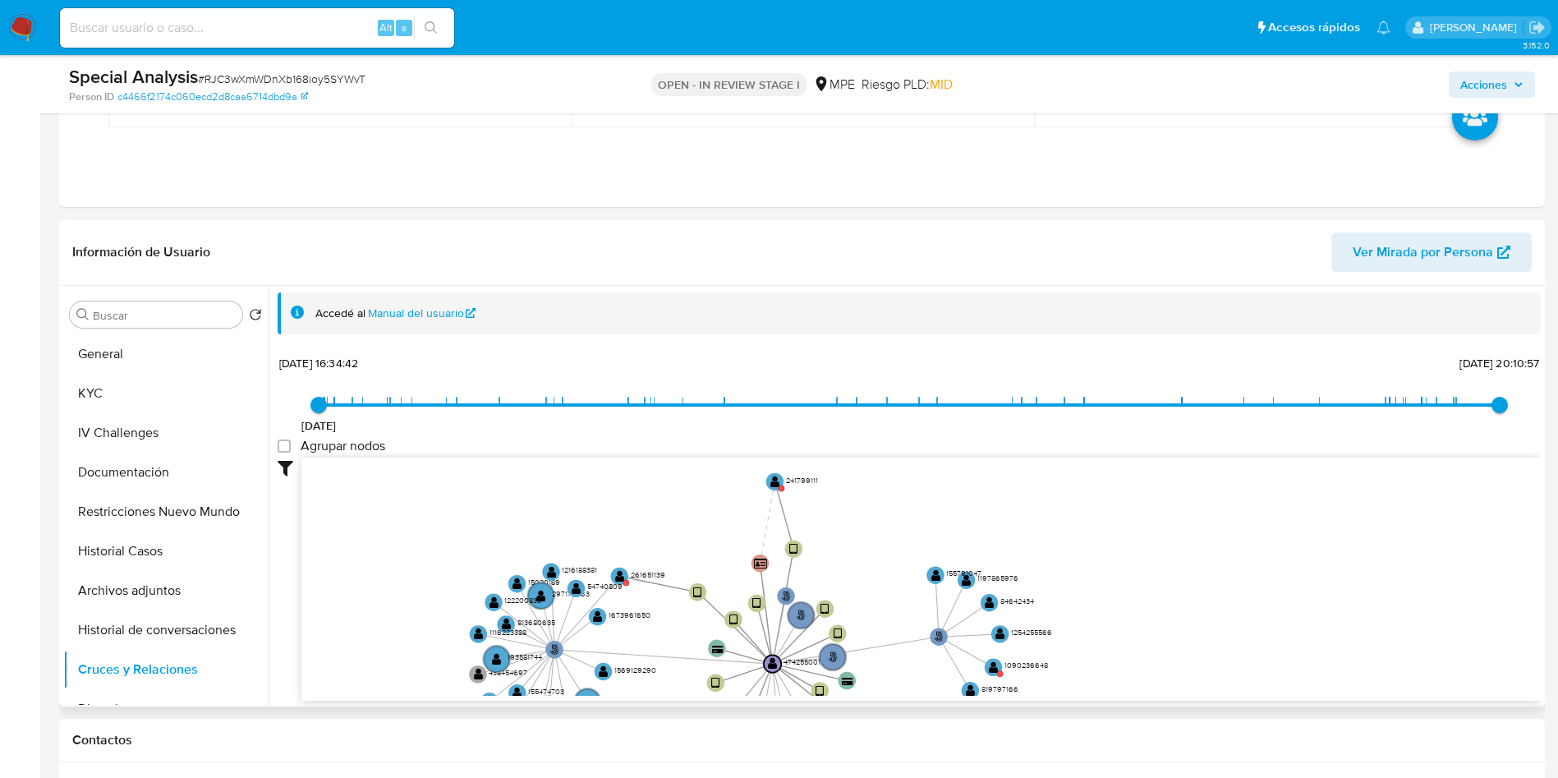
drag, startPoint x: 850, startPoint y: 535, endPoint x: 862, endPoint y: 595, distance: 61.1
click at [862, 595] on icon "user-474255001  474255001 person-c4466f2174c060ecd2d8caa6714dbd9a  device-66e…" at bounding box center [922, 577] width 1240 height 238
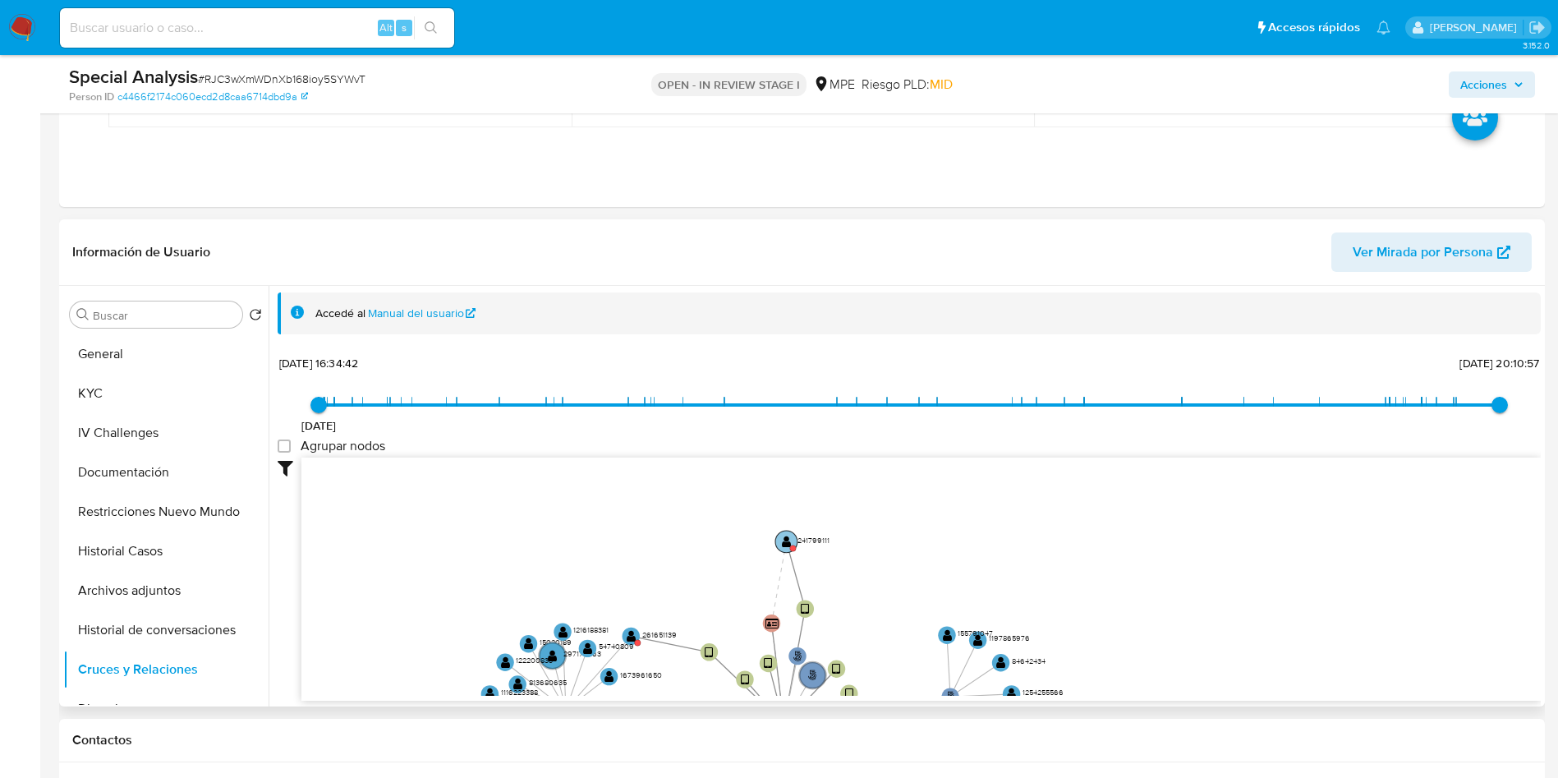
click at [789, 539] on text "" at bounding box center [787, 542] width 10 height 12
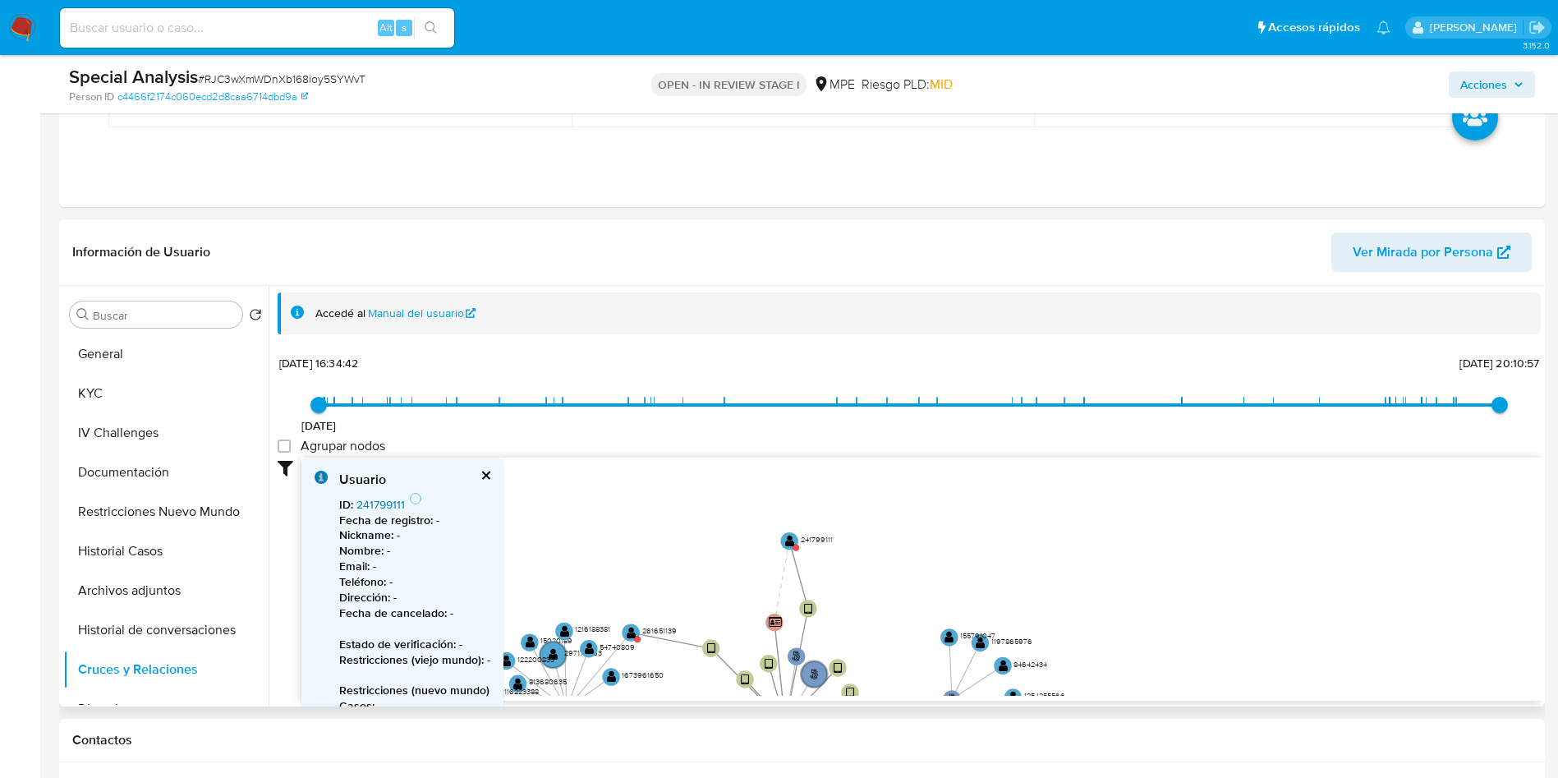
click at [392, 499] on link "241799111" at bounding box center [381, 504] width 48 height 16
drag, startPoint x: 869, startPoint y: 538, endPoint x: 868, endPoint y: 497, distance: 41.1
click at [868, 497] on icon "user-474255001  474255001 person-c4466f2174c060ecd2d8caa6714dbd9a  device-66e…" at bounding box center [922, 577] width 1240 height 238
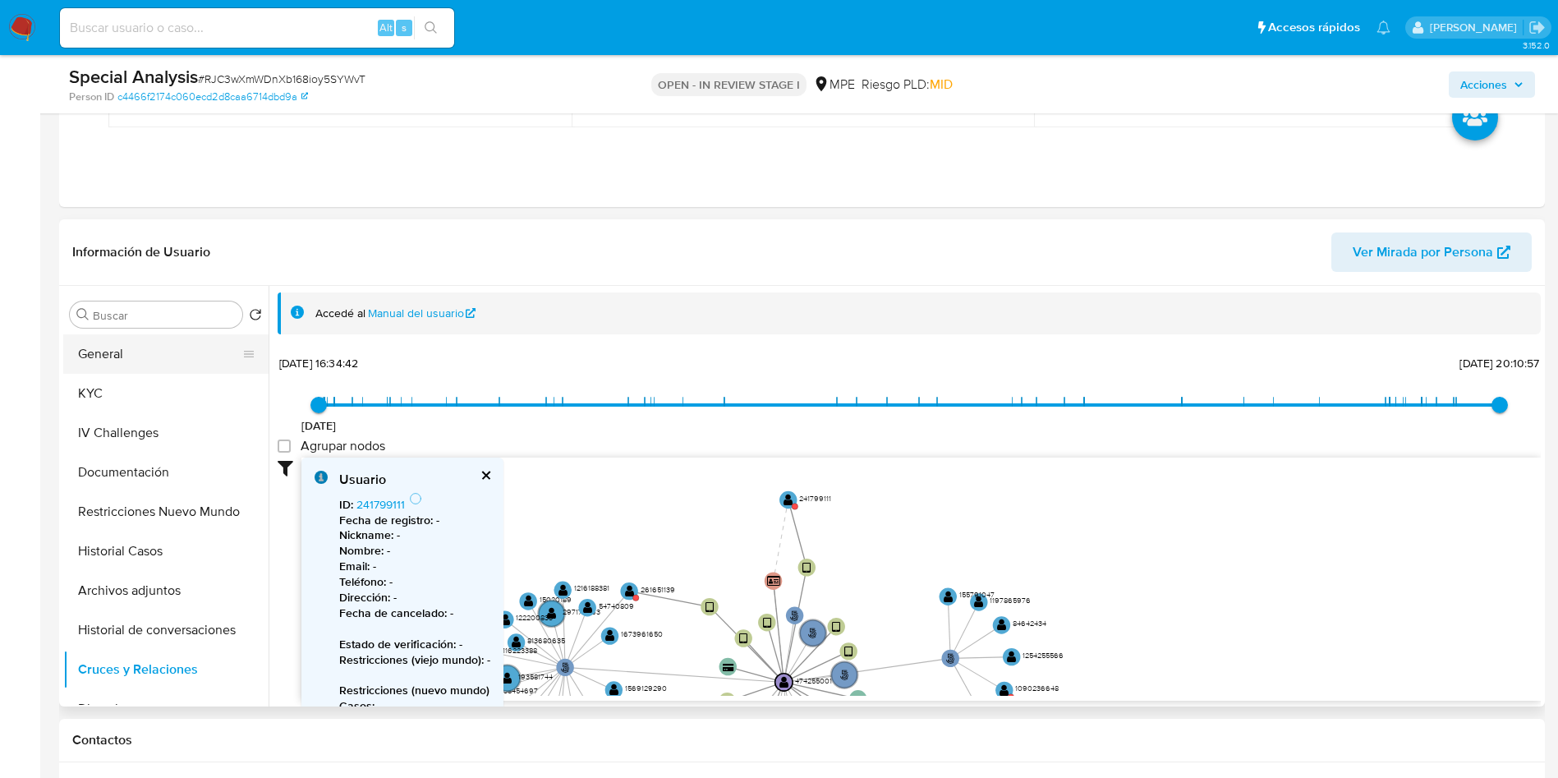
click at [148, 363] on button "General" at bounding box center [159, 353] width 192 height 39
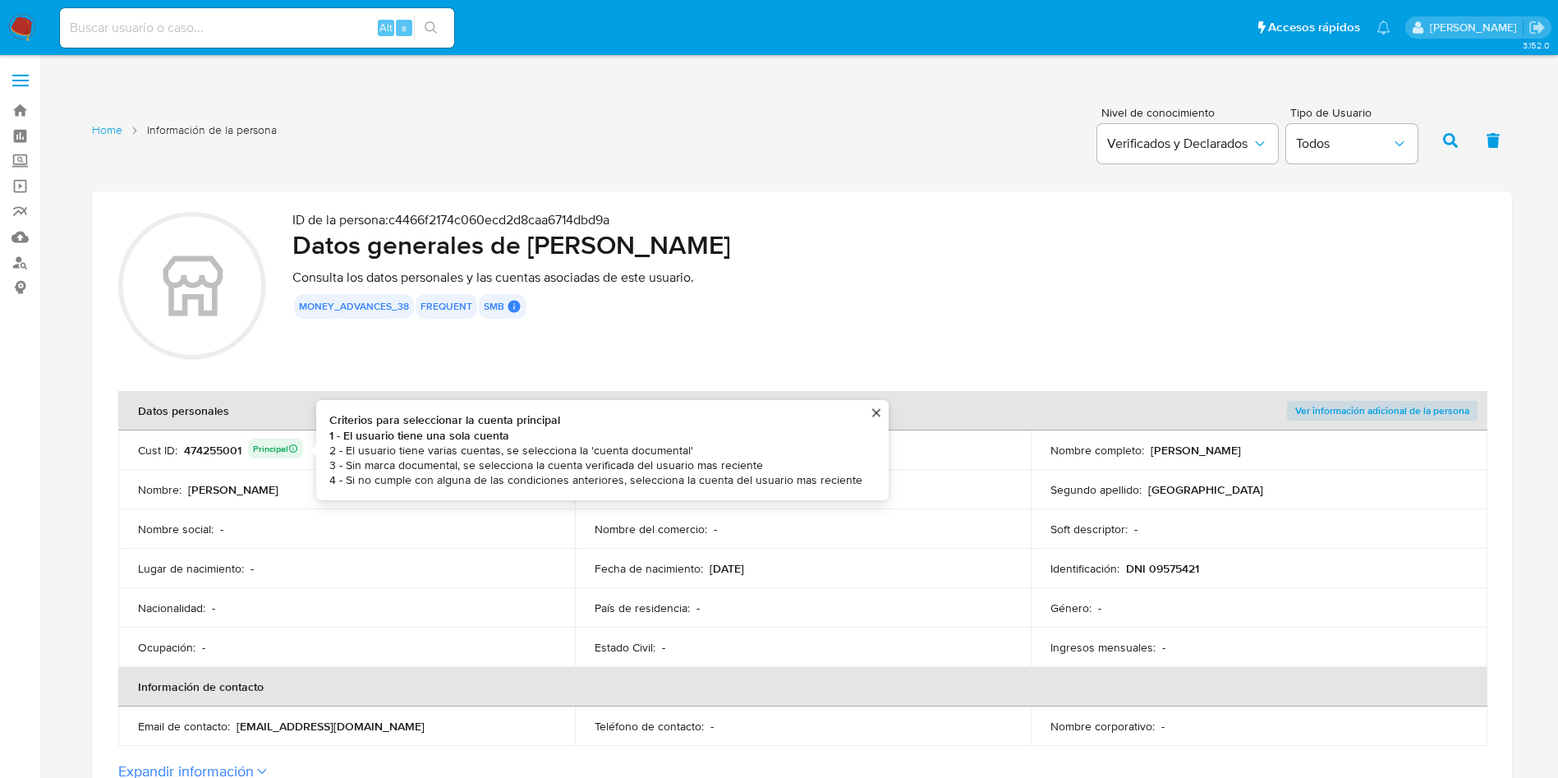
click at [216, 453] on div "474255001 Principal Criterios para seleccionar la cuenta principal 1 - El usuar…" at bounding box center [243, 450] width 119 height 23
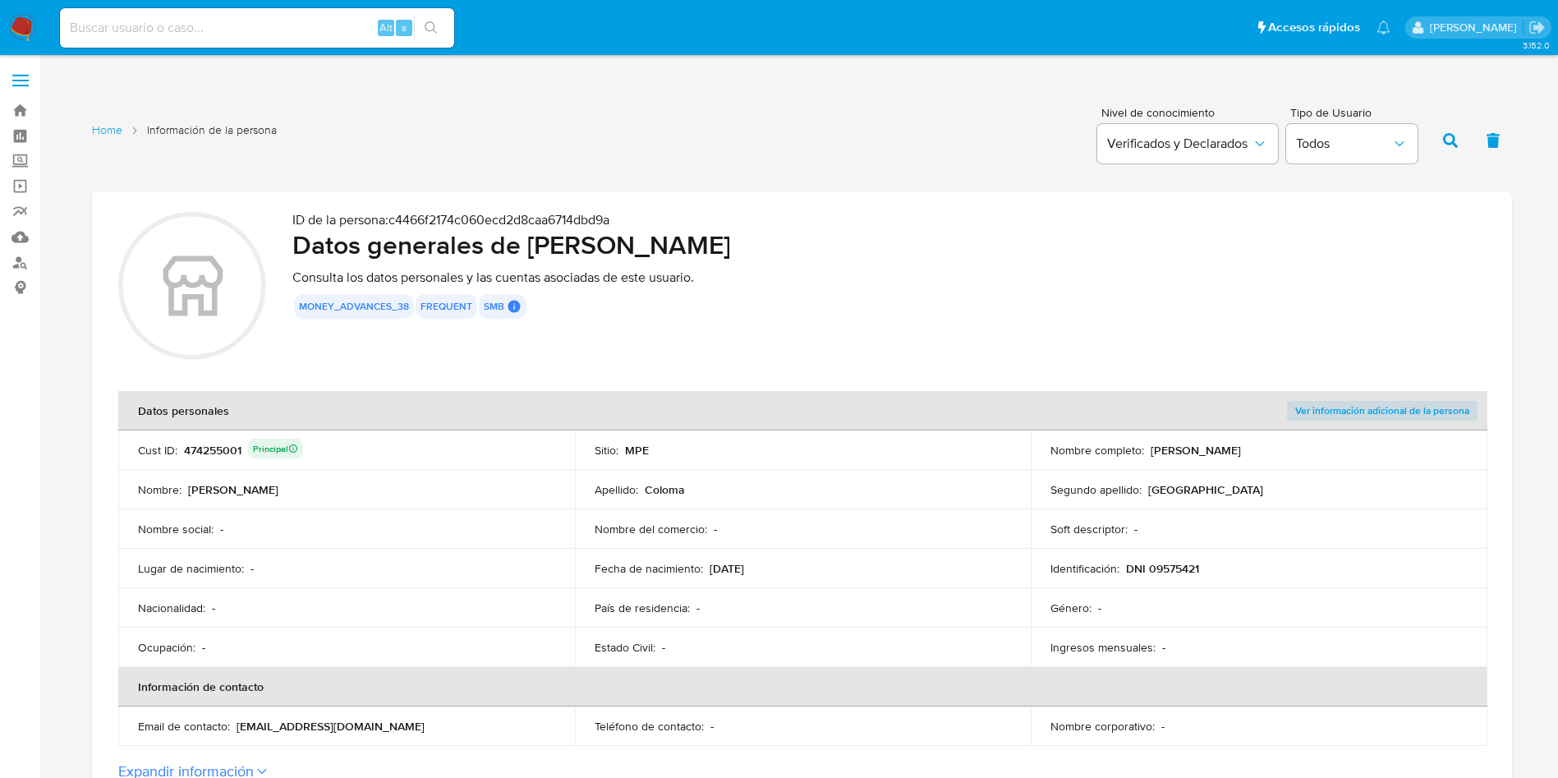
click at [216, 453] on div "474255001 Principal" at bounding box center [243, 450] width 119 height 23
drag, startPoint x: 1128, startPoint y: 565, endPoint x: 1216, endPoint y: 564, distance: 87.9
click at [1216, 564] on div "Identificación : DNI 09575421" at bounding box center [1259, 568] width 417 height 15
drag, startPoint x: 706, startPoint y: 567, endPoint x: 759, endPoint y: 553, distance: 55.2
click at [771, 568] on div "Fecha de nacimiento : [DEMOGRAPHIC_DATA]" at bounding box center [803, 568] width 417 height 15
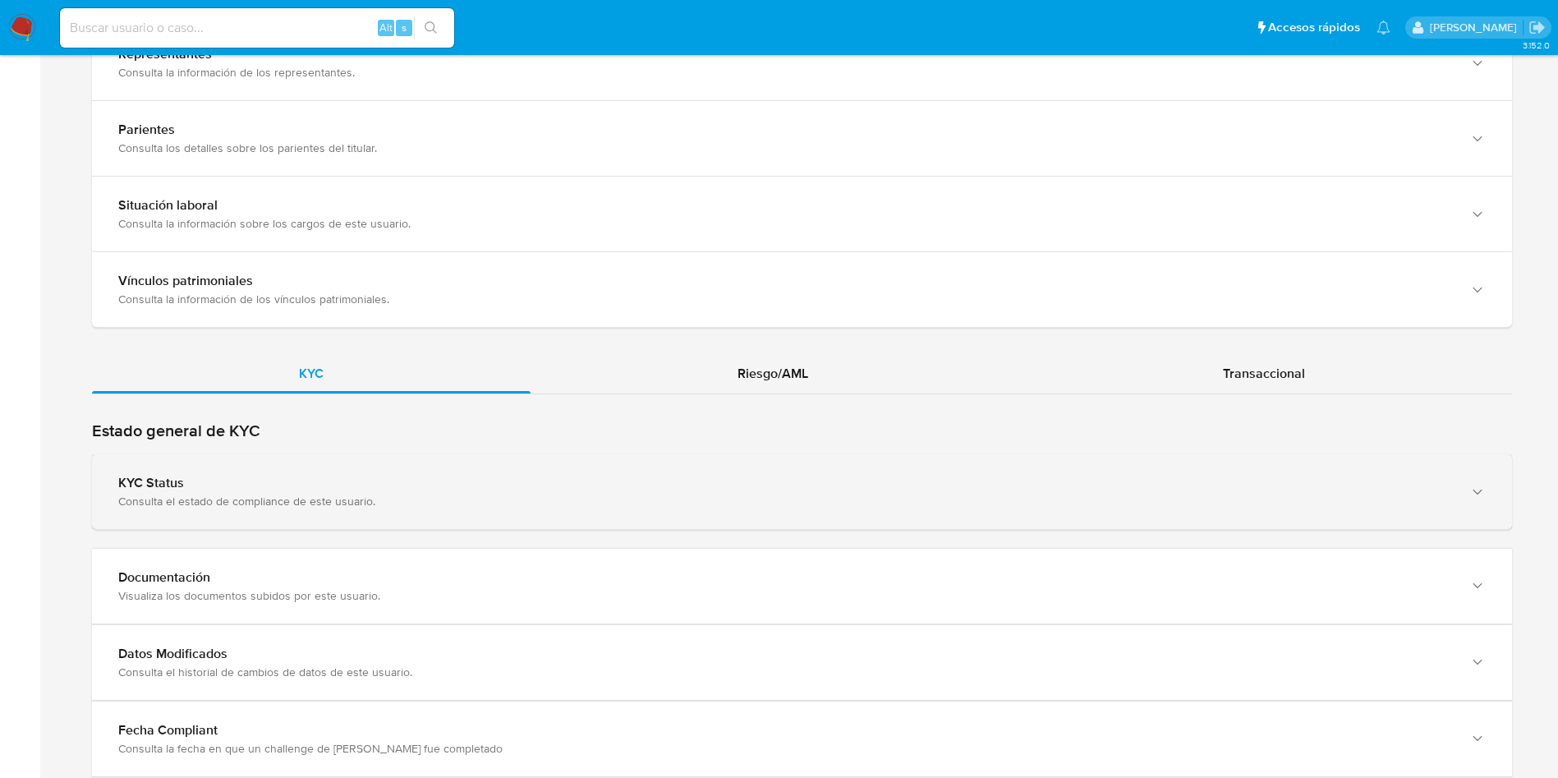
click at [401, 513] on div "KYC Status Consulta el estado de compliance de este usuario." at bounding box center [802, 491] width 1420 height 75
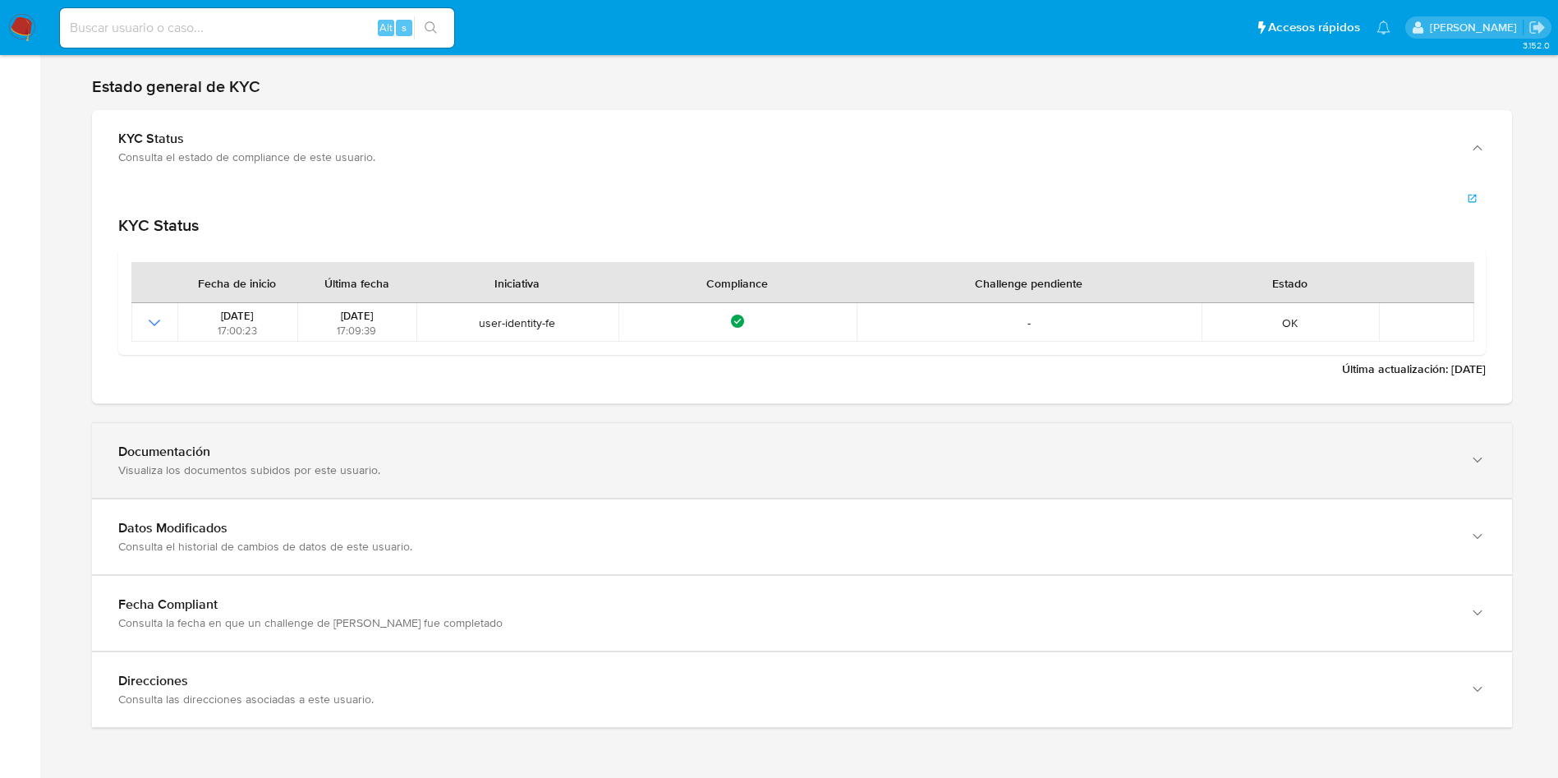
click at [318, 438] on div "Documentación Visualiza los documentos subidos por este usuario." at bounding box center [802, 460] width 1420 height 75
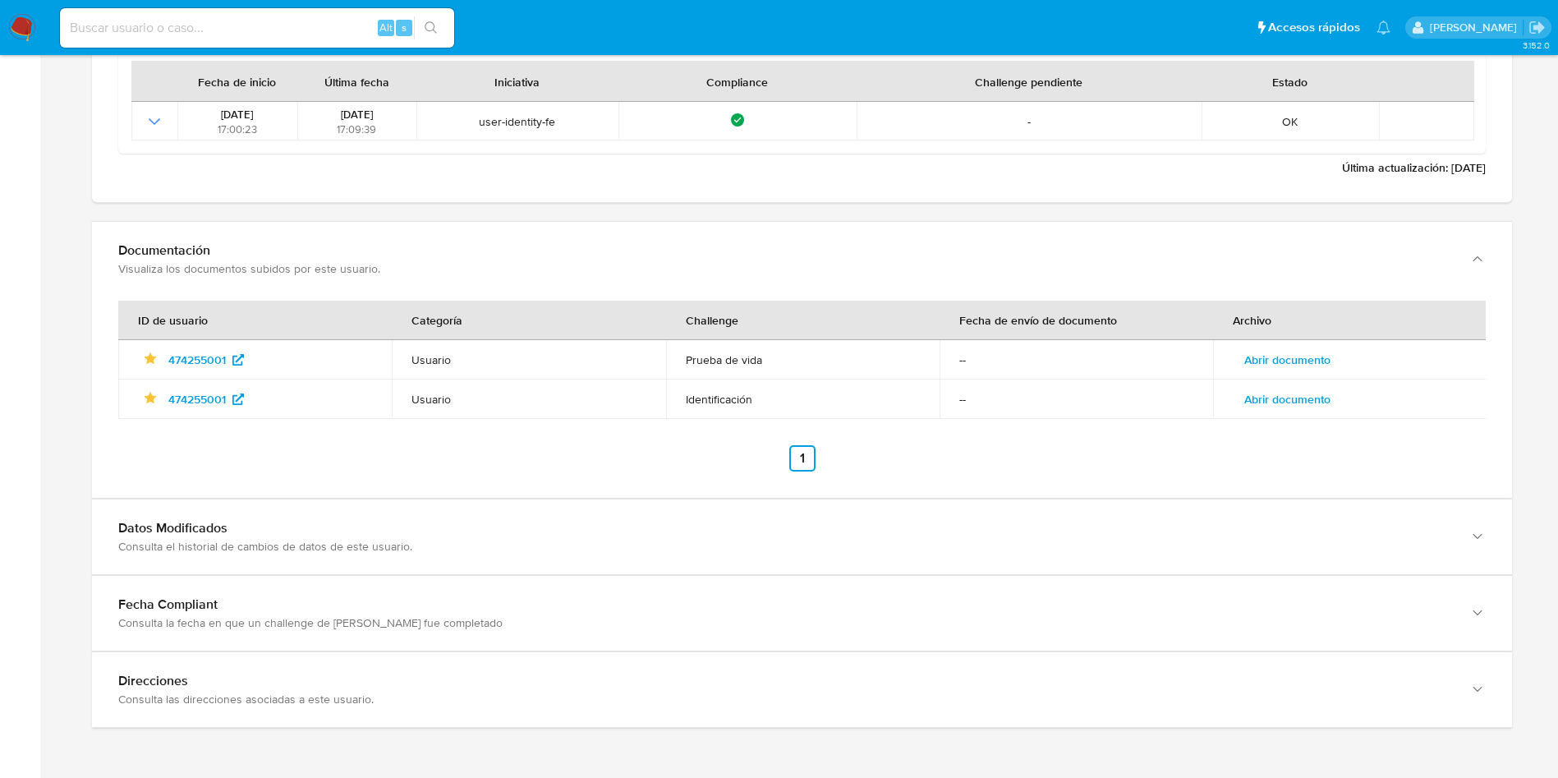
scroll to position [1778, 0]
click at [1313, 353] on span "Abrir documento" at bounding box center [1288, 359] width 86 height 23
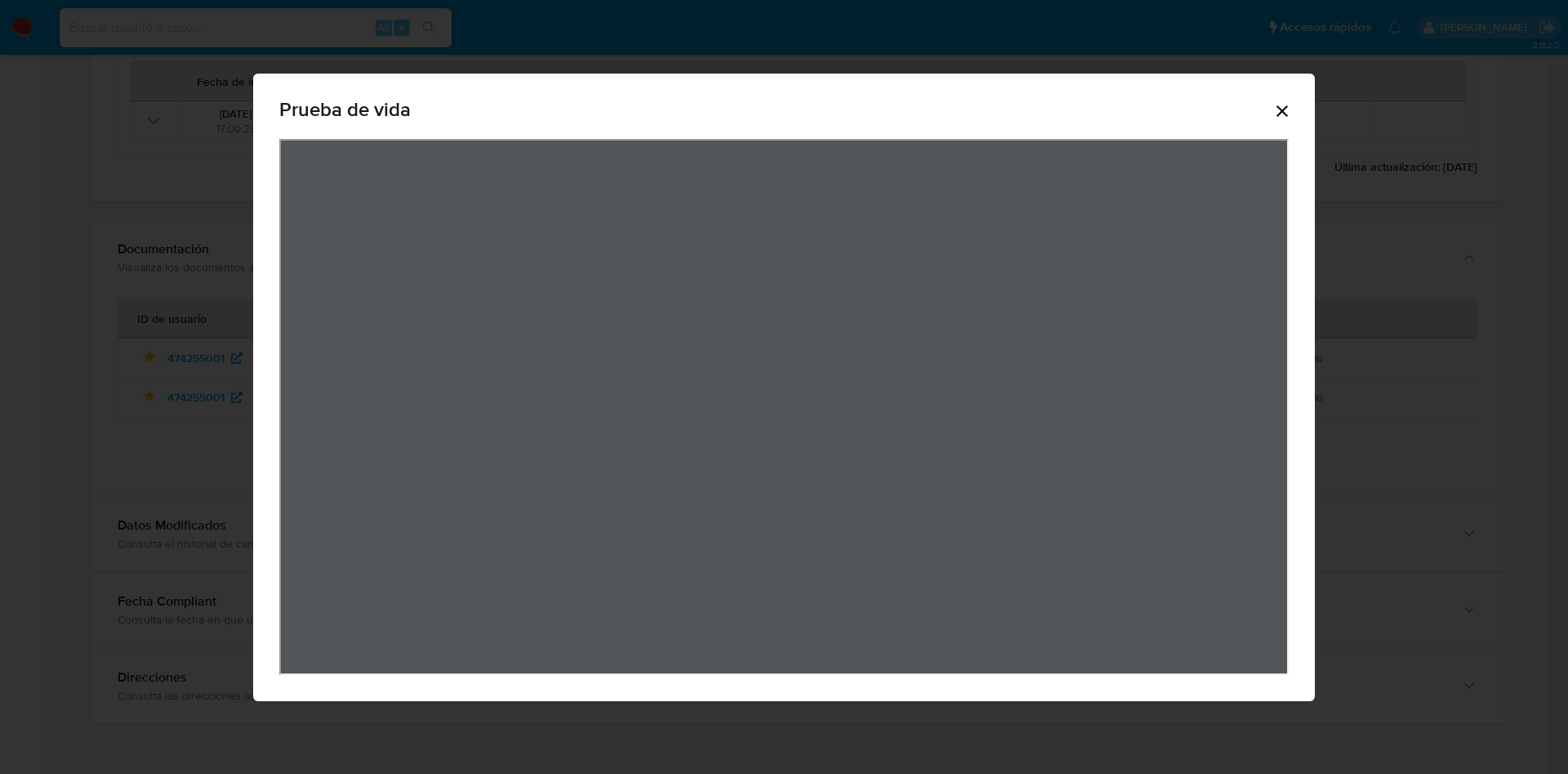
click at [1282, 112] on icon "Cerrar" at bounding box center [1283, 111] width 12 height 12
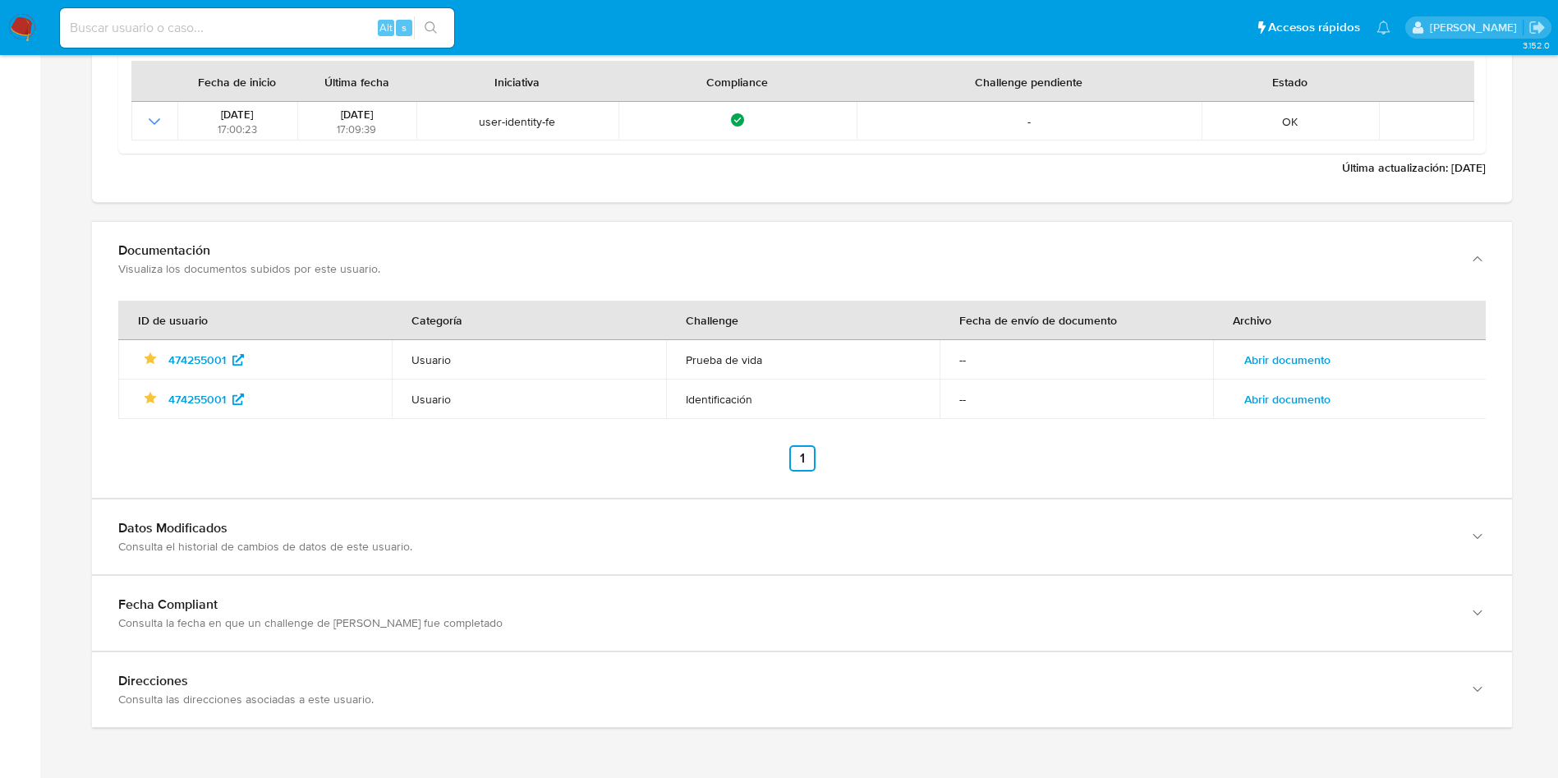
click at [1268, 408] on span "Abrir documento" at bounding box center [1288, 399] width 86 height 23
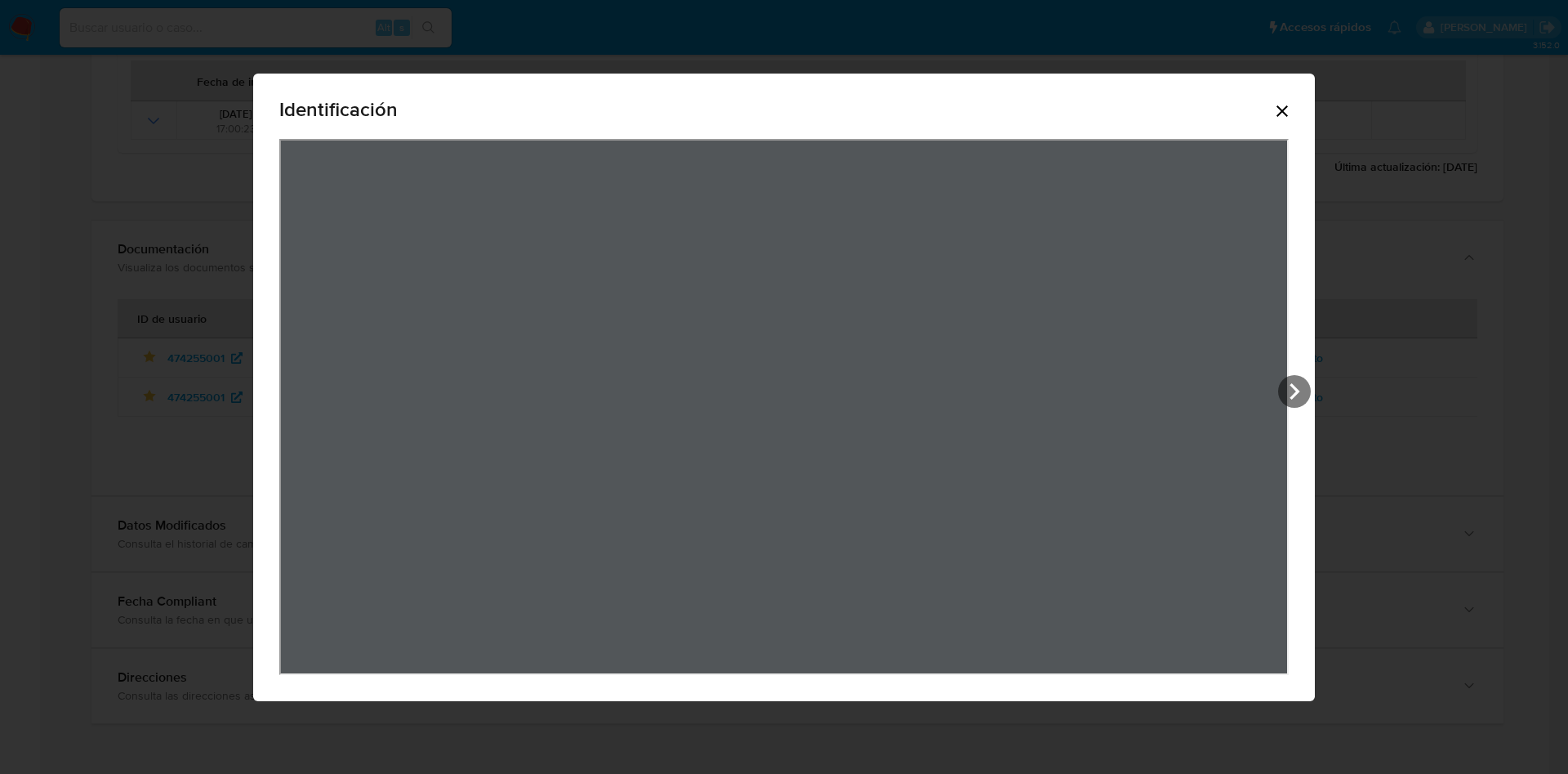
click at [1284, 113] on icon "Cerrar" at bounding box center [1283, 111] width 20 height 20
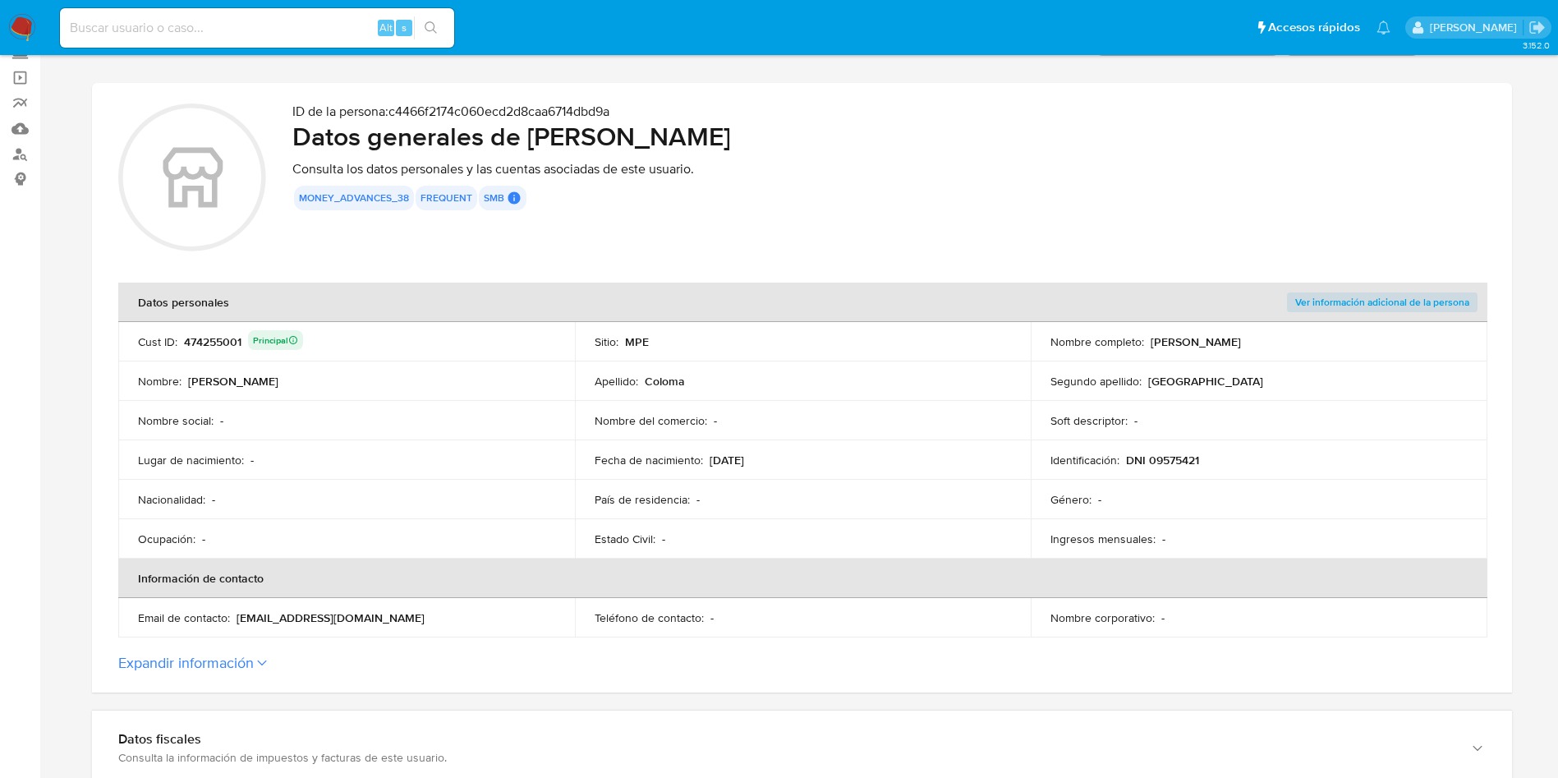
scroll to position [53, 0]
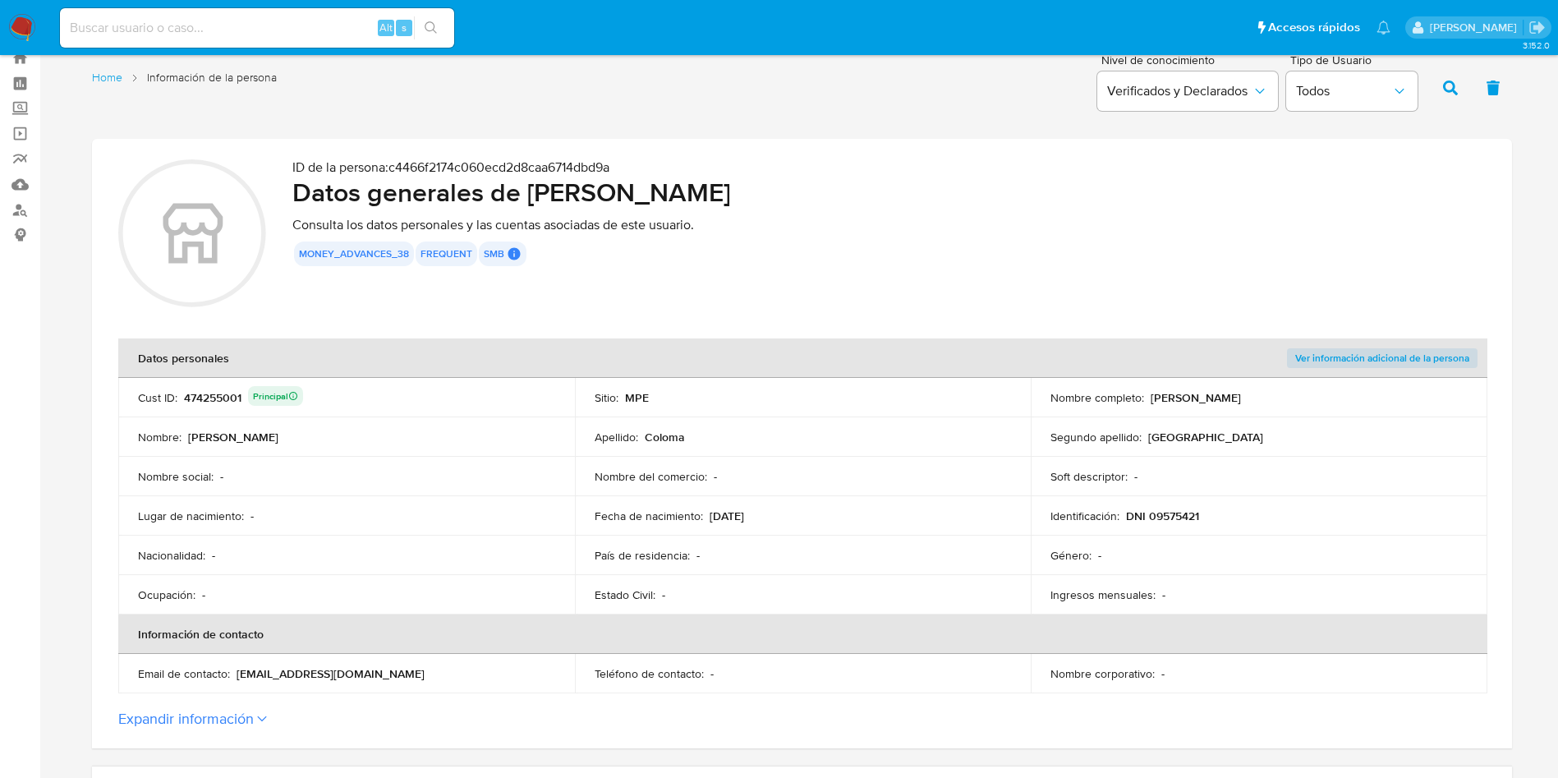
click at [1188, 616] on th "Información de contacto" at bounding box center [802, 634] width 1369 height 39
drag, startPoint x: 529, startPoint y: 191, endPoint x: 867, endPoint y: 196, distance: 337.7
click at [867, 196] on h2 "Datos generales de [PERSON_NAME]" at bounding box center [889, 192] width 1194 height 33
click at [1175, 510] on p "DNI 09575421" at bounding box center [1162, 516] width 73 height 15
click at [1188, 513] on p "DNI 09575421" at bounding box center [1162, 516] width 73 height 15
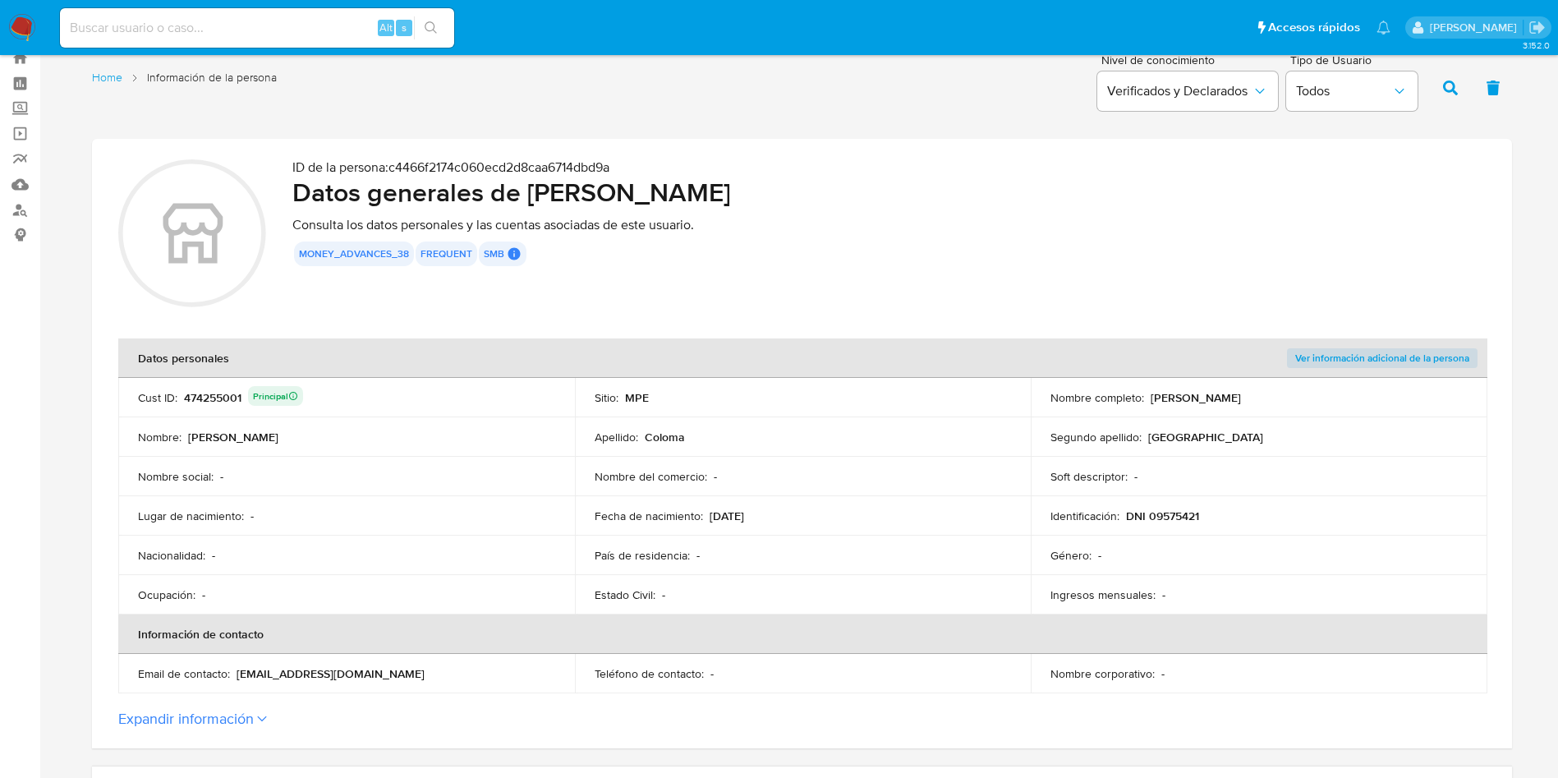
click at [1188, 513] on p "DNI 09575421" at bounding box center [1162, 516] width 73 height 15
click at [1244, 474] on div "Soft descriptor : -" at bounding box center [1259, 476] width 417 height 15
click at [451, 447] on td "Nombre : [PERSON_NAME]" at bounding box center [346, 436] width 457 height 39
click at [845, 496] on td "Fecha de nacimiento : [DEMOGRAPHIC_DATA]" at bounding box center [803, 515] width 457 height 39
click at [302, 21] on input at bounding box center [257, 27] width 394 height 21
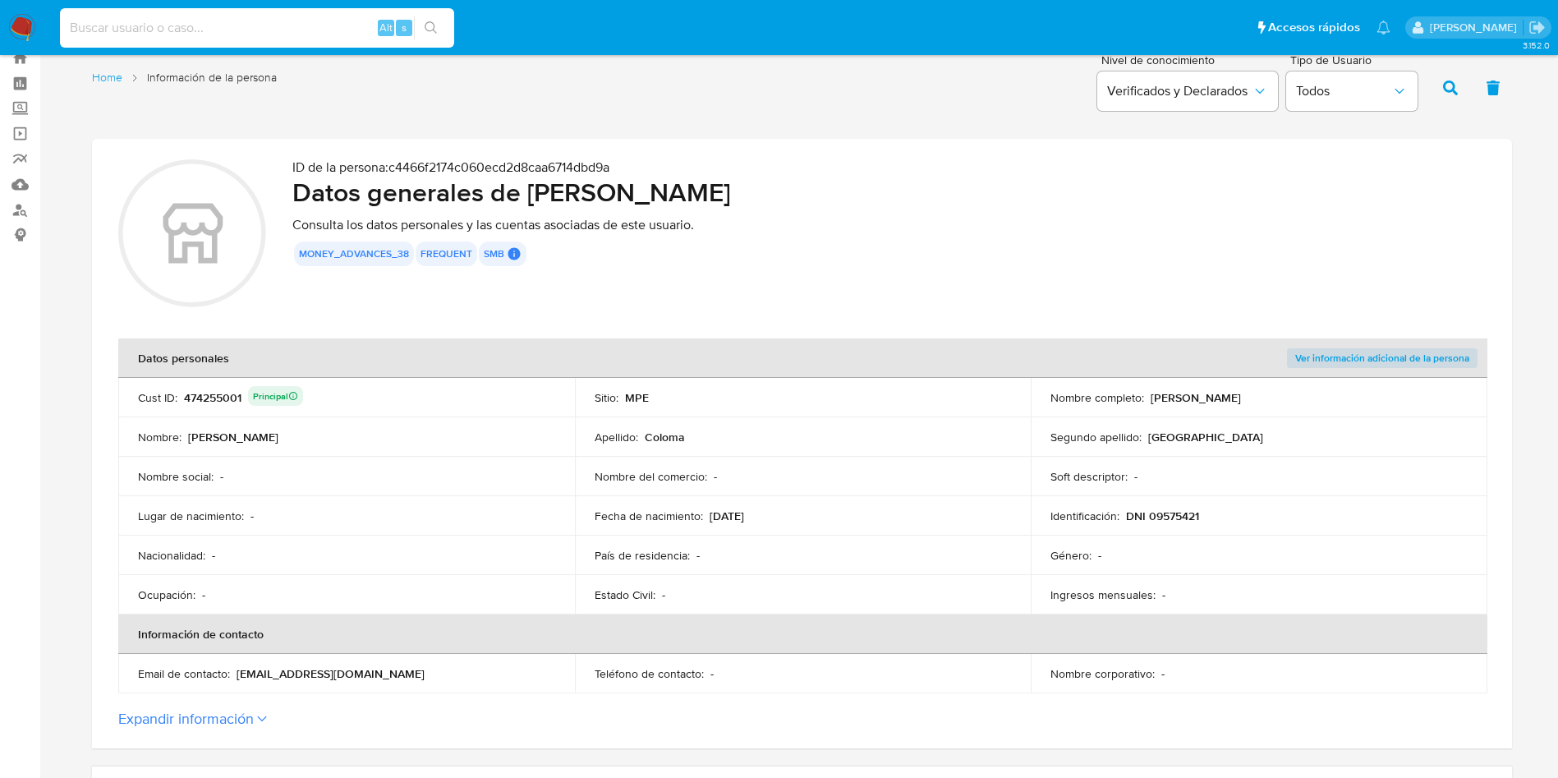
paste input "1877044668"
type input "1877044668"
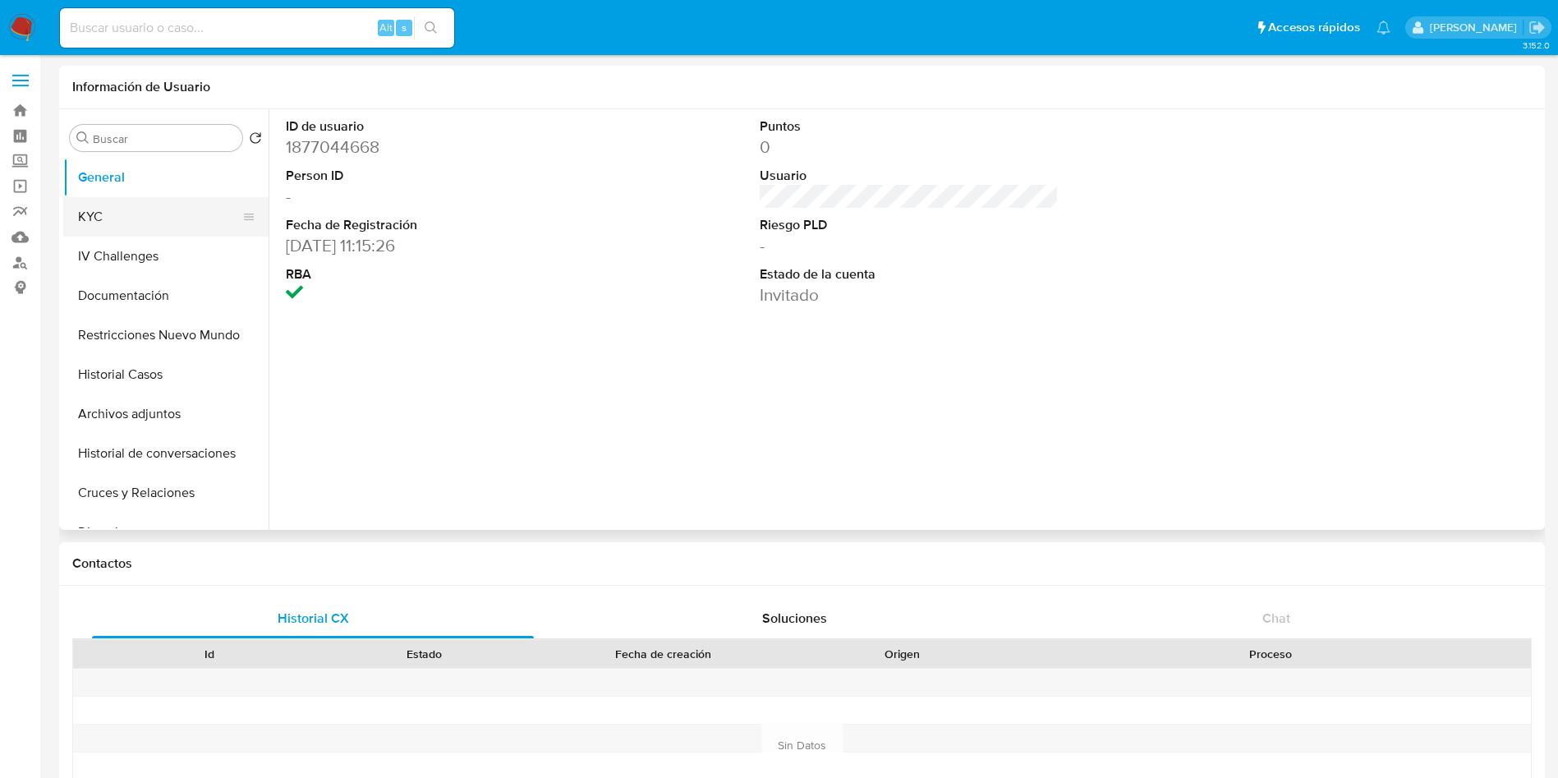
click at [117, 215] on button "KYC" at bounding box center [159, 216] width 192 height 39
select select "10"
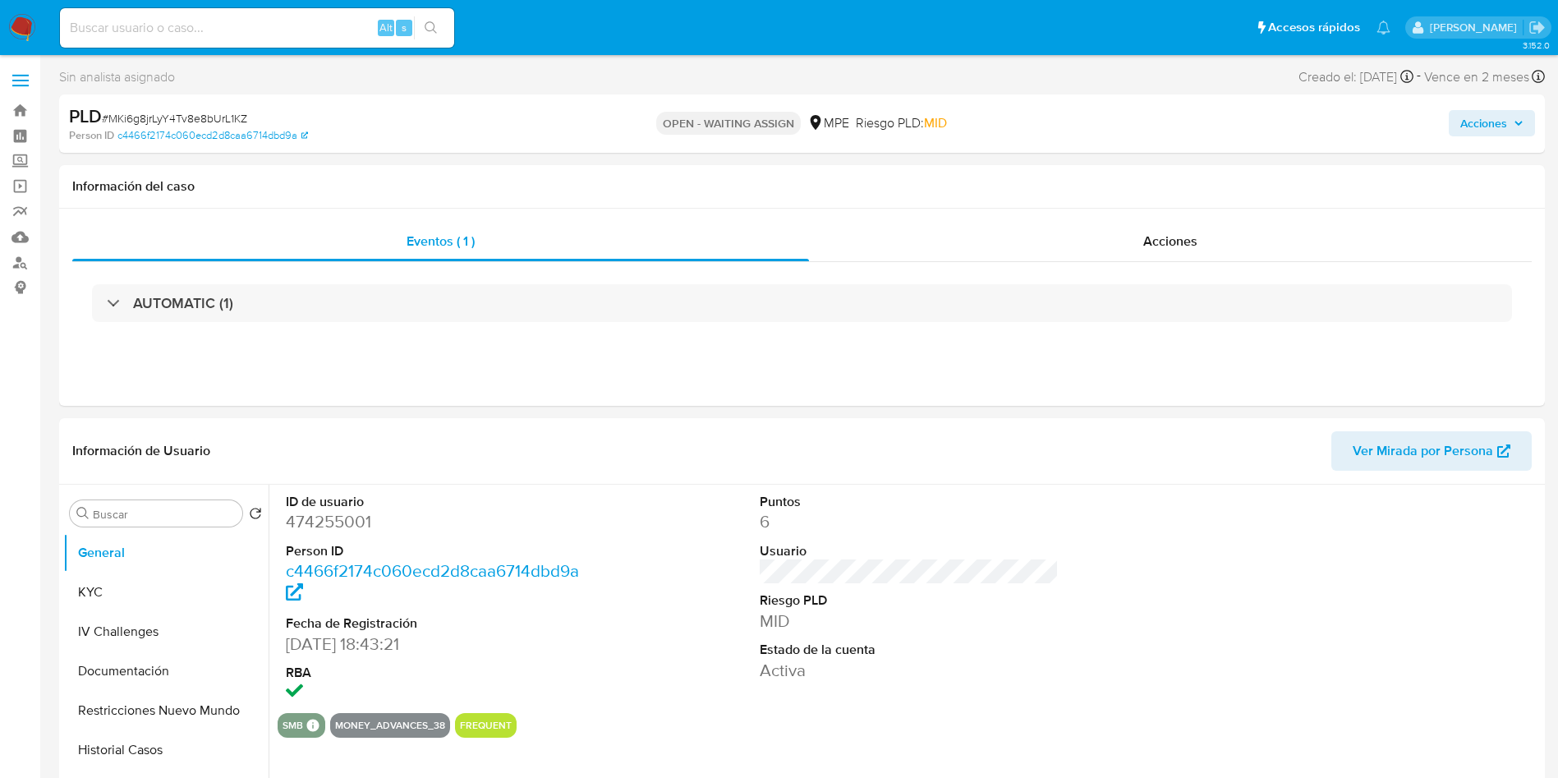
select select "10"
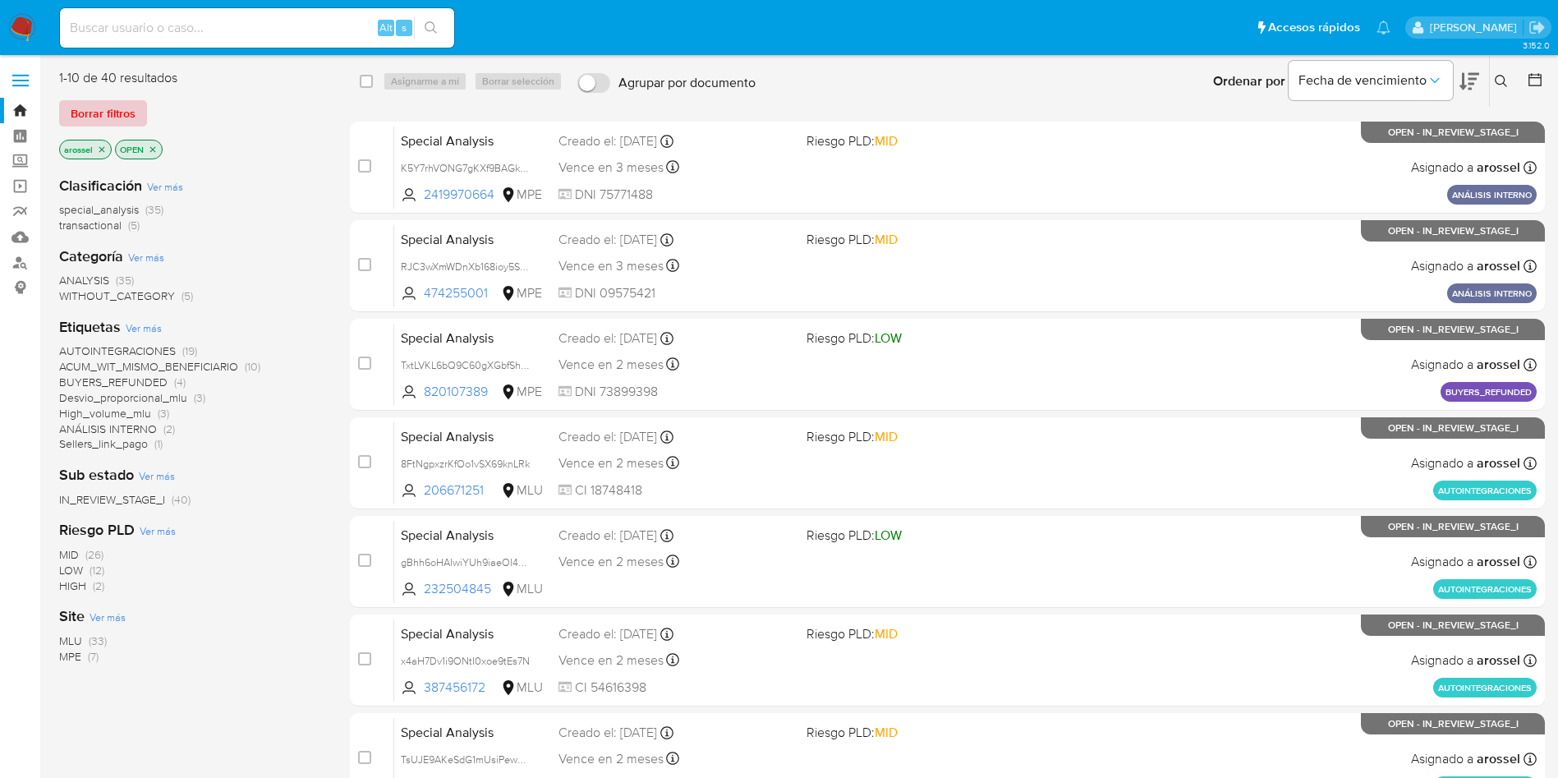
click at [122, 109] on span "Borrar filtros" at bounding box center [103, 113] width 65 height 23
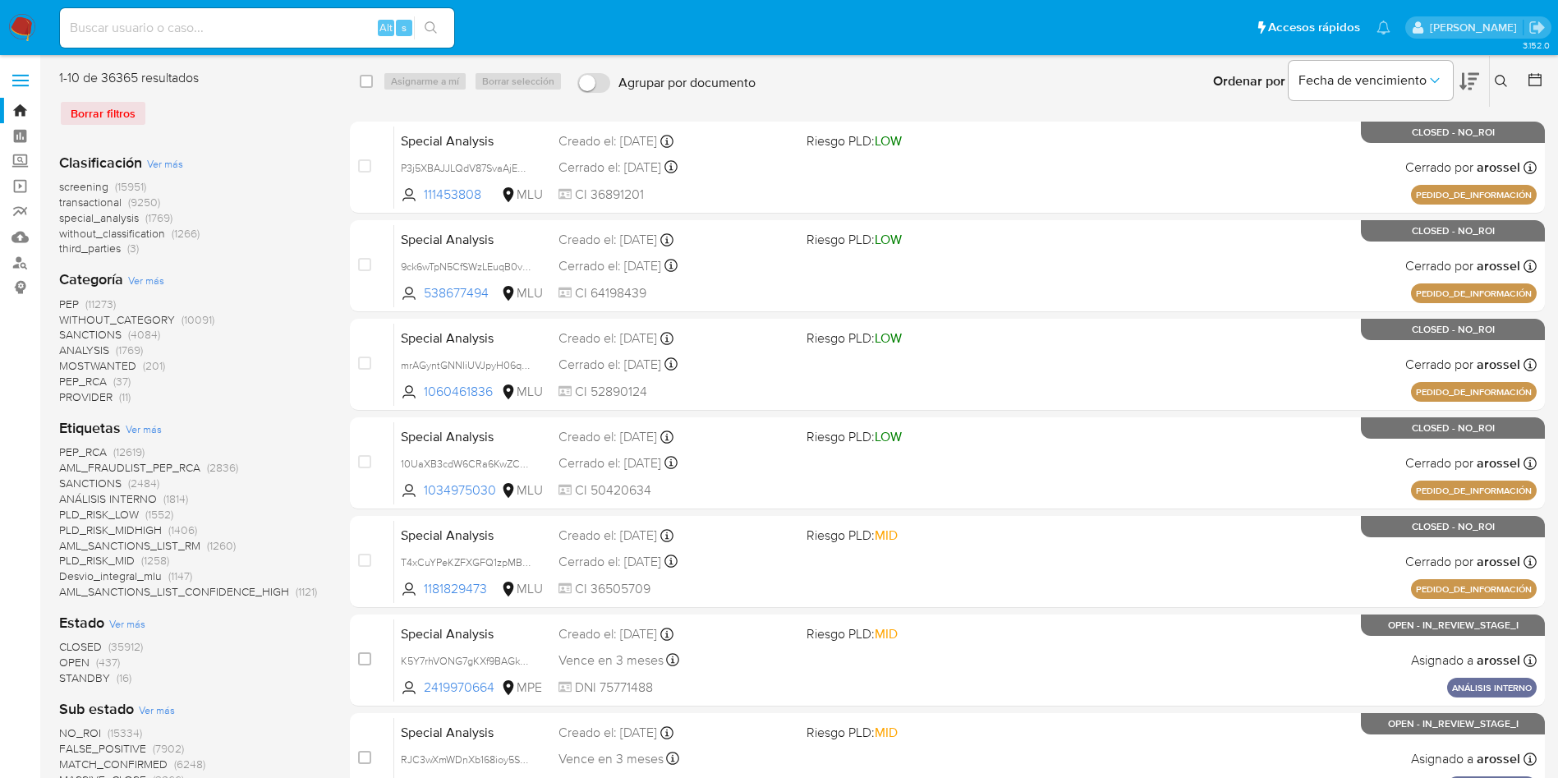
drag, startPoint x: 1502, startPoint y: 83, endPoint x: 1489, endPoint y: 86, distance: 12.8
click at [1501, 81] on icon at bounding box center [1501, 81] width 13 height 13
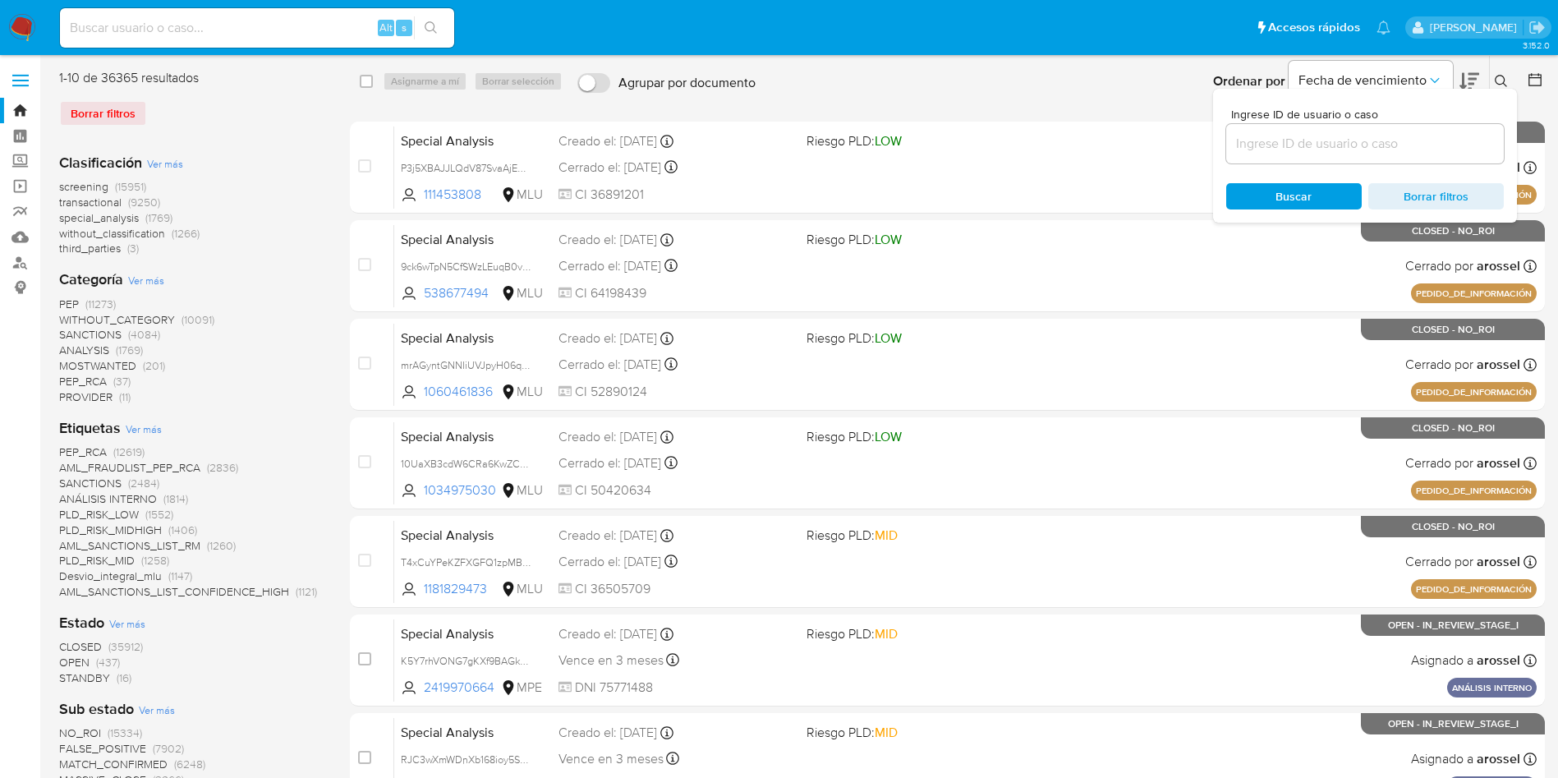
click at [1307, 144] on input at bounding box center [1366, 143] width 278 height 21
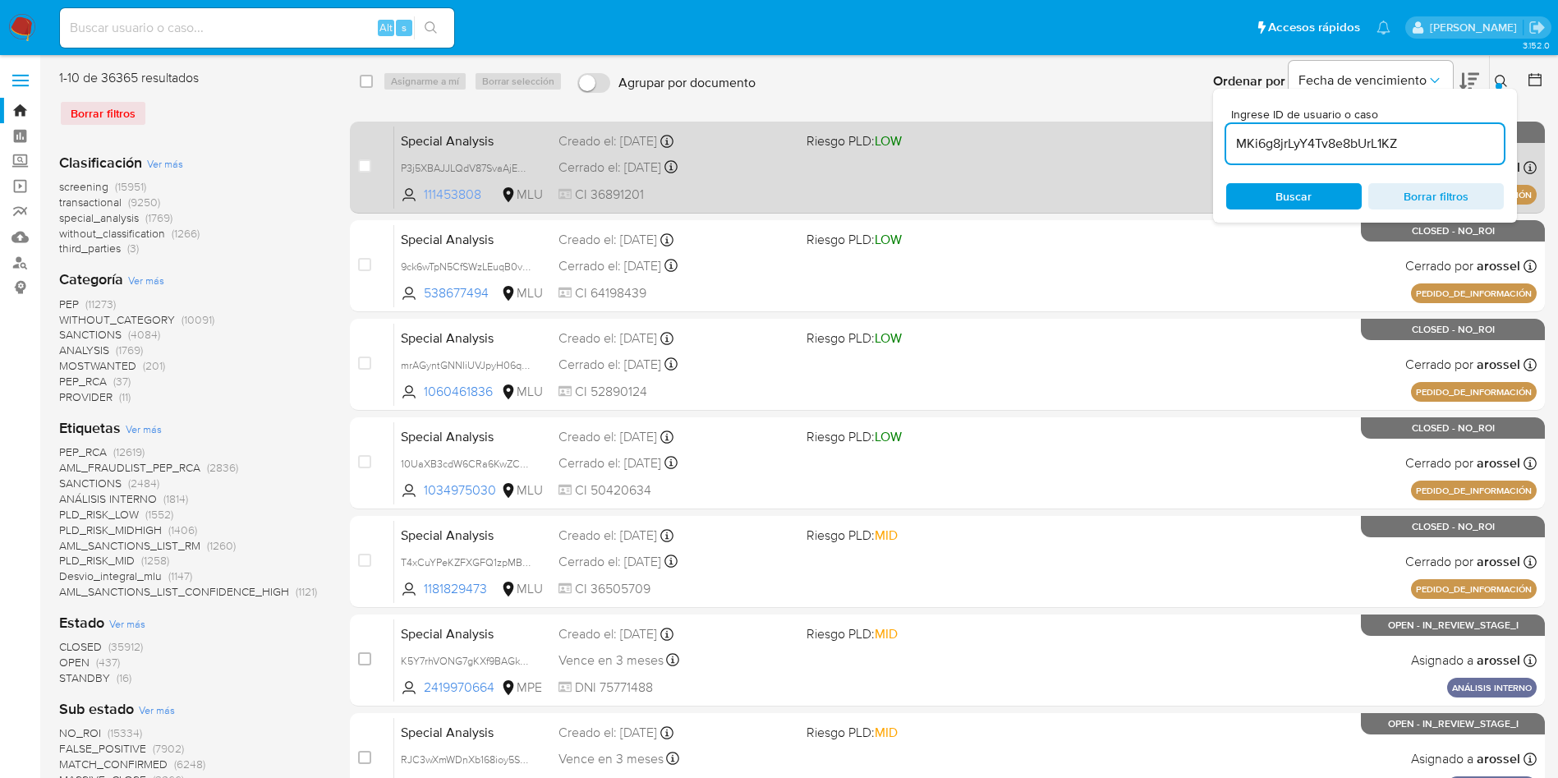
type input "MKi6g8jrLyY4Tv8e8bUrL1KZ"
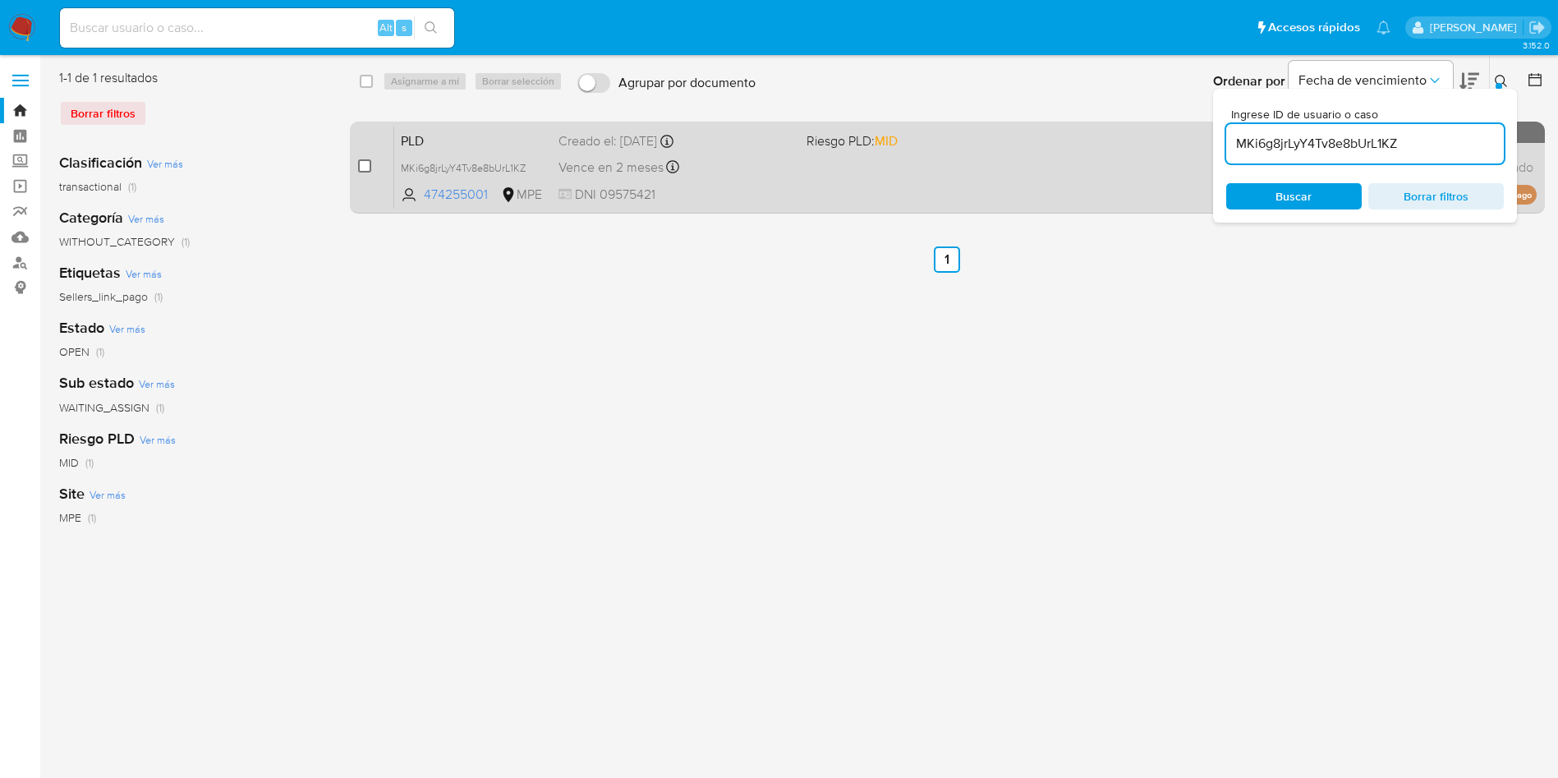
click at [368, 163] on input "checkbox" at bounding box center [364, 165] width 13 height 13
checkbox input "true"
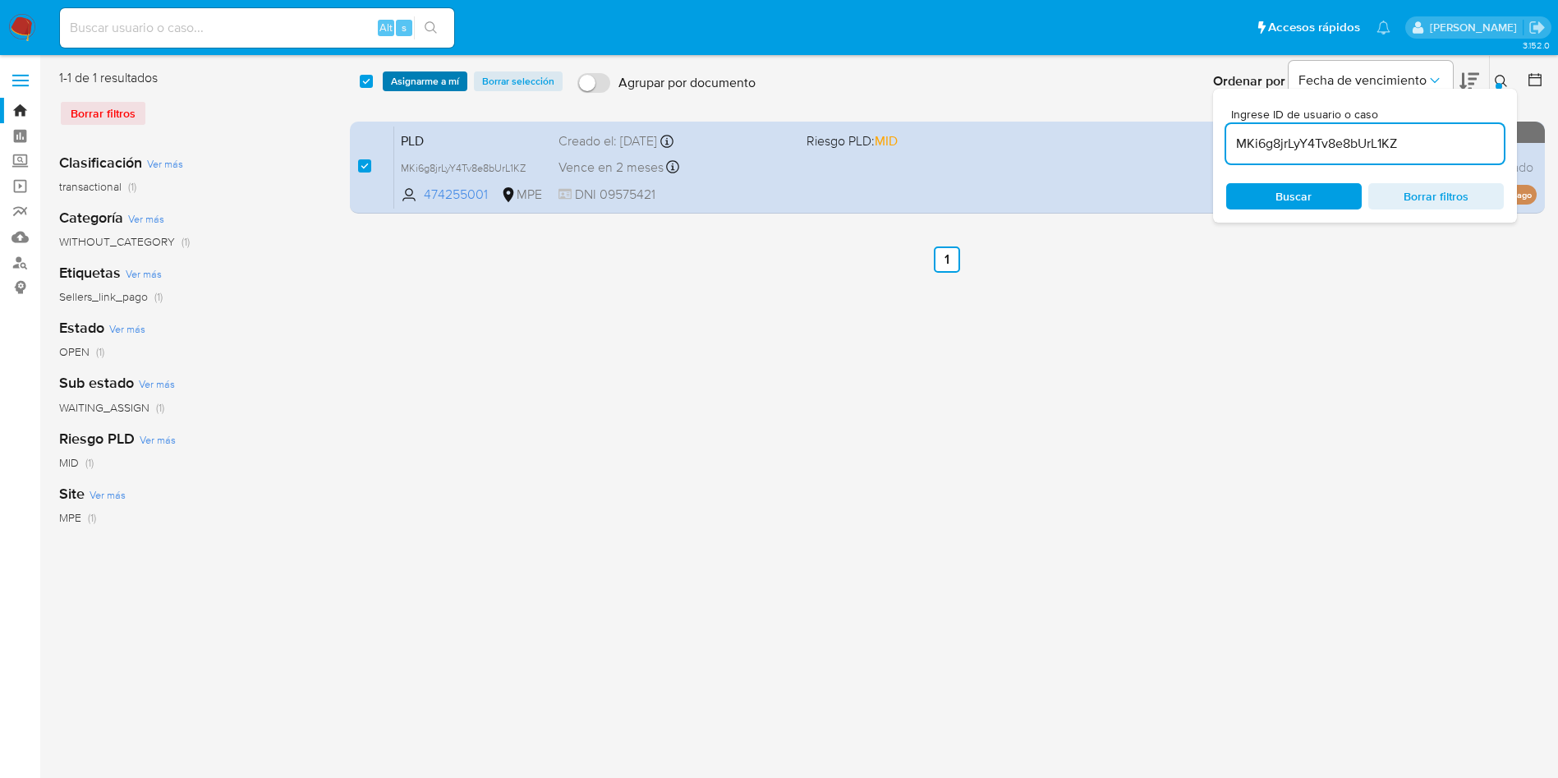
click at [434, 73] on span "Asignarme a mí" at bounding box center [425, 81] width 68 height 16
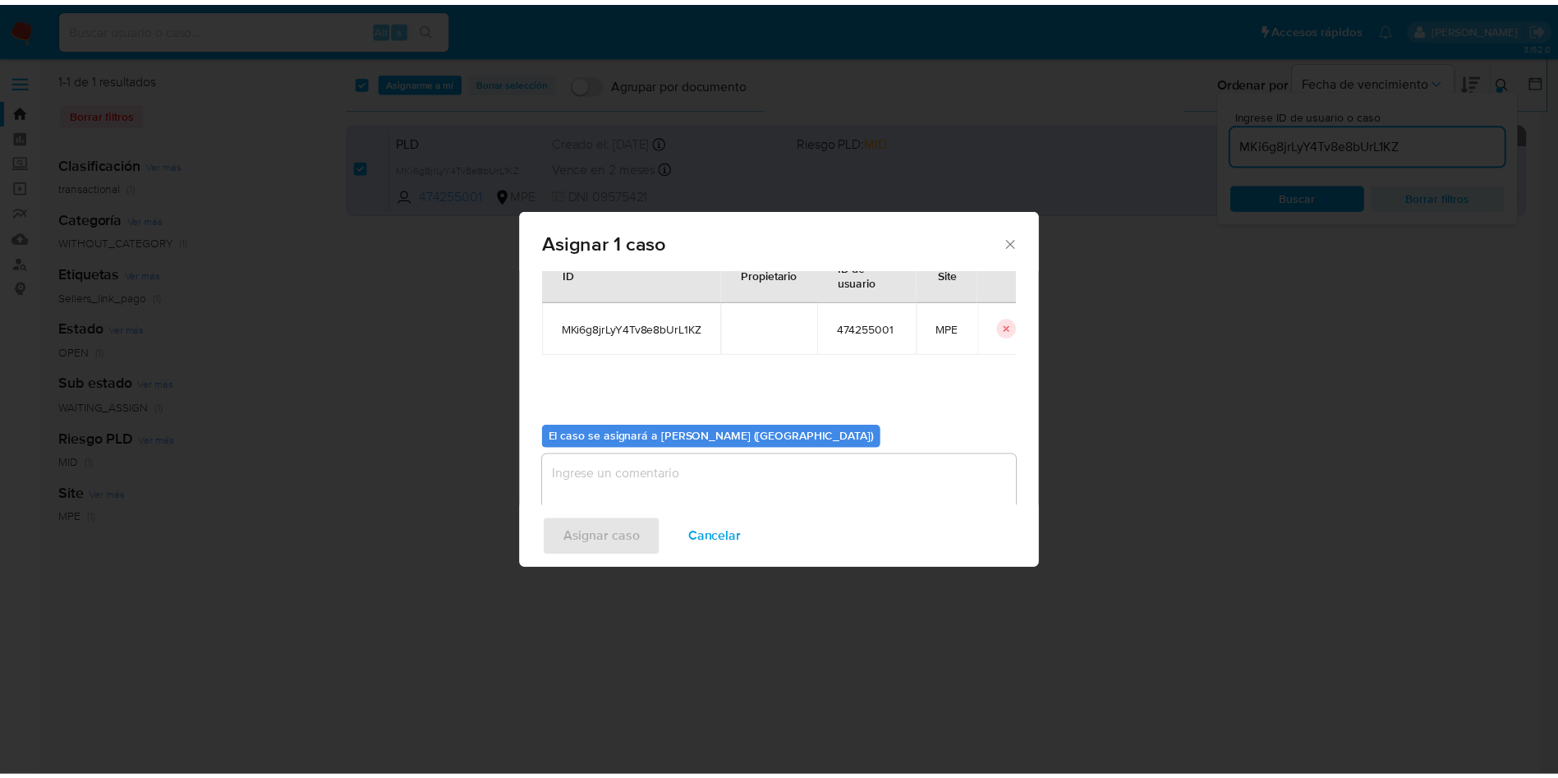
scroll to position [85, 0]
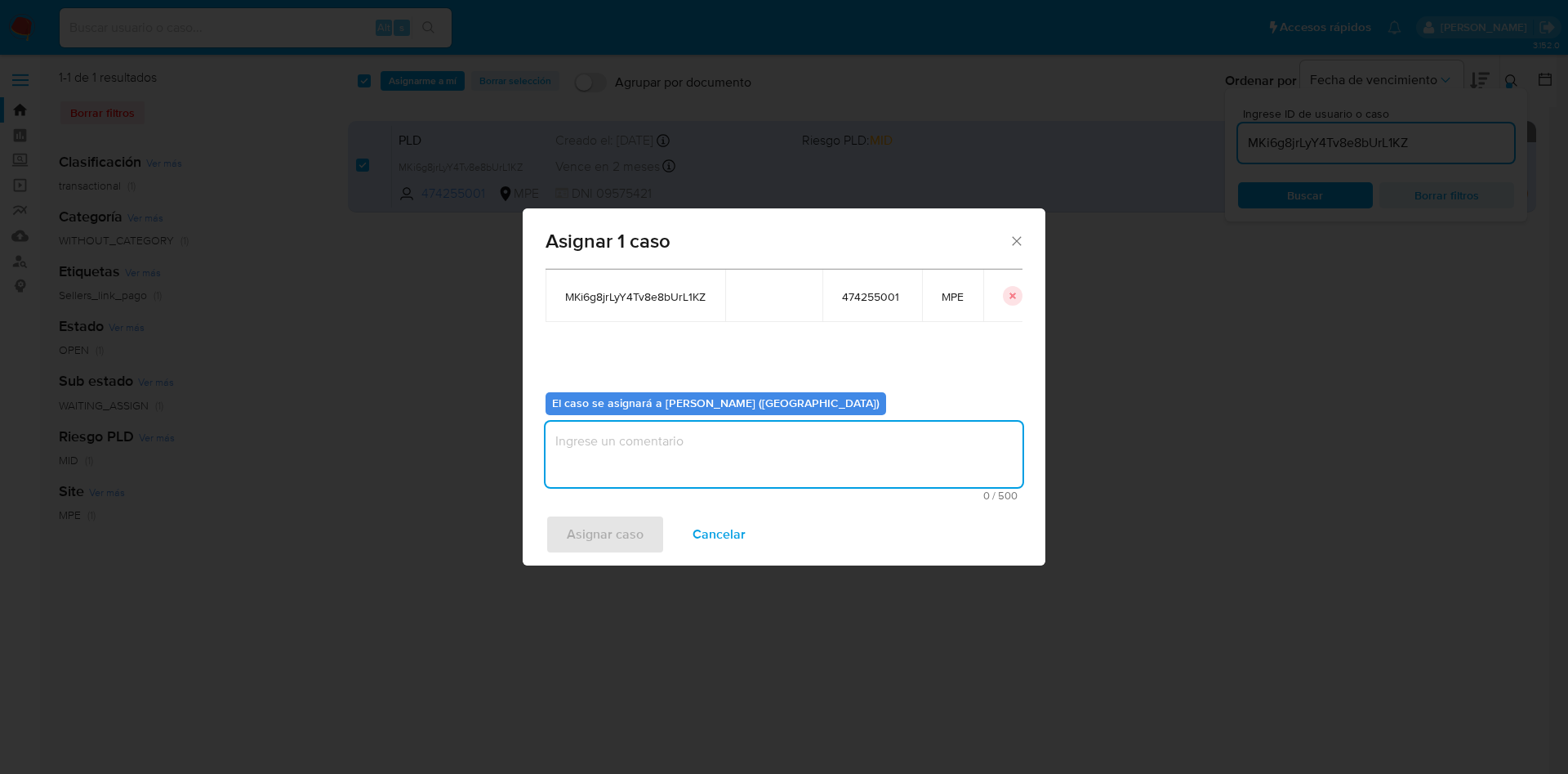
click at [704, 431] on textarea "assign-modal" at bounding box center [784, 455] width 477 height 66
click at [621, 520] on span "Asignar caso" at bounding box center [605, 534] width 77 height 36
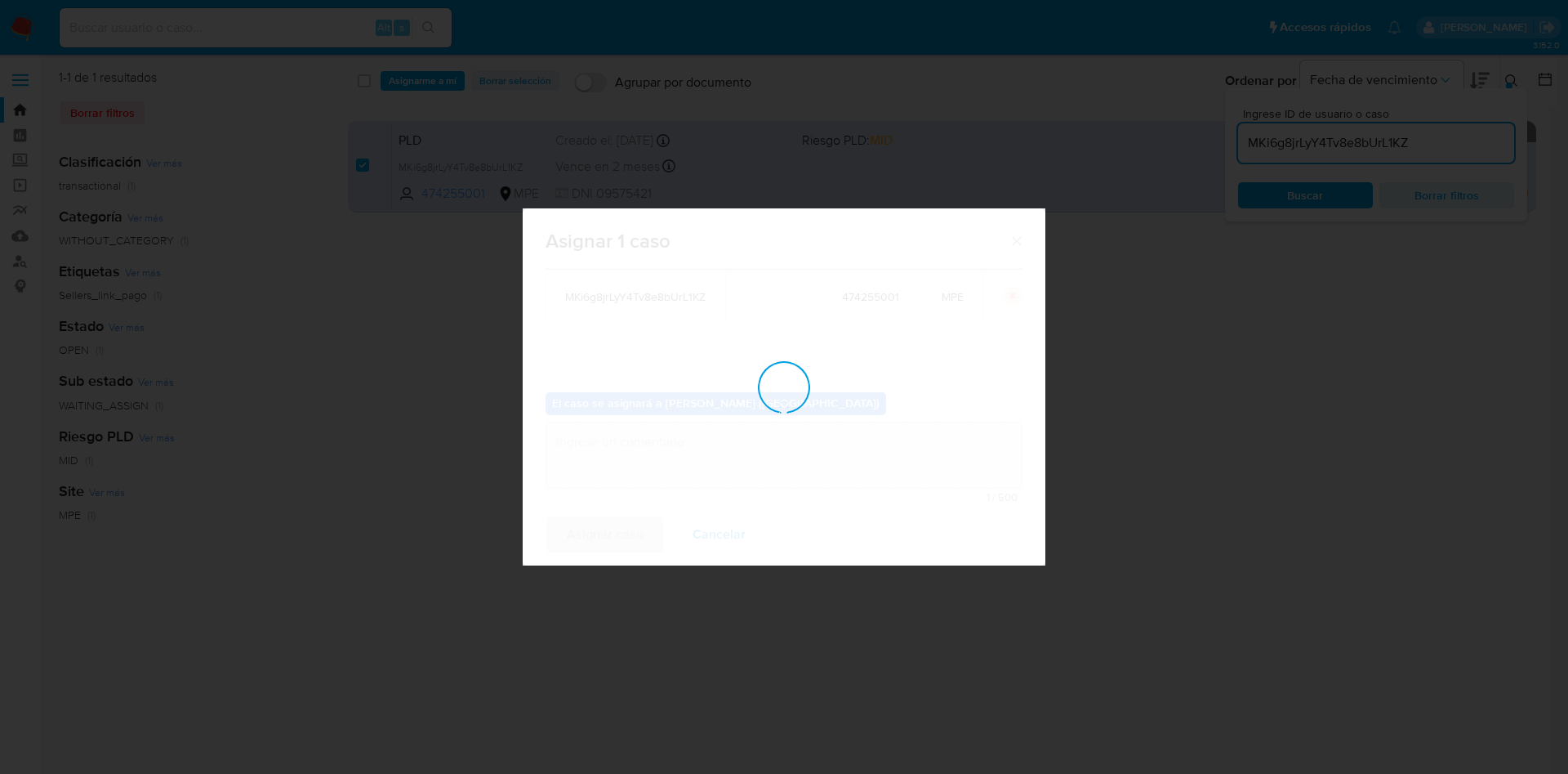
checkbox input "false"
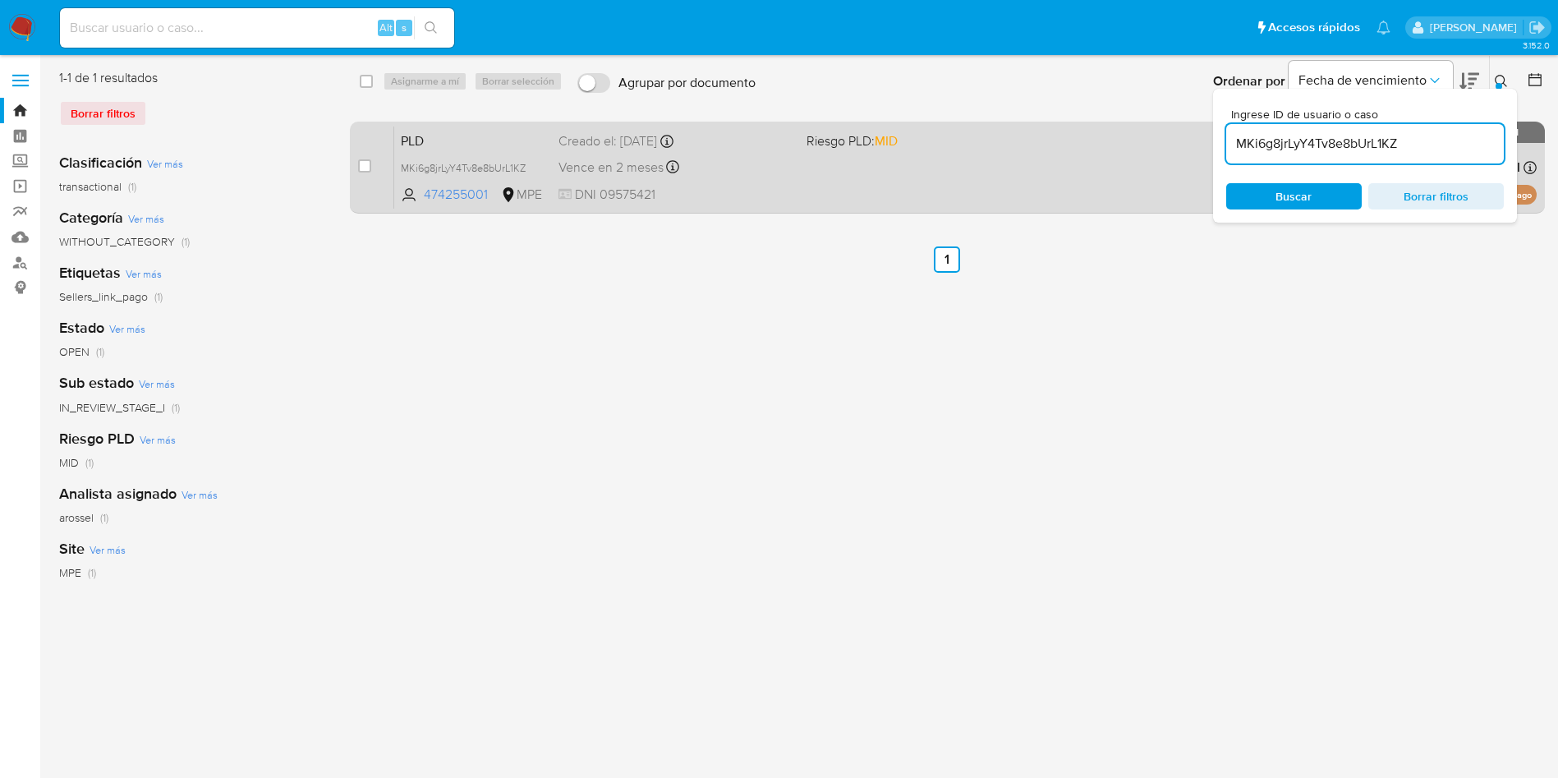
click at [955, 159] on div "PLD MKi6g8jrLyY4Tv8e8bUrL1KZ 474255001 MPE Riesgo PLD: MID Creado el: [DATE] Cr…" at bounding box center [965, 167] width 1143 height 83
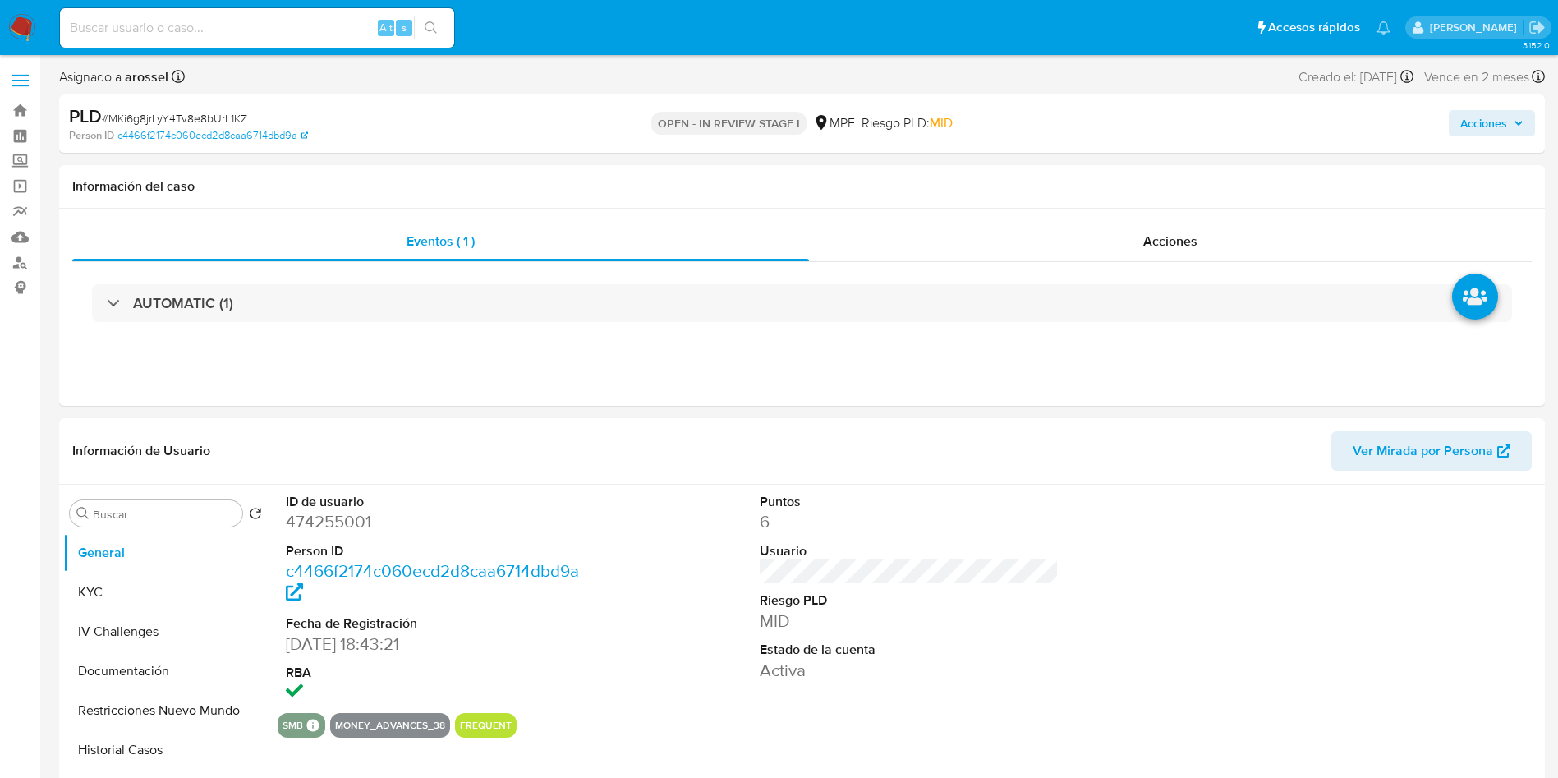
select select "10"
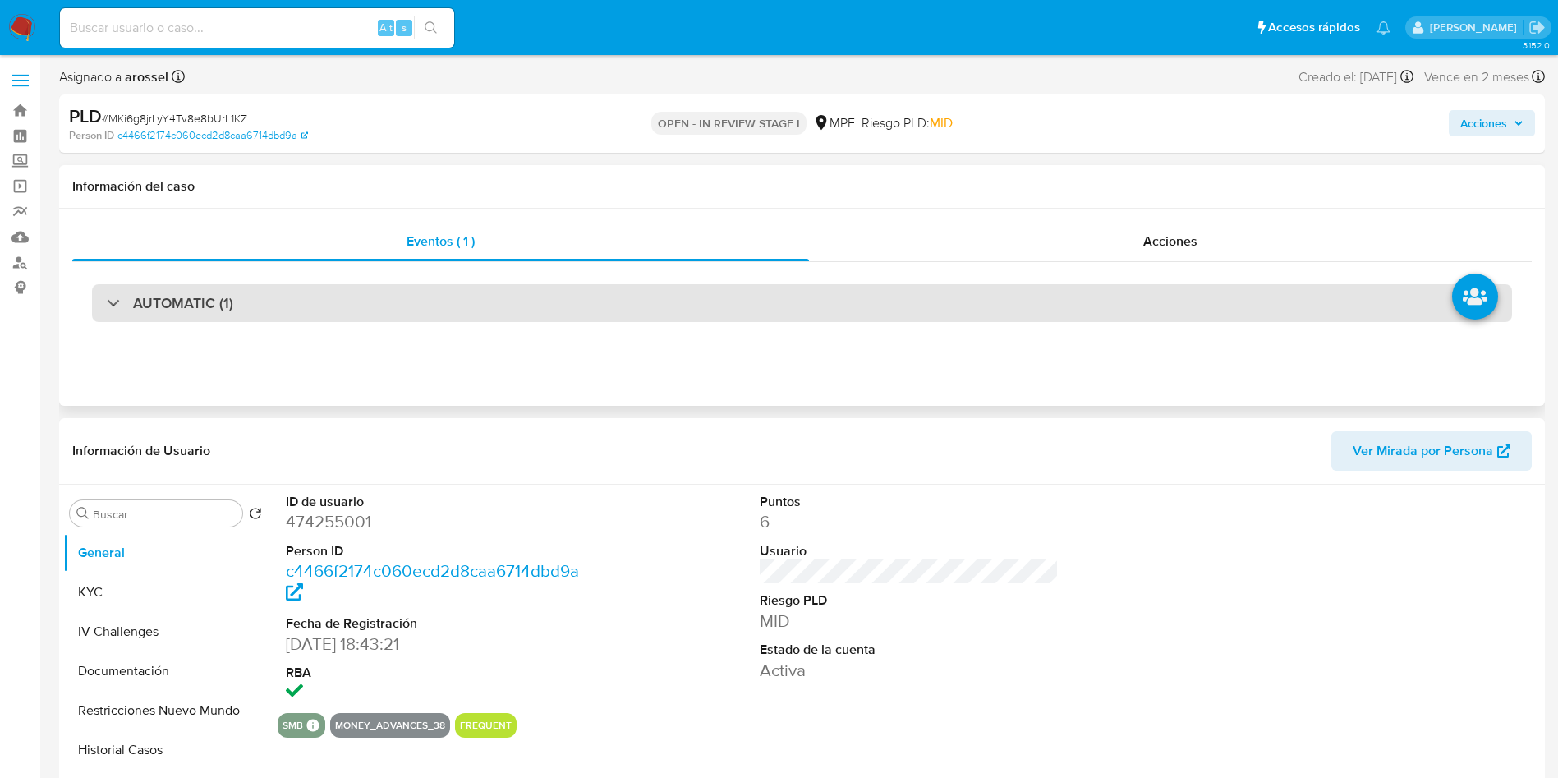
click at [294, 293] on div "AUTOMATIC (1)" at bounding box center [802, 303] width 1420 height 38
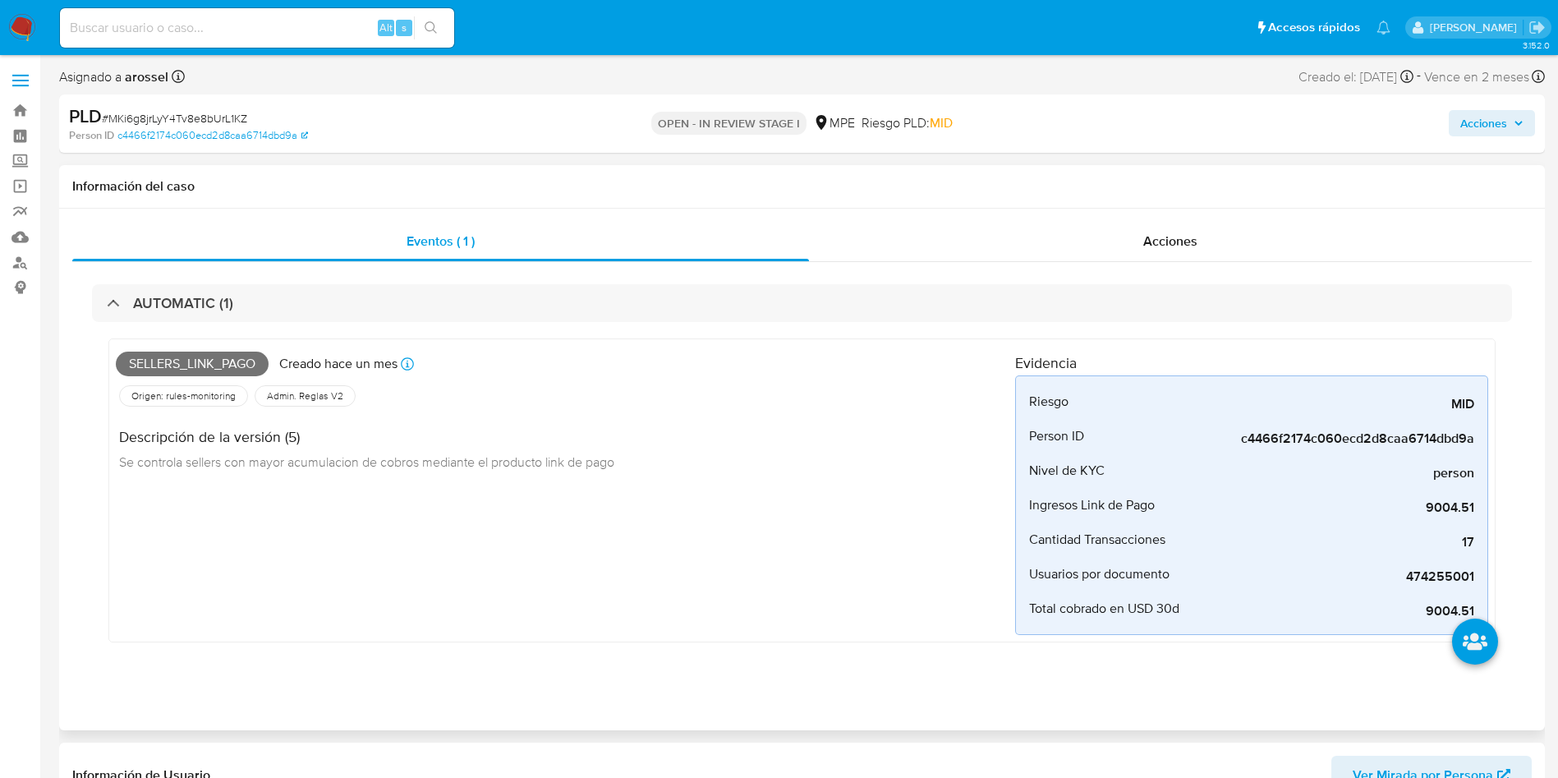
click at [236, 353] on span "Sellers_link_pago" at bounding box center [192, 364] width 153 height 25
copy span "Sellers_link_pago"
click at [224, 108] on div "PLD # MKi6g8jrLyY4Tv8e8bUrL1KZ" at bounding box center [310, 116] width 483 height 25
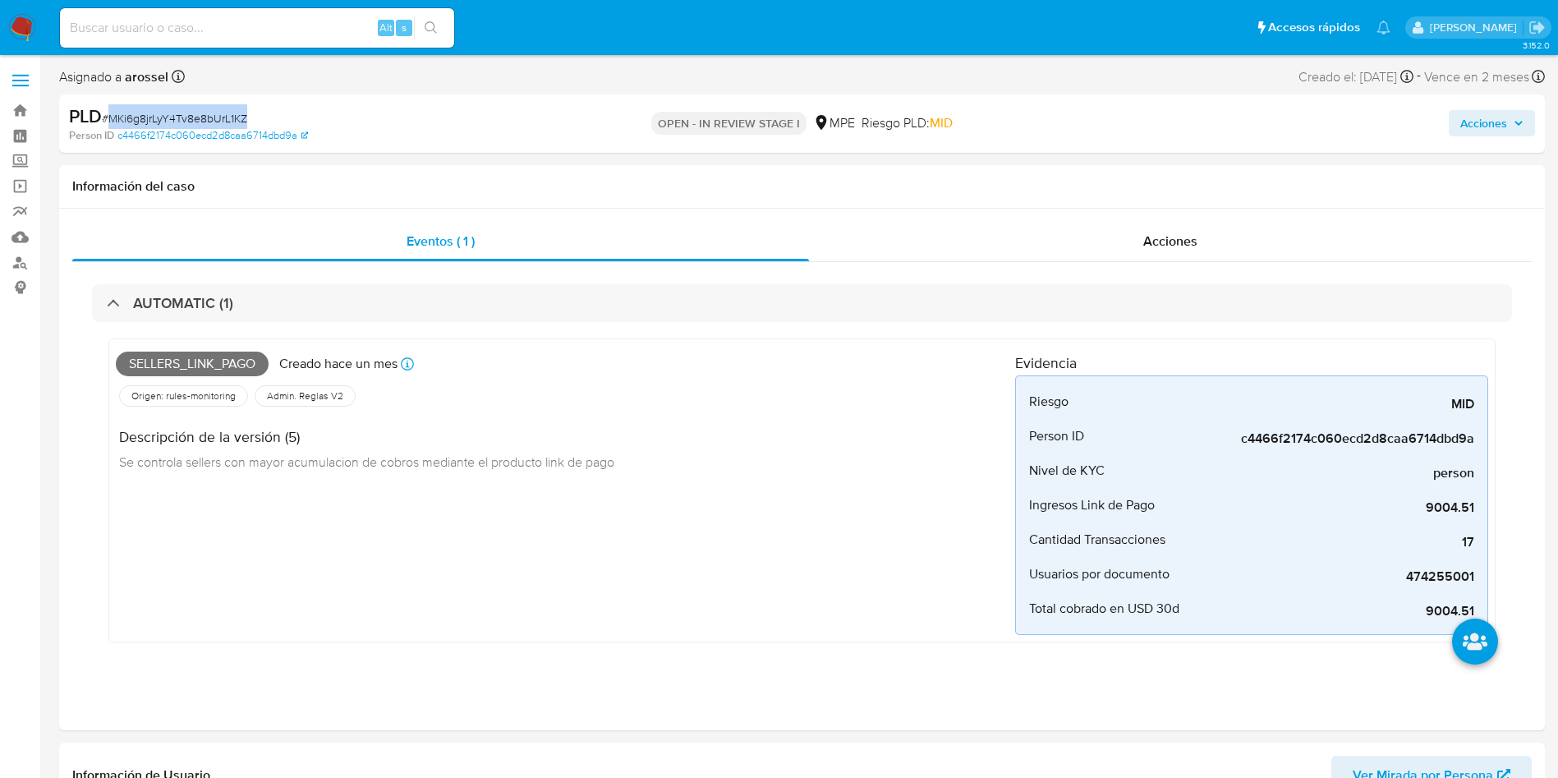
copy span "MKi6g8jrLyY4Tv8e8bUrL1KZ"
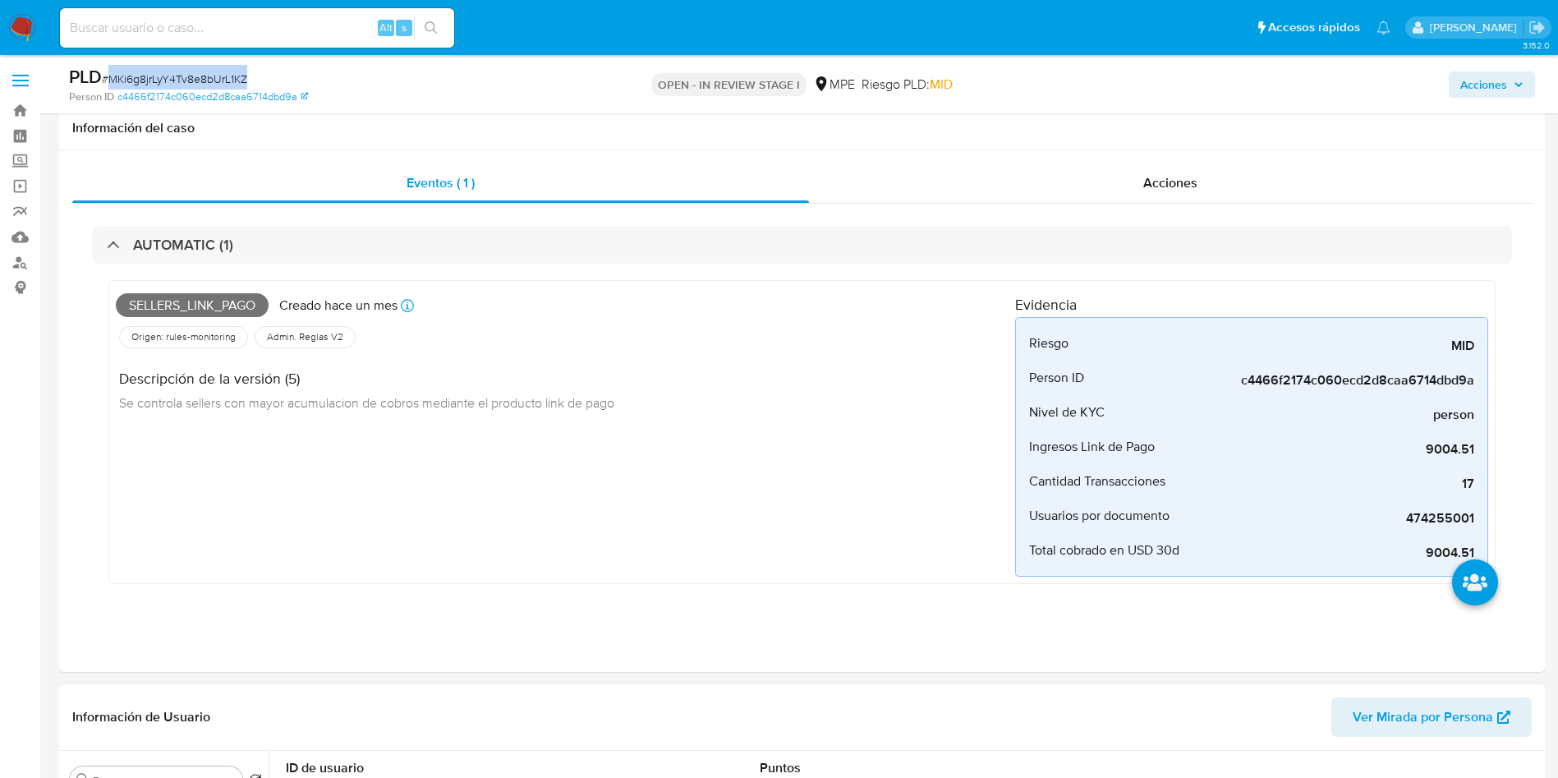
scroll to position [616, 0]
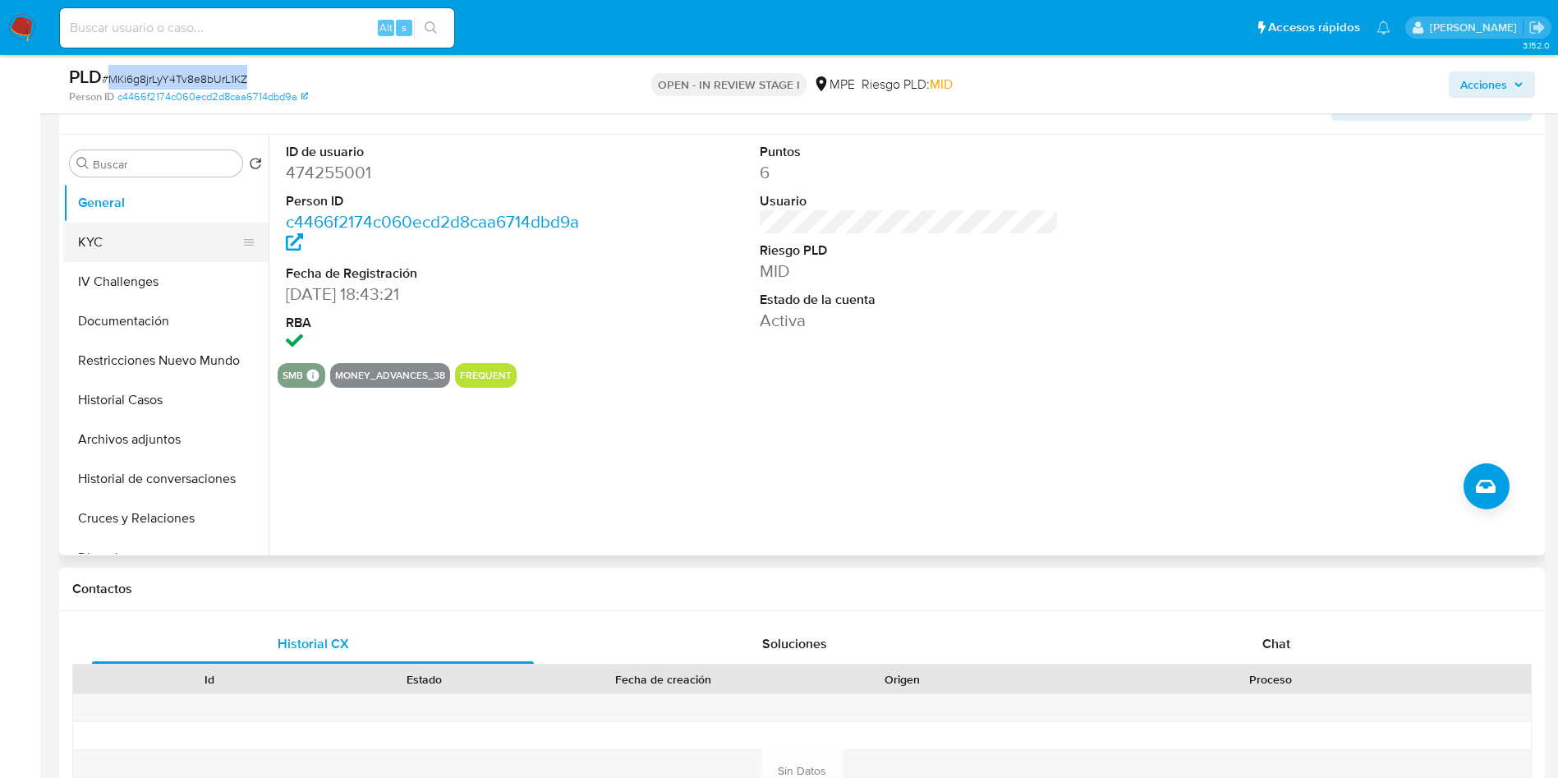
drag, startPoint x: 157, startPoint y: 266, endPoint x: 145, endPoint y: 232, distance: 35.9
click at [154, 265] on button "IV Challenges" at bounding box center [165, 281] width 205 height 39
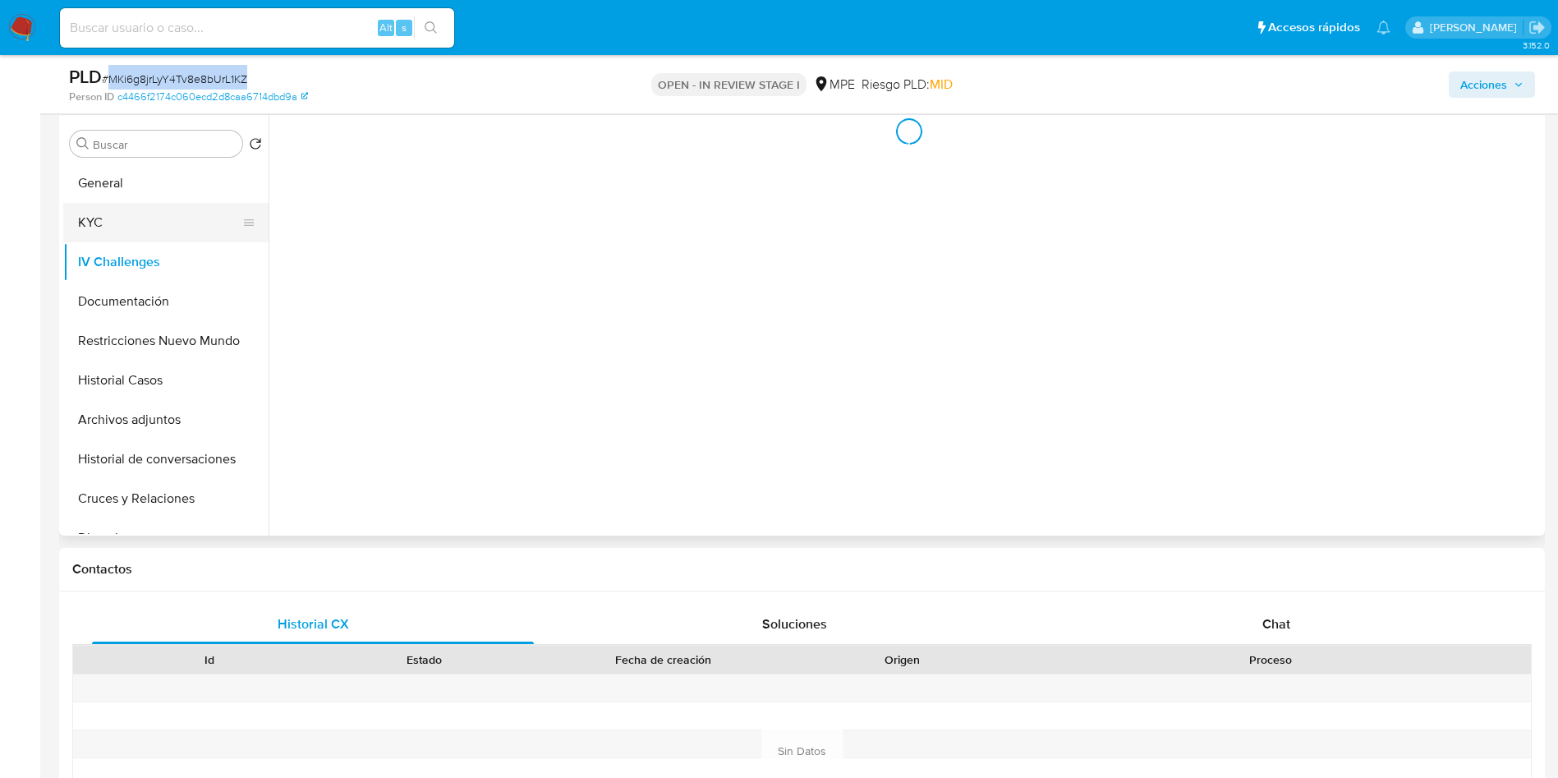
click at [140, 227] on button "KYC" at bounding box center [159, 222] width 192 height 39
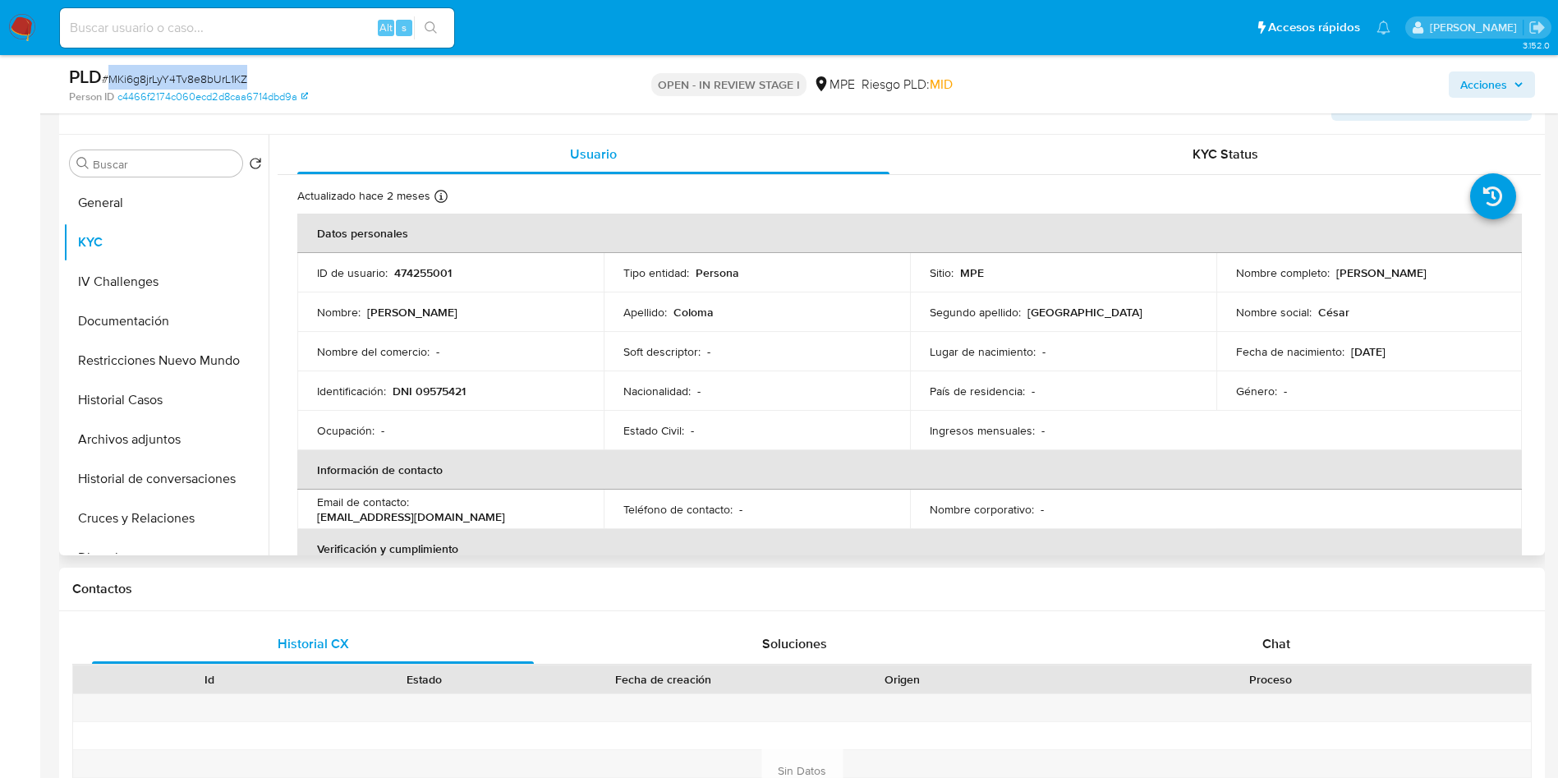
drag, startPoint x: 1331, startPoint y: 273, endPoint x: 1491, endPoint y: 269, distance: 160.3
click at [1491, 269] on div "Nombre completo : Cesar Victor Coloma Toledo" at bounding box center [1369, 272] width 267 height 15
copy p "[PERSON_NAME]"
drag, startPoint x: 398, startPoint y: 393, endPoint x: 464, endPoint y: 389, distance: 66.7
click at [466, 389] on p "DNI 09575421" at bounding box center [429, 391] width 73 height 15
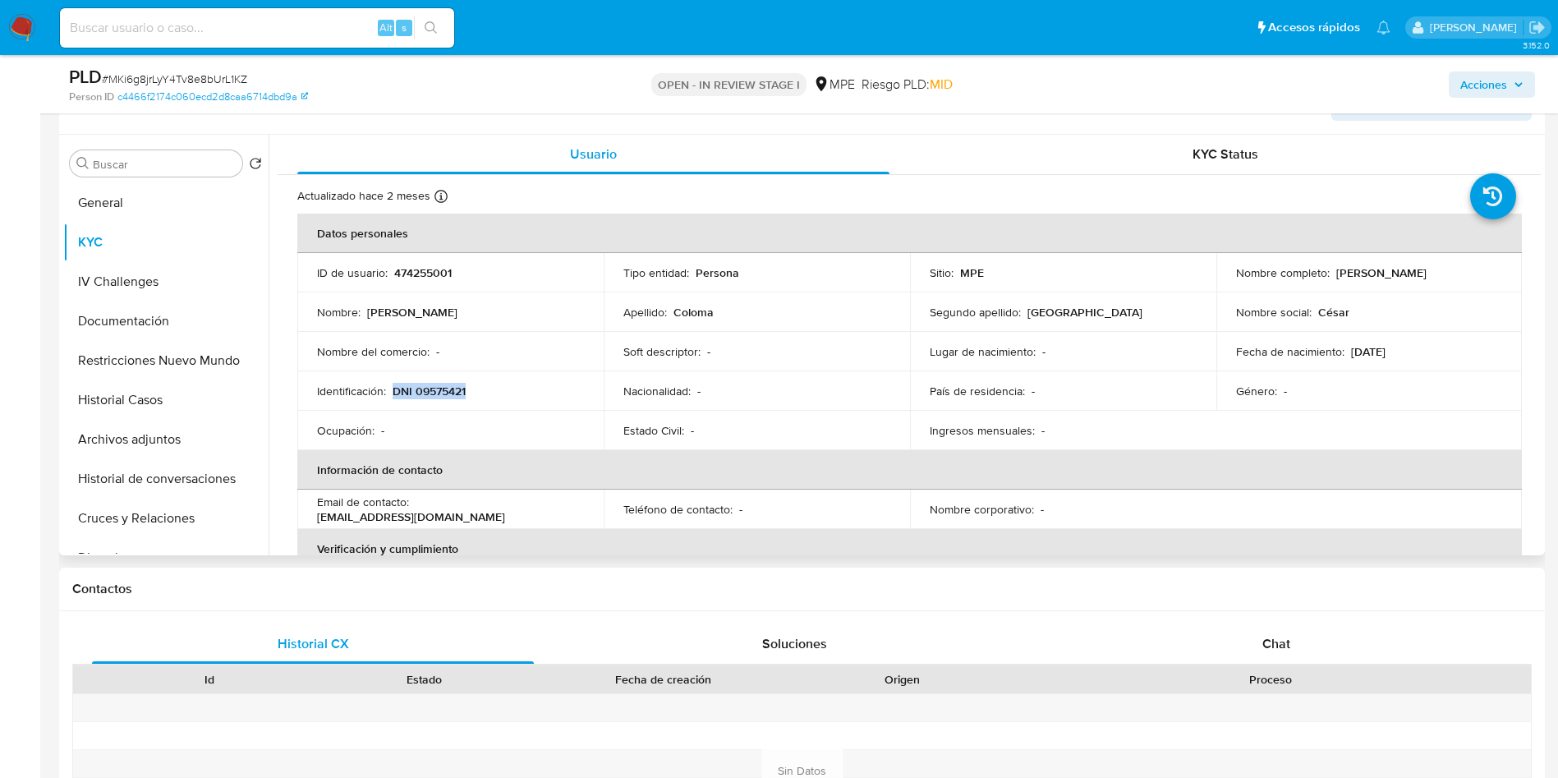
drag, startPoint x: 394, startPoint y: 395, endPoint x: 475, endPoint y: 396, distance: 81.3
click at [475, 396] on div "Identificación : DNI 09575421" at bounding box center [450, 391] width 267 height 15
copy p "DNI 09575421"
click at [435, 276] on p "474255001" at bounding box center [423, 272] width 58 height 15
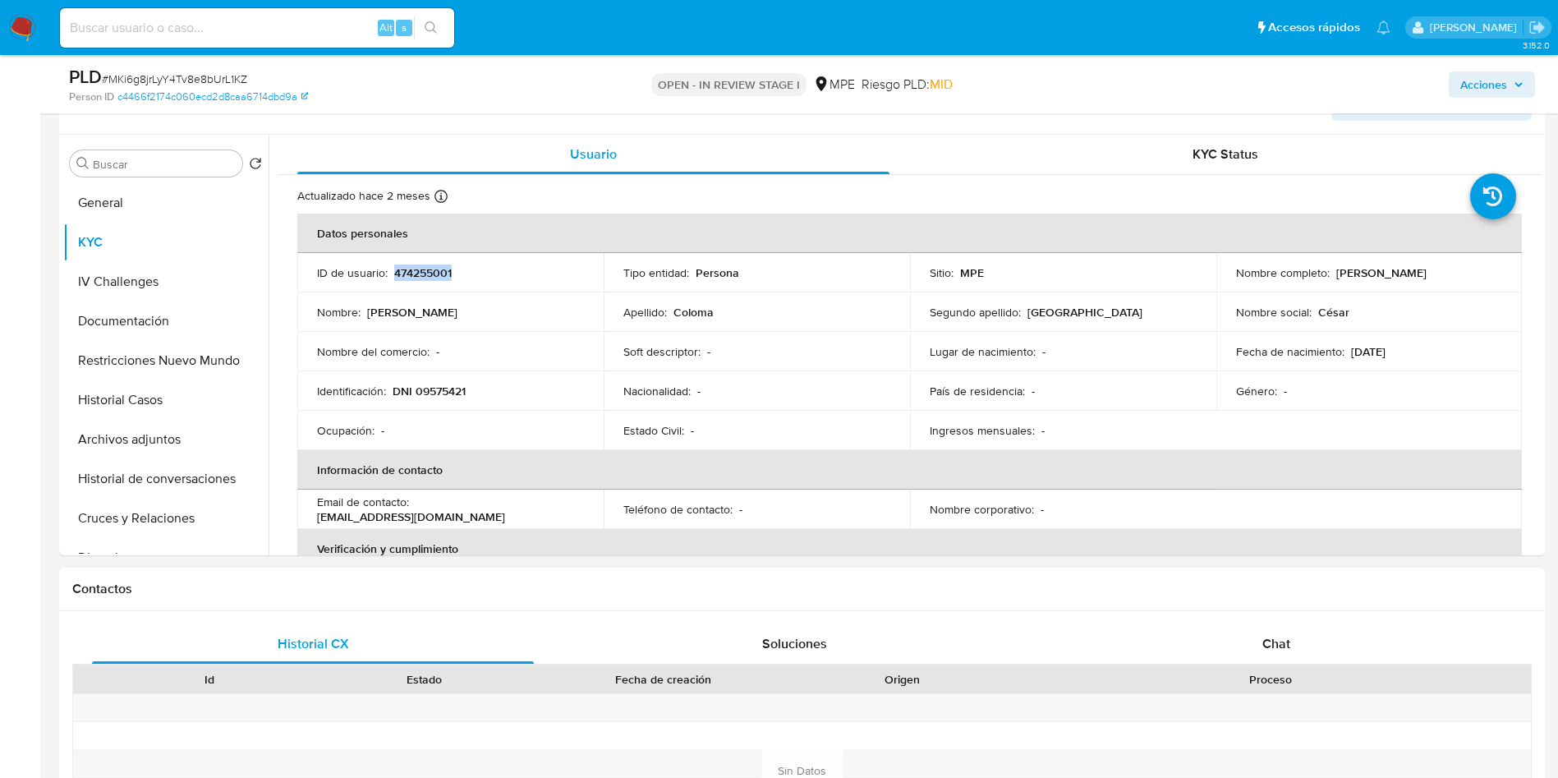
copy p "474255001"
drag, startPoint x: 326, startPoint y: 325, endPoint x: 1248, endPoint y: 403, distance: 925.1
click at [326, 325] on td "Nombre : Cesar Victor" at bounding box center [450, 311] width 306 height 39
drag, startPoint x: 1333, startPoint y: 271, endPoint x: 1480, endPoint y: 267, distance: 147.9
click at [1480, 267] on div "Nombre completo : Cesar Victor Coloma Toledo" at bounding box center [1369, 272] width 267 height 15
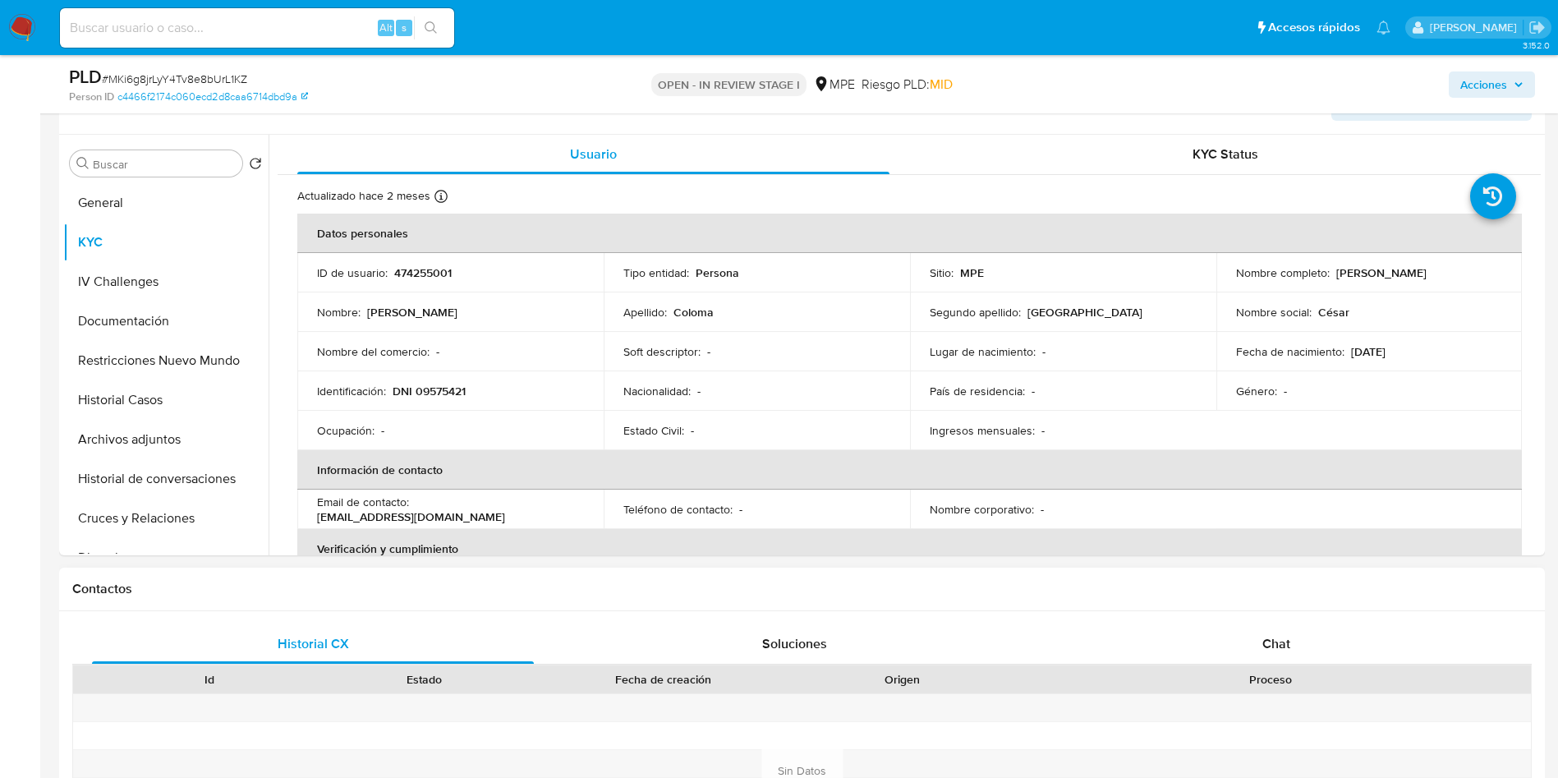
copy p "[PERSON_NAME]"
click at [1377, 272] on p "[PERSON_NAME]" at bounding box center [1382, 272] width 90 height 15
drag, startPoint x: 1377, startPoint y: 272, endPoint x: 1399, endPoint y: 282, distance: 24.3
click at [1412, 286] on td "Nombre completo : Cesar Victor Coloma Toledo" at bounding box center [1370, 272] width 306 height 39
drag, startPoint x: 1332, startPoint y: 268, endPoint x: 1522, endPoint y: 276, distance: 190.8
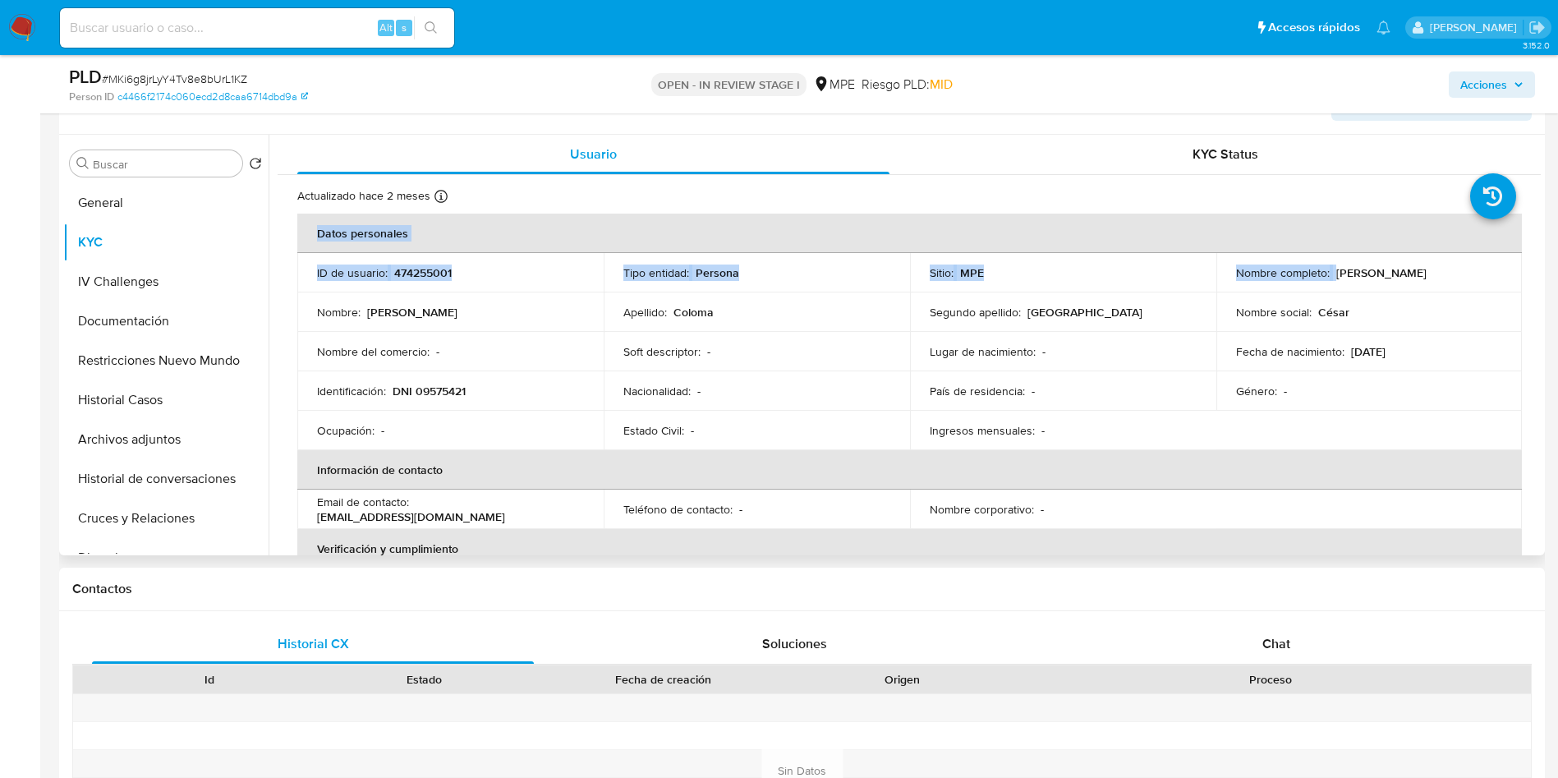
click at [1522, 276] on div "Actualizado hace 2 meses Creado: 03/03/2024 20:16:34 Actualizado: 28/06/2025 10…" at bounding box center [910, 743] width 1264 height 1137
click at [1338, 281] on td "Nombre completo : Cesar Victor Coloma Toledo" at bounding box center [1370, 272] width 306 height 39
drag, startPoint x: 1334, startPoint y: 273, endPoint x: 1305, endPoint y: 205, distance: 73.2
click at [1482, 272] on div "Nombre completo : Cesar Victor Coloma Toledo" at bounding box center [1369, 272] width 267 height 15
copy p "[PERSON_NAME]"
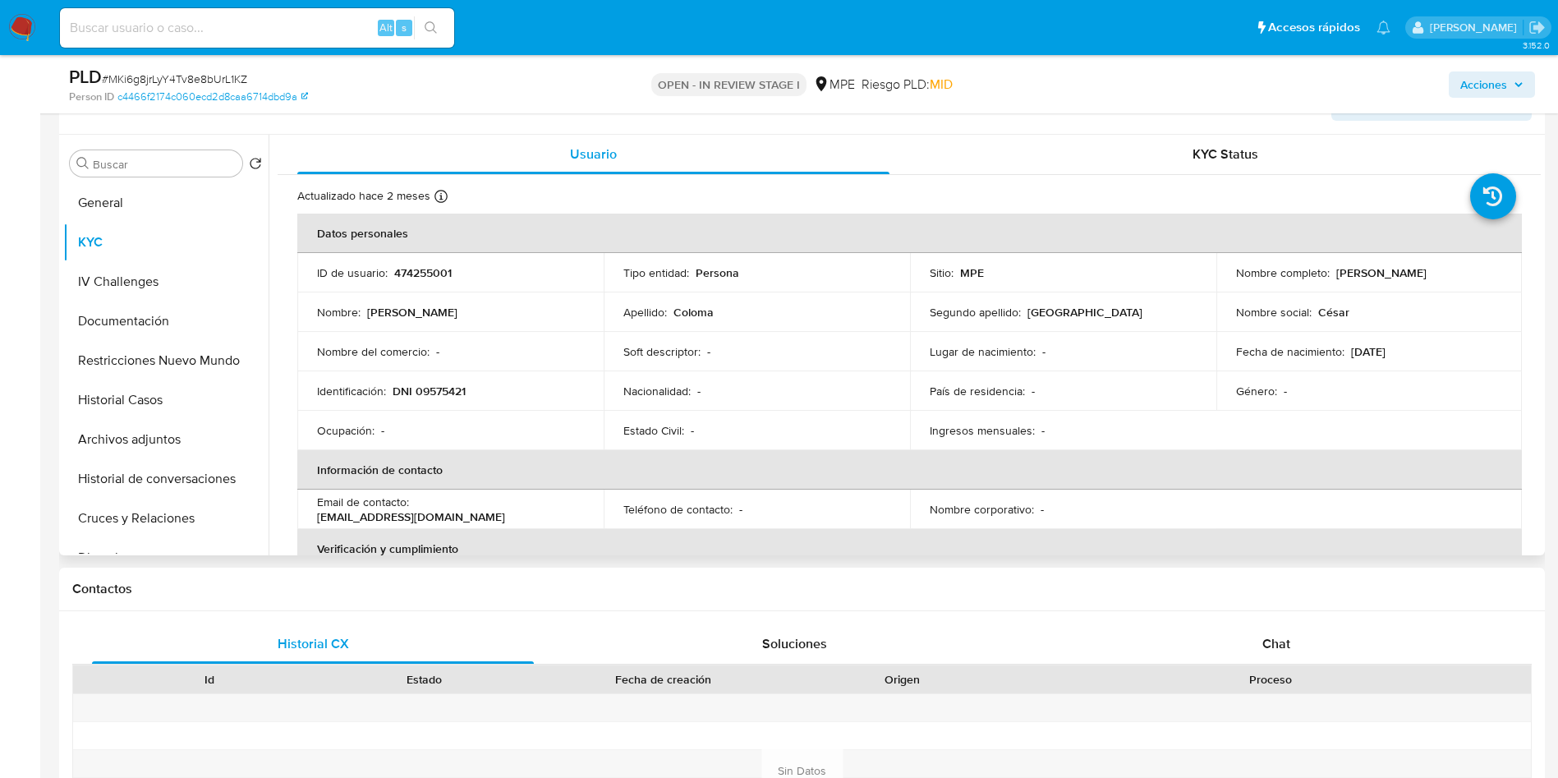
click at [1236, 375] on td "Género : -" at bounding box center [1370, 390] width 306 height 39
click at [142, 388] on button "Historial Casos" at bounding box center [165, 399] width 205 height 39
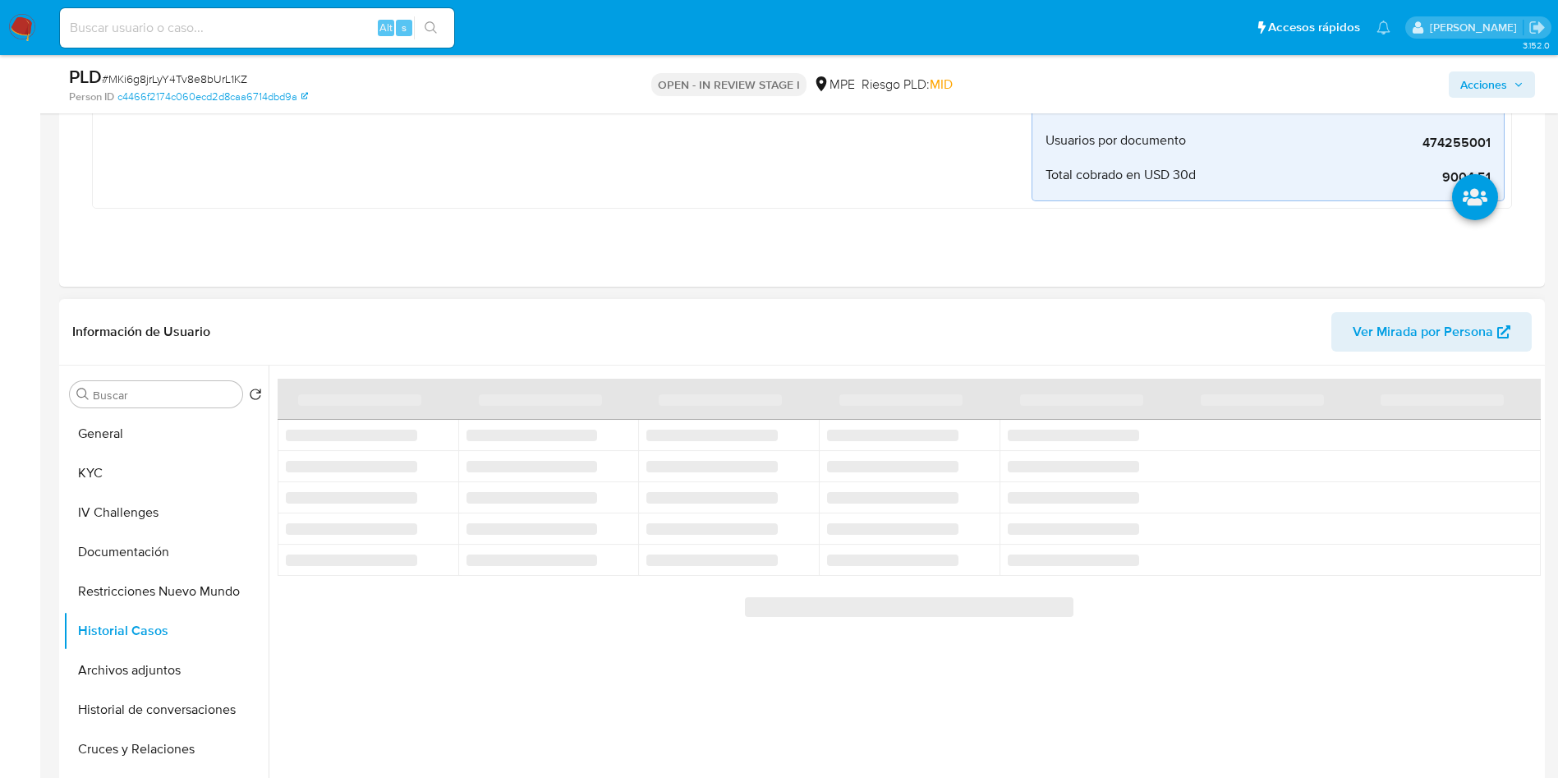
scroll to position [370, 0]
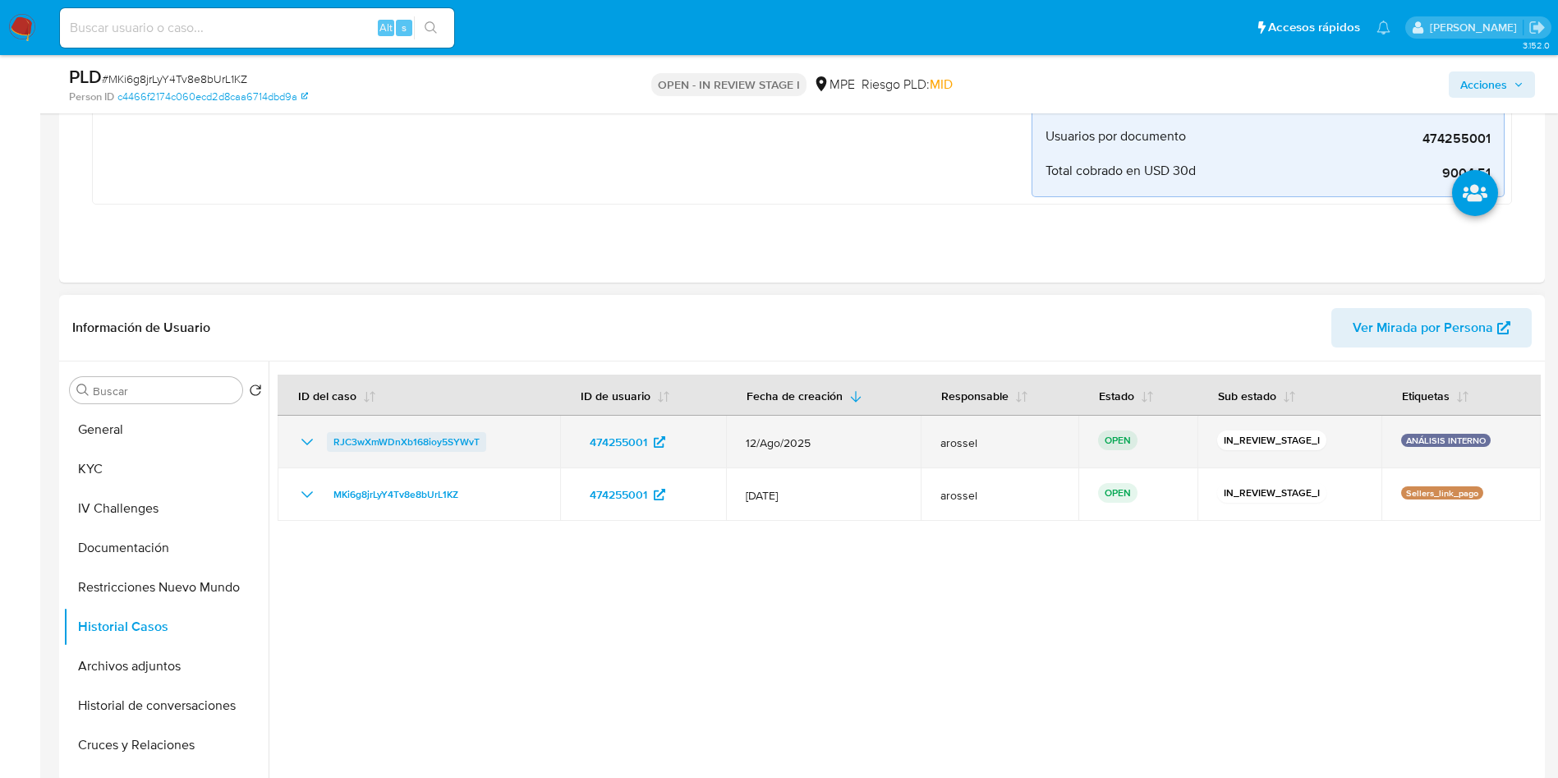
click at [394, 438] on span "RJC3wXmWDnXb168ioy5SYWvT" at bounding box center [407, 442] width 146 height 20
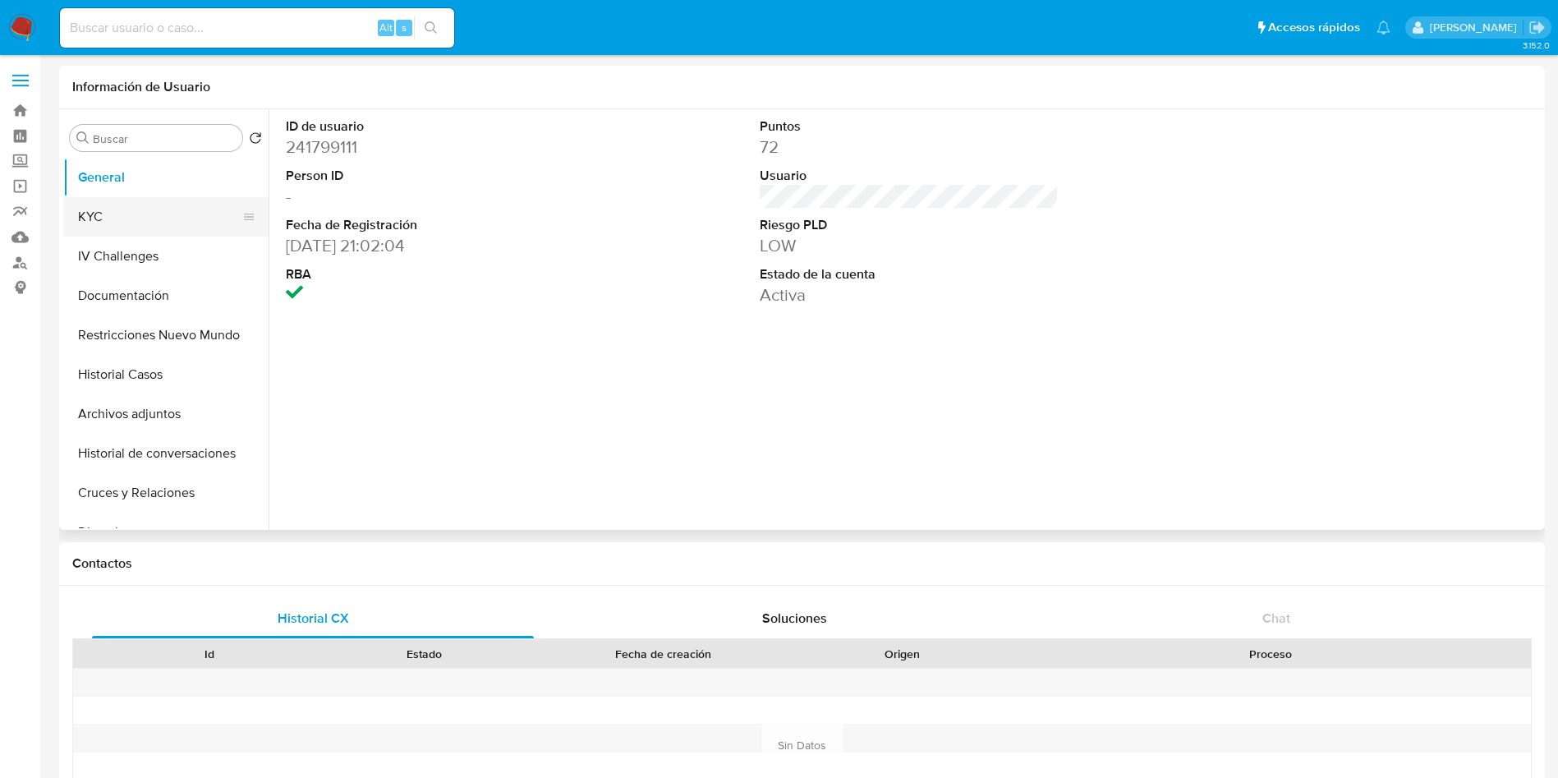
select select "10"
click at [134, 214] on button "KYC" at bounding box center [159, 216] width 192 height 39
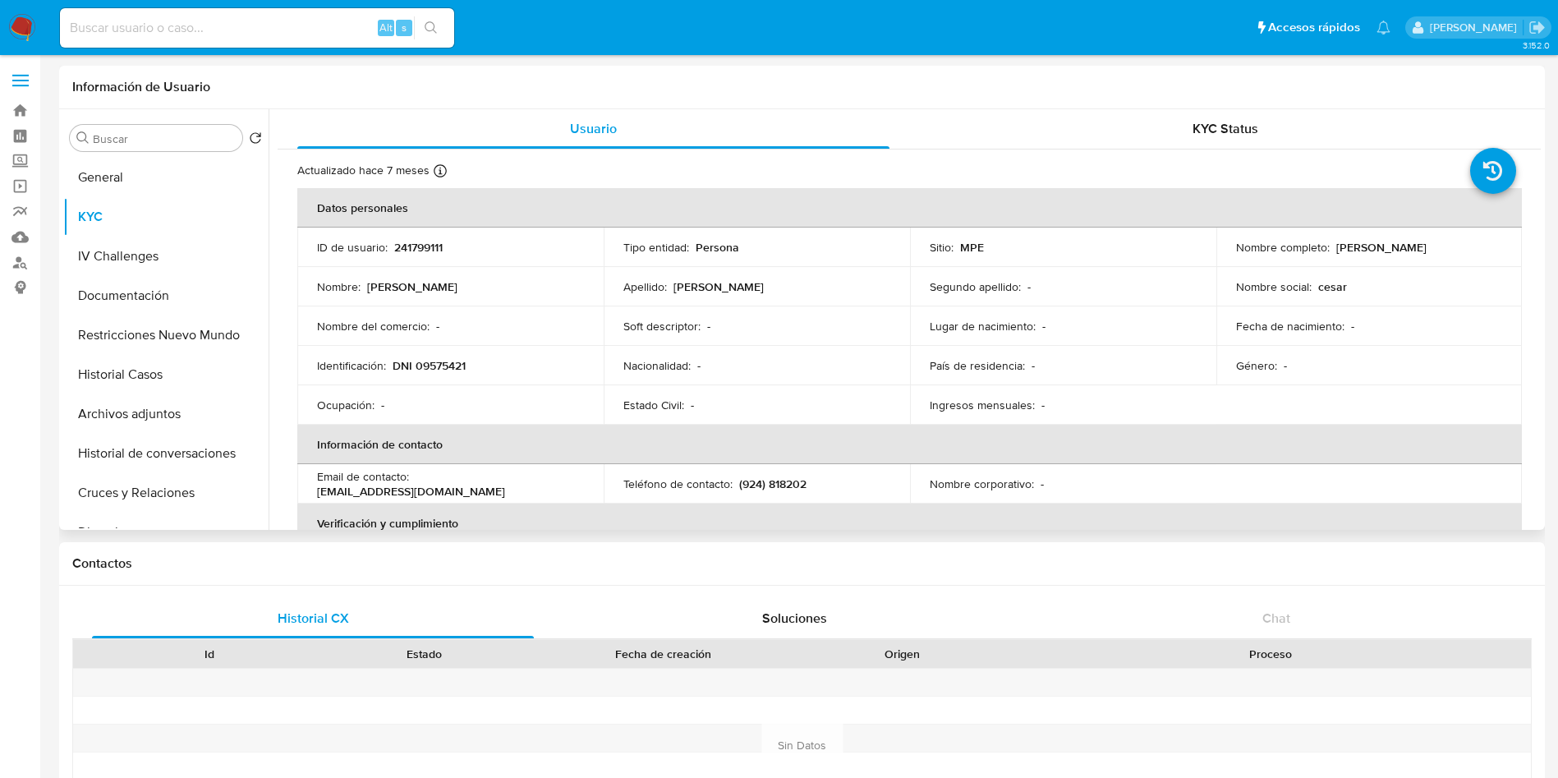
scroll to position [123, 0]
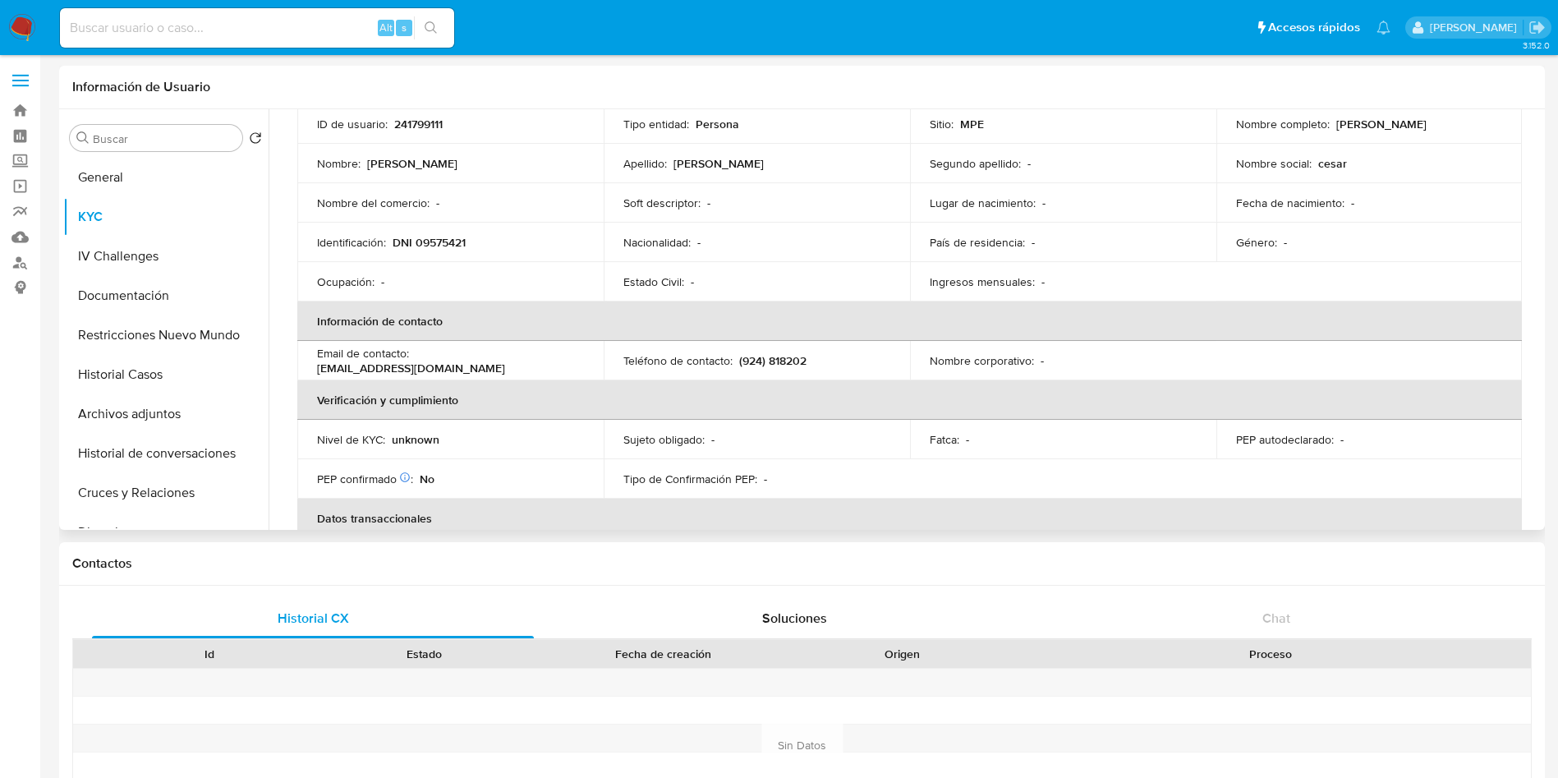
click at [505, 362] on p "[EMAIL_ADDRESS][DOMAIN_NAME]" at bounding box center [411, 368] width 188 height 15
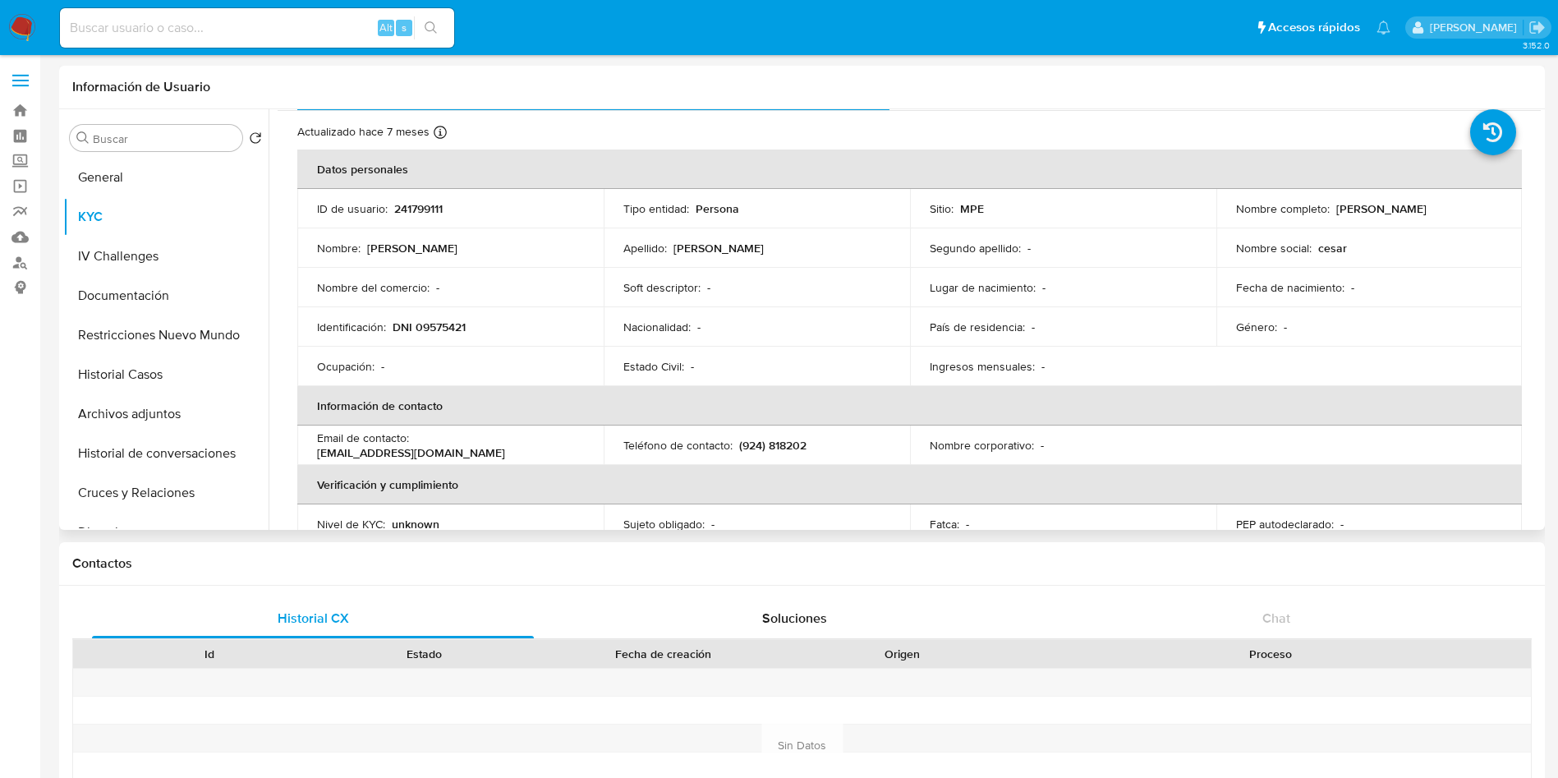
scroll to position [0, 0]
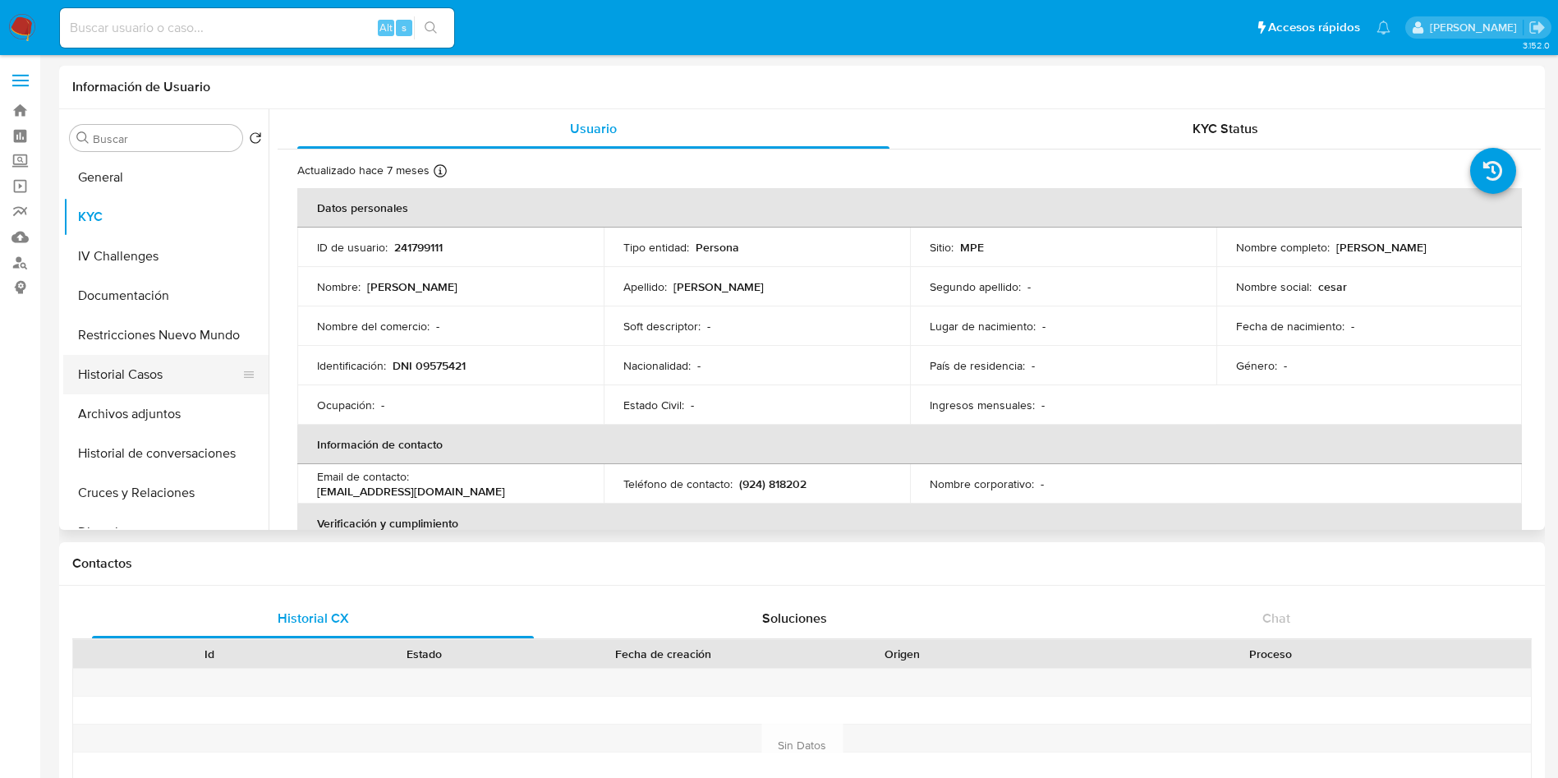
drag, startPoint x: 164, startPoint y: 328, endPoint x: 174, endPoint y: 358, distance: 32.0
click at [161, 329] on button "Restricciones Nuevo Mundo" at bounding box center [165, 334] width 205 height 39
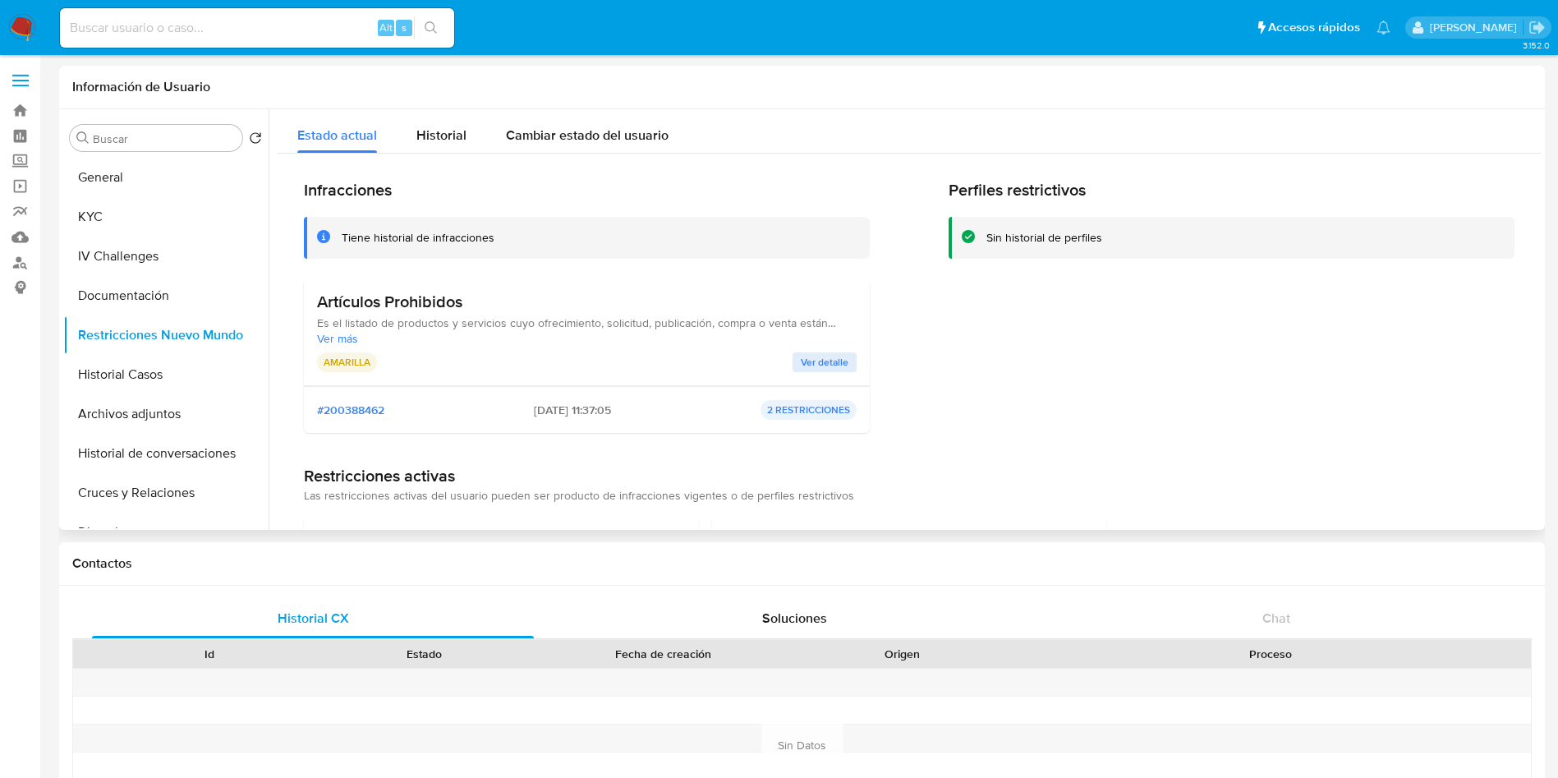
click at [830, 369] on span "Ver detalle" at bounding box center [825, 362] width 48 height 16
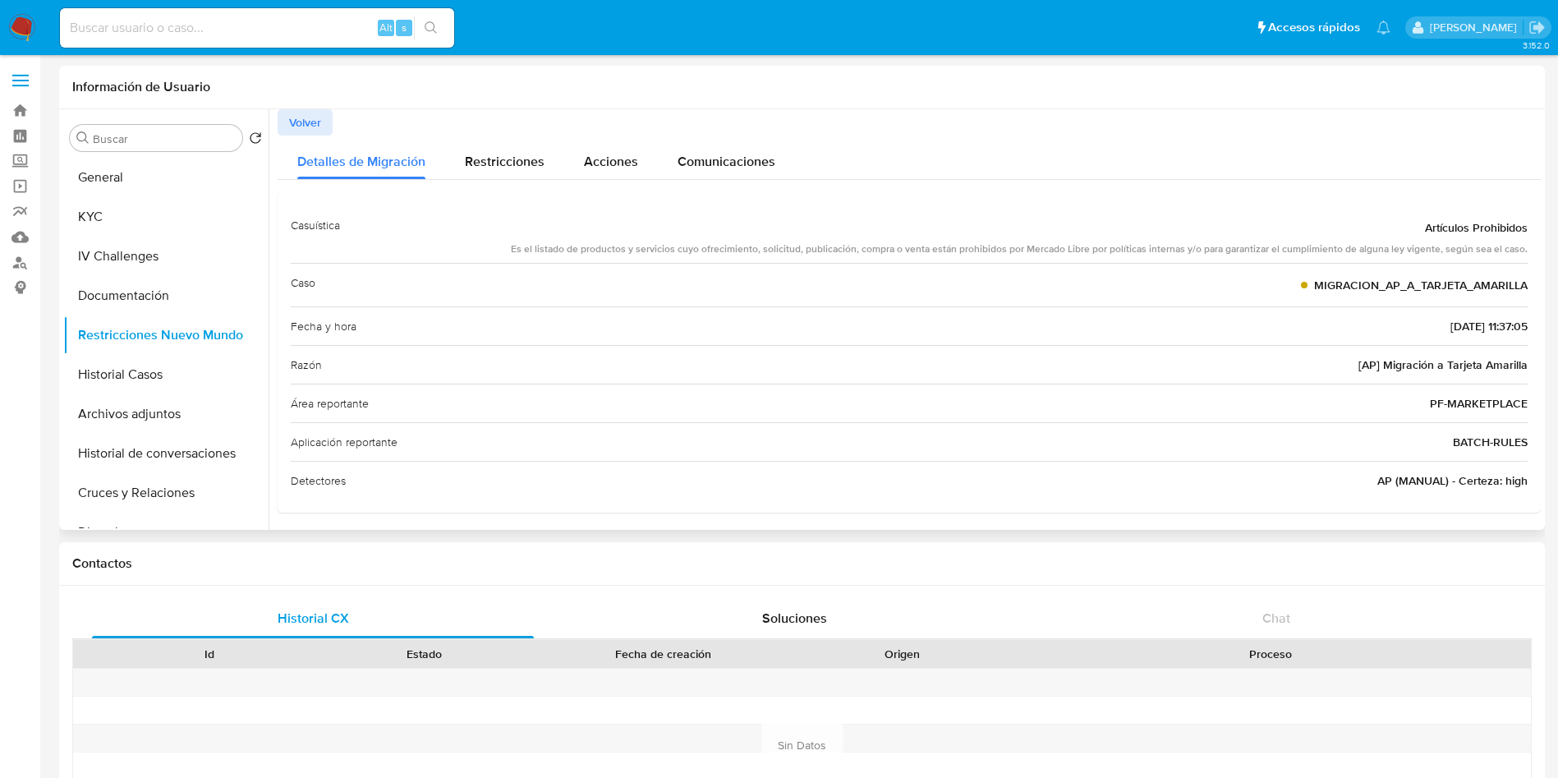
click at [657, 246] on div "Es el listado de productos y servicios cuyo ofrecimiento, solicitud, publicació…" at bounding box center [1019, 249] width 1017 height 14
click at [697, 250] on div "Es el listado de productos y servicios cuyo ofrecimiento, solicitud, publicació…" at bounding box center [1019, 249] width 1017 height 14
click at [312, 119] on span "Volver" at bounding box center [305, 122] width 32 height 23
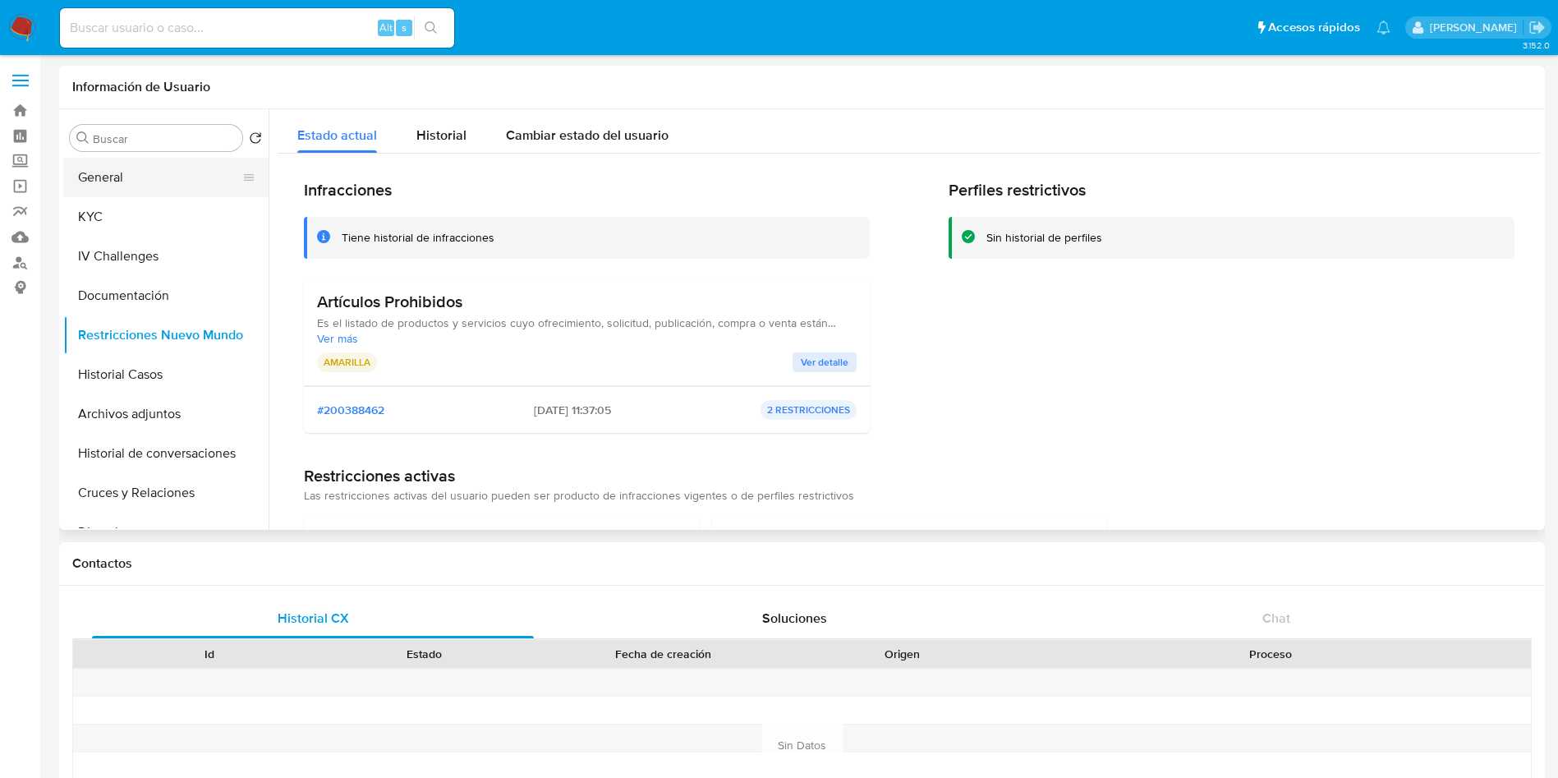
click at [122, 173] on button "General" at bounding box center [159, 177] width 192 height 39
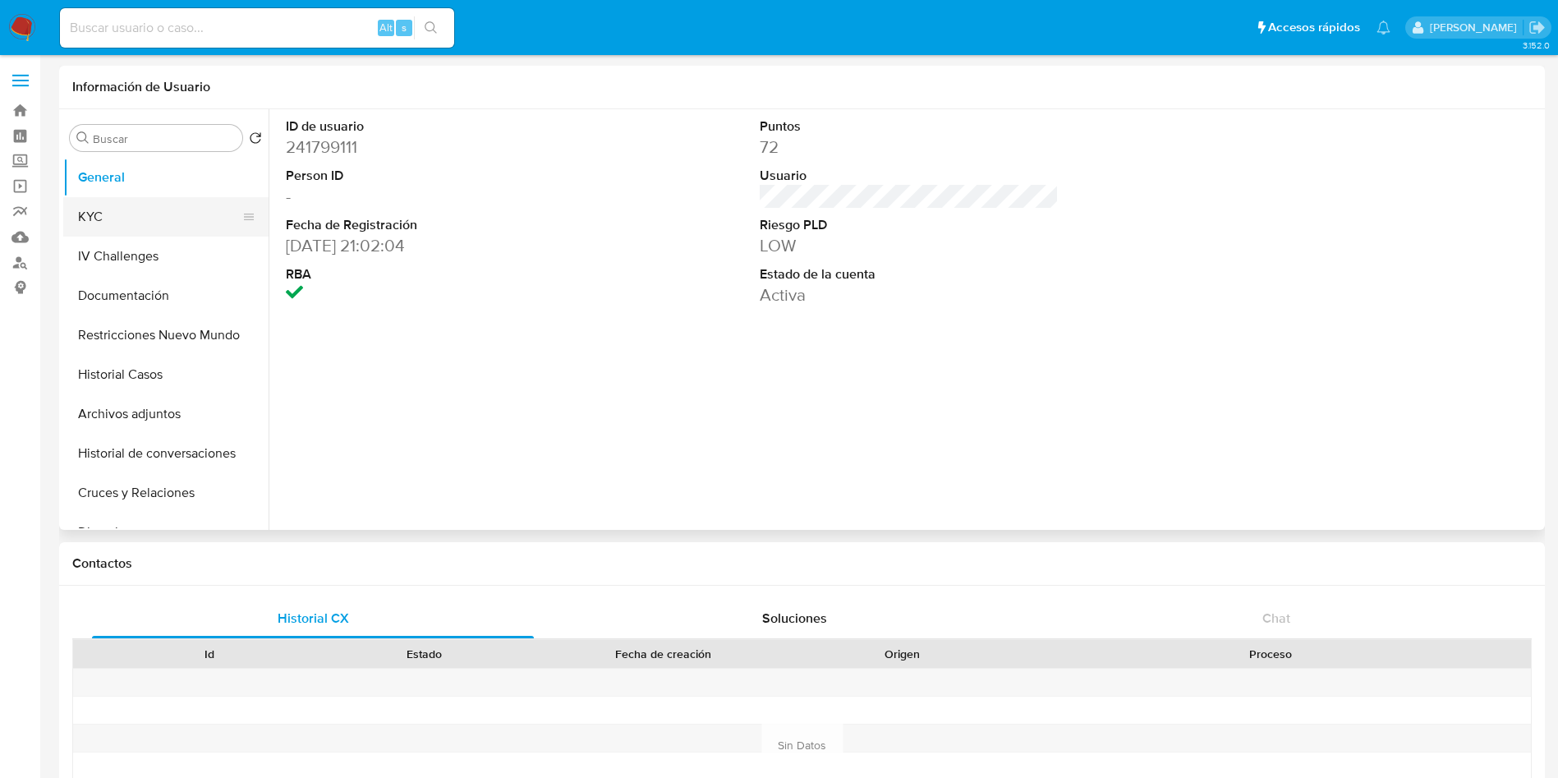
click at [154, 211] on button "KYC" at bounding box center [159, 216] width 192 height 39
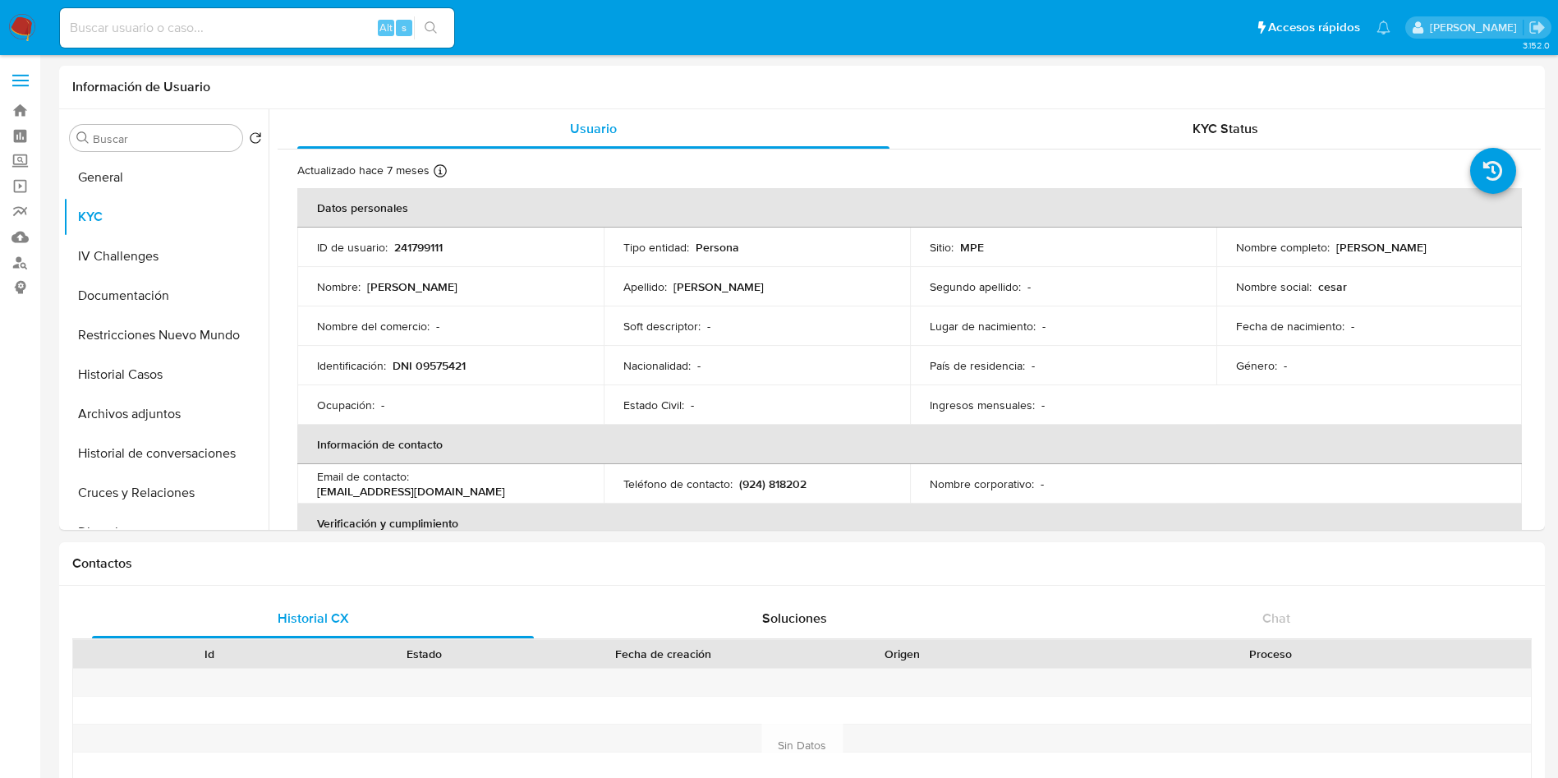
click at [417, 249] on p "241799111" at bounding box center [418, 247] width 48 height 15
copy p "241799111"
click at [177, 182] on button "General" at bounding box center [165, 177] width 205 height 39
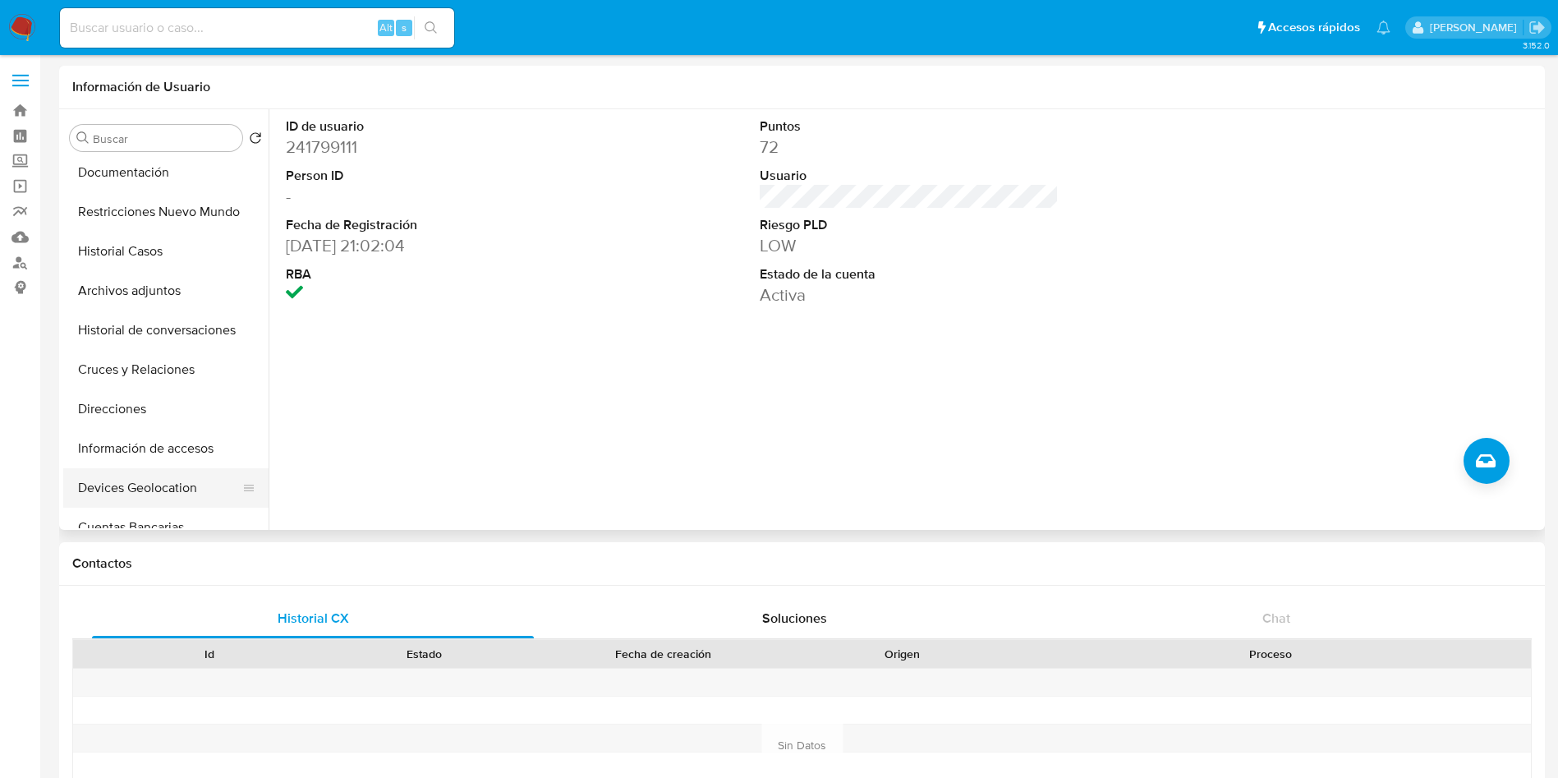
scroll to position [246, 0]
click at [160, 407] on button "Cuentas Bancarias" at bounding box center [165, 403] width 205 height 39
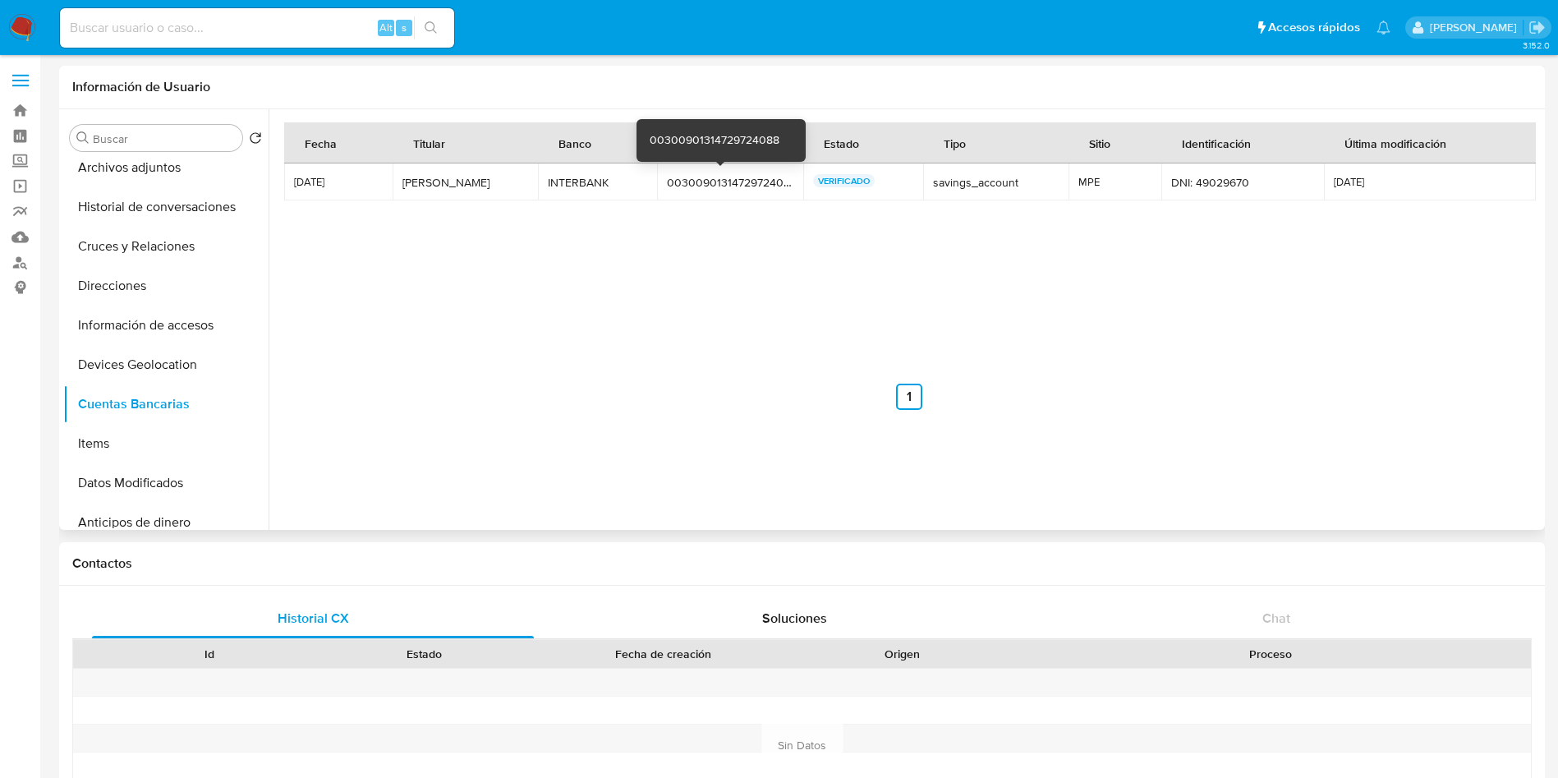
click at [721, 182] on div "00300901314729724088" at bounding box center [730, 182] width 126 height 15
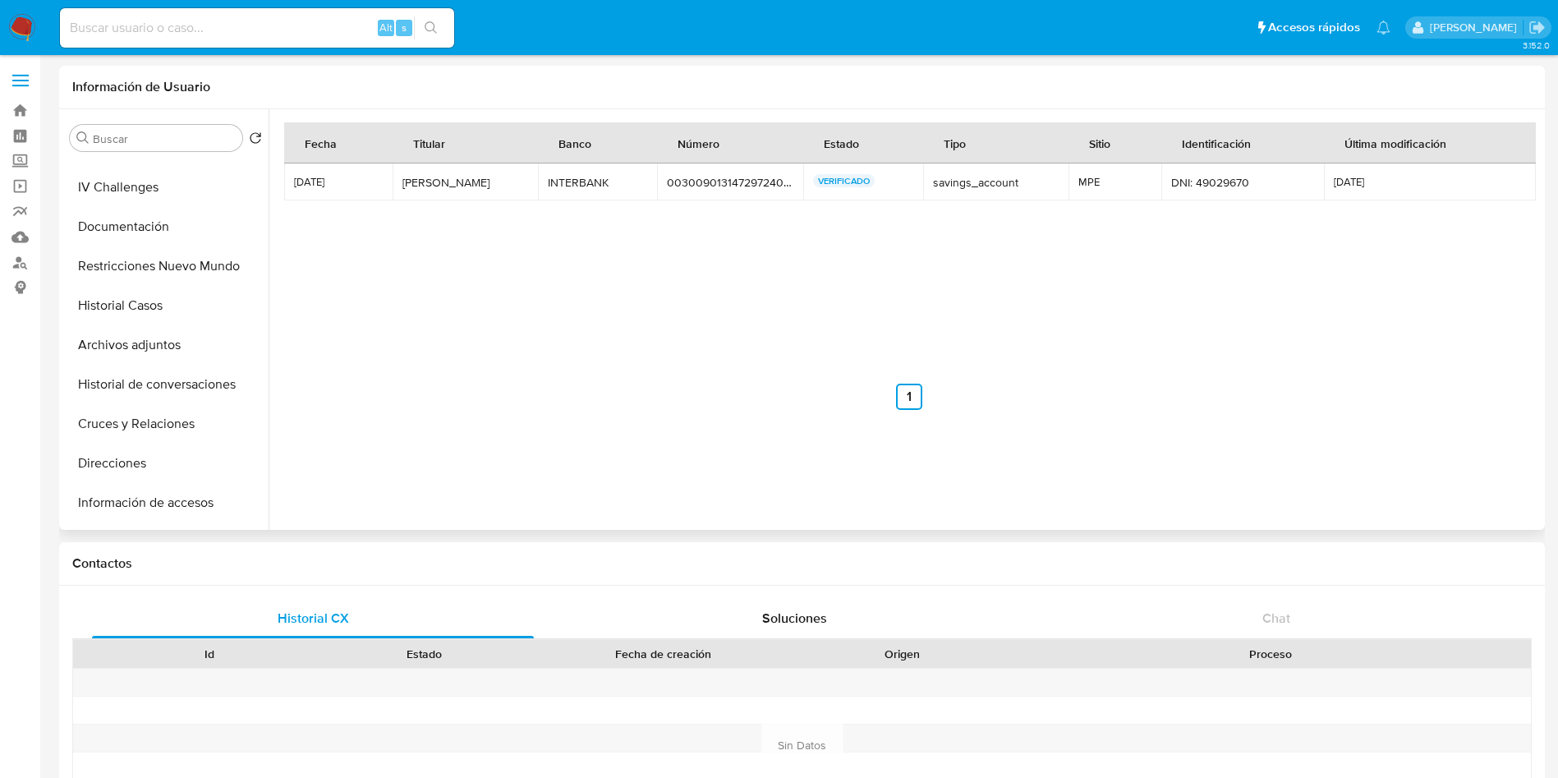
scroll to position [0, 0]
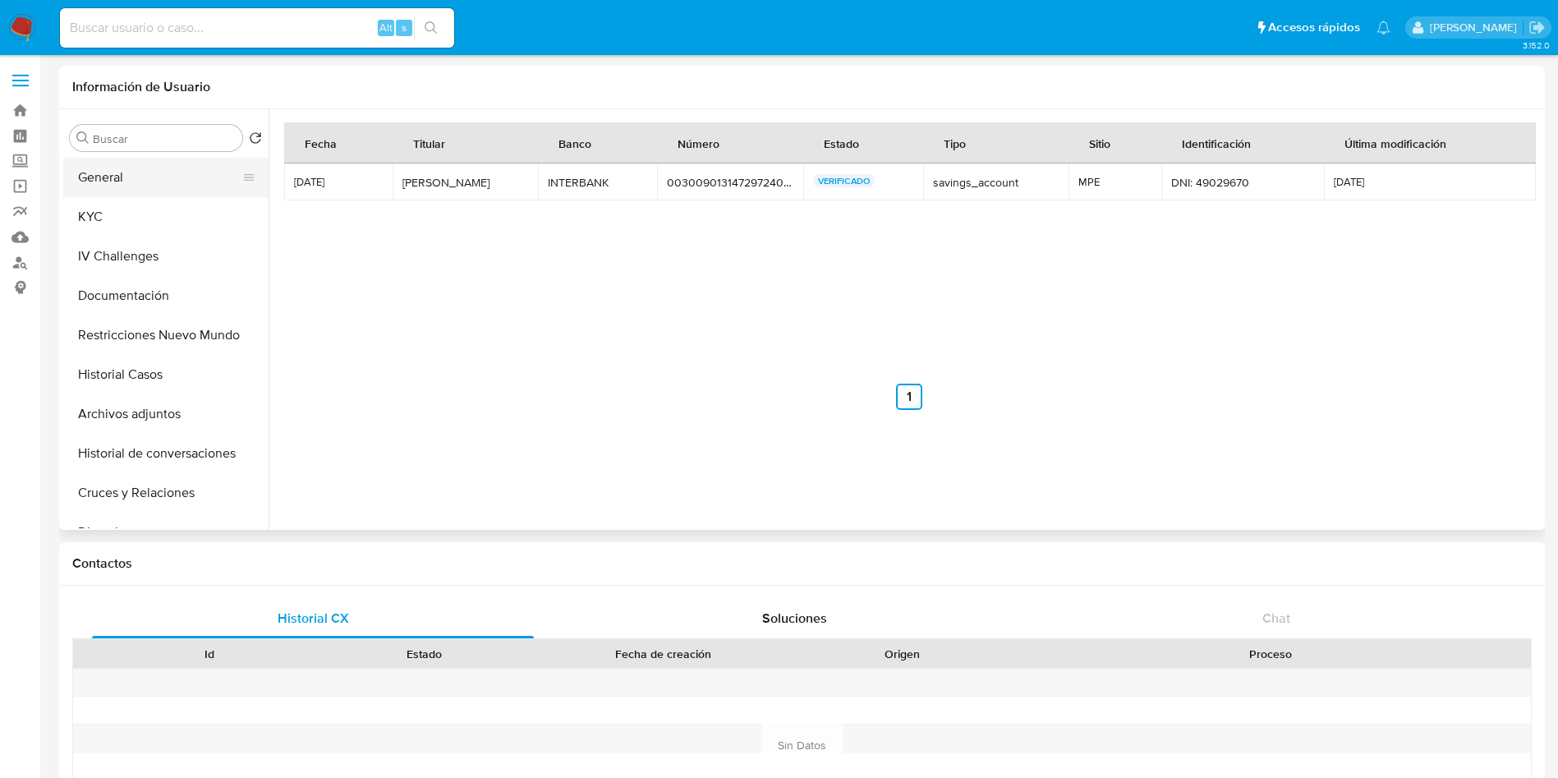
click at [162, 161] on button "General" at bounding box center [159, 177] width 192 height 39
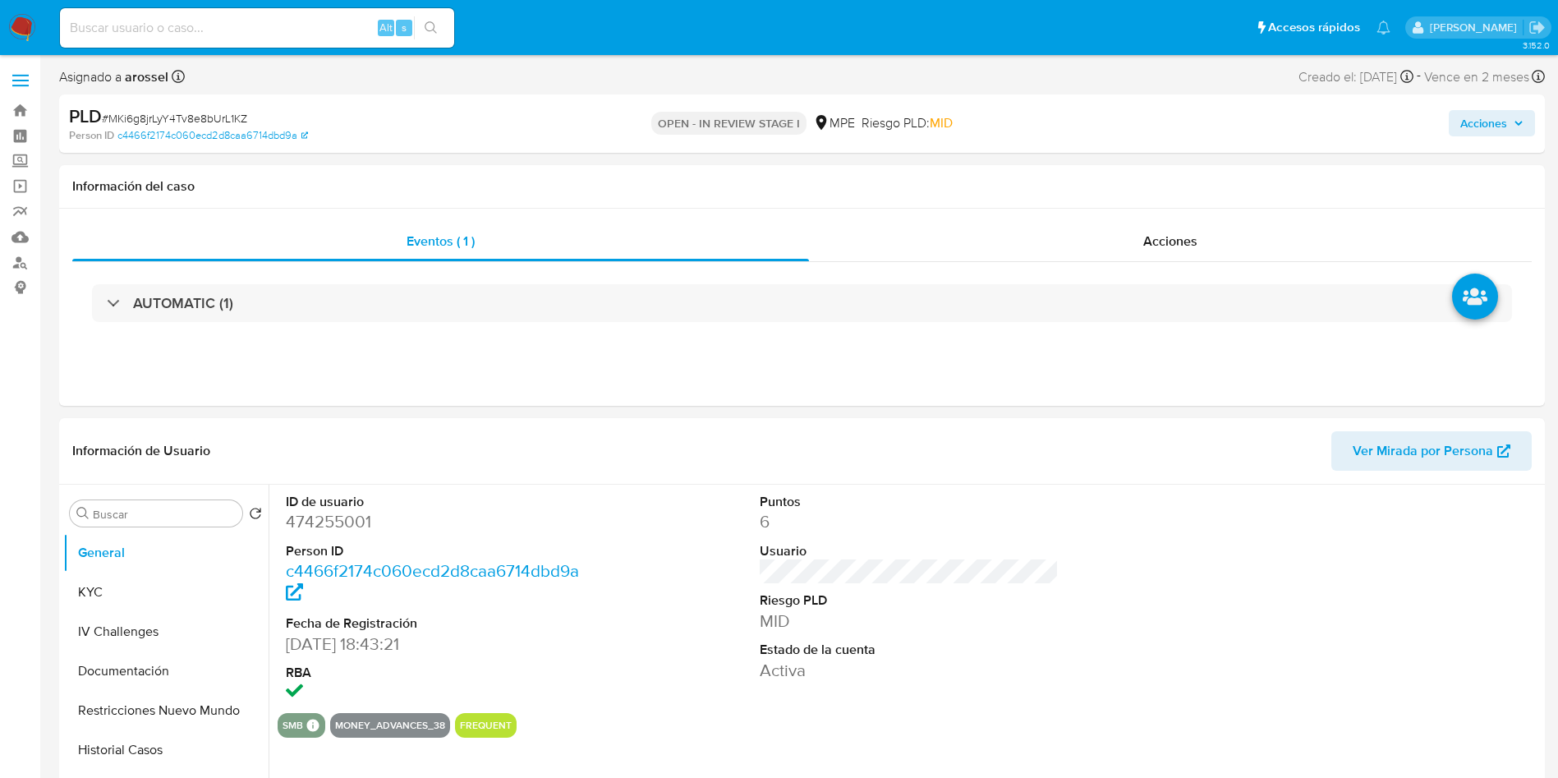
select select "10"
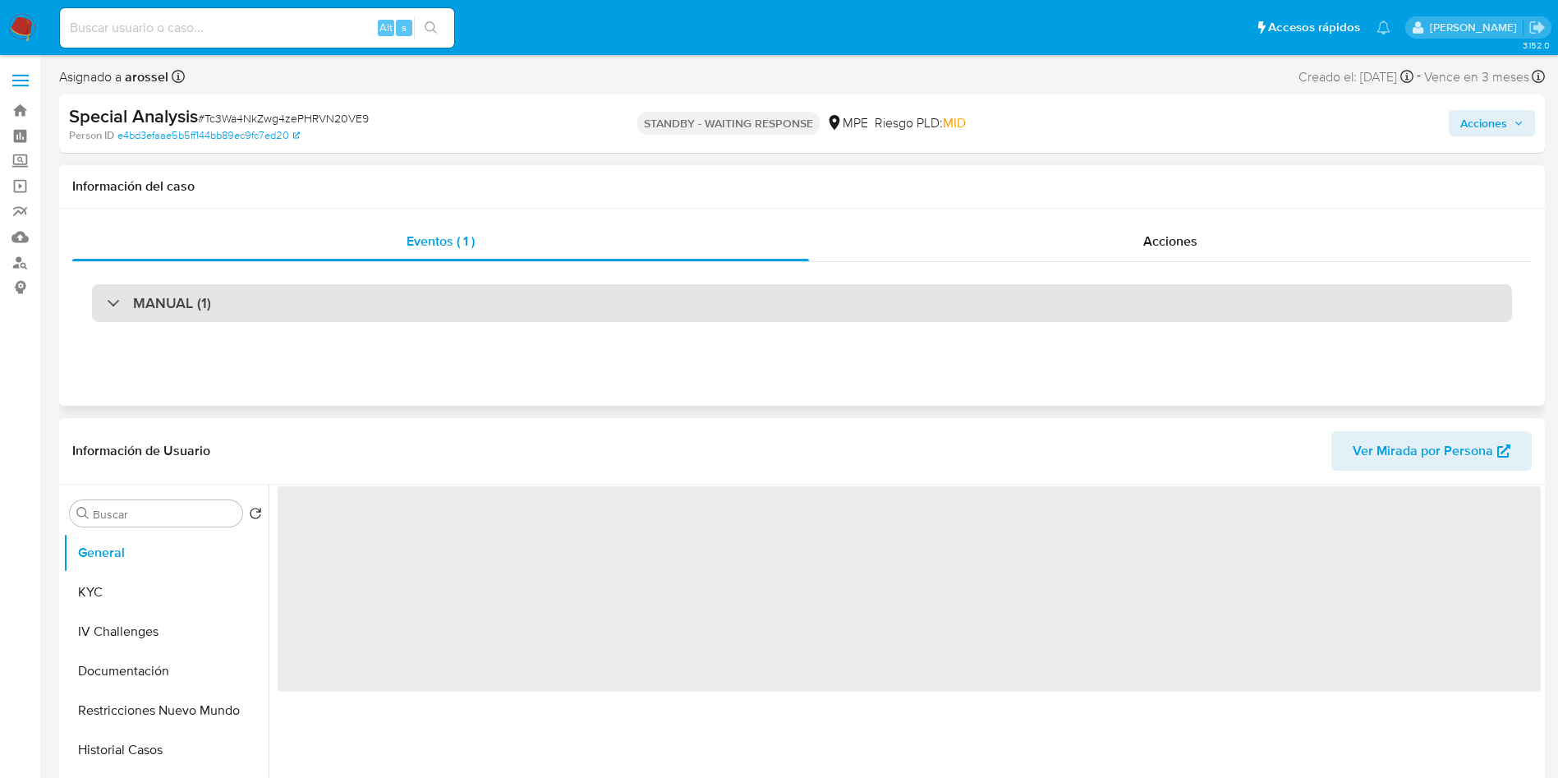
scroll to position [370, 0]
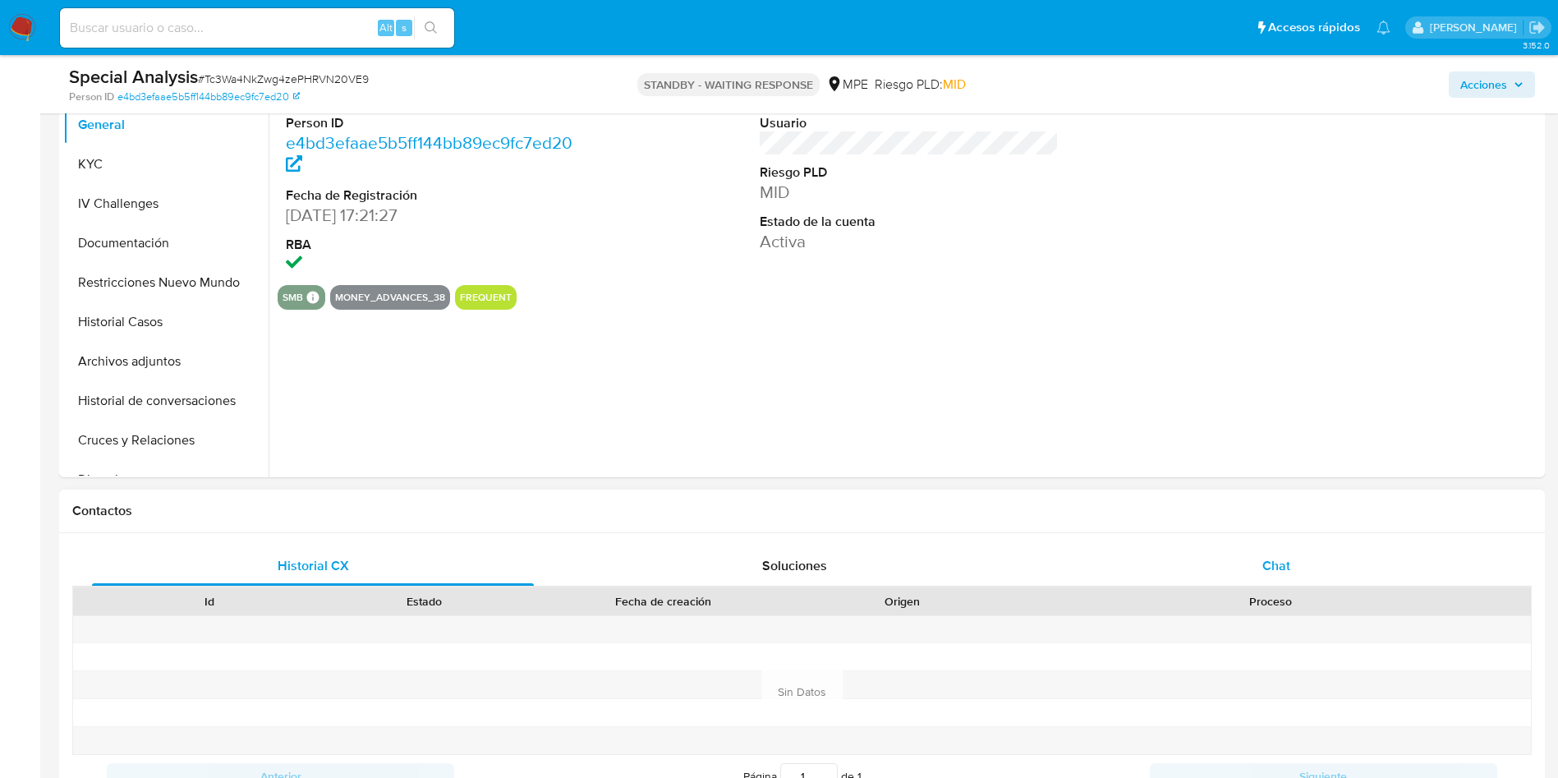
click at [1310, 559] on div "Chat" at bounding box center [1277, 565] width 442 height 39
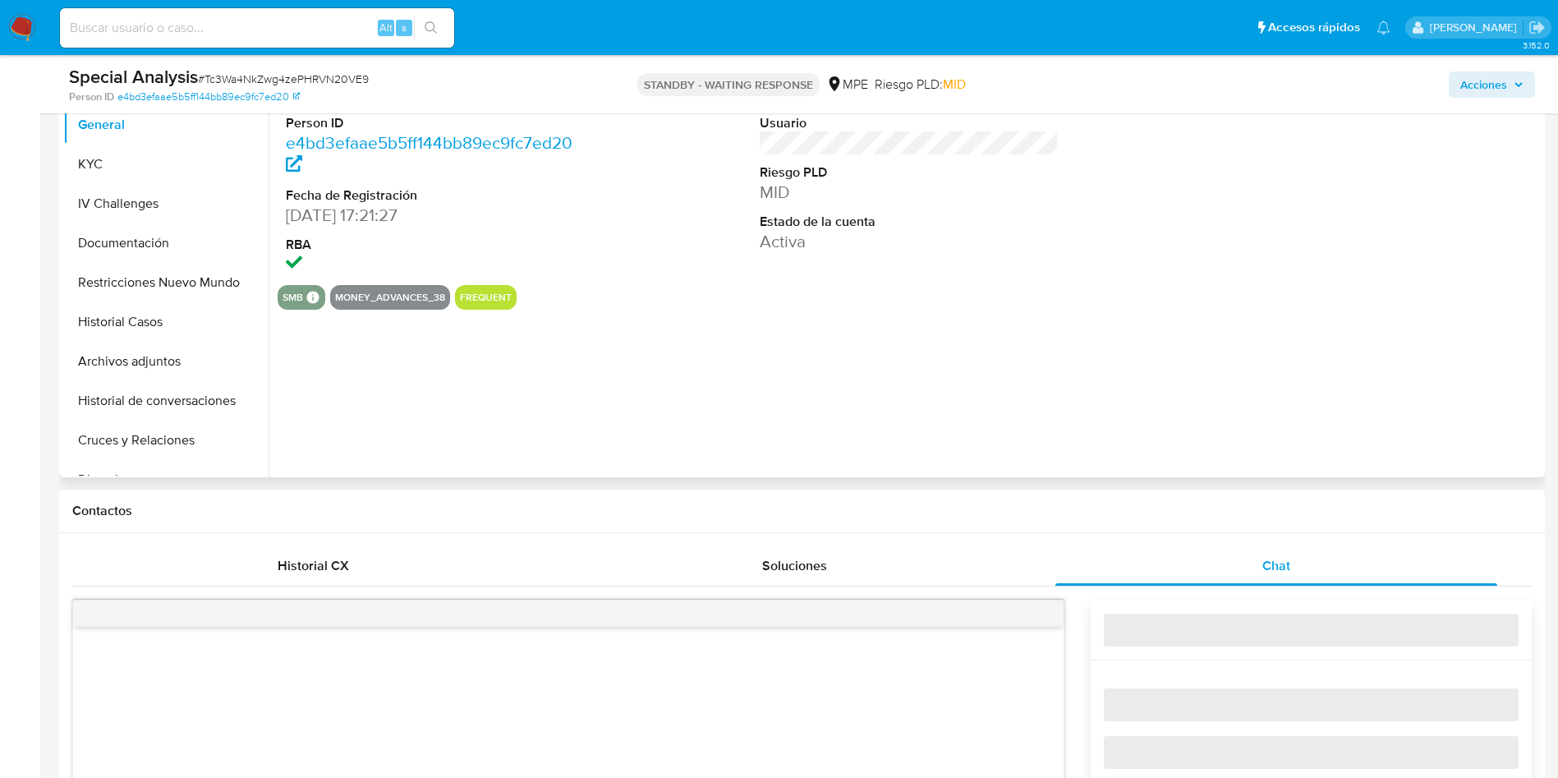
select select "10"
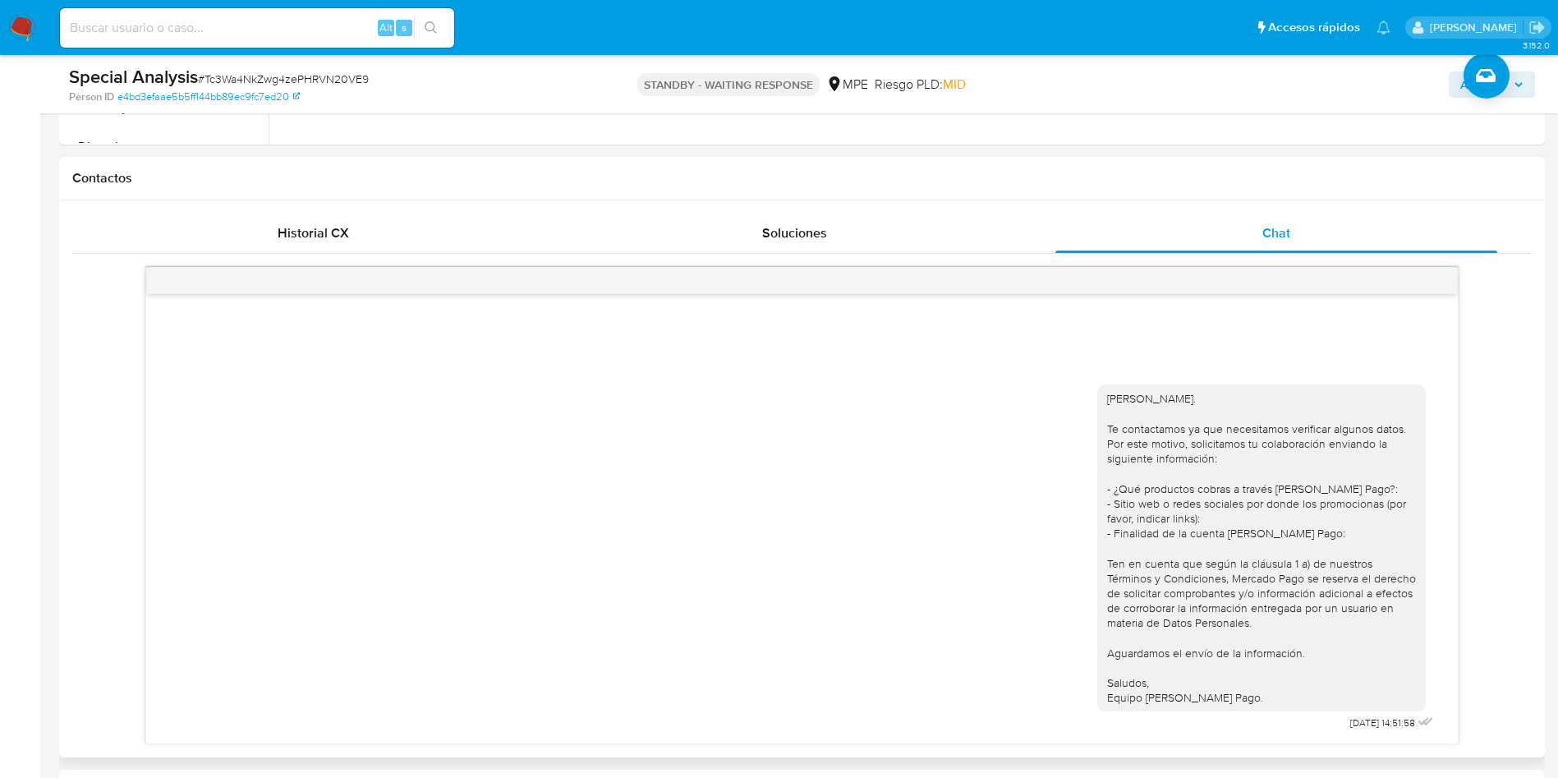
scroll to position [863, 0]
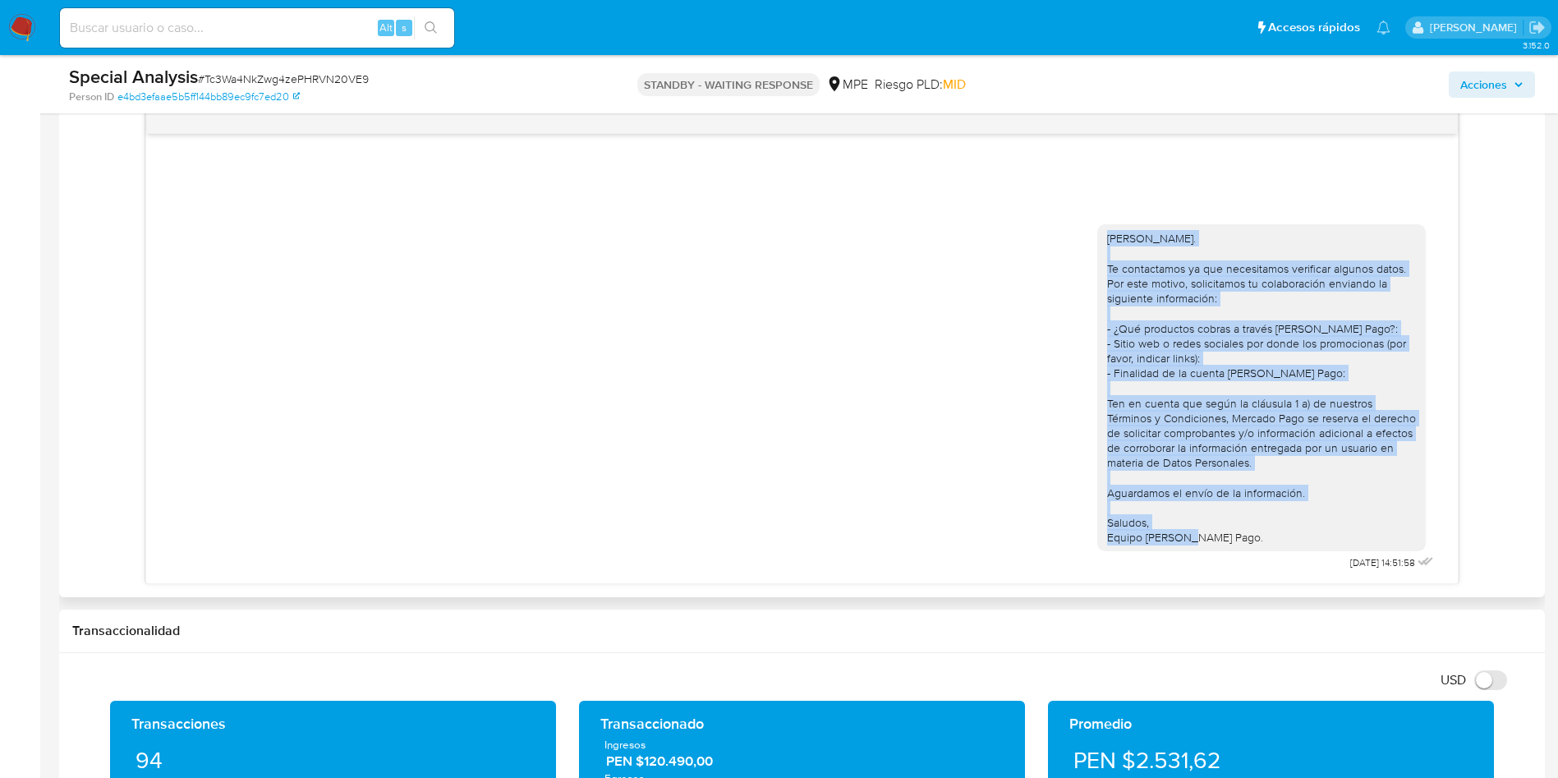
drag, startPoint x: 1267, startPoint y: 538, endPoint x: 1105, endPoint y: 237, distance: 341.5
click at [1105, 237] on div "[PERSON_NAME]. Te contactamos ya que necesitamos verificar algunos datos. Por e…" at bounding box center [1262, 387] width 329 height 327
copy div "[PERSON_NAME]. Te contactamos ya que necesitamos verificar algunos datos. Por e…"
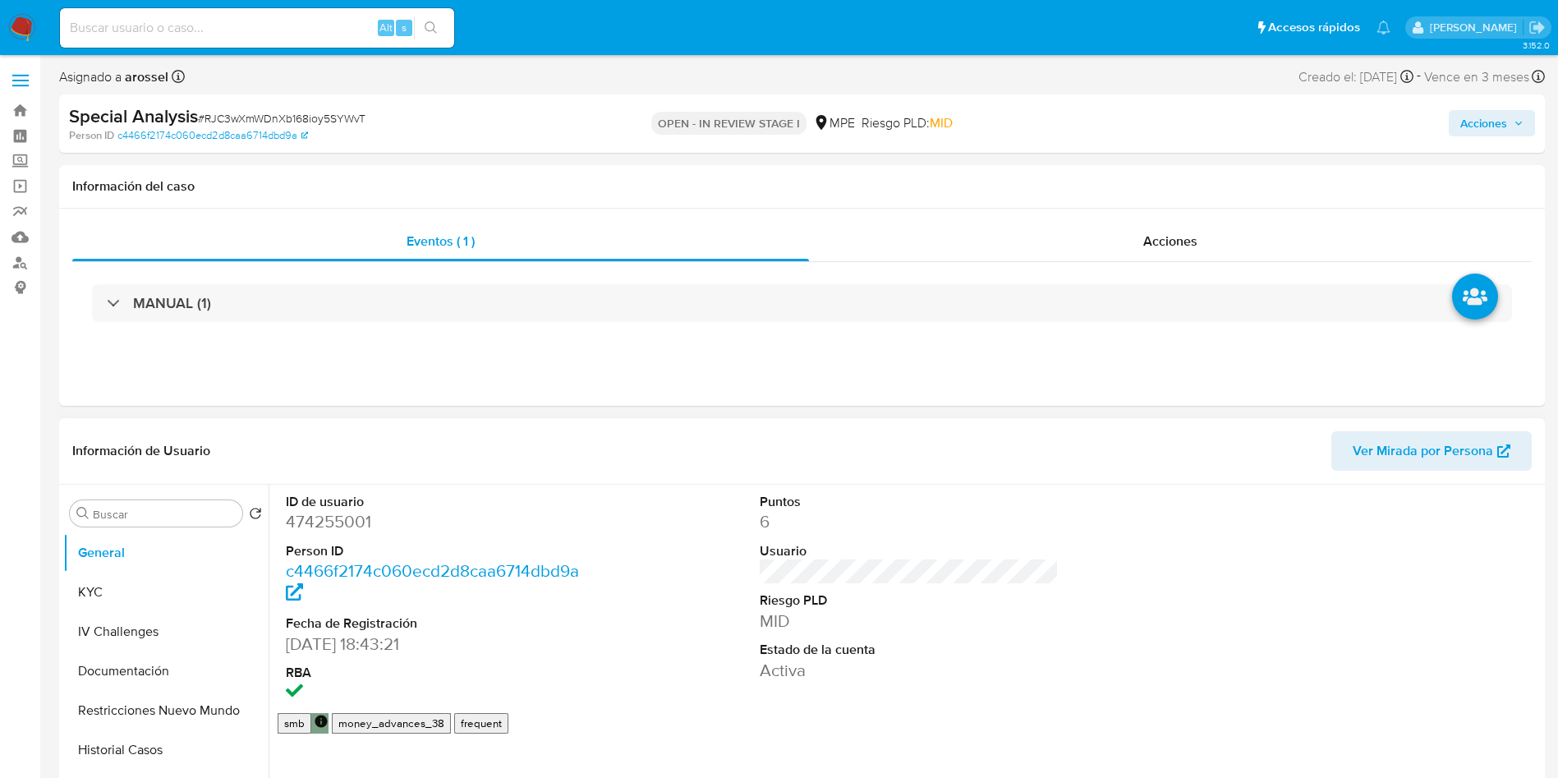
select select "10"
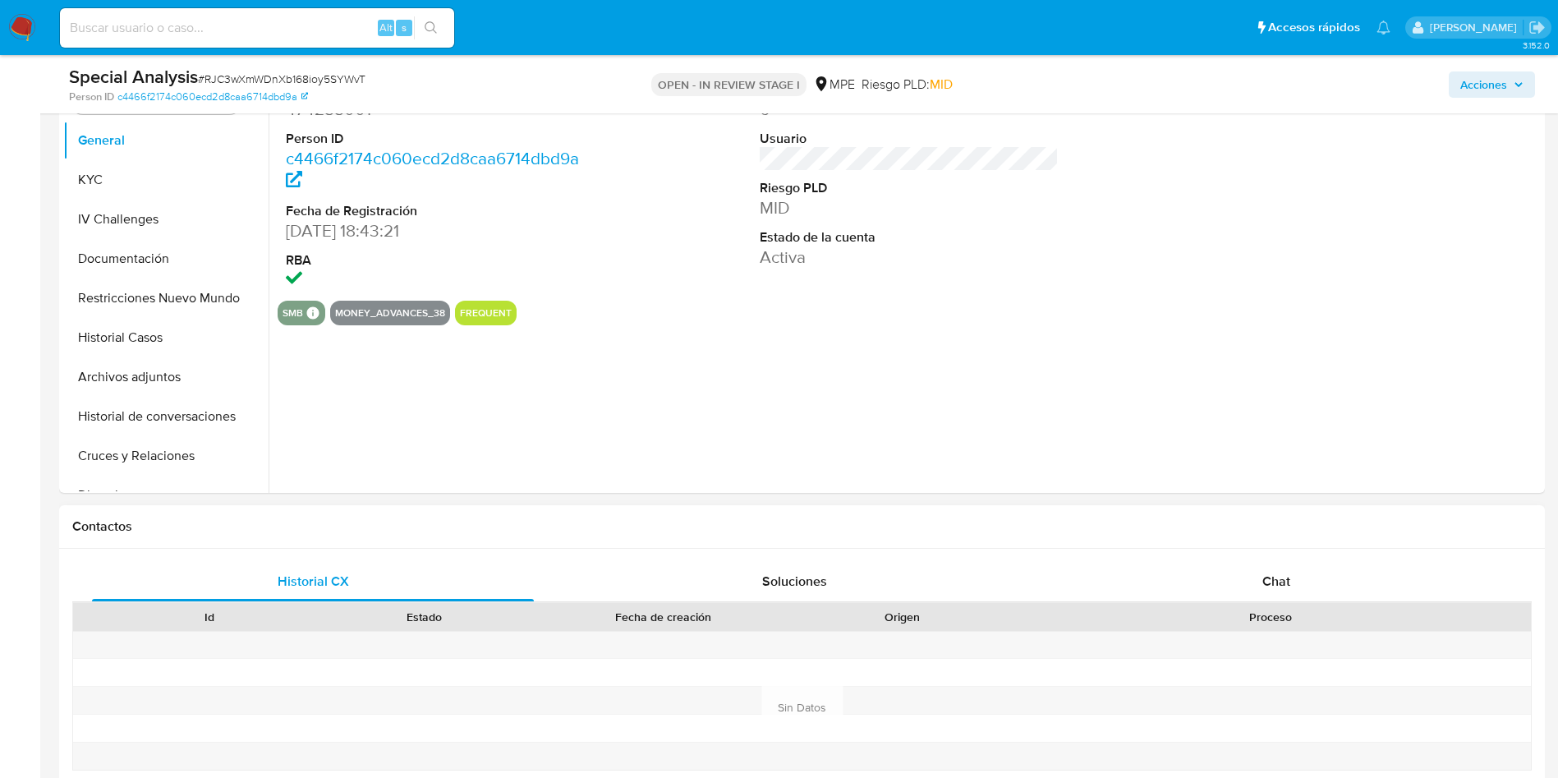
scroll to position [493, 0]
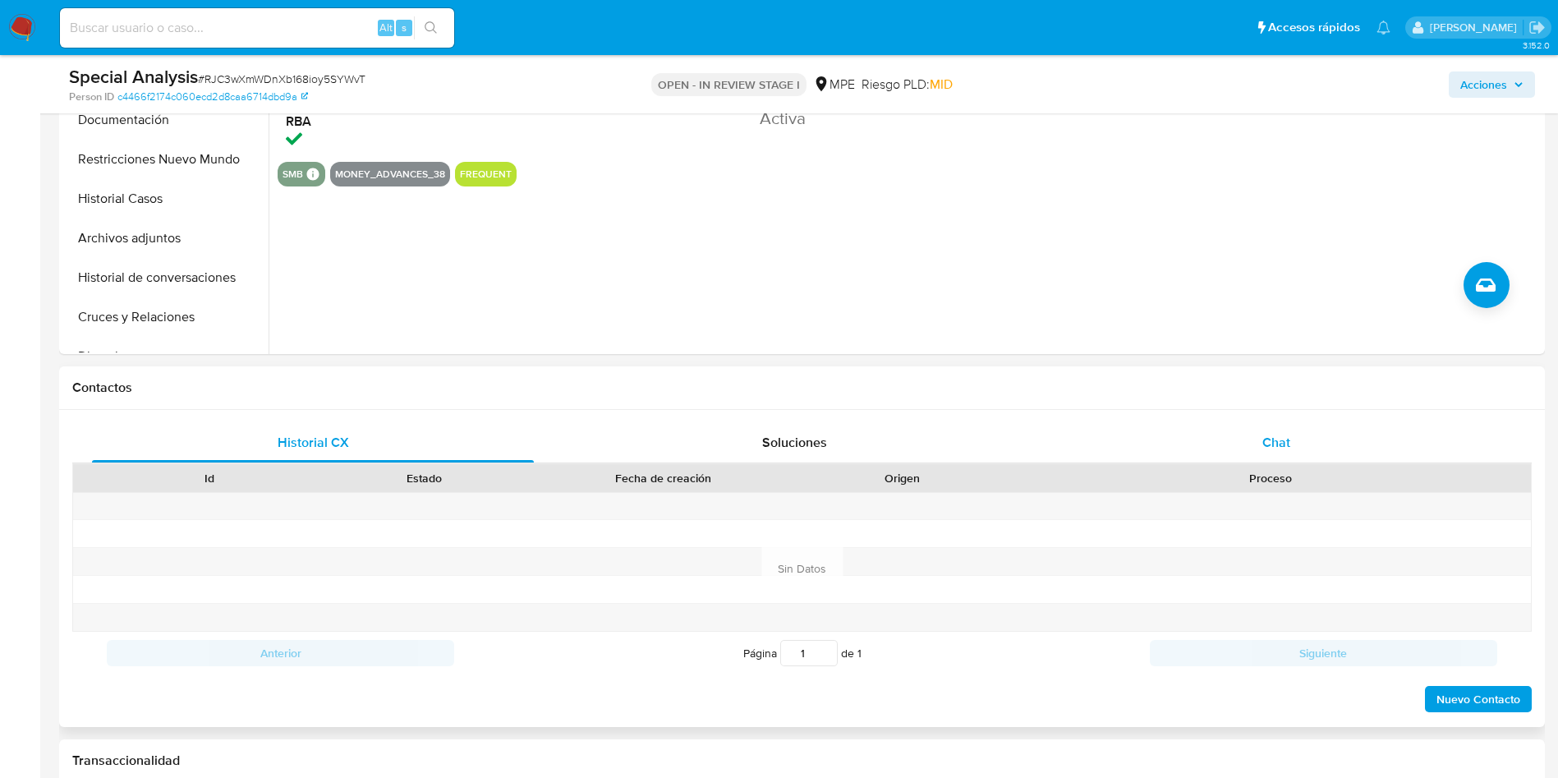
click at [1285, 442] on span "Chat" at bounding box center [1277, 442] width 28 height 19
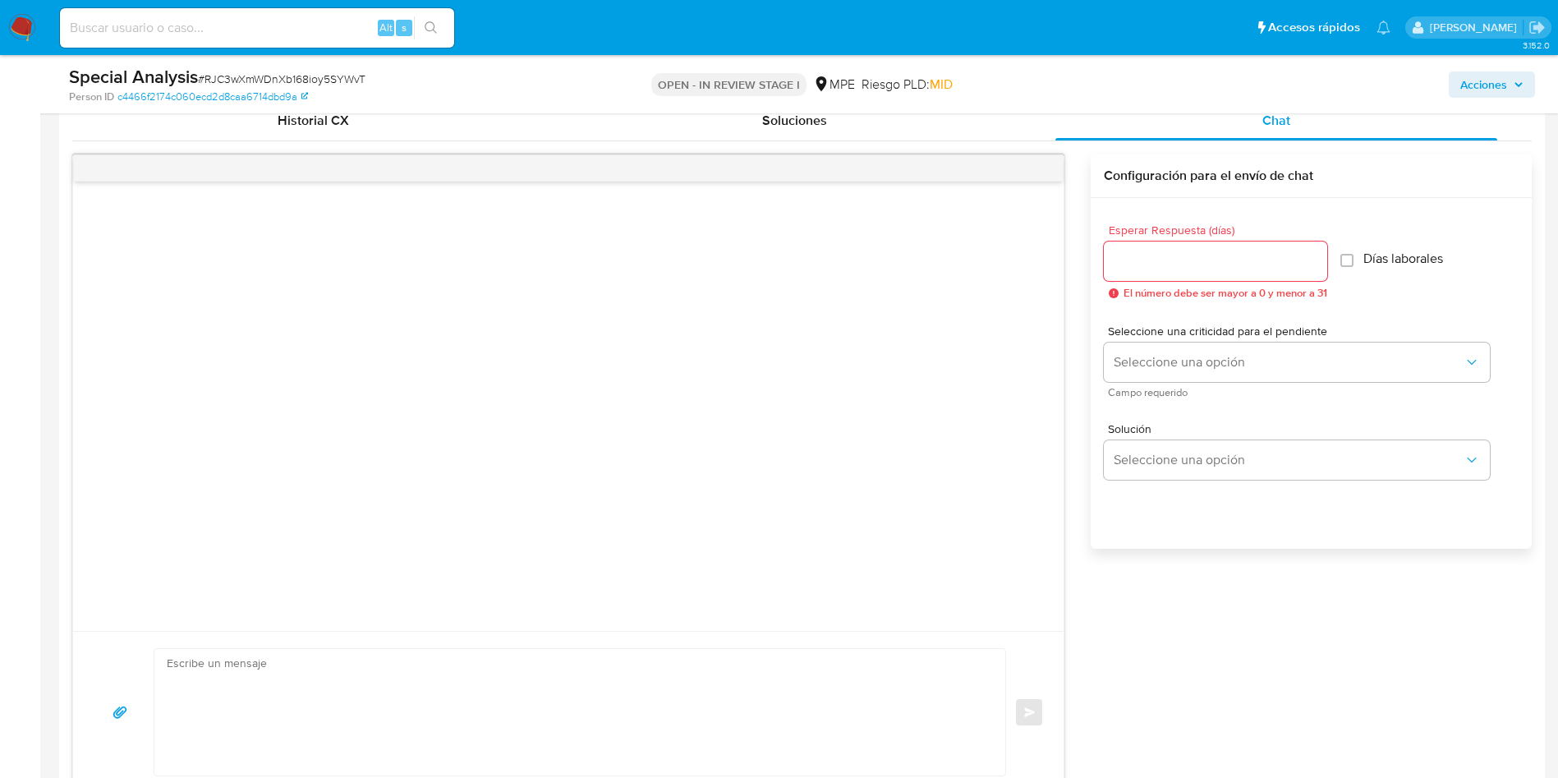
scroll to position [986, 0]
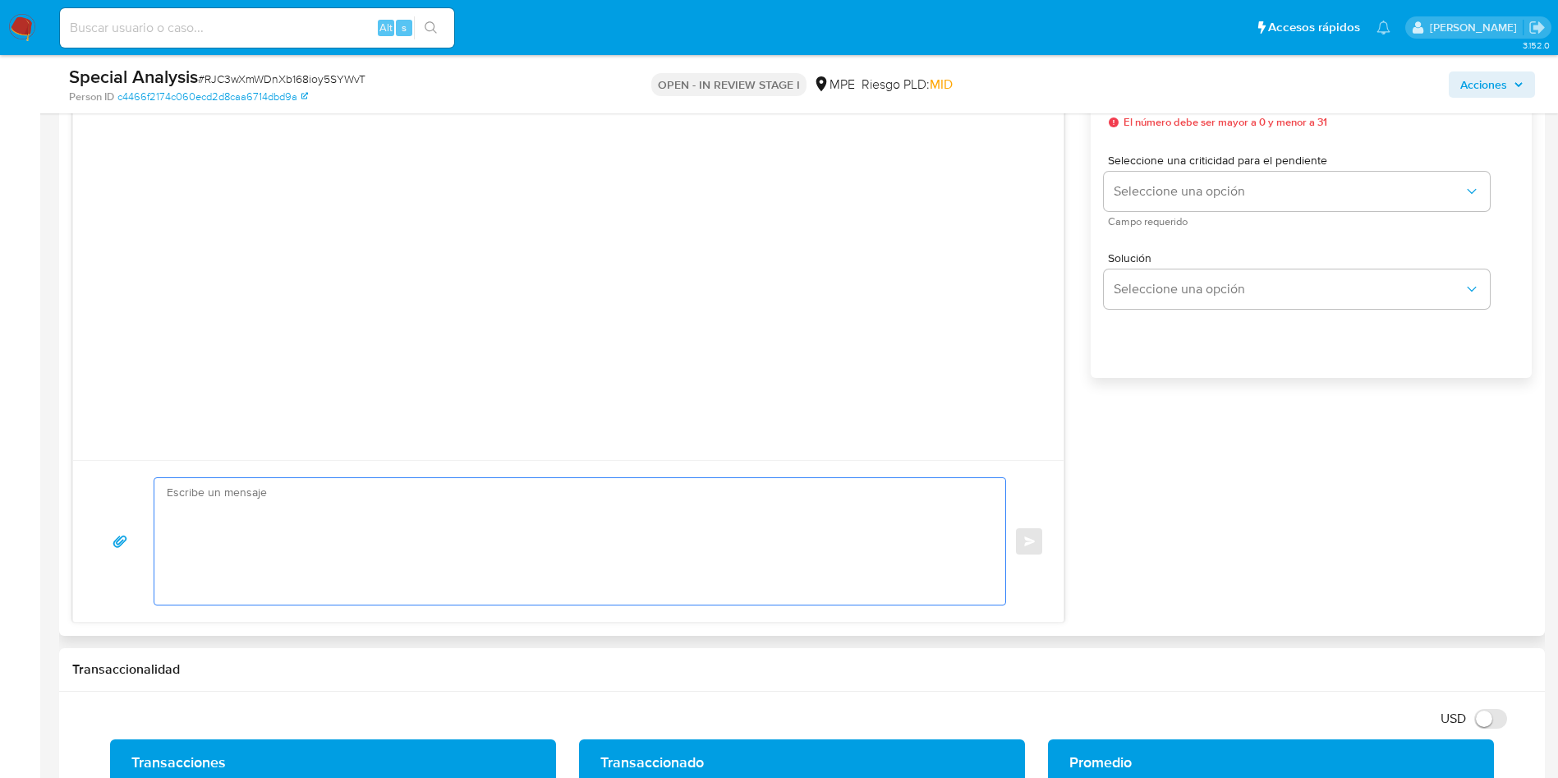
click at [442, 483] on textarea at bounding box center [576, 541] width 818 height 127
paste textarea "[PERSON_NAME]. Te contactamos ya que necesitamos verificar algunos datos. Por e…"
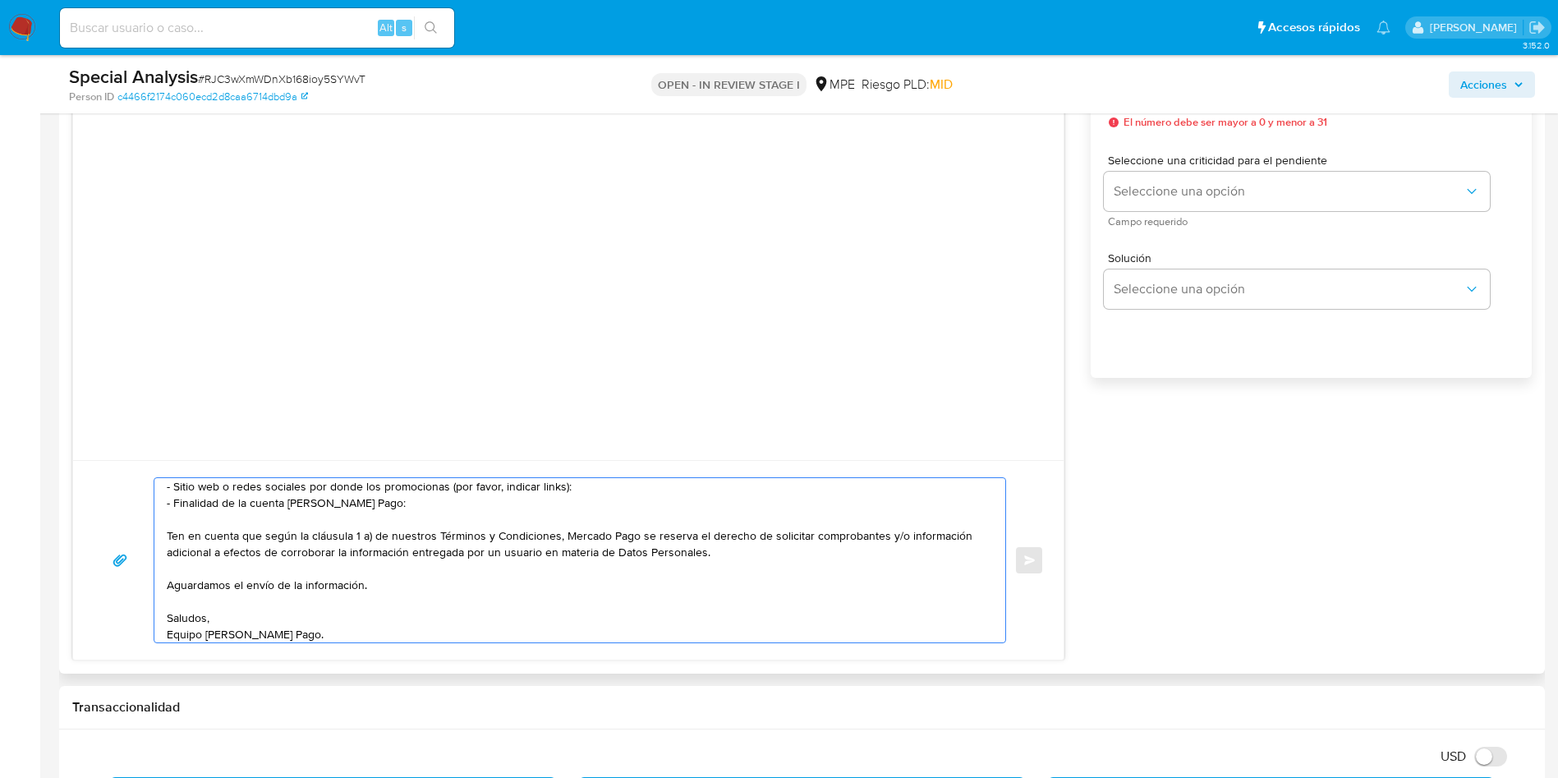
scroll to position [0, 0]
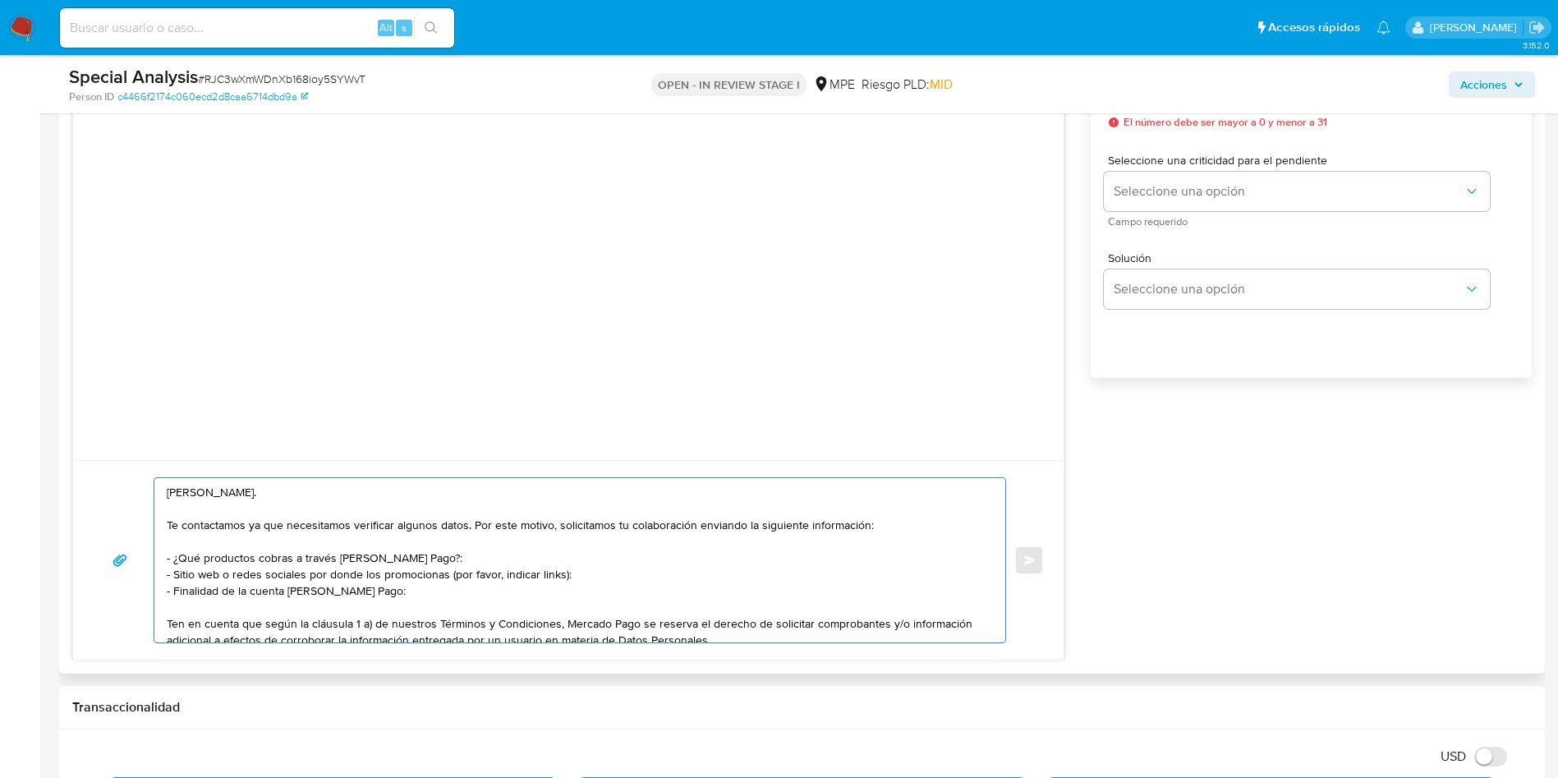
click at [209, 495] on textarea "[PERSON_NAME]. Te contactamos ya que necesitamos verificar algunos datos. Por e…" at bounding box center [576, 560] width 818 height 164
click at [413, 554] on textarea "[PERSON_NAME]. Te contactamos ya que necesitamos verificar algunos datos. Por e…" at bounding box center [576, 560] width 818 height 164
click at [483, 553] on textarea "[PERSON_NAME]. Te contactamos ya que necesitamos verificar algunos datos. Por e…" at bounding box center [576, 560] width 818 height 164
click at [432, 568] on textarea "[PERSON_NAME]. Te contactamos ya que necesitamos verificar algunos datos. Por e…" at bounding box center [576, 560] width 818 height 164
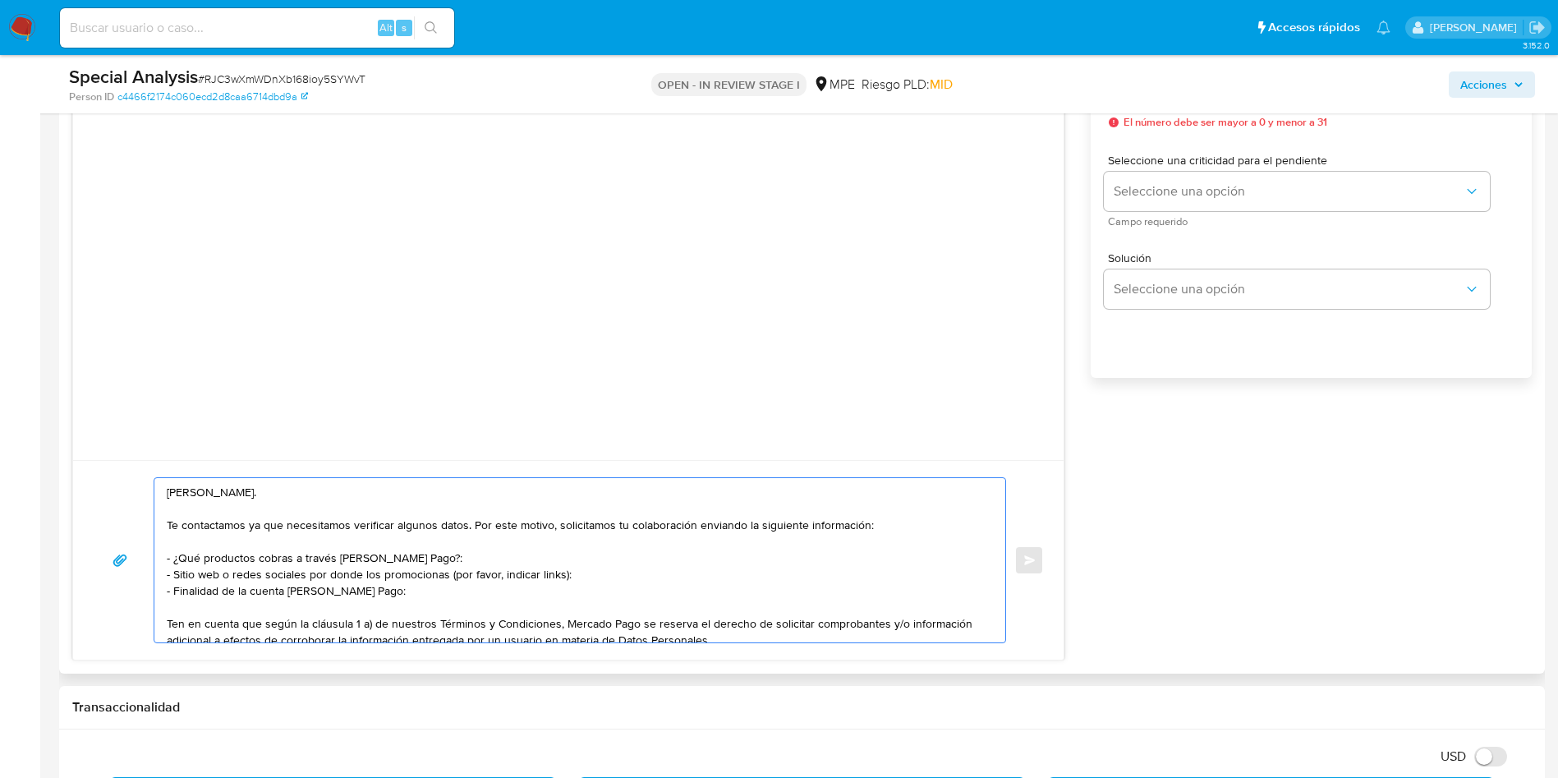
click at [499, 579] on textarea "[PERSON_NAME]. Te contactamos ya que necesitamos verificar algunos datos. Por e…" at bounding box center [576, 560] width 818 height 164
click at [397, 583] on textarea "[PERSON_NAME]. Te contactamos ya que necesitamos verificar algunos datos. Por e…" at bounding box center [576, 560] width 818 height 164
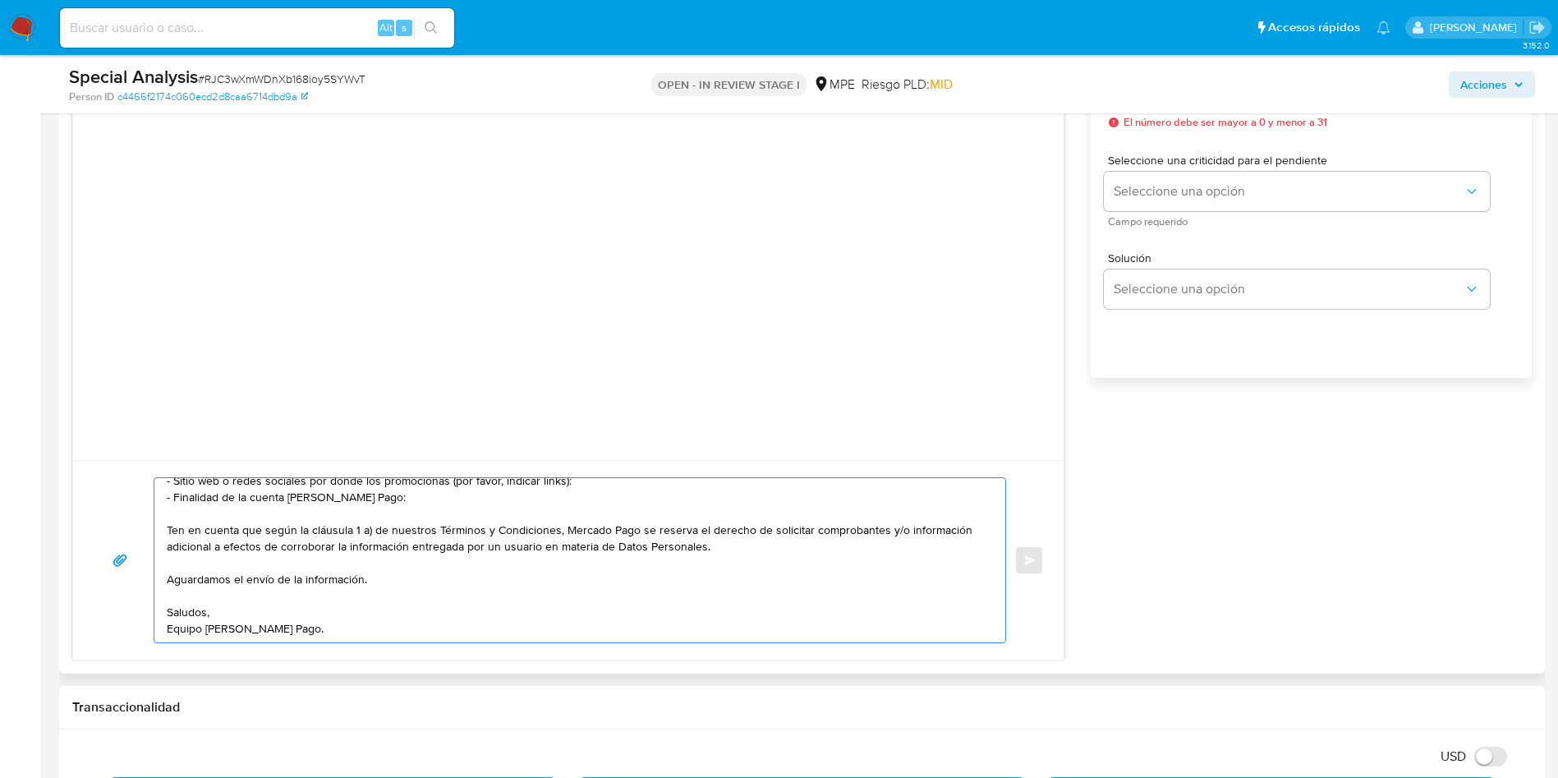
click at [504, 553] on textarea "[PERSON_NAME]. Te contactamos ya que necesitamos verificar algunos datos. Por e…" at bounding box center [576, 560] width 818 height 164
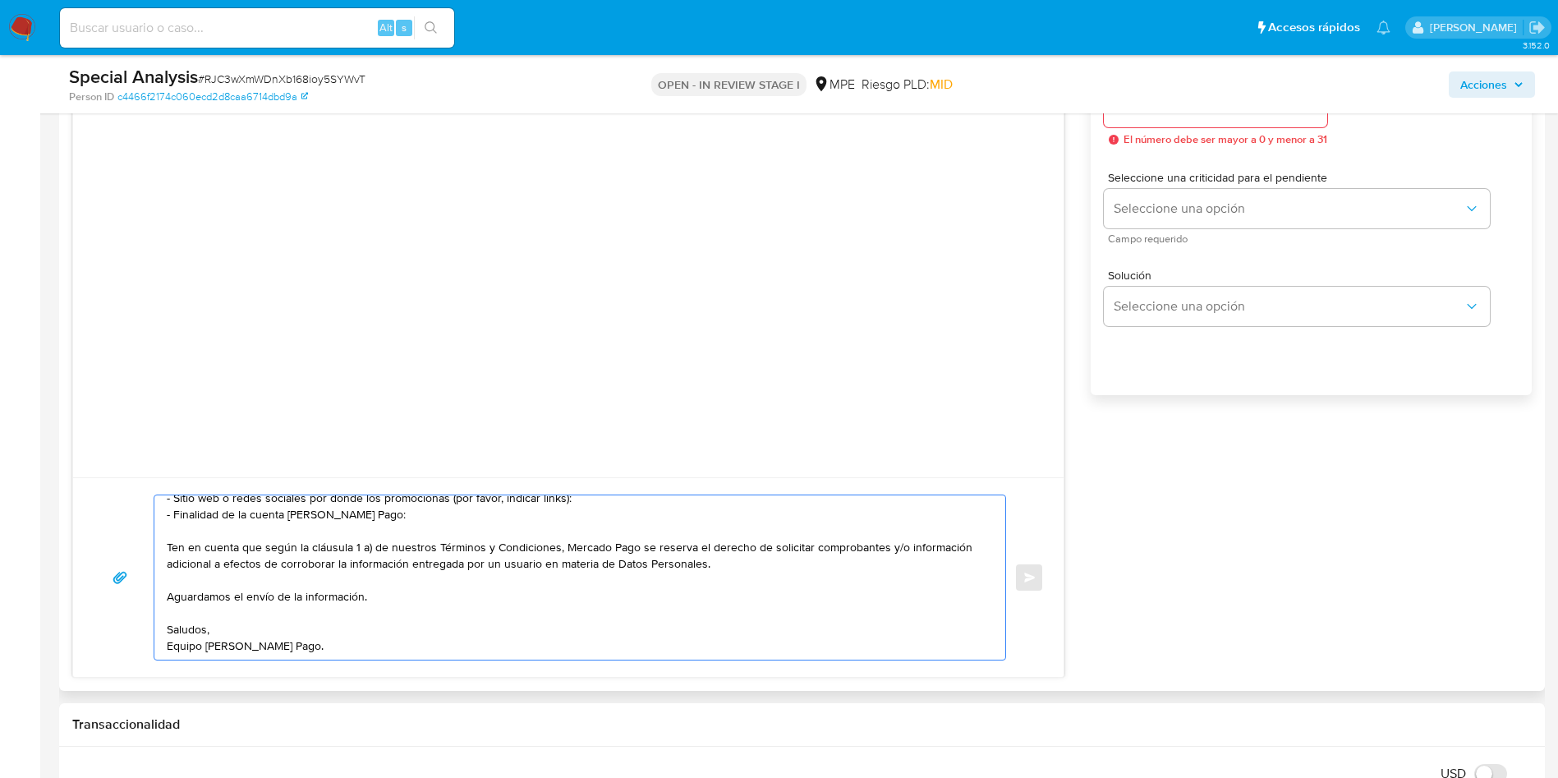
scroll to position [863, 0]
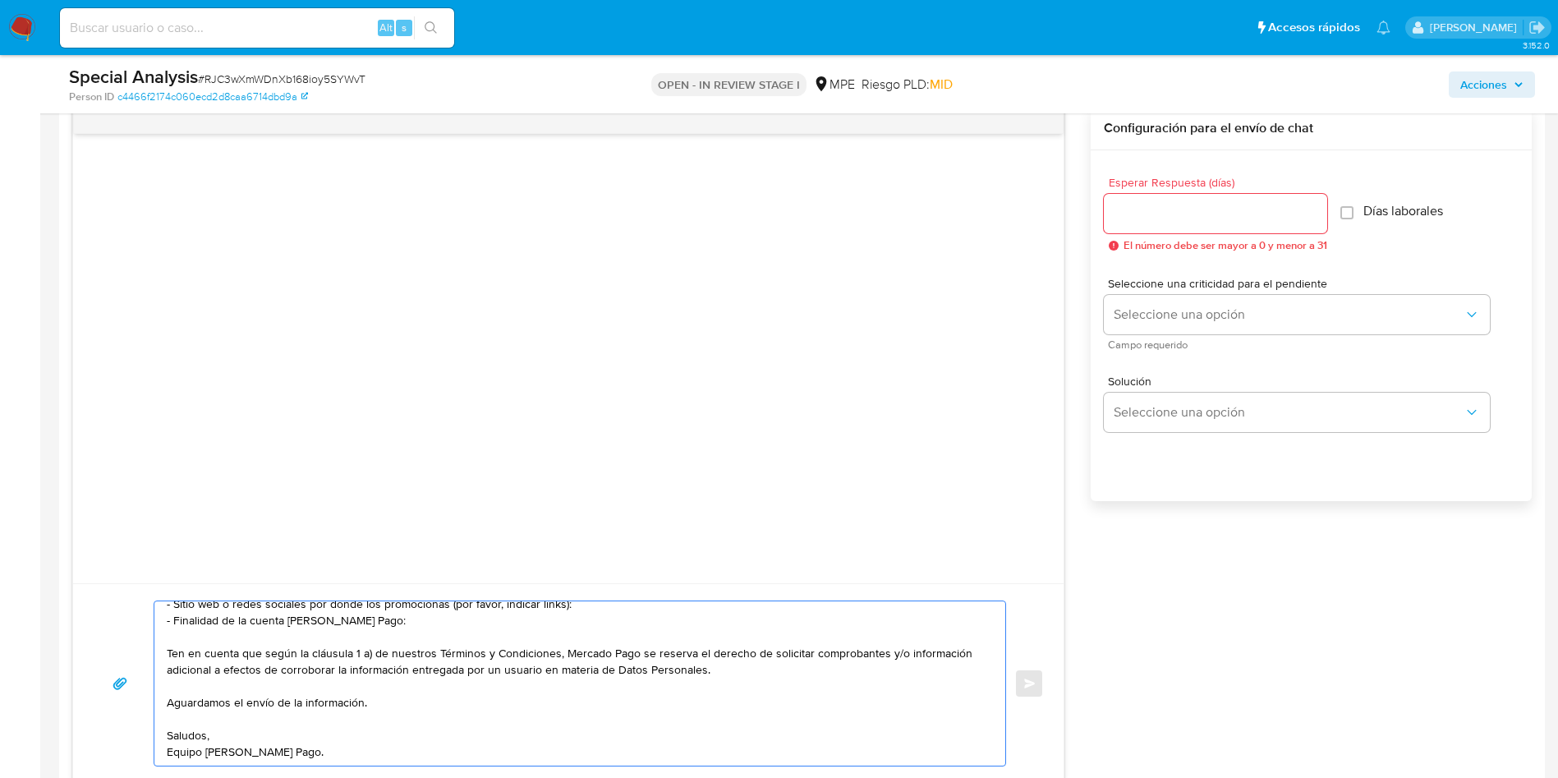
type textarea "[PERSON_NAME]. Te contactamos ya que necesitamos verificar algunos datos. Por e…"
click at [1218, 210] on input "Esperar Respuesta (días)" at bounding box center [1215, 213] width 223 height 21
type input "3"
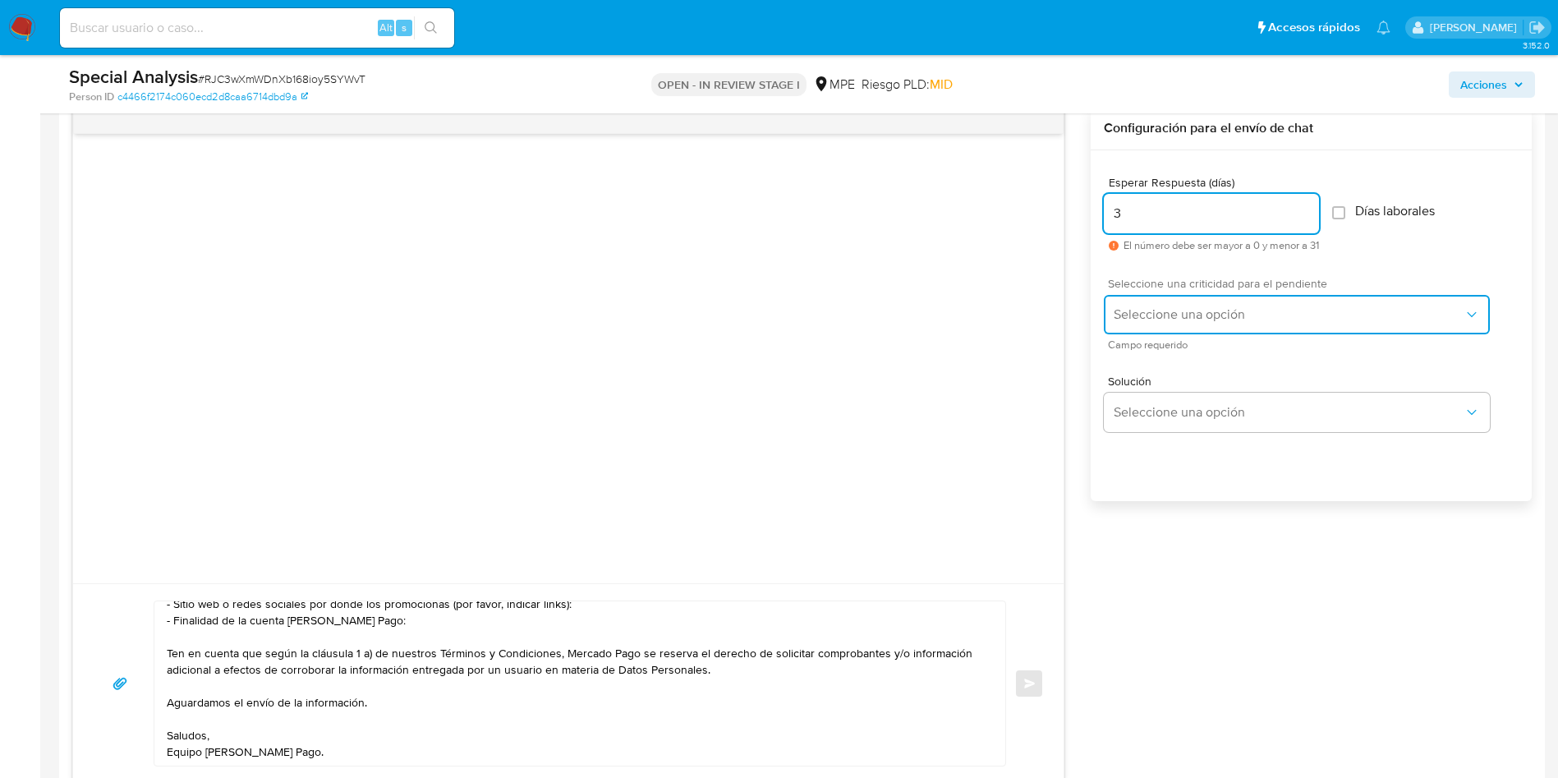
click at [1147, 308] on span "Seleccione una opción" at bounding box center [1289, 314] width 350 height 16
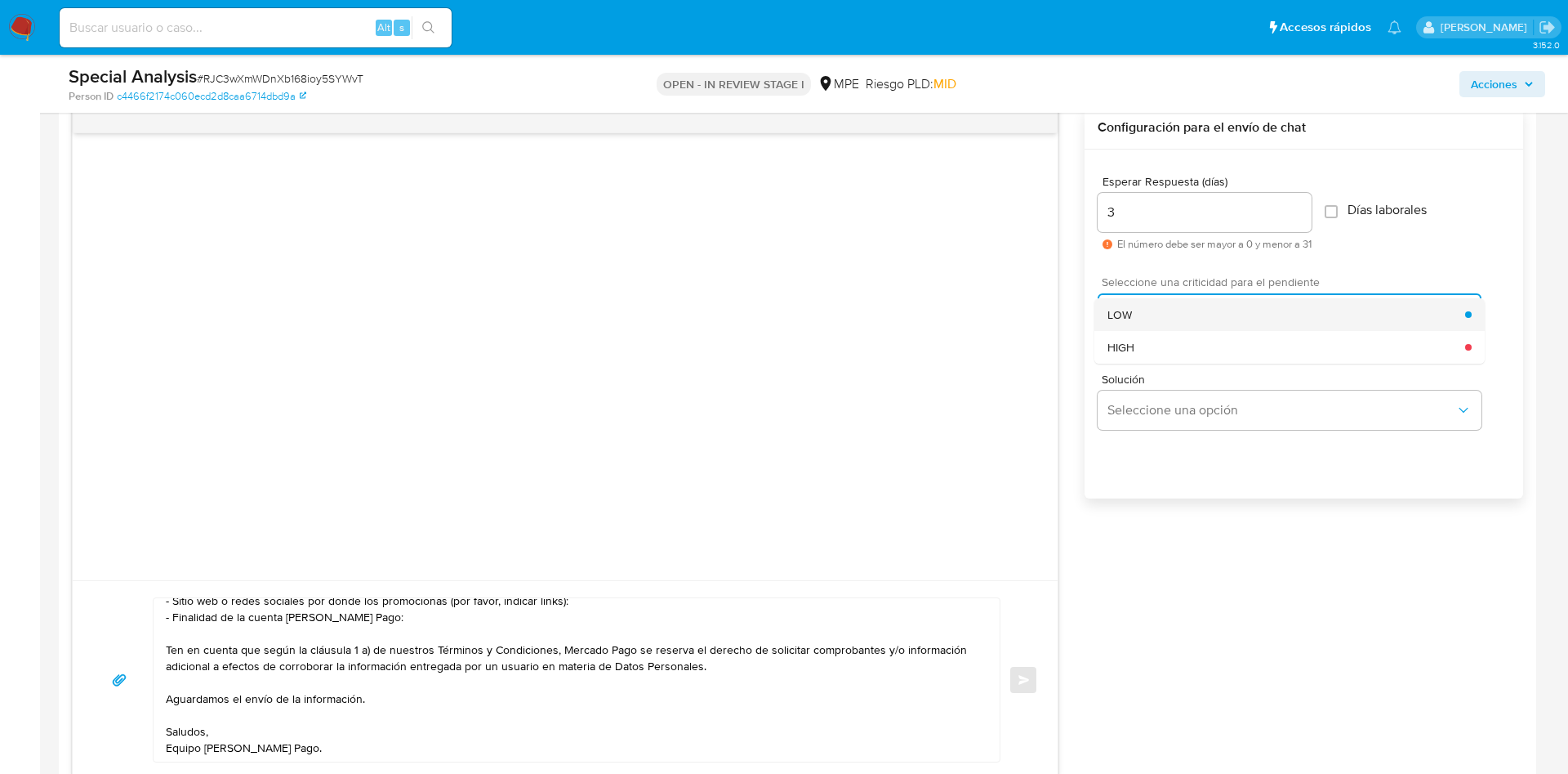
click at [1140, 309] on div "LOW" at bounding box center [1287, 314] width 358 height 33
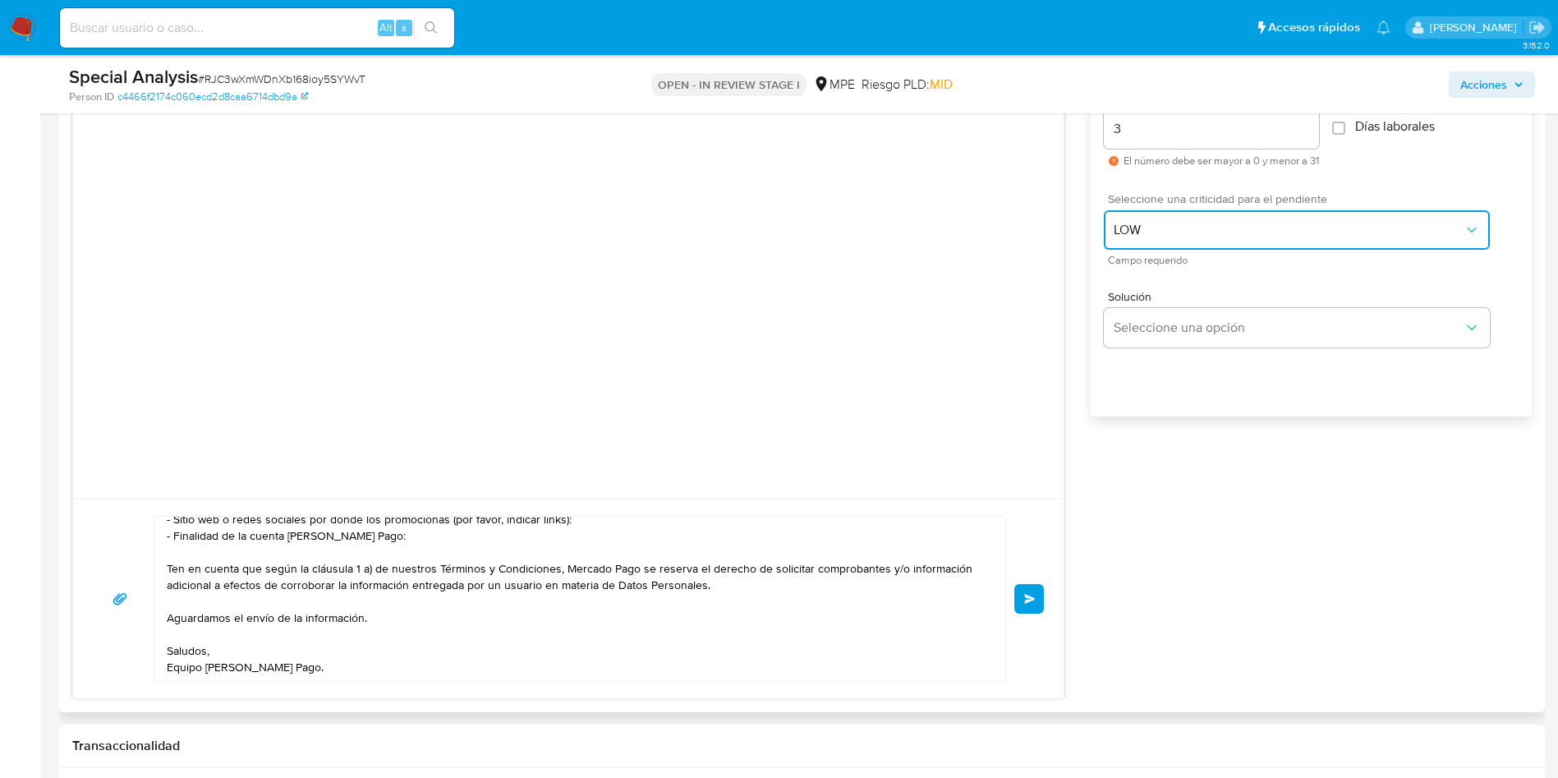
scroll to position [986, 0]
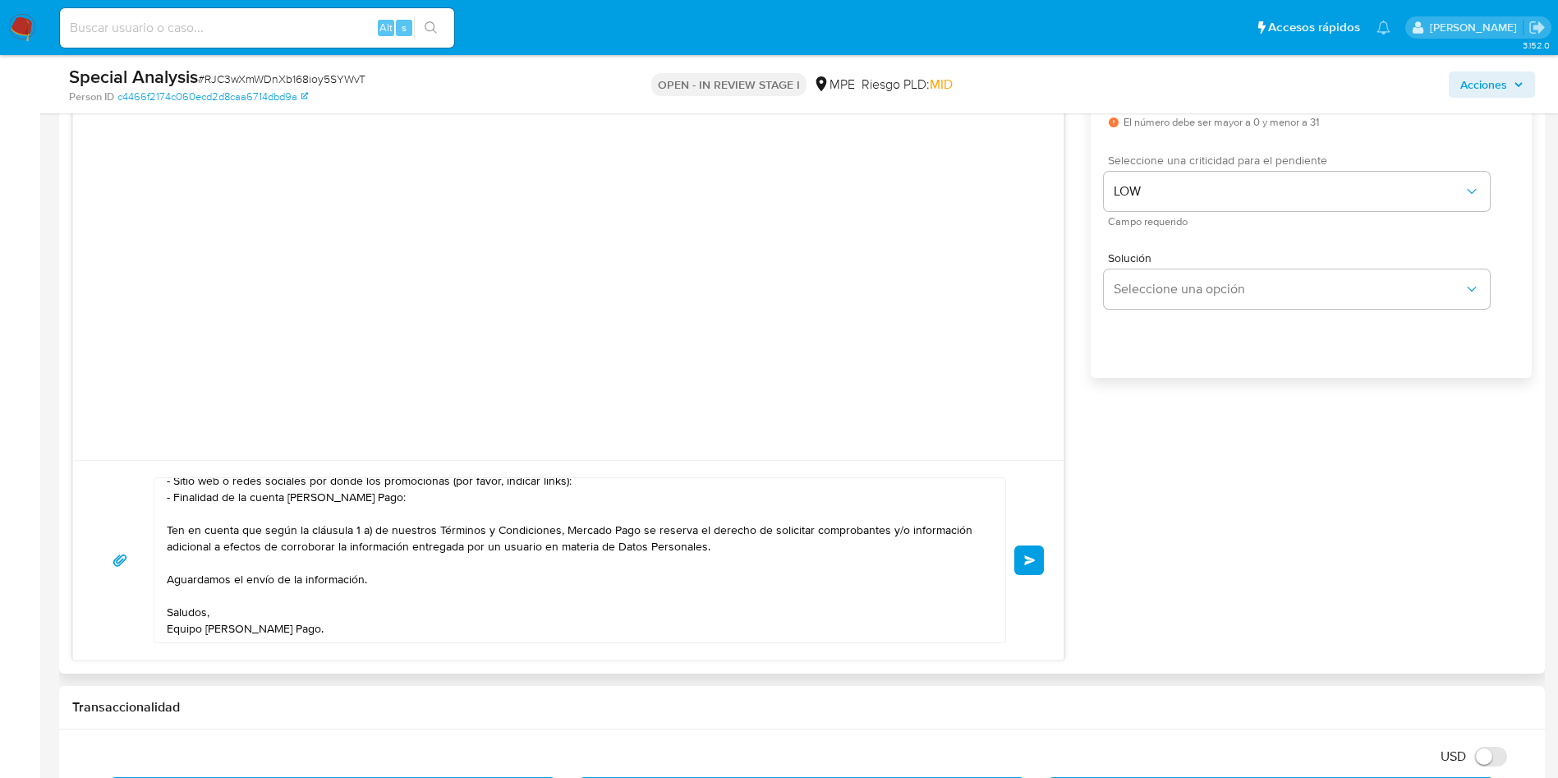
click at [1014, 551] on div "[PERSON_NAME]. Te contactamos ya que necesitamos verificar algunos datos. Por e…" at bounding box center [568, 560] width 951 height 166
click at [1021, 576] on div "[PERSON_NAME]. Te contactamos ya que necesitamos verificar algunos datos. Por e…" at bounding box center [568, 560] width 951 height 166
drag, startPoint x: 1030, startPoint y: 548, endPoint x: 891, endPoint y: 609, distance: 152.3
click at [1028, 547] on button "Enviar" at bounding box center [1030, 560] width 30 height 30
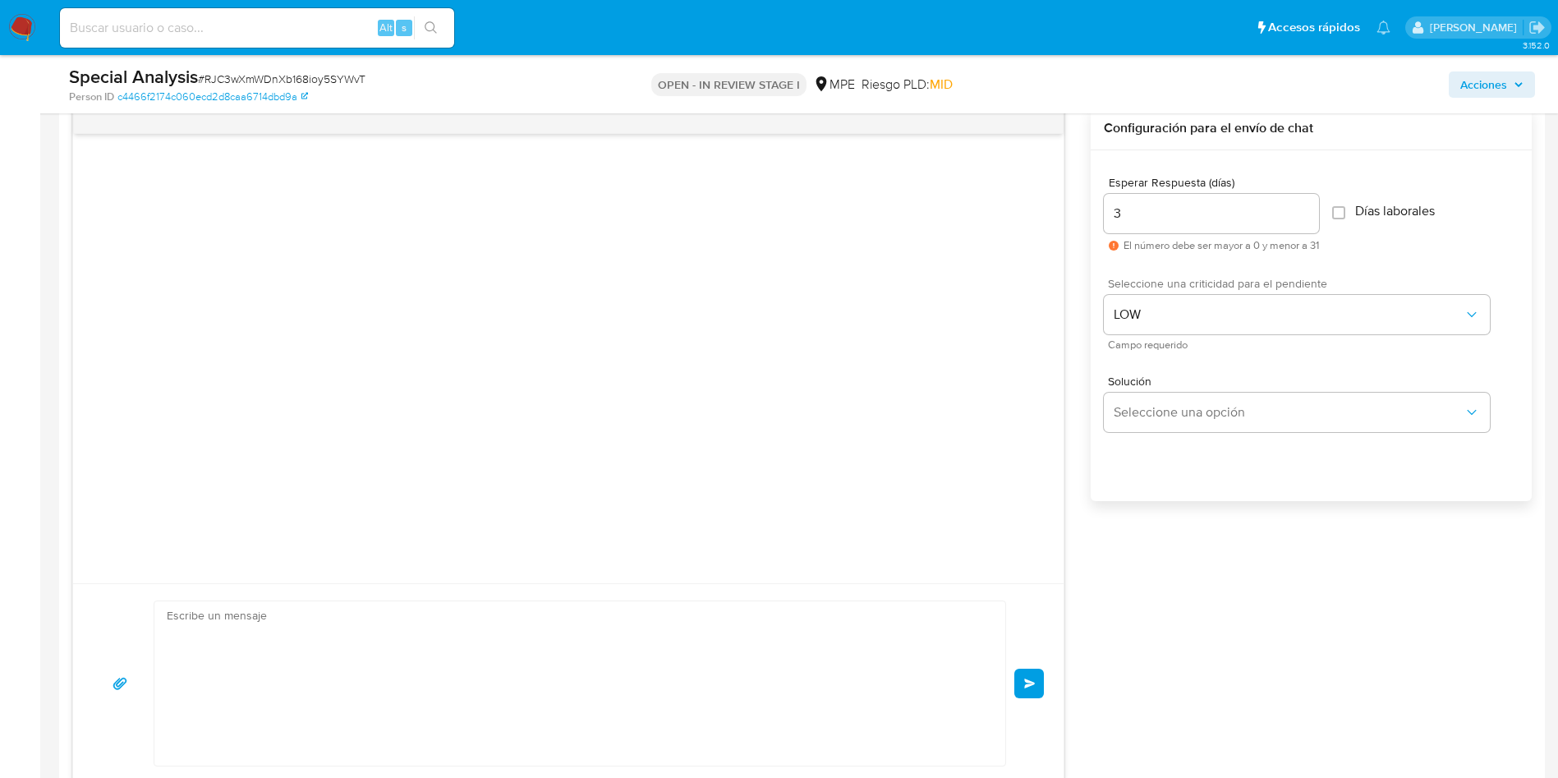
scroll to position [0, 0]
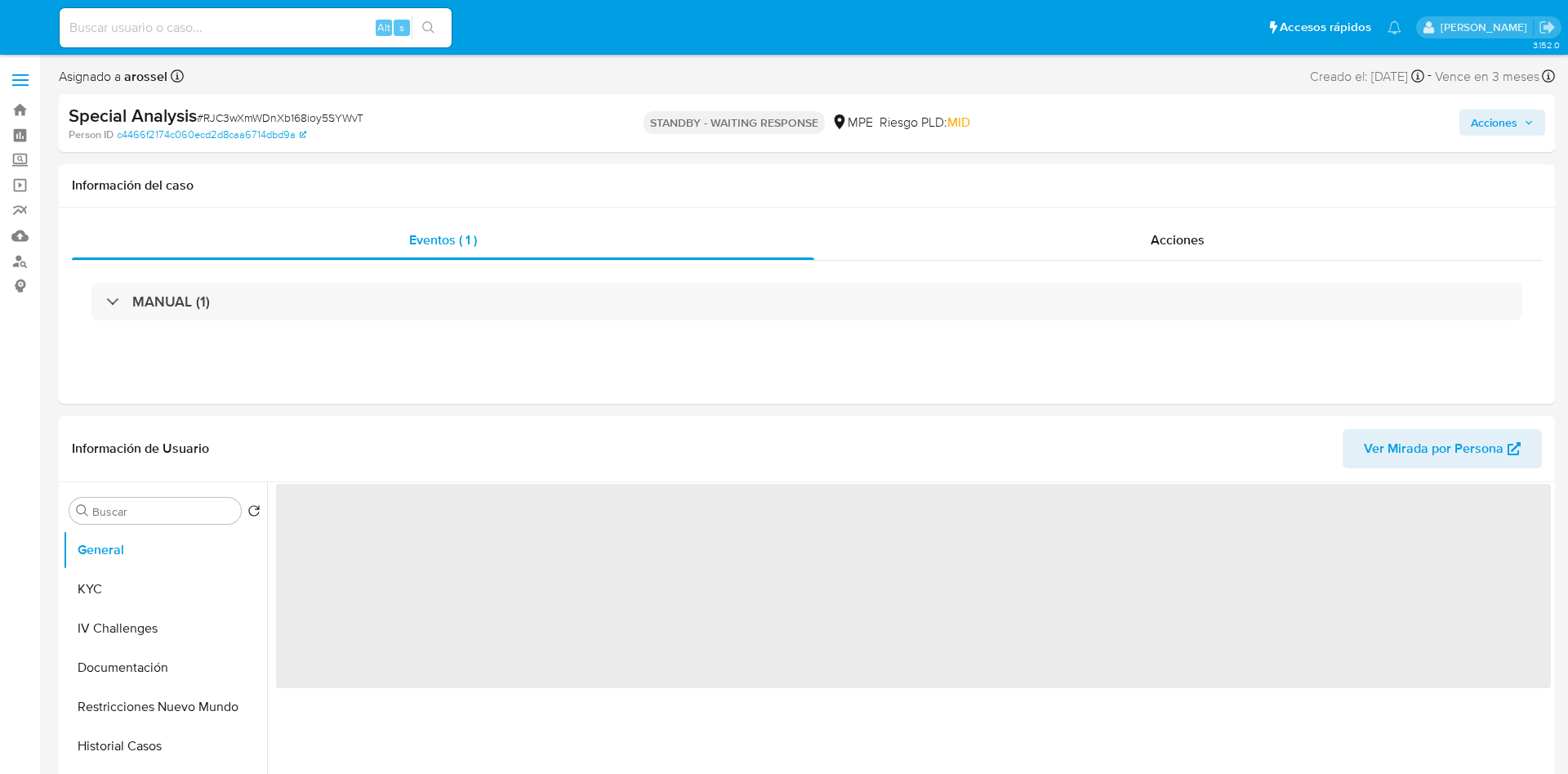
select select "10"
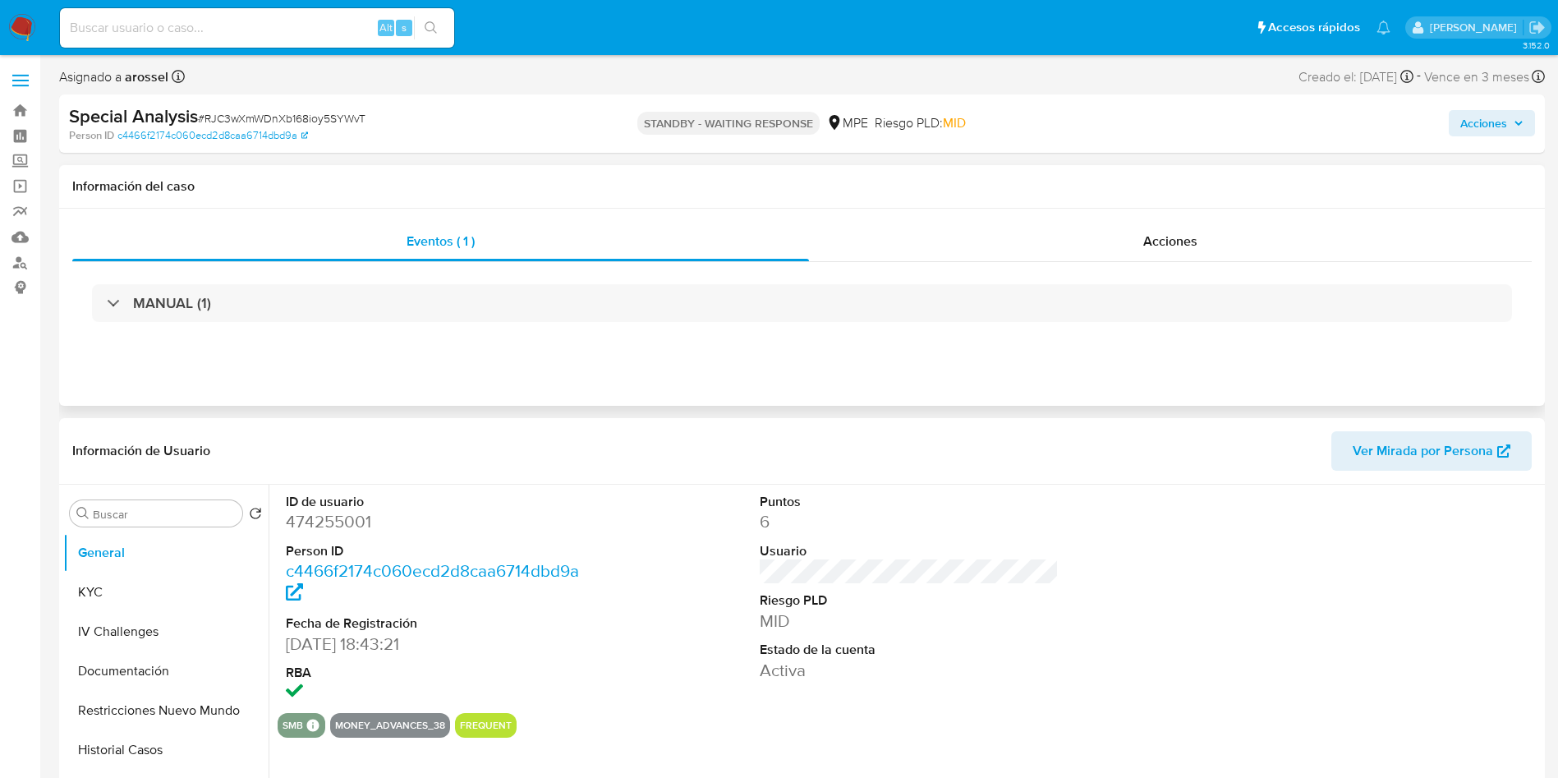
click at [983, 559] on dl "Puntos 6 Usuario Riesgo PLD MID Estado de la cuenta Activa" at bounding box center [910, 587] width 300 height 189
click at [356, 36] on div "Alt s" at bounding box center [257, 27] width 394 height 39
click at [338, 30] on input at bounding box center [257, 27] width 394 height 21
drag, startPoint x: 1066, startPoint y: 437, endPoint x: 657, endPoint y: 223, distance: 461.2
click at [1062, 436] on header "Información de Usuario Ver Mirada por Persona" at bounding box center [802, 450] width 1460 height 39
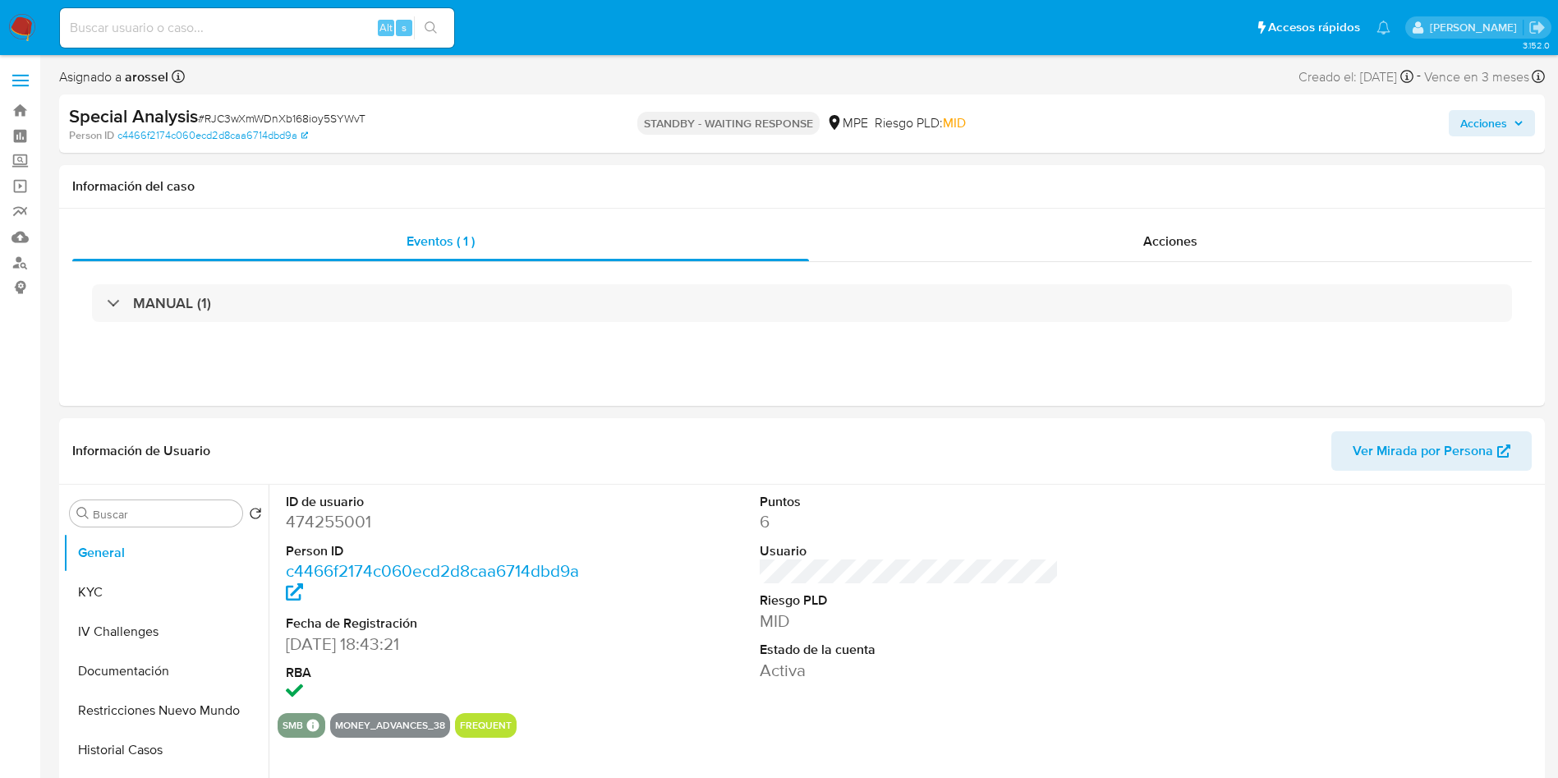
click at [246, 26] on input at bounding box center [257, 27] width 394 height 21
paste input "K5Y7rhVONG7gKXf9BAGkApTF"
type input "K5Y7rhVONG7gKXf9BAGkApTF"
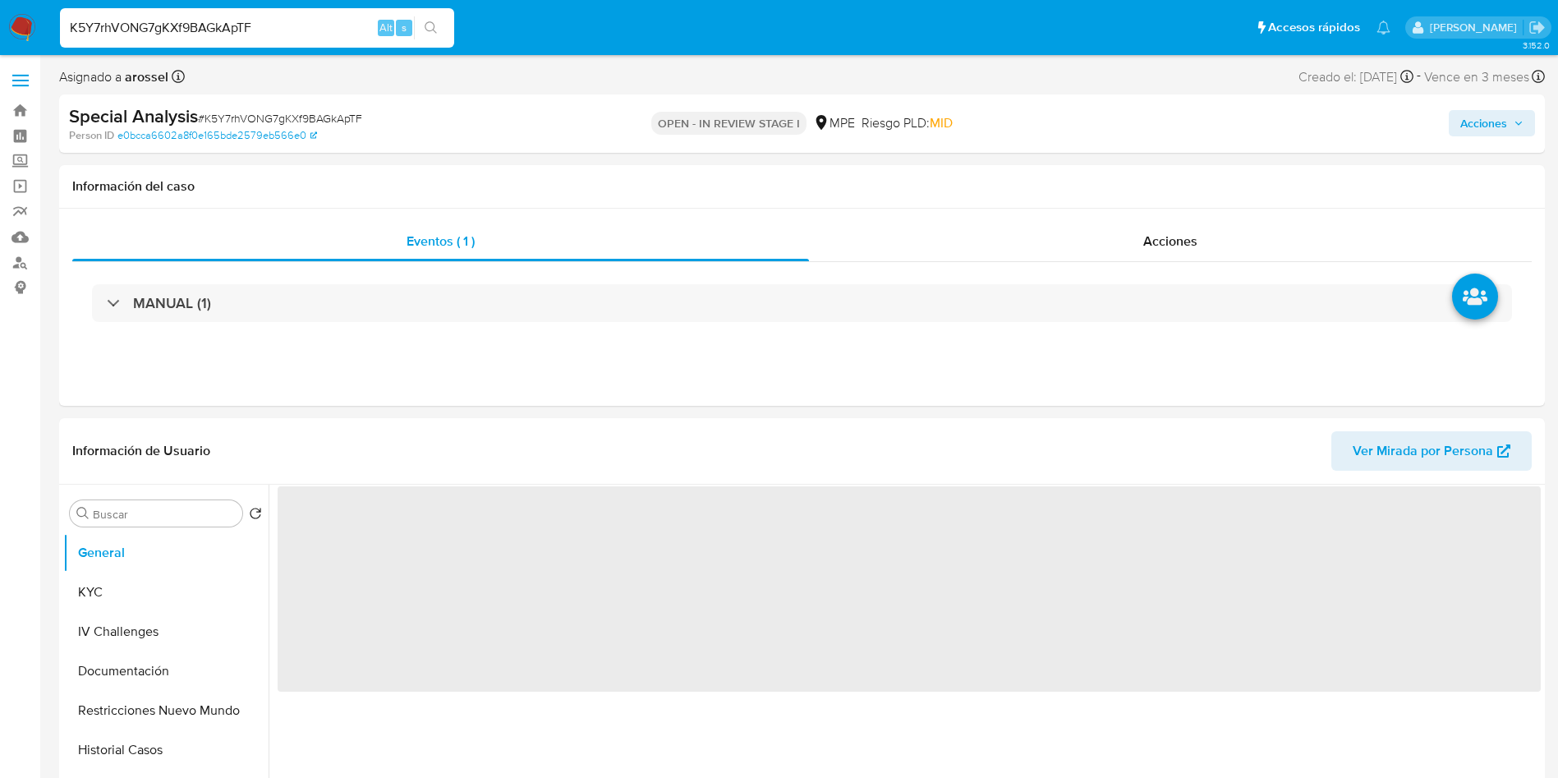
select select "10"
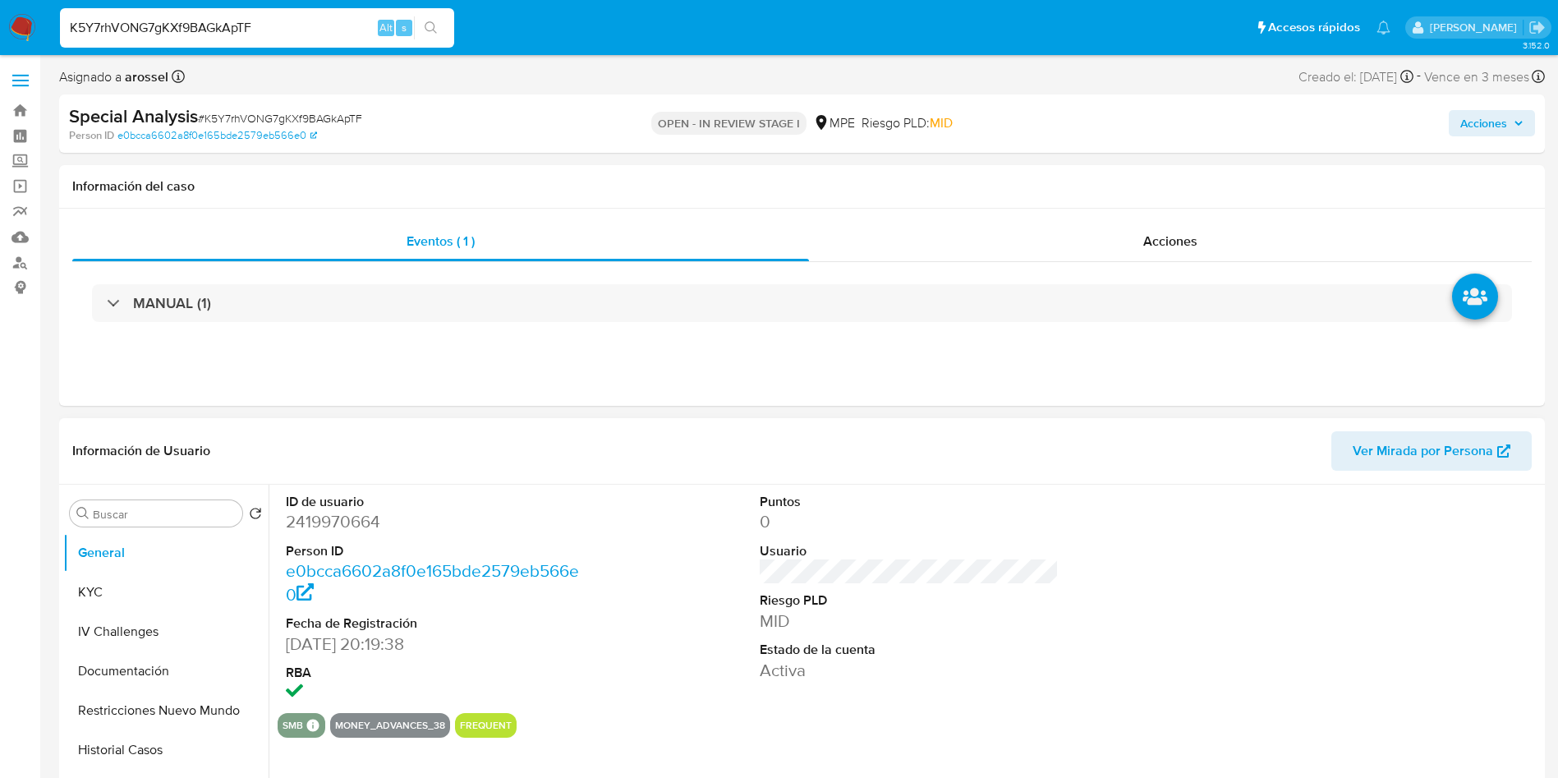
click at [359, 518] on dd "2419970664" at bounding box center [436, 521] width 300 height 23
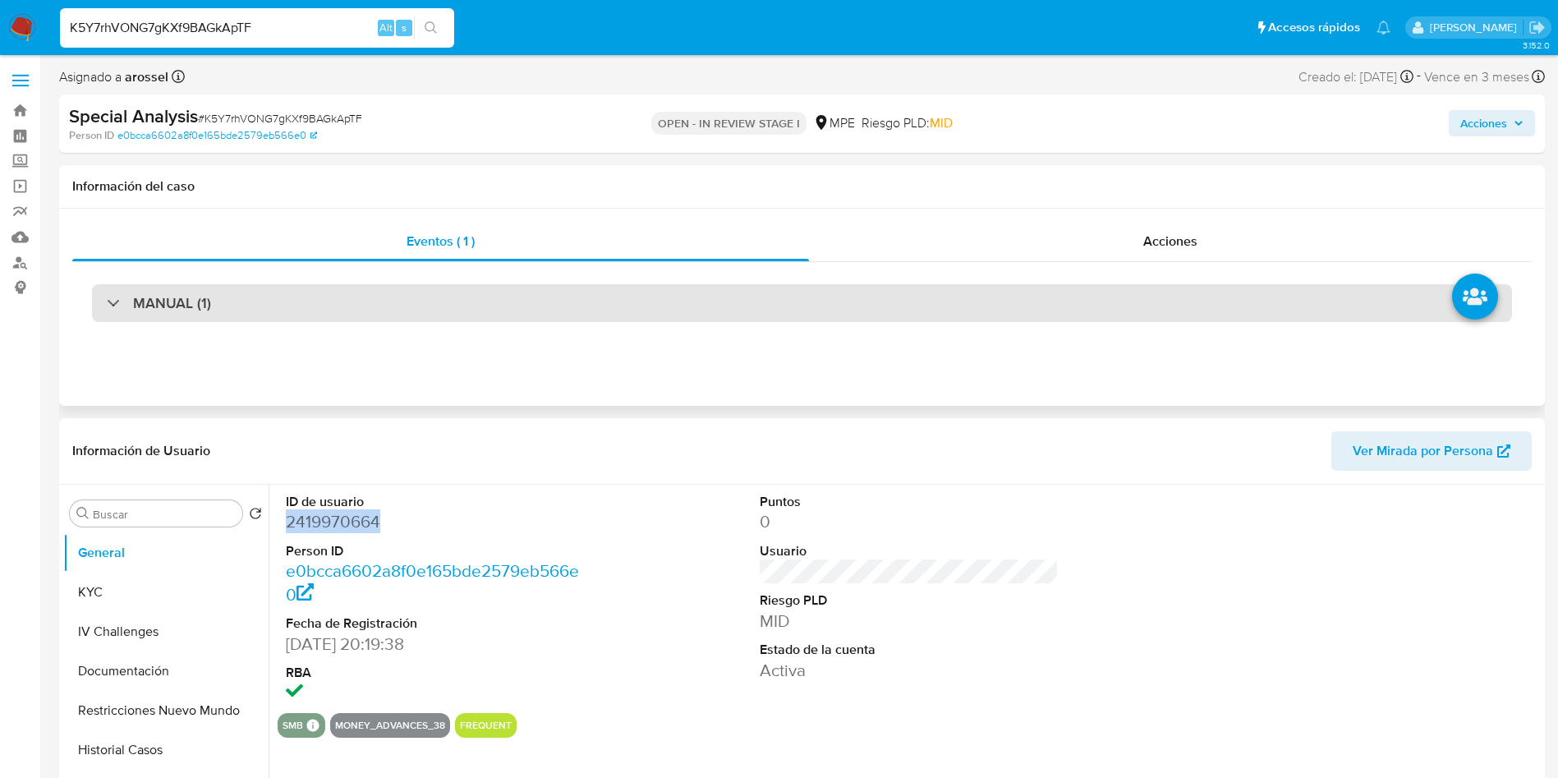
copy dd "2419970664"
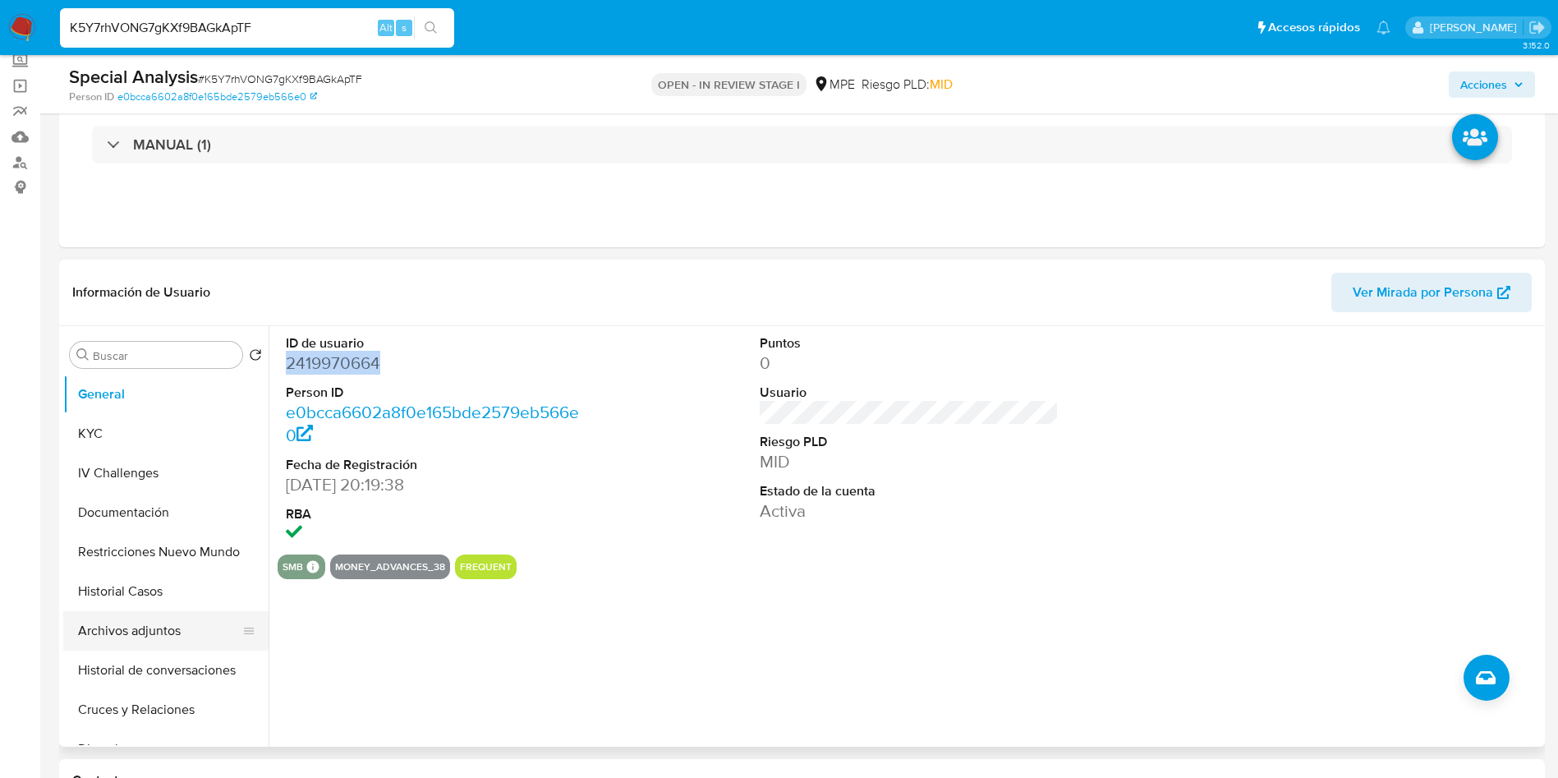
scroll to position [123, 0]
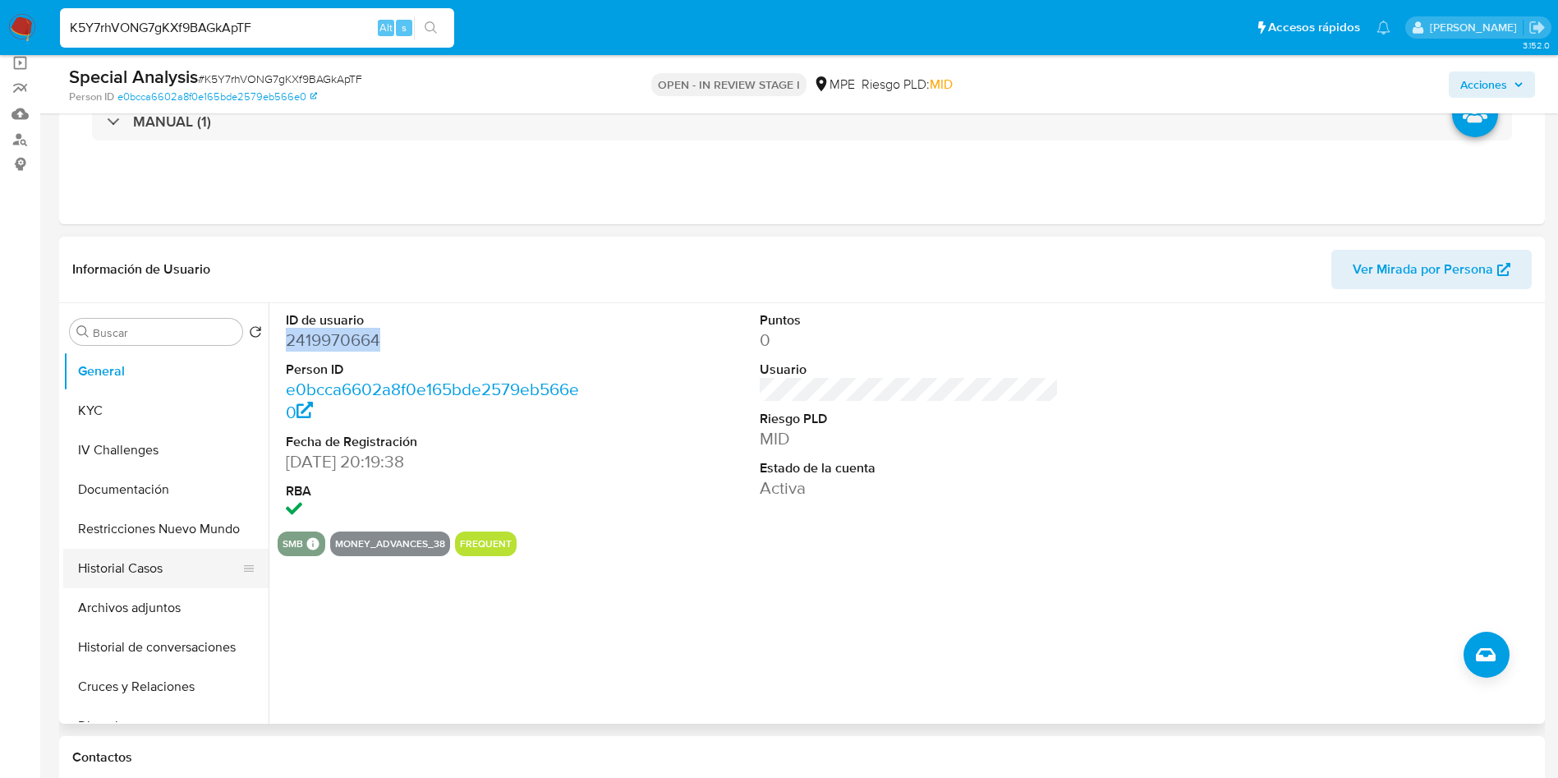
click at [154, 560] on button "Historial Casos" at bounding box center [159, 568] width 192 height 39
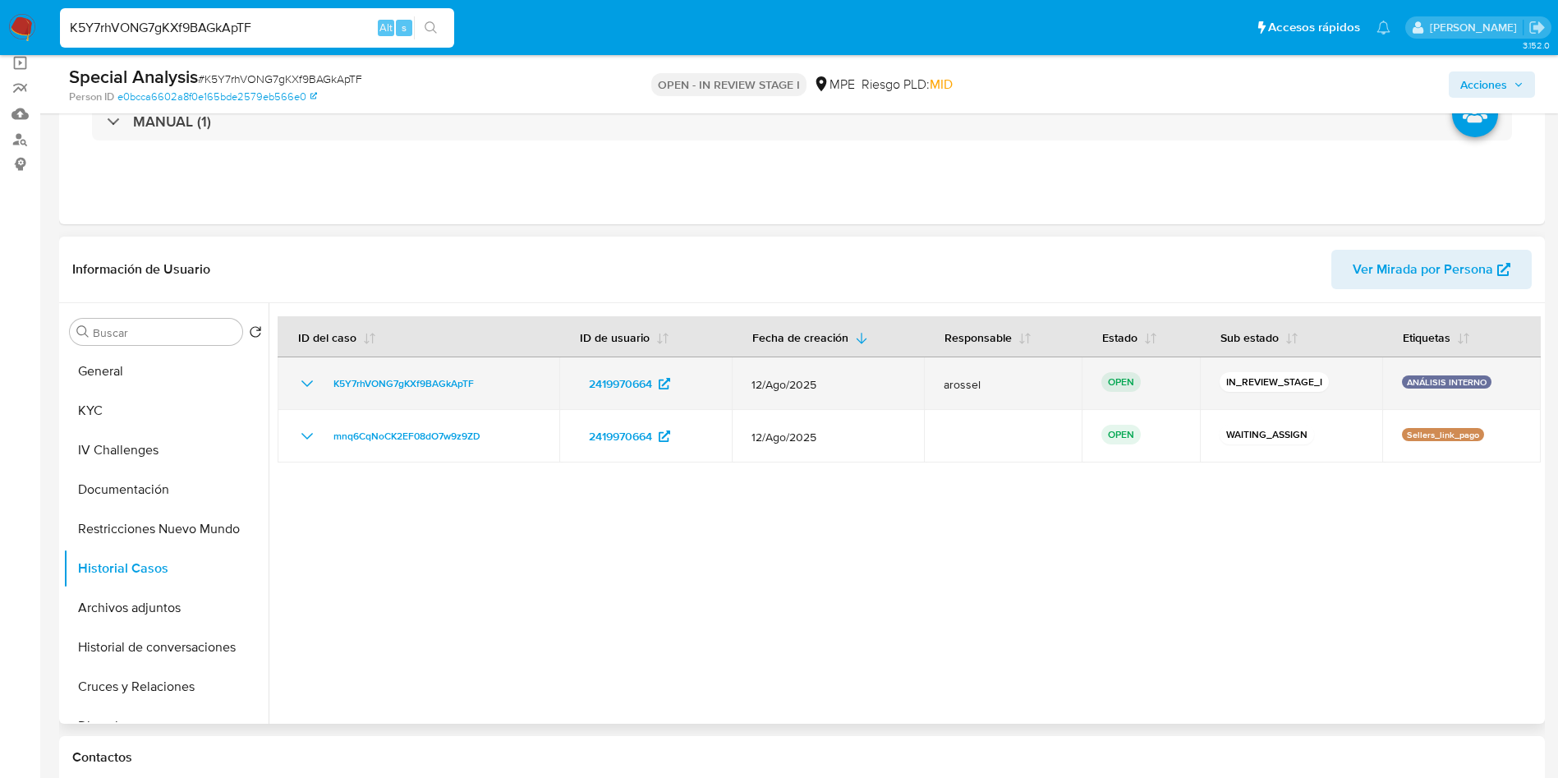
click at [511, 397] on td "K5Y7rhVONG7gKXf9BAGkApTF" at bounding box center [419, 383] width 282 height 53
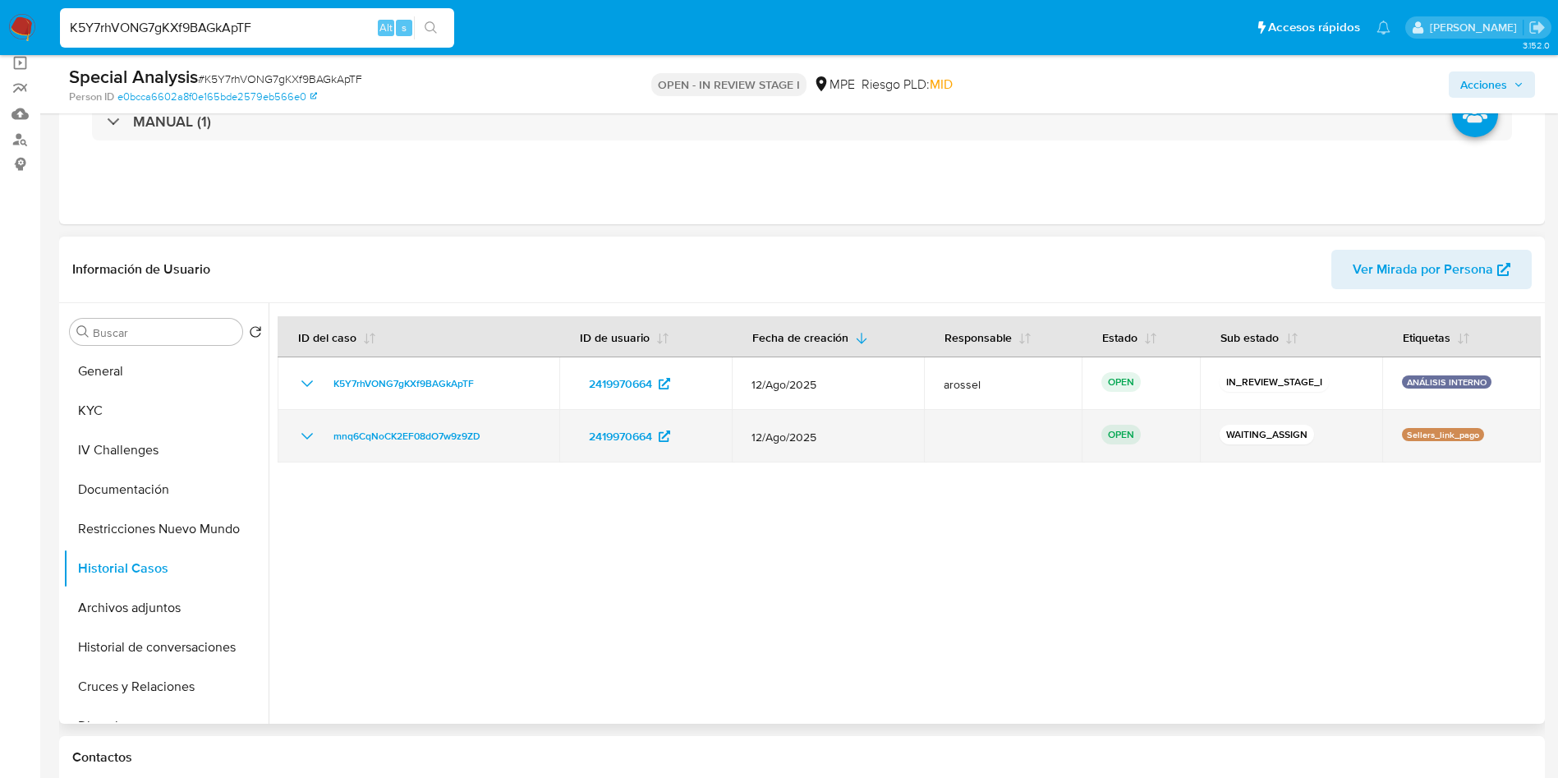
drag, startPoint x: 523, startPoint y: 427, endPoint x: 323, endPoint y: 444, distance: 201.2
click at [323, 444] on div "mnq6CqNoCK2EF08dO7w9z9ZD" at bounding box center [418, 436] width 242 height 20
click at [375, 438] on span "mnq6CqNoCK2EF08dO7w9z9ZD" at bounding box center [407, 436] width 147 height 20
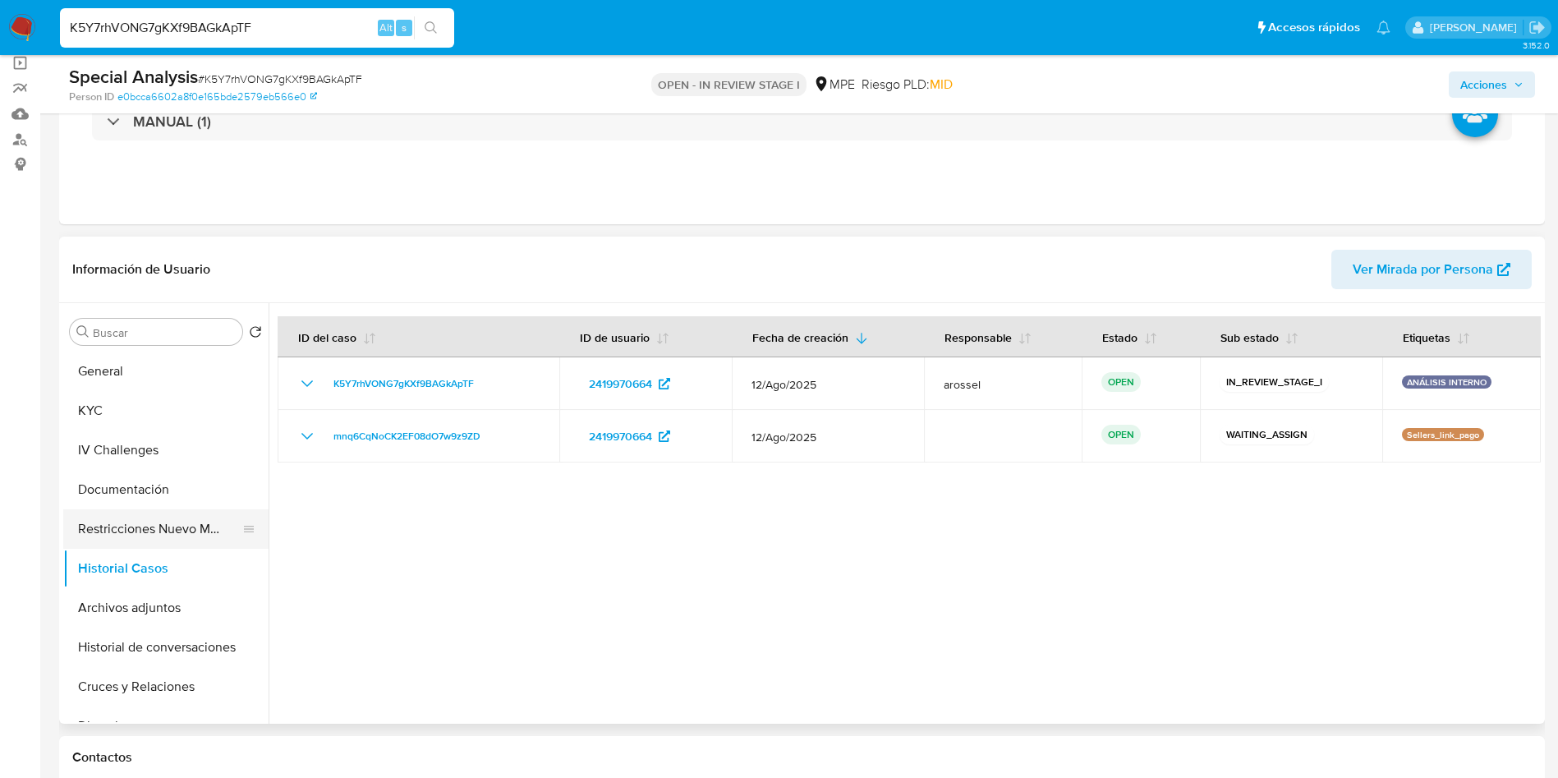
click at [150, 517] on button "Restricciones Nuevo Mundo" at bounding box center [159, 528] width 192 height 39
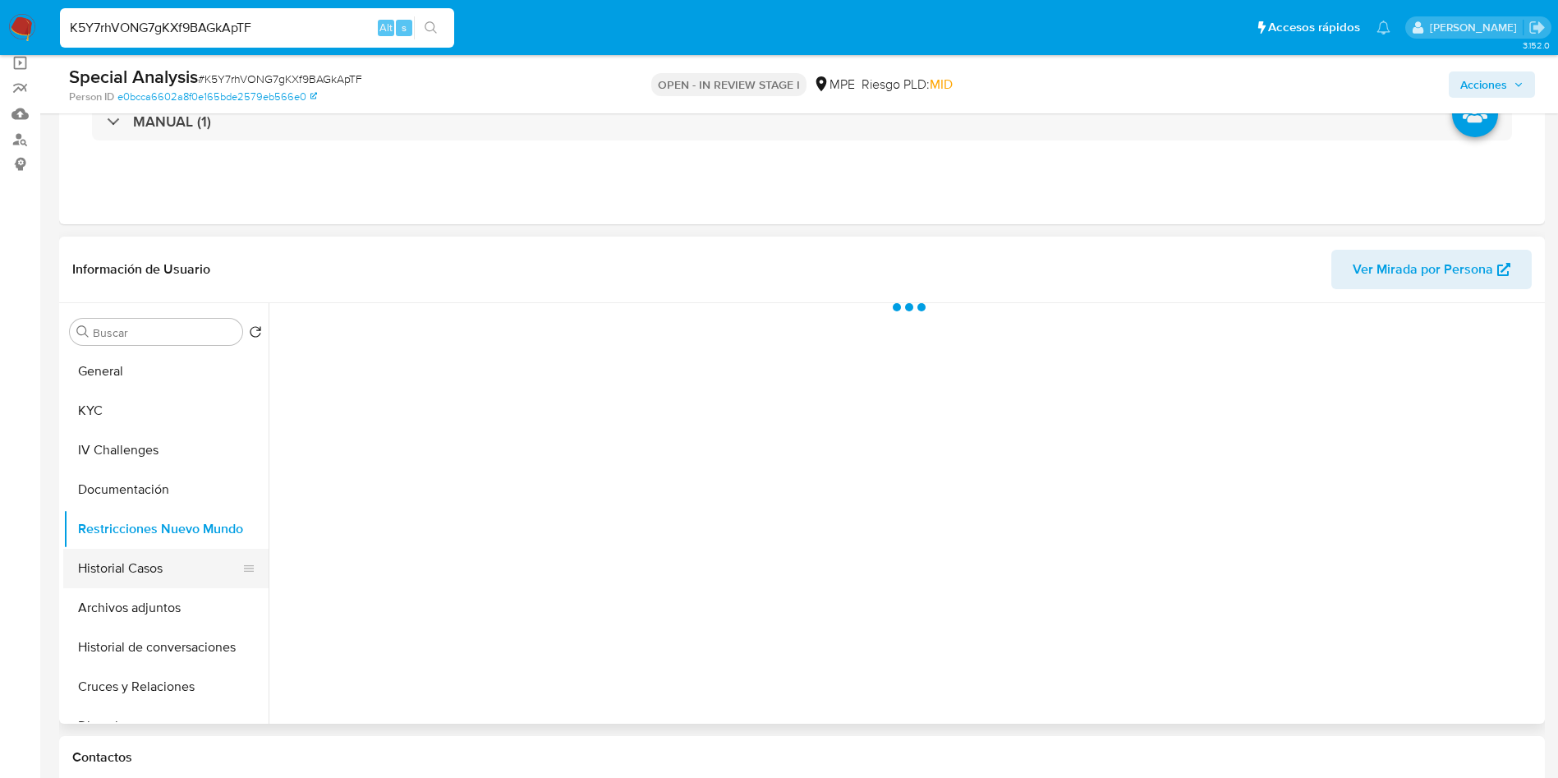
click at [158, 552] on button "Historial Casos" at bounding box center [159, 568] width 192 height 39
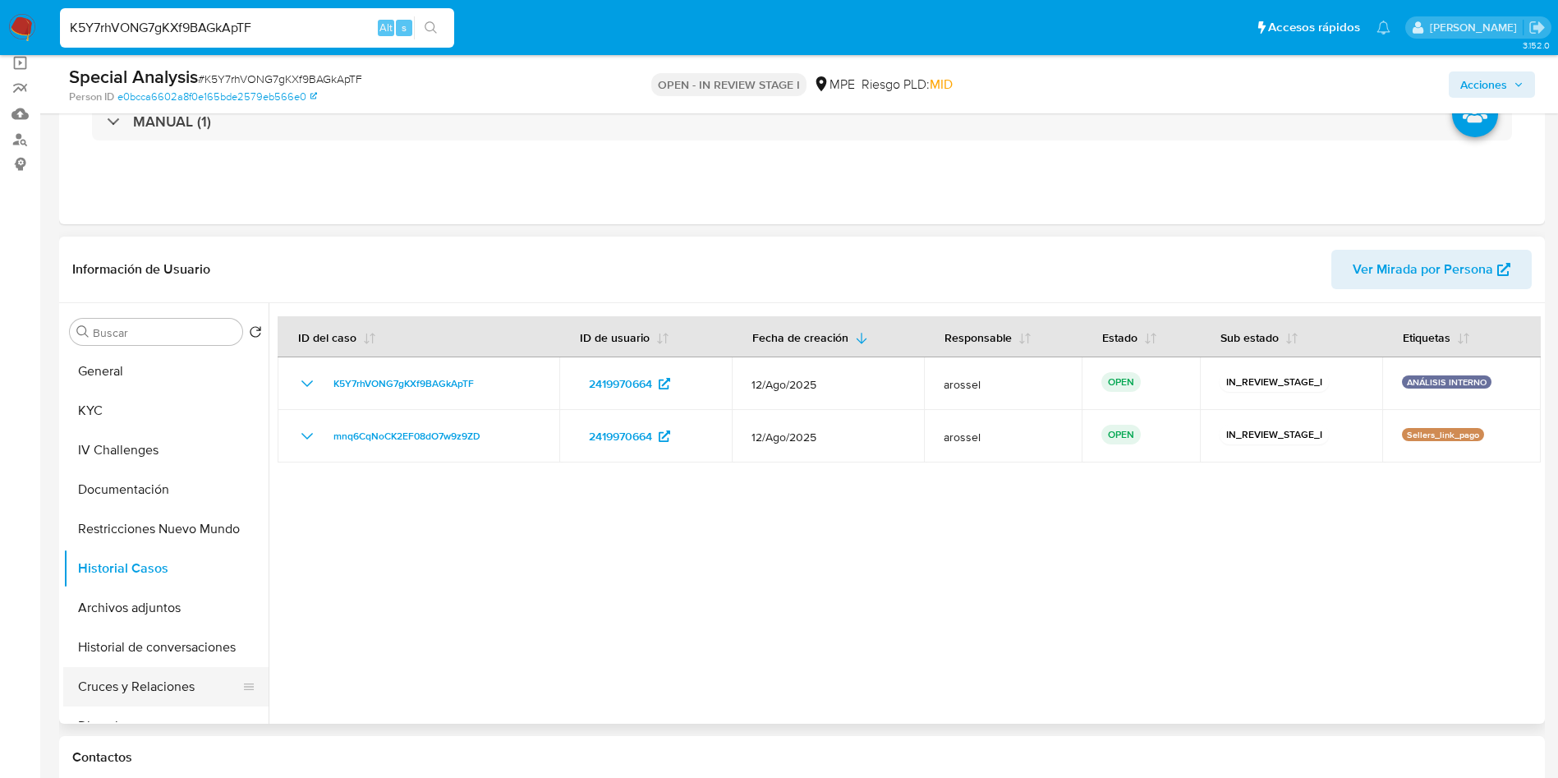
click at [166, 691] on button "Cruces y Relaciones" at bounding box center [159, 686] width 192 height 39
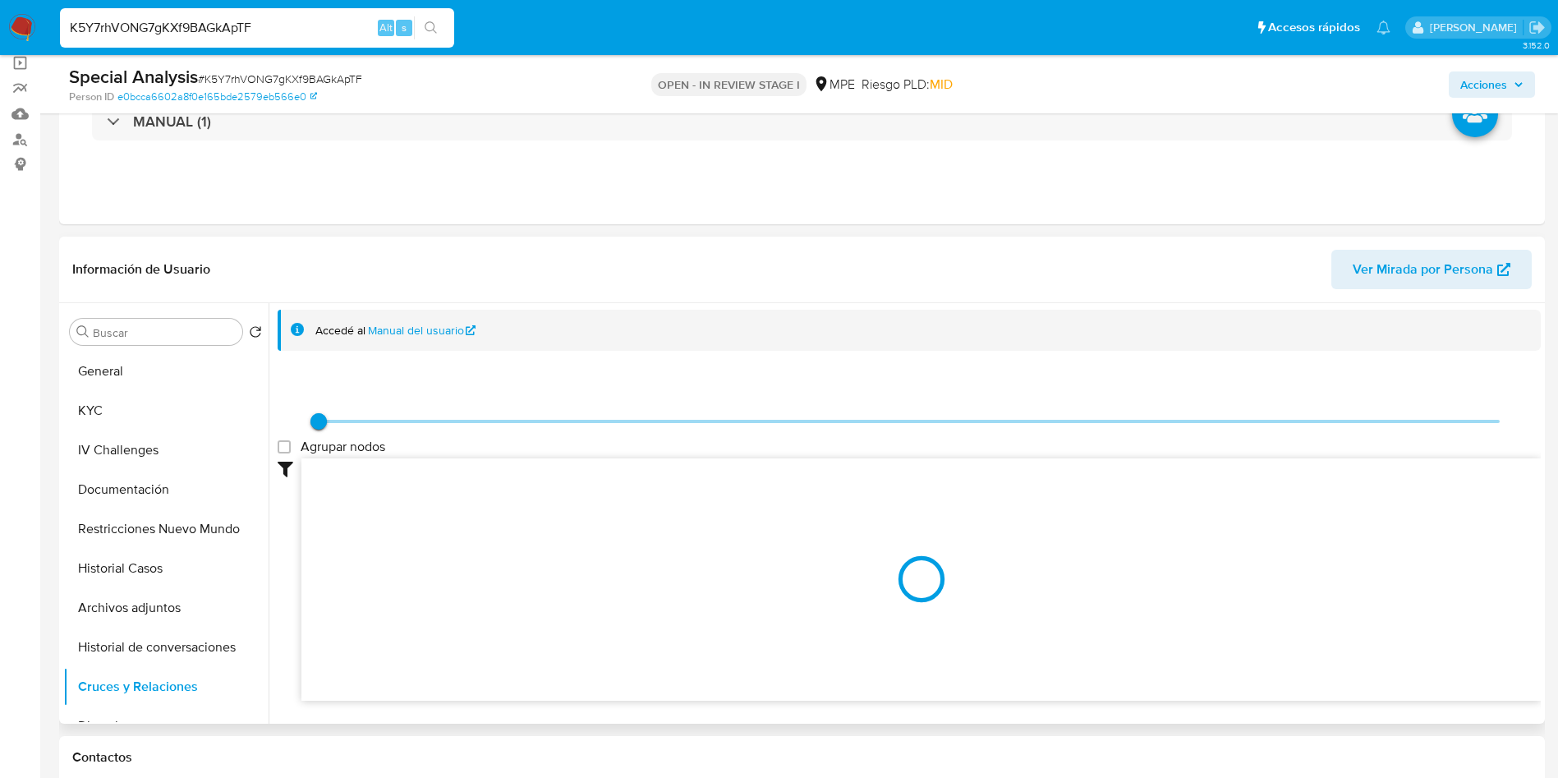
click at [1369, 272] on span "Ver Mirada por Persona" at bounding box center [1423, 269] width 140 height 39
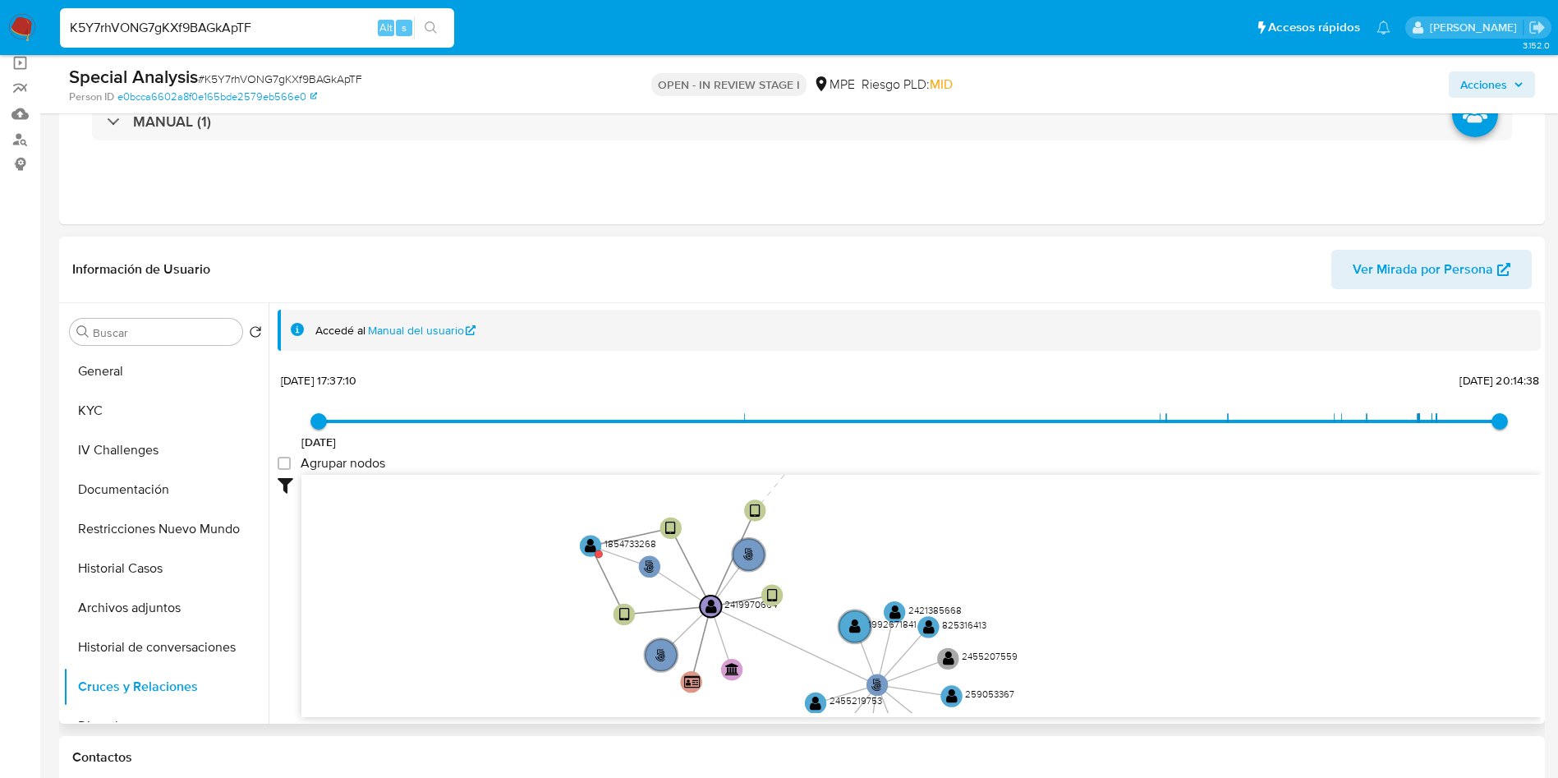
drag, startPoint x: 662, startPoint y: 630, endPoint x: 591, endPoint y: 717, distance: 112.7
click at [591, 717] on div "Accedé al Manual del usuario 20/7/2021 20/7/2021, 17:37:10 11/8/2025, 20:14:38 …" at bounding box center [905, 513] width 1273 height 421
click at [589, 546] on text "" at bounding box center [593, 544] width 12 height 16
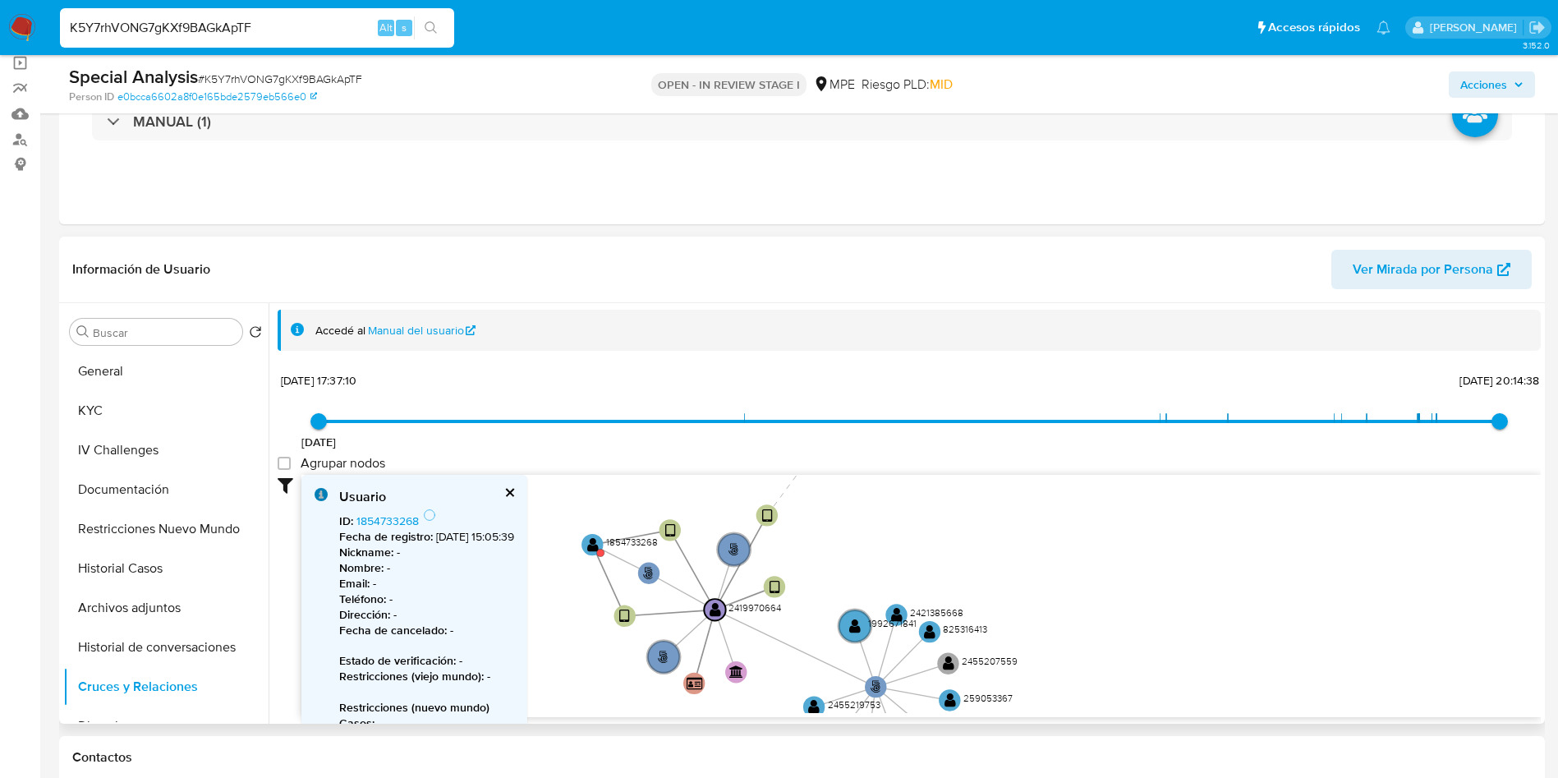
click at [384, 528] on b "Fecha de registro :" at bounding box center [386, 536] width 94 height 16
click at [387, 529] on b "Fecha de registro :" at bounding box center [386, 536] width 94 height 16
click at [387, 520] on link "1854733268" at bounding box center [388, 521] width 62 height 16
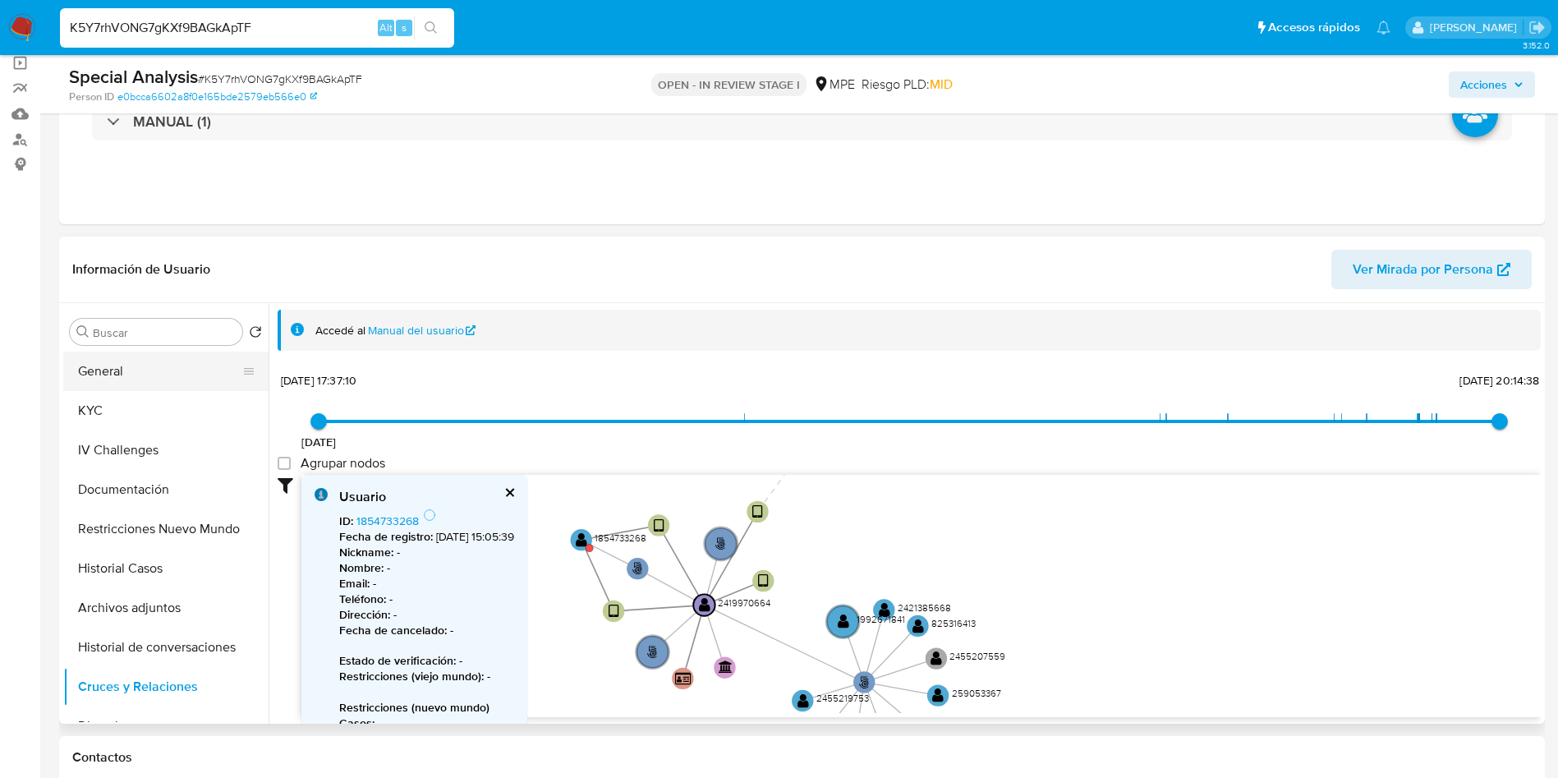
drag, startPoint x: 1001, startPoint y: 591, endPoint x: 260, endPoint y: 380, distance: 770.5
click at [986, 556] on icon "user-2419970664  2419970664 person-e0bcca6602a8f0e165bde2579eb566e0  device-6…" at bounding box center [922, 594] width 1240 height 238
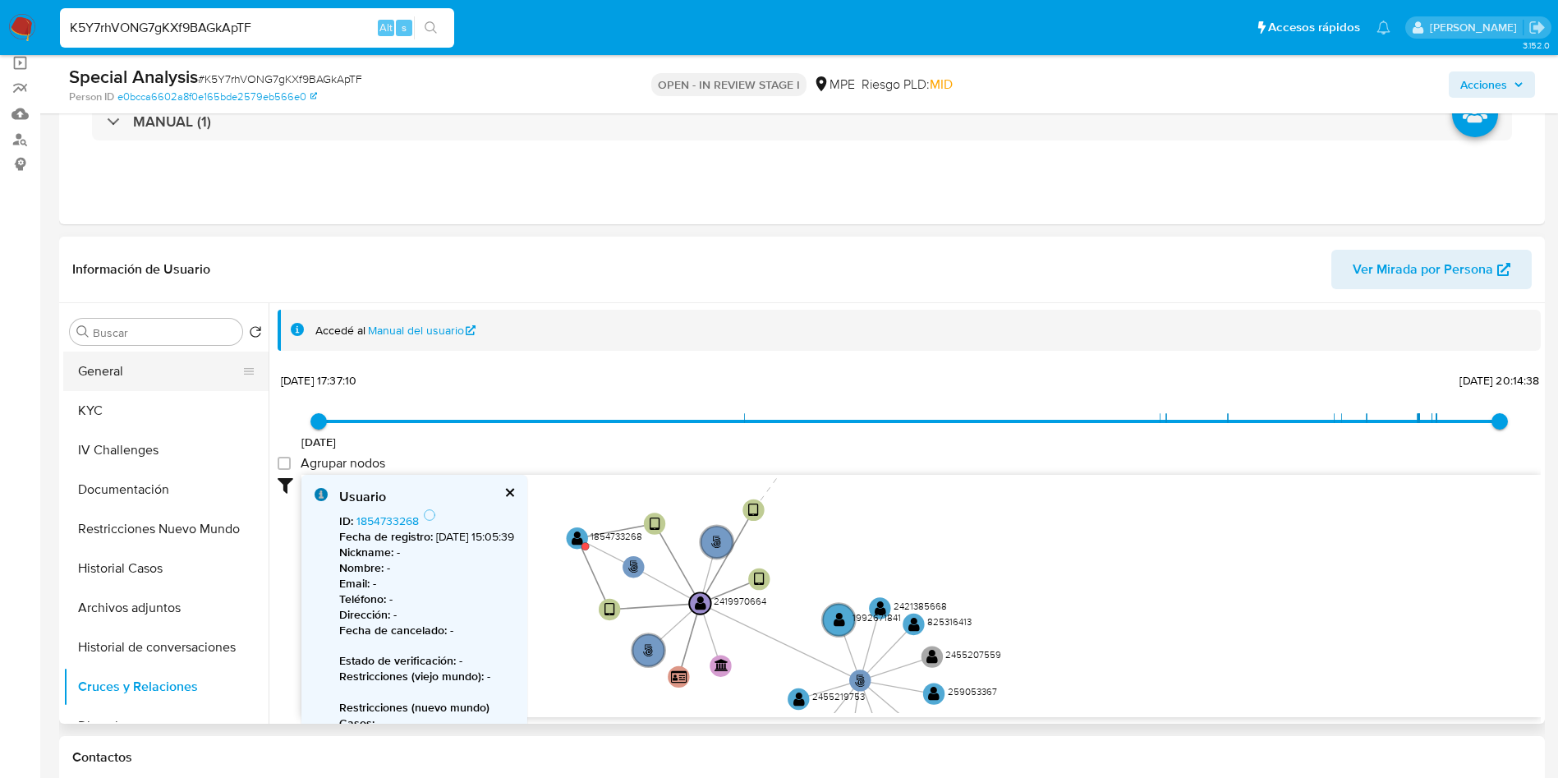
click at [140, 370] on button "General" at bounding box center [159, 371] width 192 height 39
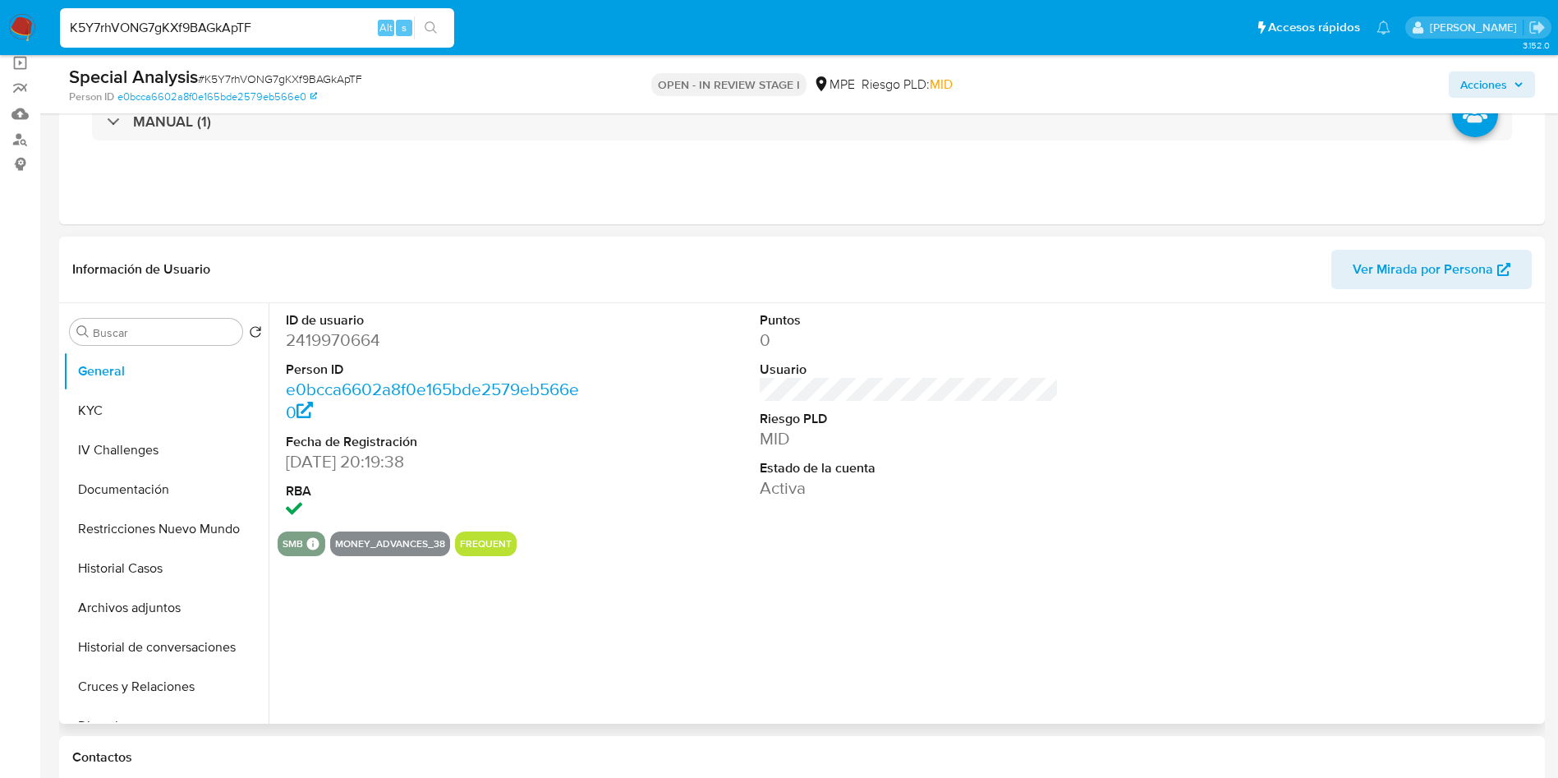
click at [340, 336] on dd "2419970664" at bounding box center [436, 340] width 300 height 23
click at [194, 685] on button "Cruces y Relaciones" at bounding box center [159, 686] width 192 height 39
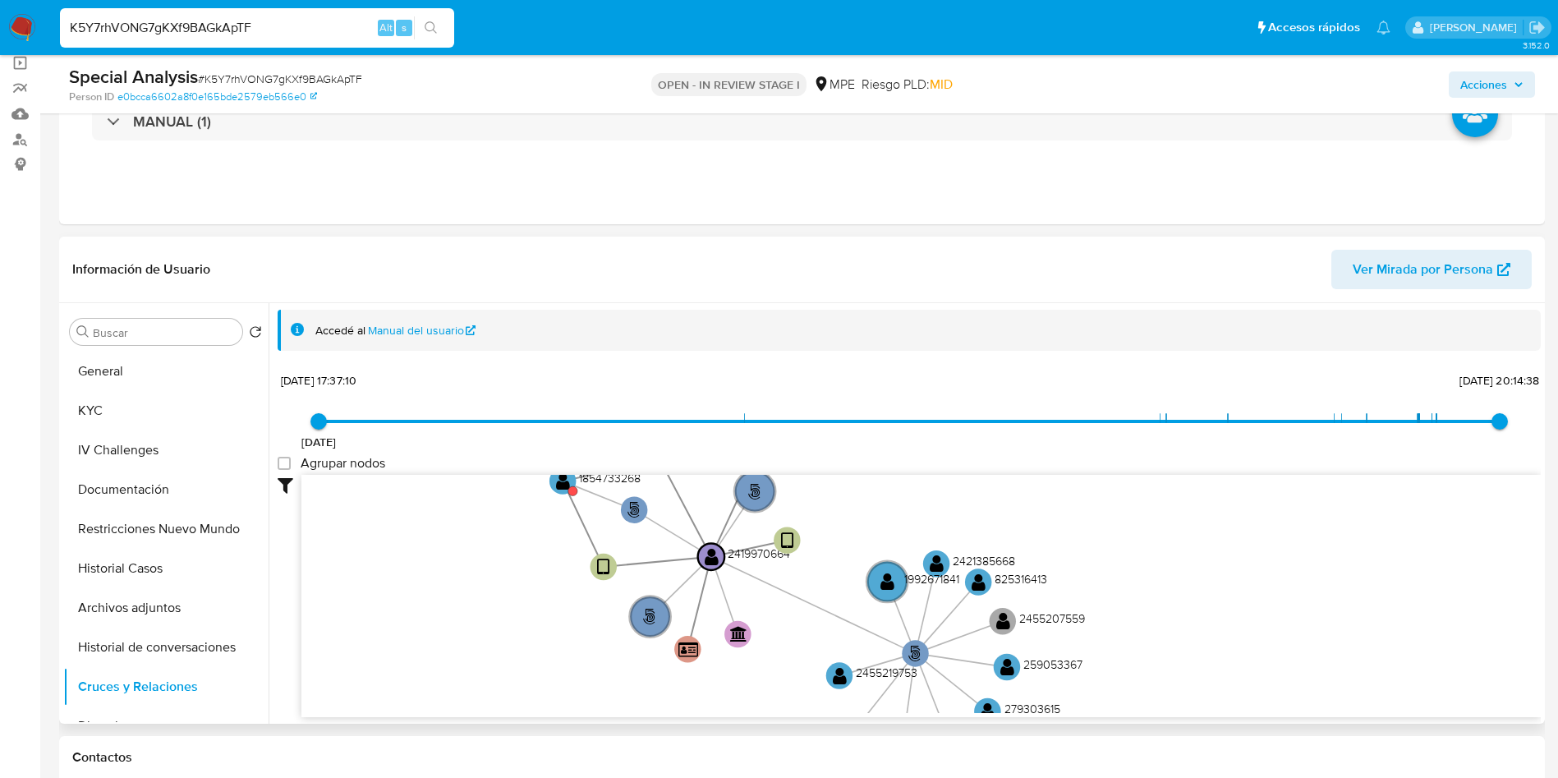
drag, startPoint x: 501, startPoint y: 587, endPoint x: 439, endPoint y: 667, distance: 101.9
click at [440, 670] on icon "user-2419970664  2419970664 person-e0bcca6602a8f0e165bde2579eb566e0  device-6…" at bounding box center [922, 594] width 1240 height 238
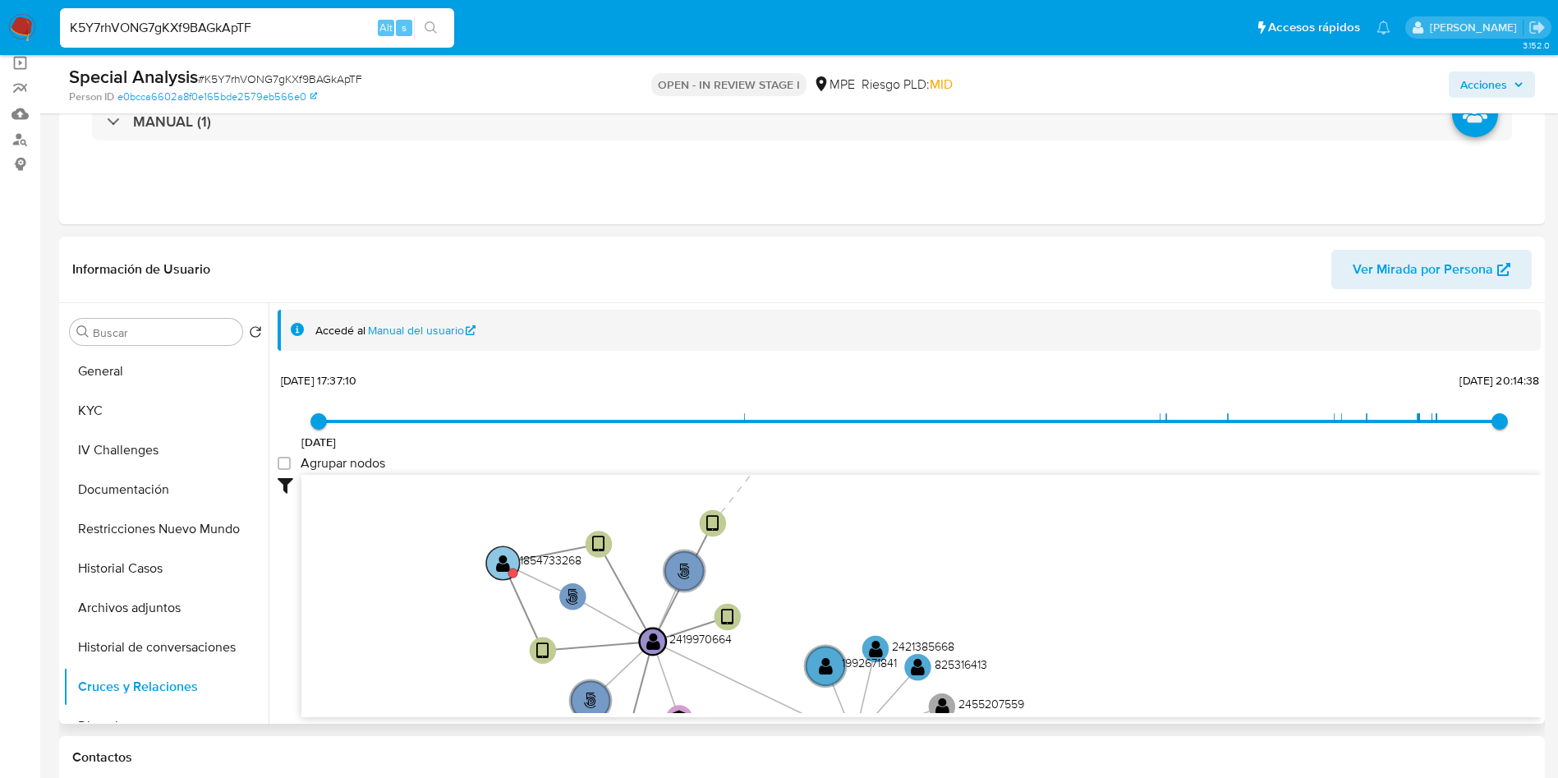
click at [496, 565] on text "" at bounding box center [503, 562] width 14 height 19
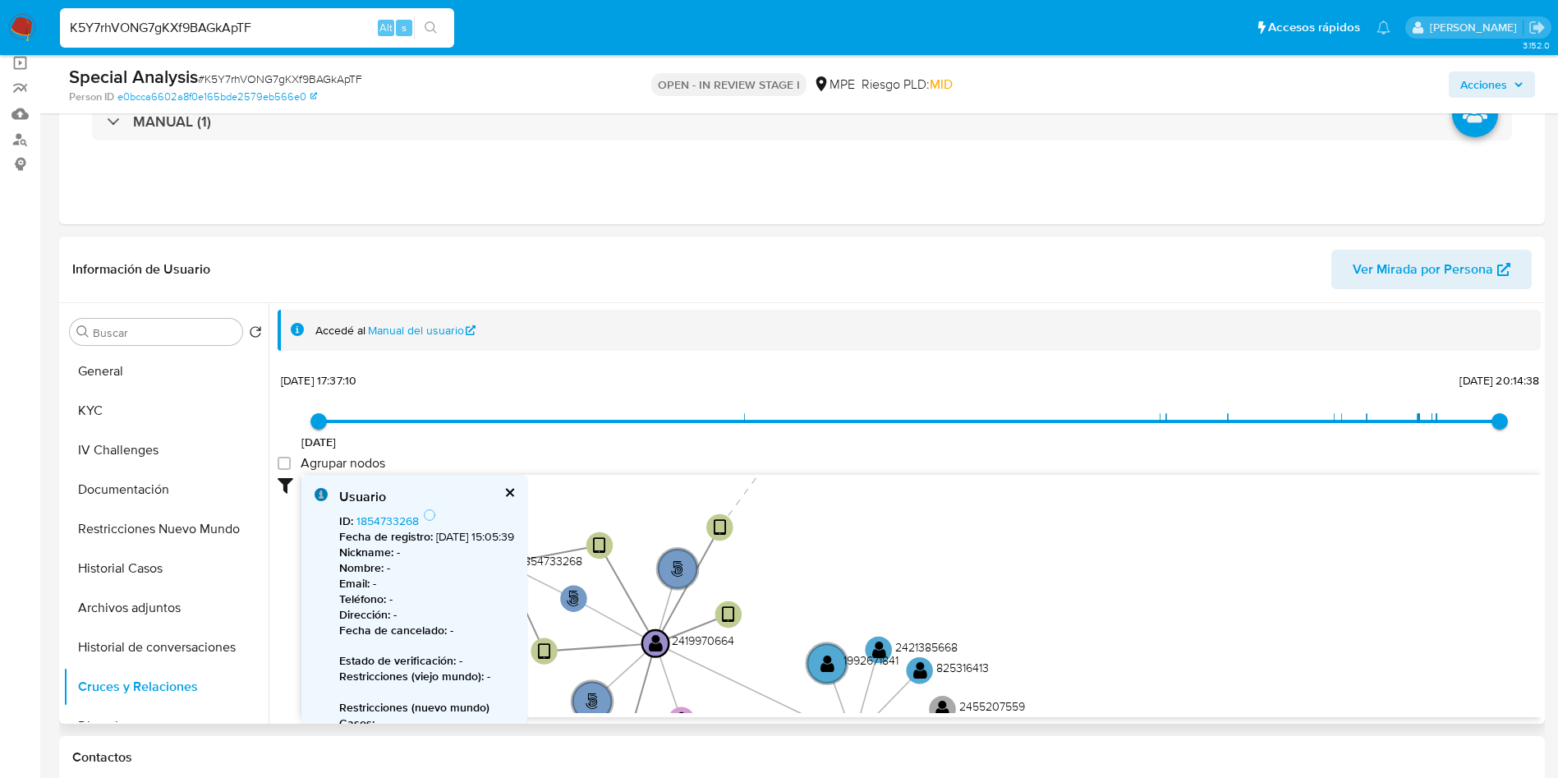
click at [1308, 579] on icon "user-2419970664  2419970664 person-e0bcca6602a8f0e165bde2579eb566e0  device-6…" at bounding box center [922, 594] width 1240 height 238
click at [514, 491] on button "cerrar" at bounding box center [509, 492] width 11 height 11
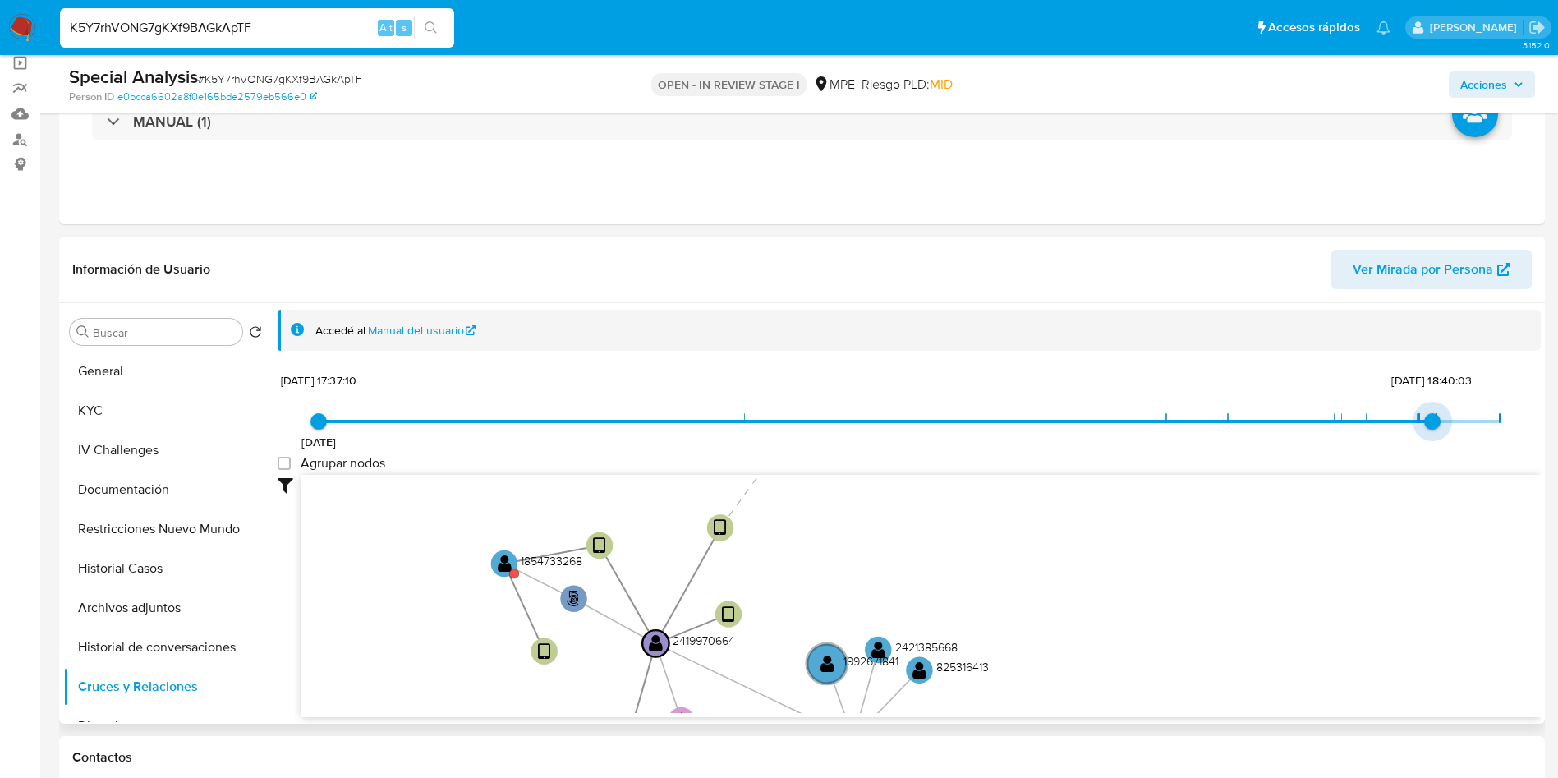
type input "1747618670000"
drag, startPoint x: 1489, startPoint y: 419, endPoint x: 1427, endPoint y: 414, distance: 61.8
click at [1427, 414] on span "18/5/2025, 22:37:50" at bounding box center [1433, 421] width 16 height 16
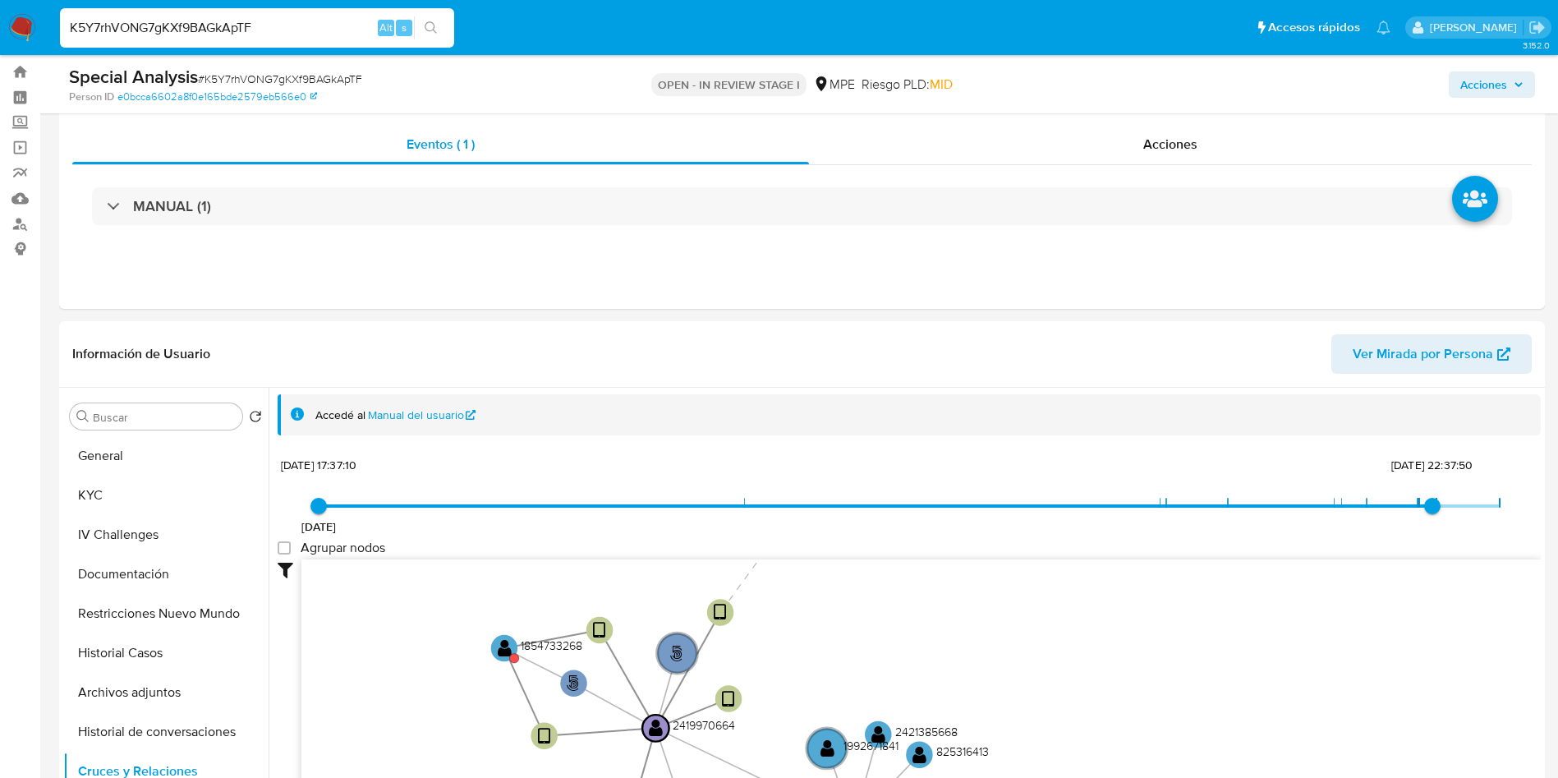
scroll to position [0, 0]
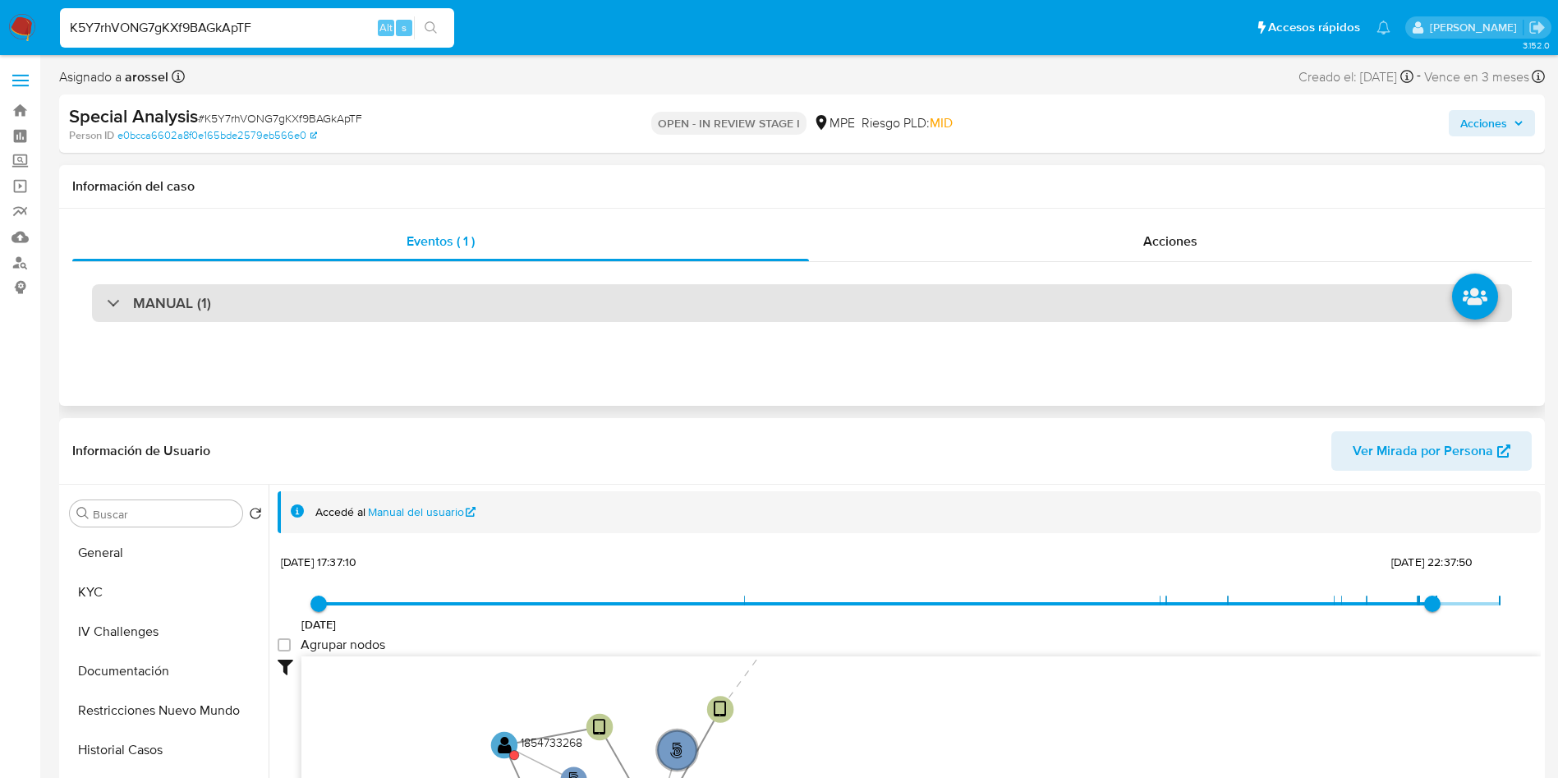
click at [258, 306] on div "MANUAL (1)" at bounding box center [802, 303] width 1420 height 38
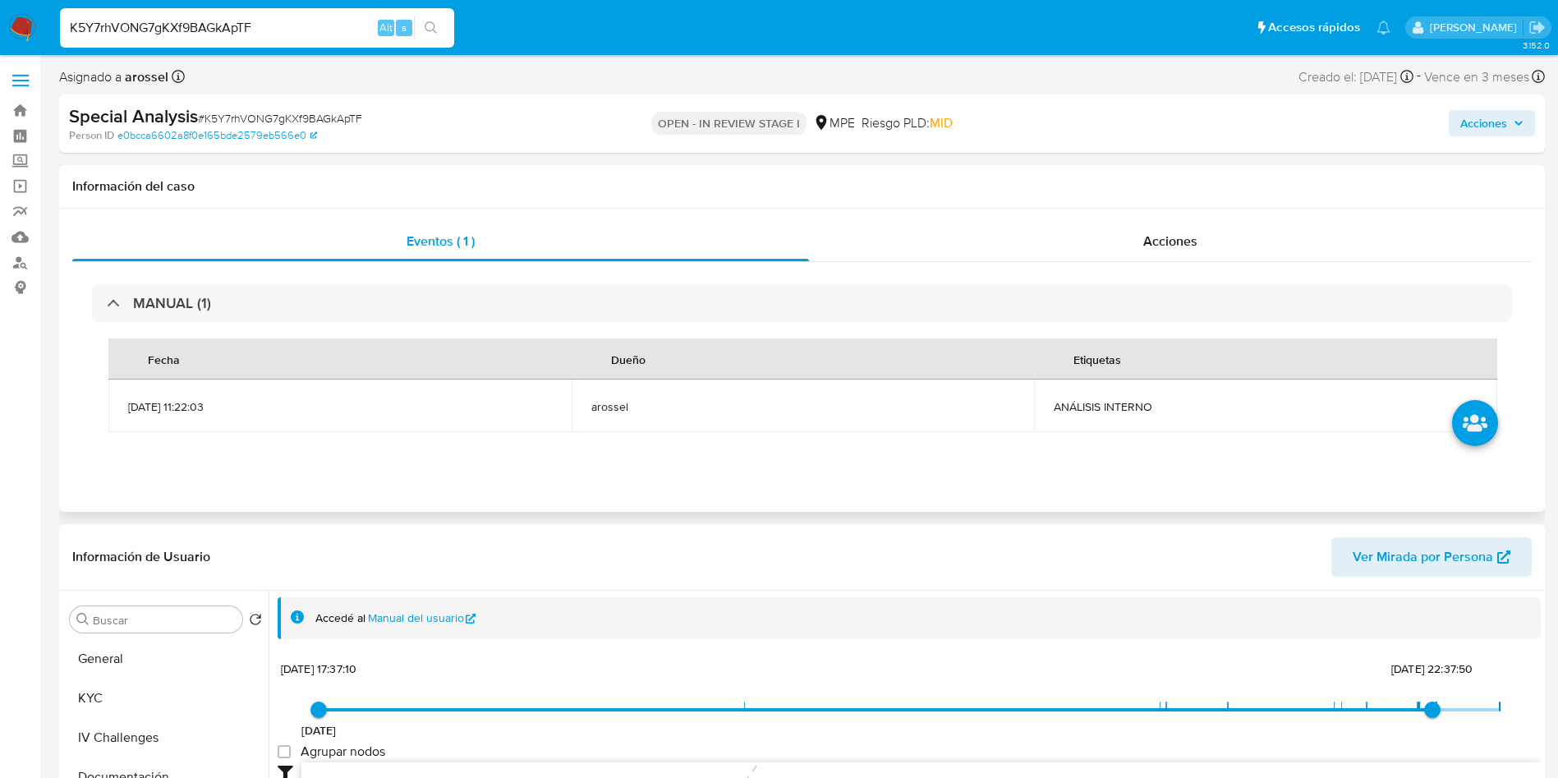
click at [1102, 395] on td "ANÁLISIS INTERNO" at bounding box center [1265, 406] width 463 height 53
click at [1100, 399] on span "ANÁLISIS INTERNO" at bounding box center [1266, 406] width 424 height 15
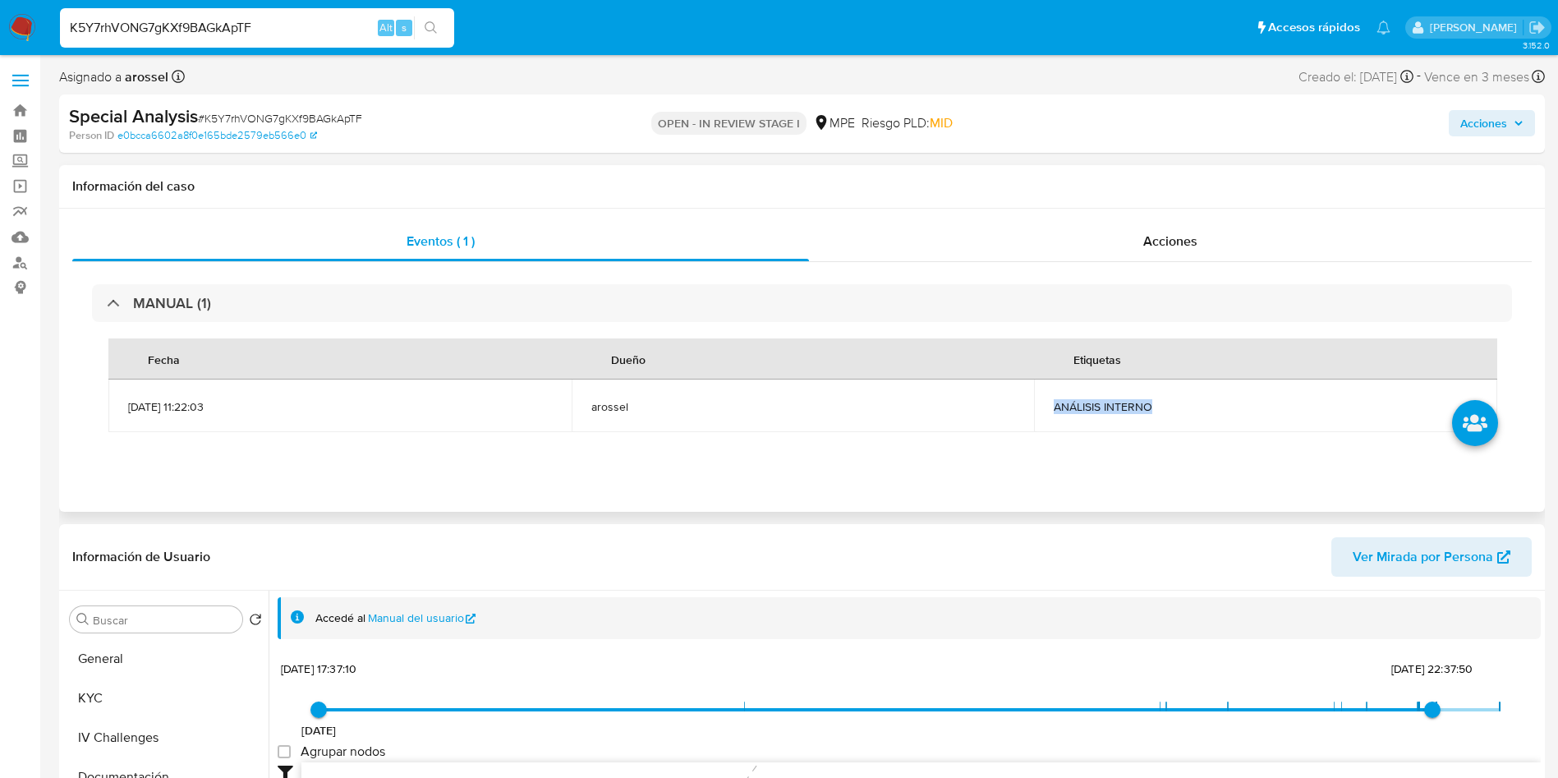
click at [1100, 399] on span "ANÁLISIS INTERNO" at bounding box center [1266, 406] width 424 height 15
click at [306, 117] on span "# K5Y7rhVONG7gKXf9BAGkApTF" at bounding box center [280, 118] width 164 height 16
click at [307, 116] on span "# K5Y7rhVONG7gKXf9BAGkApTF" at bounding box center [280, 118] width 164 height 16
copy span "K5Y7rhVONG7gKXf9BAGkApTF"
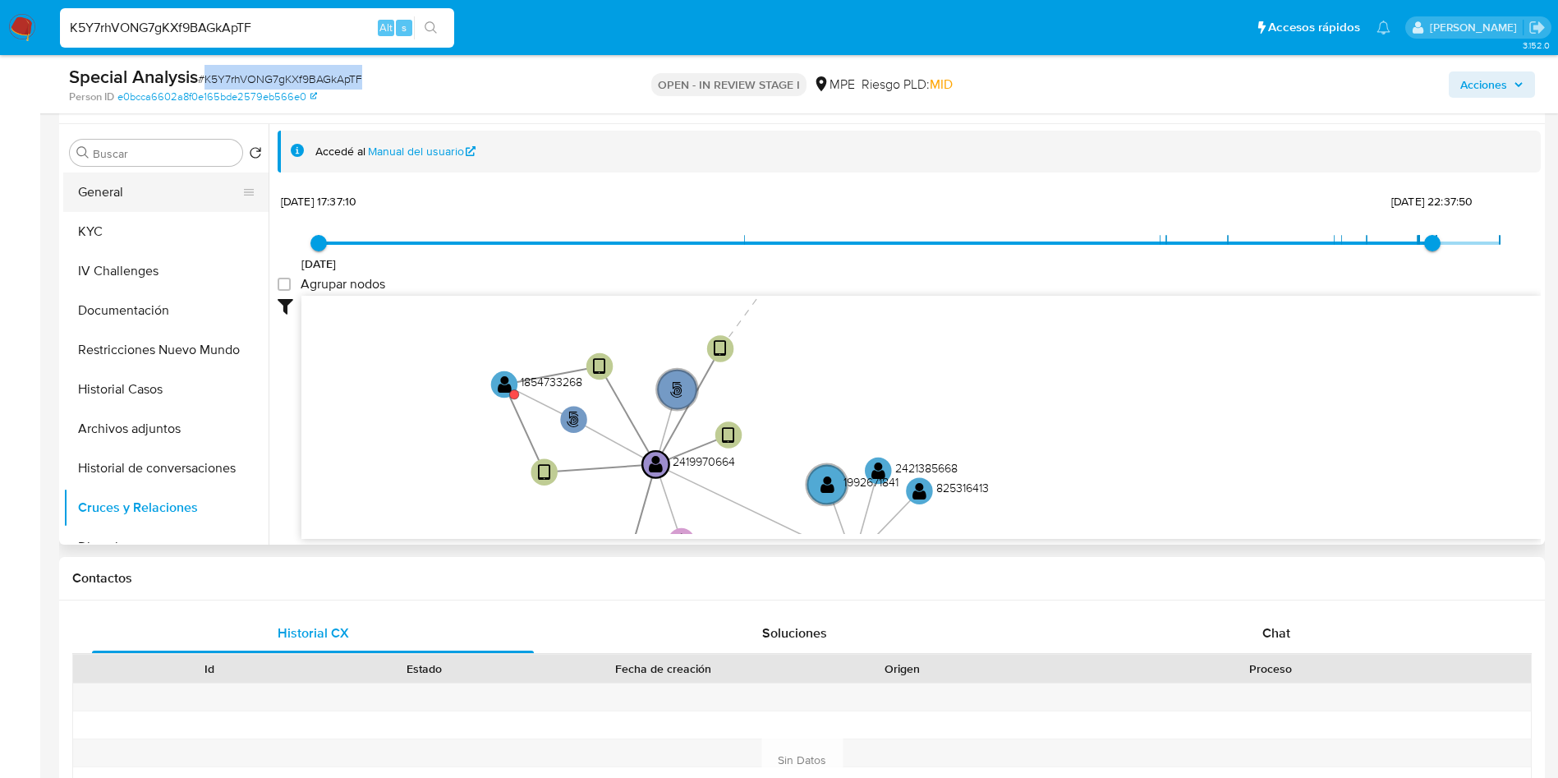
scroll to position [370, 0]
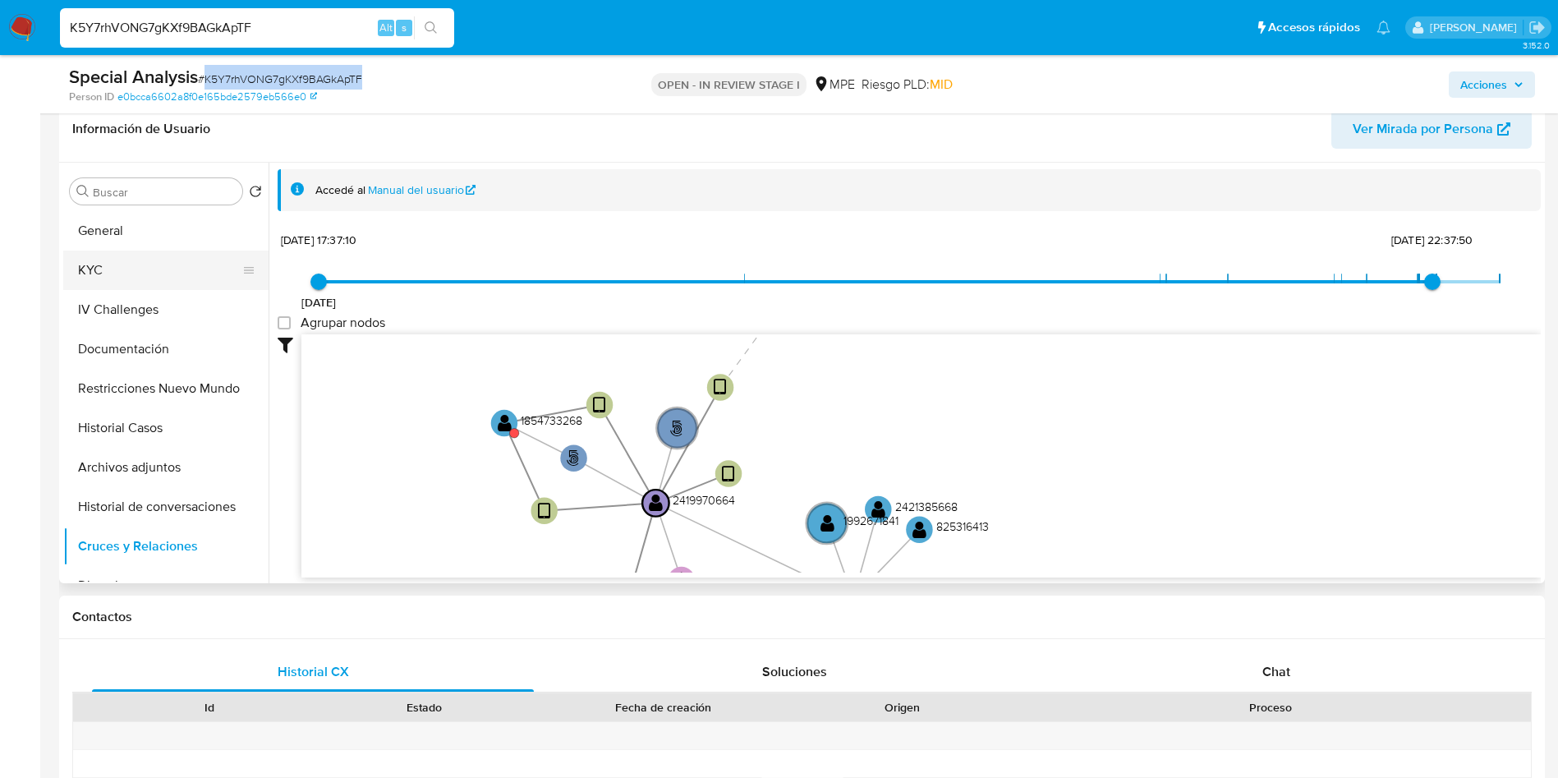
click at [148, 253] on button "KYC" at bounding box center [159, 270] width 192 height 39
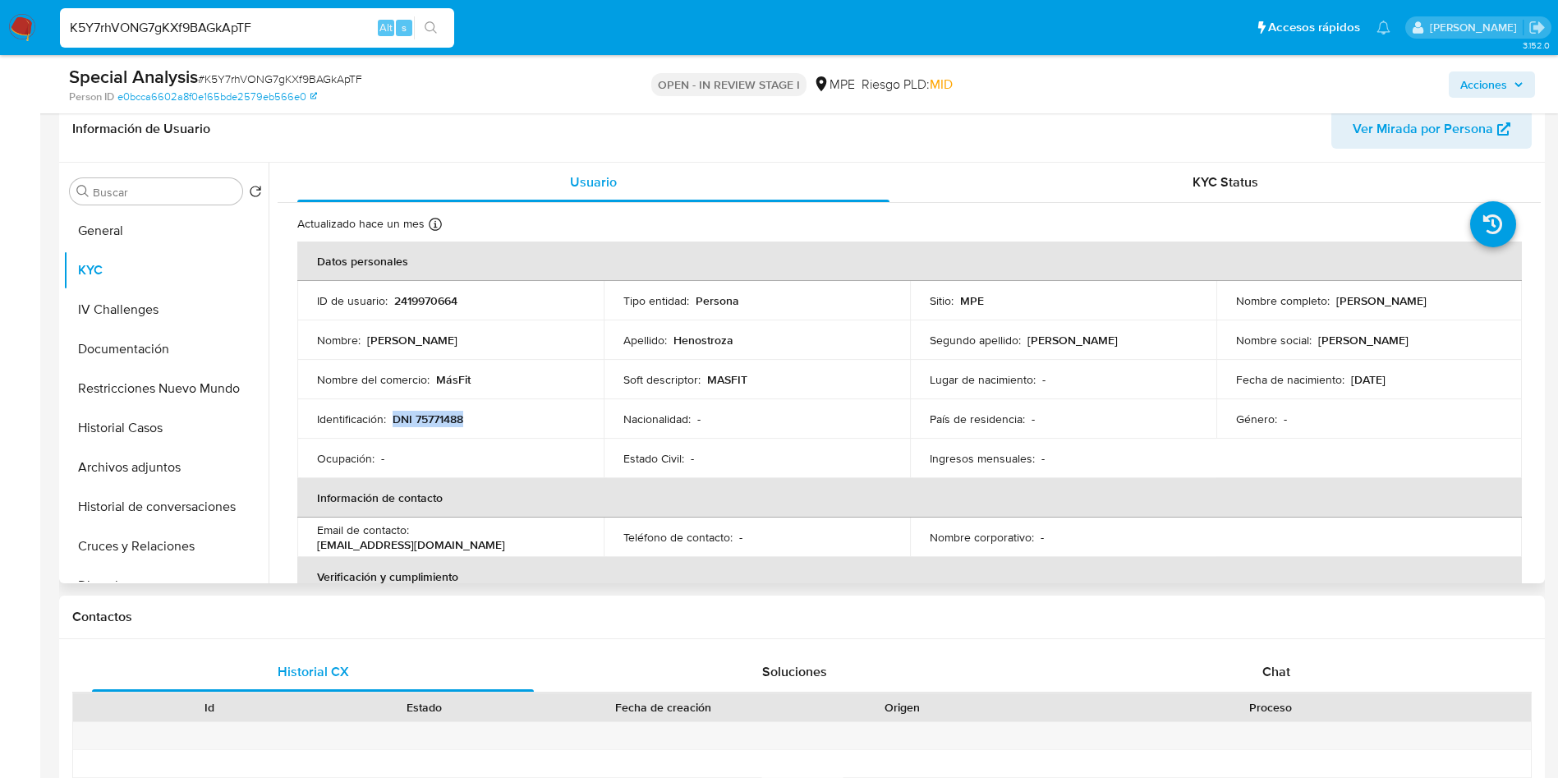
drag, startPoint x: 393, startPoint y: 414, endPoint x: 486, endPoint y: 407, distance: 93.9
click at [486, 407] on td "Identificación : DNI 75771488" at bounding box center [450, 418] width 306 height 39
copy p "DNI 75771488"
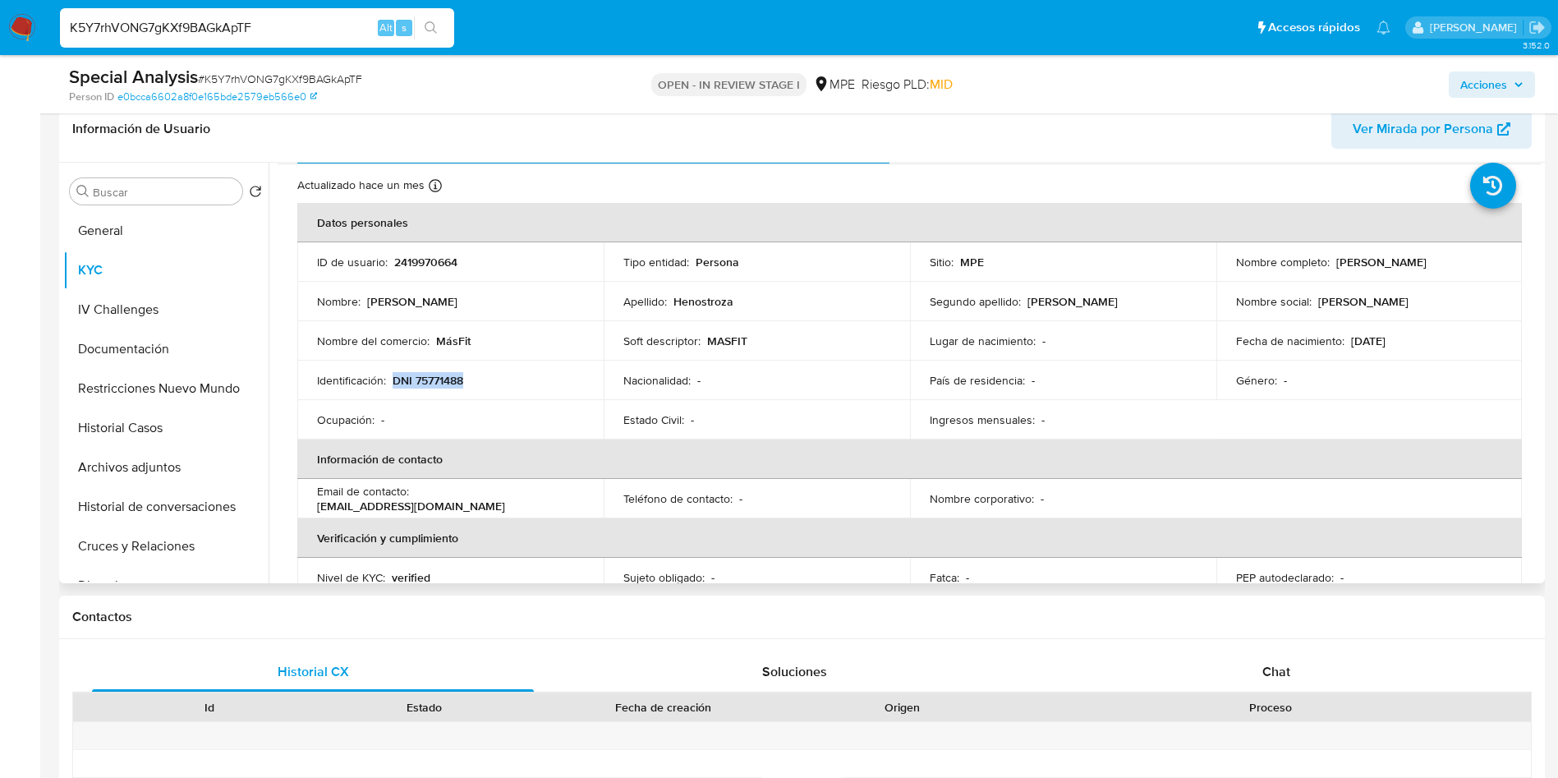
scroll to position [0, 0]
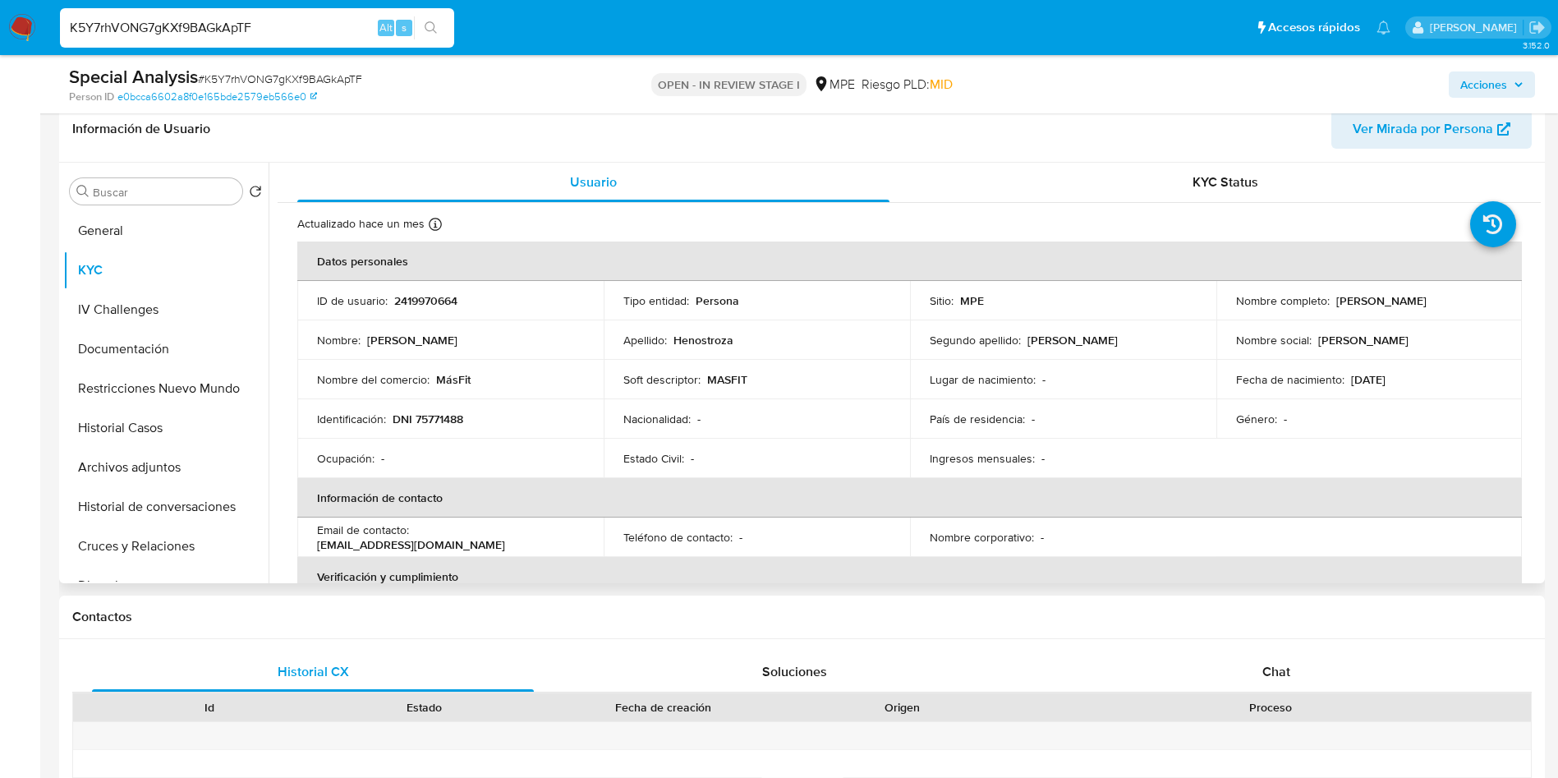
click at [1172, 516] on th "Información de contacto" at bounding box center [909, 497] width 1225 height 39
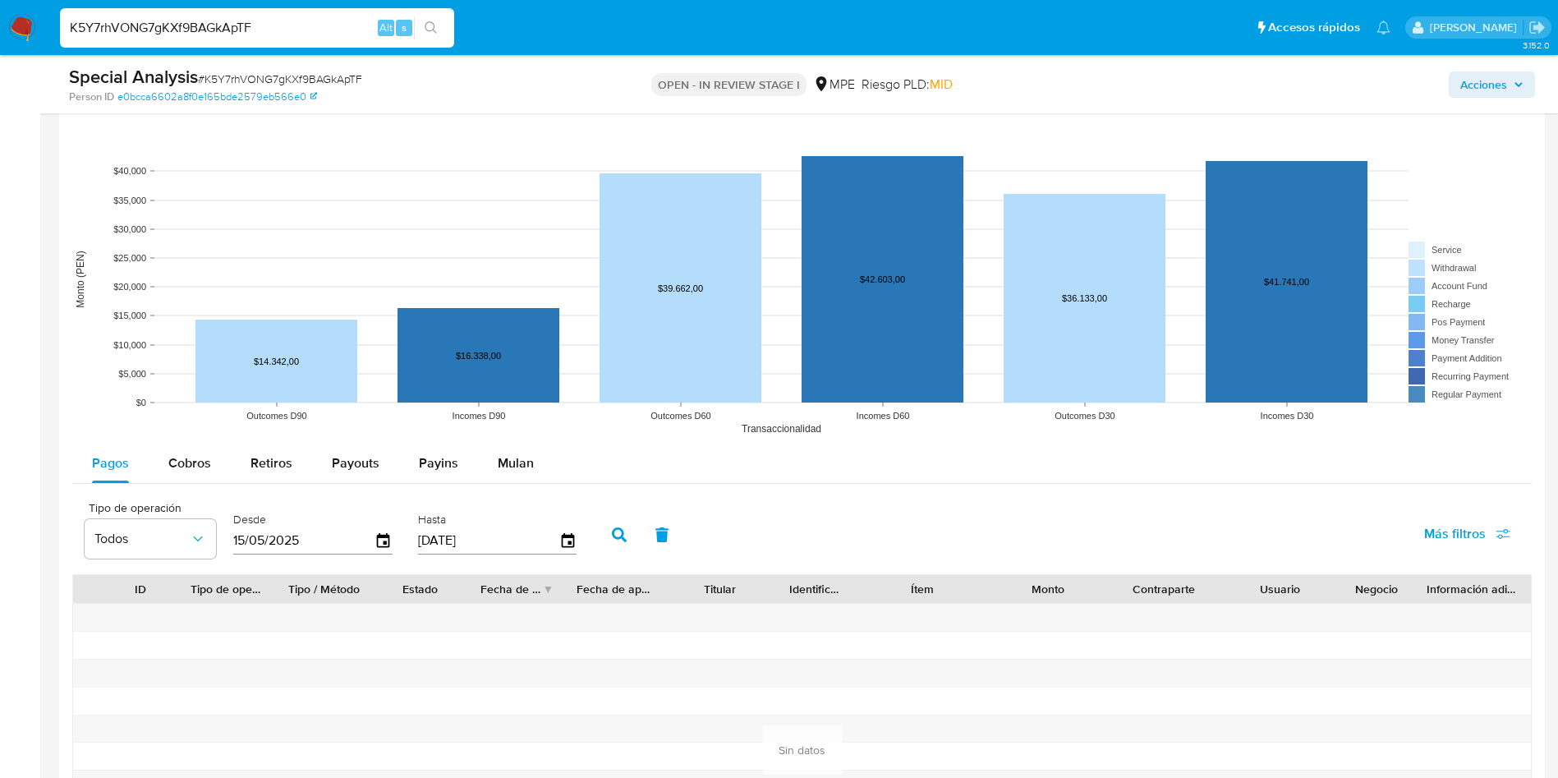
scroll to position [1725, 0]
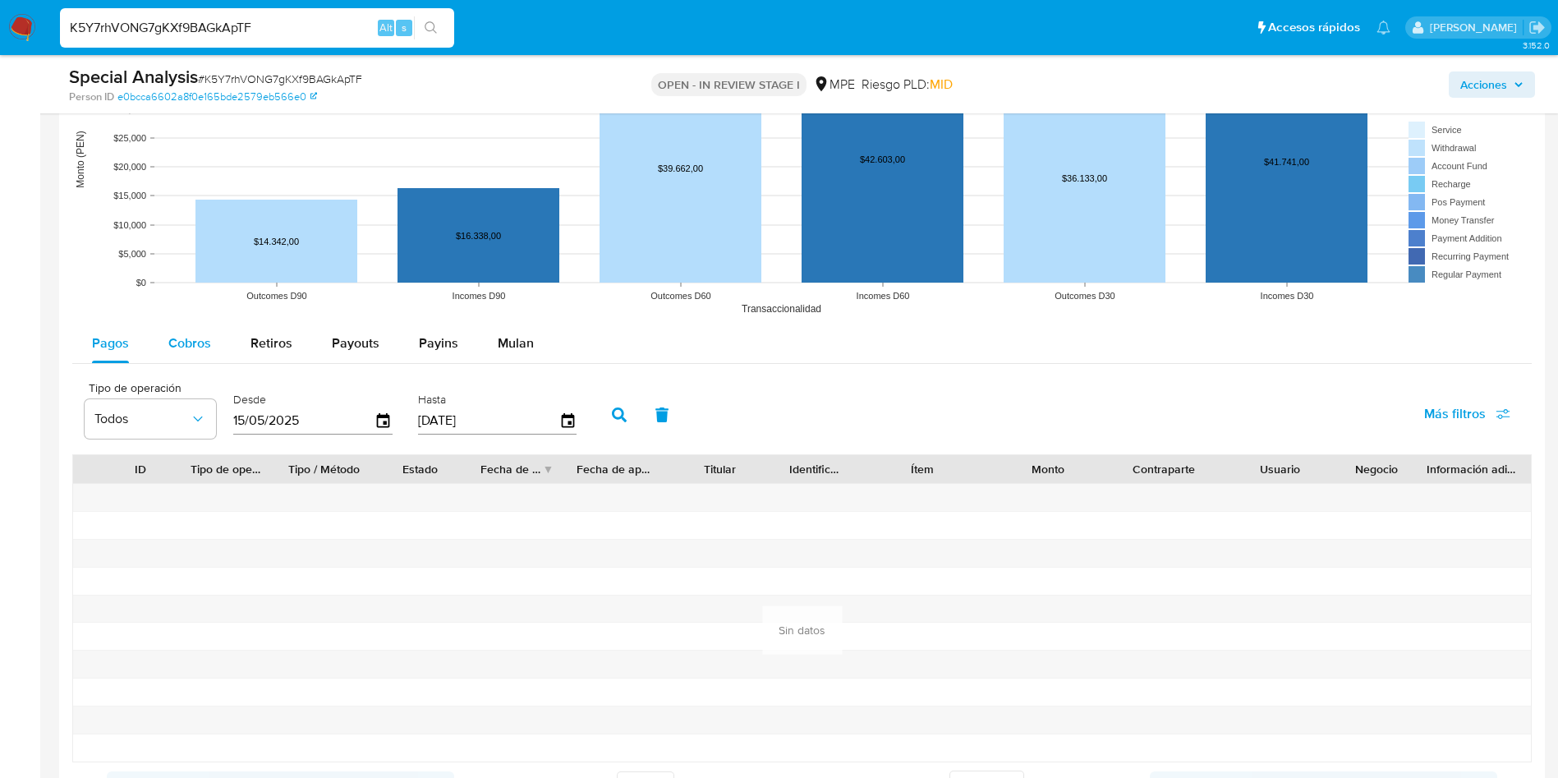
click at [195, 359] on div "Cobros" at bounding box center [189, 343] width 43 height 39
select select "10"
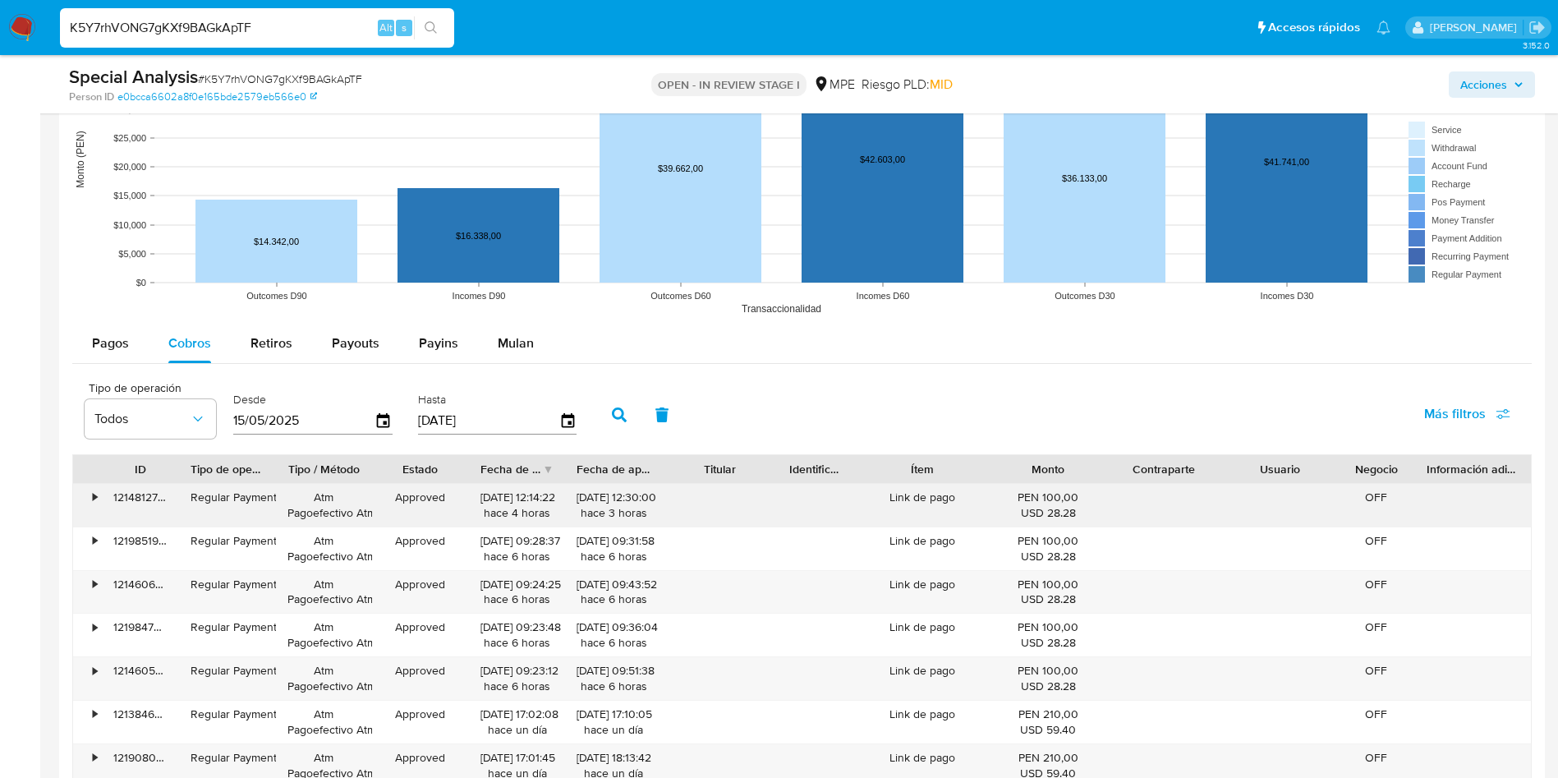
drag, startPoint x: 476, startPoint y: 499, endPoint x: 539, endPoint y: 495, distance: 63.4
click at [539, 495] on div "12/08/2025 12:14:22 hace 4 horas" at bounding box center [517, 505] width 97 height 43
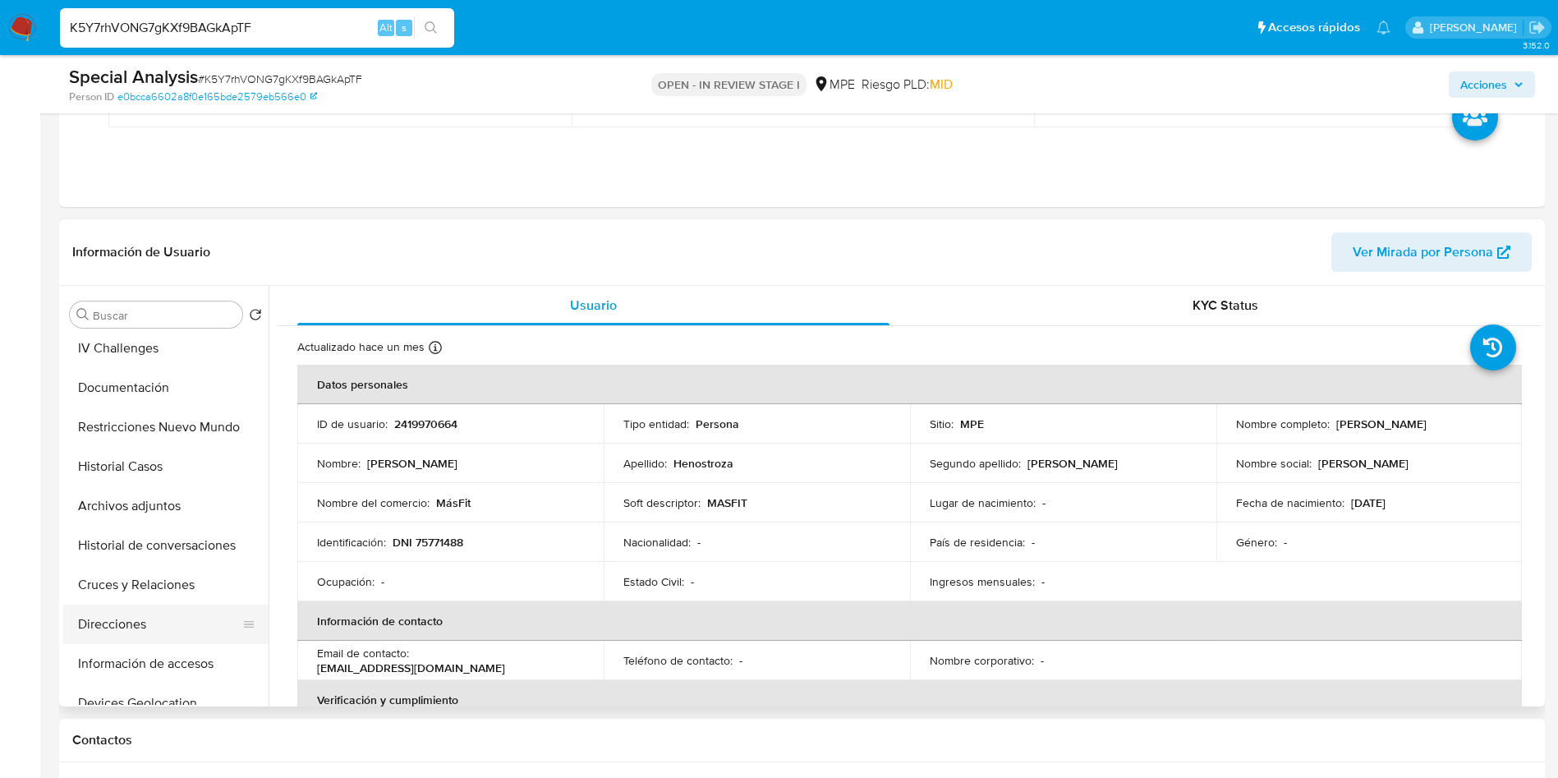
scroll to position [123, 0]
click at [166, 546] on button "Cruces y Relaciones" at bounding box center [159, 546] width 192 height 39
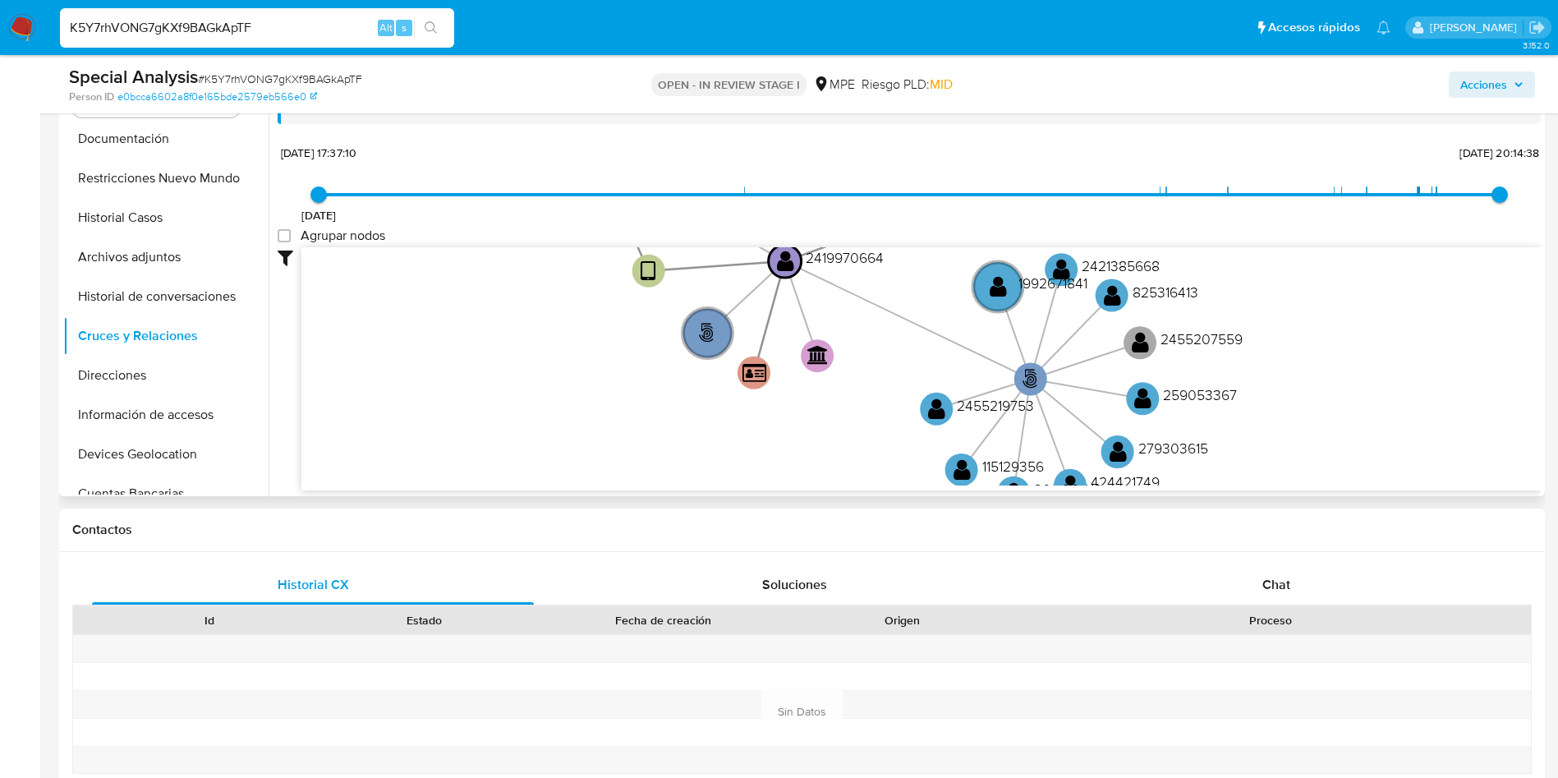
scroll to position [232, 0]
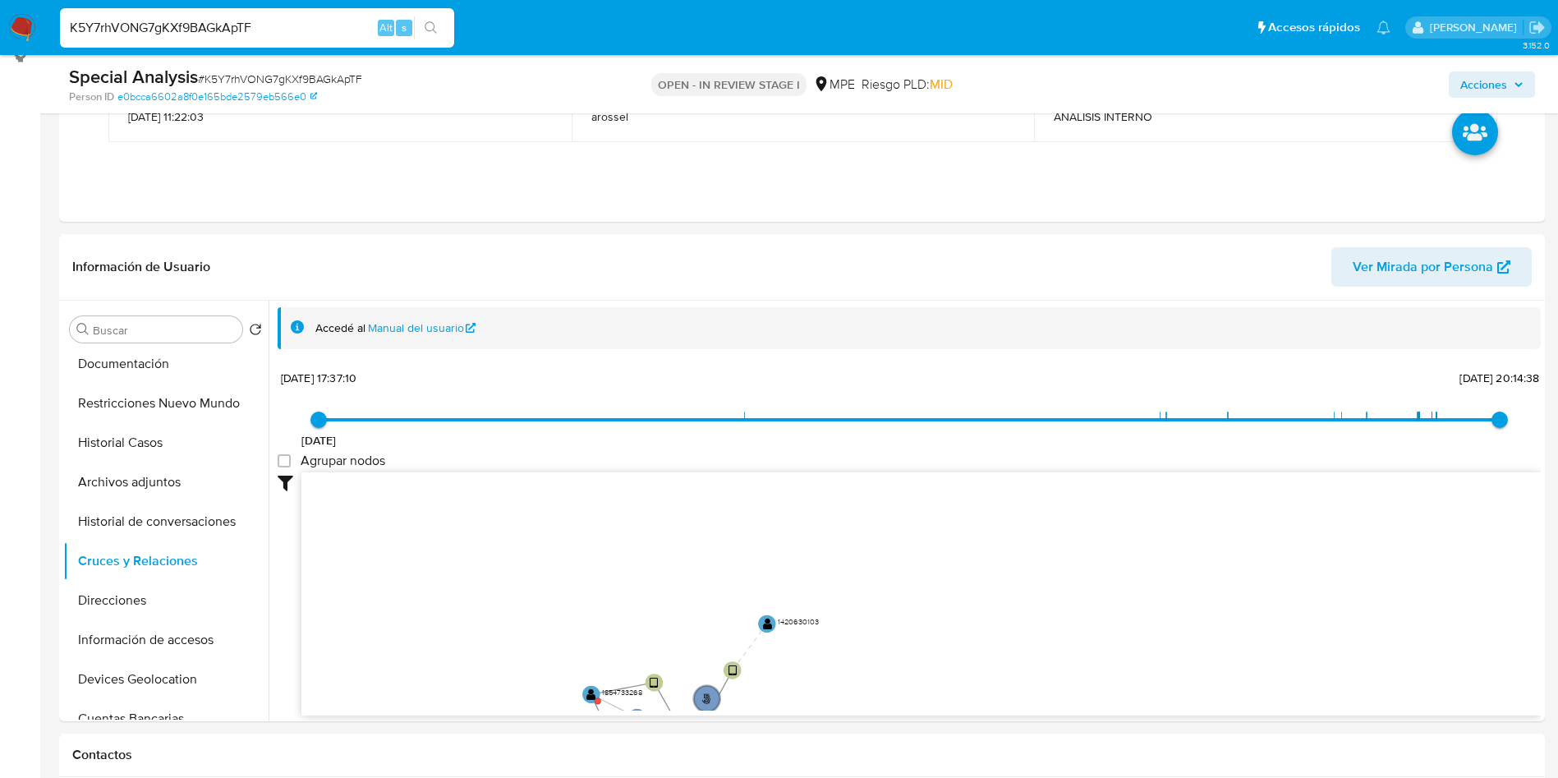
drag, startPoint x: 542, startPoint y: 650, endPoint x: 554, endPoint y: 223, distance: 426.5
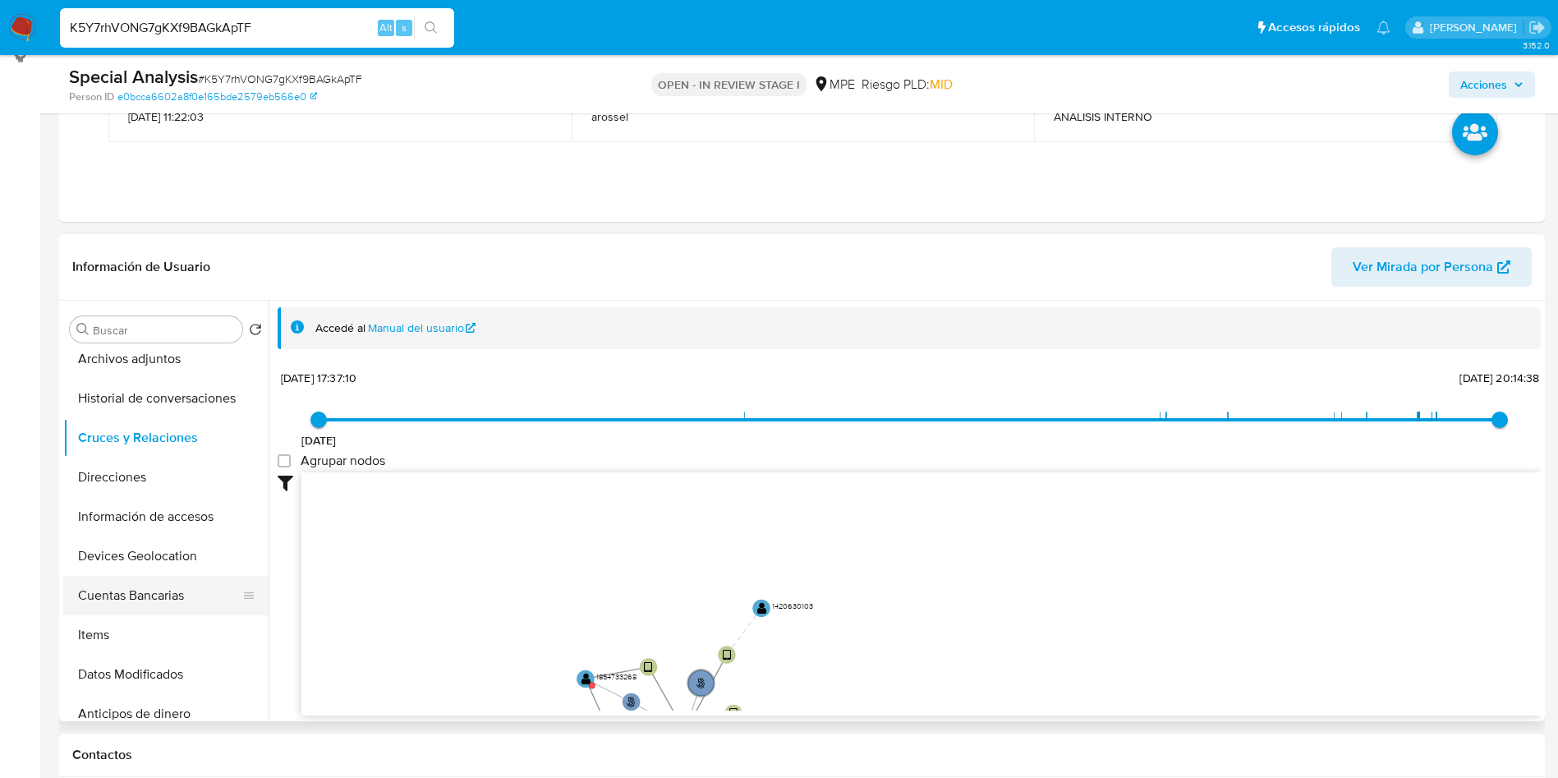
click at [125, 592] on button "Cuentas Bancarias" at bounding box center [159, 595] width 192 height 39
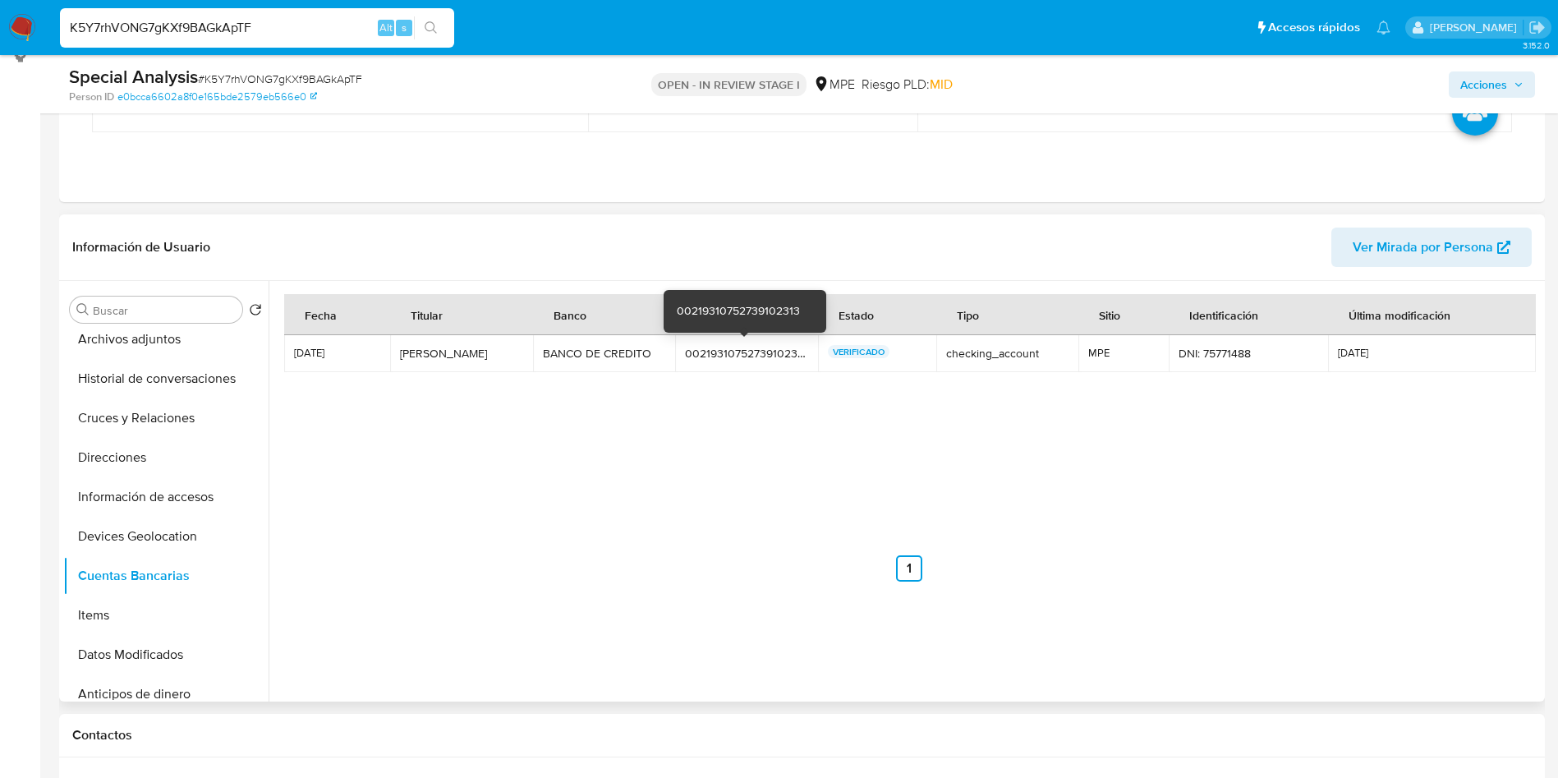
click at [717, 351] on div "00219310752739102313" at bounding box center [746, 353] width 123 height 15
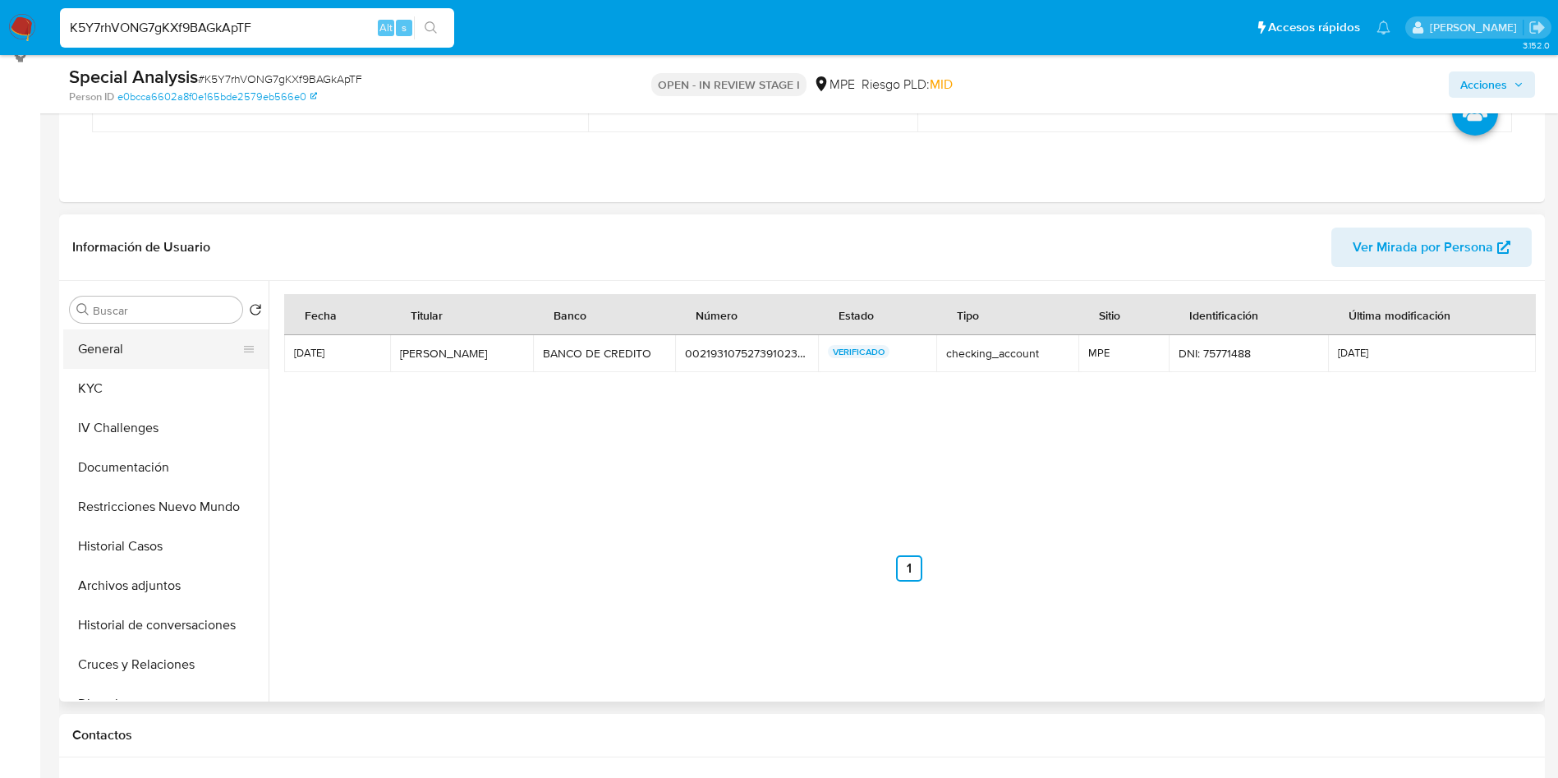
click at [133, 346] on button "General" at bounding box center [159, 348] width 192 height 39
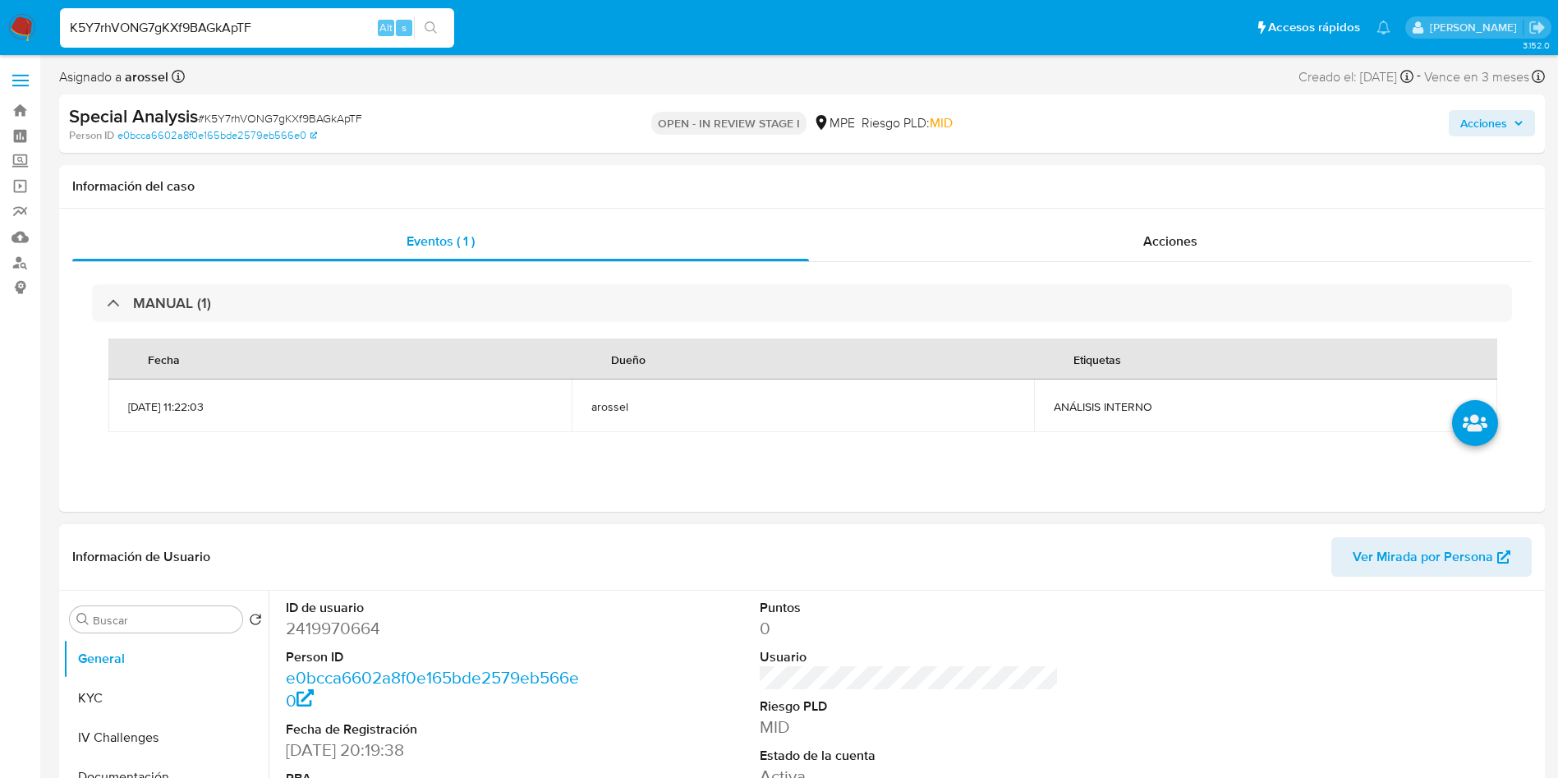
click at [1059, 603] on div "Puntos 0 Usuario Riesgo PLD MID Estado de la cuenta Activa" at bounding box center [910, 705] width 316 height 228
click at [345, 619] on dd "2419970664" at bounding box center [436, 628] width 300 height 23
copy dd "2419970664"
drag, startPoint x: 104, startPoint y: 695, endPoint x: 113, endPoint y: 695, distance: 9.0
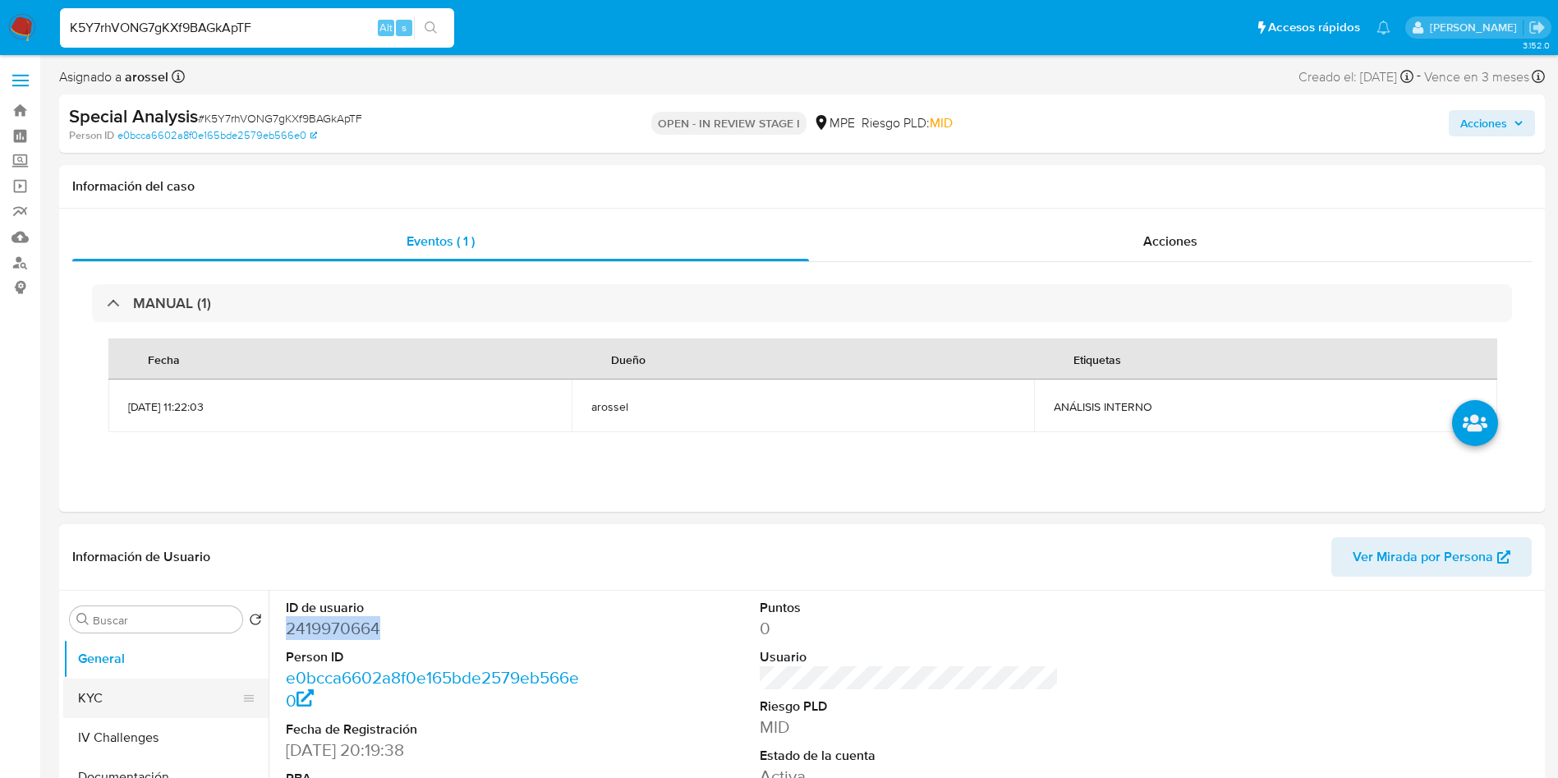
click at [106, 695] on button "KYC" at bounding box center [159, 698] width 192 height 39
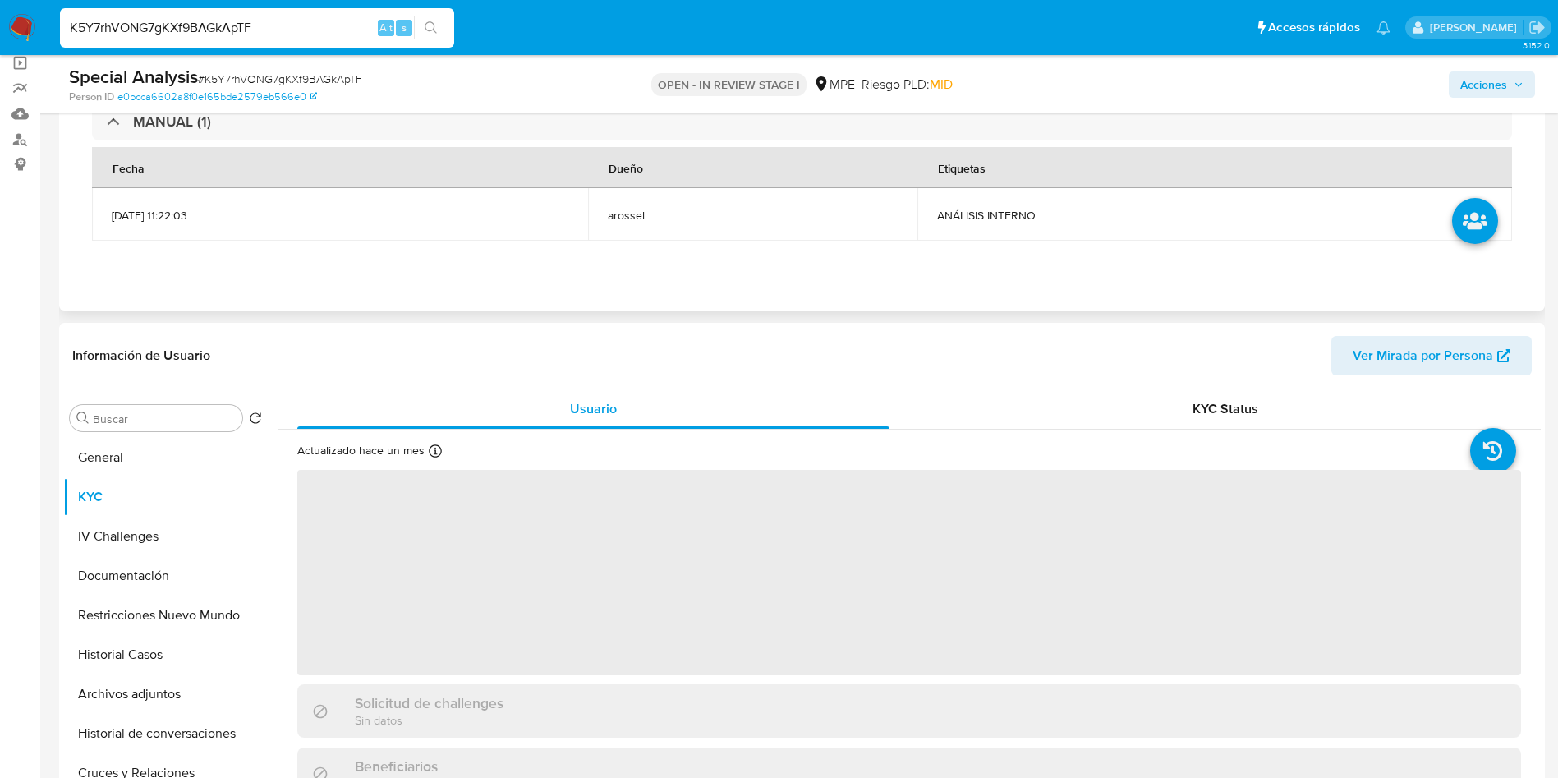
scroll to position [246, 0]
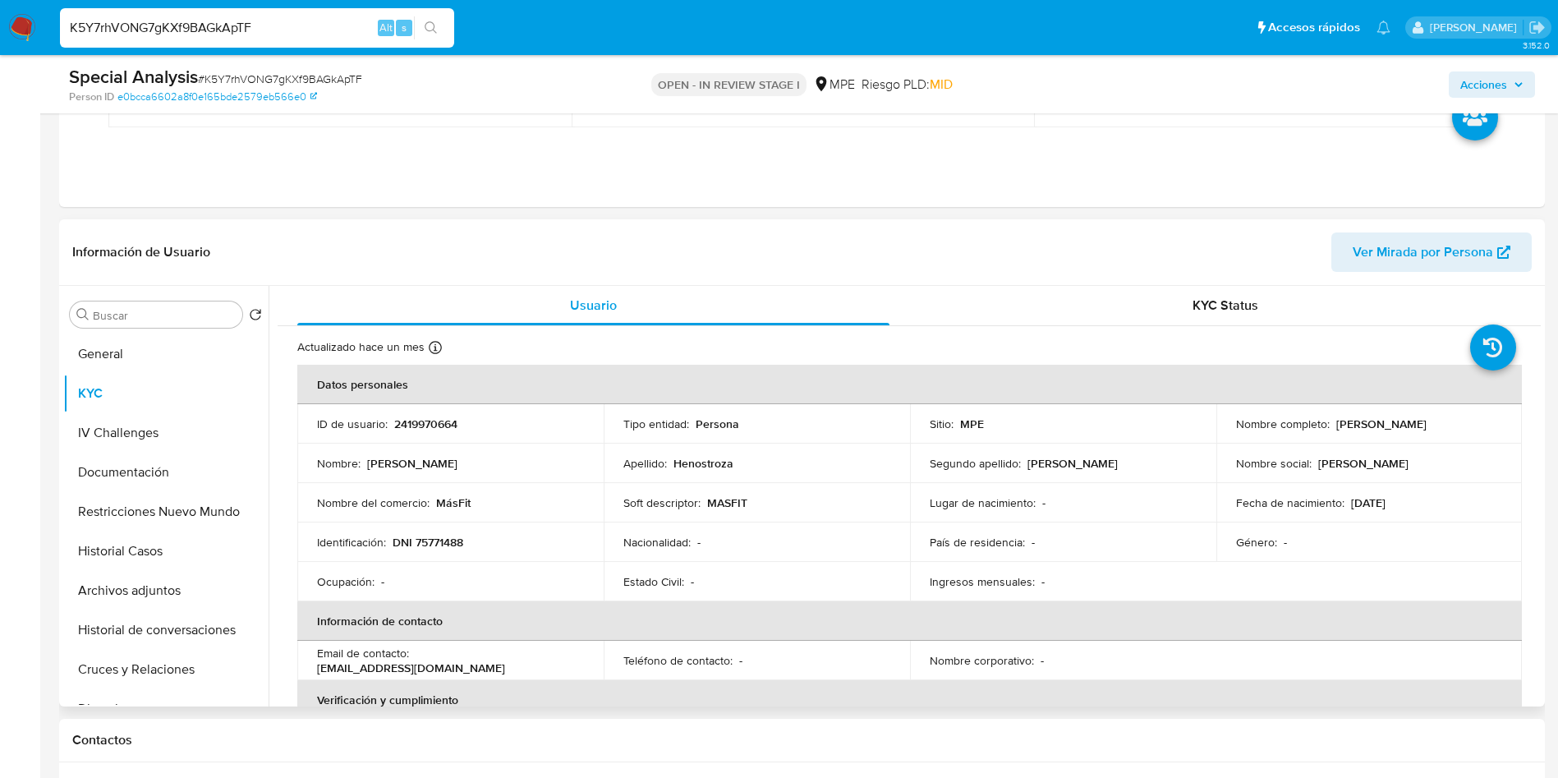
drag, startPoint x: 1234, startPoint y: 431, endPoint x: 1444, endPoint y: 435, distance: 210.3
click at [1444, 431] on div "Nombre completo : Gonzalo Gabriel Henostroza Palomares" at bounding box center [1369, 424] width 267 height 15
copy p "Gonzalo Gabriel Henostroza Palomares"
drag, startPoint x: 352, startPoint y: 496, endPoint x: 352, endPoint y: 417, distance: 78.9
click at [352, 496] on p "Nombre del comercio :" at bounding box center [373, 502] width 113 height 15
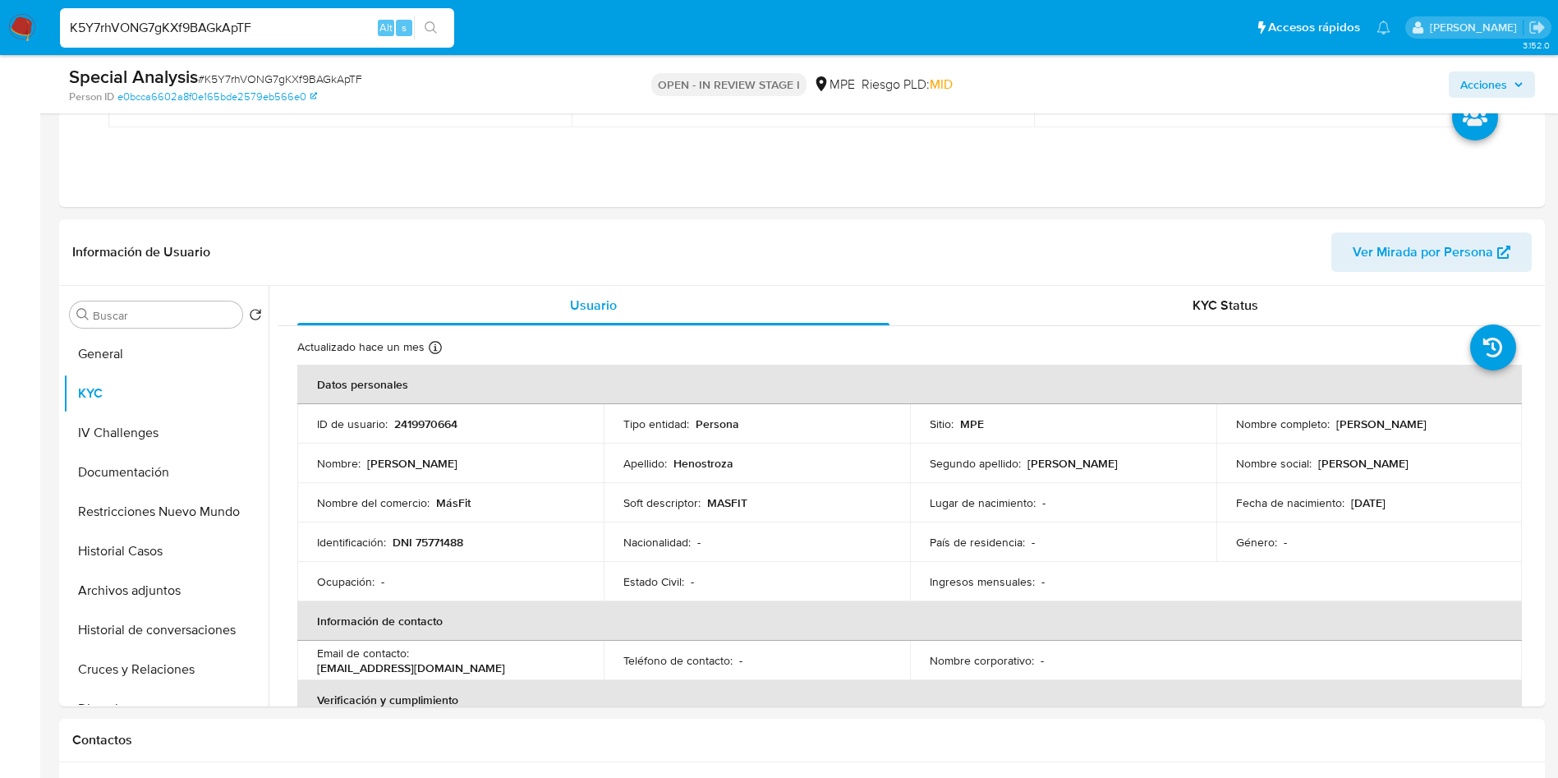
click at [294, 25] on input "K5Y7rhVONG7gKXf9BAGkApTF" at bounding box center [257, 27] width 394 height 21
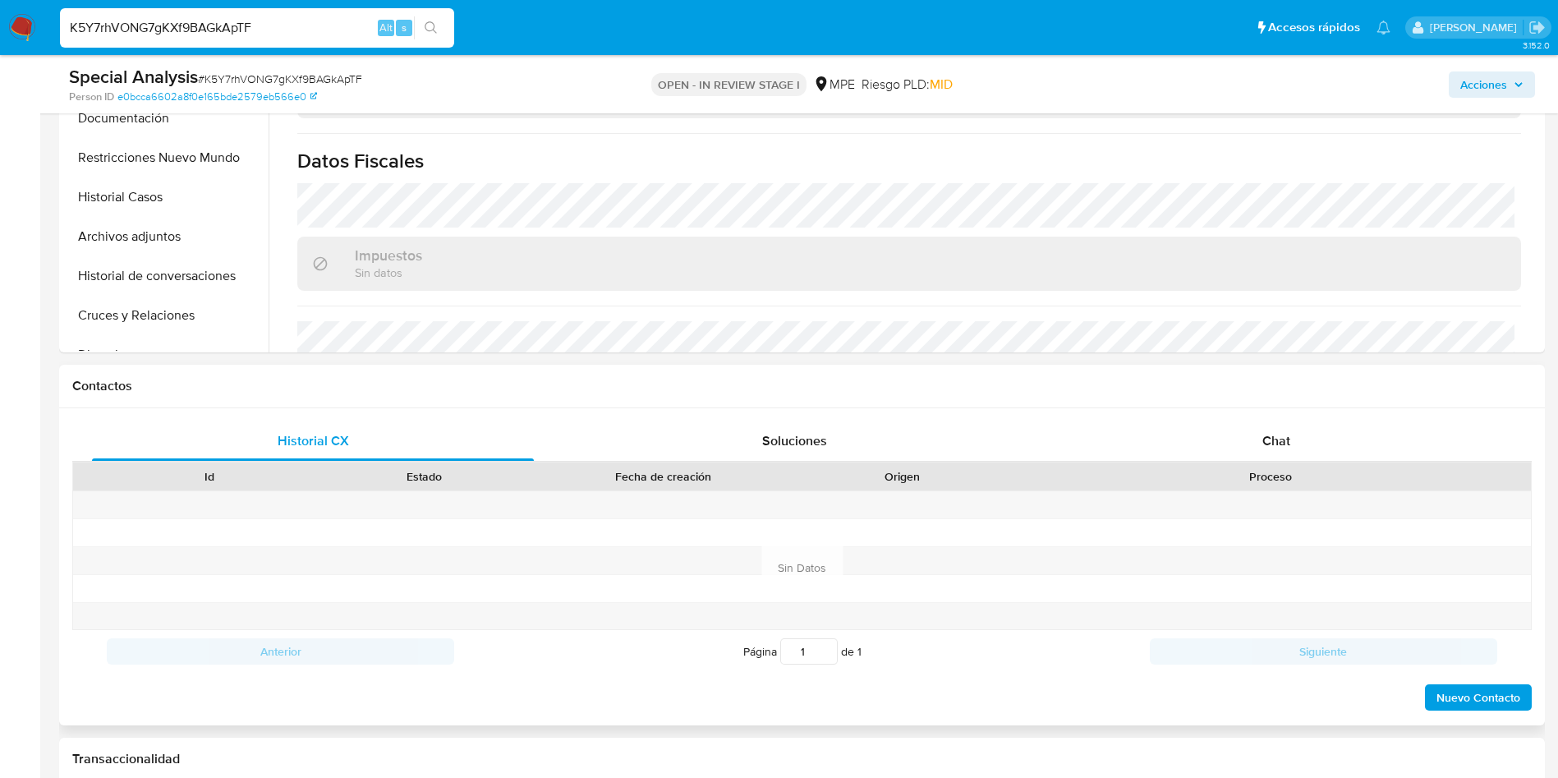
scroll to position [863, 0]
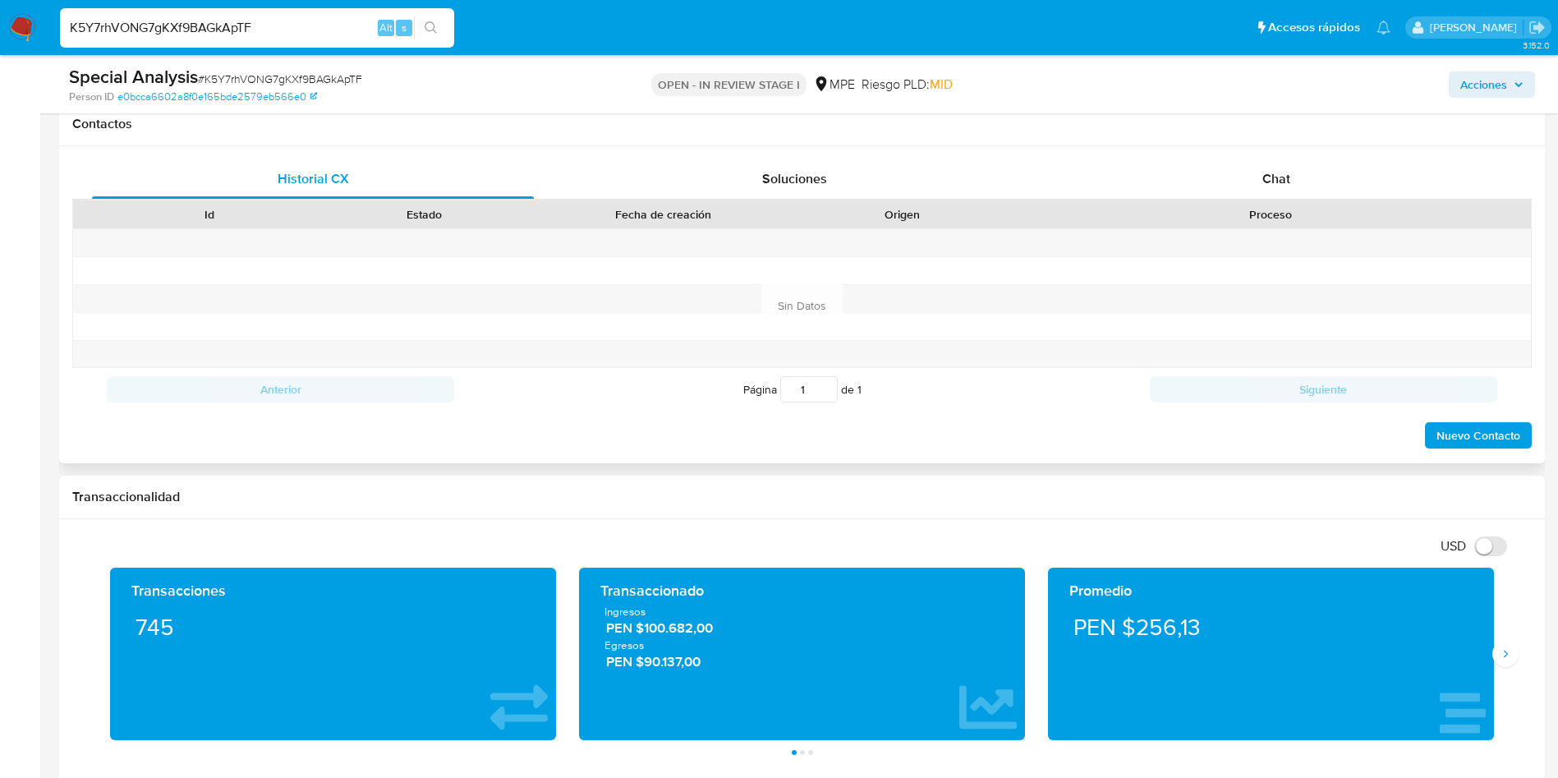
click at [1315, 200] on div "Proceso" at bounding box center [1270, 214] width 521 height 28
click at [1310, 186] on div "Chat" at bounding box center [1277, 178] width 442 height 39
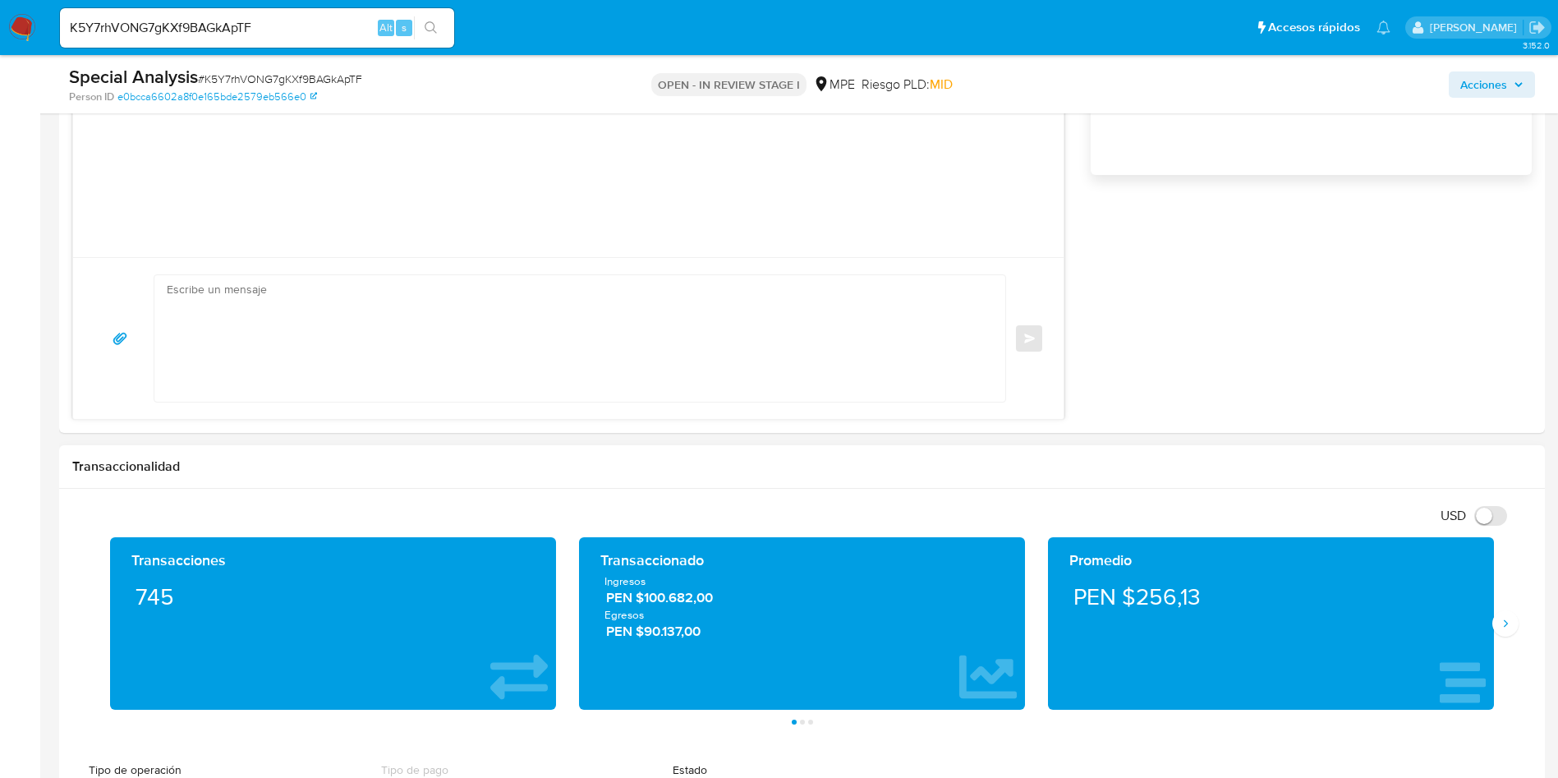
scroll to position [1356, 0]
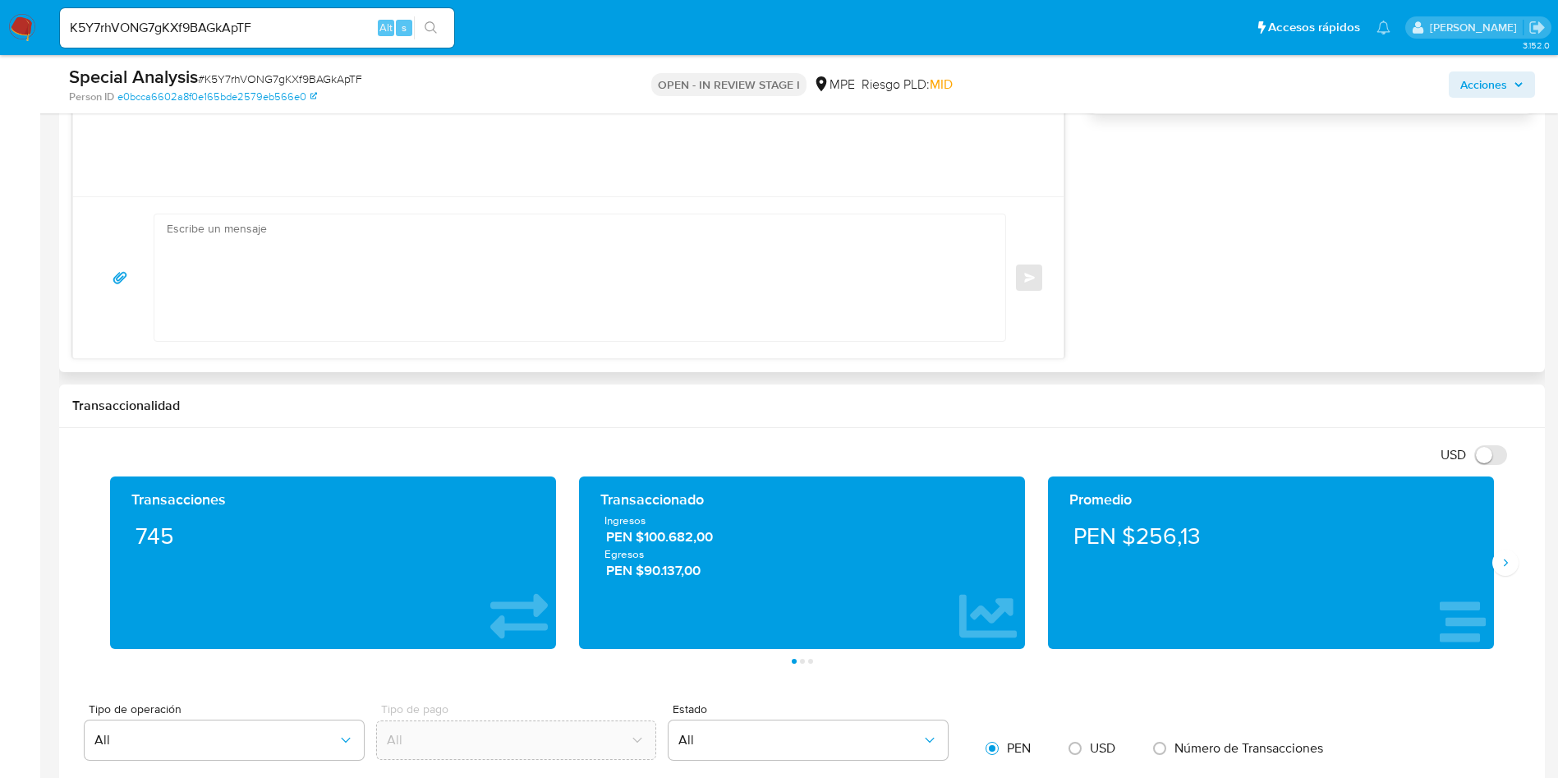
click at [487, 290] on textarea at bounding box center [576, 277] width 818 height 127
paste textarea "Hola, Cesar. Te contactamos ya que necesitamos verificar algunos datos. Por est…"
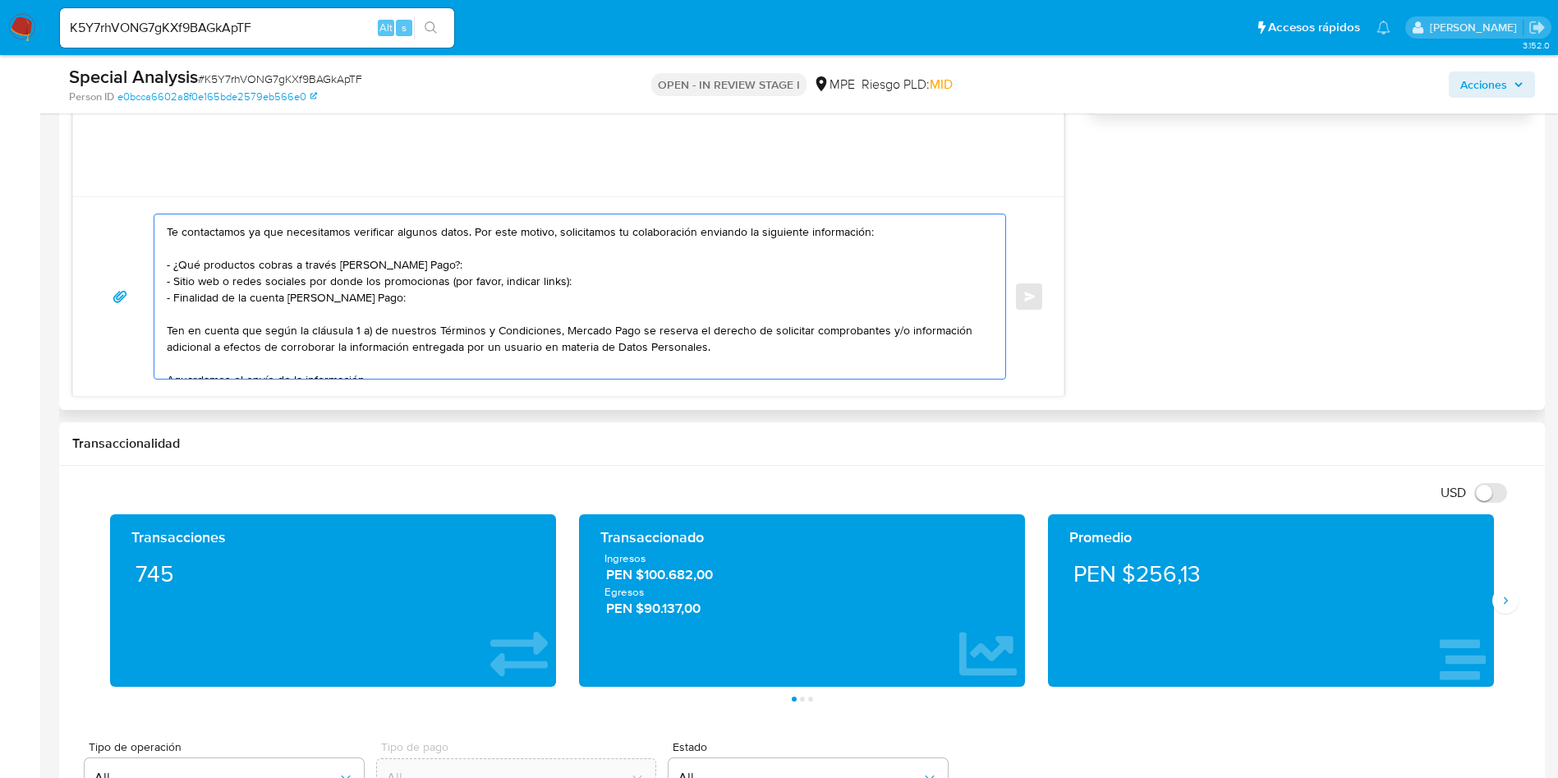
scroll to position [0, 0]
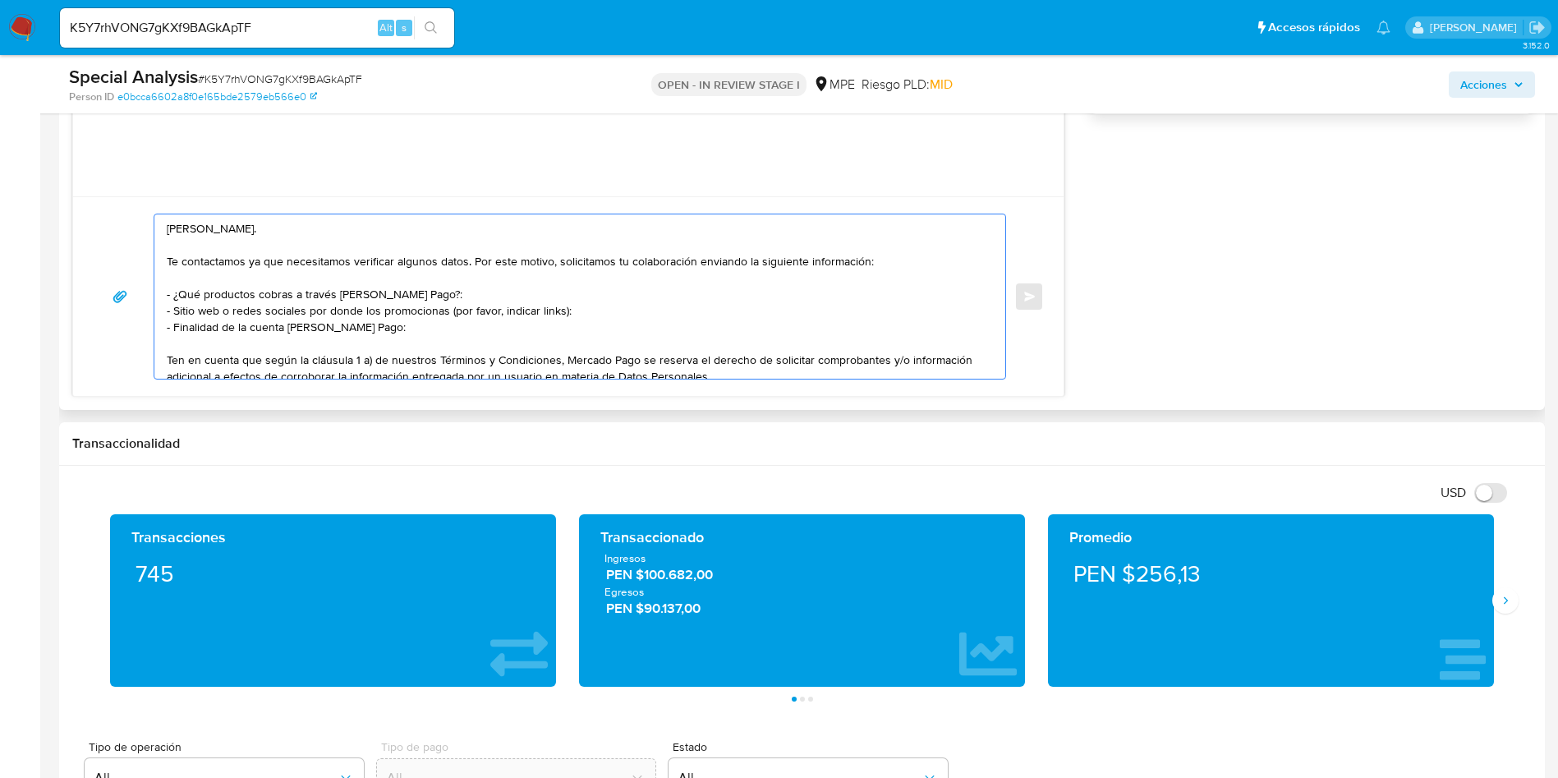
click at [212, 224] on textarea "Hola, Cesar. Te contactamos ya que necesitamos verificar algunos datos. Por est…" at bounding box center [576, 296] width 818 height 164
click at [260, 249] on textarea "Hola, Gonzalo. Te contactamos ya que necesitamos verificar algunos datos. Por e…" at bounding box center [576, 296] width 818 height 164
click at [305, 302] on textarea "Hola, Gonzalo. Te contactamos ya que necesitamos verificar algunos datos. Por e…" at bounding box center [576, 296] width 818 height 164
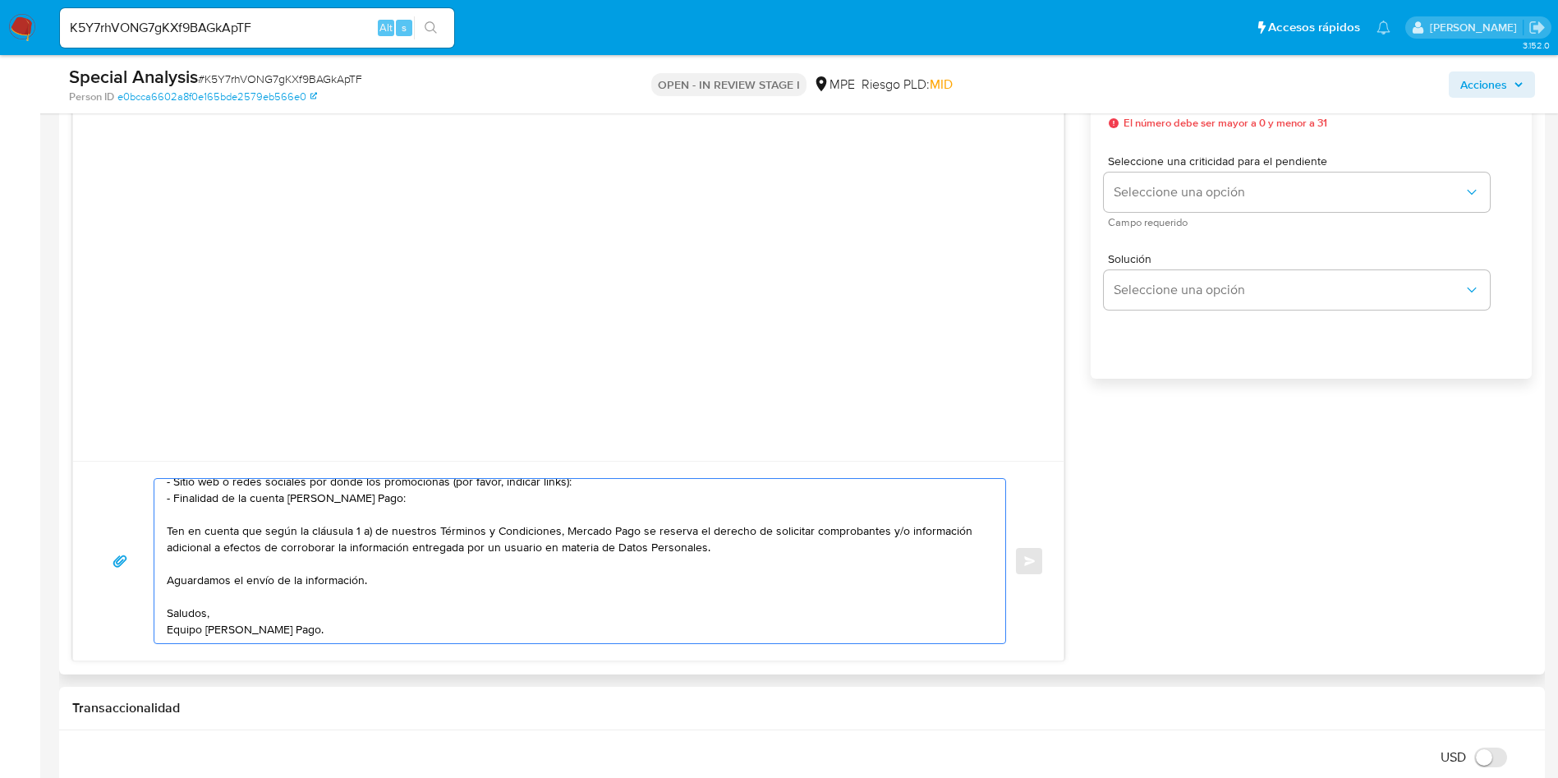
scroll to position [863, 0]
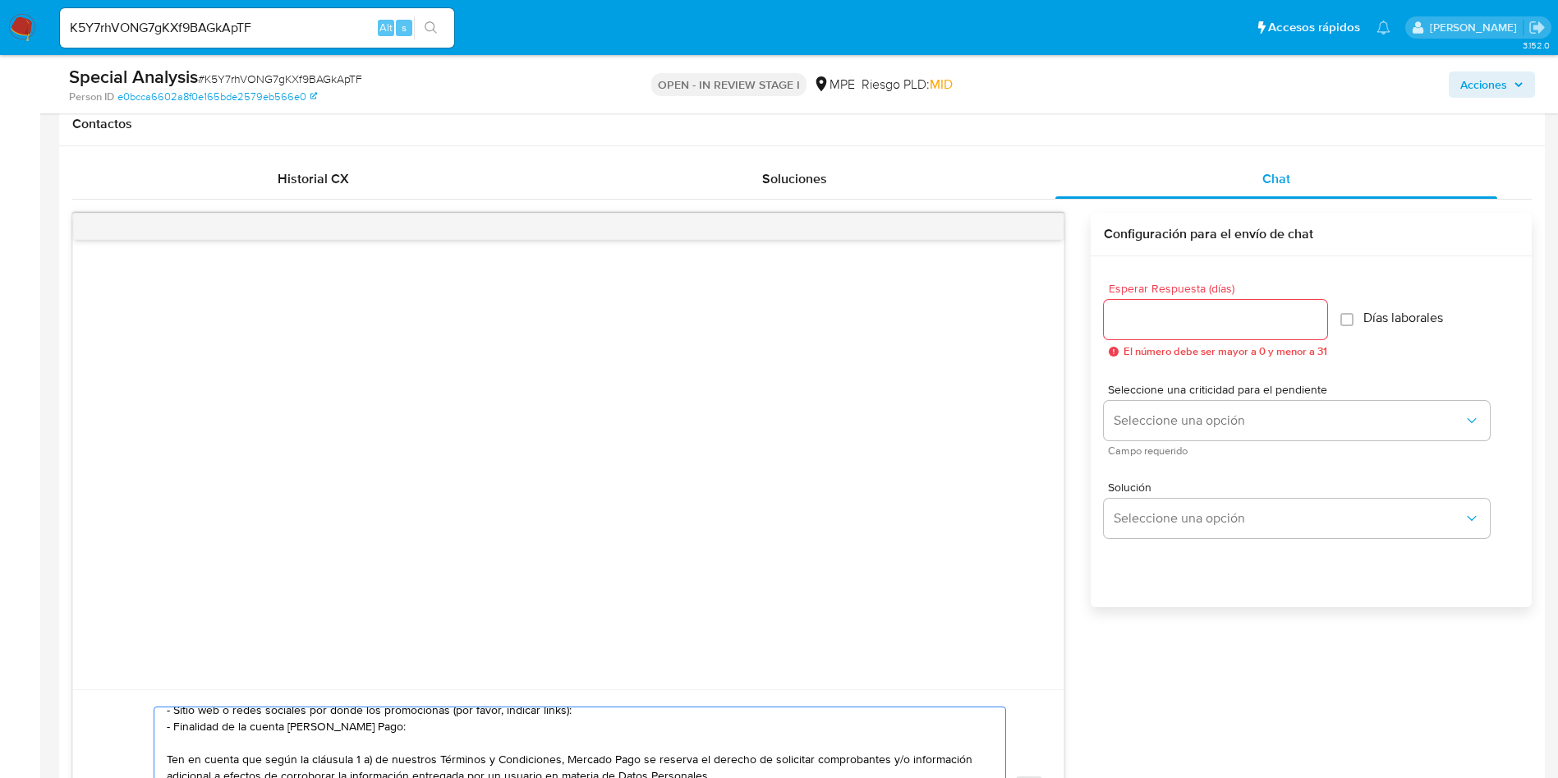
type textarea "Hola, Gonzalo. Te contactamos ya que necesitamos verificar algunos datos. Por e…"
click at [1218, 335] on div at bounding box center [1215, 319] width 223 height 39
click at [1176, 314] on input "Esperar Respuesta (días)" at bounding box center [1215, 319] width 223 height 21
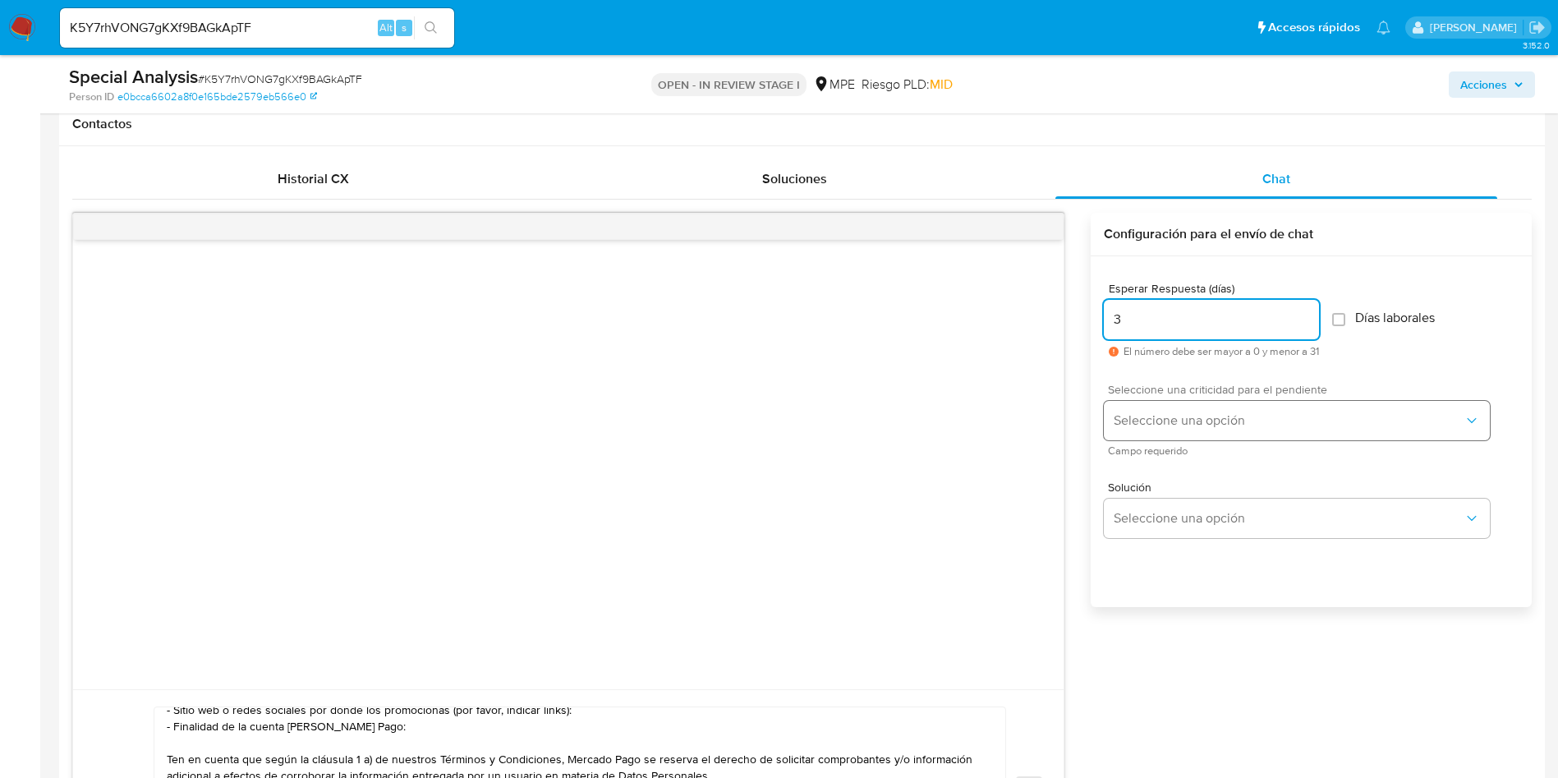
type input "3"
click at [1165, 411] on button "Seleccione una opción" at bounding box center [1297, 420] width 386 height 39
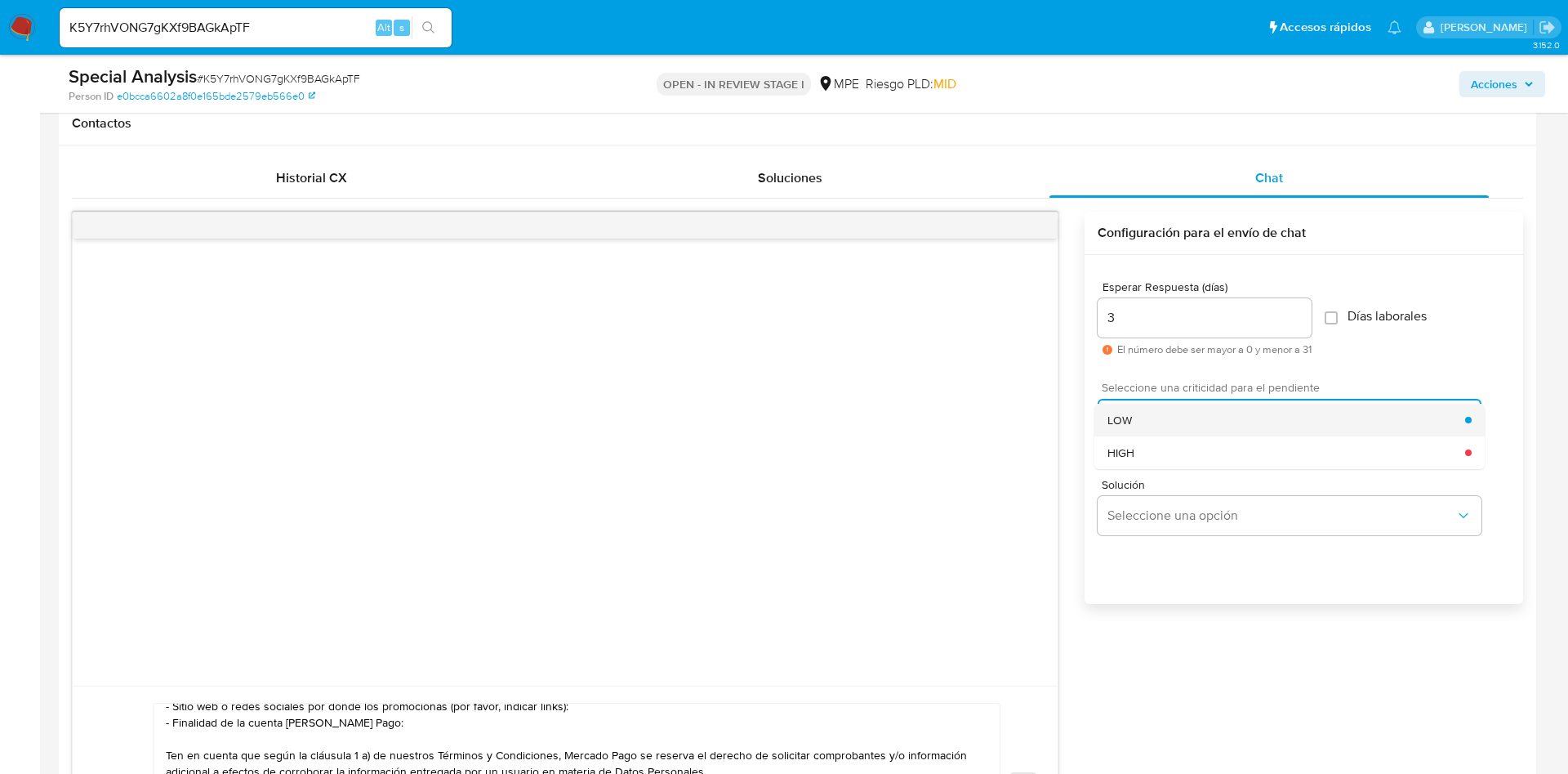
click at [1155, 429] on div "LOW" at bounding box center [1287, 420] width 358 height 33
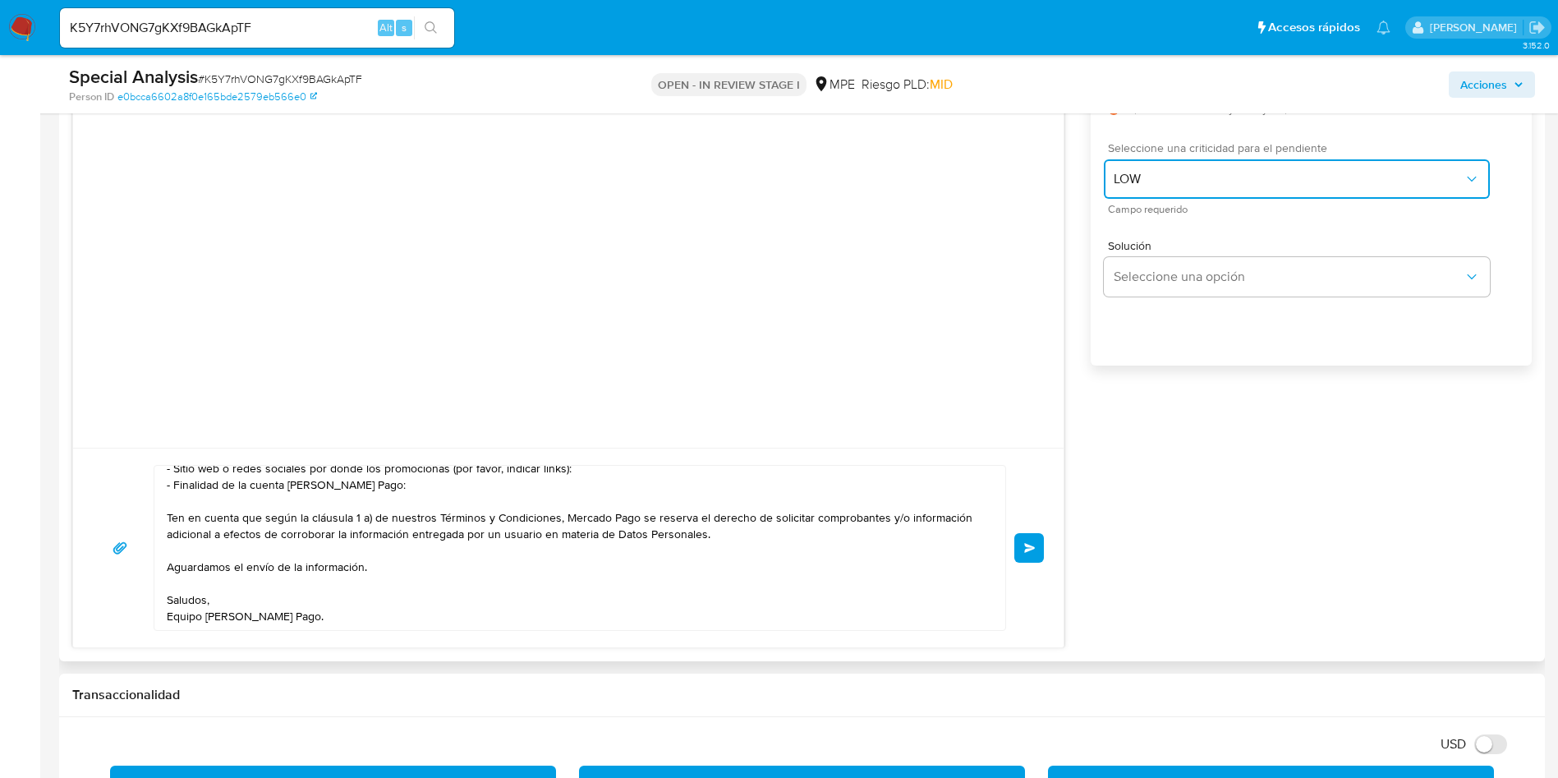
scroll to position [1109, 0]
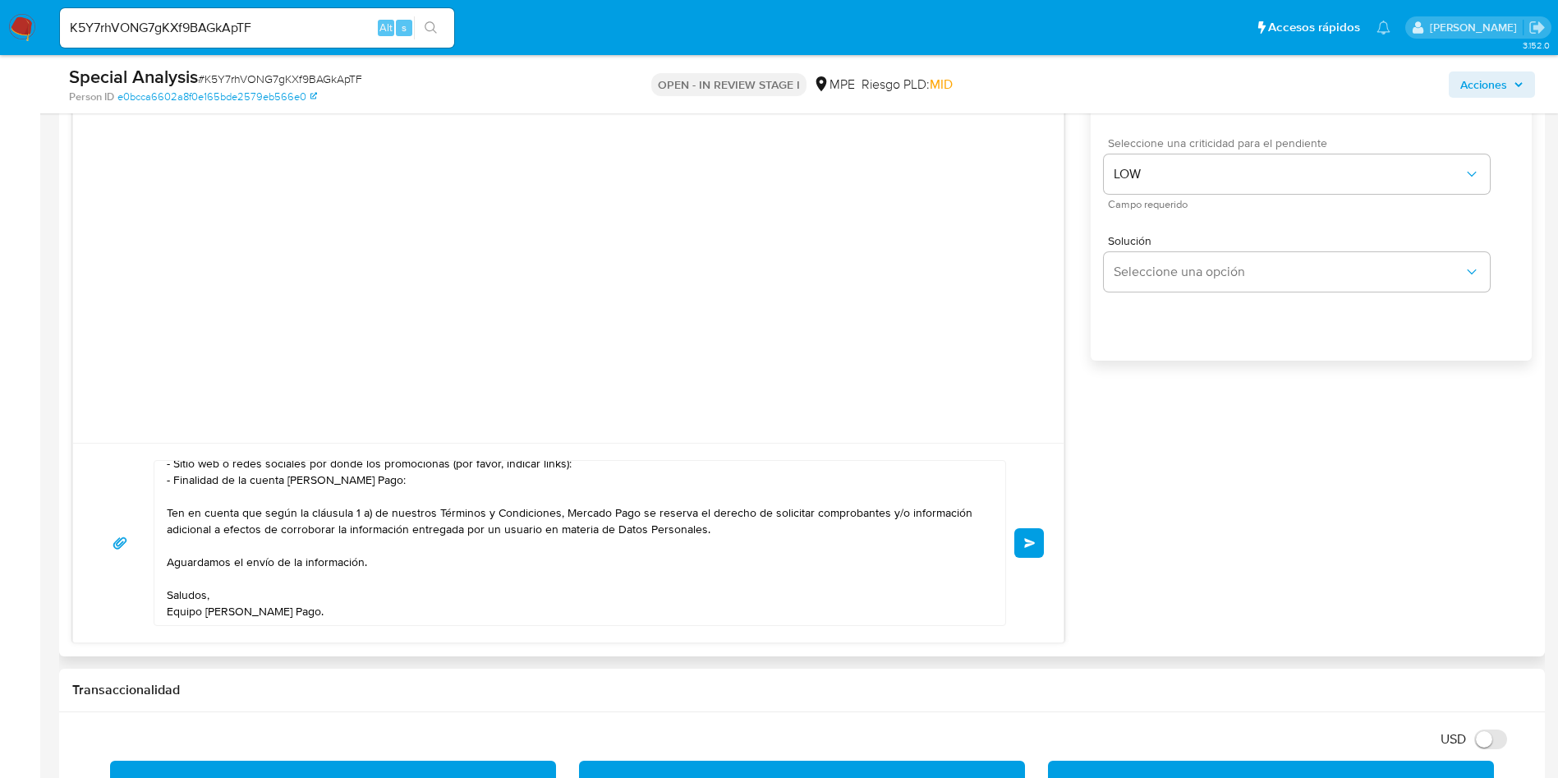
click at [661, 534] on textarea "Hola, Gonzalo. Te contactamos ya que necesitamos verificar algunos datos. Por e…" at bounding box center [576, 543] width 818 height 164
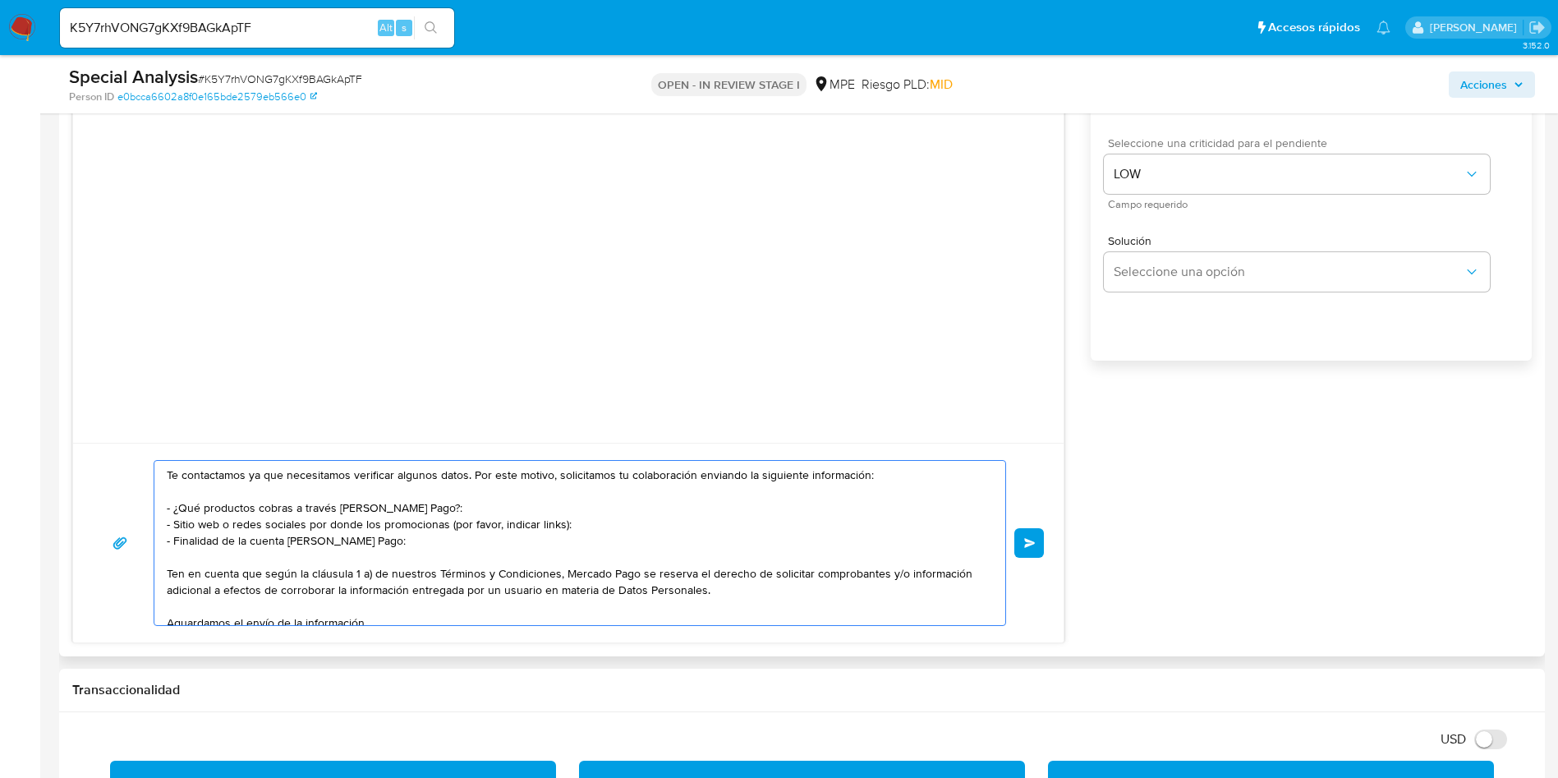
scroll to position [0, 0]
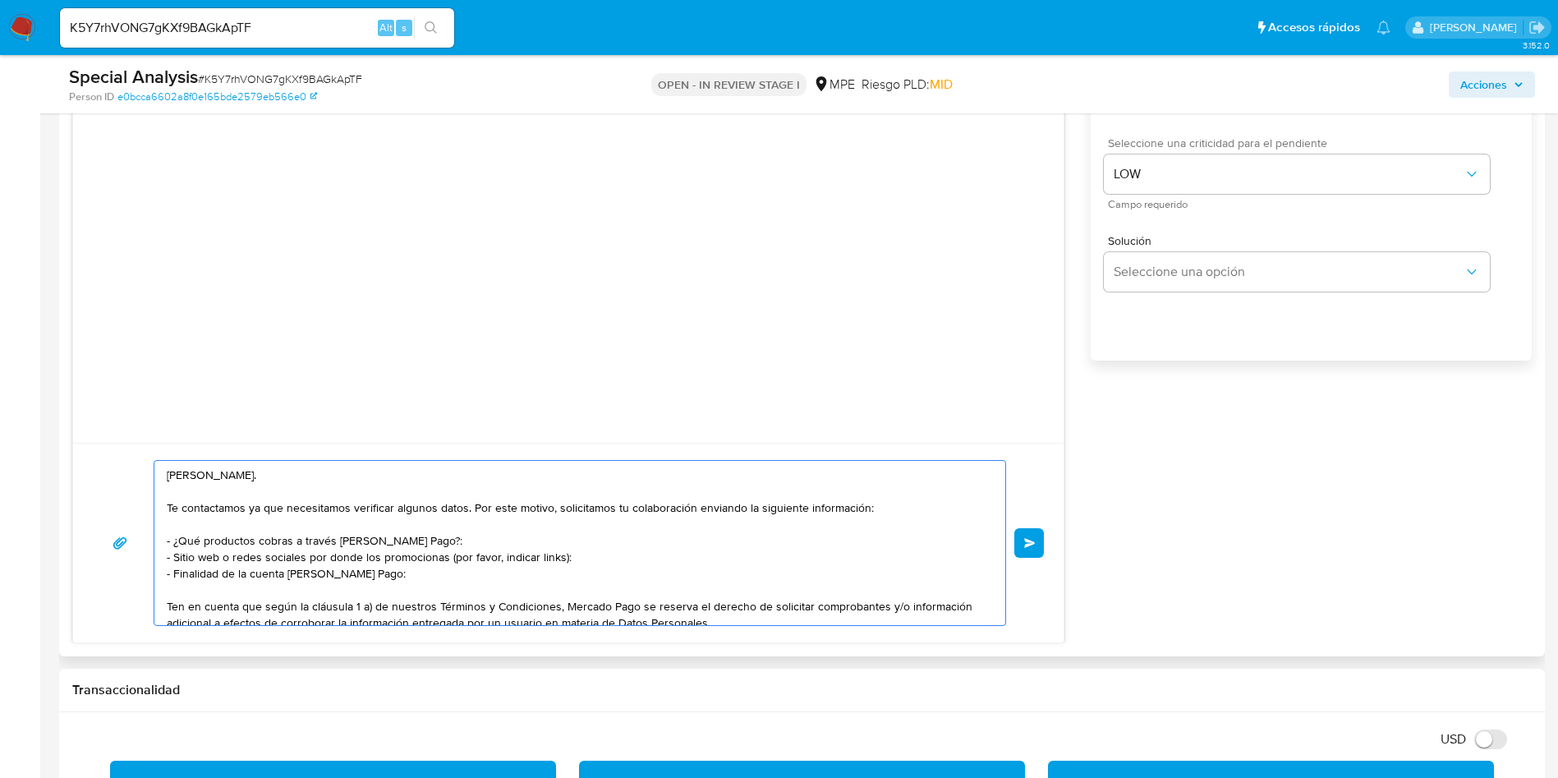
click at [1038, 540] on button "Enviar" at bounding box center [1030, 543] width 30 height 30
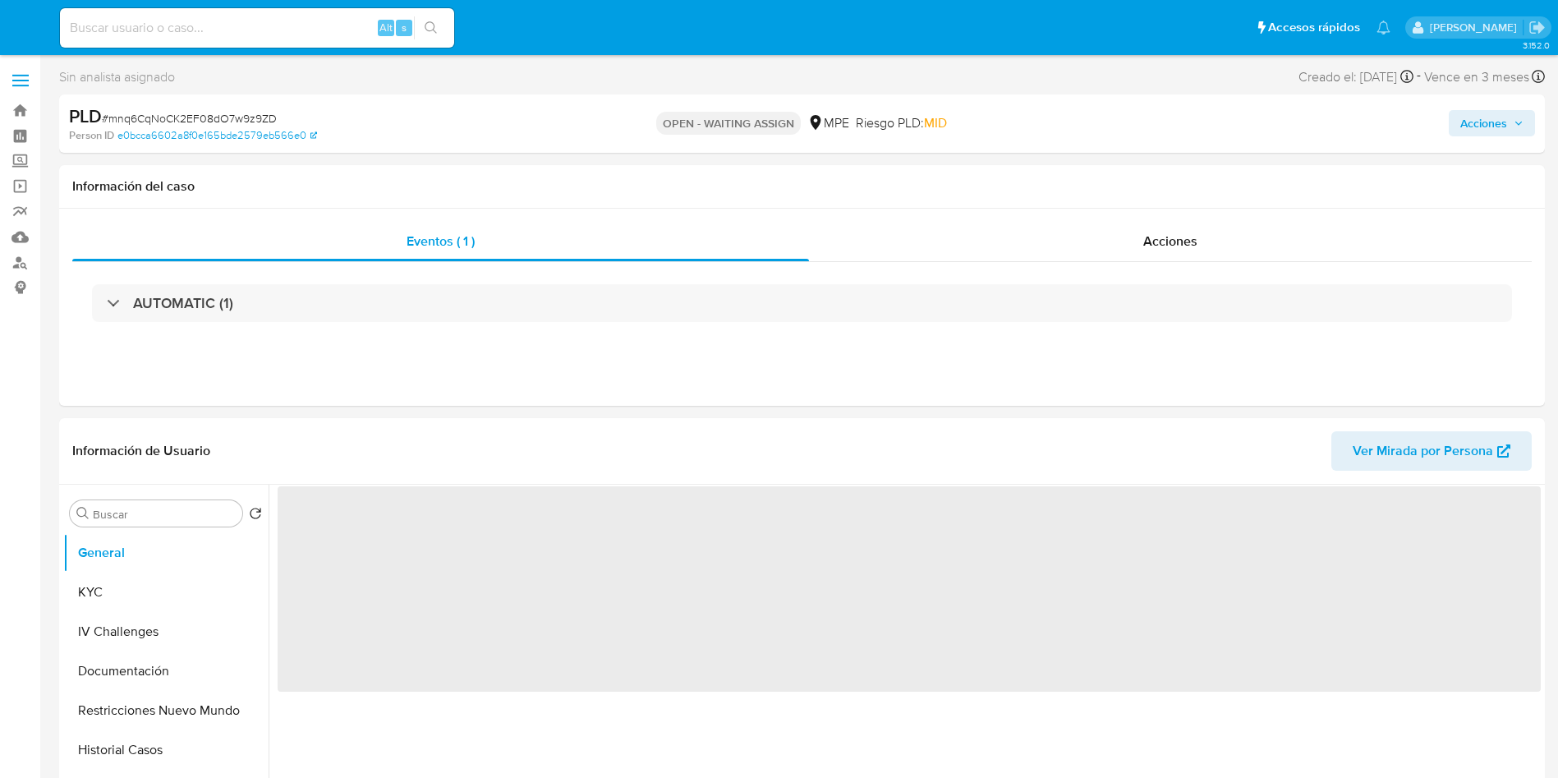
select select "10"
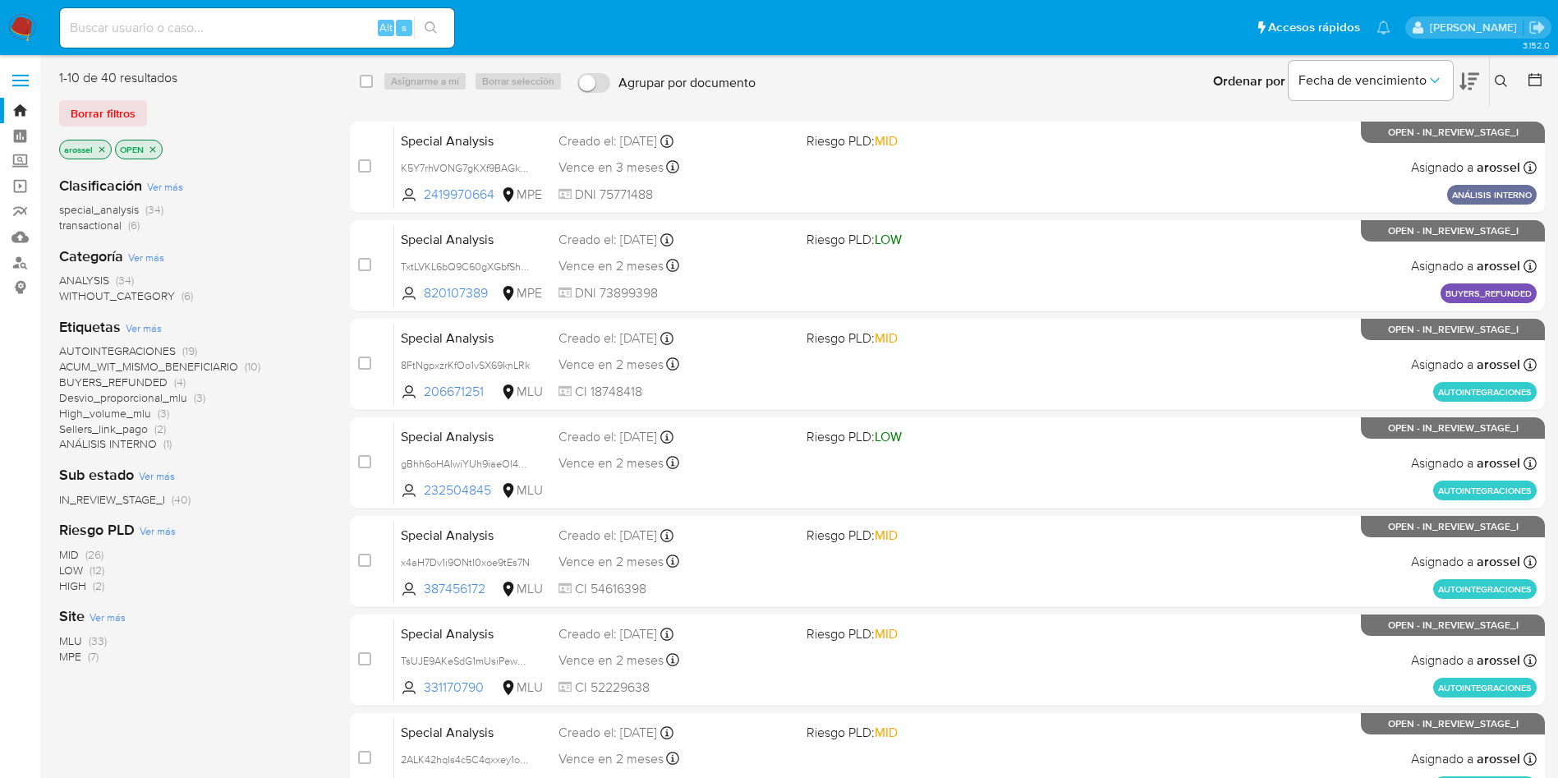
drag, startPoint x: 104, startPoint y: 112, endPoint x: 168, endPoint y: 112, distance: 64.1
click at [103, 112] on span "Borrar filtros" at bounding box center [103, 113] width 65 height 23
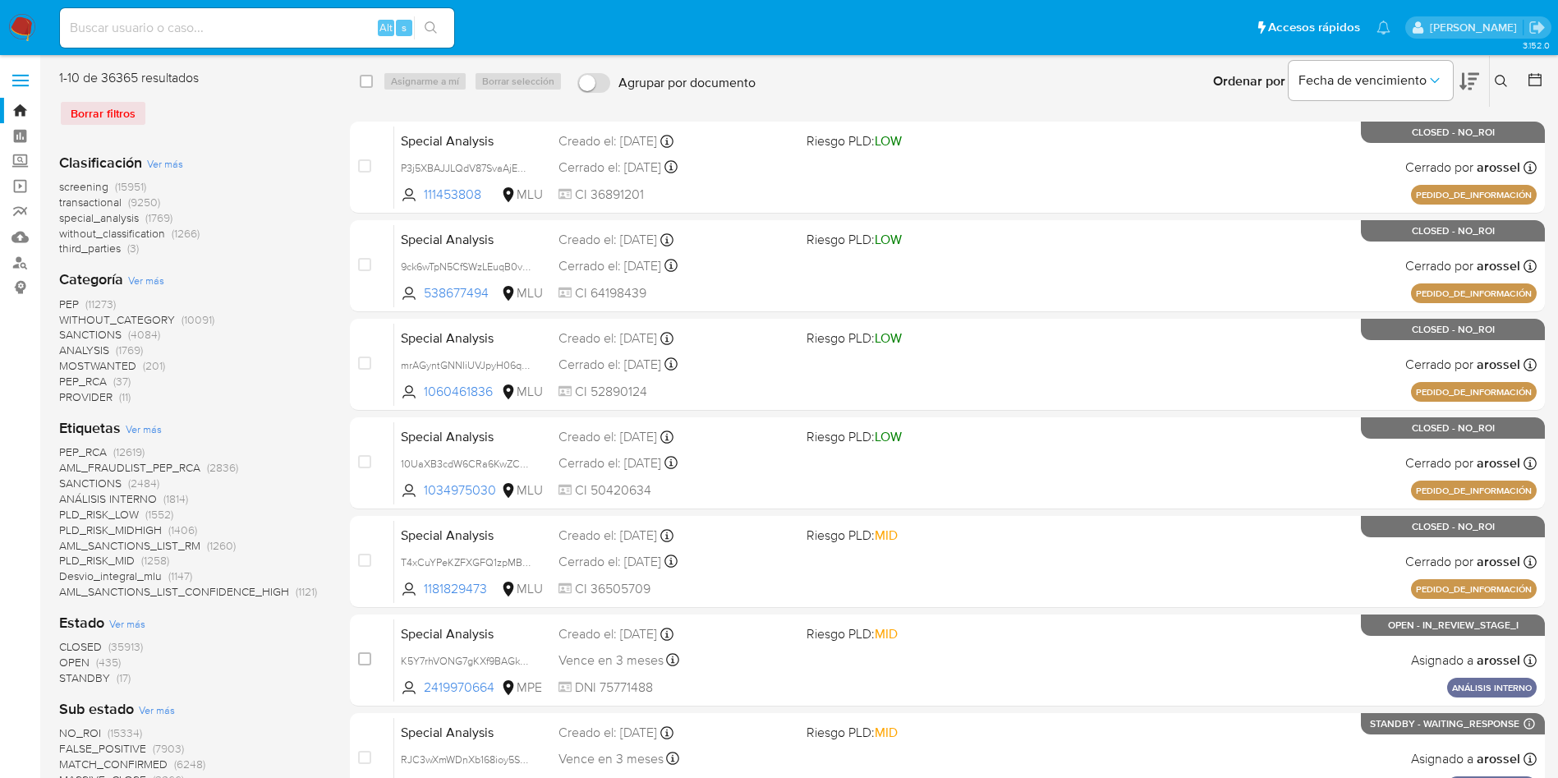
click at [1496, 81] on icon at bounding box center [1501, 81] width 12 height 12
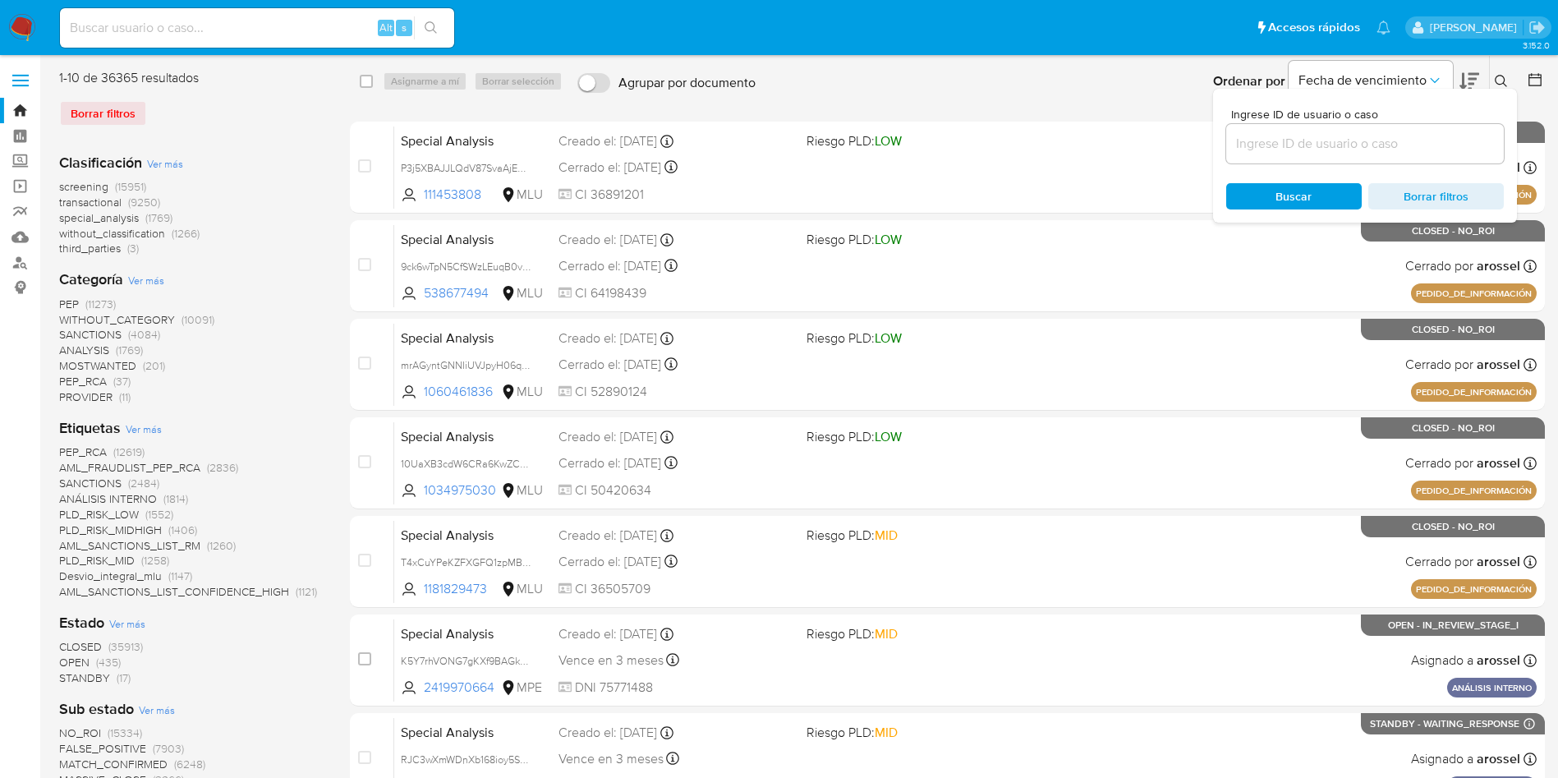
click at [1387, 150] on input at bounding box center [1366, 143] width 278 height 21
type input "mnq6CqNoCK2EF08dO7w9z9ZD"
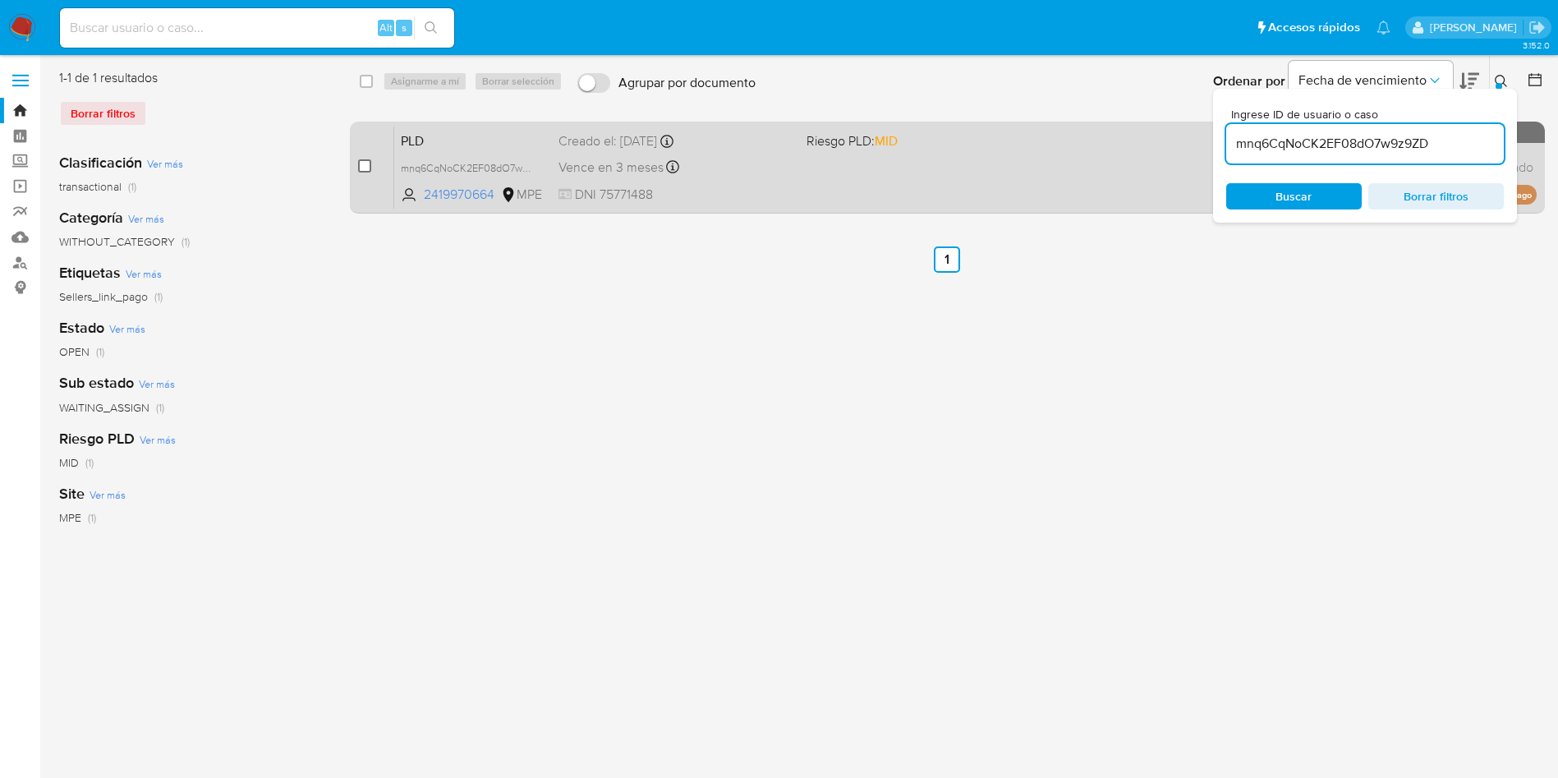
click at [361, 160] on input "checkbox" at bounding box center [364, 165] width 13 height 13
checkbox input "true"
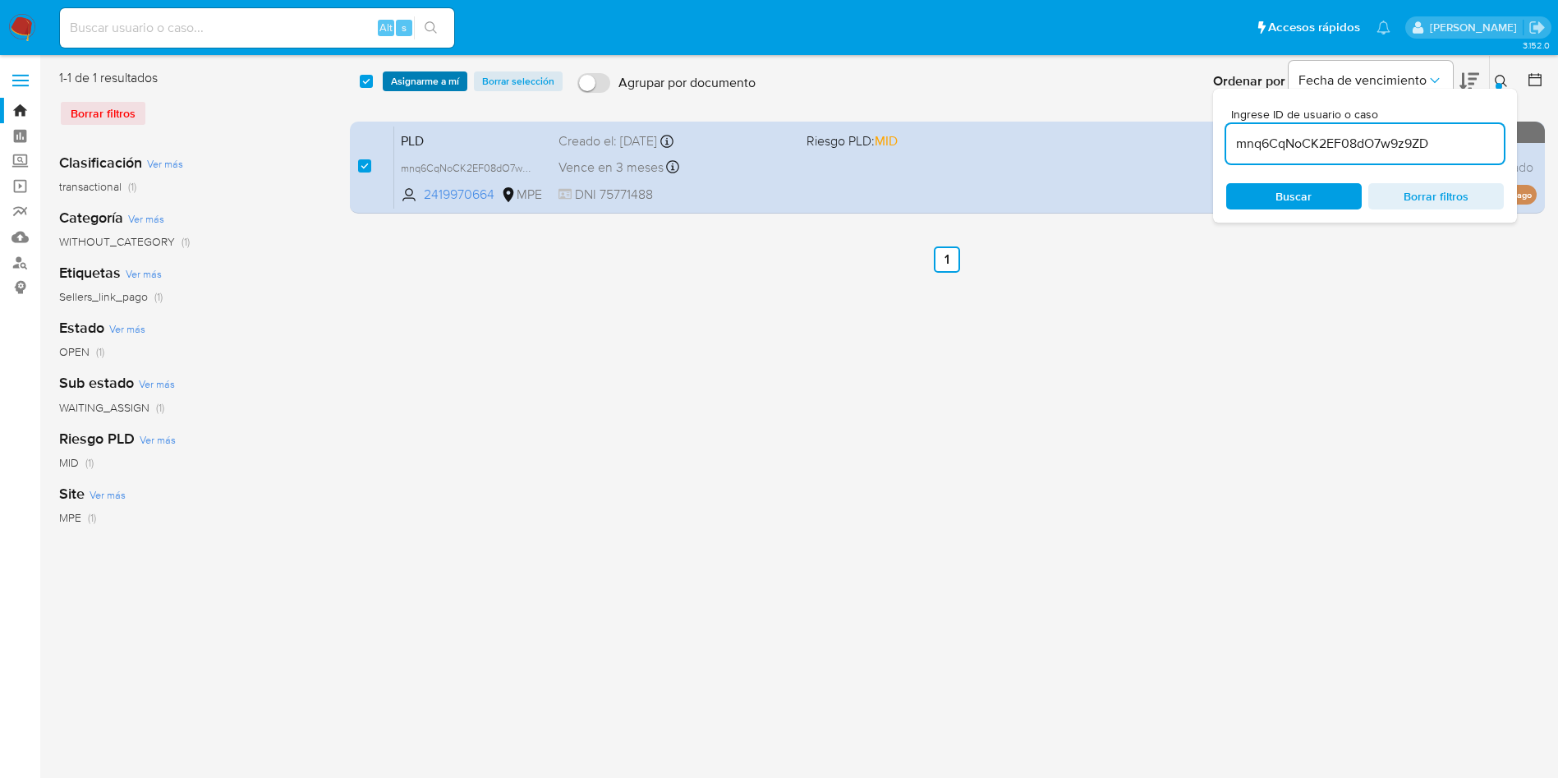
click at [416, 85] on span "Asignarme a mí" at bounding box center [425, 81] width 68 height 16
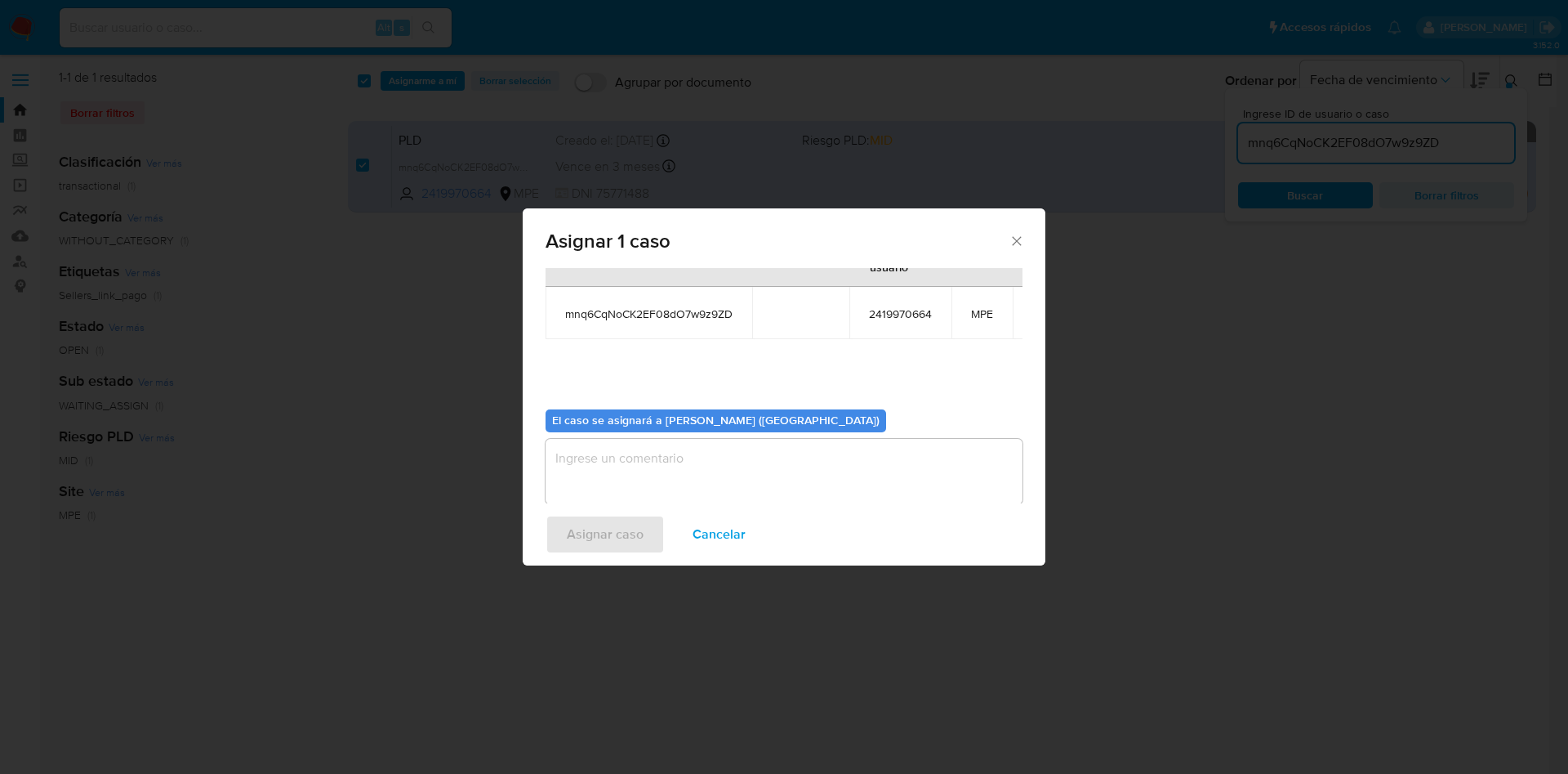
scroll to position [103, 0]
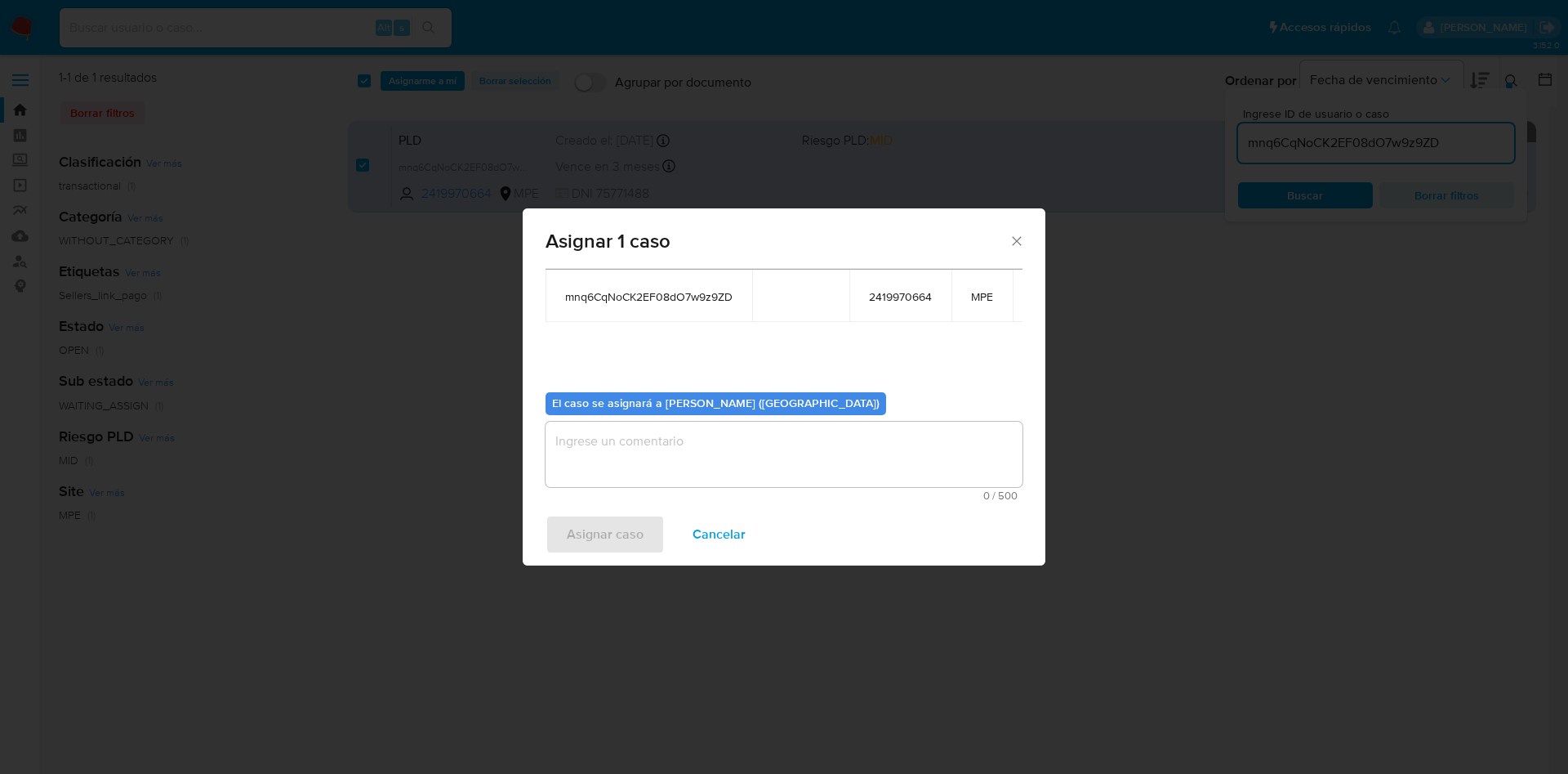
click at [610, 490] on span "0 / 500" at bounding box center [784, 495] width 467 height 11
drag, startPoint x: 615, startPoint y: 419, endPoint x: 620, endPoint y: 450, distance: 31.4
click at [616, 422] on textarea "assign-modal" at bounding box center [784, 455] width 477 height 66
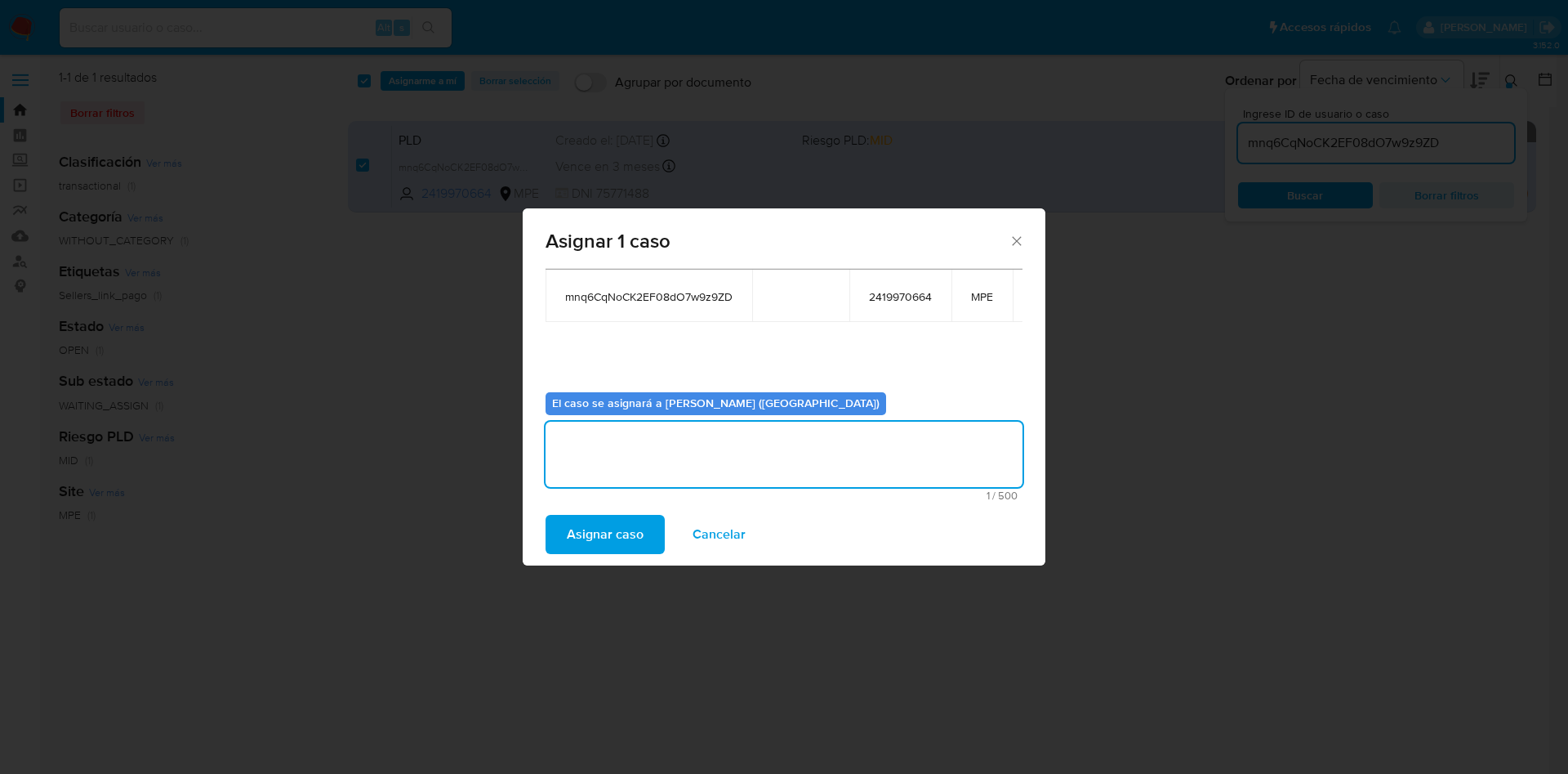
click at [622, 523] on span "Asignar caso" at bounding box center [605, 534] width 77 height 36
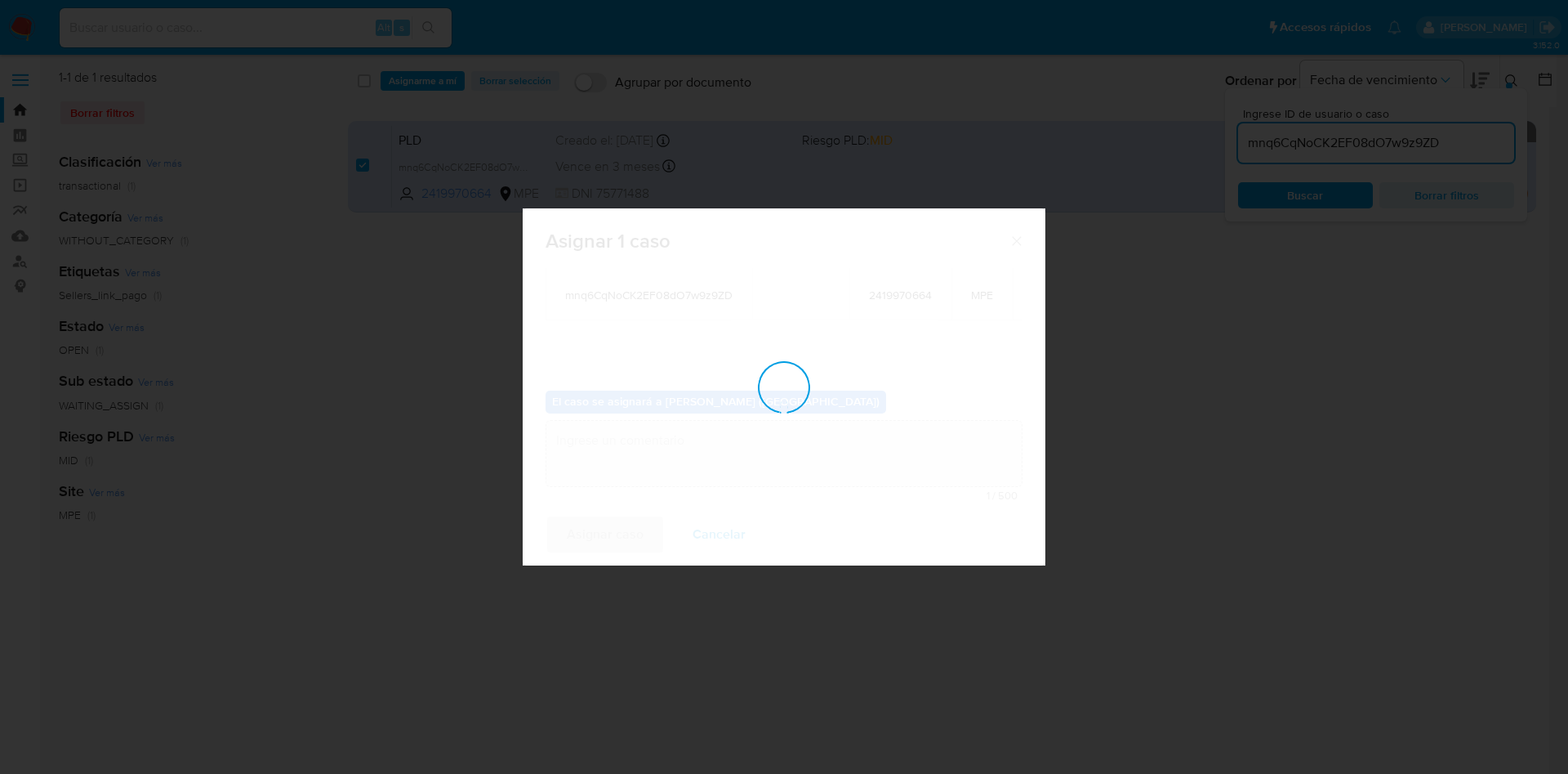
checkbox input "false"
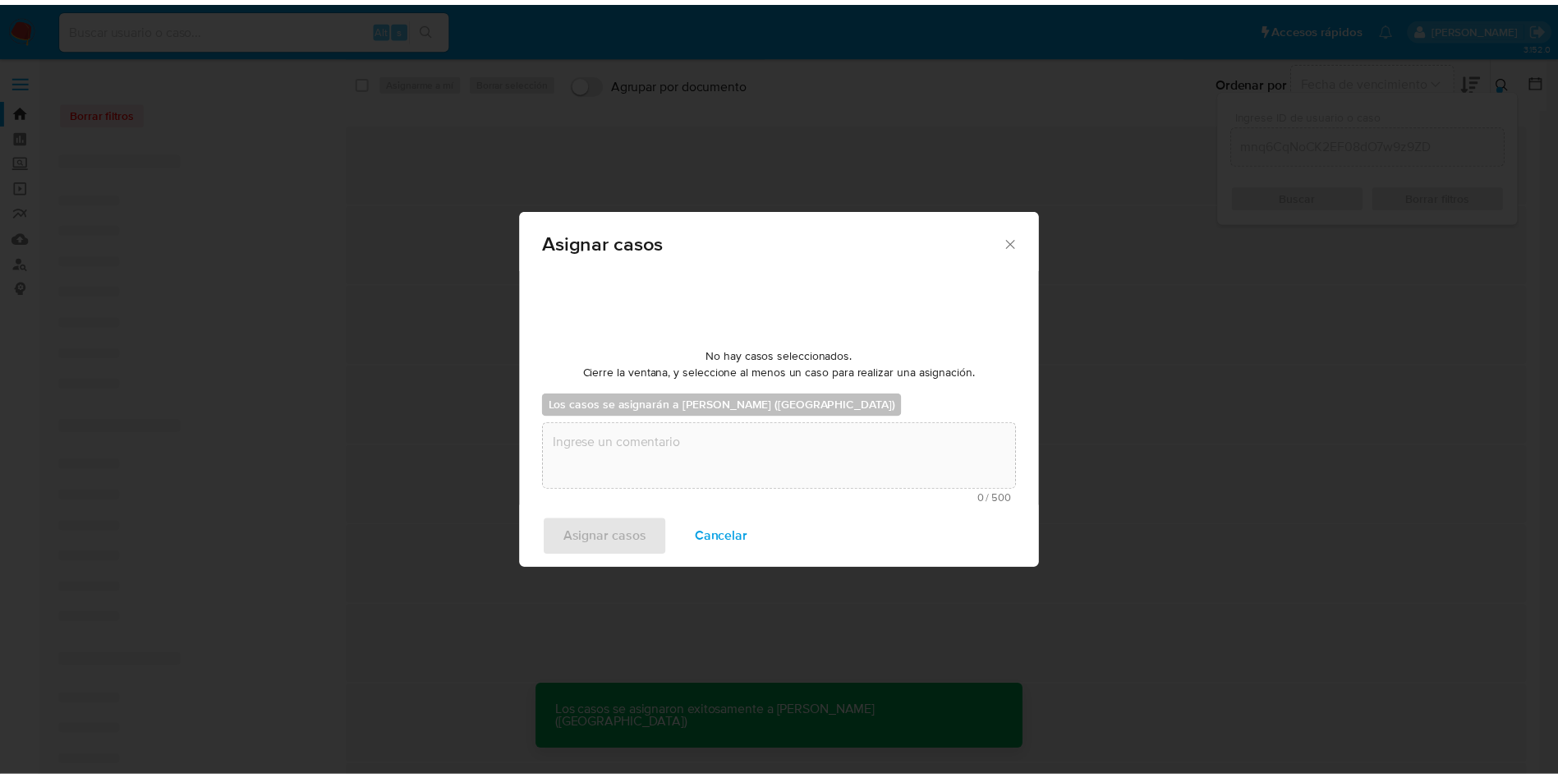
scroll to position [99, 0]
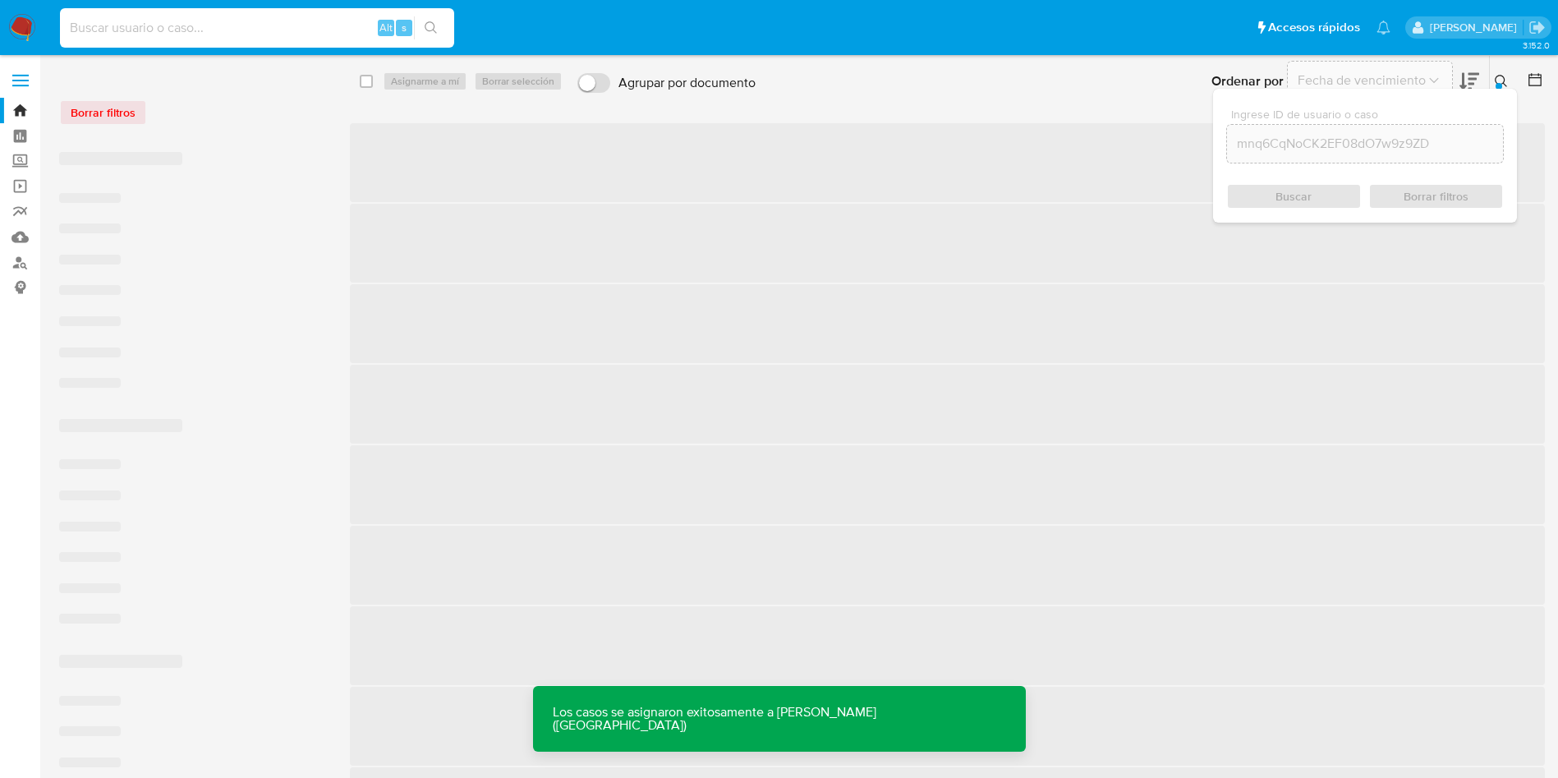
click at [250, 19] on input at bounding box center [257, 27] width 394 height 21
paste input "mnq6CqNoCK2EF08dO7w9z9ZD"
type input "mnq6CqNoCK2EF08dO7w9z9ZD"
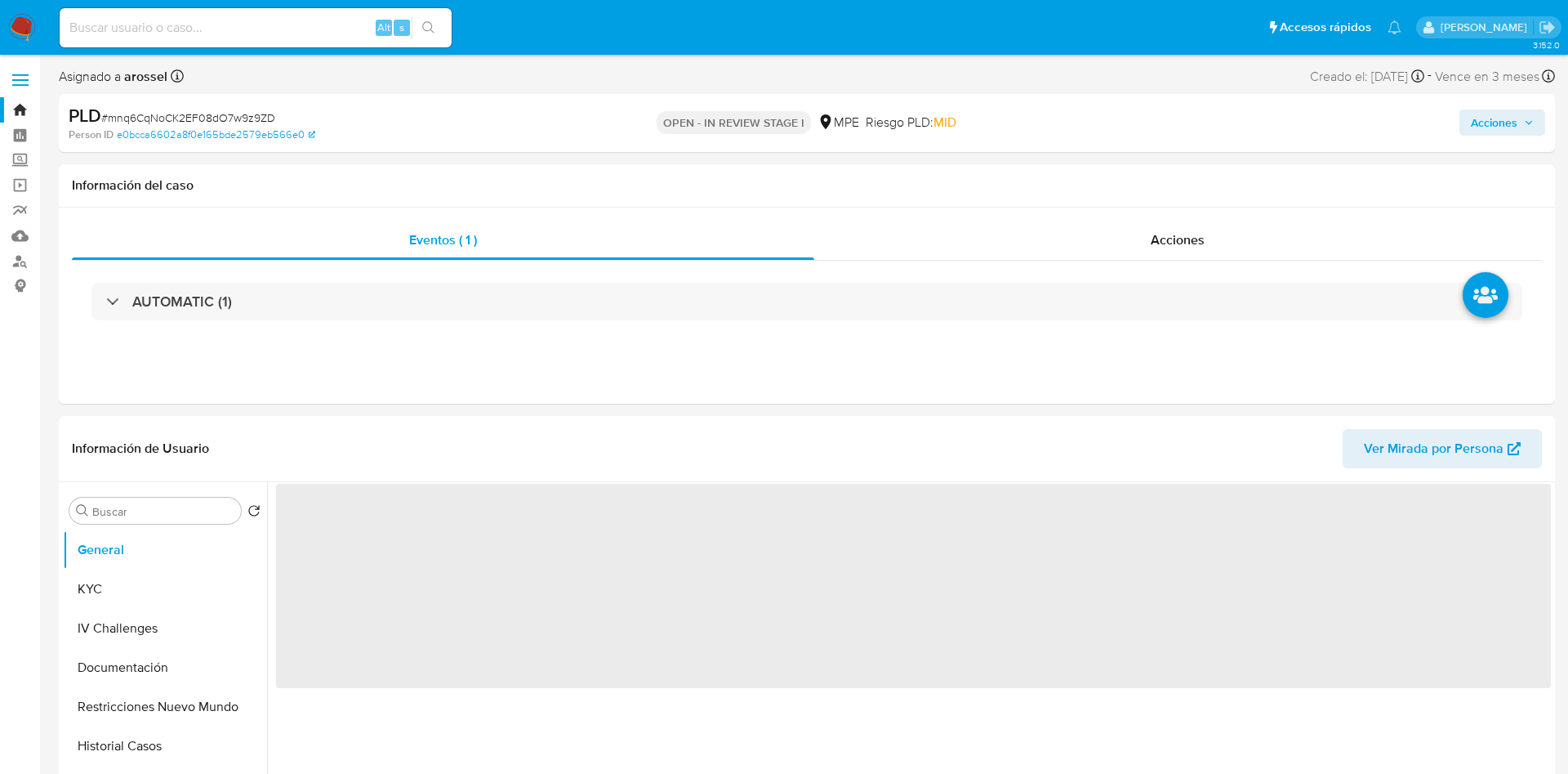
select select "10"
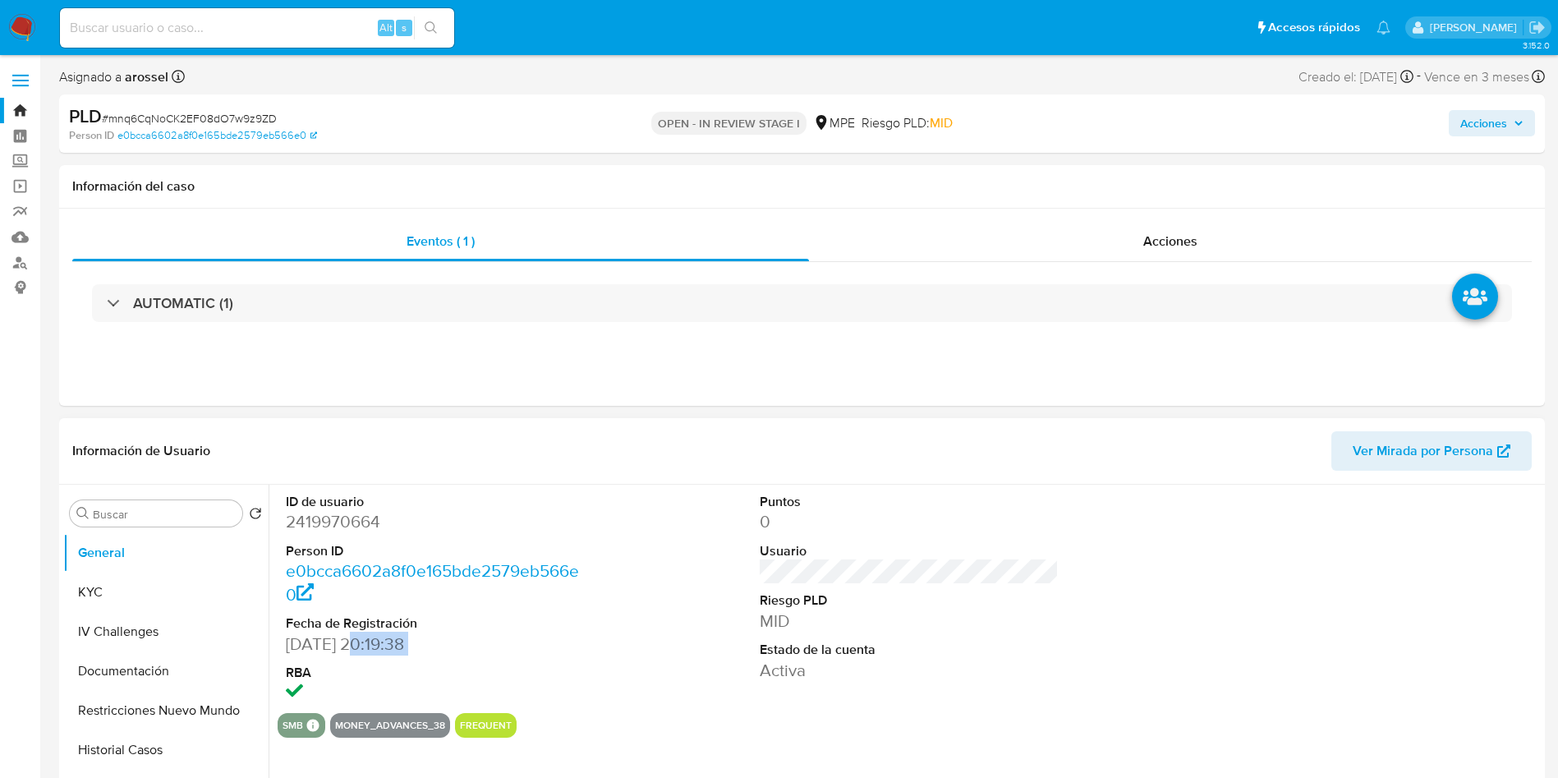
drag, startPoint x: 283, startPoint y: 657, endPoint x: 306, endPoint y: 647, distance: 26.1
click at [357, 645] on div "ID de usuario 2419970664 Person ID e0bcca6602a8f0e165bde2579eb566e0 Fecha de Re…" at bounding box center [436, 599] width 316 height 228
click at [299, 646] on dd "[DATE] 20:19:38" at bounding box center [436, 644] width 300 height 23
drag, startPoint x: 284, startPoint y: 643, endPoint x: 372, endPoint y: 641, distance: 87.9
click at [372, 641] on div "ID de usuario 2419970664 Person ID e0bcca6602a8f0e165bde2579eb566e0 Fecha de Re…" at bounding box center [436, 599] width 316 height 228
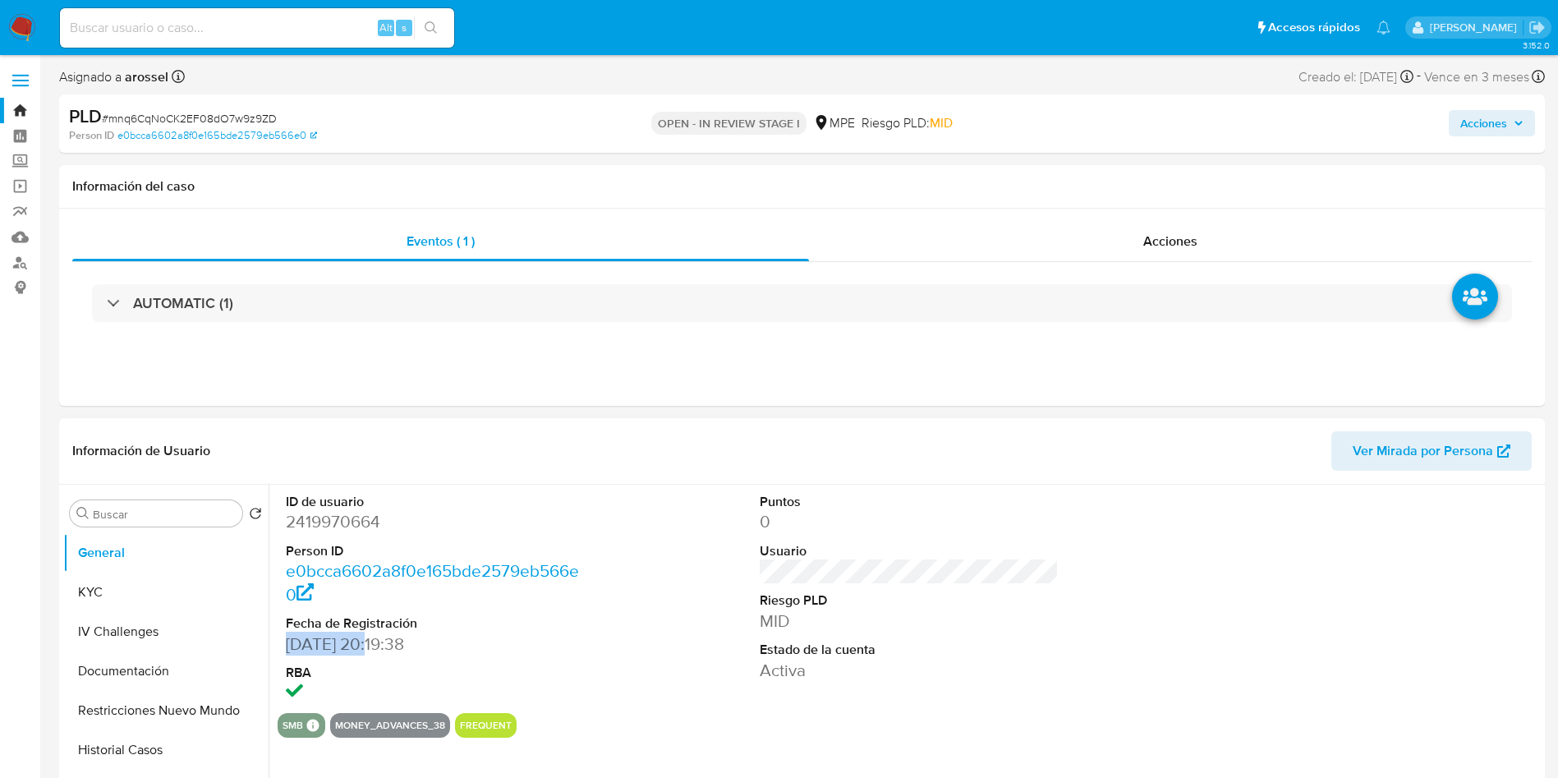
copy dd "[DATE]"
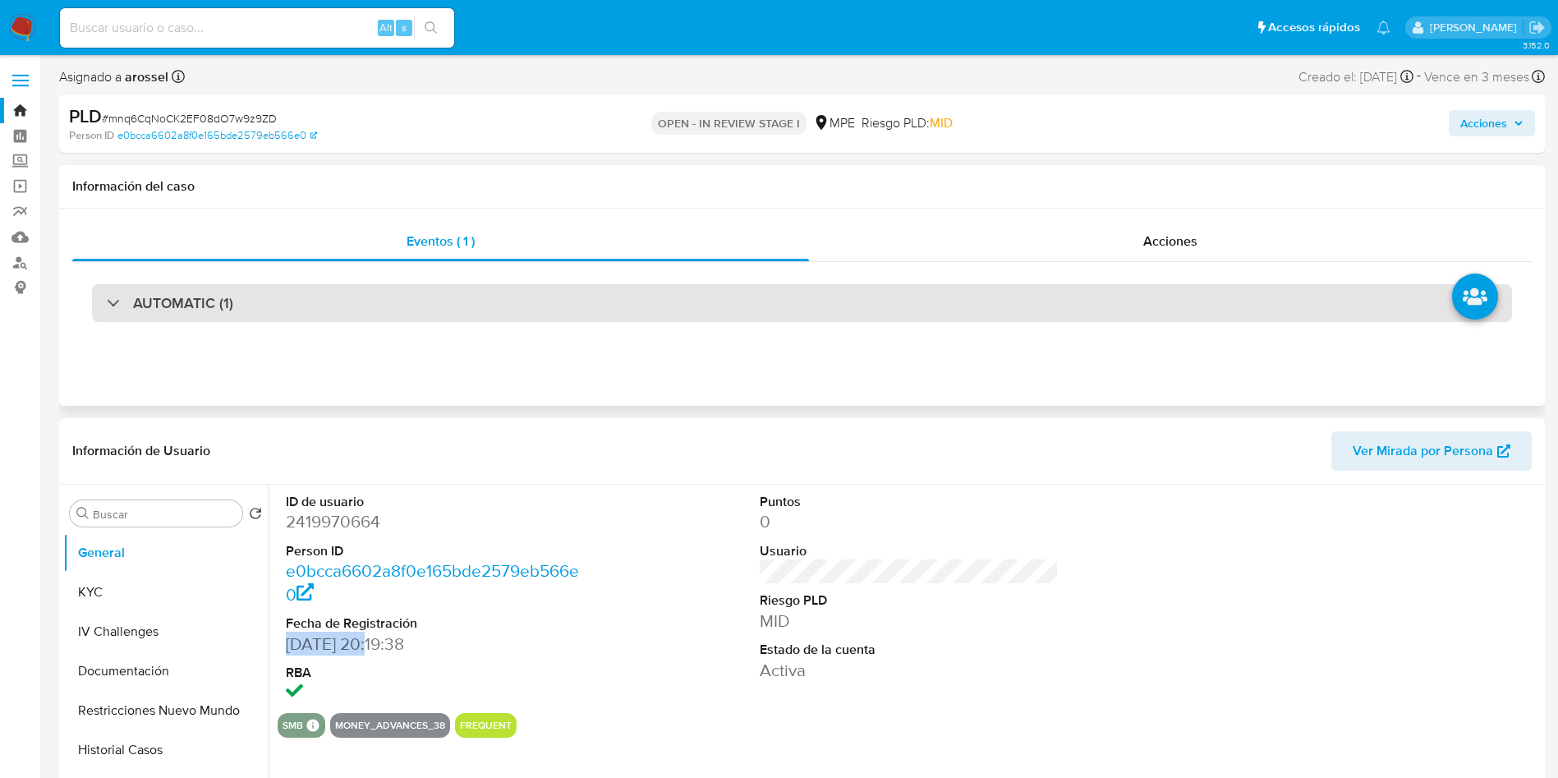
click at [291, 315] on div "AUTOMATIC (1)" at bounding box center [802, 303] width 1420 height 38
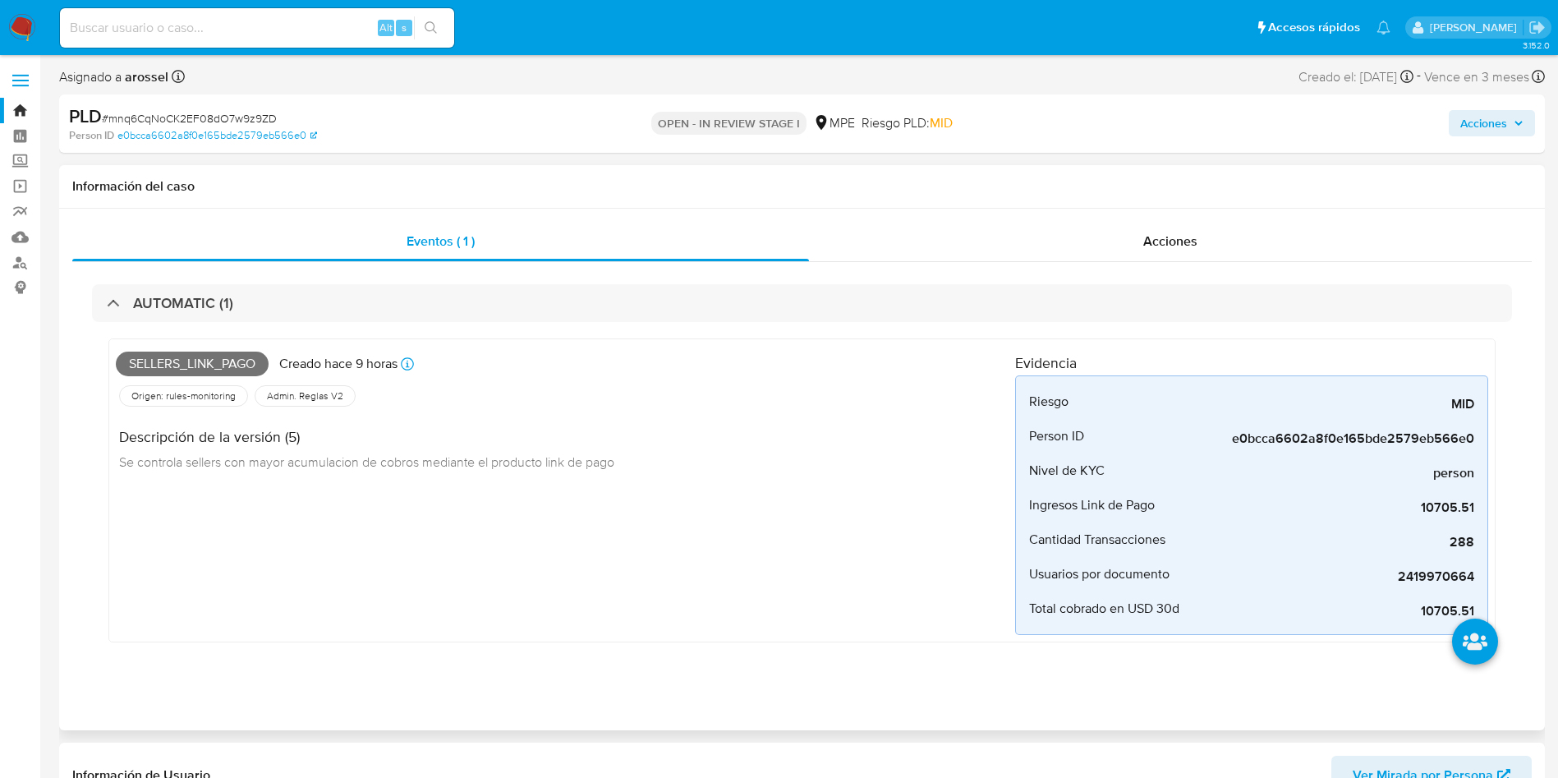
click at [200, 361] on span "Sellers_link_pago" at bounding box center [192, 364] width 153 height 25
copy span "Sellers_link_pago"
click at [238, 117] on span "# mnq6CqNoCK2EF08dO7w9z9ZD" at bounding box center [189, 118] width 175 height 16
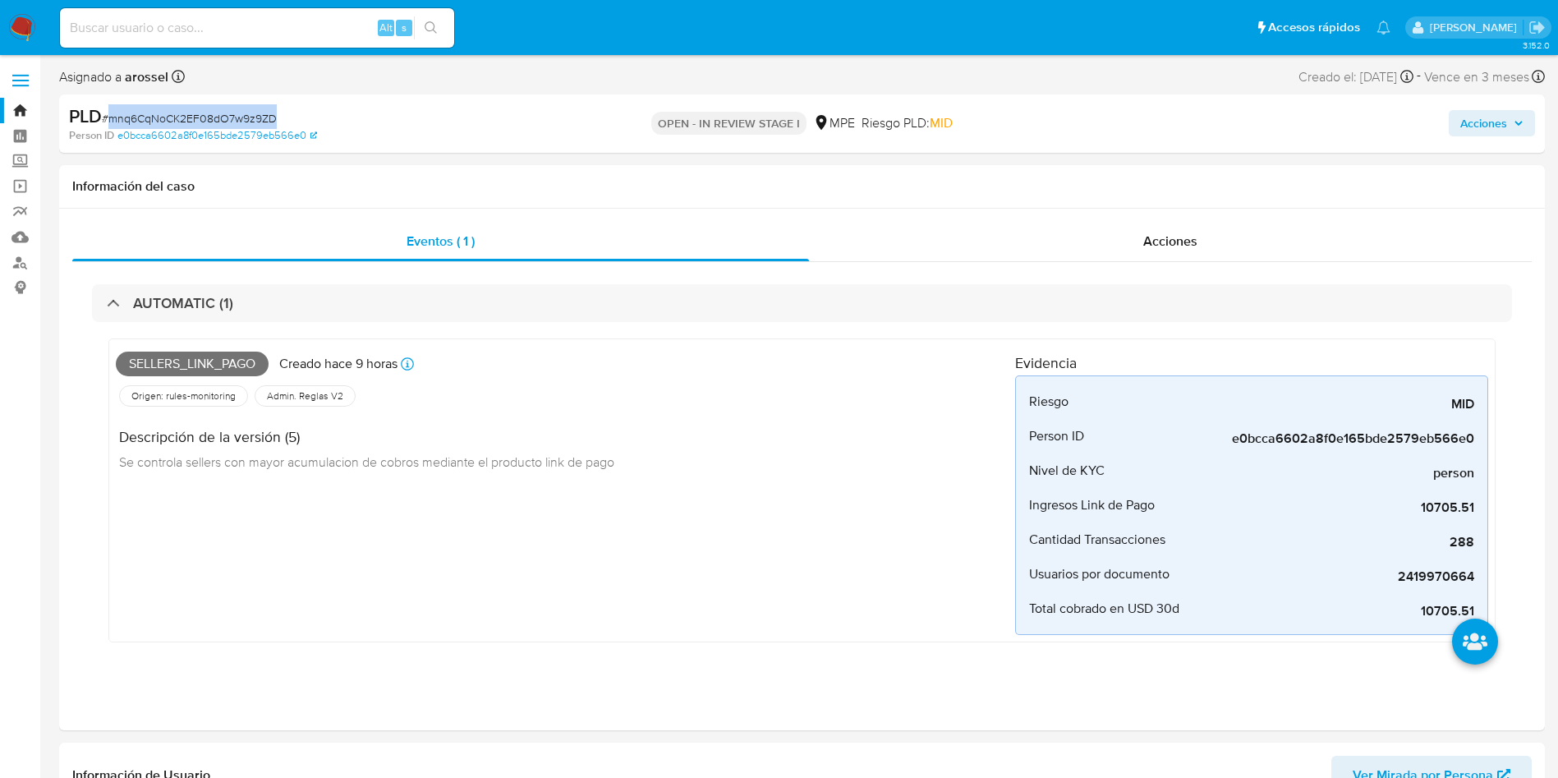
copy span "mnq6CqNoCK2EF08dO7w9z9ZD"
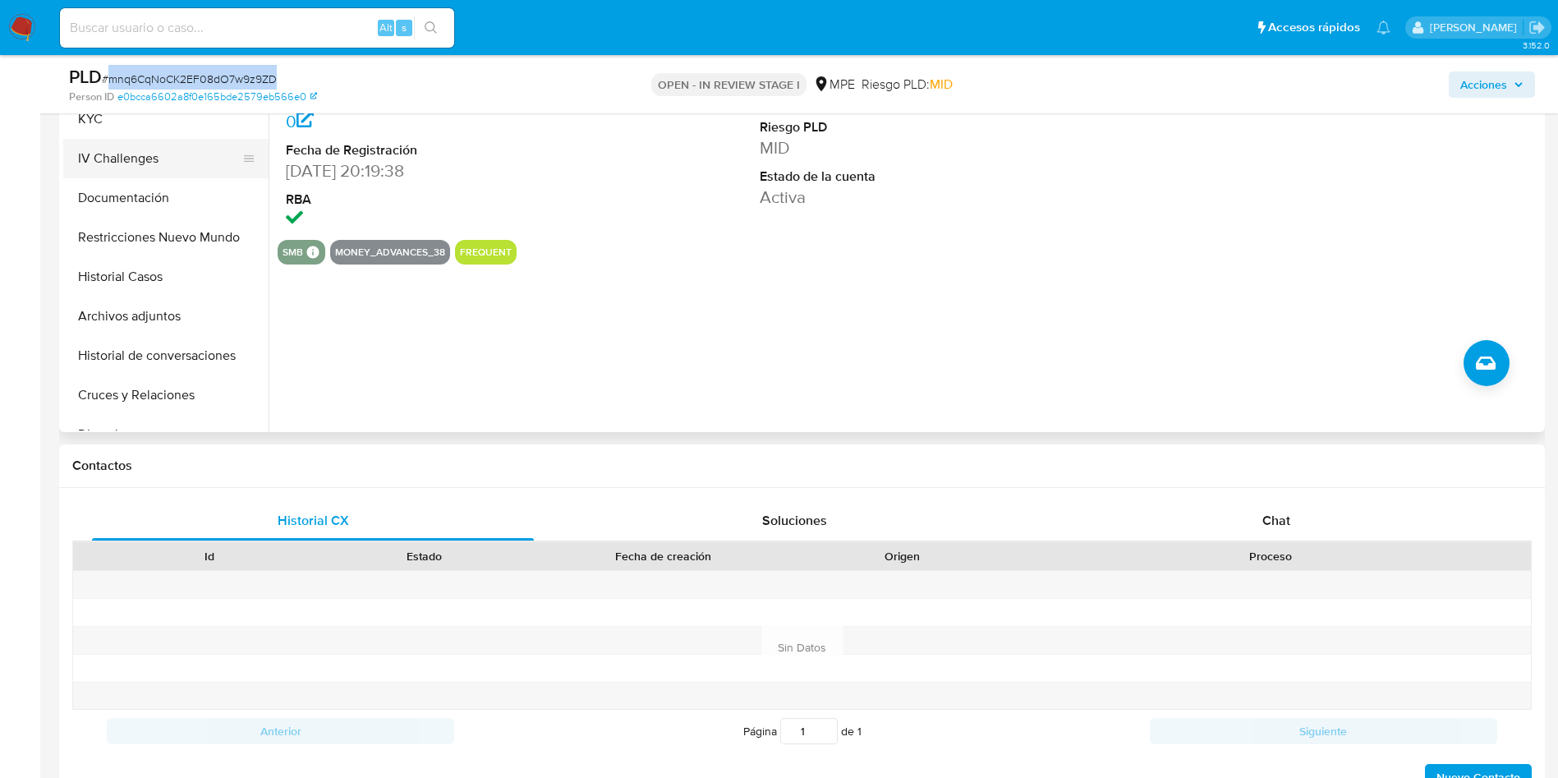
click at [168, 139] on button "IV Challenges" at bounding box center [159, 158] width 192 height 39
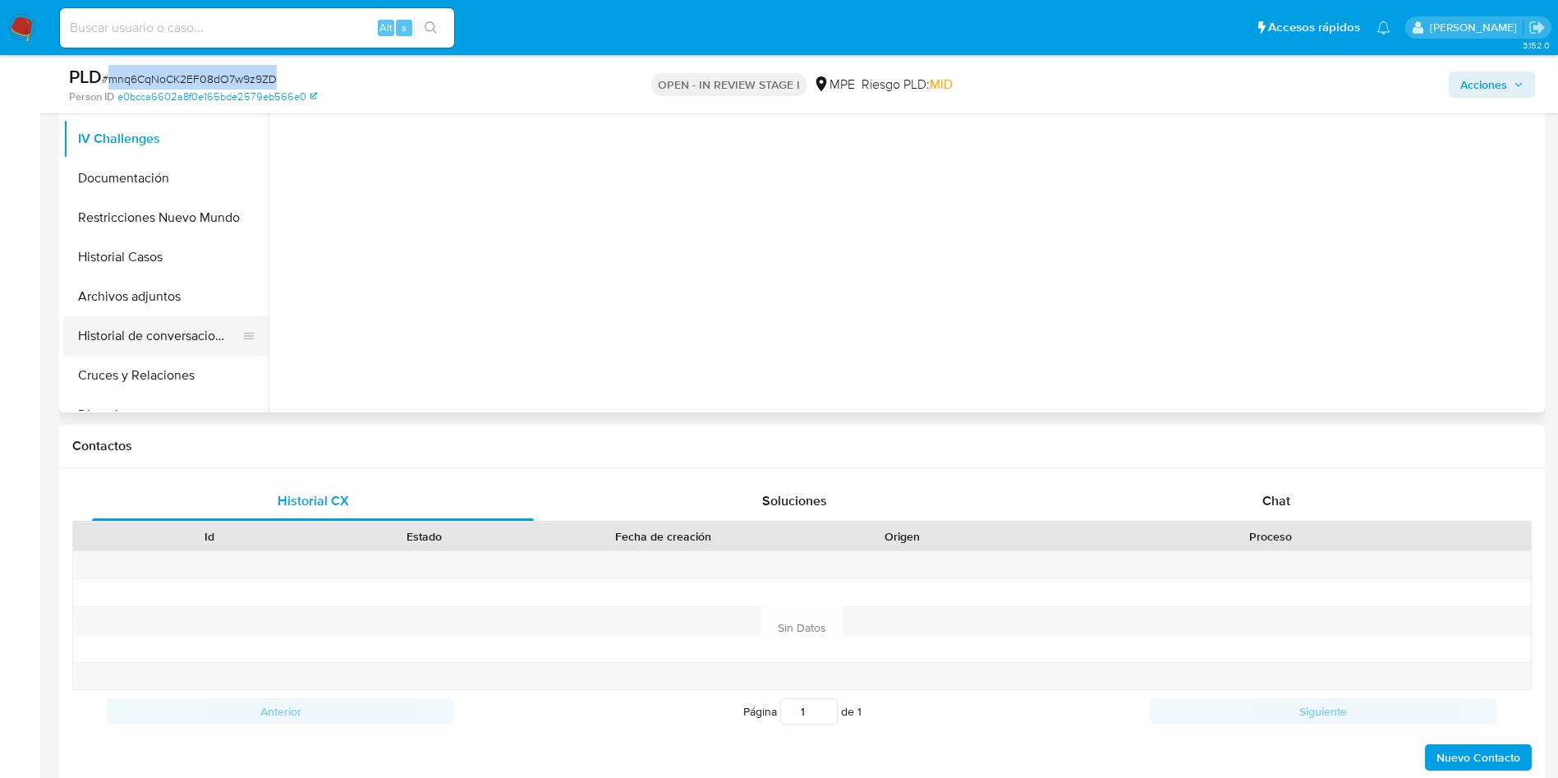
scroll to position [616, 0]
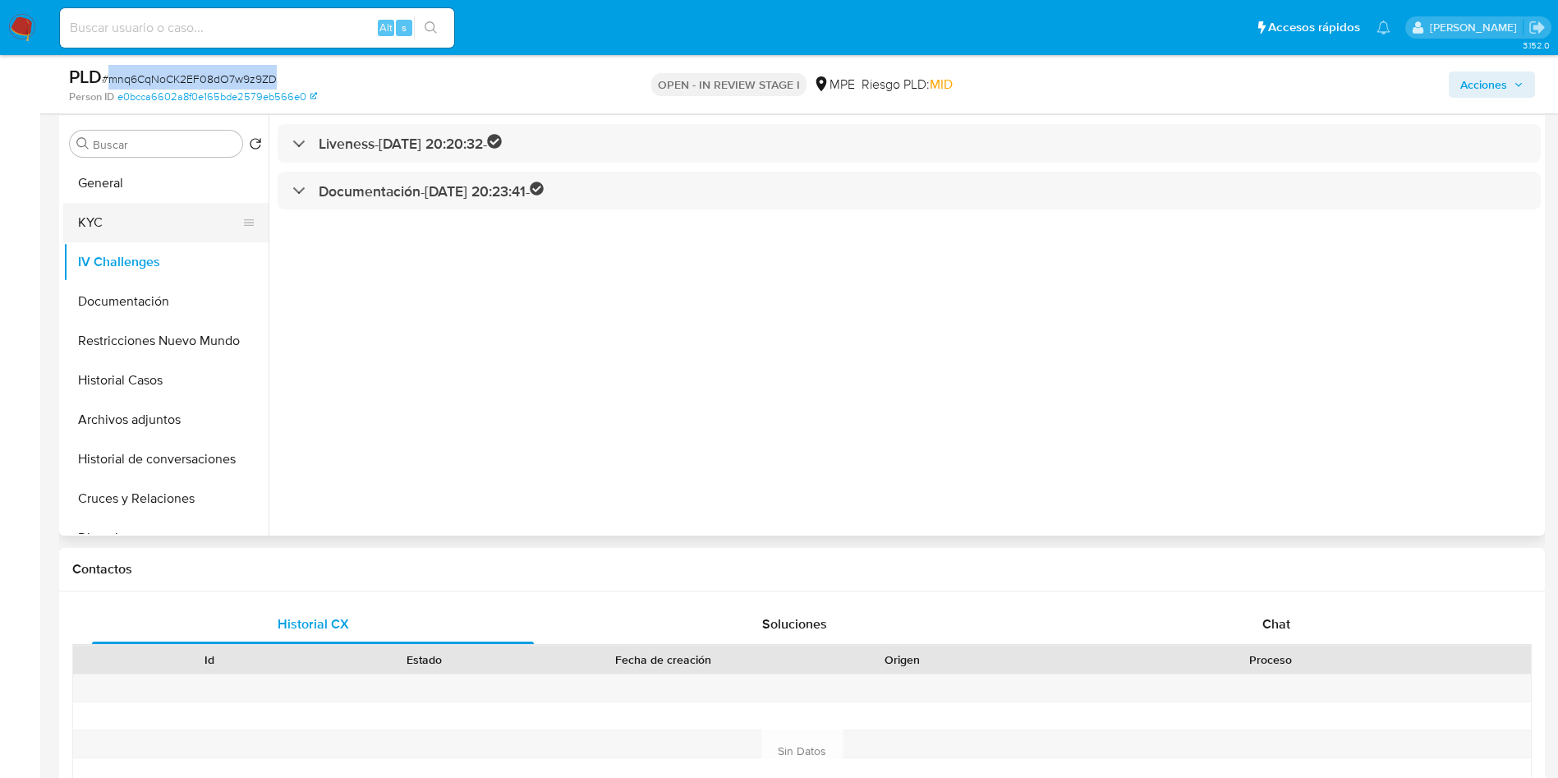
click at [140, 206] on button "KYC" at bounding box center [159, 222] width 192 height 39
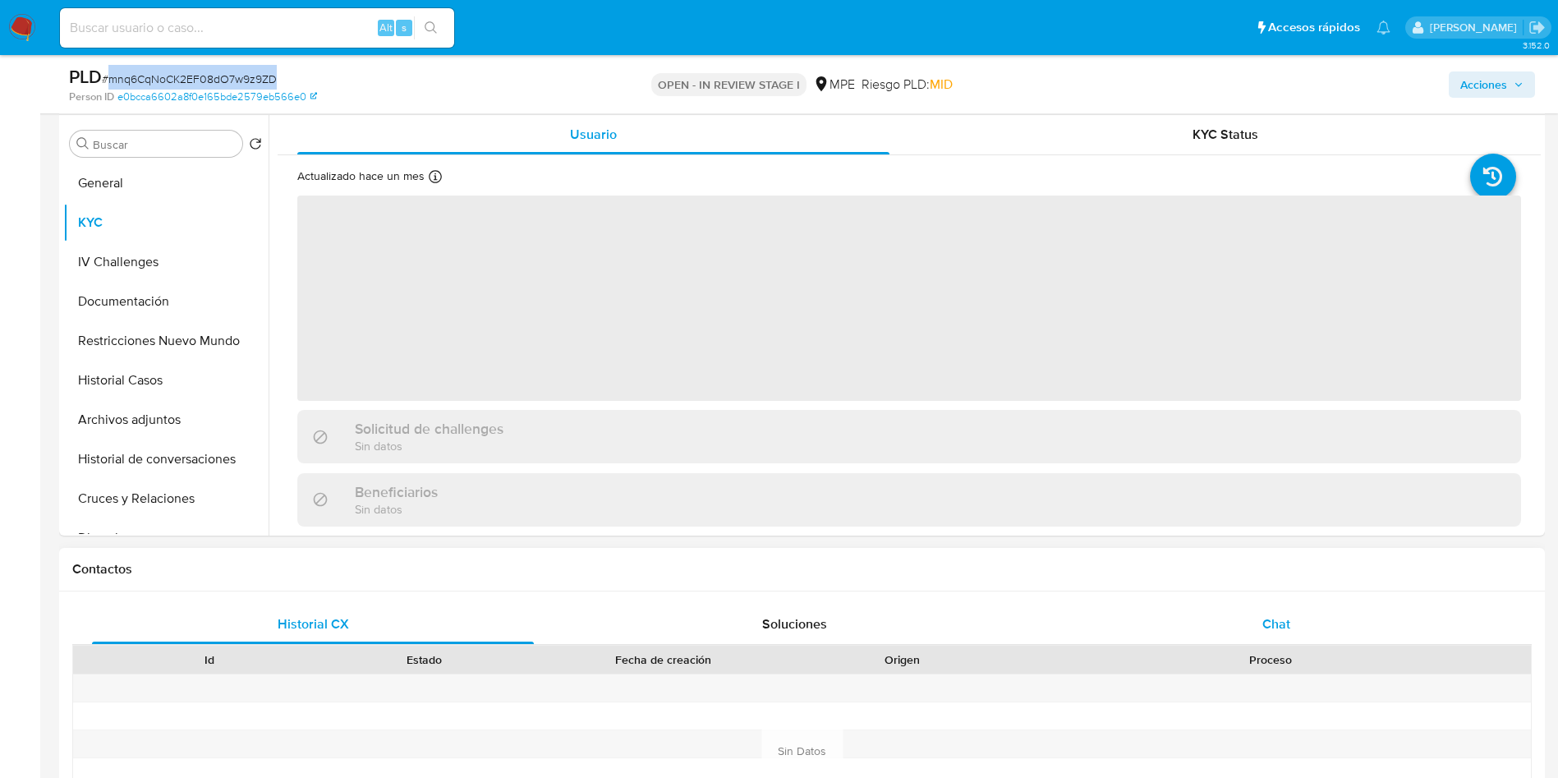
scroll to position [370, 0]
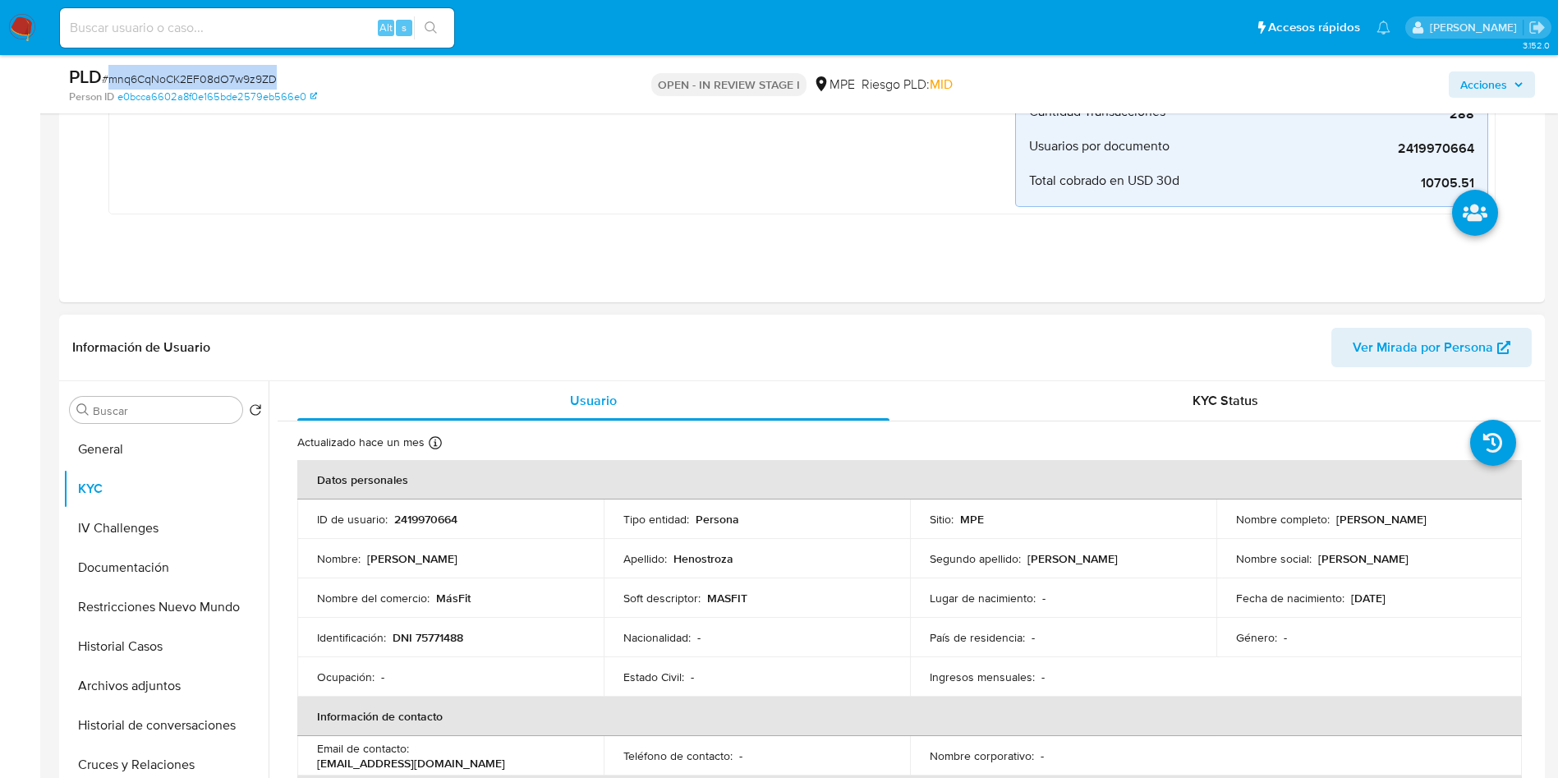
drag, startPoint x: 1225, startPoint y: 525, endPoint x: 1449, endPoint y: 522, distance: 224.3
click at [1449, 522] on td "Nombre completo : [PERSON_NAME]" at bounding box center [1370, 518] width 306 height 39
copy p "[PERSON_NAME]"
click at [1350, 615] on td "Fecha de nacimiento : [DEMOGRAPHIC_DATA]" at bounding box center [1370, 597] width 306 height 39
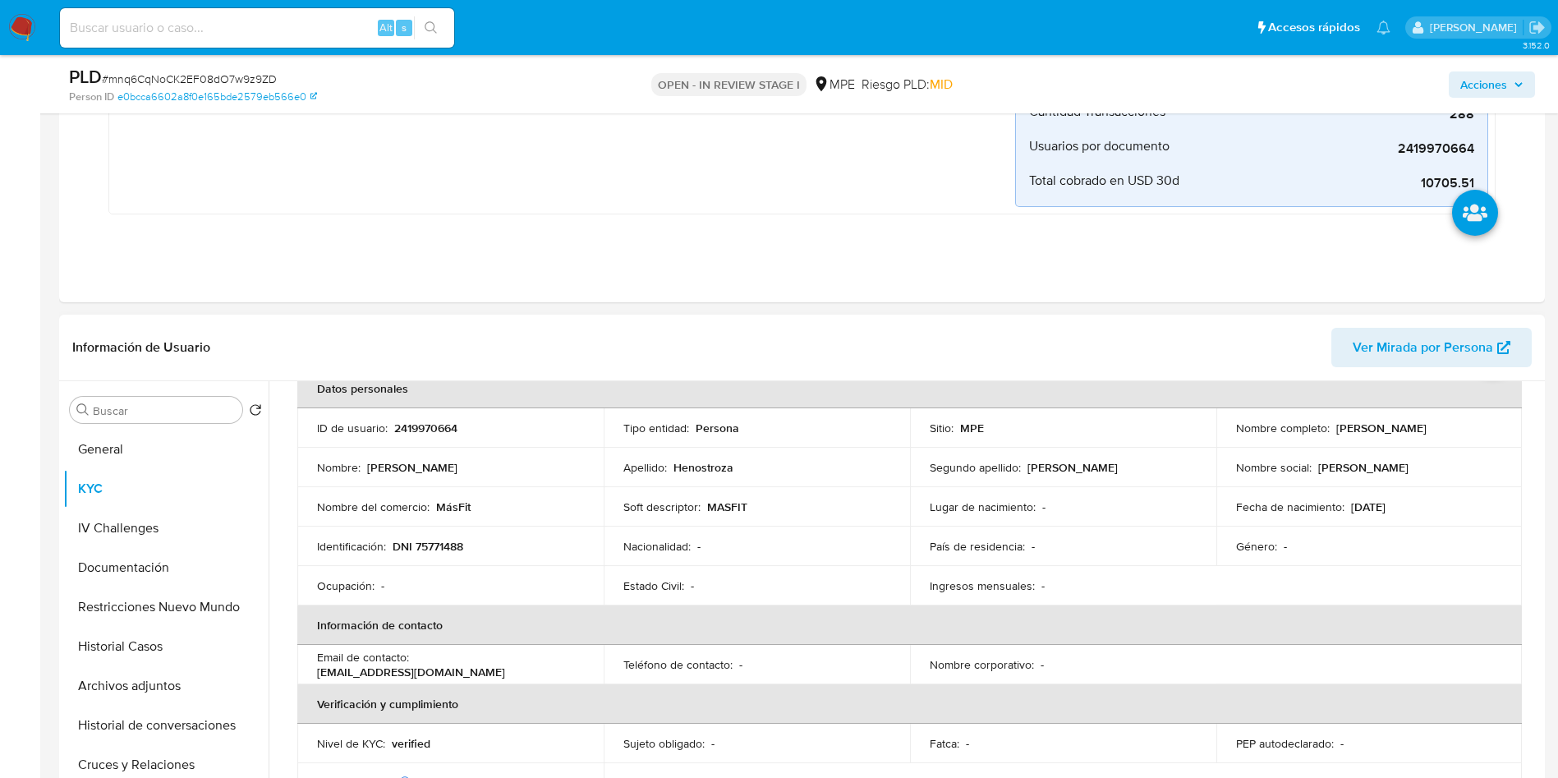
scroll to position [123, 0]
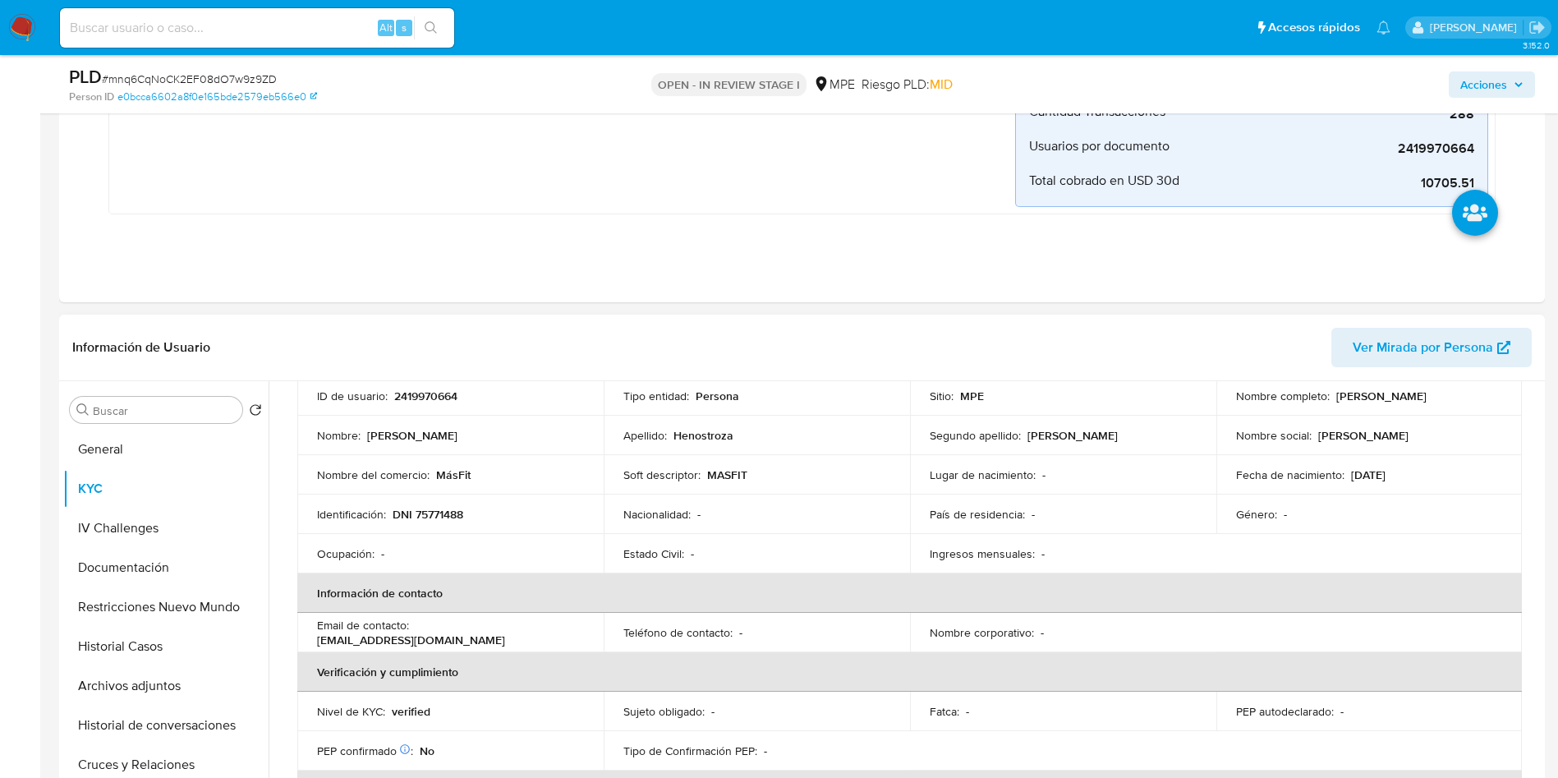
click at [453, 509] on p "DNI 75771488" at bounding box center [428, 514] width 71 height 15
copy p "75771488"
click at [241, 22] on input at bounding box center [257, 27] width 394 height 21
paste input "MKi6g8jrLyY4Tv8e8bUrL1KZ"
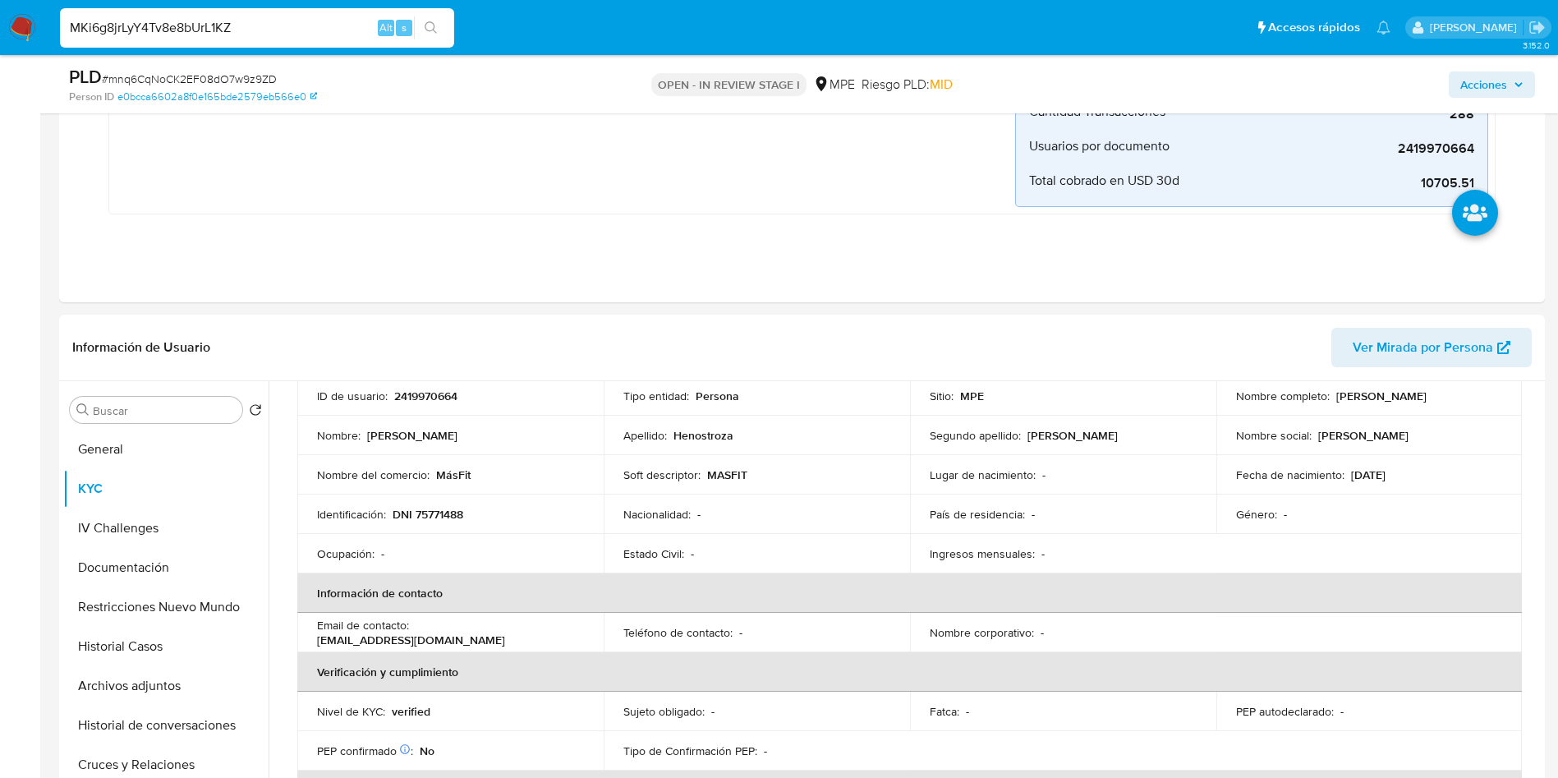
type input "MKi6g8jrLyY4Tv8e8bUrL1KZ"
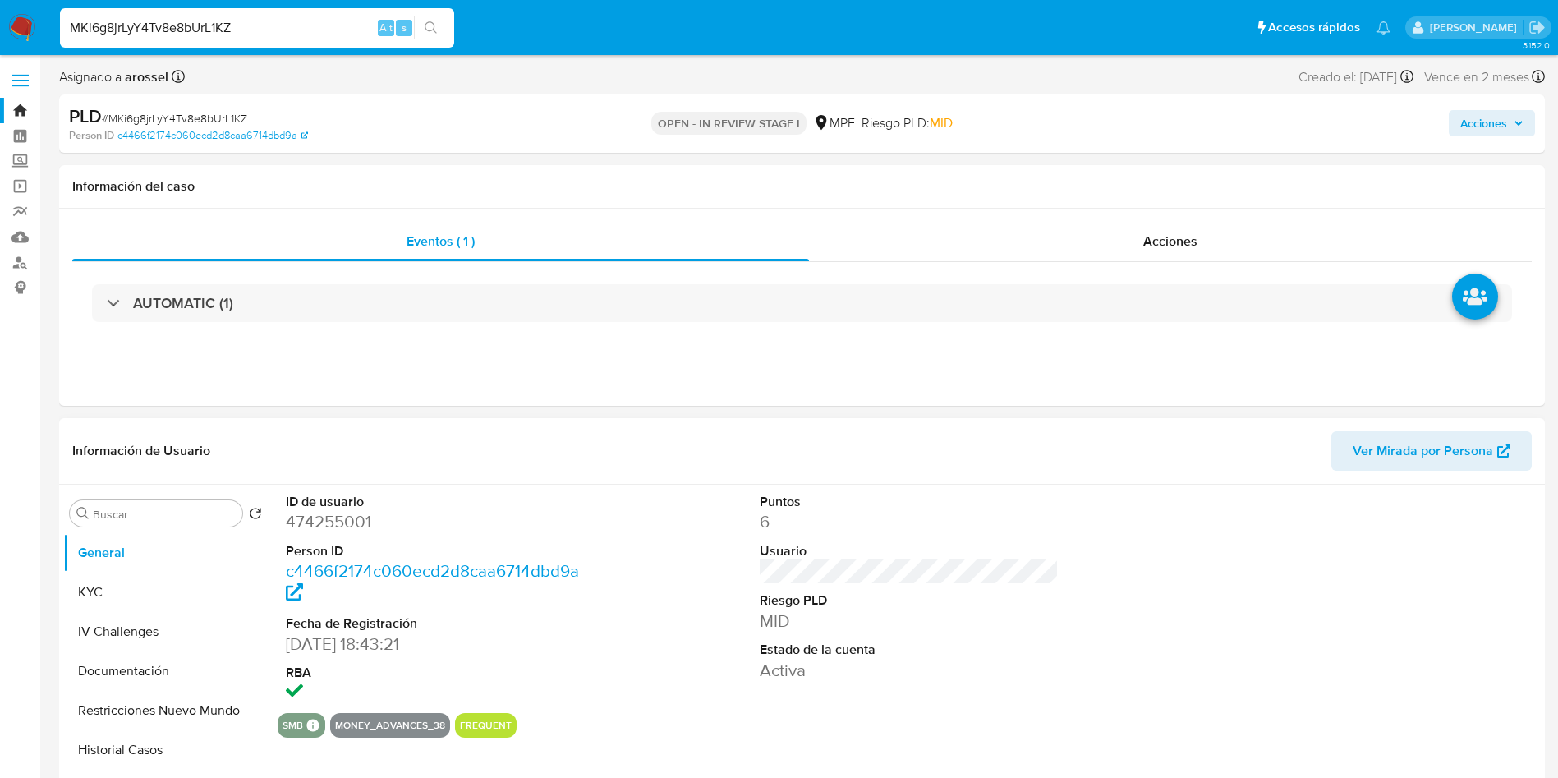
select select "10"
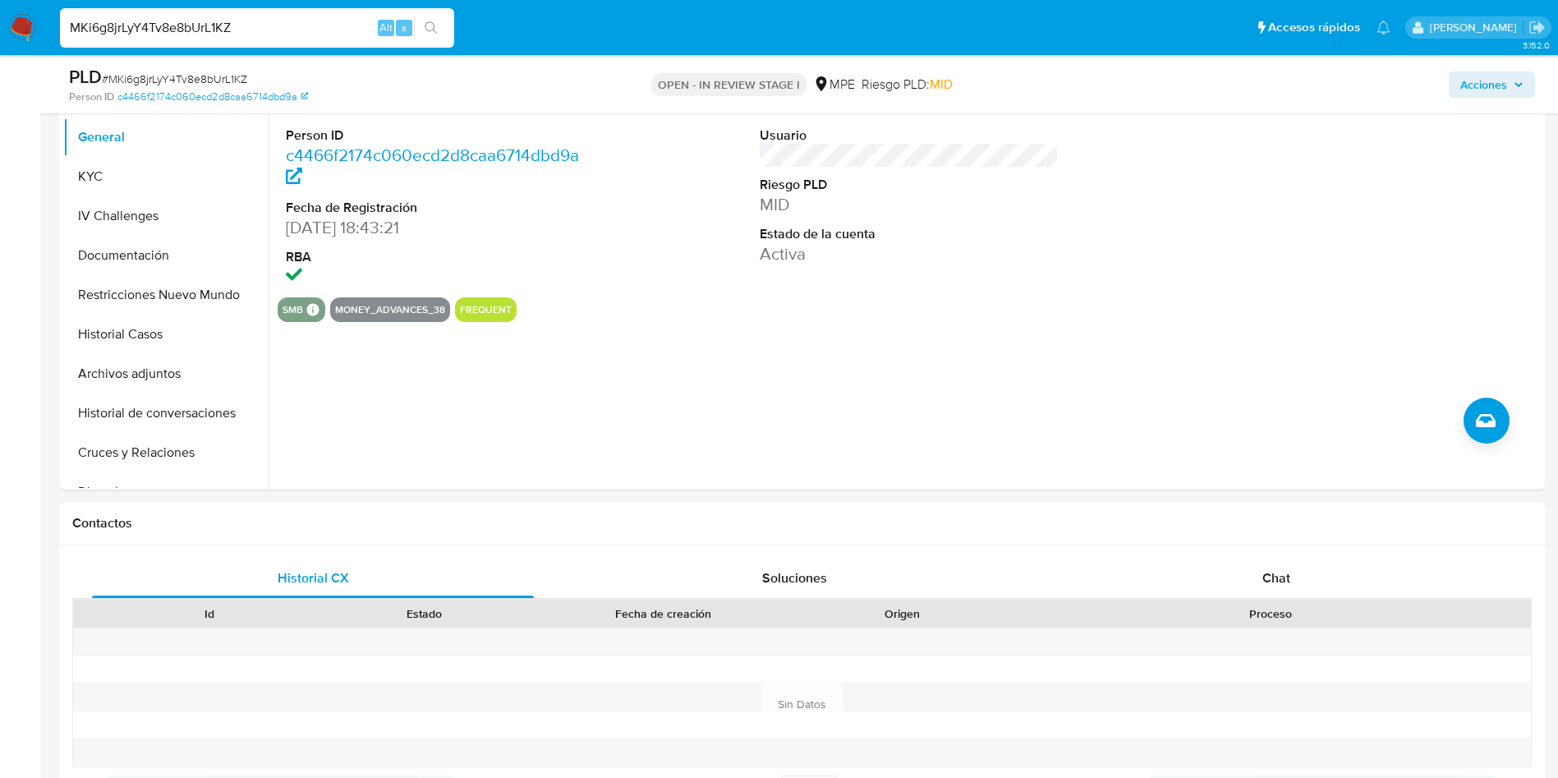
scroll to position [739, 0]
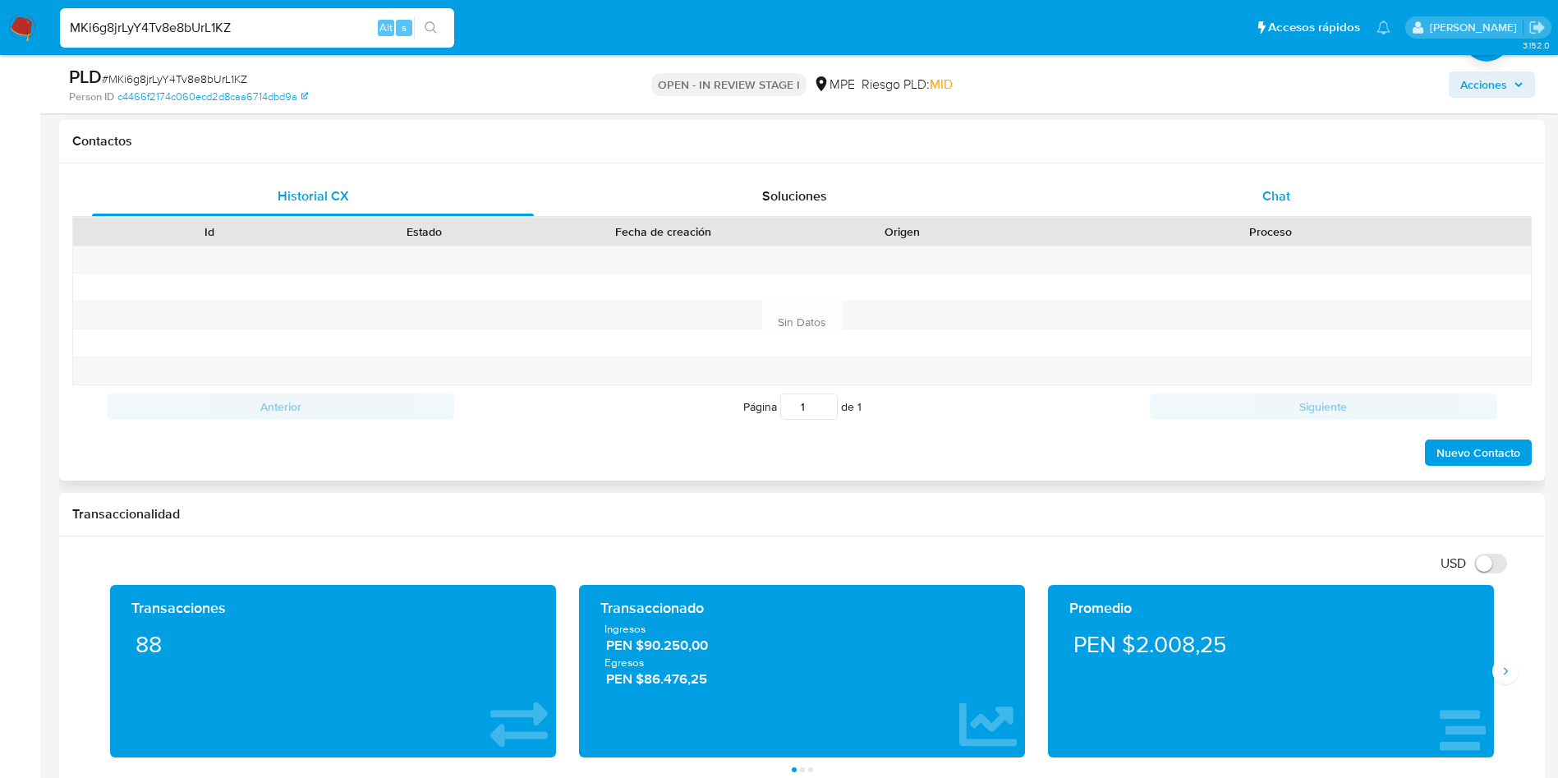
drag, startPoint x: 1268, startPoint y: 199, endPoint x: 1254, endPoint y: 205, distance: 14.7
click at [1268, 196] on span "Chat" at bounding box center [1277, 195] width 28 height 19
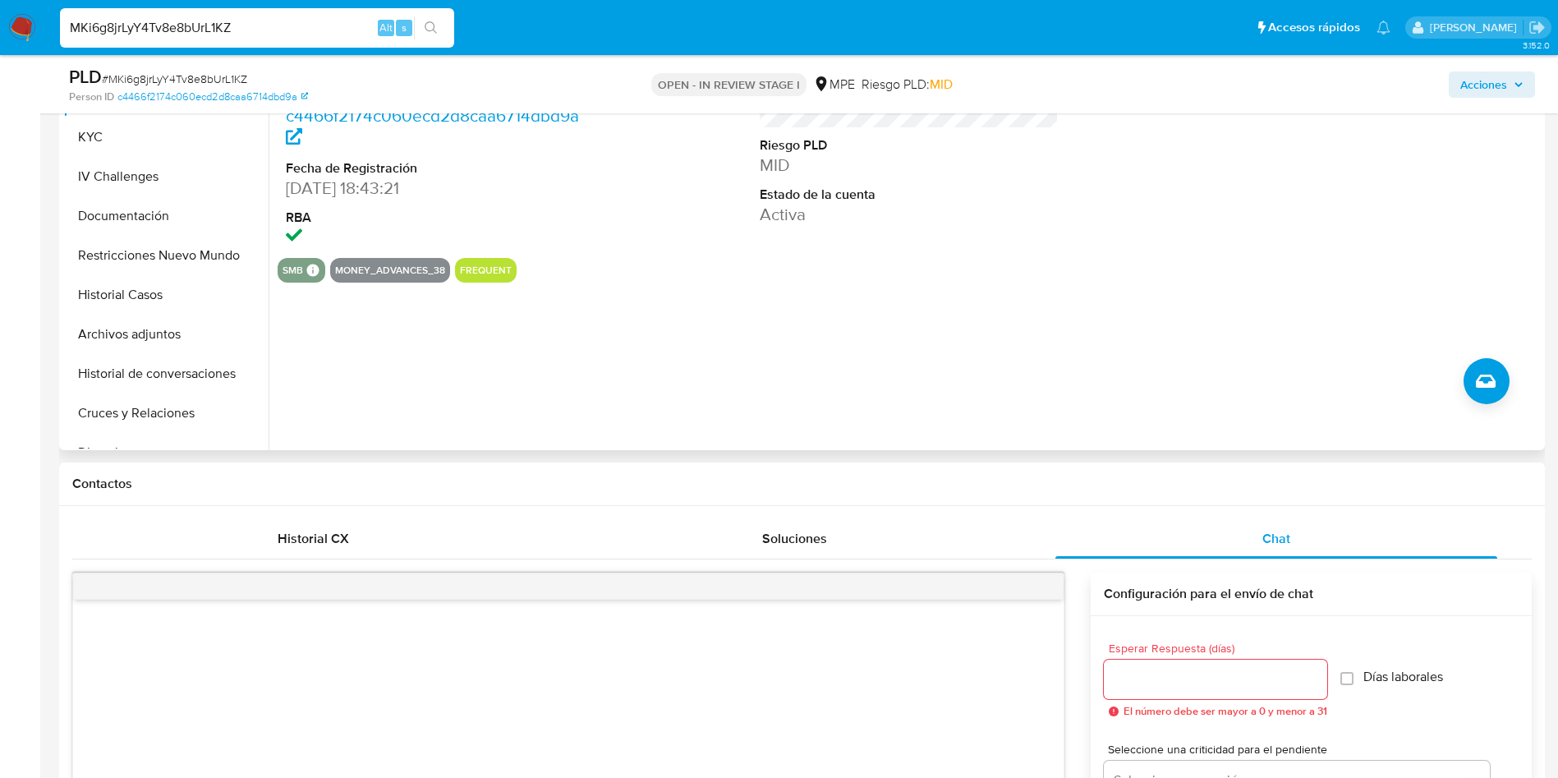
scroll to position [370, 0]
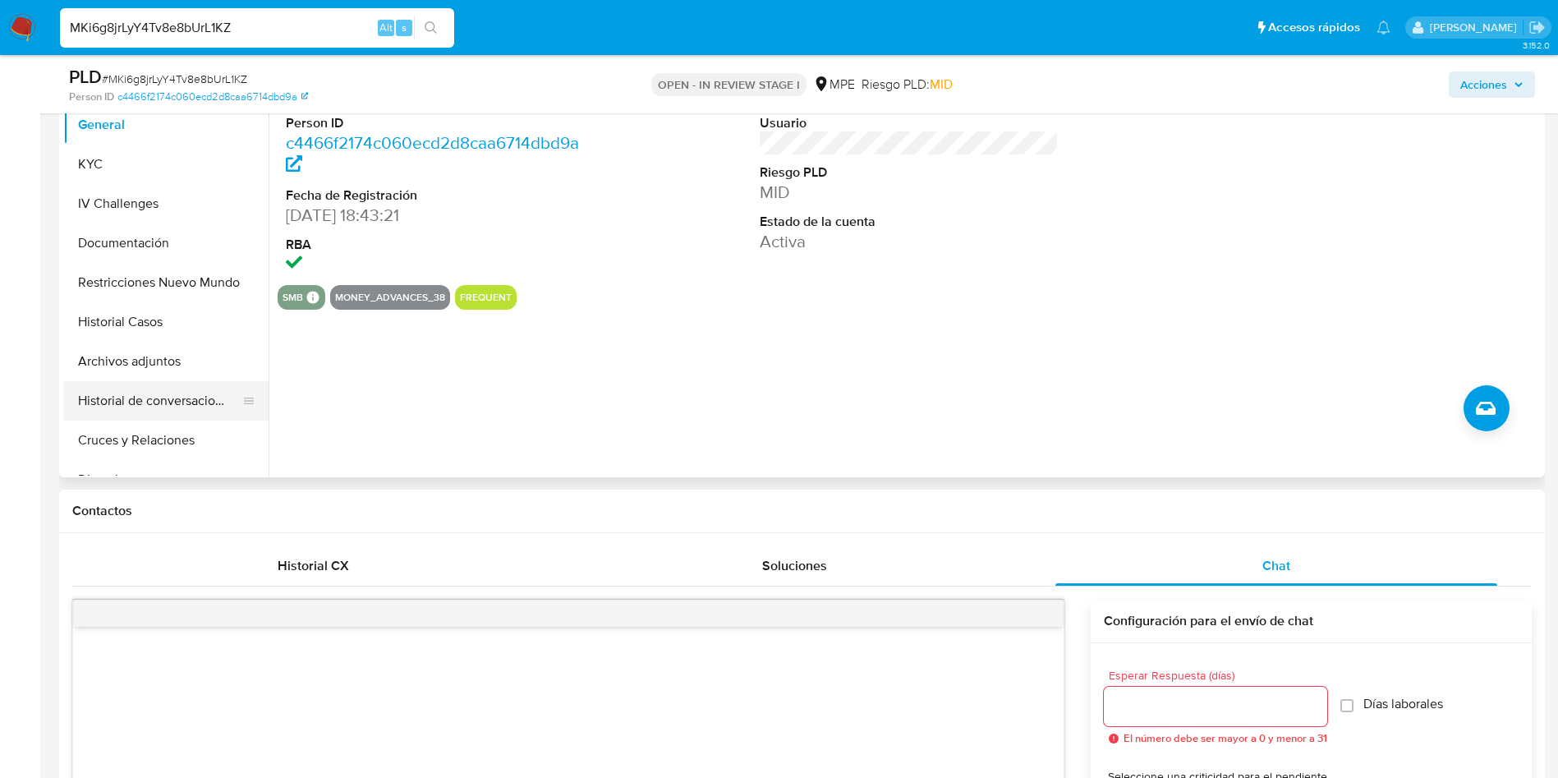
click at [159, 398] on button "Historial de conversaciones" at bounding box center [159, 400] width 192 height 39
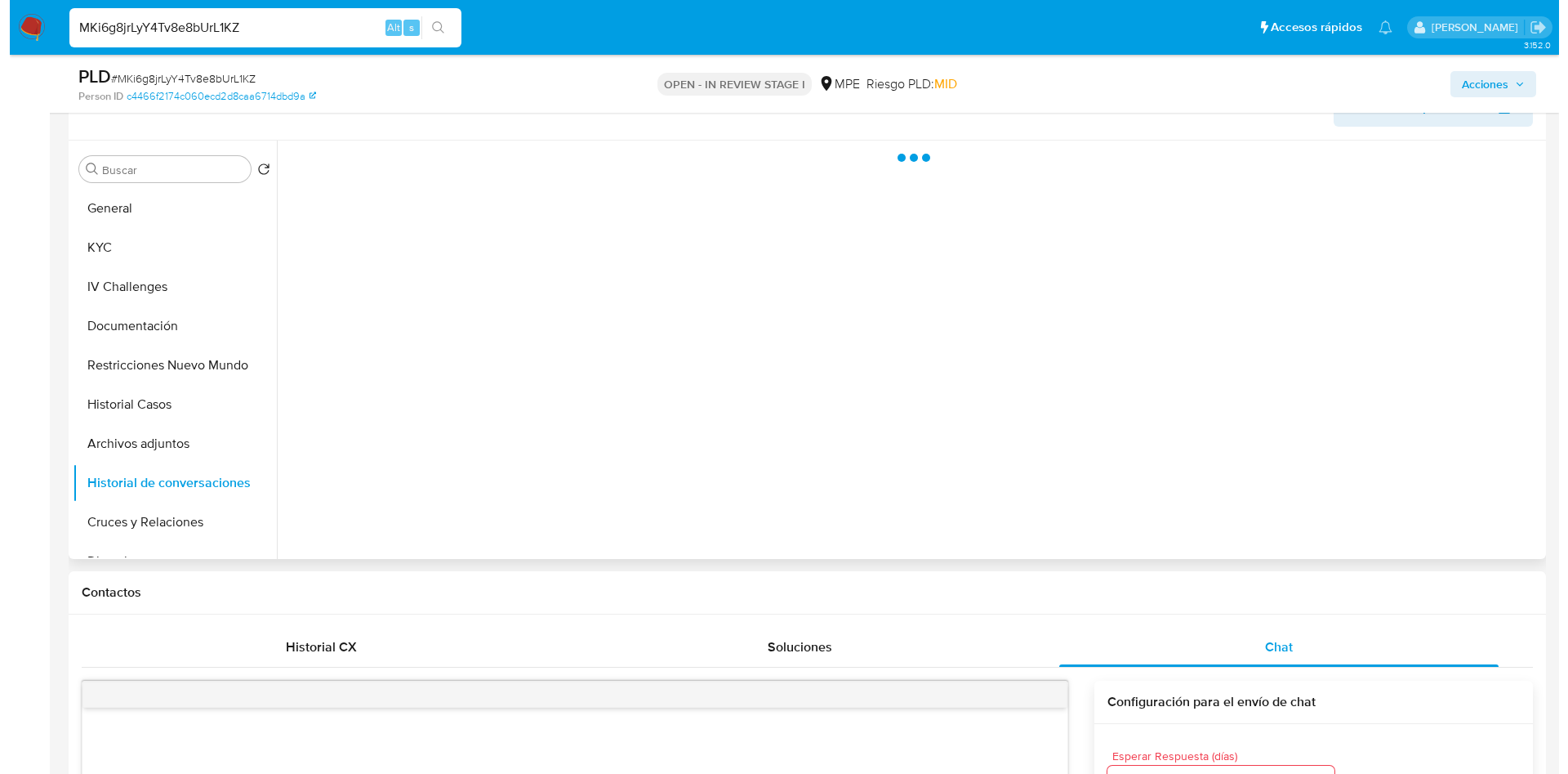
scroll to position [245, 0]
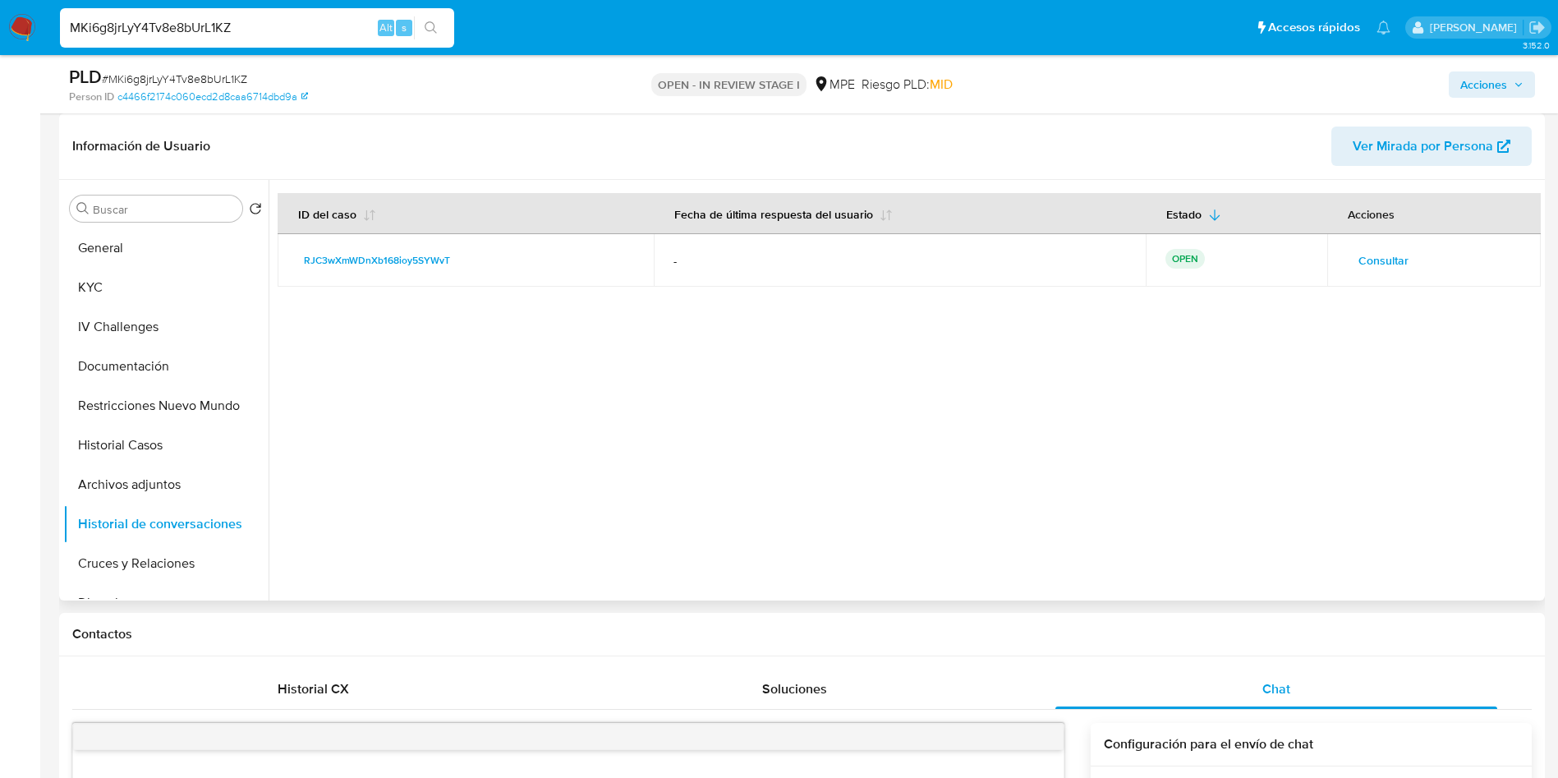
click at [1357, 232] on div "Acciones" at bounding box center [1371, 213] width 86 height 39
click at [1359, 252] on span "Consultar" at bounding box center [1384, 260] width 50 height 23
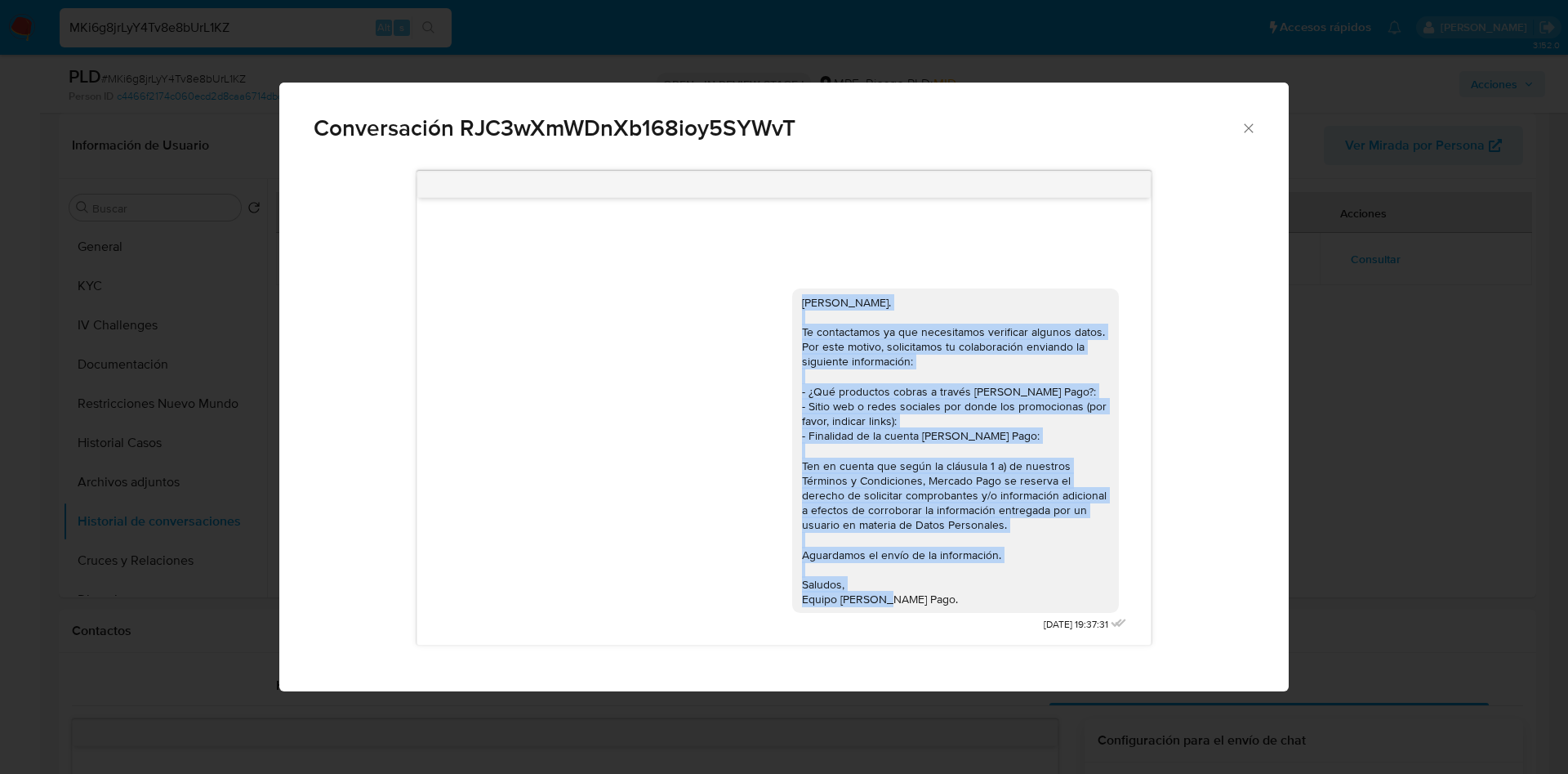
drag, startPoint x: 922, startPoint y: 592, endPoint x: 786, endPoint y: 296, distance: 325.7
click at [786, 296] on div "[PERSON_NAME]. Te contactamos ya que necesitamos verificar algunos datos. Por e…" at bounding box center [784, 457] width 692 height 360
copy div "[PERSON_NAME]. Te contactamos ya que necesitamos verificar algunos datos. Por e…"
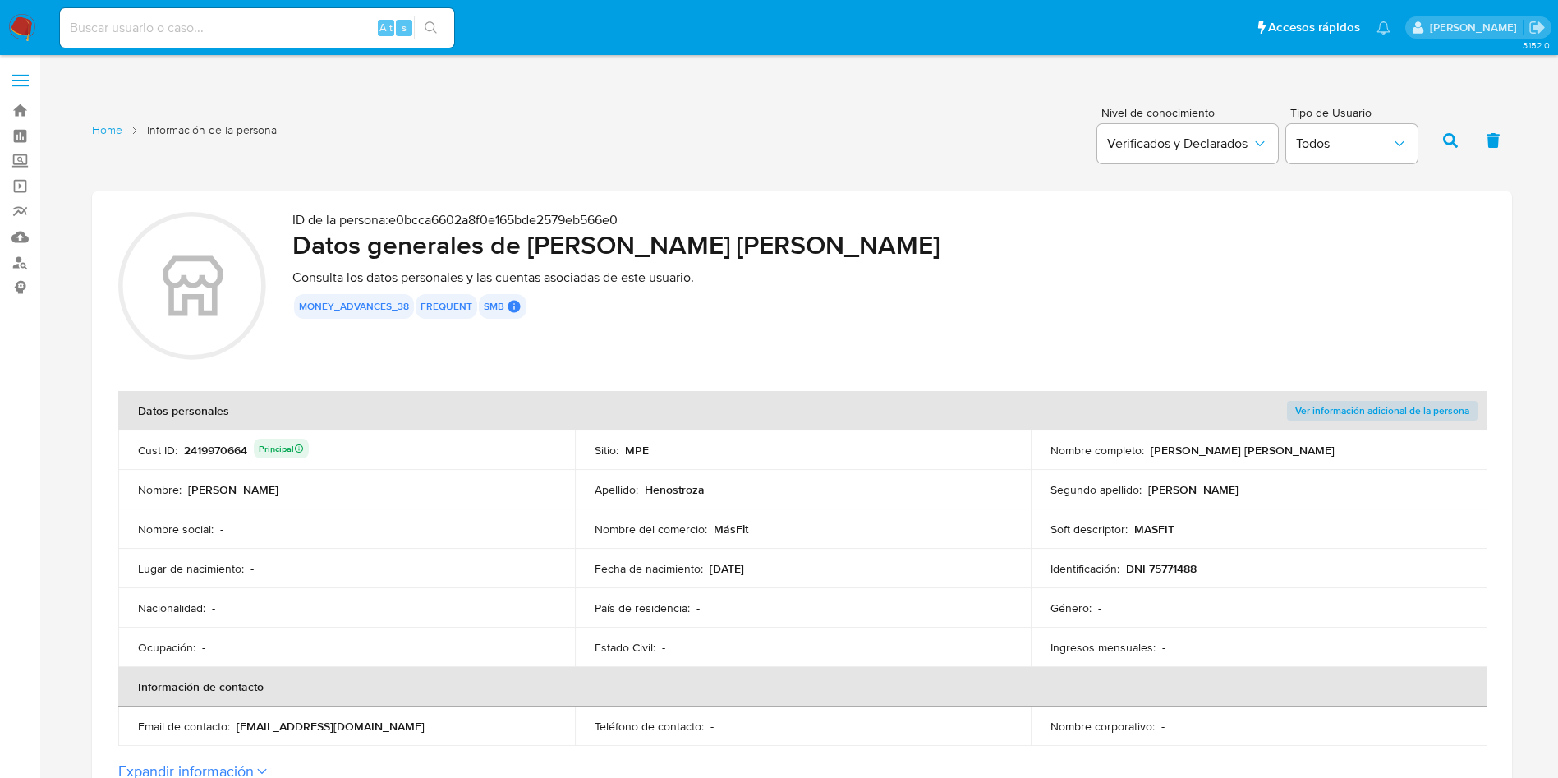
click at [261, 465] on td "Cust ID : 2419970664 Principal" at bounding box center [346, 449] width 457 height 39
click at [226, 453] on div "2419970664 Principal" at bounding box center [246, 450] width 125 height 23
click at [225, 453] on div "2419970664 Principal" at bounding box center [246, 450] width 125 height 23
click at [232, 454] on div "2419970664 Principal" at bounding box center [246, 450] width 125 height 23
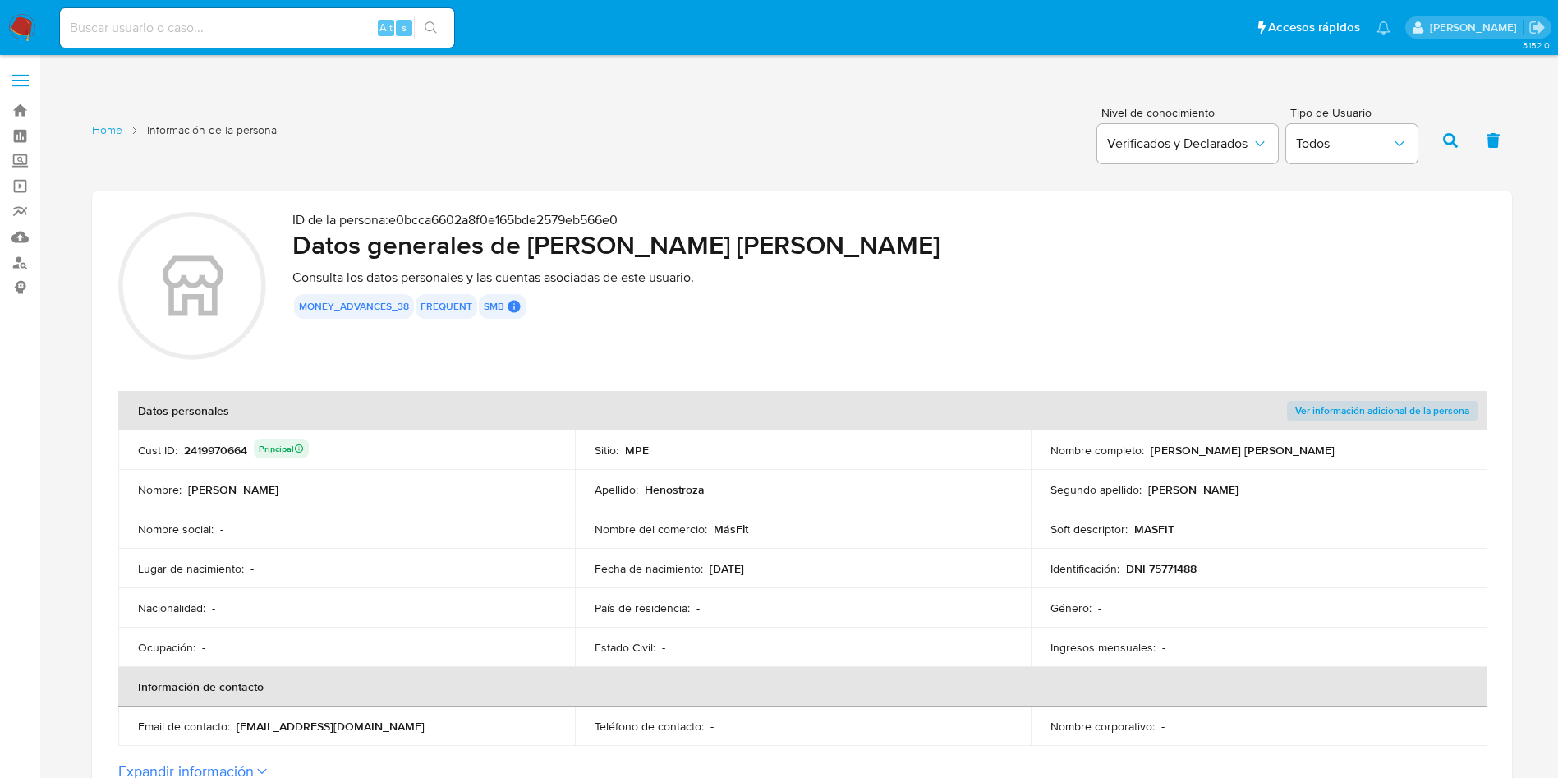
click at [1148, 563] on p "DNI 75771488" at bounding box center [1161, 568] width 71 height 15
click at [670, 557] on td "Fecha de nacimiento : [DEMOGRAPHIC_DATA]" at bounding box center [803, 568] width 457 height 39
click at [1153, 544] on td "Soft descriptor : MASFIT" at bounding box center [1259, 528] width 457 height 39
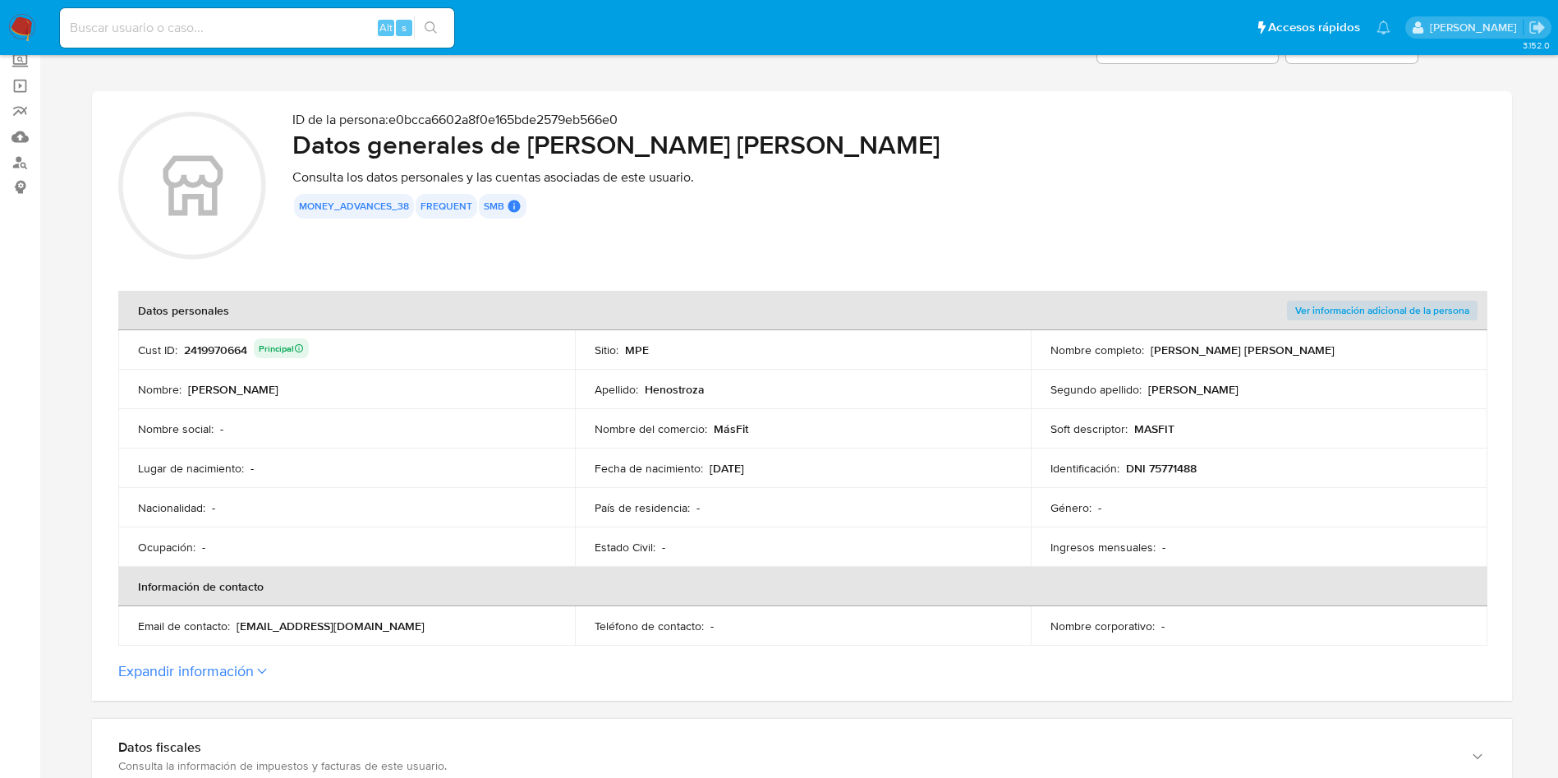
scroll to position [123, 0]
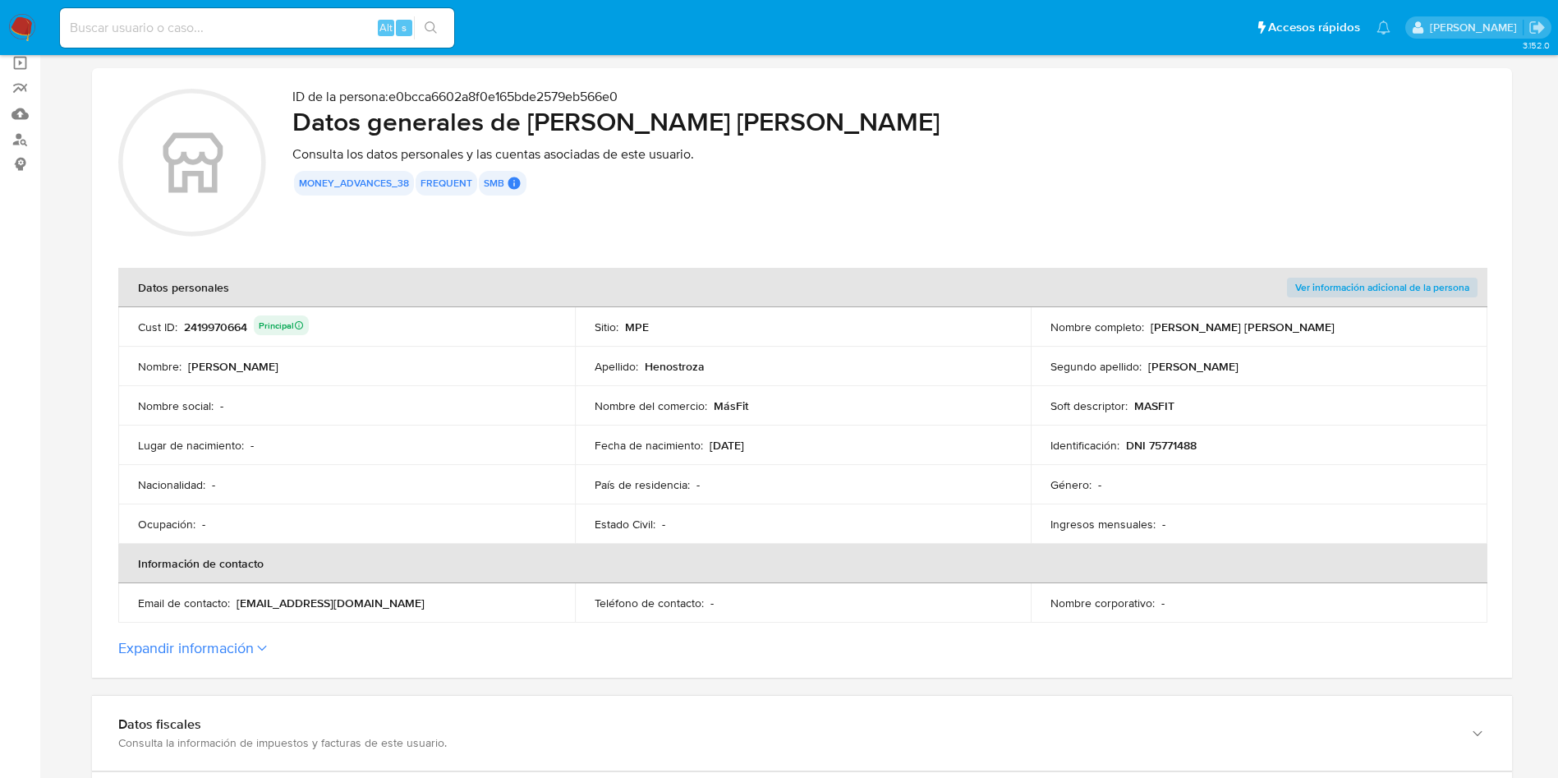
drag, startPoint x: 746, startPoint y: 444, endPoint x: 776, endPoint y: 444, distance: 30.4
click at [776, 444] on div "Fecha de nacimiento : [DEMOGRAPHIC_DATA]" at bounding box center [803, 445] width 417 height 15
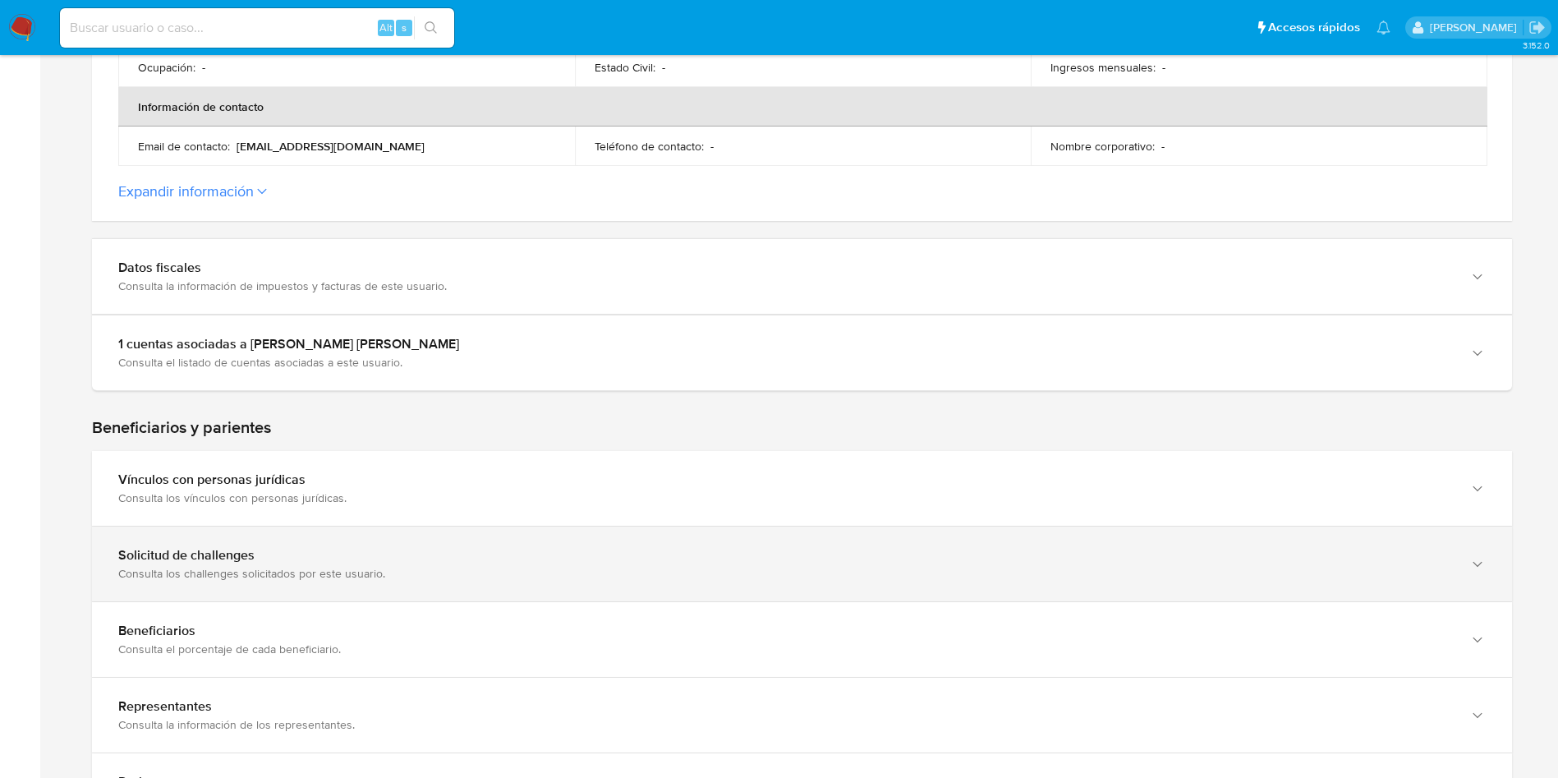
scroll to position [616, 0]
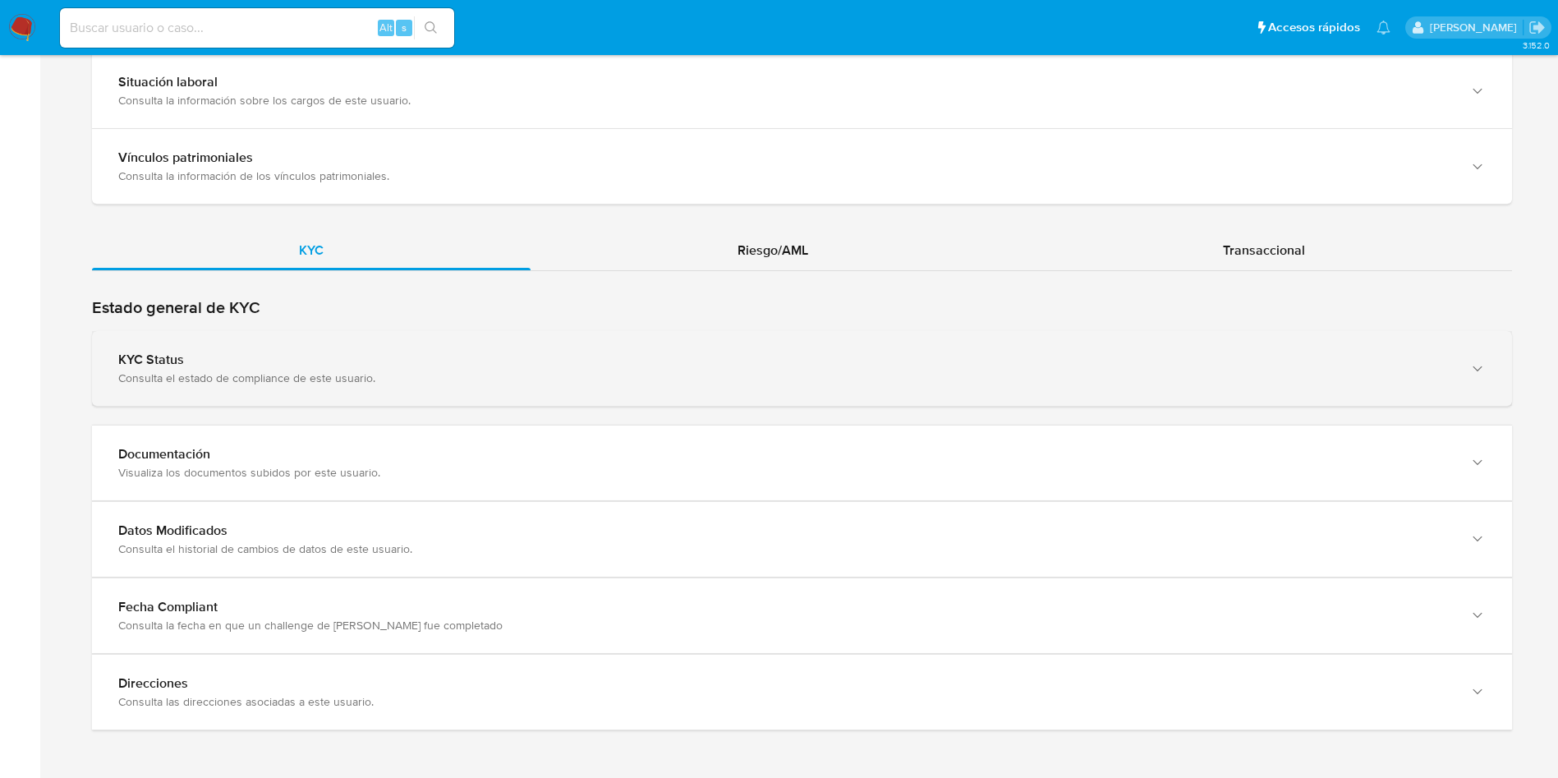
click at [442, 401] on div "KYC Status Consulta el estado de compliance de este usuario." at bounding box center [802, 368] width 1420 height 75
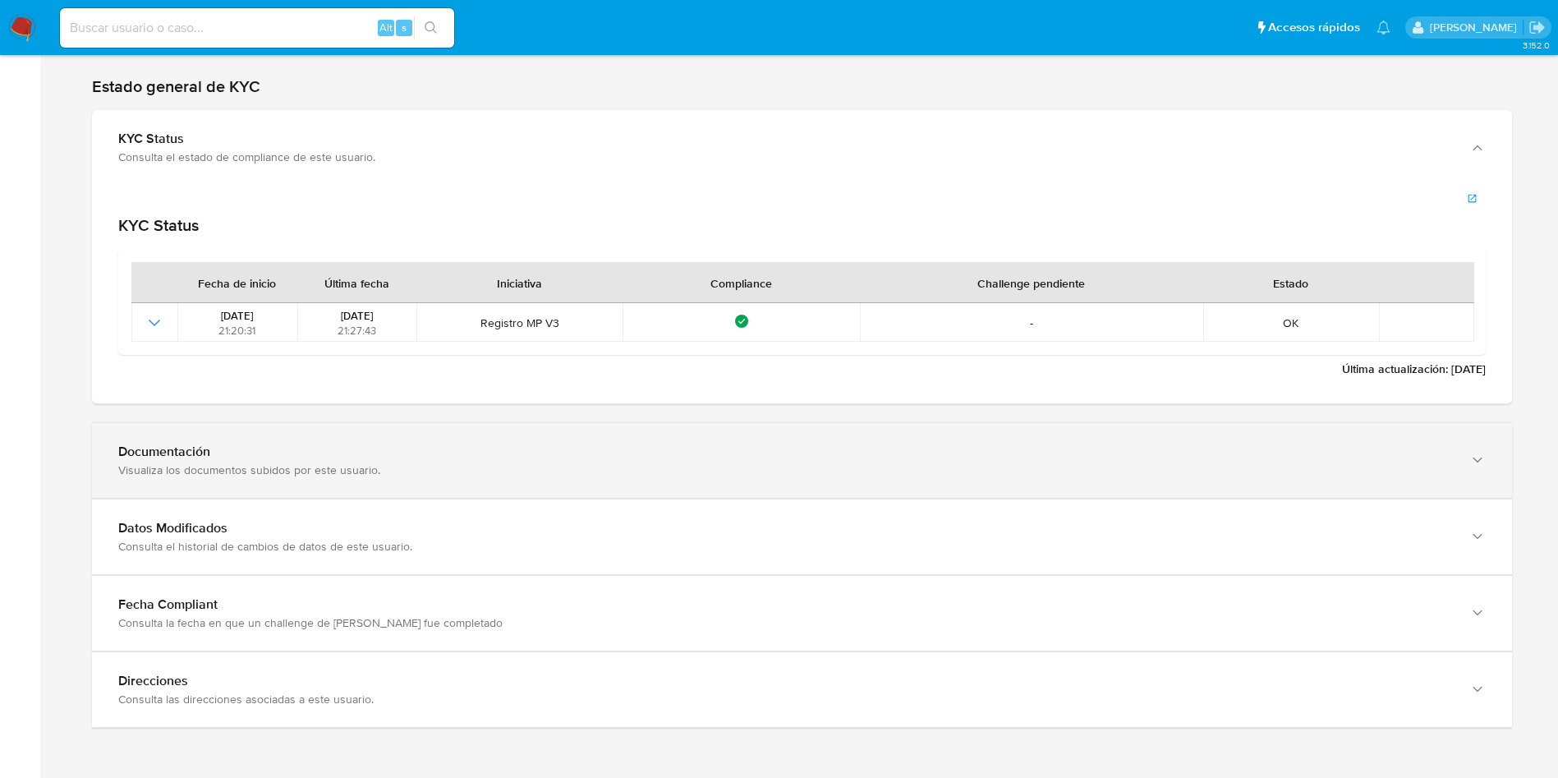
click at [567, 453] on div "Documentación" at bounding box center [785, 452] width 1335 height 16
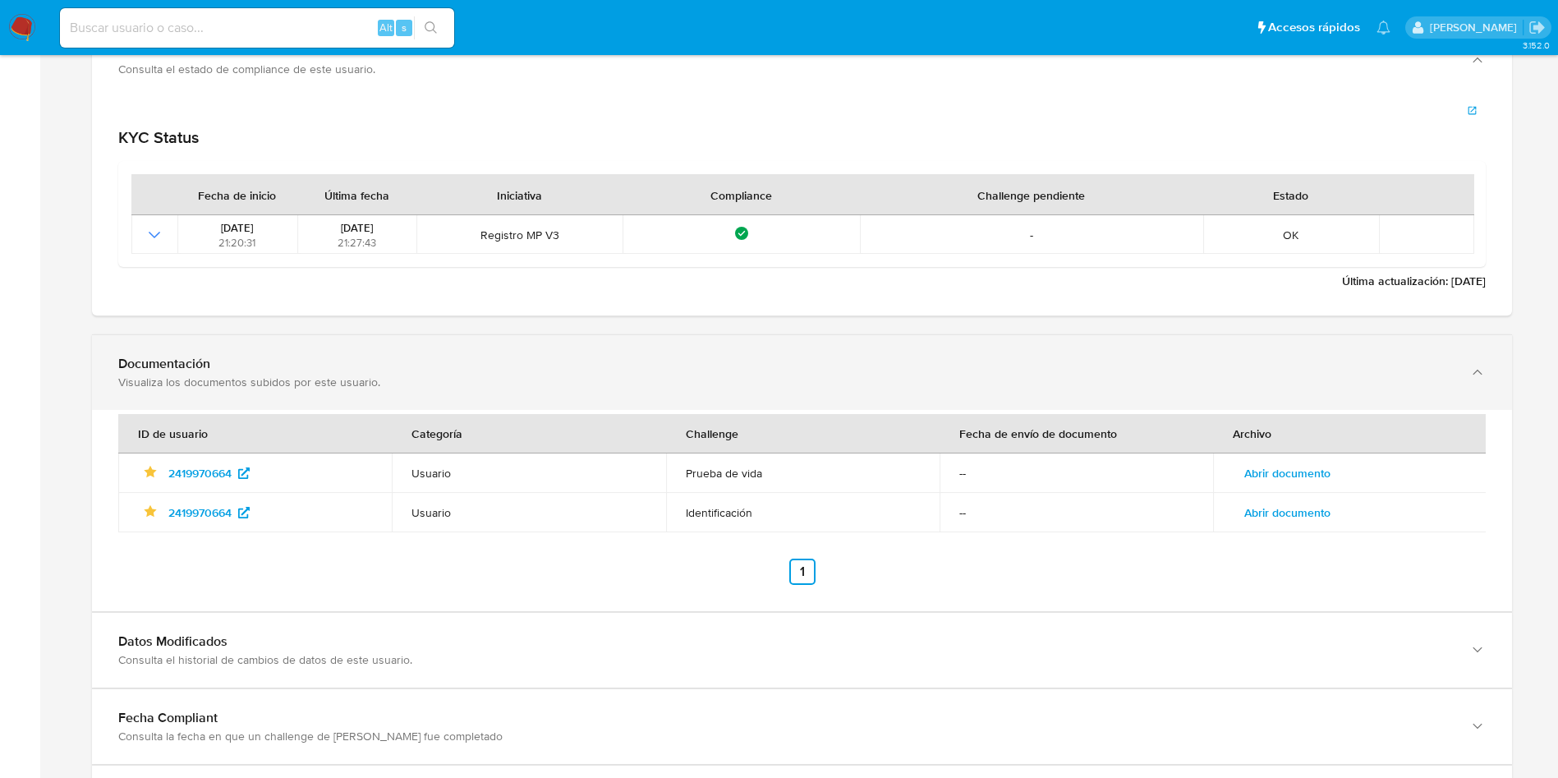
scroll to position [1731, 0]
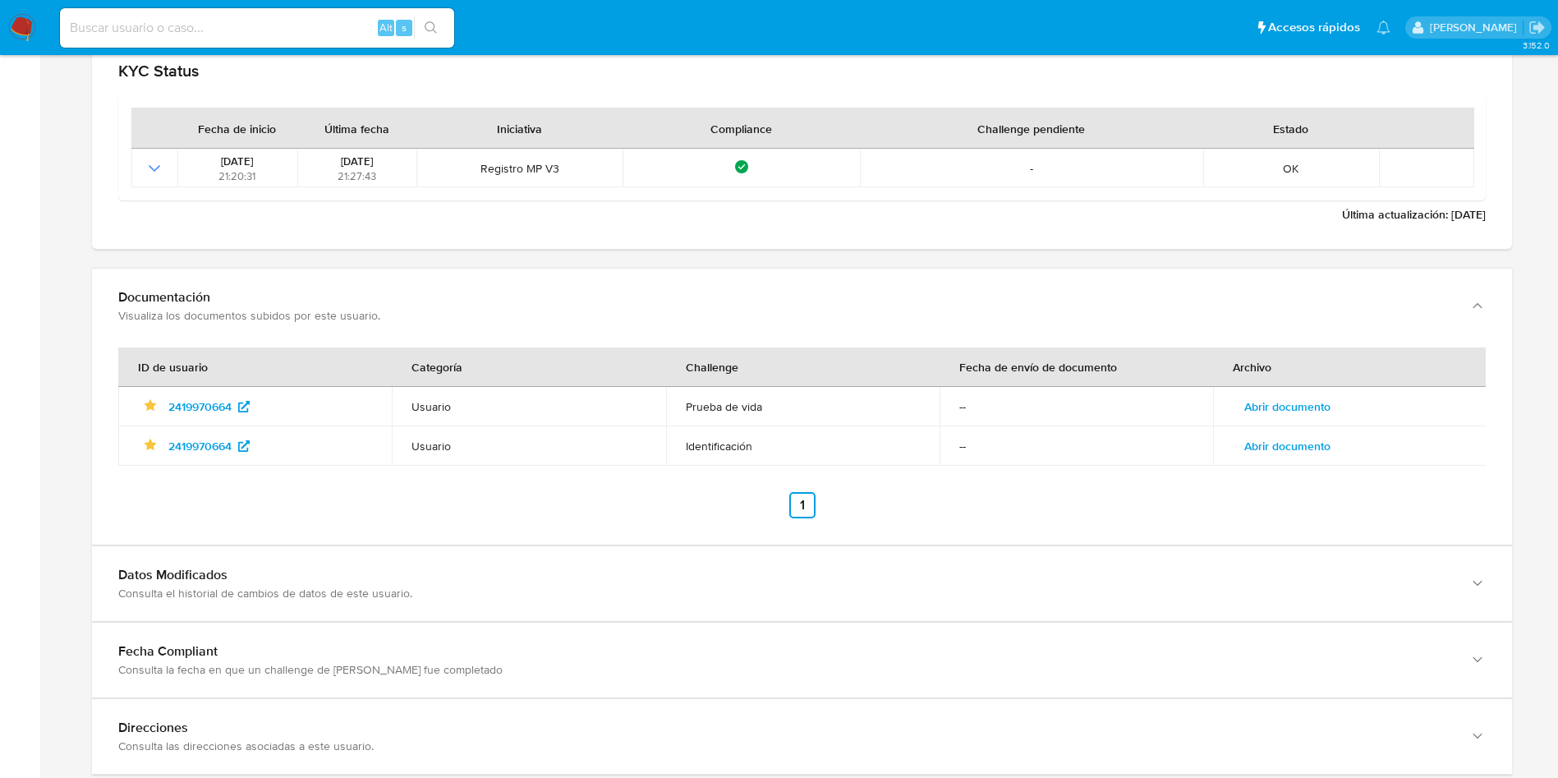
click at [1350, 406] on td "Abrir documento" at bounding box center [1350, 406] width 274 height 39
click at [1328, 402] on span "Abrir documento" at bounding box center [1288, 406] width 86 height 23
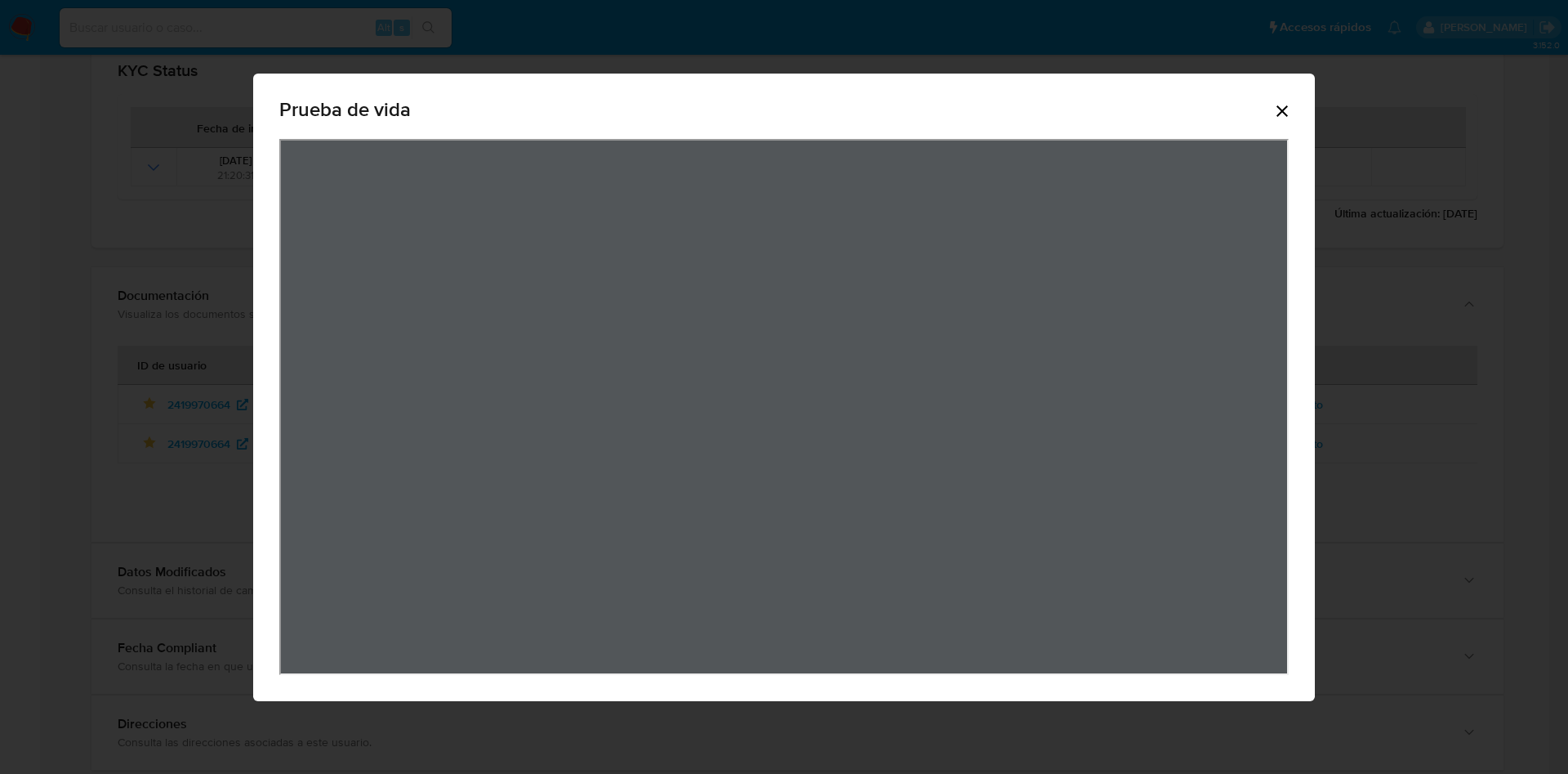
drag, startPoint x: 1287, startPoint y: 107, endPoint x: 1228, endPoint y: 257, distance: 161.2
click at [1289, 107] on icon "Cerrar" at bounding box center [1283, 111] width 20 height 20
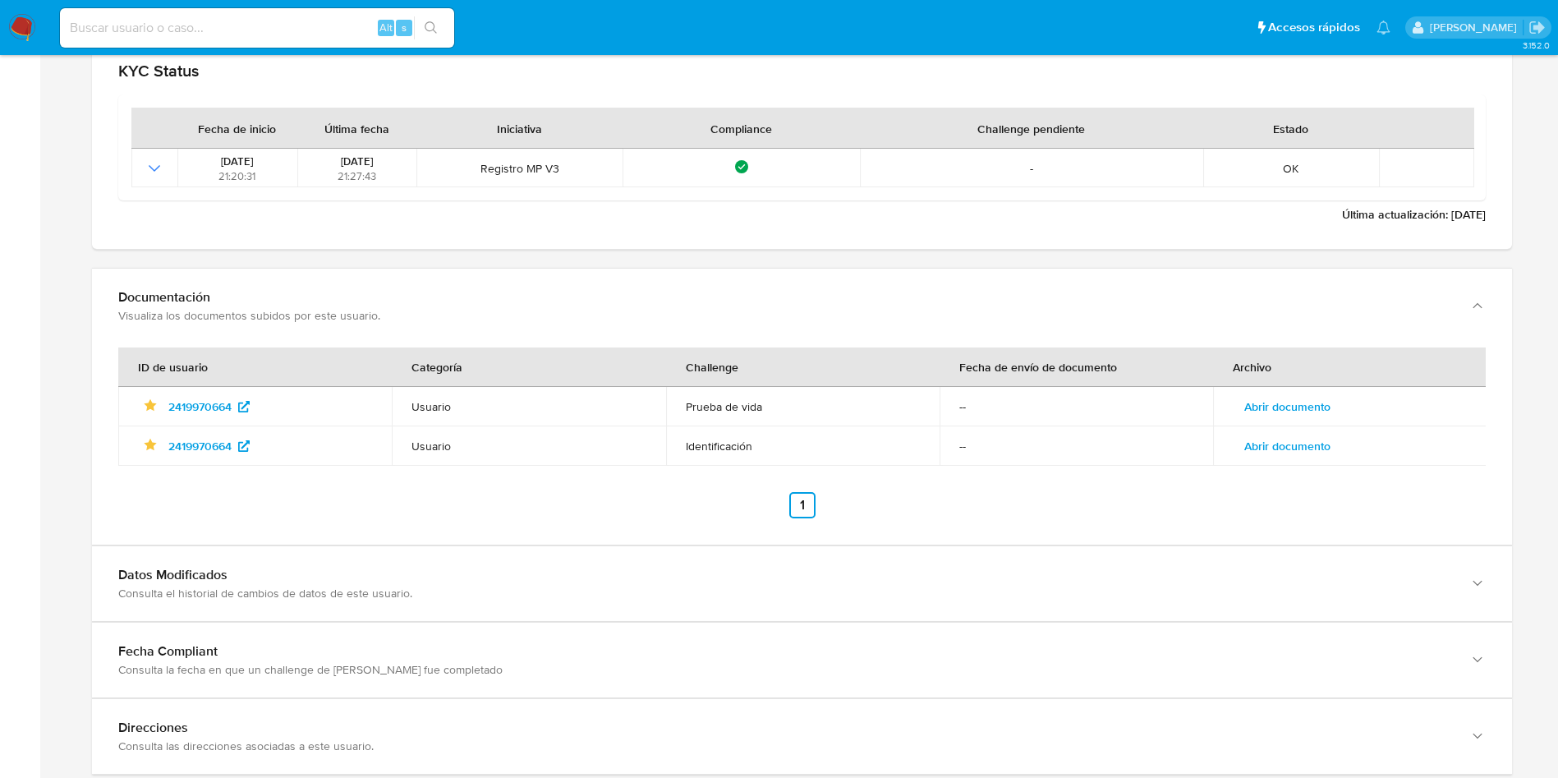
click at [1276, 454] on span "Abrir documento" at bounding box center [1288, 446] width 86 height 23
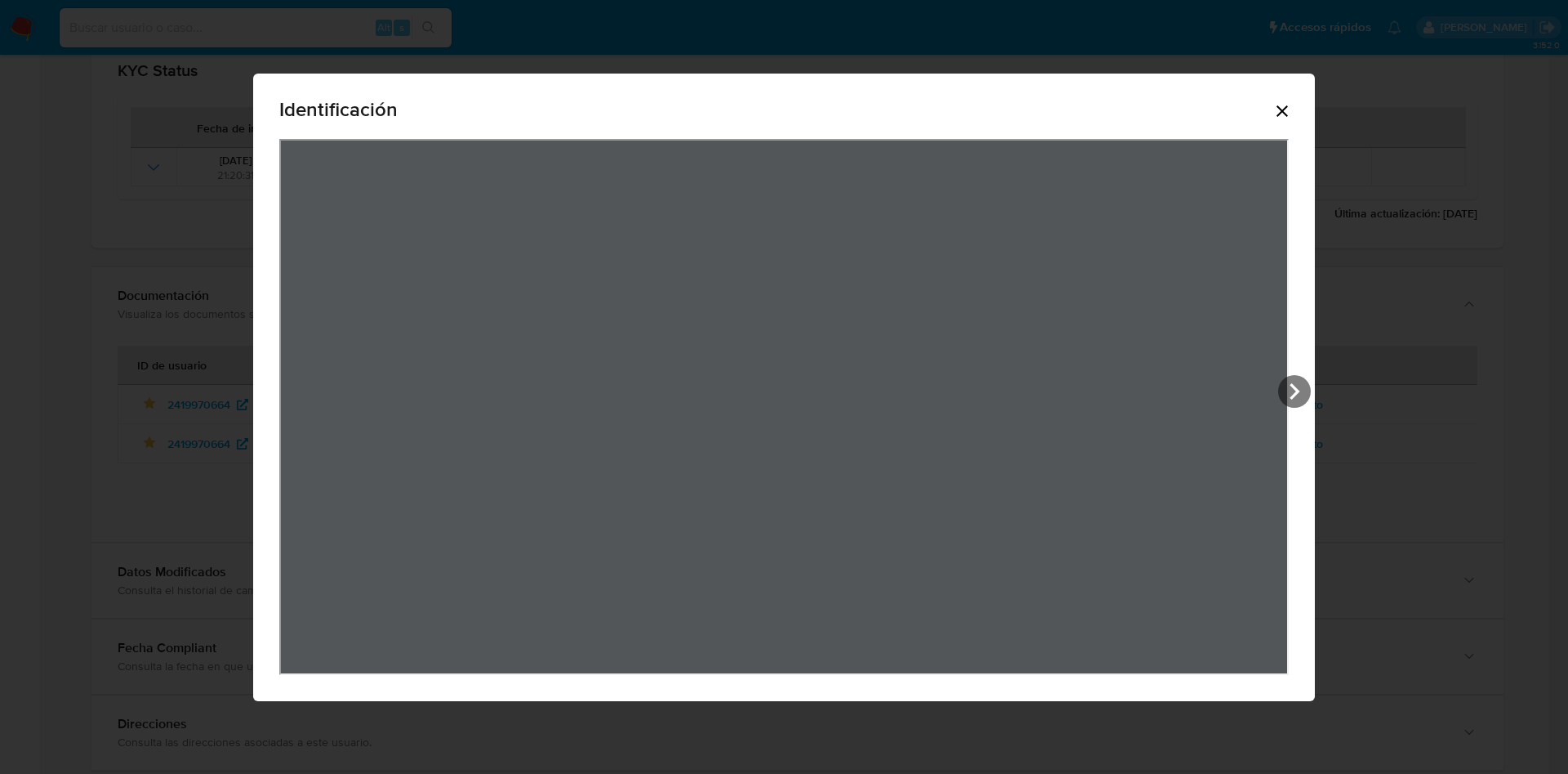
click at [1284, 99] on div "Identificación" at bounding box center [784, 112] width 1009 height 53
click at [1276, 112] on icon "Cerrar" at bounding box center [1283, 111] width 20 height 20
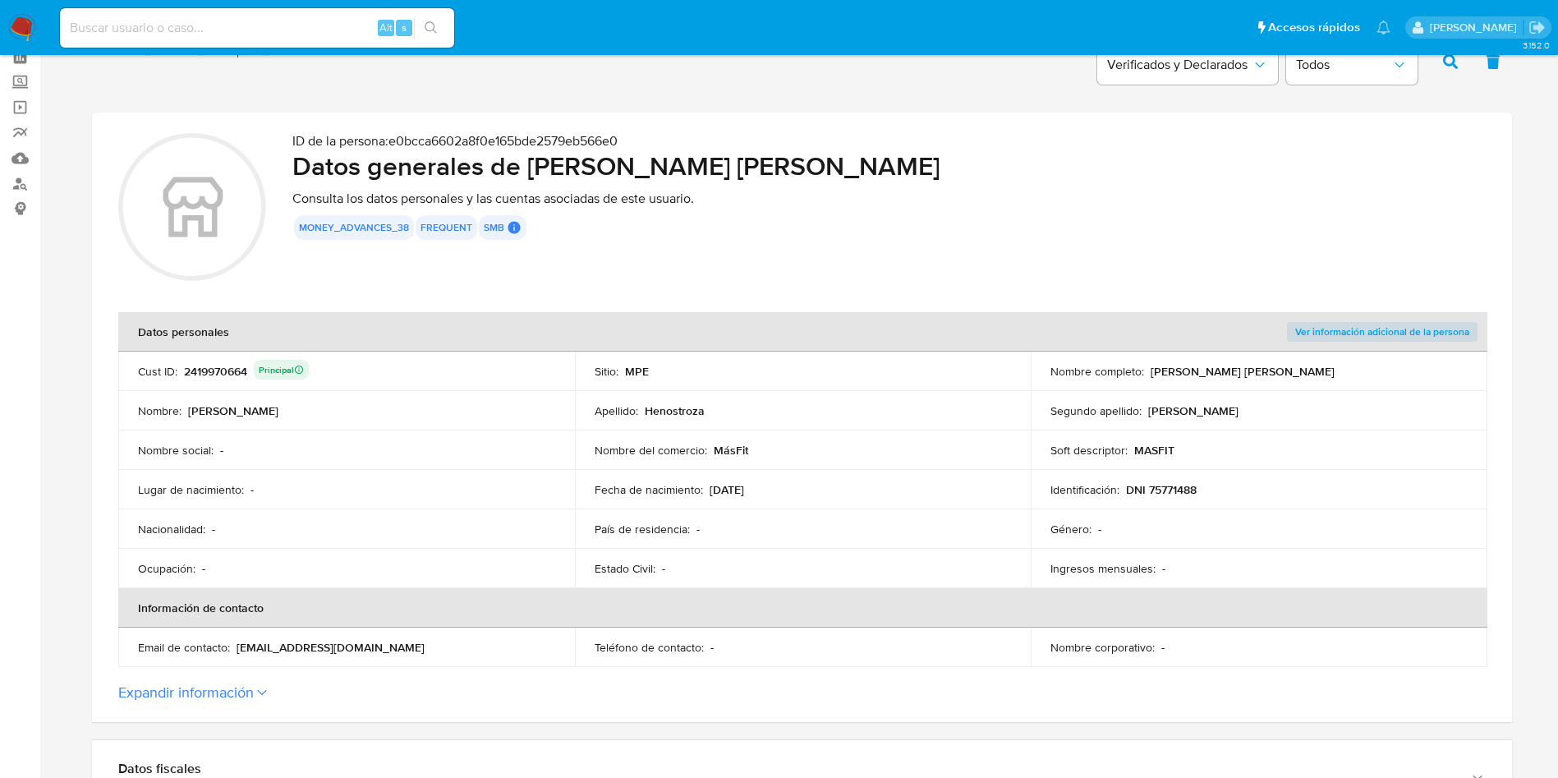
scroll to position [0, 0]
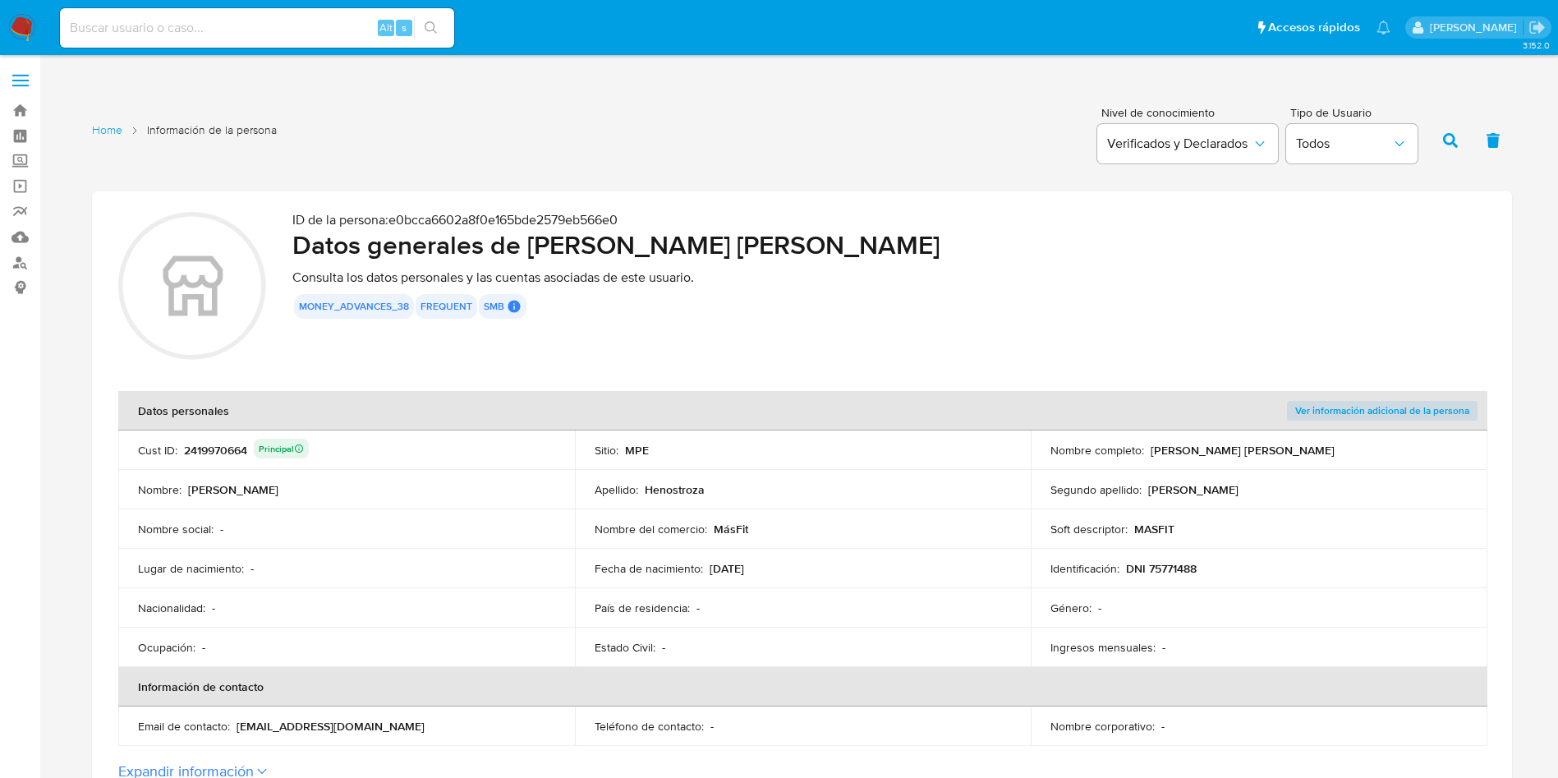
click at [228, 451] on div "2419970664 Principal" at bounding box center [246, 450] width 125 height 23
click at [314, 25] on input at bounding box center [257, 27] width 394 height 21
paste input "474255001"
type input "474255001"
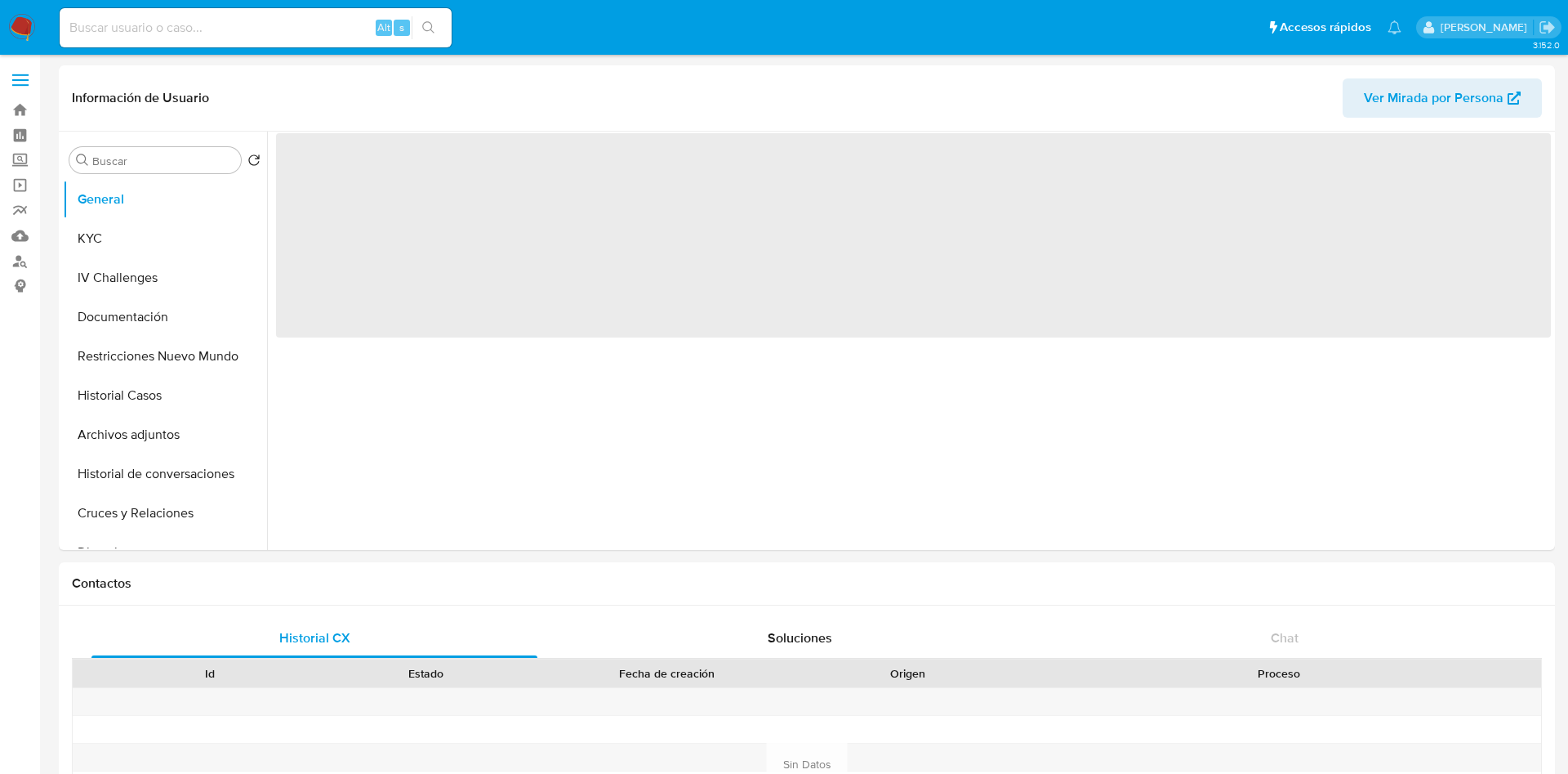
select select "10"
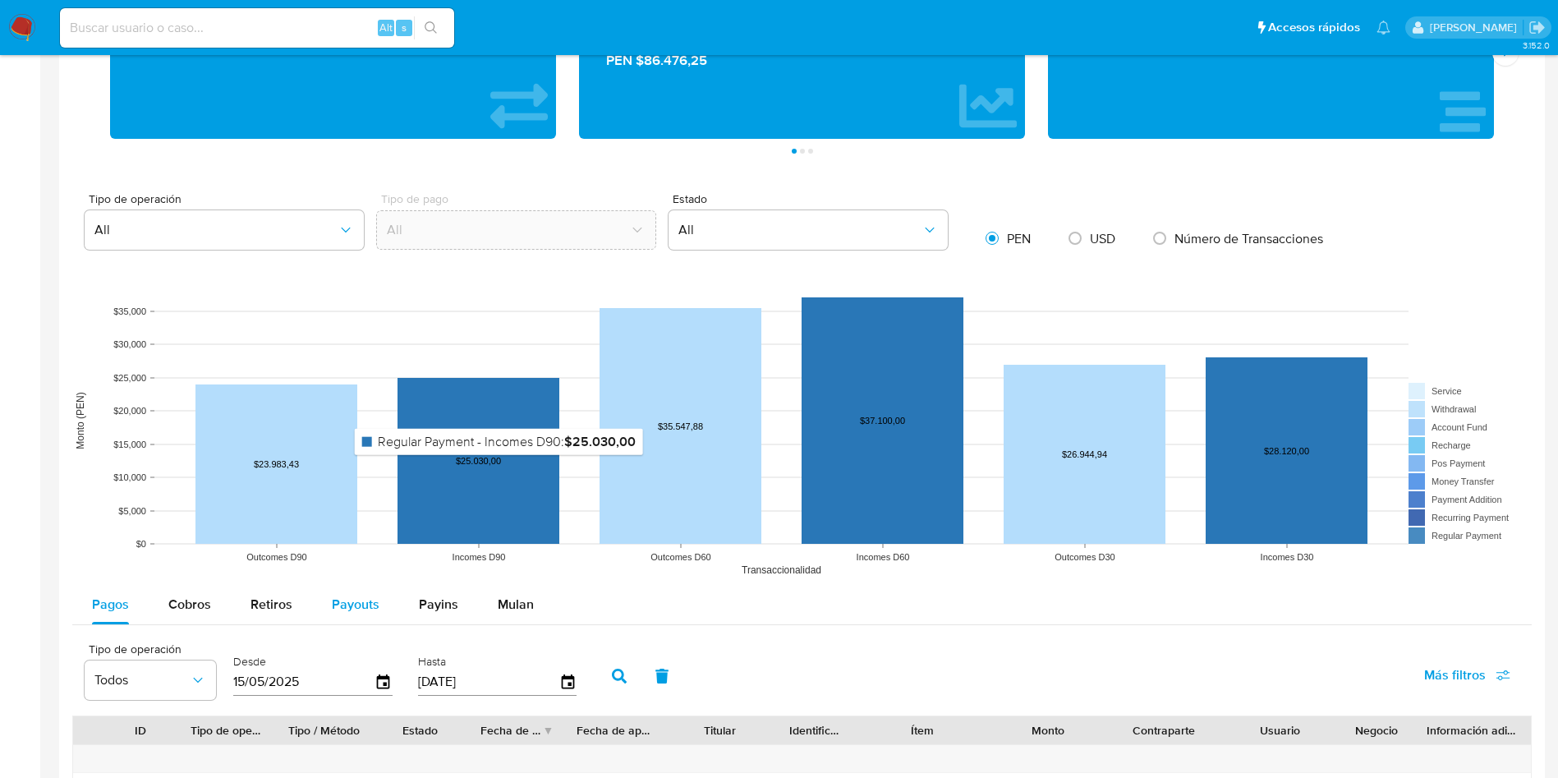
scroll to position [1232, 0]
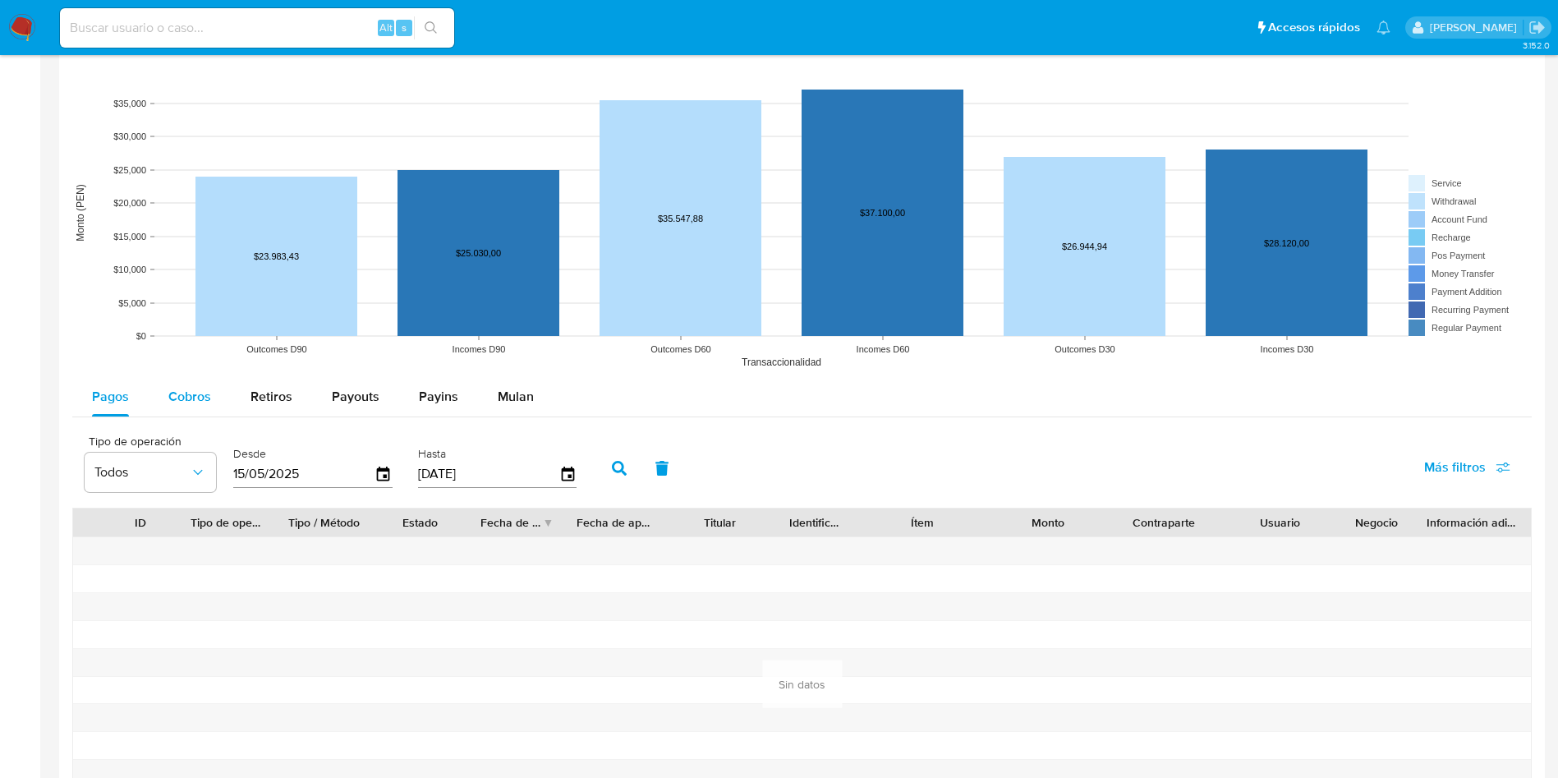
click at [214, 401] on button "Cobros" at bounding box center [190, 396] width 82 height 39
select select "10"
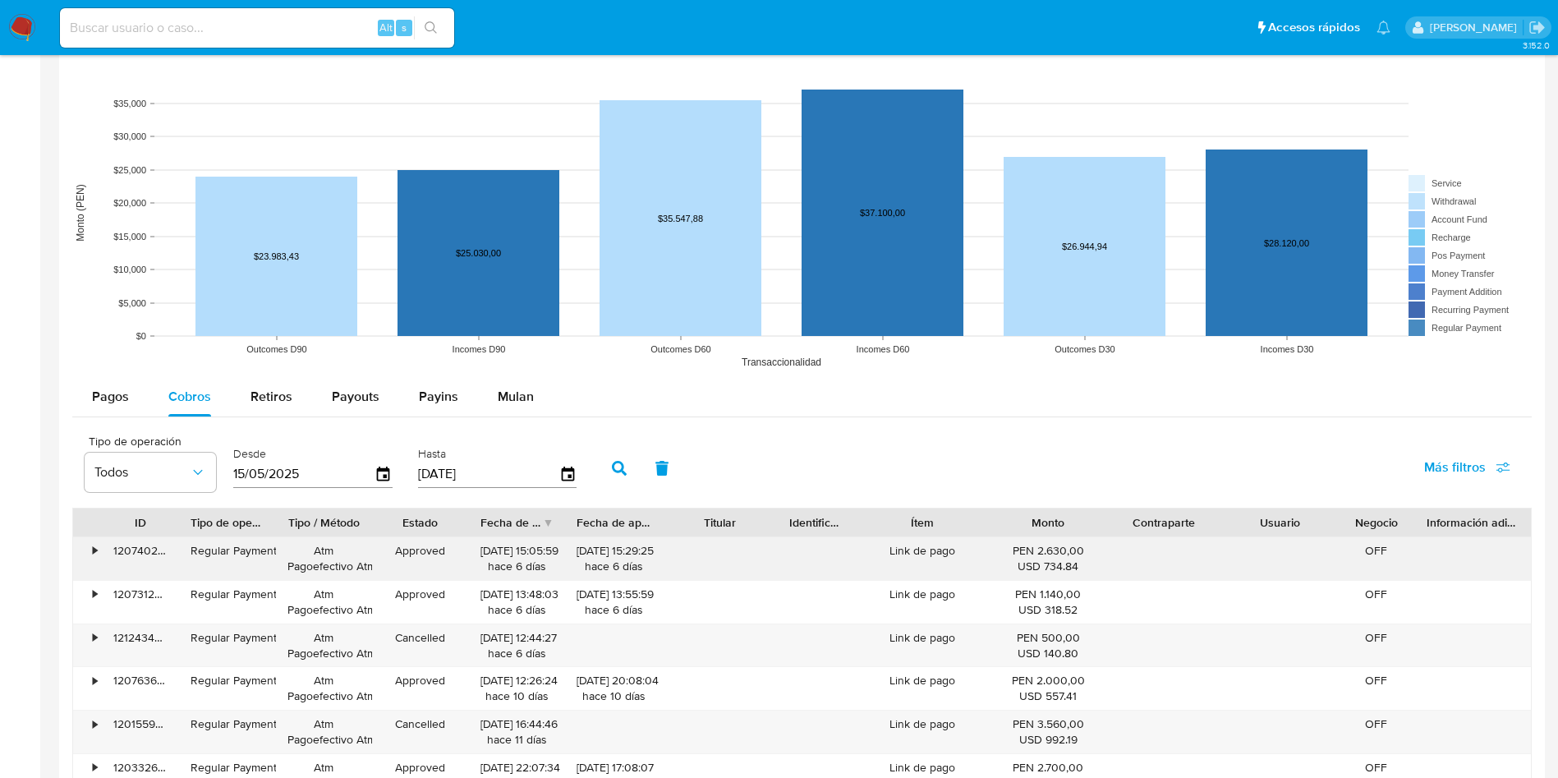
drag, startPoint x: 471, startPoint y: 549, endPoint x: 541, endPoint y: 545, distance: 70.8
click at [541, 545] on div "[DATE] 15:05:59 hace 6 [PERSON_NAME]" at bounding box center [517, 558] width 97 height 43
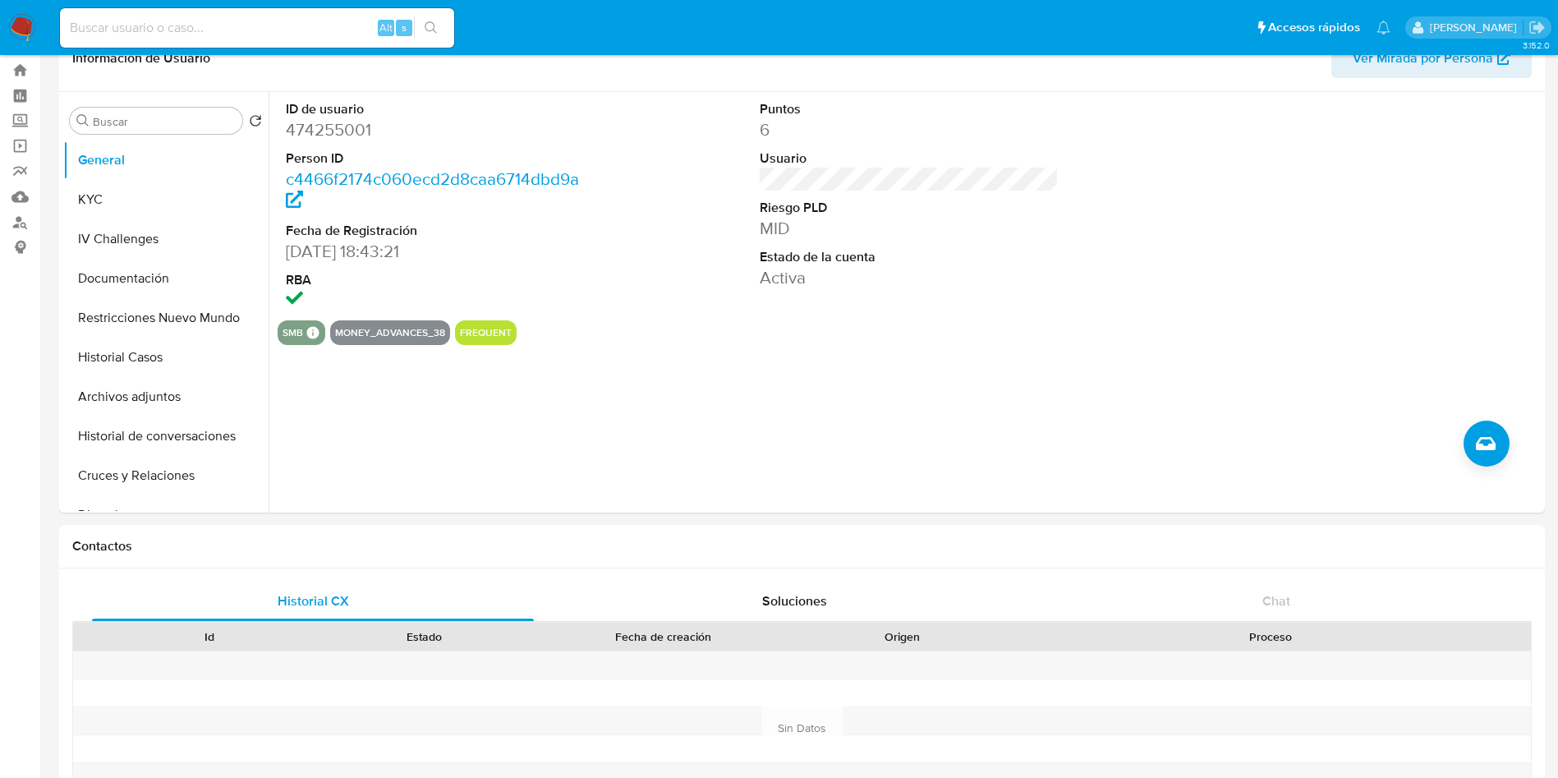
scroll to position [0, 0]
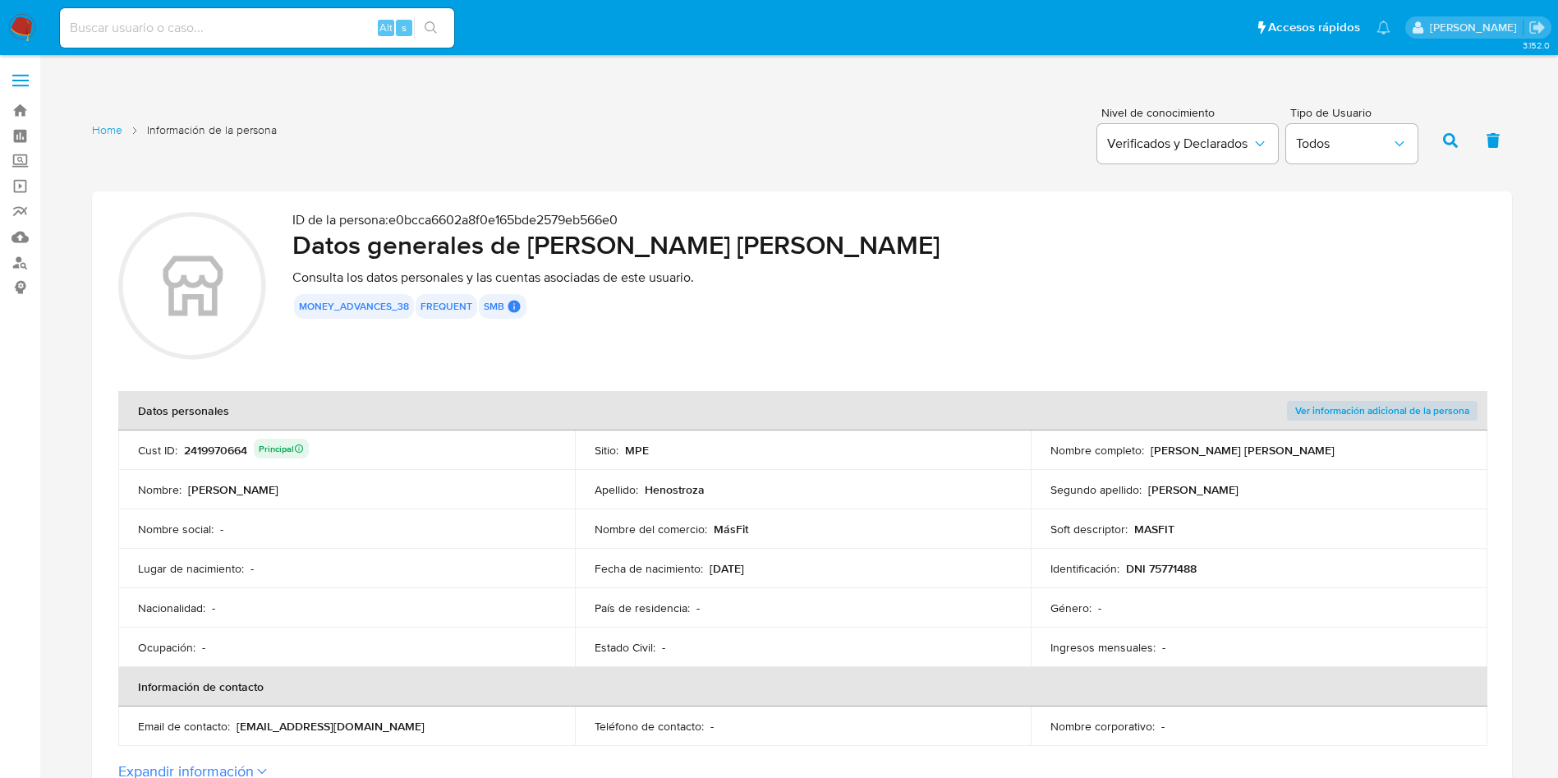
click at [227, 457] on div "2419970664 Principal" at bounding box center [246, 450] width 125 height 23
drag, startPoint x: 1152, startPoint y: 449, endPoint x: 1354, endPoint y: 453, distance: 202.1
click at [1354, 453] on div "Nombre completo : [PERSON_NAME] [PERSON_NAME]" at bounding box center [1259, 450] width 417 height 15
click at [1173, 569] on p "DNI 75771488" at bounding box center [1161, 568] width 71 height 15
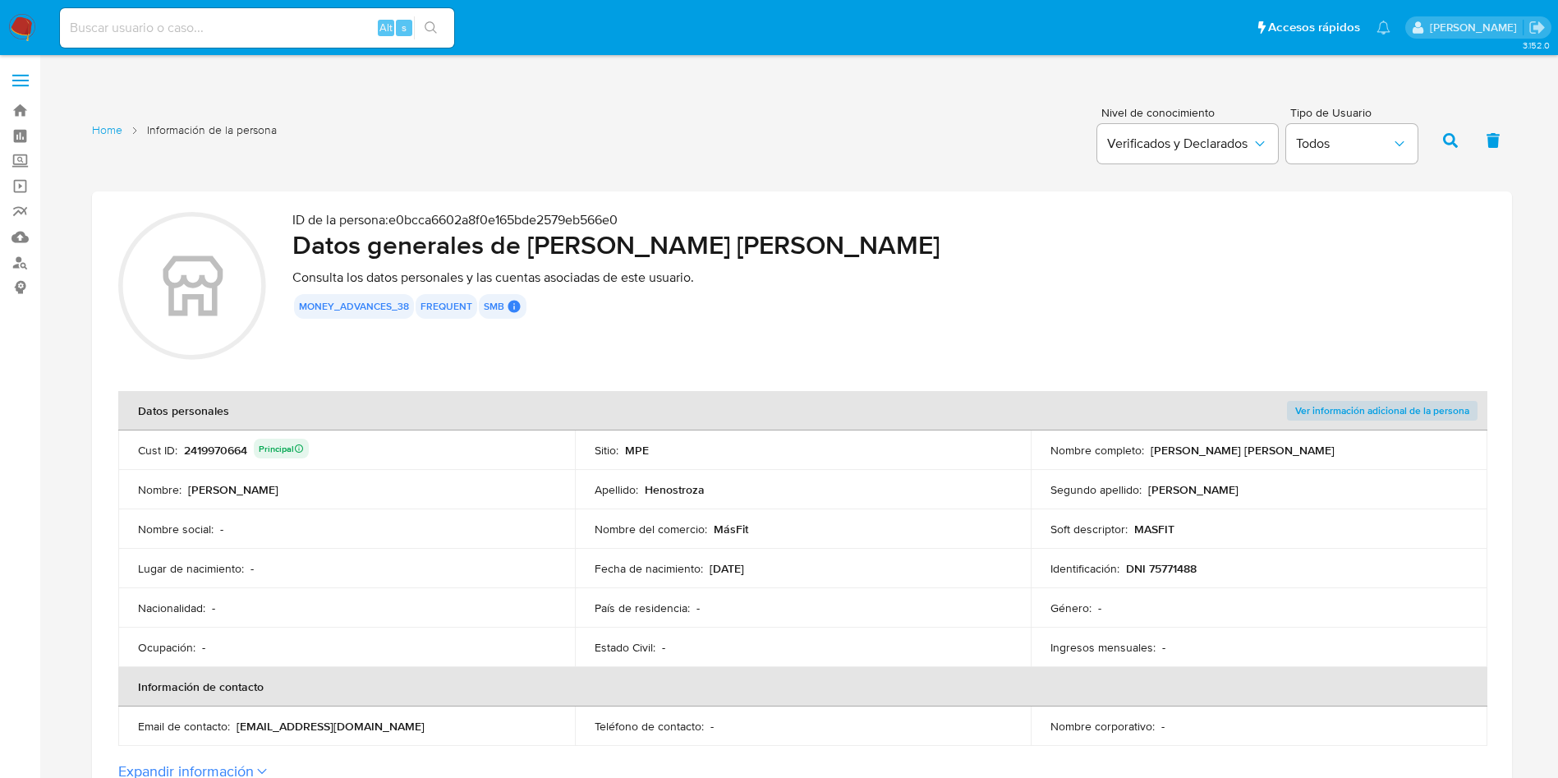
click at [1174, 569] on p "DNI 75771488" at bounding box center [1161, 568] width 71 height 15
click at [1156, 526] on p "MASFIT" at bounding box center [1155, 529] width 40 height 15
click at [723, 526] on p "MásFit" at bounding box center [731, 529] width 35 height 15
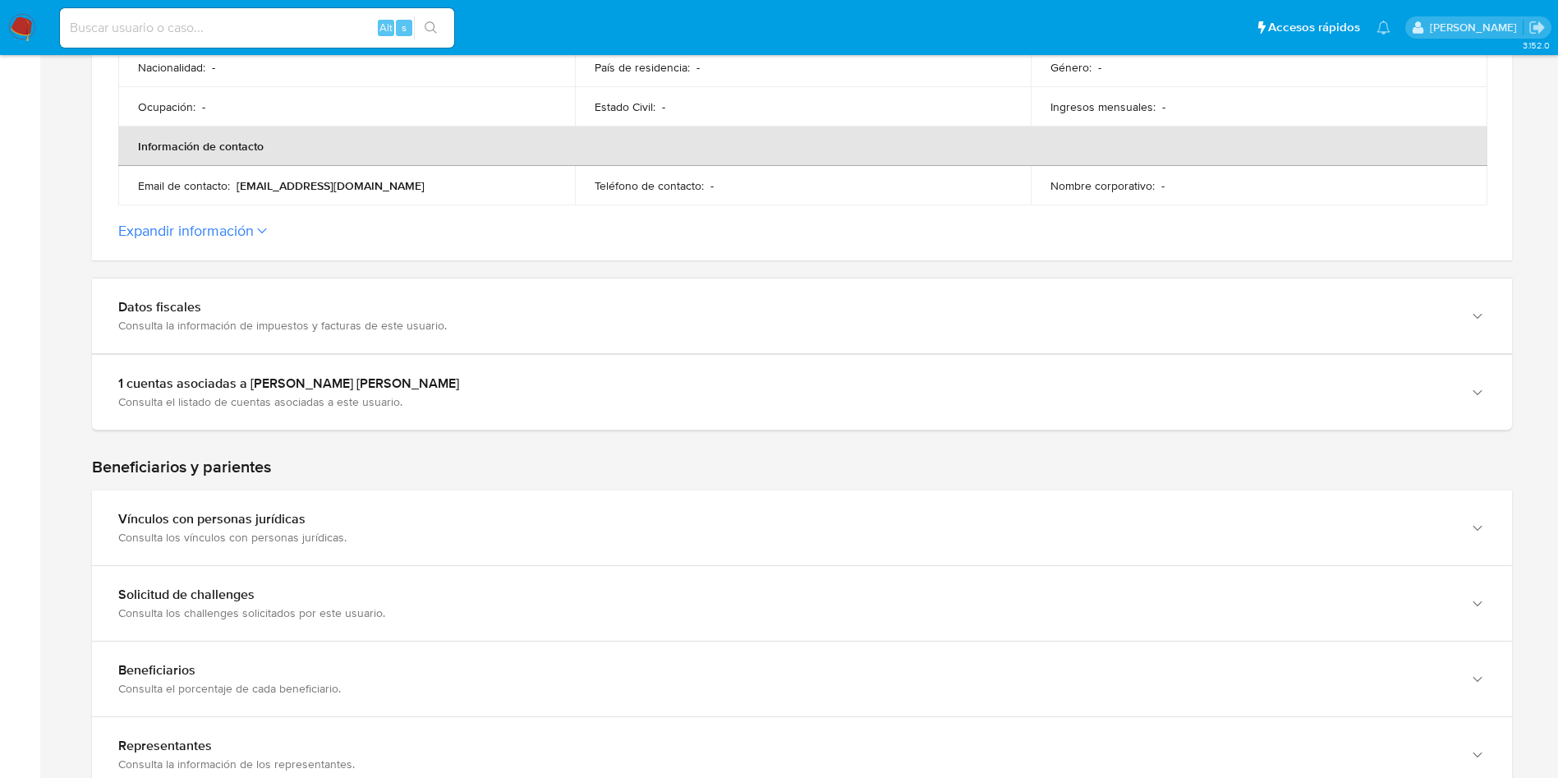
scroll to position [739, 0]
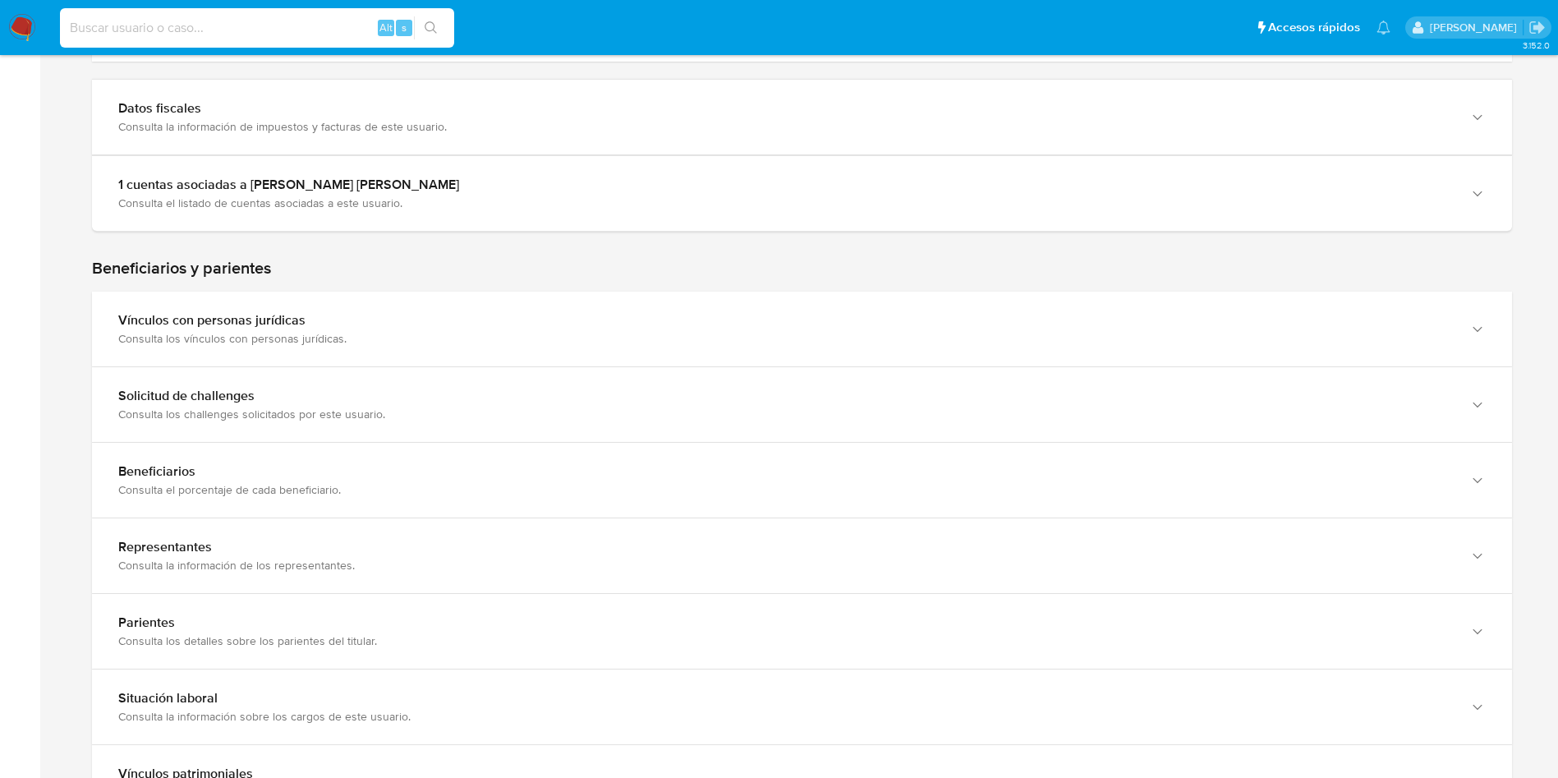
click at [285, 31] on input at bounding box center [257, 27] width 394 height 21
paste input "2247705599"
type input "2247705599"
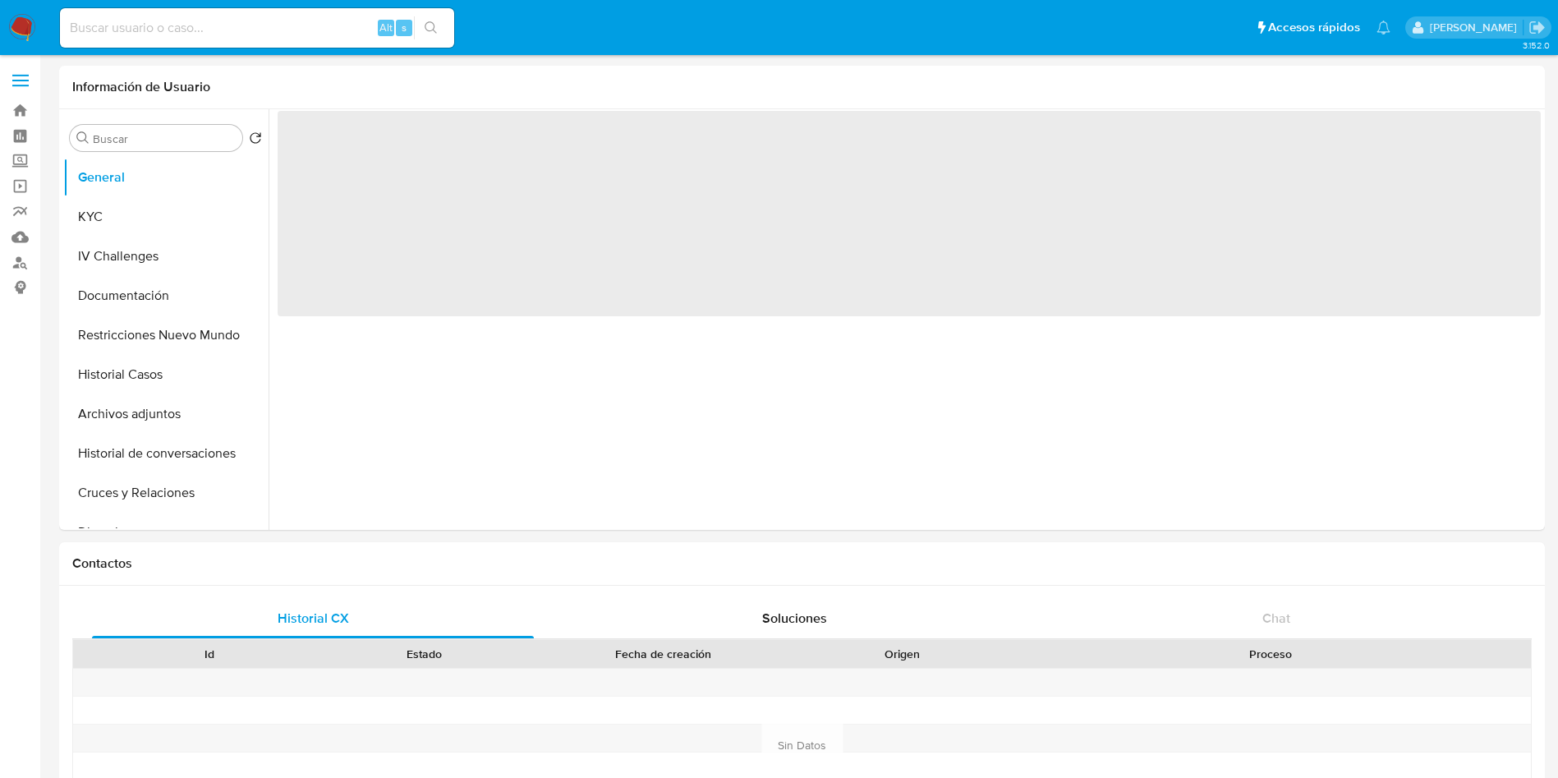
select select "10"
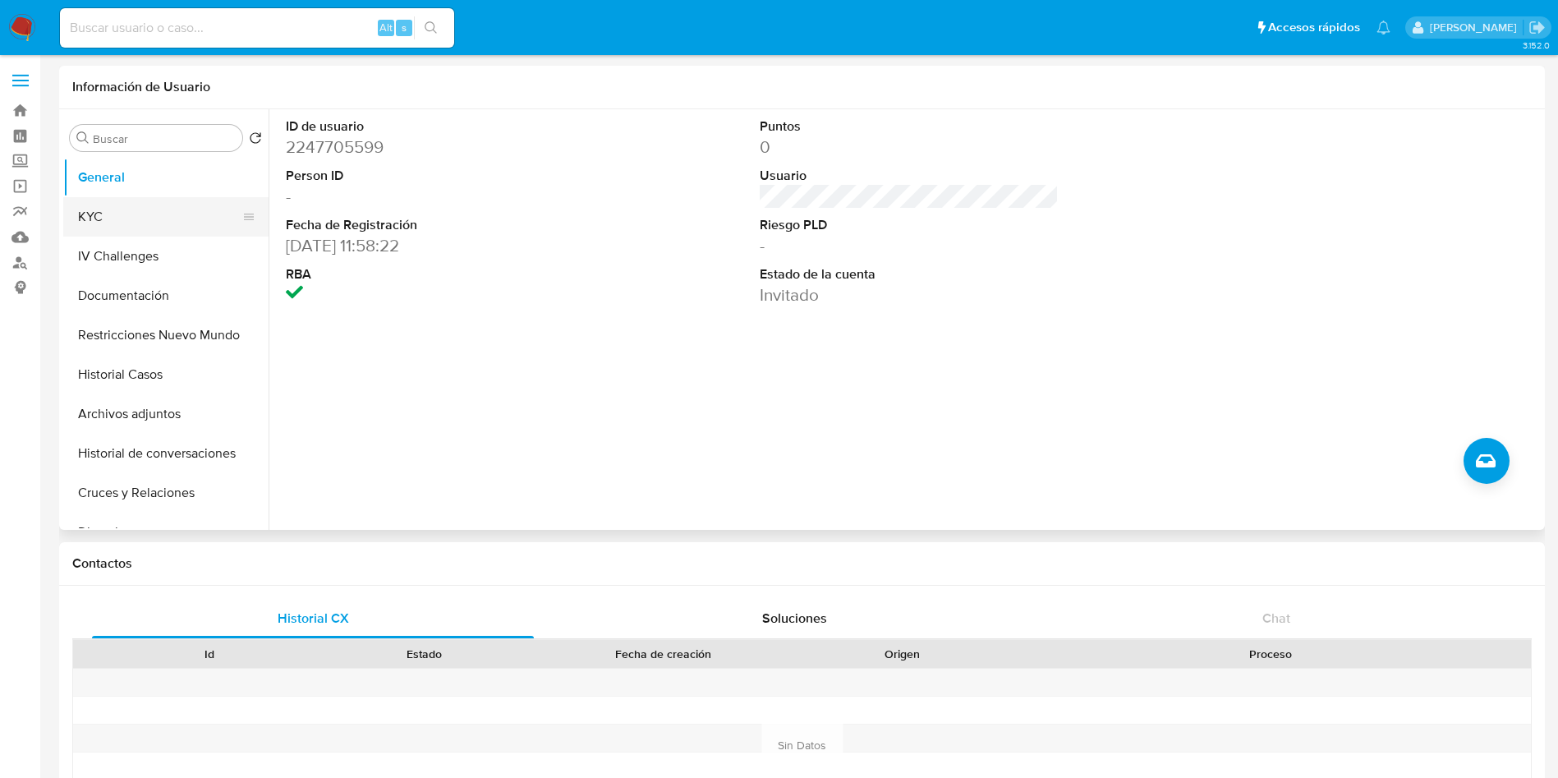
click at [144, 221] on button "KYC" at bounding box center [159, 216] width 192 height 39
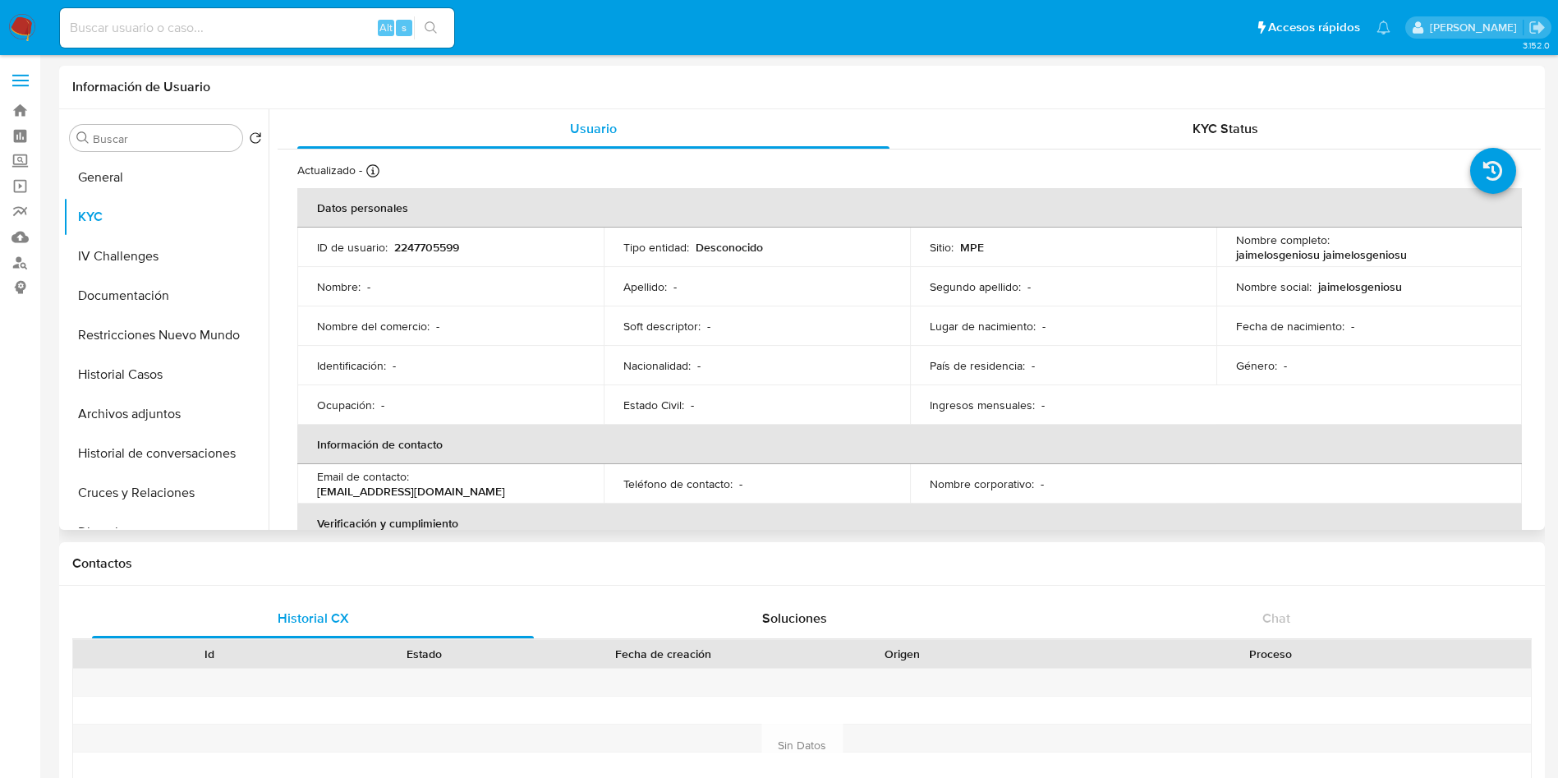
click at [1348, 250] on p "jaimelosgeniosu jaimelosgeniosu" at bounding box center [1321, 254] width 171 height 15
copy p "jaimelosgeniosu"
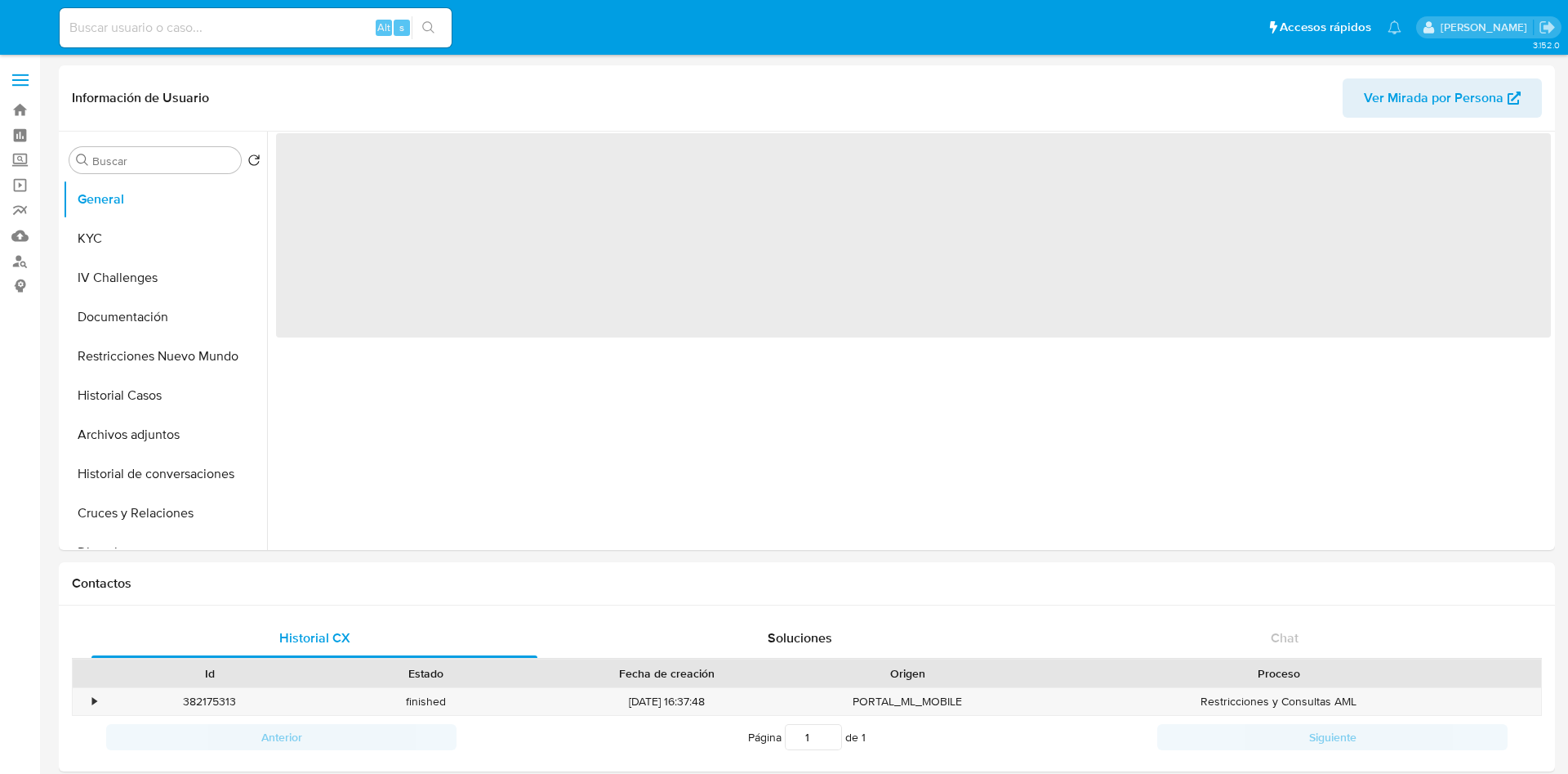
select select "10"
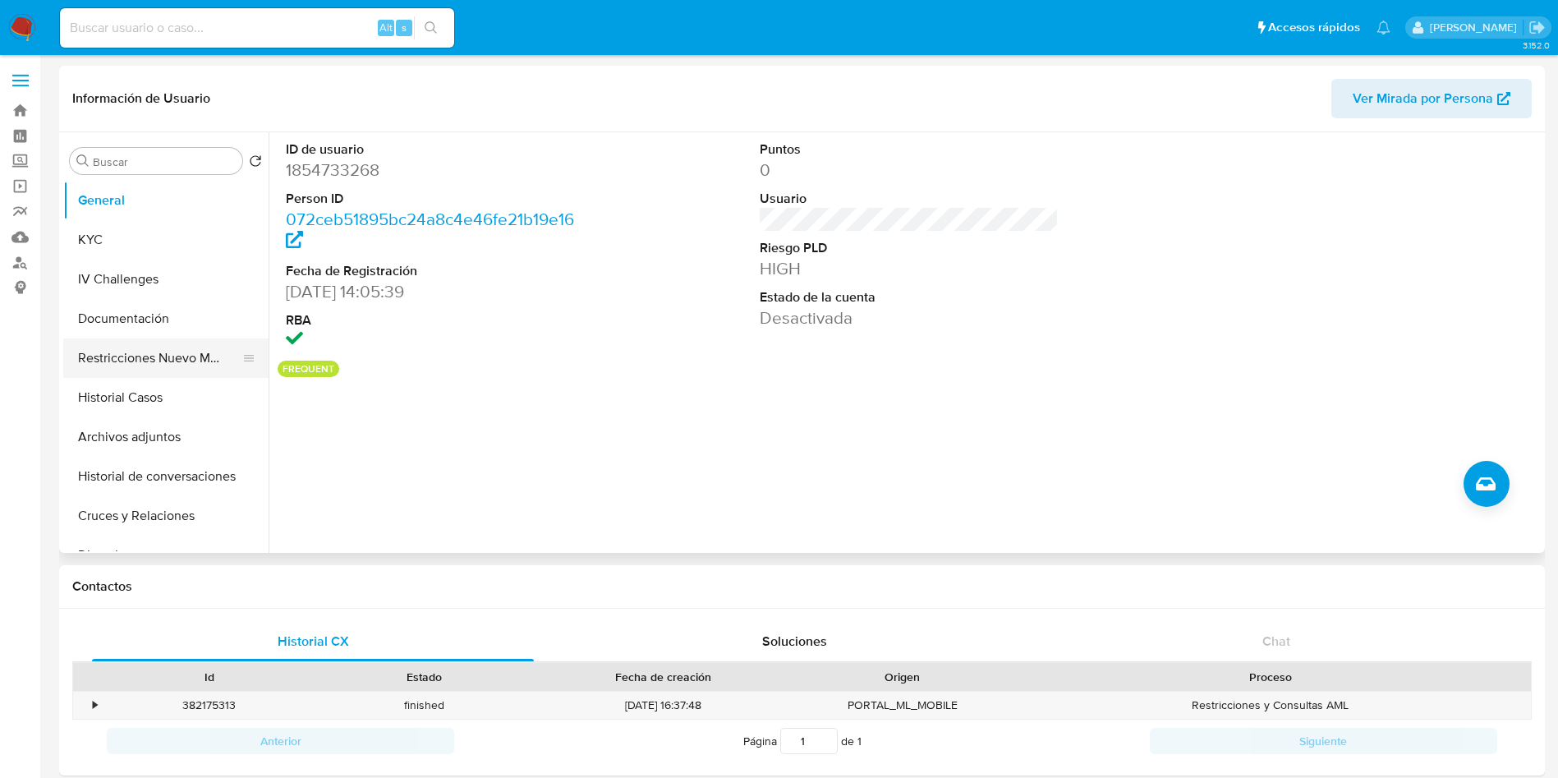
click at [123, 220] on button "KYC" at bounding box center [165, 239] width 205 height 39
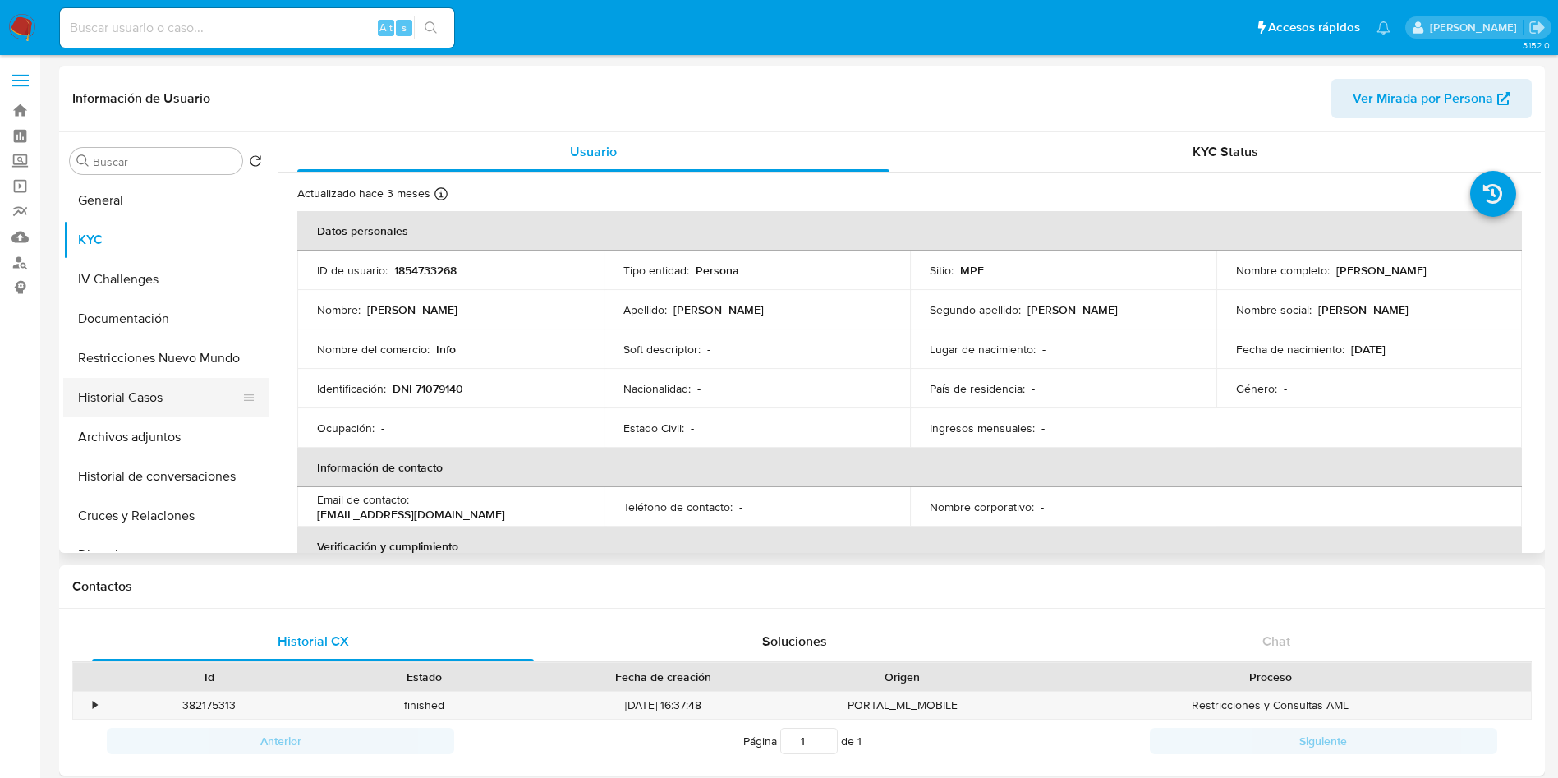
click at [137, 389] on button "Historial Casos" at bounding box center [159, 397] width 192 height 39
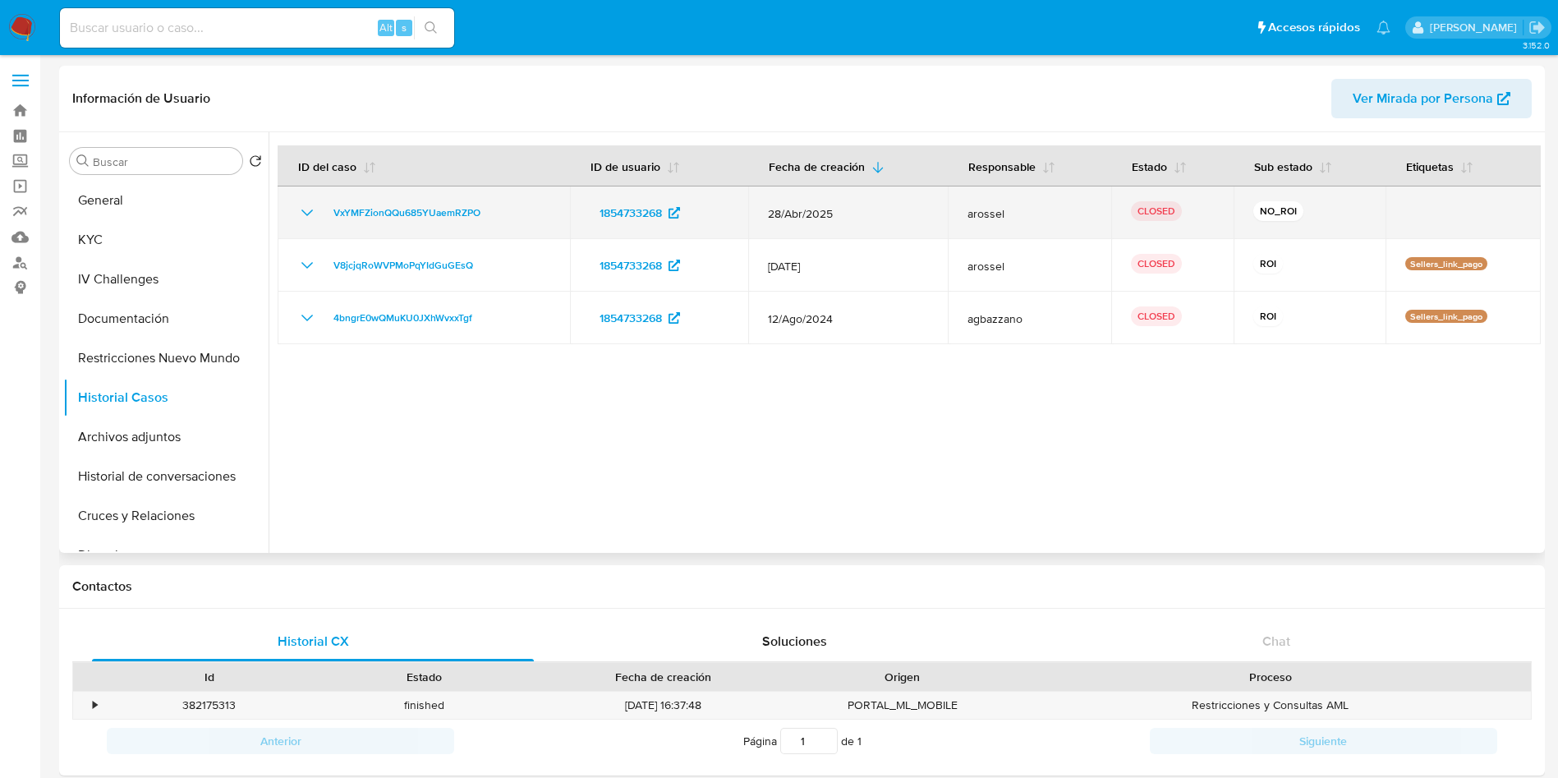
click at [309, 209] on icon "Mostrar/Ocultar" at bounding box center [307, 213] width 20 height 20
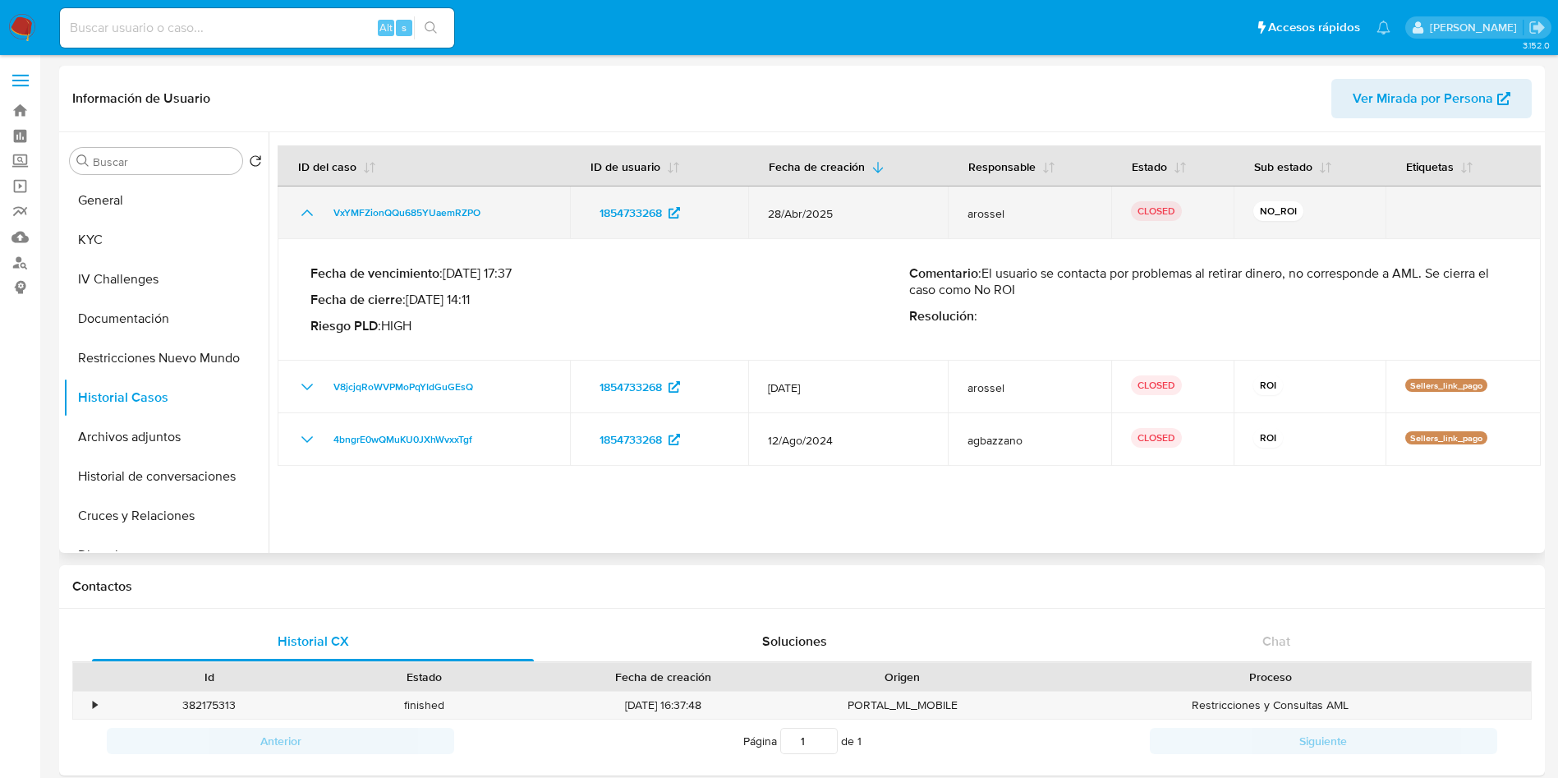
click at [309, 209] on icon "Mostrar/Ocultar" at bounding box center [307, 213] width 20 height 20
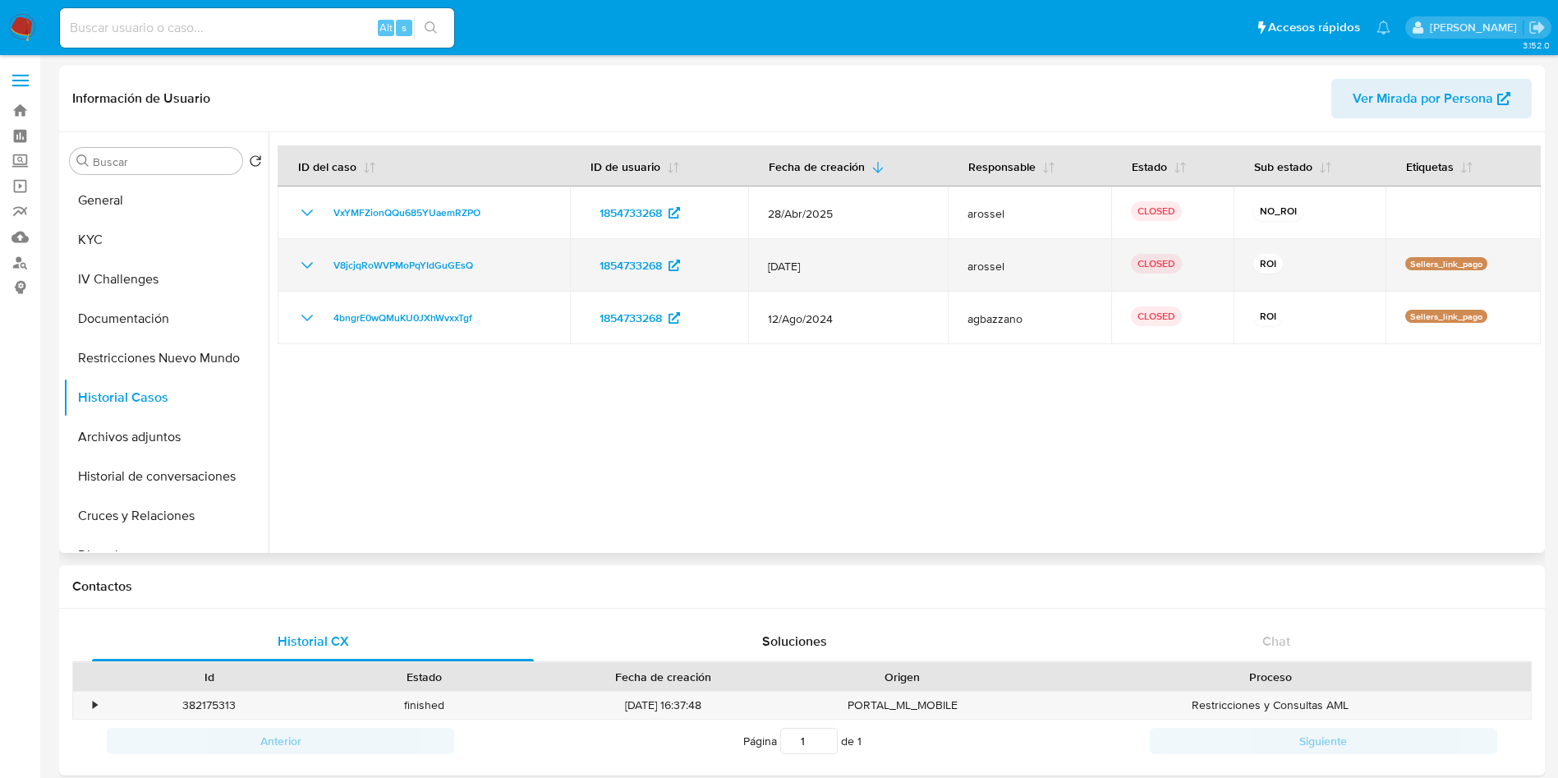
click at [306, 260] on icon "Mostrar/Ocultar" at bounding box center [307, 265] width 20 height 20
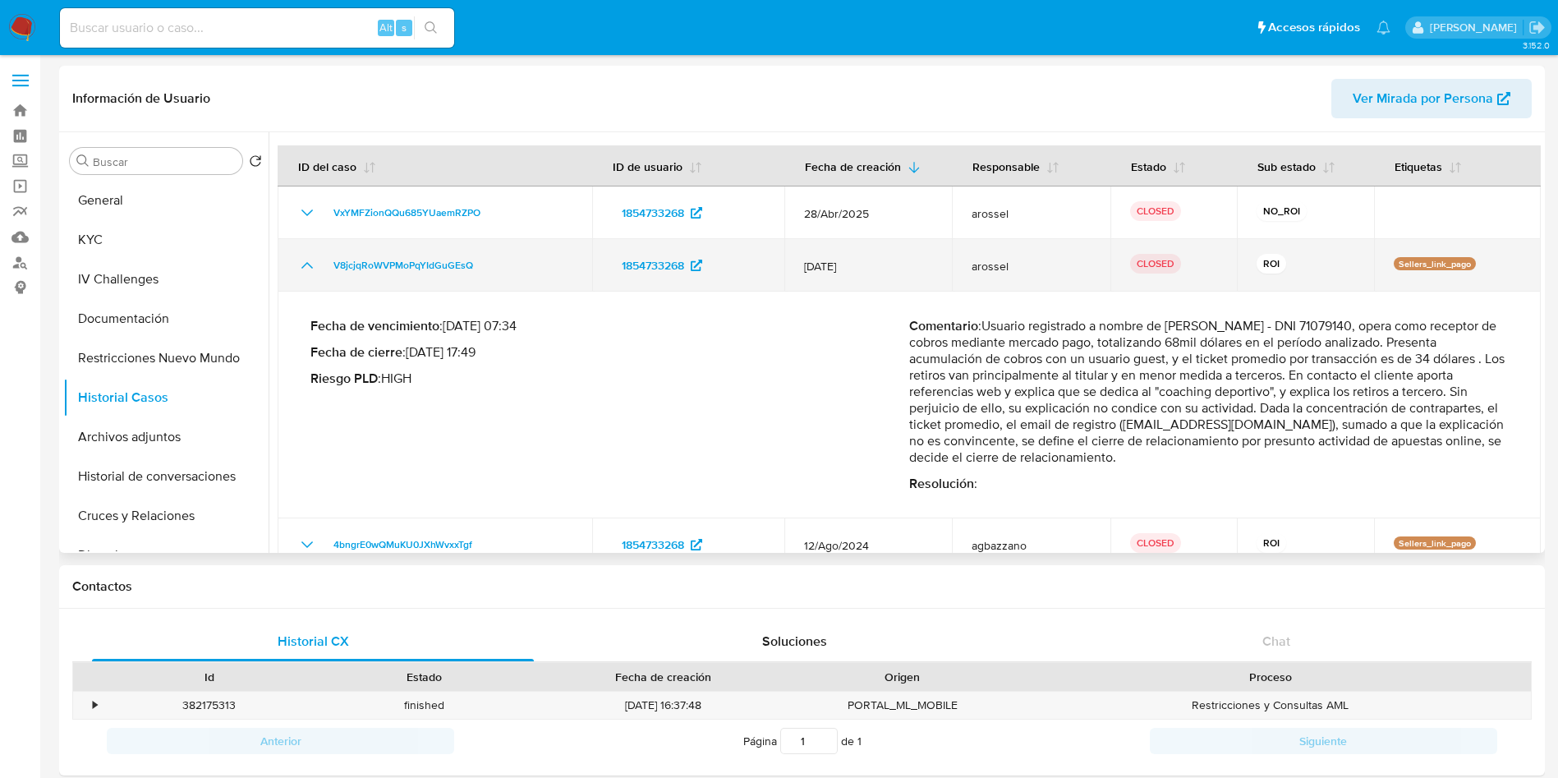
click at [308, 258] on icon "Mostrar/Ocultar" at bounding box center [307, 265] width 20 height 20
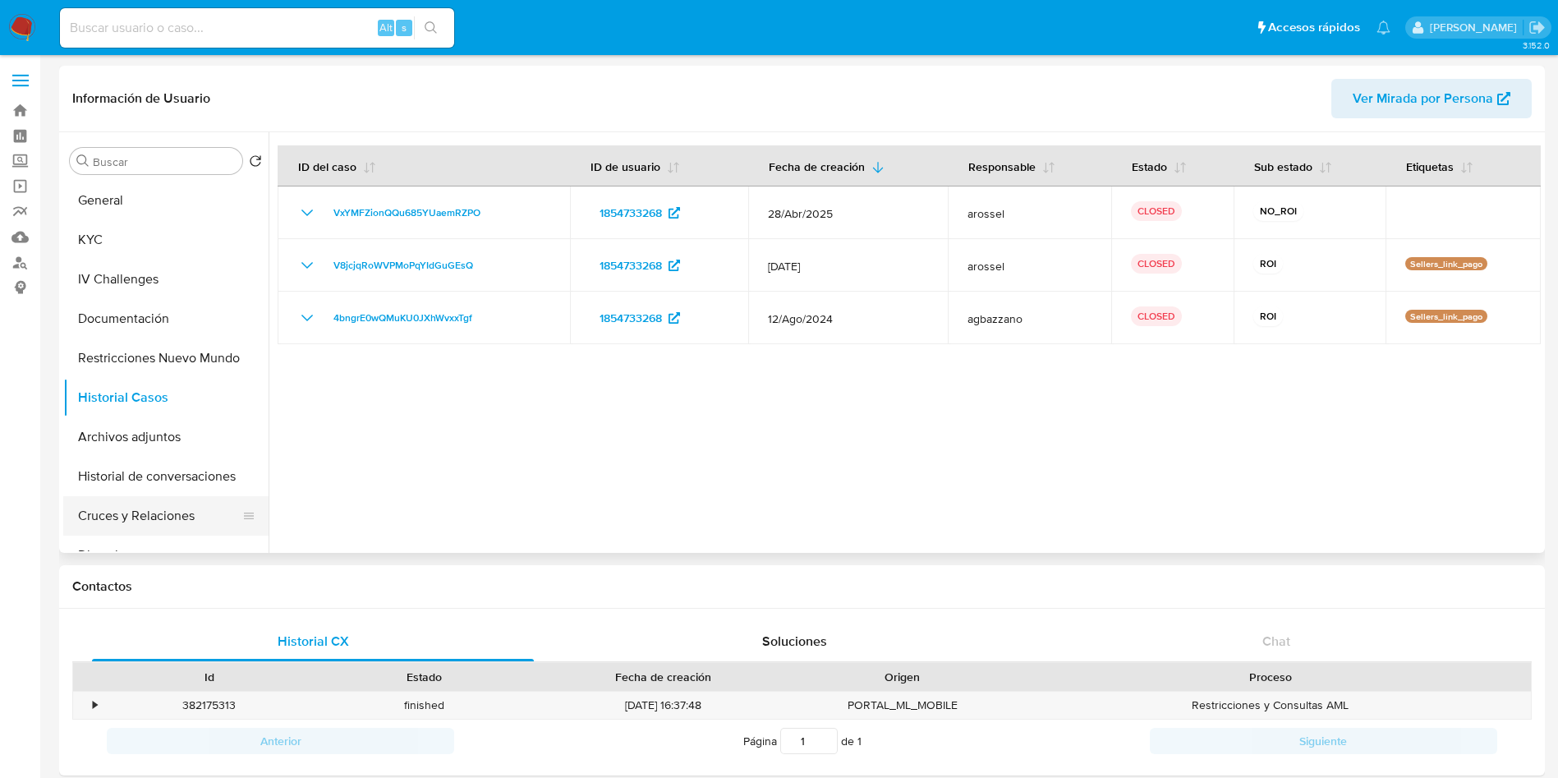
click at [182, 519] on button "Cruces y Relaciones" at bounding box center [159, 515] width 192 height 39
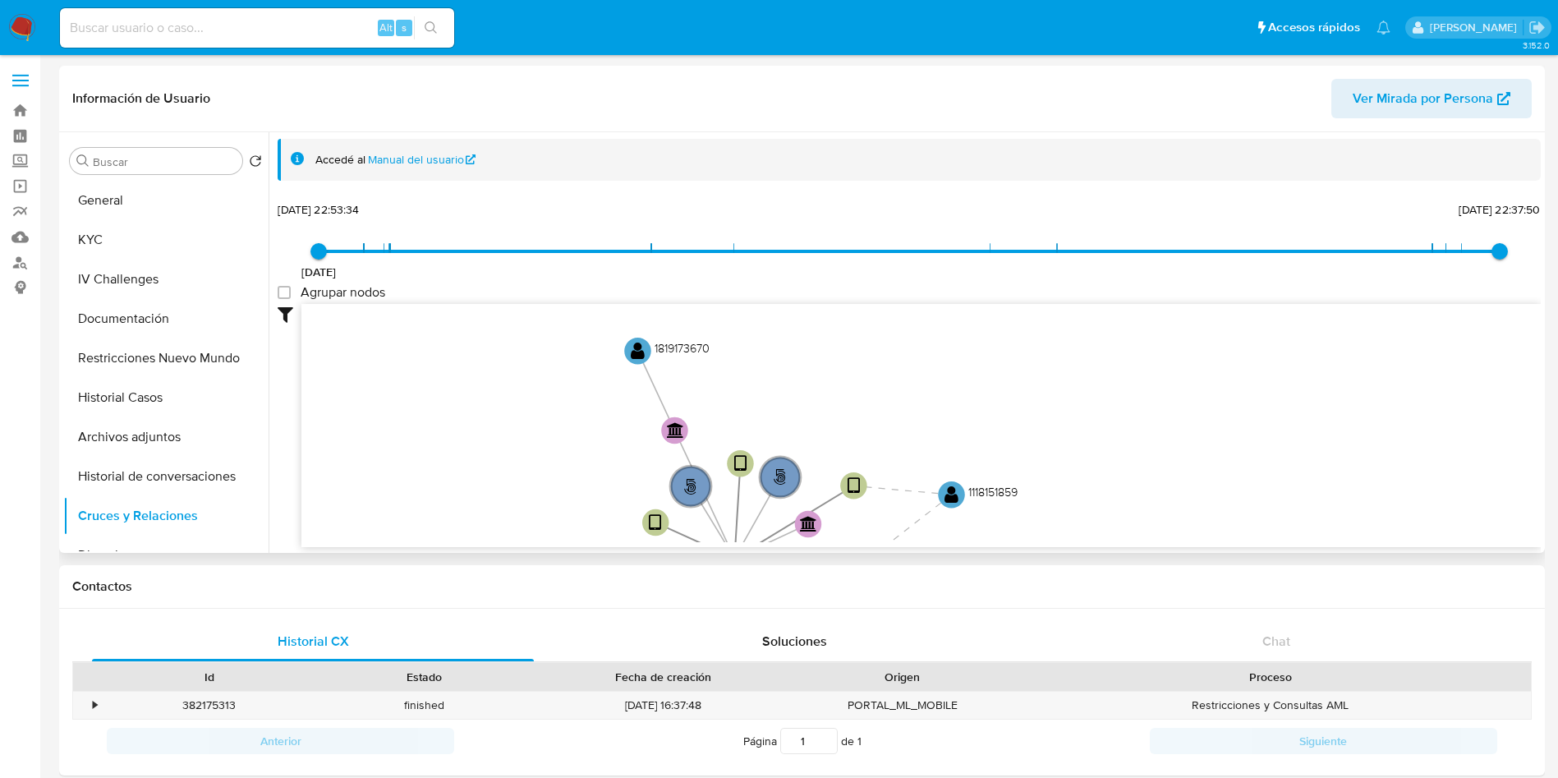
drag, startPoint x: 692, startPoint y: 357, endPoint x: 578, endPoint y: 455, distance: 150.2
click at [547, 518] on icon "user-1854733268  1854733268 person-072ceb51895bc24a8c4e46fe21b19e16  device-6…" at bounding box center [922, 423] width 1240 height 238
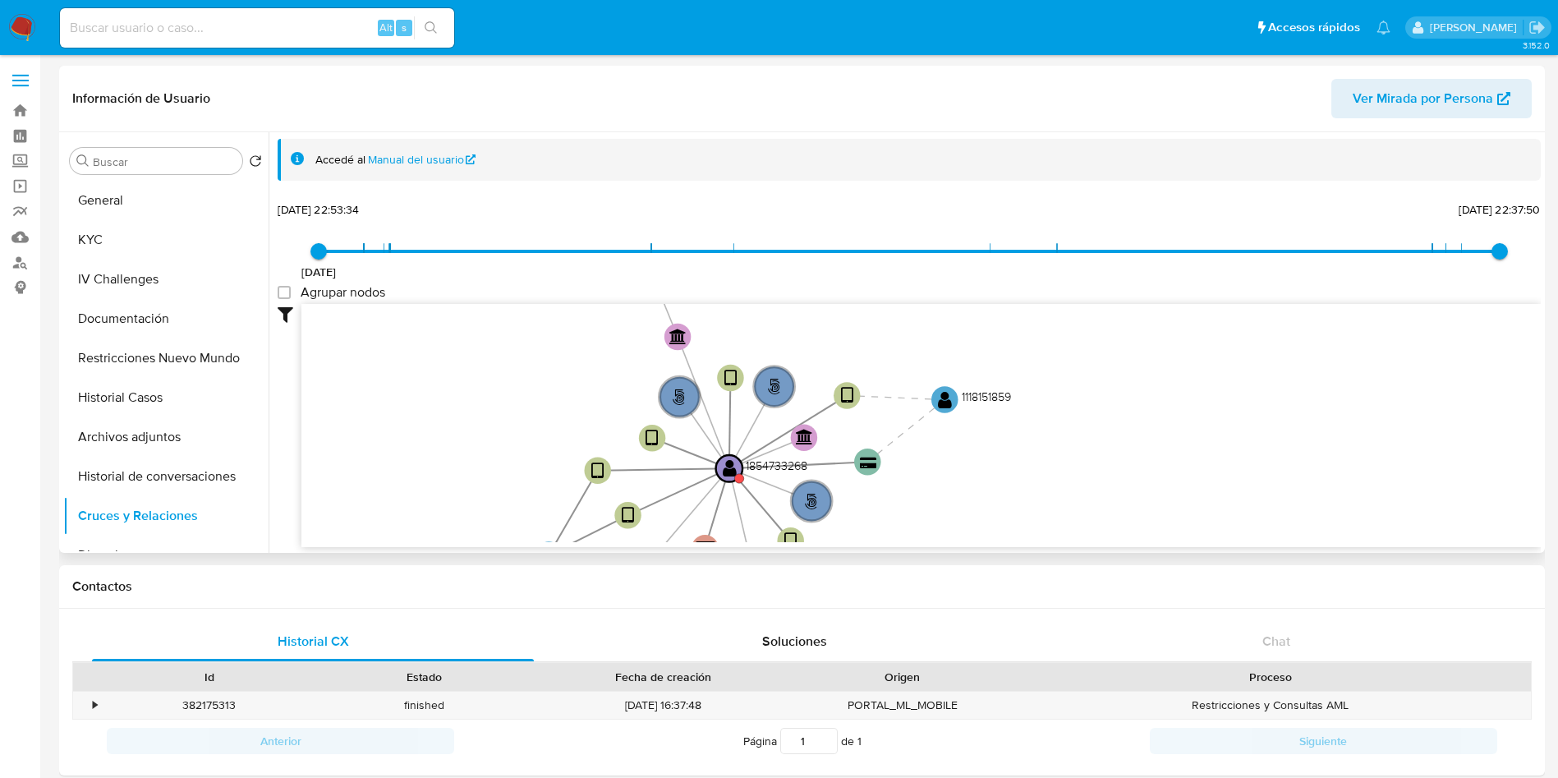
drag, startPoint x: 533, startPoint y: 468, endPoint x: 536, endPoint y: 315, distance: 153.6
click at [536, 315] on icon "user-1854733268  1854733268 person-072ceb51895bc24a8c4e46fe21b19e16  device-6…" at bounding box center [922, 423] width 1240 height 238
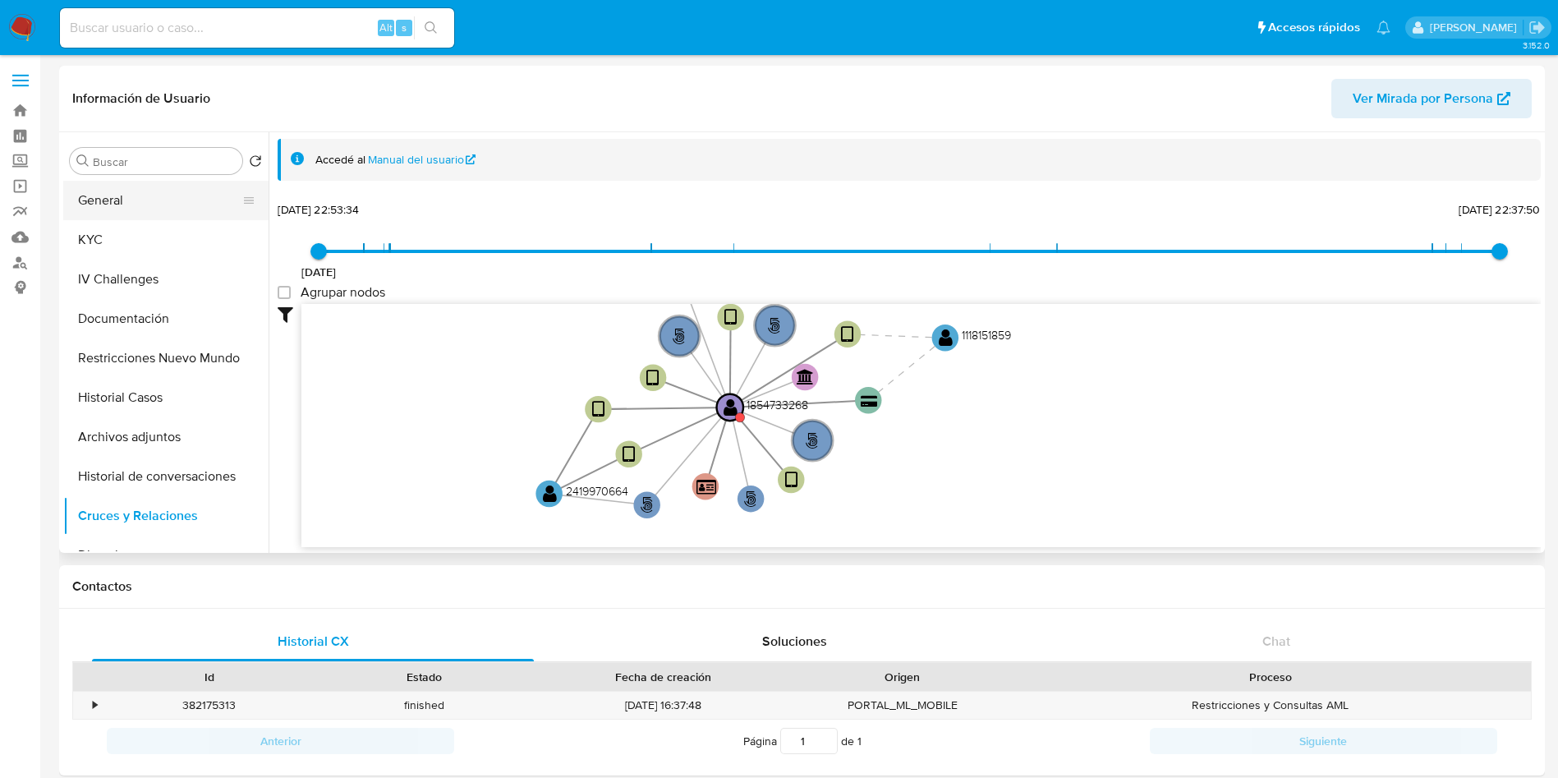
click at [189, 199] on button "General" at bounding box center [159, 200] width 192 height 39
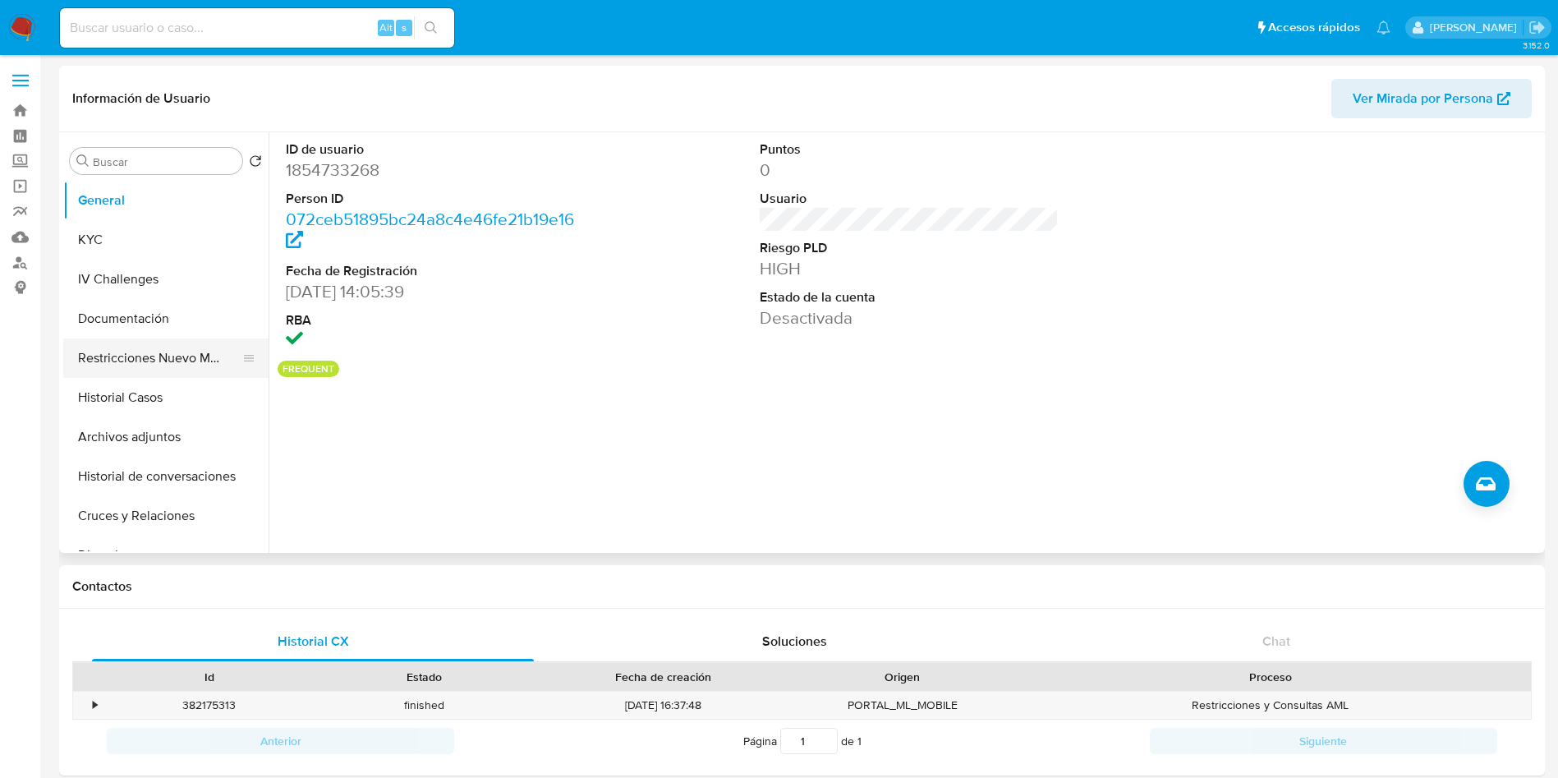
click at [145, 355] on button "Restricciones Nuevo Mundo" at bounding box center [159, 357] width 192 height 39
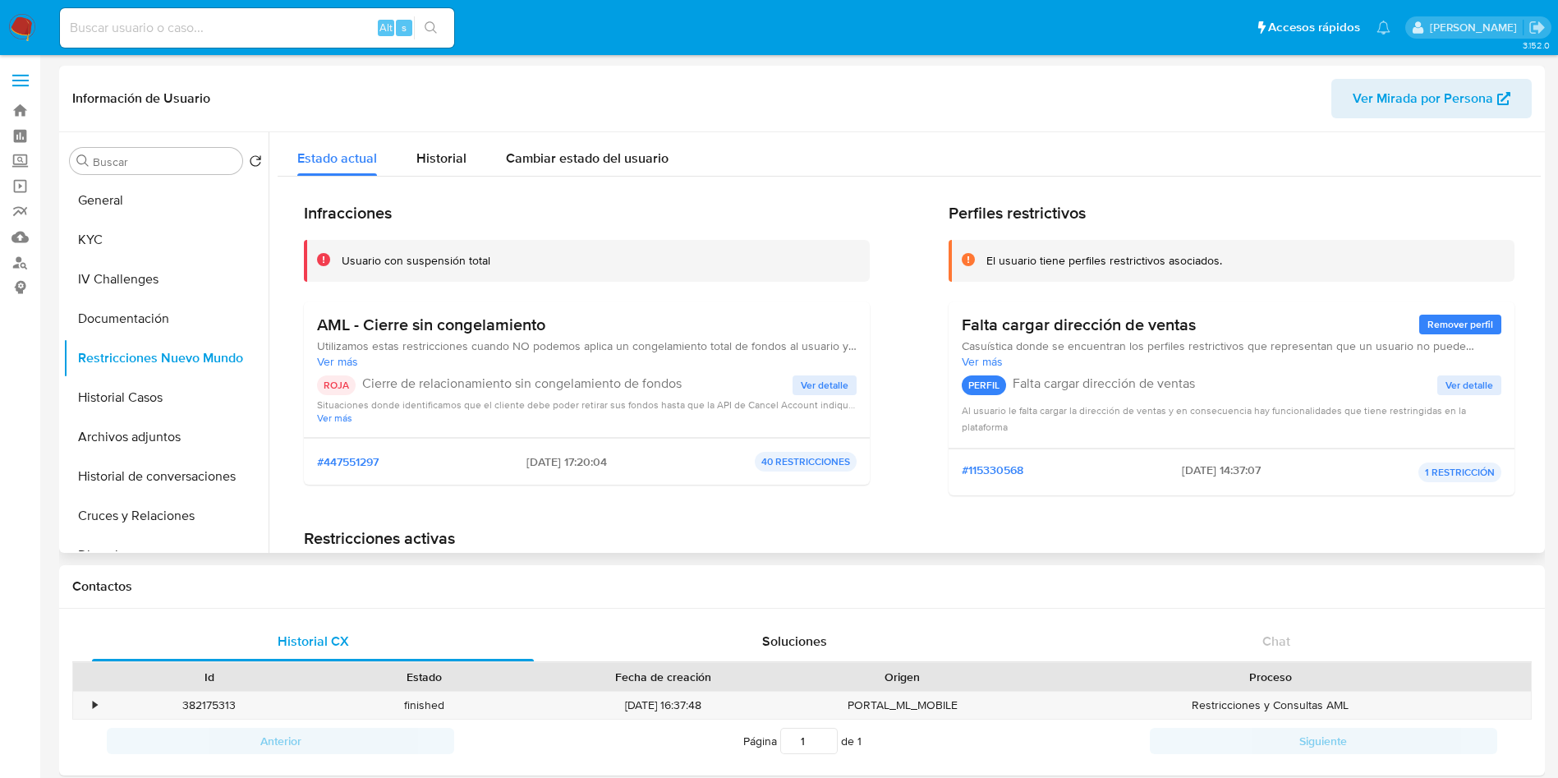
click at [831, 384] on span "Ver detalle" at bounding box center [825, 385] width 48 height 16
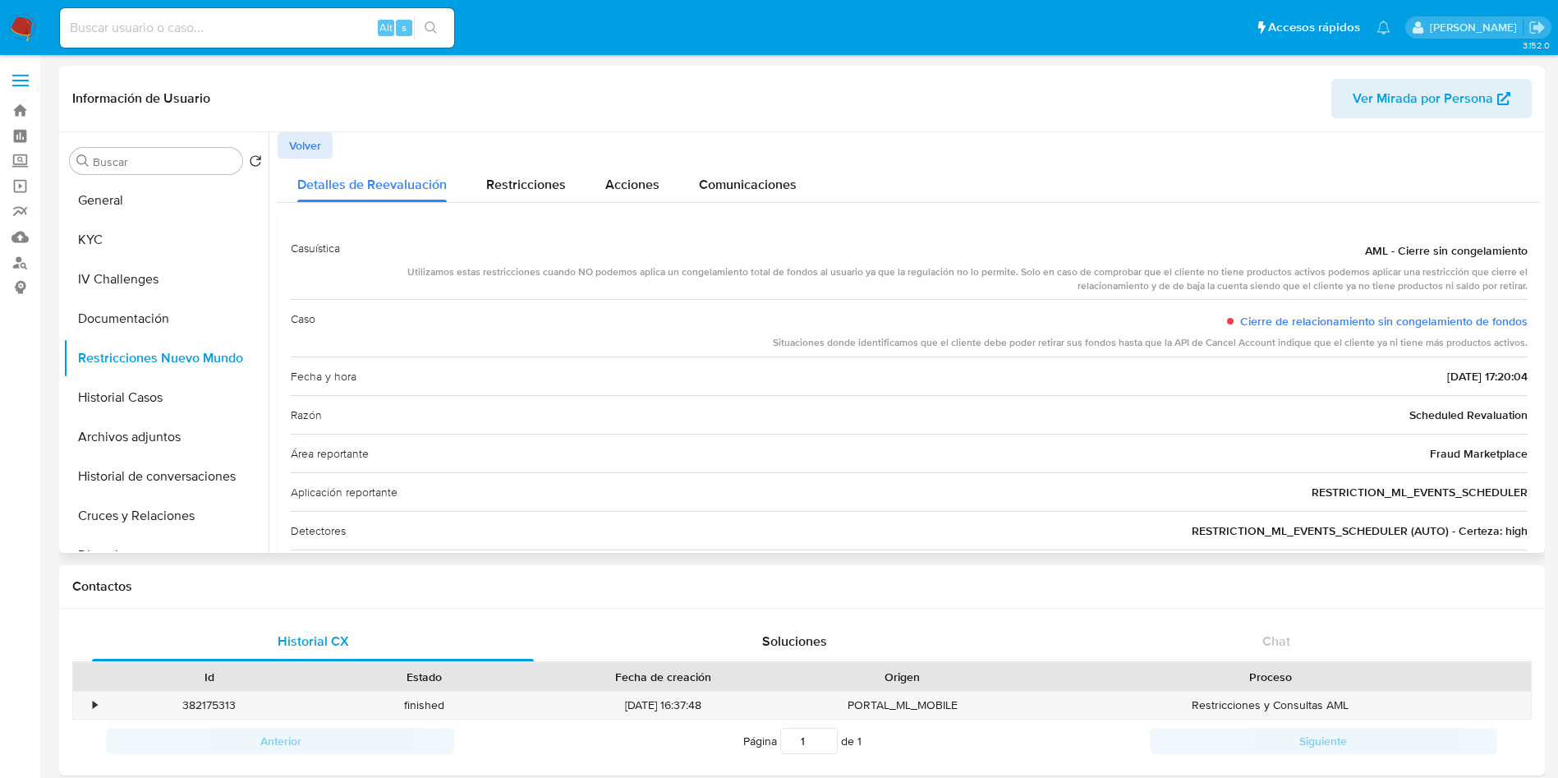
drag, startPoint x: 748, startPoint y: 347, endPoint x: 758, endPoint y: 387, distance: 41.4
click at [748, 346] on div "Caso Cierre de relacionamiento sin congelamiento de fondos Situaciones donde id…" at bounding box center [909, 328] width 1237 height 58
drag, startPoint x: 740, startPoint y: 361, endPoint x: 749, endPoint y: 388, distance: 27.8
click at [740, 357] on div "Fecha y hora 2025-07-27 - 17:20:04" at bounding box center [909, 376] width 1237 height 39
click at [145, 207] on button "General" at bounding box center [159, 200] width 192 height 39
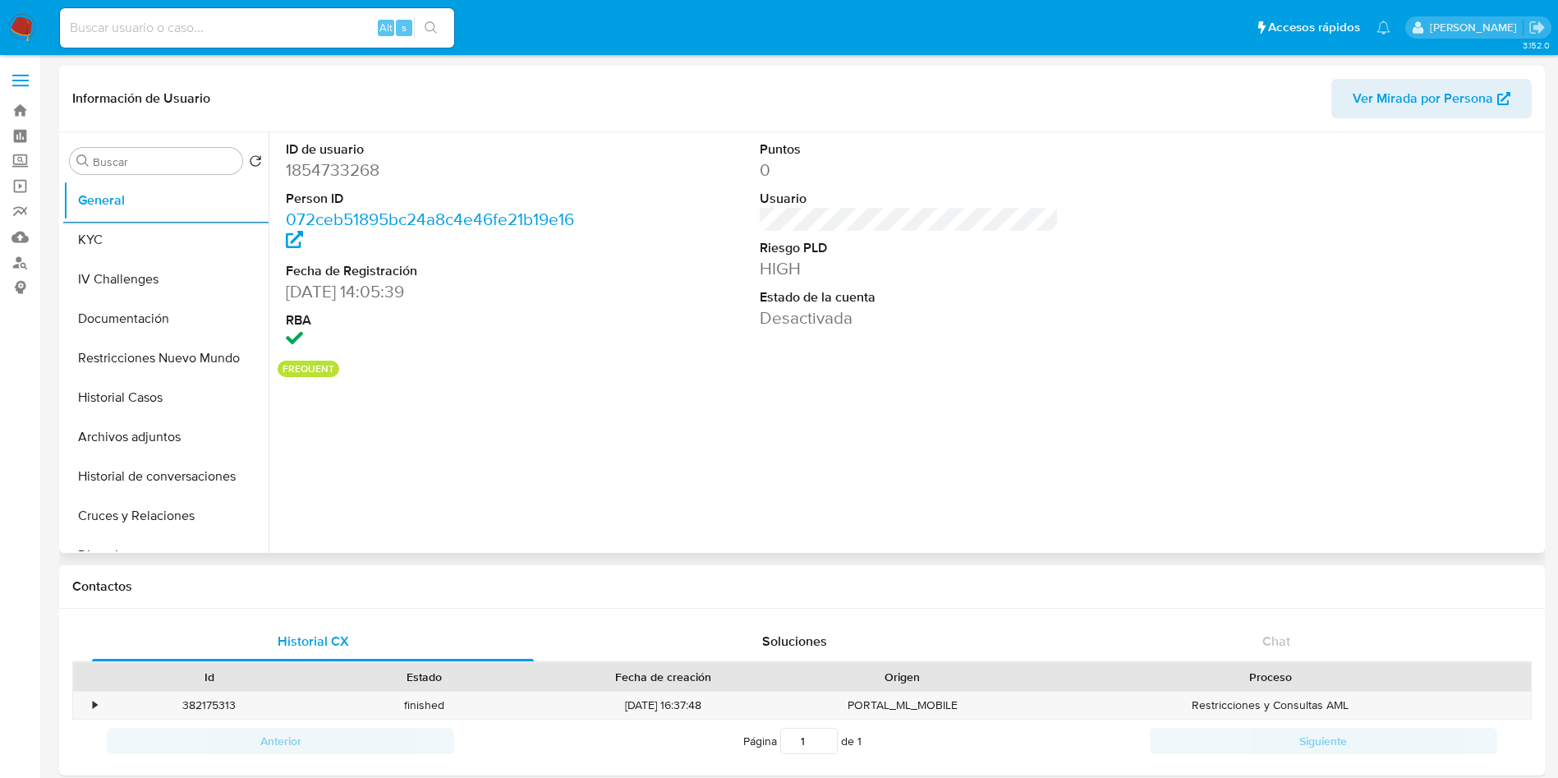
click at [336, 166] on dd "1854733268" at bounding box center [436, 170] width 300 height 23
copy dd "1854733268"
click at [119, 235] on button "KYC" at bounding box center [159, 239] width 192 height 39
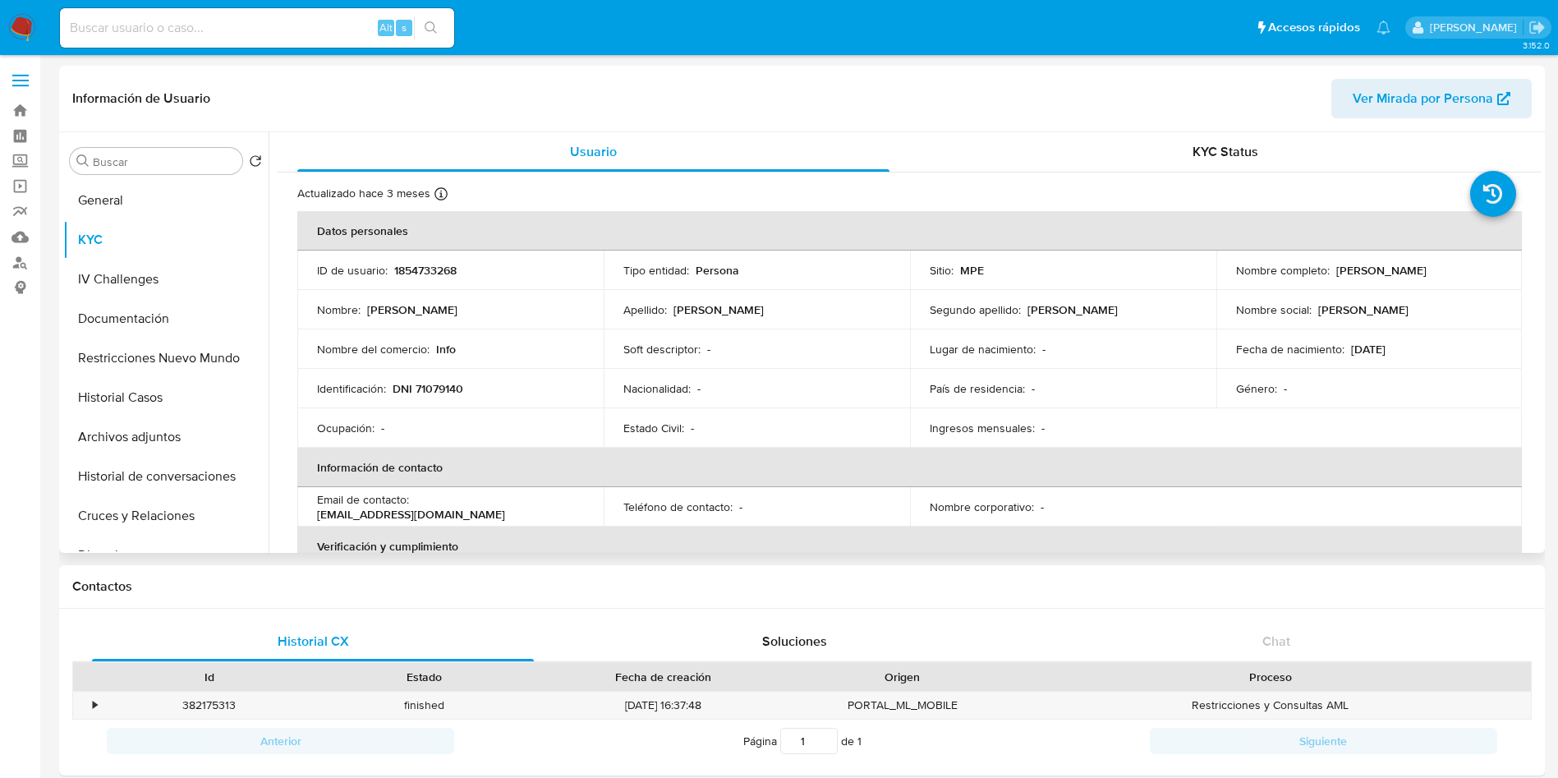
drag, startPoint x: 1326, startPoint y: 266, endPoint x: 1480, endPoint y: 268, distance: 154.5
click at [1480, 268] on div "Nombre completo : Diego Andre Mora Ramos" at bounding box center [1369, 270] width 267 height 15
copy div "Diego Andre Mora Ramos"
click at [447, 386] on p "DNI 71079140" at bounding box center [428, 388] width 71 height 15
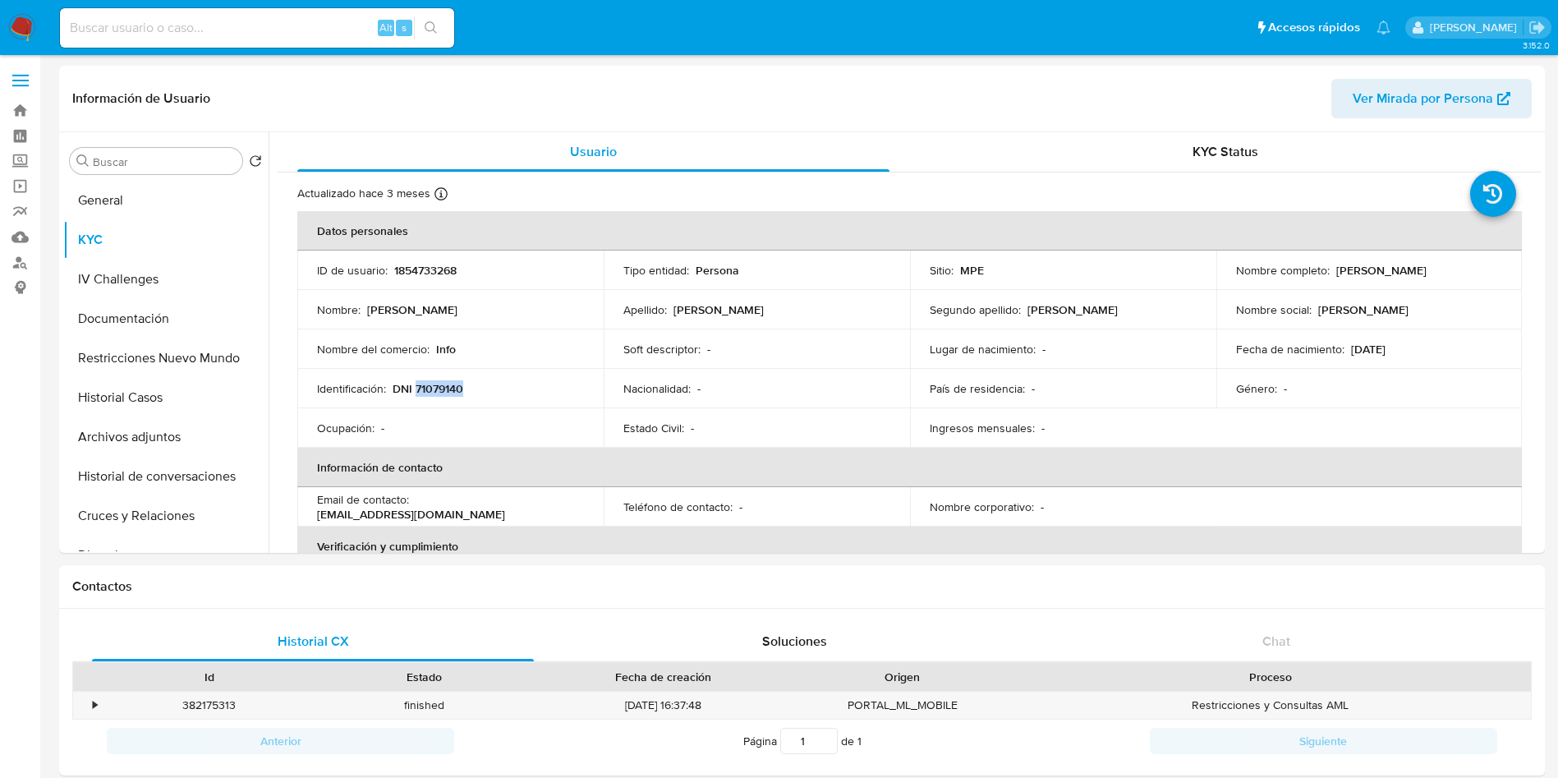
copy p "71079140"
click at [156, 347] on button "Restricciones Nuevo Mundo" at bounding box center [159, 357] width 192 height 39
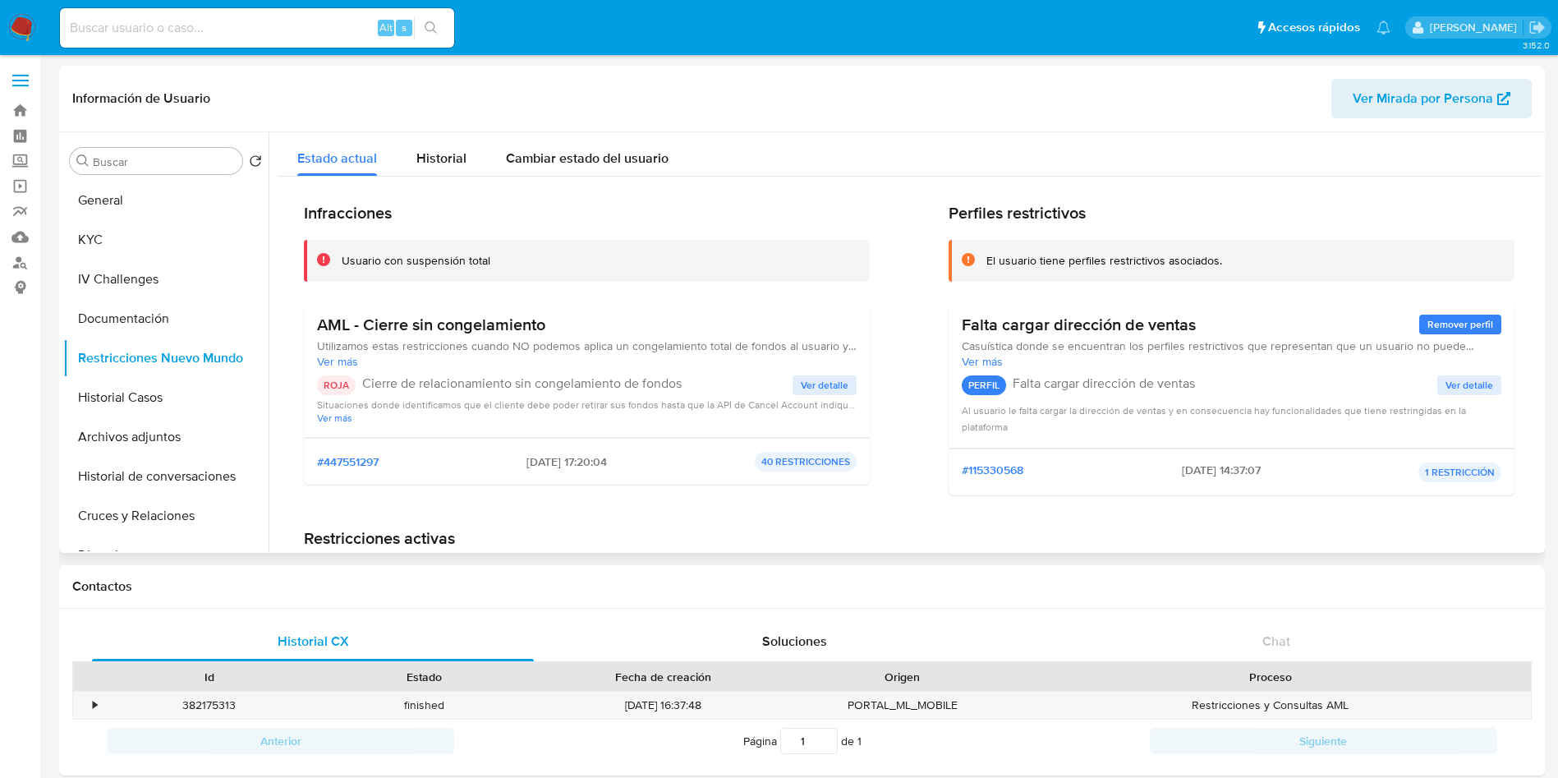
click at [449, 163] on span "Historial" at bounding box center [442, 158] width 50 height 19
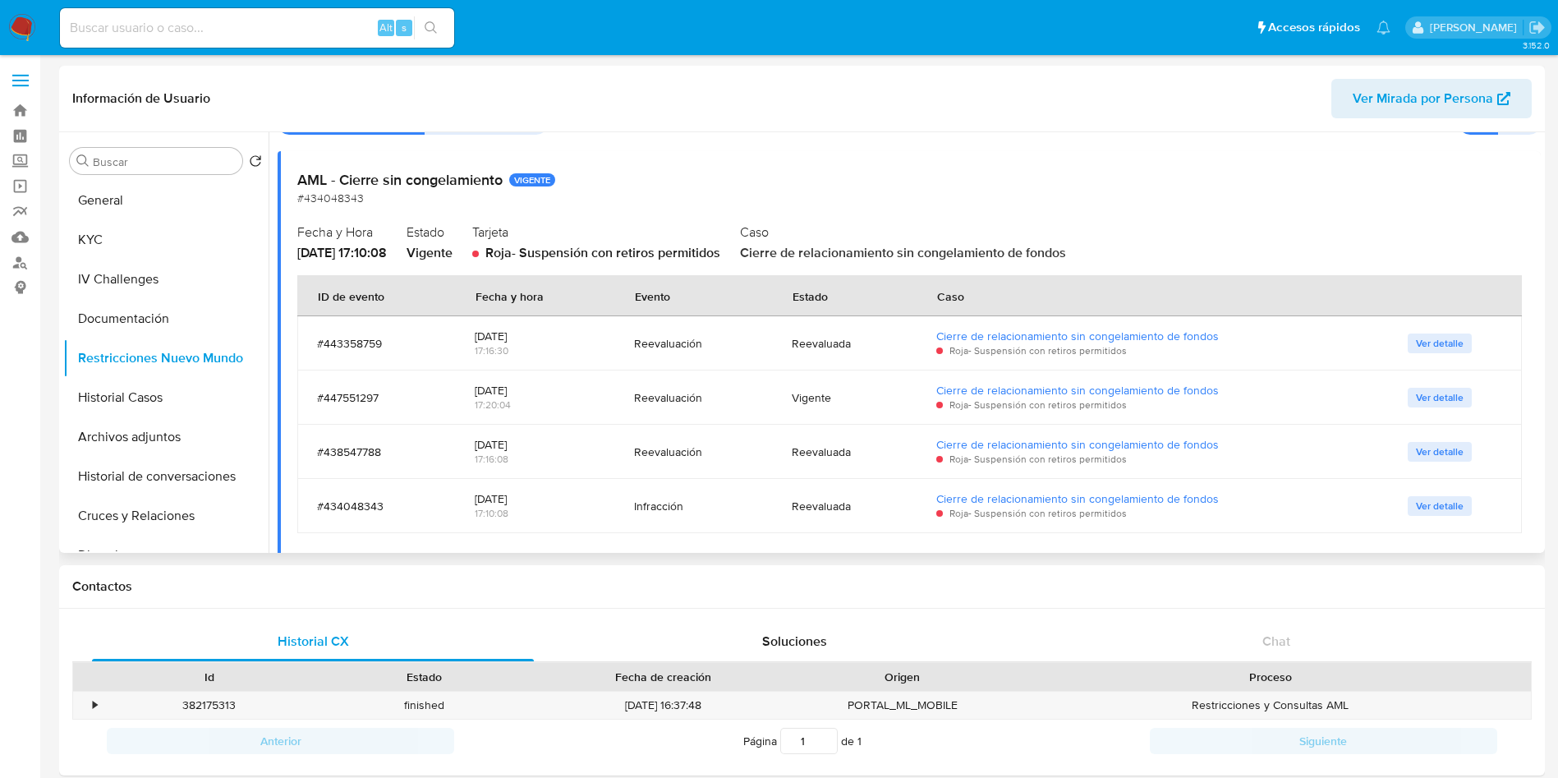
scroll to position [123, 0]
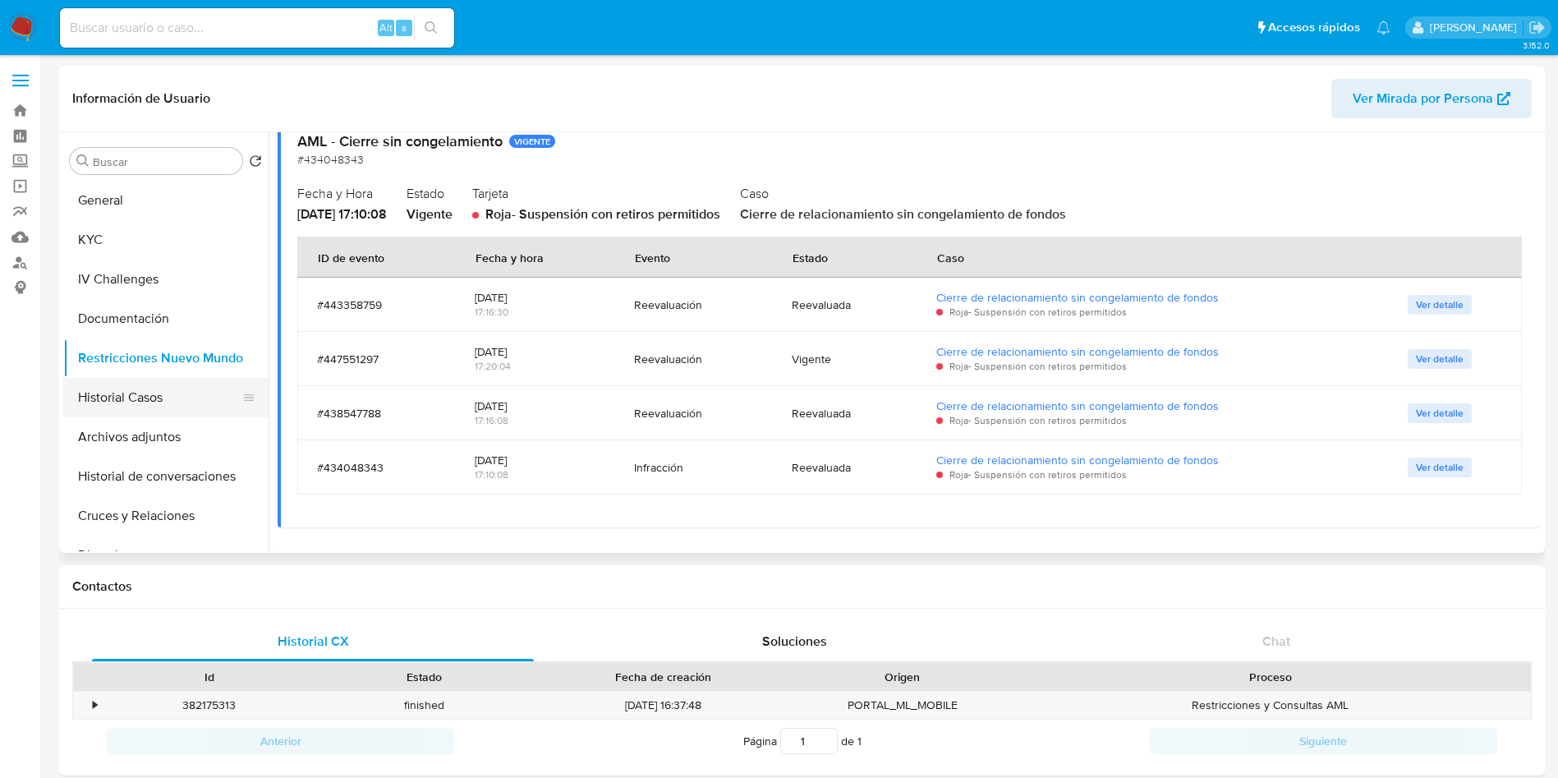
click at [183, 403] on button "Historial Casos" at bounding box center [159, 397] width 192 height 39
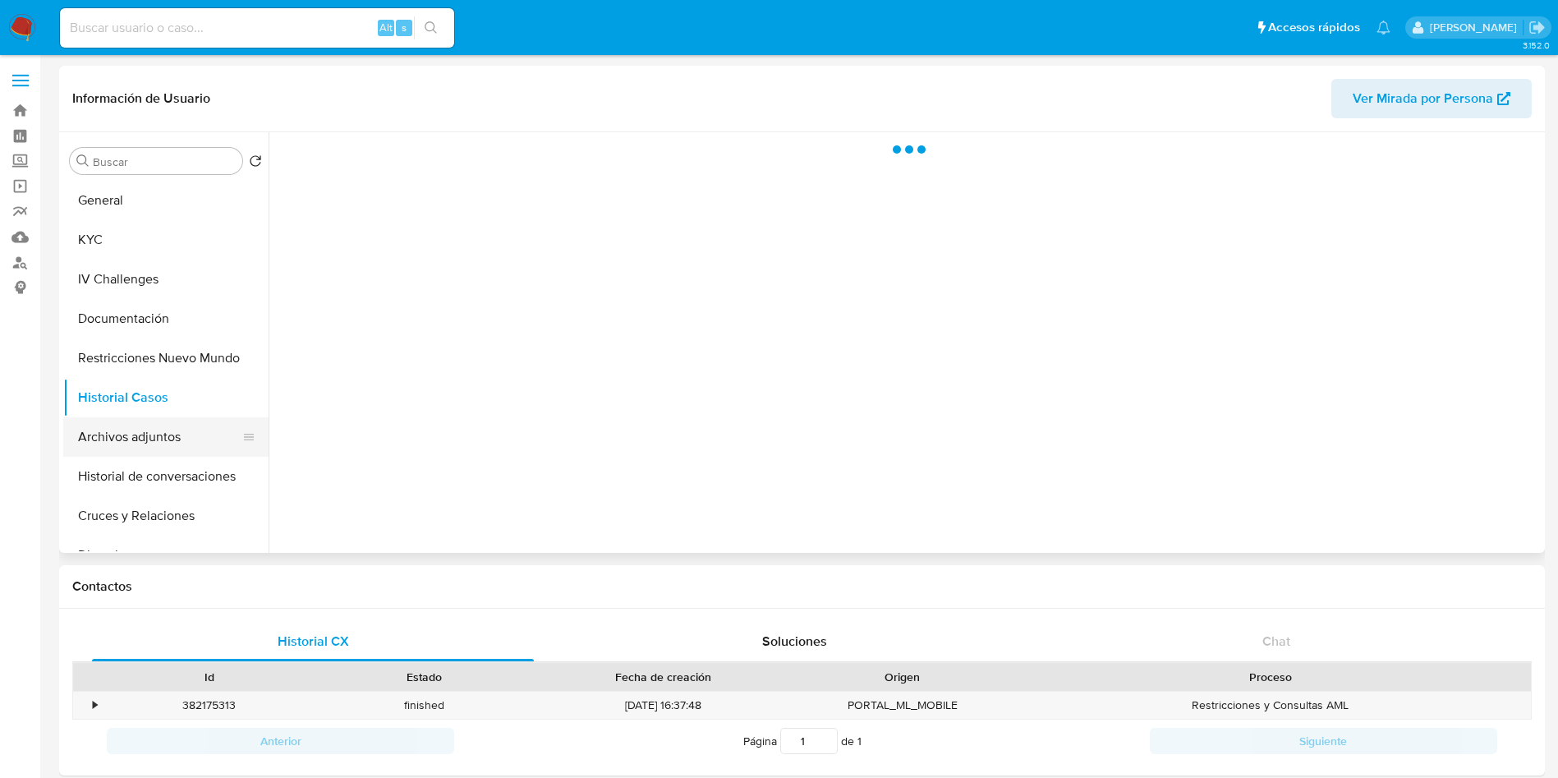
click at [187, 430] on button "Archivos adjuntos" at bounding box center [159, 436] width 192 height 39
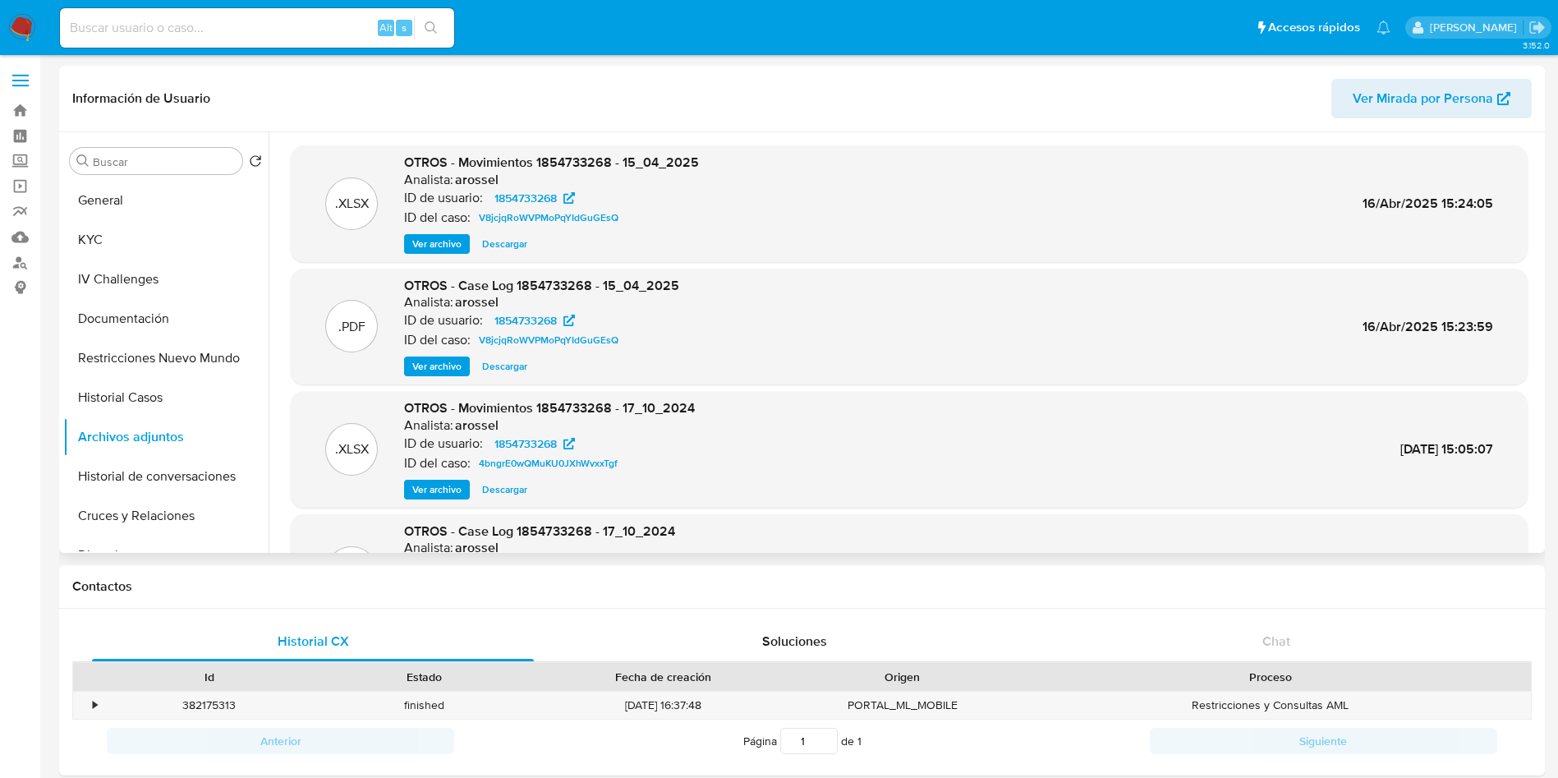
click at [458, 358] on span "Ver archivo" at bounding box center [436, 366] width 49 height 16
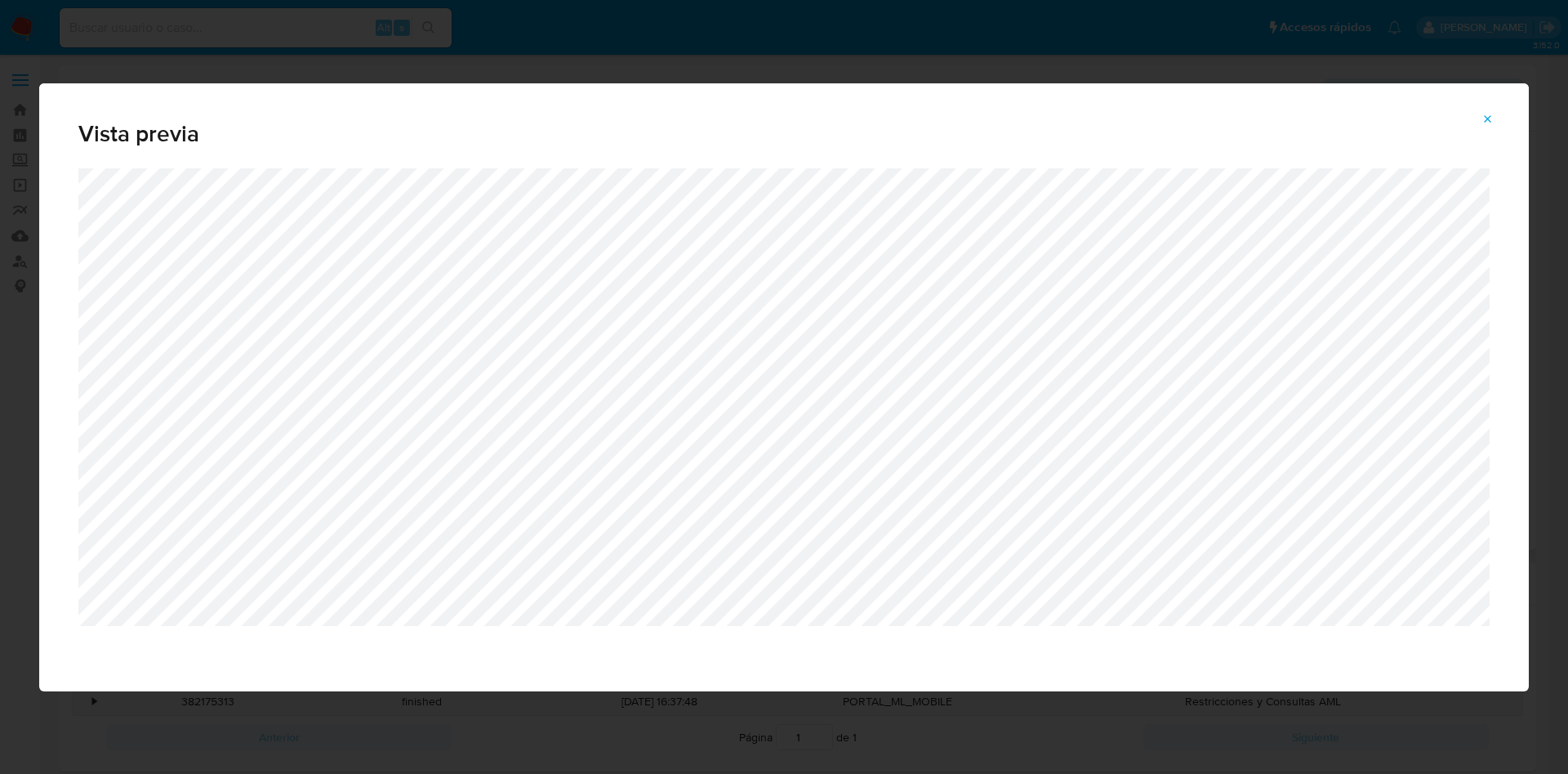
click at [386, 45] on div "Vista previa" at bounding box center [784, 387] width 1568 height 774
click at [1485, 116] on icon "Attachment preview" at bounding box center [1487, 118] width 13 height 13
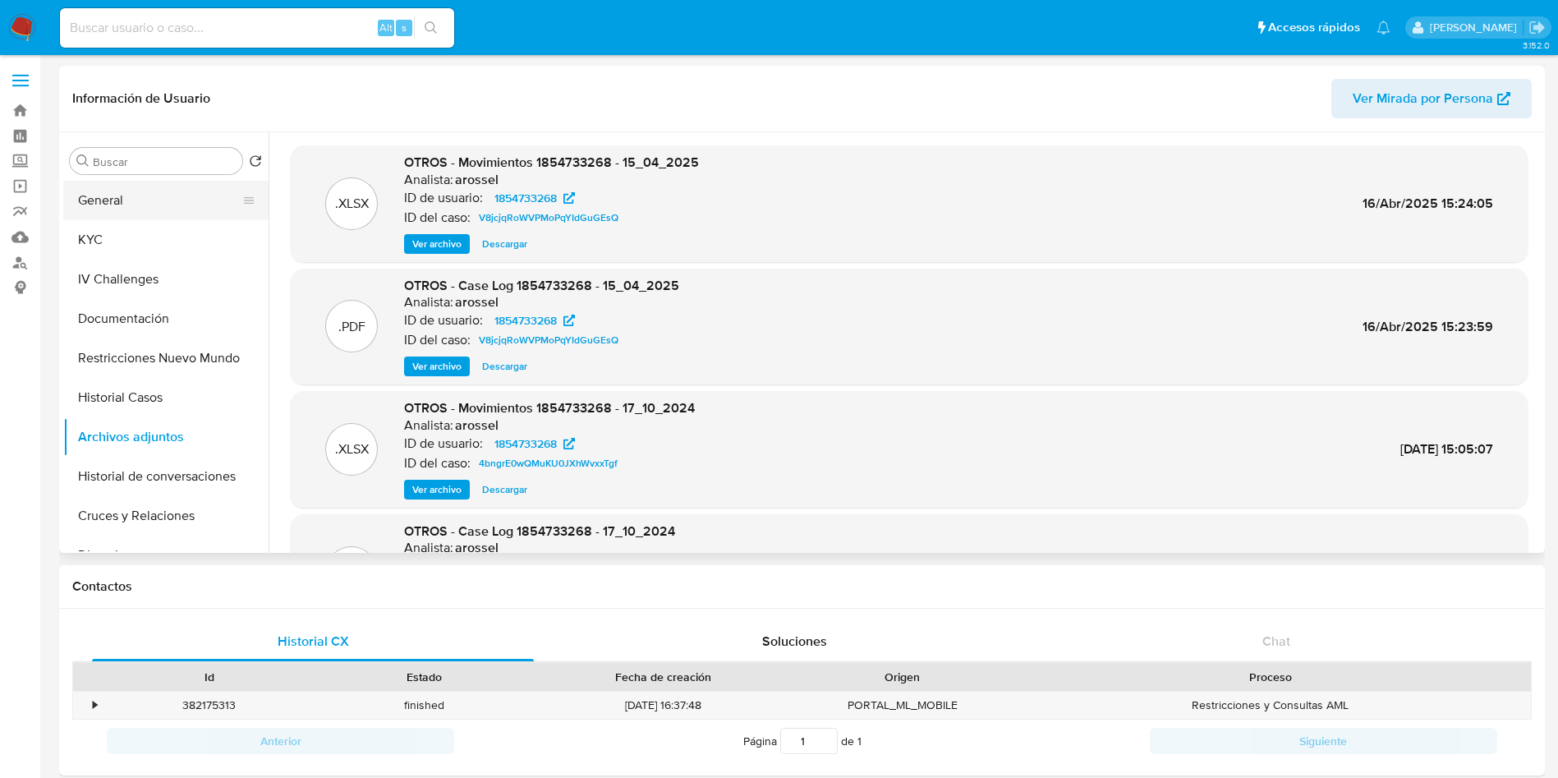
click at [136, 203] on button "General" at bounding box center [159, 200] width 192 height 39
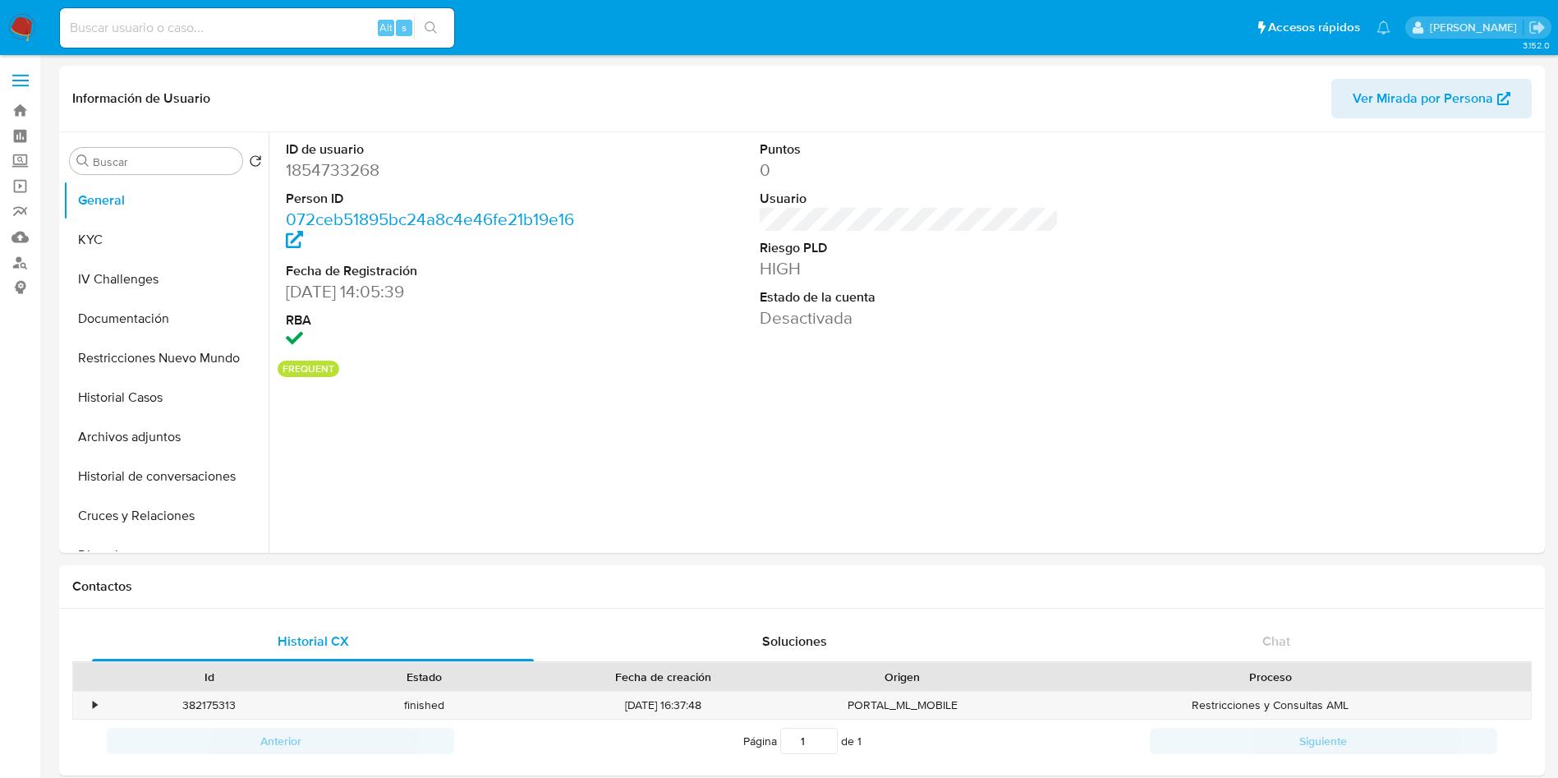
click at [361, 159] on dd "1854733268" at bounding box center [436, 170] width 300 height 23
copy dd "1854733268"
click at [145, 225] on button "KYC" at bounding box center [159, 239] width 192 height 39
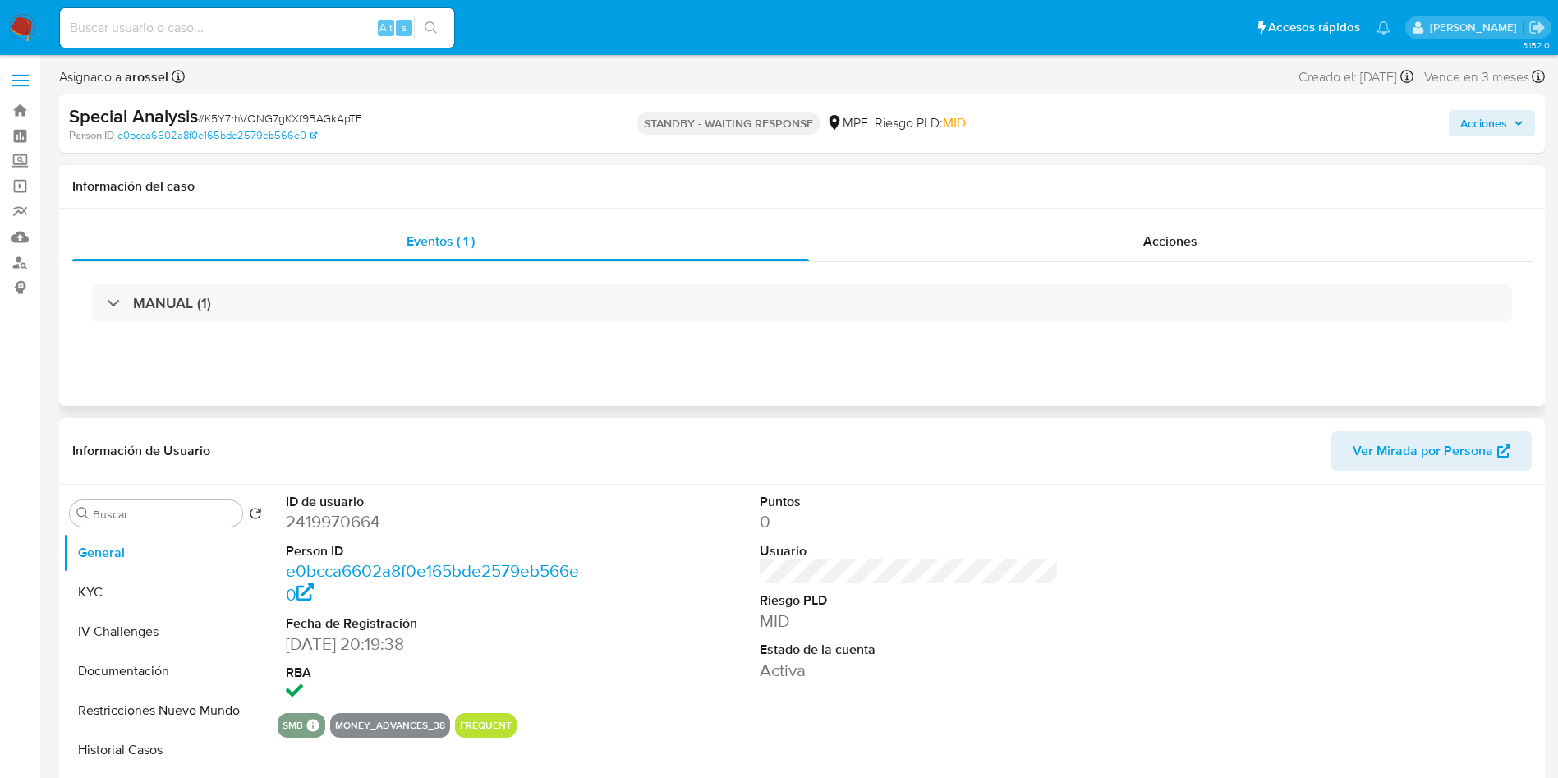
select select "10"
click at [168, 604] on button "KYC" at bounding box center [159, 592] width 192 height 39
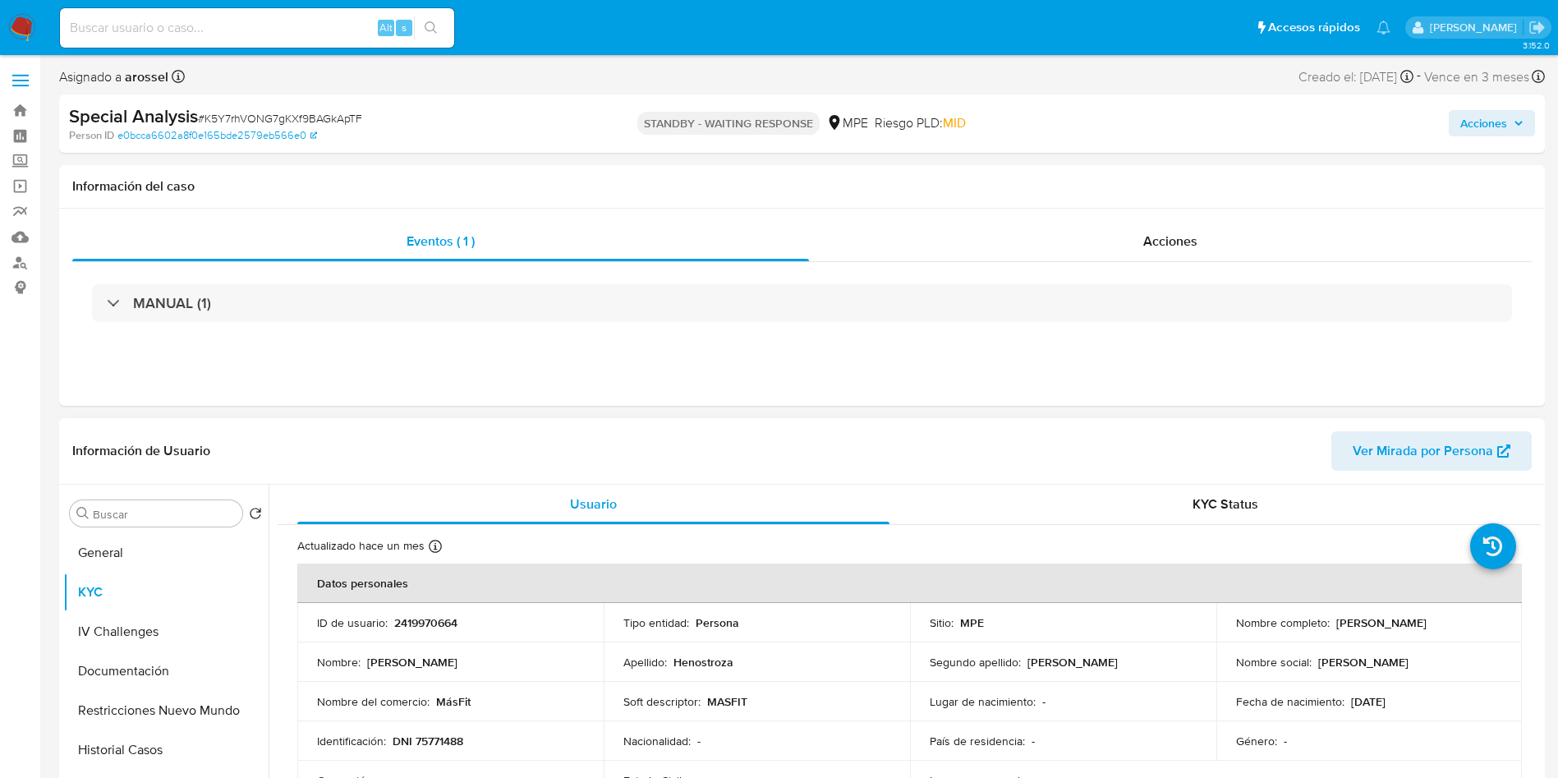
drag, startPoint x: 1227, startPoint y: 627, endPoint x: 1445, endPoint y: 633, distance: 218.6
click at [1445, 633] on td "Nombre completo : [PERSON_NAME]" at bounding box center [1370, 622] width 306 height 39
copy p "[PERSON_NAME]"
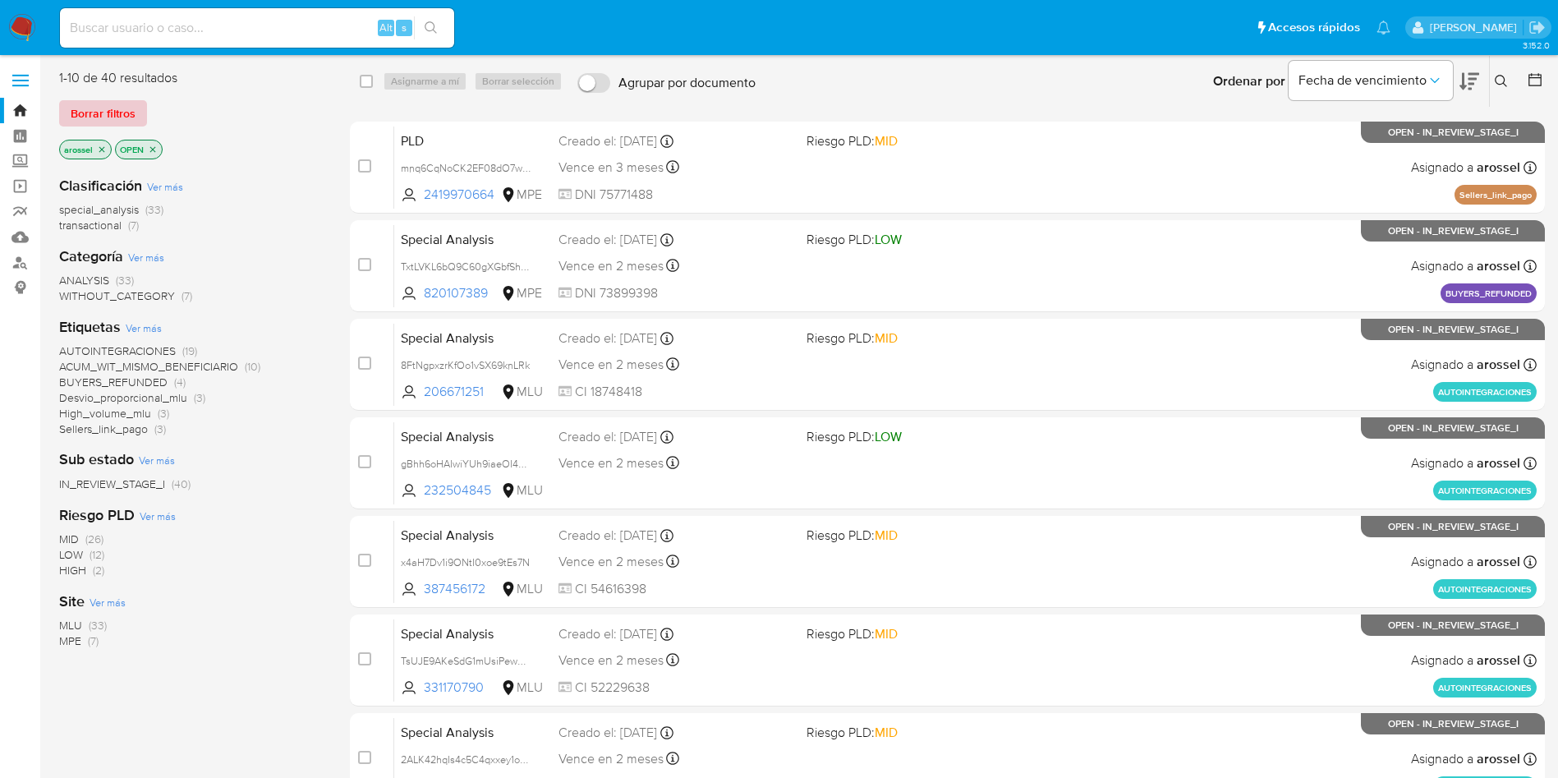
click at [106, 113] on span "Borrar filtros" at bounding box center [103, 113] width 65 height 23
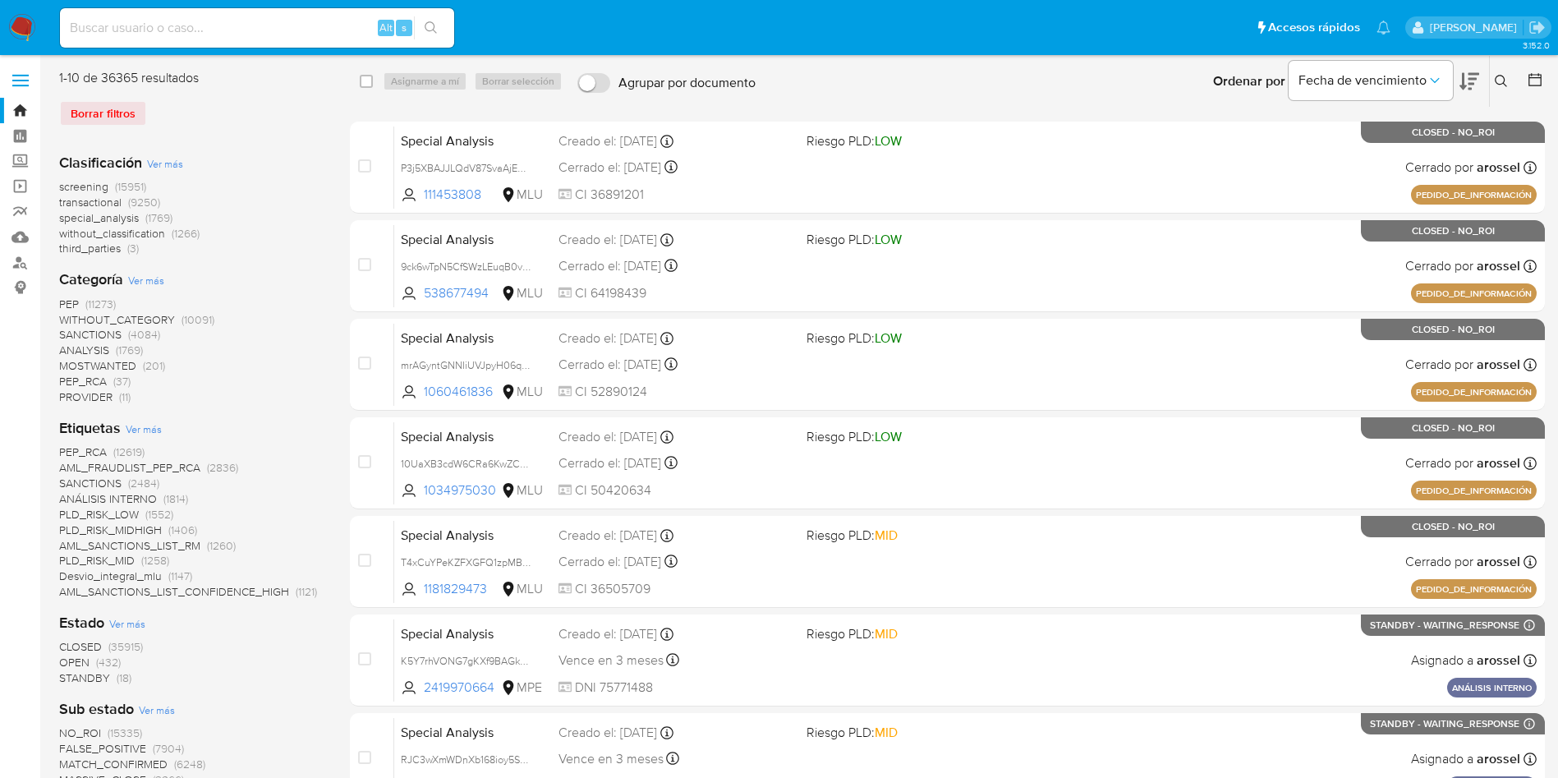
click at [122, 111] on div "Borrar filtros" at bounding box center [190, 113] width 263 height 26
click at [269, 27] on input at bounding box center [257, 27] width 394 height 21
paste input "FDVCwS6MhJ8FWSeHy5ae4yJA"
type input "FDVCwS6MhJ8FWSeHy5ae4yJA"
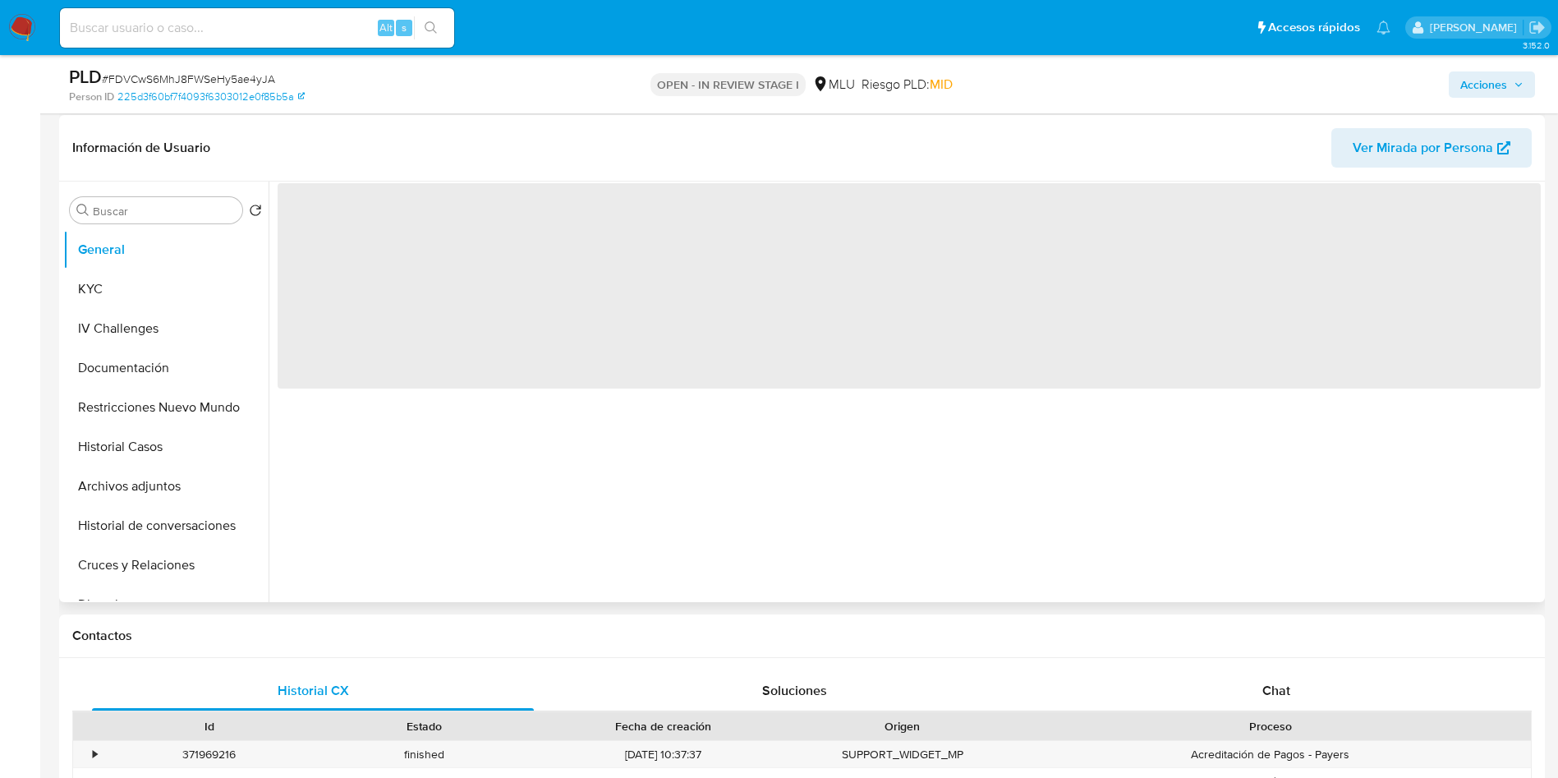
scroll to position [246, 0]
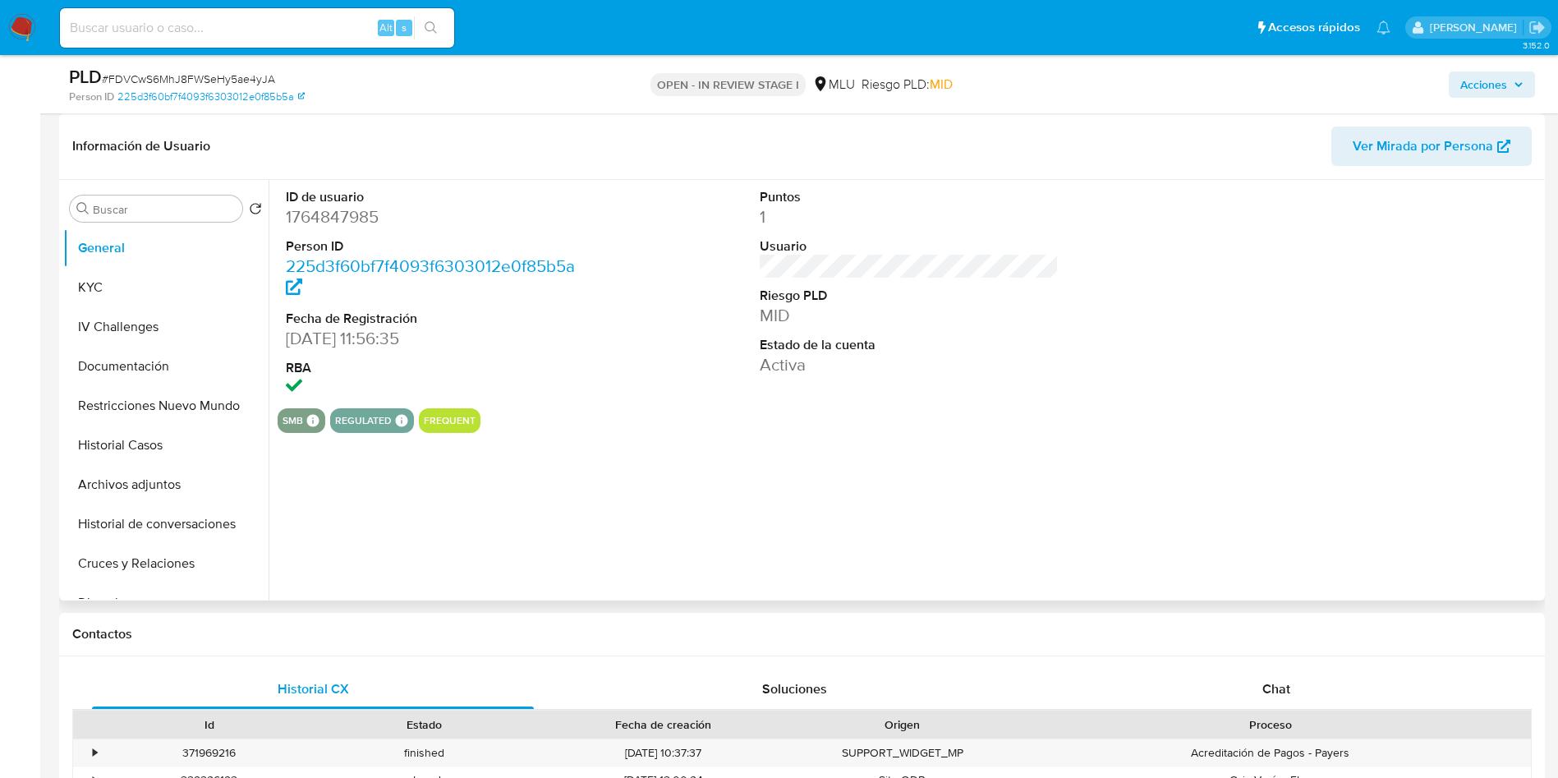
select select "10"
drag, startPoint x: 831, startPoint y: 375, endPoint x: 857, endPoint y: 414, distance: 46.7
click at [835, 375] on dd "Activa" at bounding box center [910, 364] width 300 height 23
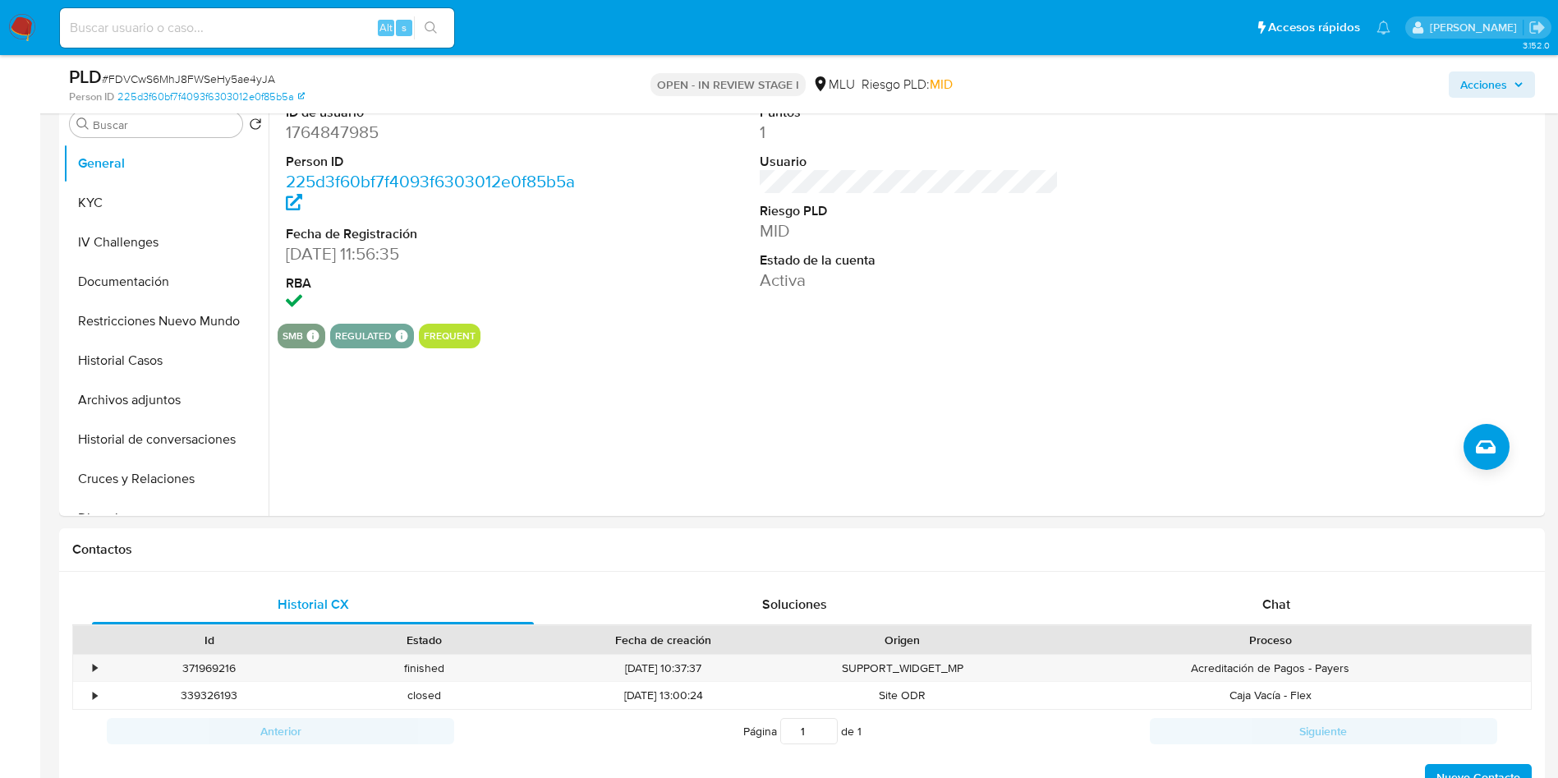
scroll to position [370, 0]
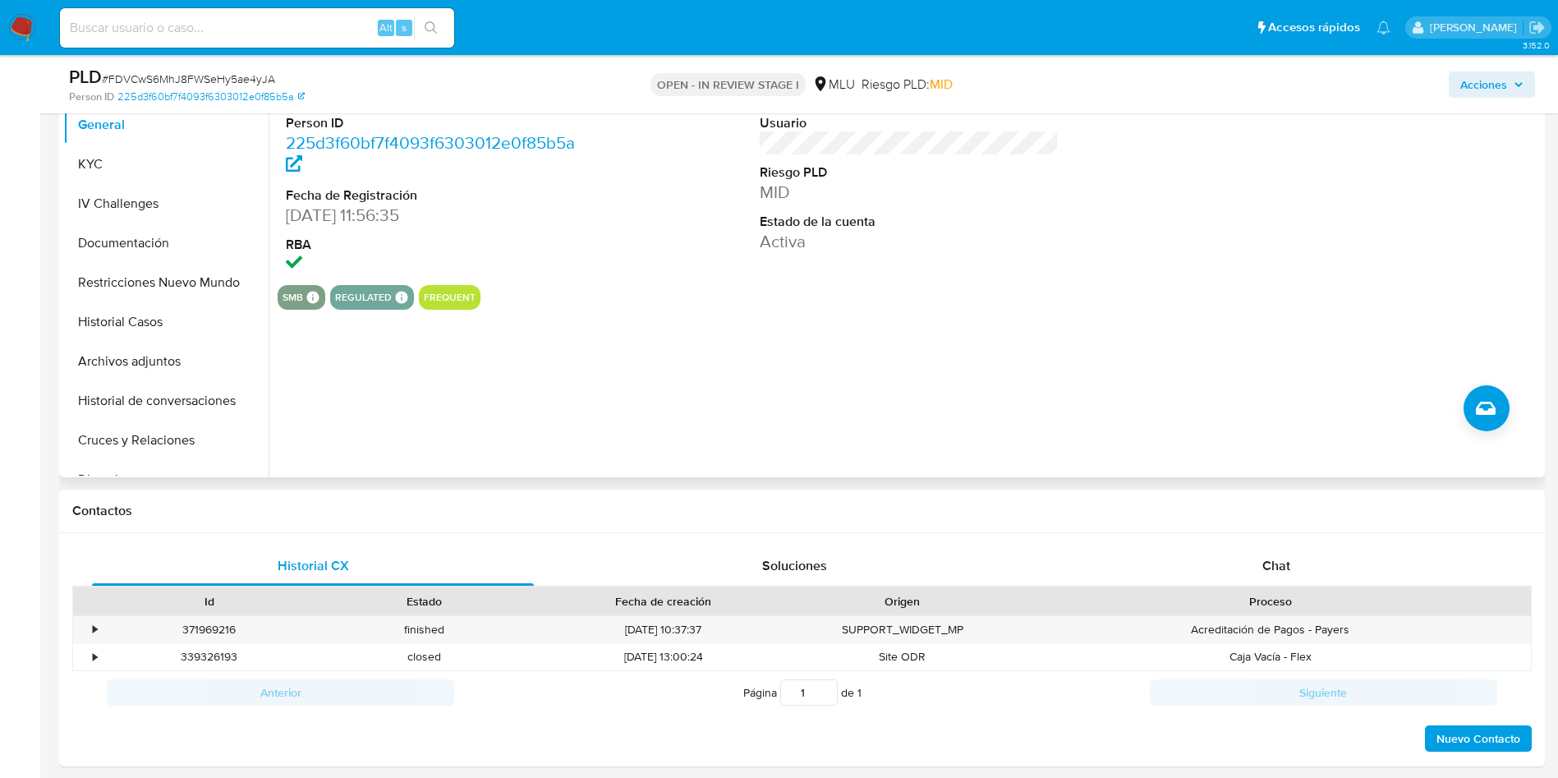
click at [1444, 209] on div at bounding box center [1384, 171] width 316 height 228
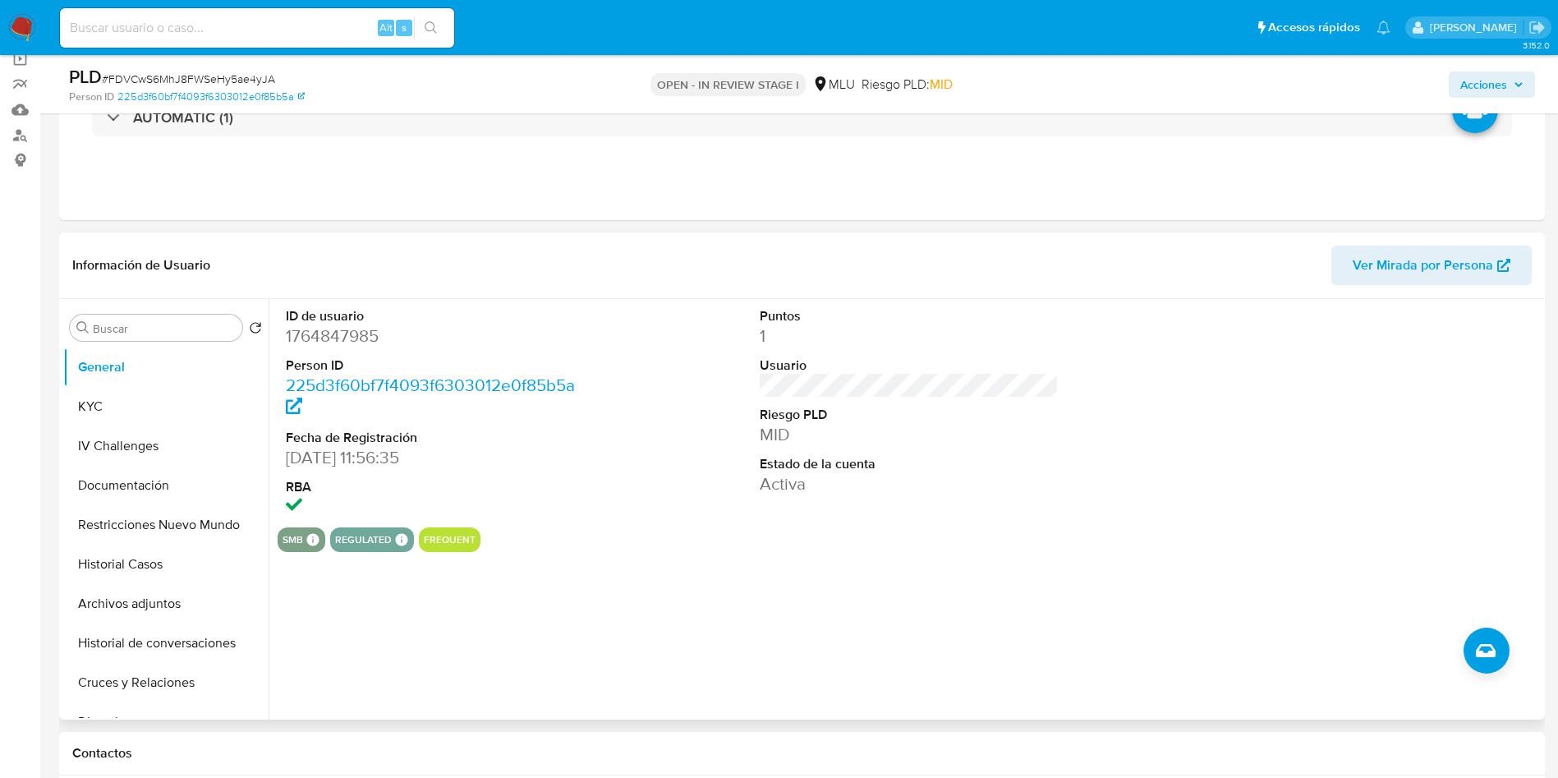
scroll to position [246, 0]
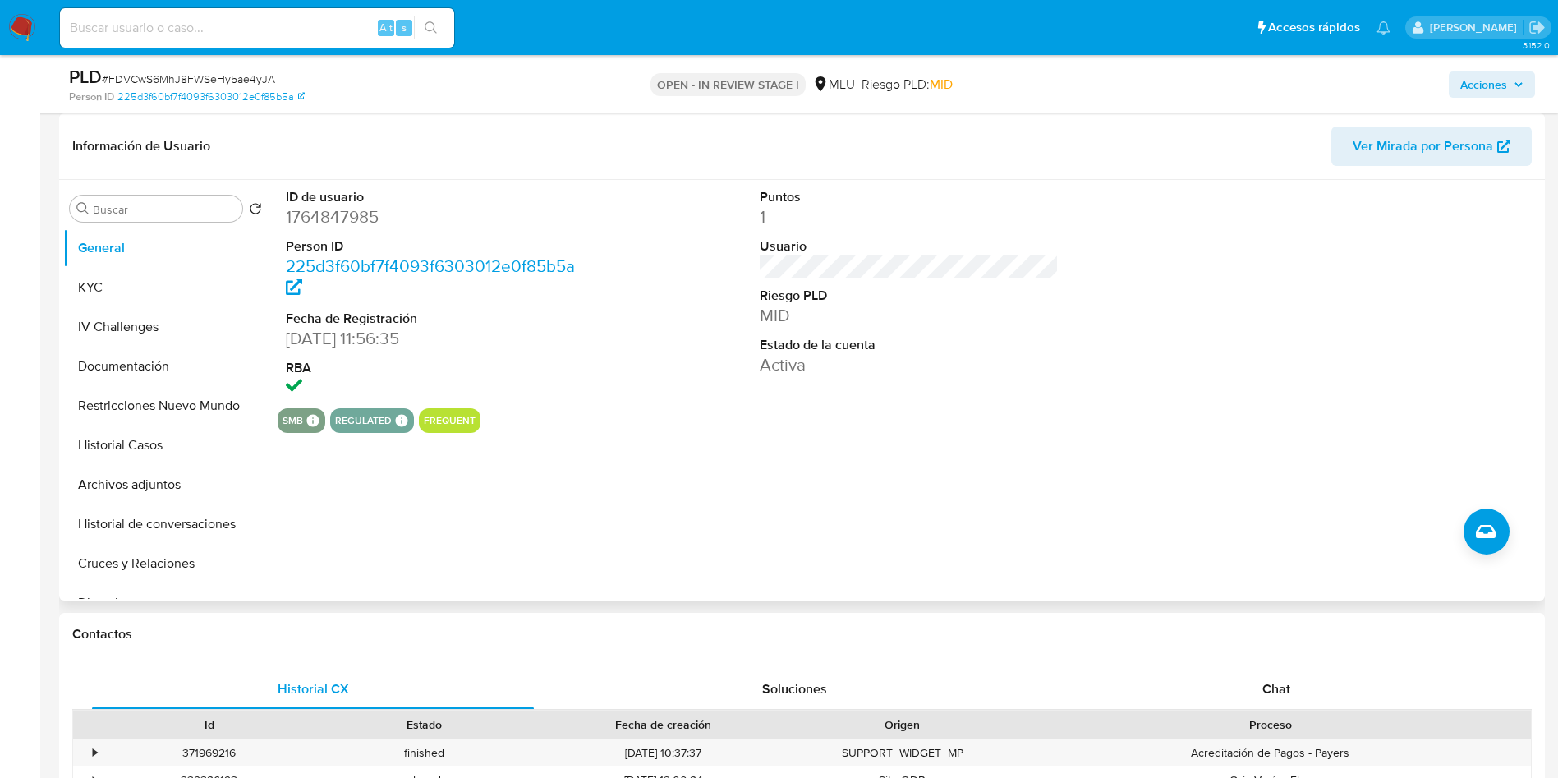
drag, startPoint x: 982, startPoint y: 493, endPoint x: 435, endPoint y: 450, distance: 548.8
click at [982, 492] on div "ID de usuario 1764847985 Person ID 225d3f60bf7f4093f6303012e0f85b5a Fecha de Re…" at bounding box center [905, 390] width 1273 height 421
click at [1422, 129] on span "Ver Mirada por Persona" at bounding box center [1423, 146] width 140 height 39
click at [160, 440] on button "Historial Casos" at bounding box center [159, 445] width 192 height 39
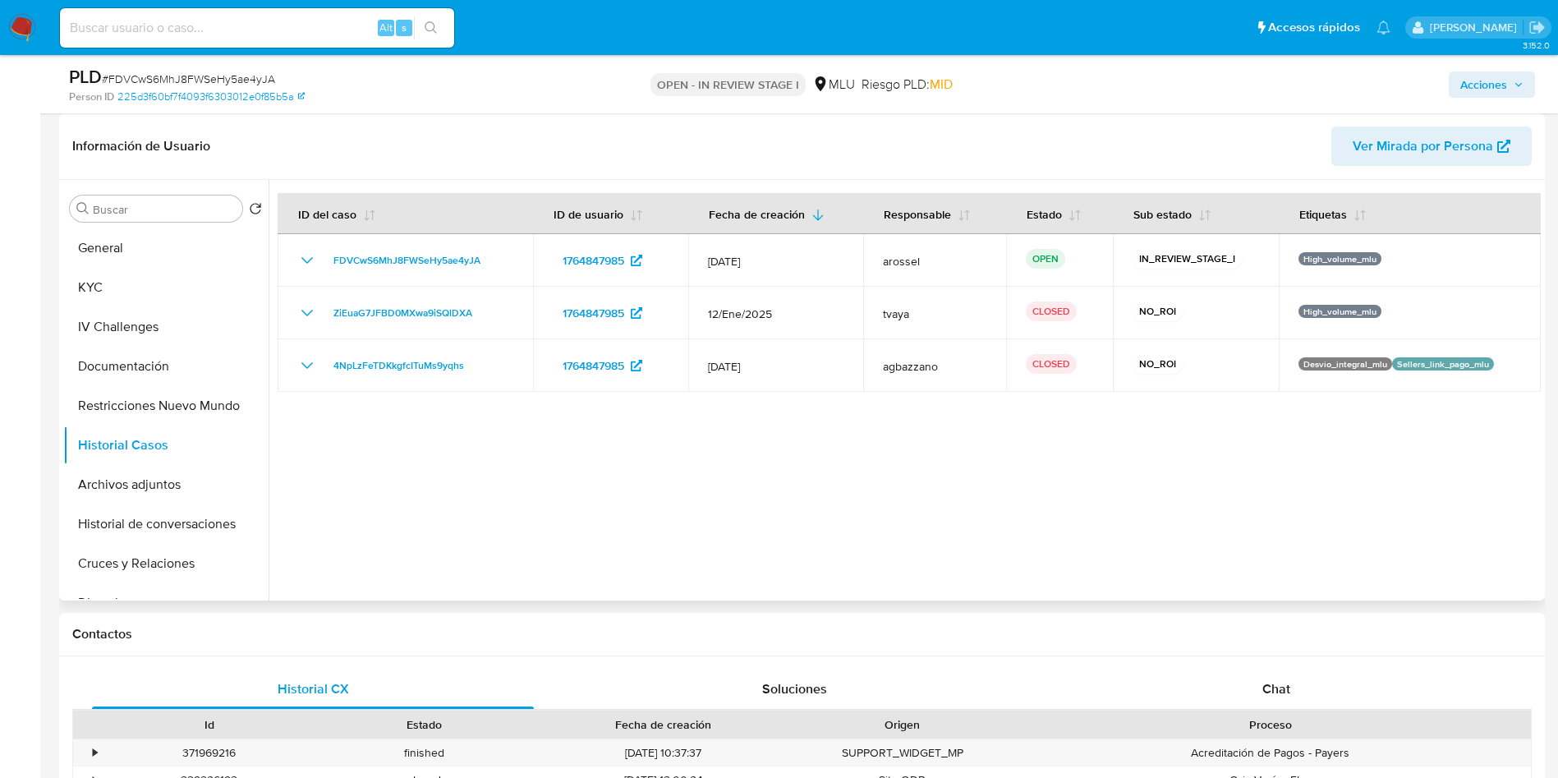
click at [960, 486] on div at bounding box center [905, 390] width 1273 height 421
click at [189, 560] on button "Cruces y Relaciones" at bounding box center [159, 563] width 192 height 39
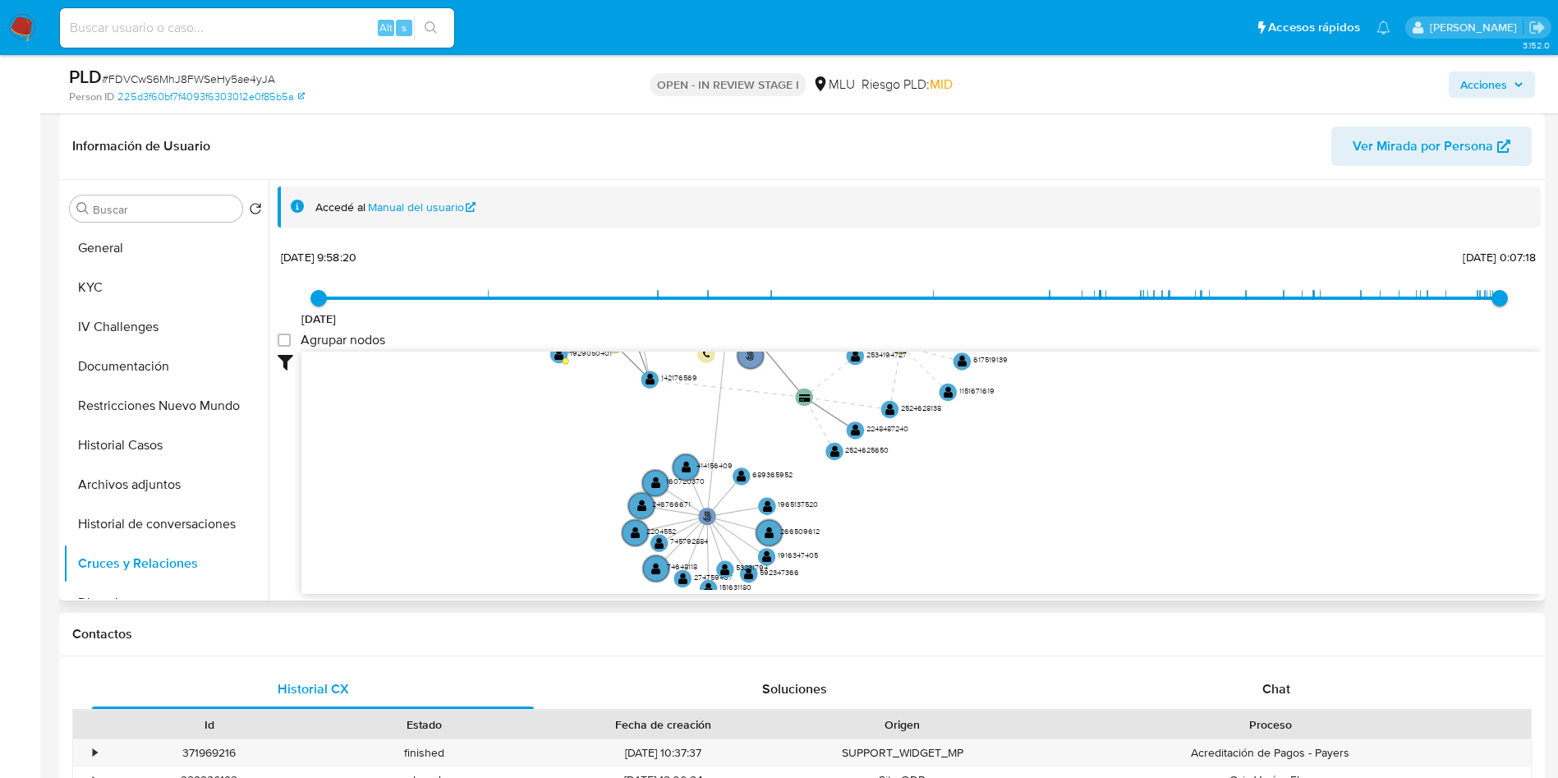
drag, startPoint x: 600, startPoint y: 482, endPoint x: 595, endPoint y: 529, distance: 47.1
click at [597, 531] on icon "user-1764847985  1764847985 phone-b2fb05e19729d9b925e3a7ee4e5ace85  person-22…" at bounding box center [922, 471] width 1240 height 238
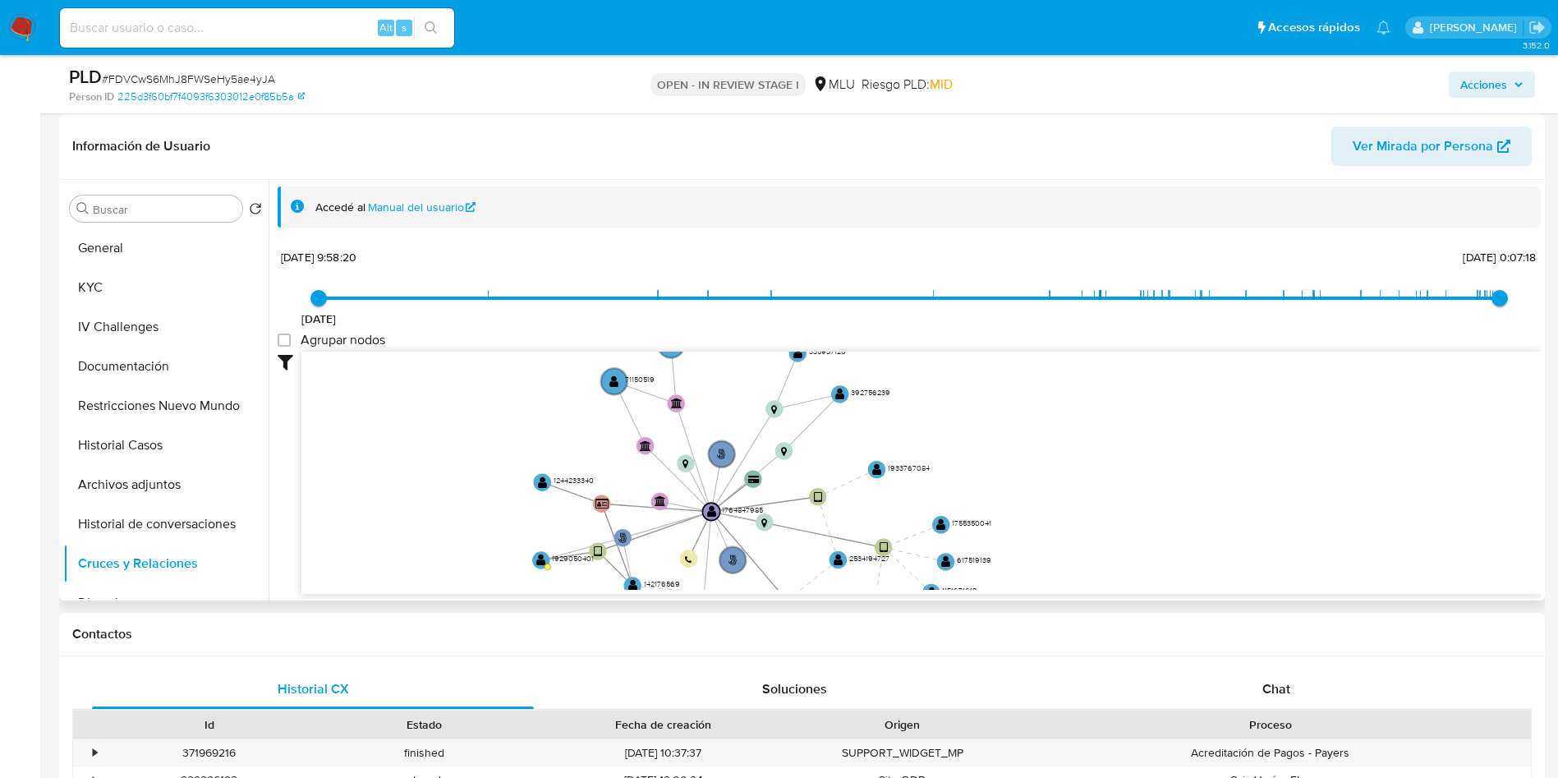
drag, startPoint x: 573, startPoint y: 472, endPoint x: 548, endPoint y: 490, distance: 31.2
click at [548, 490] on icon "user-1764847985  1764847985 phone-b2fb05e19729d9b925e3a7ee4e5ace85  person-22…" at bounding box center [922, 471] width 1240 height 238
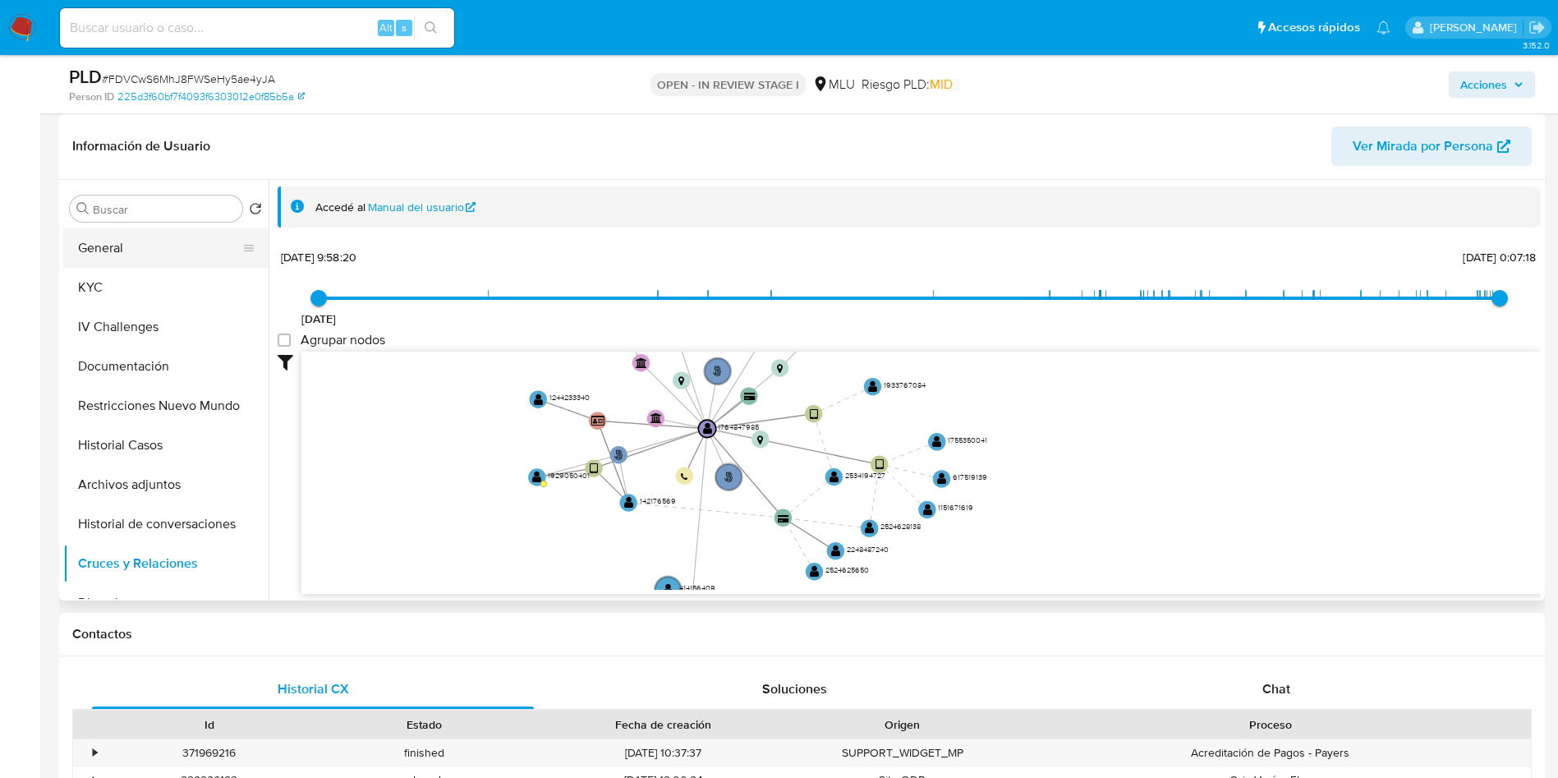
click at [158, 243] on button "General" at bounding box center [159, 247] width 192 height 39
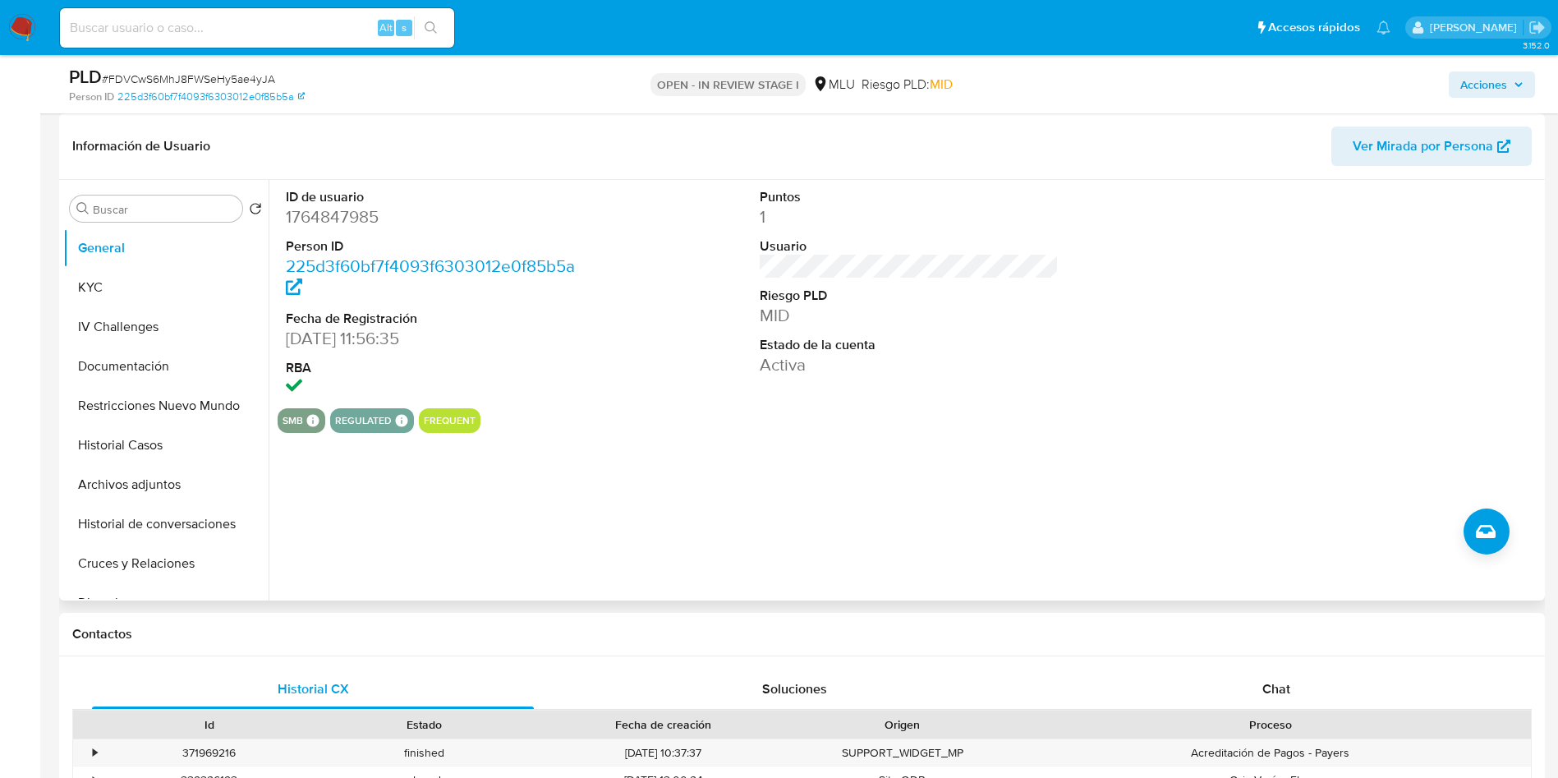
click at [724, 528] on div "ID de usuario 1764847985 Person ID 225d3f60bf7f4093f6303012e0f85b5a Fecha de Re…" at bounding box center [905, 390] width 1273 height 421
click at [176, 284] on button "KYC" at bounding box center [159, 287] width 192 height 39
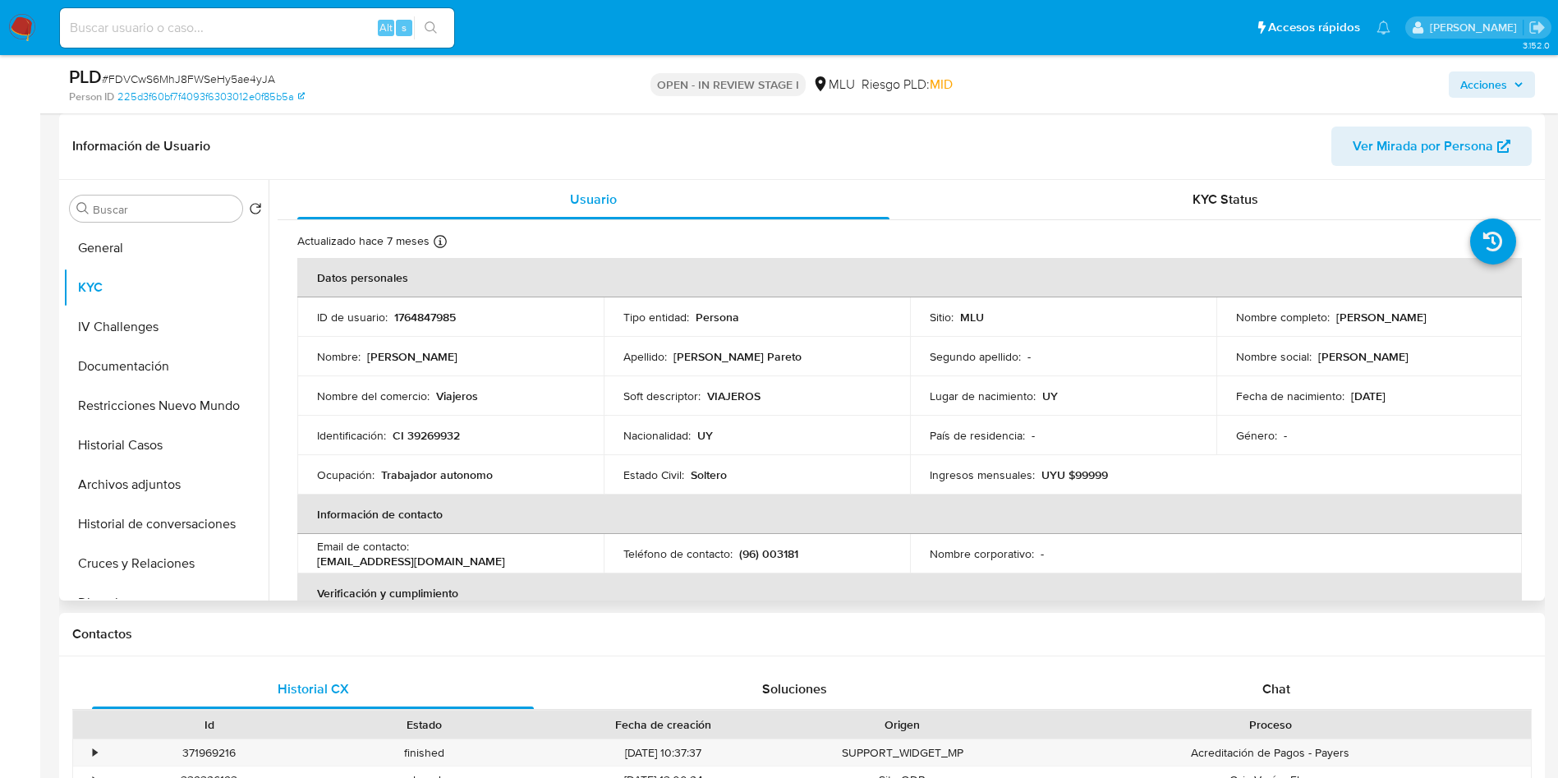
click at [1121, 421] on td "País de residencia : -" at bounding box center [1063, 435] width 306 height 39
click at [936, 156] on header "Información de Usuario Ver Mirada por Persona" at bounding box center [802, 146] width 1460 height 39
click at [143, 494] on button "Archivos adjuntos" at bounding box center [159, 484] width 192 height 39
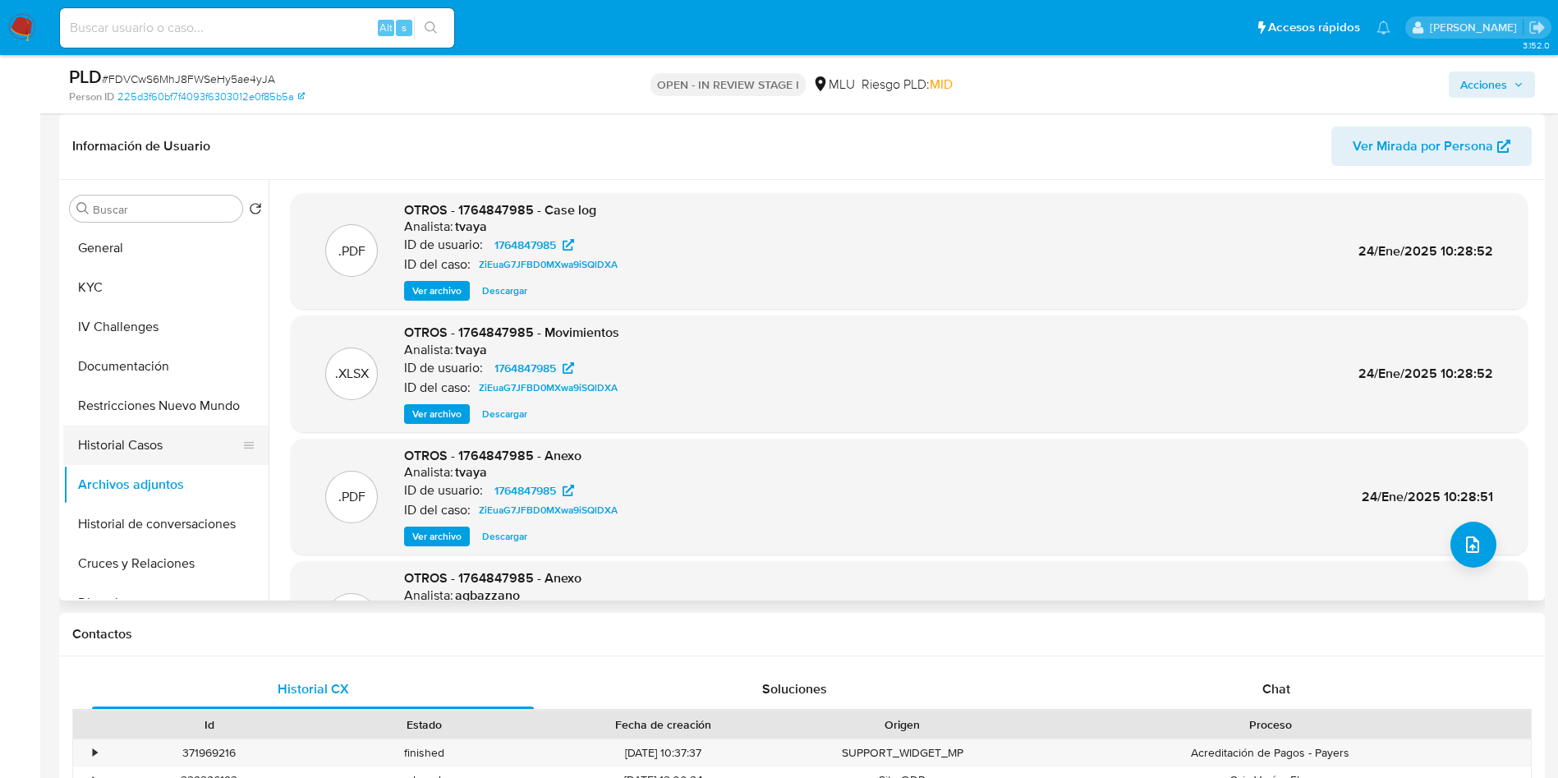
click at [169, 430] on button "Historial Casos" at bounding box center [159, 445] width 192 height 39
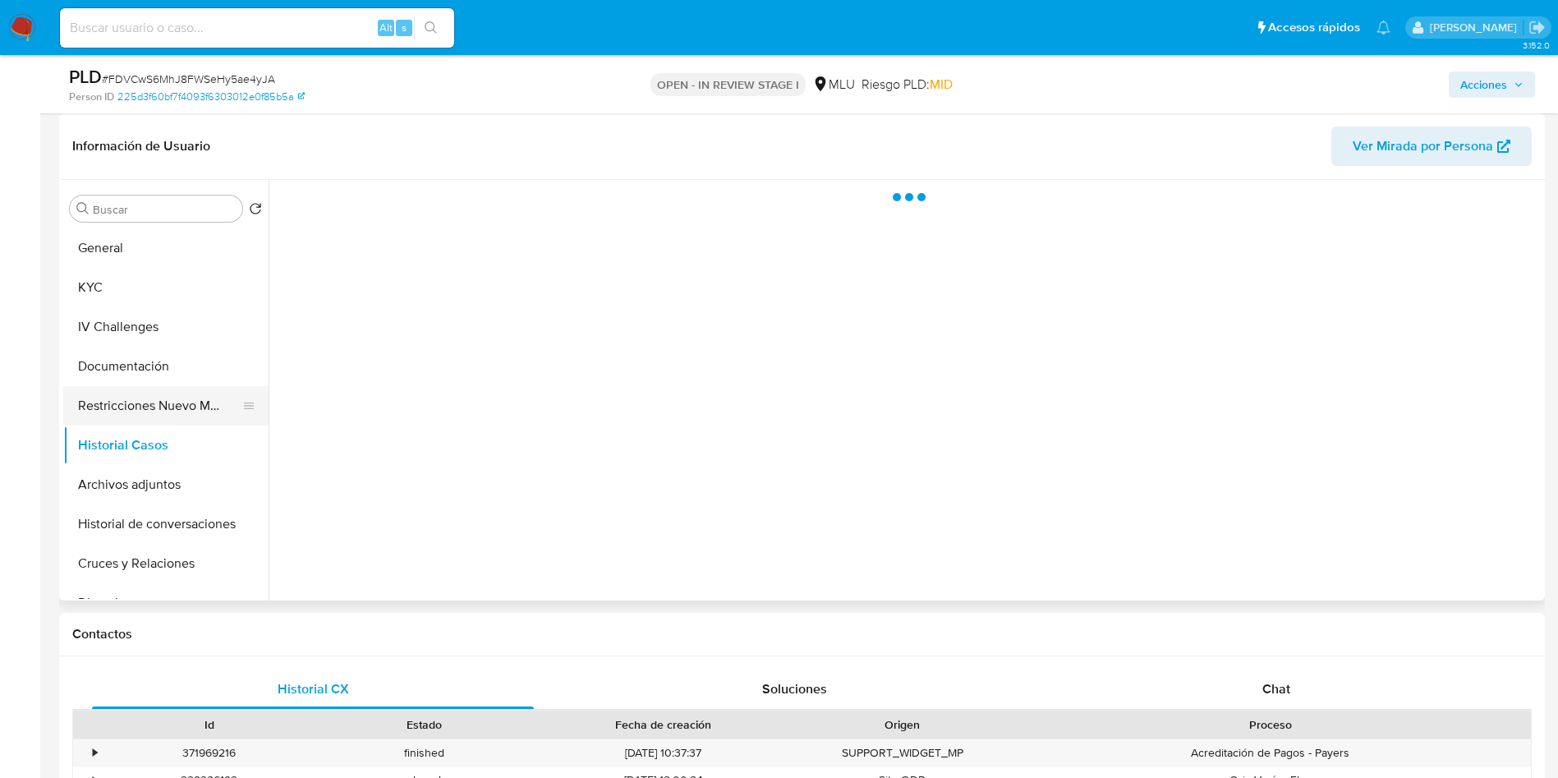
click at [193, 421] on button "Restricciones Nuevo Mundo" at bounding box center [159, 405] width 192 height 39
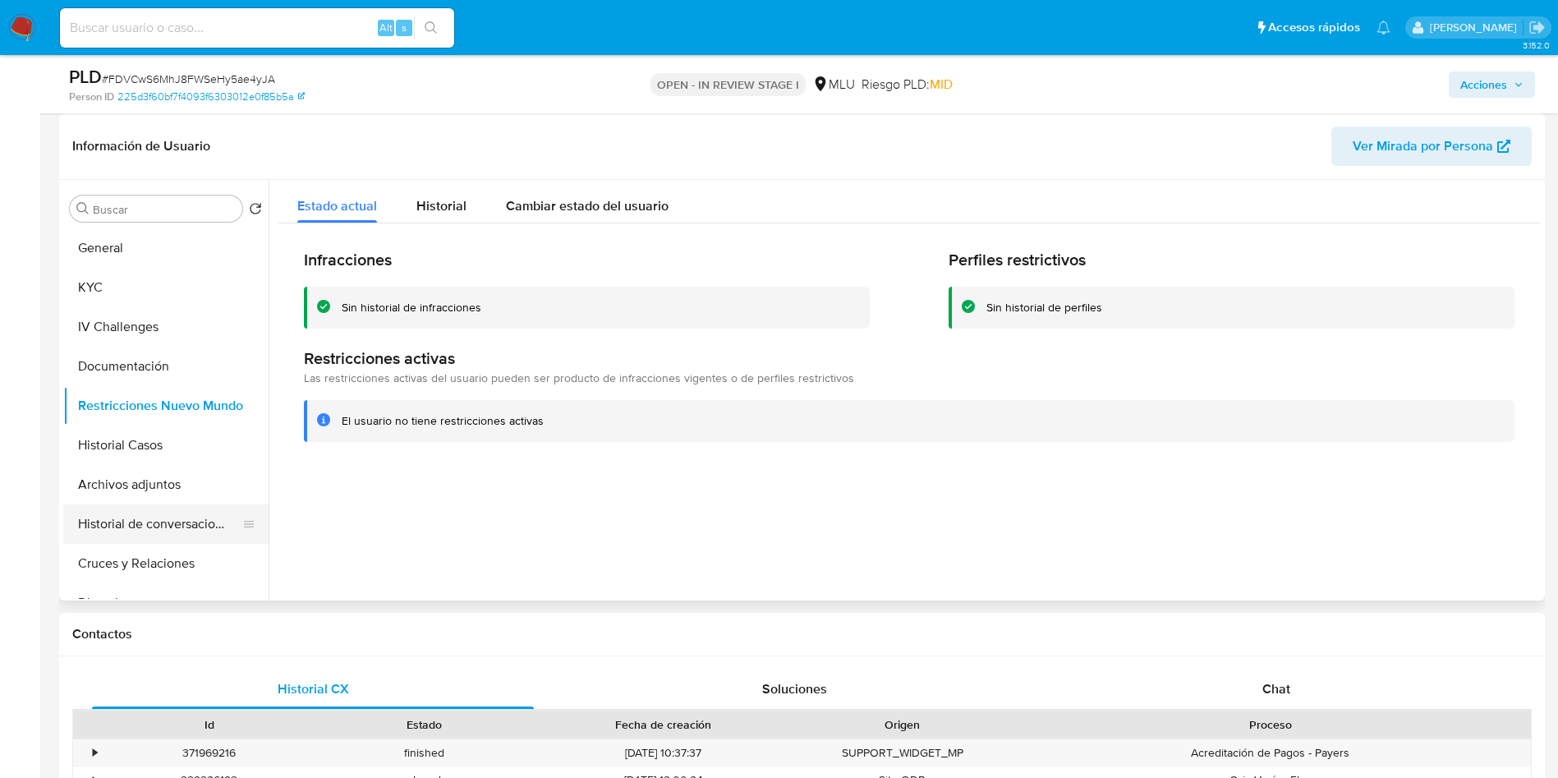
click at [170, 522] on button "Historial de conversaciones" at bounding box center [159, 523] width 192 height 39
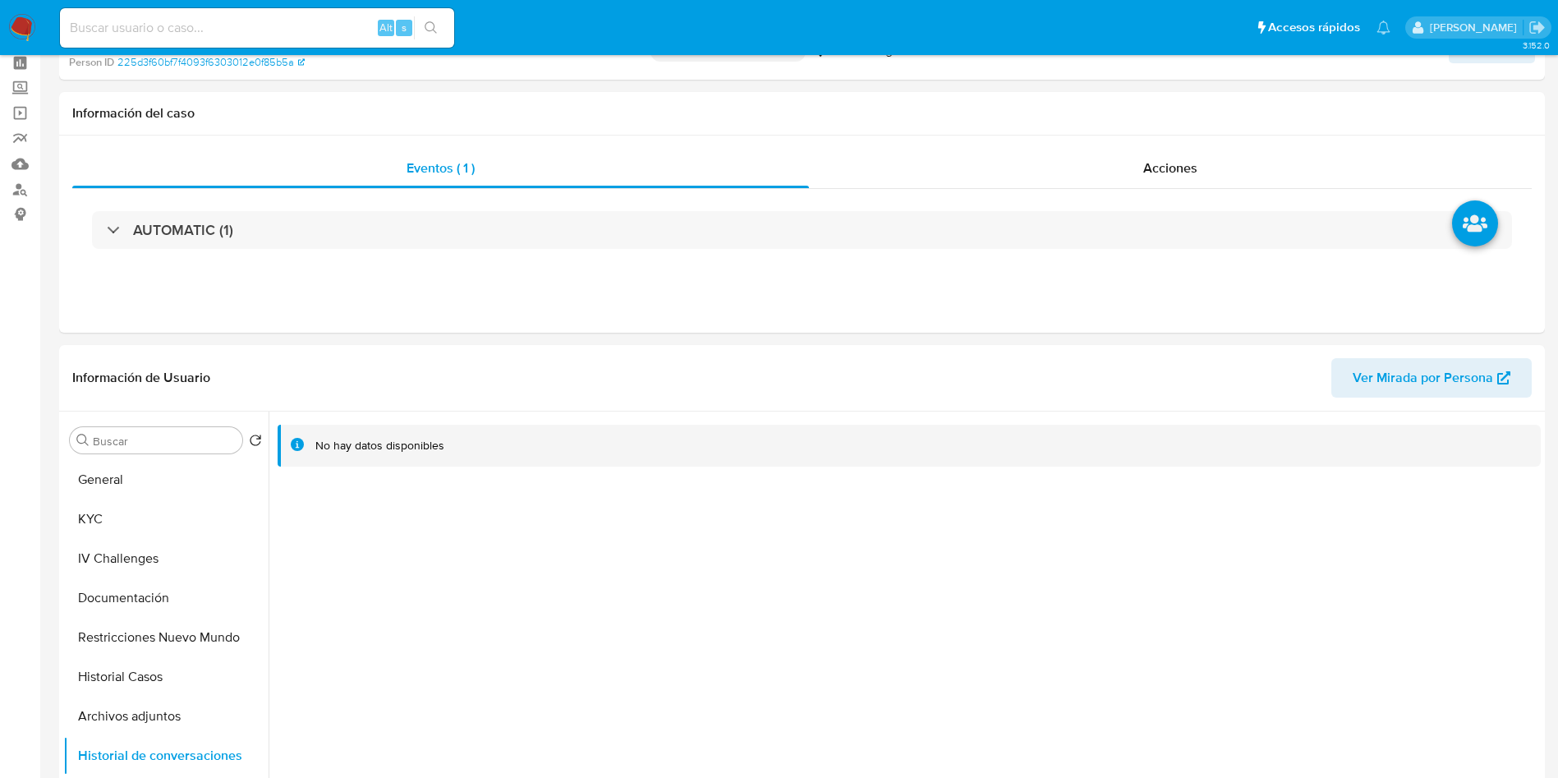
scroll to position [0, 0]
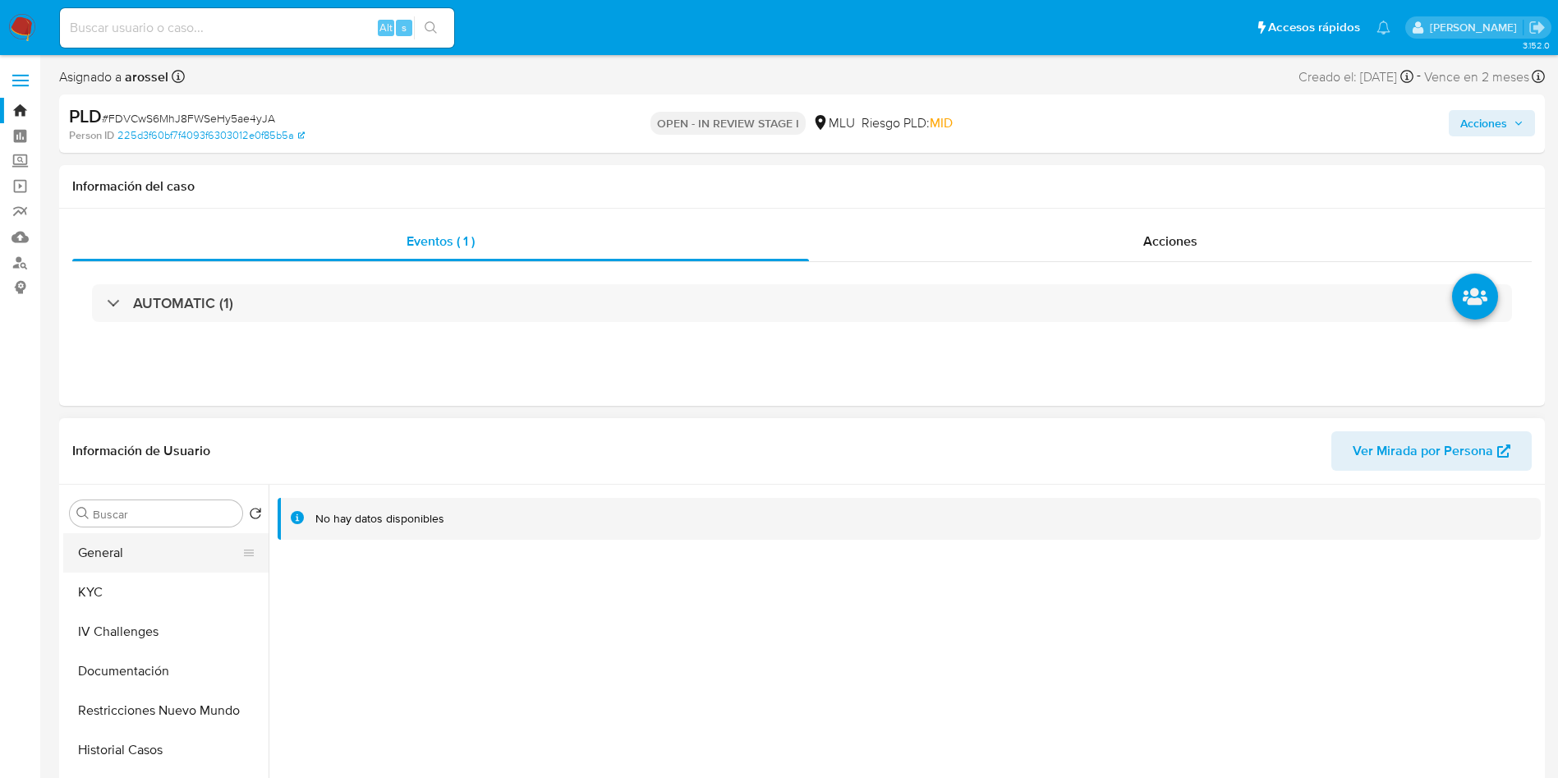
click at [152, 568] on button "General" at bounding box center [159, 552] width 192 height 39
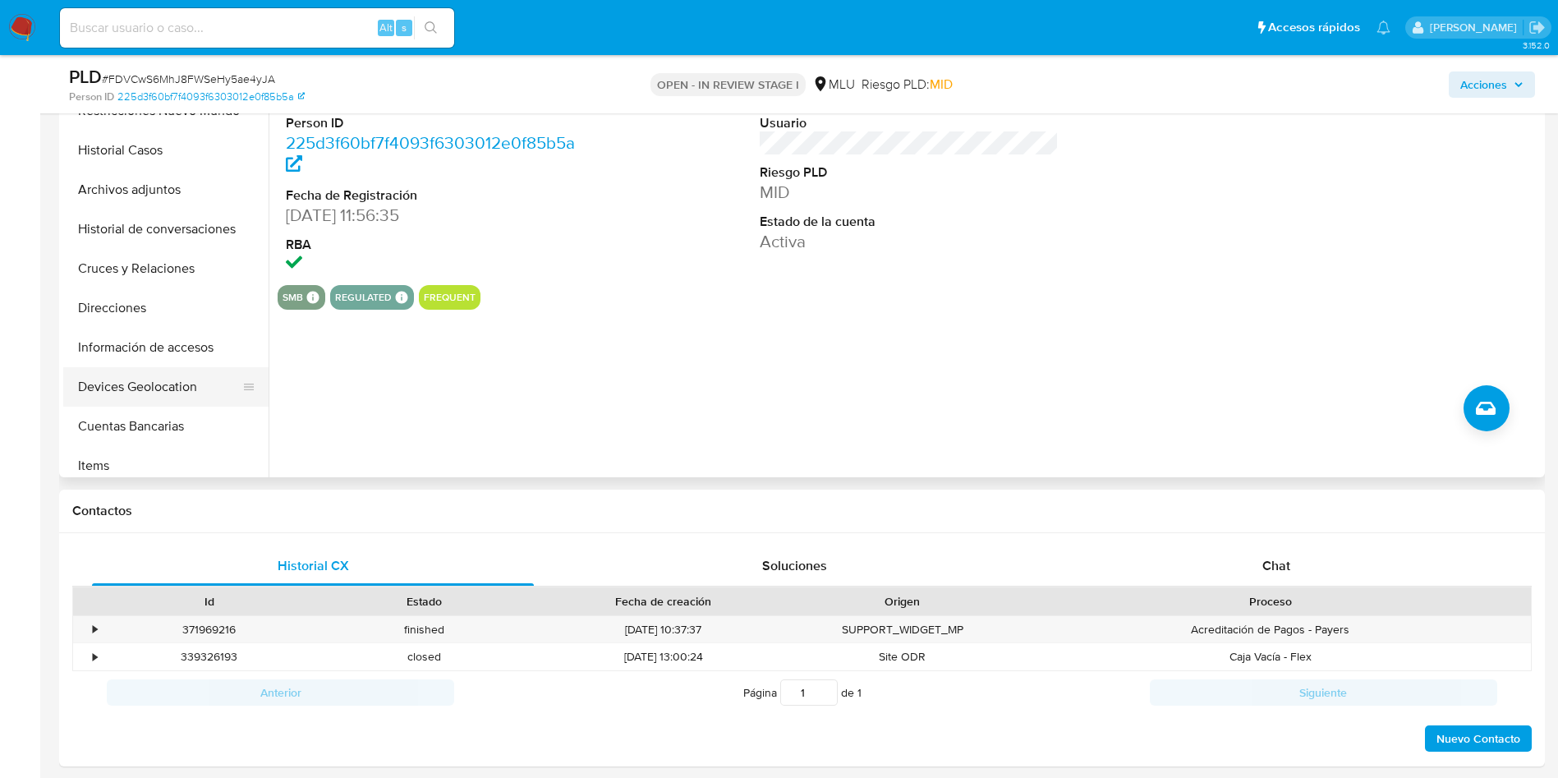
scroll to position [246, 0]
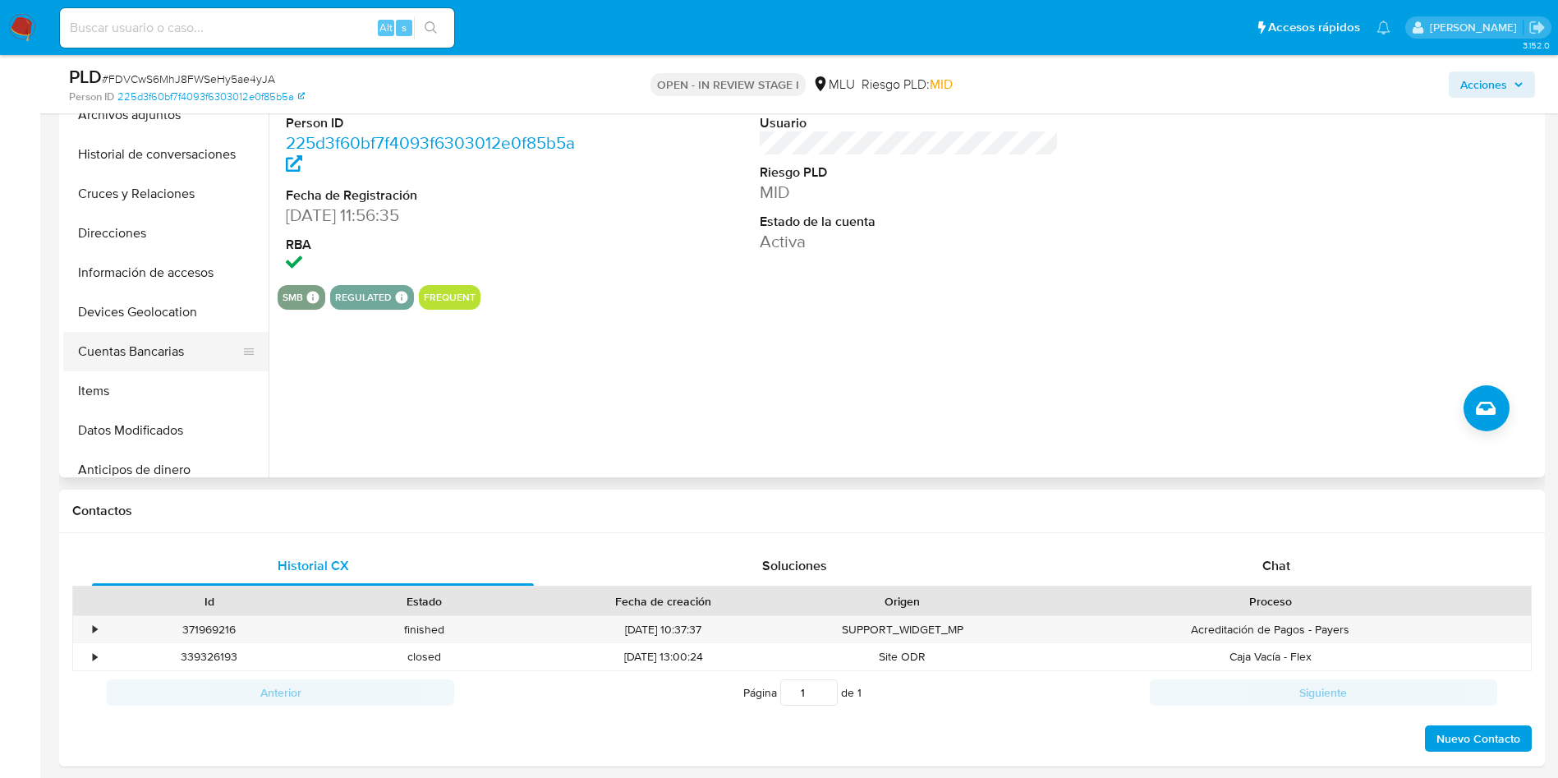
click at [163, 338] on button "Cuentas Bancarias" at bounding box center [159, 351] width 192 height 39
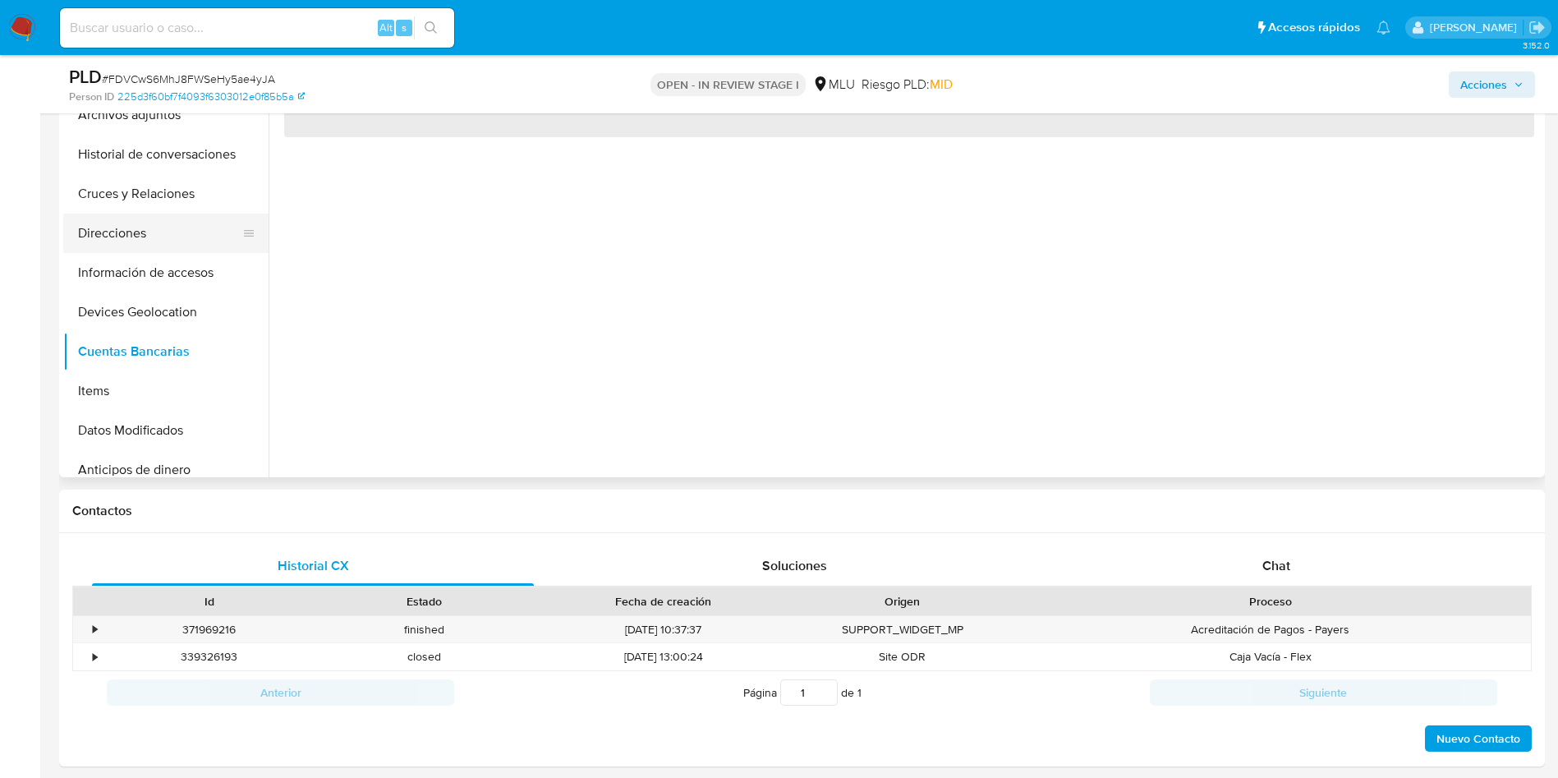
click at [139, 226] on button "Direcciones" at bounding box center [159, 233] width 192 height 39
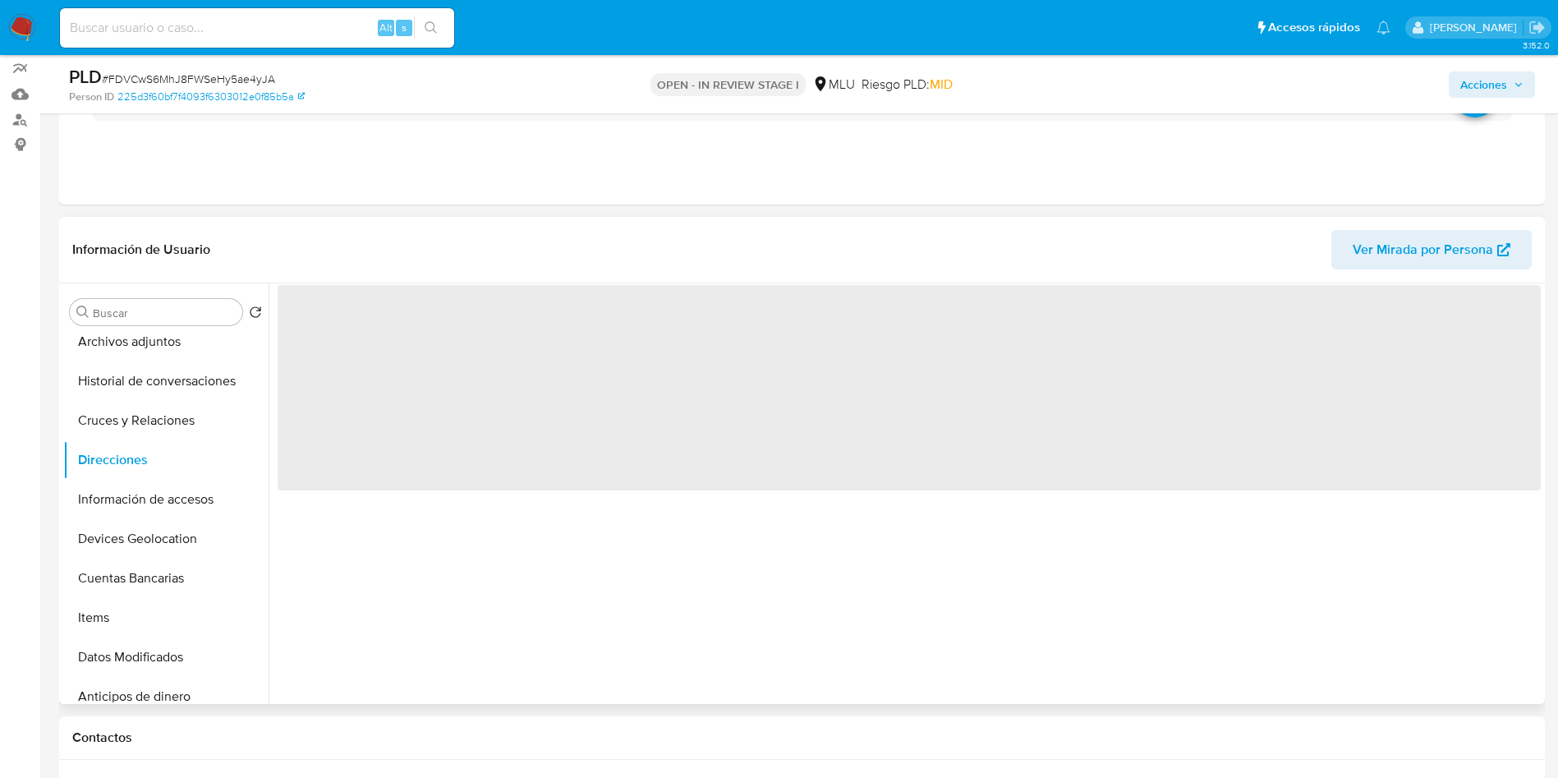
scroll to position [123, 0]
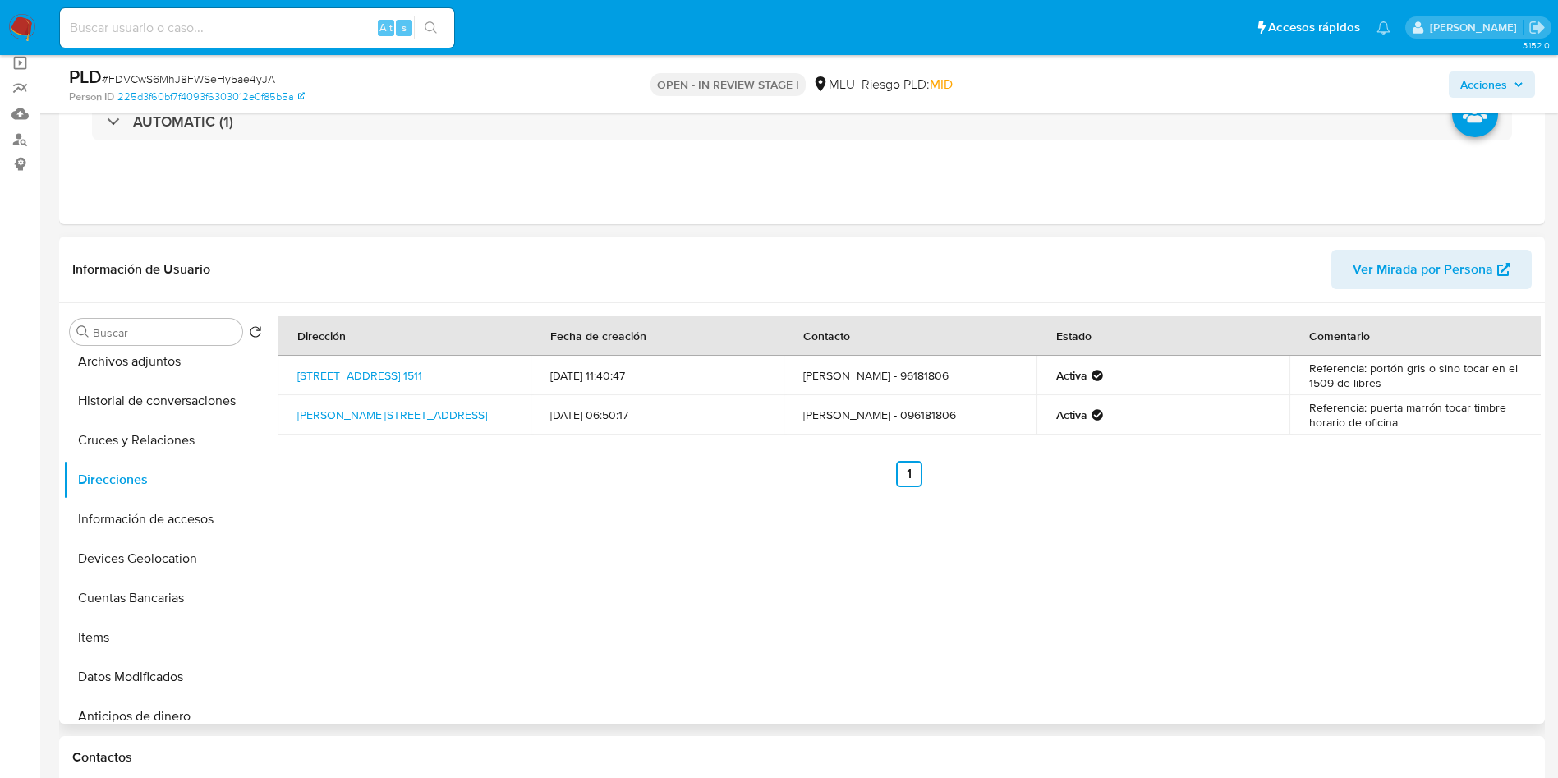
drag, startPoint x: 803, startPoint y: 368, endPoint x: 968, endPoint y: 361, distance: 165.3
click at [968, 361] on td "Bruno Gonzalo Calcagno Pareto - 96181806" at bounding box center [910, 375] width 253 height 39
copy td "Bruno Gonzalo Calcagno Pareto -"
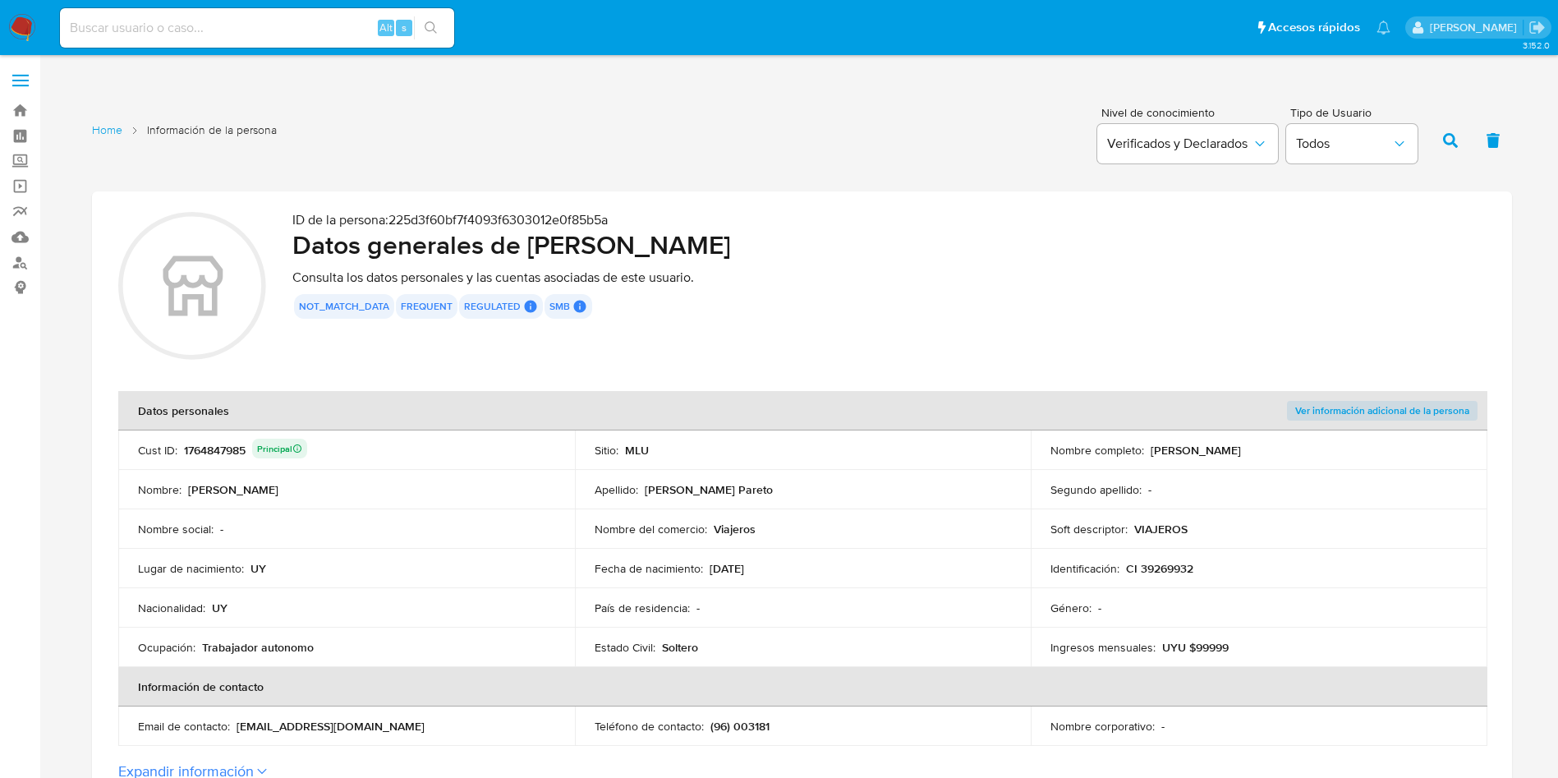
click at [899, 466] on td "Sitio : MLU" at bounding box center [803, 449] width 457 height 39
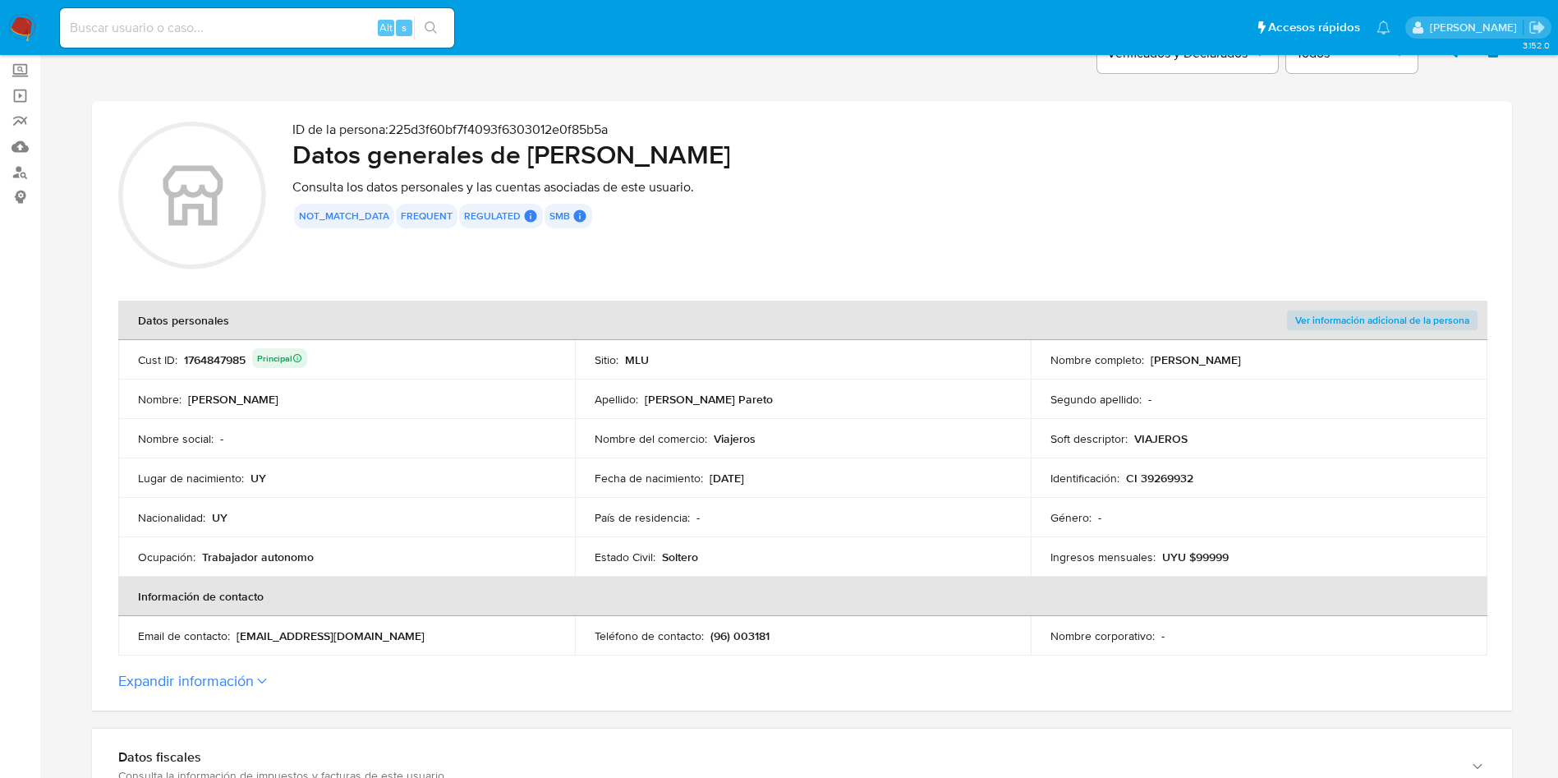
scroll to position [123, 0]
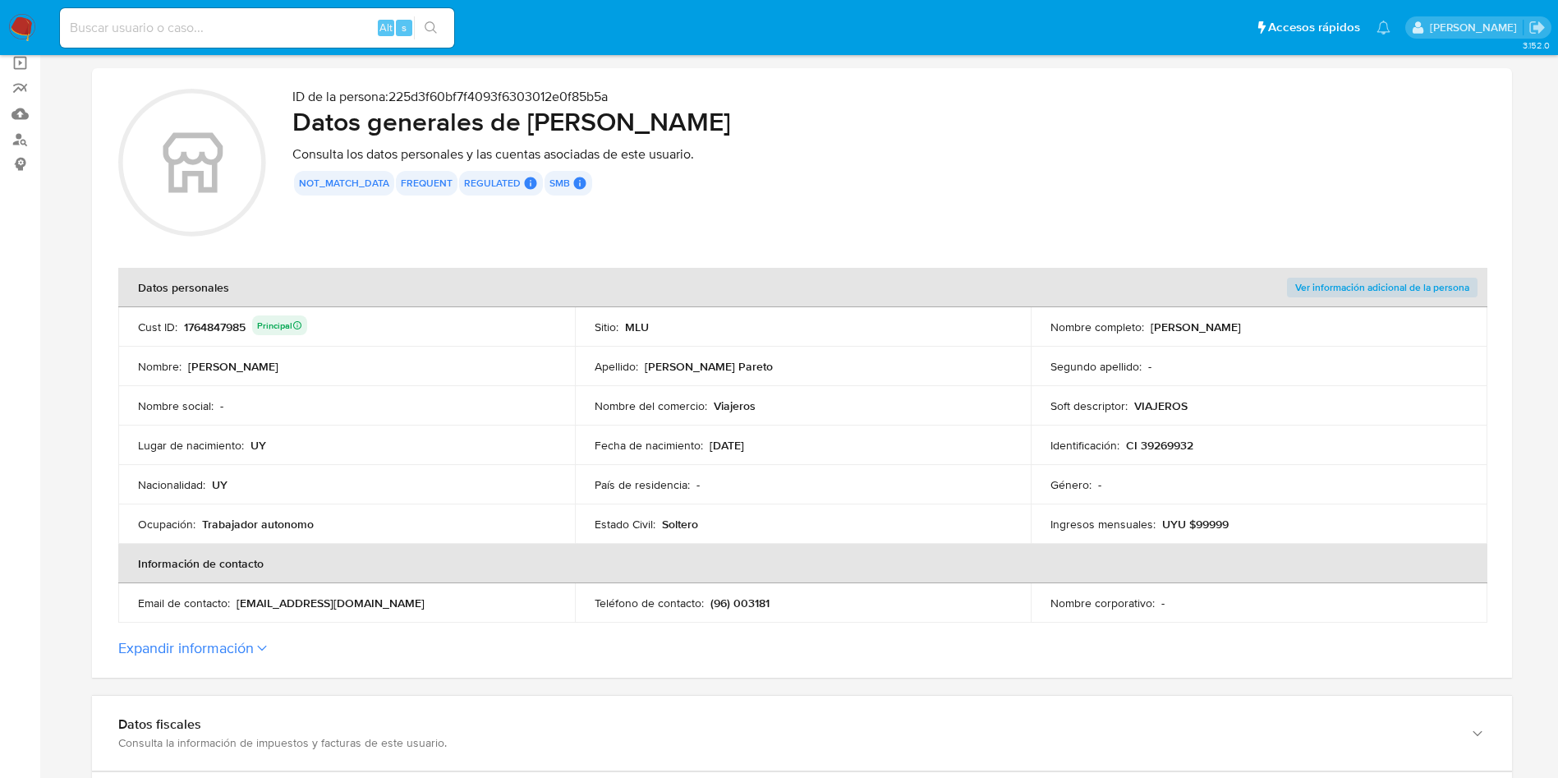
click at [934, 373] on div "Apellido : [PERSON_NAME] Pareto" at bounding box center [803, 366] width 417 height 15
click at [1225, 329] on p "[PERSON_NAME]" at bounding box center [1196, 327] width 90 height 15
click at [811, 374] on td "Apellido : [PERSON_NAME] Pareto" at bounding box center [803, 366] width 457 height 39
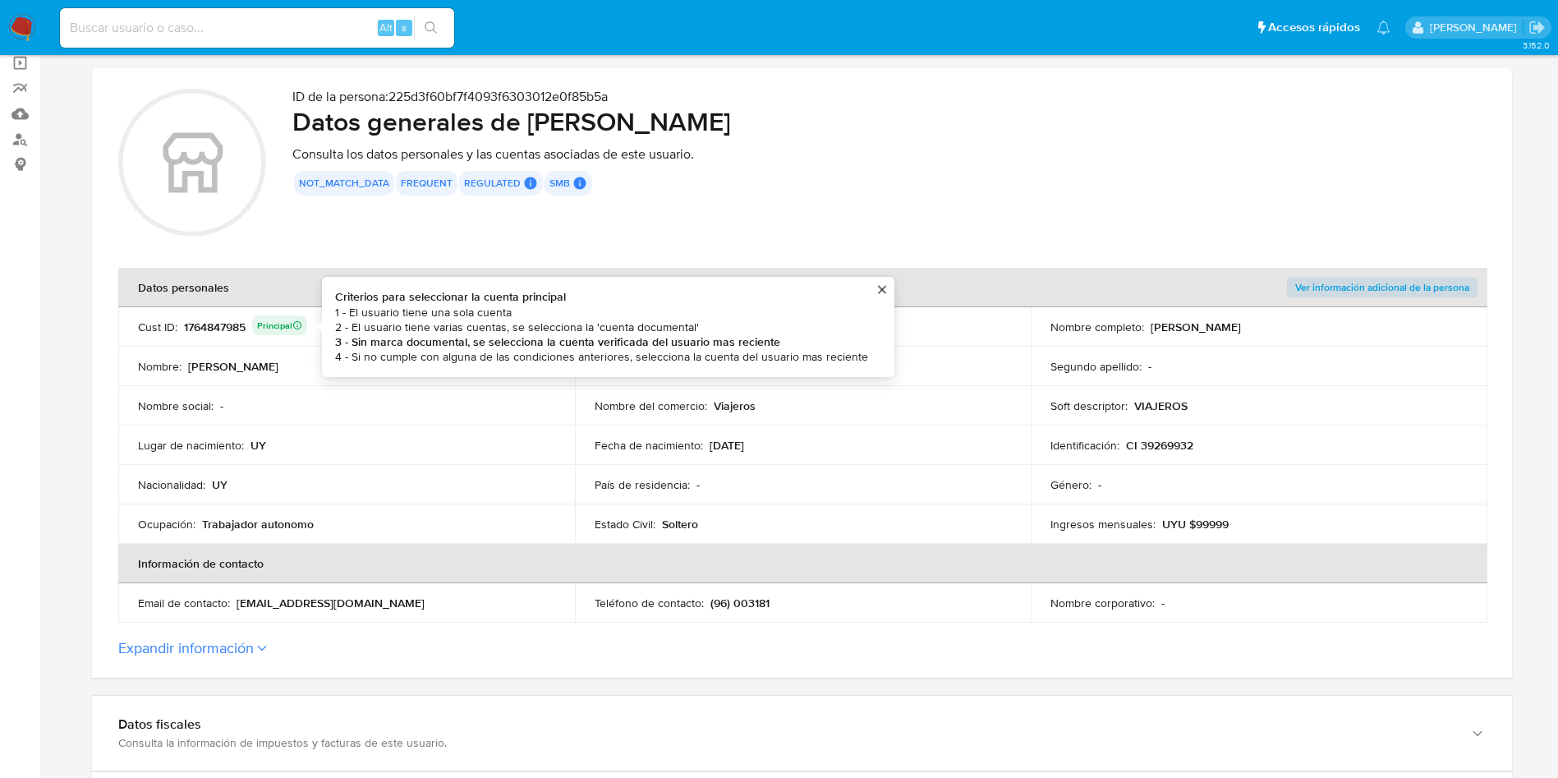
click at [214, 329] on div "1764847985 Principal Criterios para seleccionar la cuenta principal 1 - El usua…" at bounding box center [245, 326] width 123 height 23
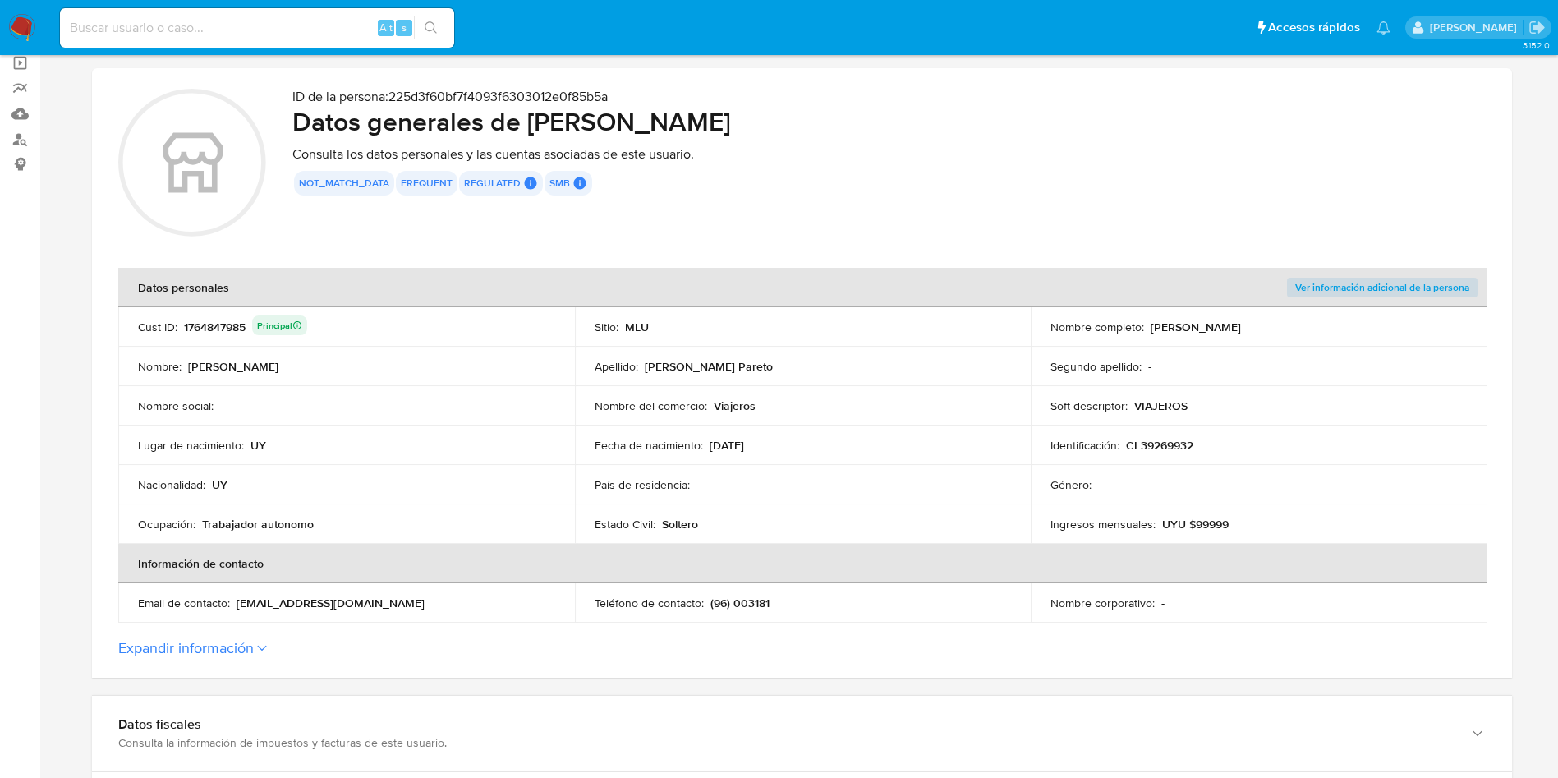
click at [214, 329] on div "1764847985 Principal" at bounding box center [245, 326] width 123 height 23
drag, startPoint x: 1032, startPoint y: 386, endPoint x: 1052, endPoint y: 406, distance: 27.9
click at [1034, 384] on tbody "Cust ID : 1764847985 Principal Sitio : MLU Nombre completo : [PERSON_NAME] Nomb…" at bounding box center [802, 425] width 1369 height 237
click at [1248, 443] on div "Identificación : CI 39269932" at bounding box center [1259, 445] width 417 height 15
click at [907, 509] on td "Estado Civil : [DEMOGRAPHIC_DATA]" at bounding box center [803, 523] width 457 height 39
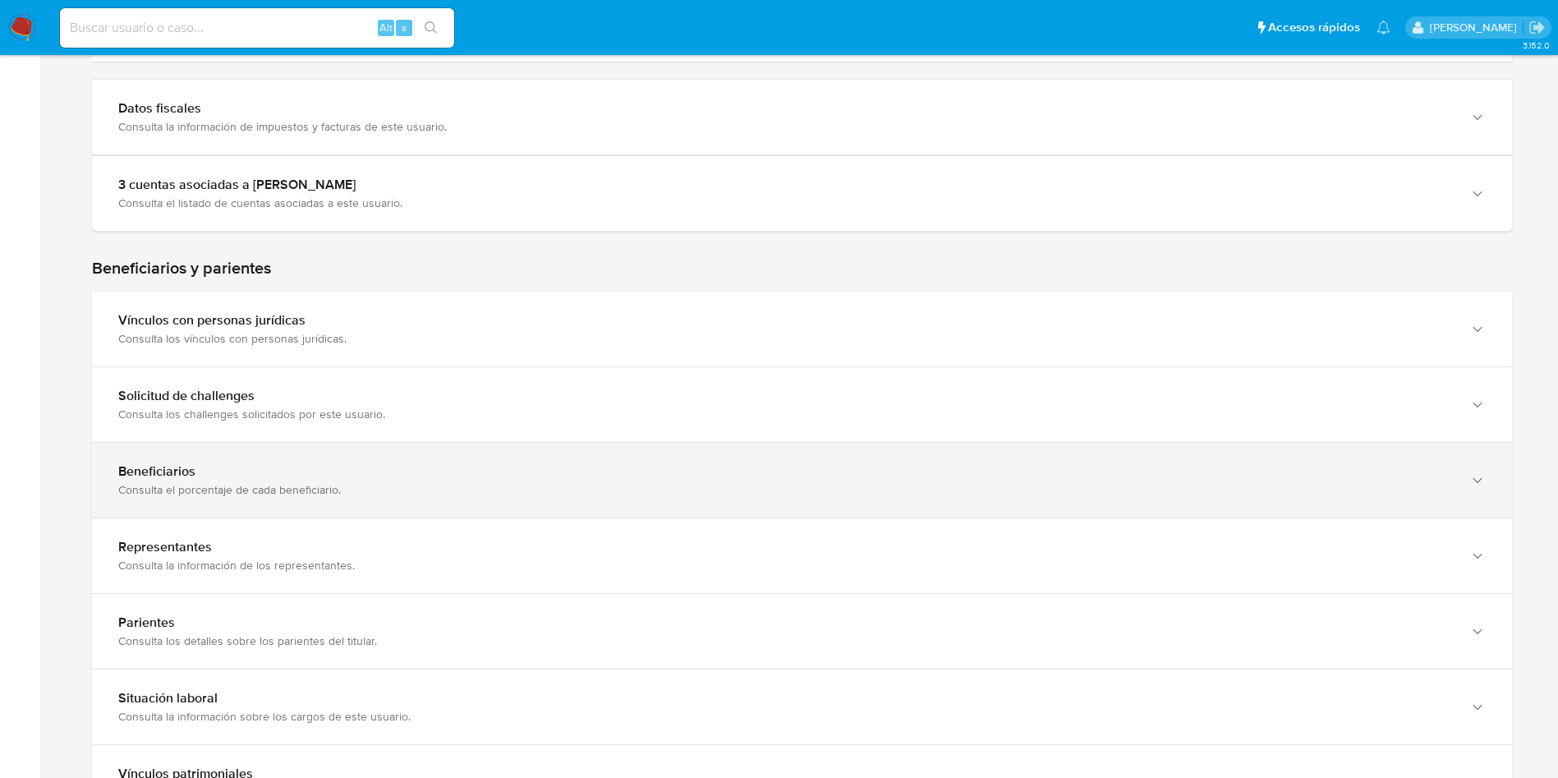
scroll to position [1109, 0]
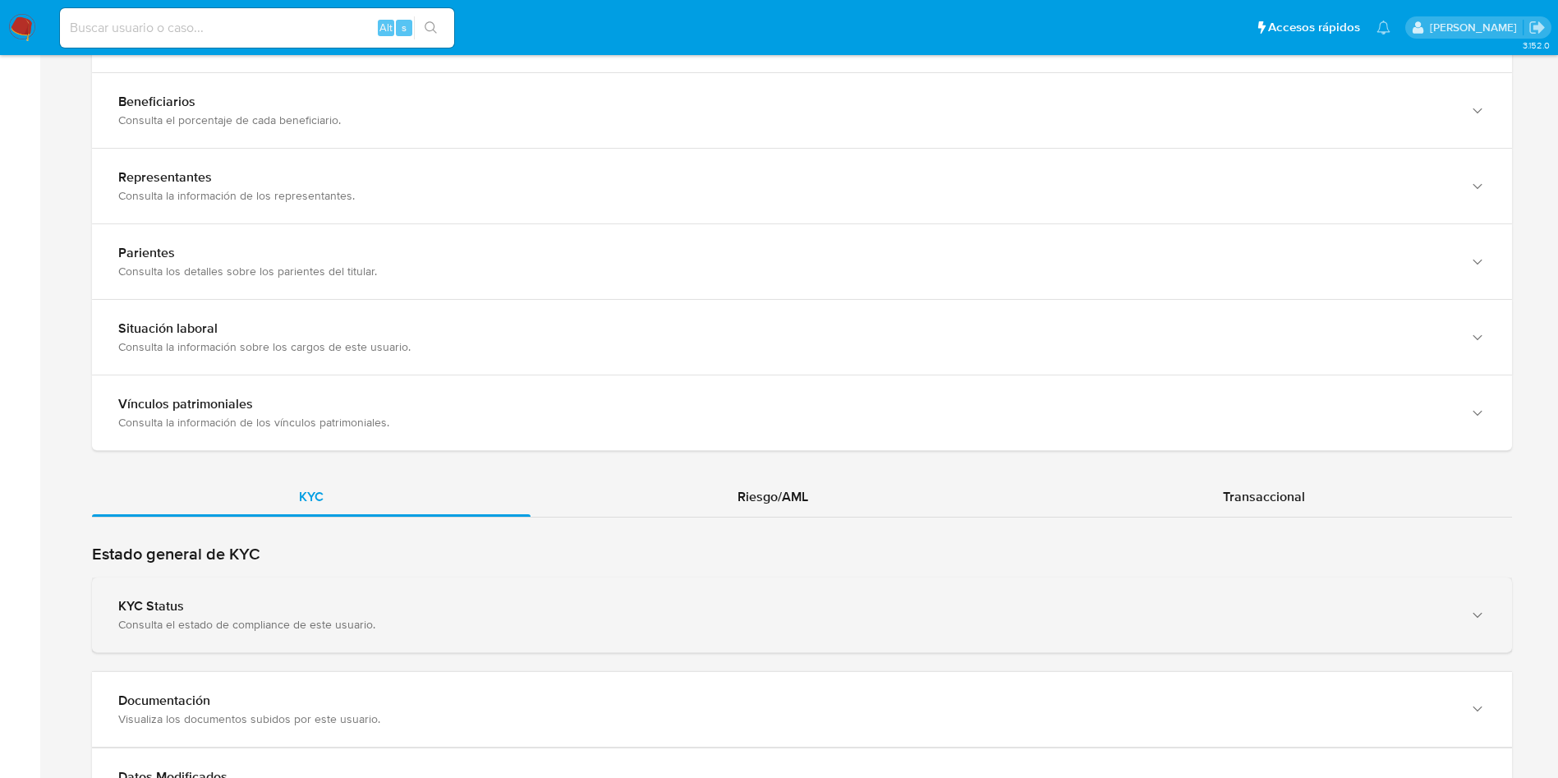
click at [455, 595] on div "KYC Status Consulta el estado de compliance de este usuario." at bounding box center [802, 615] width 1420 height 75
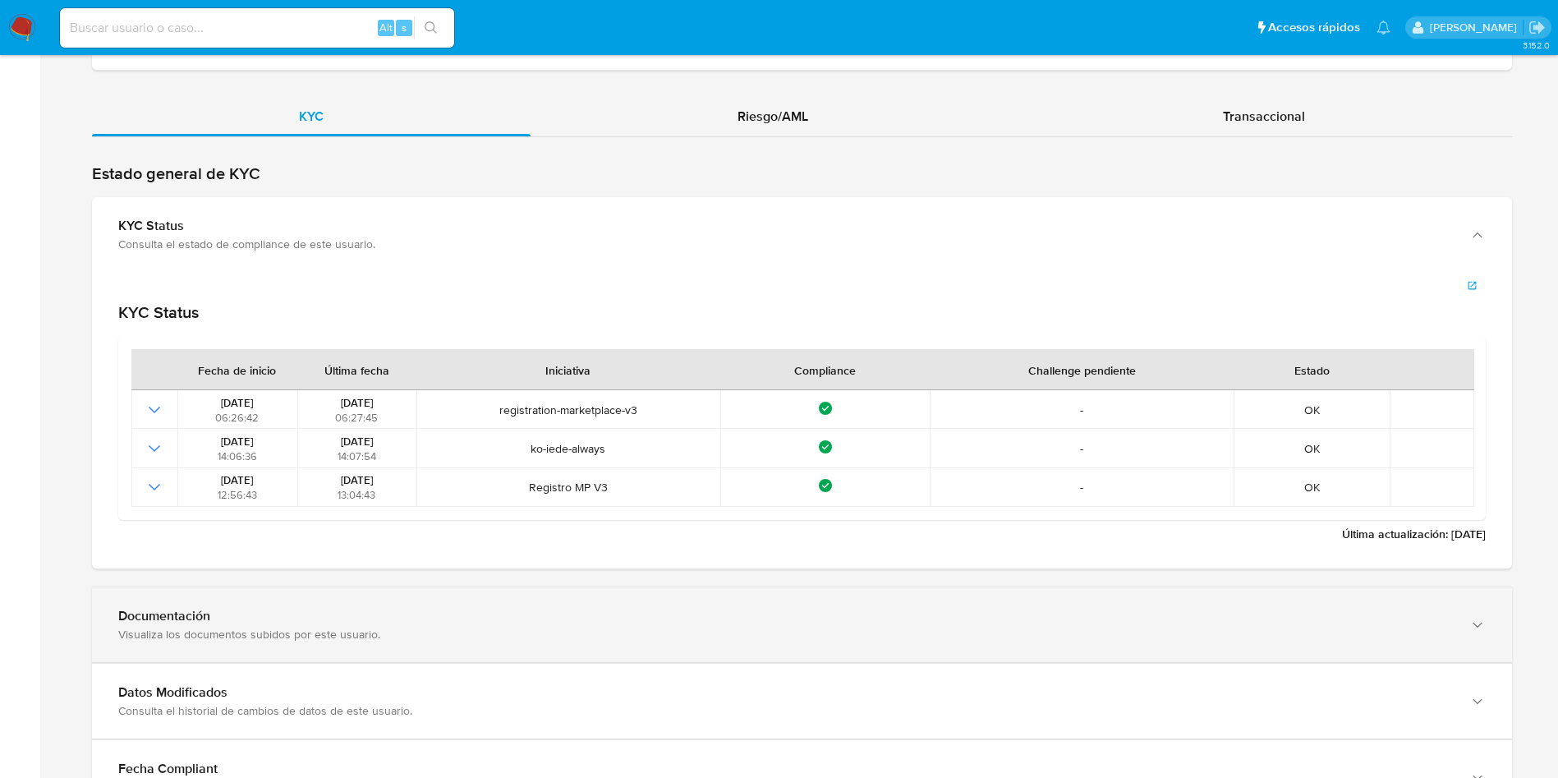
scroll to position [1602, 0]
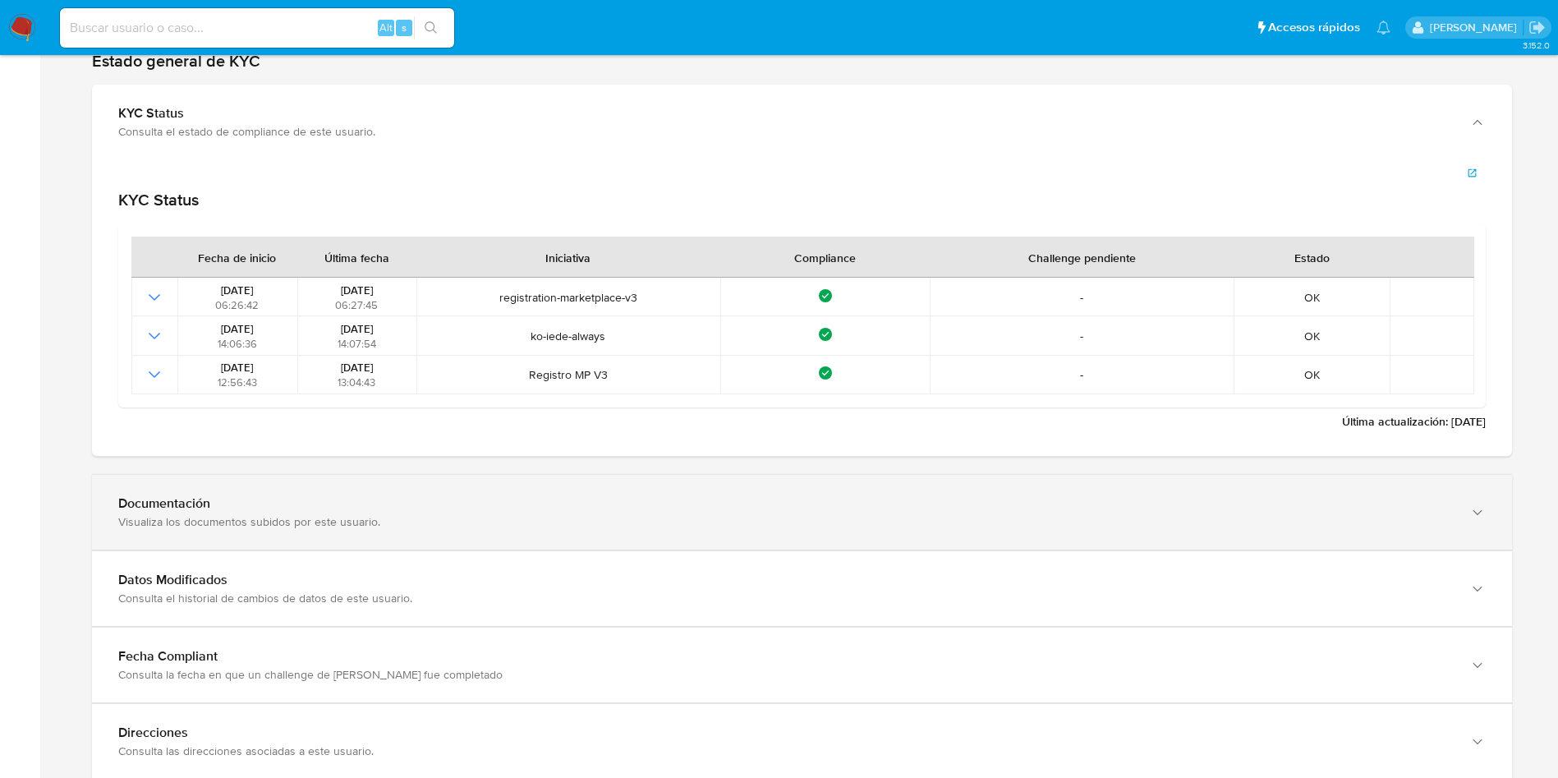
click at [462, 516] on div "Visualiza los documentos subidos por este usuario." at bounding box center [785, 521] width 1335 height 15
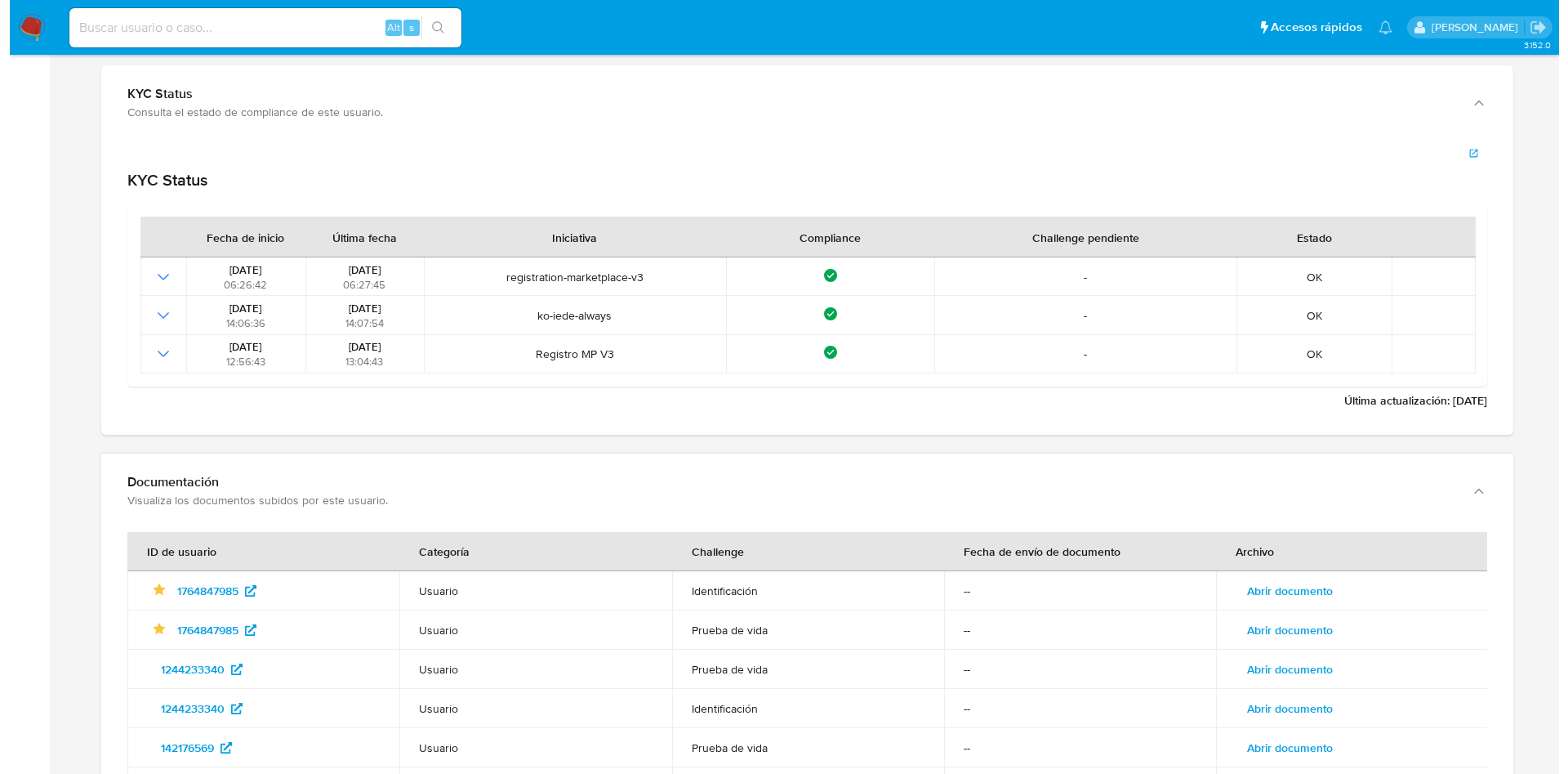
scroll to position [1838, 0]
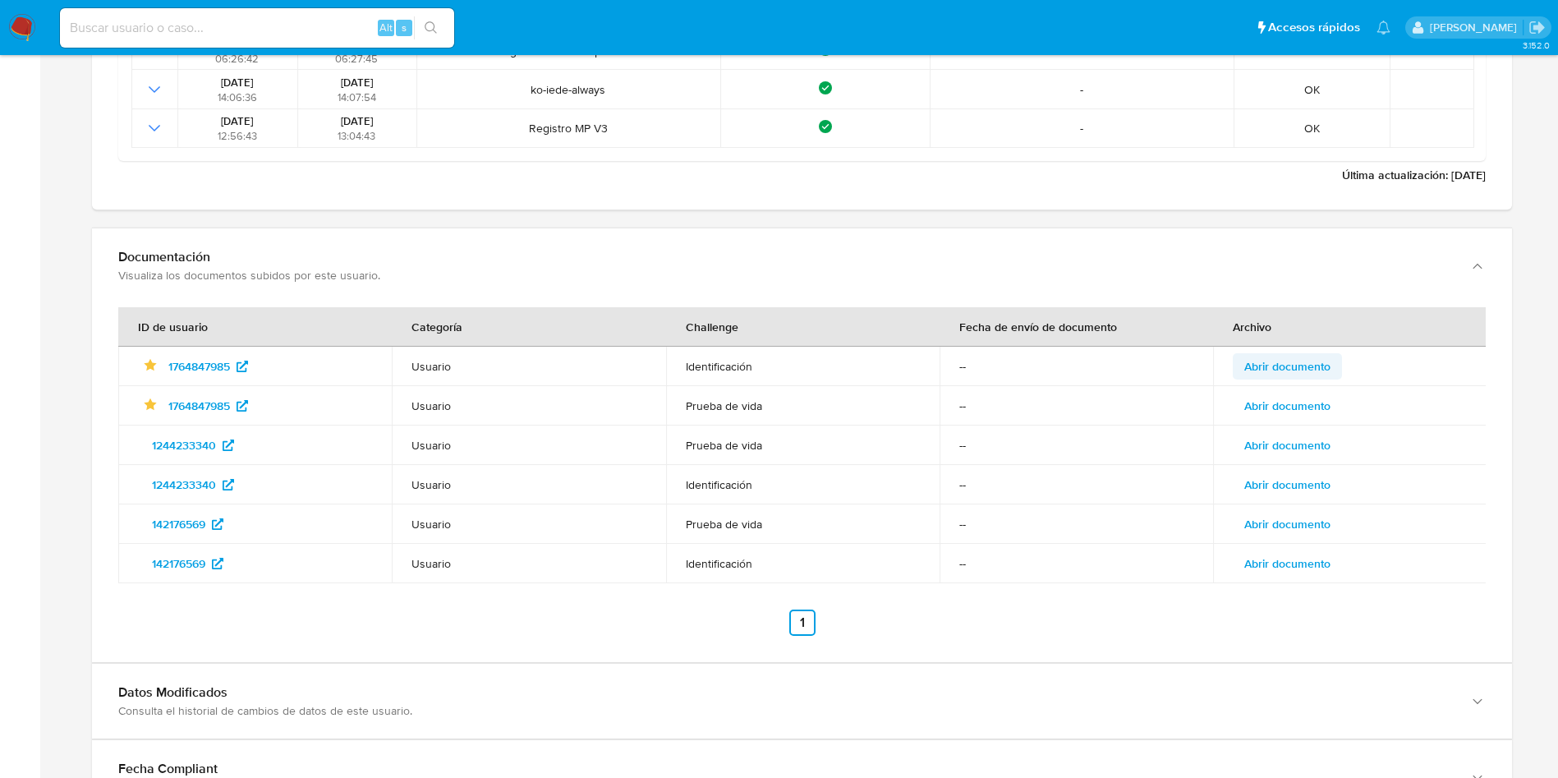
click at [1288, 356] on span "Abrir documento" at bounding box center [1288, 366] width 86 height 23
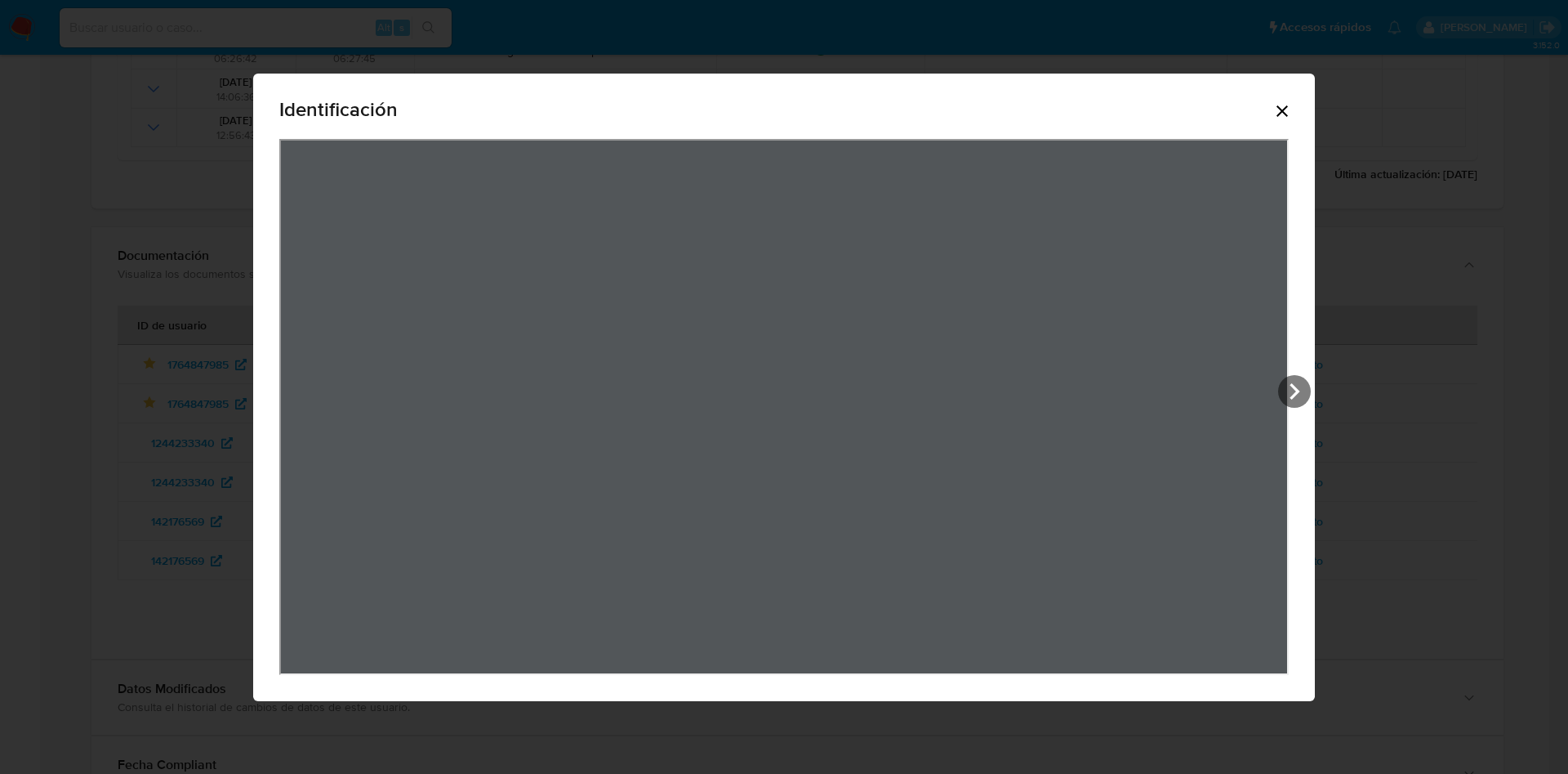
click at [1280, 117] on icon "Cerrar" at bounding box center [1283, 111] width 20 height 20
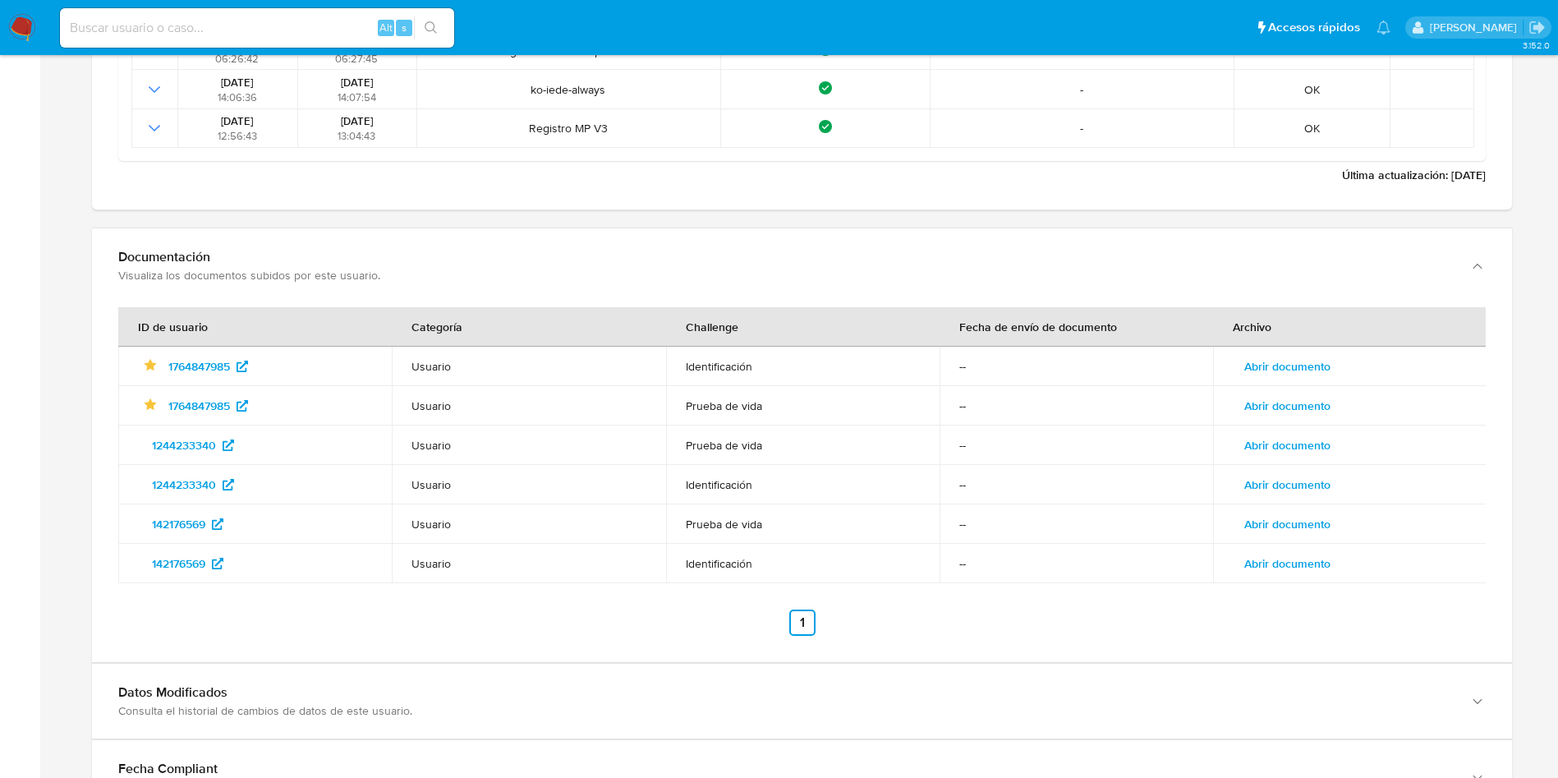
click at [1291, 403] on span "Abrir documento" at bounding box center [1288, 405] width 86 height 23
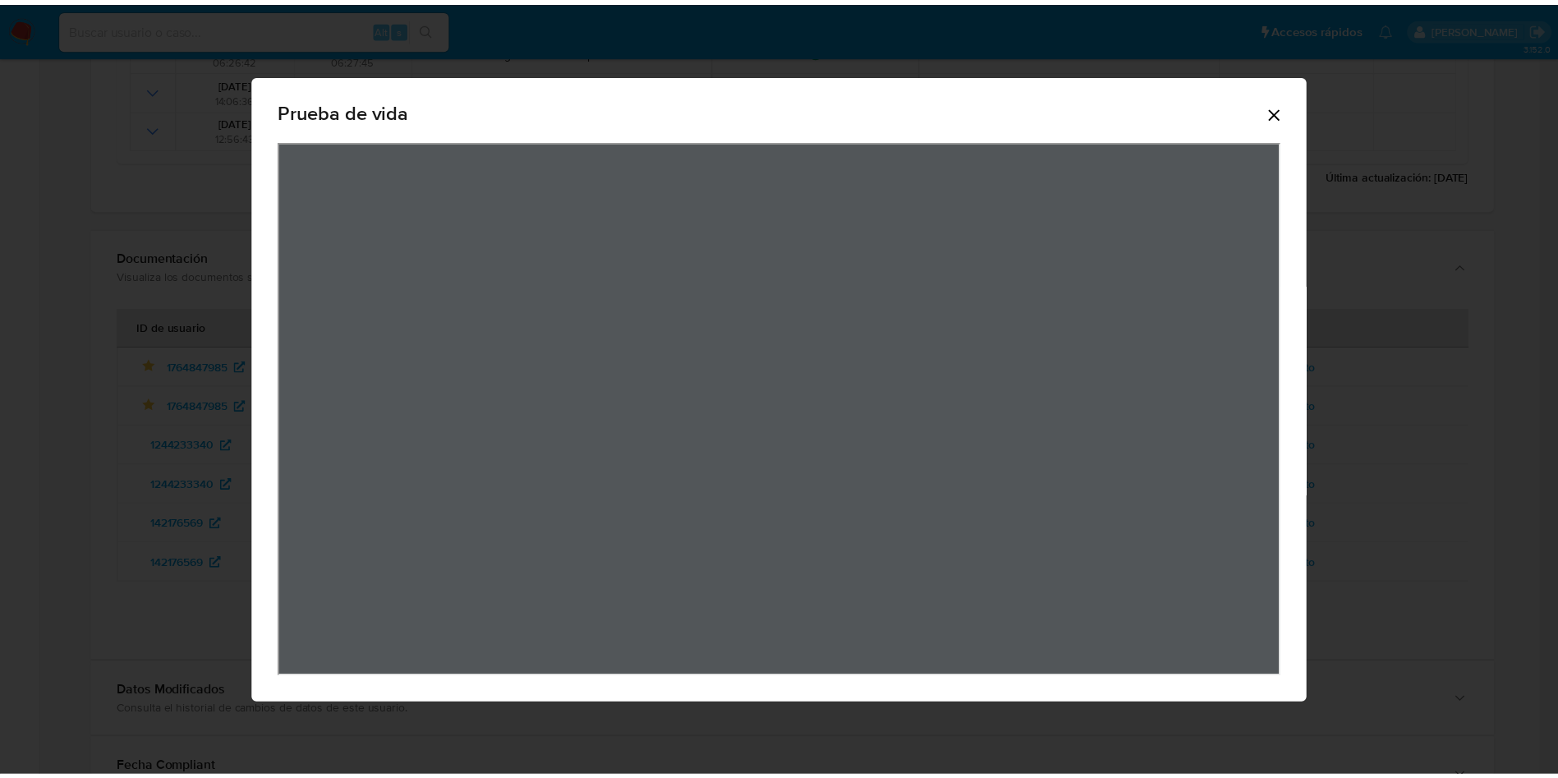
scroll to position [0, 0]
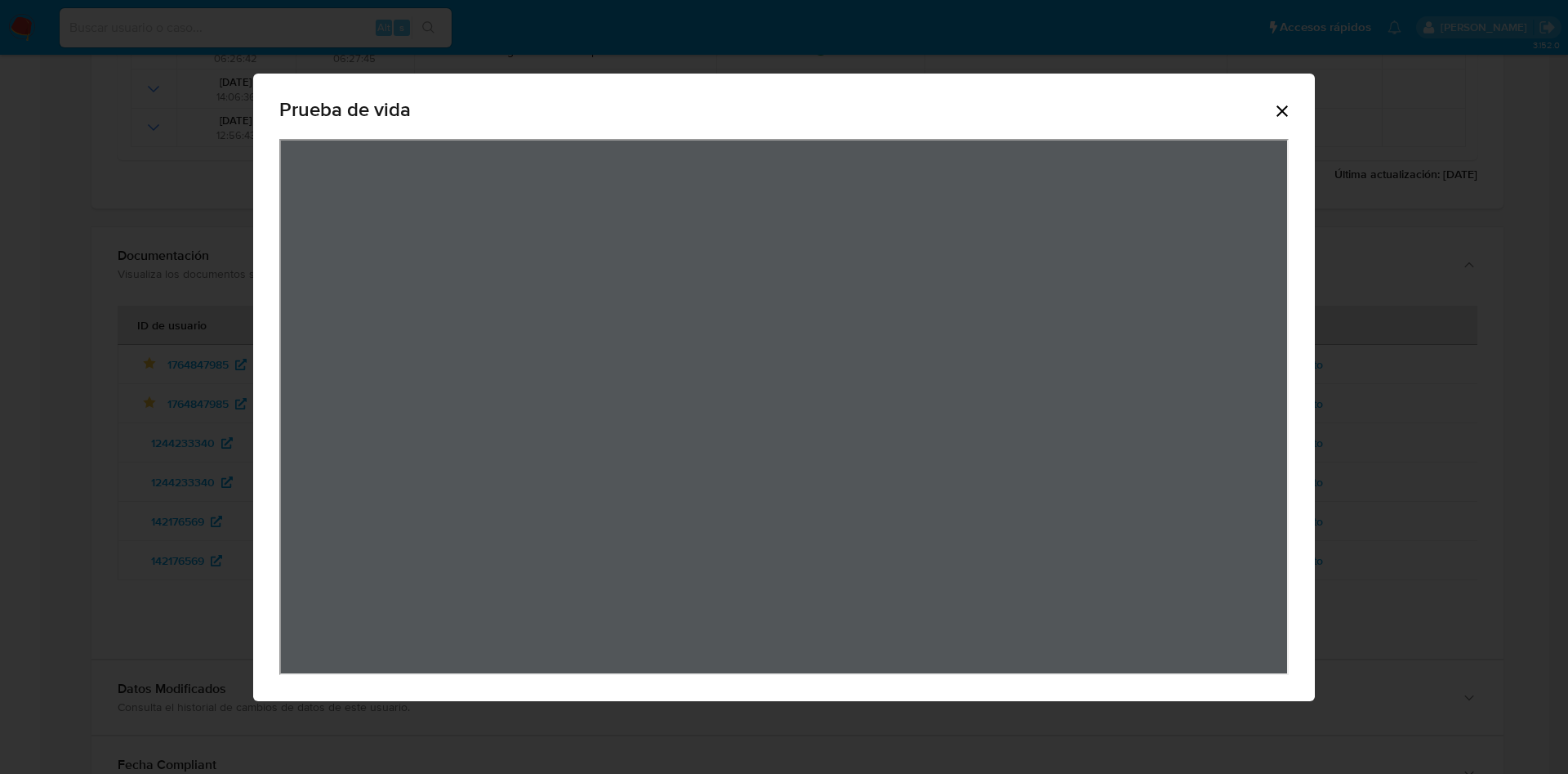
click at [1290, 104] on icon "Cerrar" at bounding box center [1283, 111] width 20 height 20
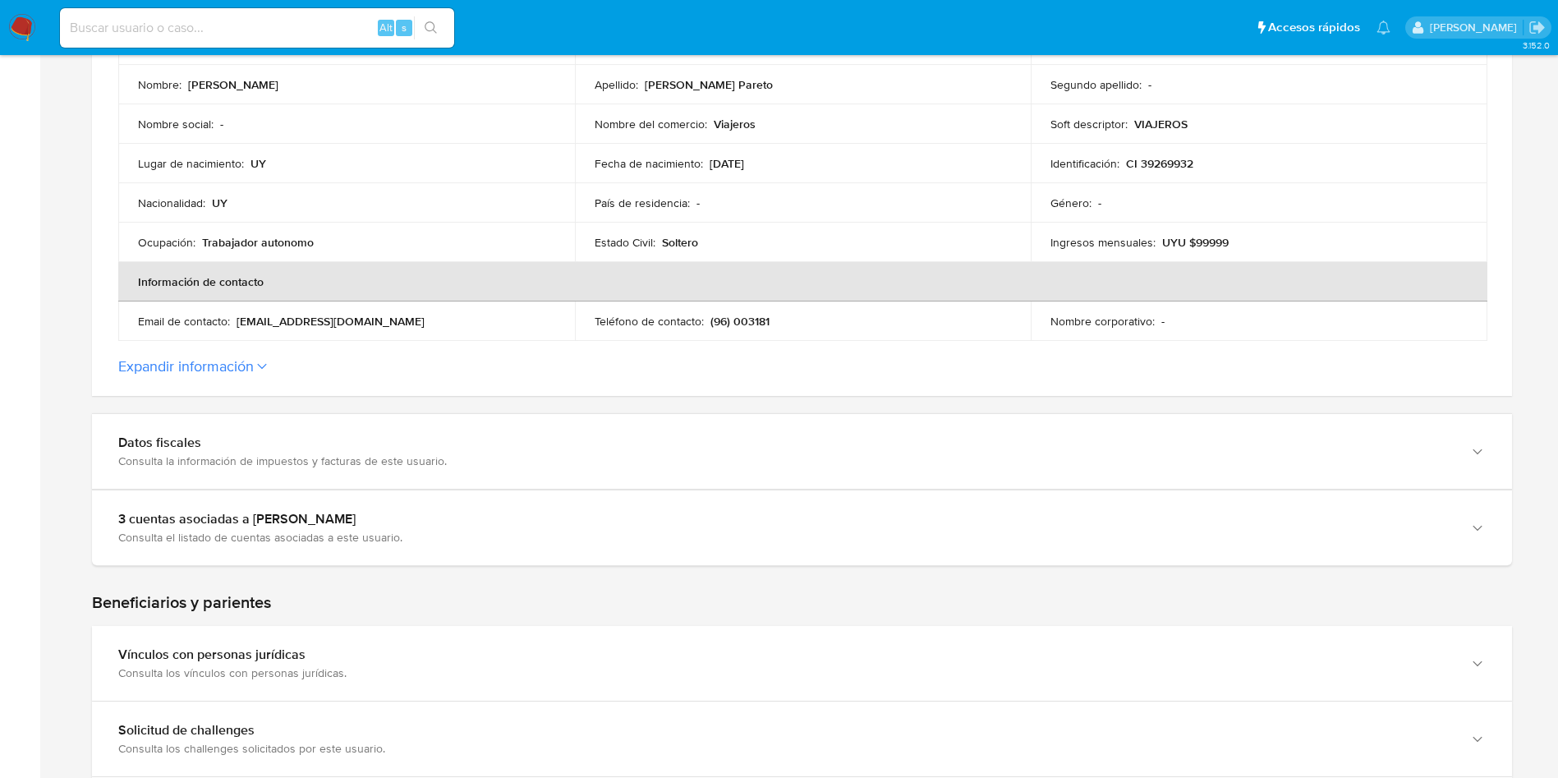
scroll to position [123, 0]
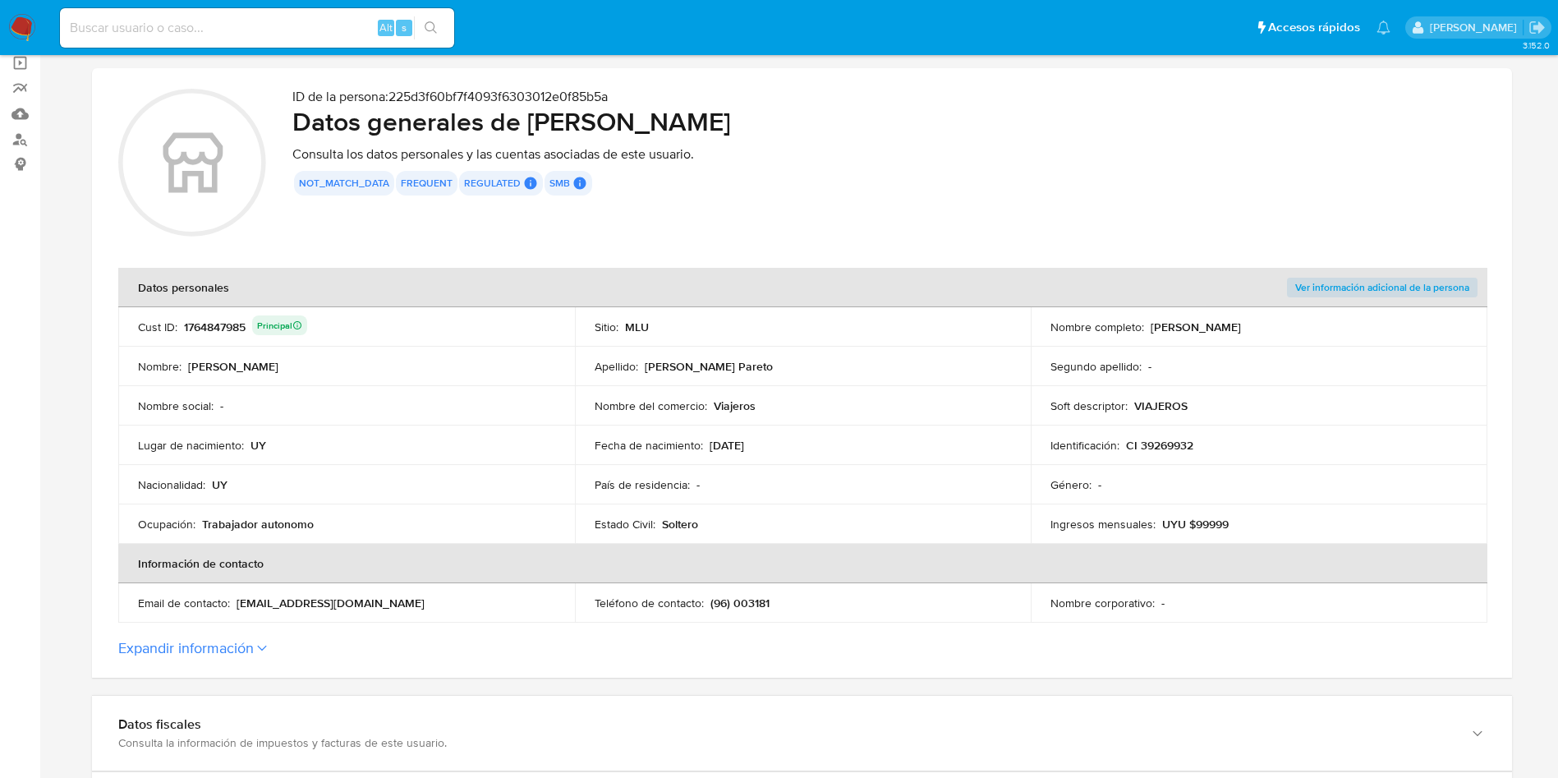
drag, startPoint x: 1148, startPoint y: 331, endPoint x: 1347, endPoint y: 315, distance: 199.4
click at [1347, 315] on td "Nombre completo : [PERSON_NAME]" at bounding box center [1259, 326] width 457 height 39
click at [1340, 315] on td "Nombre completo : [PERSON_NAME]" at bounding box center [1259, 326] width 457 height 39
drag, startPoint x: 1153, startPoint y: 331, endPoint x: 1337, endPoint y: 316, distance: 184.6
click at [1337, 316] on td "Nombre completo : [PERSON_NAME]" at bounding box center [1259, 326] width 457 height 39
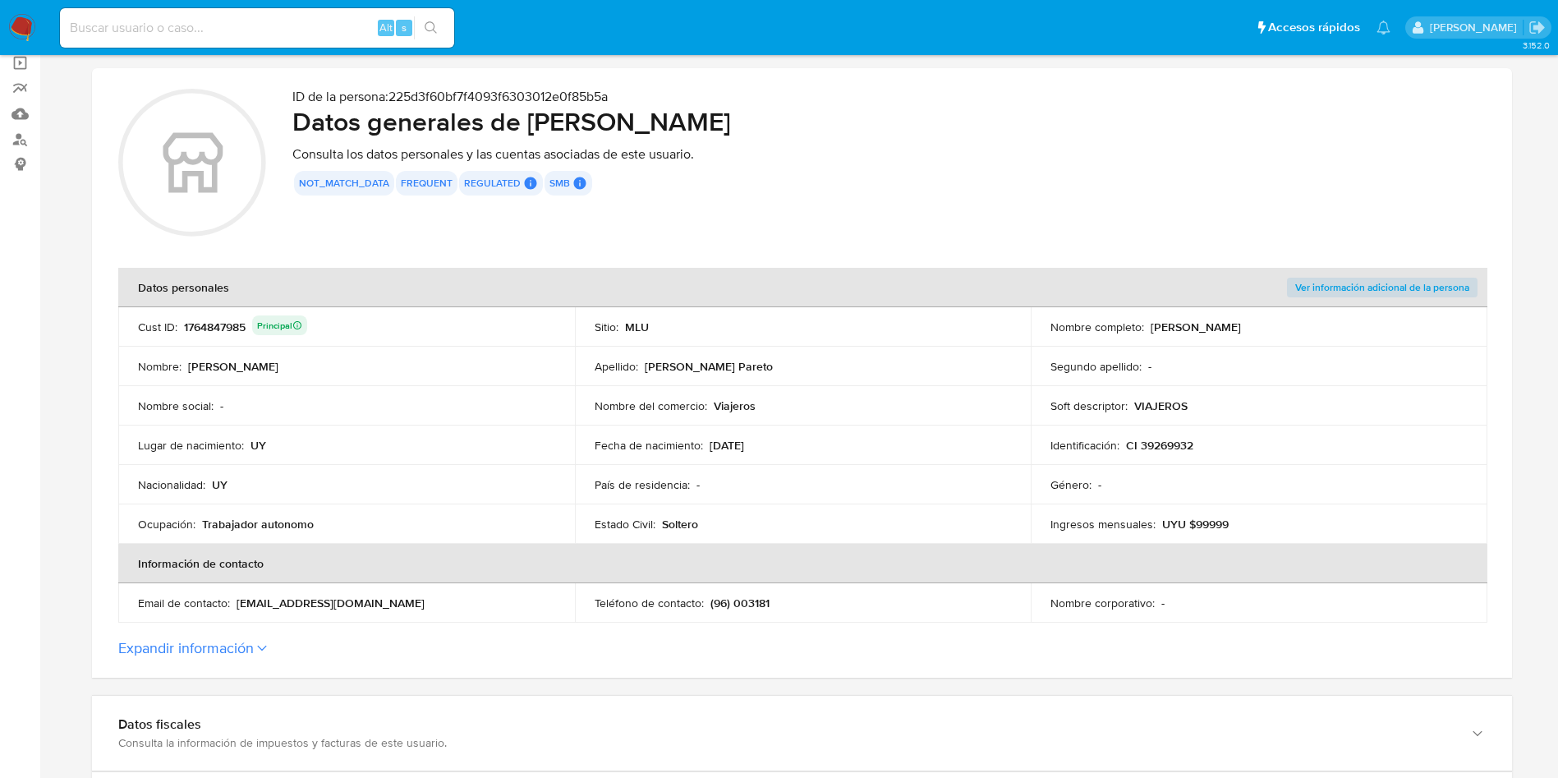
click at [880, 407] on div "Nombre del comercio : Viajeros" at bounding box center [803, 405] width 417 height 15
click at [227, 329] on div "1764847985 Principal" at bounding box center [245, 326] width 123 height 23
click at [891, 461] on td "Fecha de nacimiento : [DEMOGRAPHIC_DATA]" at bounding box center [803, 445] width 457 height 39
click at [615, 465] on td "País de residencia : -" at bounding box center [803, 484] width 457 height 39
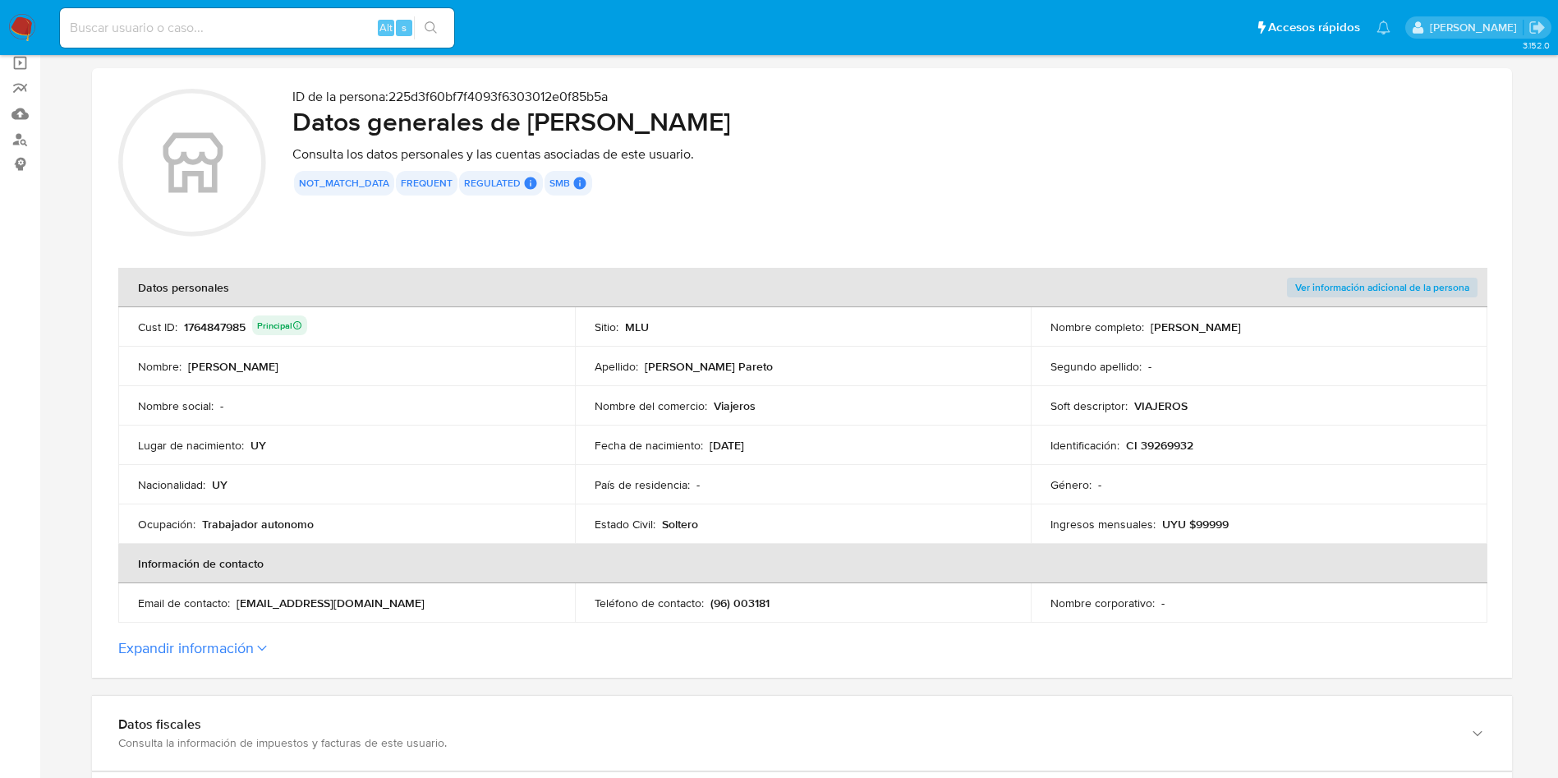
click at [575, 495] on td "País de residencia : -" at bounding box center [803, 484] width 457 height 39
click at [395, 602] on div "Email de contacto : [EMAIL_ADDRESS][DOMAIN_NAME]" at bounding box center [346, 603] width 417 height 15
click at [617, 443] on p "Fecha de nacimiento :" at bounding box center [649, 445] width 108 height 15
click at [1044, 108] on h2 "Datos generales de [PERSON_NAME]" at bounding box center [889, 121] width 1194 height 33
click at [952, 173] on div "not_match_data frequent regulated Regulated MLU PASARELA User Id 142176569 Eval…" at bounding box center [889, 183] width 1194 height 25
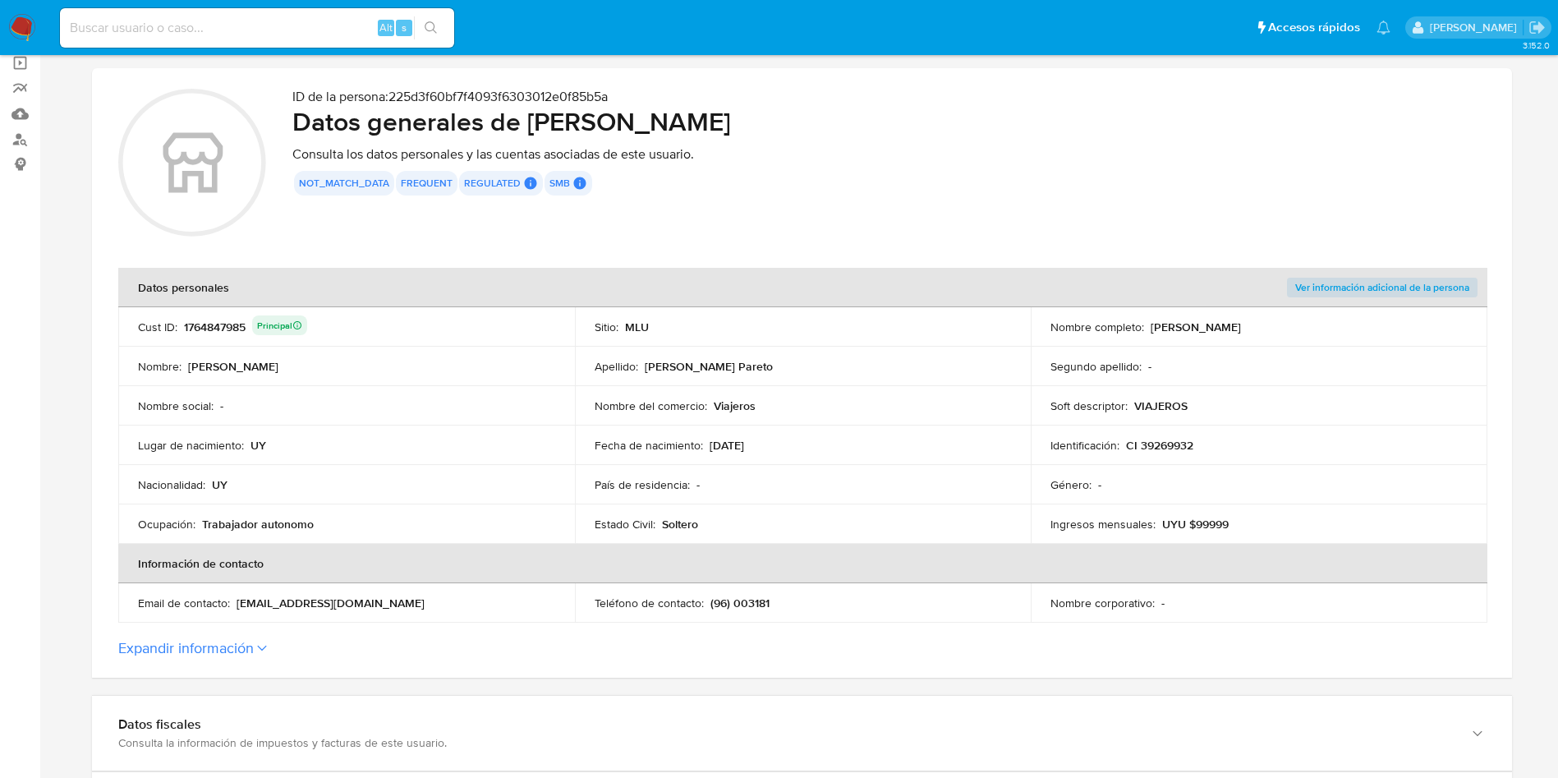
click at [905, 431] on td "Fecha de nacimiento : [DEMOGRAPHIC_DATA]" at bounding box center [803, 445] width 457 height 39
click at [753, 610] on p "(96) 003181" at bounding box center [740, 603] width 59 height 15
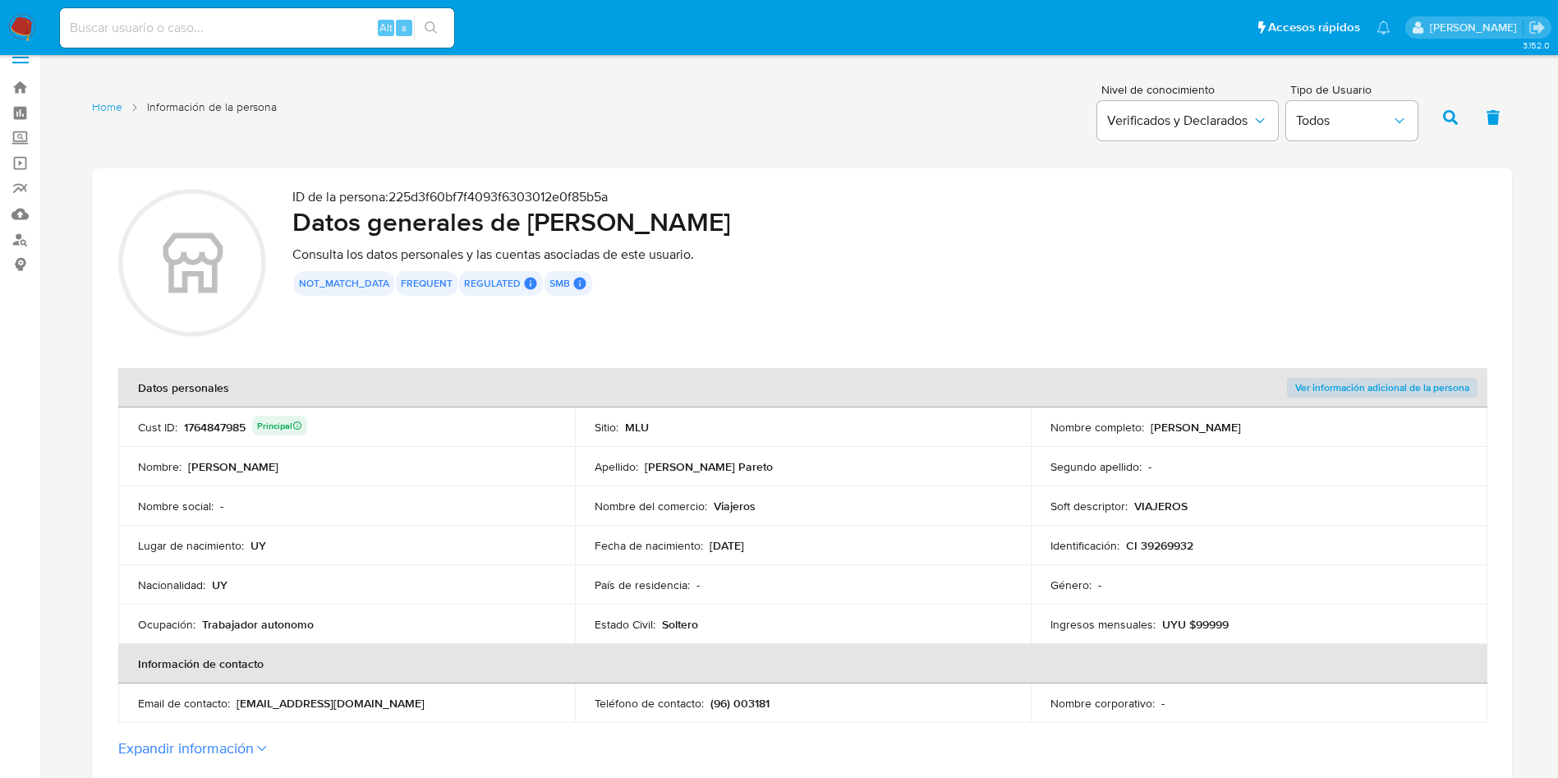
scroll to position [0, 0]
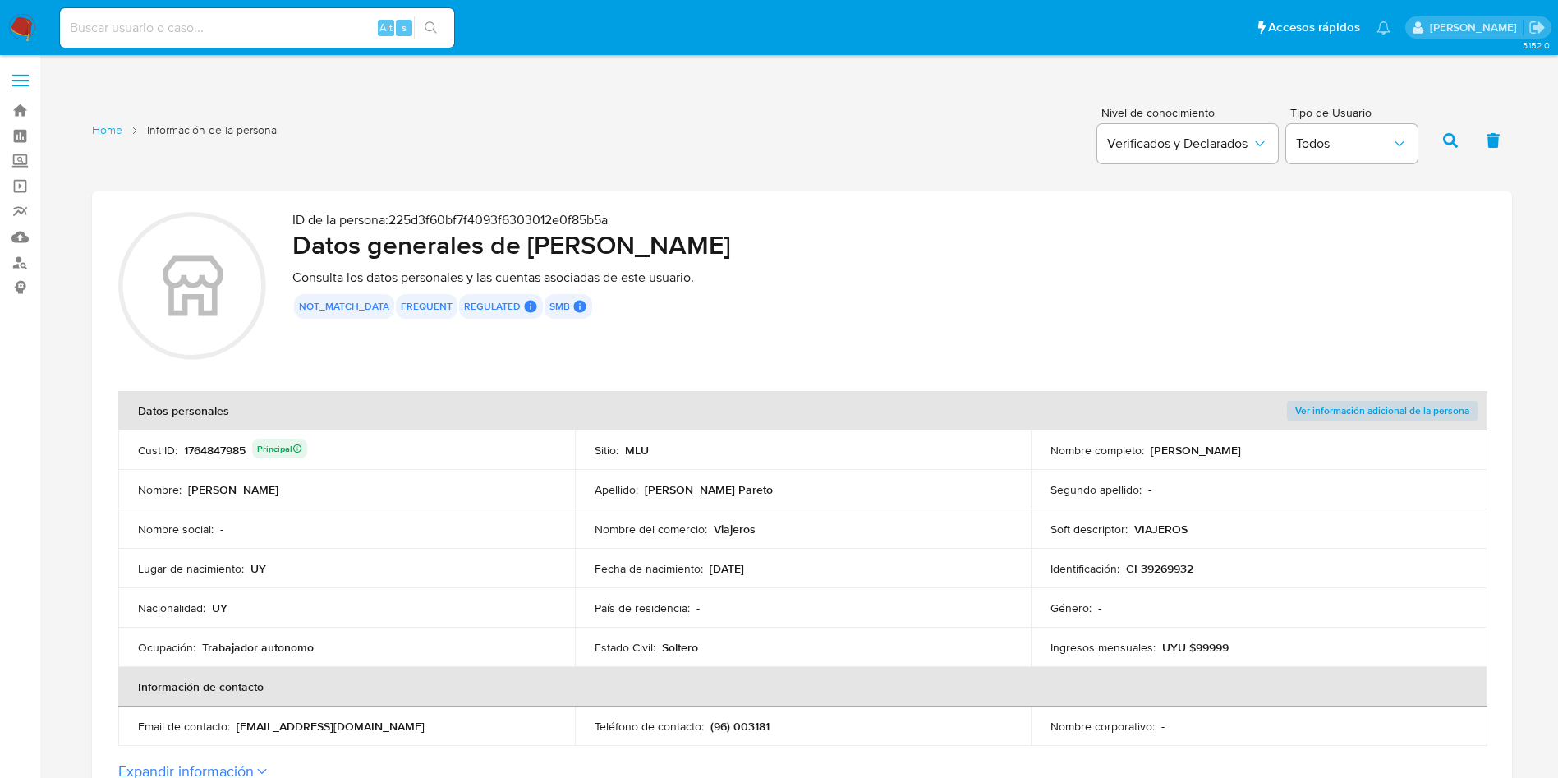
click at [218, 458] on div "1764847985 Principal" at bounding box center [245, 450] width 123 height 23
click at [218, 454] on div "1764847985 Principal" at bounding box center [245, 450] width 123 height 23
drag, startPoint x: 528, startPoint y: 251, endPoint x: 923, endPoint y: 238, distance: 395.4
click at [923, 238] on h2 "Datos generales de [PERSON_NAME]" at bounding box center [889, 244] width 1194 height 33
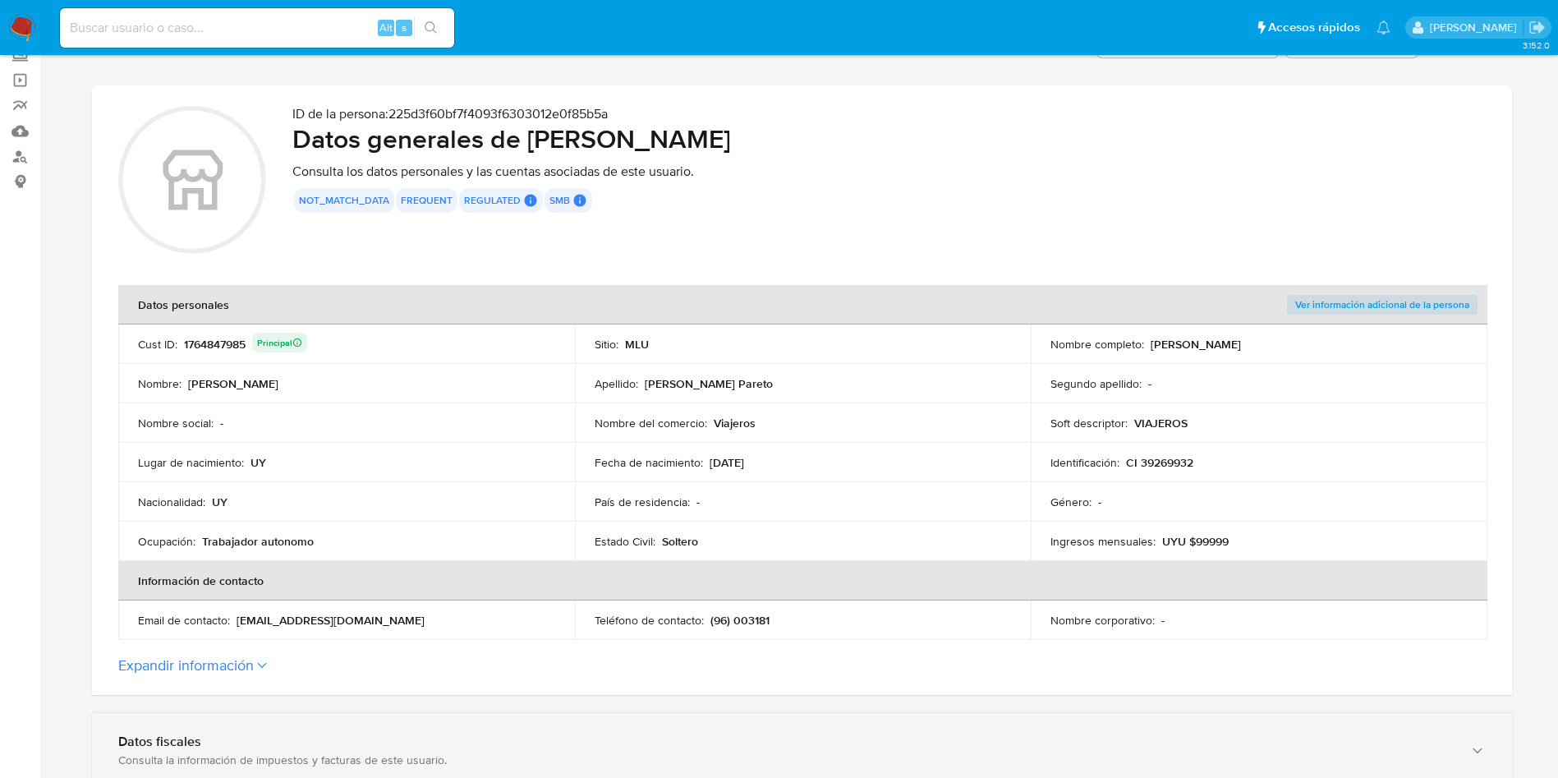
scroll to position [246, 0]
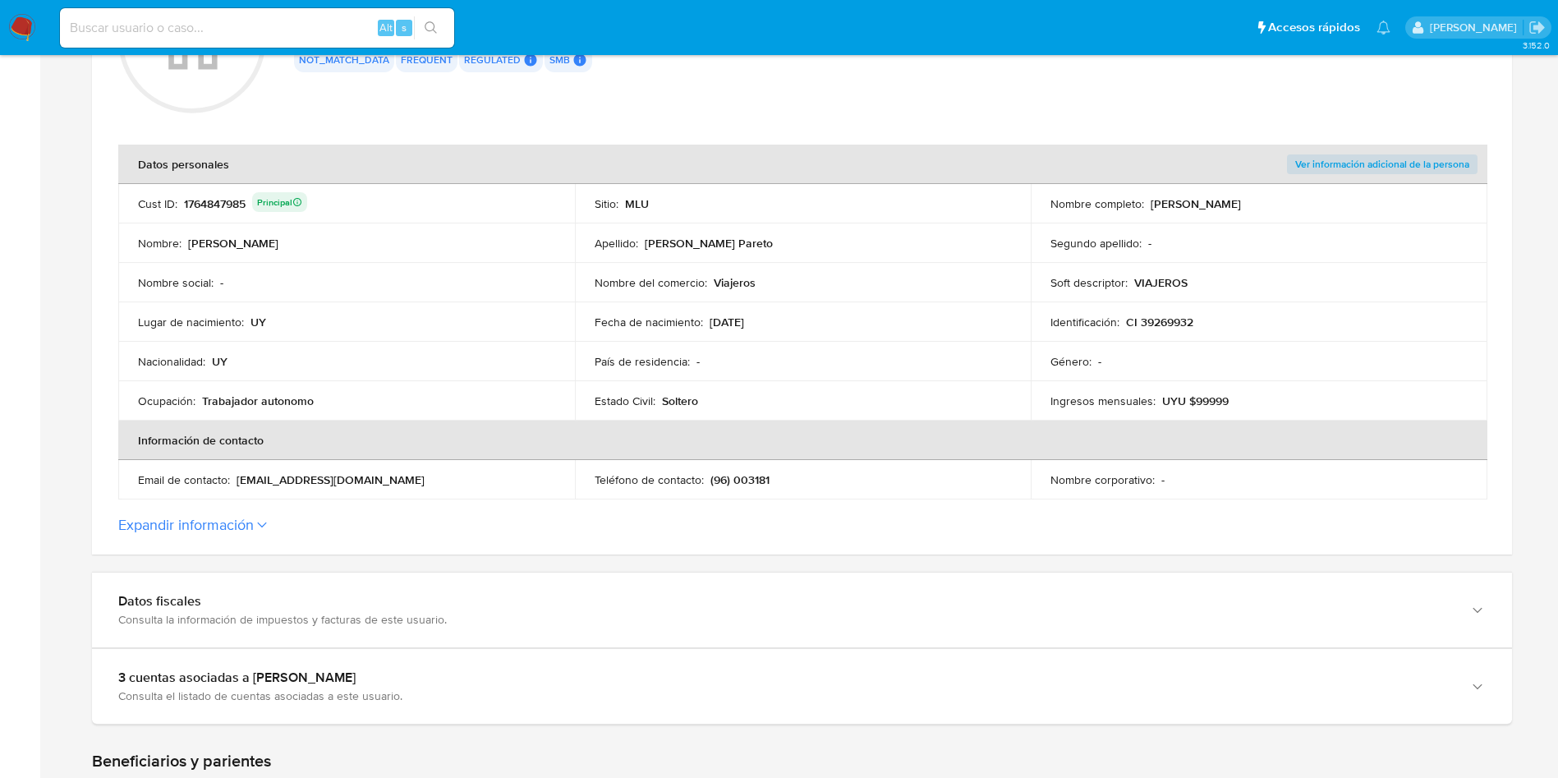
click at [234, 530] on button "Expandir información" at bounding box center [186, 525] width 136 height 18
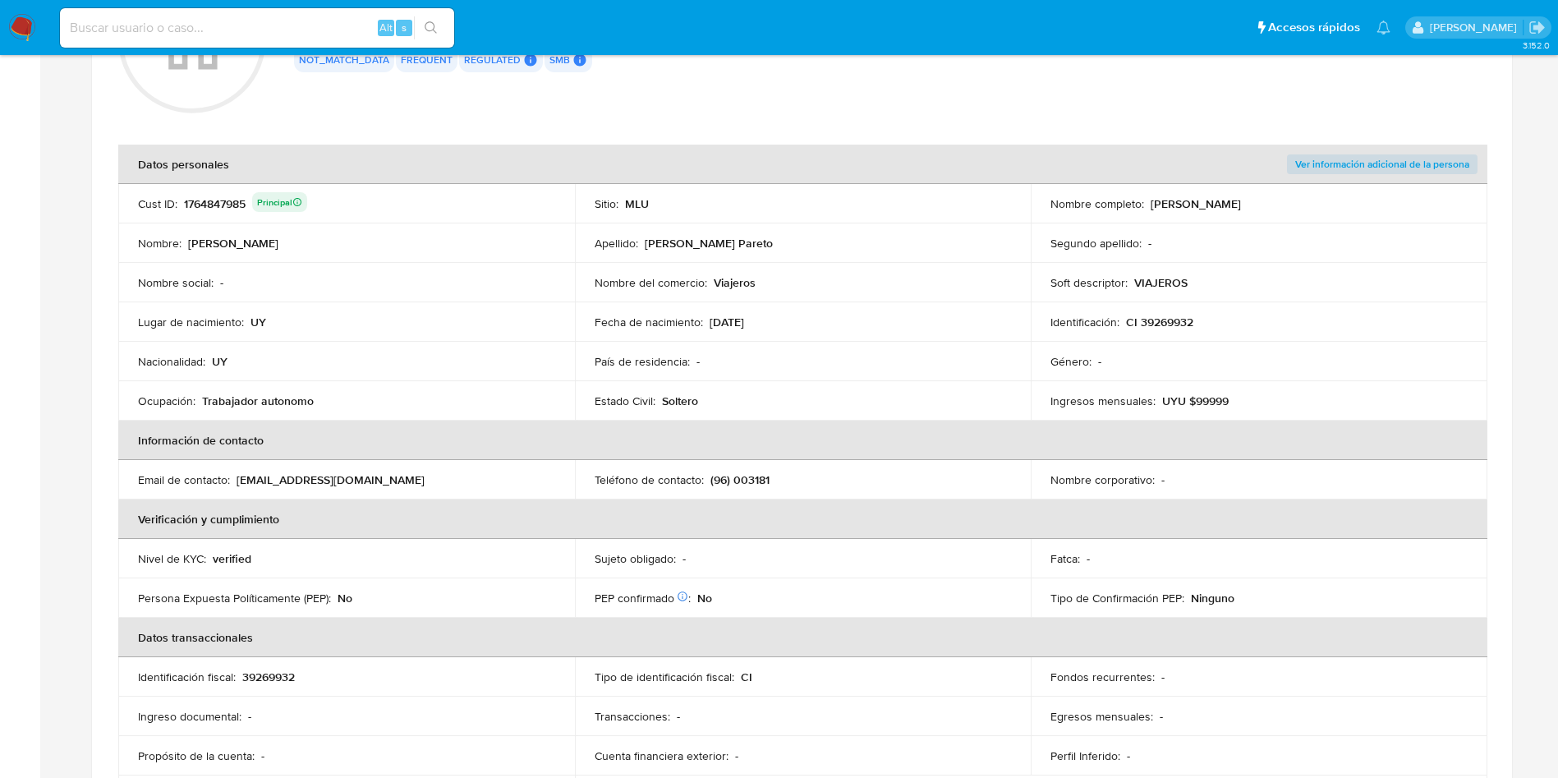
click at [752, 479] on p "(96) 003181" at bounding box center [740, 479] width 59 height 15
click at [909, 521] on th "Verificación y cumplimiento" at bounding box center [802, 518] width 1369 height 39
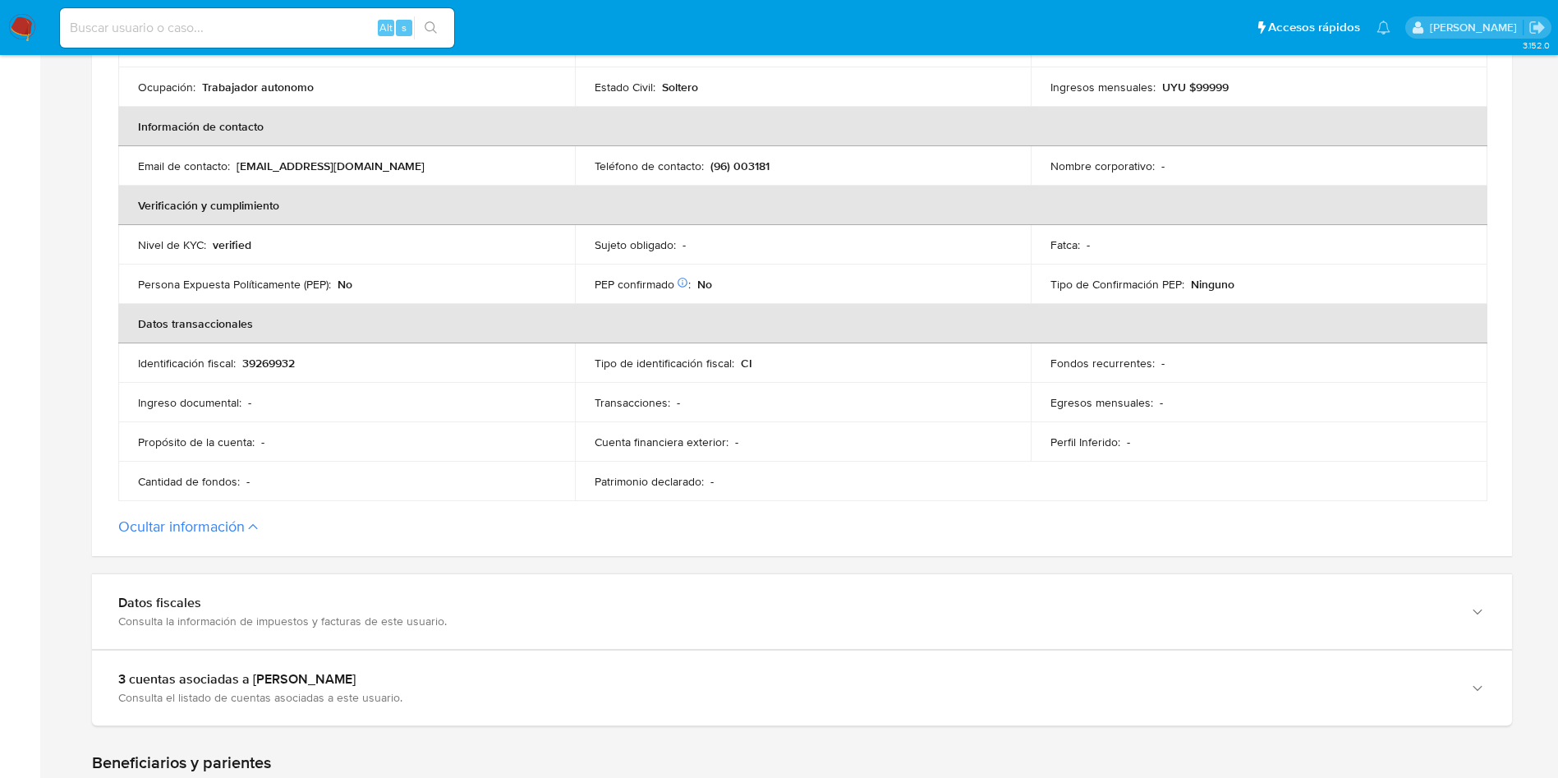
scroll to position [493, 0]
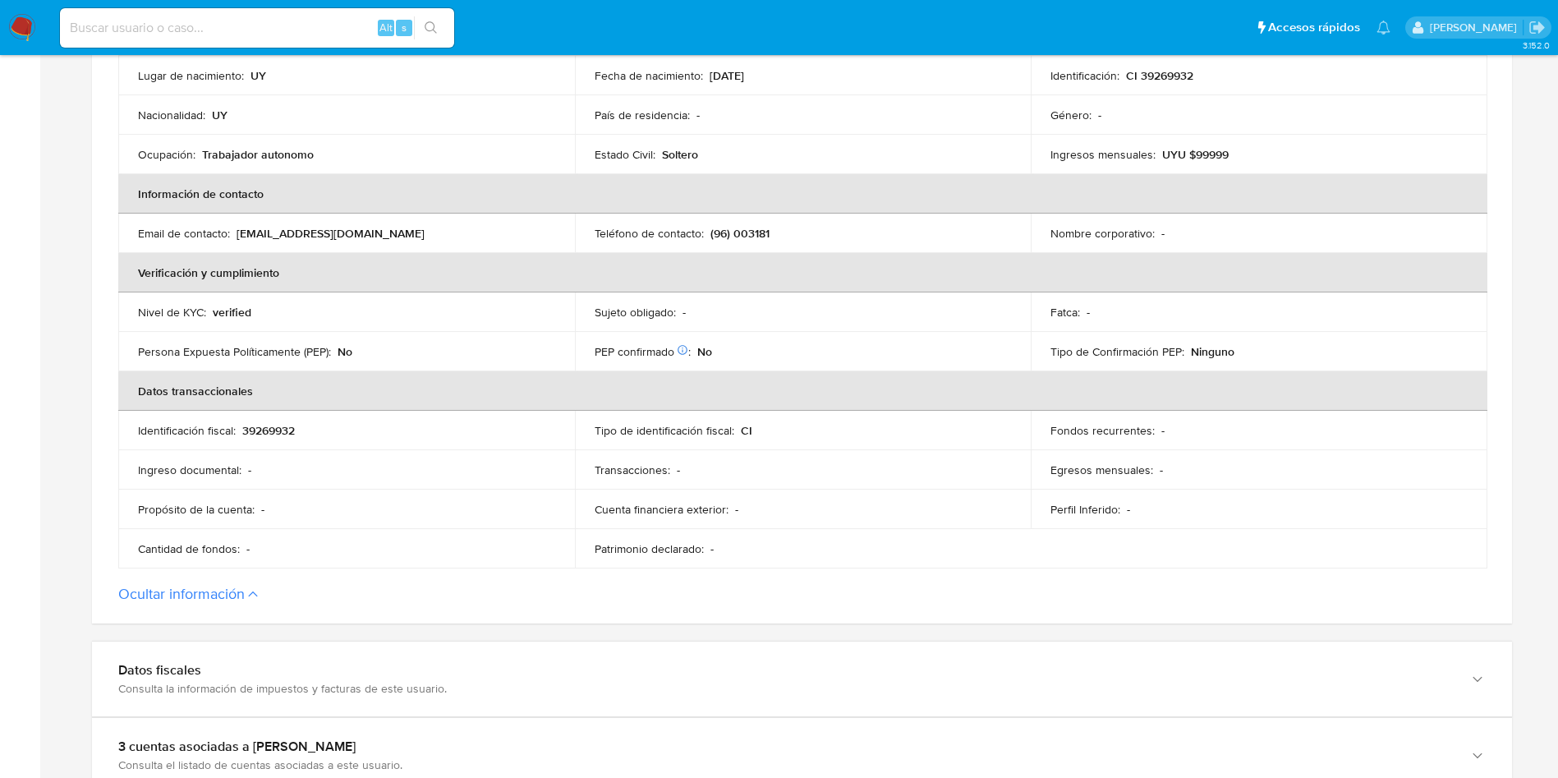
drag, startPoint x: 417, startPoint y: 236, endPoint x: 232, endPoint y: 241, distance: 184.1
click at [232, 241] on div "Email de contacto : [EMAIL_ADDRESS][DOMAIN_NAME]" at bounding box center [346, 233] width 417 height 15
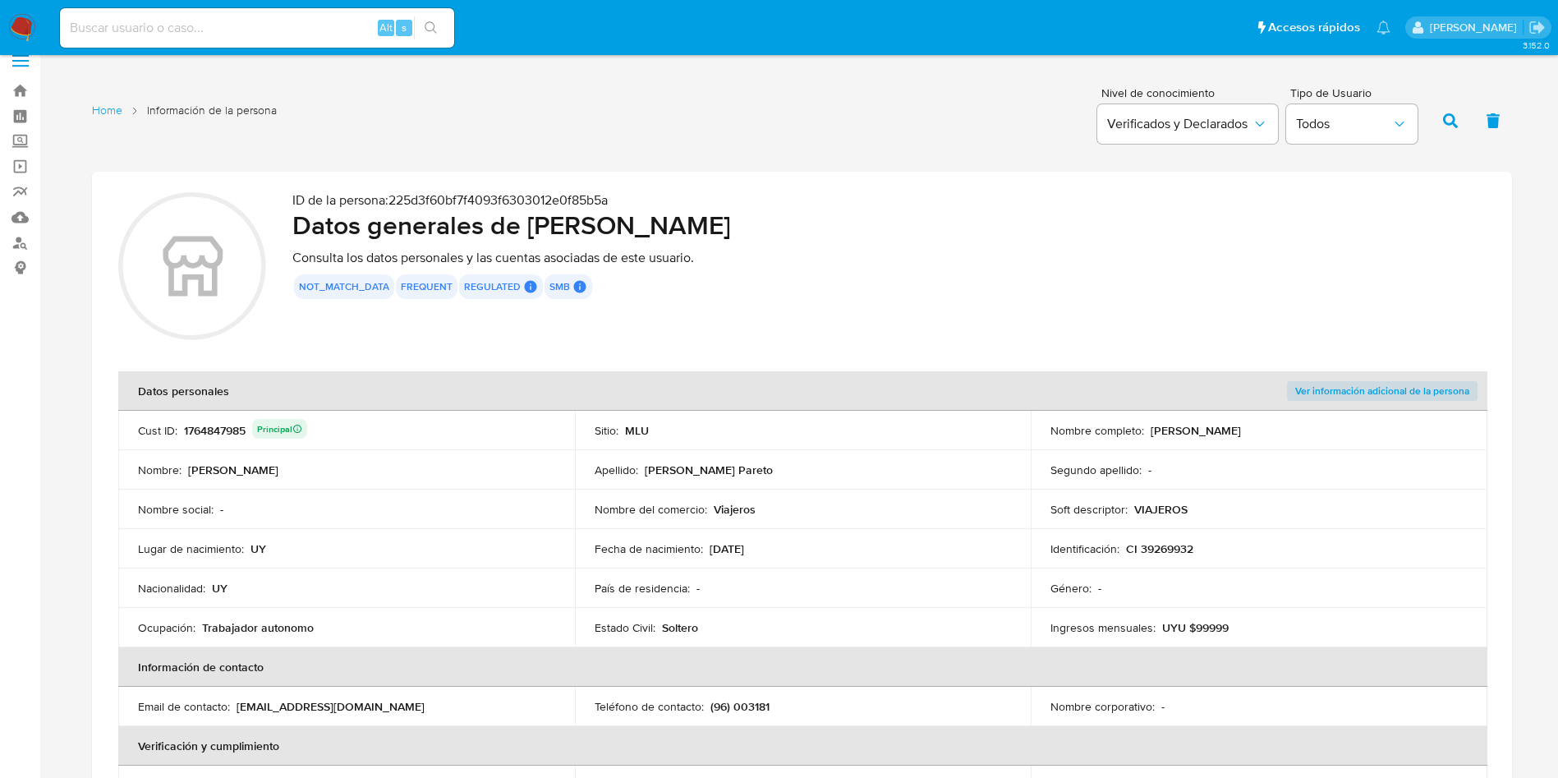
scroll to position [0, 0]
